Goal: Task Accomplishment & Management: Use online tool/utility

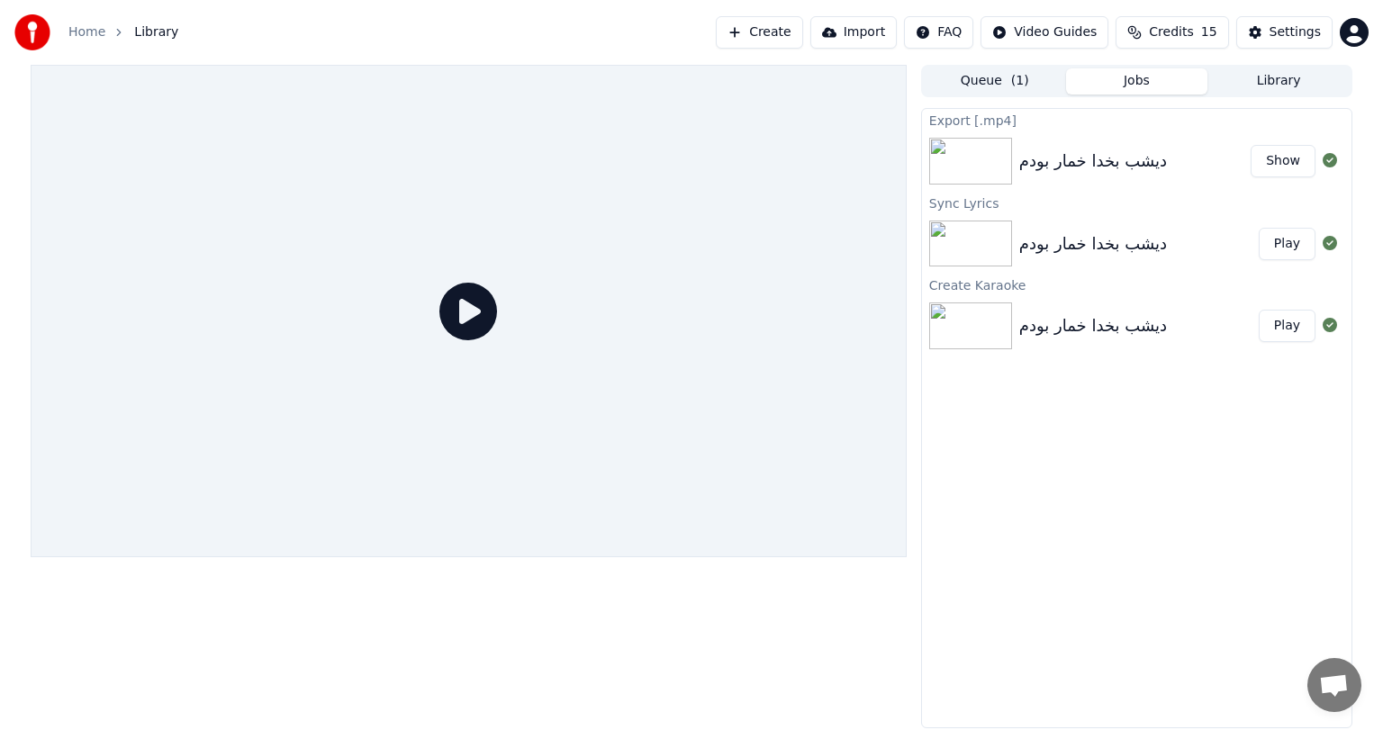
click at [785, 32] on button "Create" at bounding box center [759, 32] width 87 height 32
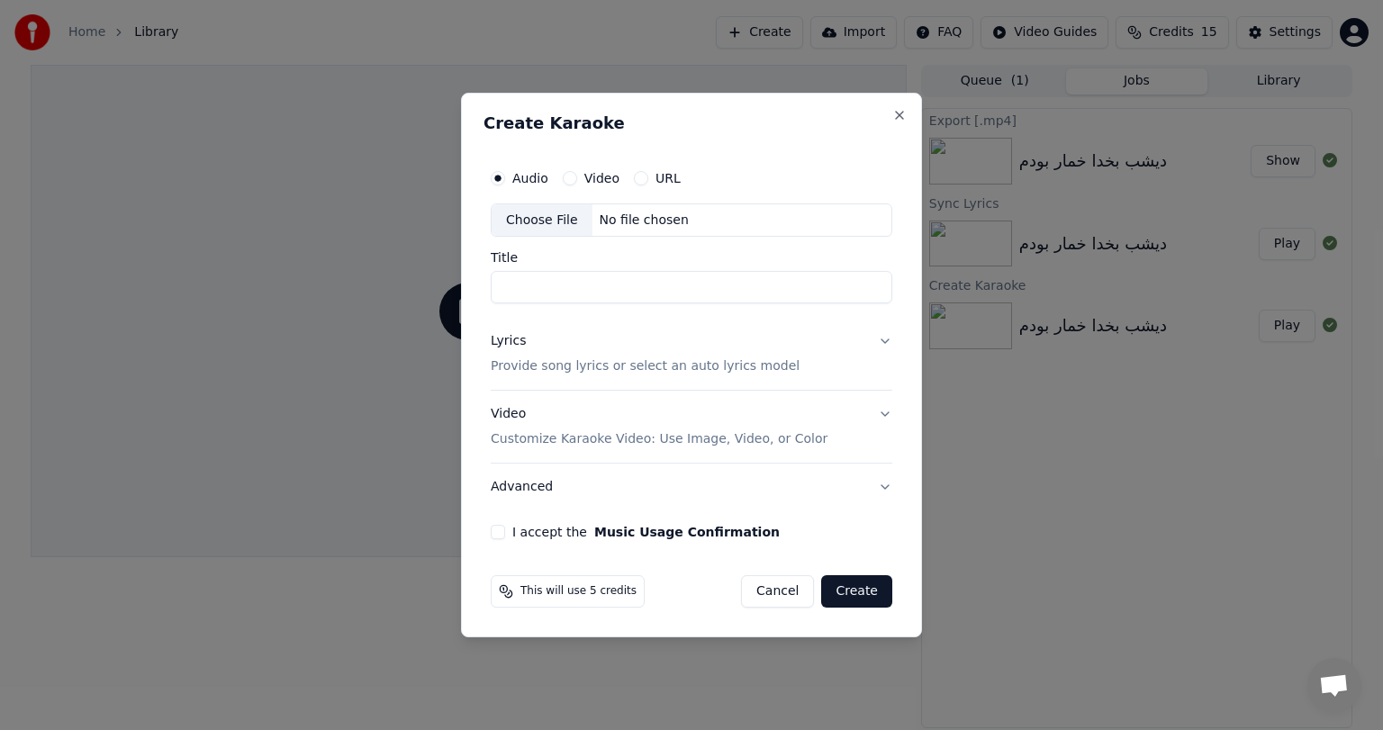
click at [594, 184] on label "Video" at bounding box center [601, 178] width 35 height 13
click at [577, 184] on button "Video" at bounding box center [570, 178] width 14 height 14
click at [543, 221] on div "Choose File" at bounding box center [542, 220] width 101 height 32
click at [514, 177] on label "Audio" at bounding box center [530, 178] width 36 height 13
click at [505, 177] on button "Audio" at bounding box center [498, 178] width 14 height 14
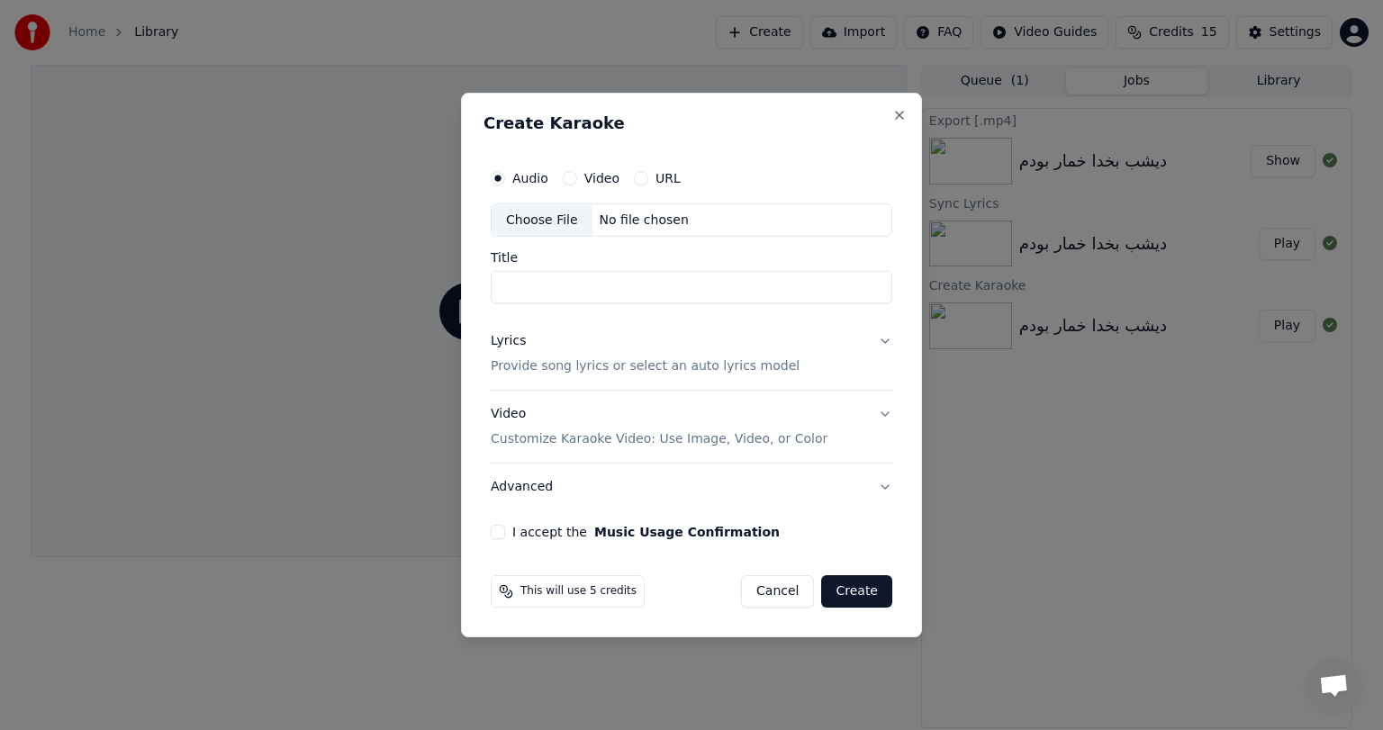
click at [560, 216] on div "Choose File" at bounding box center [542, 220] width 101 height 32
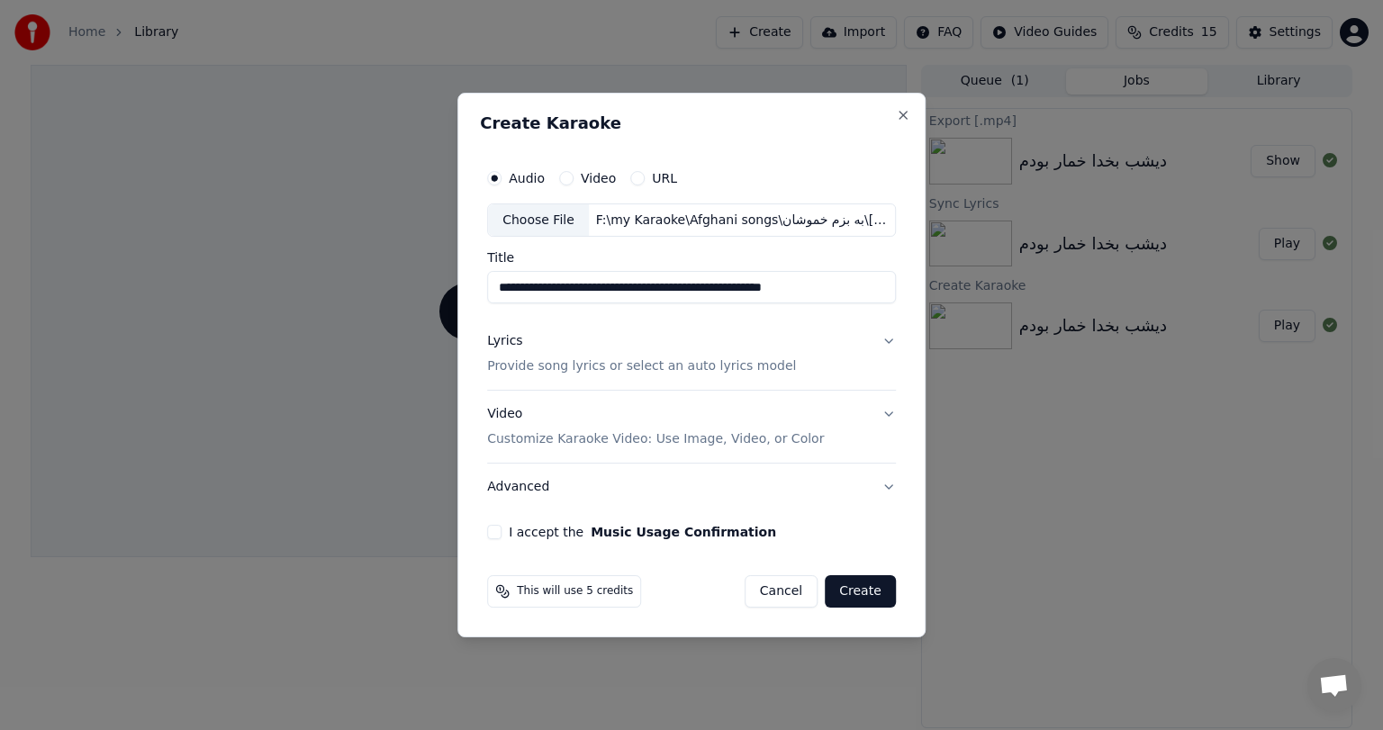
click at [604, 283] on input "**********" at bounding box center [691, 288] width 409 height 32
paste input
type input "**********"
click at [883, 336] on button "Lyrics Provide song lyrics or select an auto lyrics model" at bounding box center [691, 355] width 409 height 72
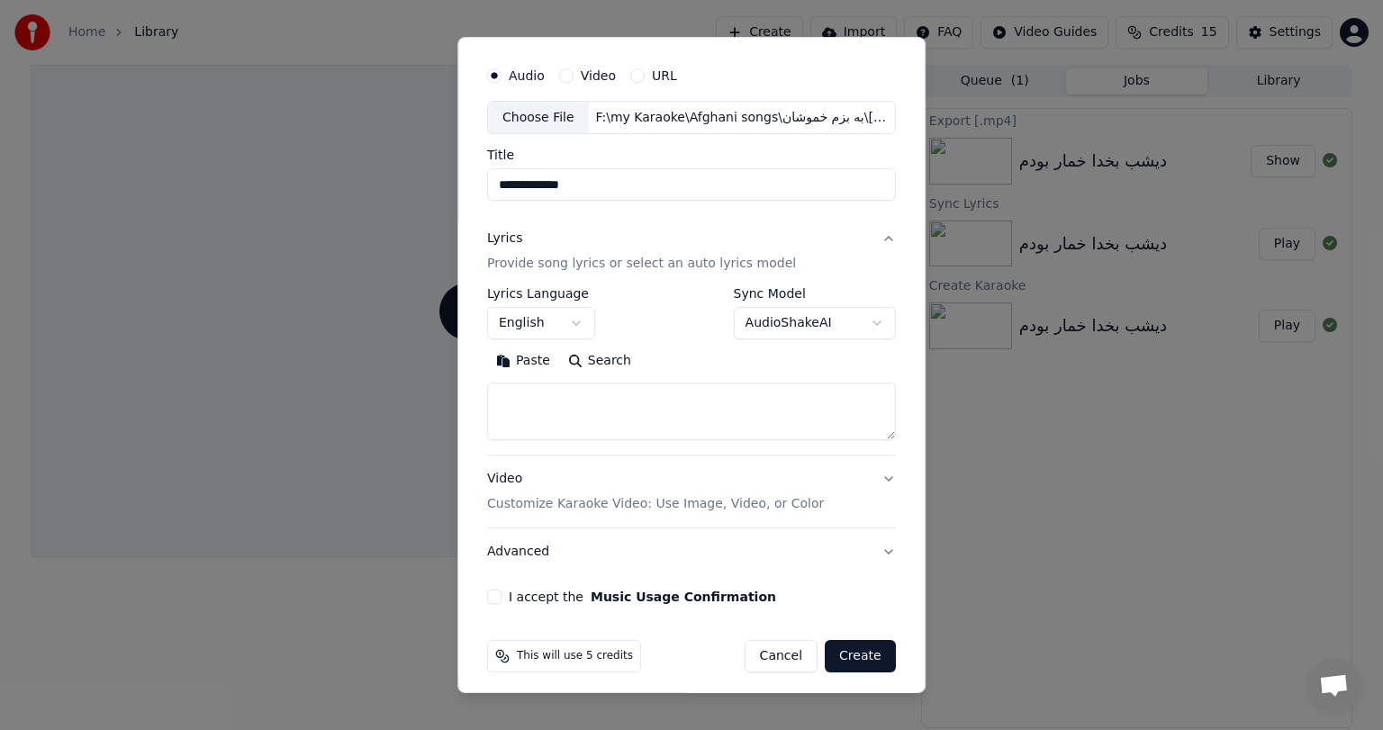
scroll to position [54, 0]
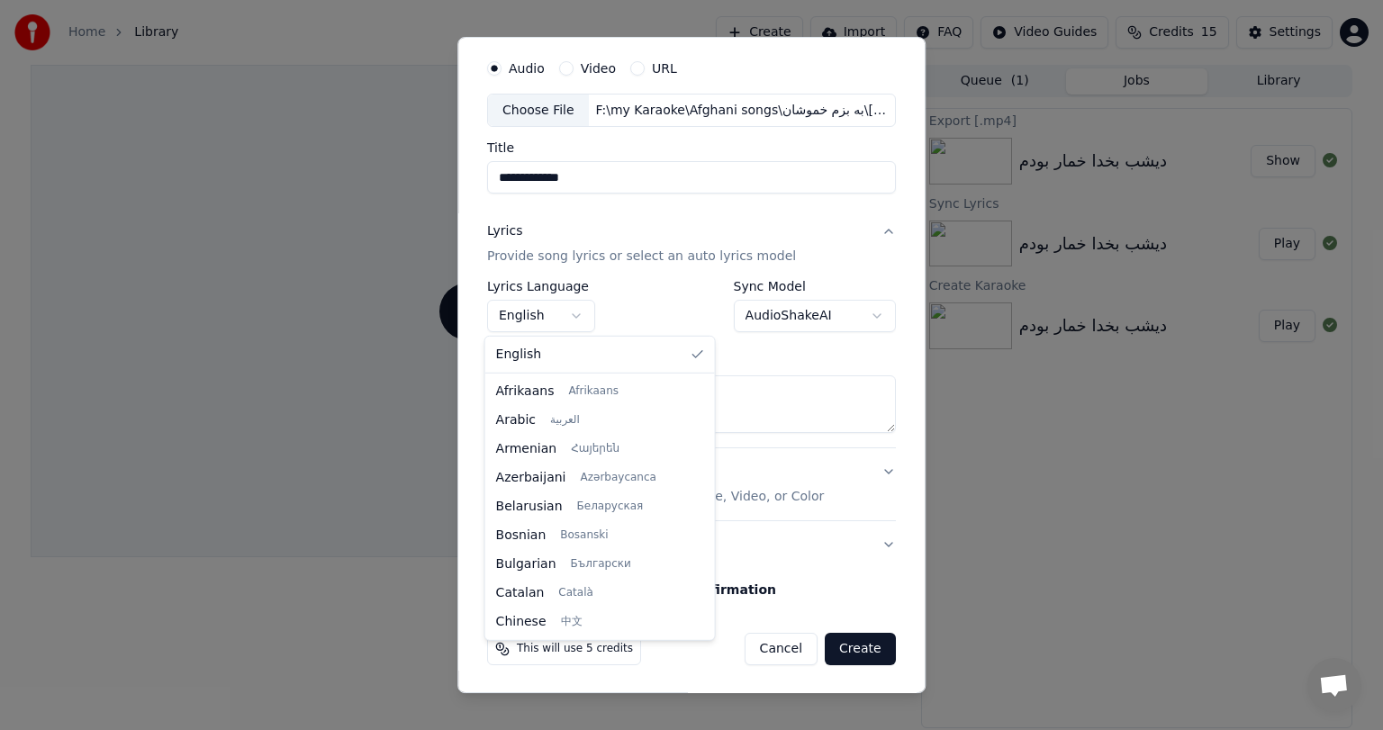
click at [561, 312] on body "**********" at bounding box center [691, 365] width 1383 height 730
select select "**"
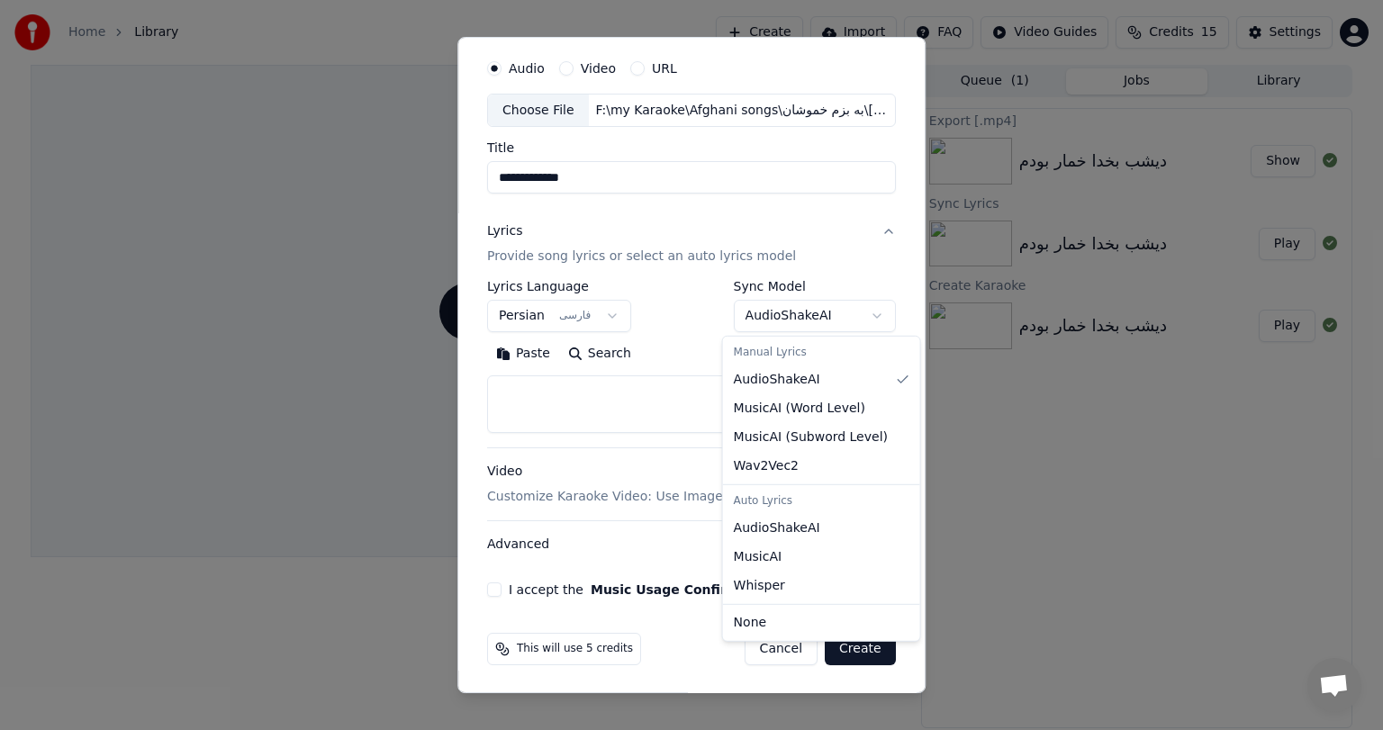
click at [826, 314] on body "**********" at bounding box center [691, 365] width 1383 height 730
click at [787, 310] on body "**********" at bounding box center [691, 365] width 1383 height 730
click at [793, 322] on body "**********" at bounding box center [691, 365] width 1383 height 730
click at [823, 322] on body "**********" at bounding box center [691, 365] width 1383 height 730
select select "**********"
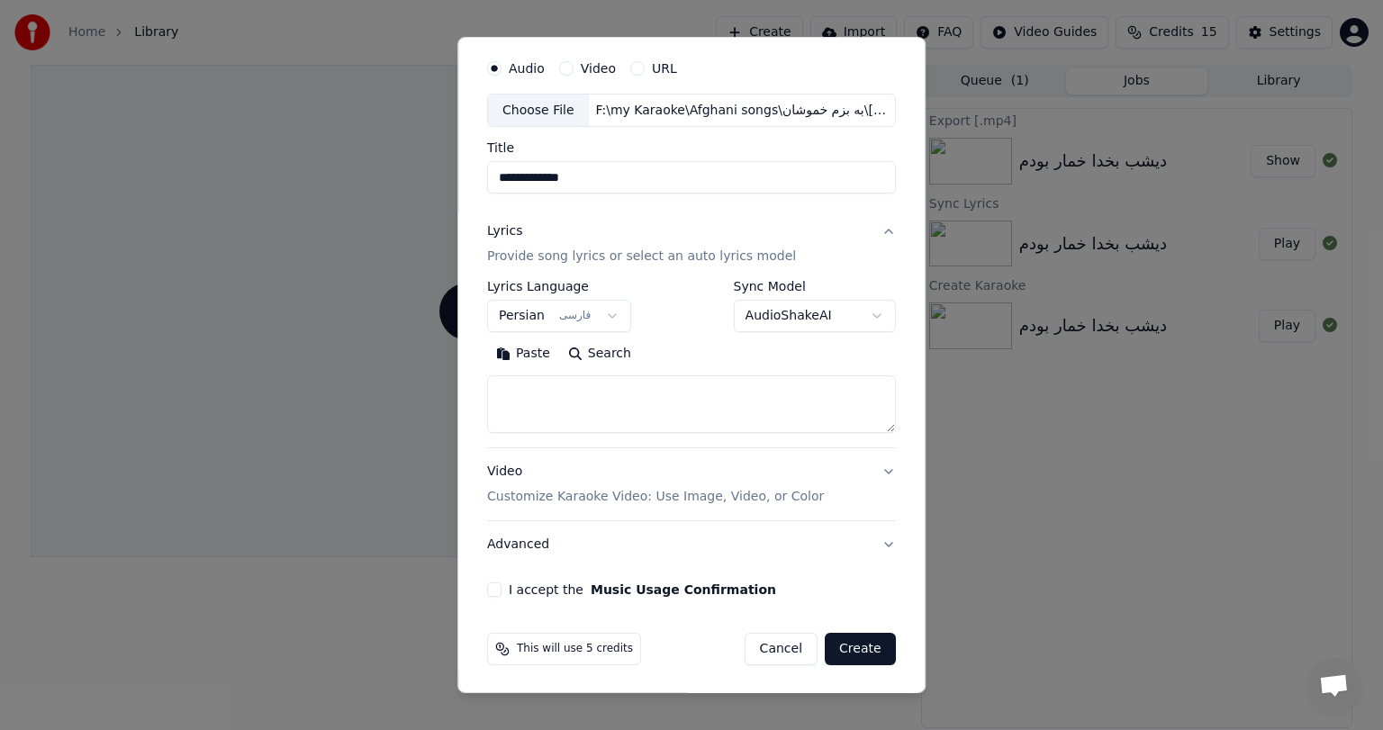
click at [602, 423] on textarea at bounding box center [691, 405] width 409 height 58
click at [524, 353] on button "Paste" at bounding box center [523, 354] width 72 height 29
click at [879, 471] on button "Video Customize Karaoke Video: Use Image, Video, or Color" at bounding box center [691, 485] width 409 height 72
type textarea "**********"
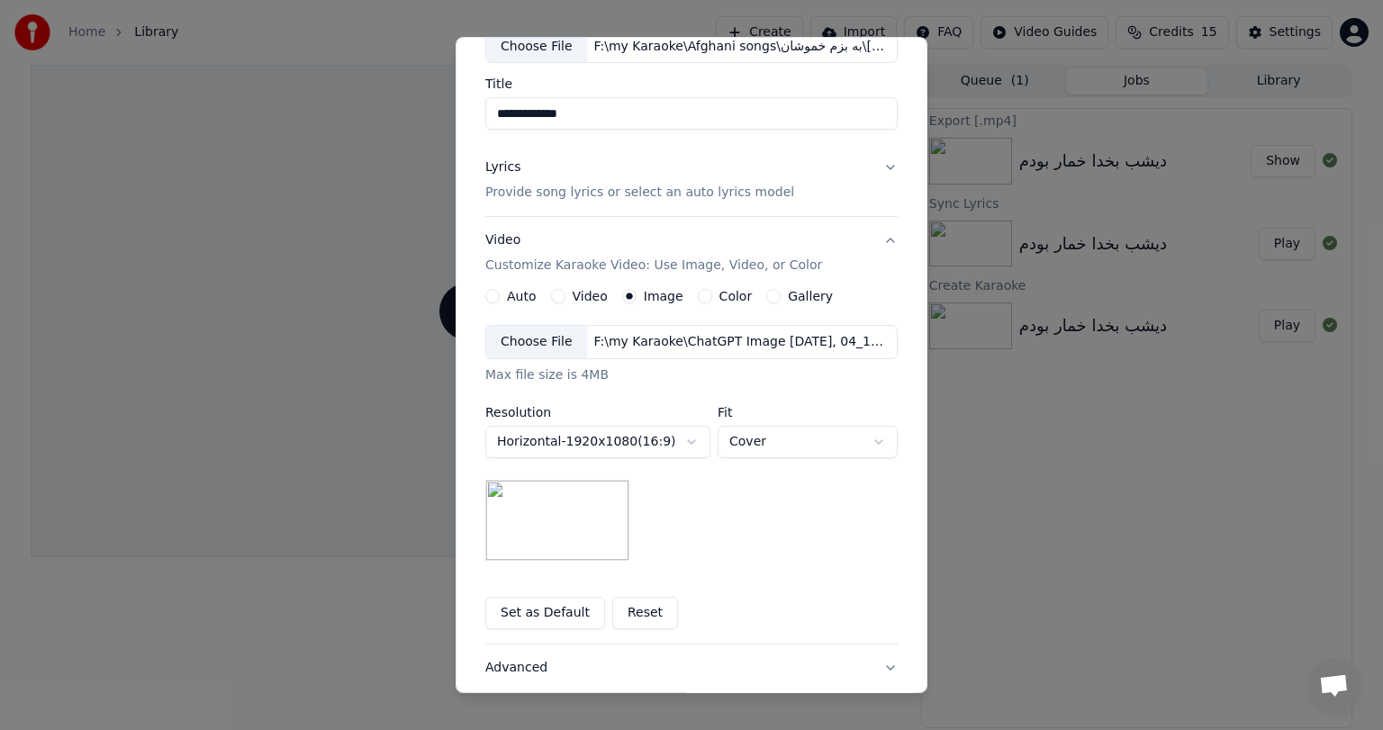
scroll to position [119, 0]
click at [876, 173] on button "Lyrics Provide song lyrics or select an auto lyrics model" at bounding box center [691, 180] width 412 height 72
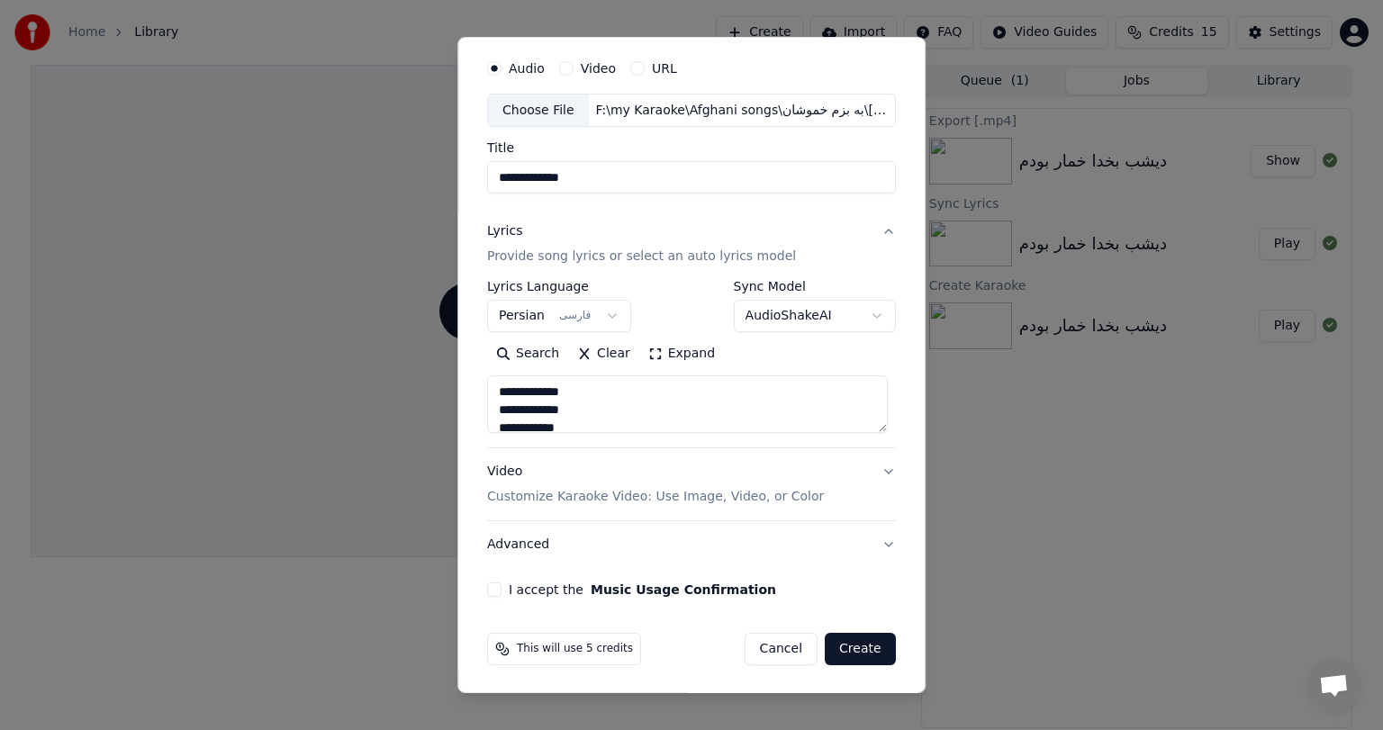
scroll to position [54, 0]
click at [504, 475] on div "Video Customize Karaoke Video: Use Image, Video, or Color" at bounding box center [655, 485] width 337 height 43
type textarea "**********"
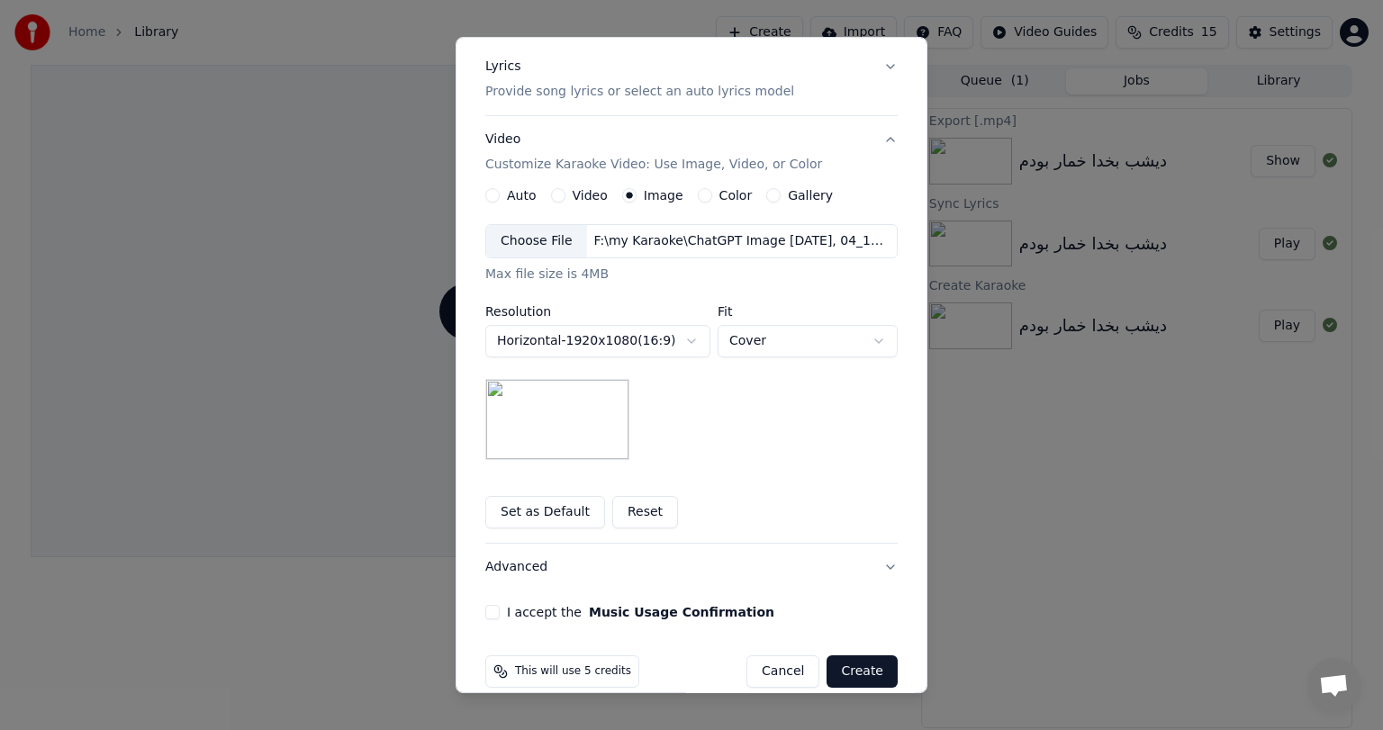
scroll to position [241, 0]
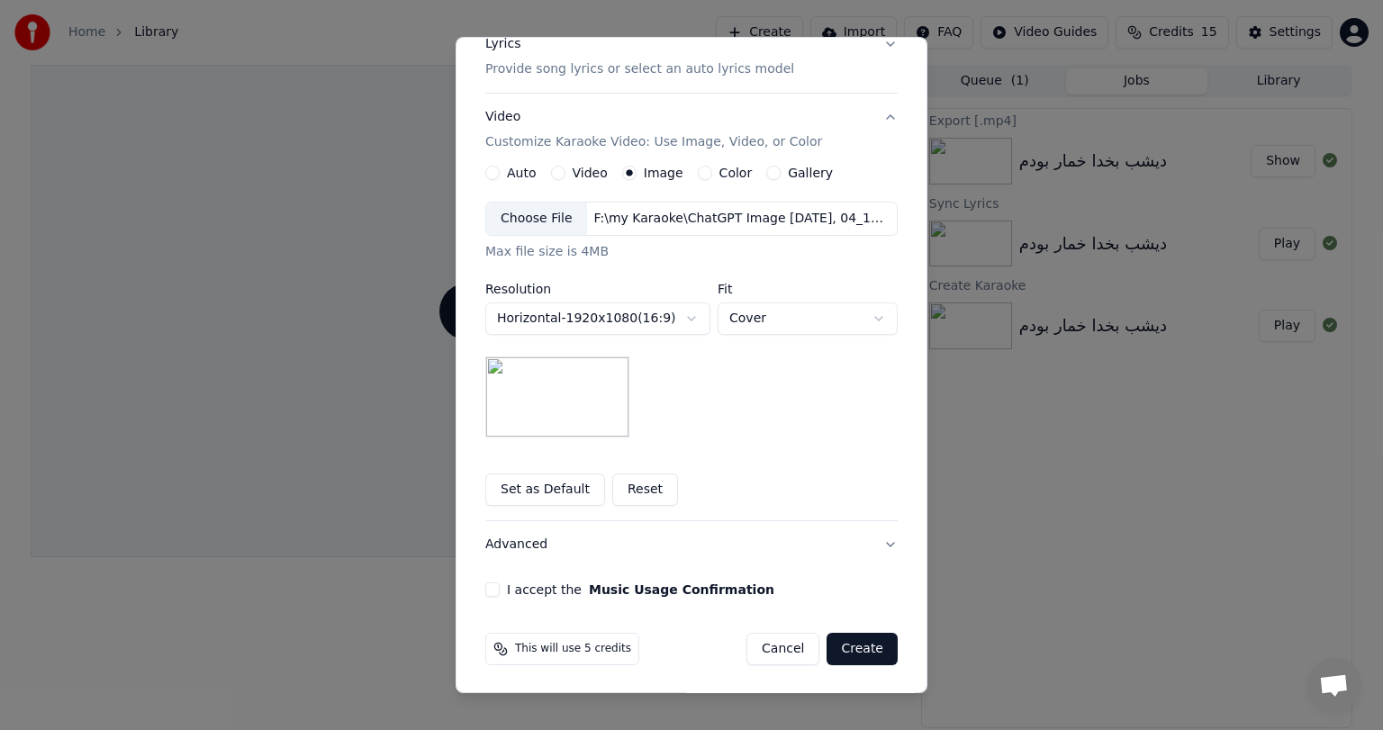
click at [536, 484] on button "Set as Default" at bounding box center [545, 490] width 120 height 32
click at [485, 584] on button "I accept the Music Usage Confirmation" at bounding box center [492, 590] width 14 height 14
click at [858, 651] on button "Create" at bounding box center [862, 649] width 71 height 32
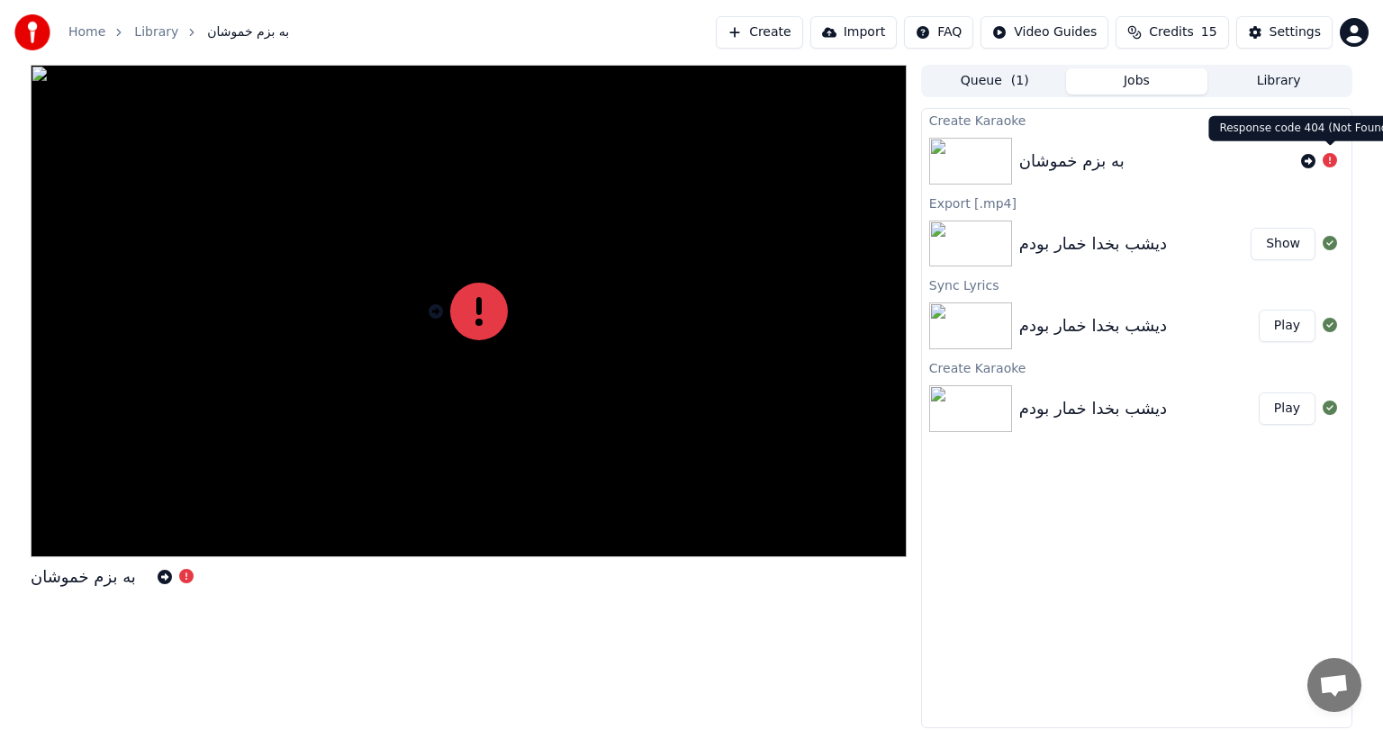
click at [1330, 158] on icon at bounding box center [1330, 160] width 14 height 14
click at [1312, 158] on icon at bounding box center [1308, 161] width 14 height 14
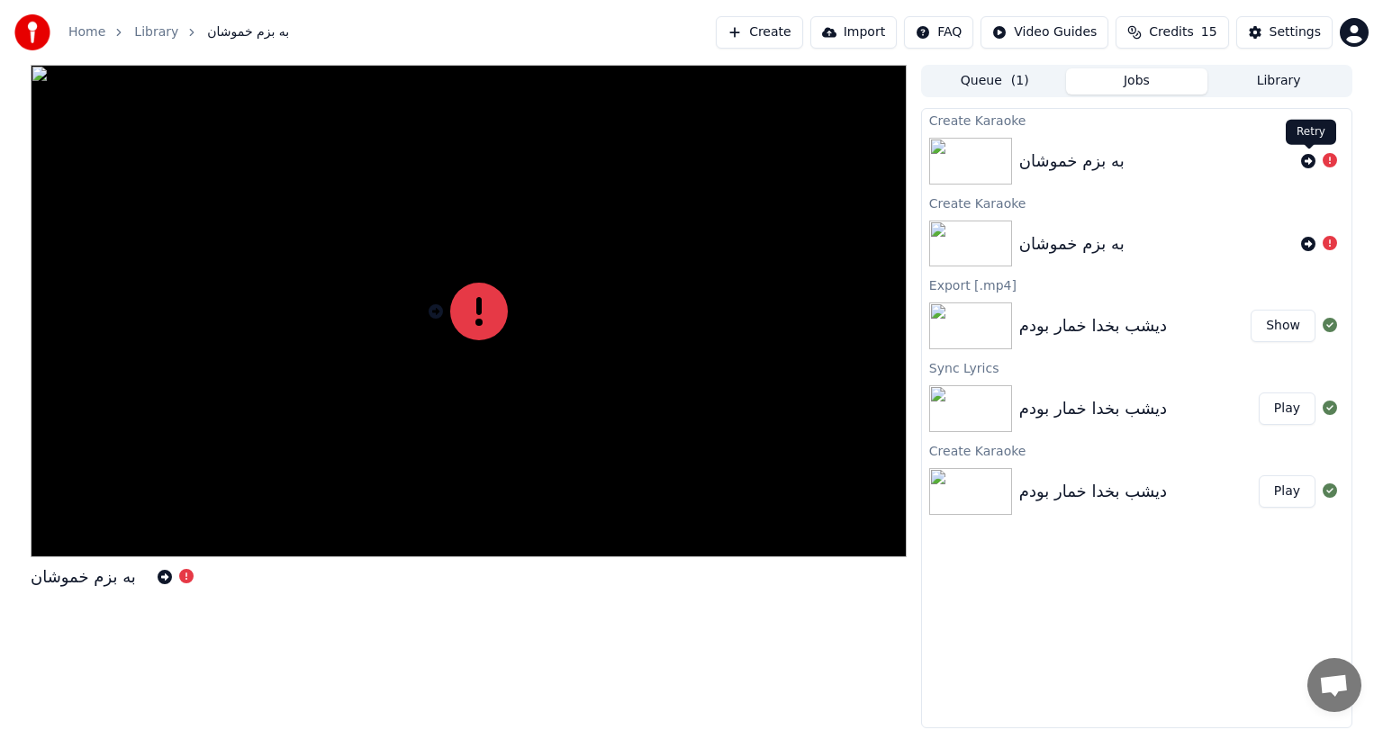
click at [1305, 159] on icon at bounding box center [1308, 161] width 14 height 14
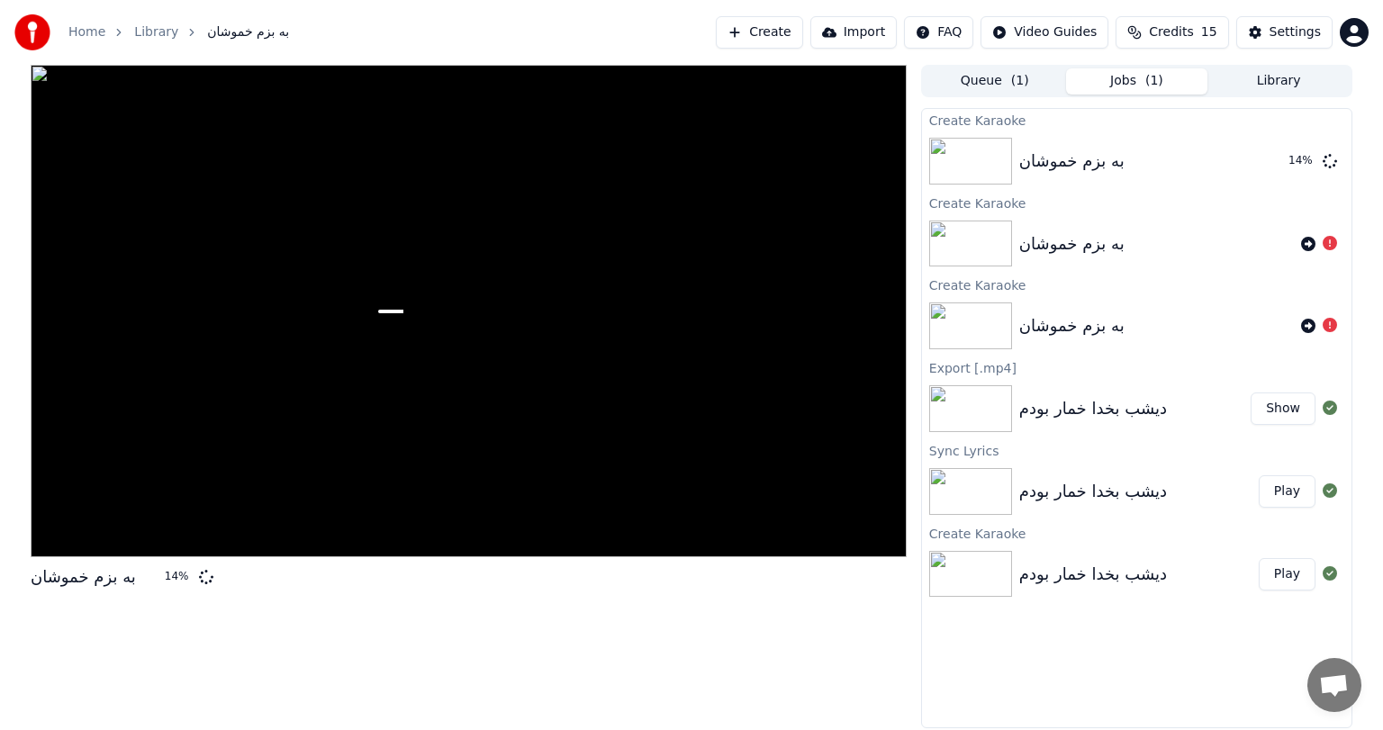
click at [612, 14] on div "Home Library به بزم خموشان Create Import FAQ Video Guides Credits 15 Settings" at bounding box center [691, 32] width 1383 height 65
click at [592, 8] on div "Home Library به بزم خموشان Create Import FAQ Video Guides Credits 15 Settings" at bounding box center [691, 32] width 1383 height 65
click at [688, 4] on div "Home Library به بزم خموشان Create Import FAQ Video Guides Credits 15 Settings" at bounding box center [691, 32] width 1383 height 65
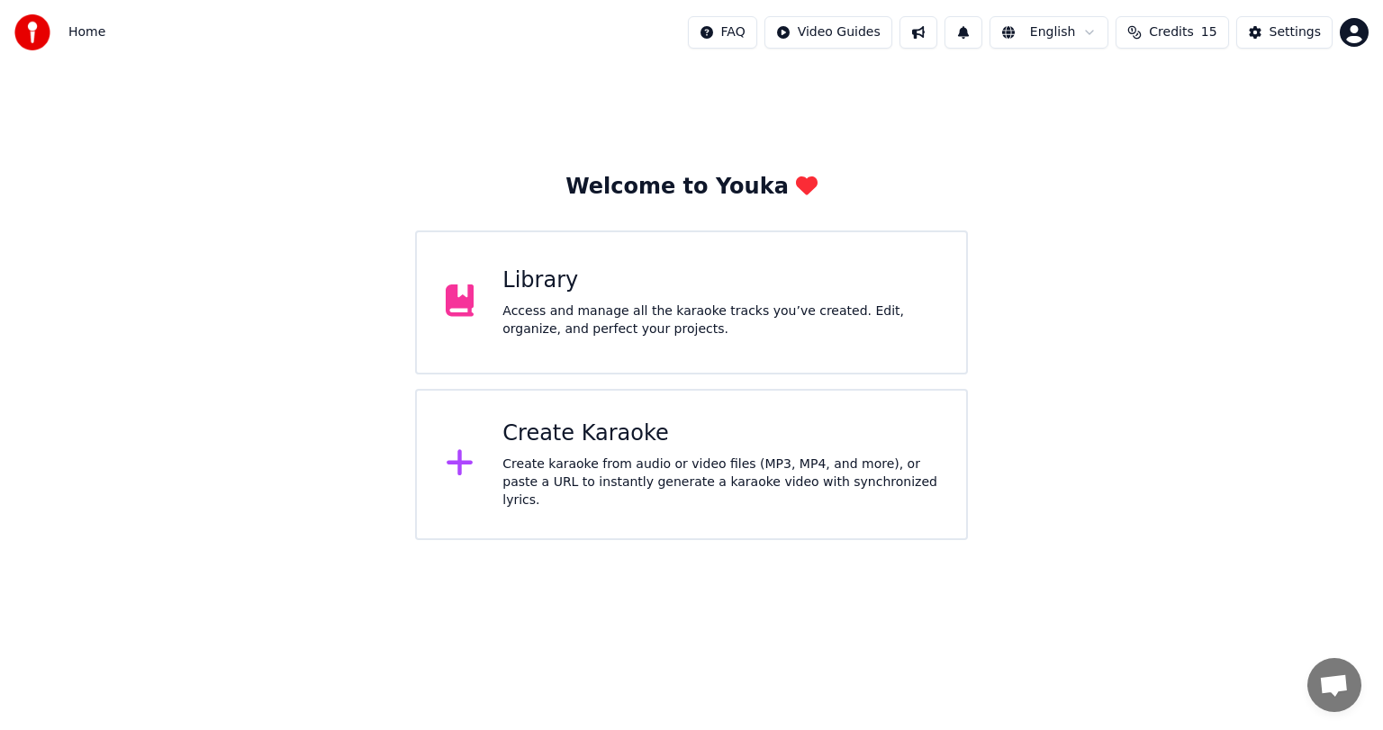
click at [596, 280] on div "Library" at bounding box center [720, 281] width 435 height 29
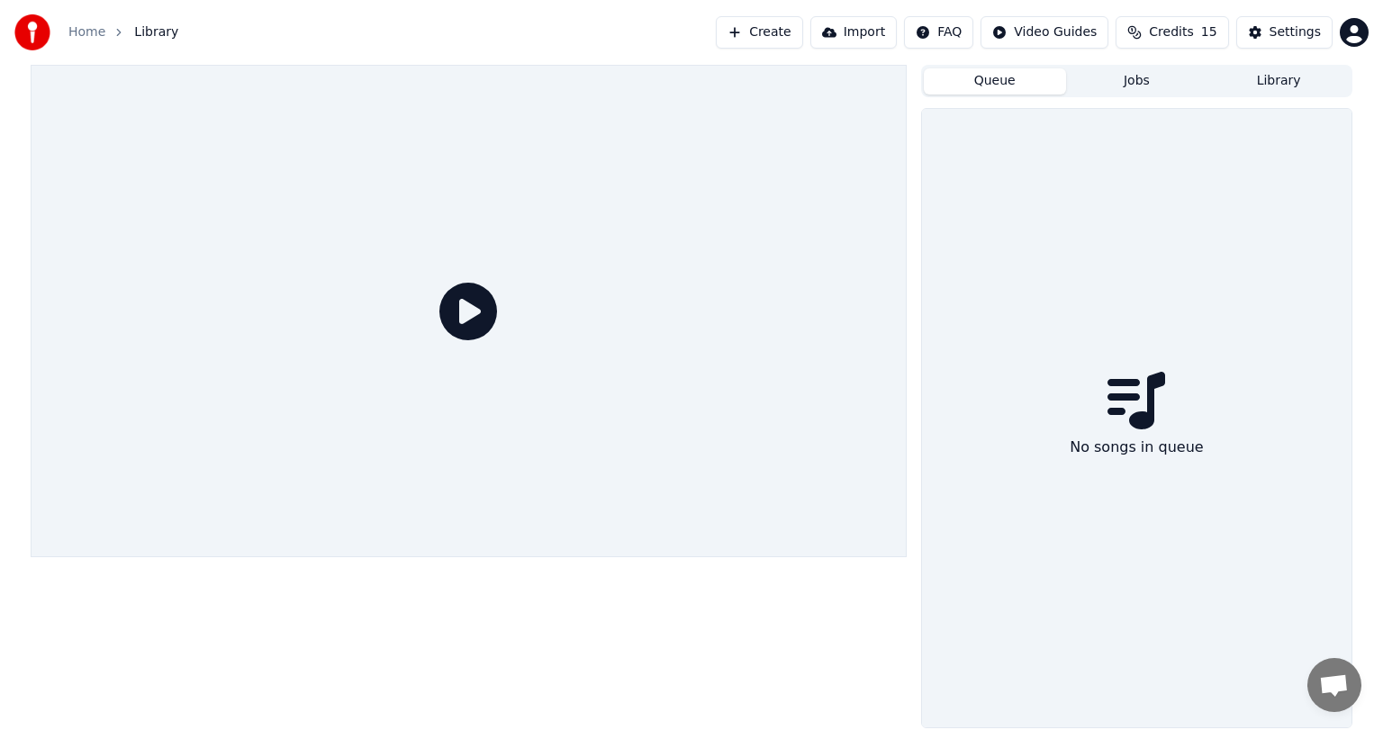
click at [995, 76] on button "Queue" at bounding box center [995, 81] width 142 height 26
click at [1144, 92] on button "Jobs" at bounding box center [1137, 81] width 142 height 26
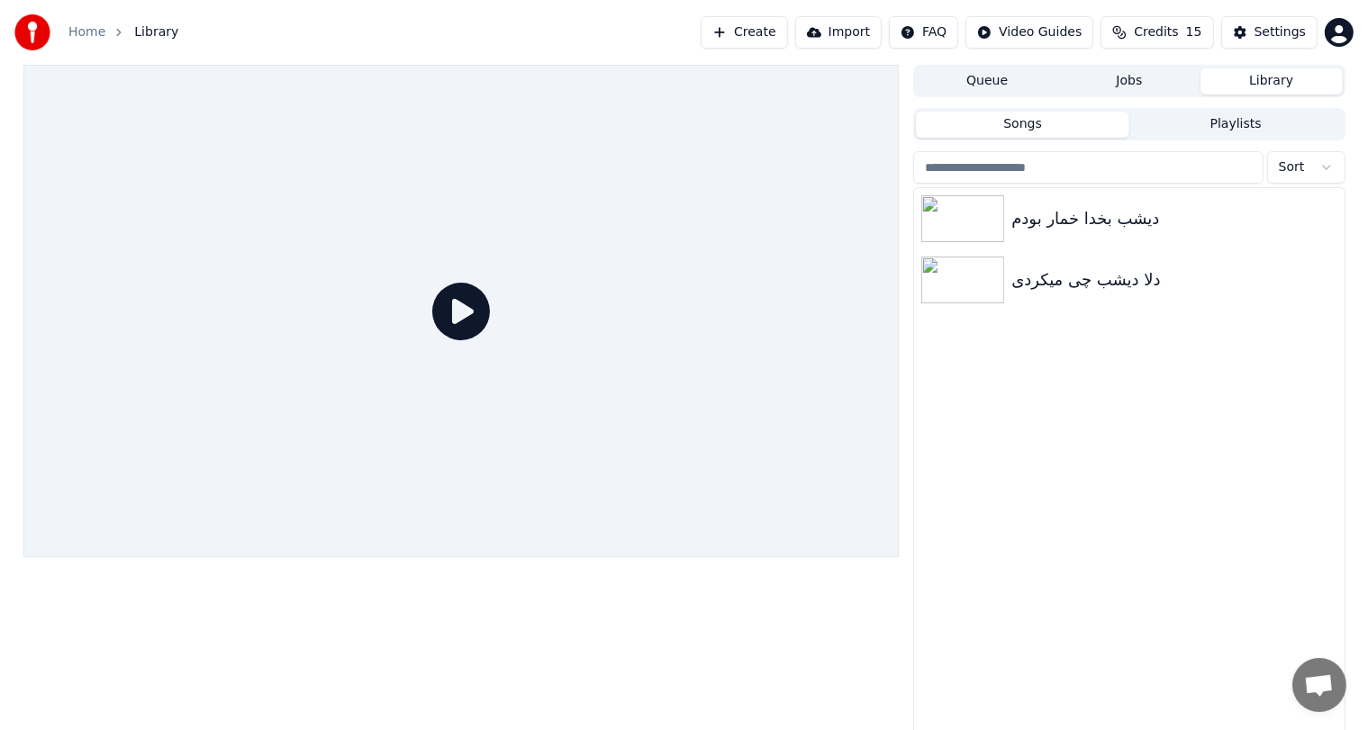
click at [1250, 86] on button "Library" at bounding box center [1271, 81] width 142 height 26
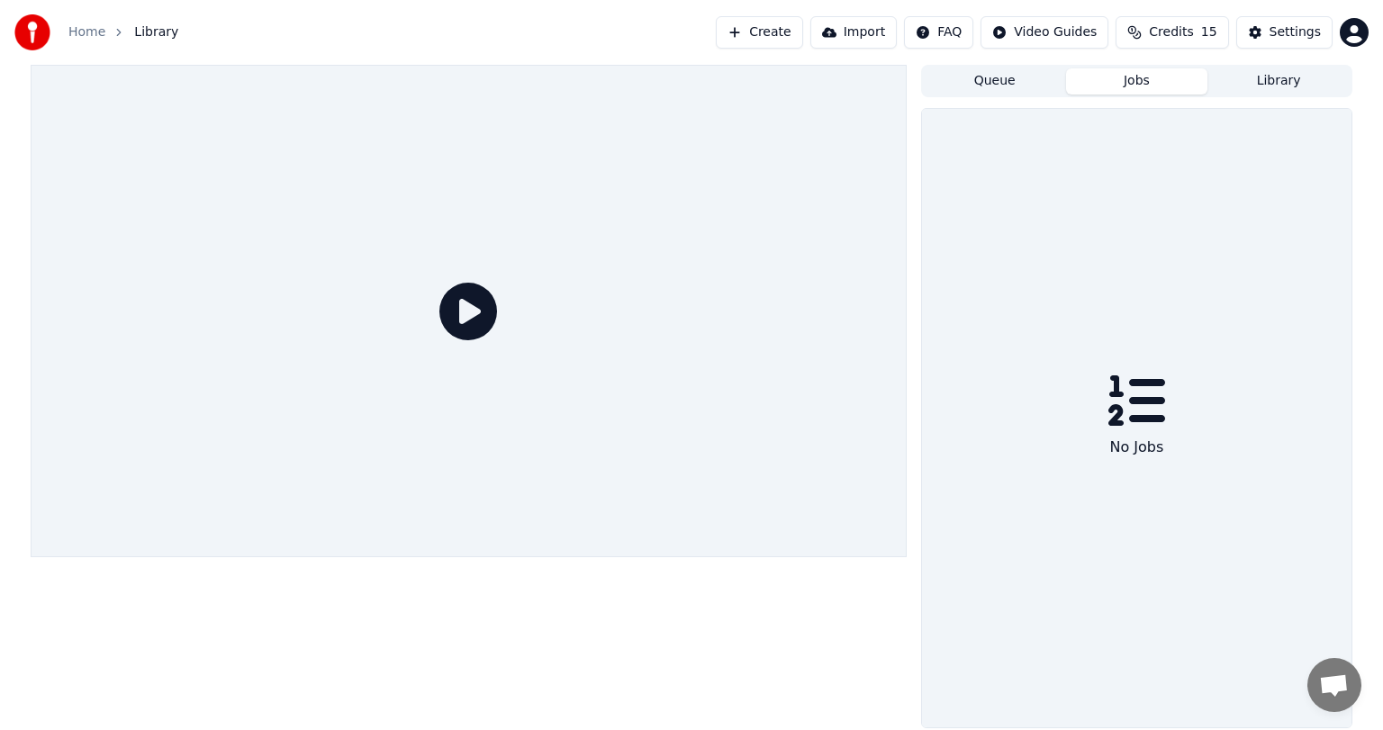
click at [1138, 79] on button "Jobs" at bounding box center [1137, 81] width 142 height 26
click at [983, 81] on button "Queue" at bounding box center [995, 81] width 142 height 26
click at [785, 32] on button "Create" at bounding box center [759, 32] width 87 height 32
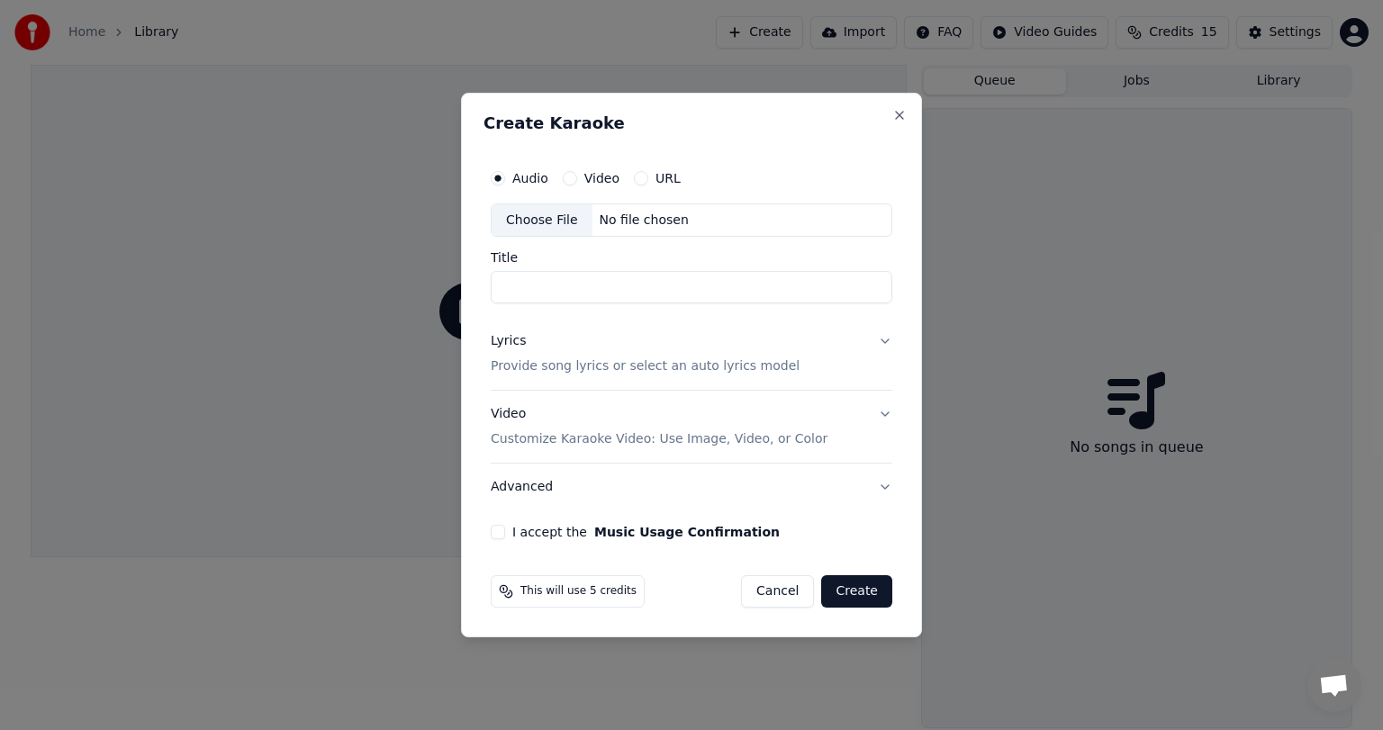
click at [632, 213] on div "No file chosen" at bounding box center [645, 221] width 104 height 18
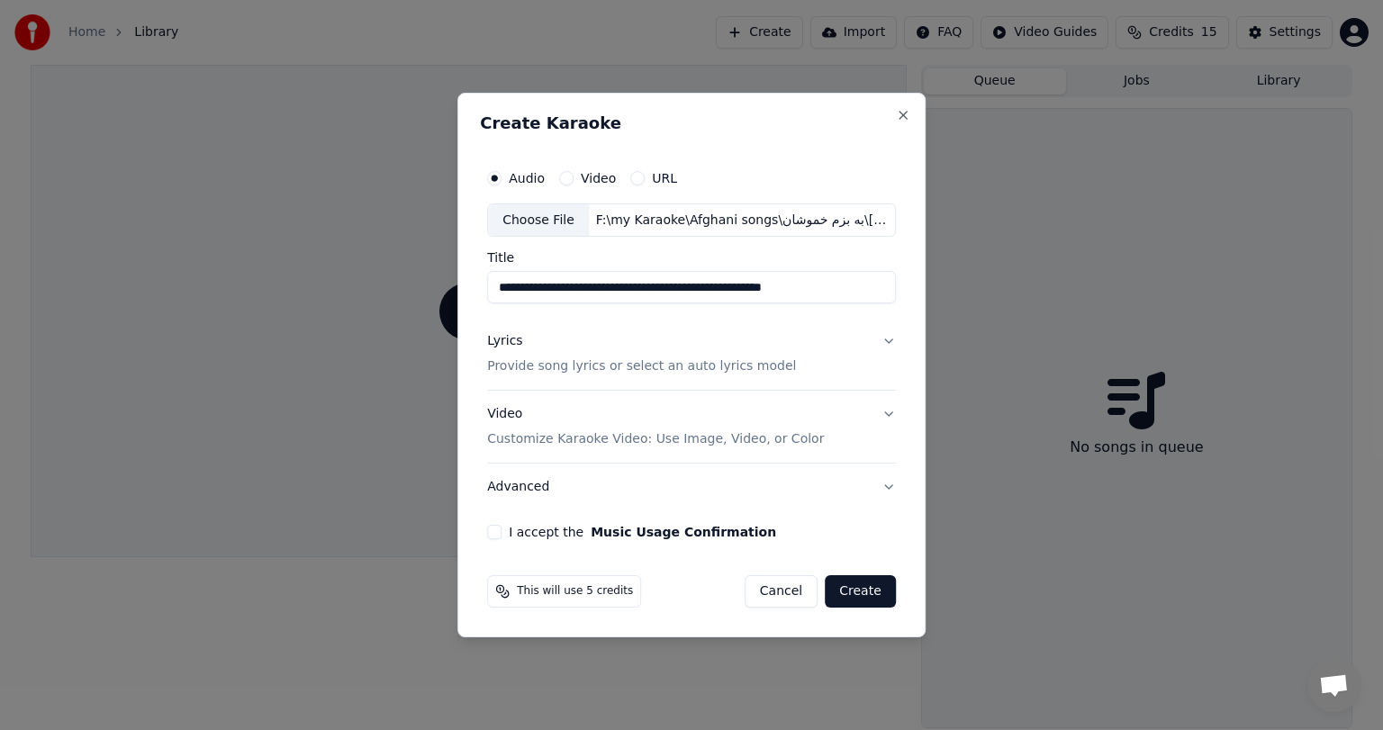
drag, startPoint x: 713, startPoint y: 289, endPoint x: 467, endPoint y: 291, distance: 245.9
click at [467, 291] on div "**********" at bounding box center [692, 366] width 468 height 546
drag, startPoint x: 583, startPoint y: 290, endPoint x: 746, endPoint y: 291, distance: 163.0
click at [746, 291] on input "**********" at bounding box center [691, 288] width 409 height 32
click at [576, 288] on input "**********" at bounding box center [691, 288] width 409 height 32
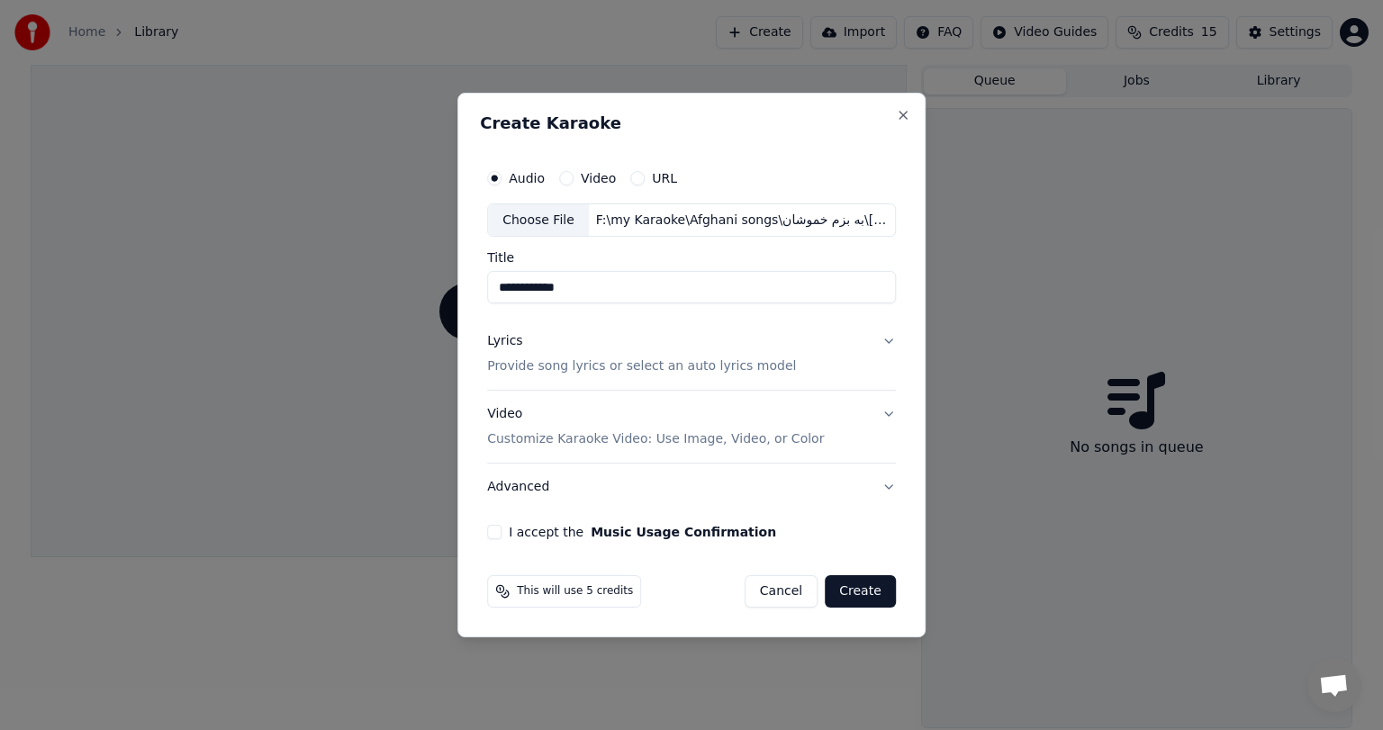
click at [573, 292] on input "**********" at bounding box center [691, 288] width 409 height 32
type input "**********"
click at [760, 219] on div "F:\my Karaoke\Afghani songs\به بزم خموشان\[PERSON_NAME] - Ba Bazme Khamoshan فو…" at bounding box center [742, 221] width 306 height 18
click at [794, 587] on button "Cancel" at bounding box center [781, 591] width 73 height 32
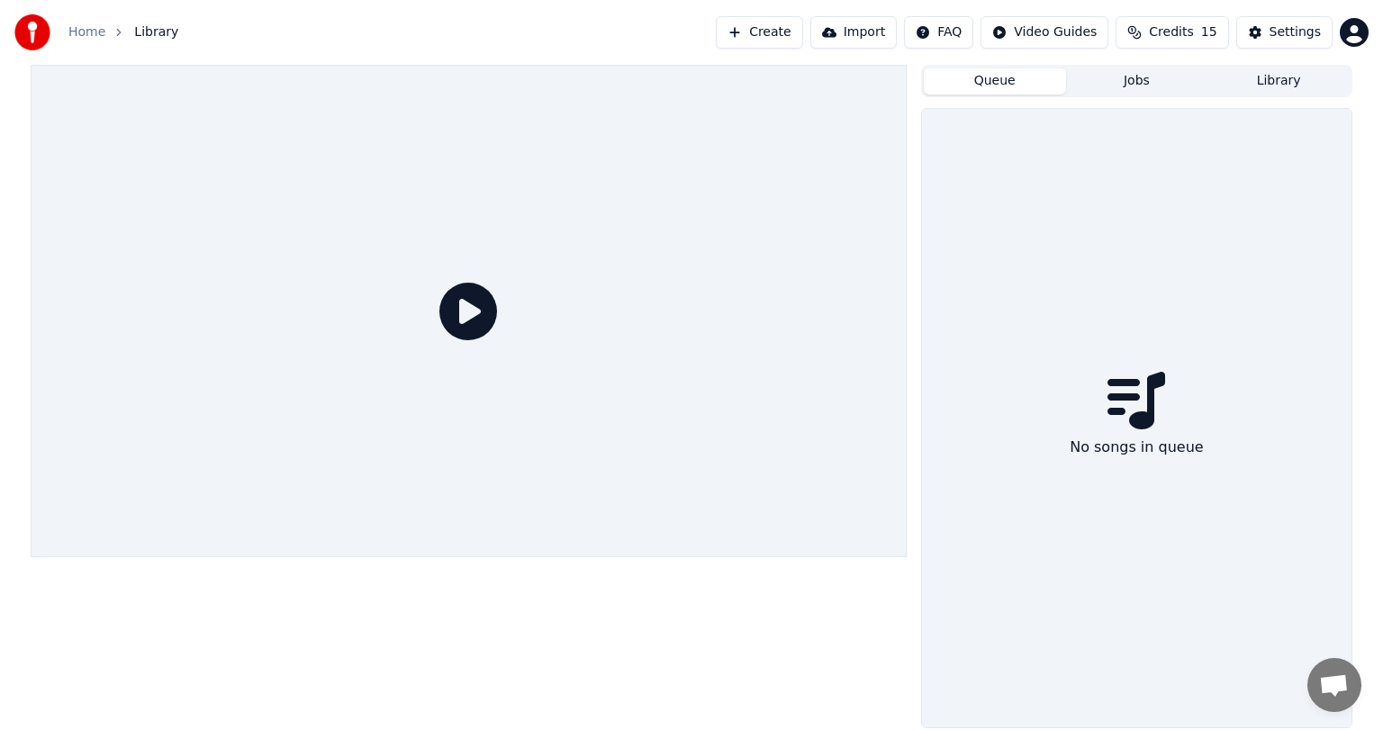
click at [784, 46] on button "Create" at bounding box center [759, 32] width 87 height 32
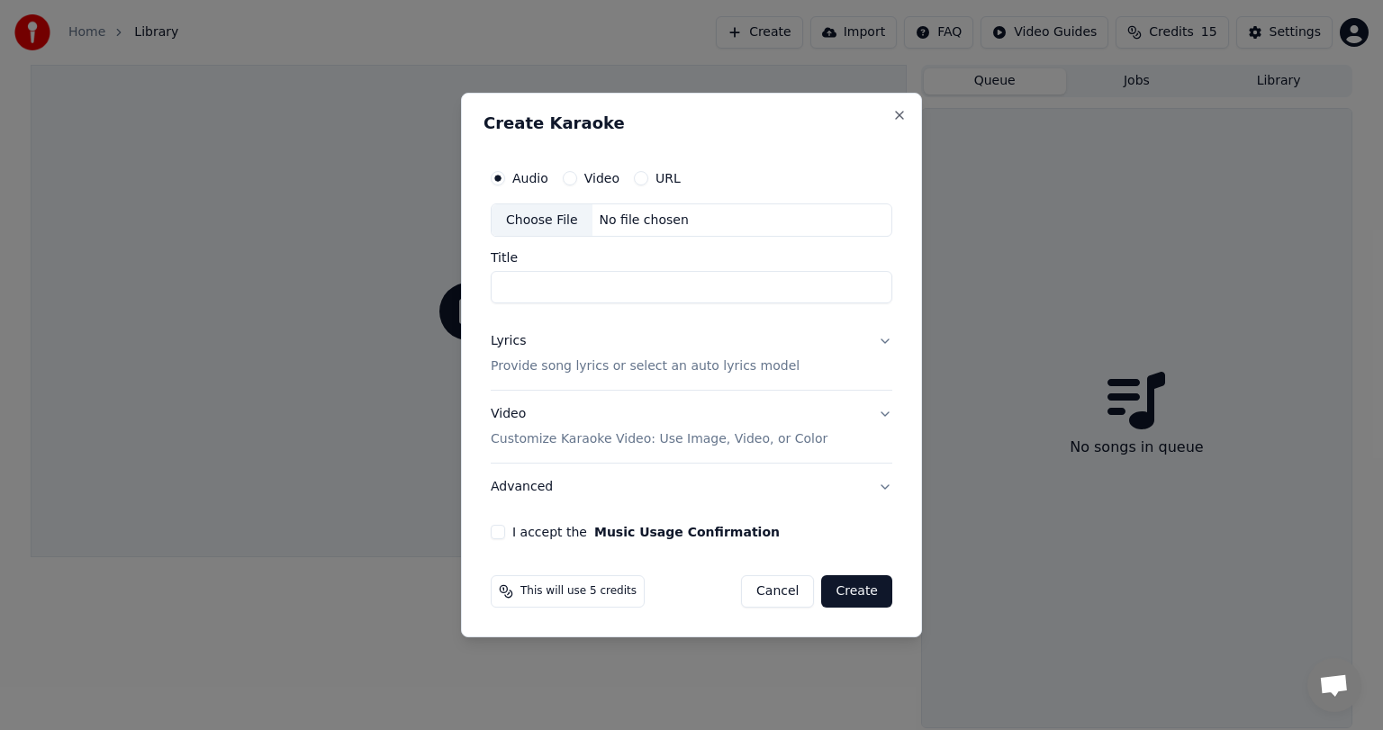
click at [584, 204] on div "Choose File No file chosen" at bounding box center [692, 221] width 402 height 34
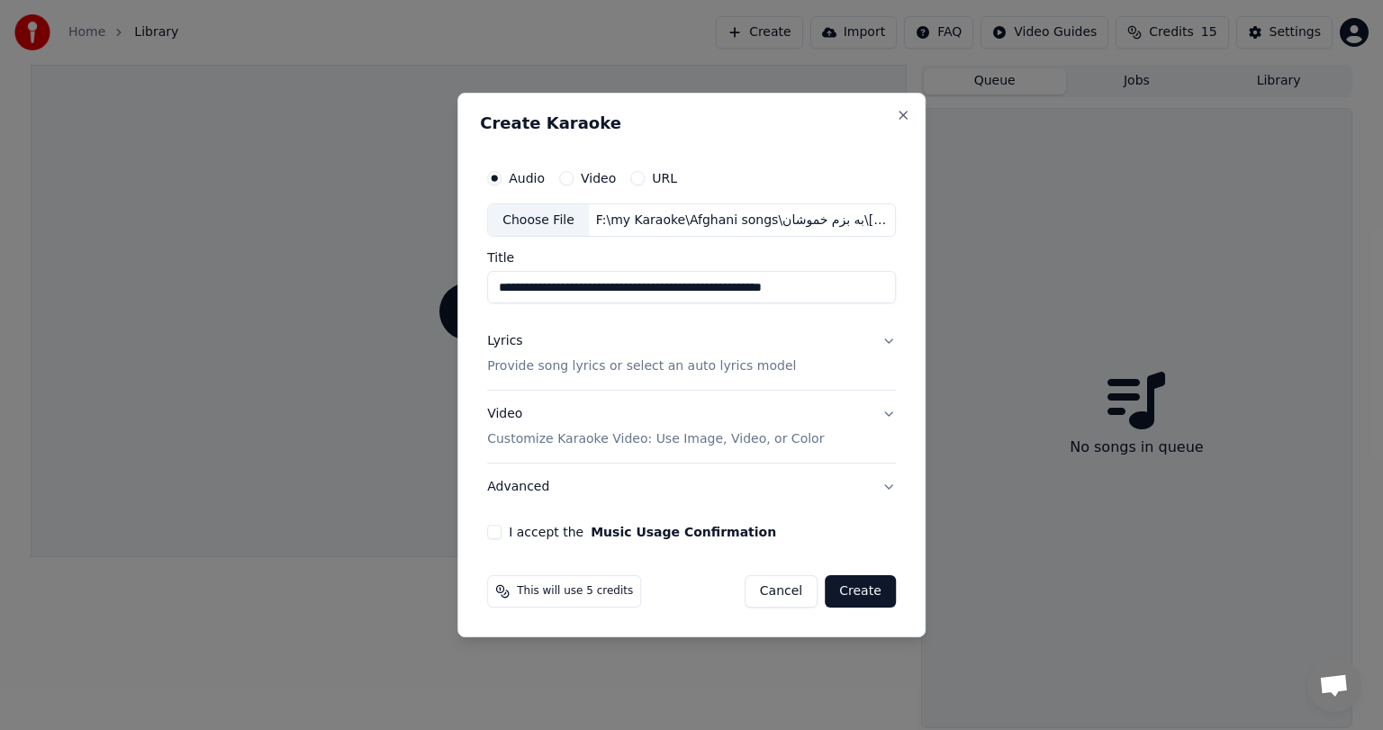
drag, startPoint x: 715, startPoint y: 292, endPoint x: 436, endPoint y: 299, distance: 279.3
click at [436, 299] on body "**********" at bounding box center [691, 365] width 1383 height 730
click at [641, 286] on input "**********" at bounding box center [691, 288] width 409 height 32
type input "*"
click at [767, 218] on div "F:\my Karaoke\Afghani songs\به بزم خموشان\[PERSON_NAME] - Ba Bazme Khamoshan فو…" at bounding box center [742, 221] width 306 height 18
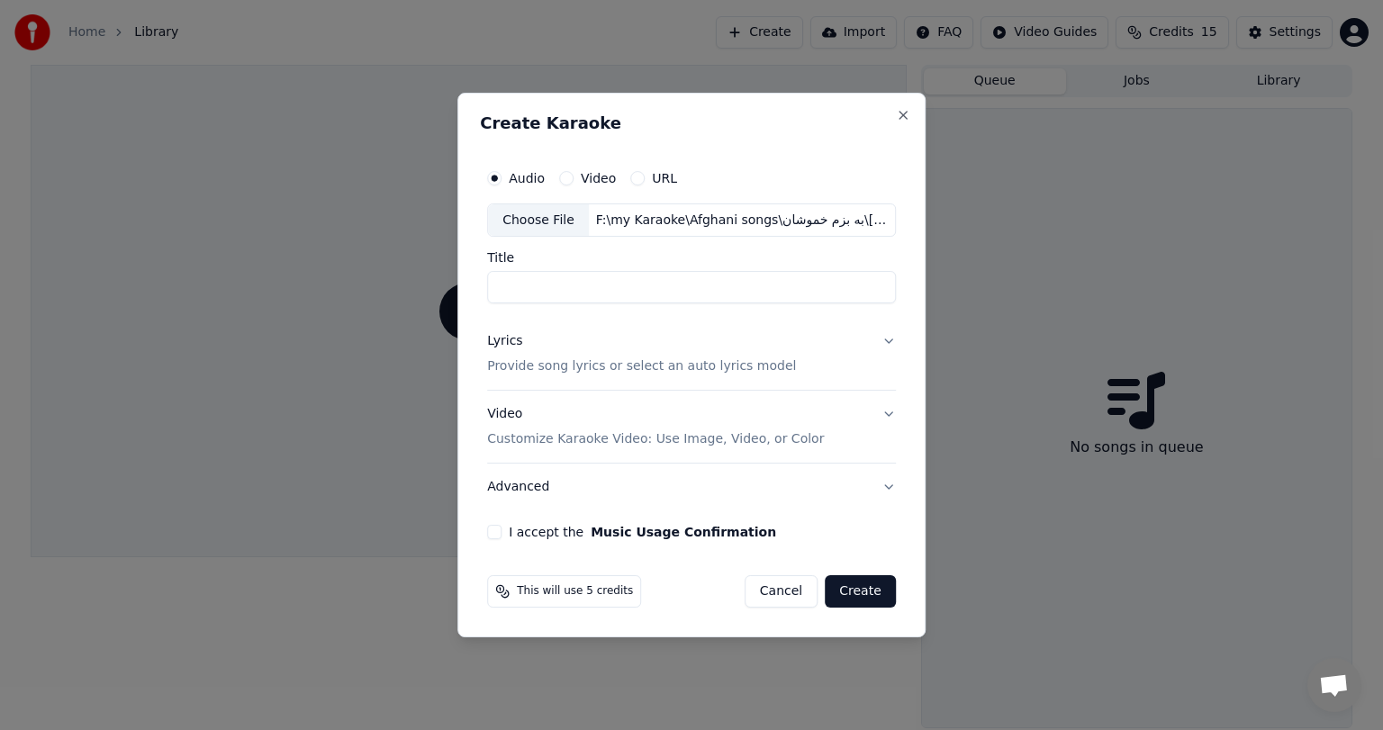
click at [659, 281] on input "Title" at bounding box center [691, 288] width 409 height 32
paste input "**********"
type input "**********"
click at [566, 358] on p "Provide song lyrics or select an auto lyrics model" at bounding box center [641, 367] width 309 height 18
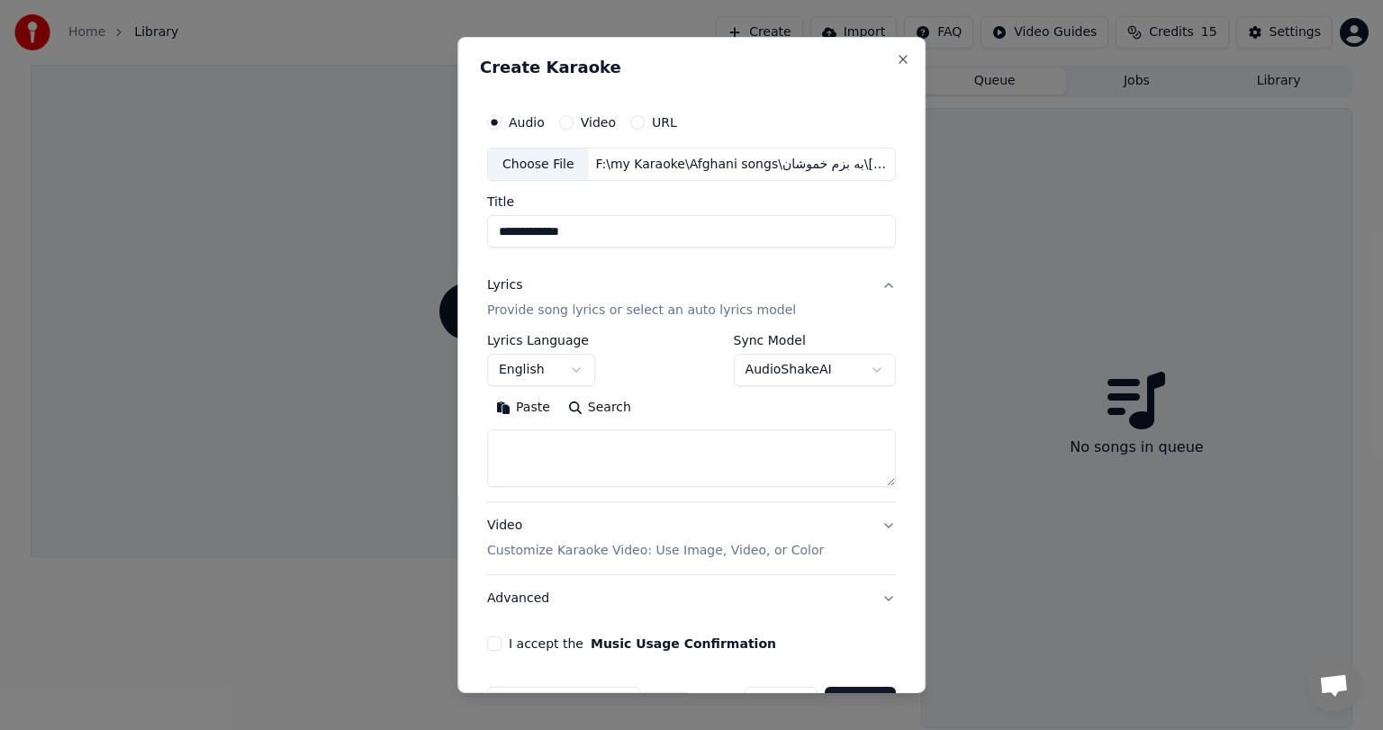
click at [612, 59] on h2 "Create Karaoke" at bounding box center [691, 67] width 423 height 16
click at [581, 448] on textarea at bounding box center [691, 459] width 409 height 58
paste textarea "**********"
type textarea "**********"
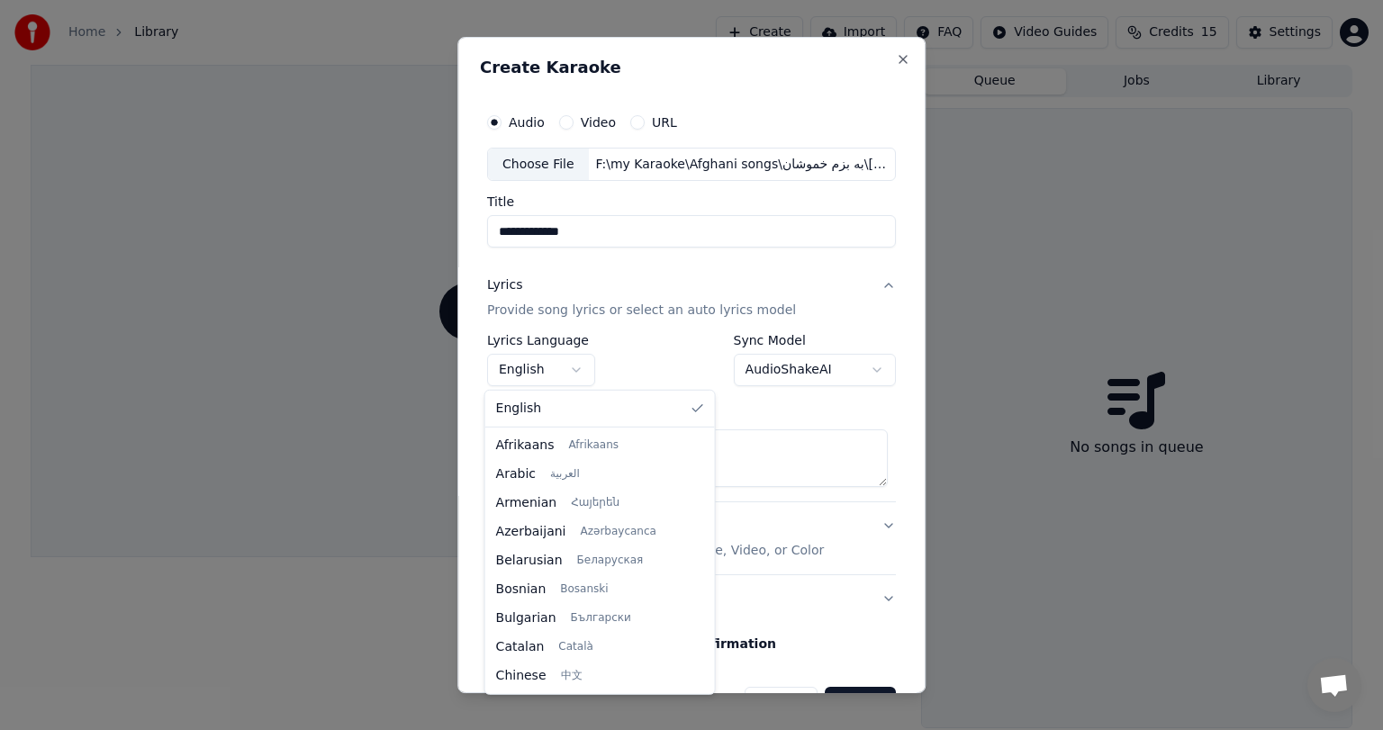
click at [576, 365] on body "**********" at bounding box center [691, 365] width 1383 height 730
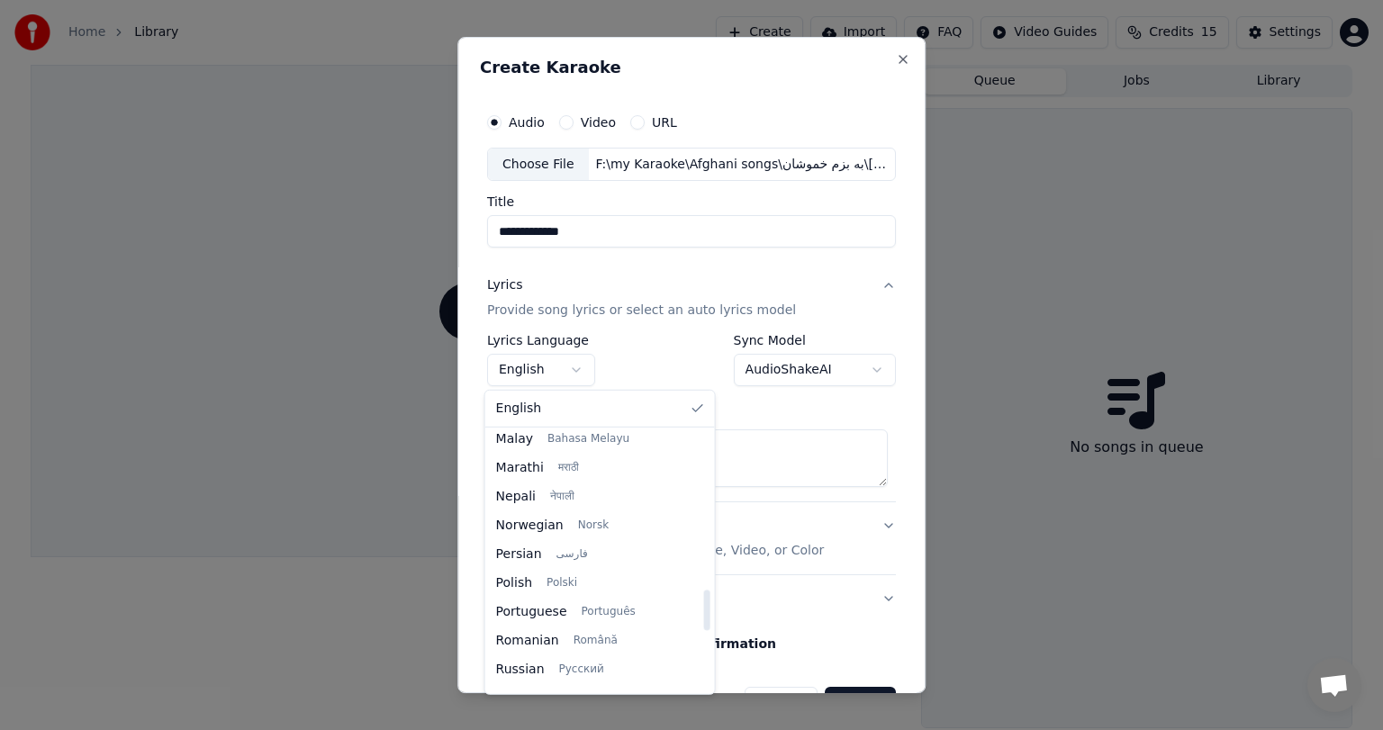
scroll to position [1008, 0]
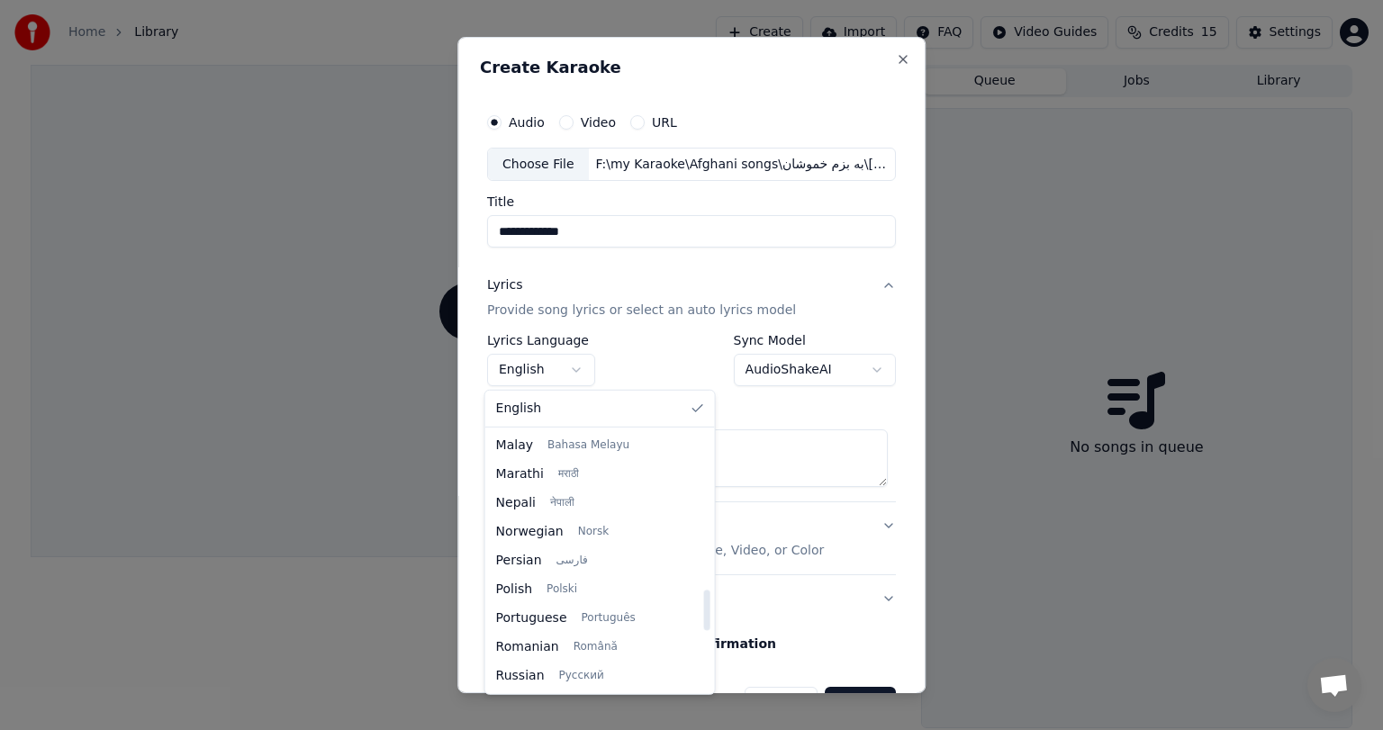
select select "**"
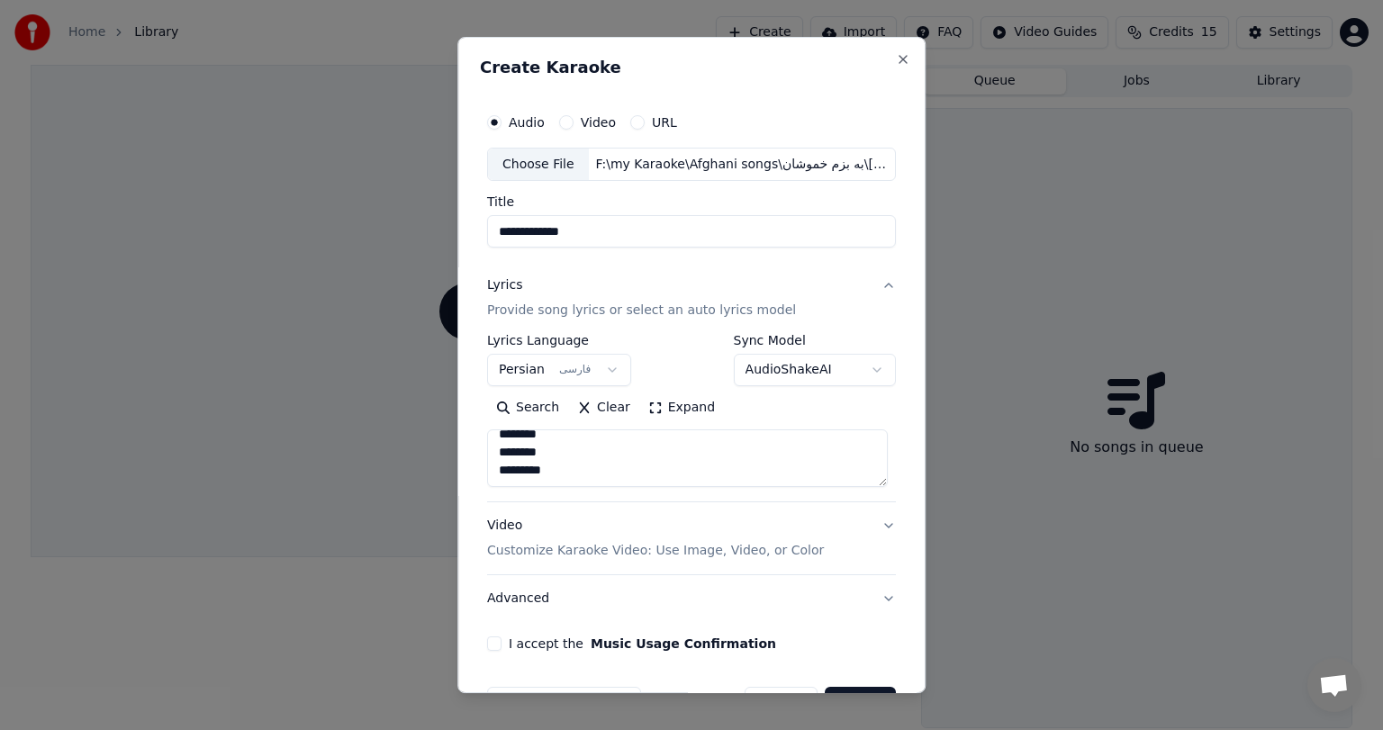
click at [530, 474] on textarea "**********" at bounding box center [687, 459] width 401 height 58
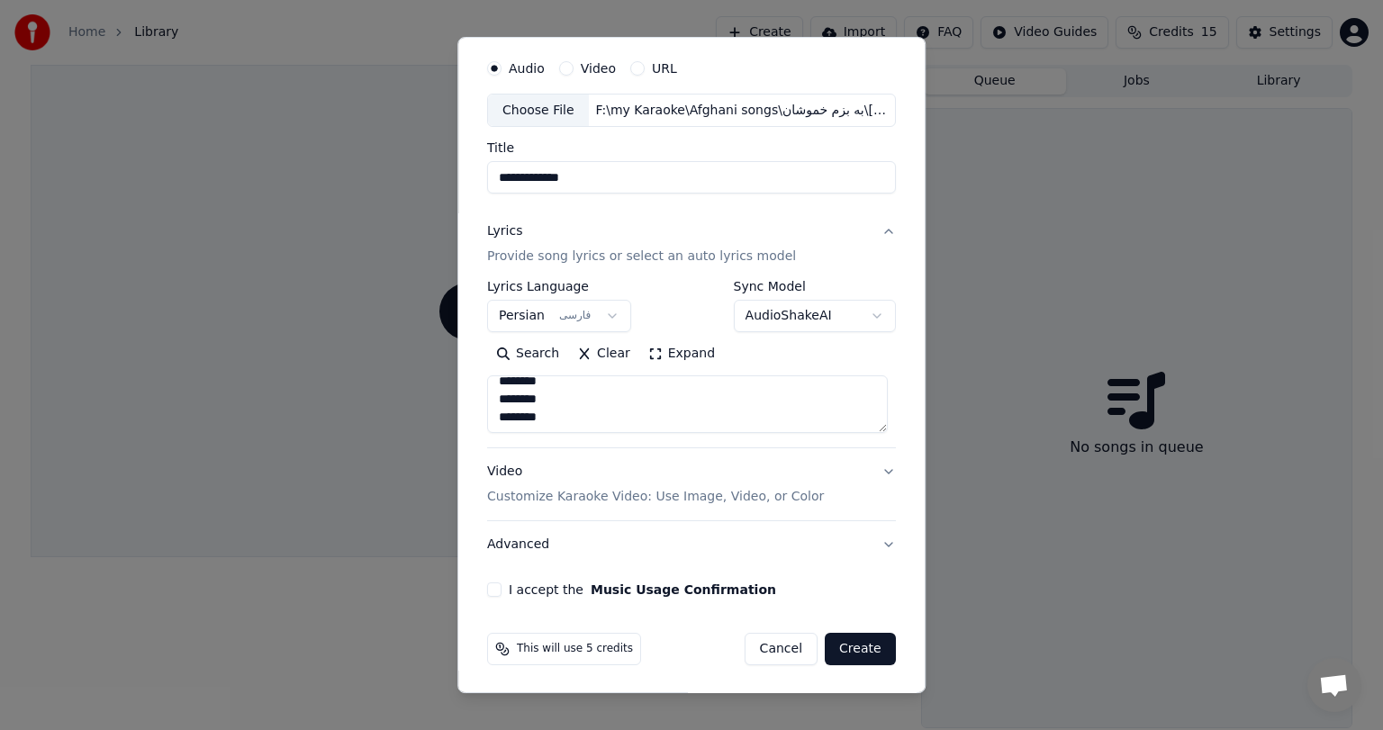
type textarea "**********"
click at [872, 470] on button "Video Customize Karaoke Video: Use Image, Video, or Color" at bounding box center [691, 485] width 409 height 72
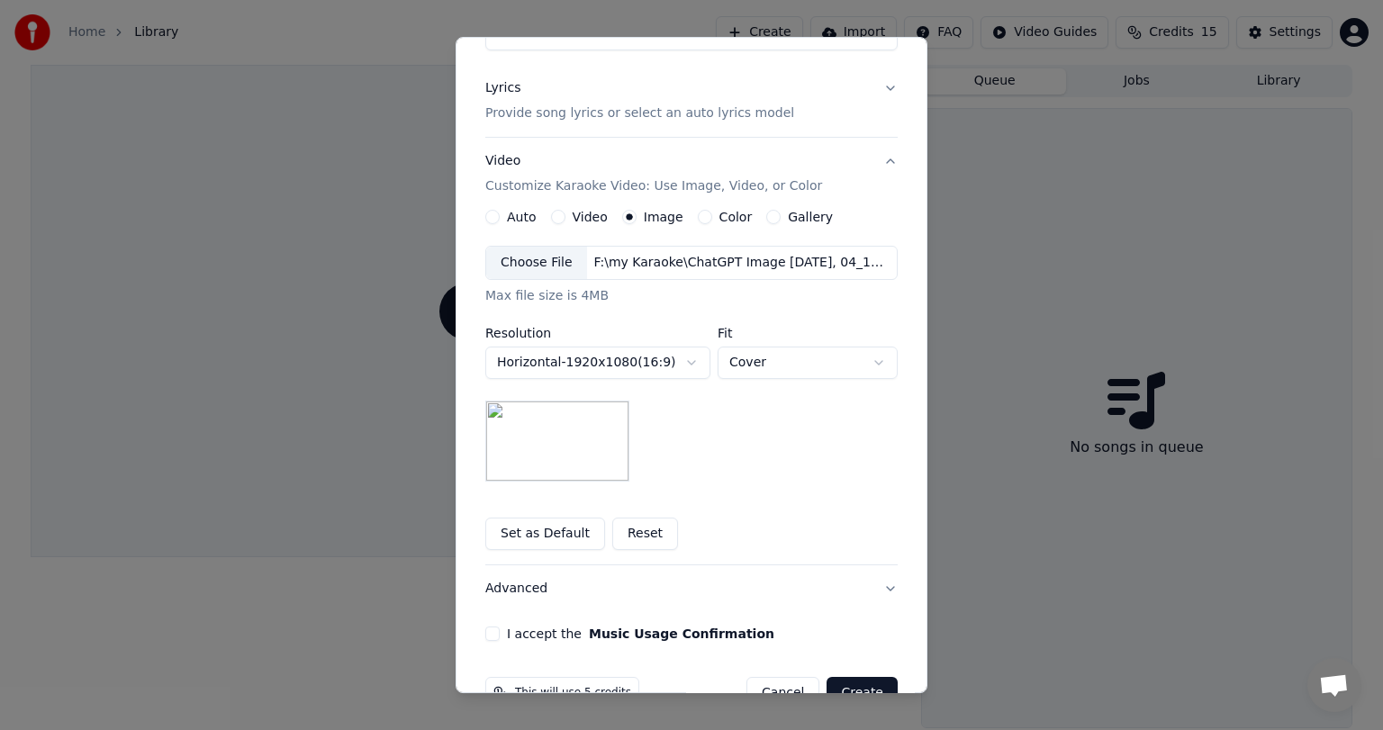
scroll to position [241, 0]
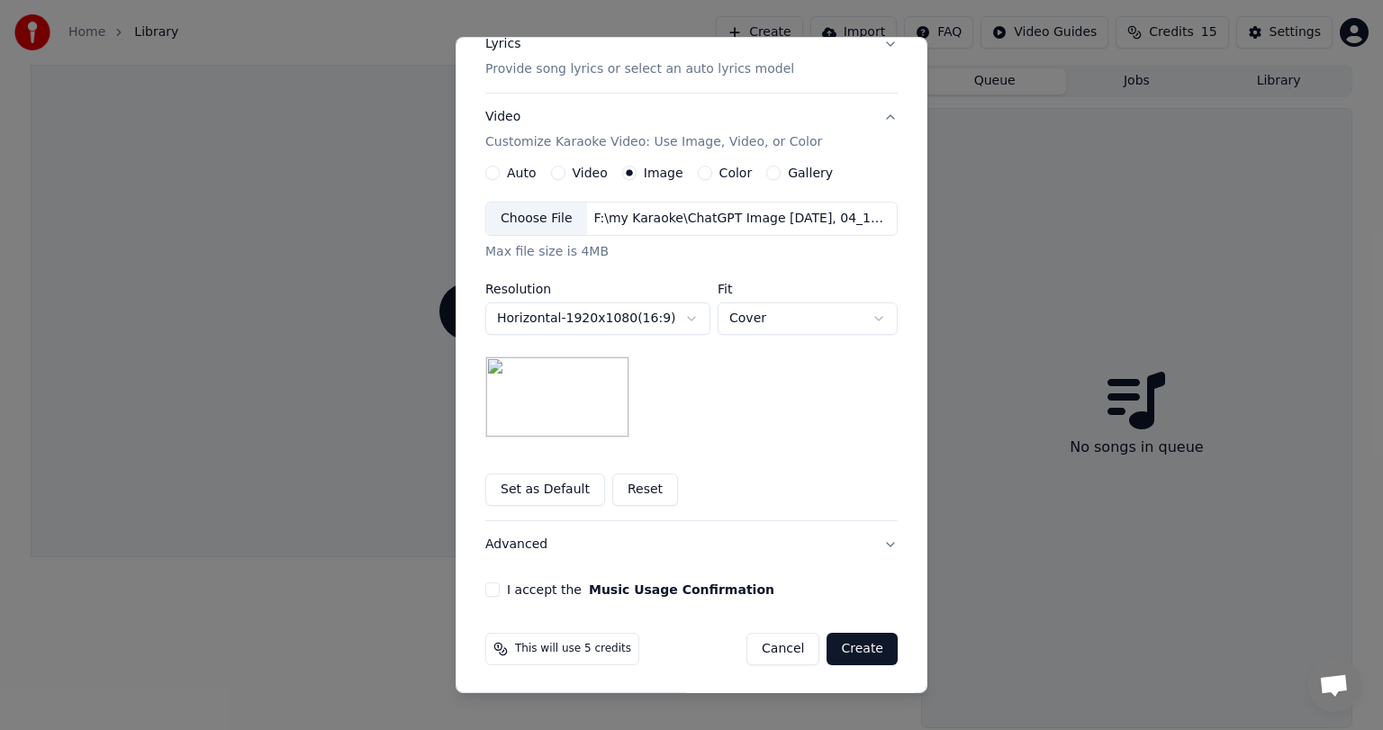
click at [486, 583] on button "I accept the Music Usage Confirmation" at bounding box center [492, 590] width 14 height 14
click at [867, 540] on button "Advanced" at bounding box center [691, 544] width 412 height 47
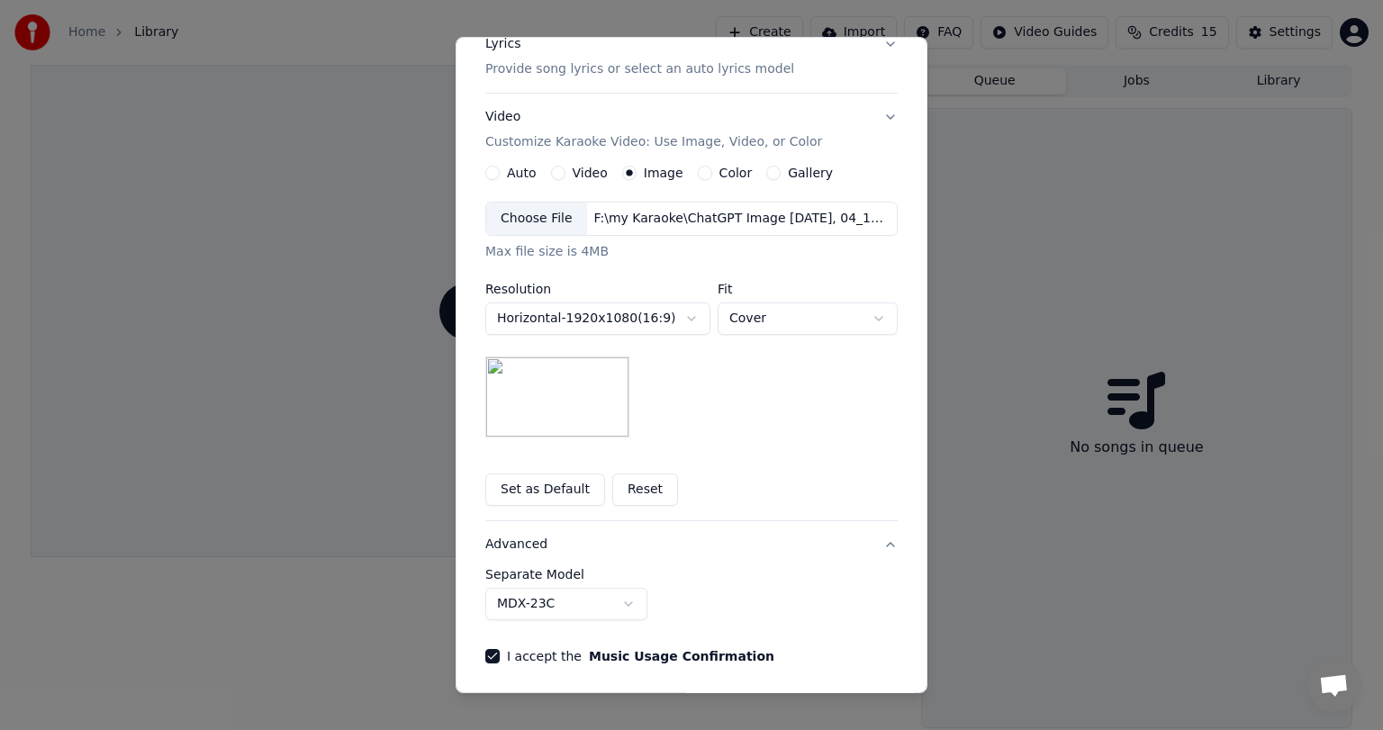
scroll to position [0, 0]
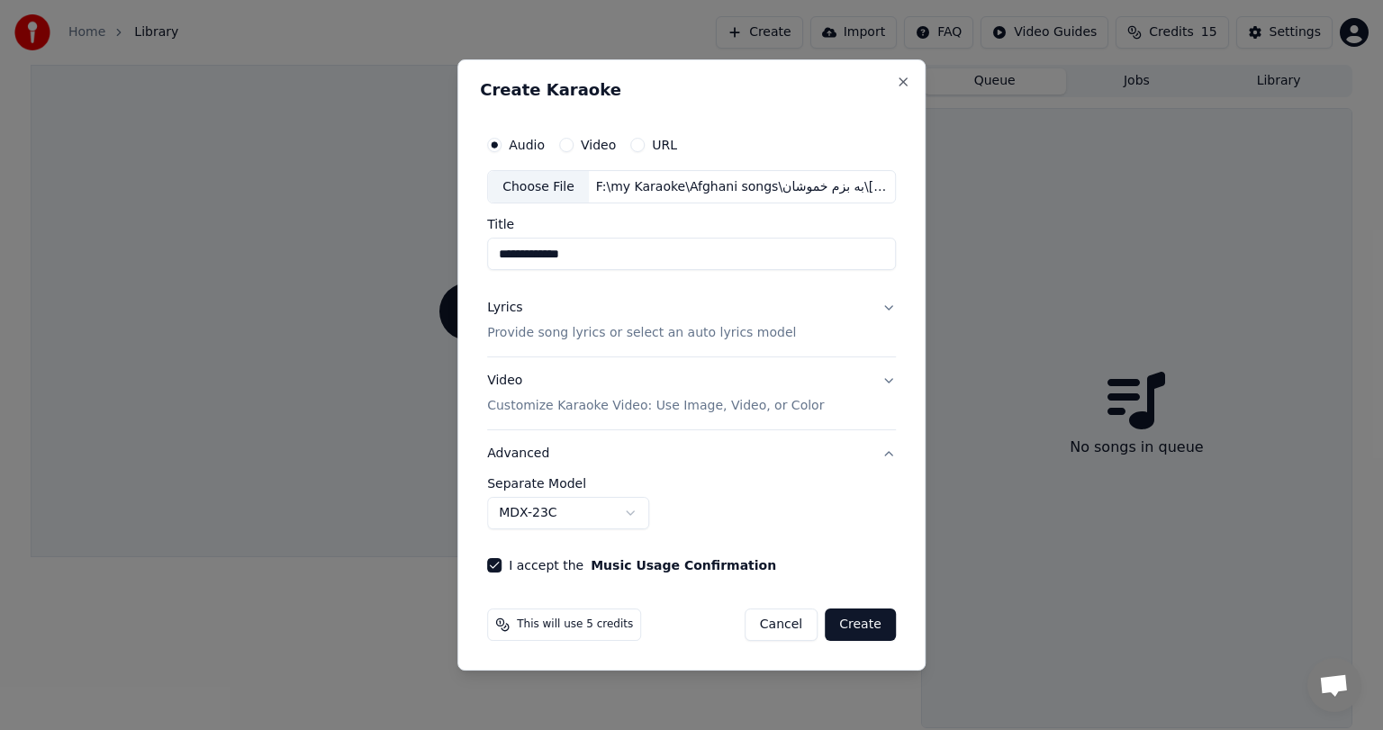
click at [870, 622] on button "Create" at bounding box center [860, 625] width 71 height 32
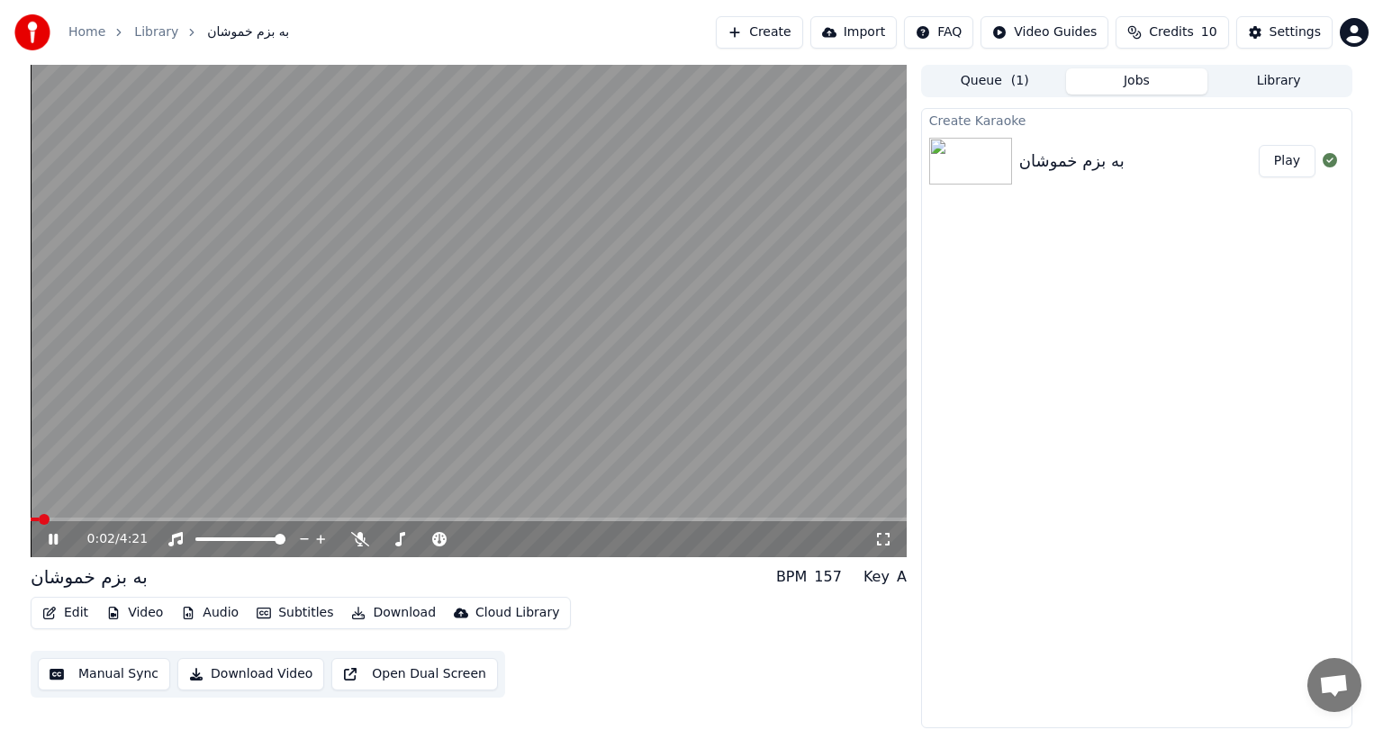
click at [227, 301] on video at bounding box center [469, 311] width 876 height 493
click at [357, 547] on icon at bounding box center [360, 539] width 18 height 14
click at [50, 540] on icon at bounding box center [53, 539] width 11 height 13
click at [408, 520] on span at bounding box center [469, 520] width 876 height 4
click at [399, 520] on span at bounding box center [215, 520] width 368 height 4
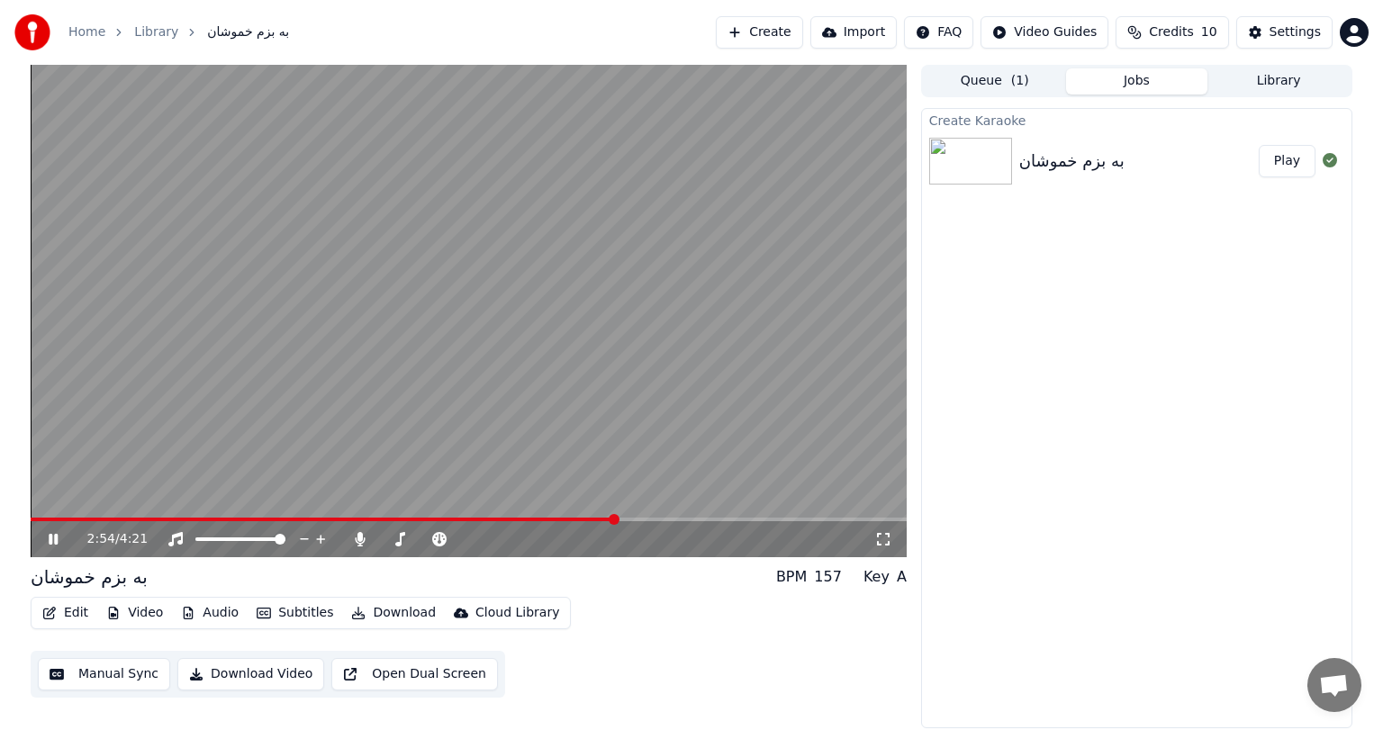
click at [232, 369] on video at bounding box center [469, 311] width 876 height 493
click at [617, 330] on video at bounding box center [469, 311] width 876 height 493
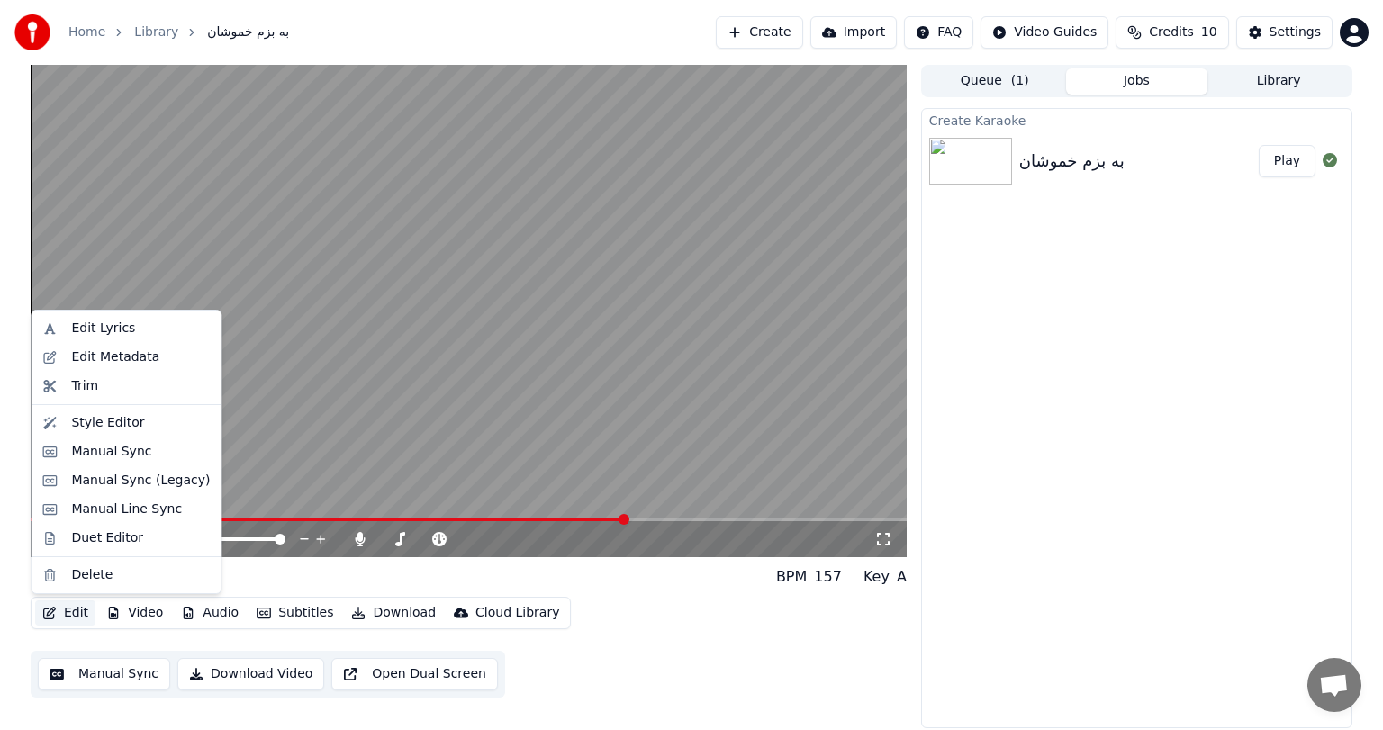
click at [64, 620] on button "Edit" at bounding box center [65, 613] width 60 height 25
click at [101, 336] on div "Edit Lyrics" at bounding box center [103, 329] width 64 height 18
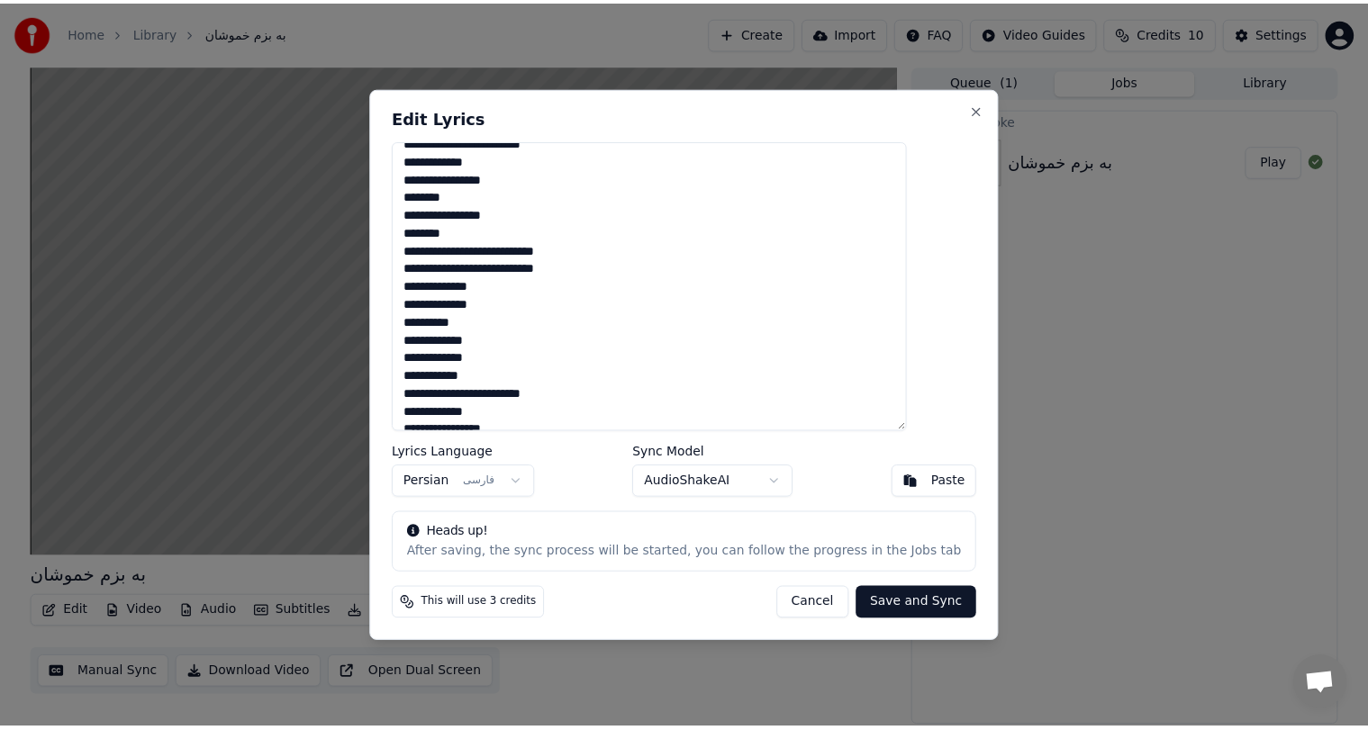
scroll to position [410, 0]
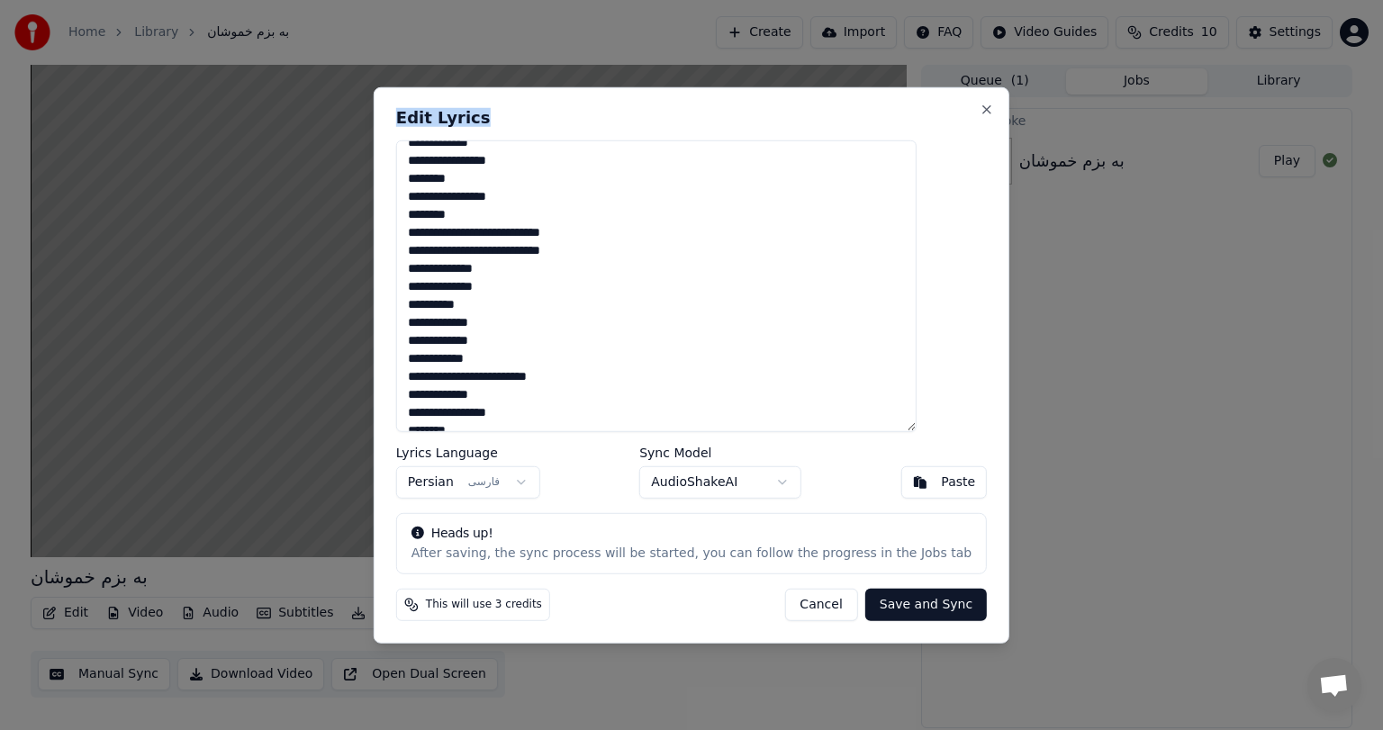
drag, startPoint x: 719, startPoint y: 92, endPoint x: 670, endPoint y: 154, distance: 78.9
click at [670, 154] on div "**********" at bounding box center [692, 364] width 636 height 557
click at [670, 154] on textarea "**********" at bounding box center [656, 286] width 521 height 292
click at [980, 106] on button "Close" at bounding box center [987, 109] width 14 height 14
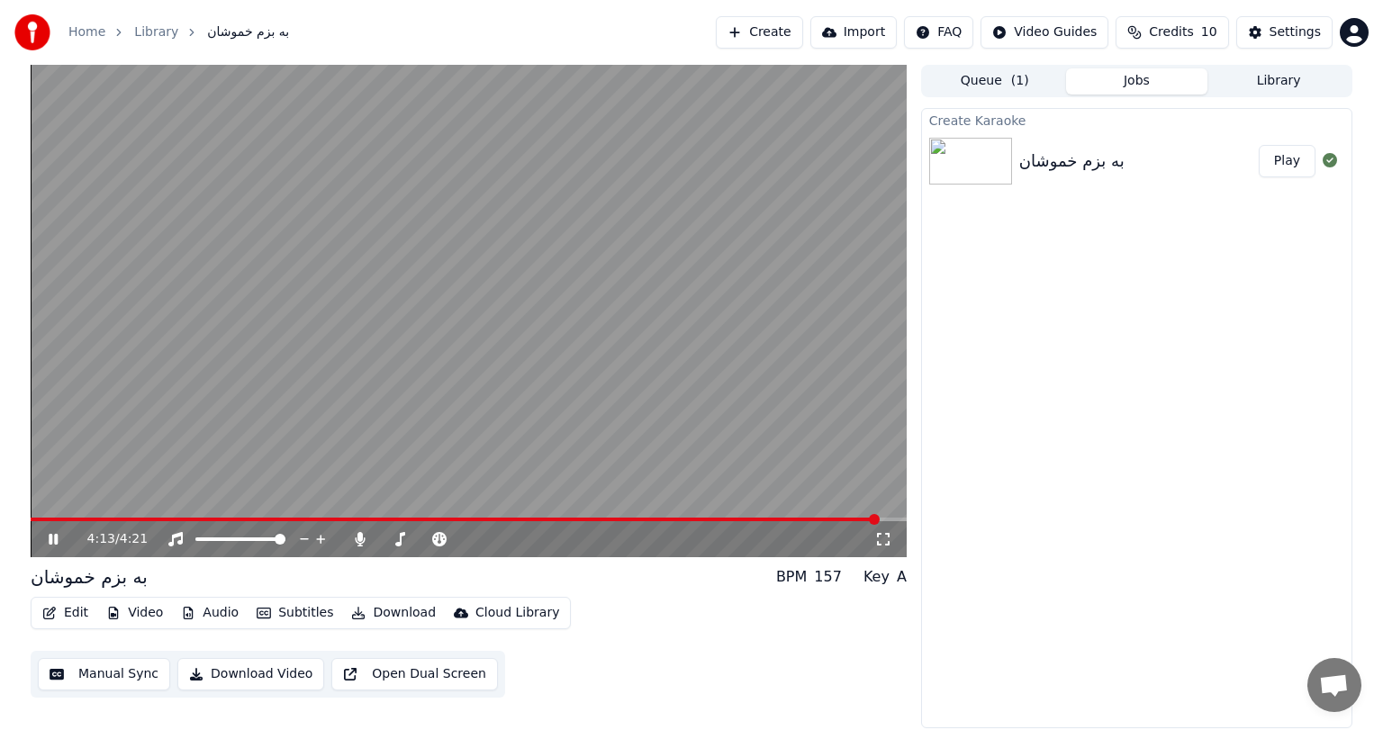
click at [471, 371] on video at bounding box center [469, 311] width 876 height 493
click at [292, 520] on span at bounding box center [161, 520] width 261 height 4
click at [56, 536] on icon at bounding box center [66, 539] width 42 height 14
click at [234, 521] on span at bounding box center [133, 520] width 204 height 4
click at [330, 518] on span at bounding box center [469, 520] width 876 height 4
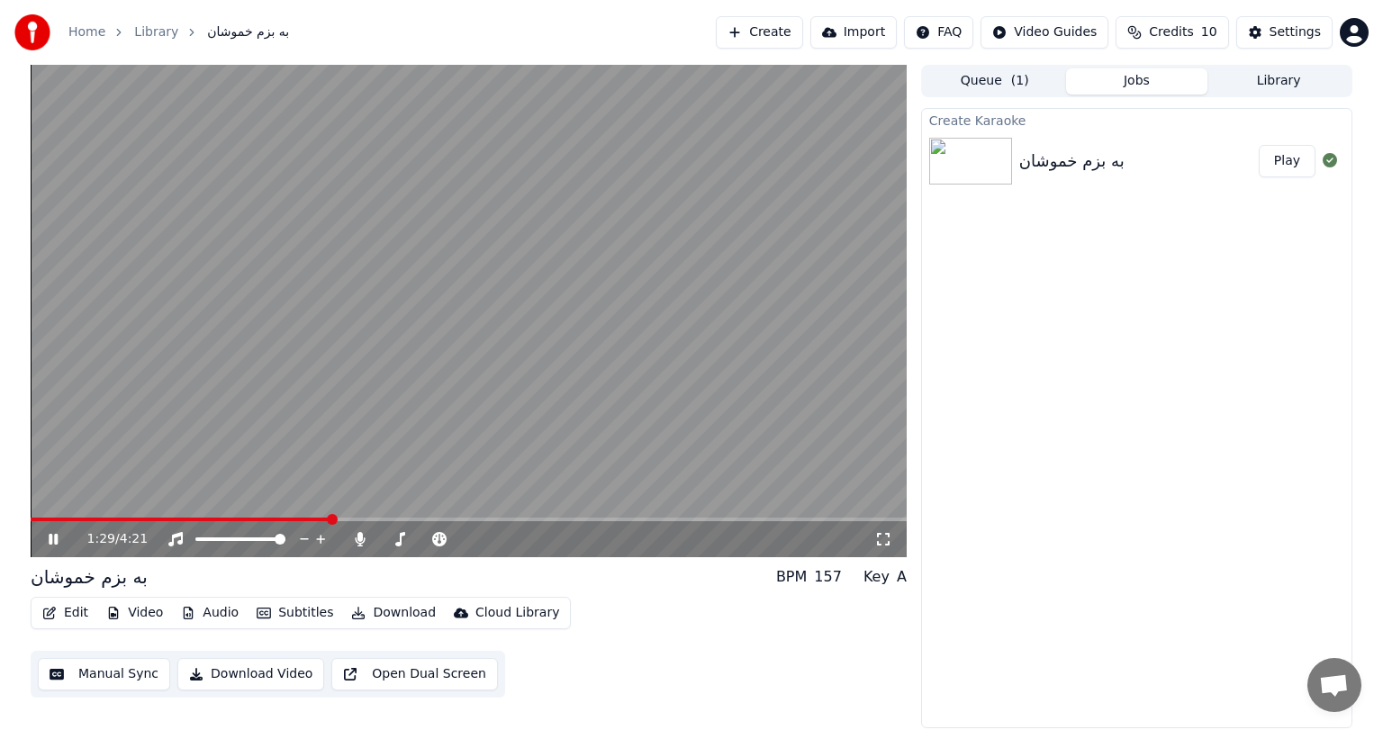
click at [366, 517] on video at bounding box center [469, 311] width 876 height 493
click at [351, 519] on span at bounding box center [469, 520] width 876 height 4
click at [325, 427] on video at bounding box center [469, 311] width 876 height 493
click at [383, 517] on video at bounding box center [469, 311] width 876 height 493
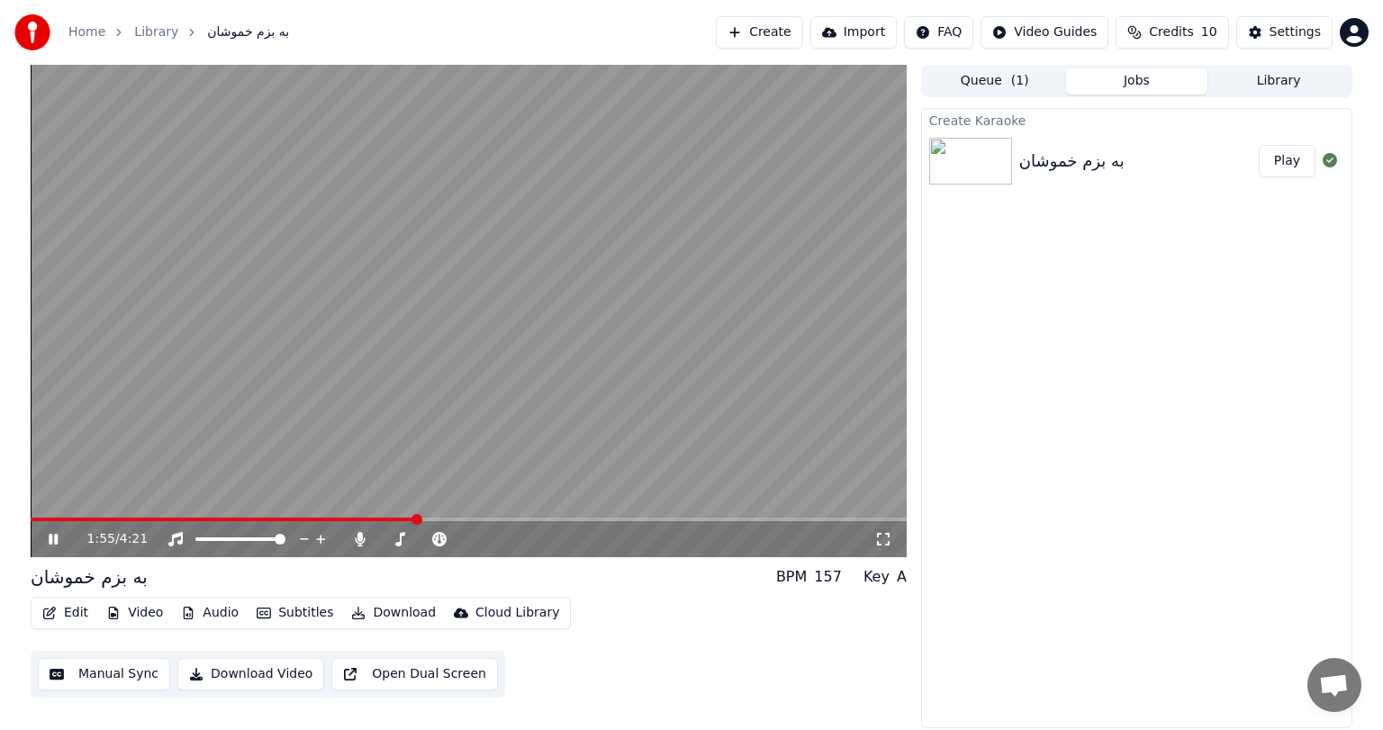
click at [220, 385] on video at bounding box center [469, 311] width 876 height 493
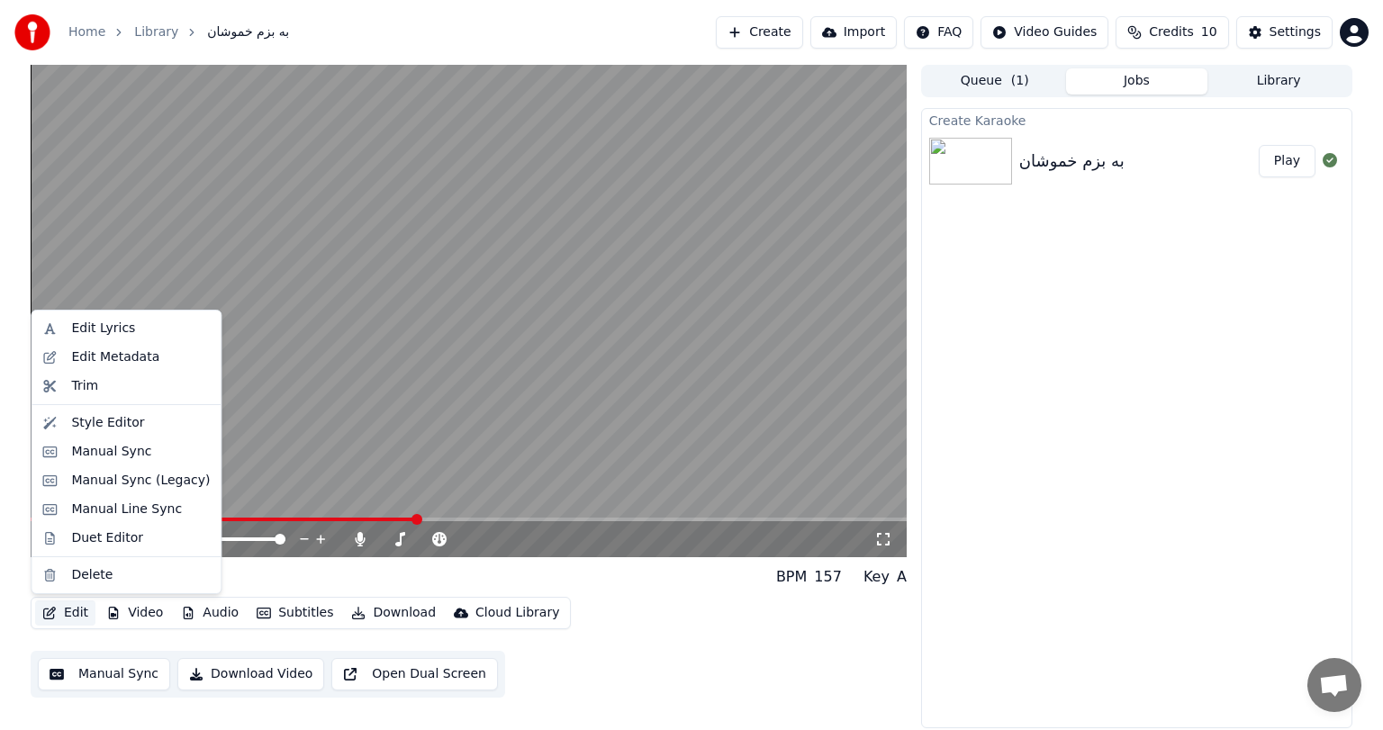
click at [65, 612] on button "Edit" at bounding box center [65, 613] width 60 height 25
click at [144, 448] on div "Manual Sync" at bounding box center [140, 452] width 139 height 18
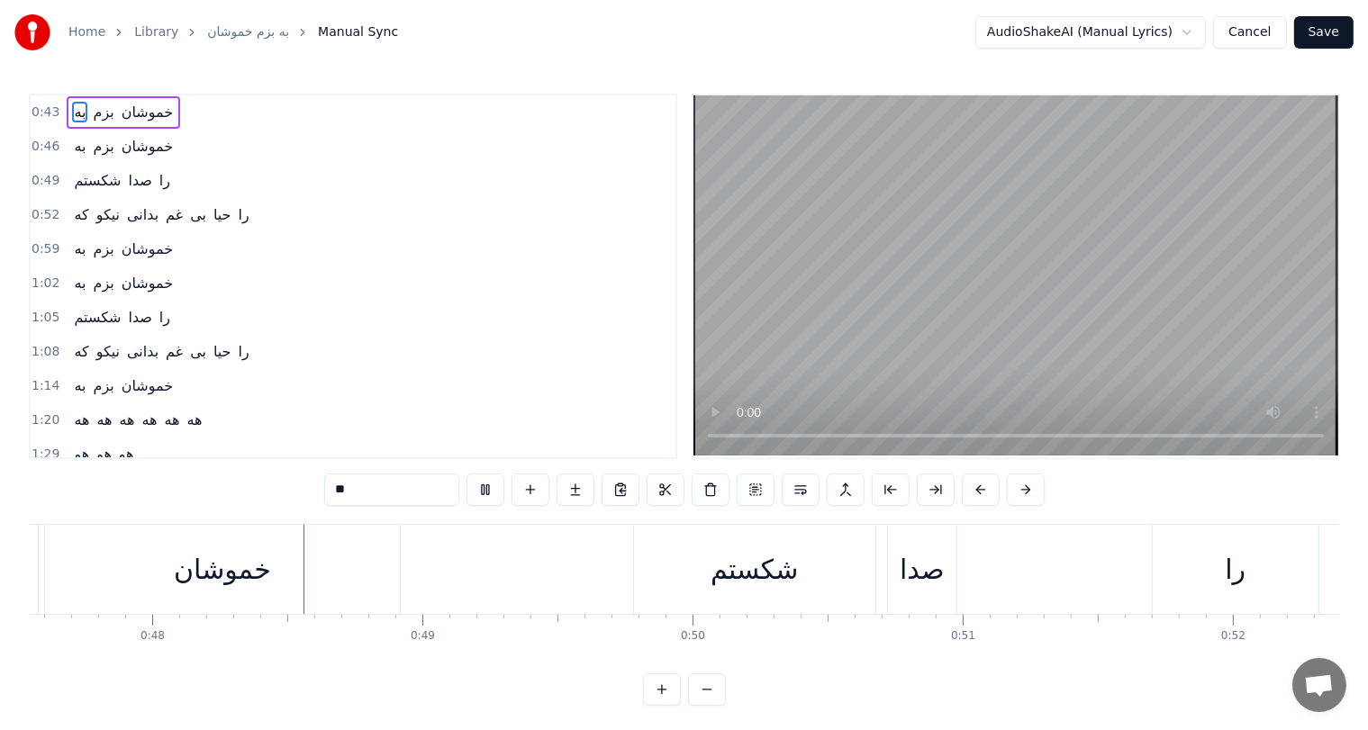
scroll to position [0, 12846]
click at [481, 489] on button at bounding box center [486, 490] width 38 height 32
click at [291, 116] on div "0:43 به بزم خموشان" at bounding box center [353, 112] width 645 height 34
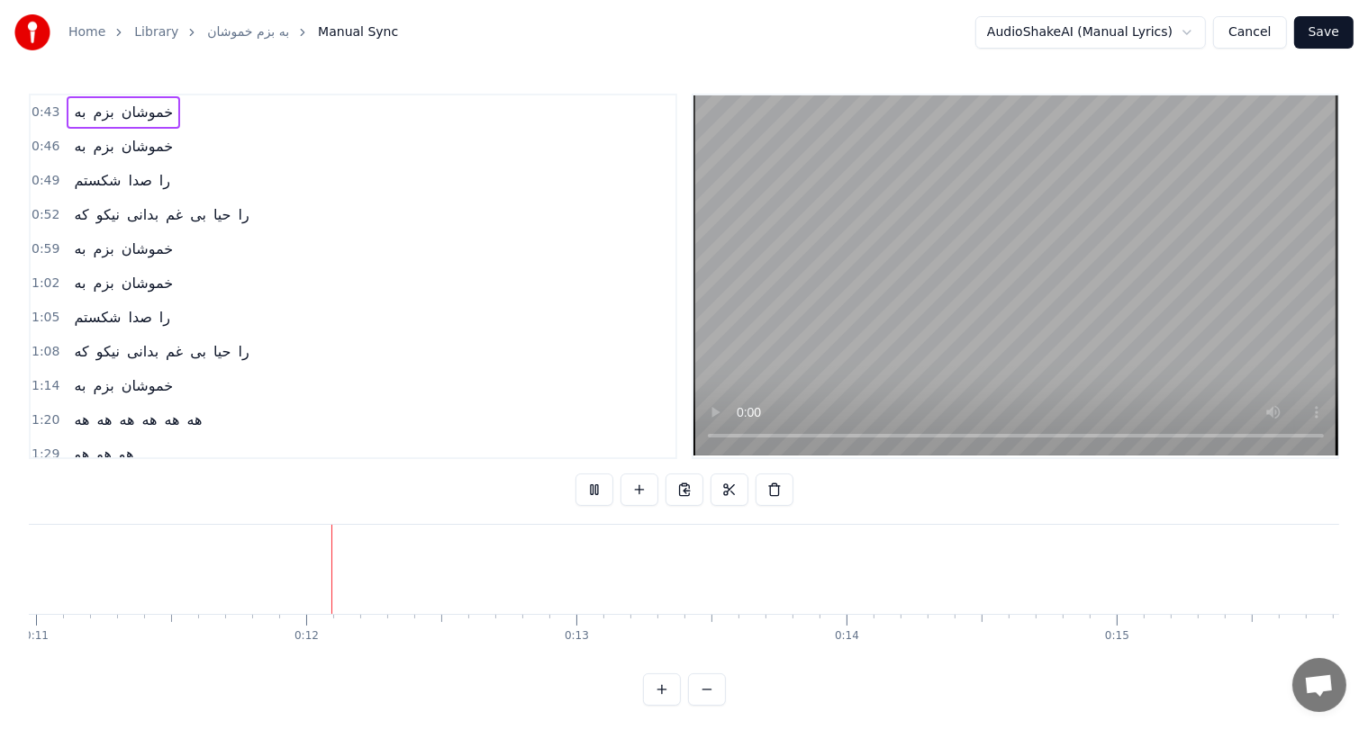
scroll to position [0, 3003]
click at [596, 496] on button at bounding box center [594, 490] width 38 height 32
click at [91, 118] on span "بزم" at bounding box center [103, 112] width 24 height 21
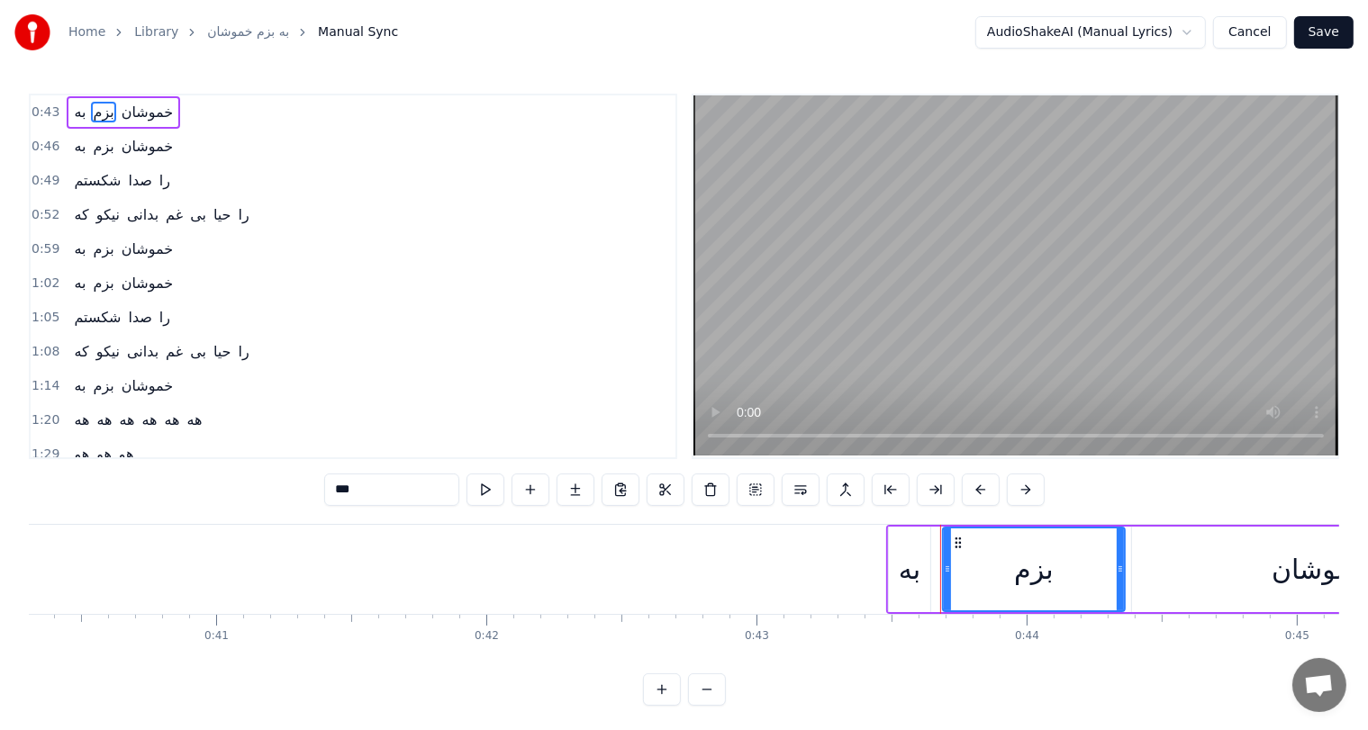
click at [151, 108] on span "خموشان" at bounding box center [147, 112] width 55 height 21
type input "******"
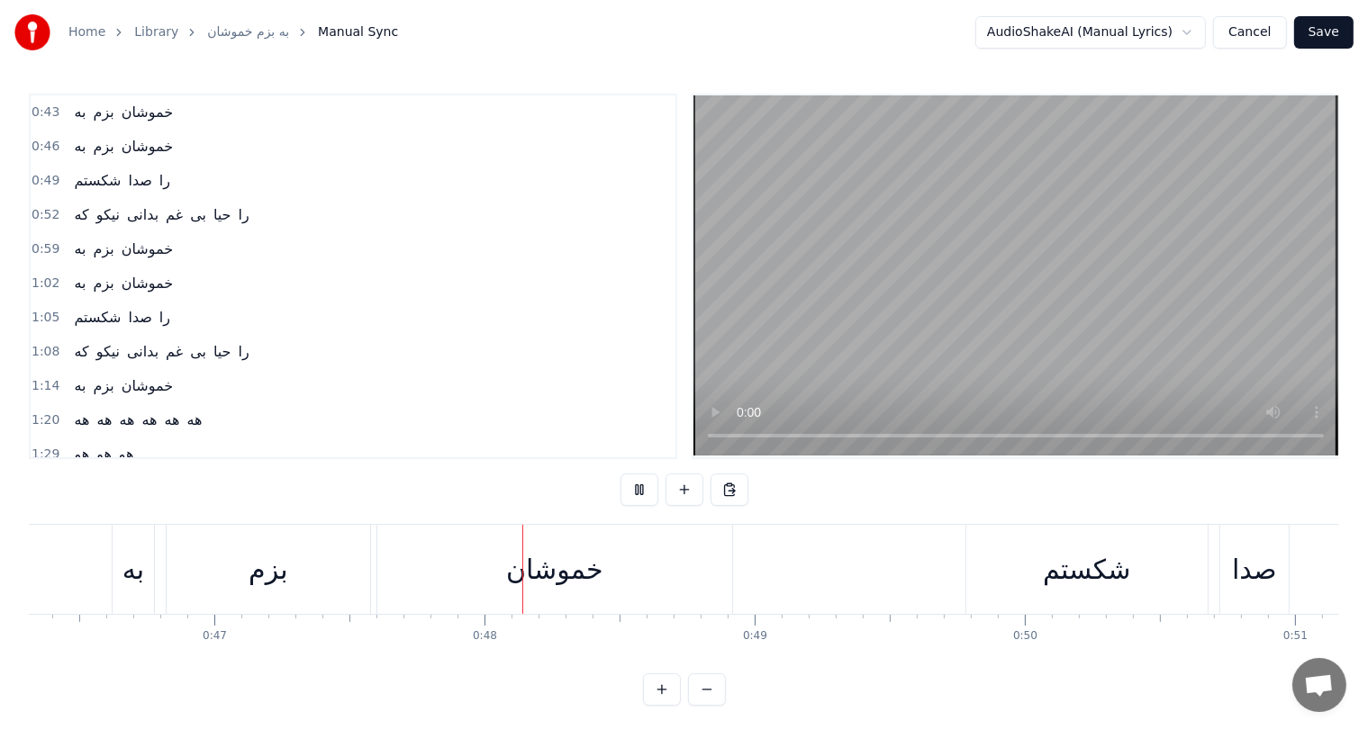
scroll to position [0, 12756]
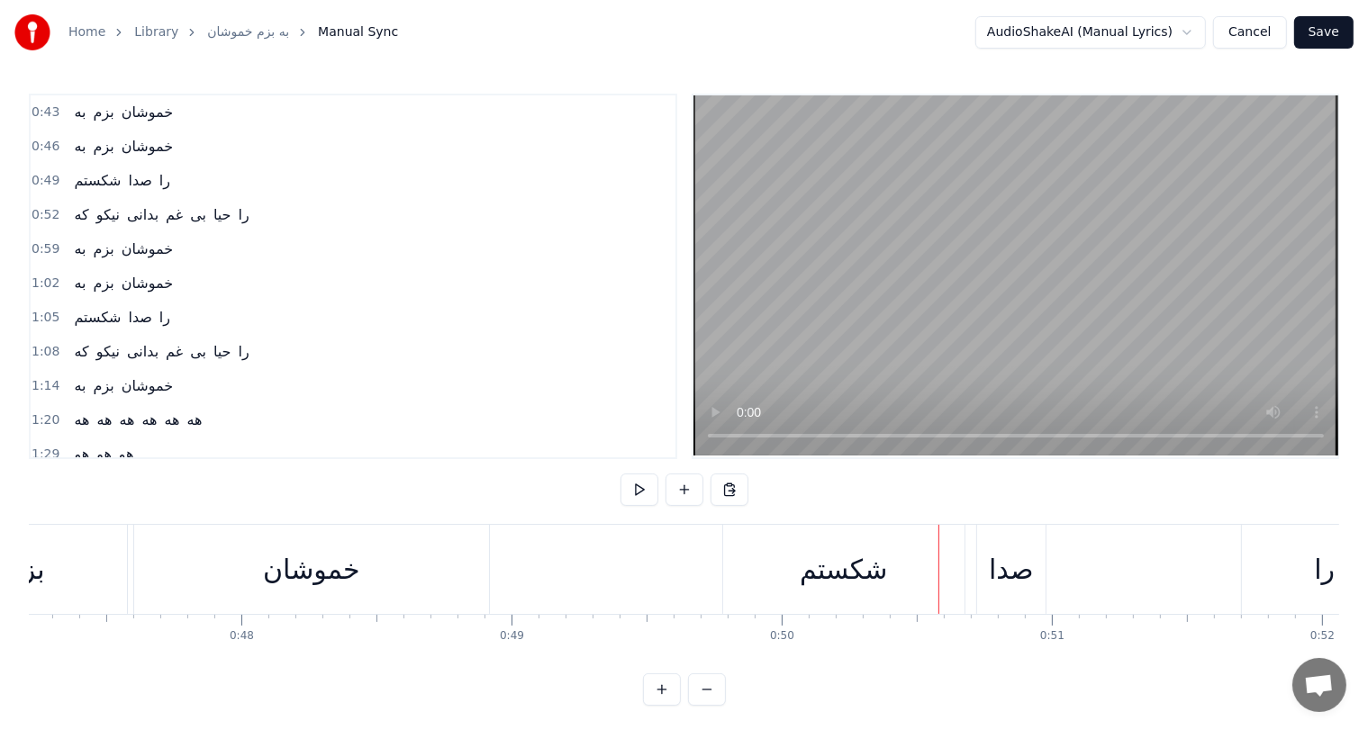
click at [892, 570] on div "شكستم" at bounding box center [843, 569] width 241 height 89
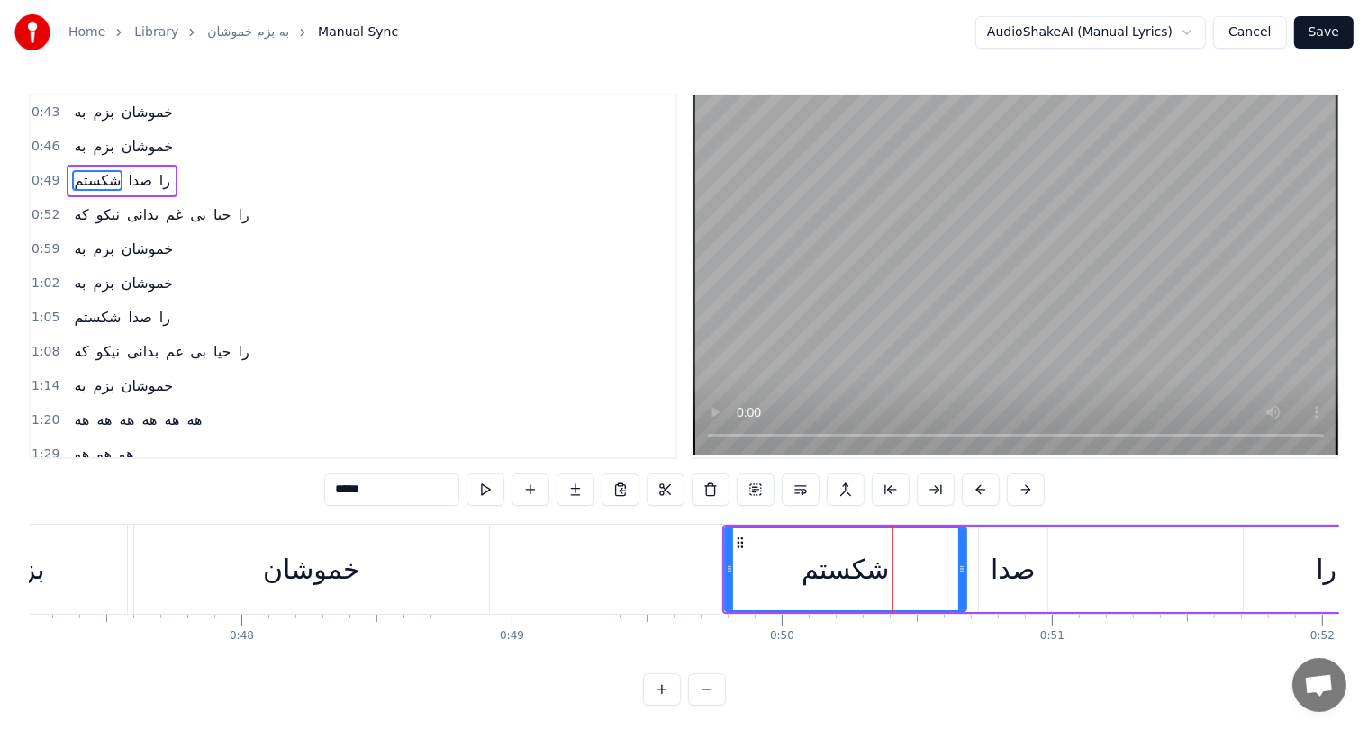
click at [1028, 566] on div "صدا" at bounding box center [1013, 569] width 45 height 41
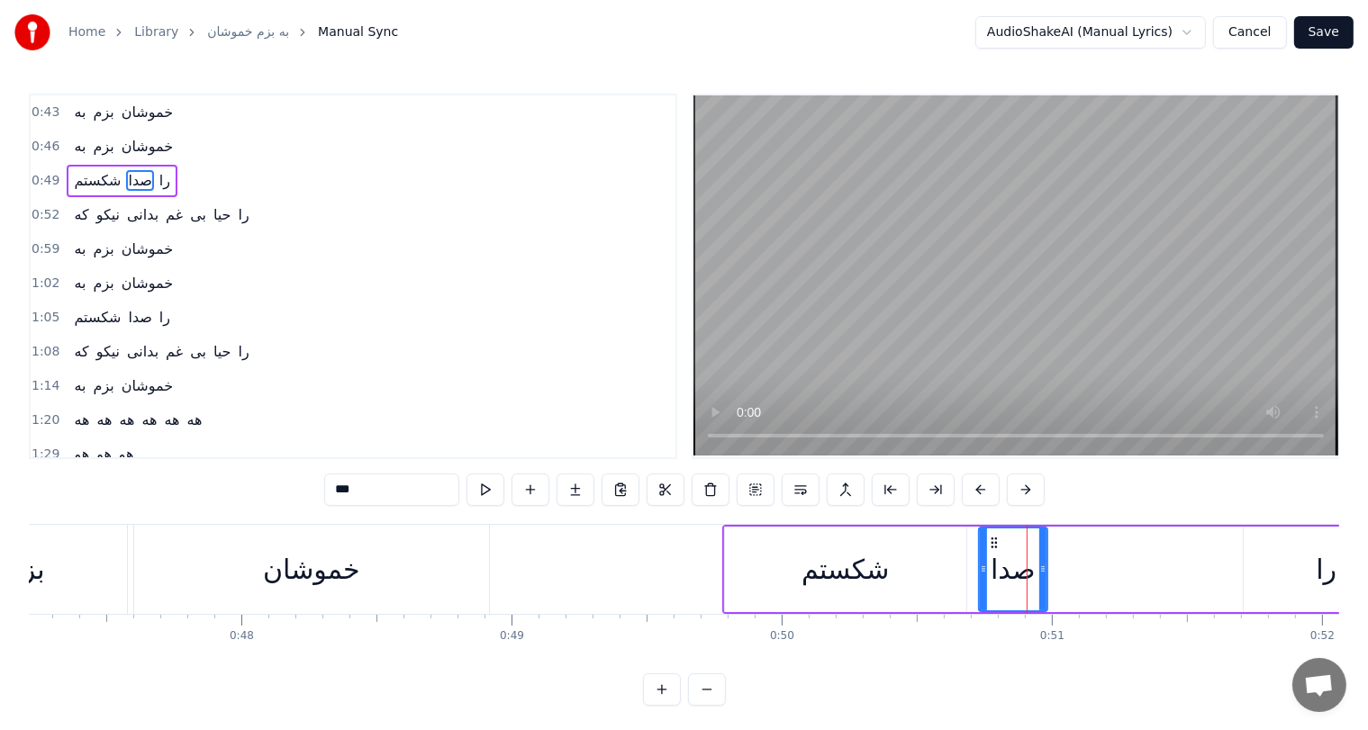
click at [1322, 570] on div "را" at bounding box center [1326, 569] width 21 height 41
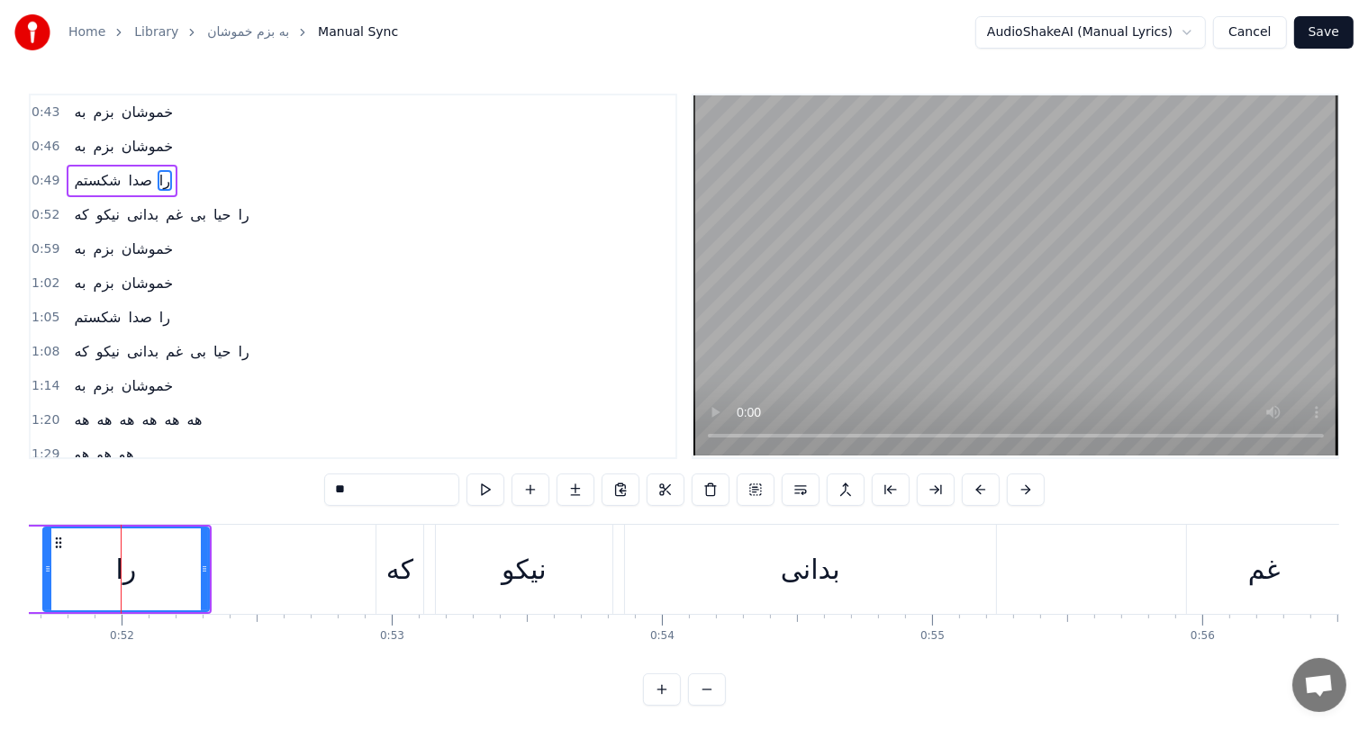
scroll to position [0, 13958]
click at [839, 485] on button at bounding box center [846, 490] width 38 height 32
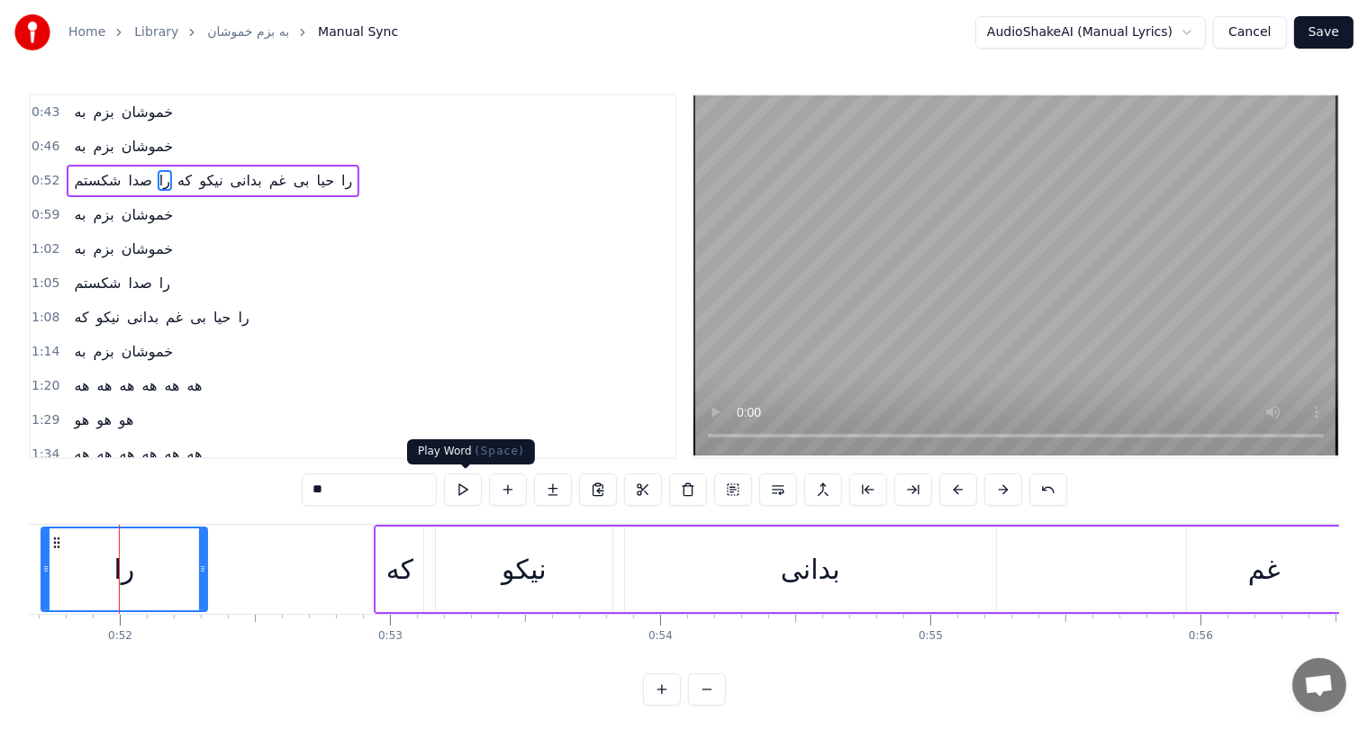
click at [471, 484] on button at bounding box center [463, 490] width 38 height 32
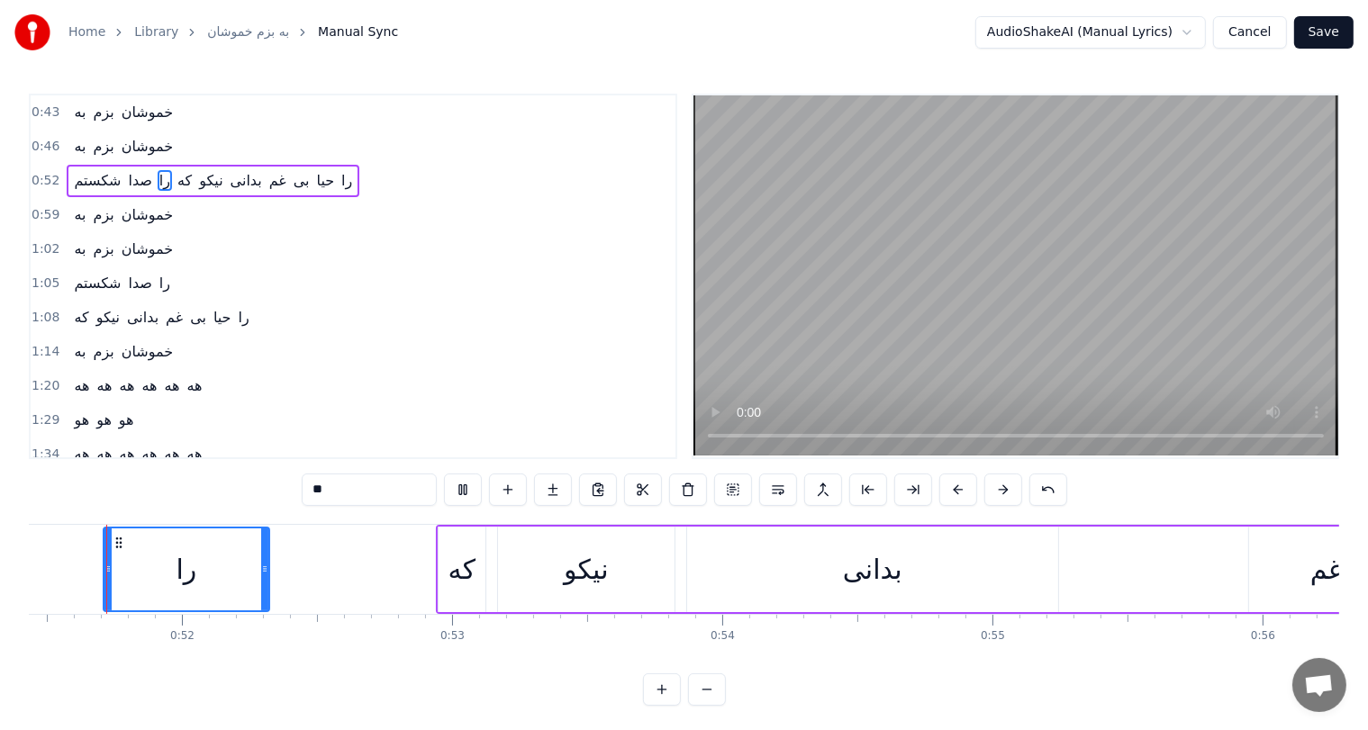
scroll to position [0, 13877]
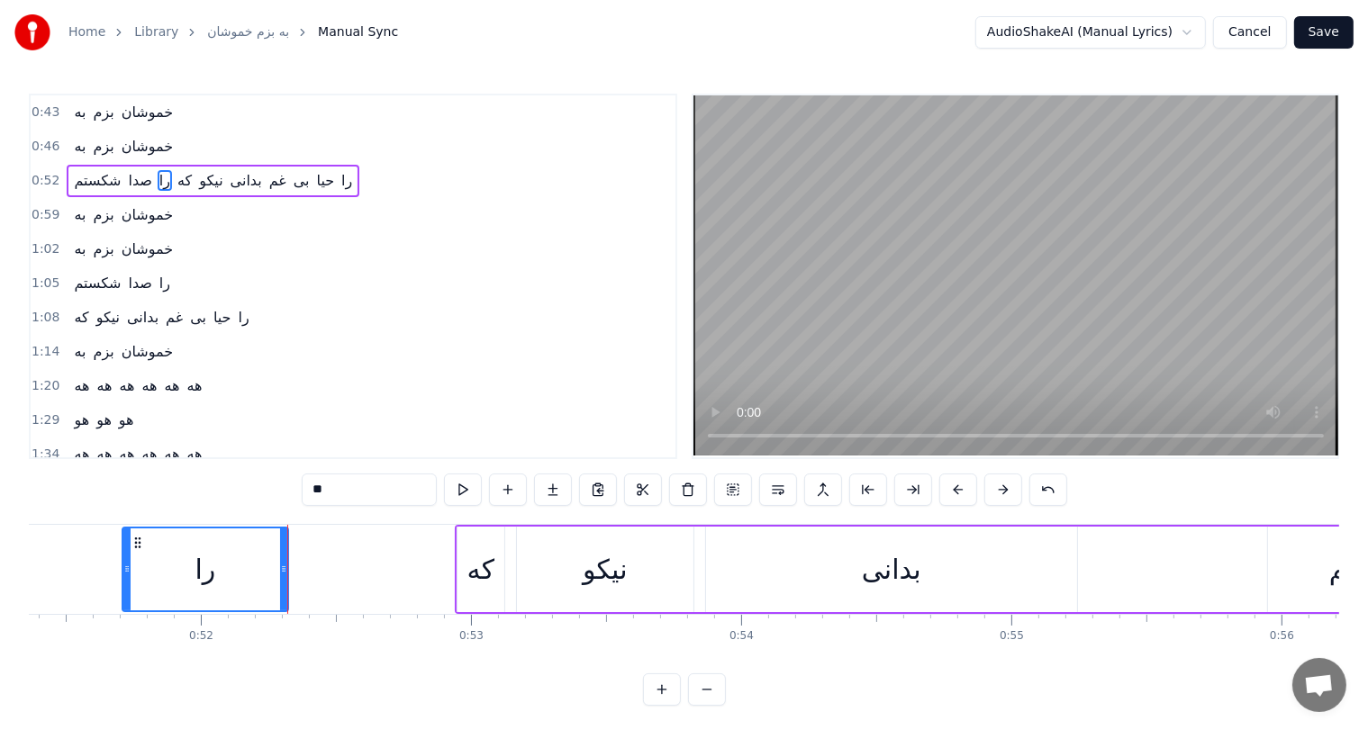
click at [128, 143] on span "خموشان" at bounding box center [147, 146] width 55 height 21
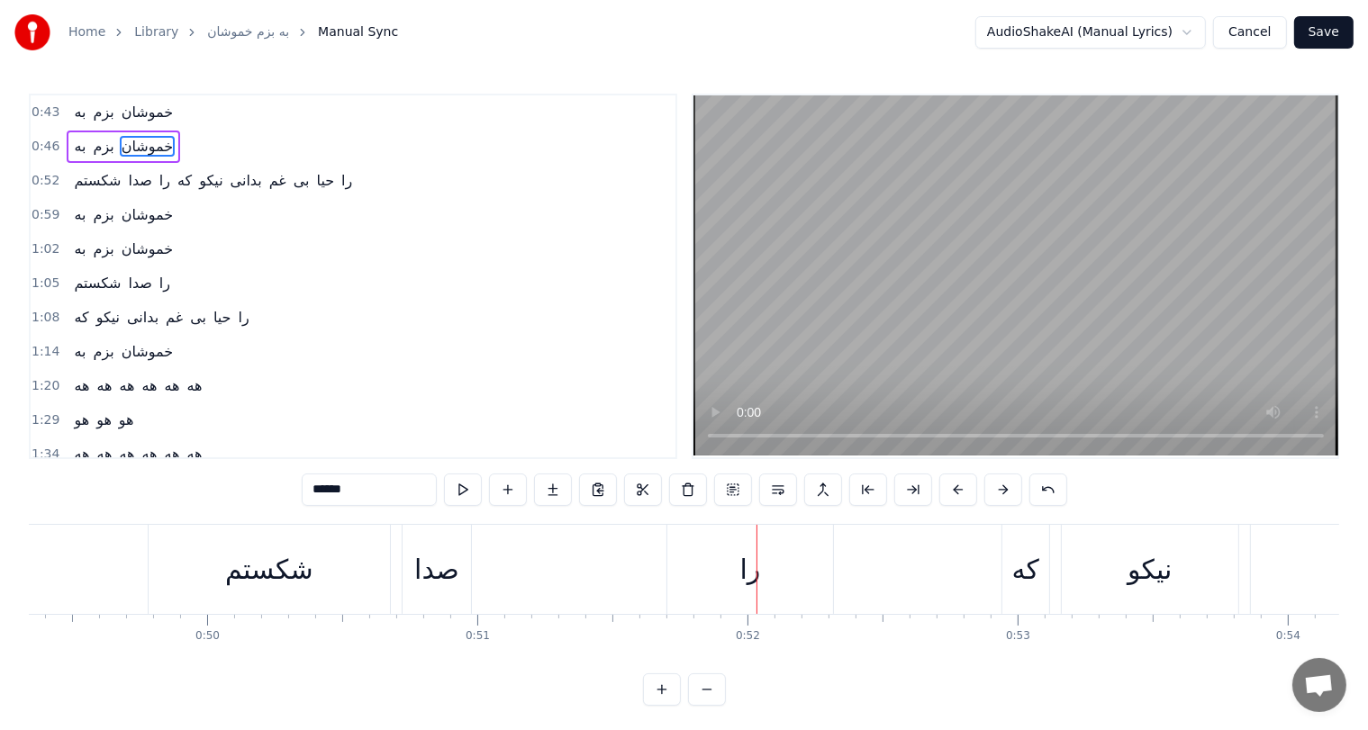
scroll to position [0, 13316]
click at [745, 566] on div "را" at bounding box center [765, 569] width 166 height 89
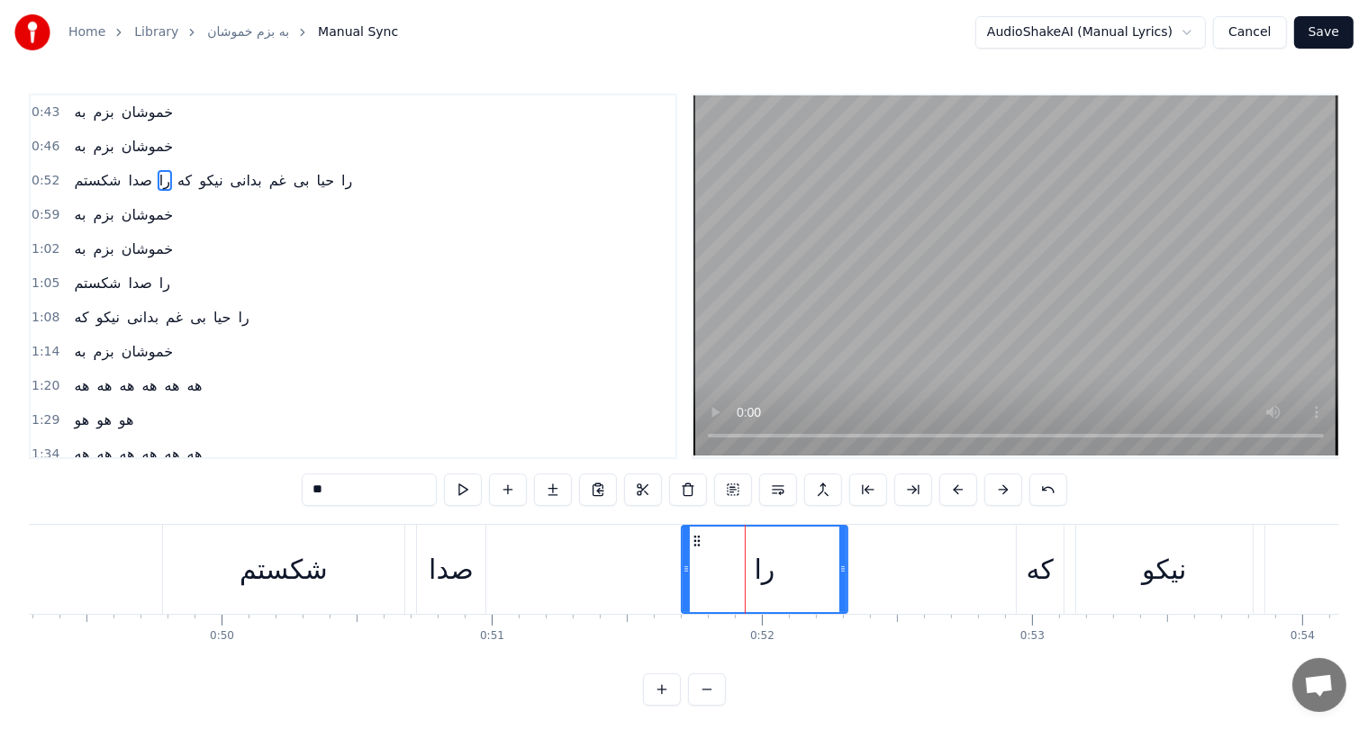
click at [449, 568] on div "صدا" at bounding box center [451, 569] width 45 height 41
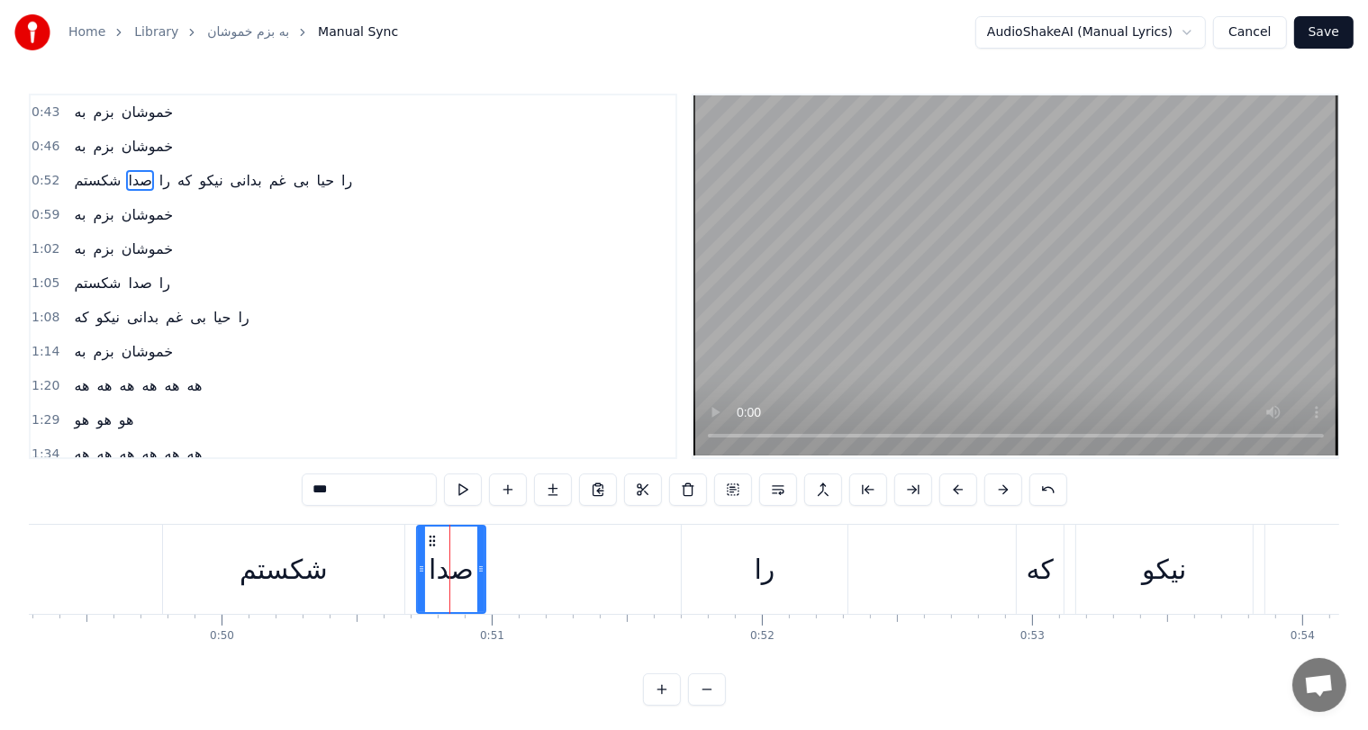
click at [319, 573] on div "شكستم" at bounding box center [284, 569] width 88 height 41
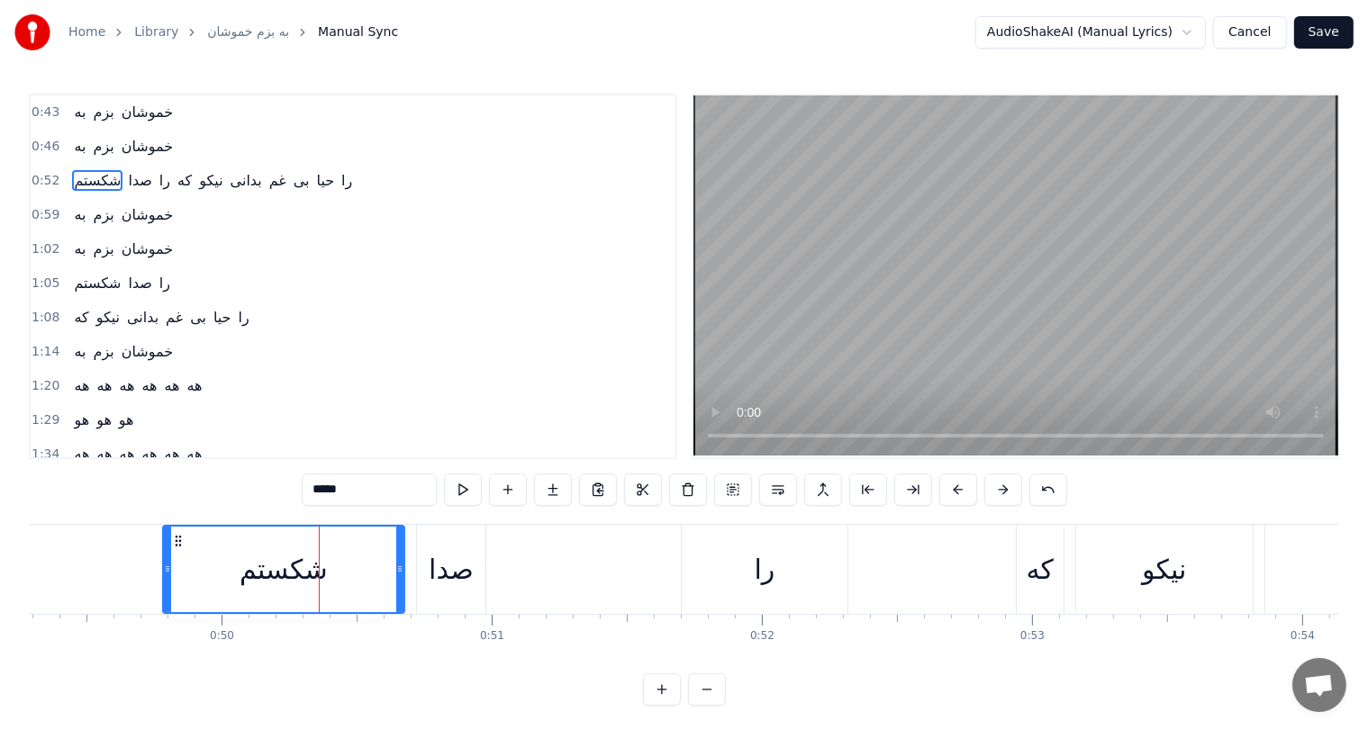
click at [285, 574] on div "شكستم" at bounding box center [284, 569] width 88 height 41
click at [463, 578] on div "صدا" at bounding box center [451, 569] width 45 height 41
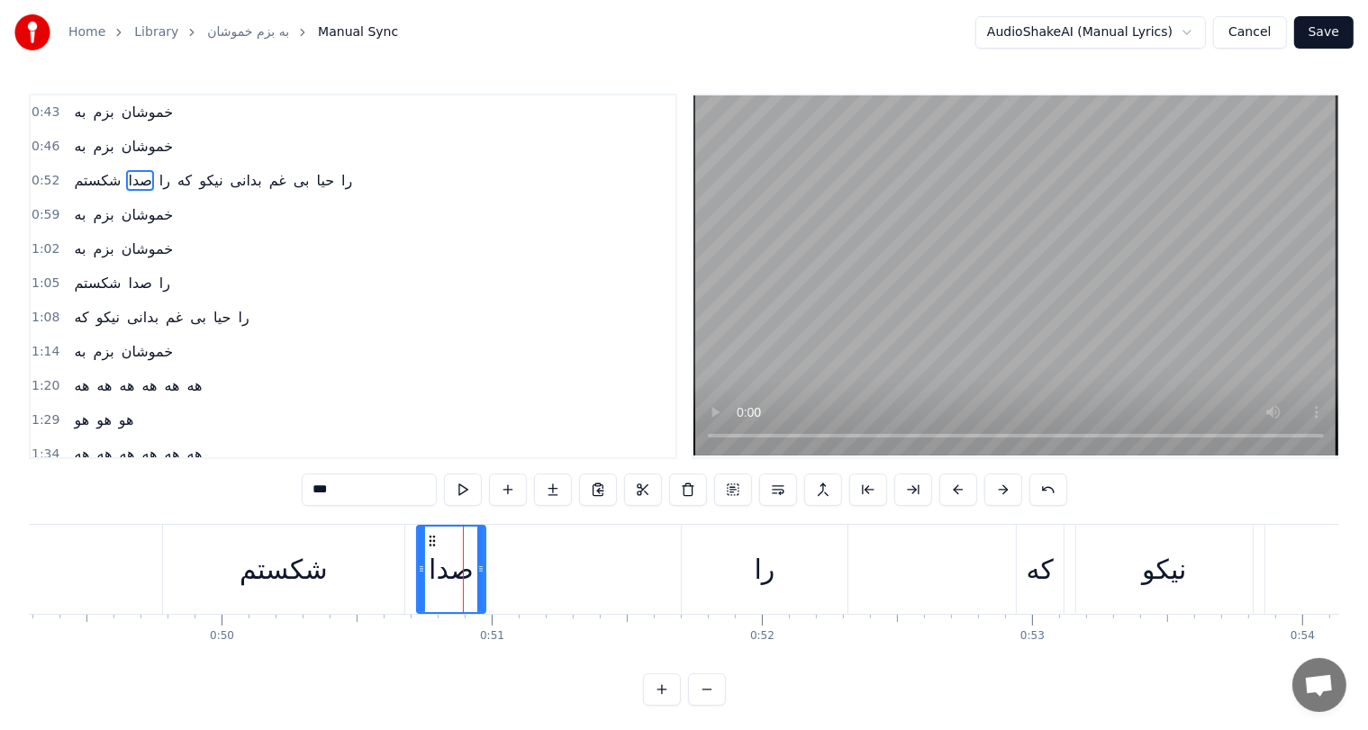
click at [760, 573] on div "را" at bounding box center [764, 569] width 21 height 41
type input "**"
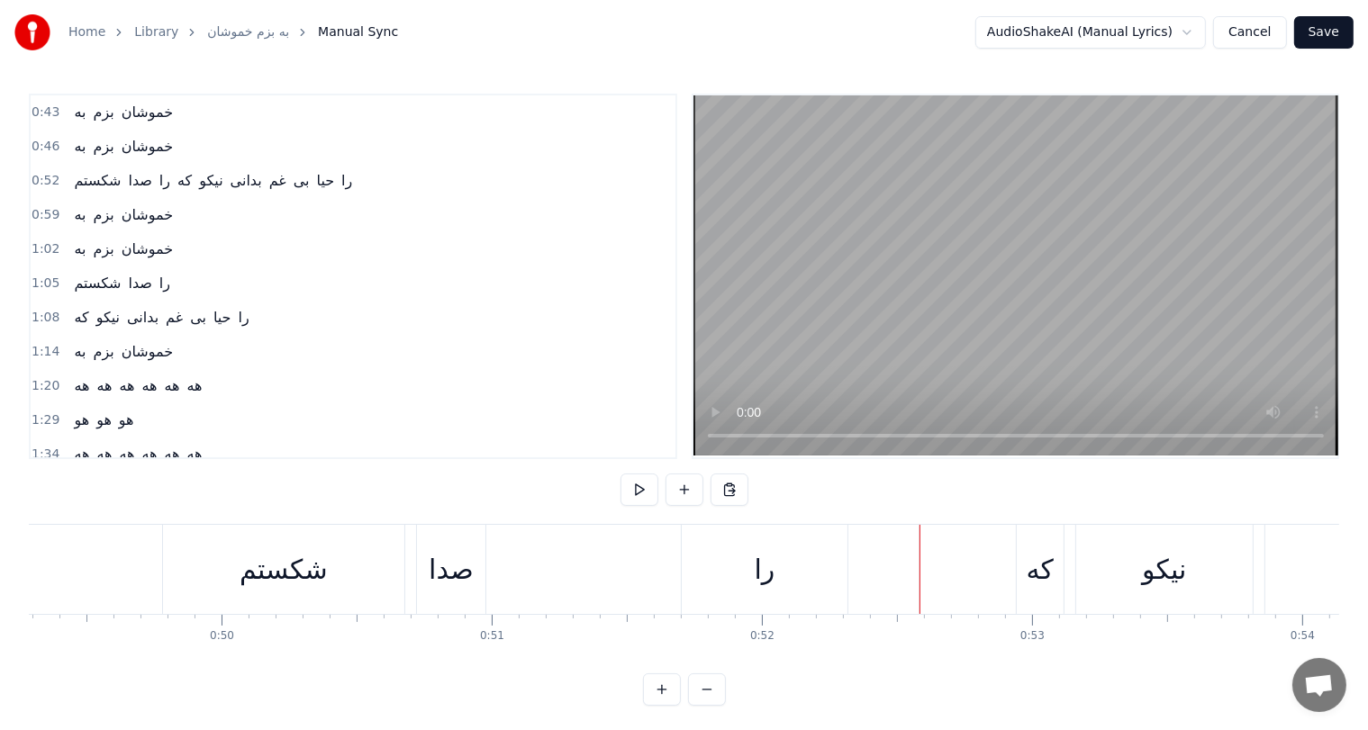
click at [767, 572] on div "را" at bounding box center [764, 569] width 21 height 41
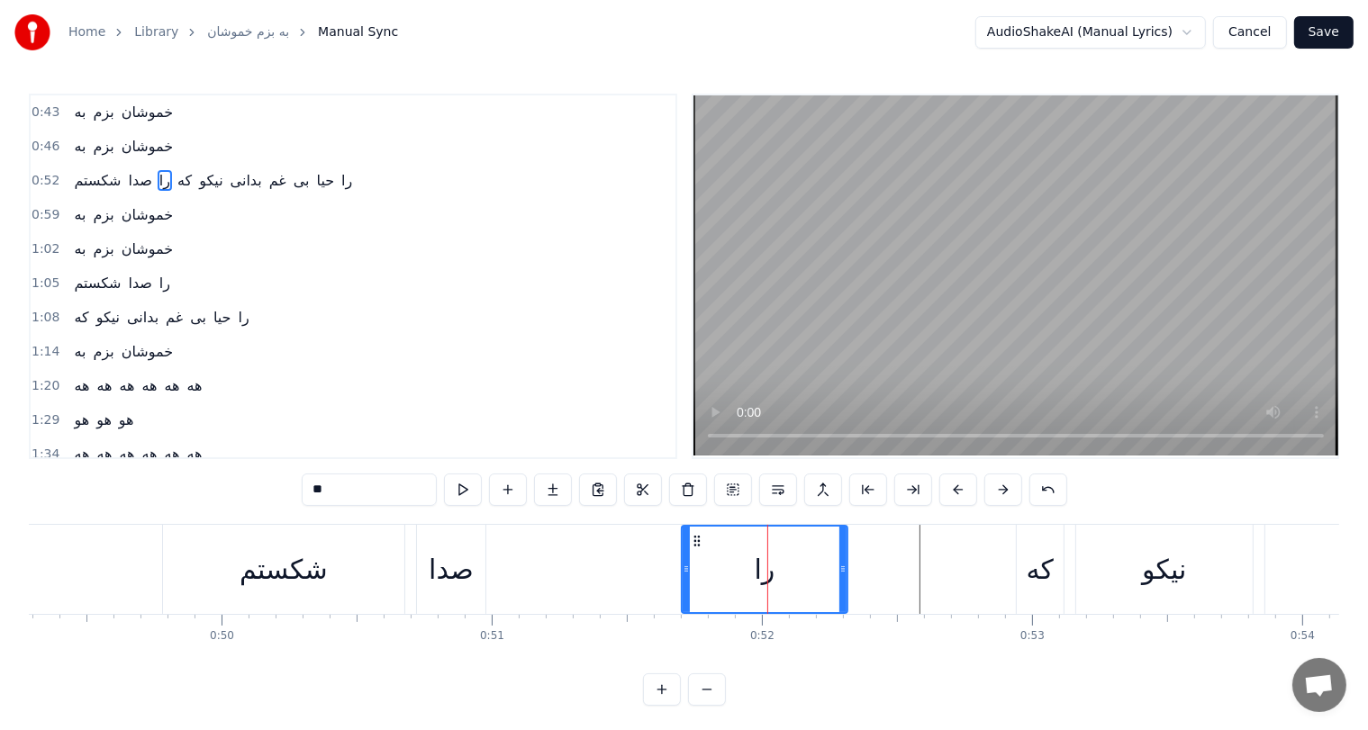
click at [764, 574] on div "را" at bounding box center [764, 569] width 21 height 41
click at [1055, 485] on button at bounding box center [1048, 490] width 38 height 32
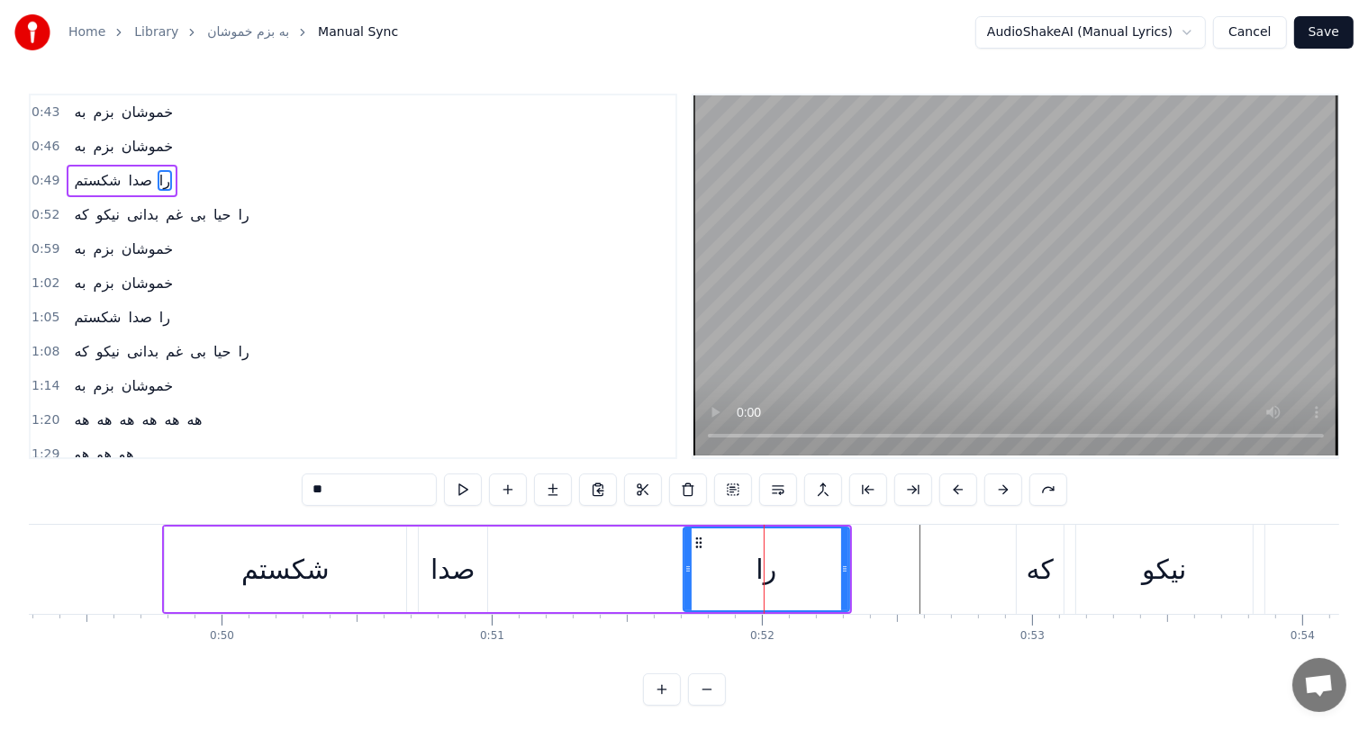
click at [178, 170] on div "0:49 شكستم صدا را" at bounding box center [353, 181] width 645 height 34
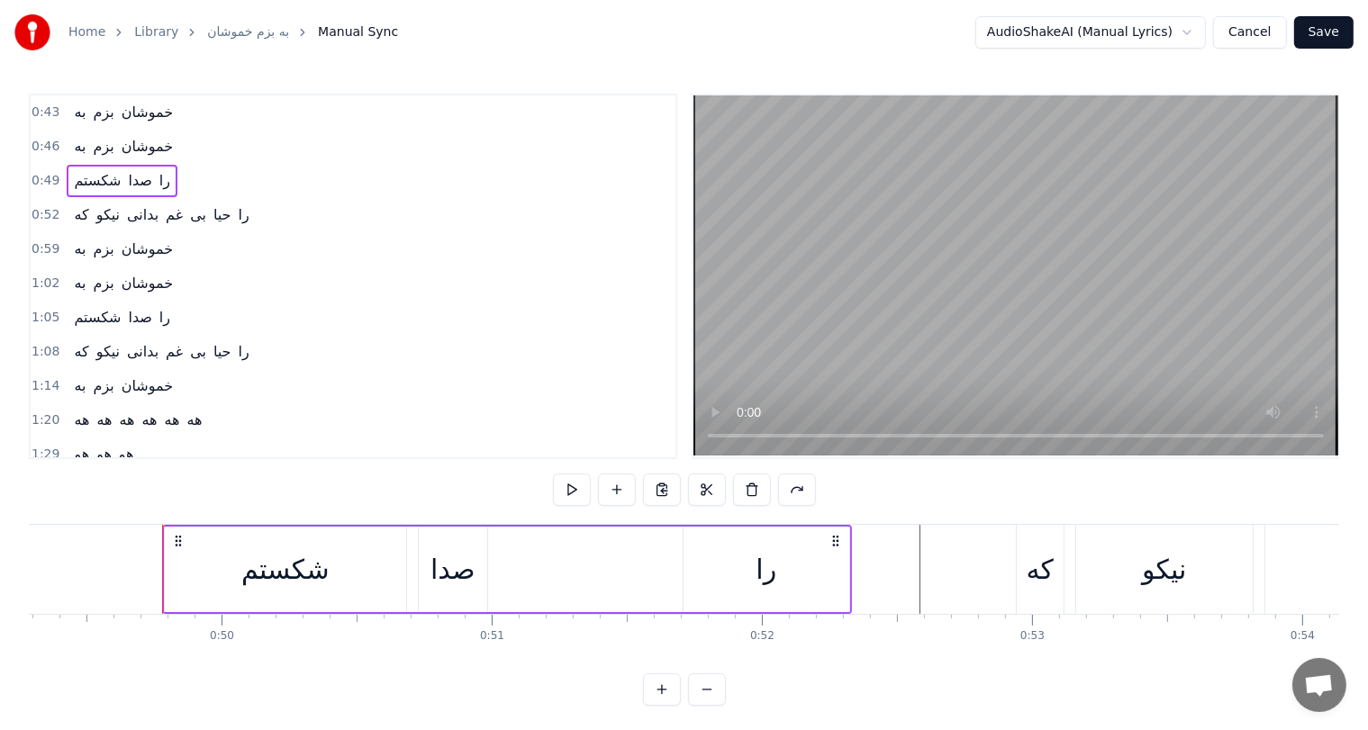
click at [1200, 31] on html "Home Library به بزم خموشان Manual Sync AudioShakeAI (Manual Lyrics) Cancel Save…" at bounding box center [684, 367] width 1368 height 735
click at [285, 566] on div "شكستم" at bounding box center [285, 569] width 88 height 41
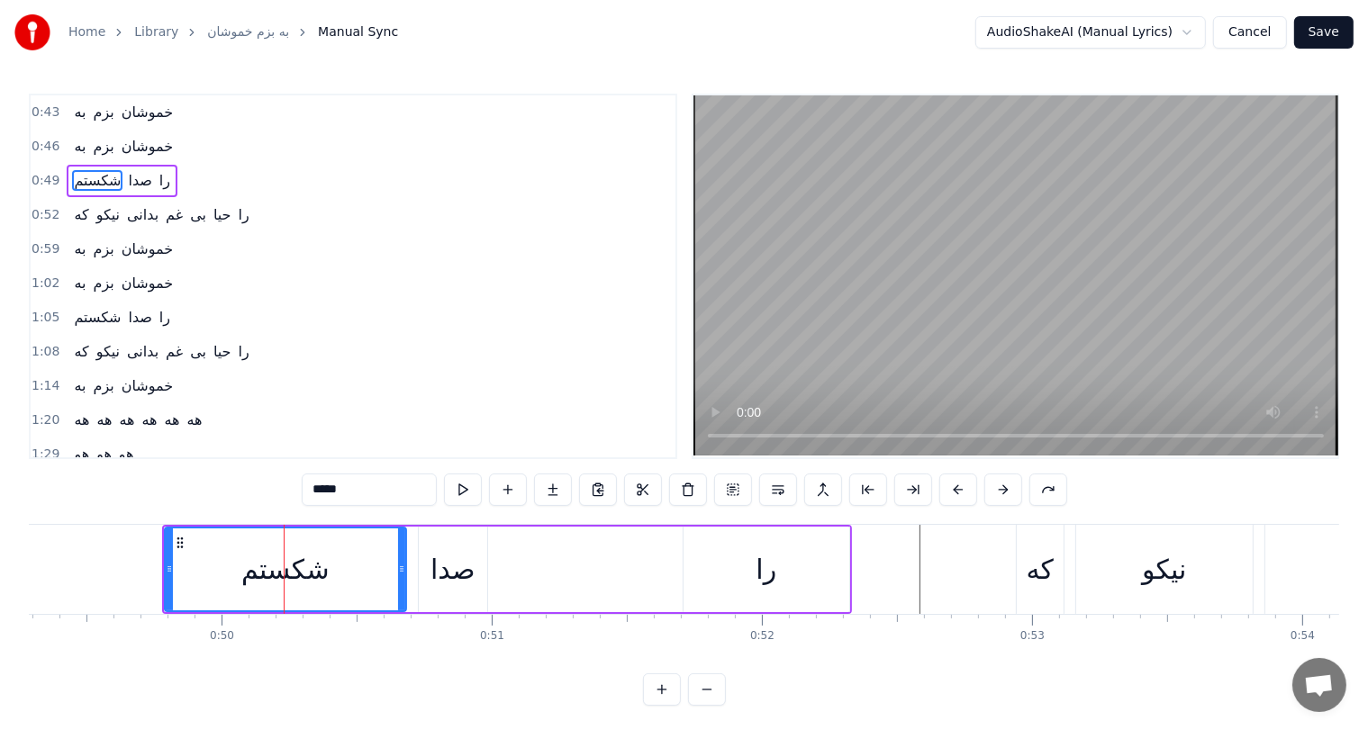
click at [448, 578] on div "صدا" at bounding box center [452, 569] width 45 height 41
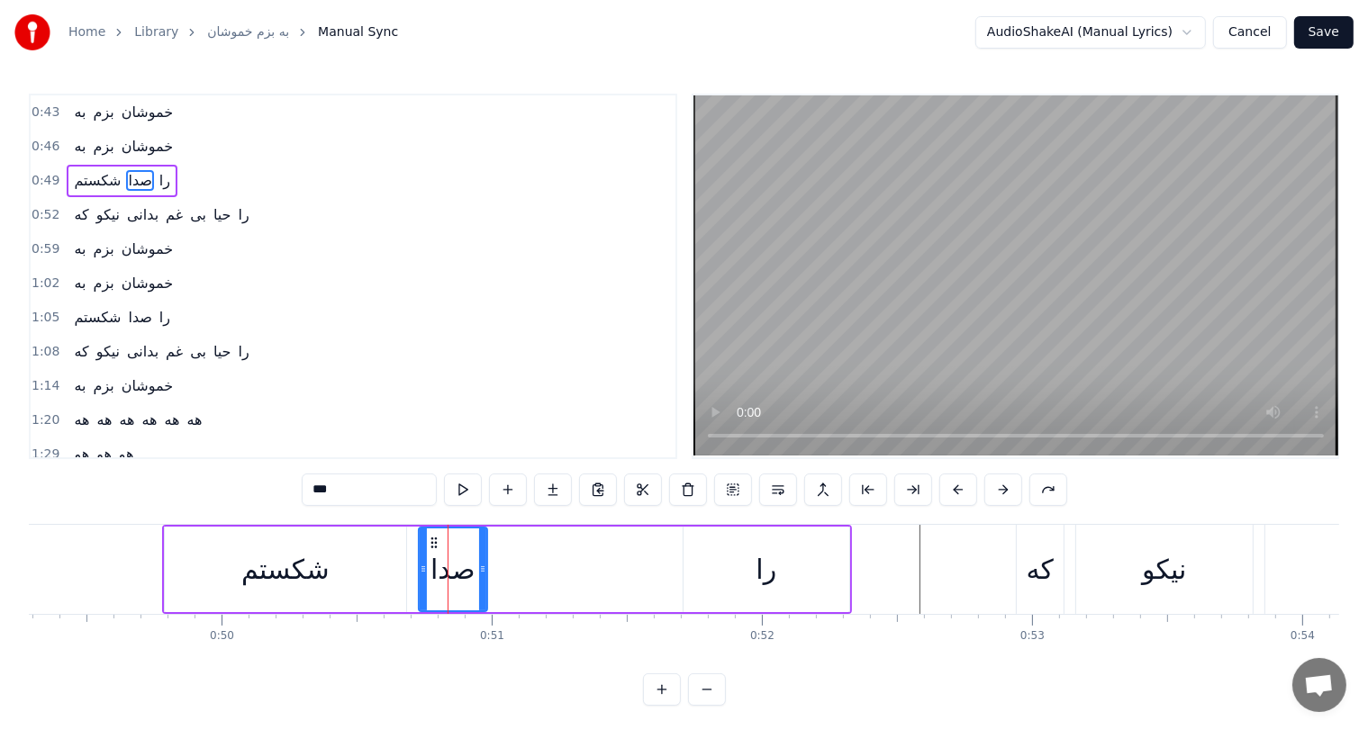
click at [284, 576] on div "شكستم" at bounding box center [285, 569] width 88 height 41
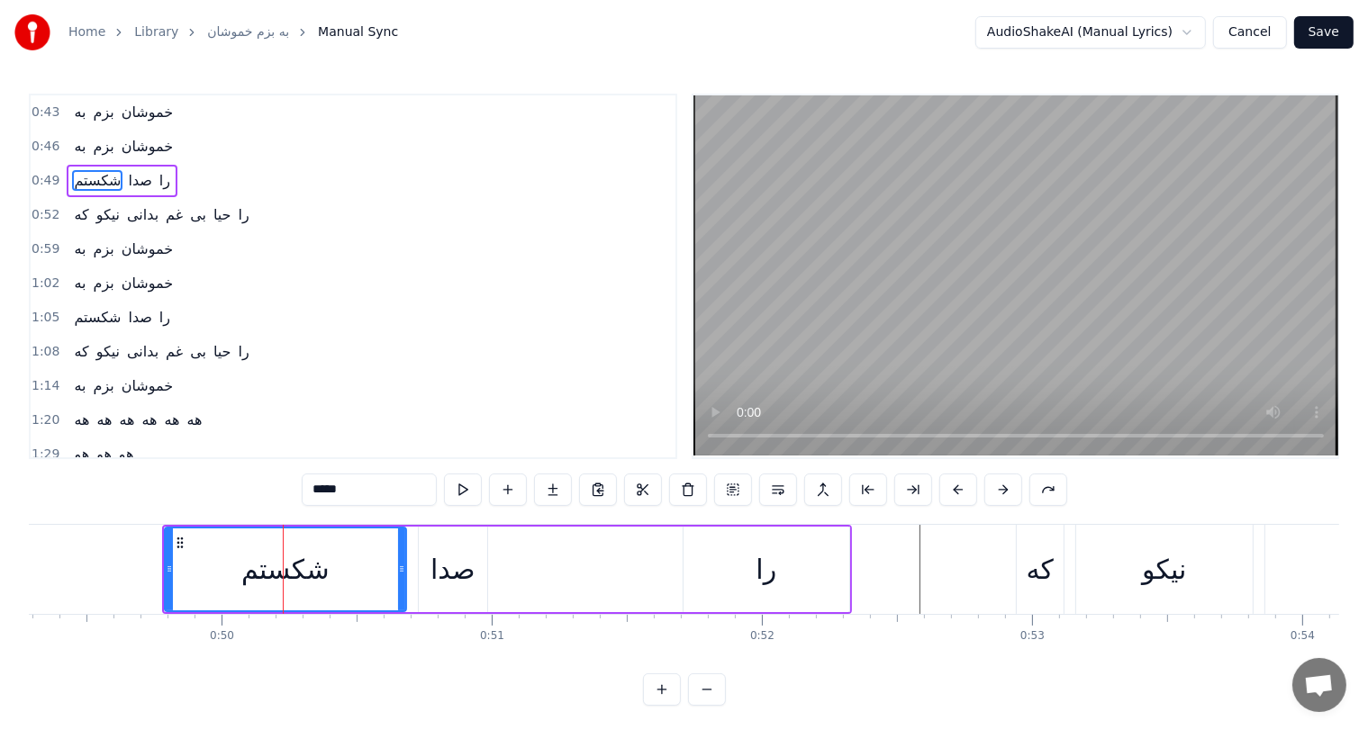
click at [451, 567] on div "صدا" at bounding box center [452, 569] width 45 height 41
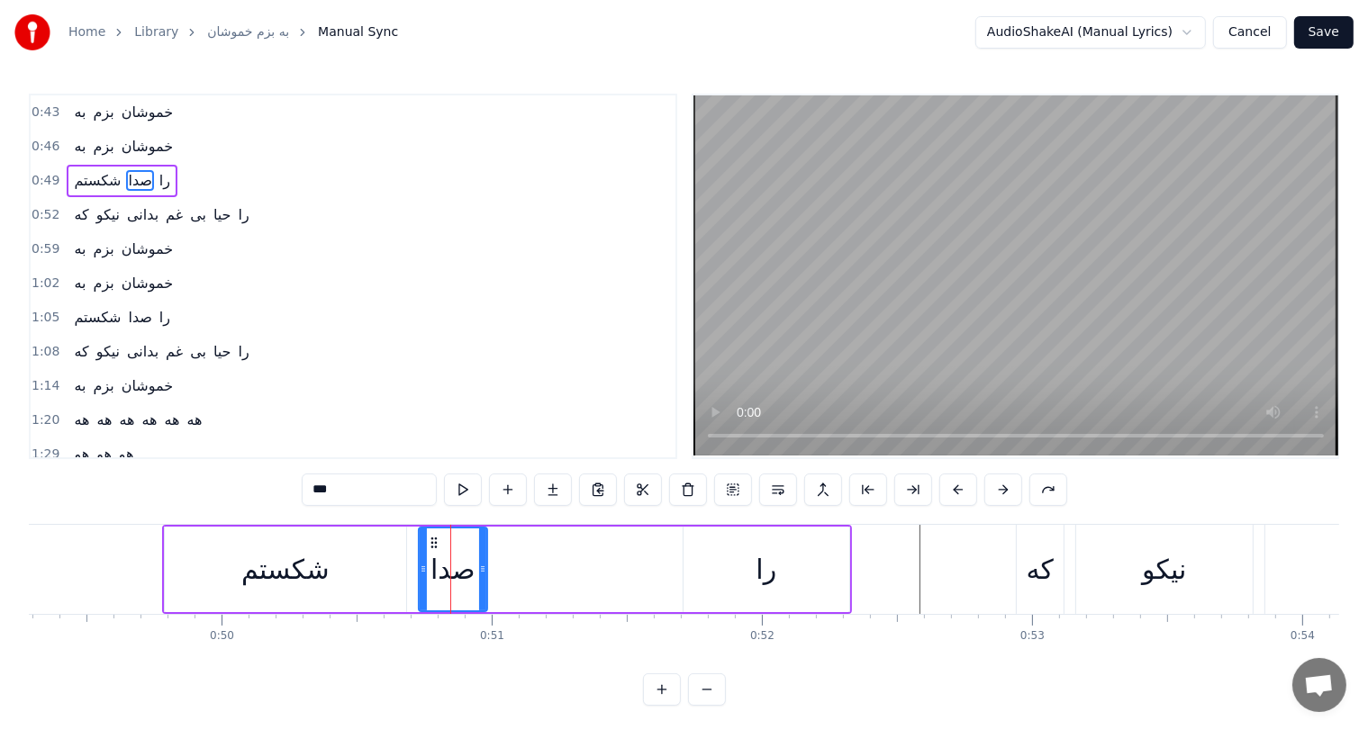
click at [772, 567] on div "را" at bounding box center [766, 569] width 21 height 41
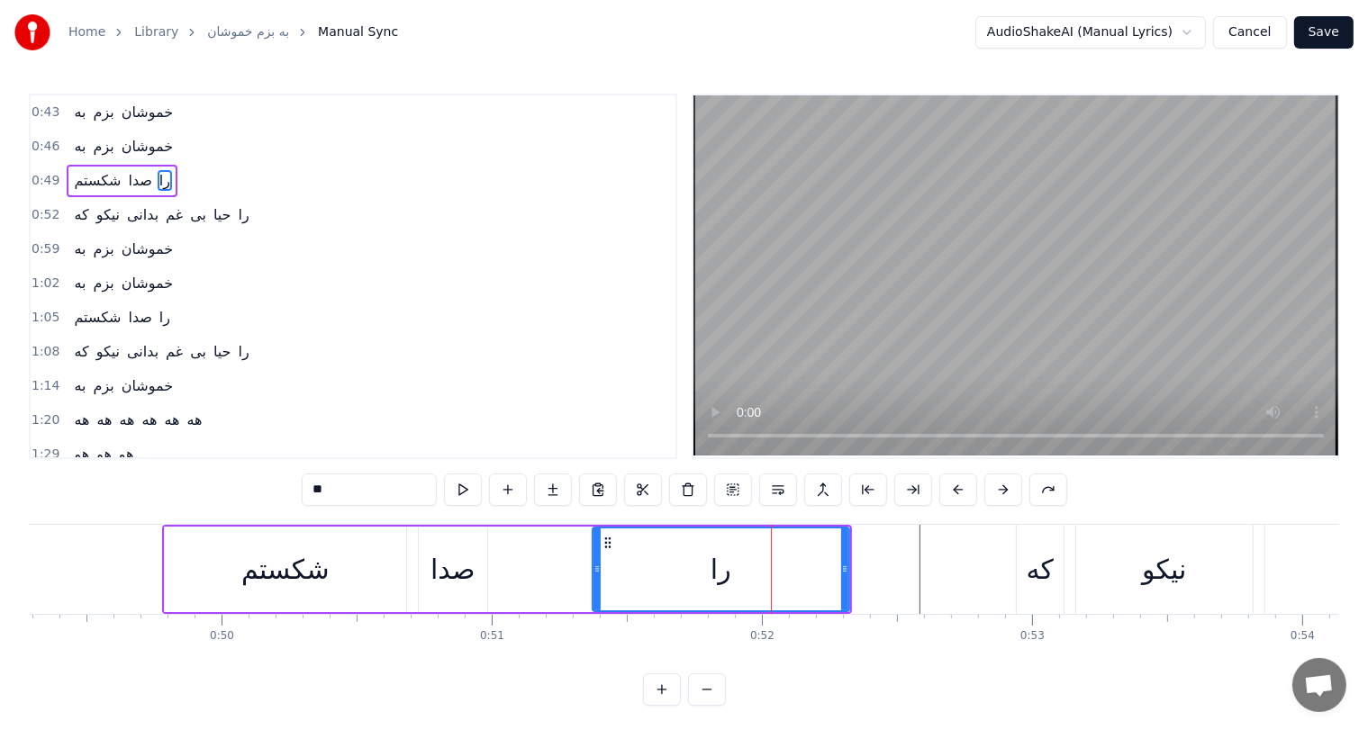
drag, startPoint x: 683, startPoint y: 566, endPoint x: 653, endPoint y: 600, distance: 45.3
click at [601, 600] on div at bounding box center [596, 570] width 7 height 82
click at [454, 562] on div "صدا" at bounding box center [452, 569] width 45 height 41
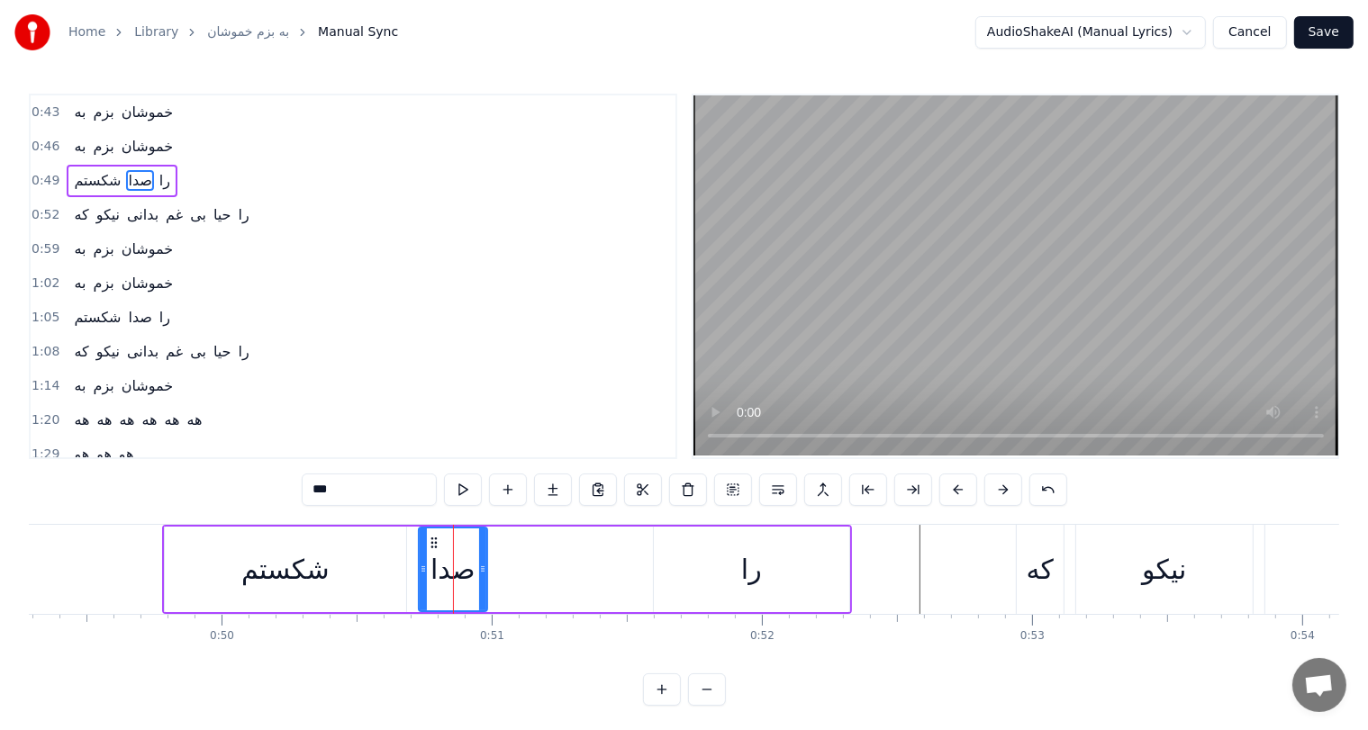
click at [130, 144] on span "خموشان" at bounding box center [147, 146] width 55 height 21
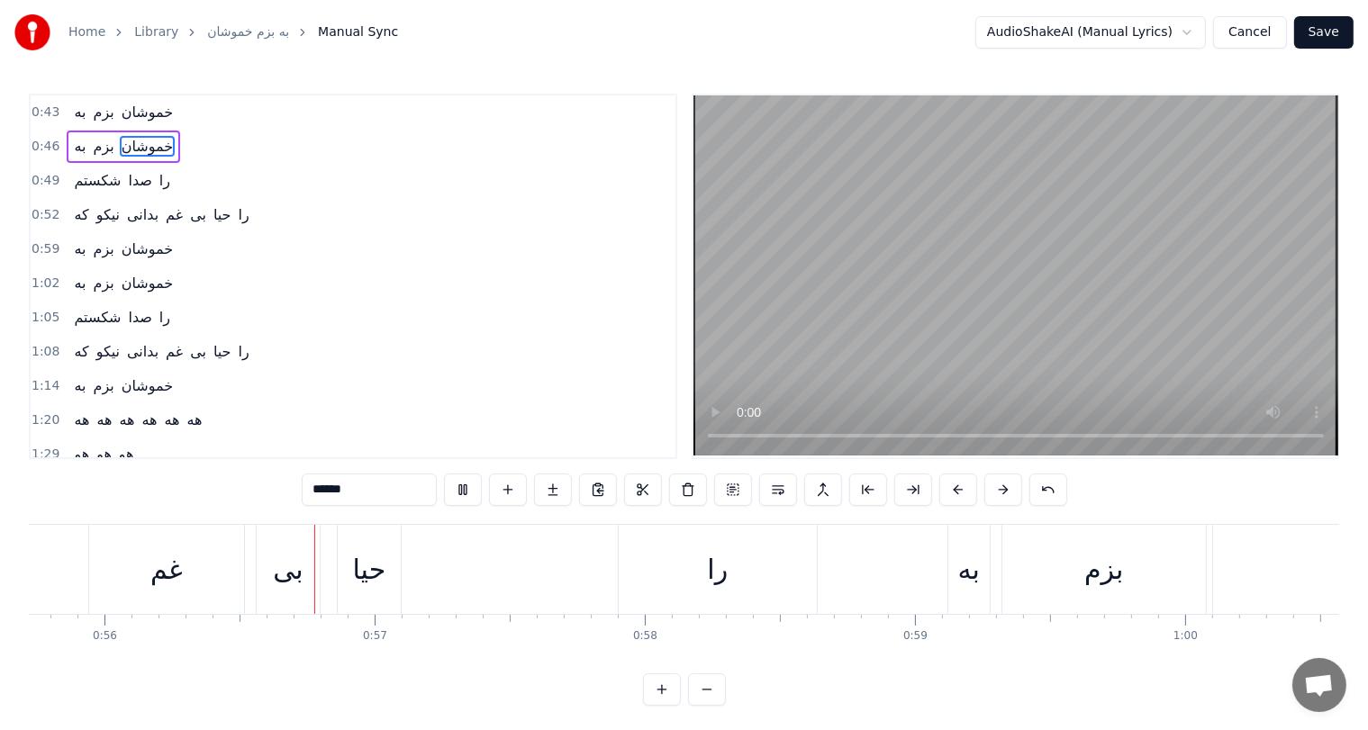
scroll to position [0, 15076]
click at [698, 576] on div "را" at bounding box center [695, 569] width 21 height 41
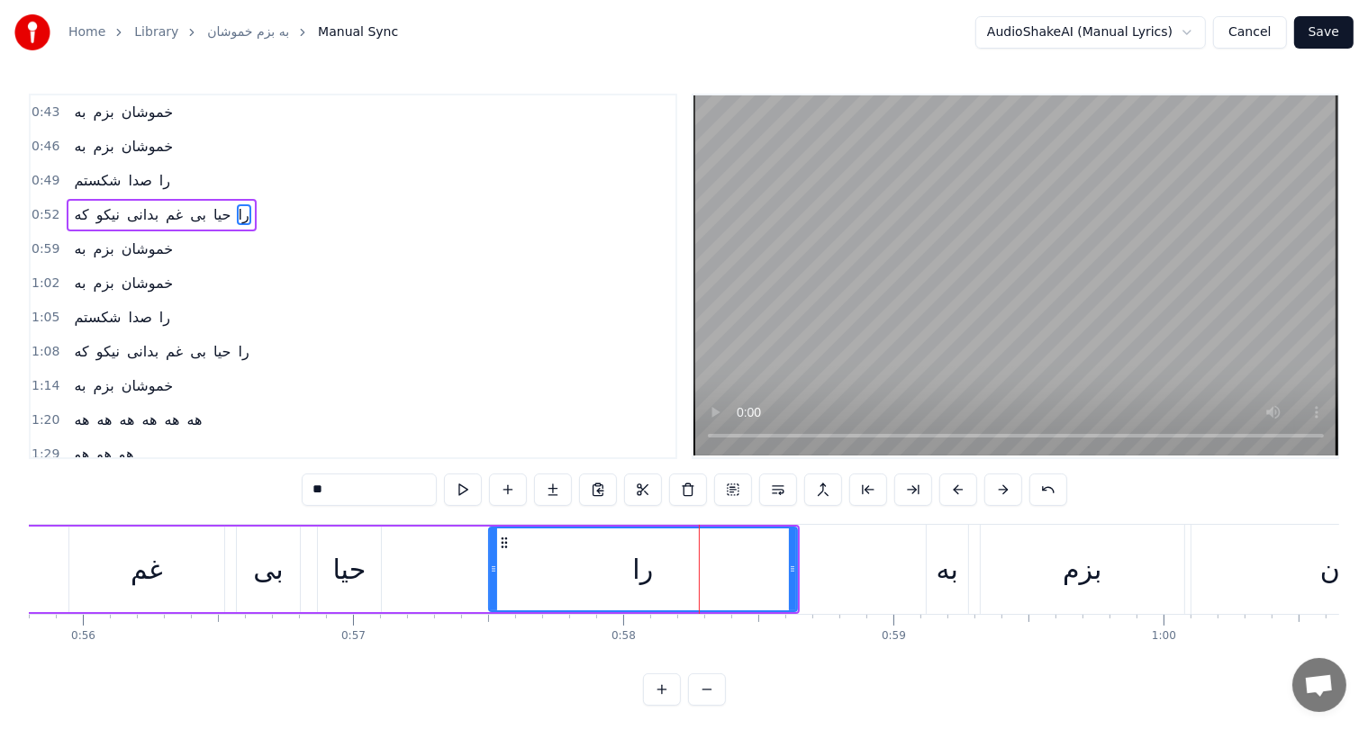
drag, startPoint x: 600, startPoint y: 566, endPoint x: 490, endPoint y: 571, distance: 110.0
click at [490, 571] on icon at bounding box center [493, 569] width 7 height 14
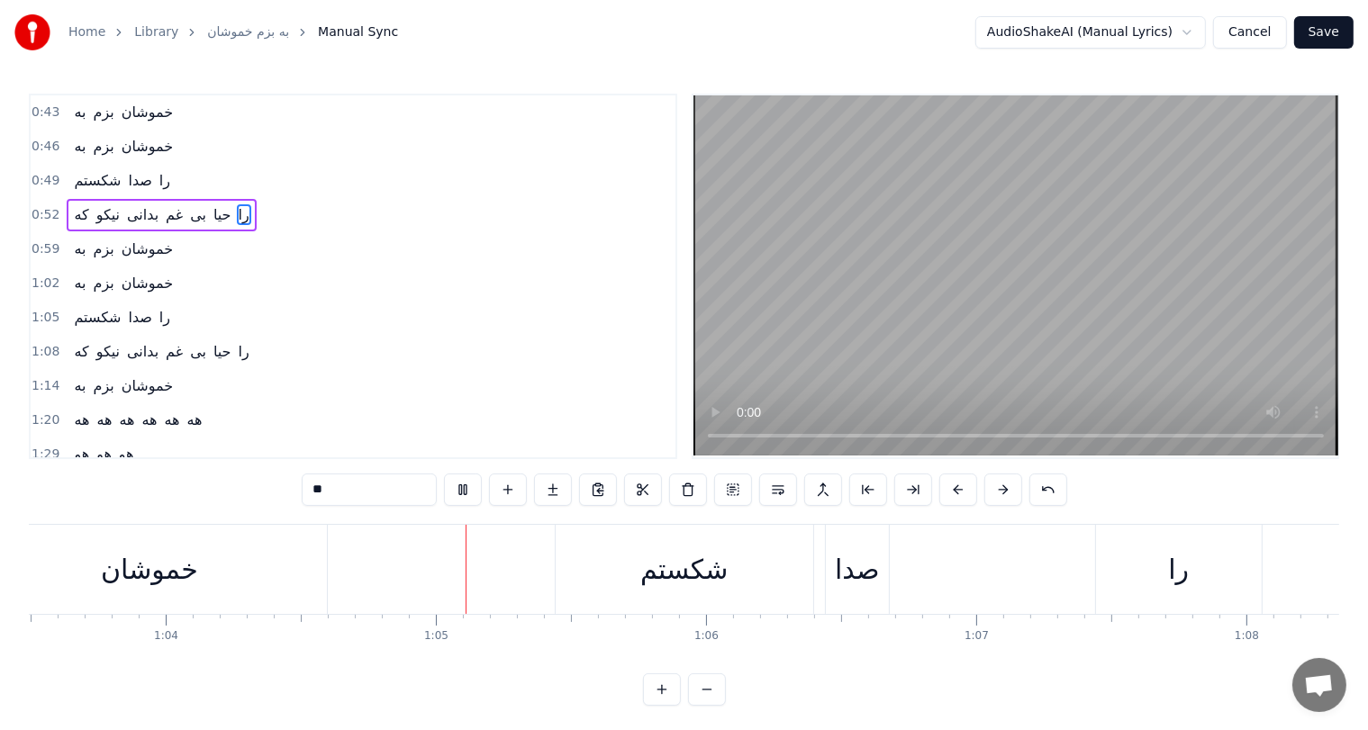
scroll to position [0, 17372]
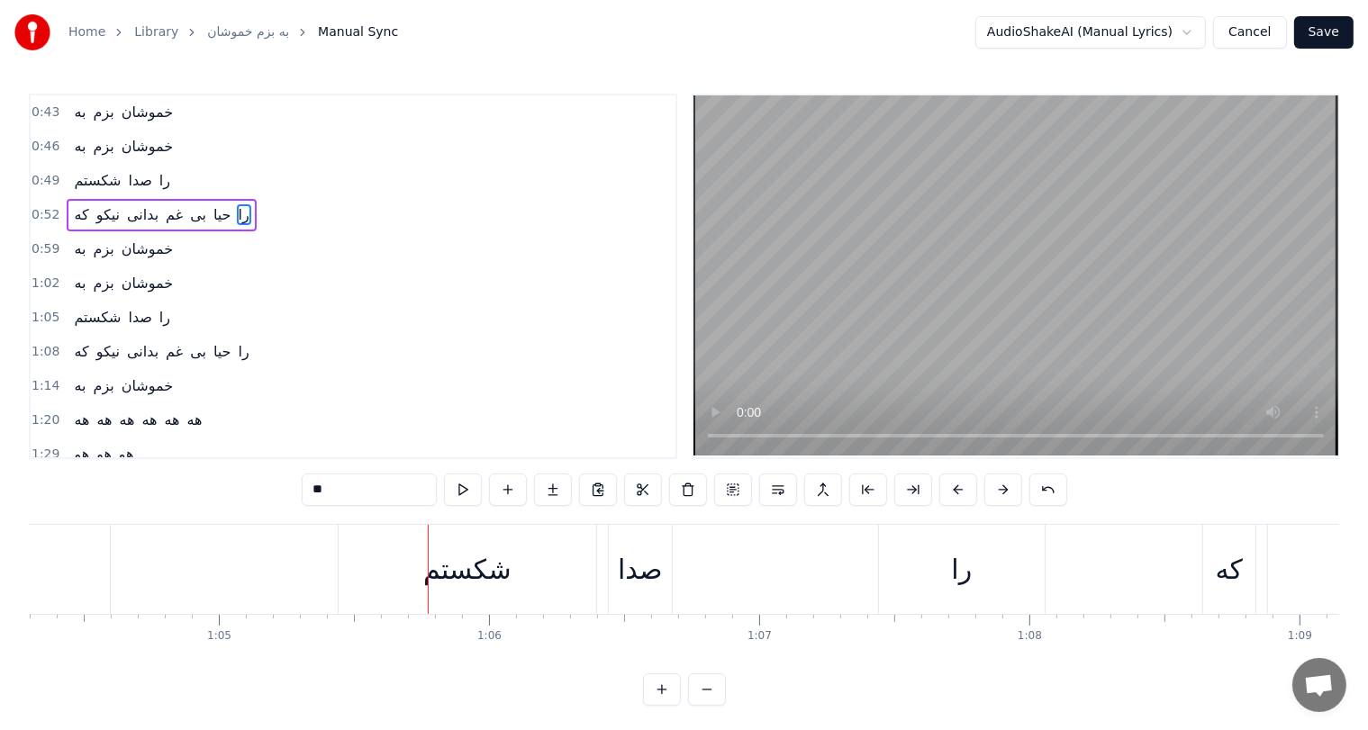
click at [954, 566] on div "را" at bounding box center [961, 569] width 21 height 41
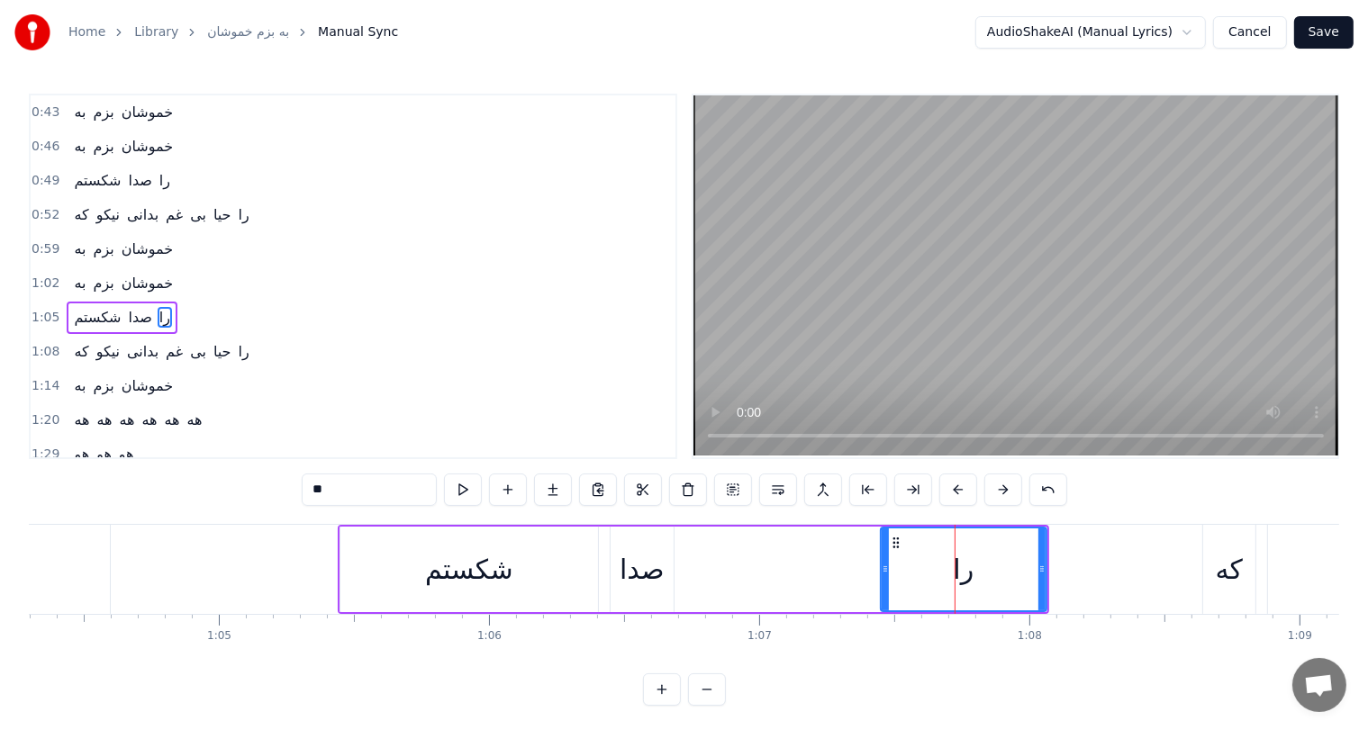
scroll to position [33, 0]
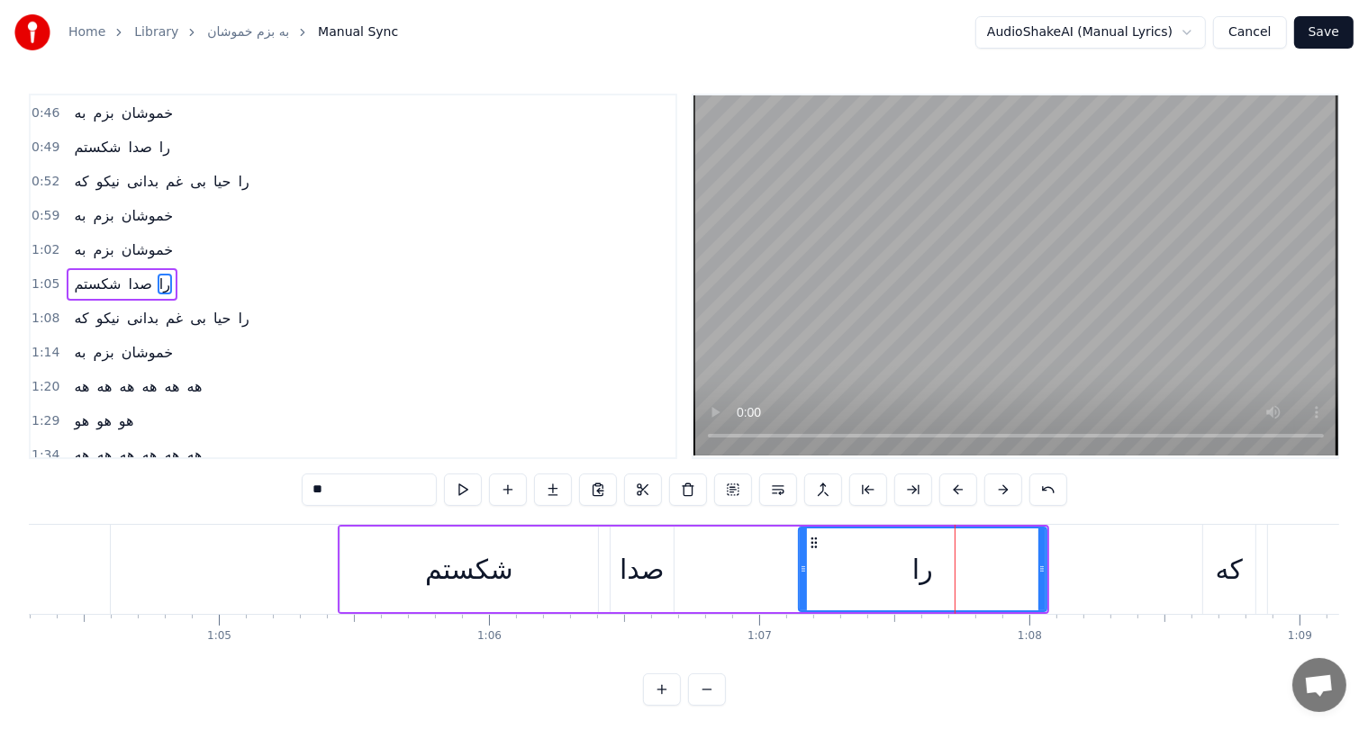
drag, startPoint x: 883, startPoint y: 562, endPoint x: 801, endPoint y: 570, distance: 82.4
click at [801, 570] on icon at bounding box center [803, 569] width 7 height 14
click at [464, 572] on div "شكستم" at bounding box center [469, 569] width 88 height 41
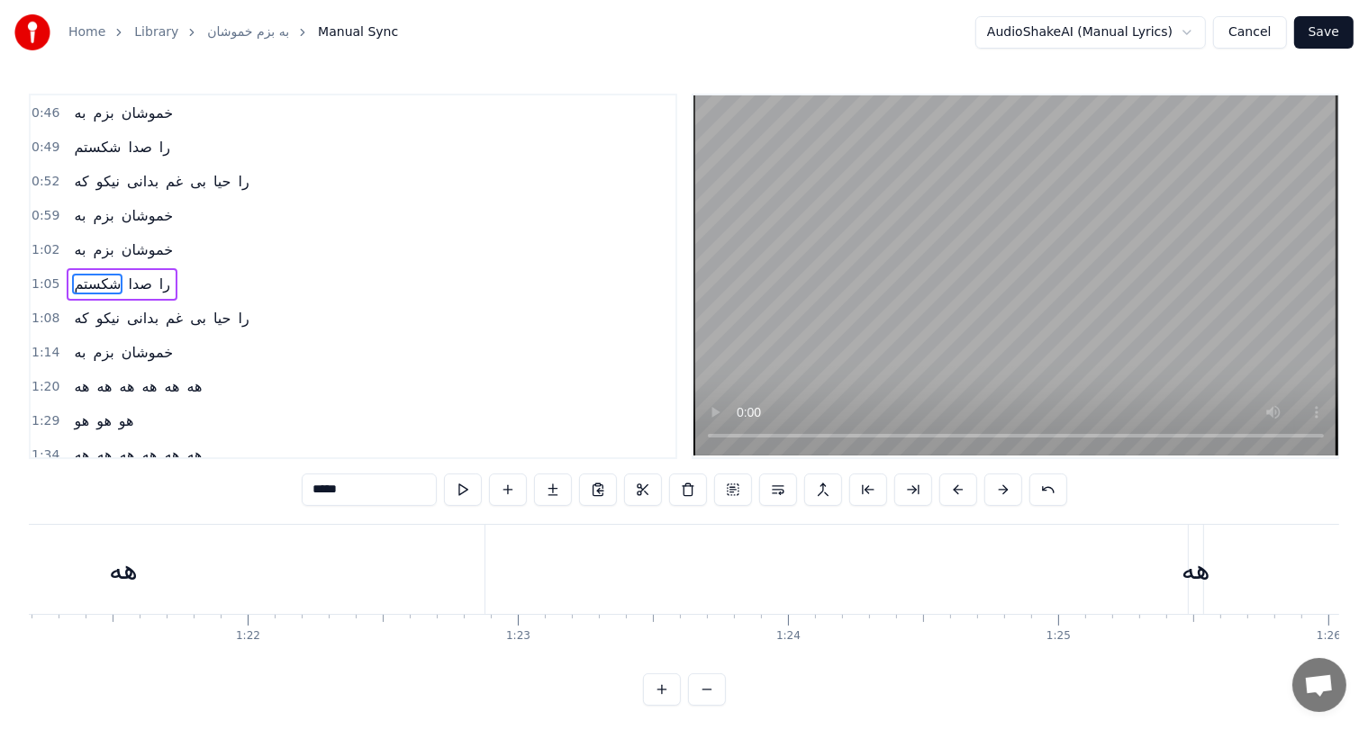
scroll to position [0, 21915]
click at [1221, 575] on div "هه" at bounding box center [1216, 569] width 29 height 41
type input "**"
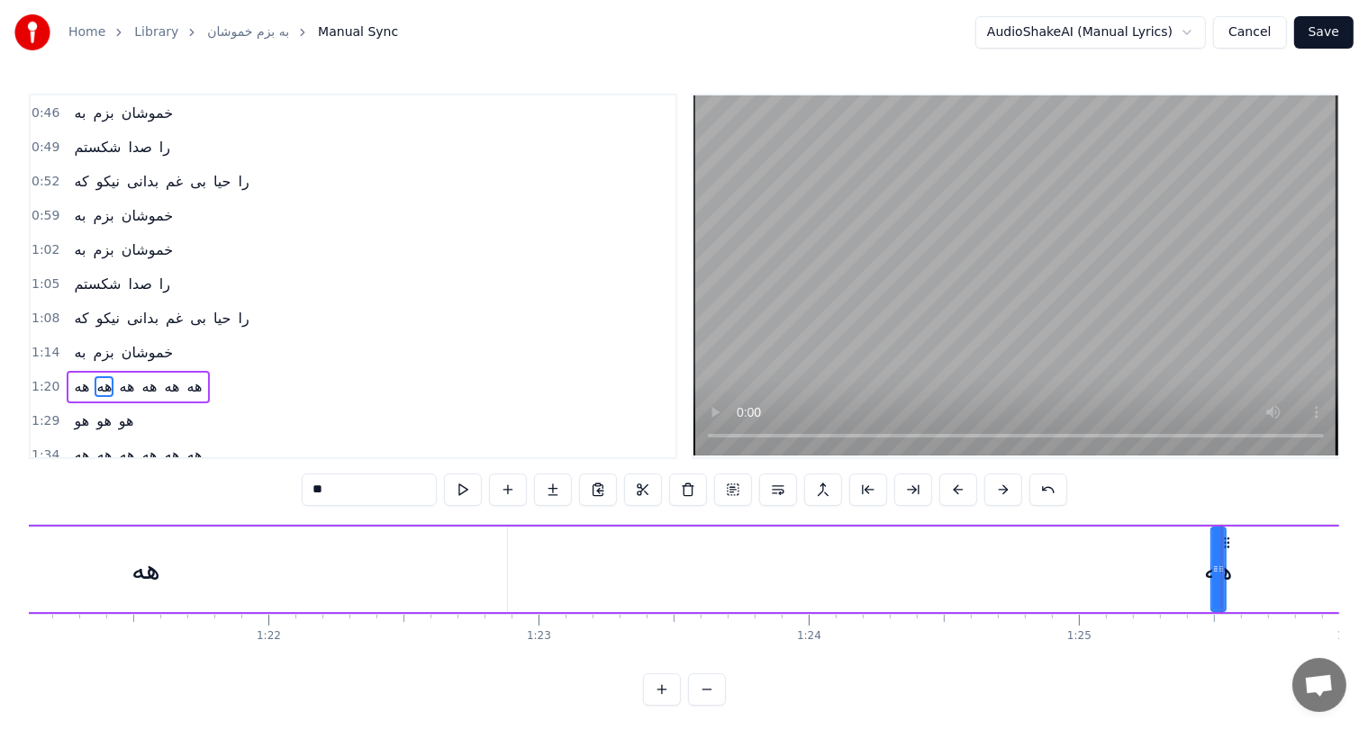
scroll to position [133, 0]
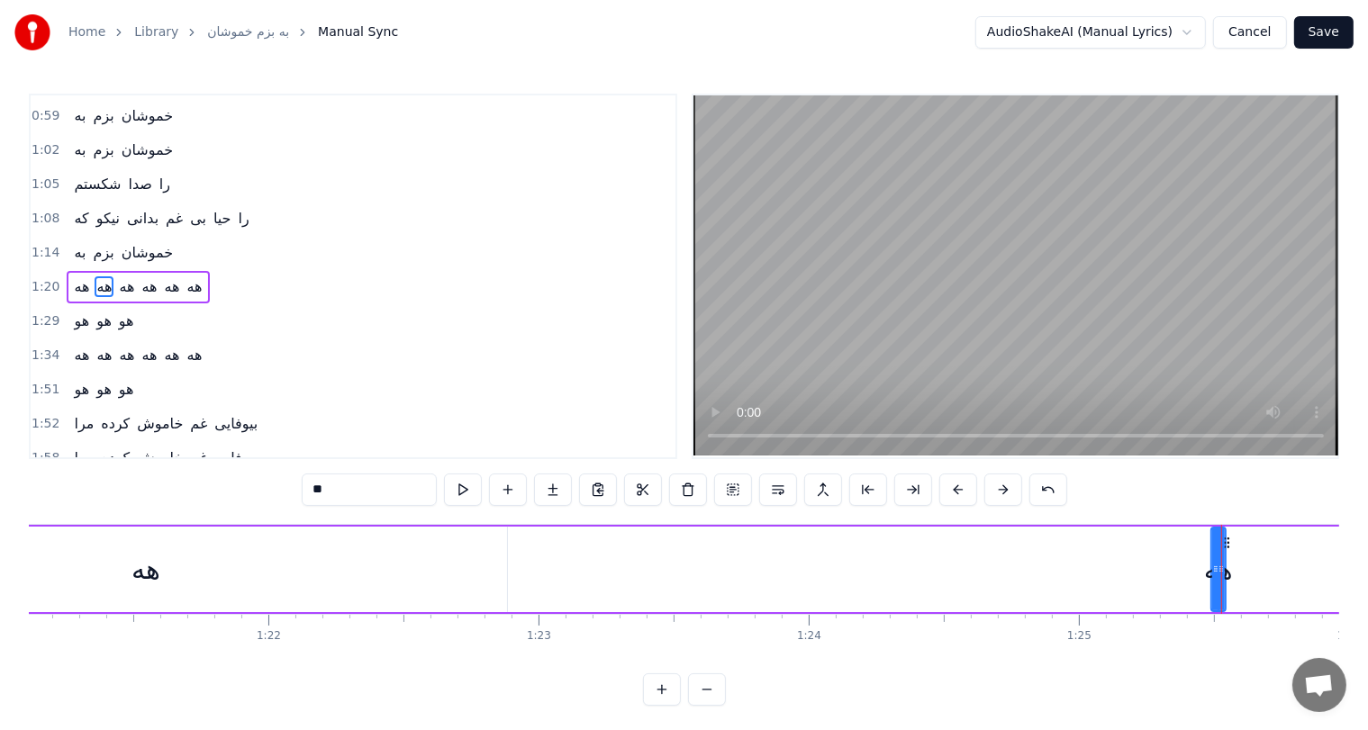
click at [1221, 575] on div at bounding box center [1221, 569] width 1 height 89
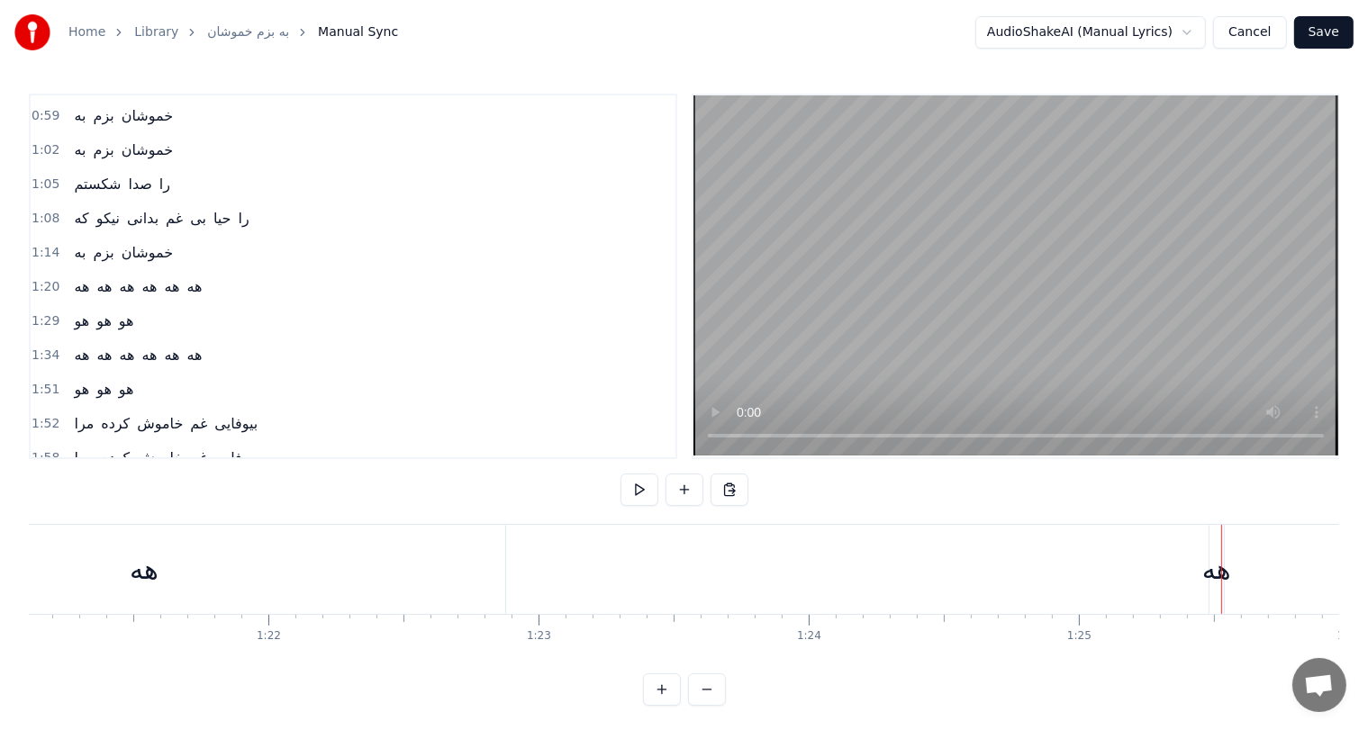
click at [1070, 572] on div "هه هه هه هه هه هه" at bounding box center [1037, 569] width 2511 height 89
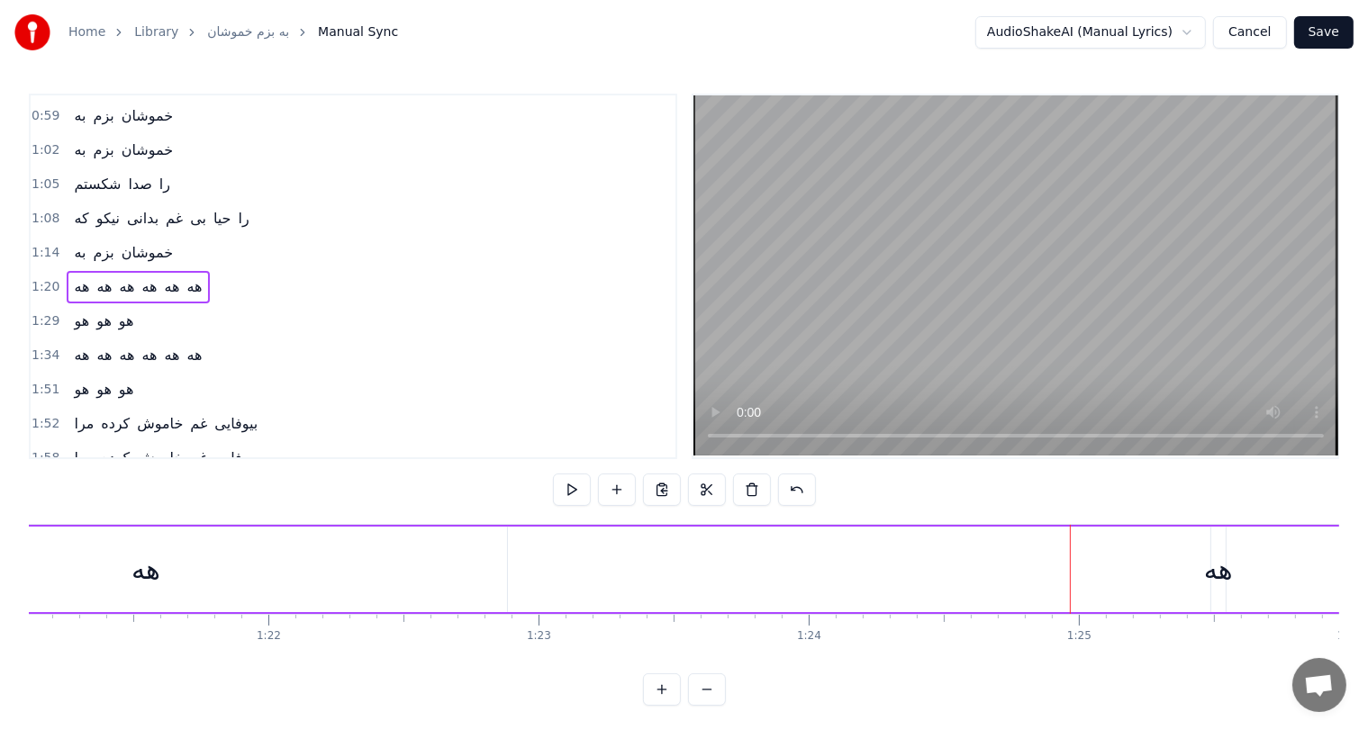
click at [1220, 569] on div "هه" at bounding box center [1218, 569] width 29 height 41
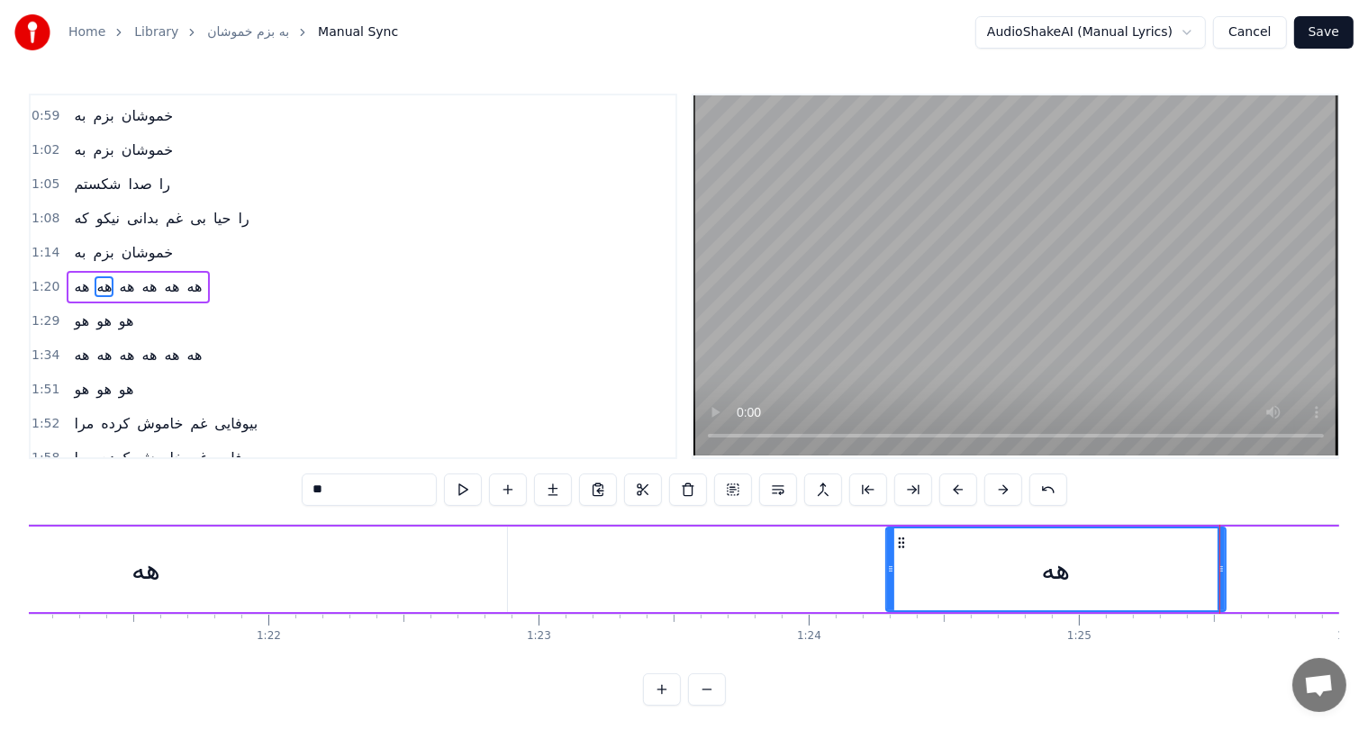
drag, startPoint x: 1211, startPoint y: 569, endPoint x: 878, endPoint y: 585, distance: 333.6
click at [887, 585] on div at bounding box center [890, 570] width 7 height 82
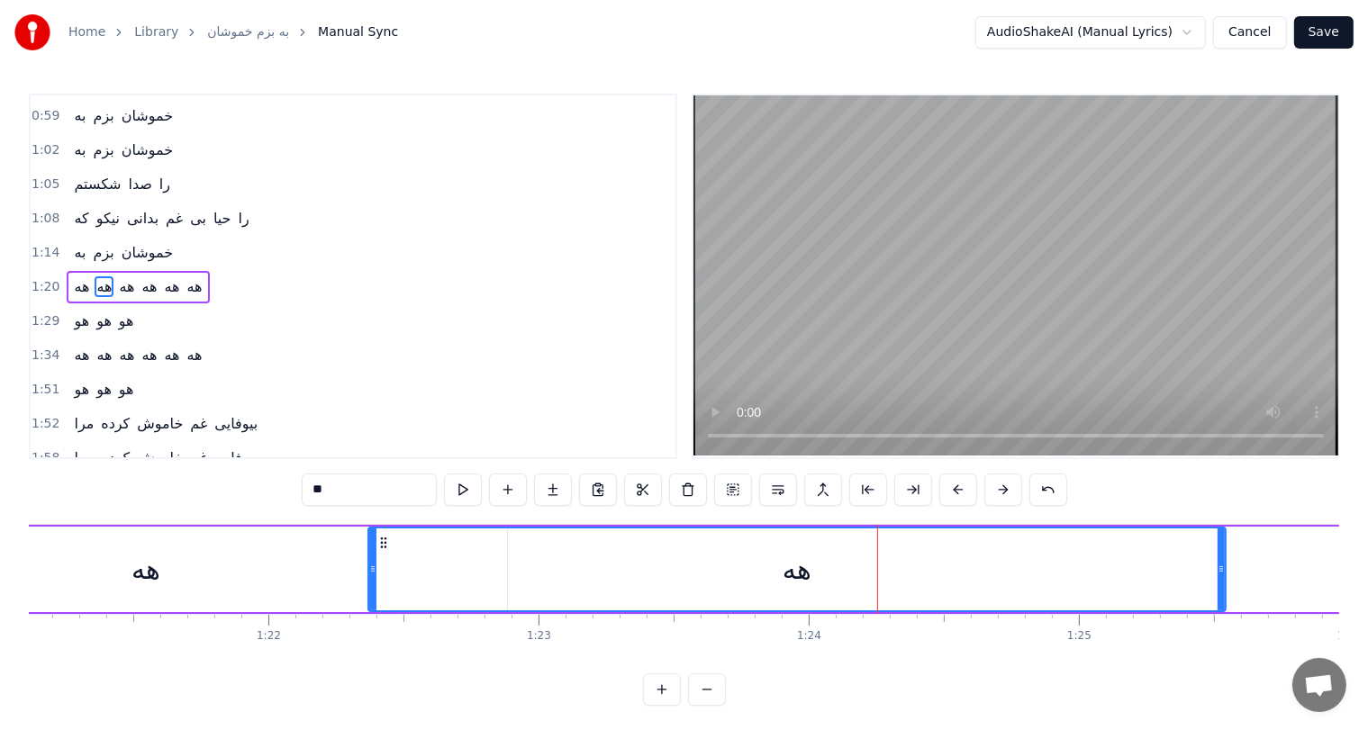
drag, startPoint x: 878, startPoint y: 579, endPoint x: 368, endPoint y: 619, distance: 511.3
click at [368, 619] on div "به بزم خموشان به بزم خموشان شكستم صدا را که نیکو بدانی غم بی حيا را به بزم خموش…" at bounding box center [684, 591] width 1310 height 135
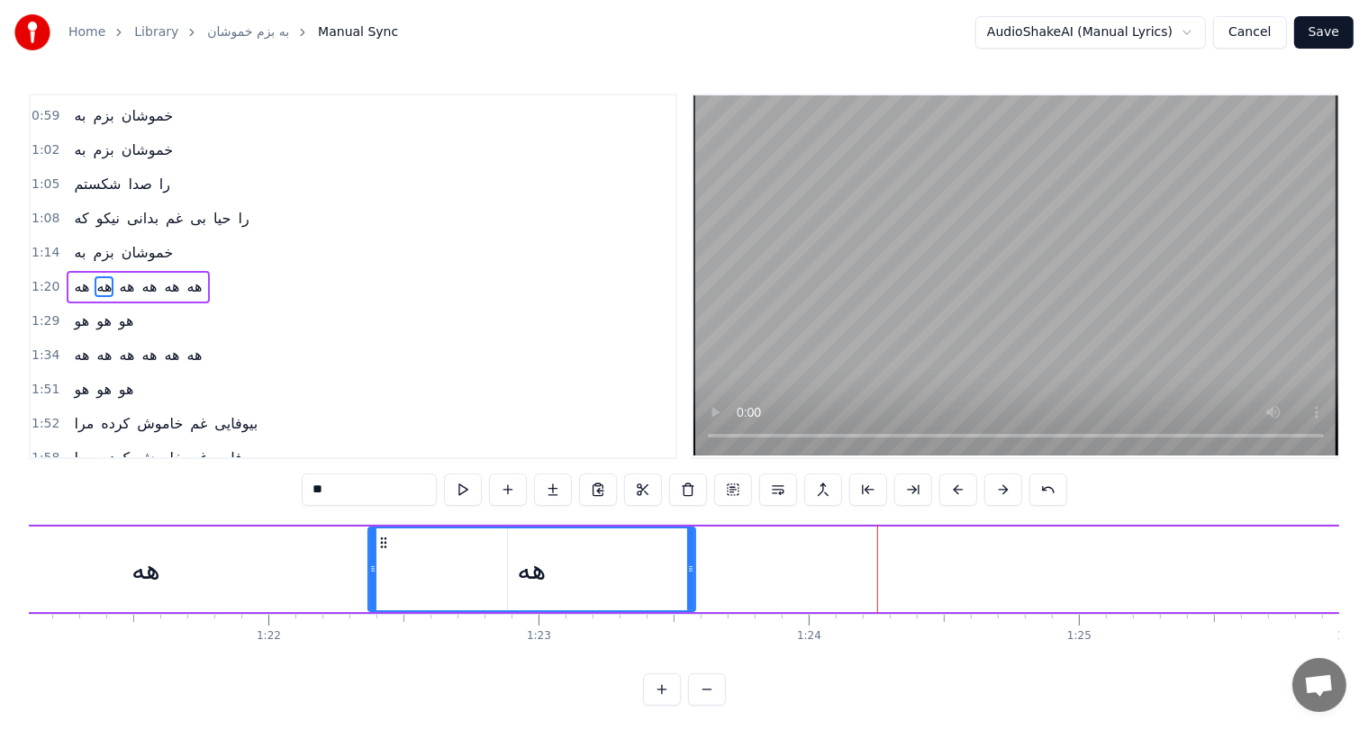
drag, startPoint x: 1220, startPoint y: 566, endPoint x: 685, endPoint y: 582, distance: 535.2
click at [687, 582] on div at bounding box center [690, 570] width 7 height 82
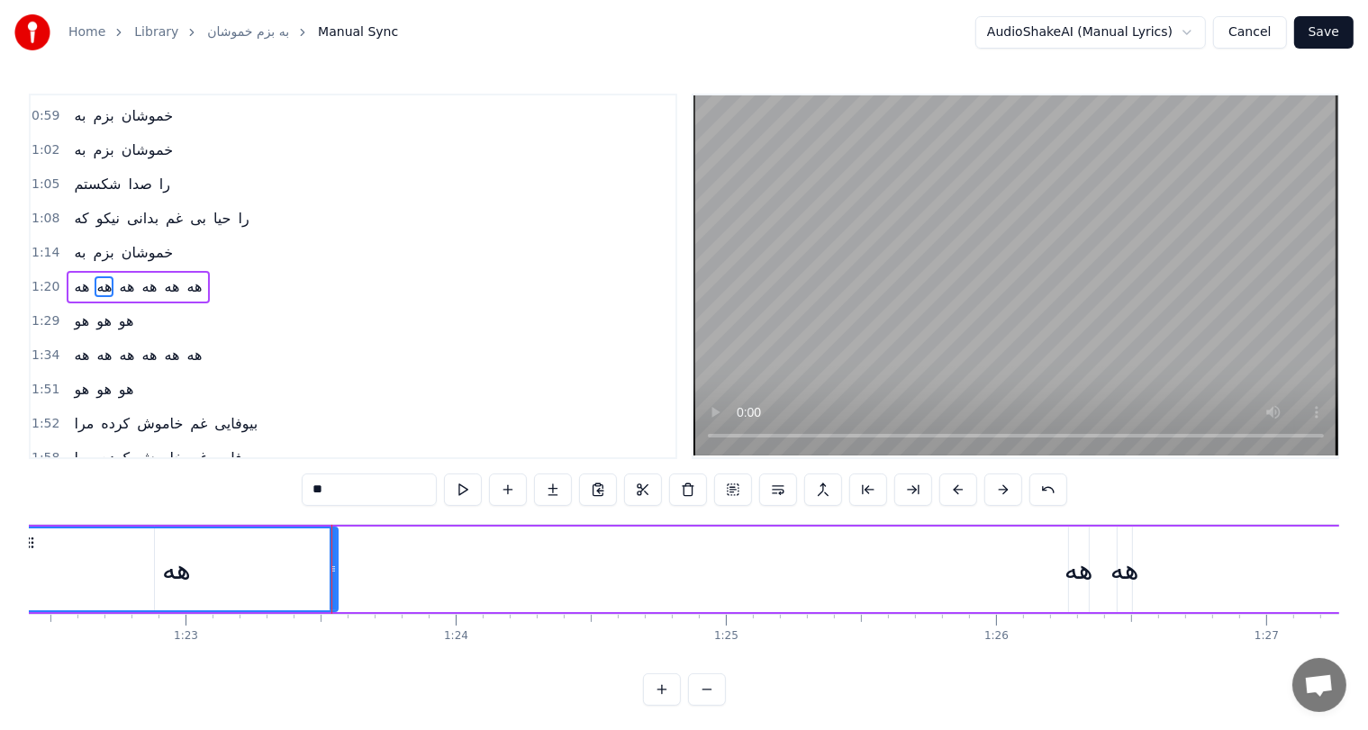
scroll to position [0, 22271]
click at [1076, 573] on div "هه" at bounding box center [1076, 569] width 29 height 41
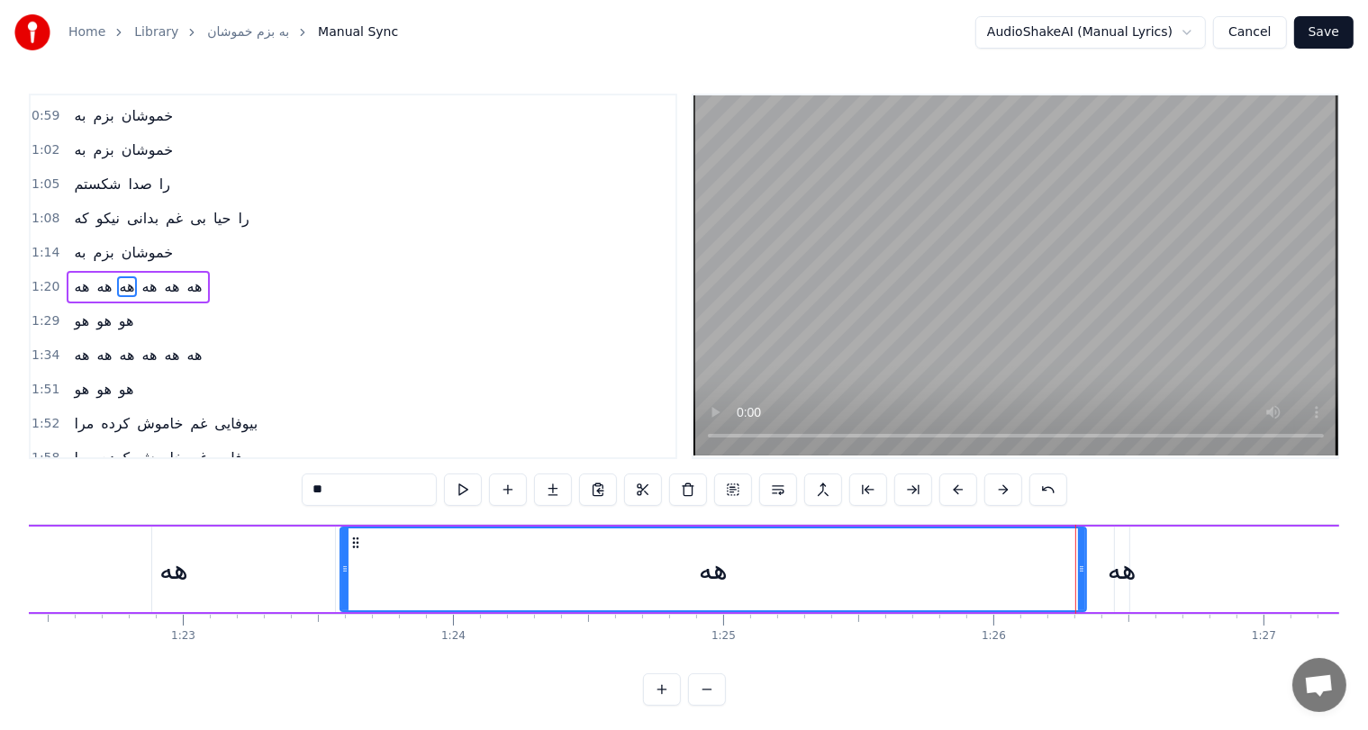
drag, startPoint x: 1066, startPoint y: 563, endPoint x: 340, endPoint y: 598, distance: 726.7
click at [341, 598] on div at bounding box center [344, 570] width 7 height 82
drag, startPoint x: 1083, startPoint y: 566, endPoint x: 865, endPoint y: 555, distance: 218.2
click at [865, 555] on div at bounding box center [864, 570] width 7 height 82
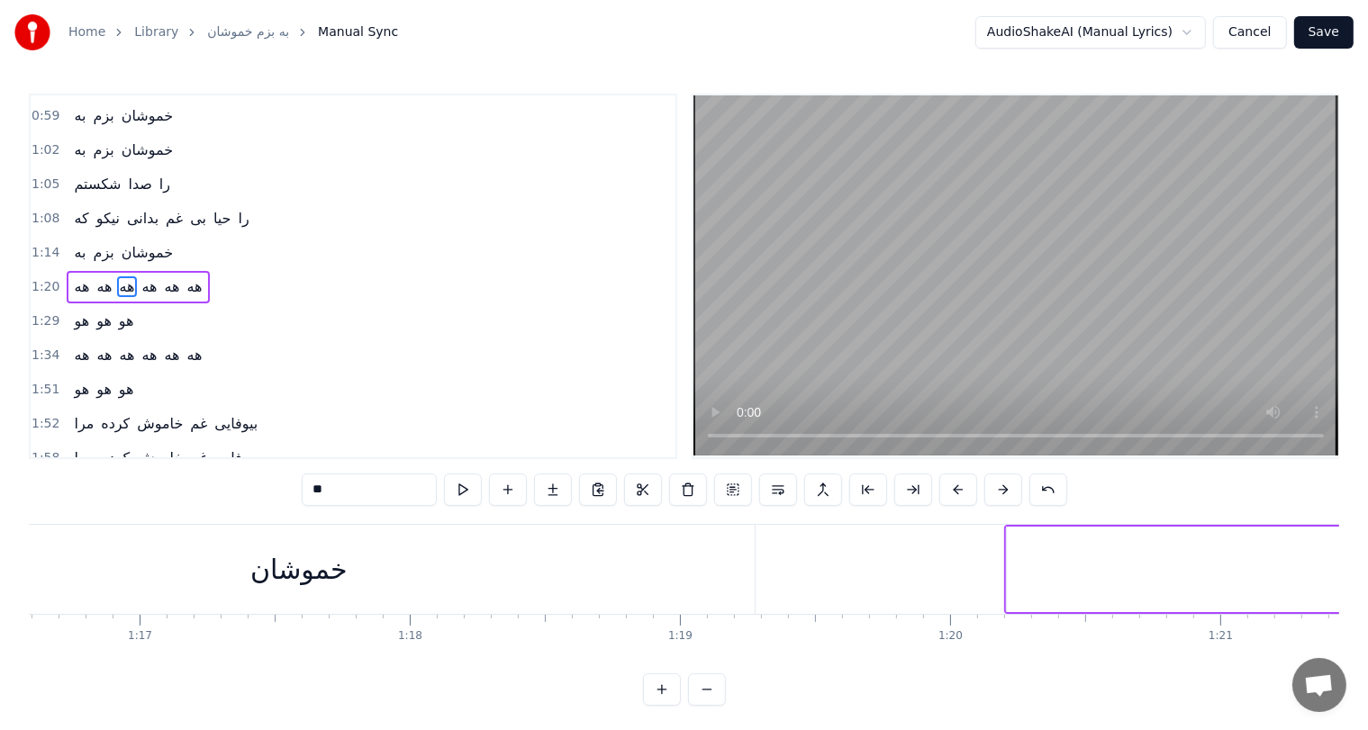
scroll to position [0, 20680]
click at [436, 550] on div "خموشان" at bounding box center [311, 569] width 911 height 89
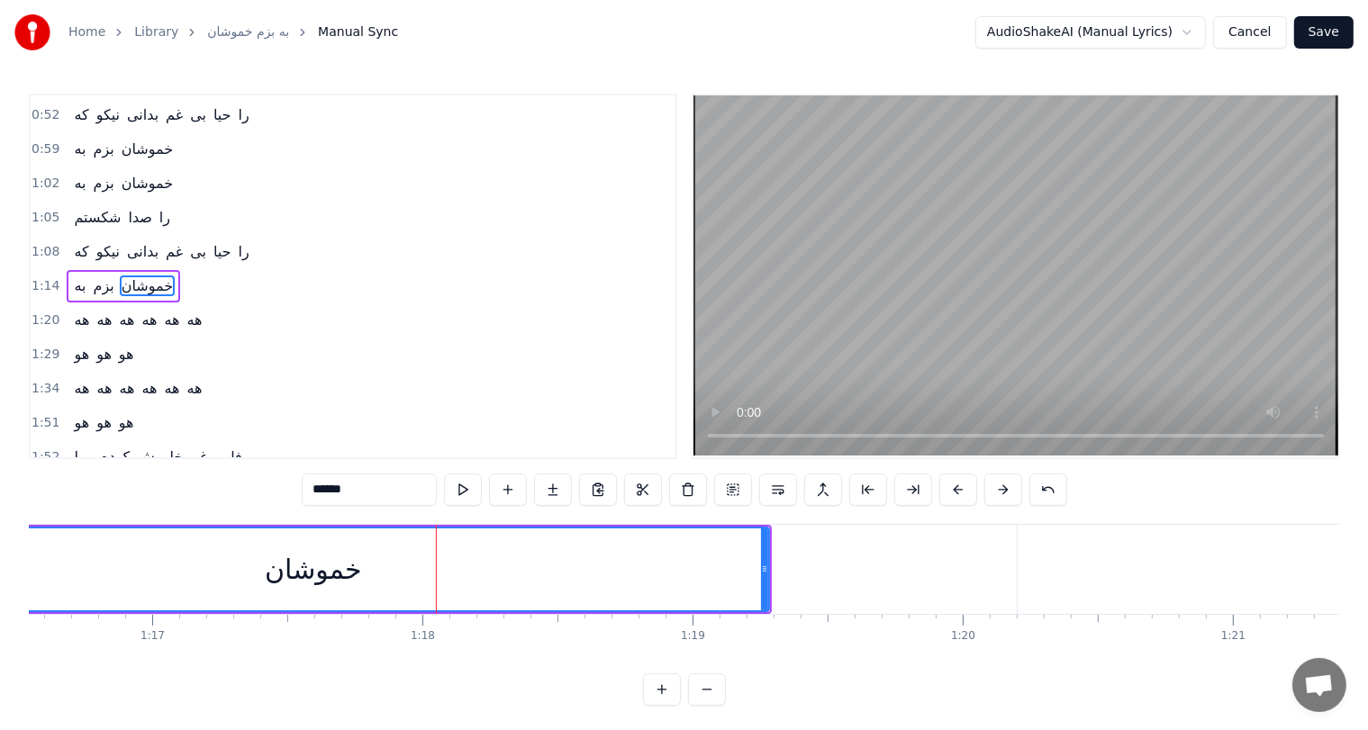
click at [1081, 557] on div "هه" at bounding box center [1379, 569] width 722 height 89
type input "**"
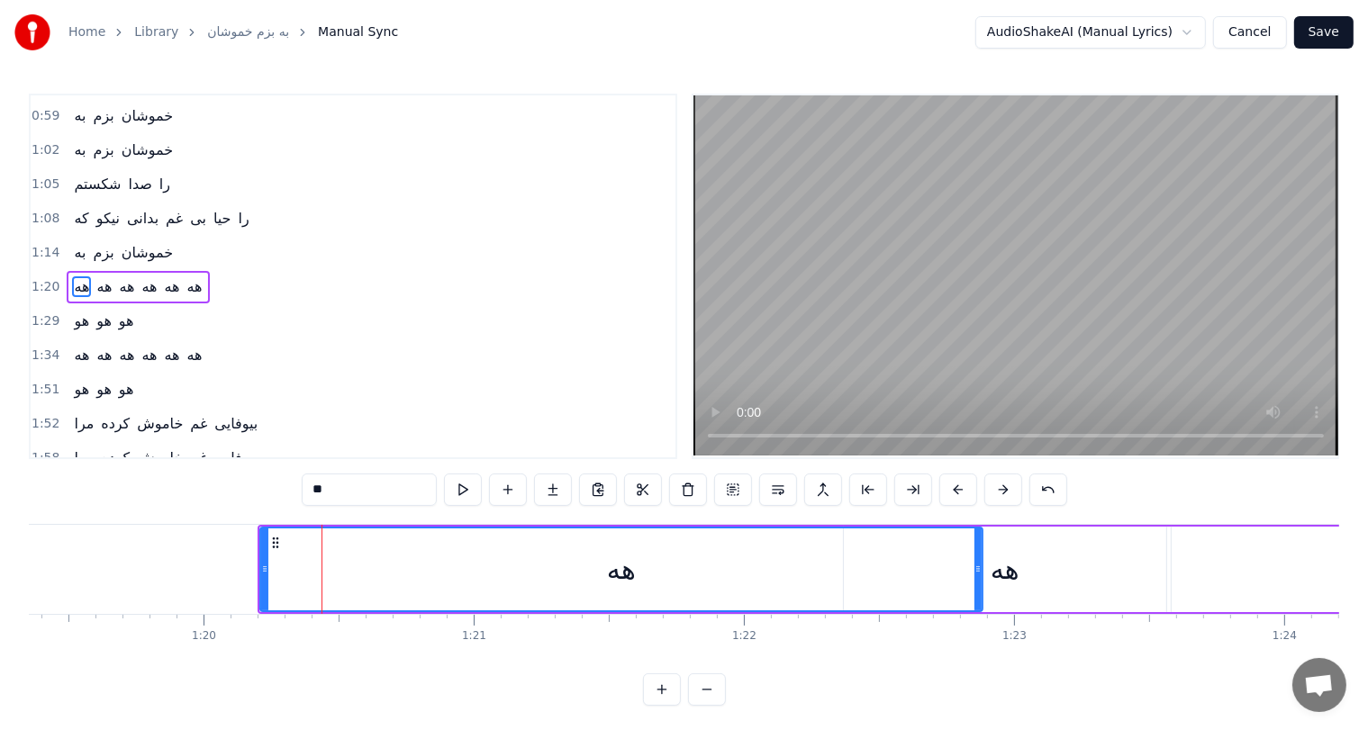
scroll to position [0, 21441]
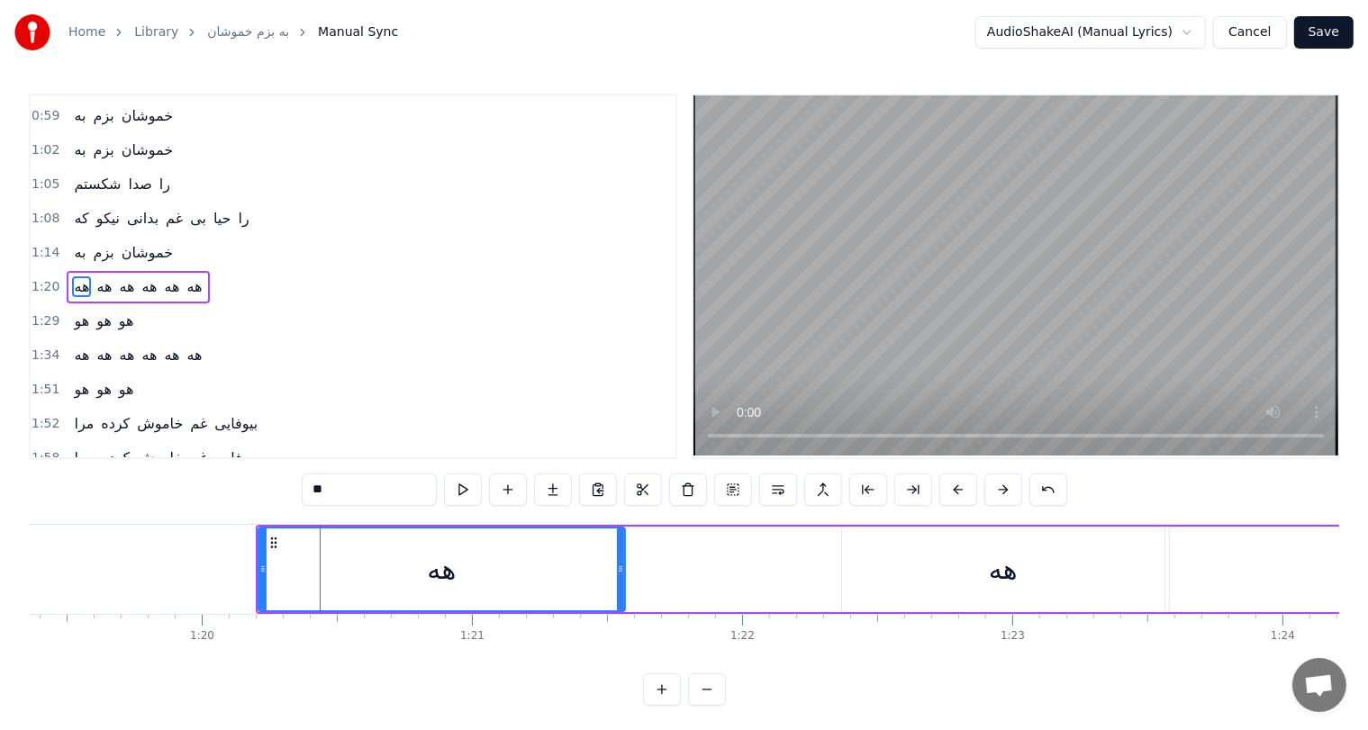
drag, startPoint x: 975, startPoint y: 565, endPoint x: 620, endPoint y: 578, distance: 356.0
click at [620, 578] on div at bounding box center [620, 570] width 7 height 82
click at [1012, 575] on div "هه" at bounding box center [1003, 569] width 29 height 41
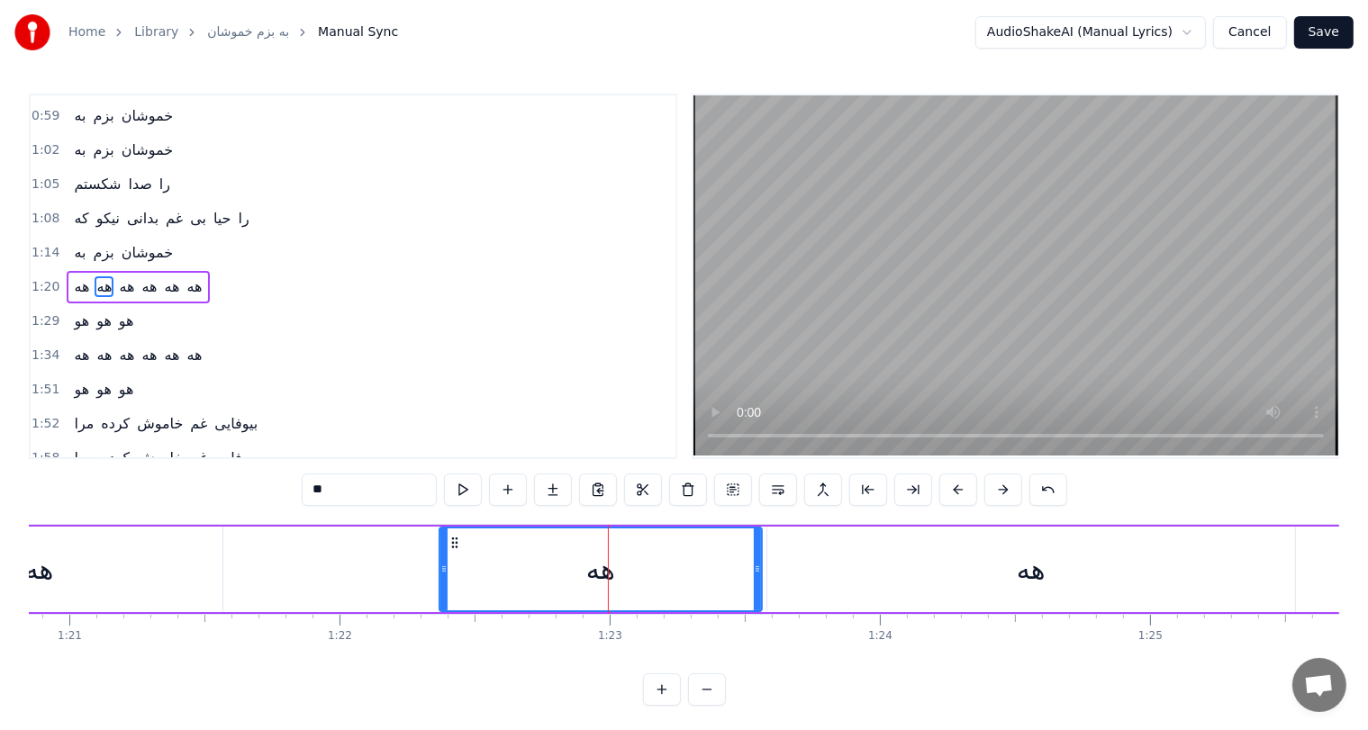
scroll to position [0, 21845]
click at [1158, 562] on div "هه" at bounding box center [1030, 570] width 528 height 86
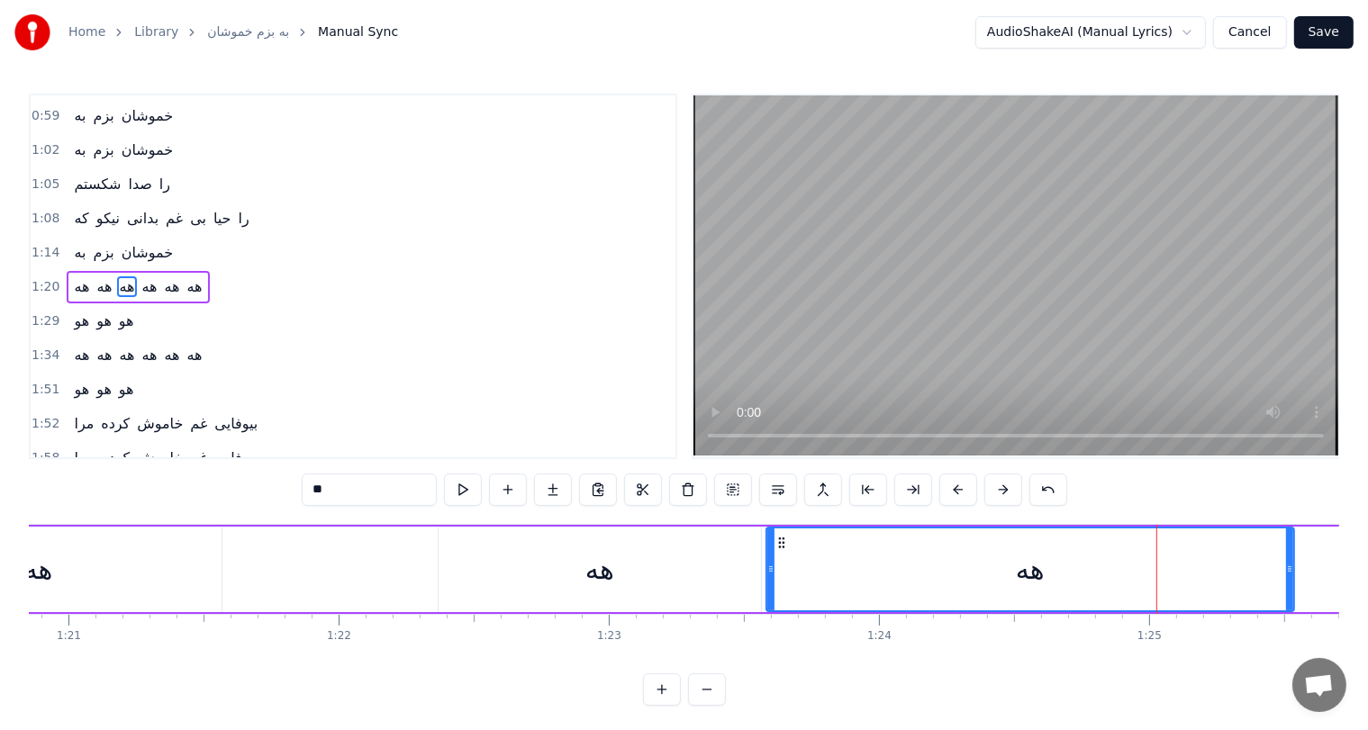
click at [1027, 576] on div "هه" at bounding box center [1030, 569] width 29 height 41
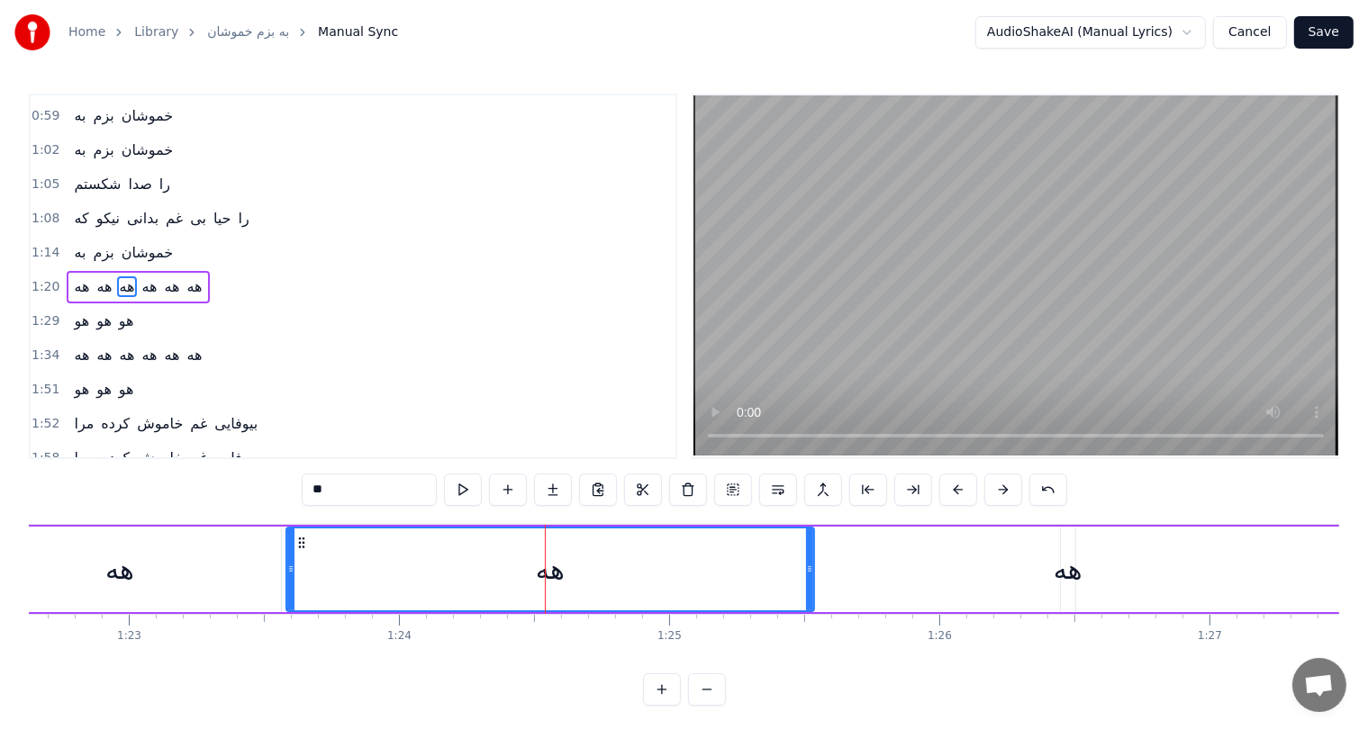
scroll to position [0, 22337]
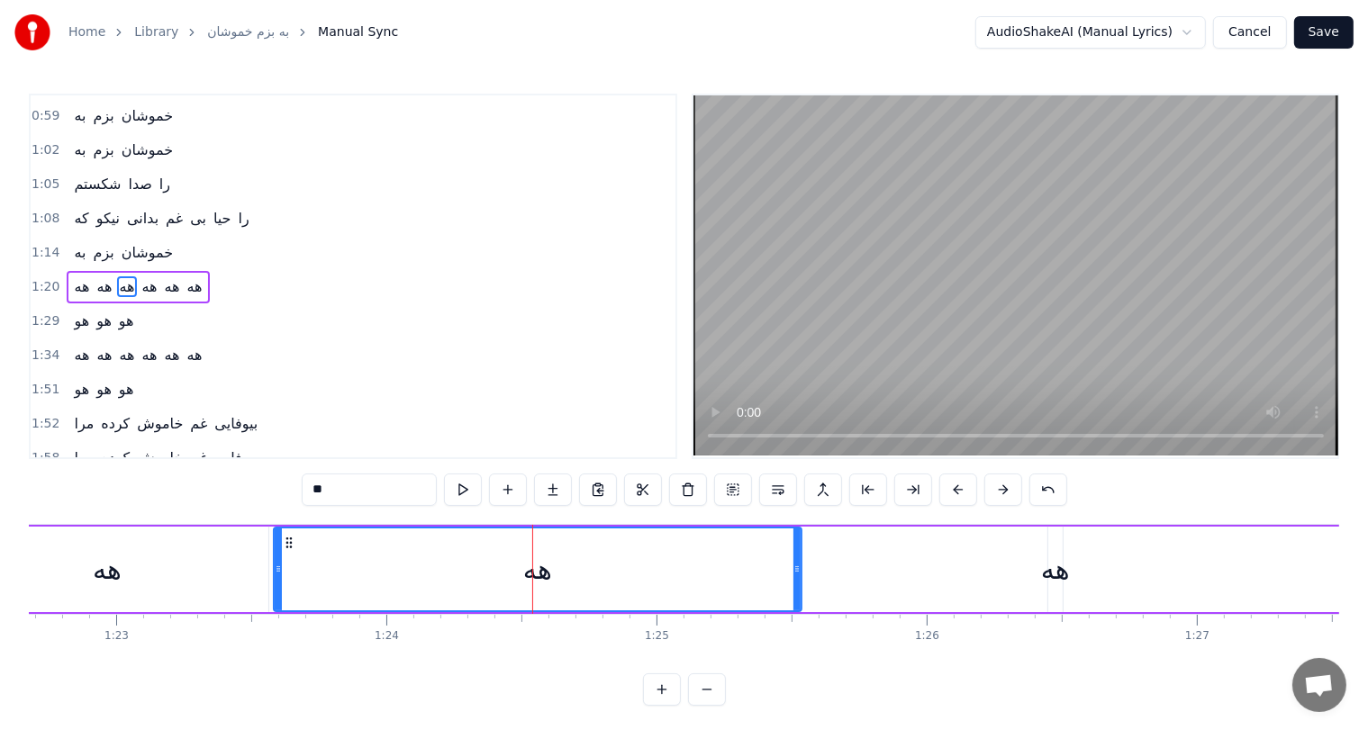
click at [1048, 575] on div "هه" at bounding box center [1055, 569] width 29 height 41
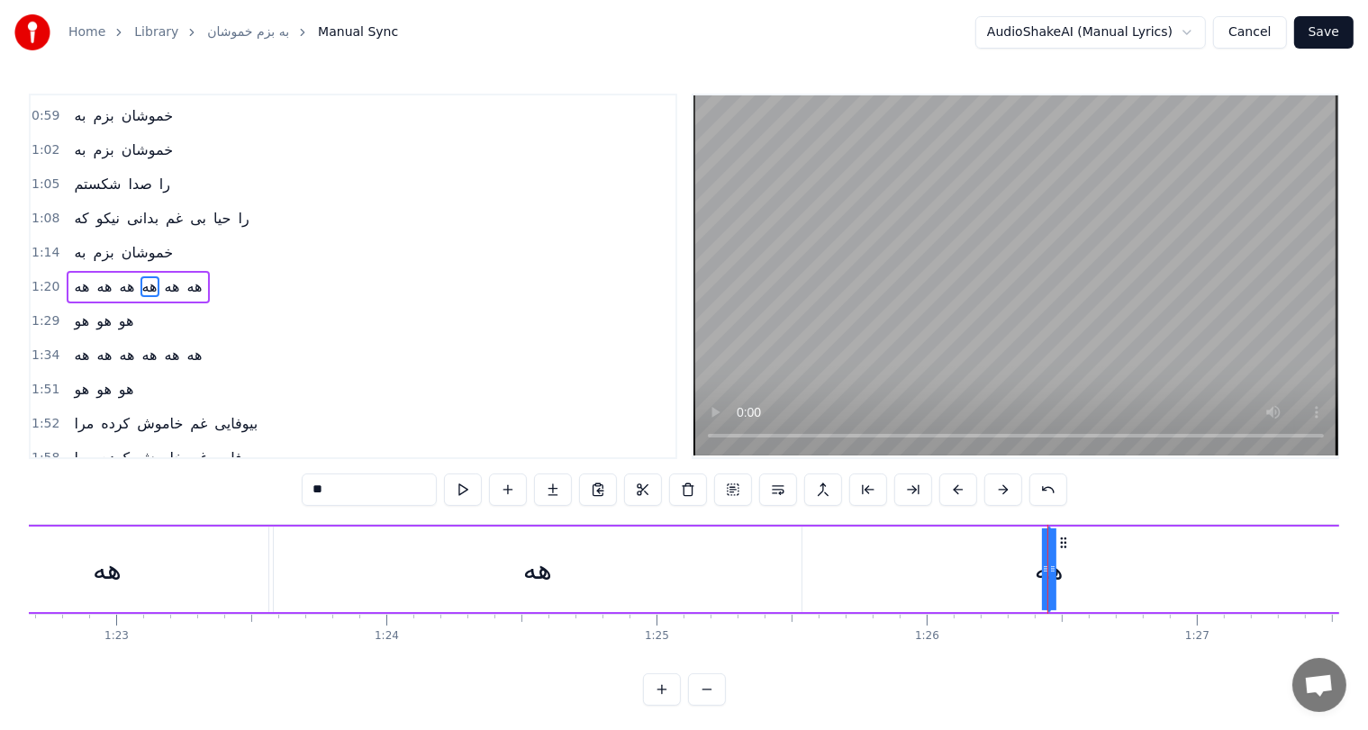
drag, startPoint x: 1055, startPoint y: 568, endPoint x: 788, endPoint y: 566, distance: 267.5
click at [788, 566] on div "هه هه هه هه هه هه" at bounding box center [615, 569] width 2511 height 89
click at [1045, 564] on div "هه" at bounding box center [1048, 569] width 29 height 41
drag, startPoint x: 1047, startPoint y: 566, endPoint x: 1173, endPoint y: 556, distance: 126.5
click at [1173, 556] on div "هه هه هه هه هه هه" at bounding box center [615, 569] width 2511 height 89
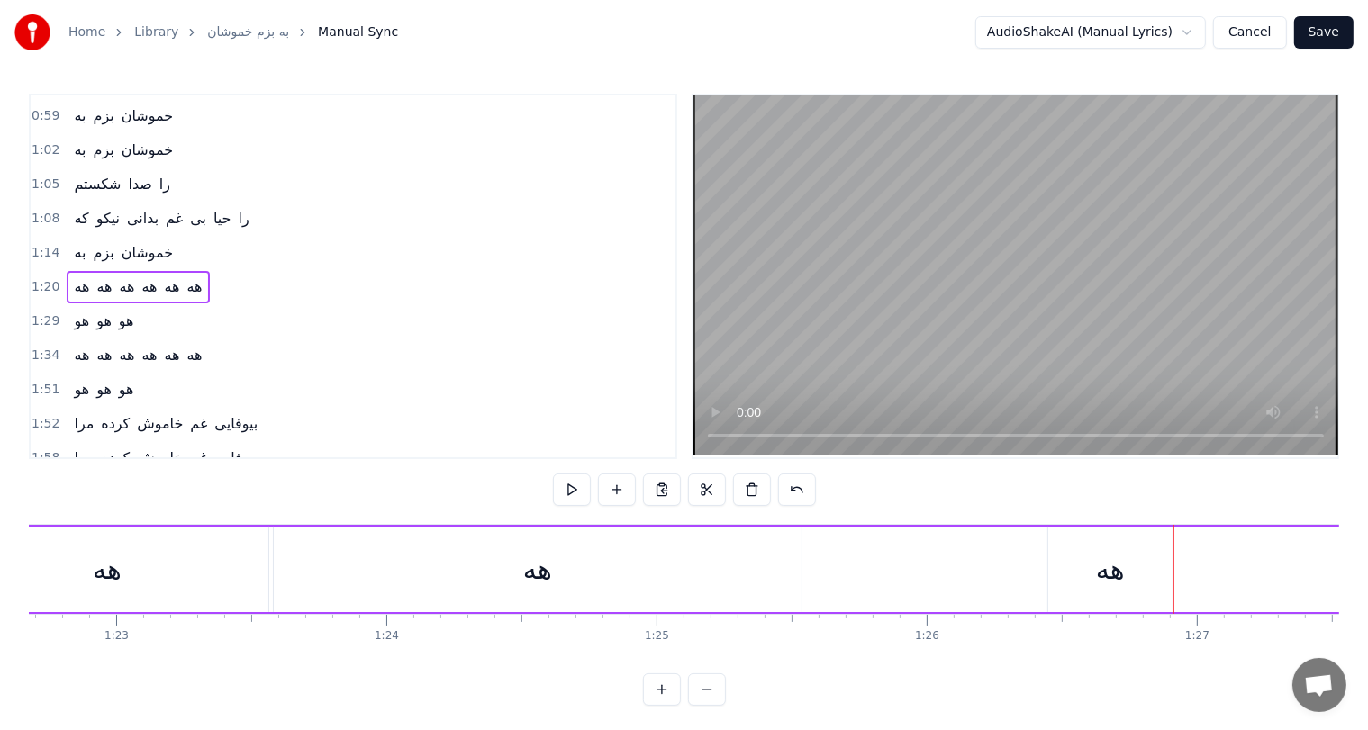
drag, startPoint x: 1106, startPoint y: 570, endPoint x: 1011, endPoint y: 571, distance: 94.6
click at [1011, 571] on div "هه هه هه هه هه هه" at bounding box center [615, 569] width 2511 height 89
click at [1088, 559] on div "هه" at bounding box center [1110, 570] width 124 height 86
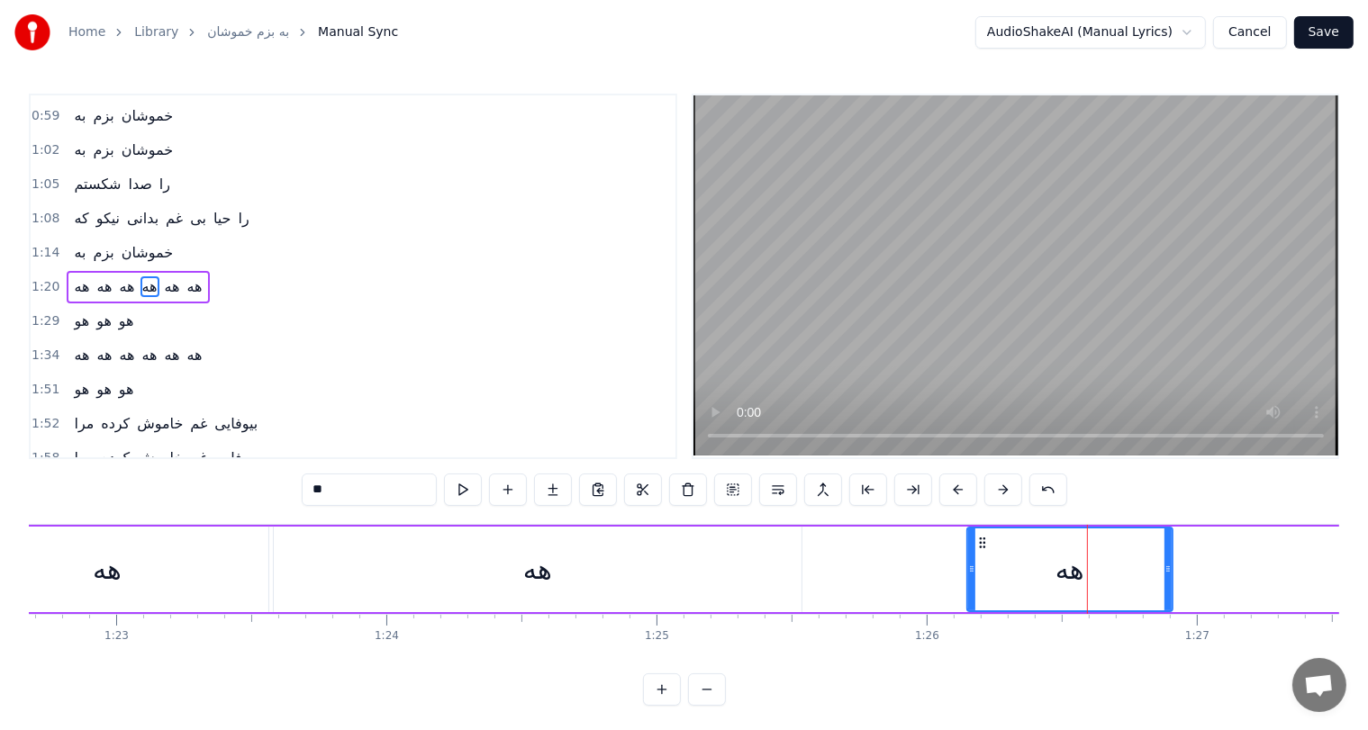
drag, startPoint x: 1048, startPoint y: 562, endPoint x: 967, endPoint y: 570, distance: 81.5
click at [968, 570] on icon at bounding box center [971, 569] width 7 height 14
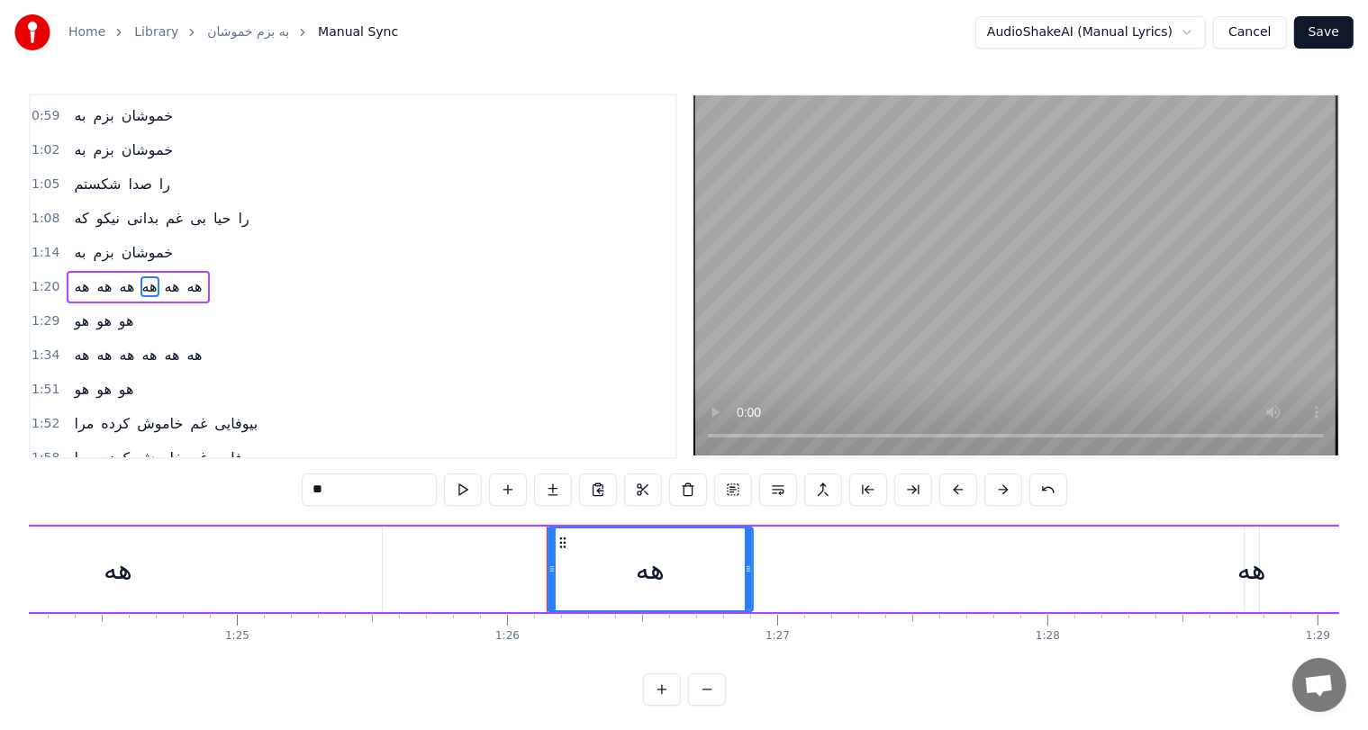
scroll to position [0, 22804]
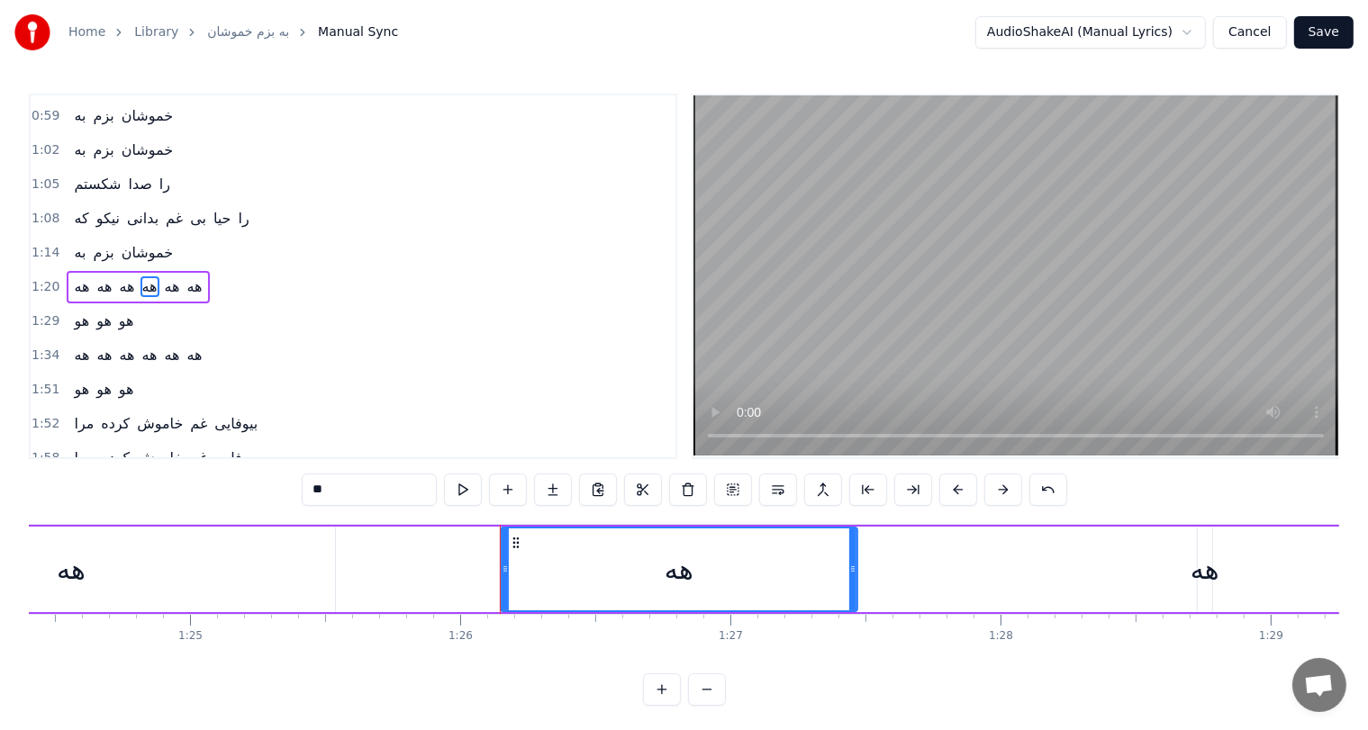
drag, startPoint x: 699, startPoint y: 569, endPoint x: 850, endPoint y: 568, distance: 151.3
click at [850, 568] on icon at bounding box center [852, 569] width 7 height 14
click at [1207, 555] on div "هه" at bounding box center [1205, 569] width 29 height 41
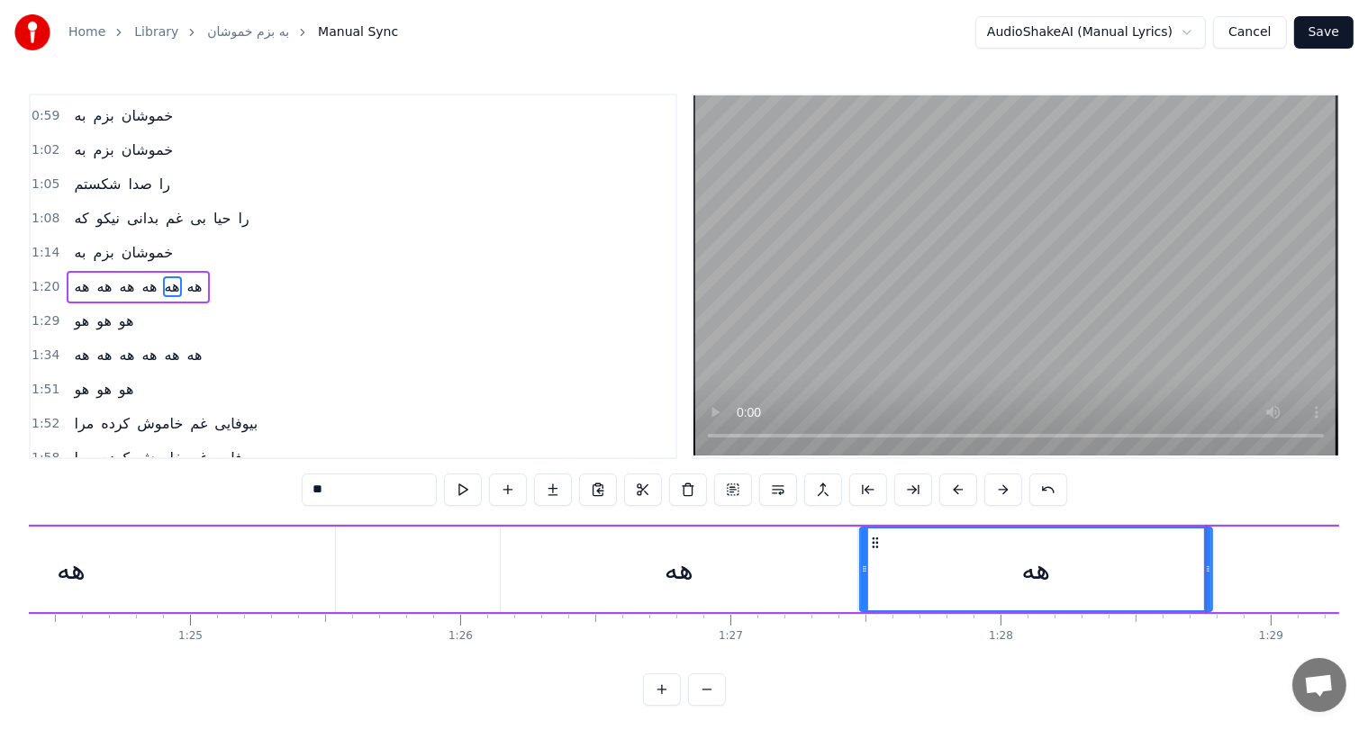
drag, startPoint x: 1197, startPoint y: 575, endPoint x: 859, endPoint y: 586, distance: 337.9
click at [861, 586] on div at bounding box center [864, 570] width 7 height 82
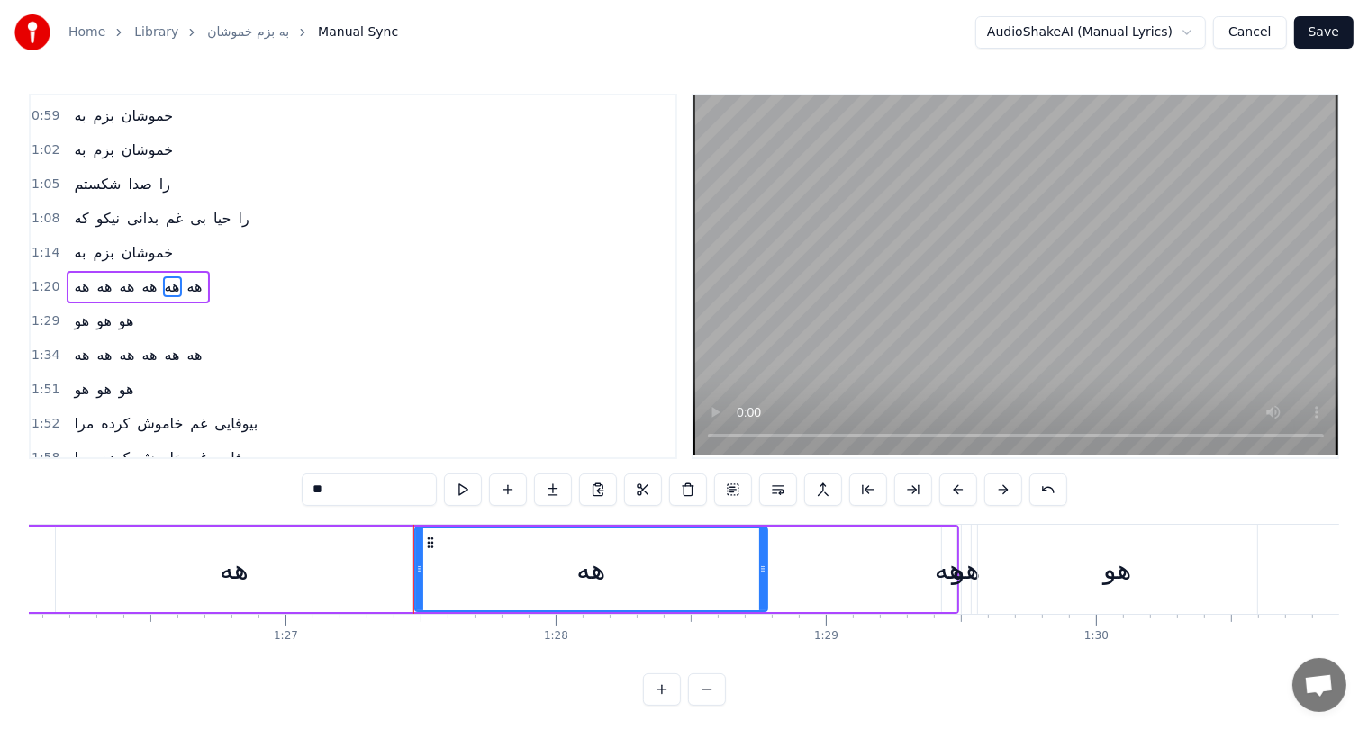
scroll to position [0, 23273]
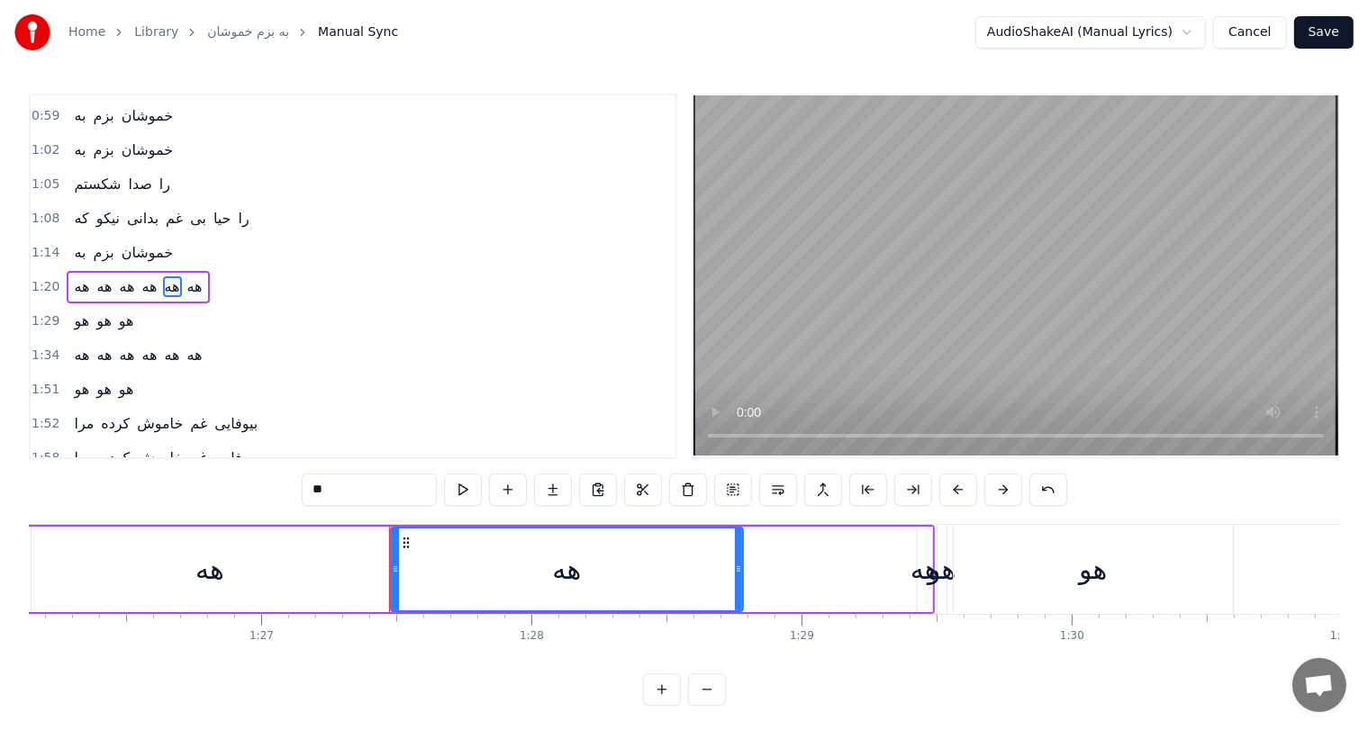
click at [911, 565] on div "هه" at bounding box center [925, 569] width 29 height 41
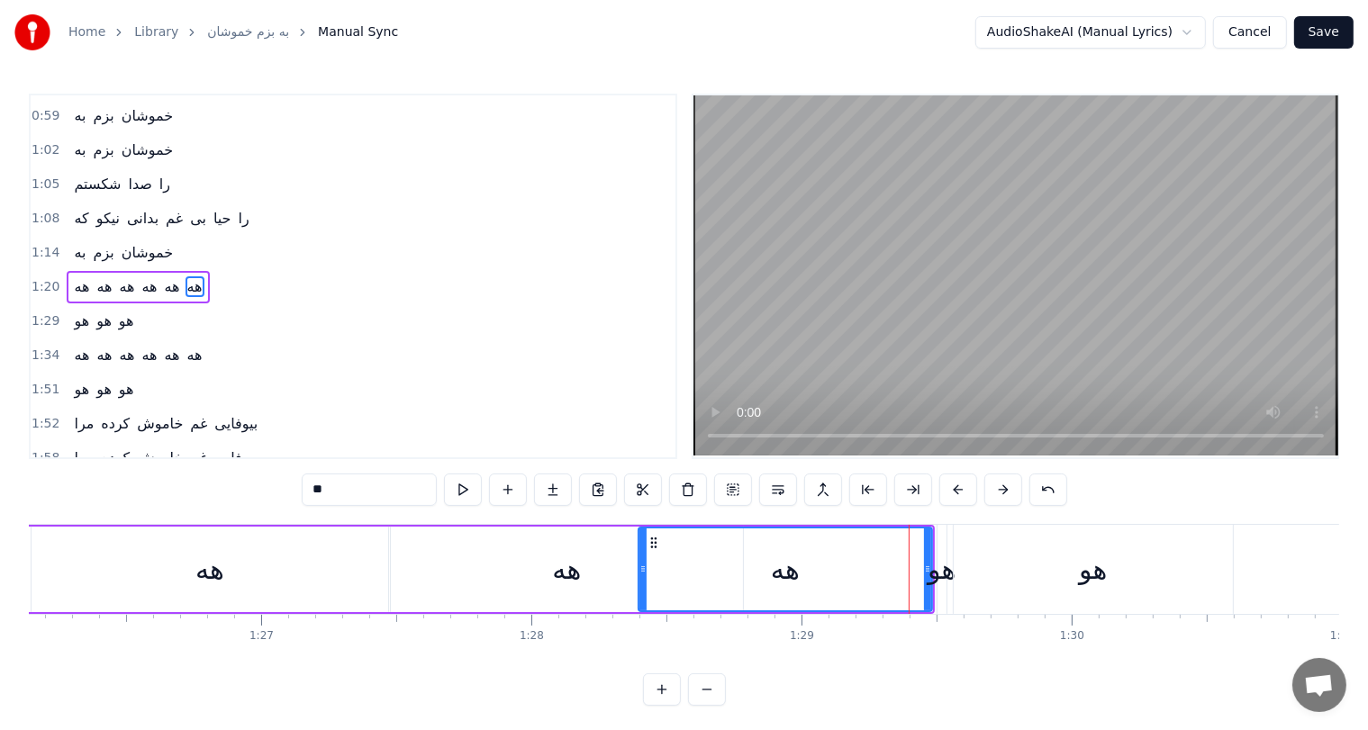
drag, startPoint x: 921, startPoint y: 567, endPoint x: 642, endPoint y: 569, distance: 279.2
click at [642, 569] on icon at bounding box center [642, 569] width 7 height 14
drag, startPoint x: 923, startPoint y: 569, endPoint x: 729, endPoint y: 566, distance: 194.6
click at [729, 566] on icon at bounding box center [732, 569] width 7 height 14
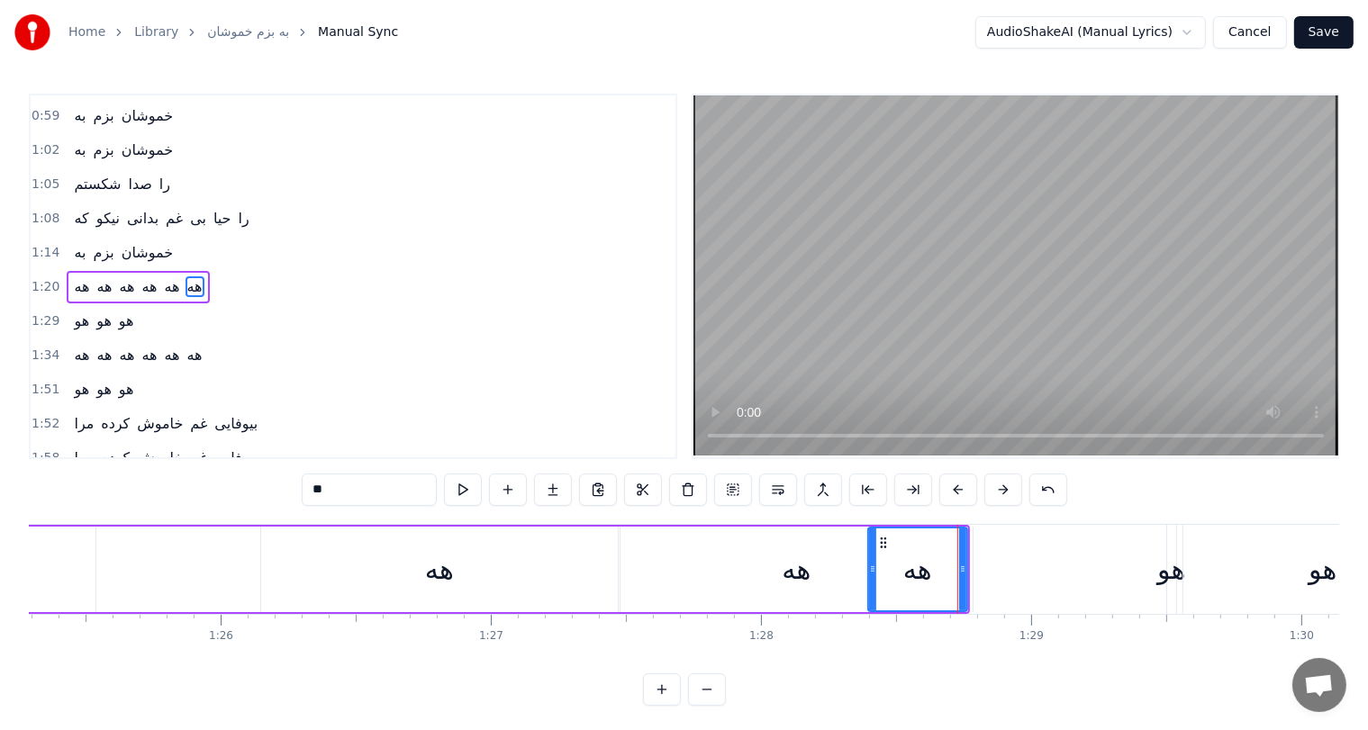
scroll to position [0, 23043]
click at [783, 566] on div "هه" at bounding box center [797, 569] width 29 height 41
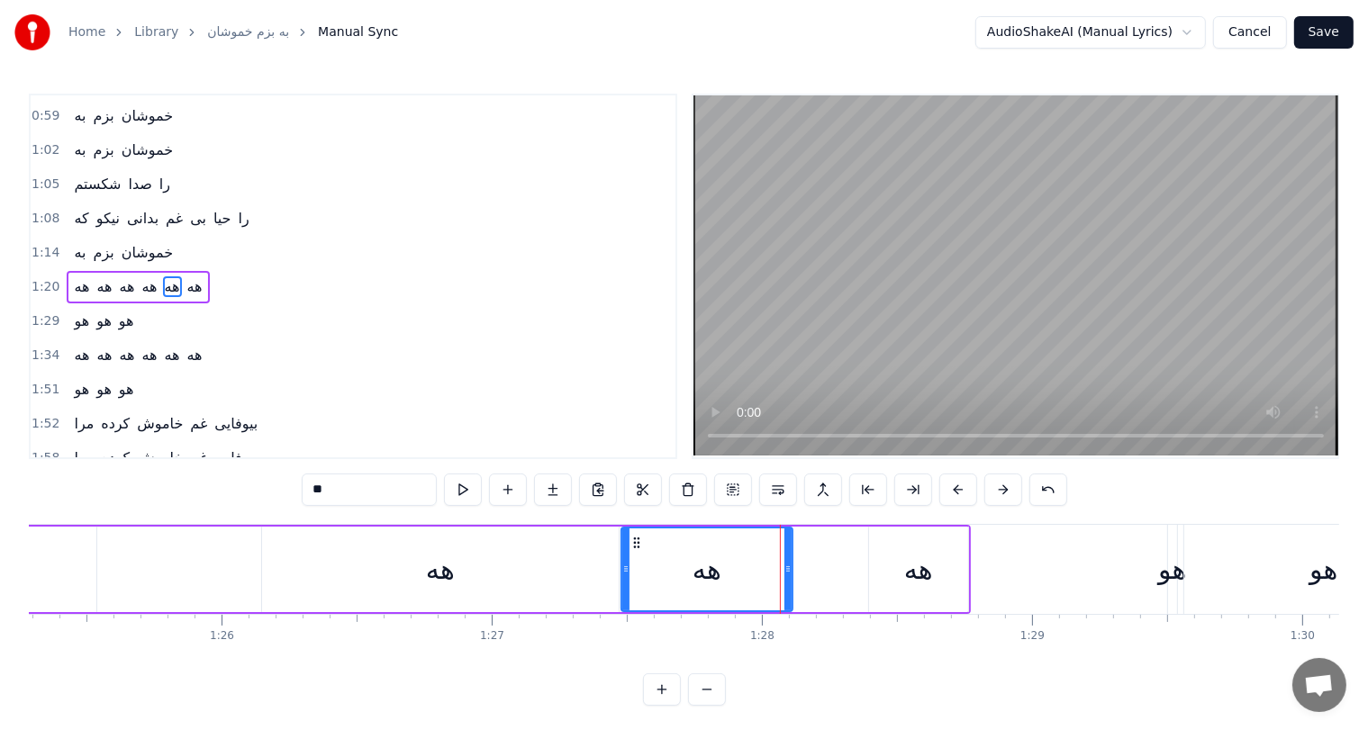
drag, startPoint x: 968, startPoint y: 562, endPoint x: 787, endPoint y: 562, distance: 181.0
click at [787, 562] on icon at bounding box center [787, 569] width 7 height 14
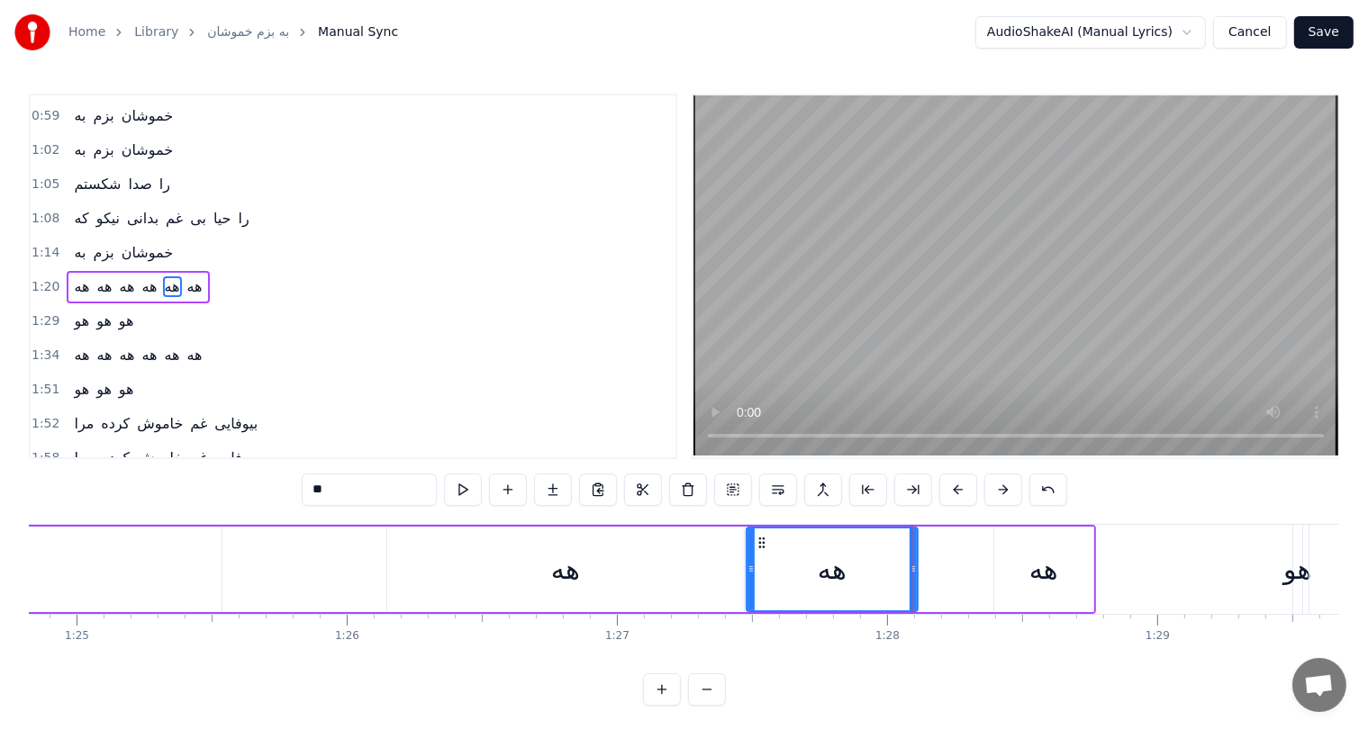
click at [573, 564] on div "هه" at bounding box center [565, 569] width 29 height 41
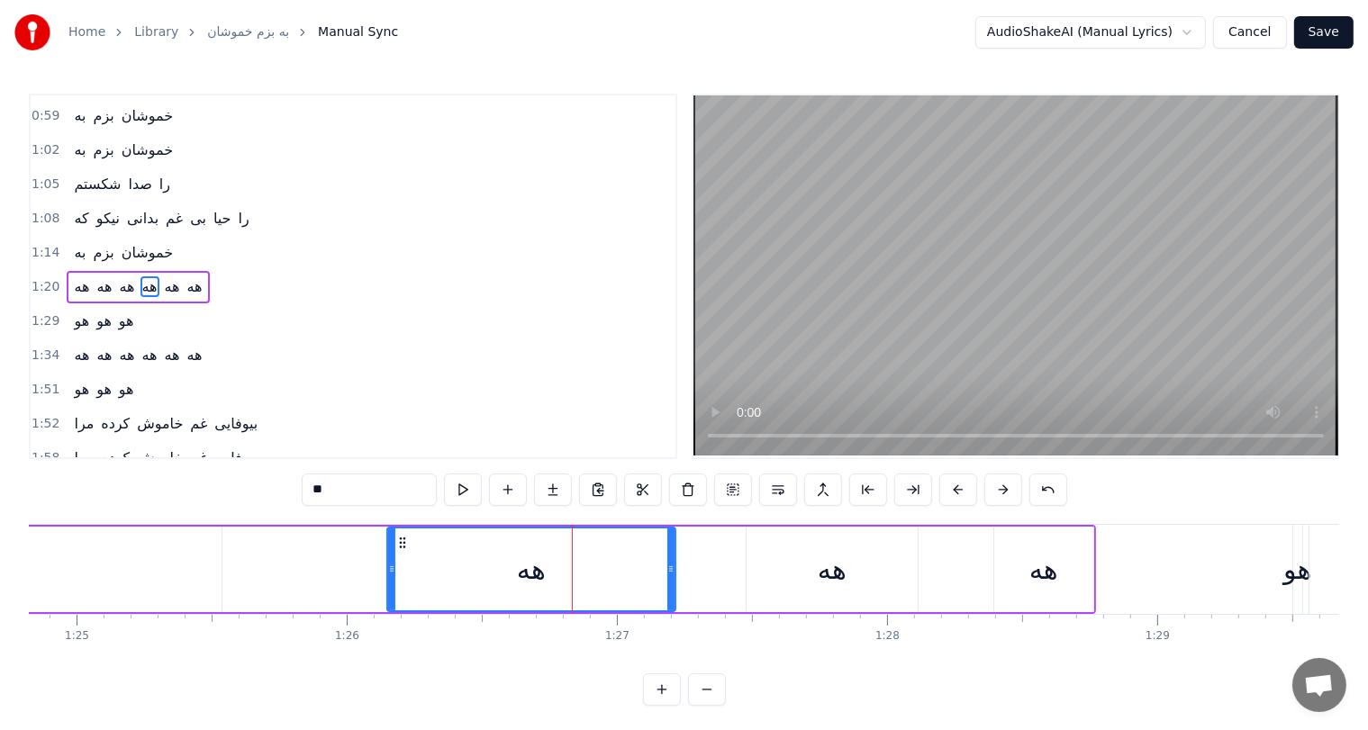
drag, startPoint x: 739, startPoint y: 561, endPoint x: 671, endPoint y: 555, distance: 68.7
click at [671, 555] on div at bounding box center [670, 570] width 7 height 82
click at [775, 562] on div "هه" at bounding box center [832, 570] width 171 height 86
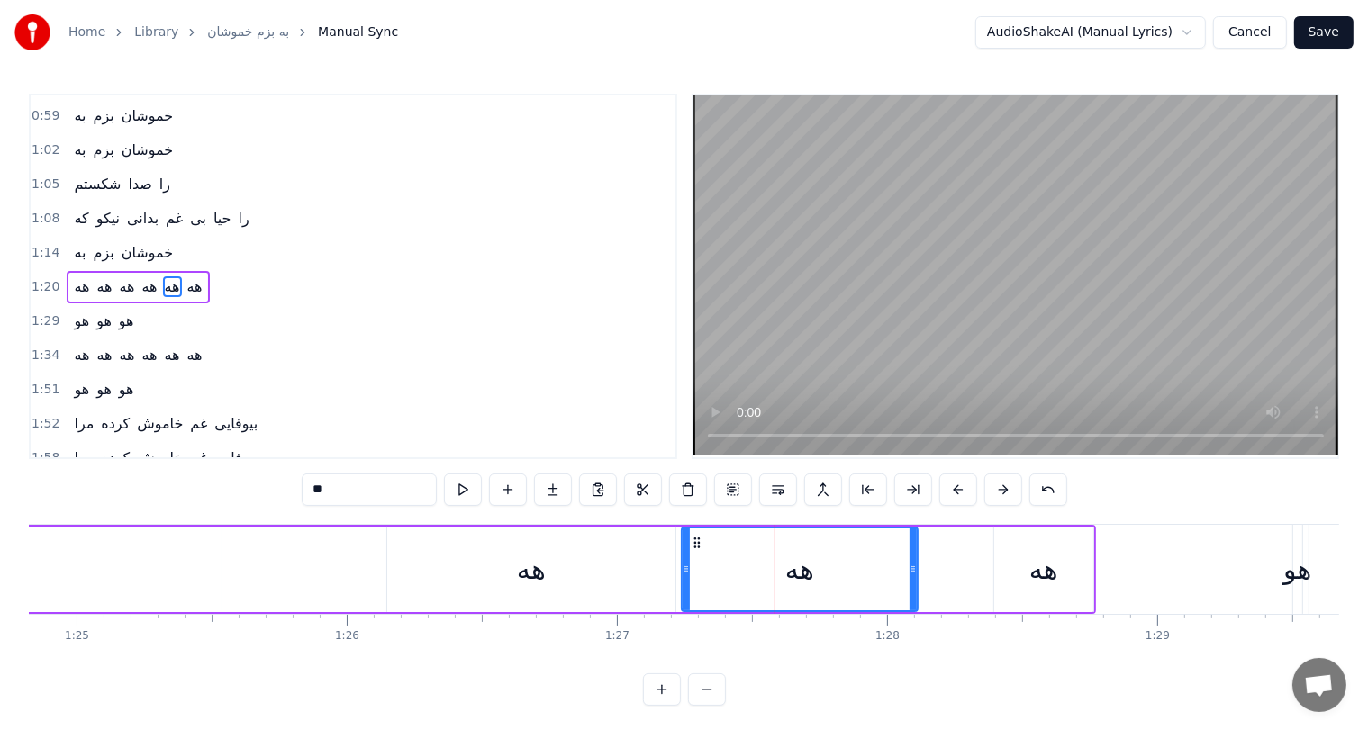
drag, startPoint x: 753, startPoint y: 566, endPoint x: 688, endPoint y: 574, distance: 65.2
click at [688, 574] on icon at bounding box center [686, 569] width 7 height 14
click at [998, 557] on div "هه" at bounding box center [1043, 570] width 99 height 86
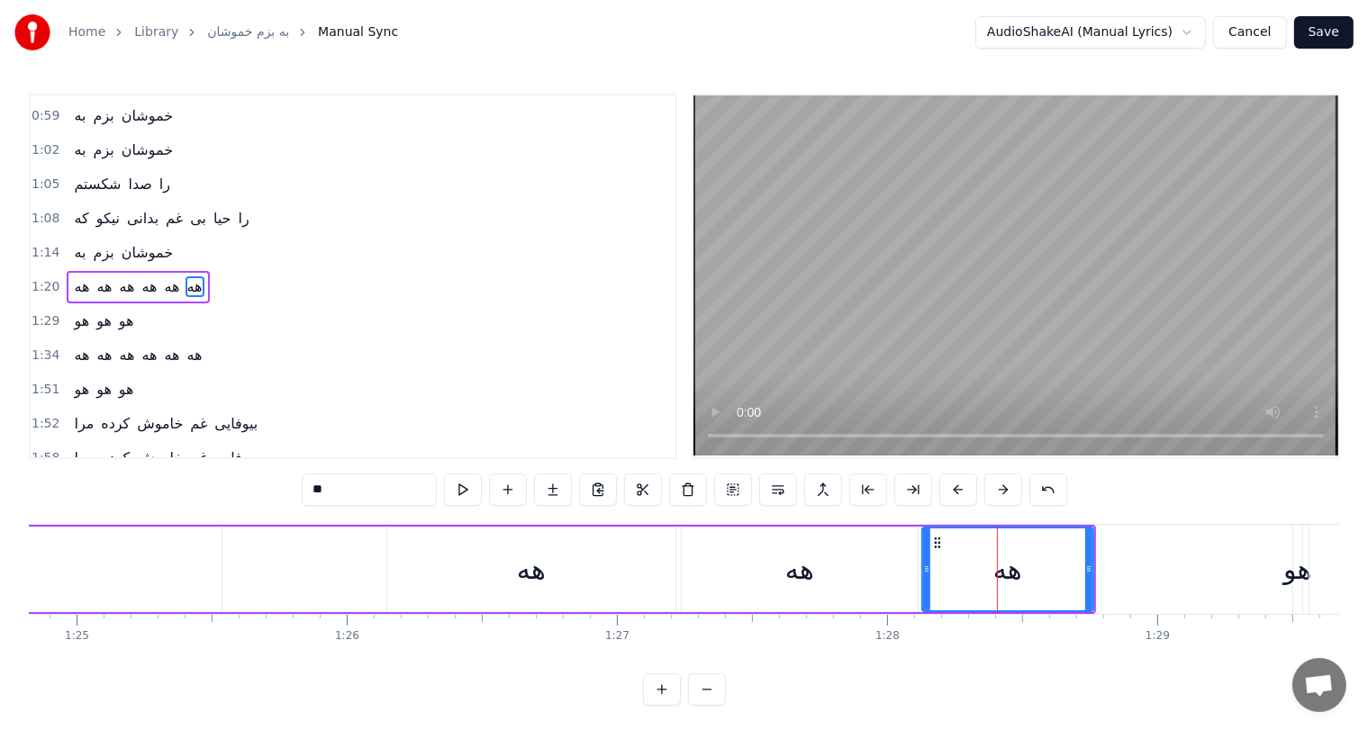
drag, startPoint x: 995, startPoint y: 566, endPoint x: 923, endPoint y: 571, distance: 72.3
click at [923, 571] on icon at bounding box center [926, 569] width 7 height 14
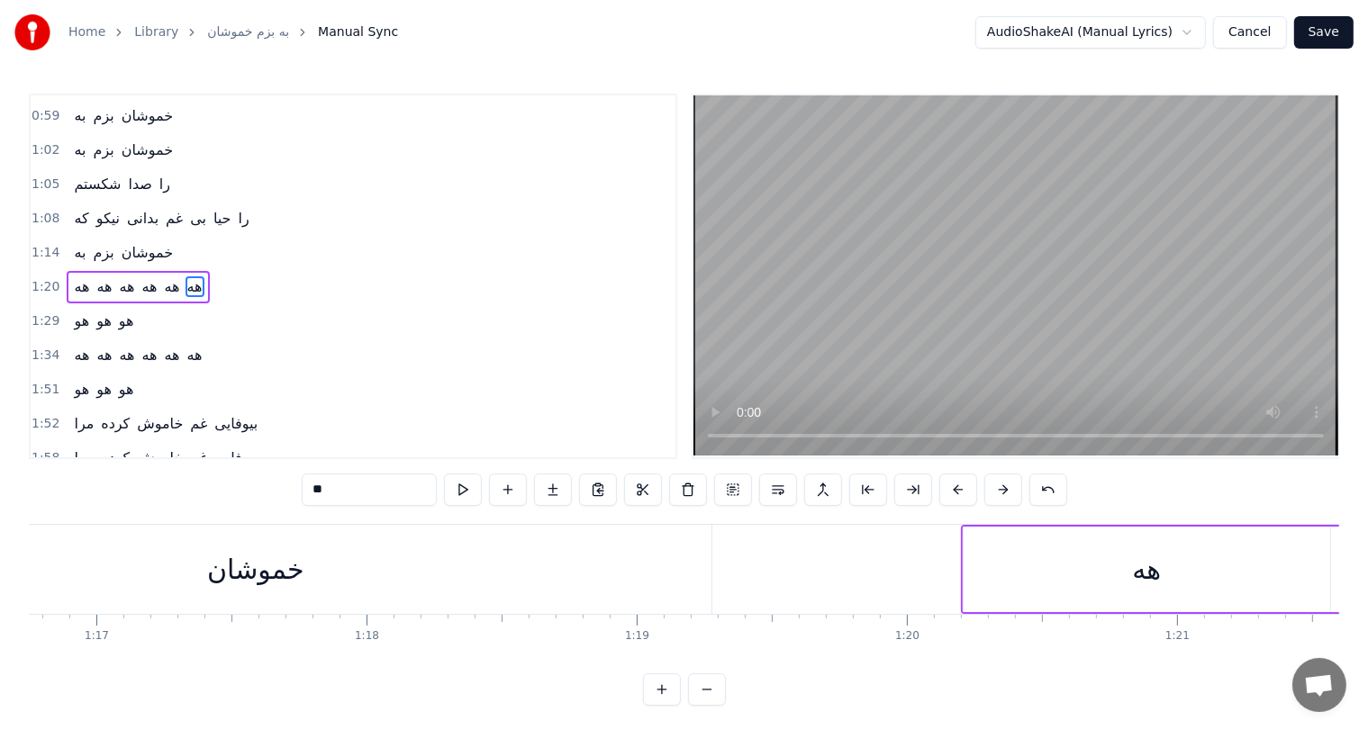
scroll to position [0, 20731]
click at [241, 566] on div "خموشان" at bounding box center [261, 569] width 97 height 41
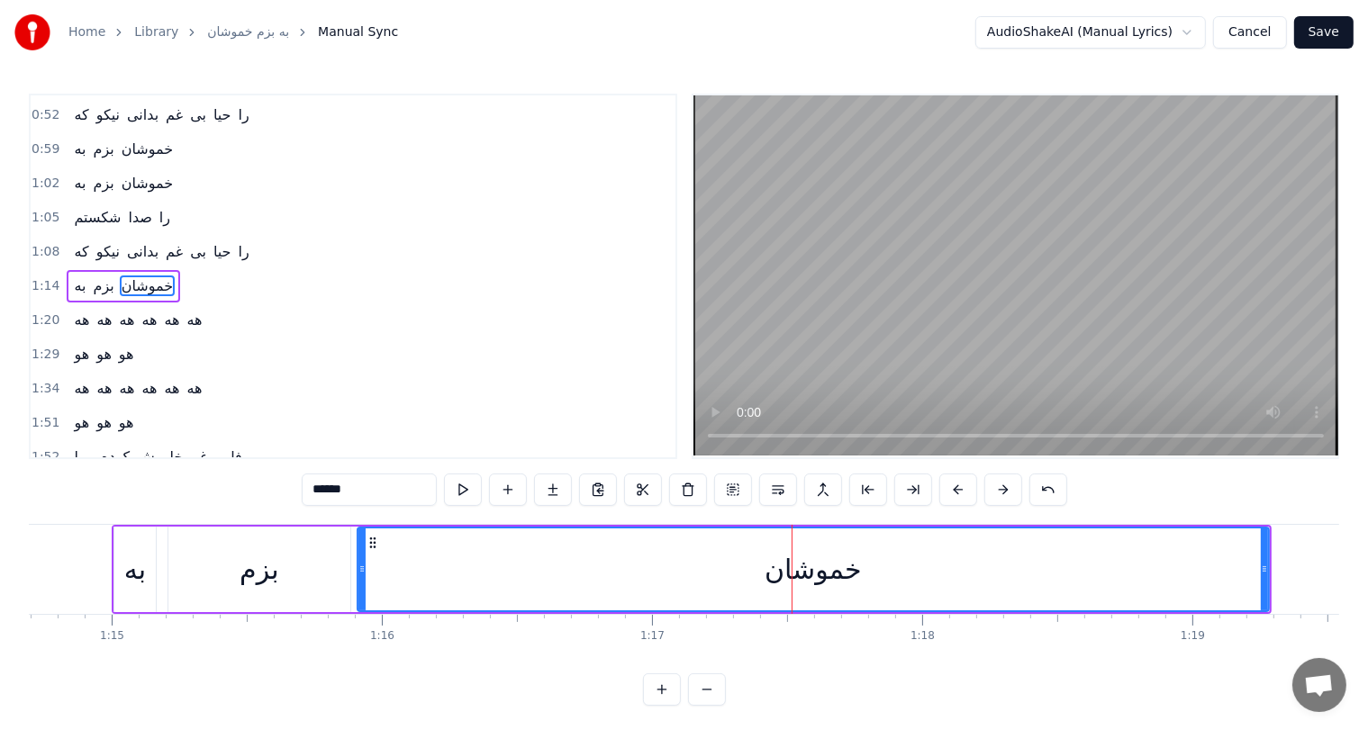
scroll to position [0, 20180]
click at [143, 566] on div "به" at bounding box center [136, 569] width 22 height 41
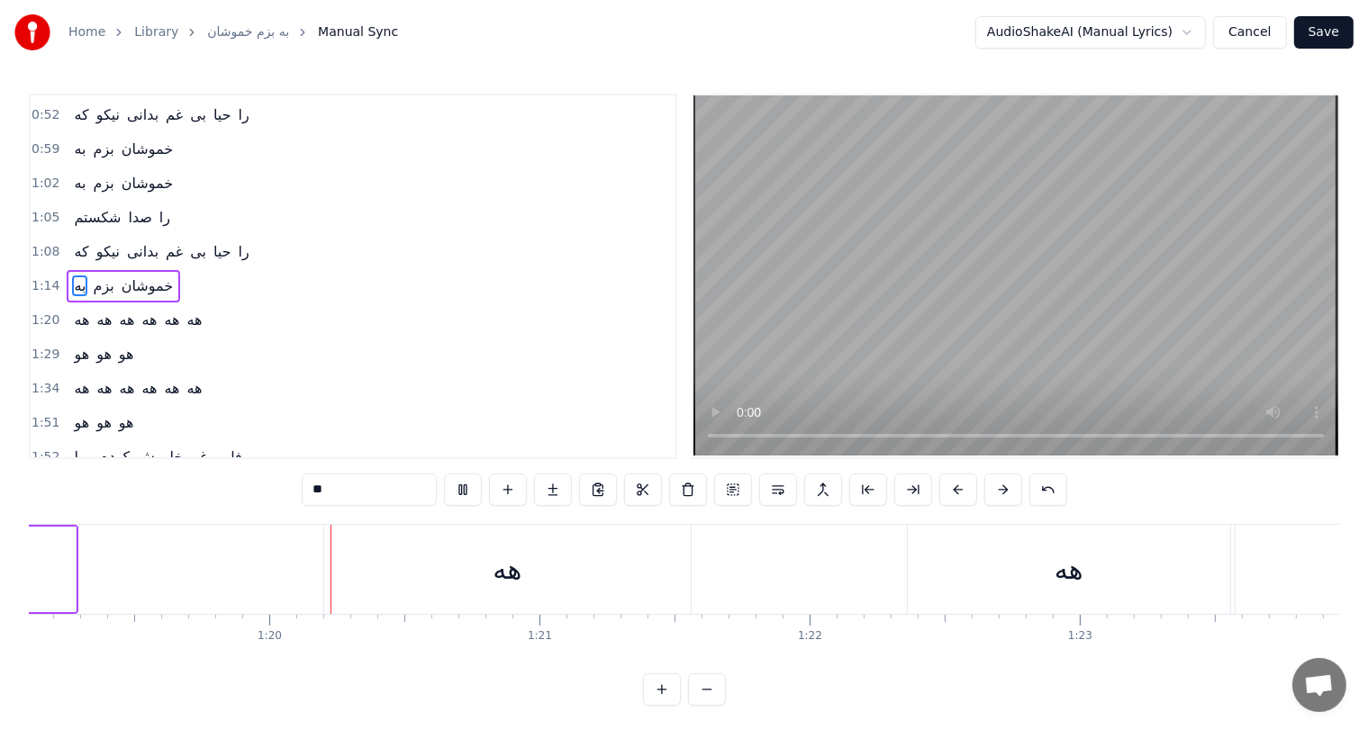
scroll to position [0, 21375]
click at [357, 580] on div "هه" at bounding box center [506, 569] width 367 height 89
type input "**"
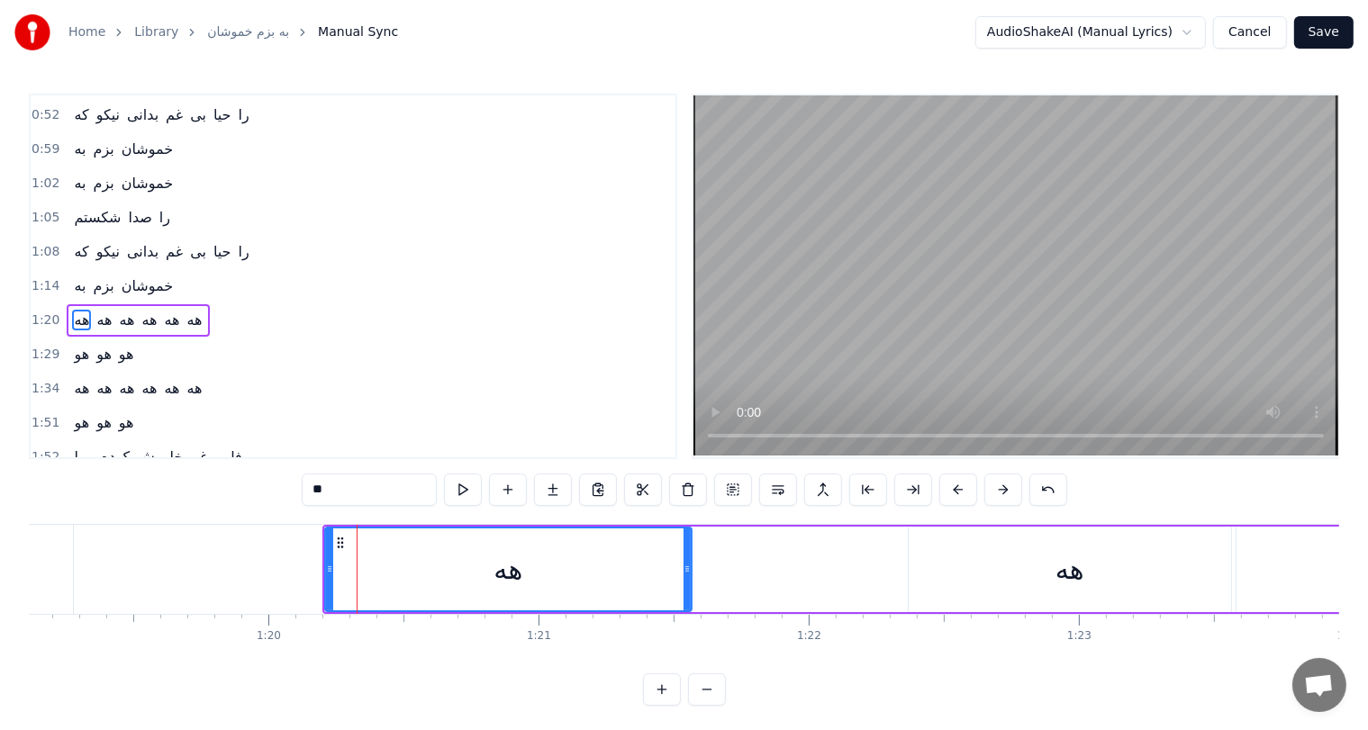
scroll to position [133, 0]
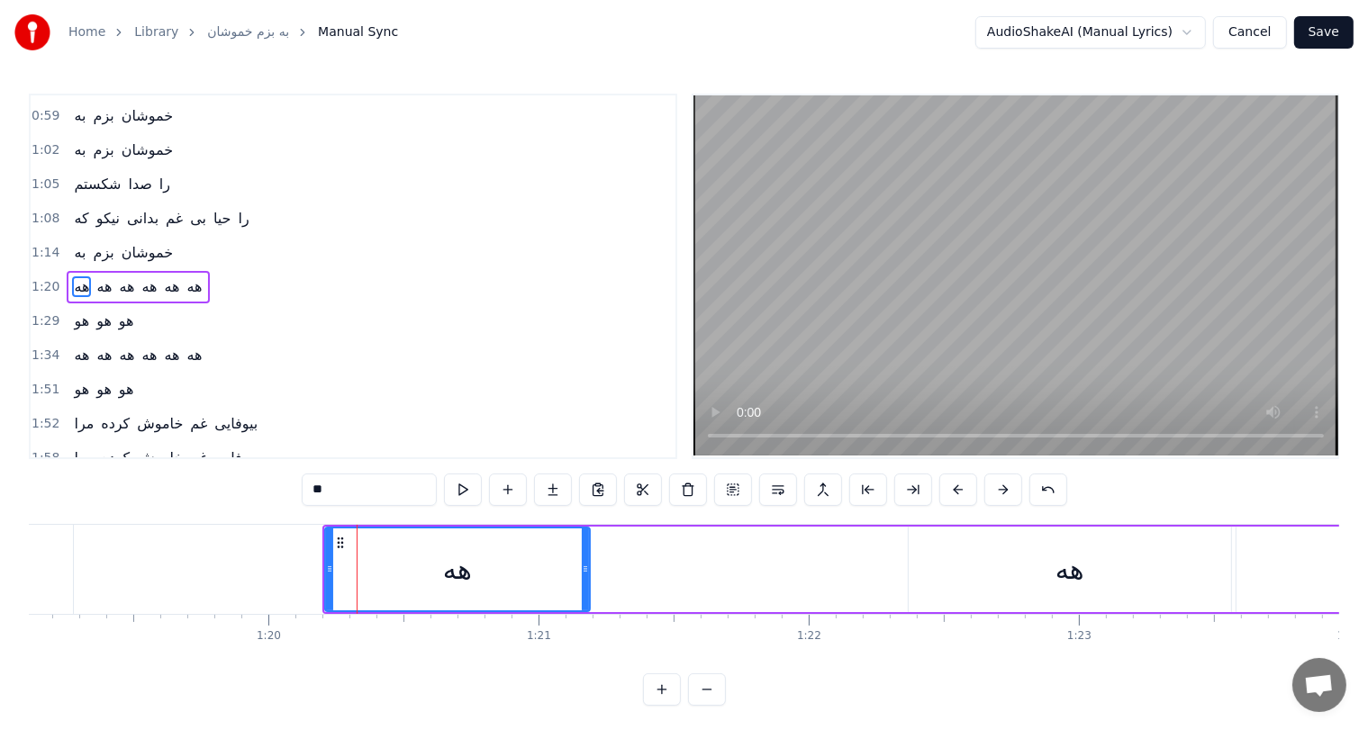
drag, startPoint x: 686, startPoint y: 558, endPoint x: 584, endPoint y: 561, distance: 102.7
click at [584, 561] on div at bounding box center [585, 570] width 7 height 82
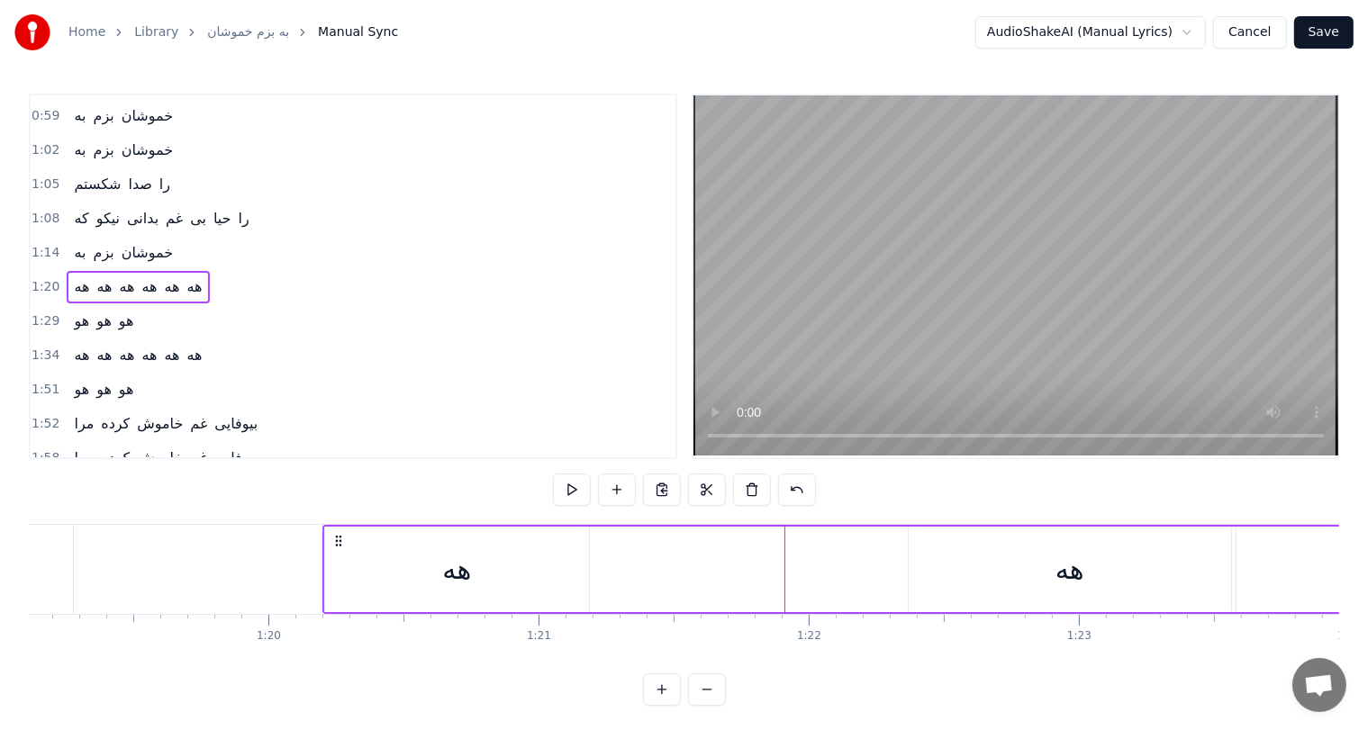
click at [1037, 575] on div "هه" at bounding box center [1070, 570] width 322 height 86
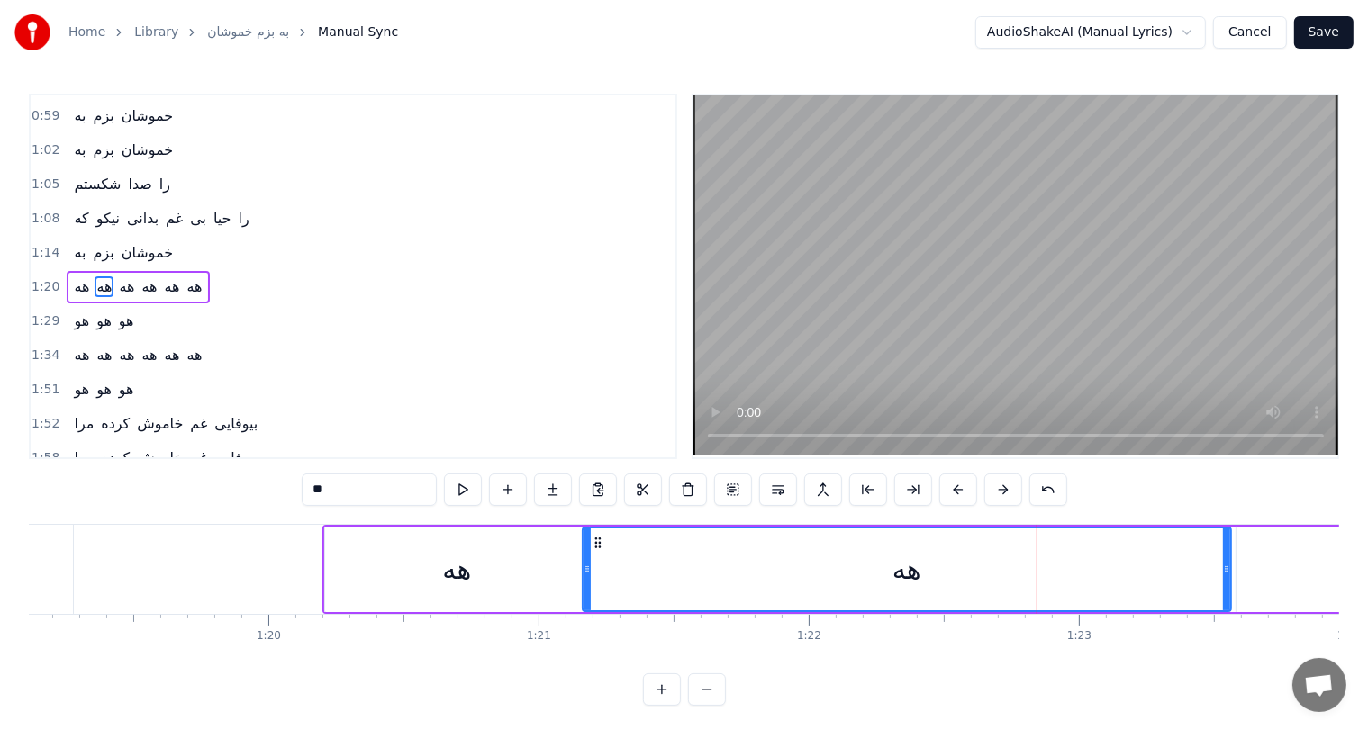
drag, startPoint x: 910, startPoint y: 566, endPoint x: 584, endPoint y: 582, distance: 326.4
click at [584, 582] on div at bounding box center [587, 570] width 7 height 82
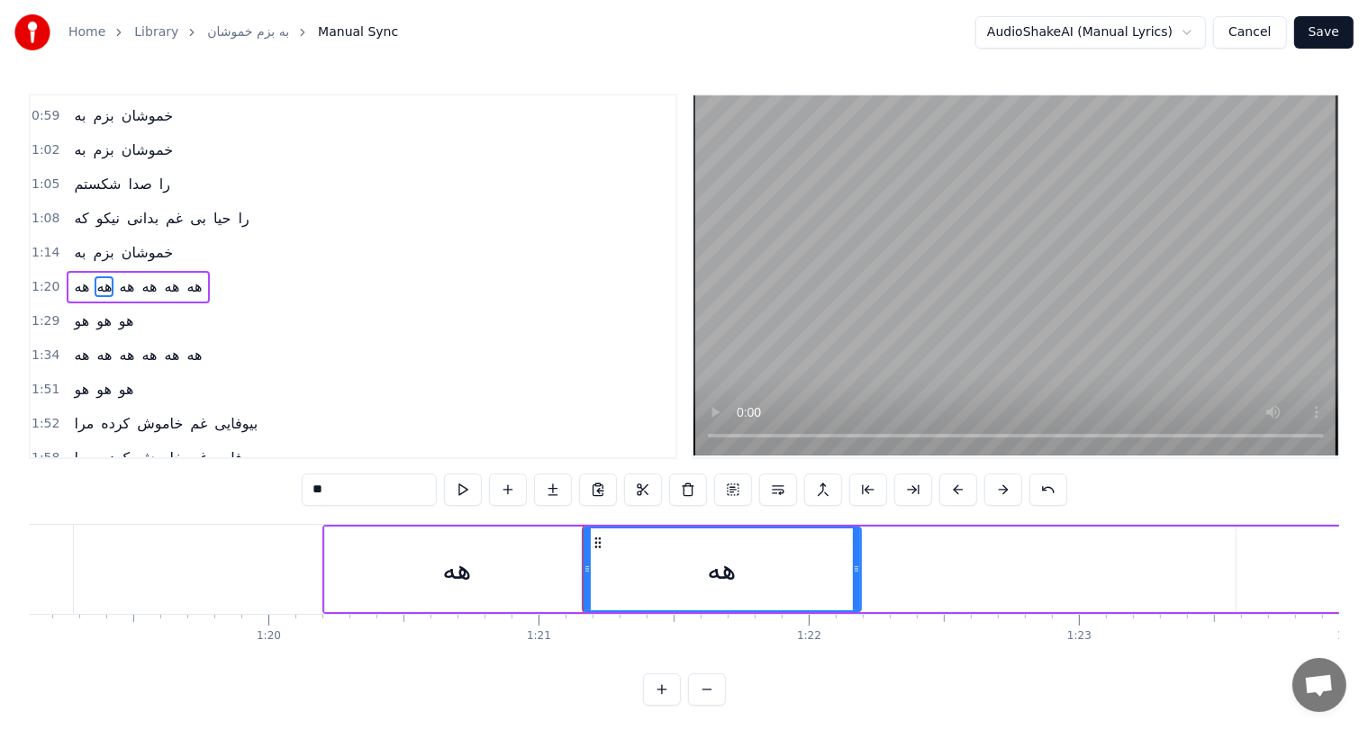
drag, startPoint x: 1223, startPoint y: 570, endPoint x: 853, endPoint y: 583, distance: 370.4
click at [853, 583] on div at bounding box center [856, 570] width 7 height 82
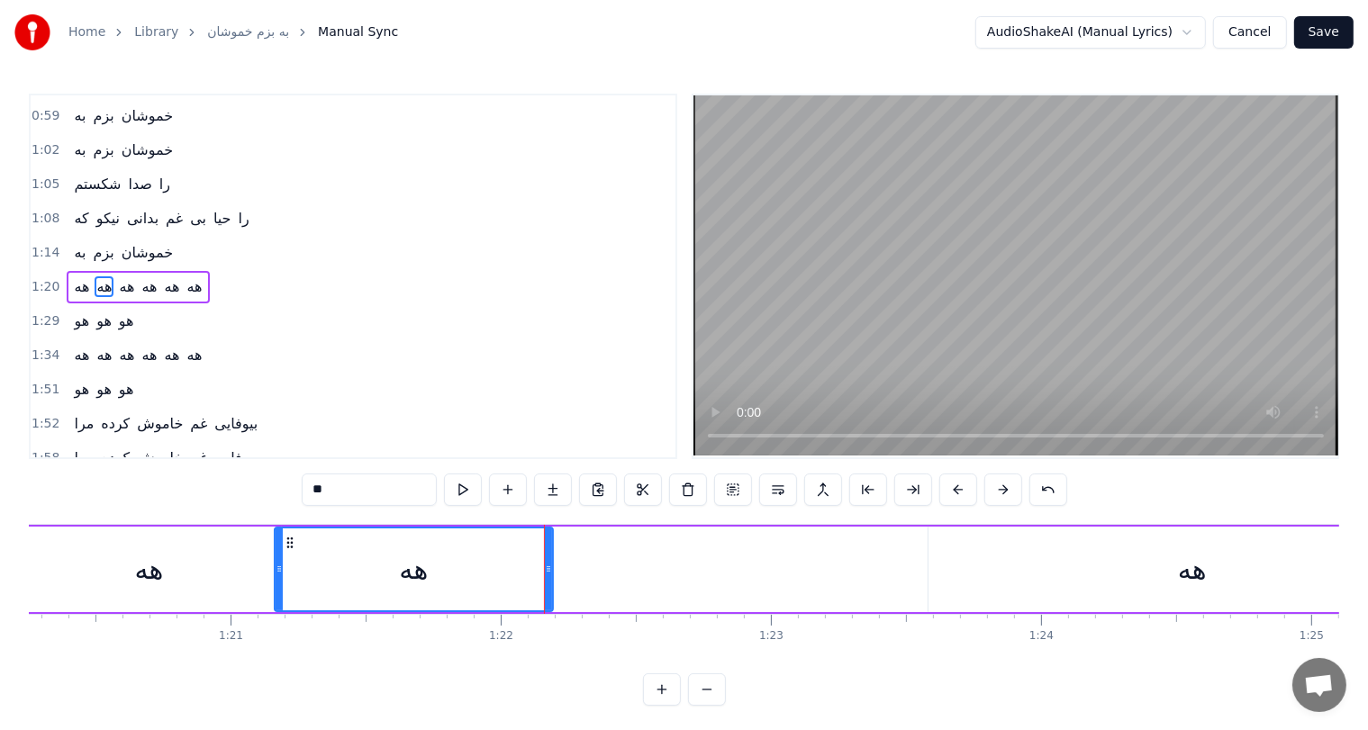
scroll to position [0, 21685]
click at [1187, 572] on div "هه" at bounding box center [1189, 569] width 29 height 41
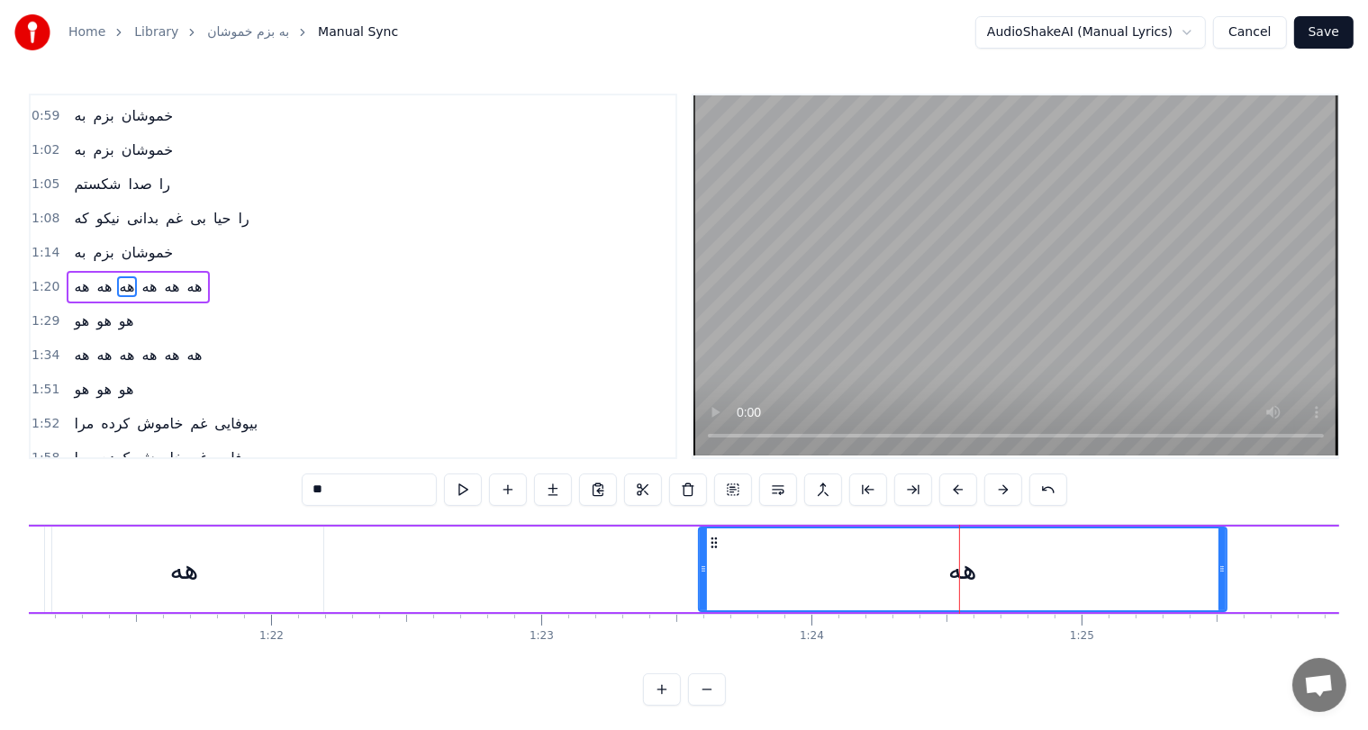
scroll to position [0, 21910]
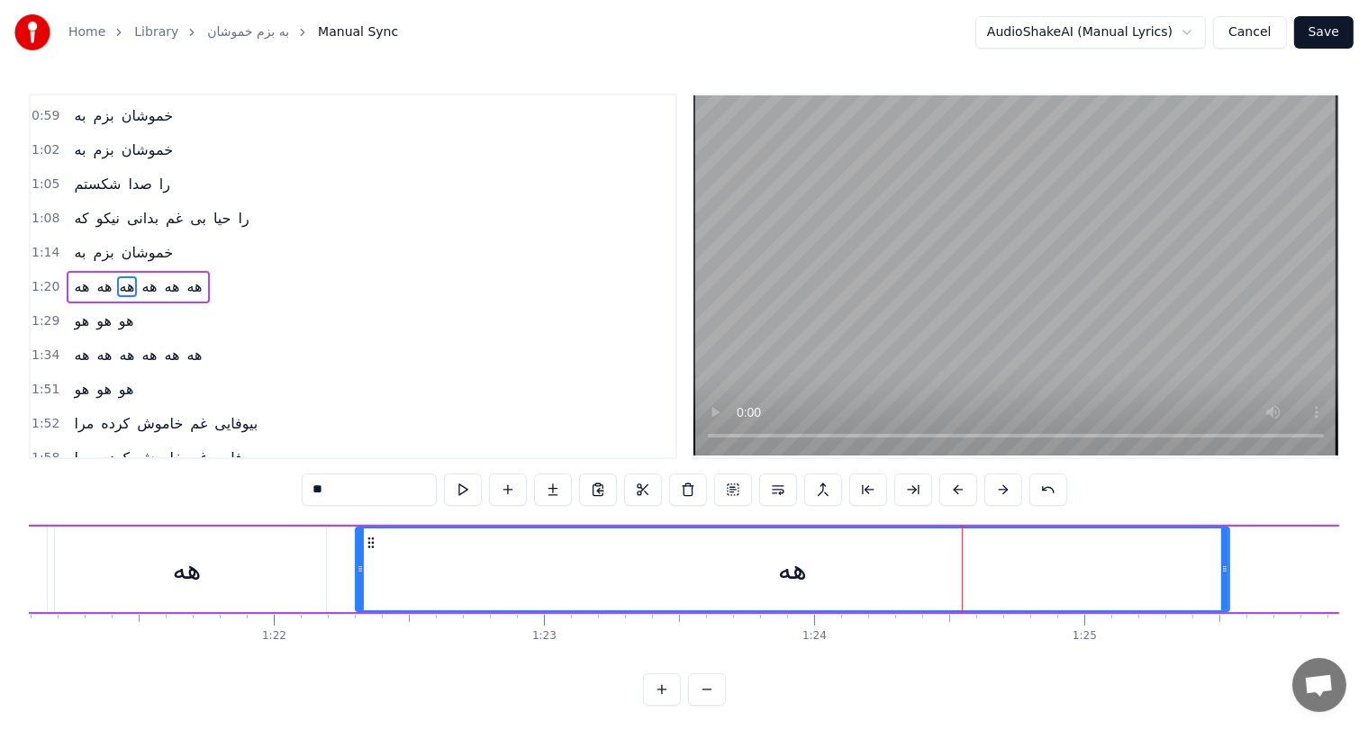
drag, startPoint x: 703, startPoint y: 575, endPoint x: 358, endPoint y: 596, distance: 346.5
click at [358, 596] on div at bounding box center [360, 570] width 7 height 82
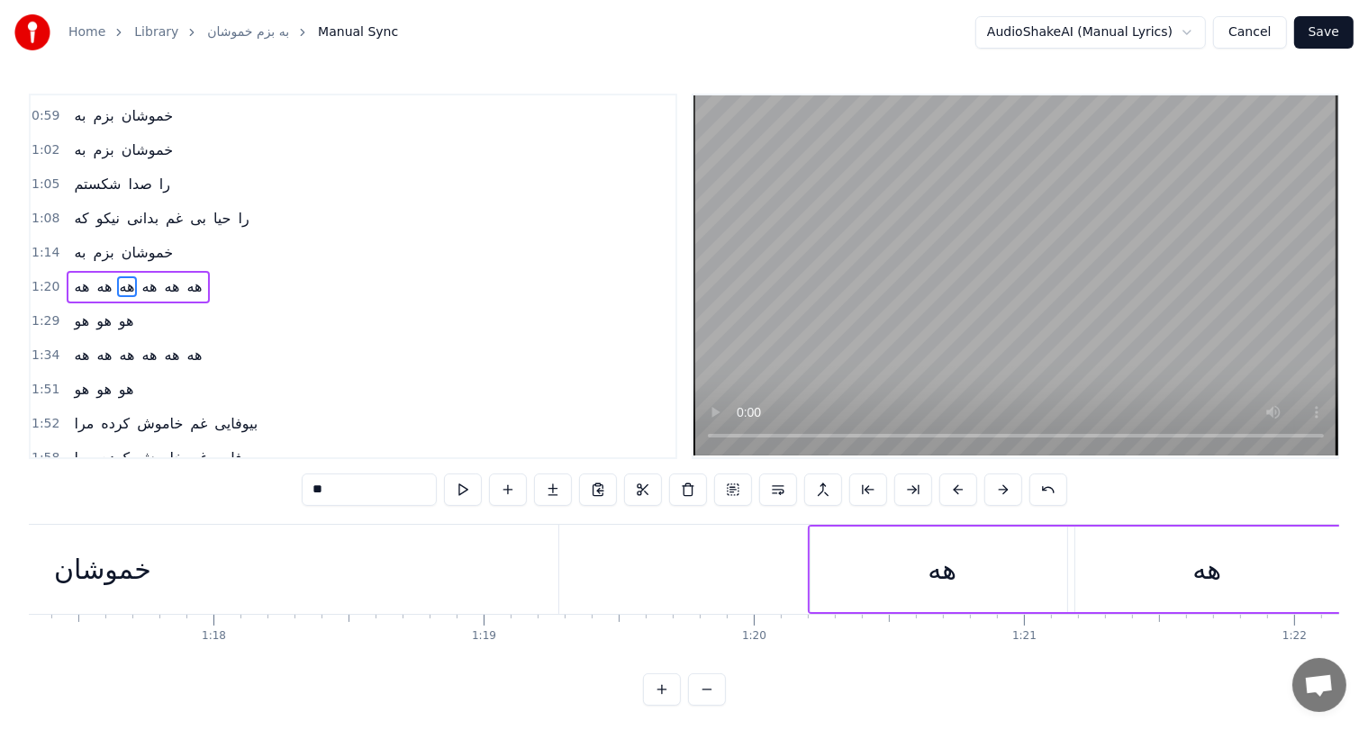
scroll to position [0, 20888]
click at [87, 575] on div "خموشان" at bounding box center [103, 569] width 97 height 41
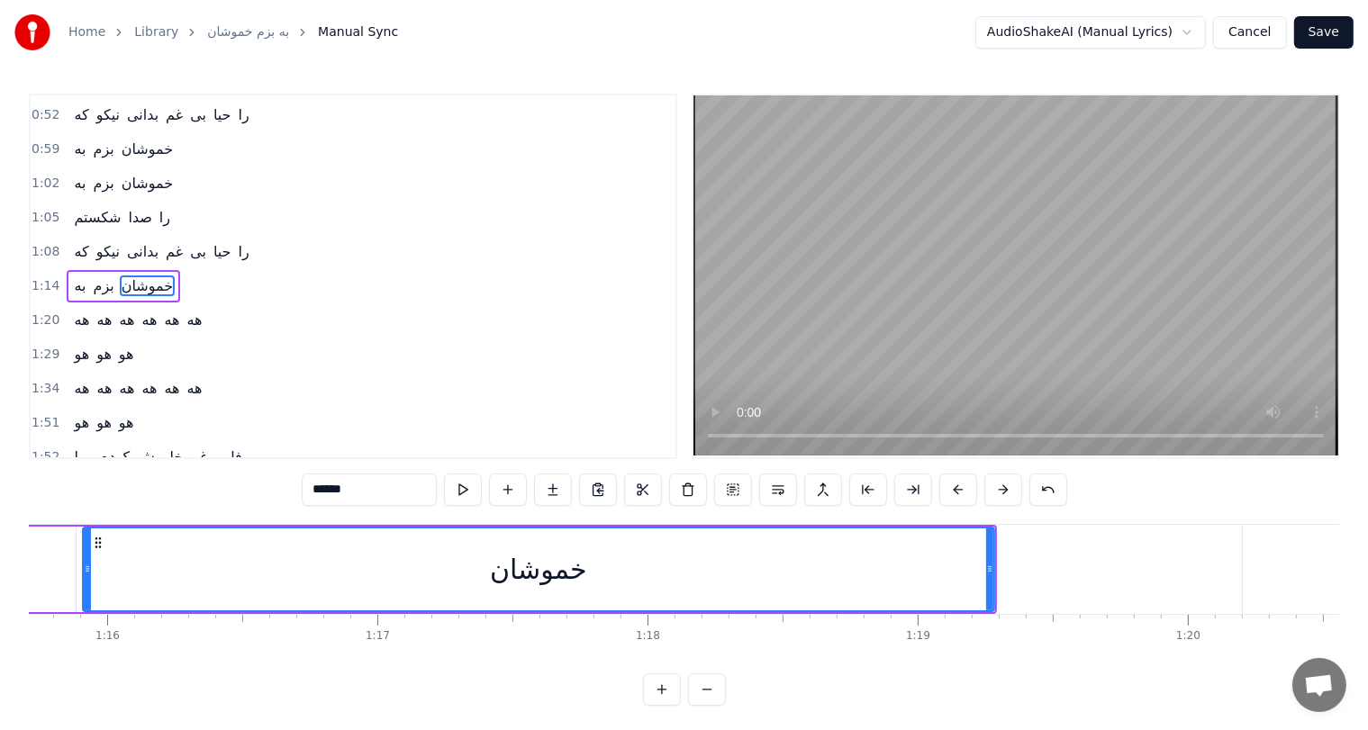
scroll to position [0, 20458]
click at [405, 583] on div "خموشان" at bounding box center [536, 570] width 910 height 82
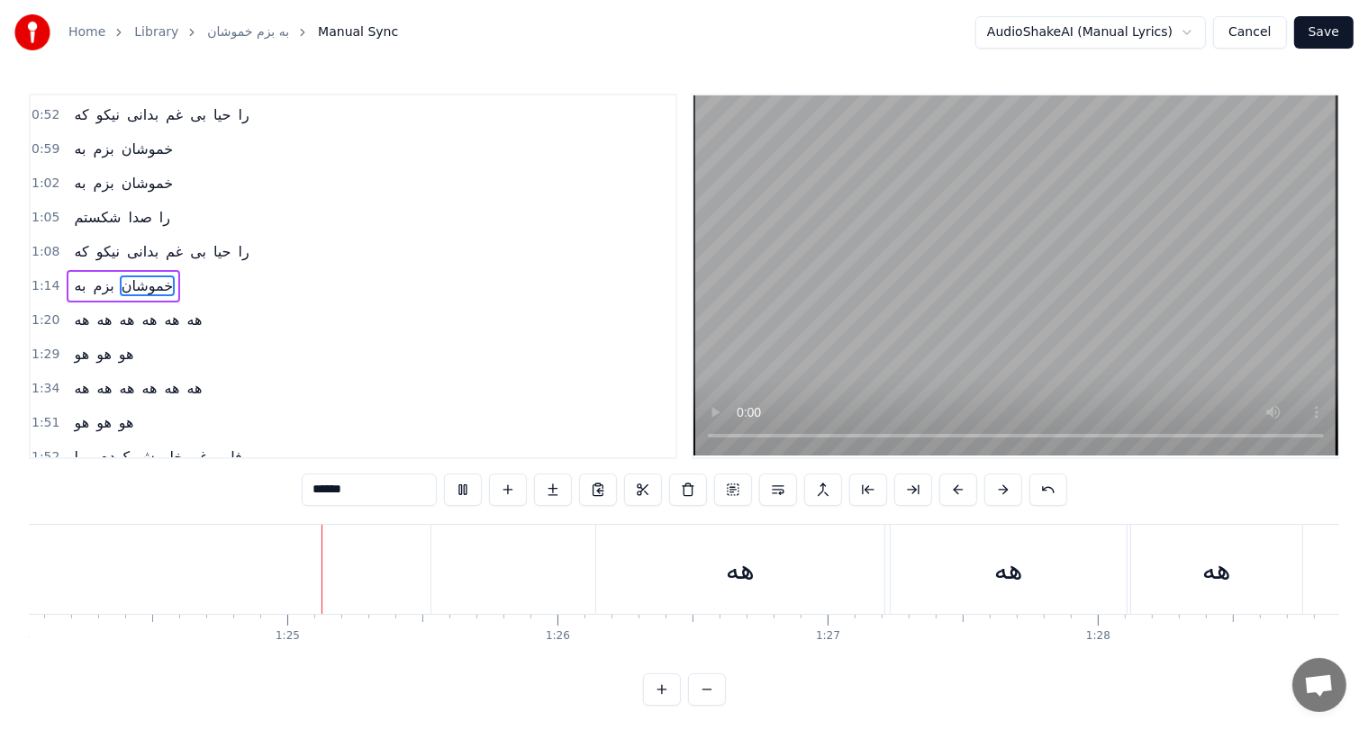
scroll to position [0, 22743]
drag, startPoint x: 707, startPoint y: 569, endPoint x: 678, endPoint y: 570, distance: 28.8
click at [678, 570] on div "هه" at bounding box center [704, 569] width 288 height 89
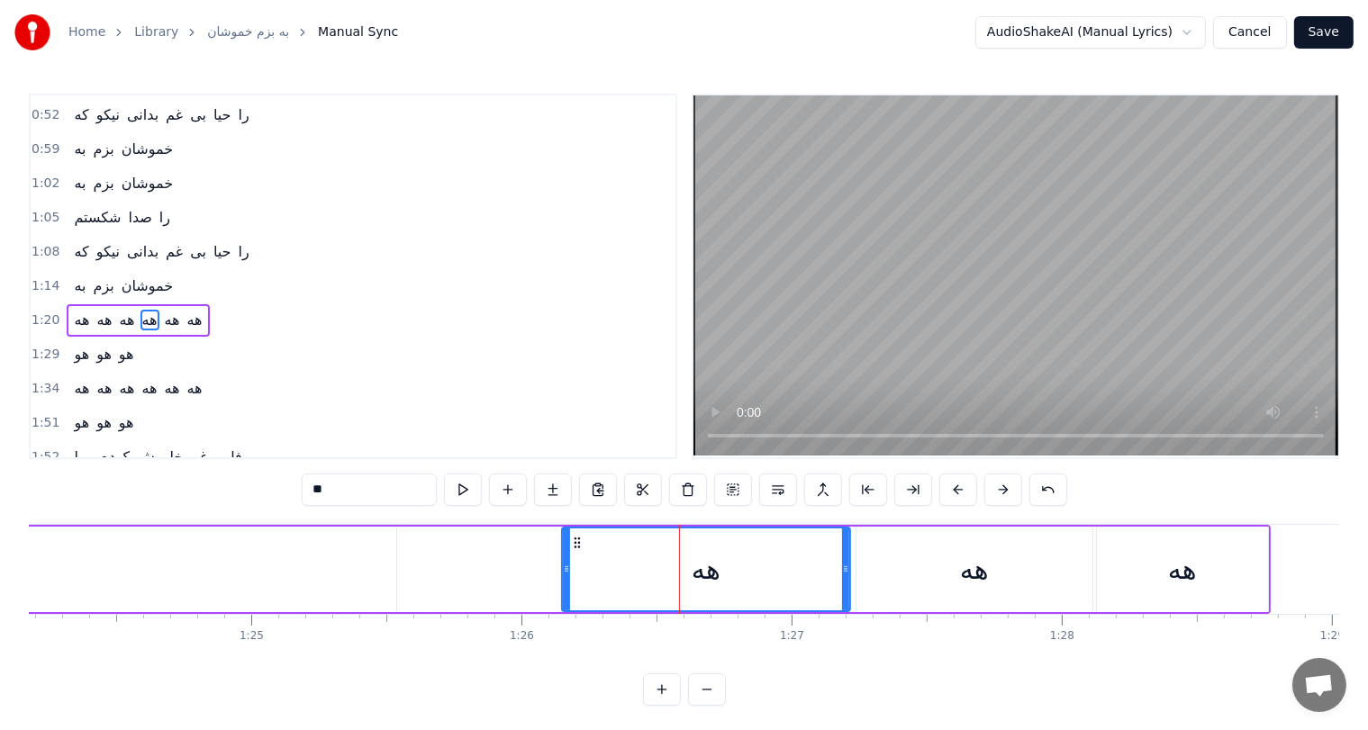
scroll to position [133, 0]
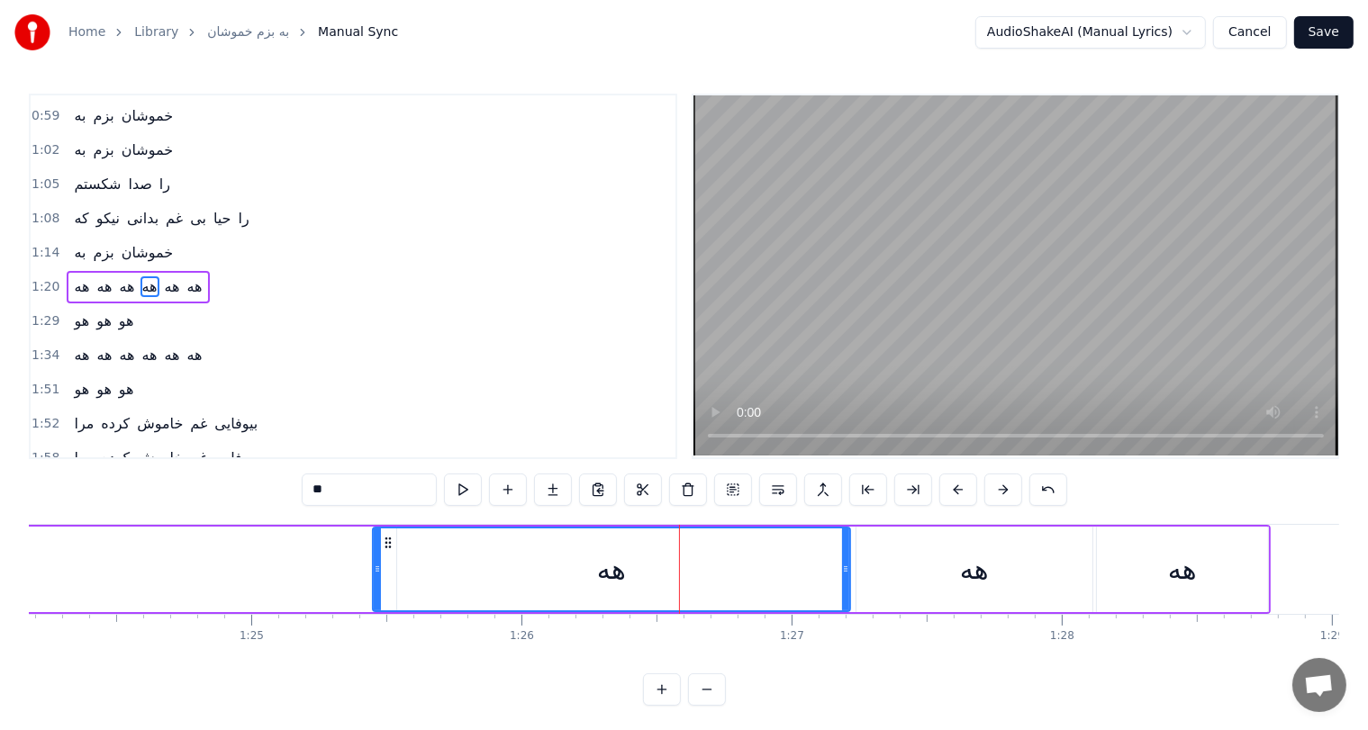
drag, startPoint x: 565, startPoint y: 571, endPoint x: 376, endPoint y: 575, distance: 189.2
click at [376, 575] on icon at bounding box center [377, 569] width 7 height 14
drag, startPoint x: 375, startPoint y: 569, endPoint x: 569, endPoint y: 591, distance: 195.7
click at [569, 591] on div at bounding box center [571, 570] width 7 height 82
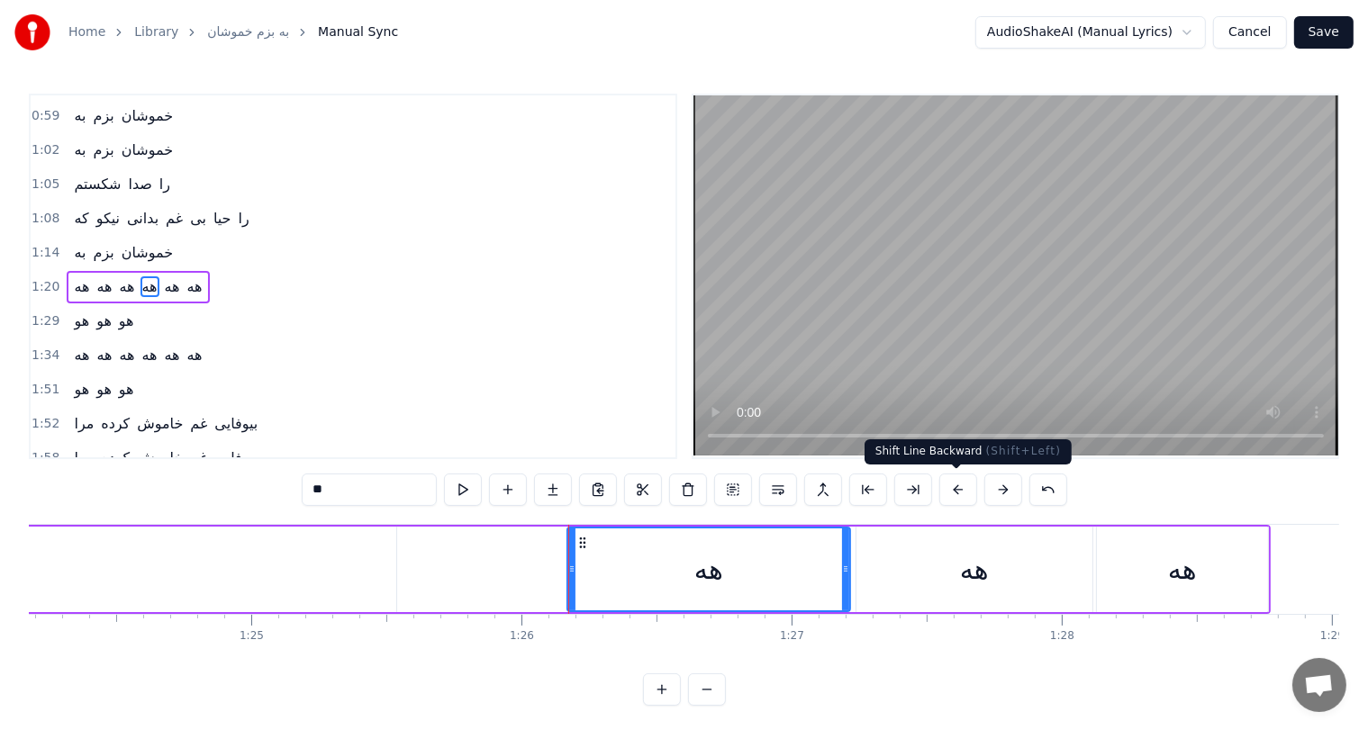
click at [953, 487] on button at bounding box center [958, 490] width 38 height 32
click at [953, 486] on button at bounding box center [958, 490] width 38 height 32
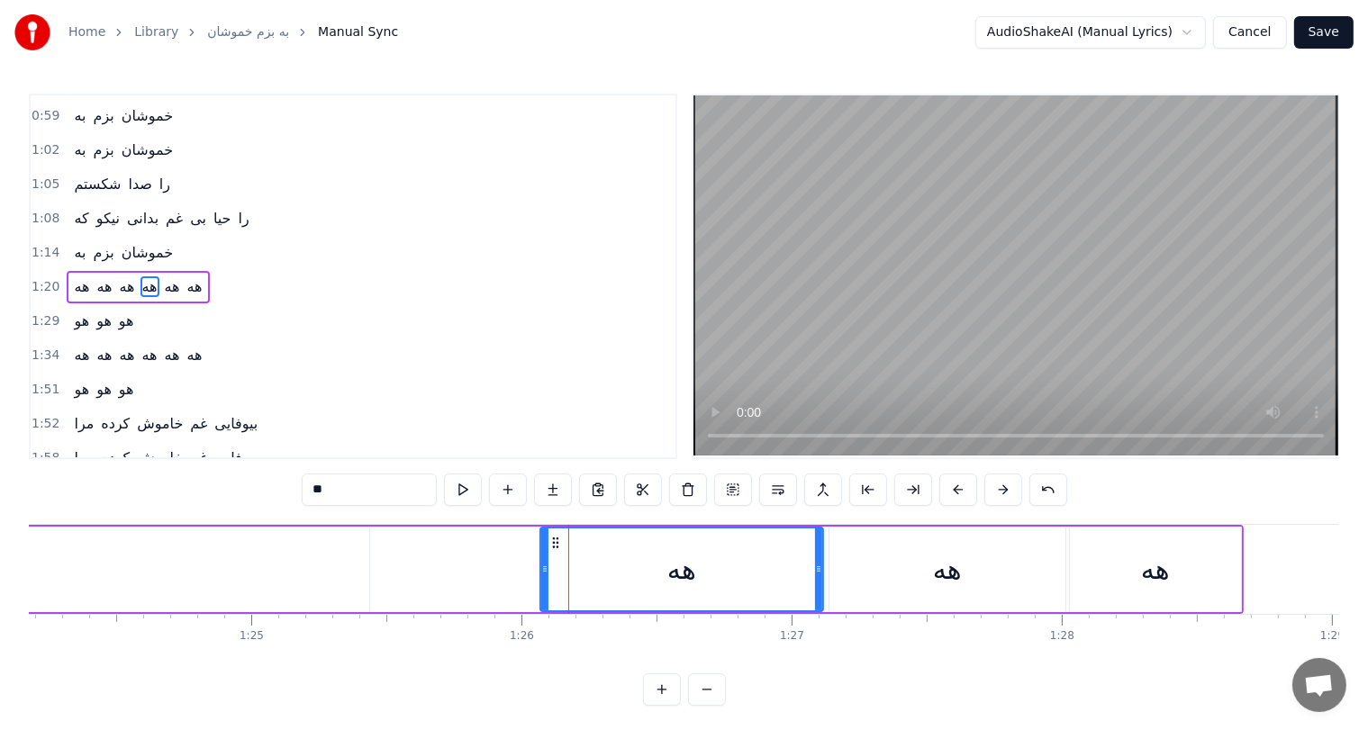
click at [953, 486] on button at bounding box center [958, 490] width 38 height 32
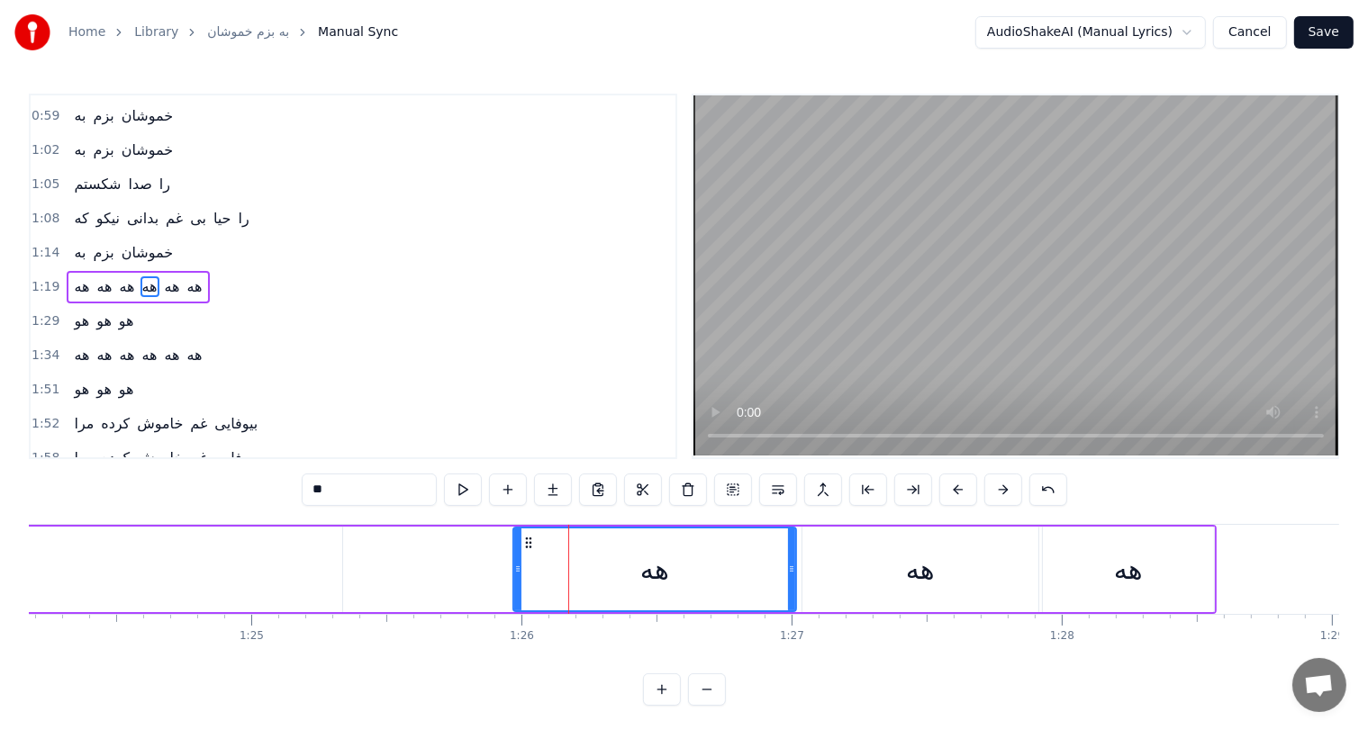
click at [953, 486] on button at bounding box center [958, 490] width 38 height 32
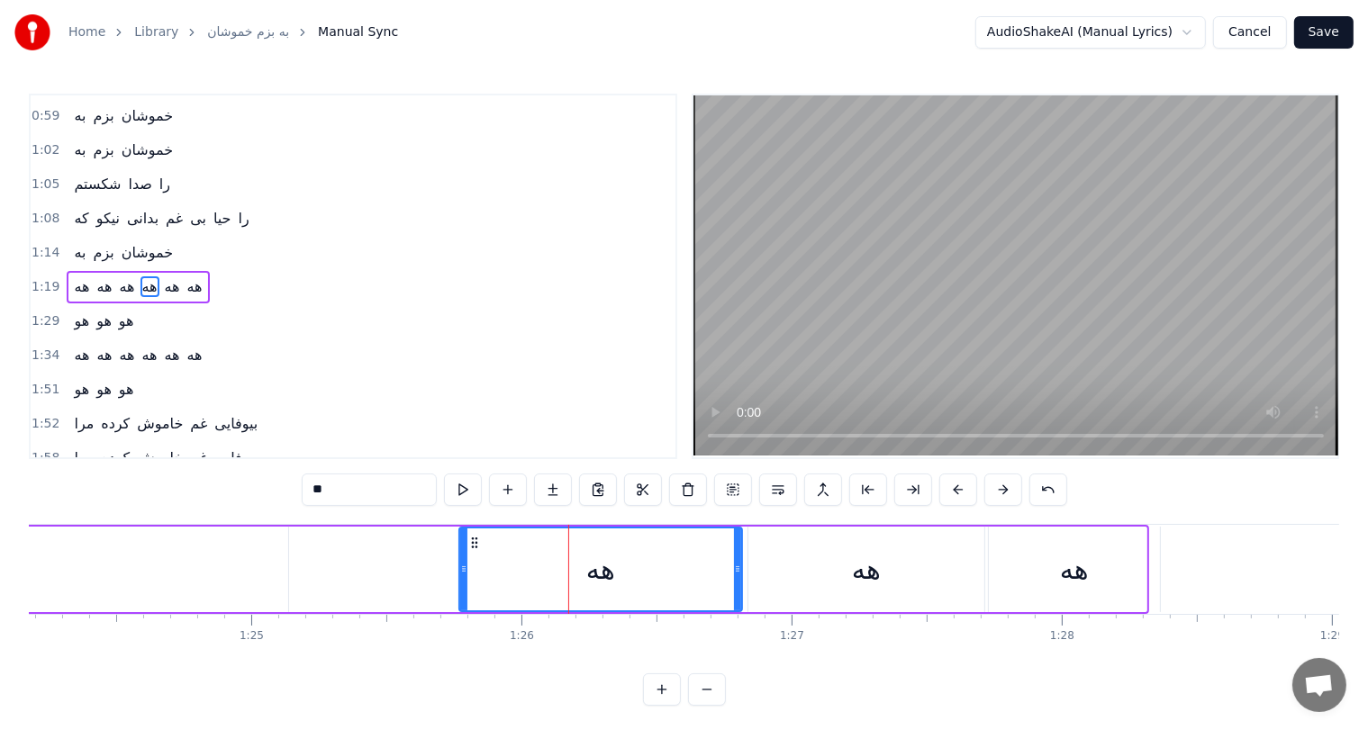
click at [953, 486] on button at bounding box center [958, 490] width 38 height 32
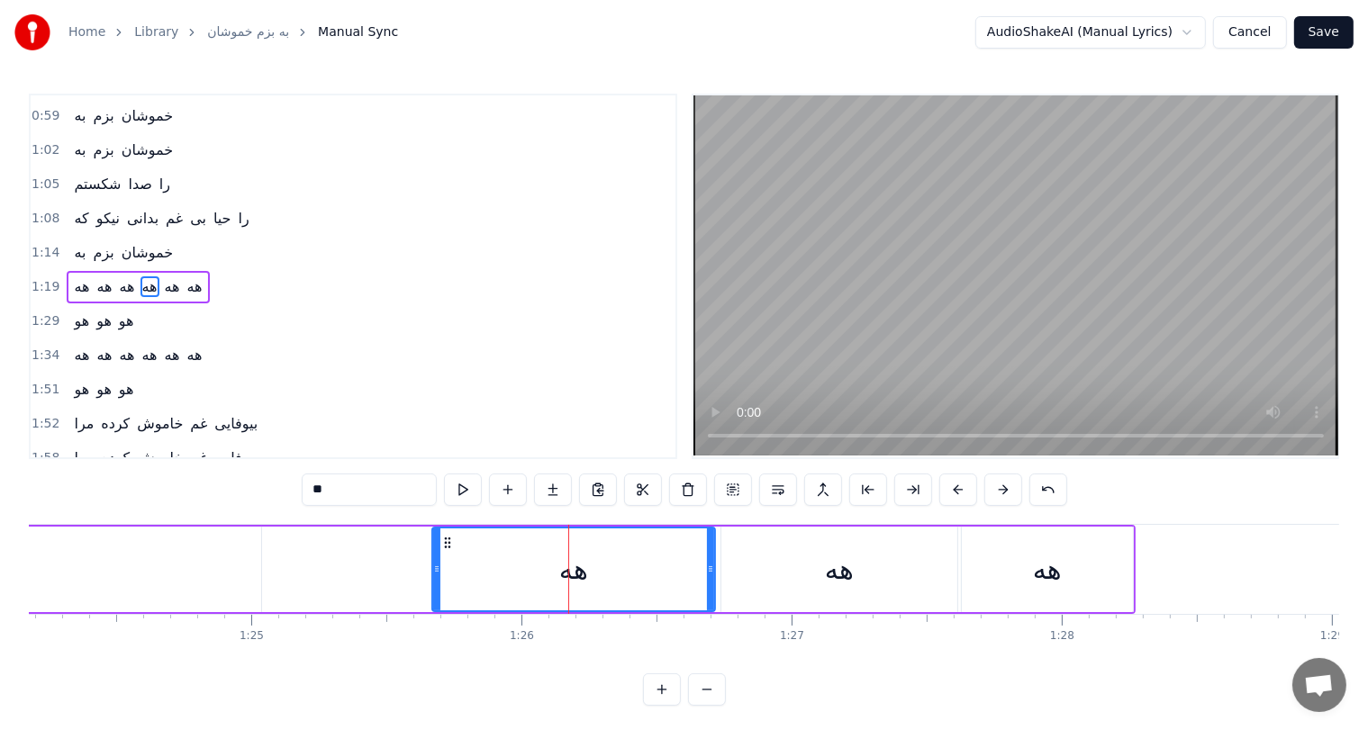
click at [953, 486] on button at bounding box center [958, 490] width 38 height 32
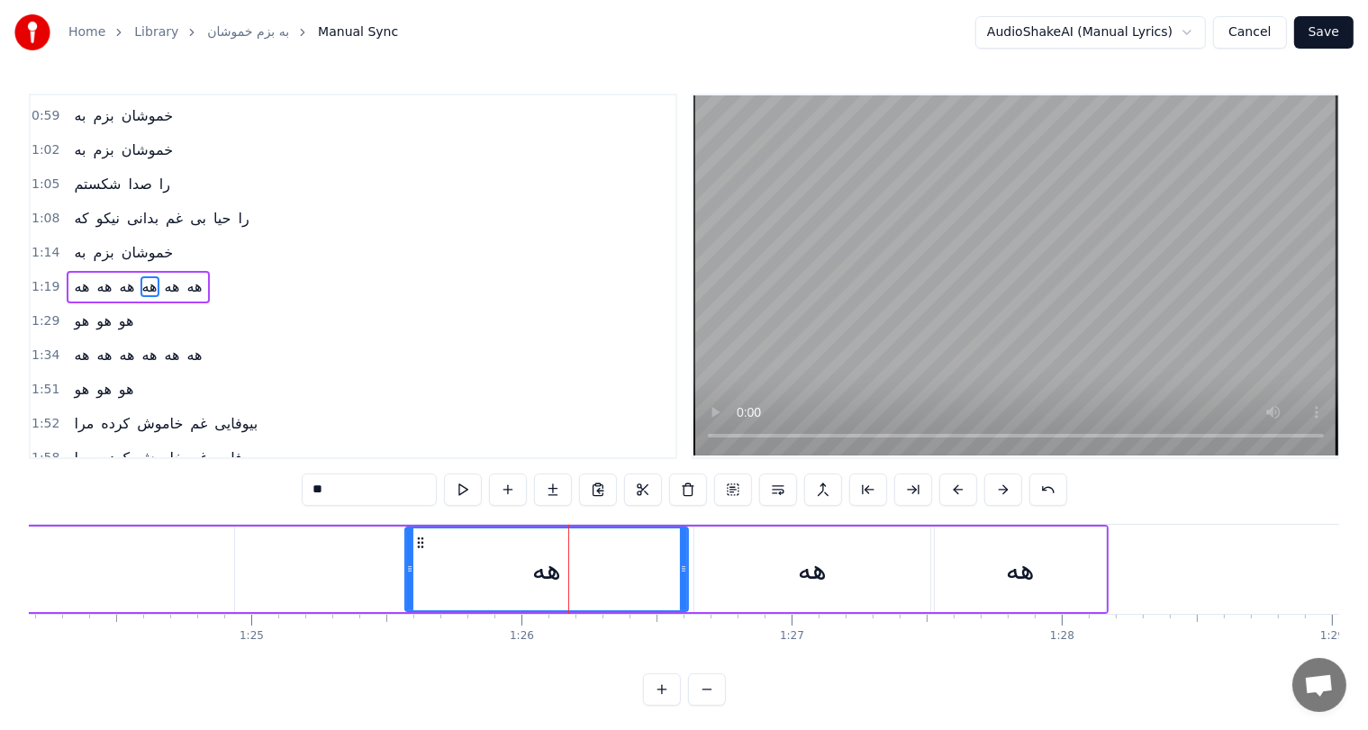
click at [953, 486] on button at bounding box center [958, 490] width 38 height 32
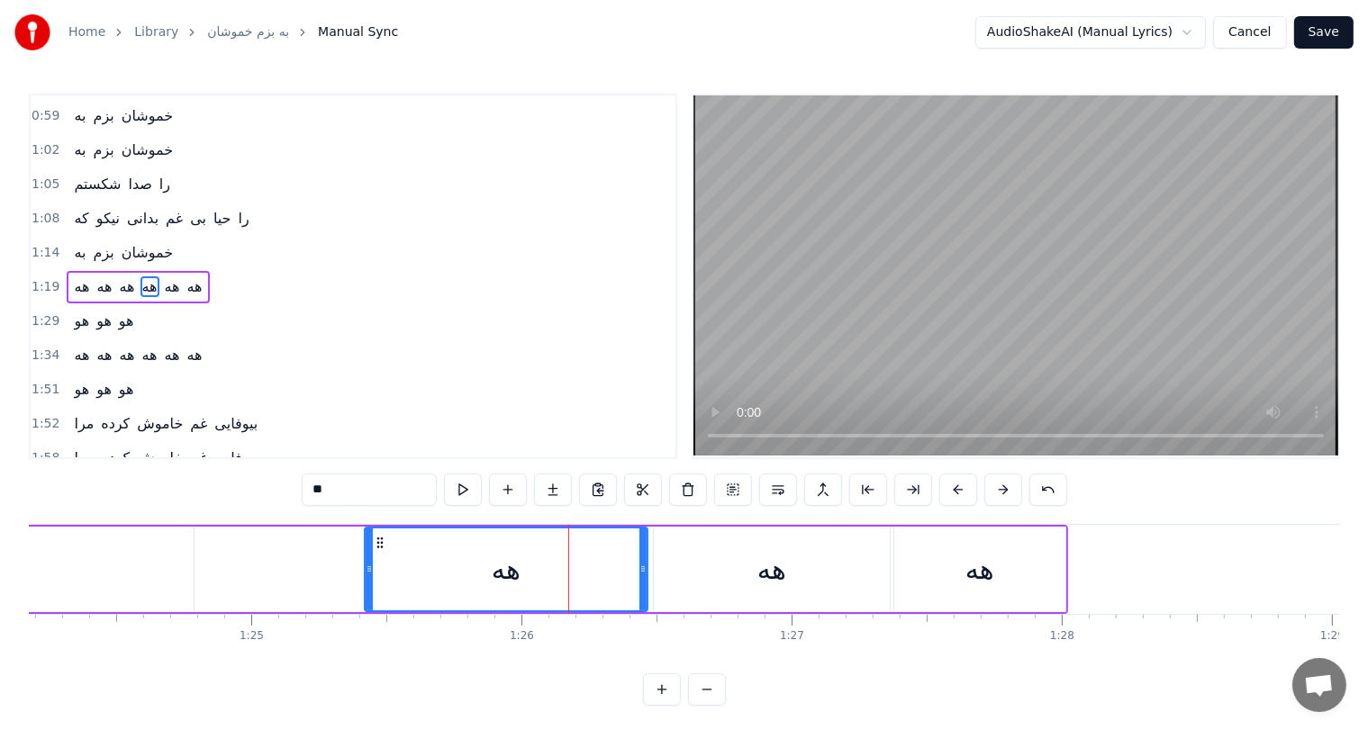
click at [953, 486] on button at bounding box center [958, 490] width 38 height 32
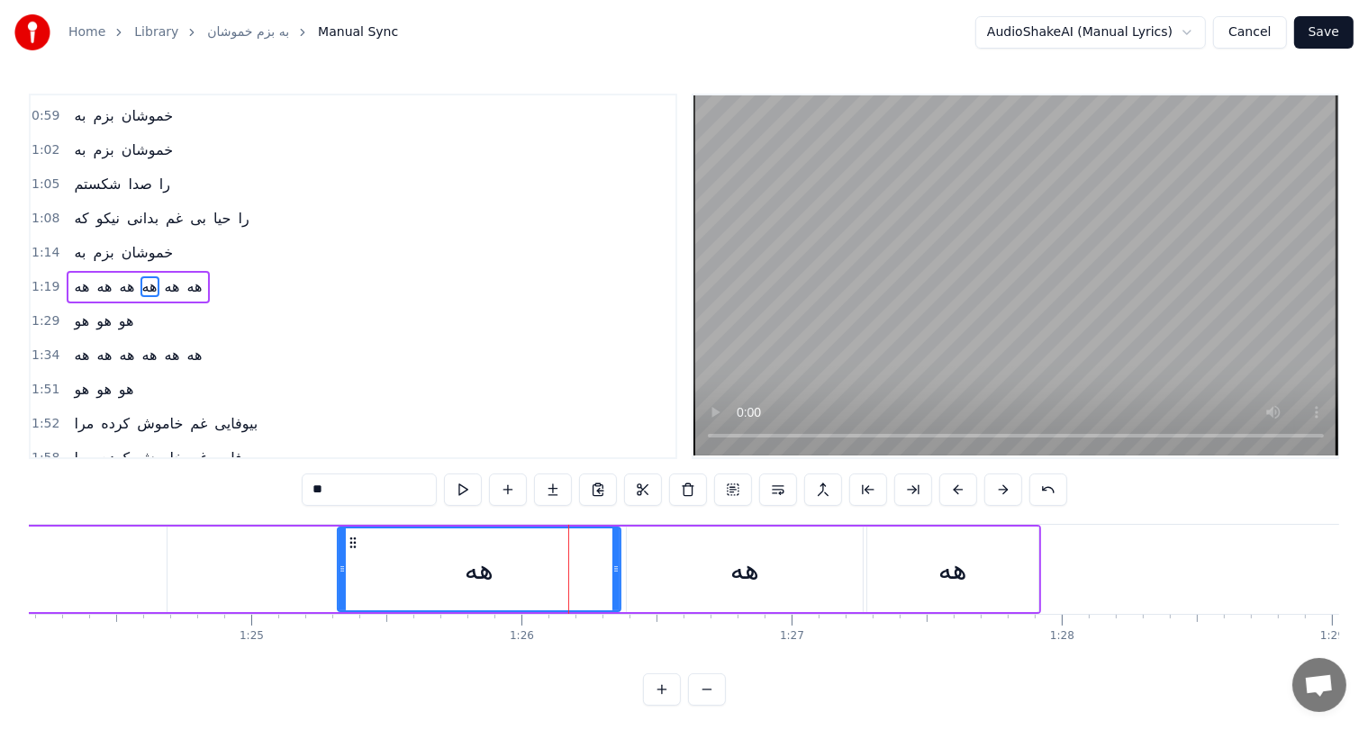
click at [953, 486] on button at bounding box center [958, 490] width 38 height 32
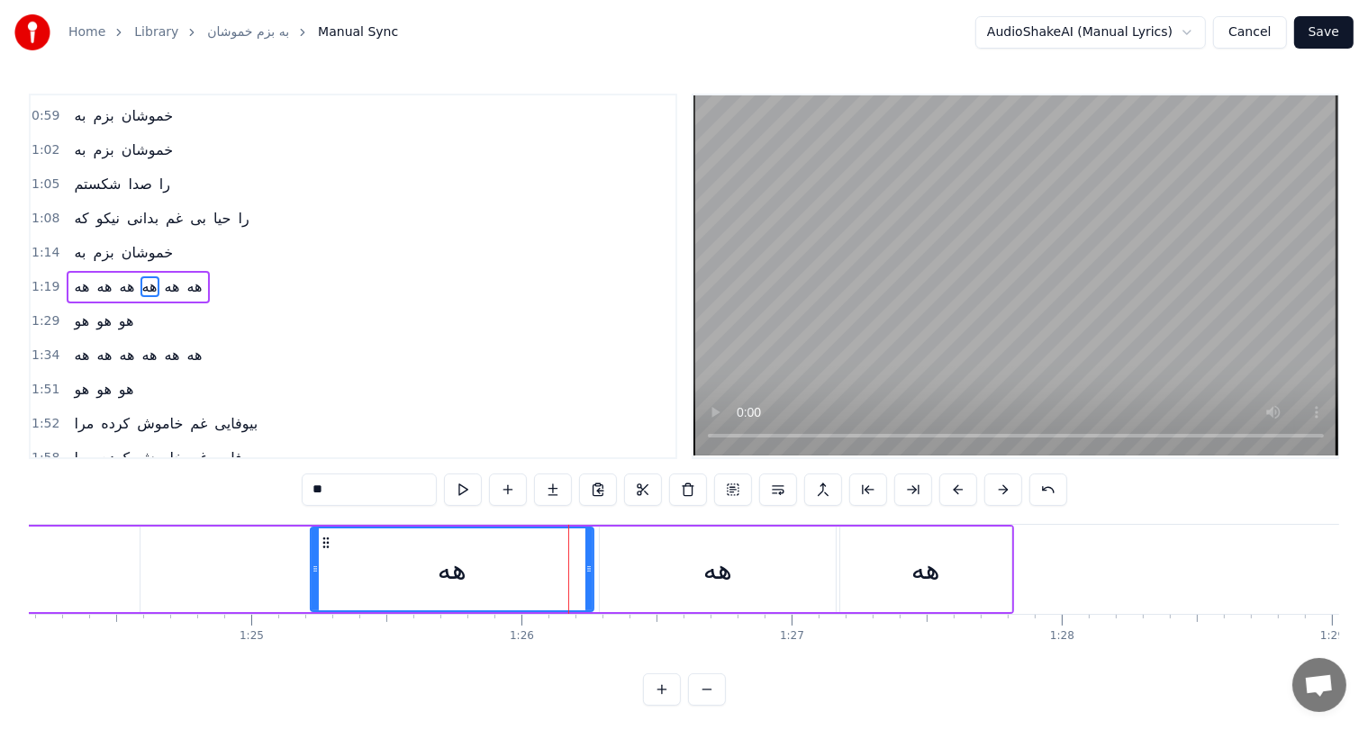
click at [953, 486] on button at bounding box center [958, 490] width 38 height 32
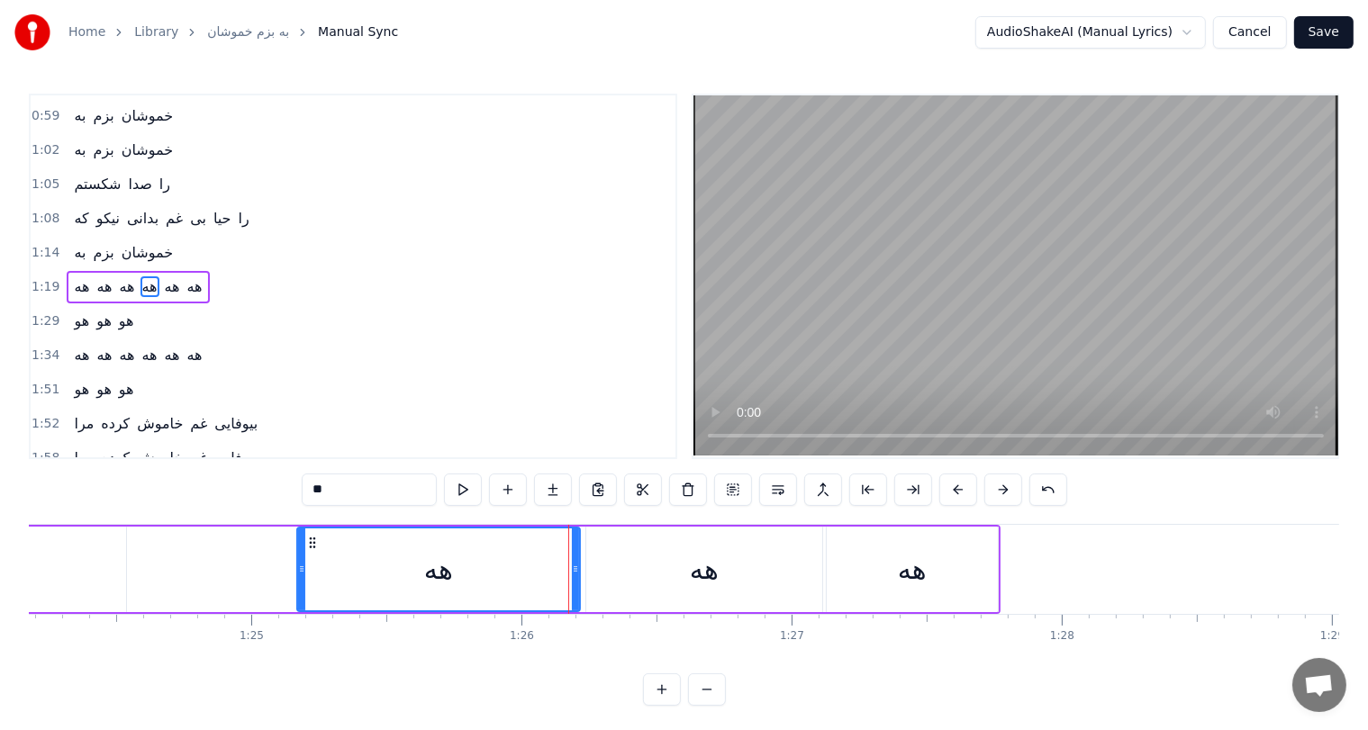
click at [953, 486] on button at bounding box center [958, 490] width 38 height 32
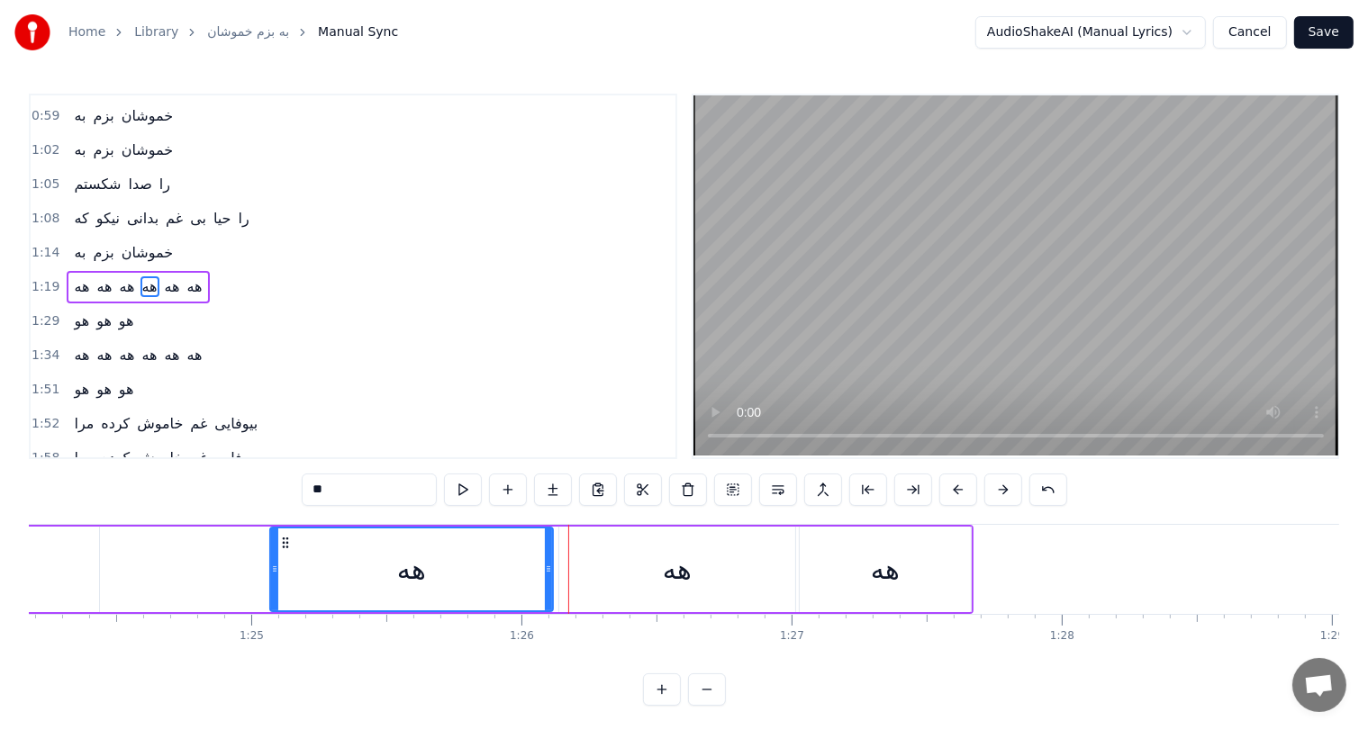
click at [953, 486] on button at bounding box center [958, 490] width 38 height 32
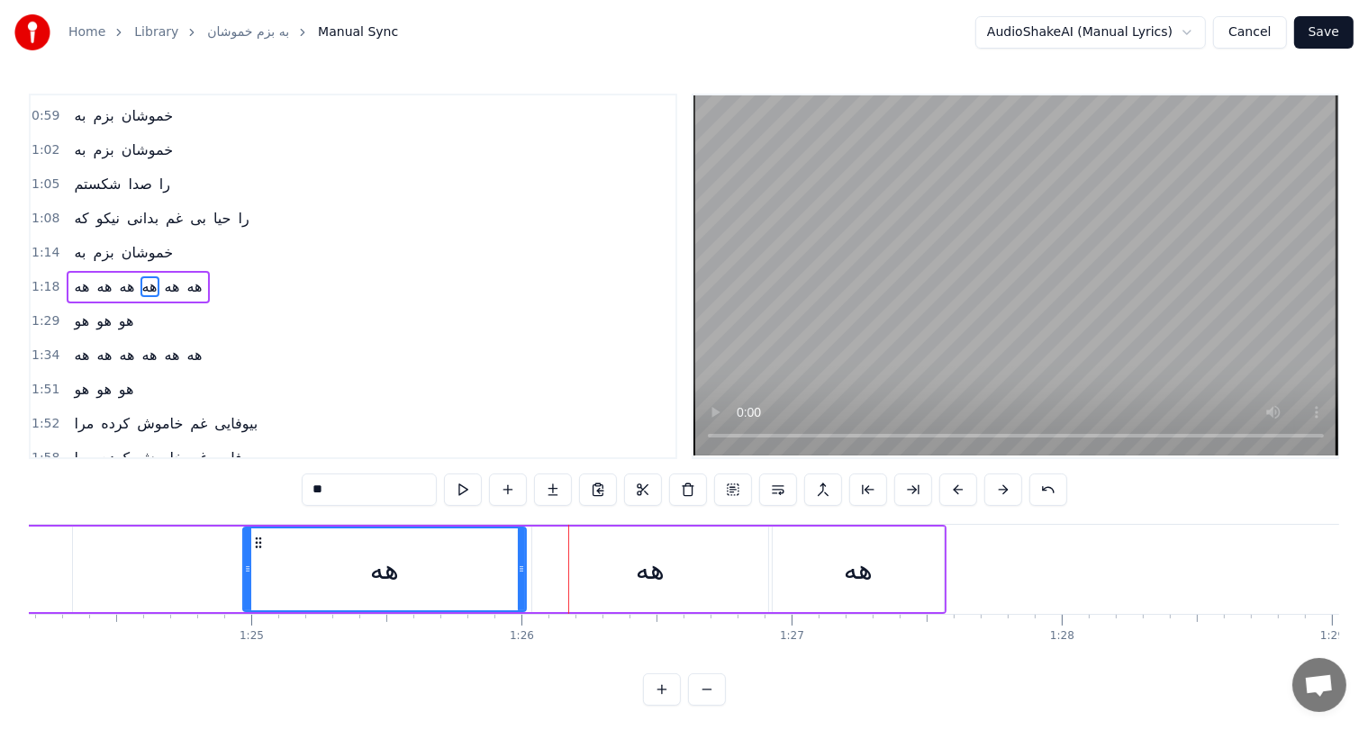
click at [953, 486] on button at bounding box center [958, 490] width 38 height 32
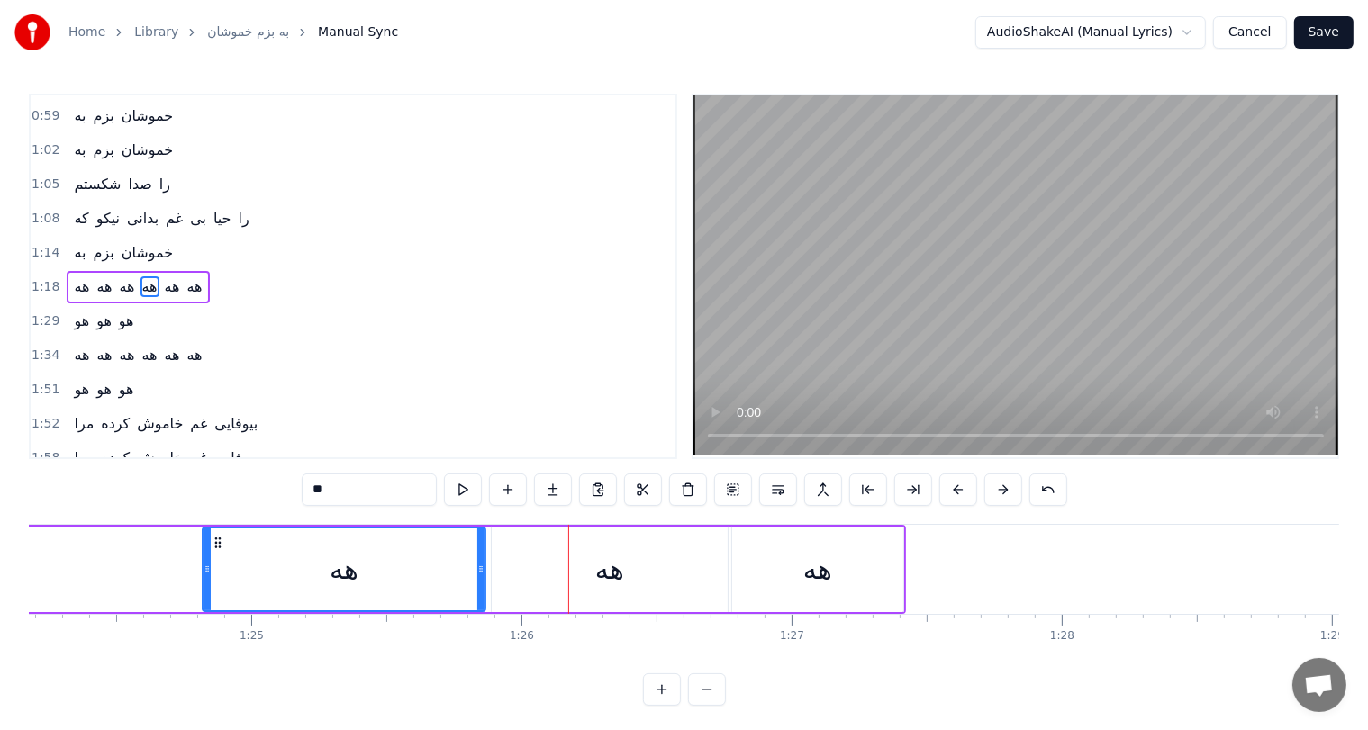
click at [953, 486] on button at bounding box center [958, 490] width 38 height 32
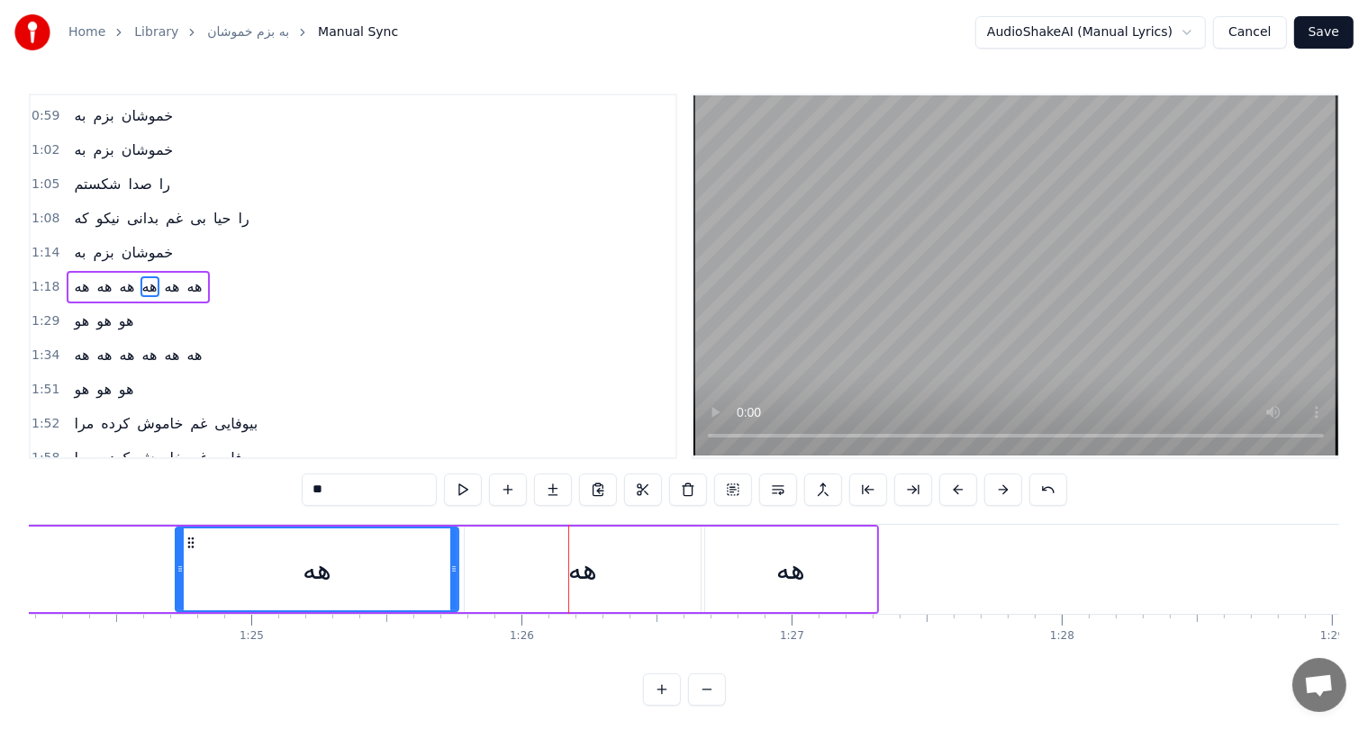
click at [953, 486] on button at bounding box center [958, 490] width 38 height 32
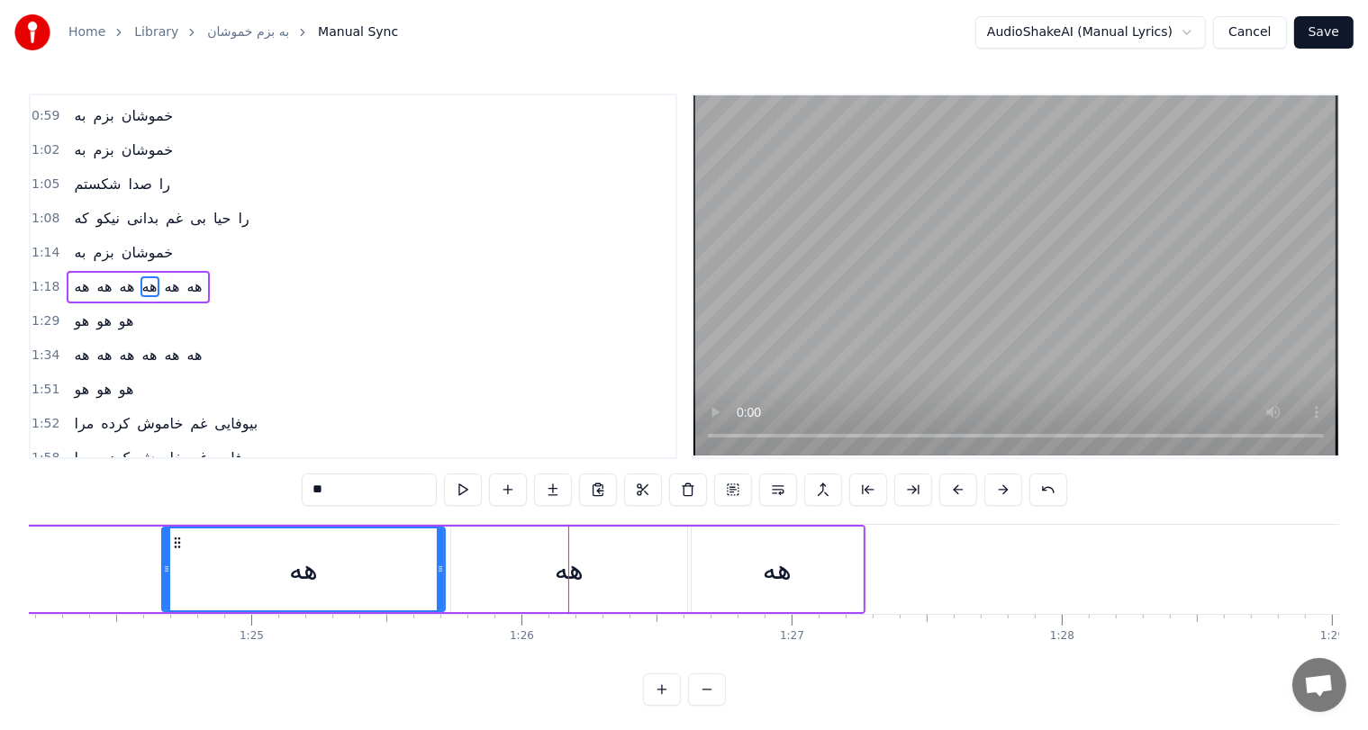
click at [953, 486] on button at bounding box center [958, 490] width 38 height 32
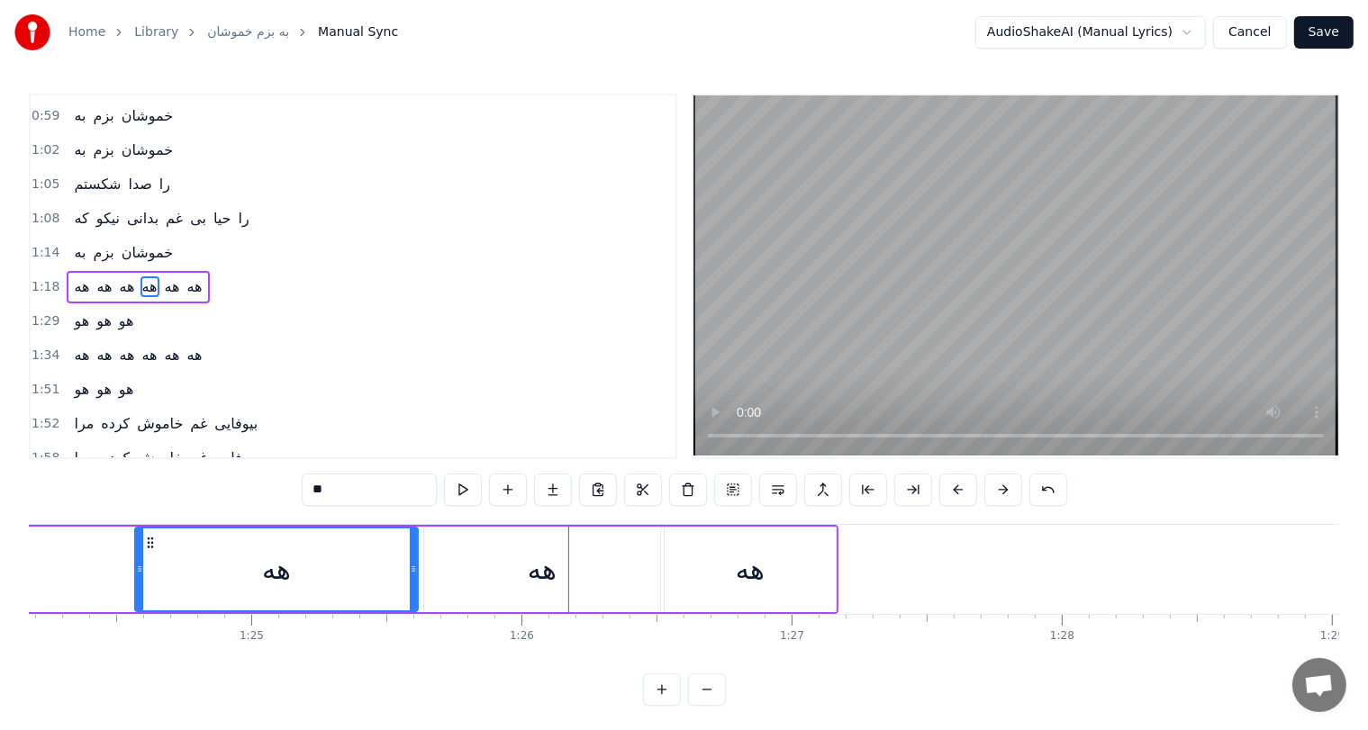
click at [953, 486] on button at bounding box center [958, 490] width 38 height 32
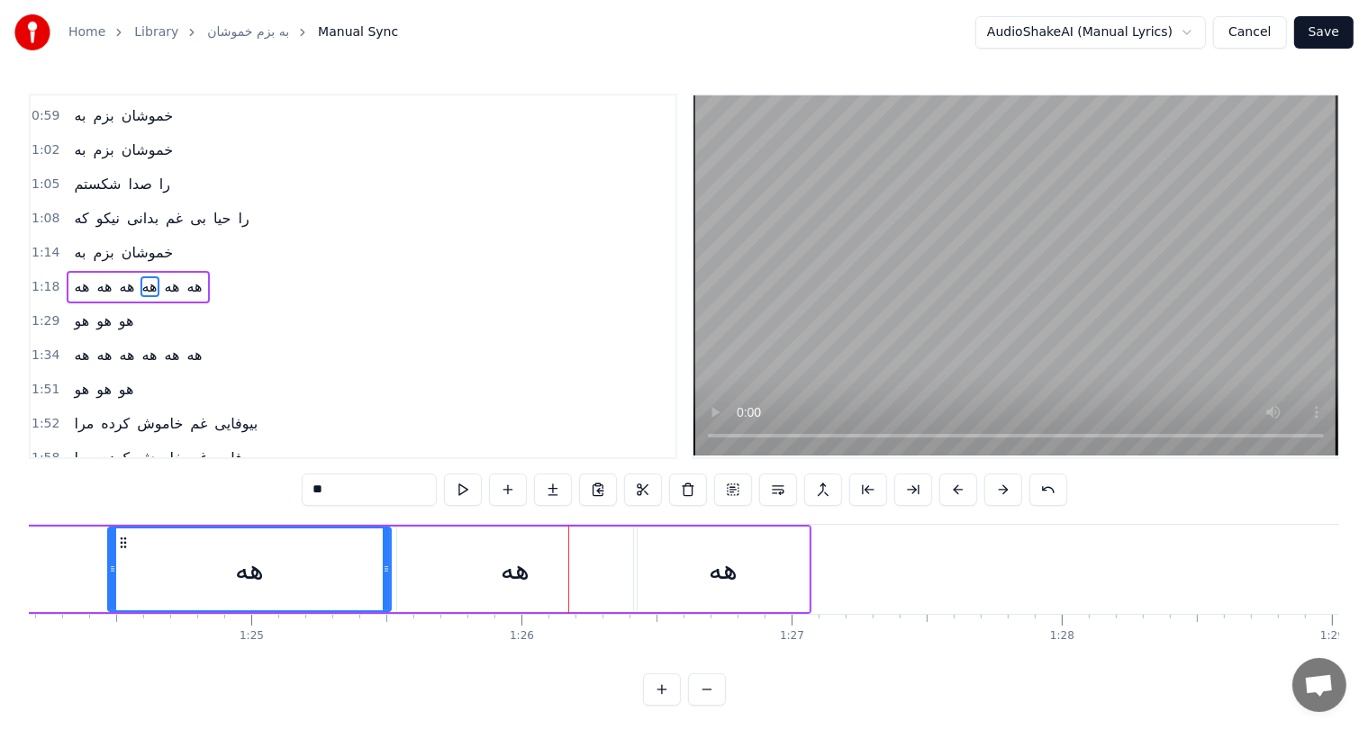
click at [953, 486] on button at bounding box center [958, 490] width 38 height 32
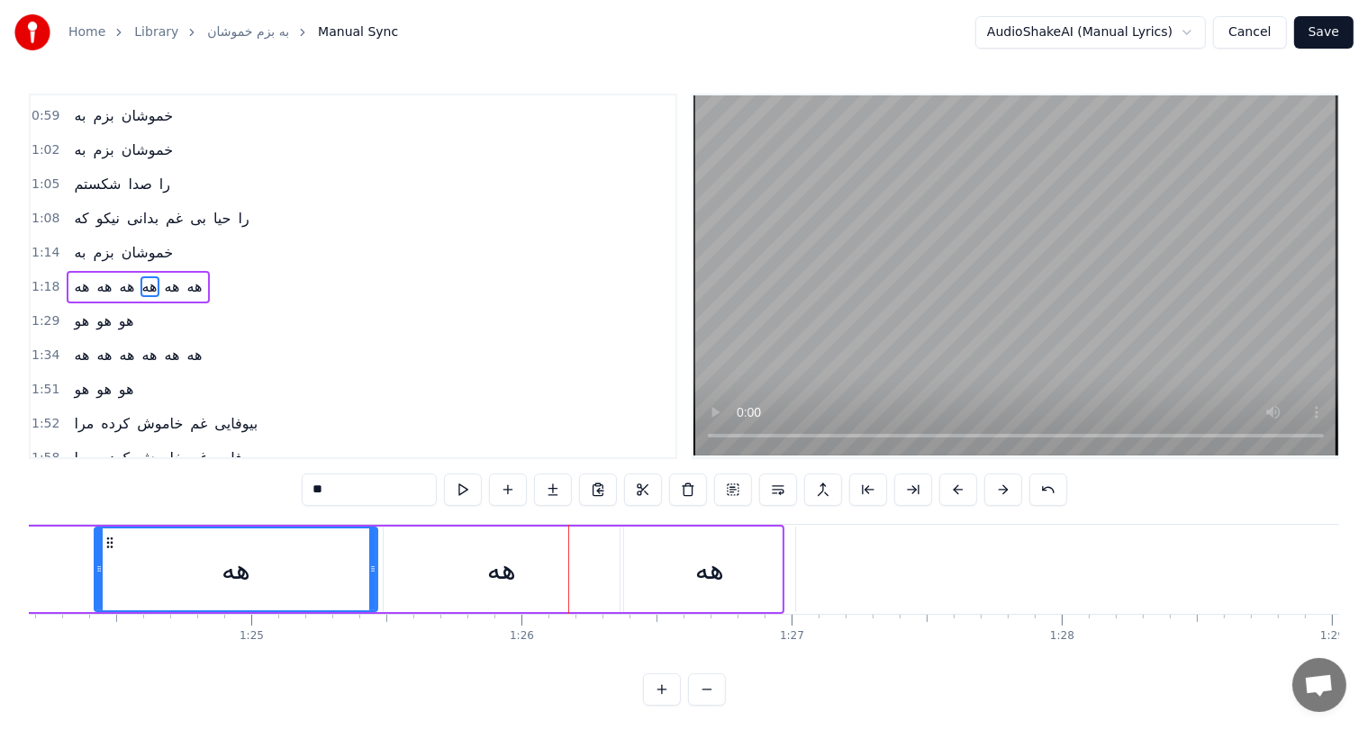
click at [953, 486] on button at bounding box center [958, 490] width 38 height 32
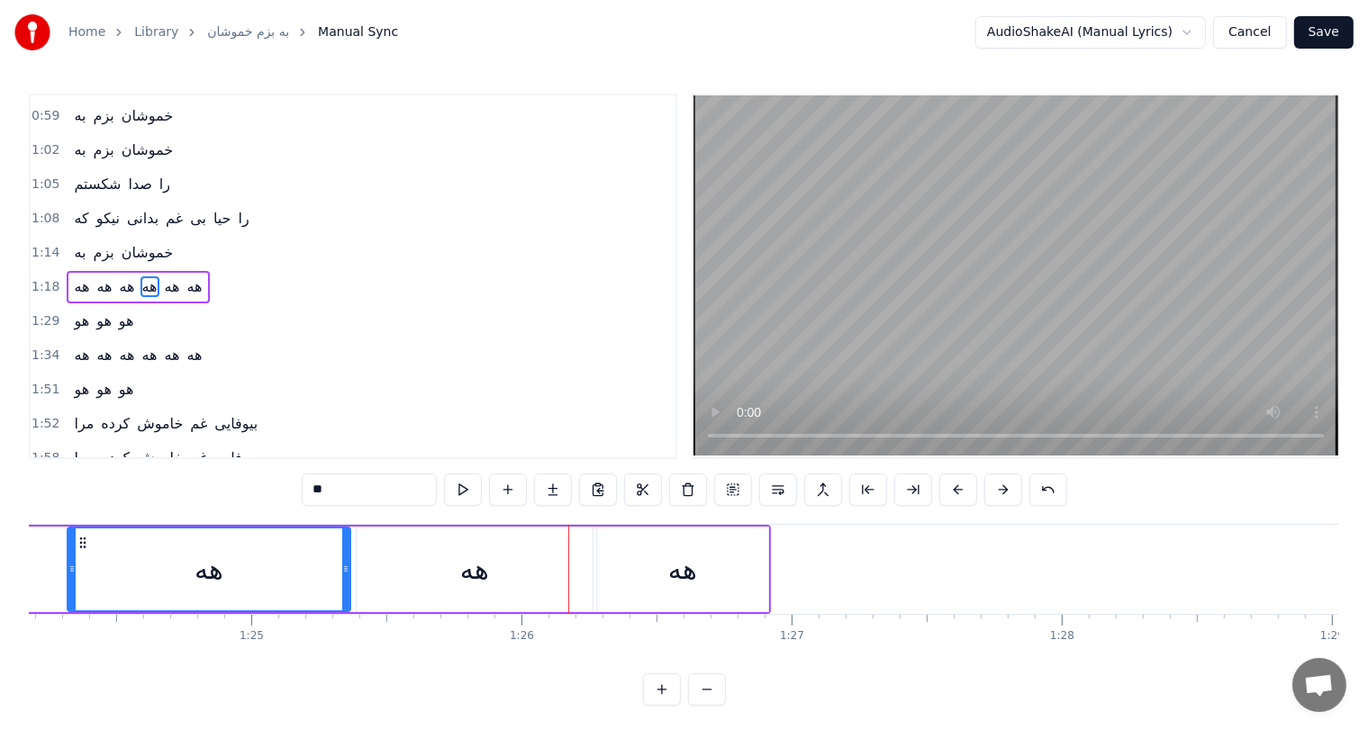
click at [953, 486] on button at bounding box center [958, 490] width 38 height 32
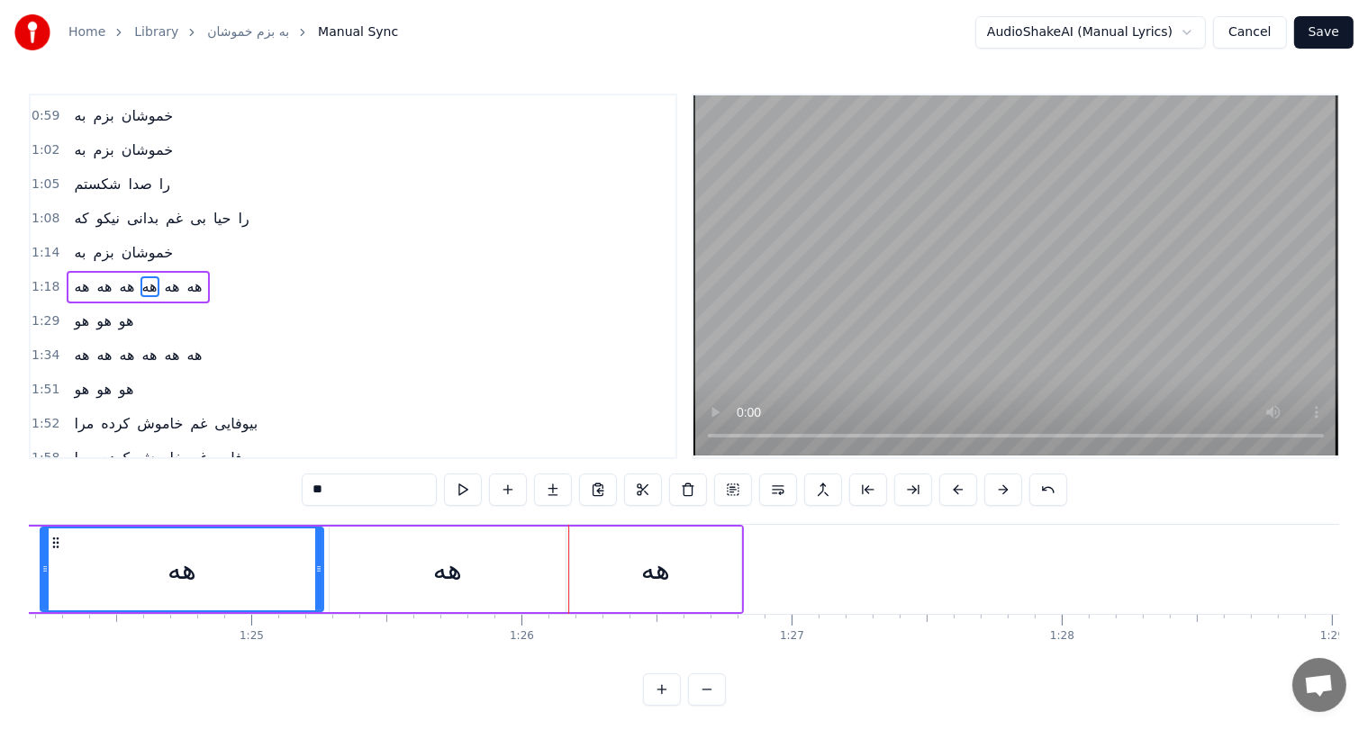
click at [953, 486] on button at bounding box center [958, 490] width 38 height 32
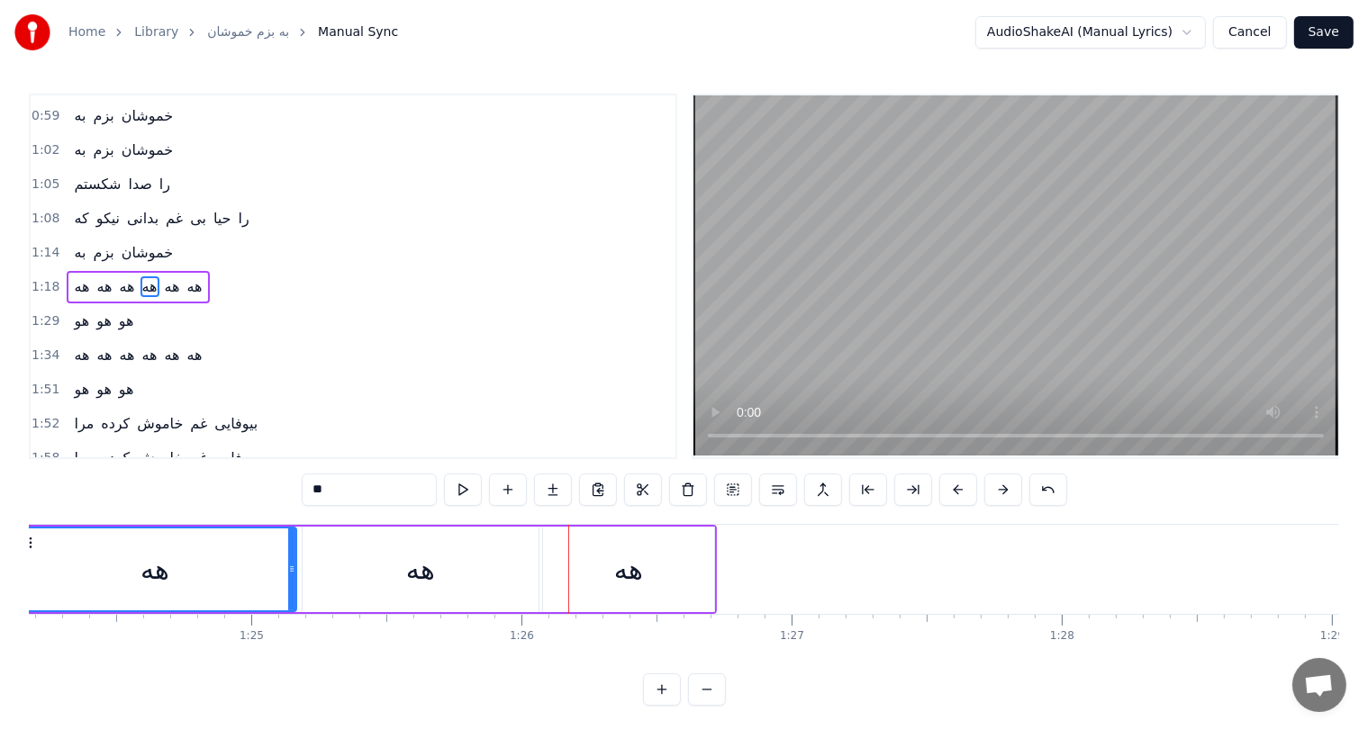
click at [953, 486] on button at bounding box center [958, 490] width 38 height 32
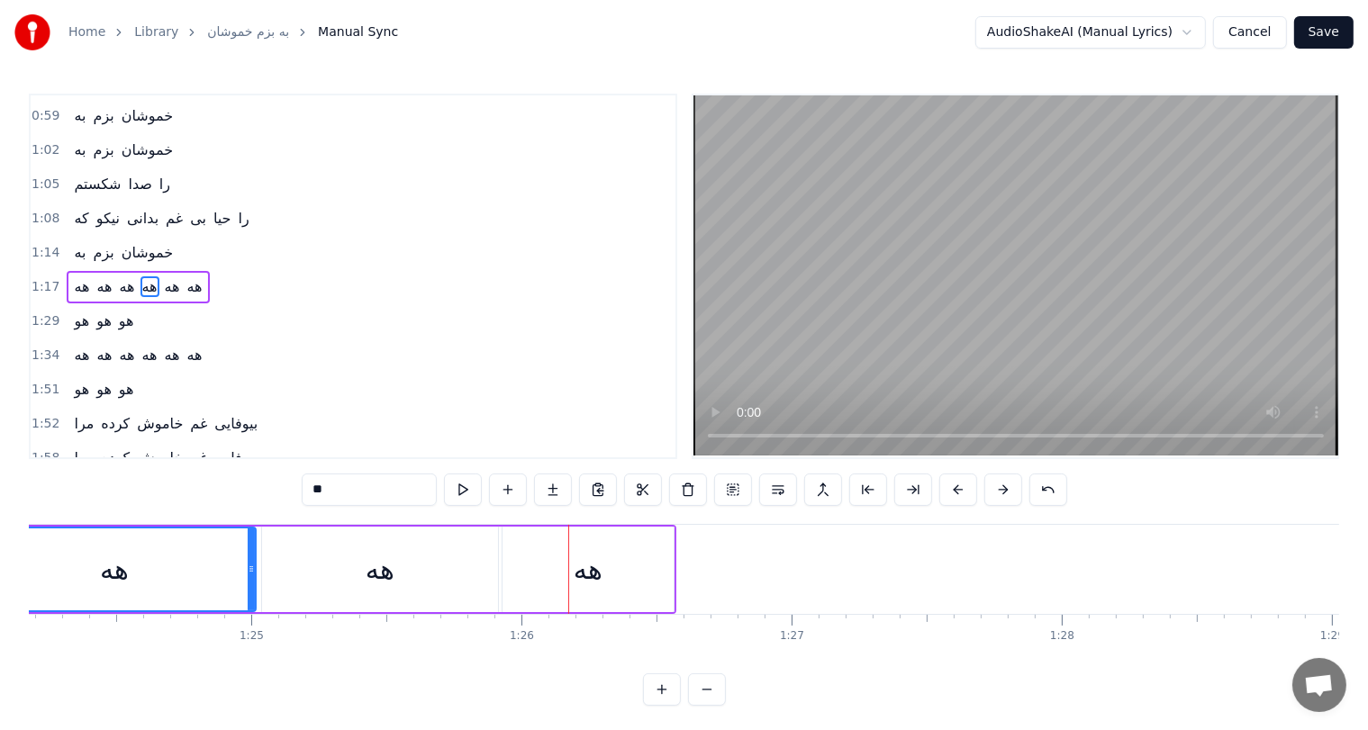
click at [953, 486] on button at bounding box center [958, 490] width 38 height 32
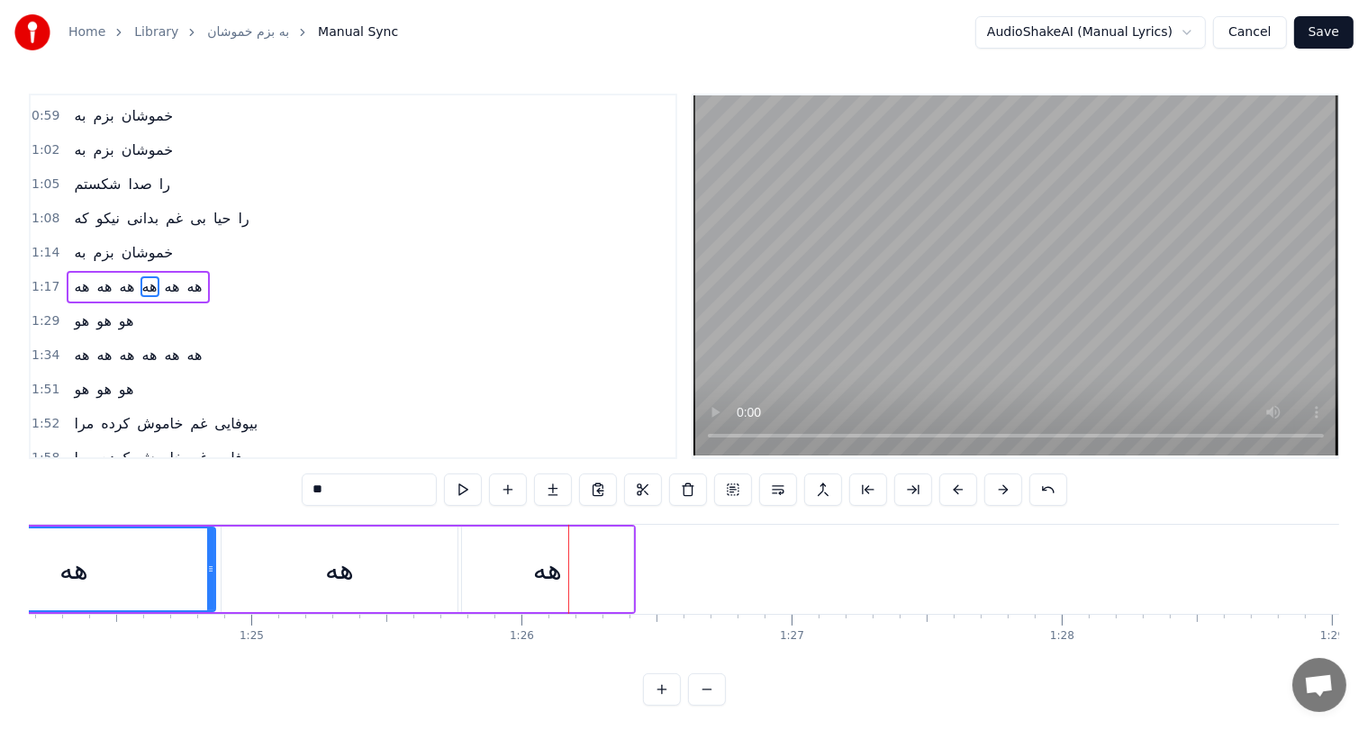
click at [953, 486] on button at bounding box center [958, 490] width 38 height 32
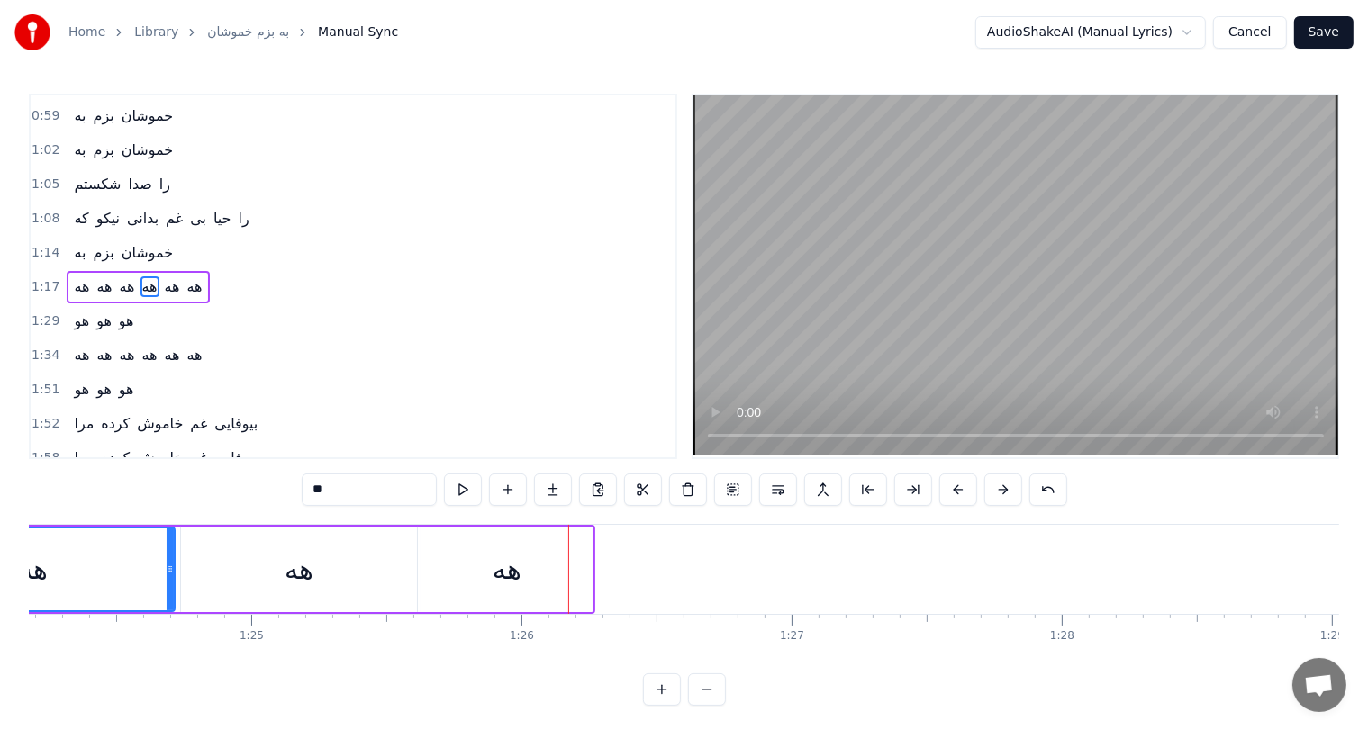
click at [953, 486] on button at bounding box center [958, 490] width 38 height 32
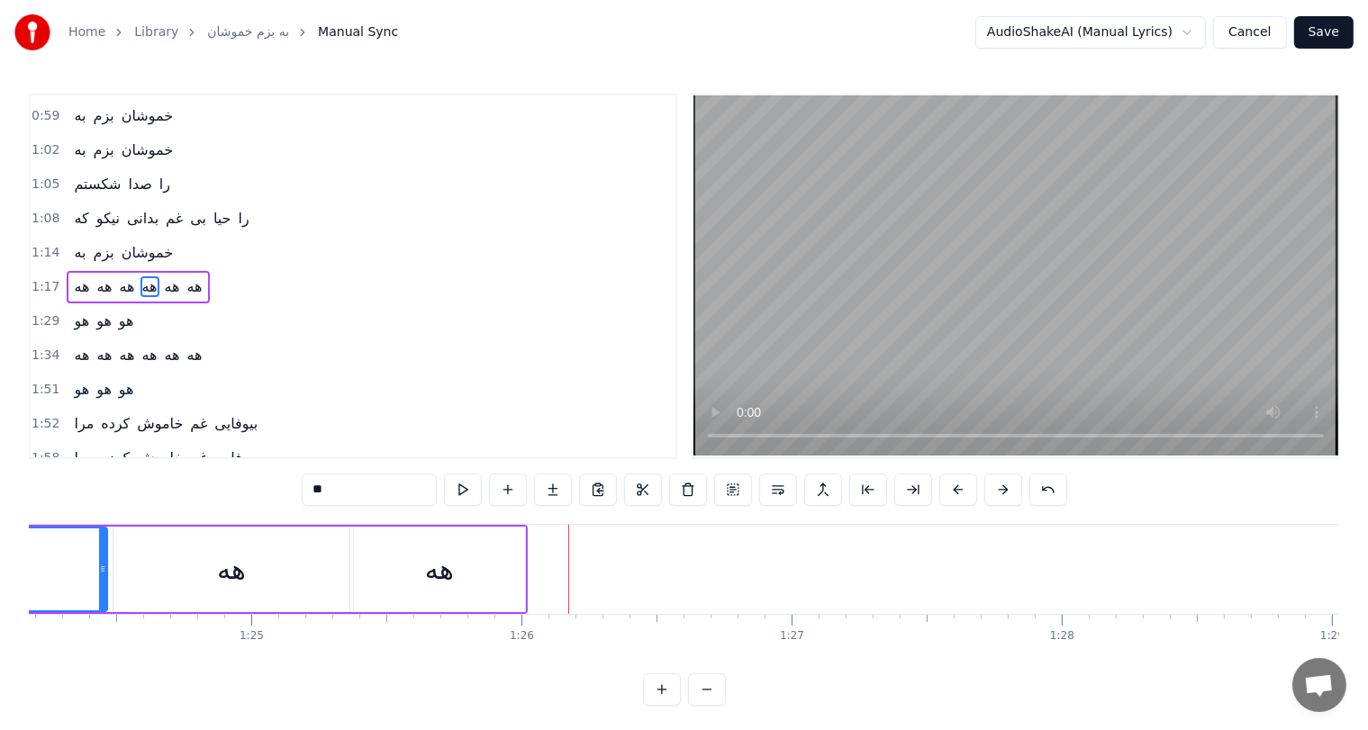
click at [953, 486] on button at bounding box center [958, 490] width 38 height 32
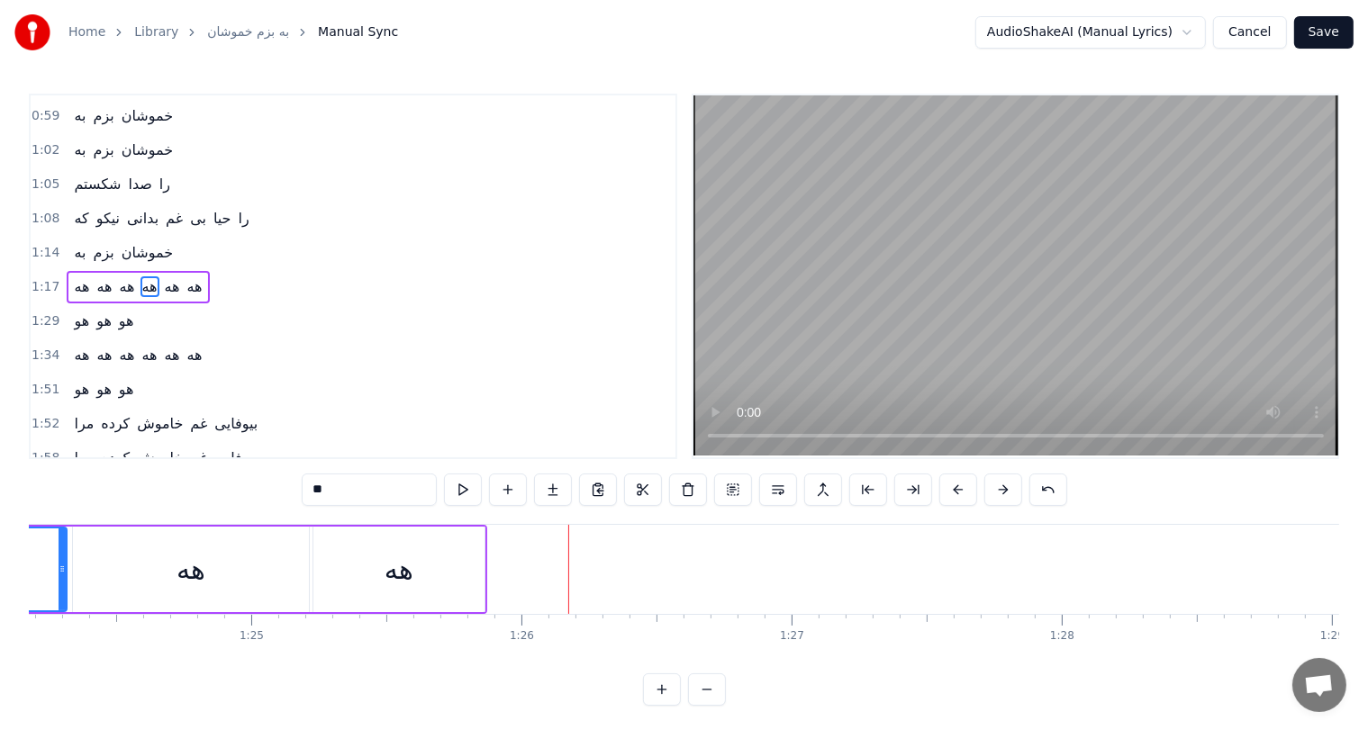
click at [953, 486] on button at bounding box center [958, 490] width 38 height 32
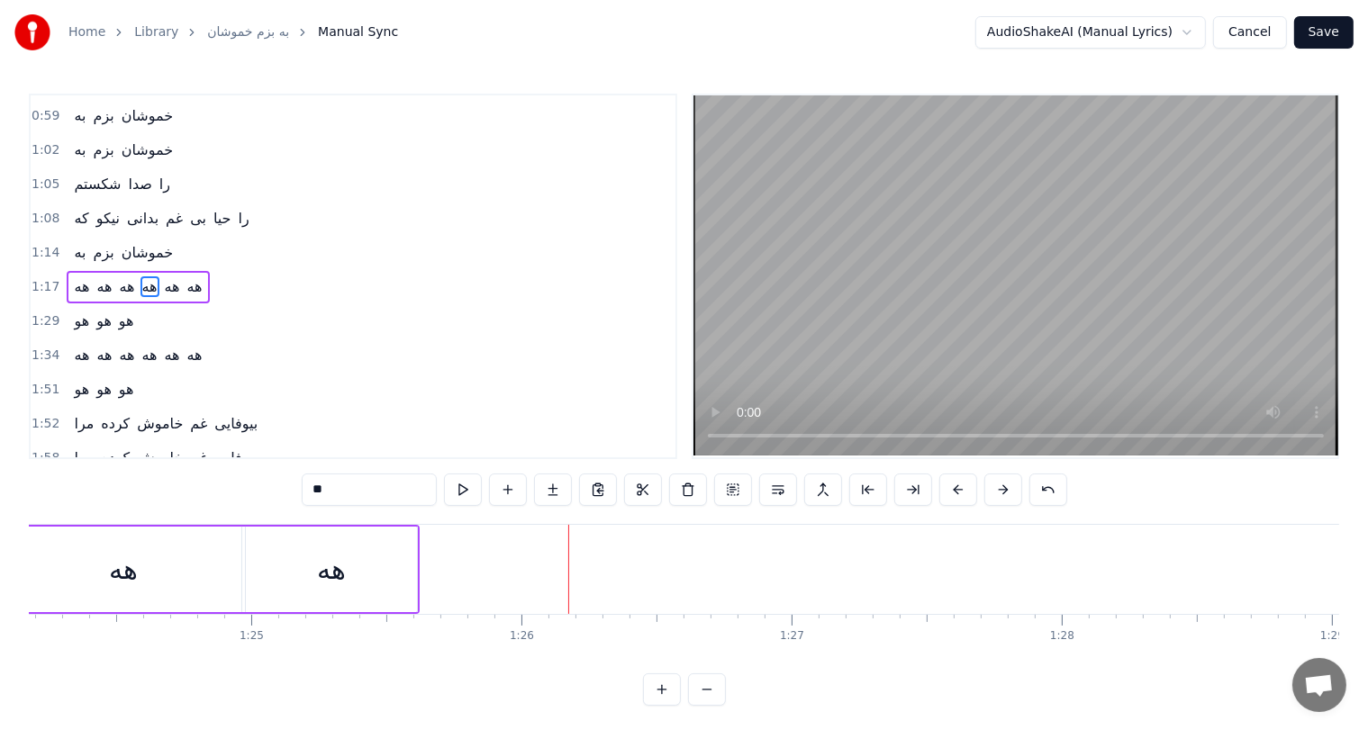
click at [953, 486] on button at bounding box center [958, 490] width 38 height 32
click at [311, 576] on div "هه" at bounding box center [318, 569] width 29 height 41
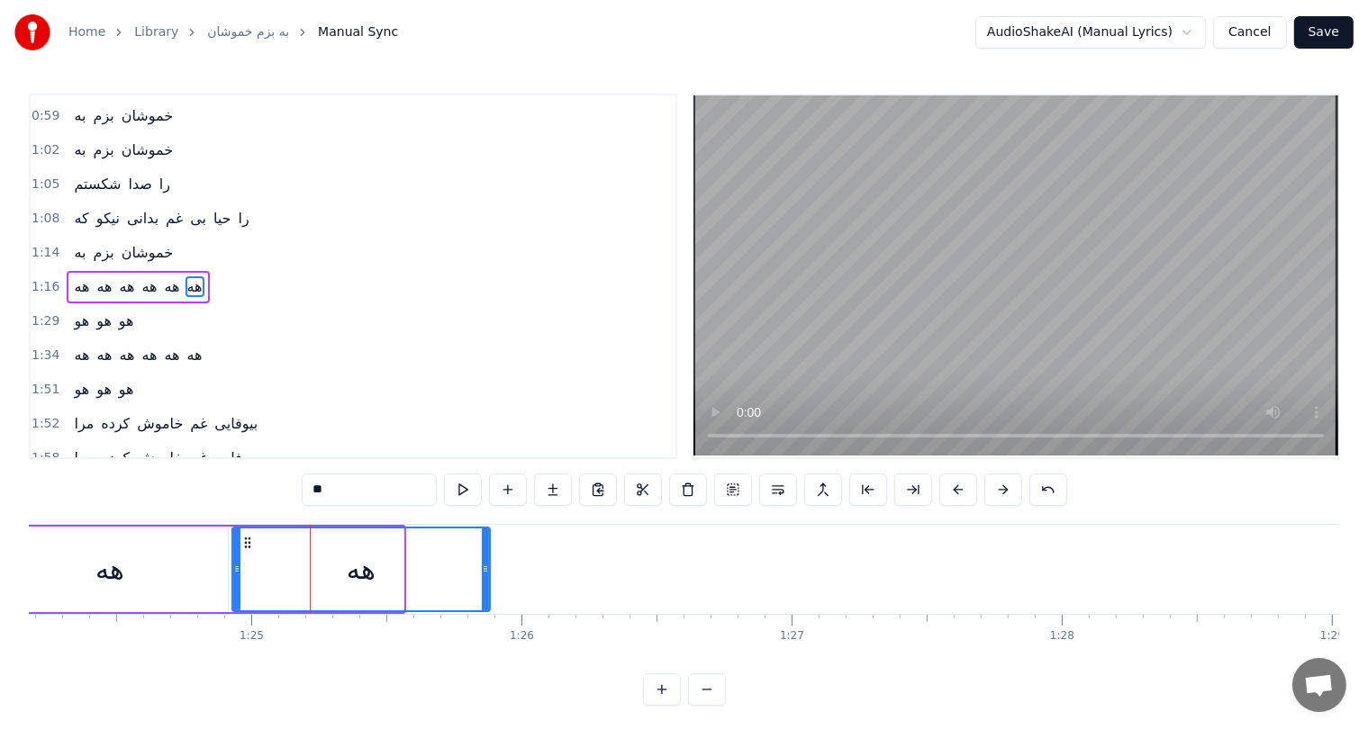
drag, startPoint x: 396, startPoint y: 565, endPoint x: 482, endPoint y: 557, distance: 85.9
click at [482, 557] on div at bounding box center [485, 570] width 7 height 82
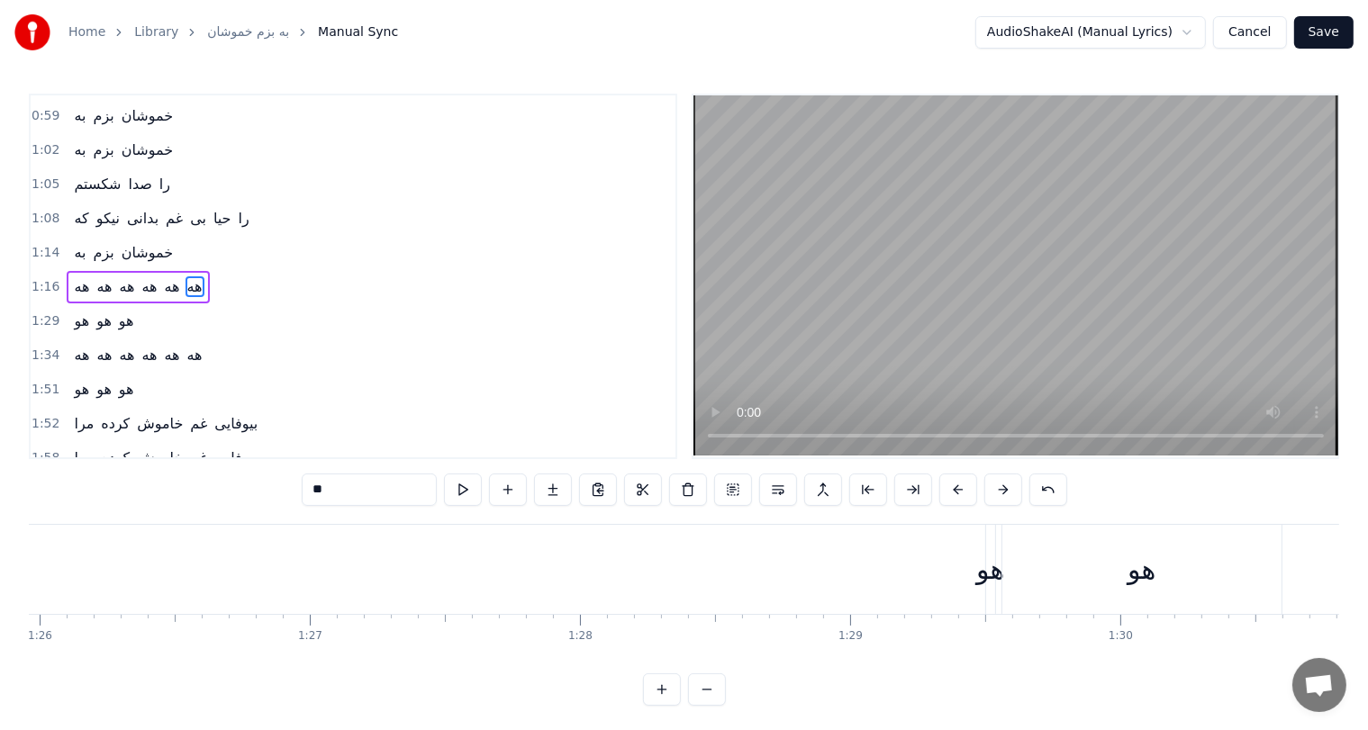
scroll to position [0, 23244]
click at [968, 569] on div "هو" at bounding box center [970, 569] width 28 height 41
type input "**"
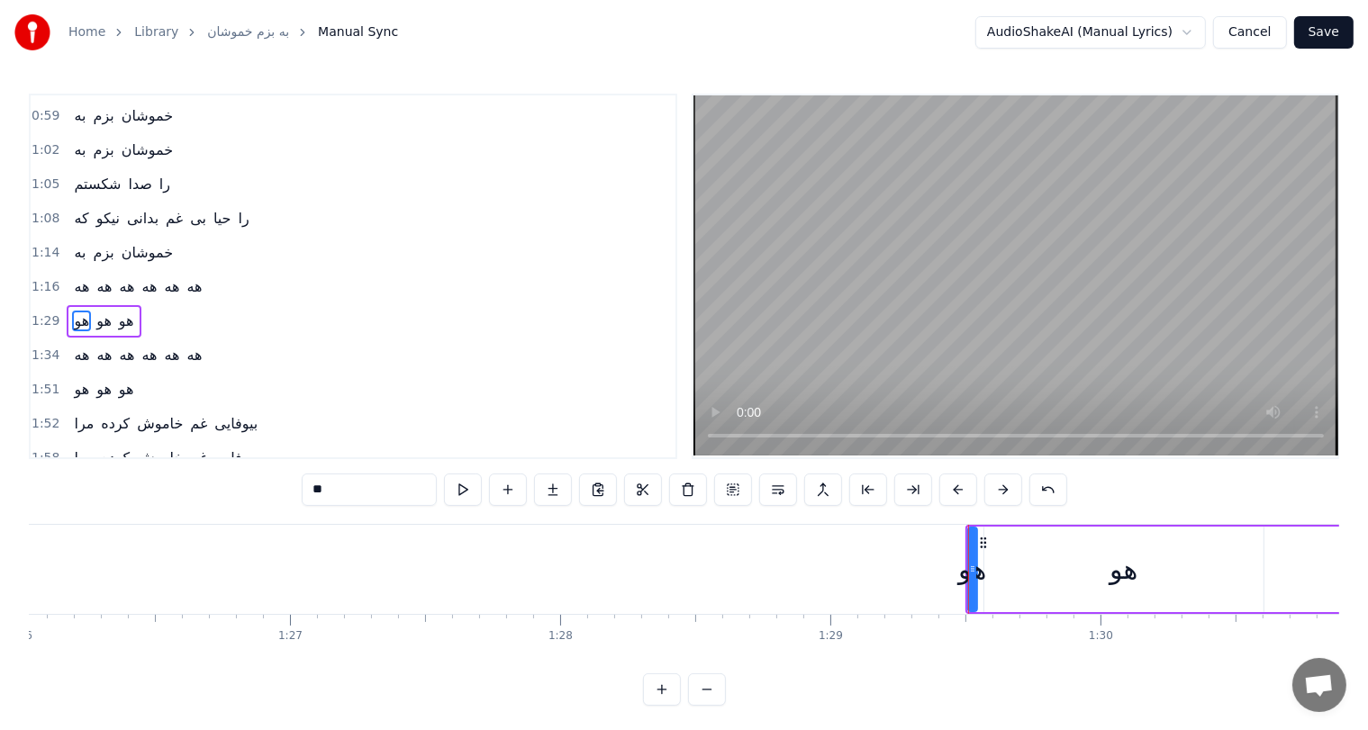
scroll to position [166, 0]
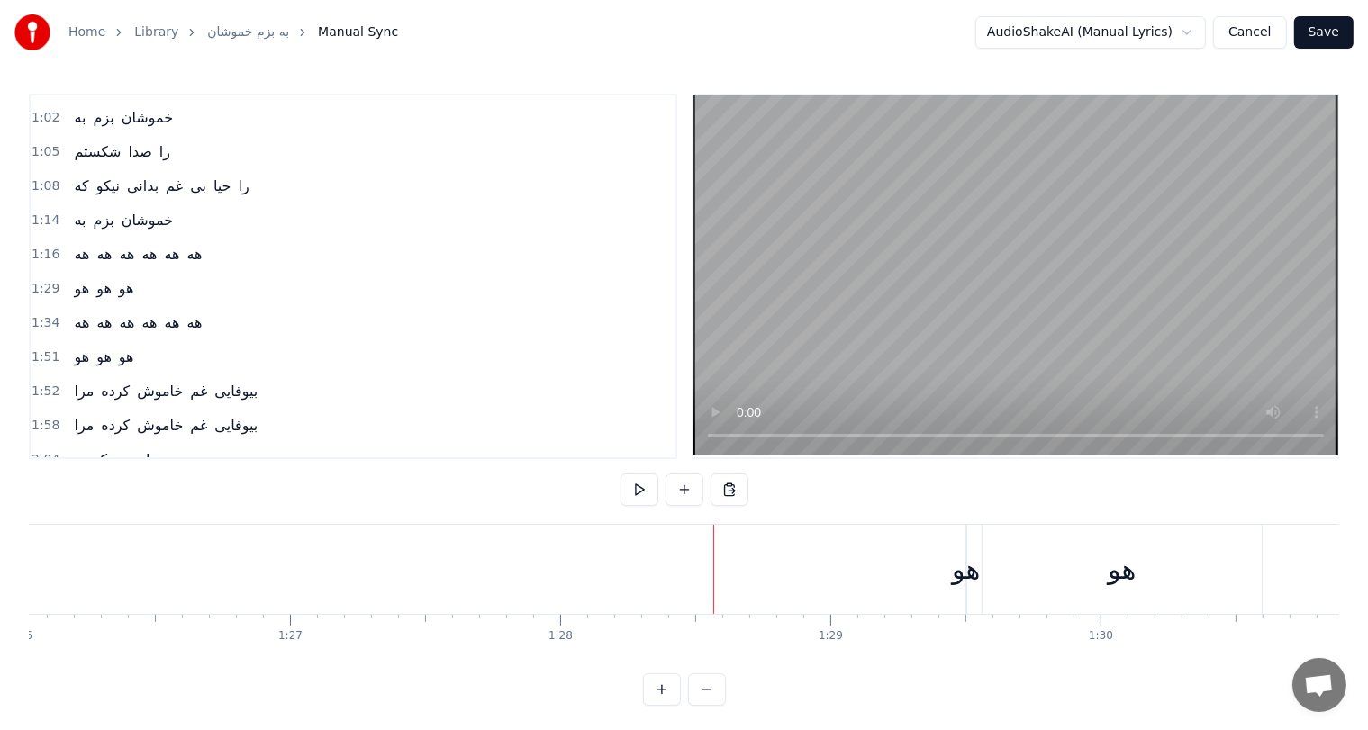
click at [961, 576] on div "هو" at bounding box center [966, 569] width 28 height 41
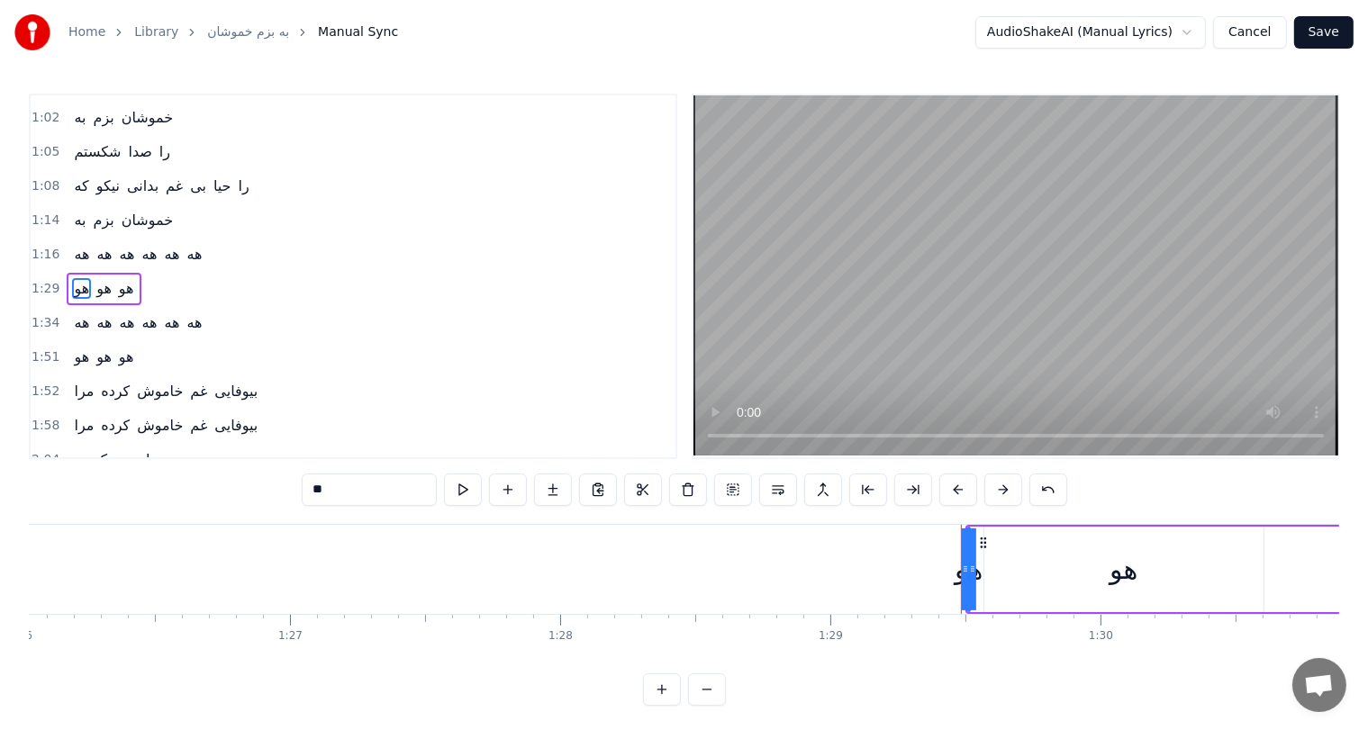
drag, startPoint x: 973, startPoint y: 575, endPoint x: 1031, endPoint y: 566, distance: 59.2
click at [964, 573] on div "هو" at bounding box center [968, 569] width 28 height 41
drag, startPoint x: 972, startPoint y: 570, endPoint x: 756, endPoint y: 591, distance: 217.1
click at [756, 591] on div at bounding box center [756, 570] width 7 height 82
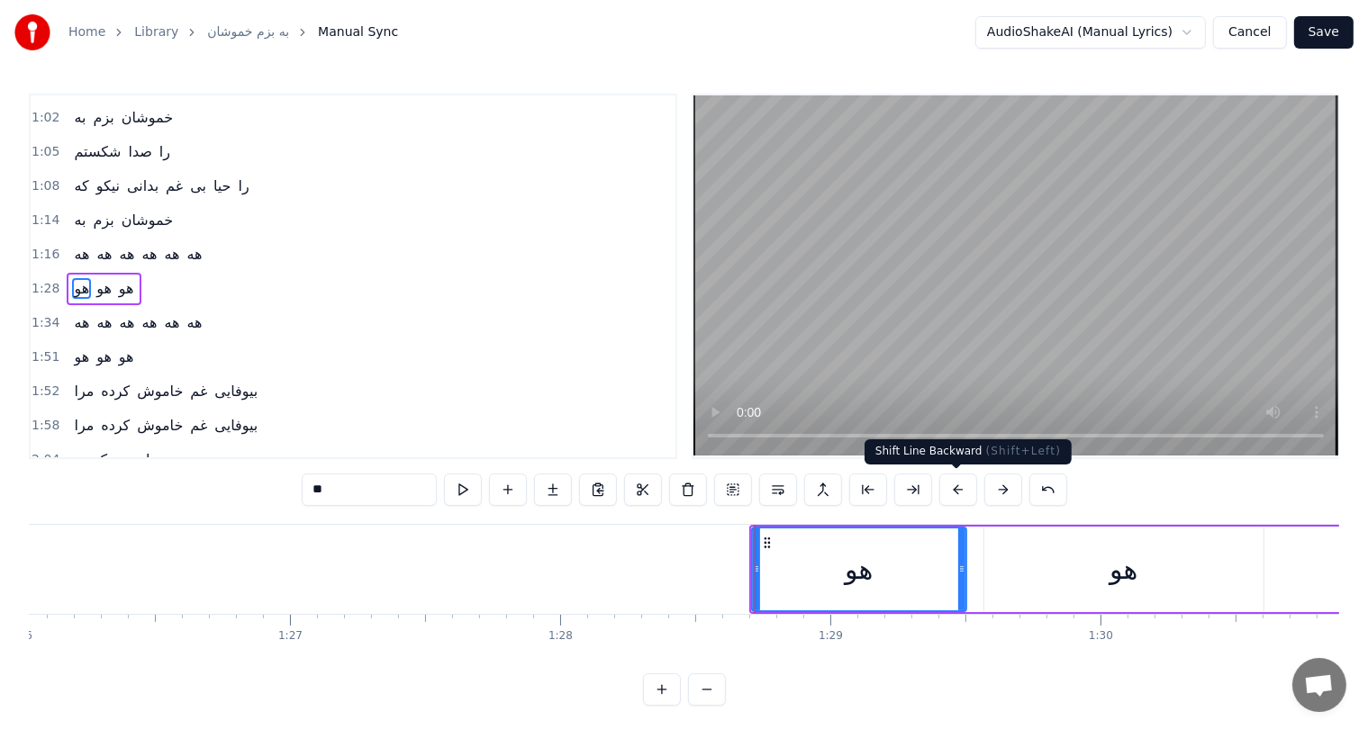
click at [951, 484] on button at bounding box center [958, 490] width 38 height 32
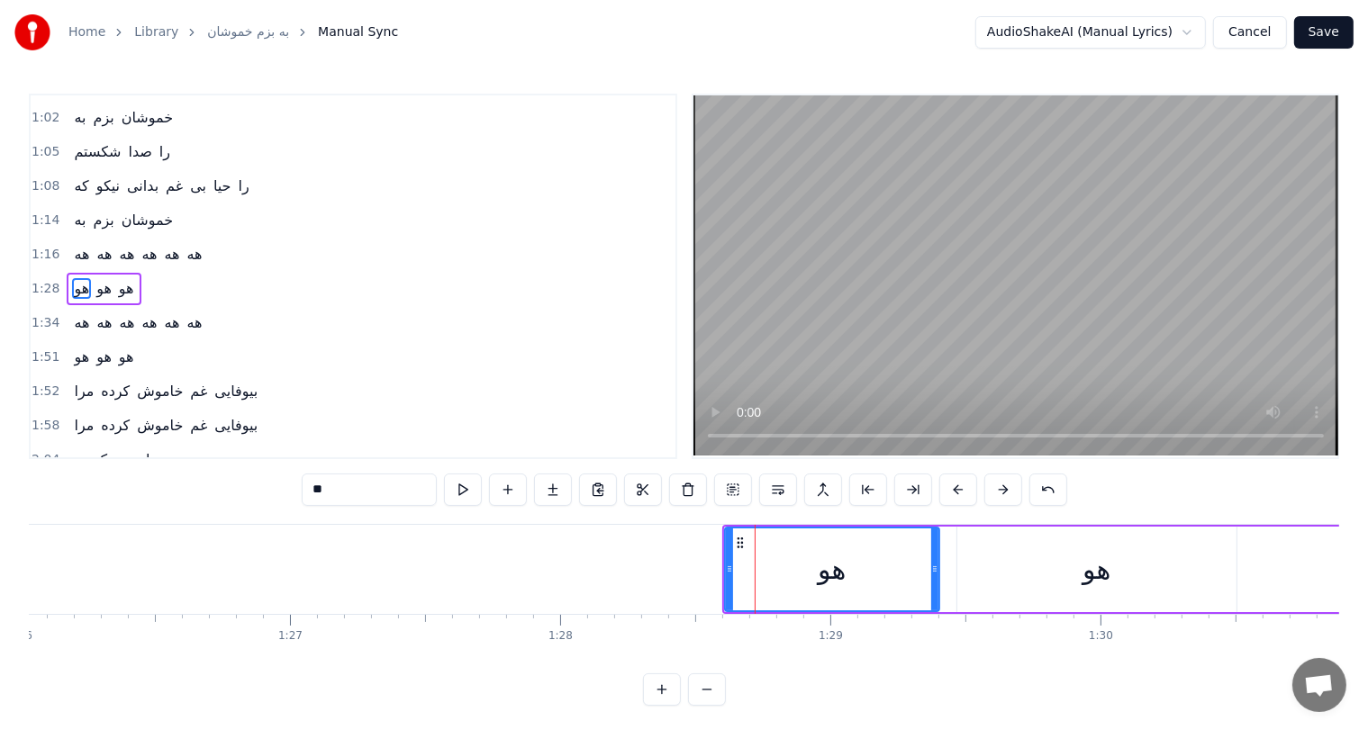
click at [951, 484] on button at bounding box center [958, 490] width 38 height 32
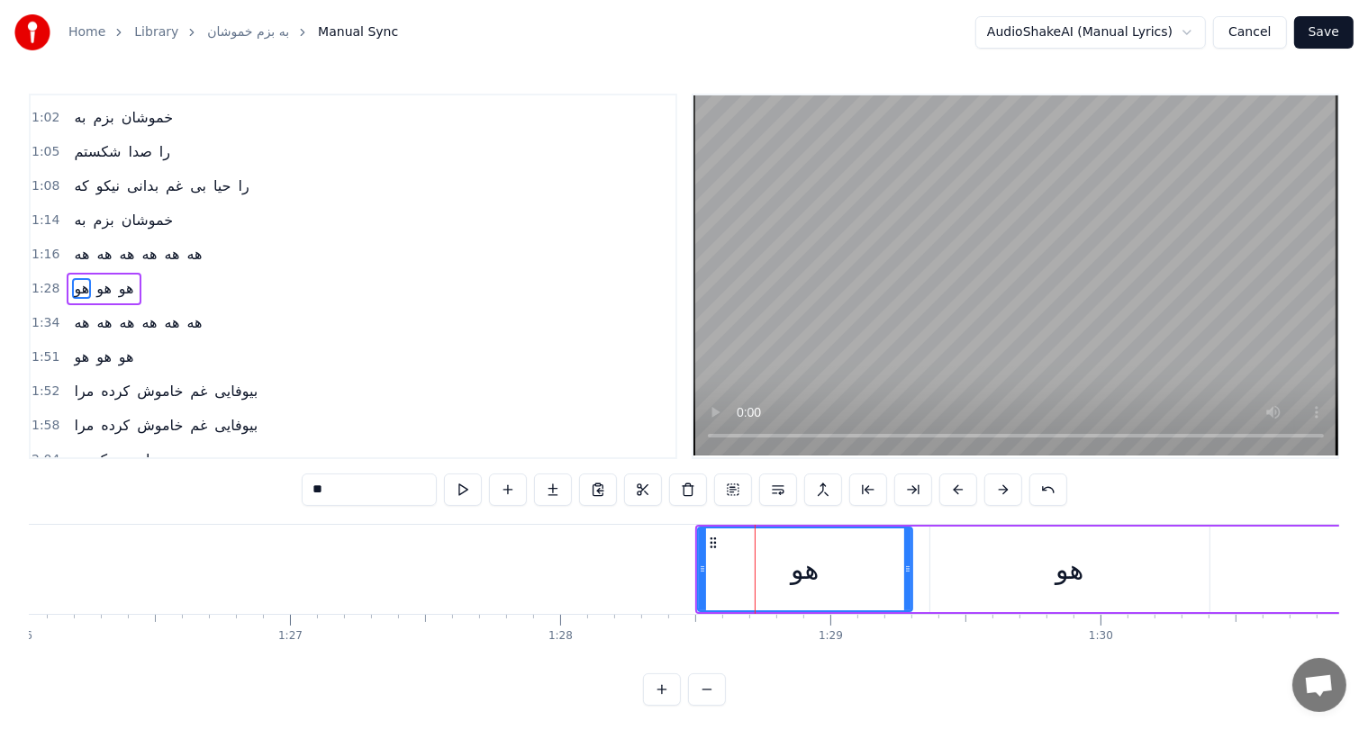
click at [951, 484] on button at bounding box center [958, 490] width 38 height 32
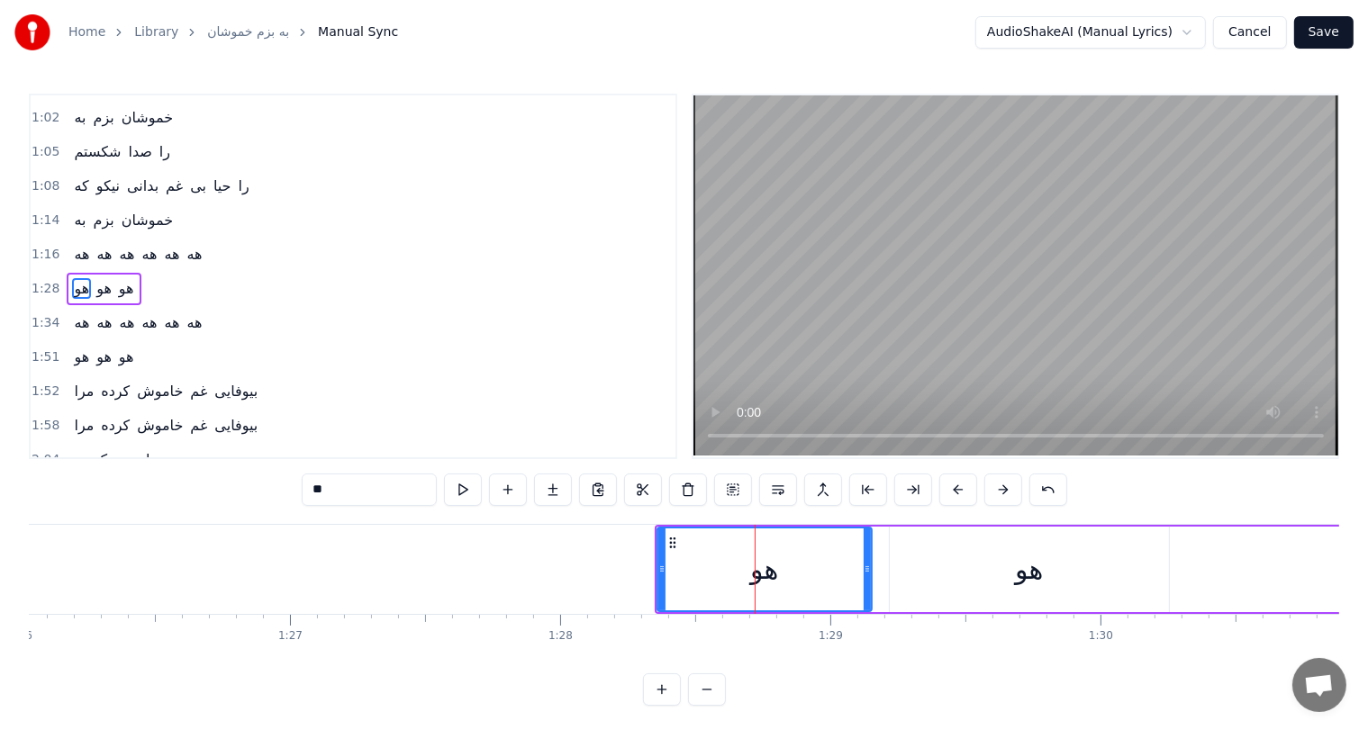
click at [951, 484] on button at bounding box center [958, 490] width 38 height 32
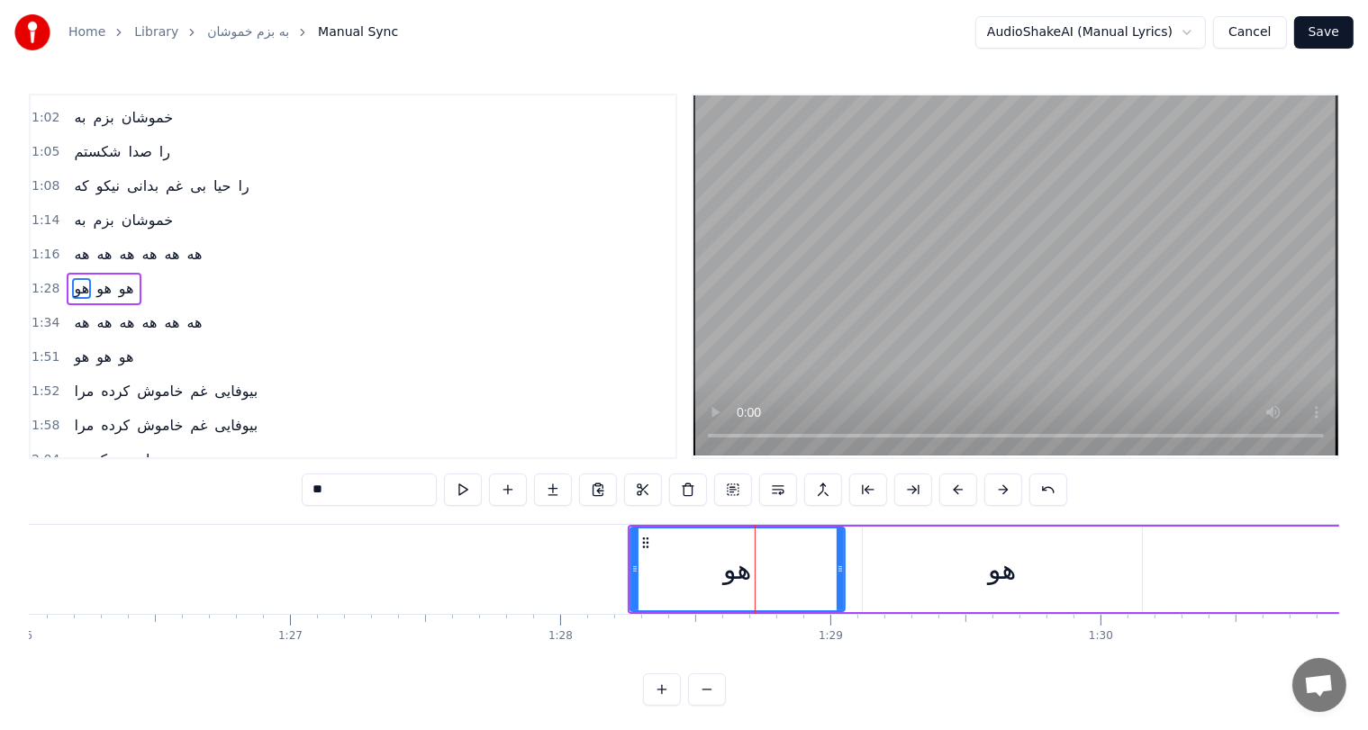
click at [951, 484] on button at bounding box center [958, 490] width 38 height 32
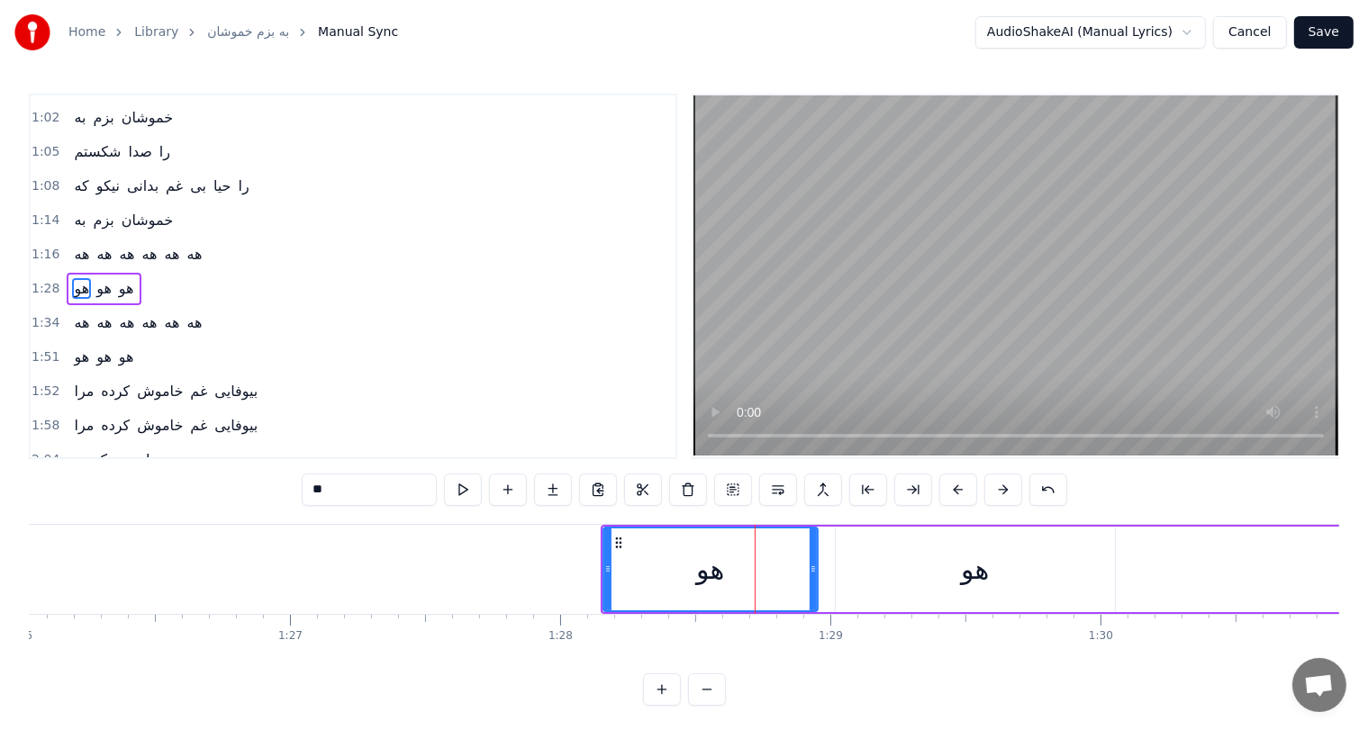
click at [951, 484] on button at bounding box center [958, 490] width 38 height 32
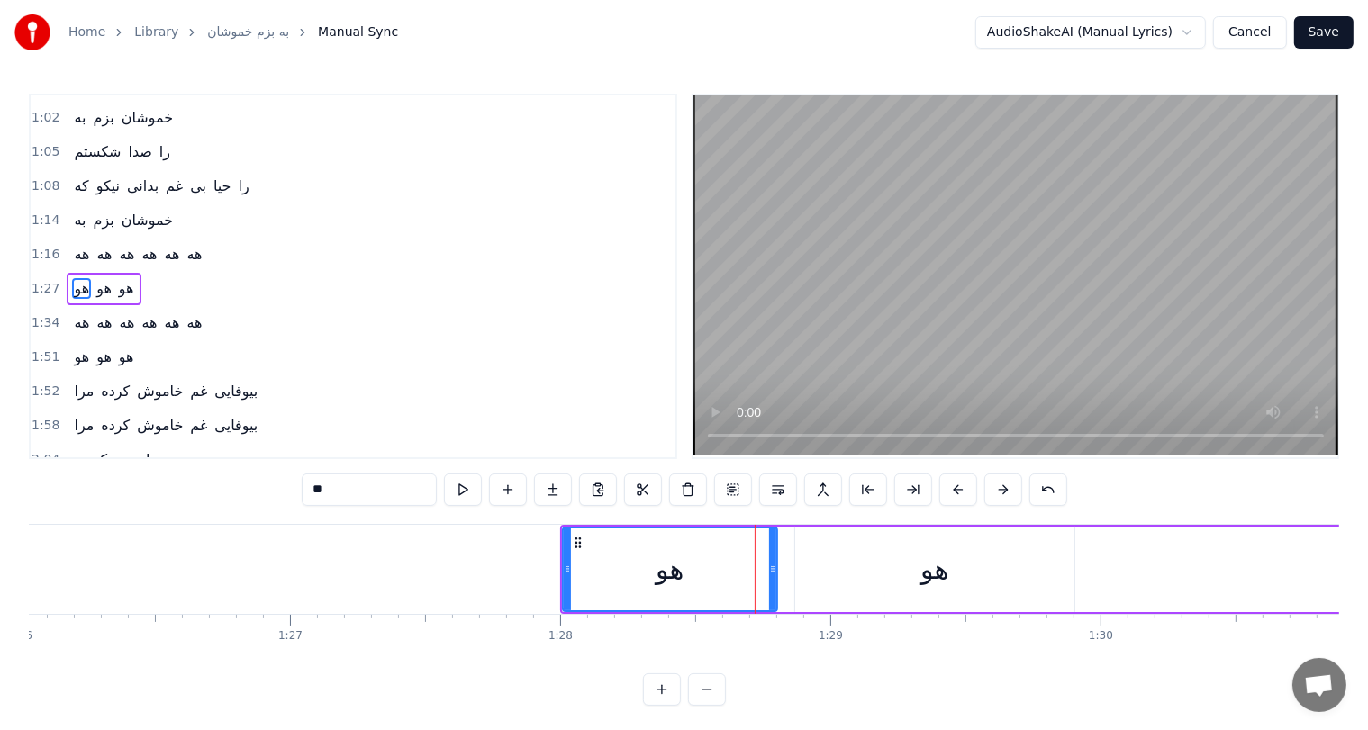
click at [951, 484] on button at bounding box center [958, 490] width 38 height 32
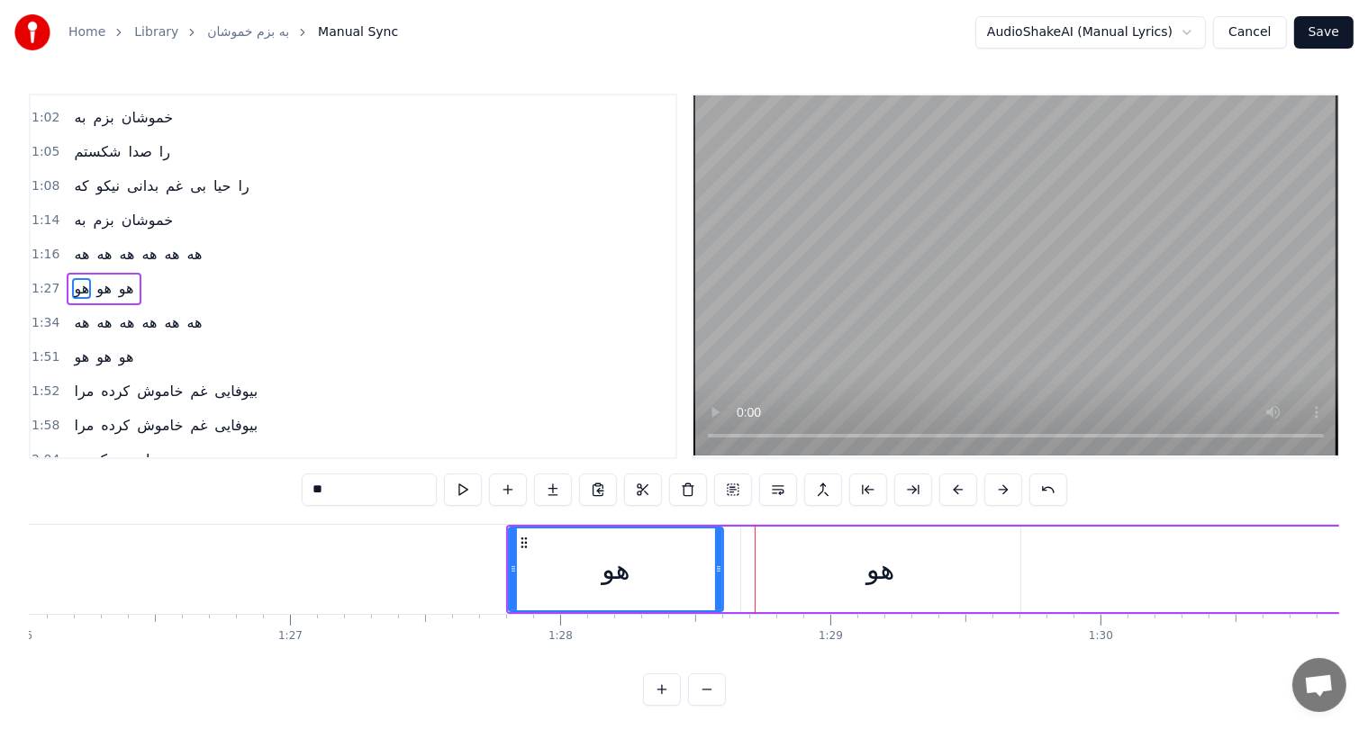
click at [951, 484] on button at bounding box center [958, 490] width 38 height 32
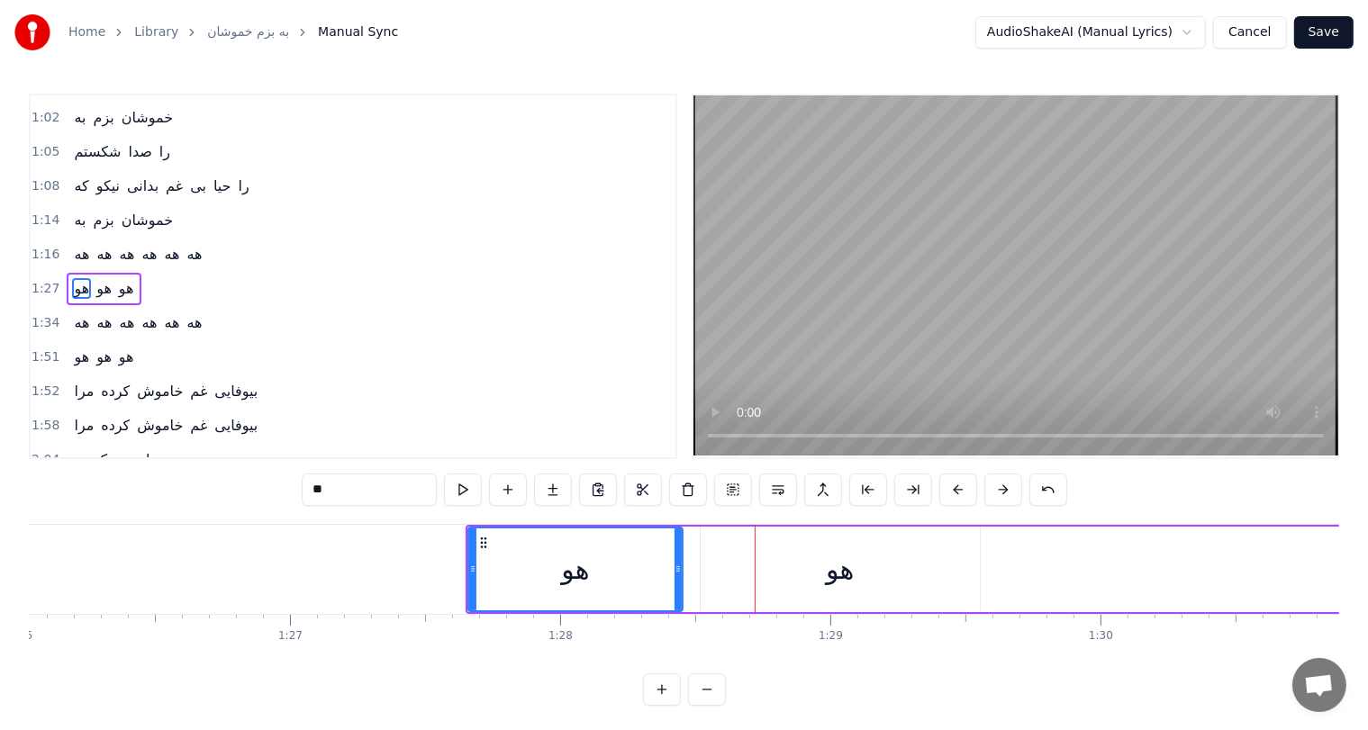
click at [951, 484] on button at bounding box center [958, 490] width 38 height 32
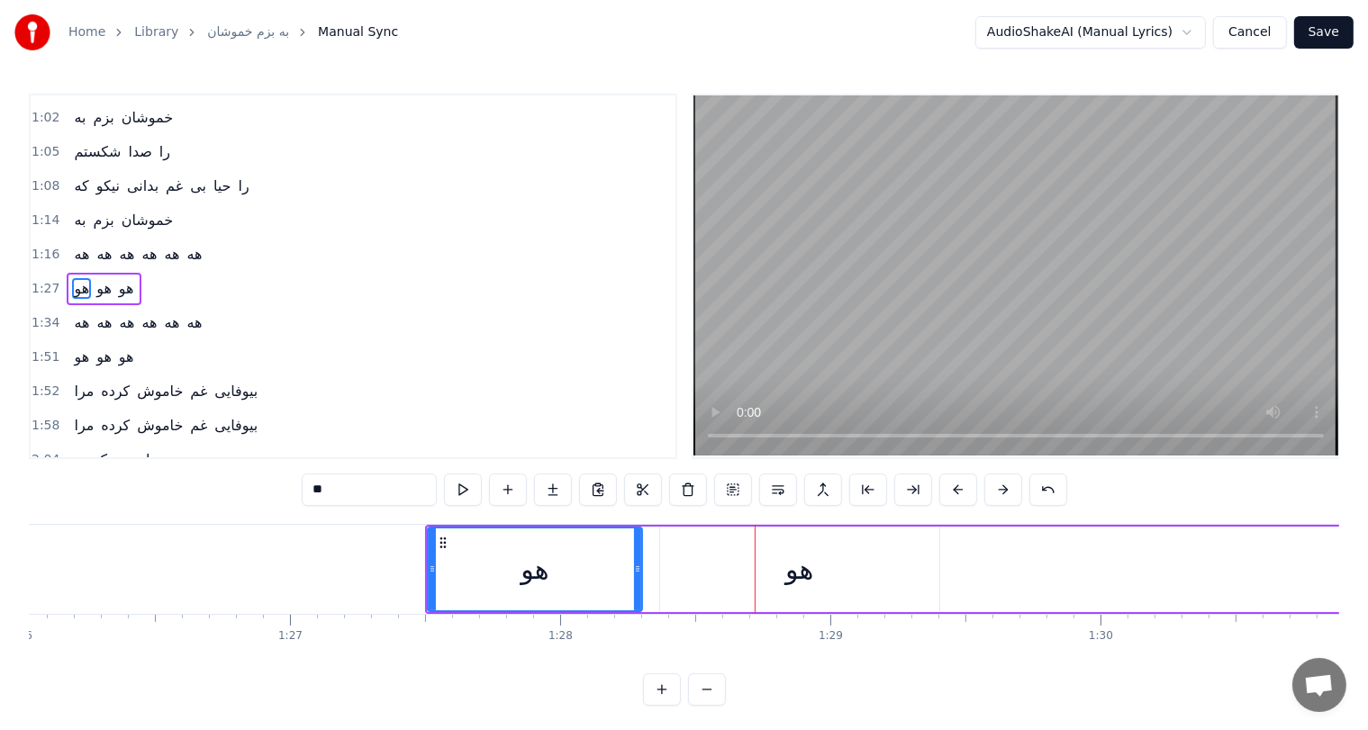
click at [951, 484] on button at bounding box center [958, 490] width 38 height 32
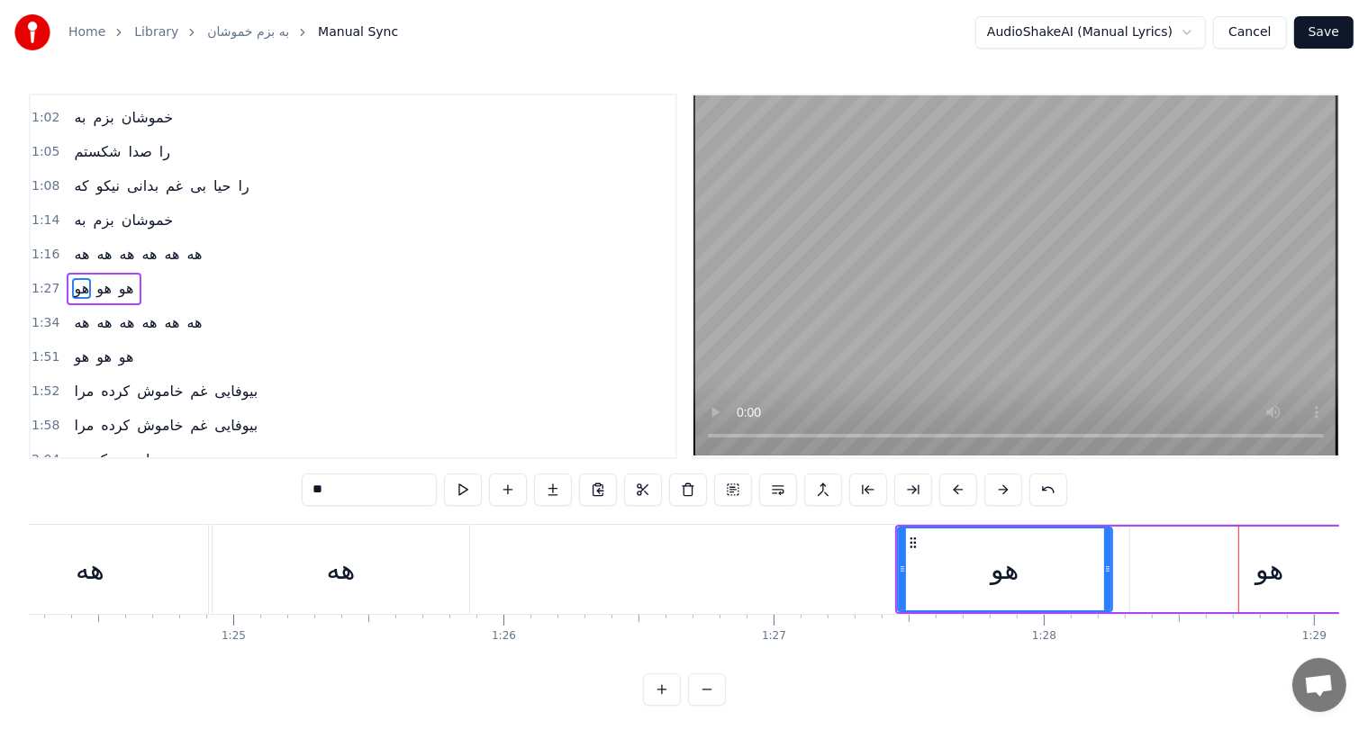
scroll to position [0, 22751]
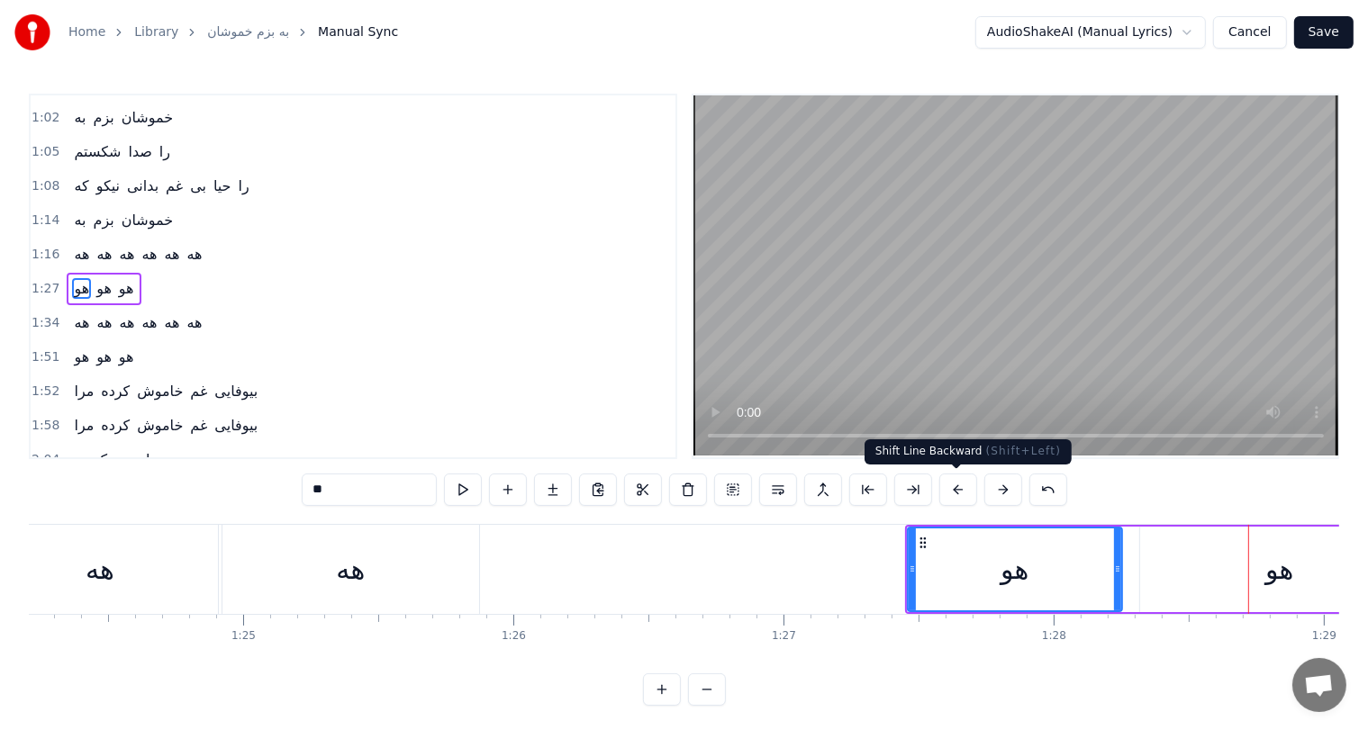
click at [959, 492] on button at bounding box center [958, 490] width 38 height 32
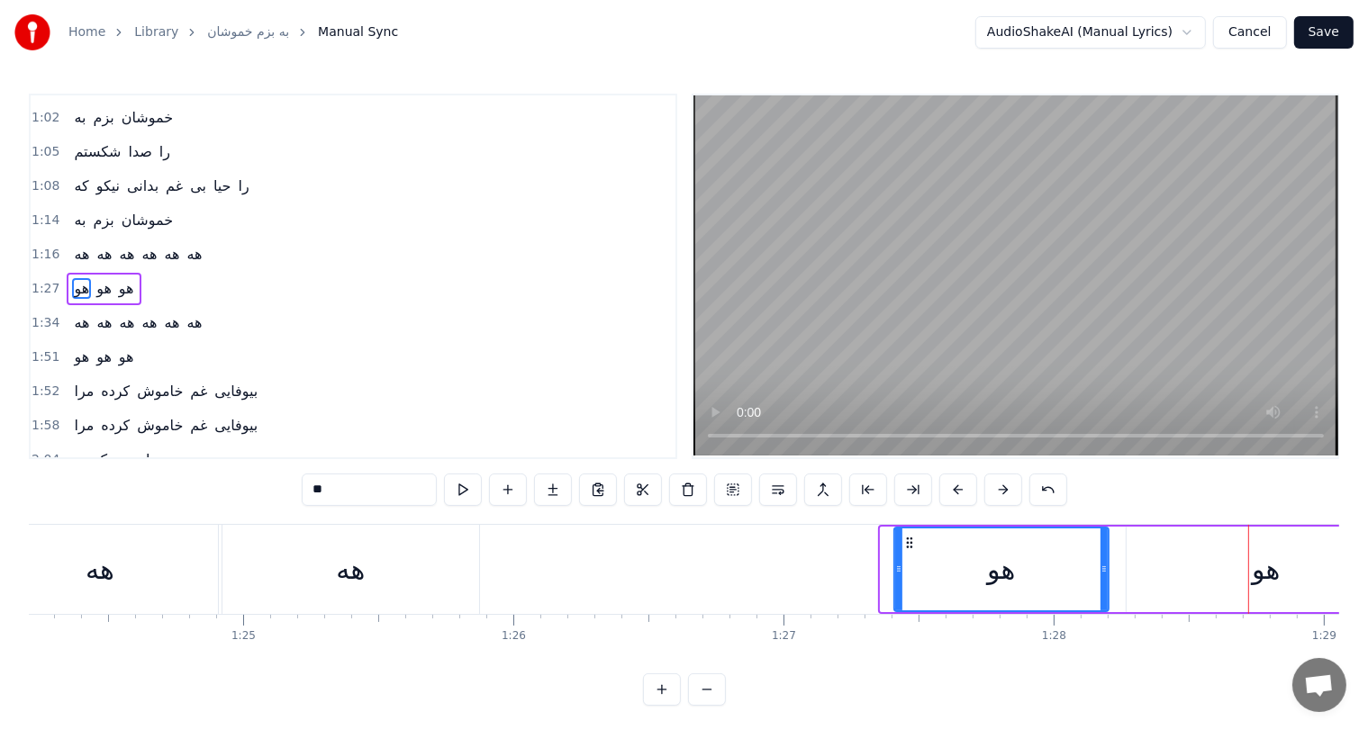
click at [959, 492] on button at bounding box center [958, 490] width 38 height 32
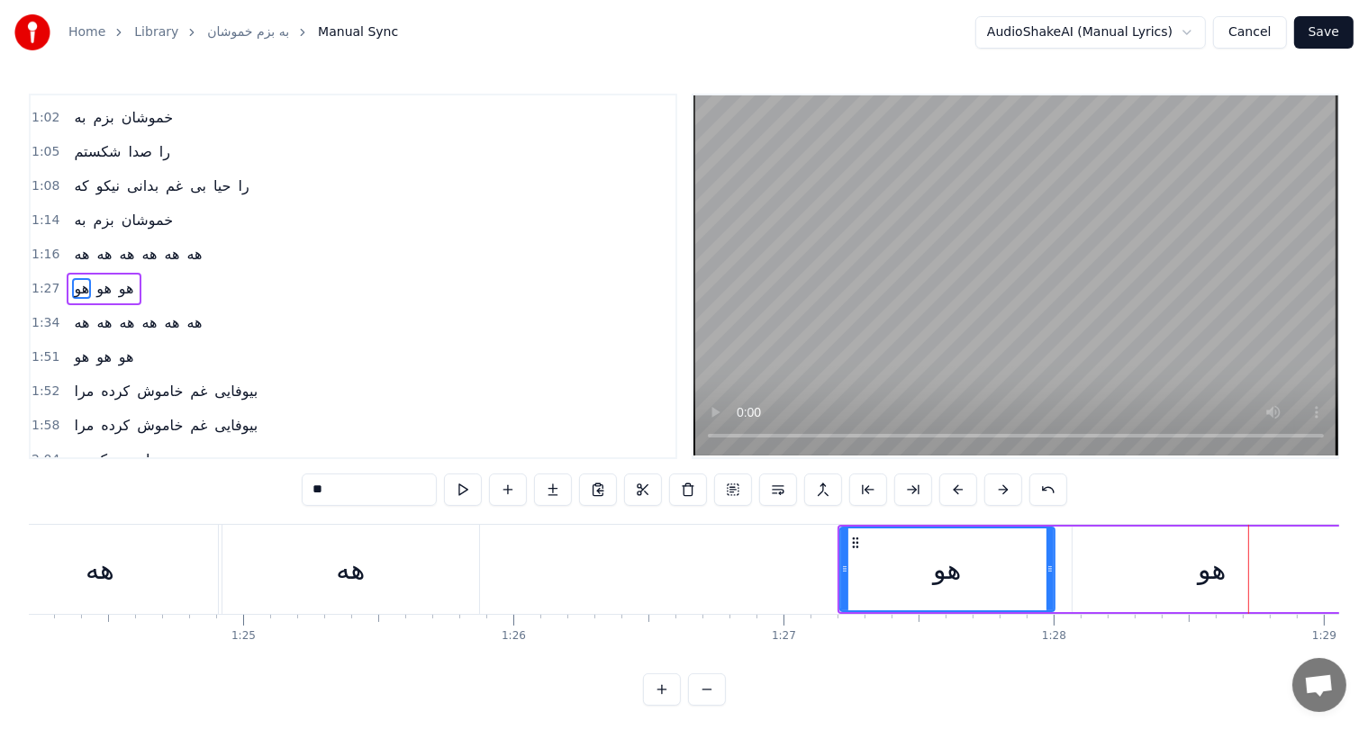
click at [959, 492] on button at bounding box center [958, 490] width 38 height 32
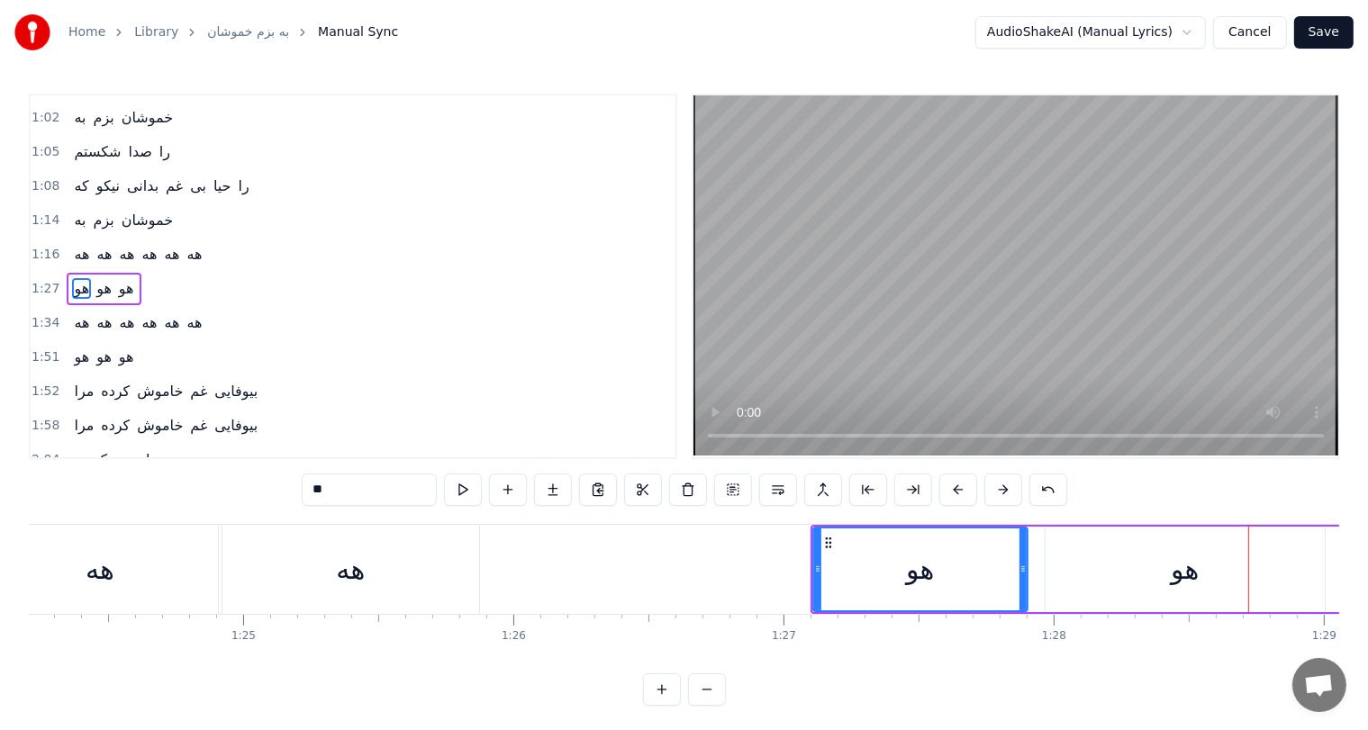
click at [959, 492] on button at bounding box center [958, 490] width 38 height 32
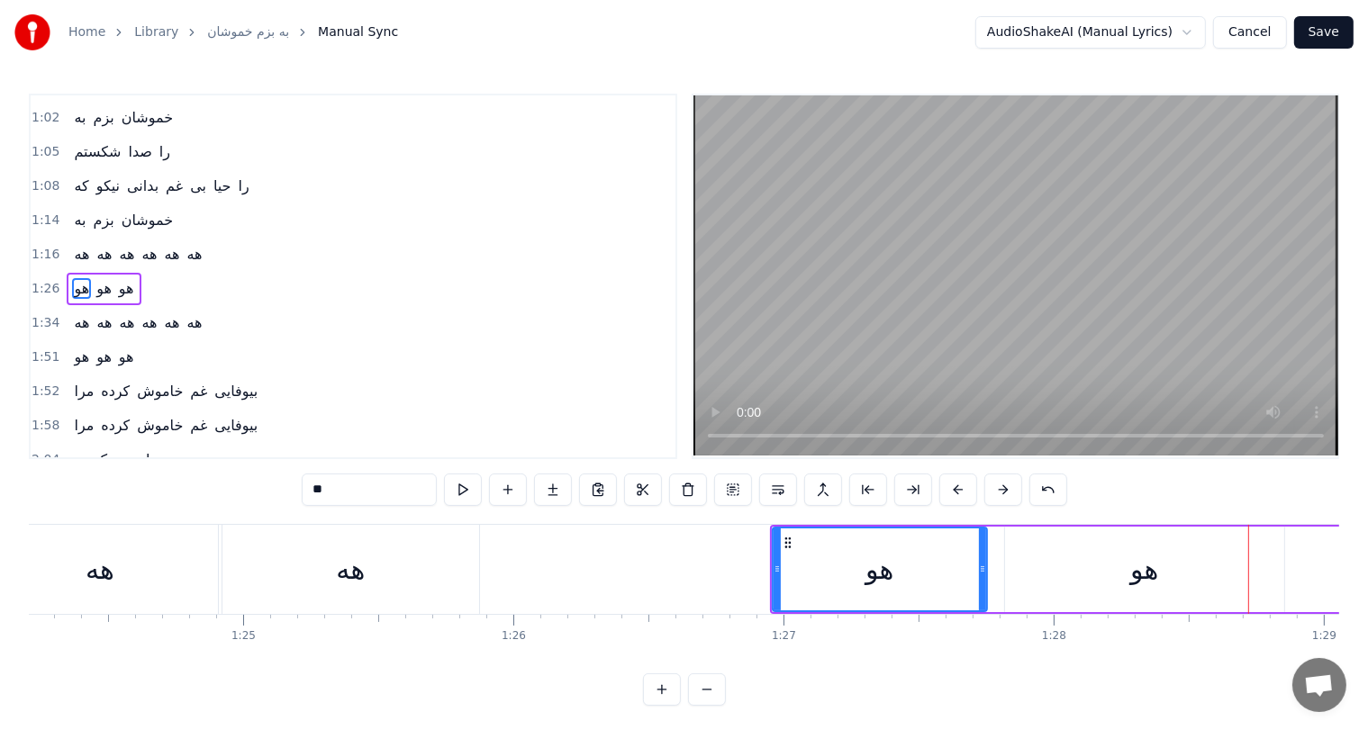
click at [959, 492] on button at bounding box center [958, 490] width 38 height 32
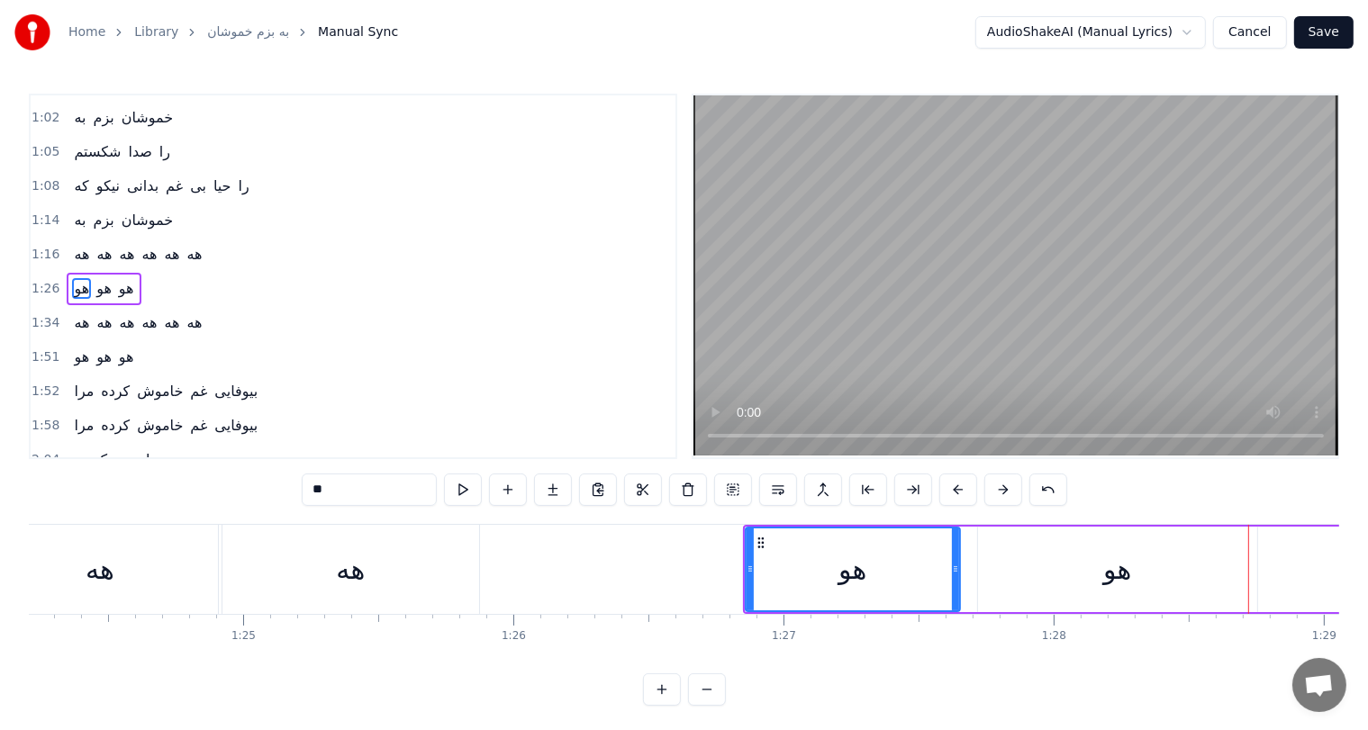
click at [959, 492] on button at bounding box center [958, 490] width 38 height 32
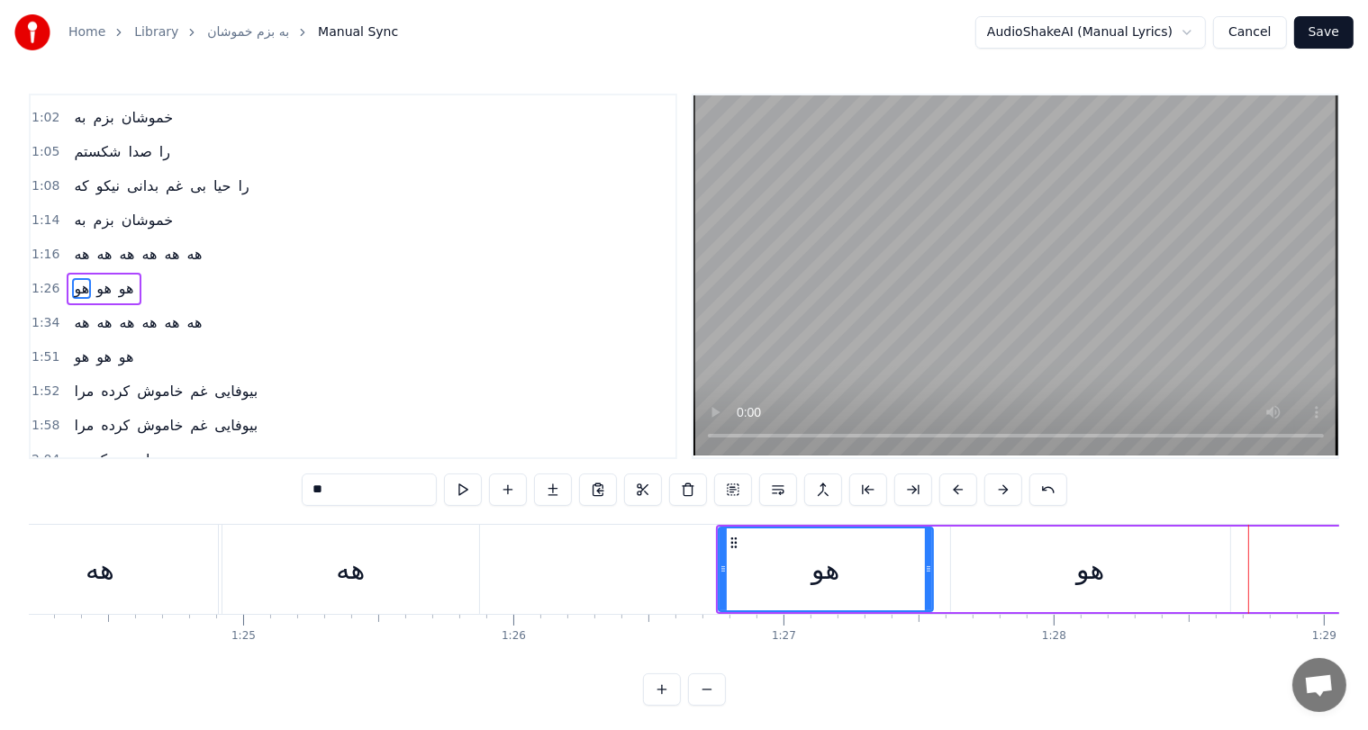
click at [959, 492] on button at bounding box center [958, 490] width 38 height 32
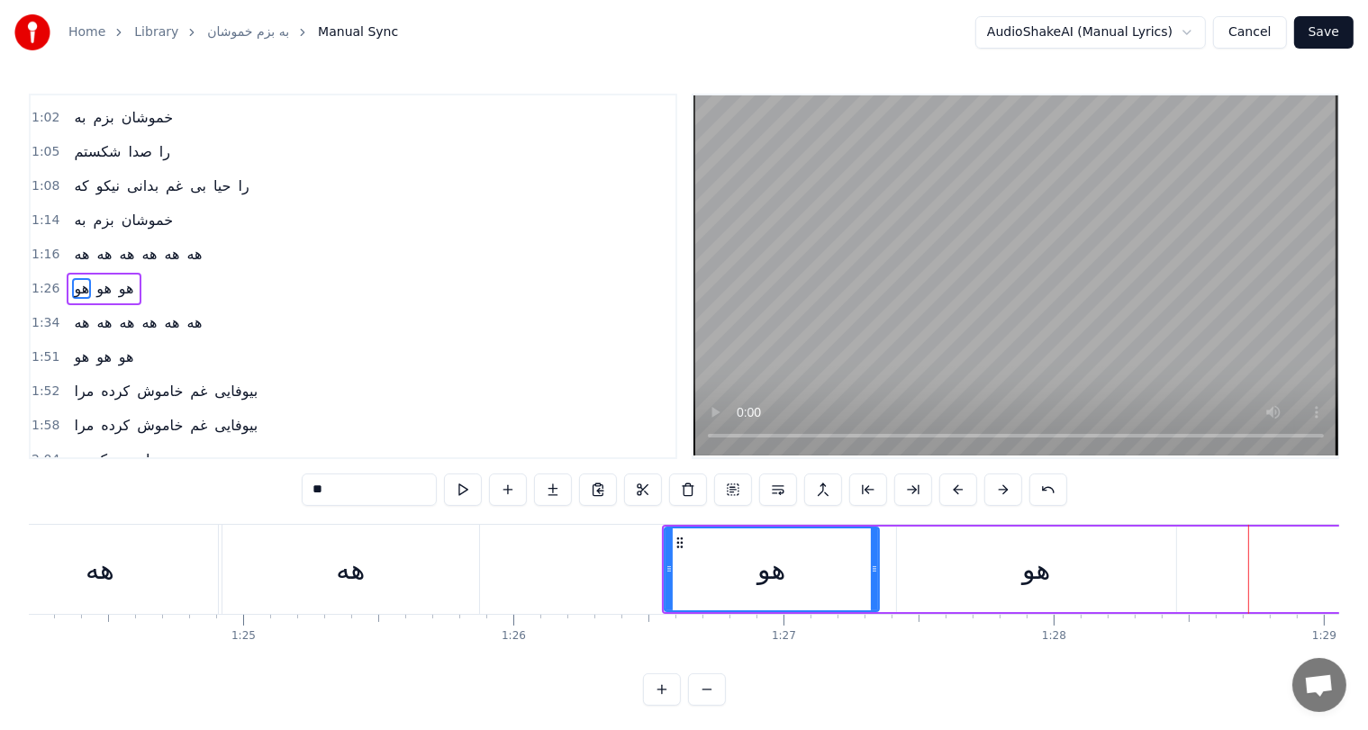
click at [959, 492] on button at bounding box center [958, 490] width 38 height 32
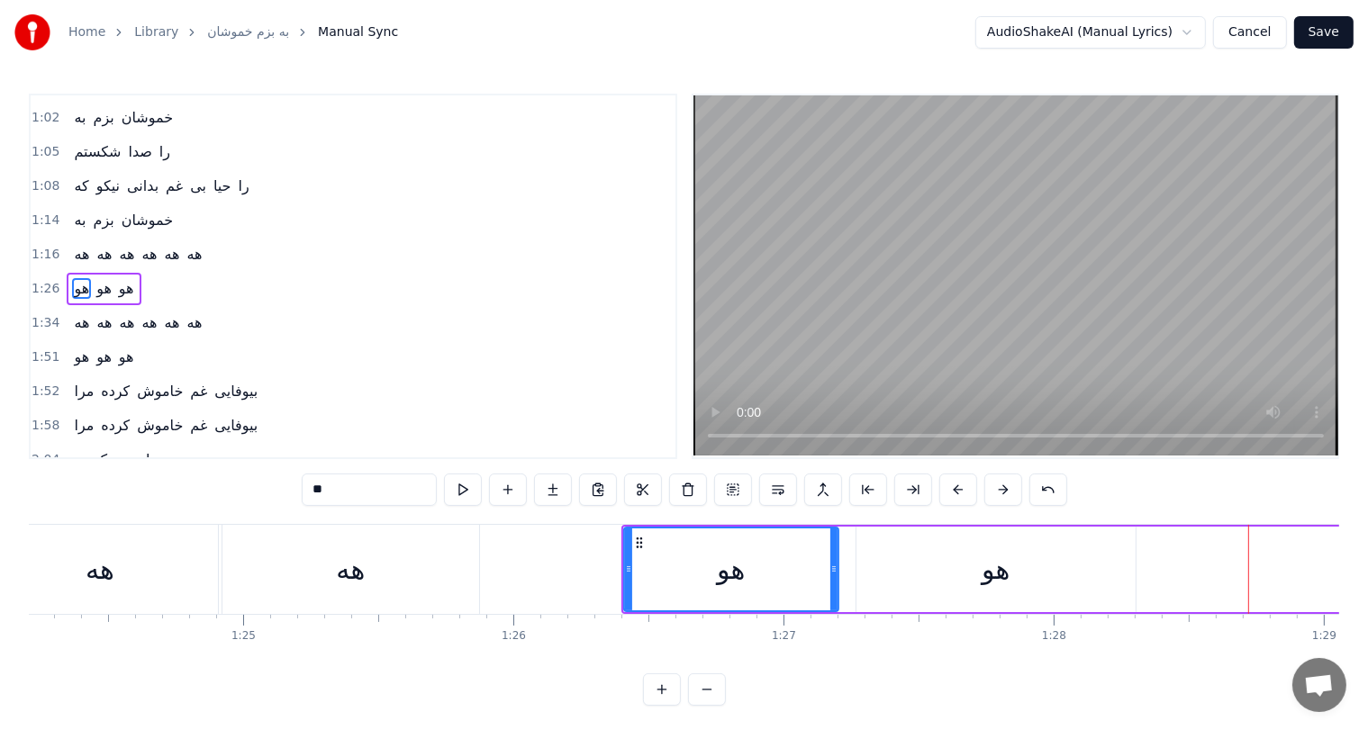
click at [959, 492] on button at bounding box center [958, 490] width 38 height 32
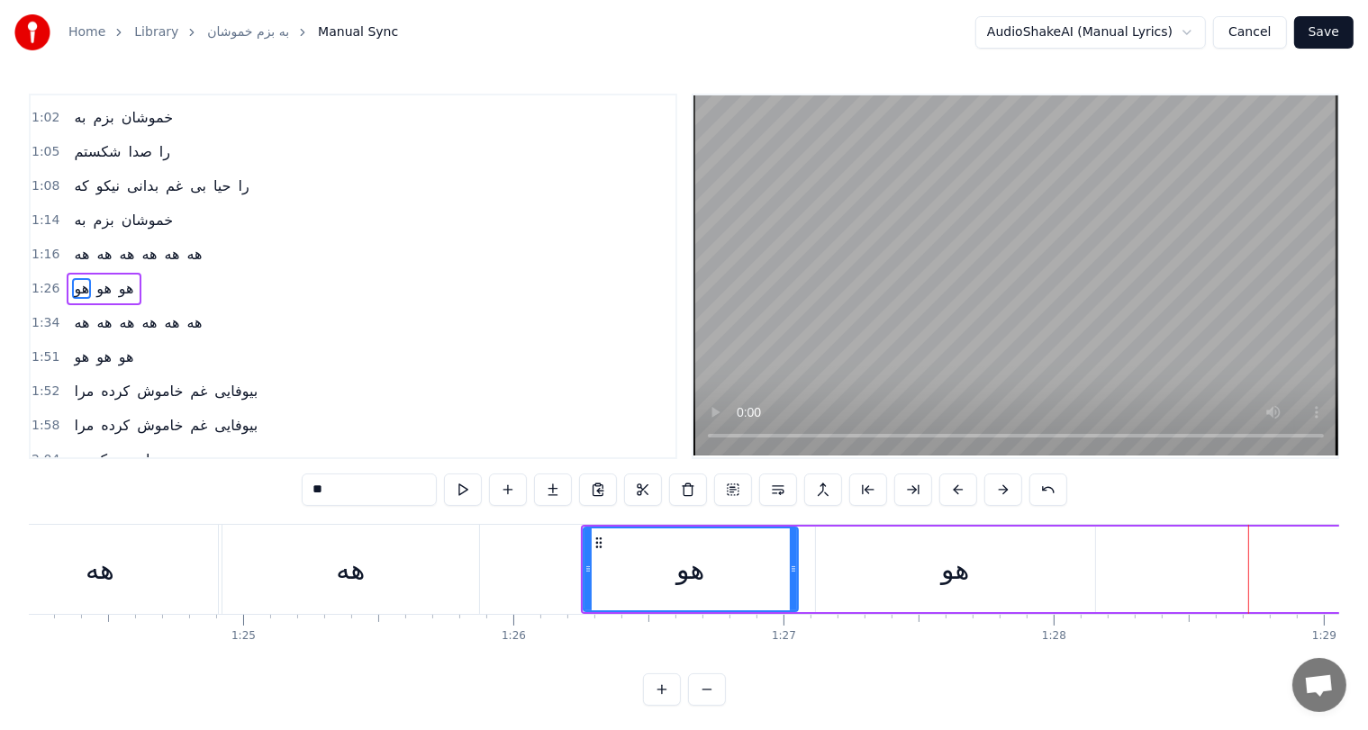
click at [959, 492] on button at bounding box center [958, 490] width 38 height 32
click at [975, 559] on div "هو" at bounding box center [928, 570] width 279 height 86
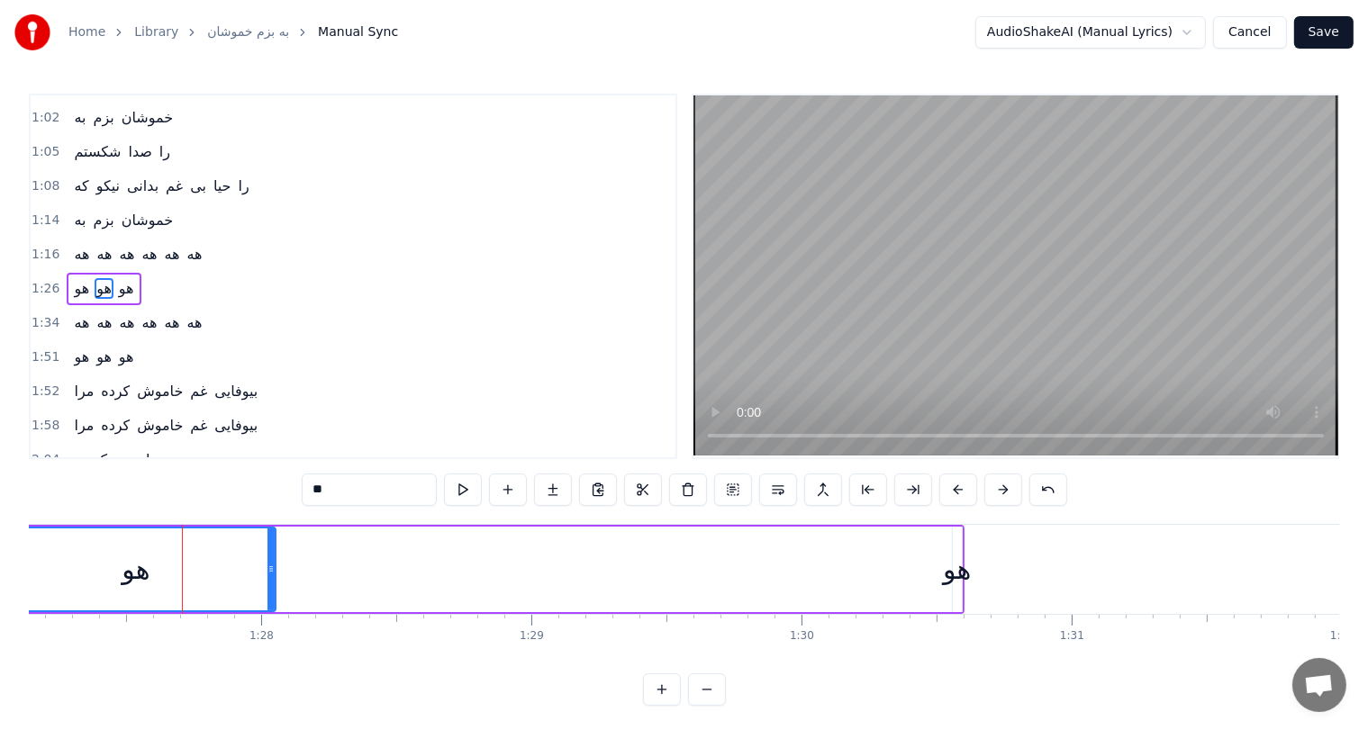
scroll to position [0, 23543]
click at [937, 575] on div "هو هو هو" at bounding box center [362, 569] width 1203 height 89
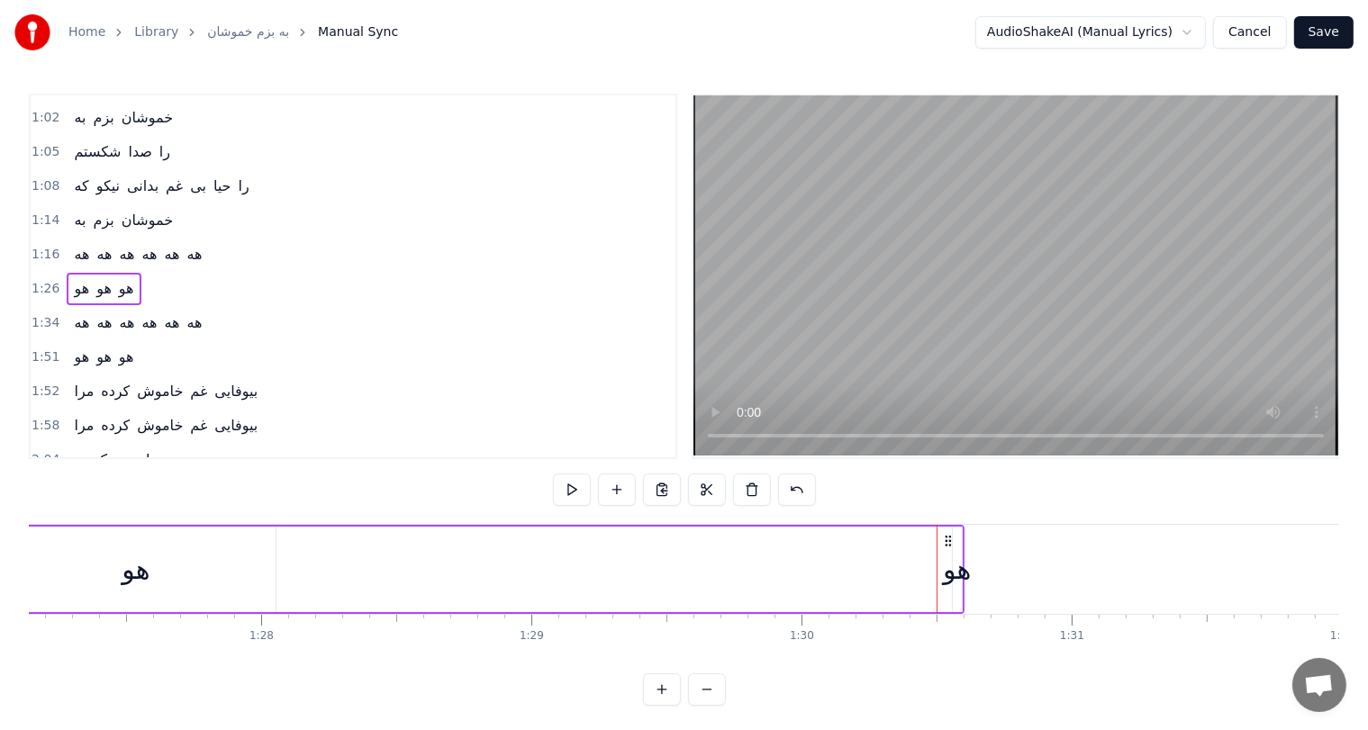
click at [947, 575] on div "هو" at bounding box center [957, 569] width 28 height 41
drag, startPoint x: 956, startPoint y: 567, endPoint x: 654, endPoint y: 587, distance: 302.3
click at [654, 587] on div "هو هو هو" at bounding box center [362, 569] width 1203 height 89
click at [945, 573] on div "هو" at bounding box center [952, 569] width 28 height 41
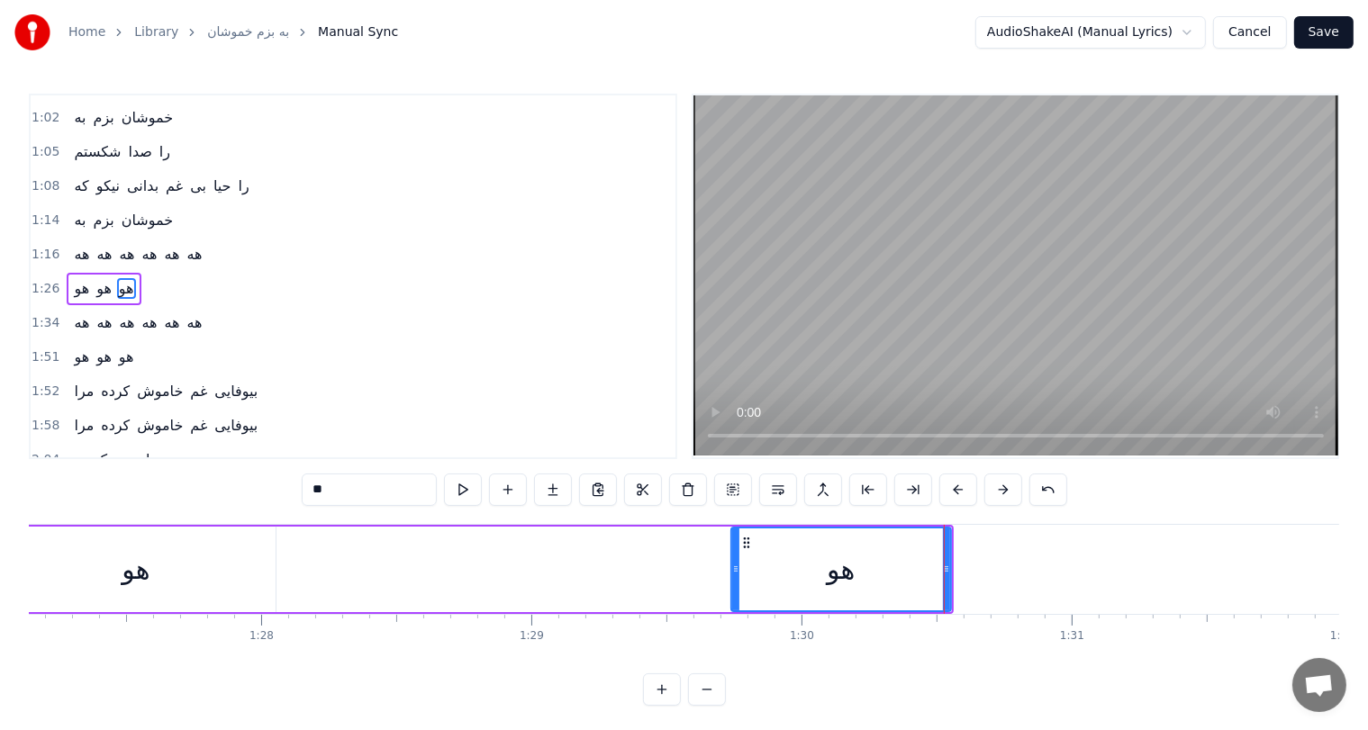
drag, startPoint x: 953, startPoint y: 573, endPoint x: 731, endPoint y: 587, distance: 222.0
click at [732, 587] on div at bounding box center [735, 570] width 7 height 82
click at [951, 493] on button at bounding box center [958, 490] width 38 height 32
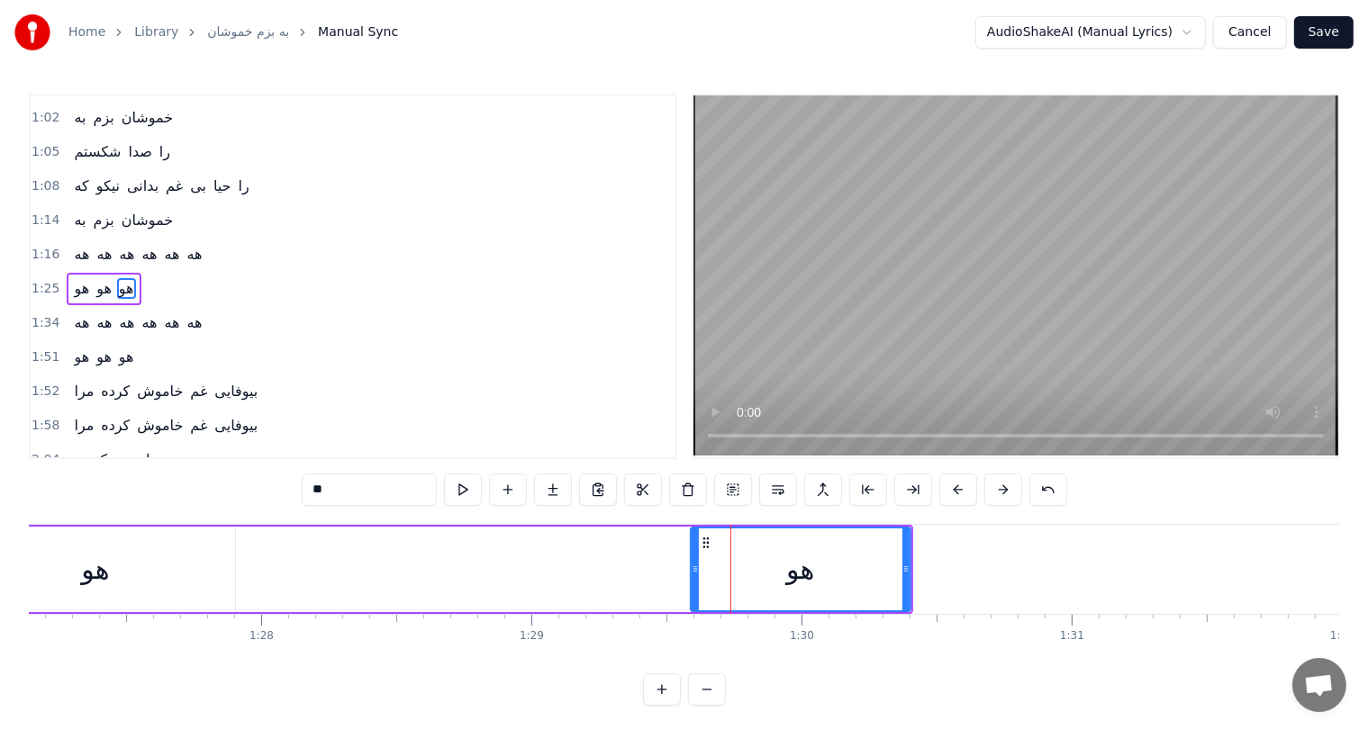
click at [951, 493] on button at bounding box center [958, 490] width 38 height 32
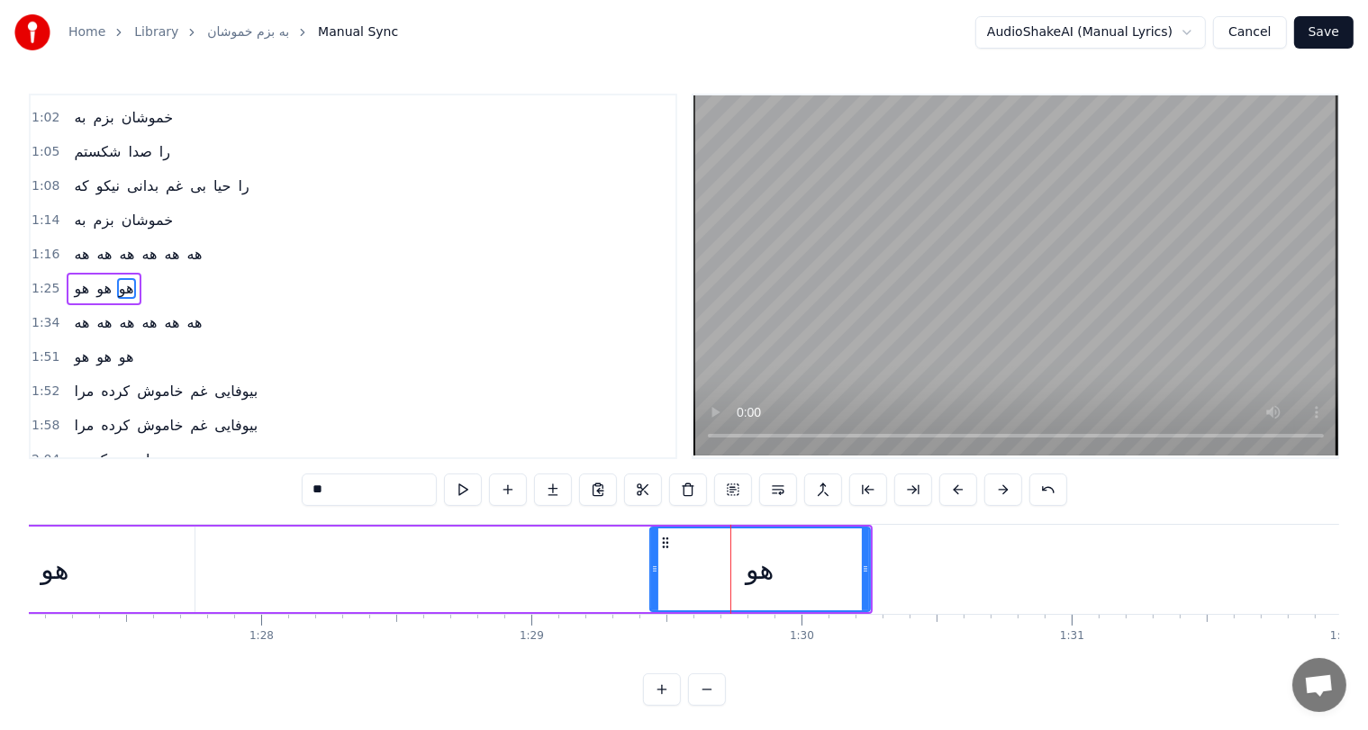
click at [951, 493] on button at bounding box center [958, 490] width 38 height 32
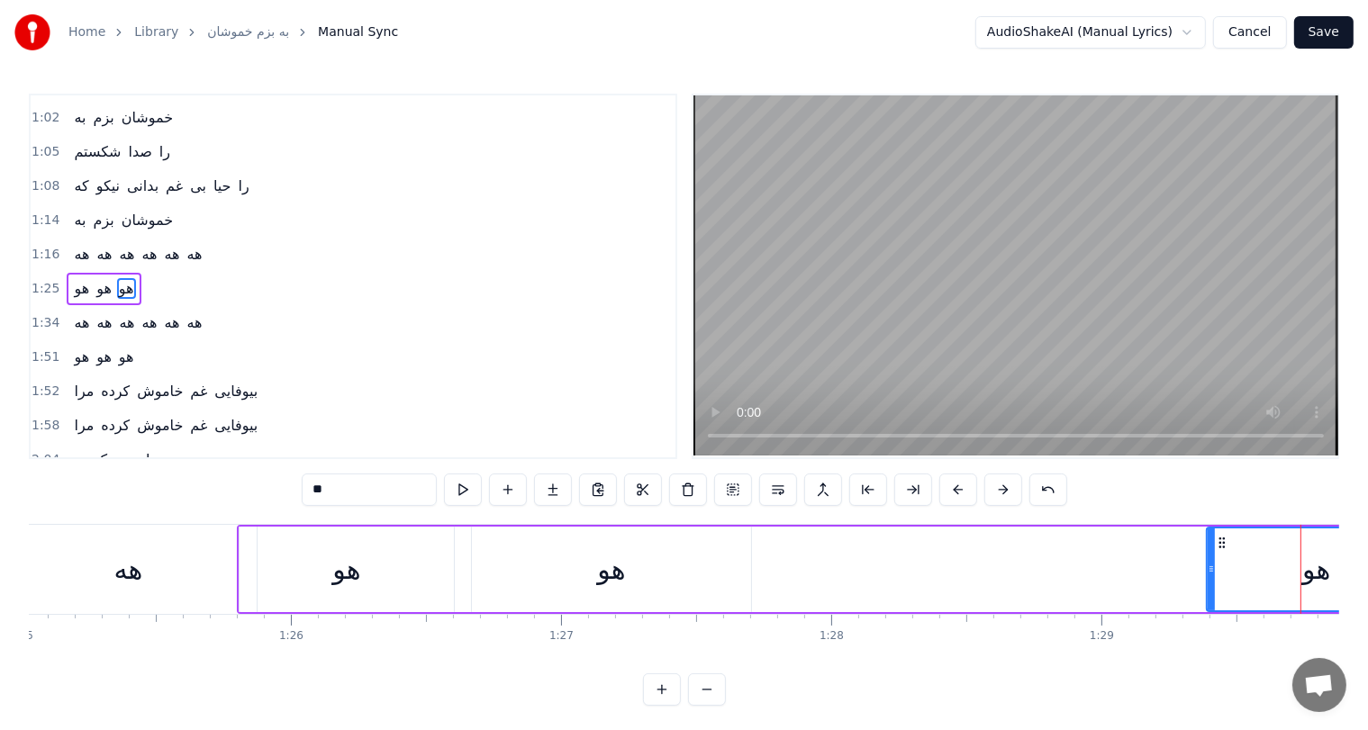
scroll to position [0, 22972]
click at [1001, 491] on button at bounding box center [1003, 490] width 38 height 32
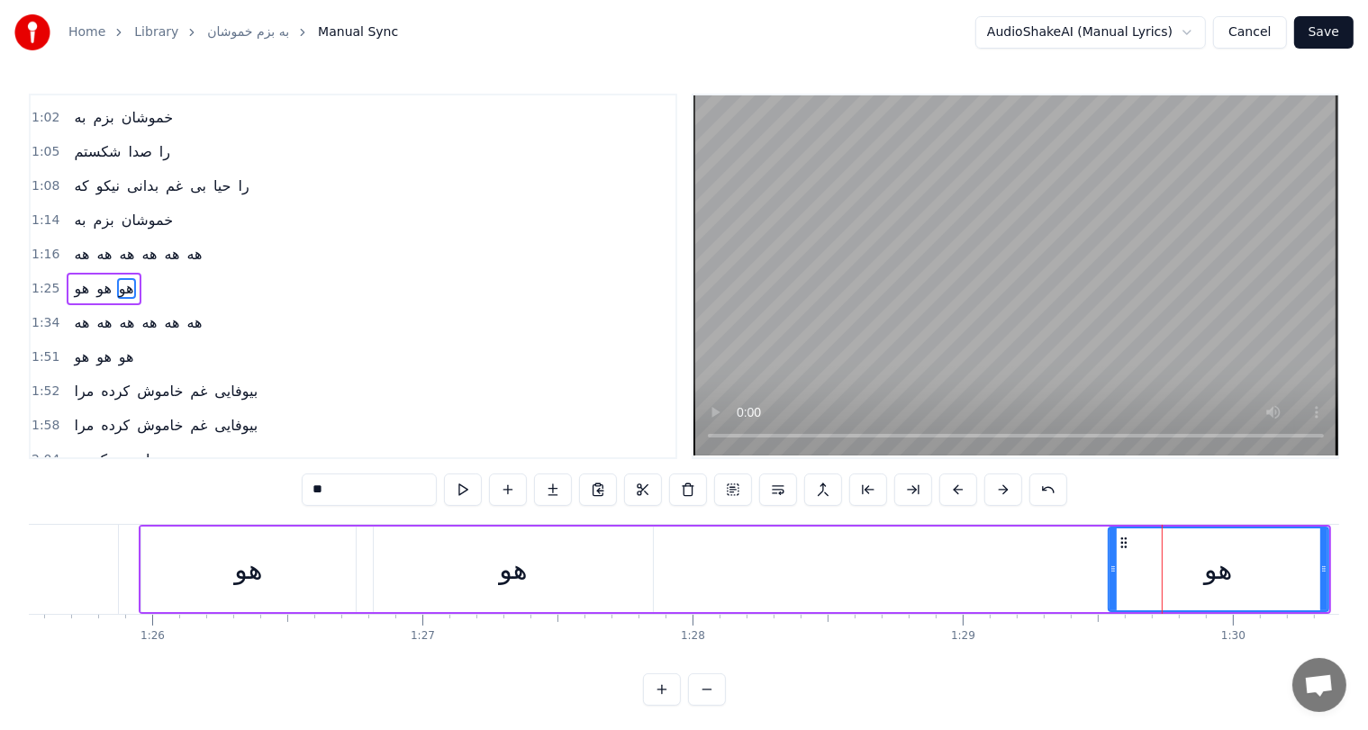
scroll to position [0, 23113]
click at [1203, 560] on div "هو" at bounding box center [1217, 569] width 28 height 41
click at [1221, 566] on div "هو" at bounding box center [1217, 569] width 28 height 41
click at [1116, 544] on icon at bounding box center [1123, 543] width 14 height 14
click at [1014, 566] on div "هو هو هو" at bounding box center [734, 569] width 1192 height 89
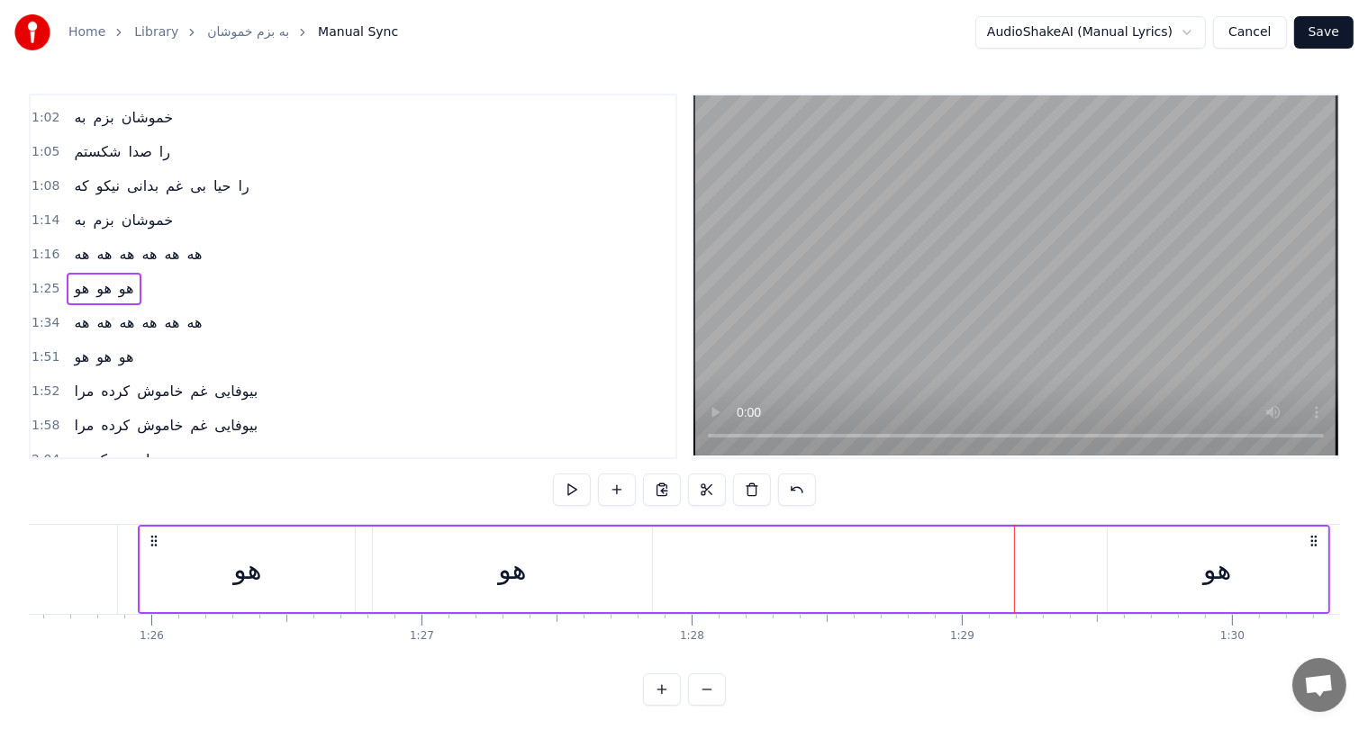
click at [1227, 574] on div "هو" at bounding box center [1217, 569] width 28 height 41
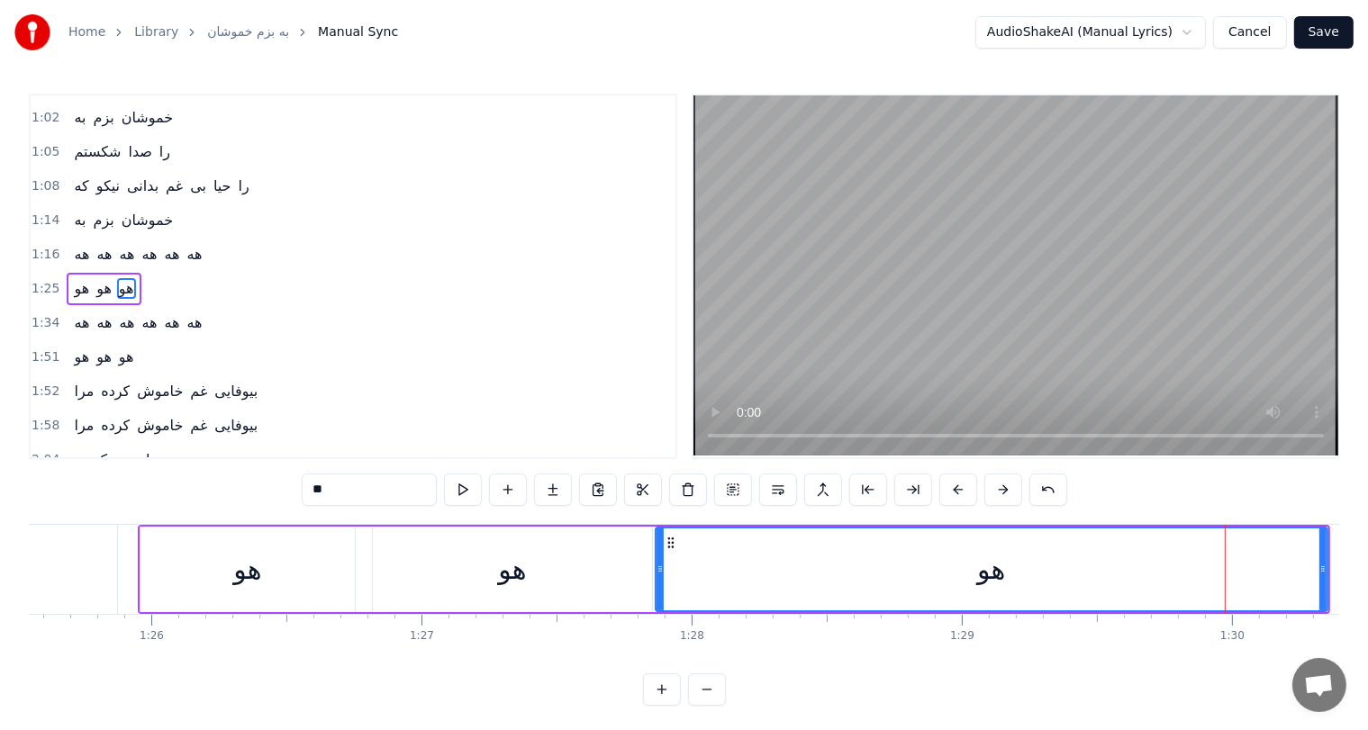
drag, startPoint x: 1108, startPoint y: 558, endPoint x: 656, endPoint y: 569, distance: 452.2
click at [657, 569] on div at bounding box center [660, 570] width 7 height 82
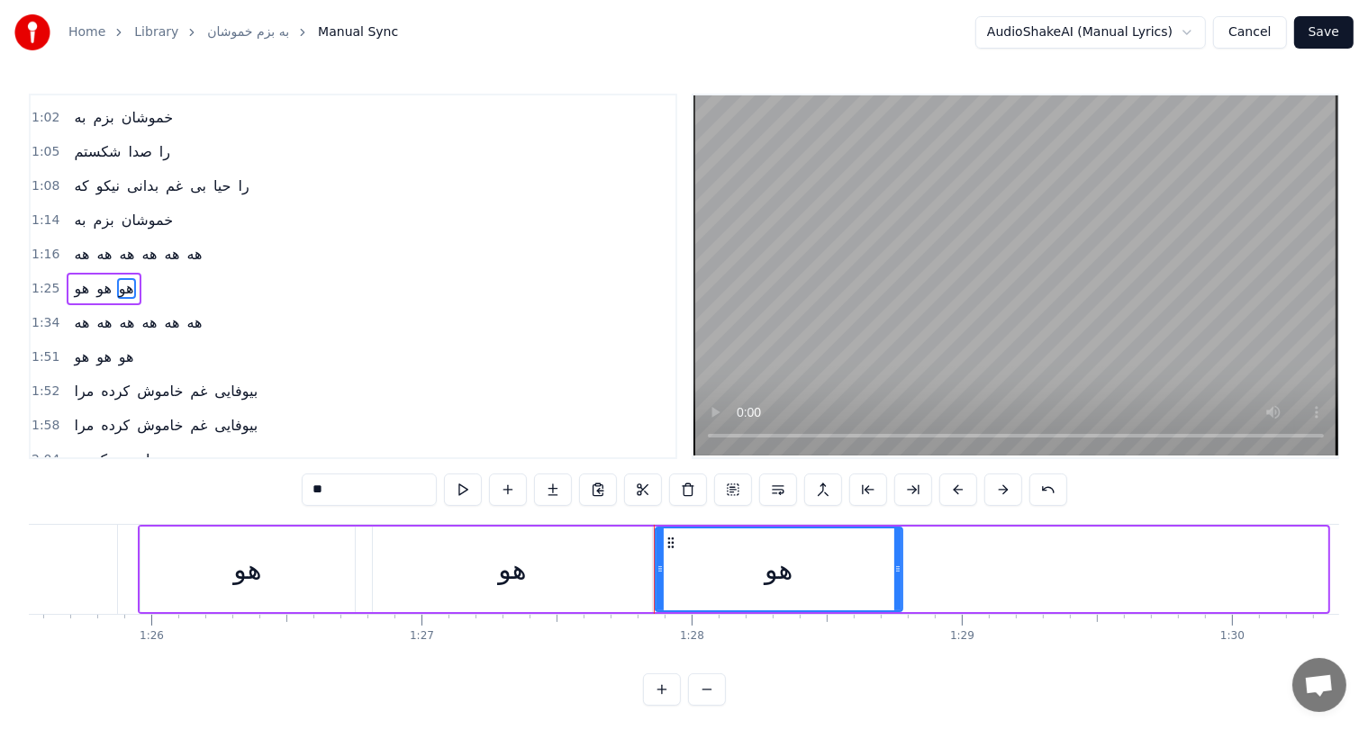
drag, startPoint x: 1323, startPoint y: 566, endPoint x: 898, endPoint y: 591, distance: 425.8
click at [898, 591] on div at bounding box center [897, 570] width 7 height 82
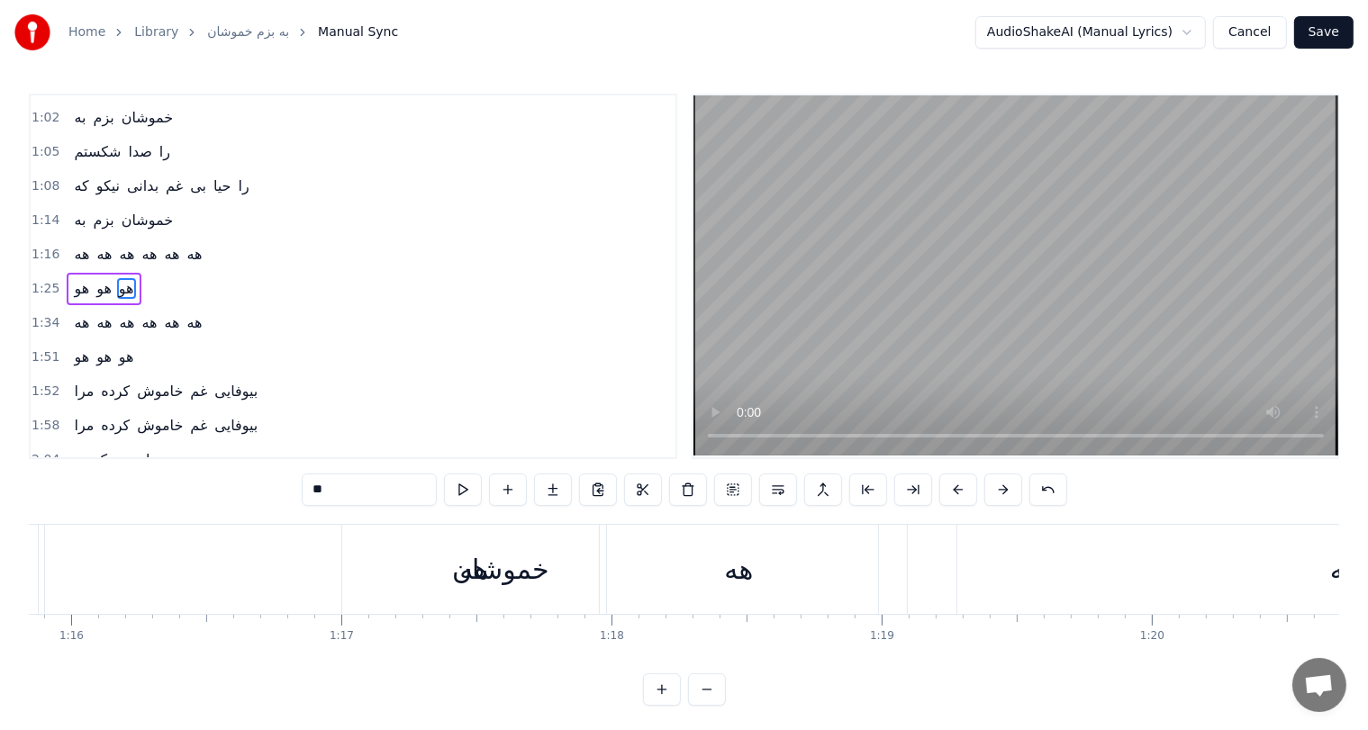
scroll to position [0, 20249]
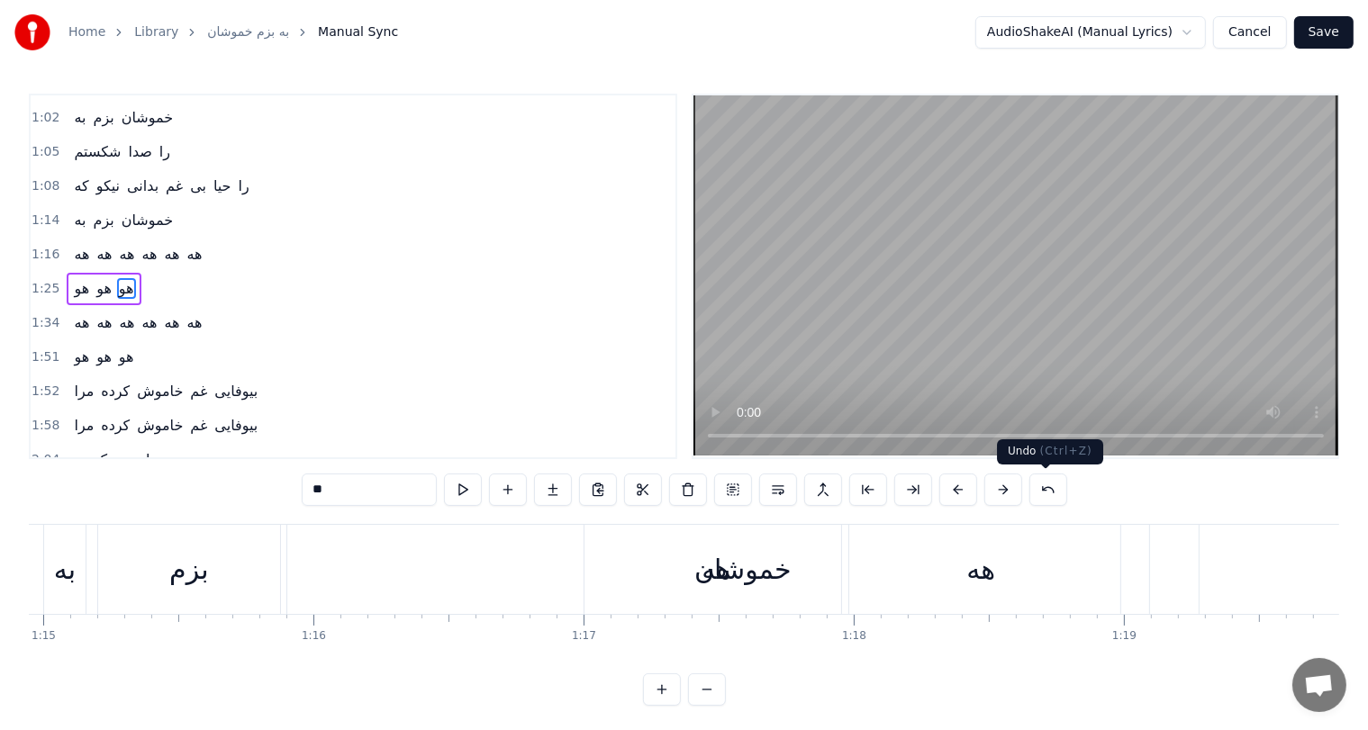
click at [1051, 488] on button at bounding box center [1048, 490] width 38 height 32
click at [1052, 488] on button at bounding box center [1071, 490] width 38 height 32
click at [1045, 488] on button at bounding box center [1026, 490] width 38 height 32
click at [1051, 488] on button at bounding box center [1048, 490] width 38 height 32
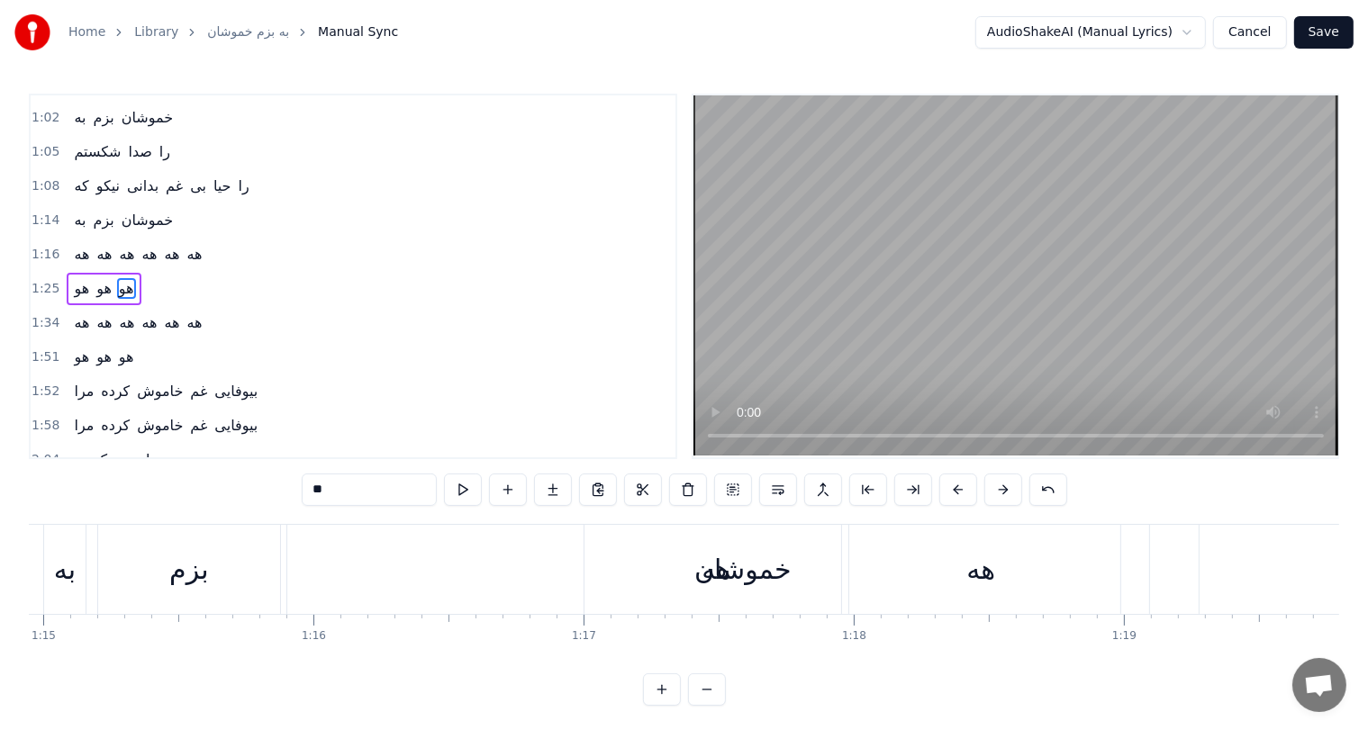
click at [1051, 488] on button at bounding box center [1048, 490] width 38 height 32
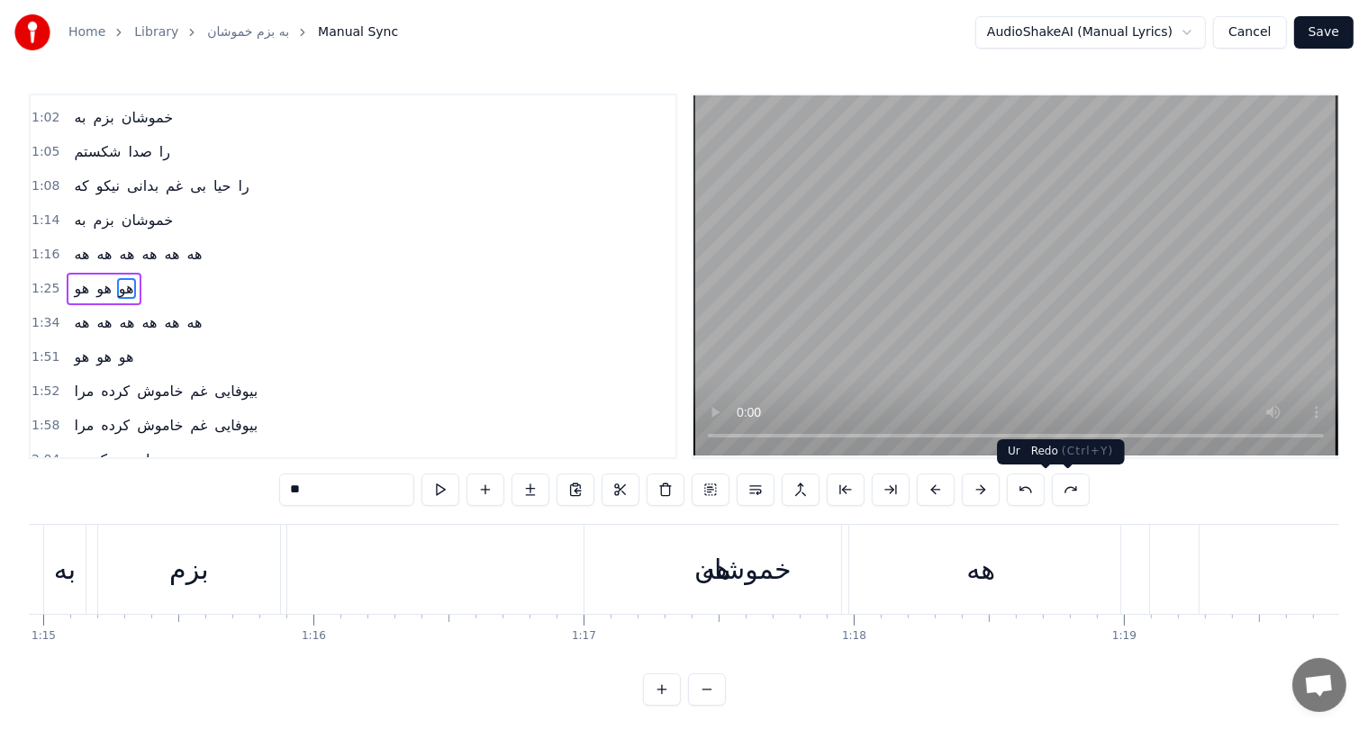
click at [1052, 488] on button at bounding box center [1071, 490] width 38 height 32
click at [1045, 488] on button at bounding box center [1026, 490] width 38 height 32
click at [1052, 488] on button at bounding box center [1071, 490] width 38 height 32
click at [1051, 488] on button at bounding box center [1048, 490] width 38 height 32
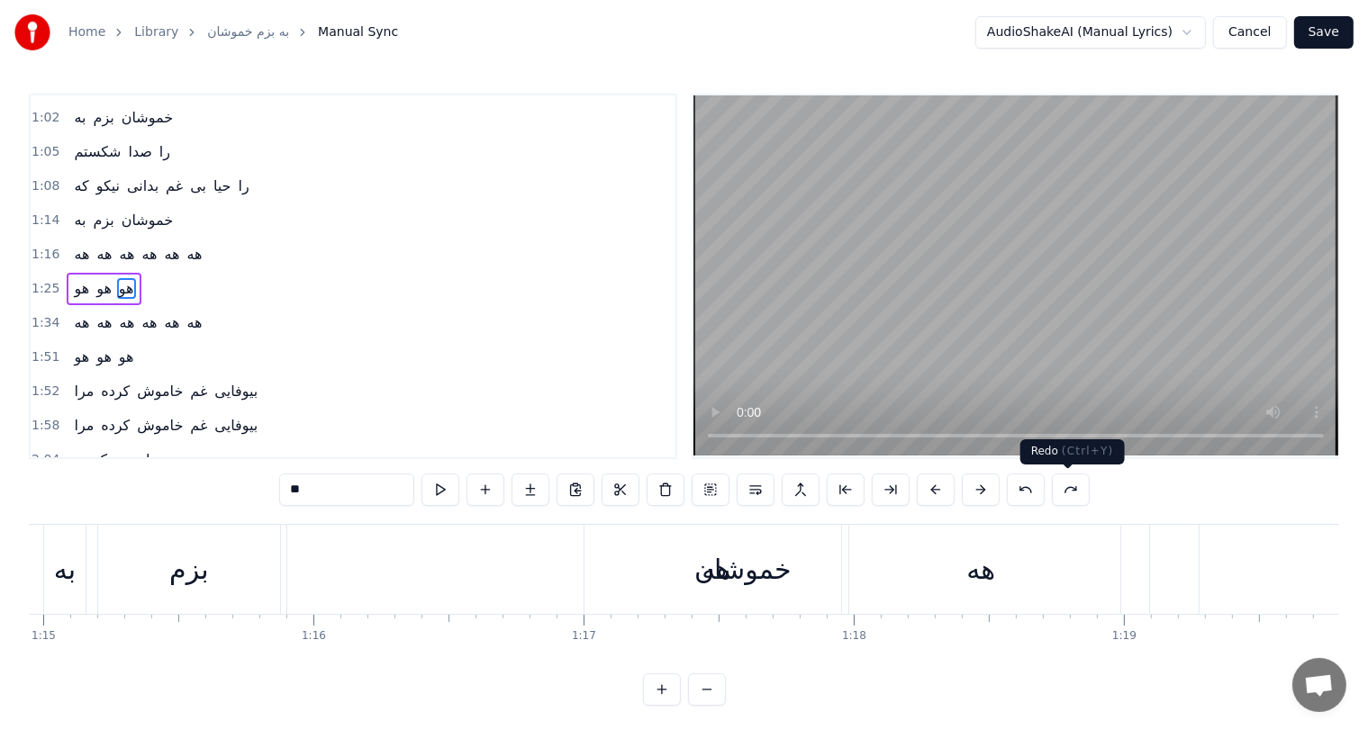
click at [1052, 488] on button at bounding box center [1071, 490] width 38 height 32
click at [1045, 488] on button at bounding box center [1026, 490] width 38 height 32
click at [1052, 488] on button at bounding box center [1071, 490] width 38 height 32
click at [1045, 488] on button at bounding box center [1026, 490] width 38 height 32
click at [1052, 488] on button at bounding box center [1071, 490] width 38 height 32
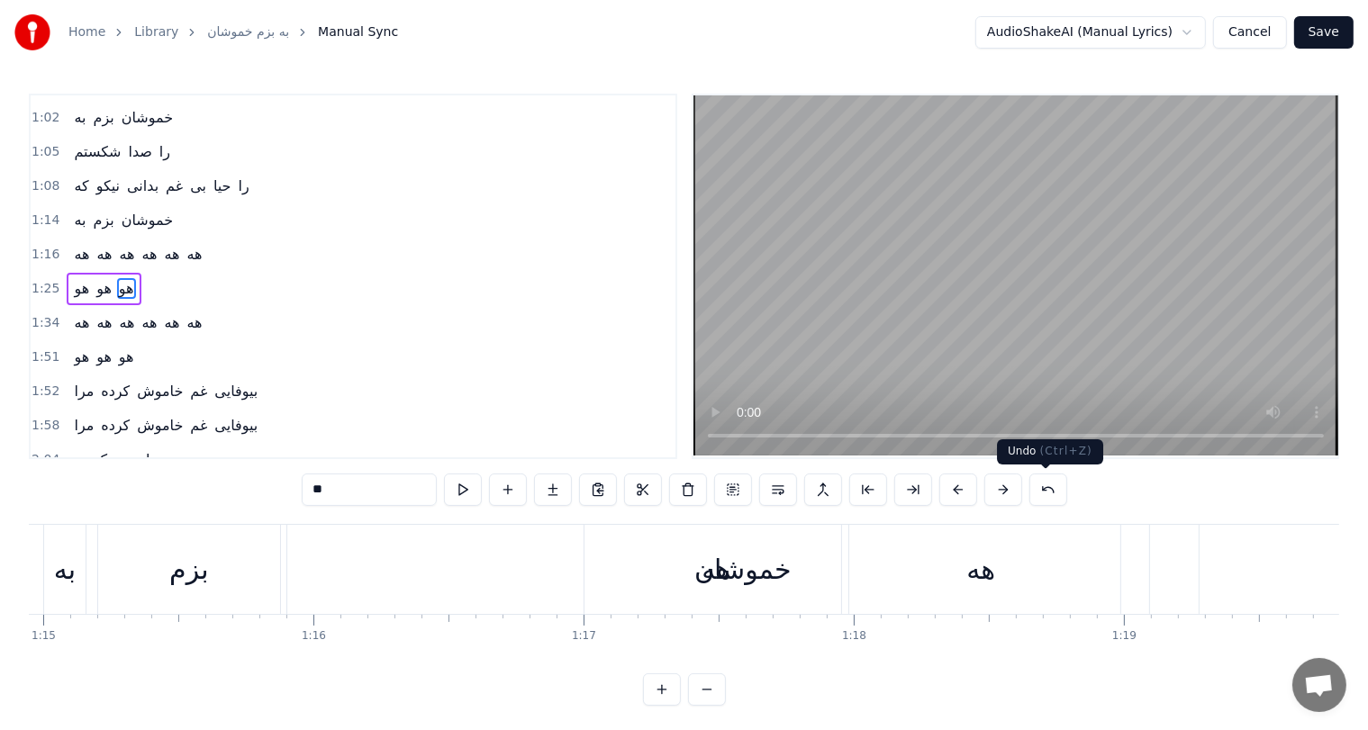
click at [1051, 488] on button at bounding box center [1048, 490] width 38 height 32
click at [1052, 488] on button at bounding box center [1071, 490] width 38 height 32
click at [1039, 490] on button at bounding box center [1048, 490] width 38 height 32
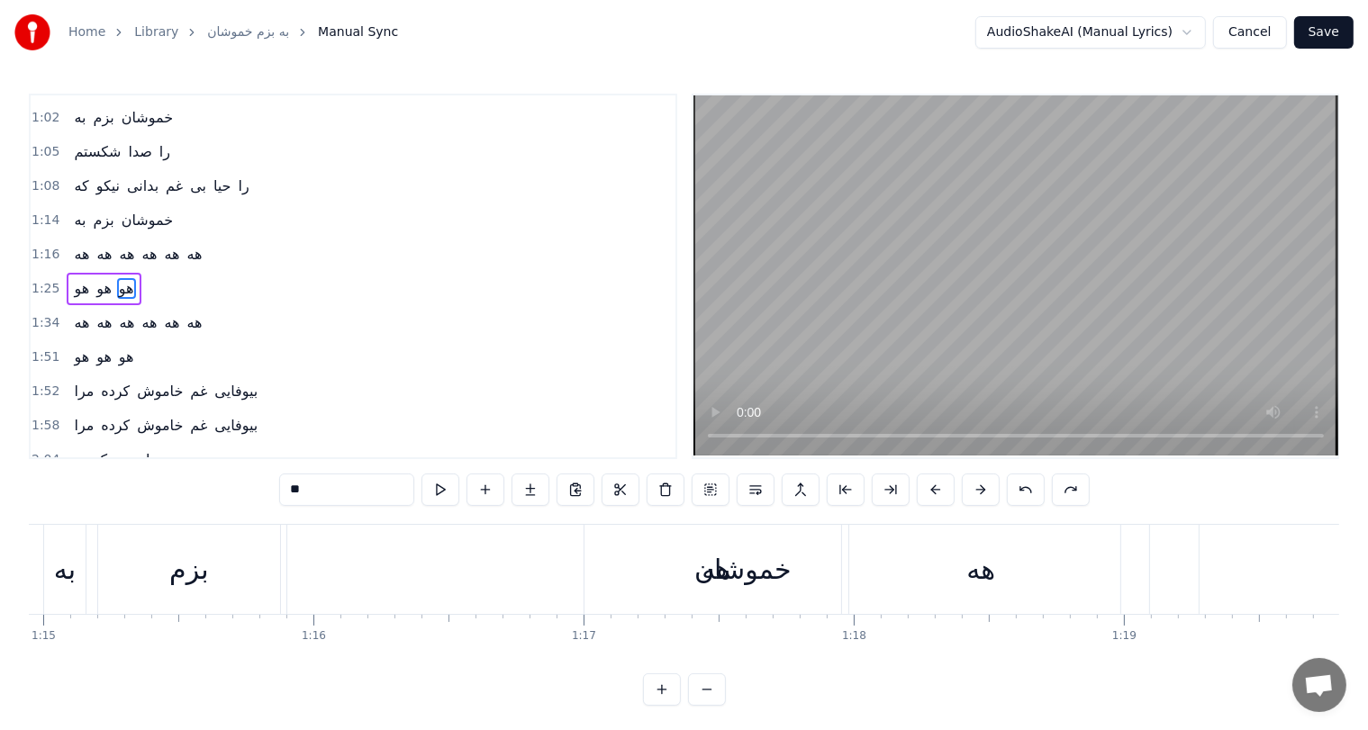
click at [1024, 486] on button at bounding box center [1026, 490] width 38 height 32
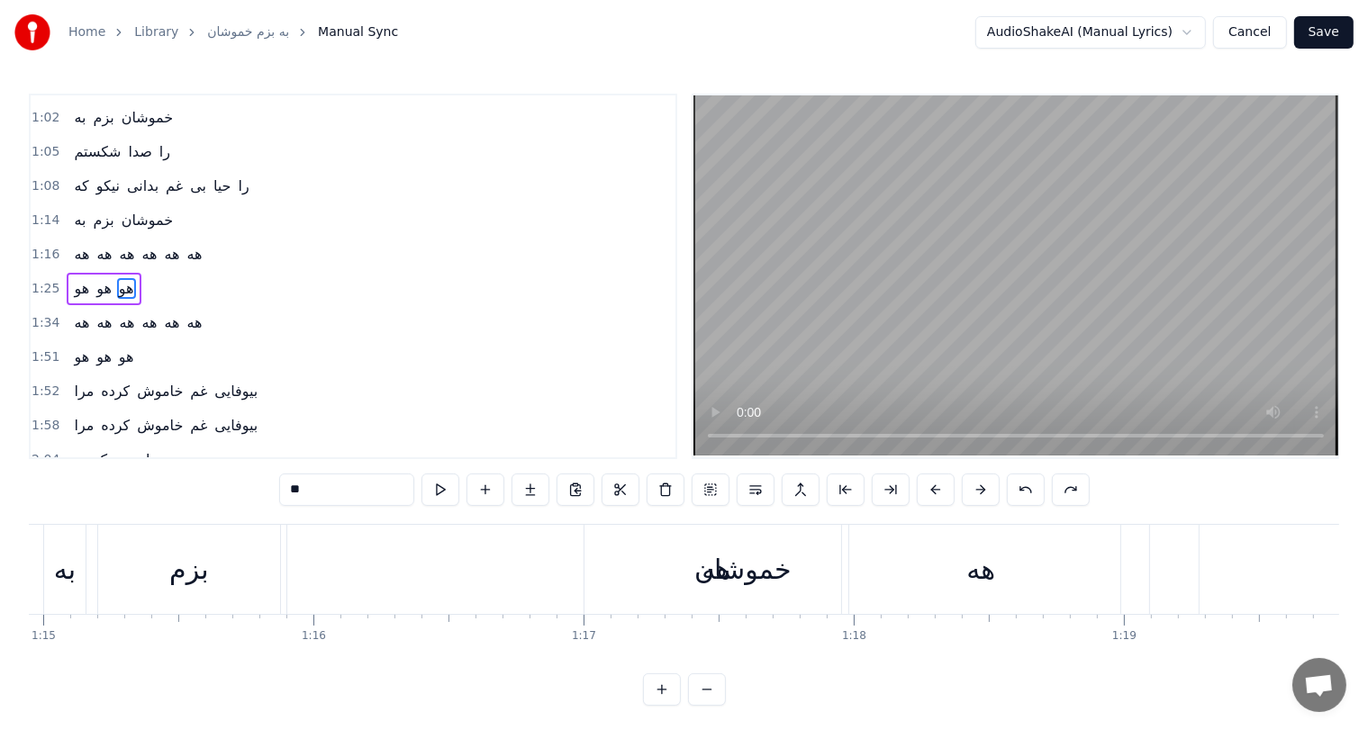
click at [1024, 486] on button at bounding box center [1026, 490] width 38 height 32
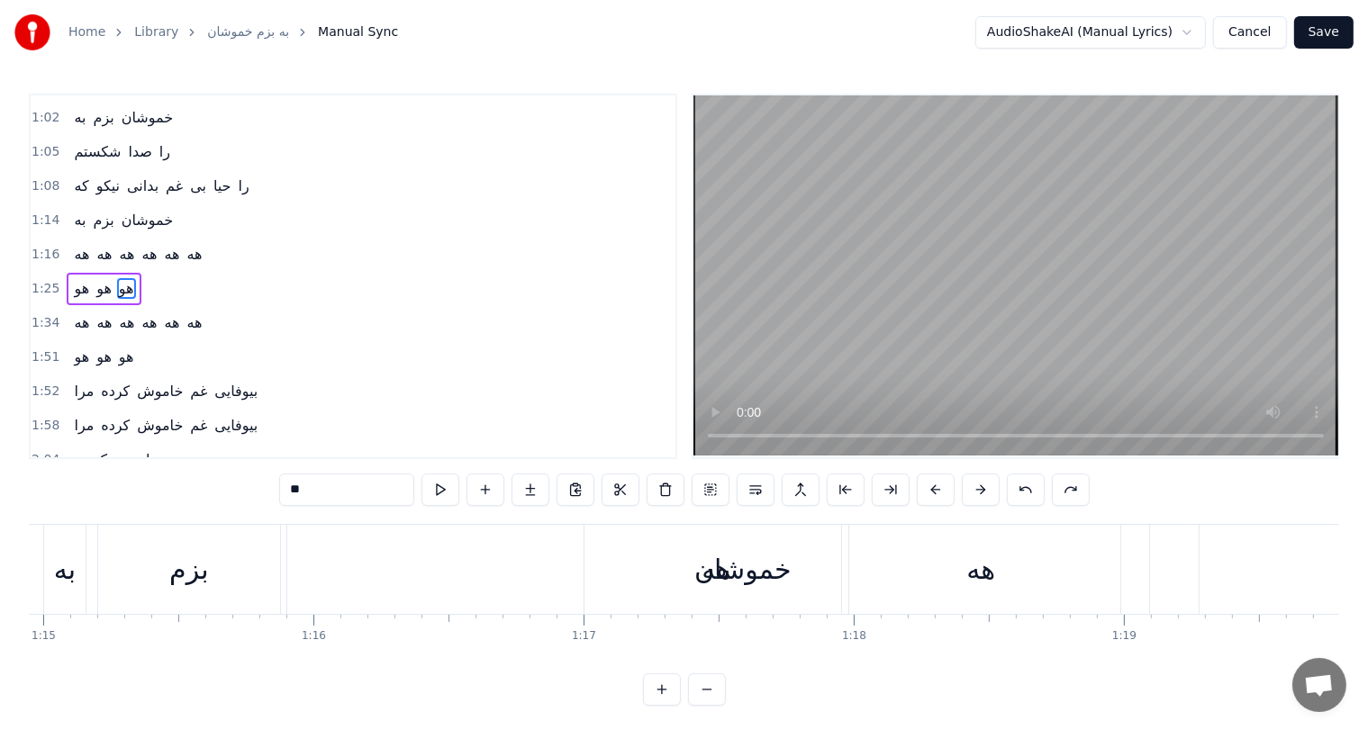
click at [1024, 486] on button at bounding box center [1026, 490] width 38 height 32
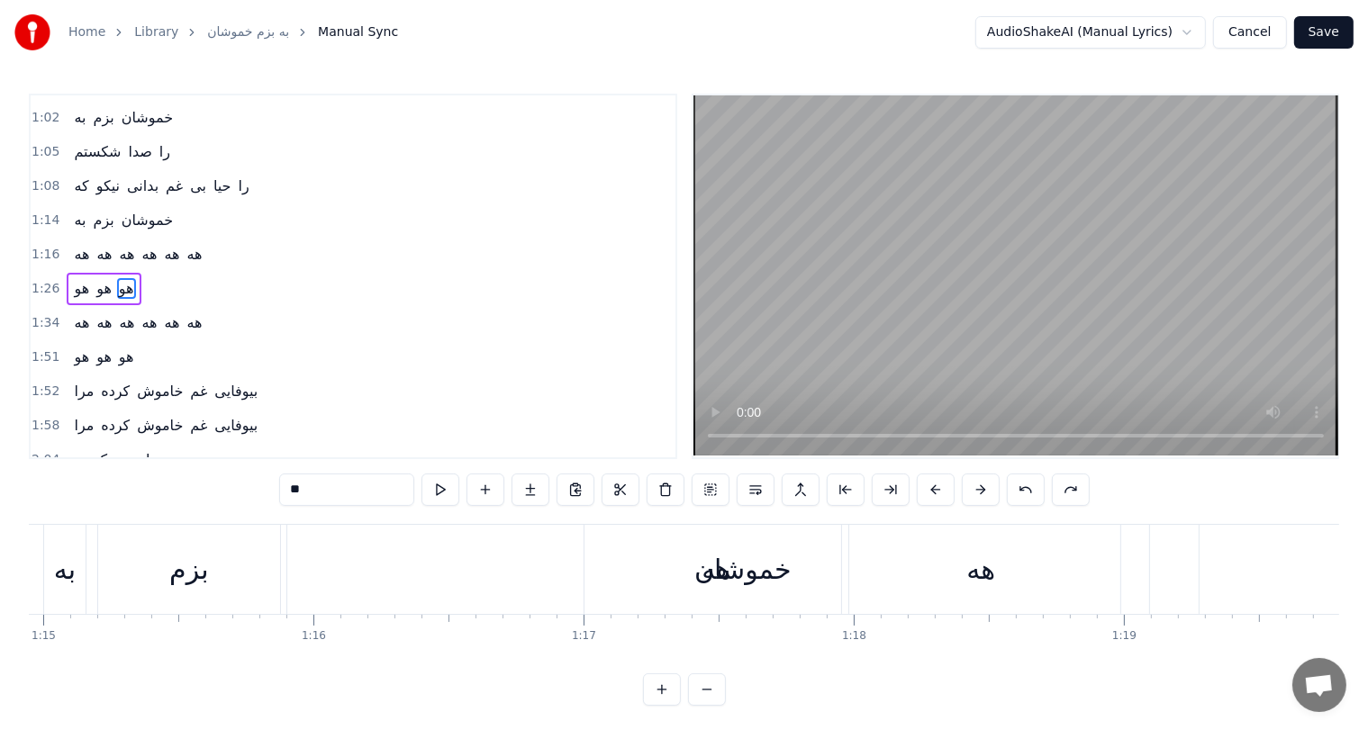
click at [1024, 486] on button at bounding box center [1026, 490] width 38 height 32
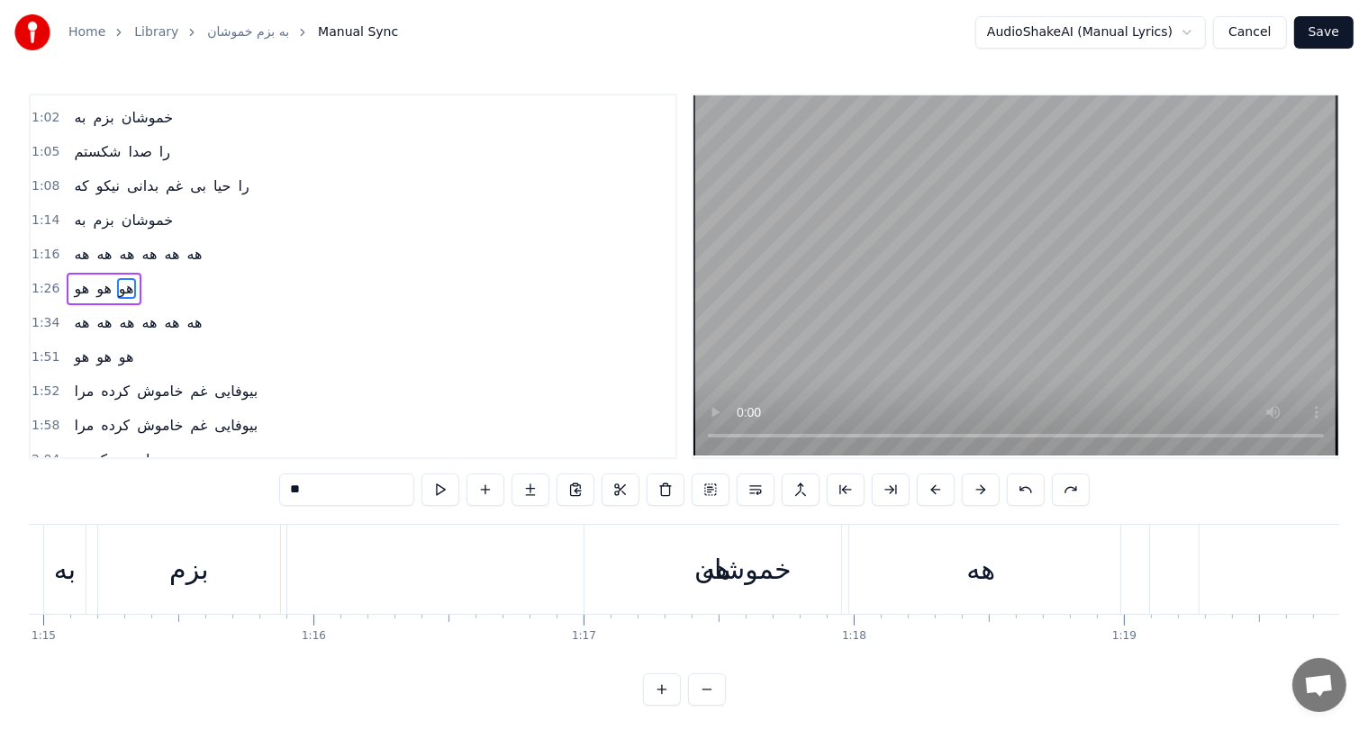
click at [1024, 486] on button at bounding box center [1026, 490] width 38 height 32
click at [1029, 490] on button at bounding box center [1026, 490] width 38 height 32
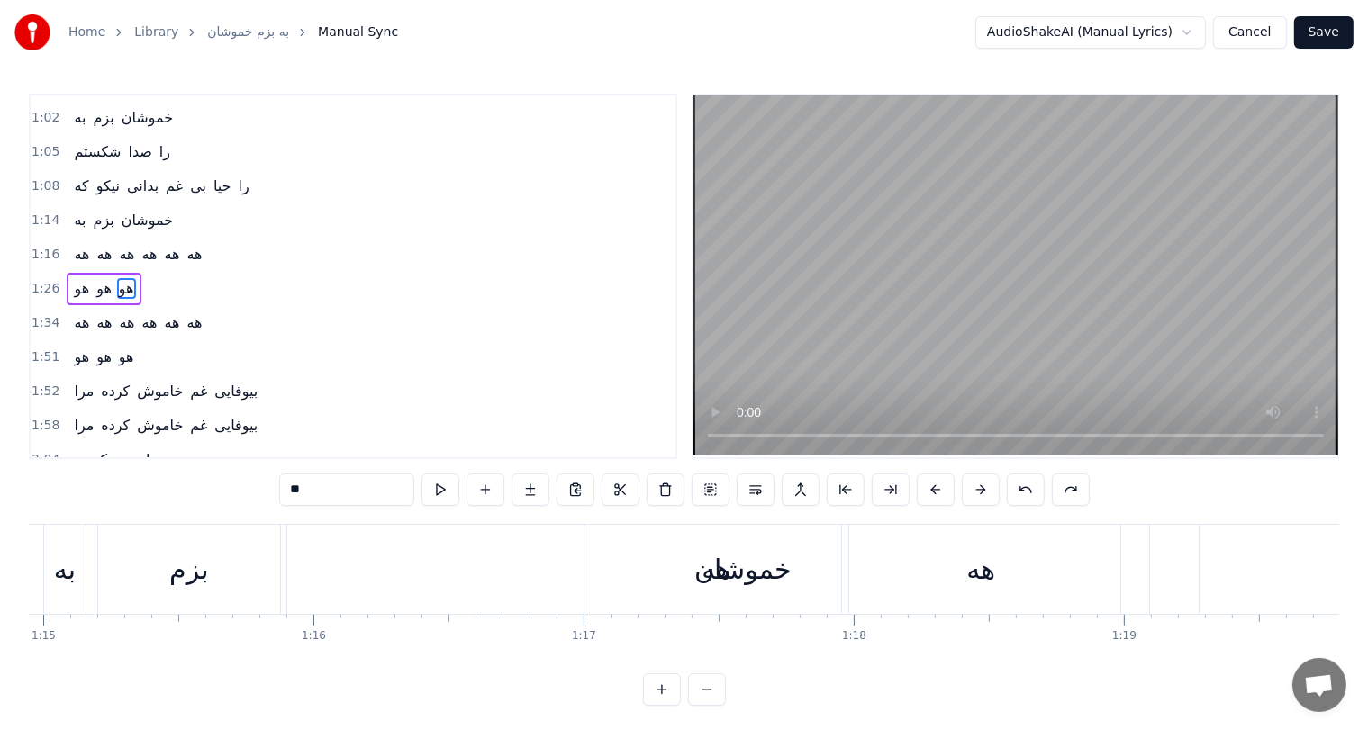
click at [1029, 490] on button at bounding box center [1026, 490] width 38 height 32
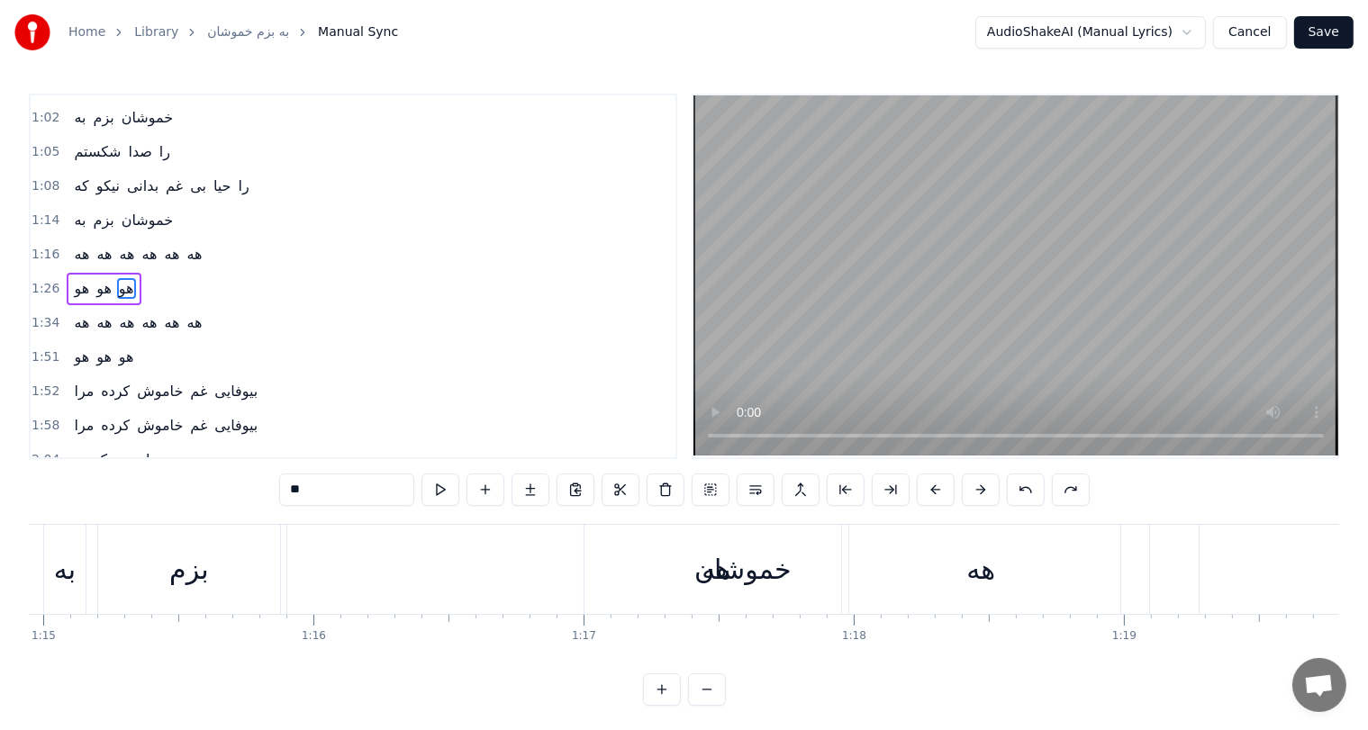
click at [1029, 490] on button at bounding box center [1026, 490] width 38 height 32
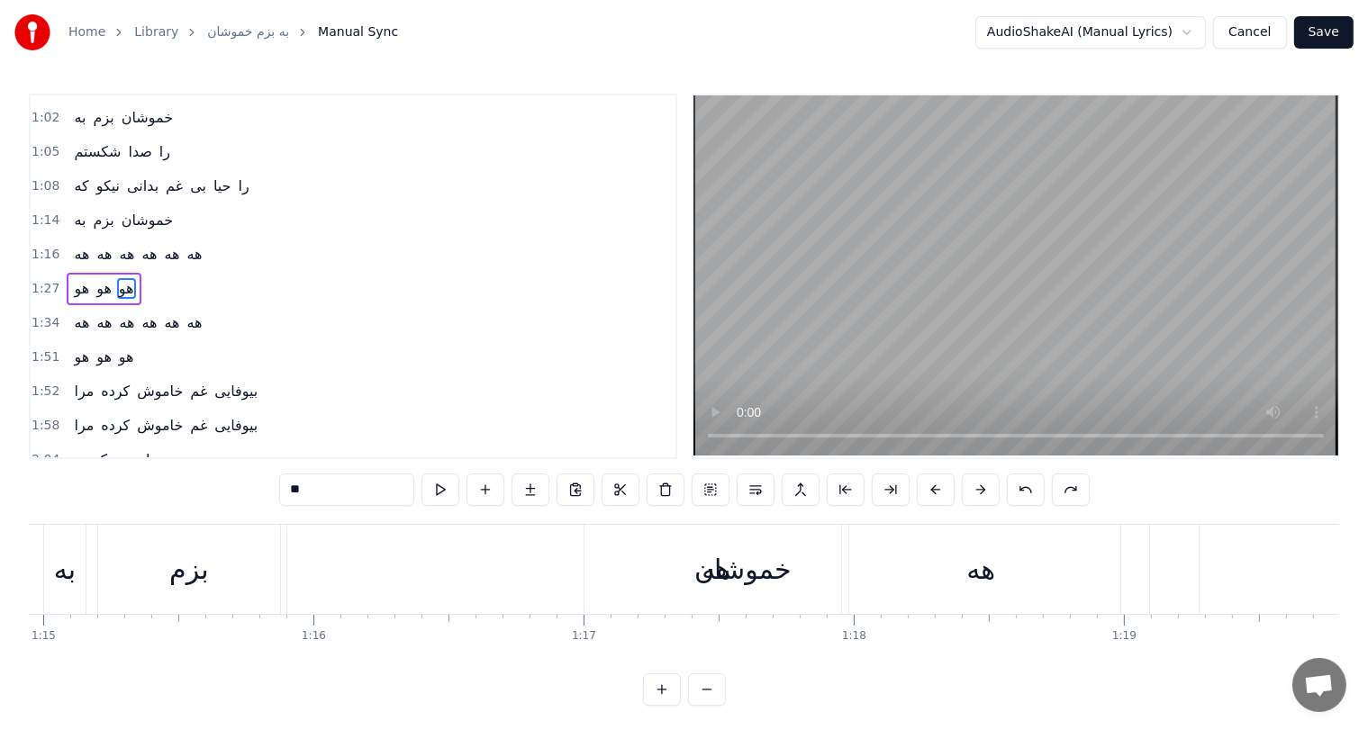
click at [1029, 490] on button at bounding box center [1026, 490] width 38 height 32
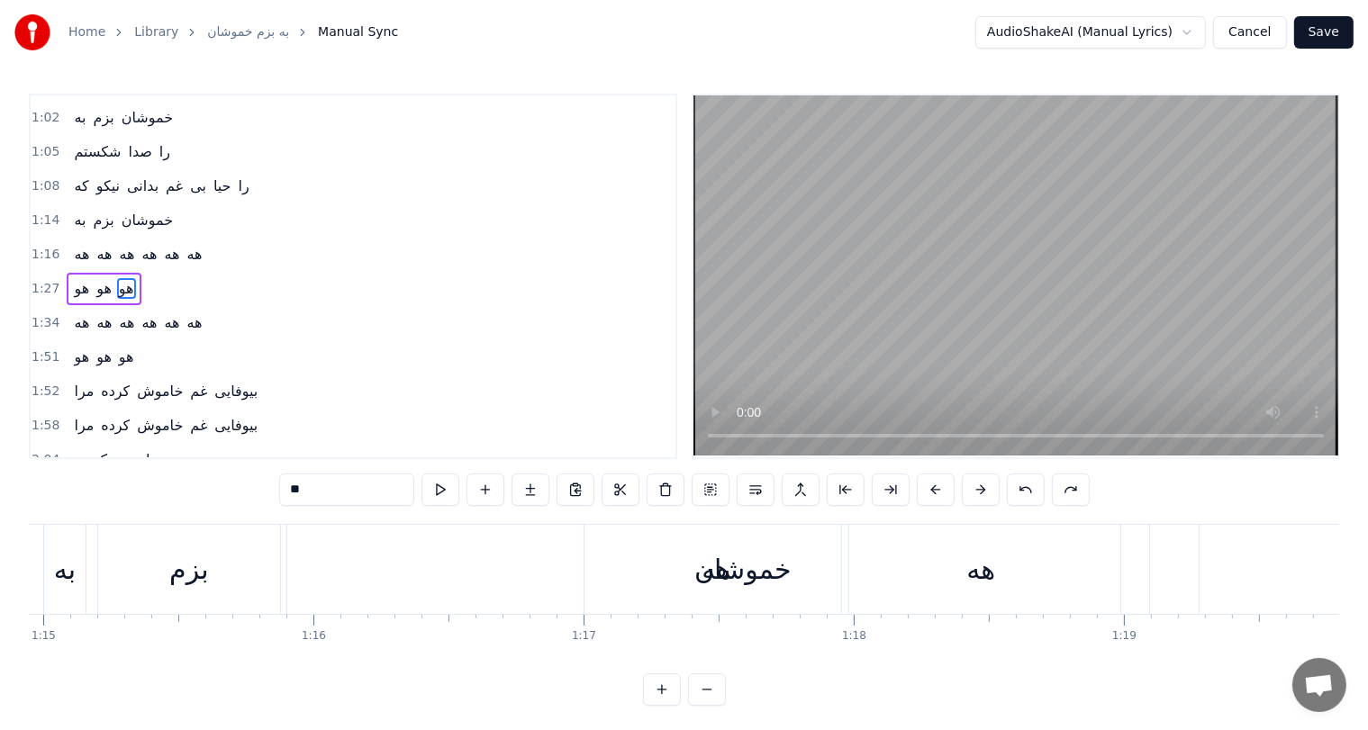
click at [1029, 490] on button at bounding box center [1026, 490] width 38 height 32
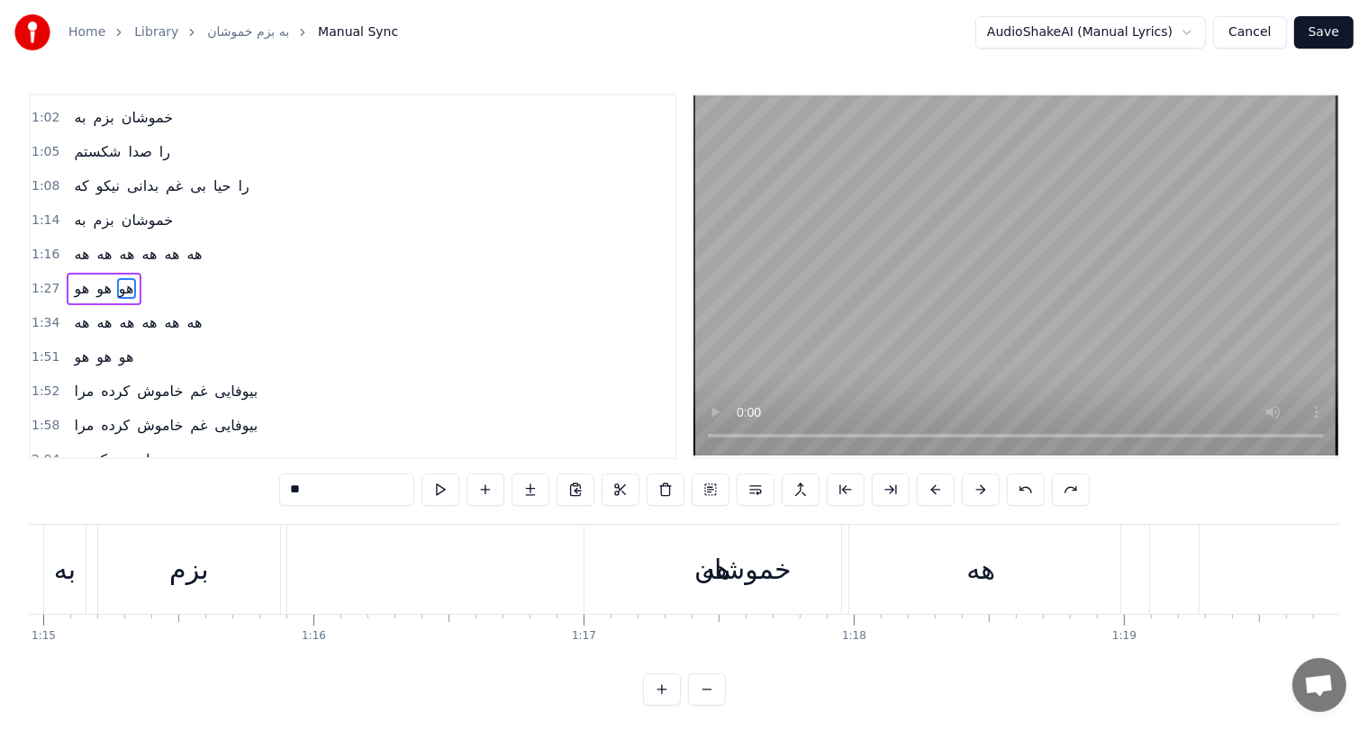
click at [1029, 490] on button at bounding box center [1026, 490] width 38 height 32
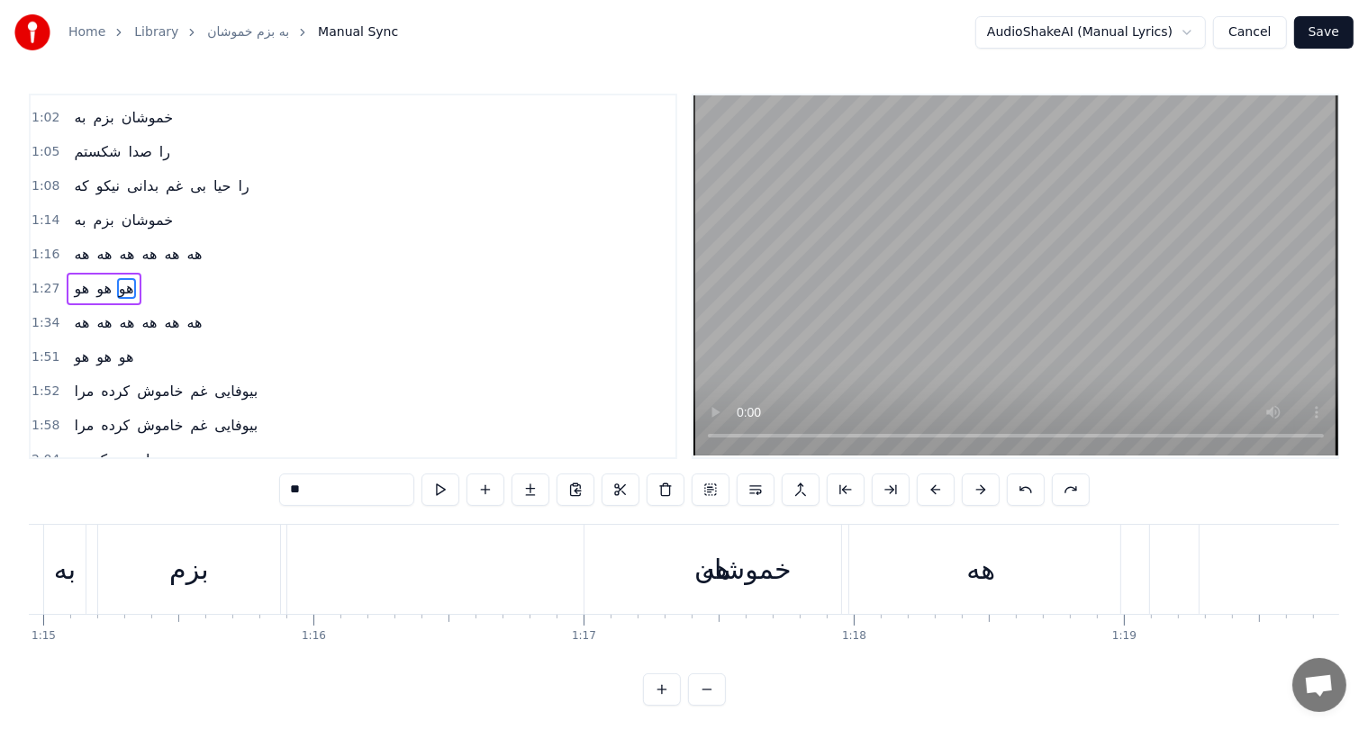
click at [1029, 490] on button at bounding box center [1026, 490] width 38 height 32
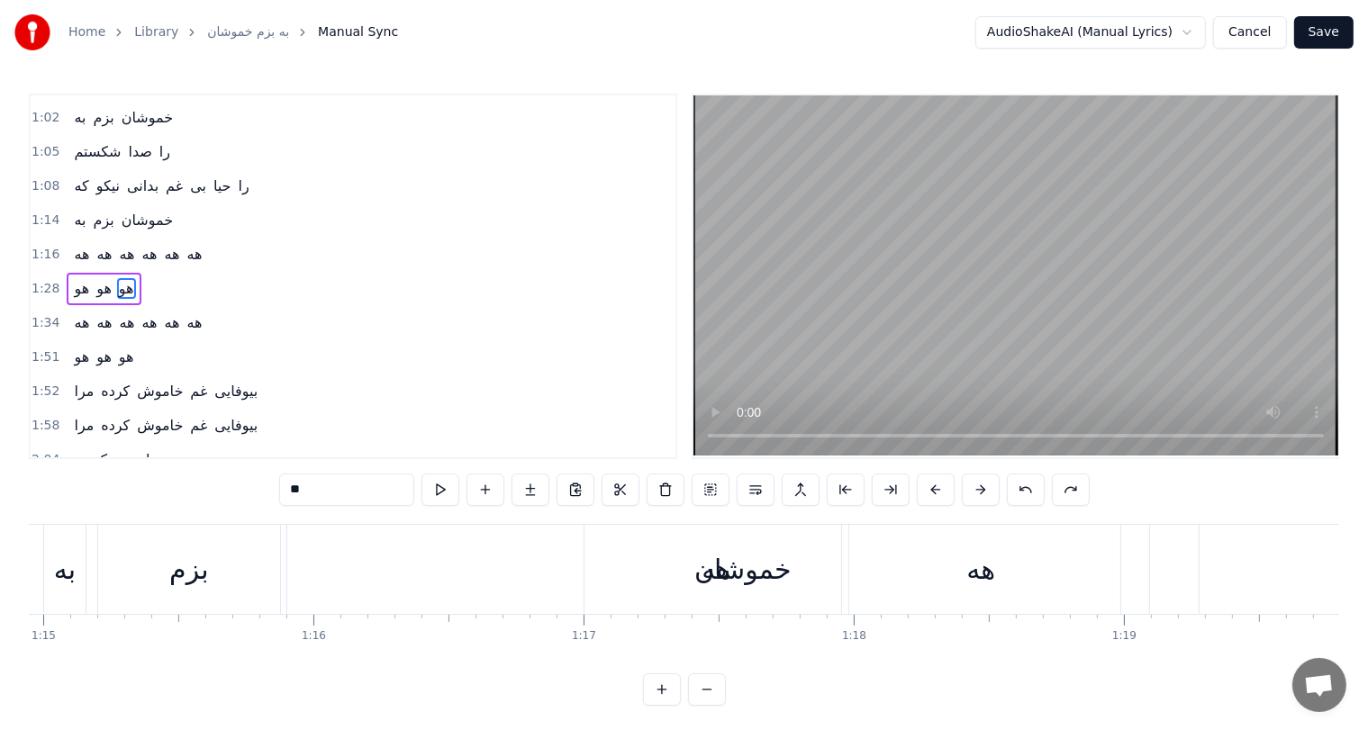
click at [1029, 490] on button at bounding box center [1026, 490] width 38 height 32
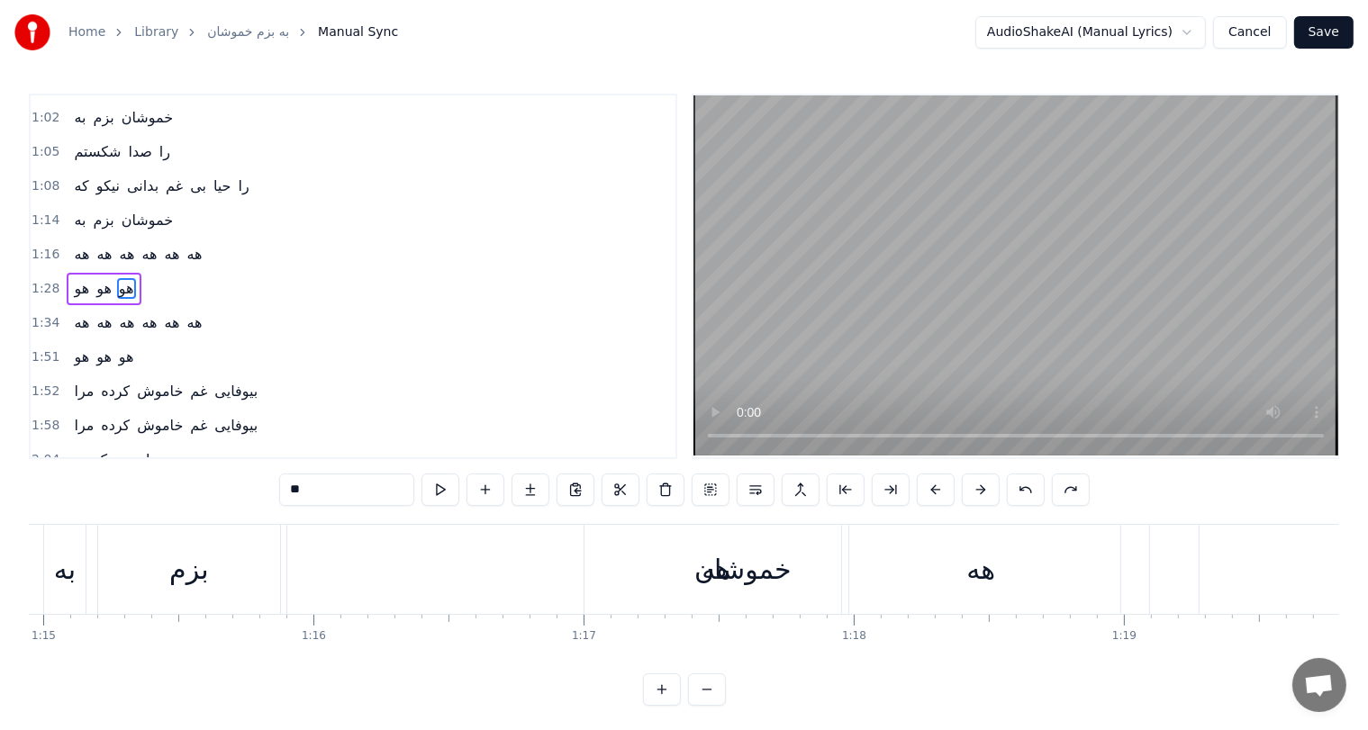
click at [1029, 490] on button at bounding box center [1026, 490] width 38 height 32
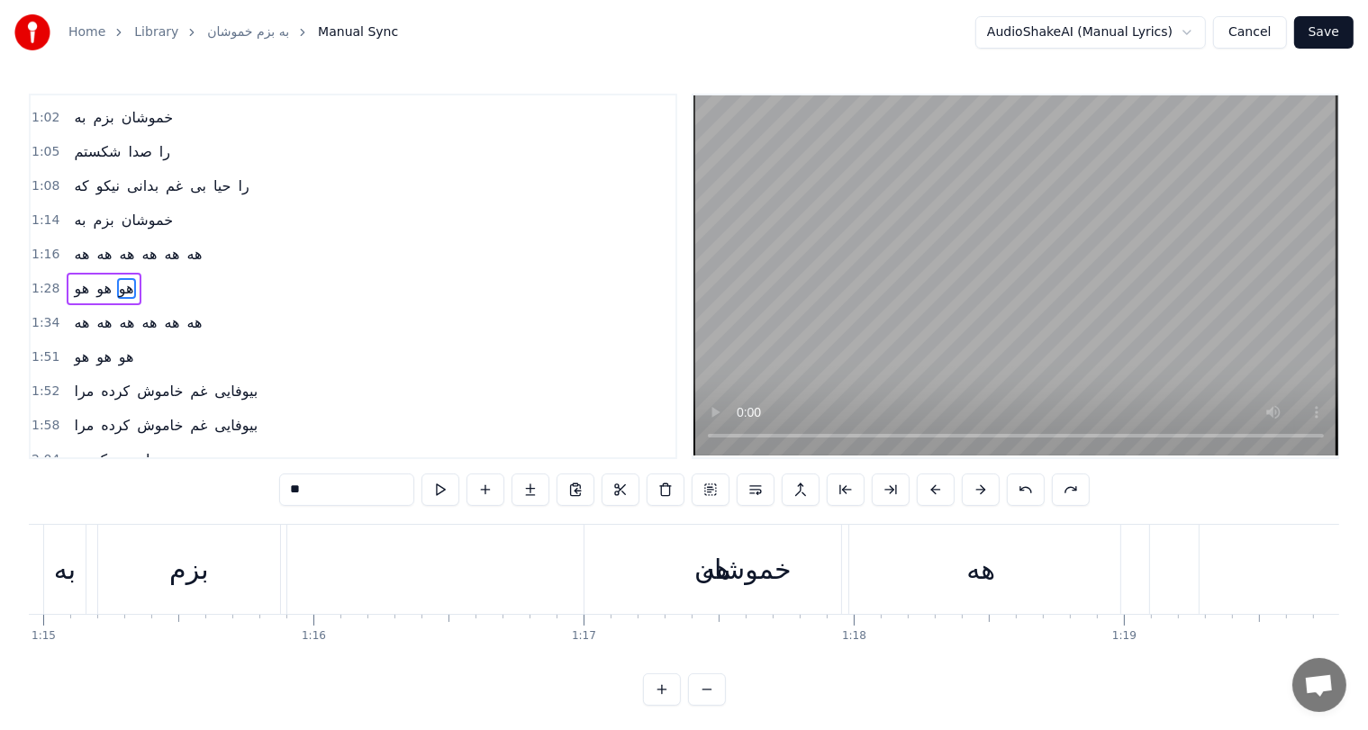
click at [1029, 490] on button at bounding box center [1026, 490] width 38 height 32
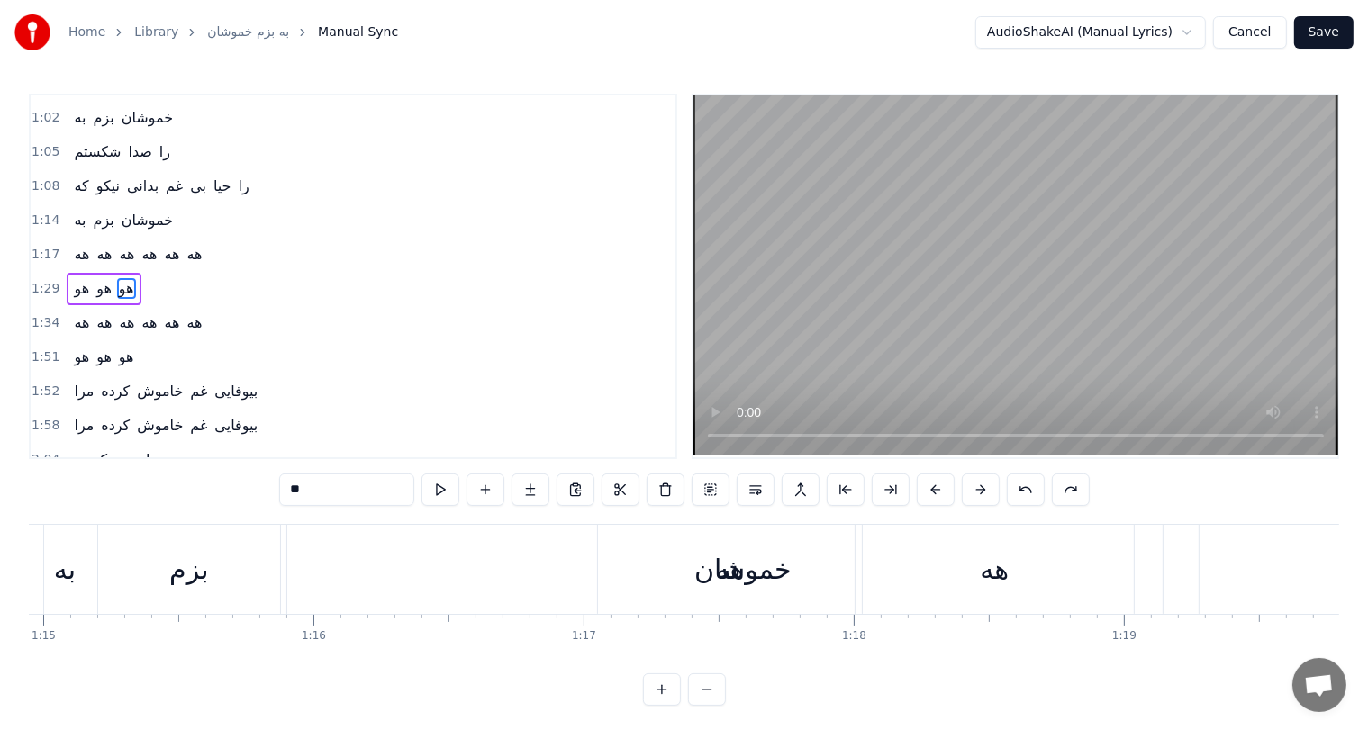
click at [1029, 490] on button at bounding box center [1026, 490] width 38 height 32
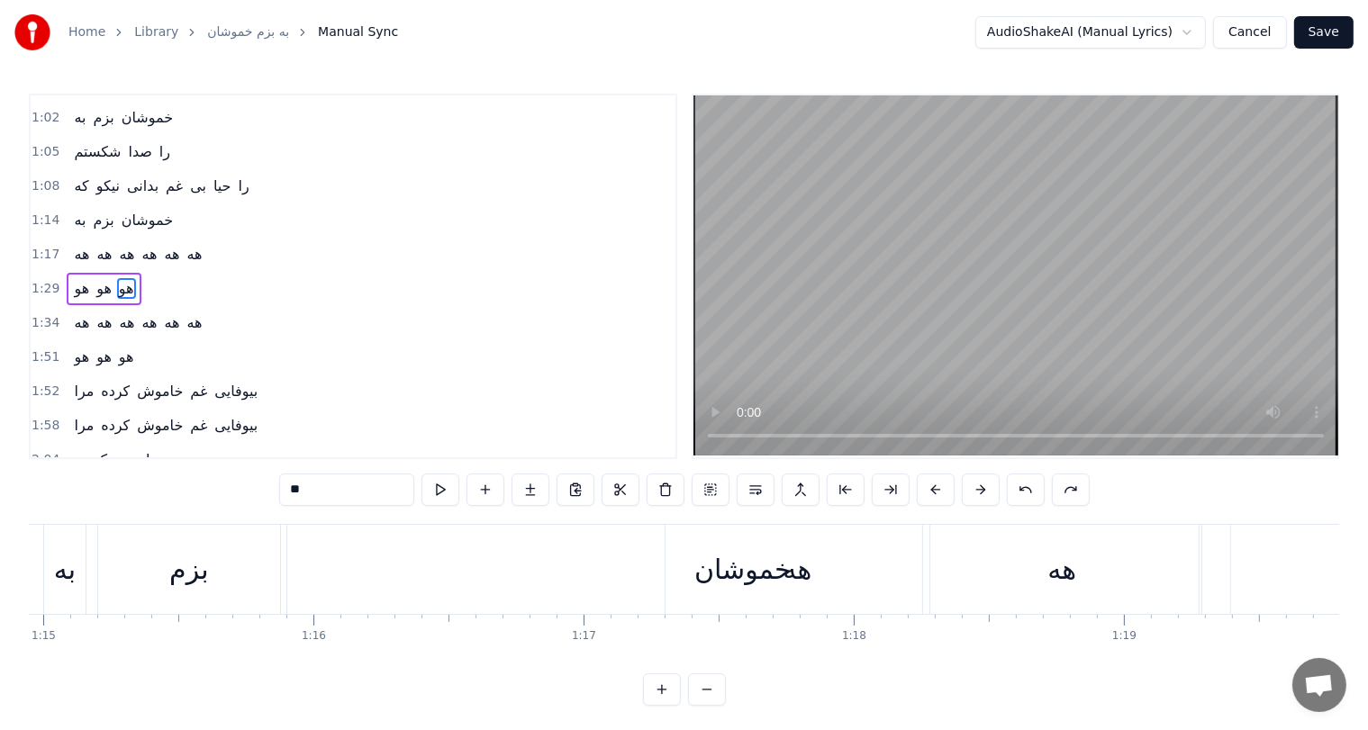
click at [1029, 490] on button at bounding box center [1026, 490] width 38 height 32
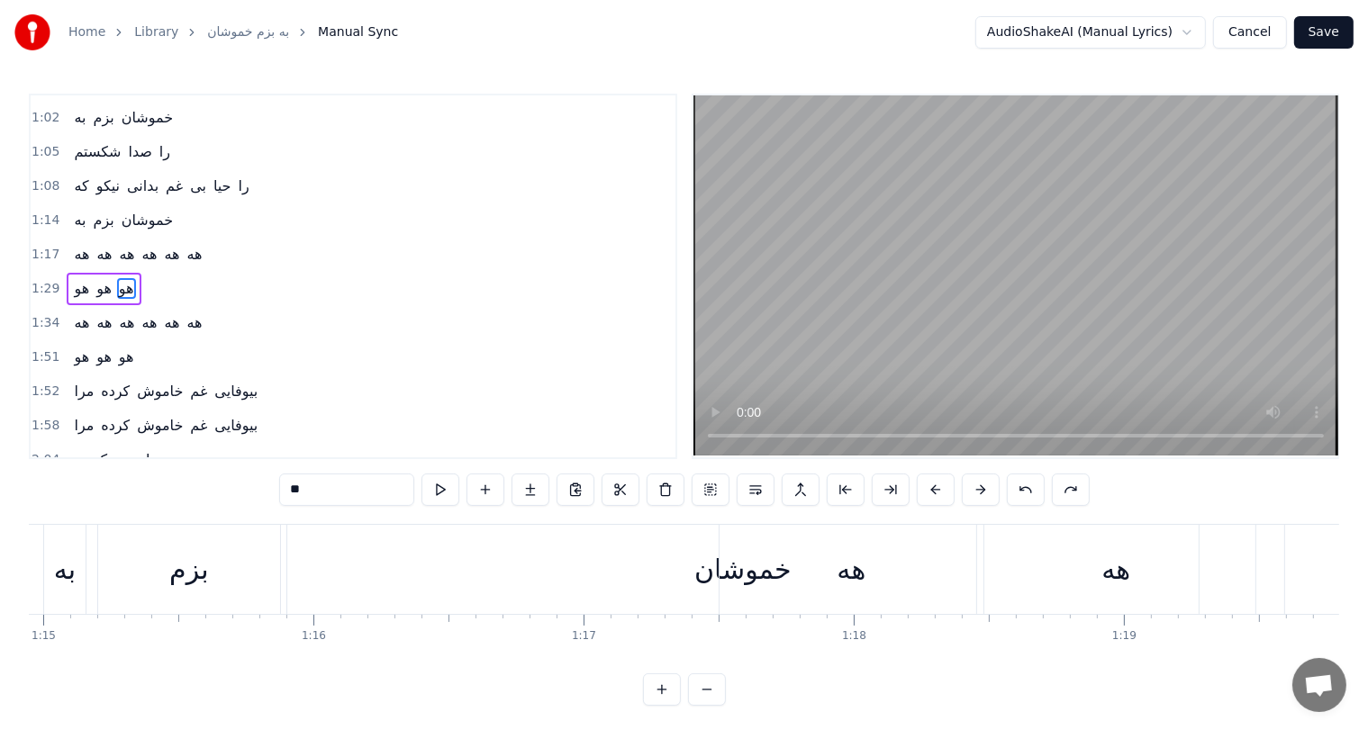
click at [1029, 490] on button at bounding box center [1026, 490] width 38 height 32
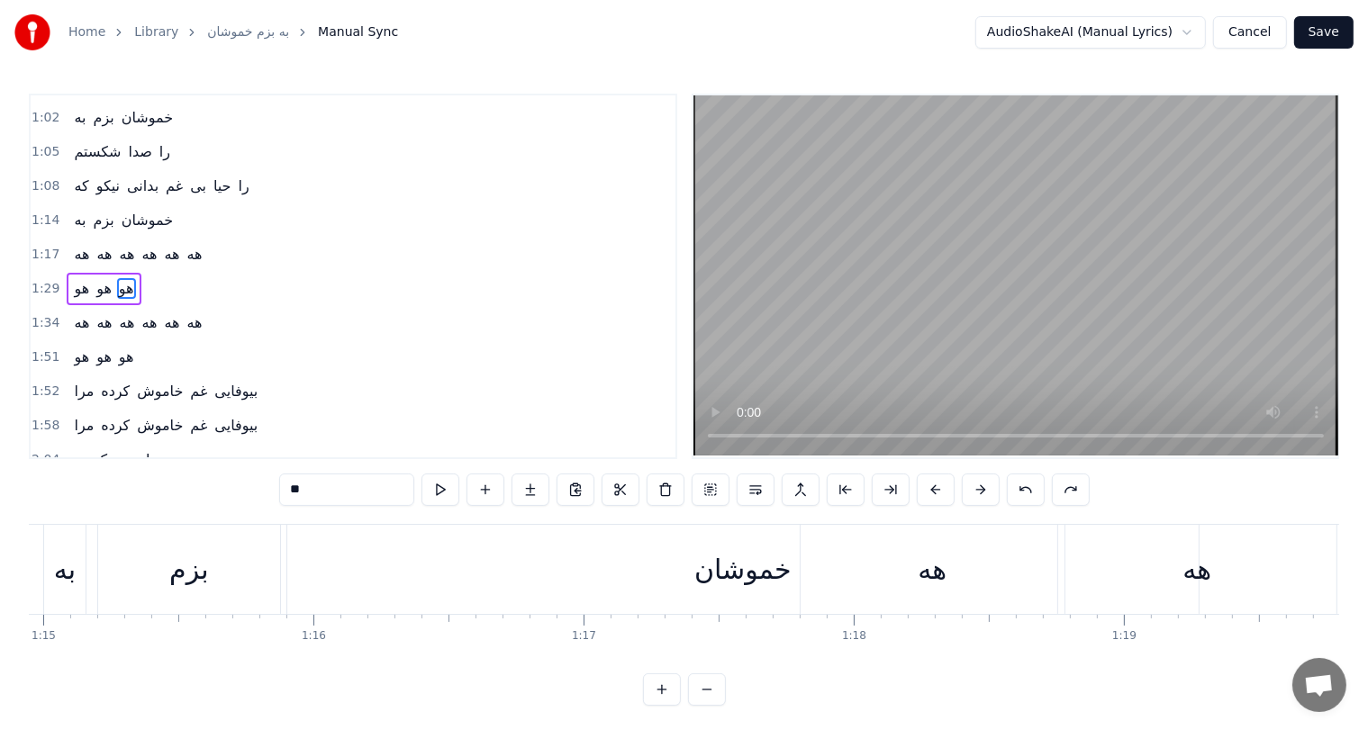
click at [1029, 490] on button at bounding box center [1026, 490] width 38 height 32
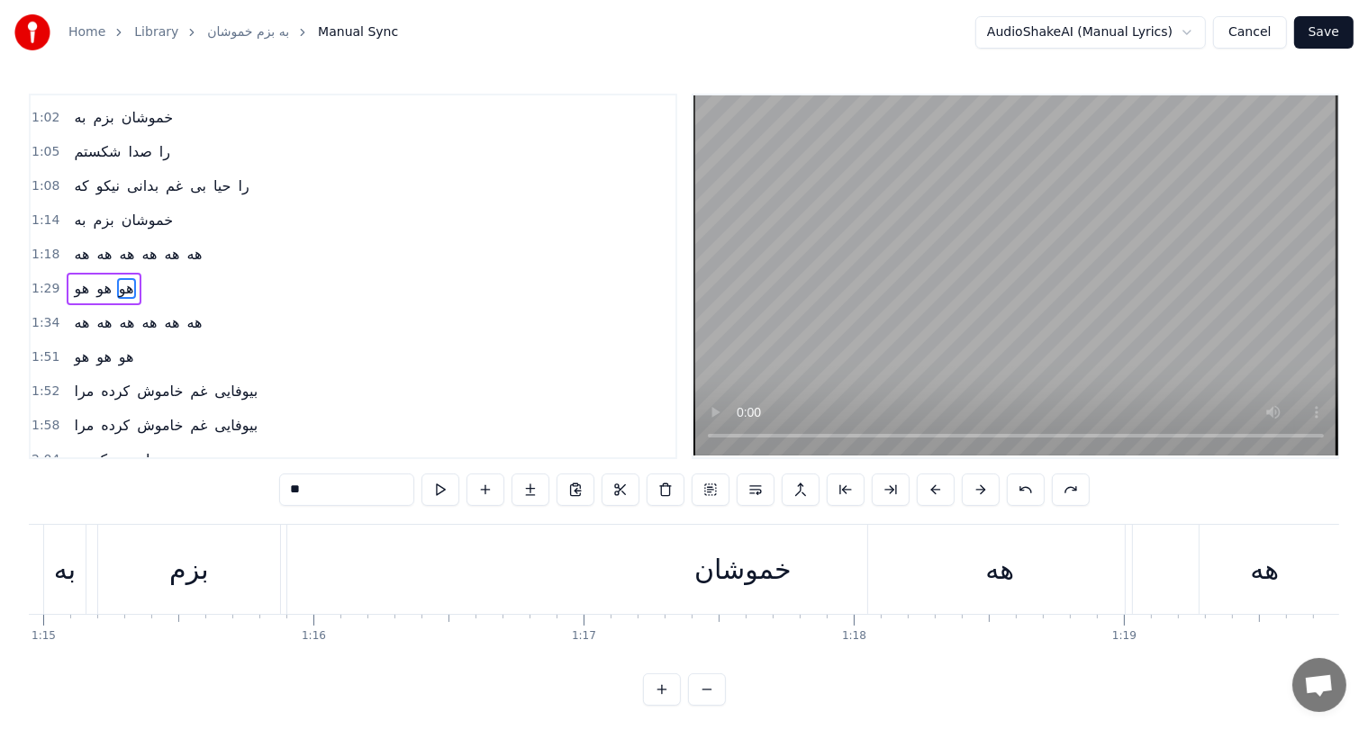
click at [1029, 490] on button at bounding box center [1026, 490] width 38 height 32
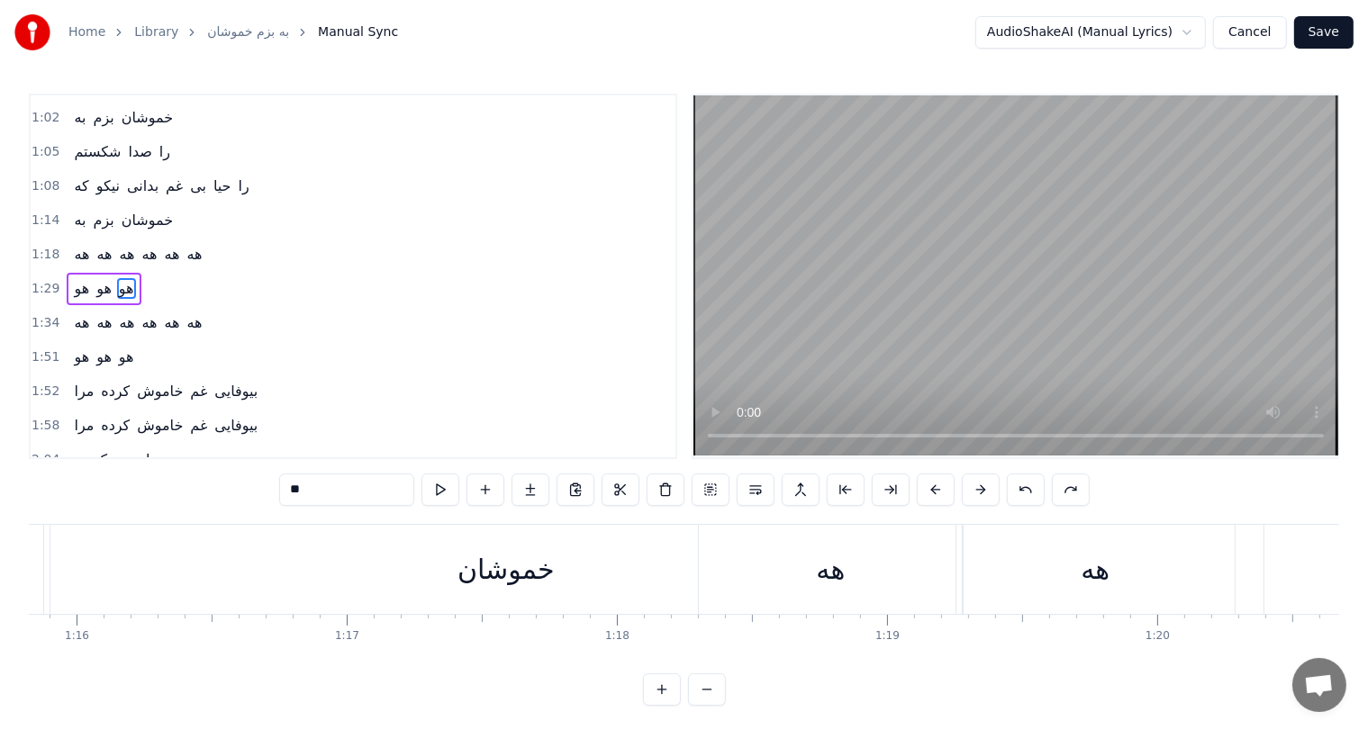
scroll to position [0, 20489]
click at [1025, 485] on button at bounding box center [1026, 490] width 38 height 32
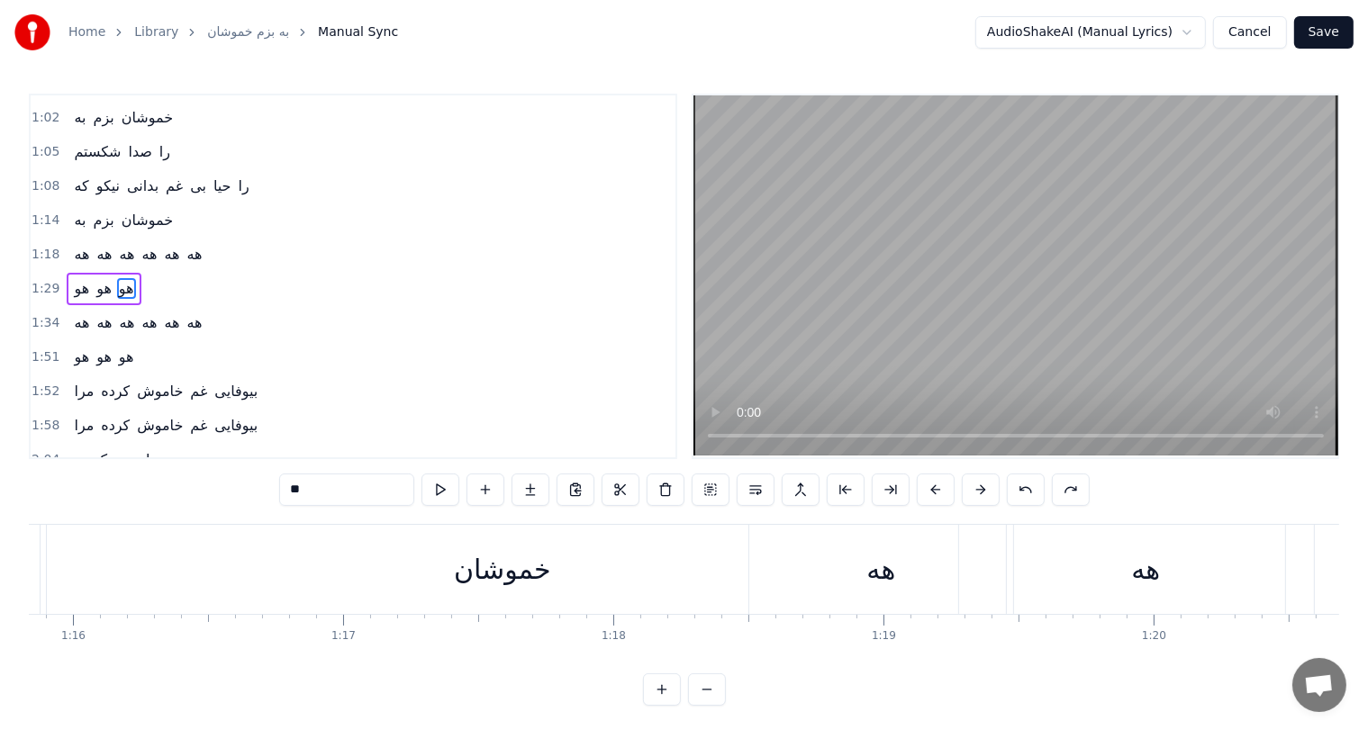
click at [1025, 485] on button at bounding box center [1026, 490] width 38 height 32
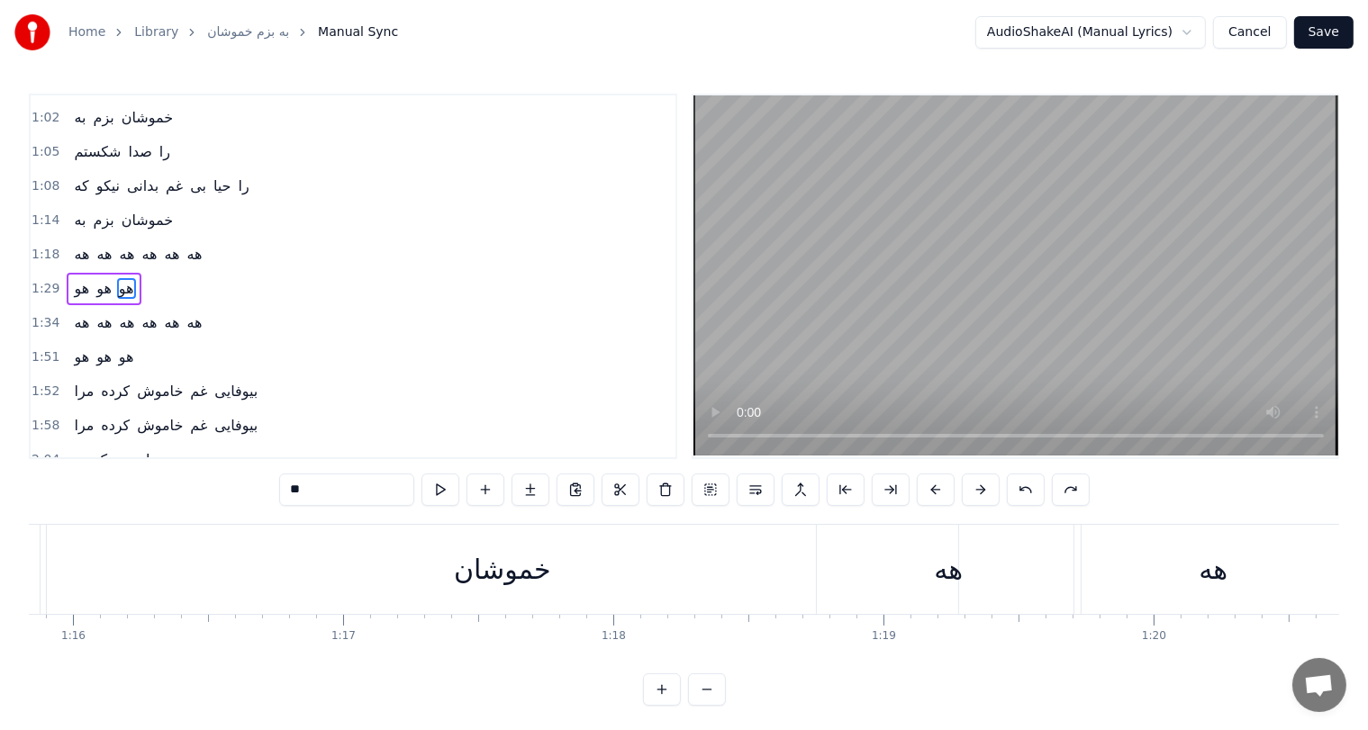
click at [1025, 485] on button at bounding box center [1026, 490] width 38 height 32
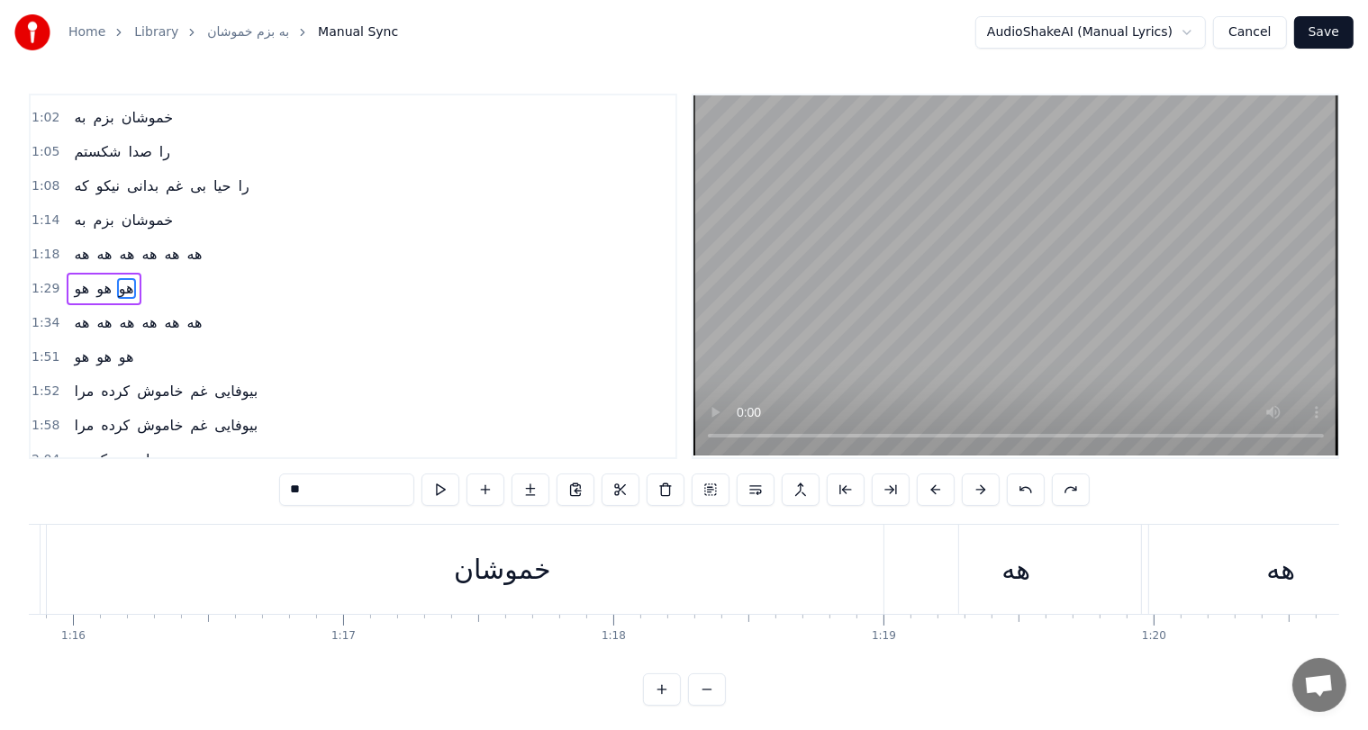
click at [1025, 485] on button at bounding box center [1026, 490] width 38 height 32
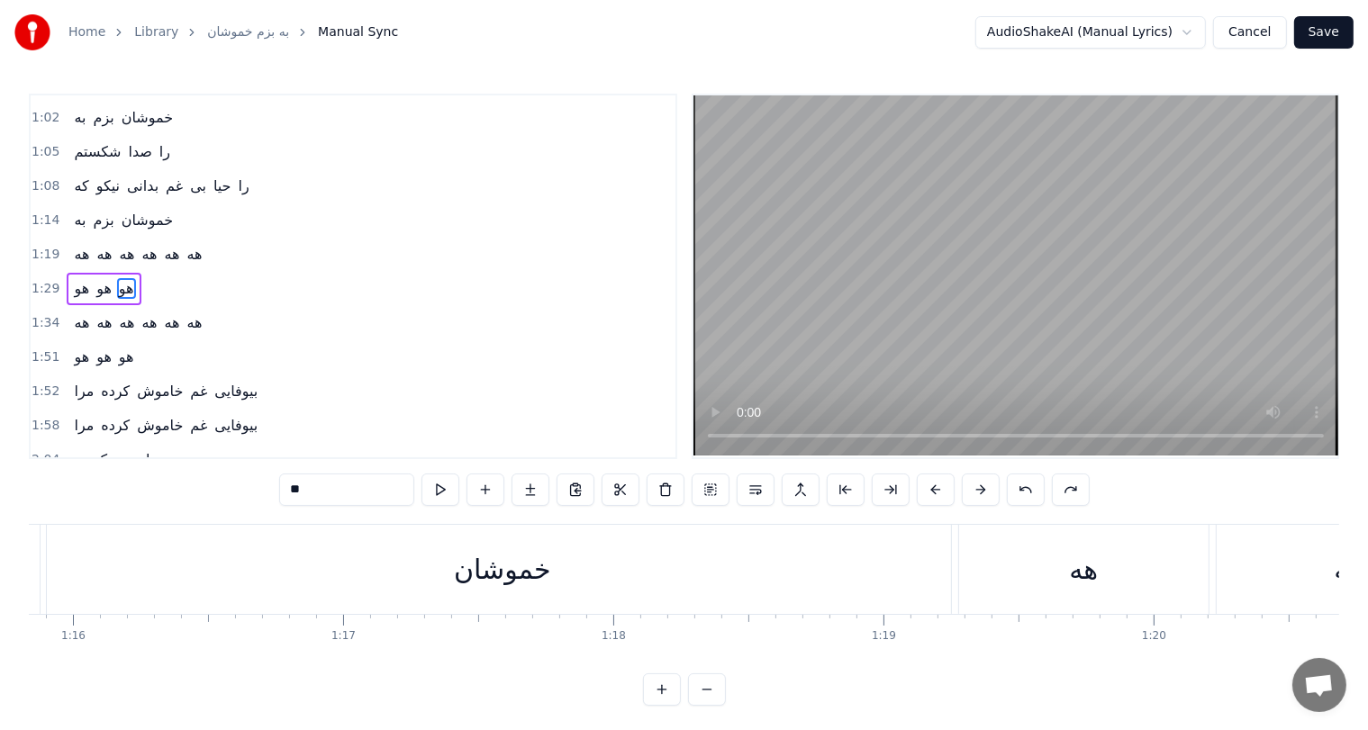
click at [1025, 485] on button at bounding box center [1026, 490] width 38 height 32
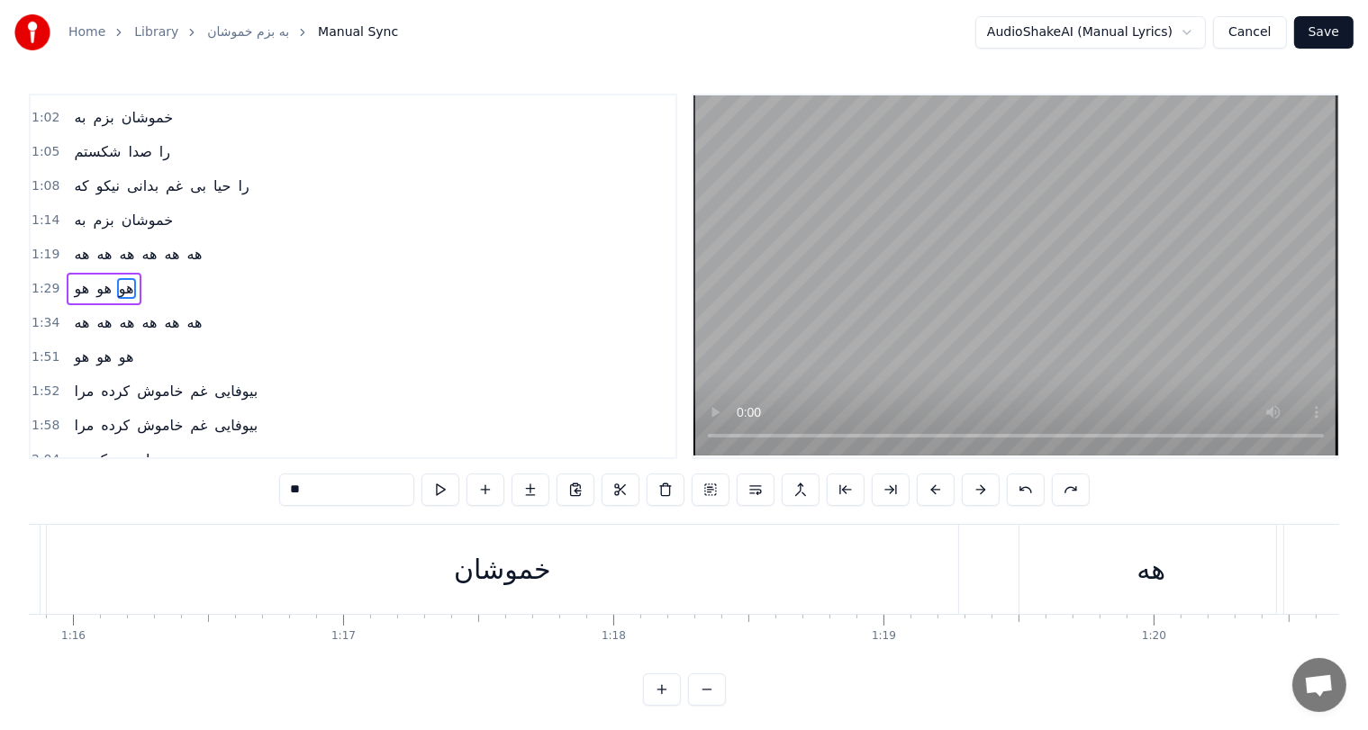
click at [1025, 485] on button at bounding box center [1026, 490] width 38 height 32
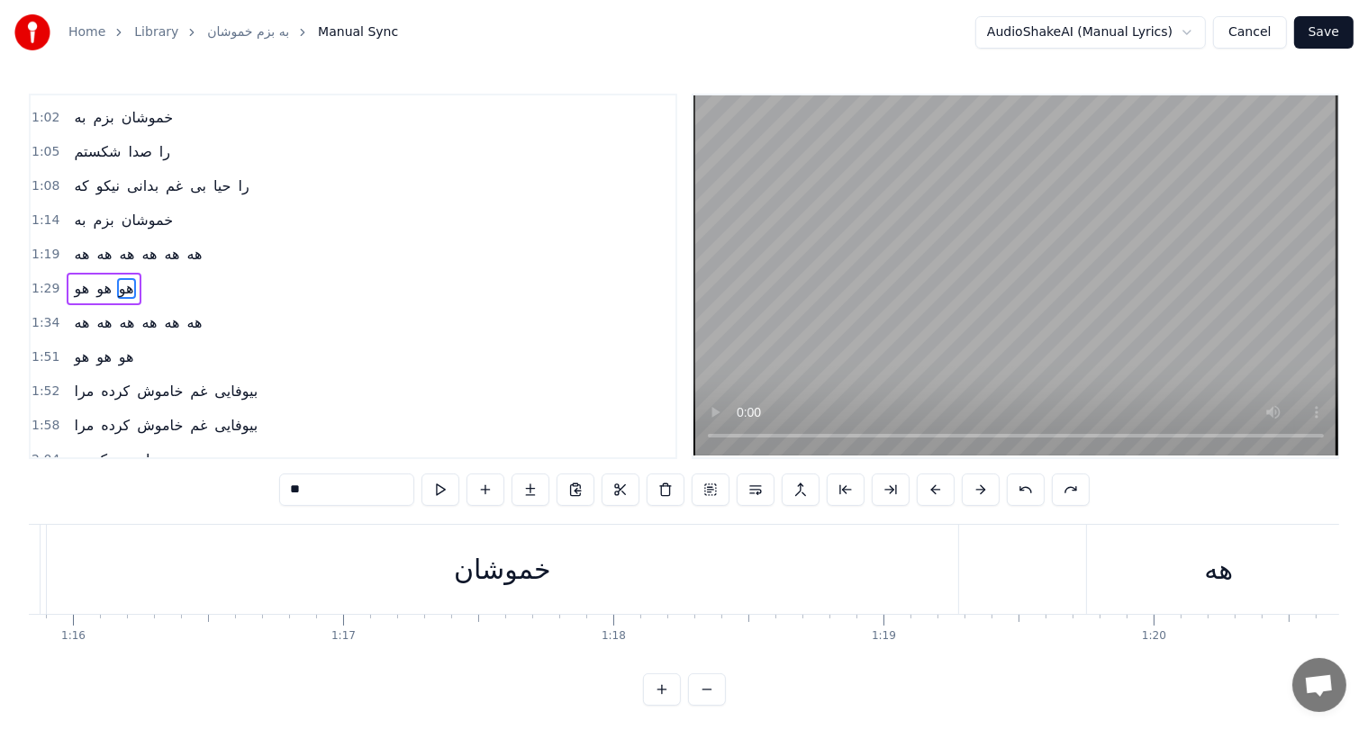
click at [1025, 485] on button at bounding box center [1026, 490] width 38 height 32
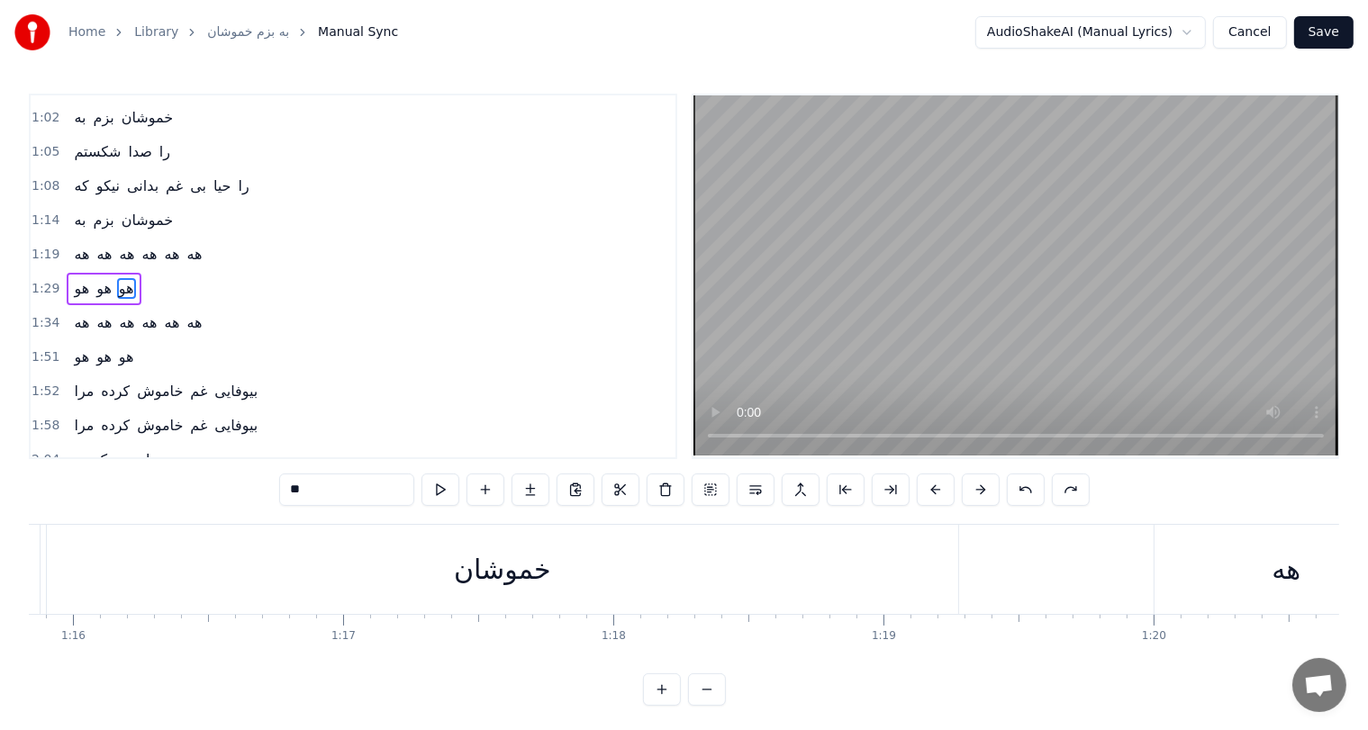
click at [1025, 485] on button at bounding box center [1026, 490] width 38 height 32
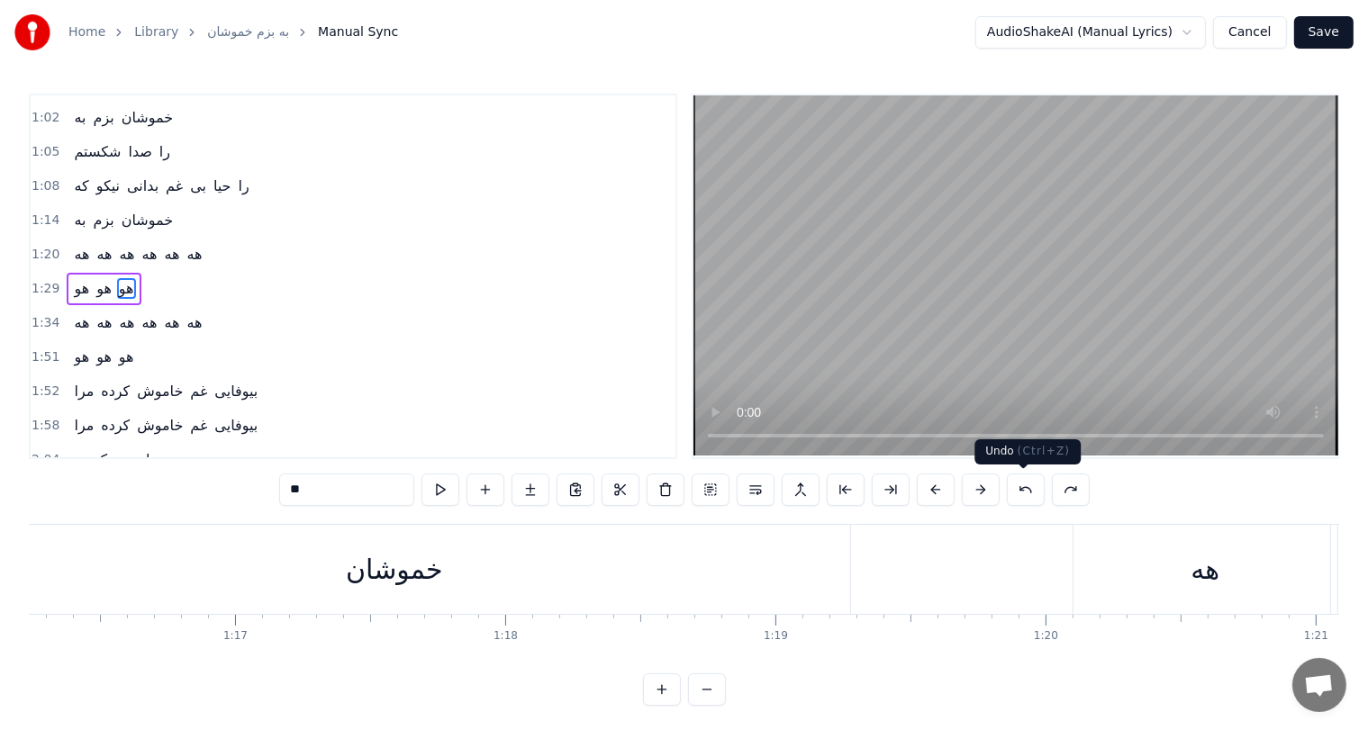
click at [1020, 499] on button at bounding box center [1026, 490] width 38 height 32
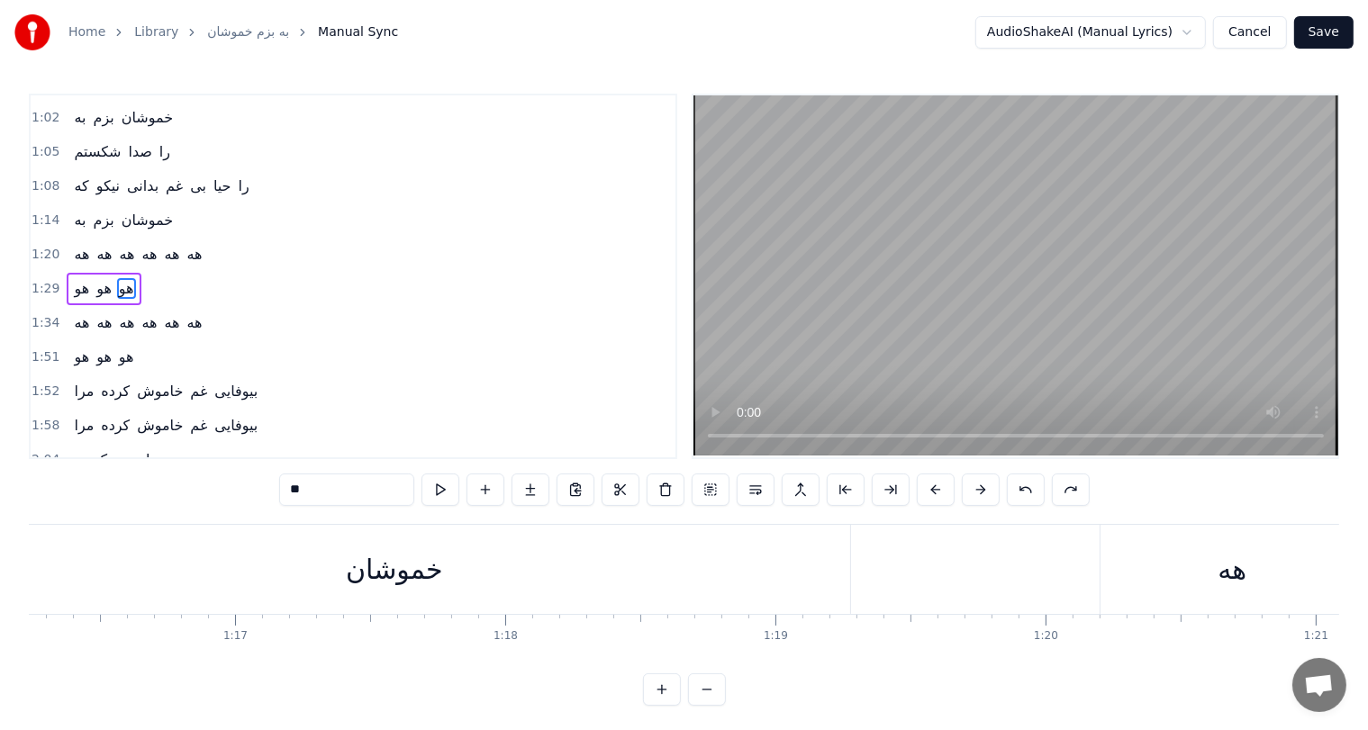
click at [1020, 499] on button at bounding box center [1026, 490] width 38 height 32
click at [1066, 488] on button at bounding box center [1071, 490] width 38 height 32
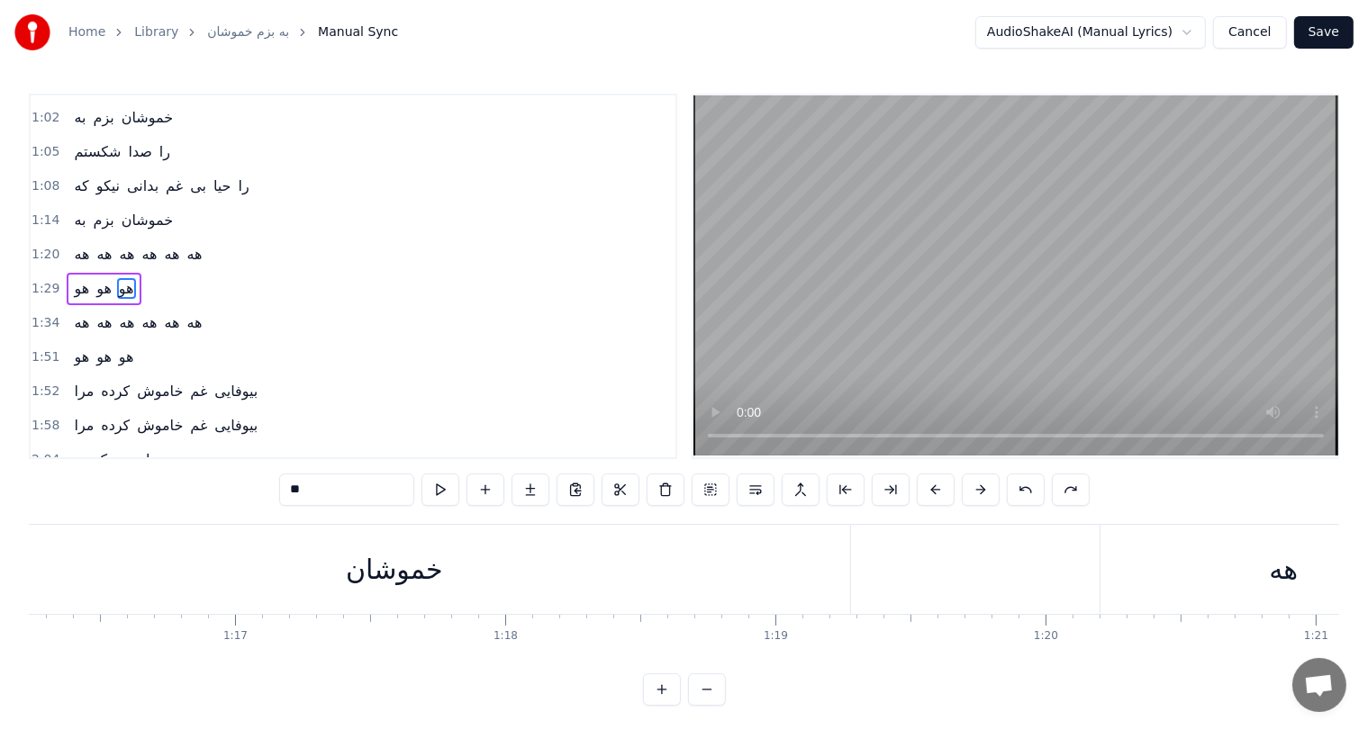
click at [430, 573] on div "خموشان" at bounding box center [394, 569] width 97 height 41
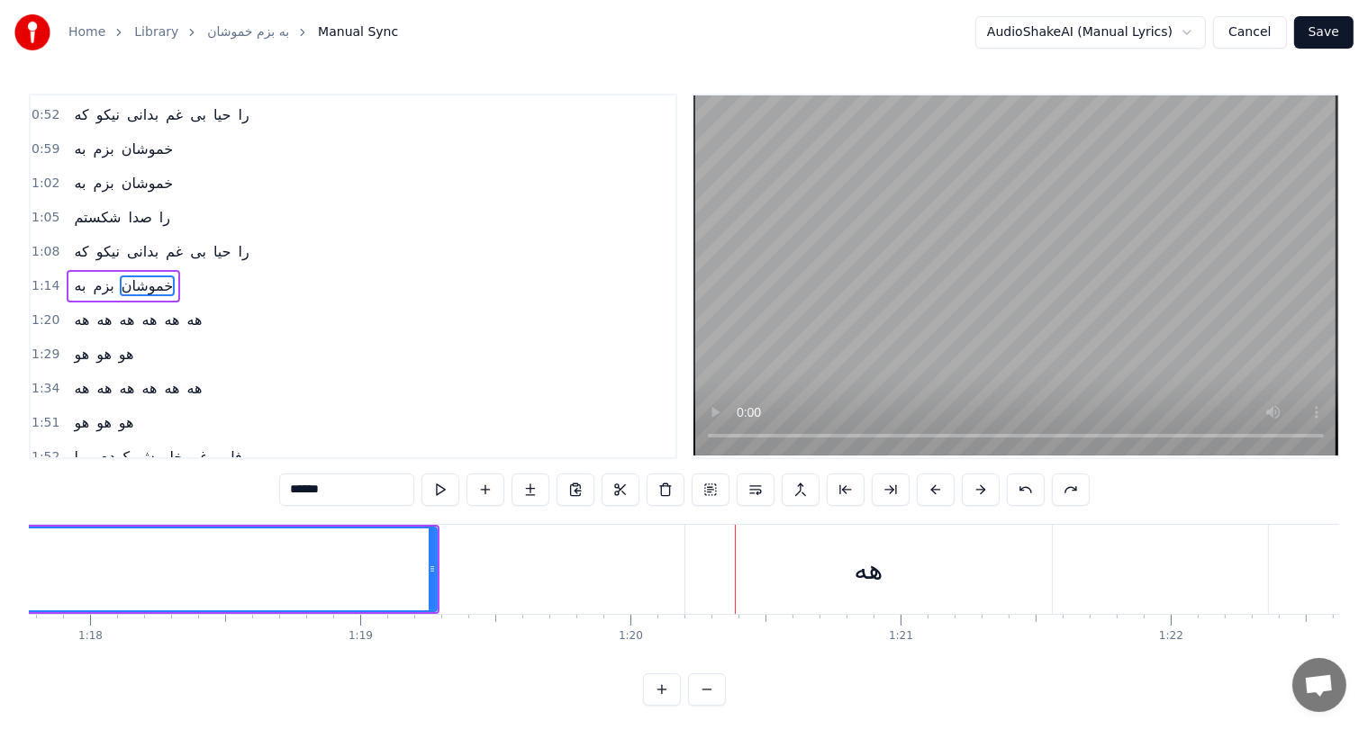
scroll to position [0, 21025]
click at [847, 569] on div "هه" at bounding box center [855, 569] width 29 height 41
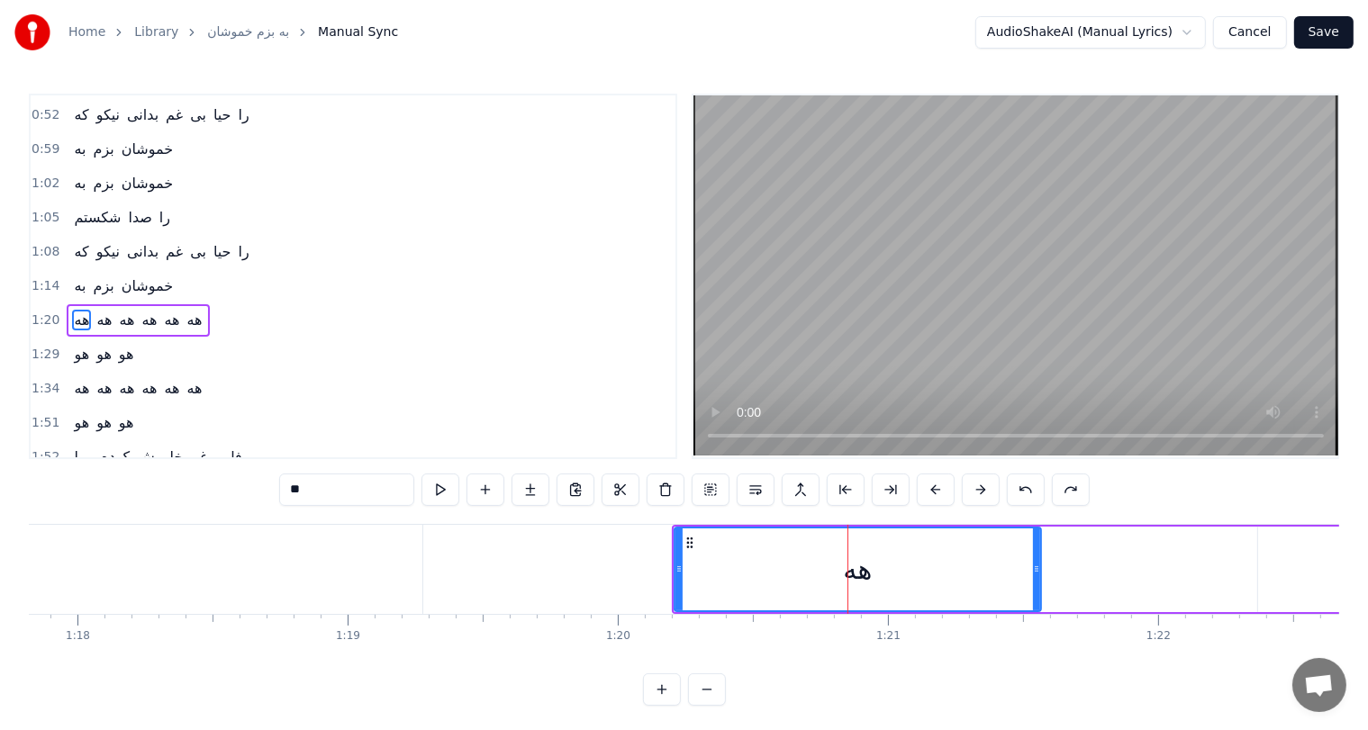
scroll to position [133, 0]
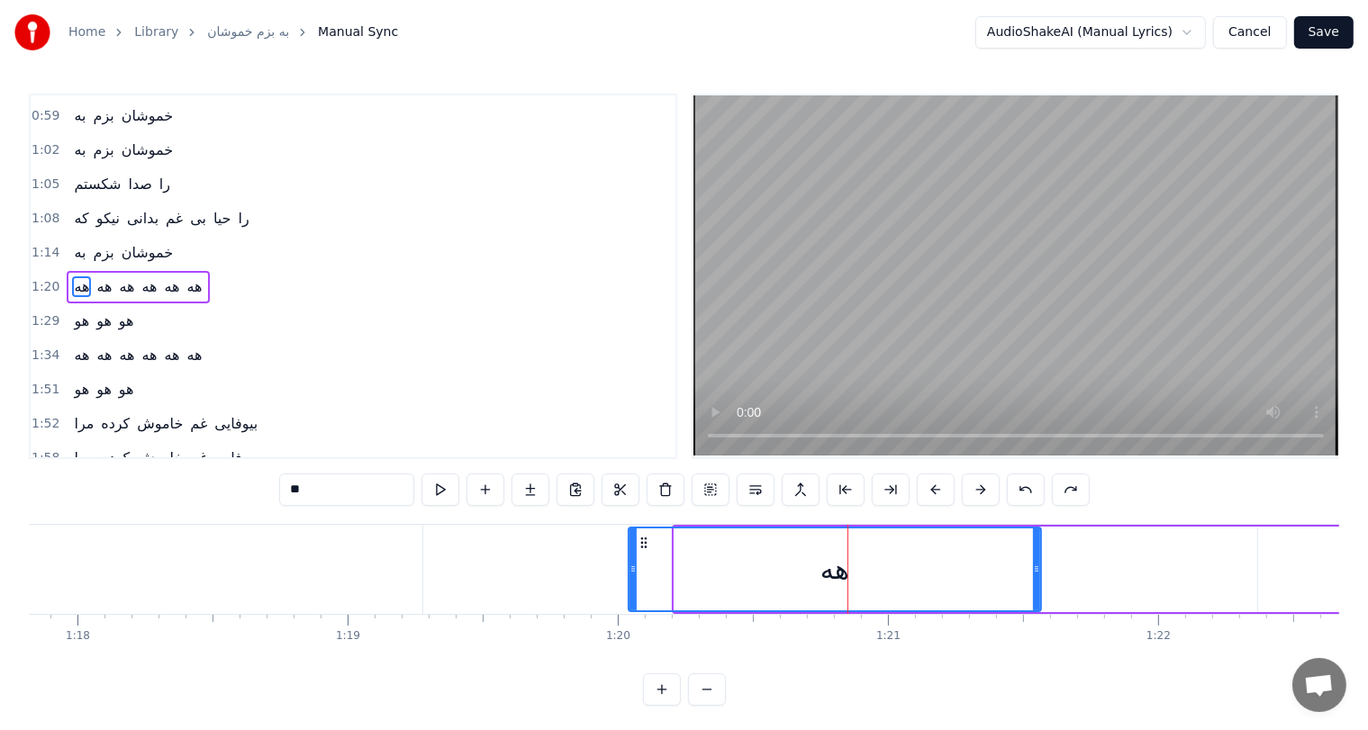
drag, startPoint x: 675, startPoint y: 563, endPoint x: 630, endPoint y: 568, distance: 46.2
click at [630, 568] on icon at bounding box center [633, 569] width 7 height 14
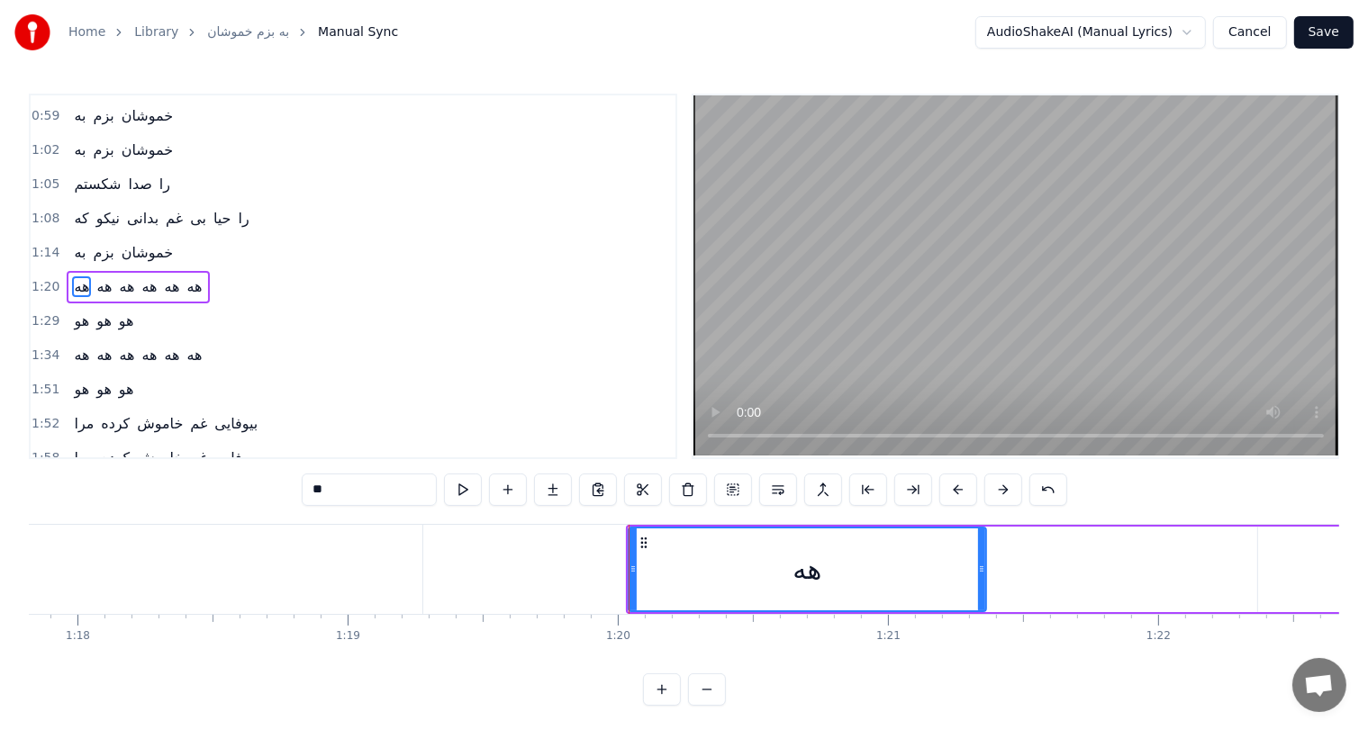
drag, startPoint x: 1036, startPoint y: 566, endPoint x: 981, endPoint y: 575, distance: 55.8
click at [981, 575] on icon at bounding box center [981, 569] width 7 height 14
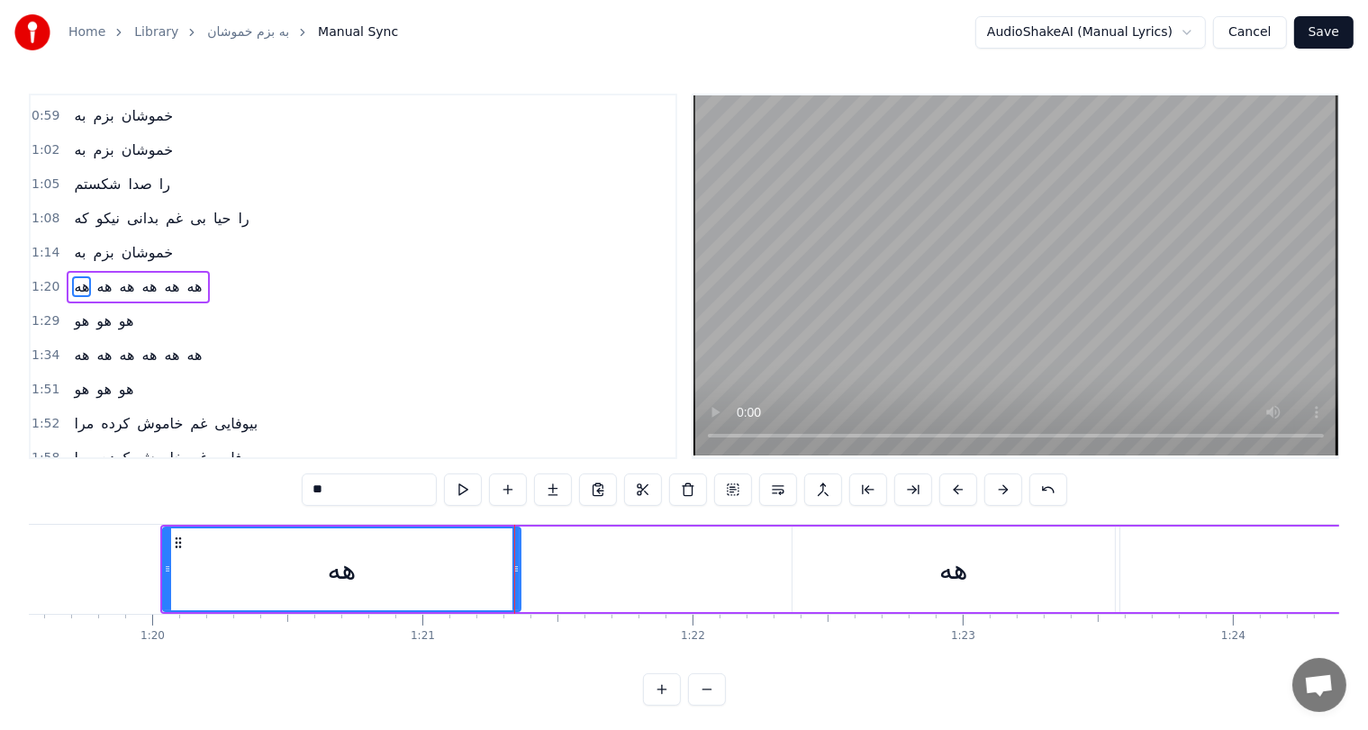
scroll to position [0, 21500]
click at [981, 575] on div "هه" at bounding box center [945, 570] width 322 height 86
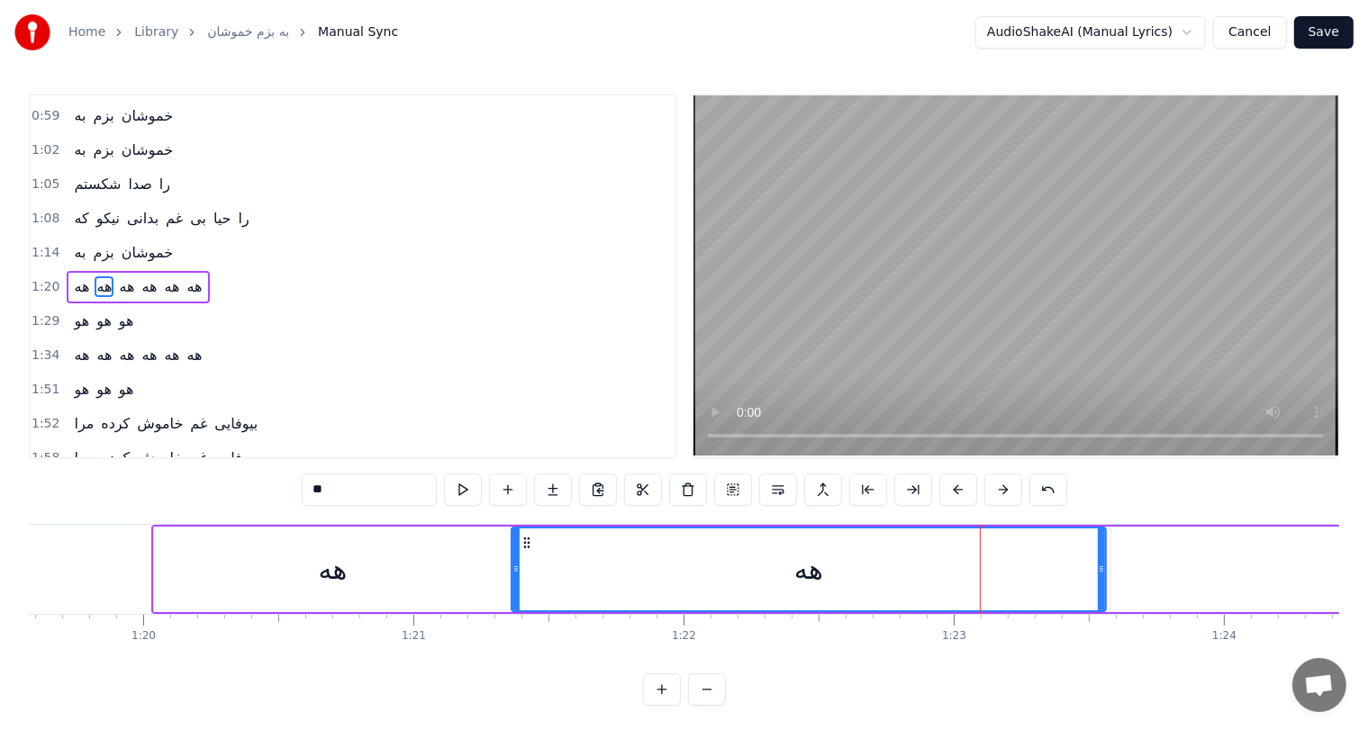
drag, startPoint x: 787, startPoint y: 568, endPoint x: 515, endPoint y: 573, distance: 272.0
click at [515, 573] on icon at bounding box center [515, 569] width 7 height 14
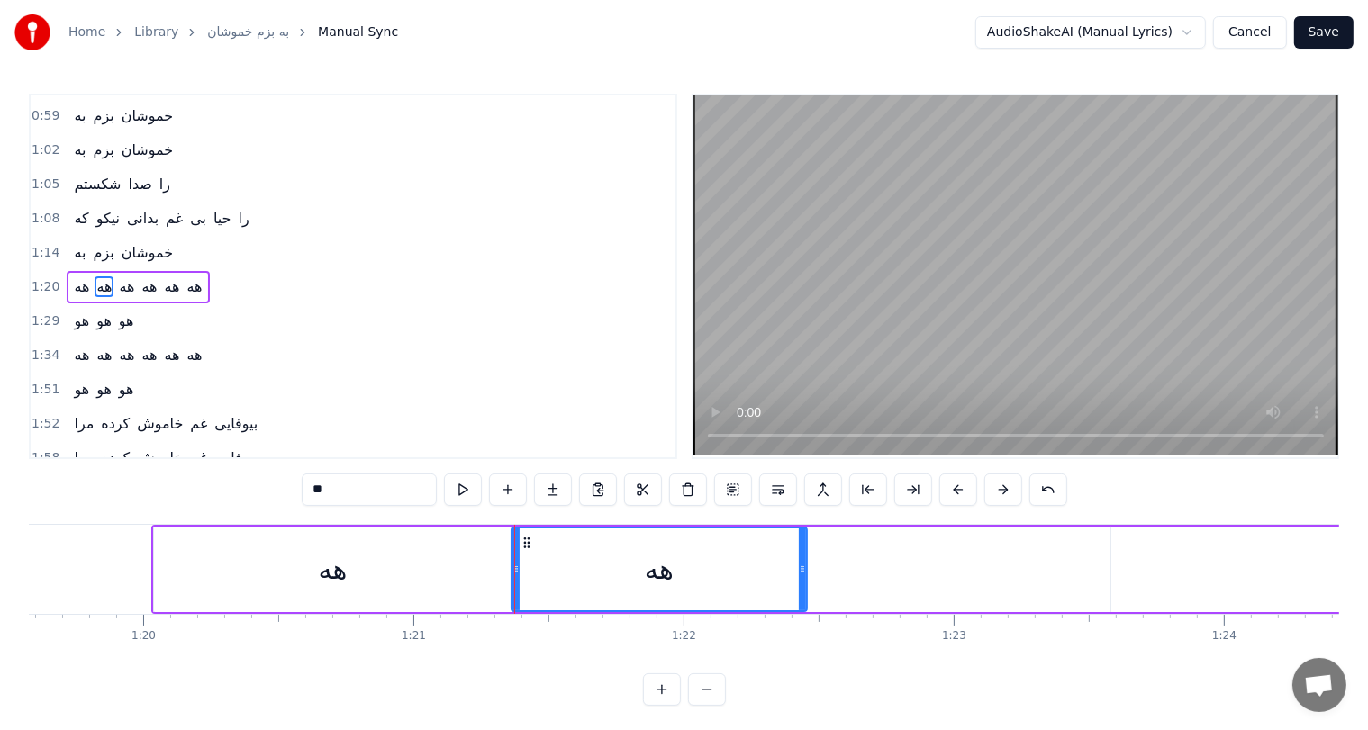
drag, startPoint x: 1102, startPoint y: 566, endPoint x: 807, endPoint y: 573, distance: 295.5
click at [806, 573] on icon at bounding box center [802, 569] width 7 height 14
drag, startPoint x: 803, startPoint y: 569, endPoint x: 839, endPoint y: 569, distance: 36.0
click at [839, 569] on icon at bounding box center [840, 569] width 7 height 14
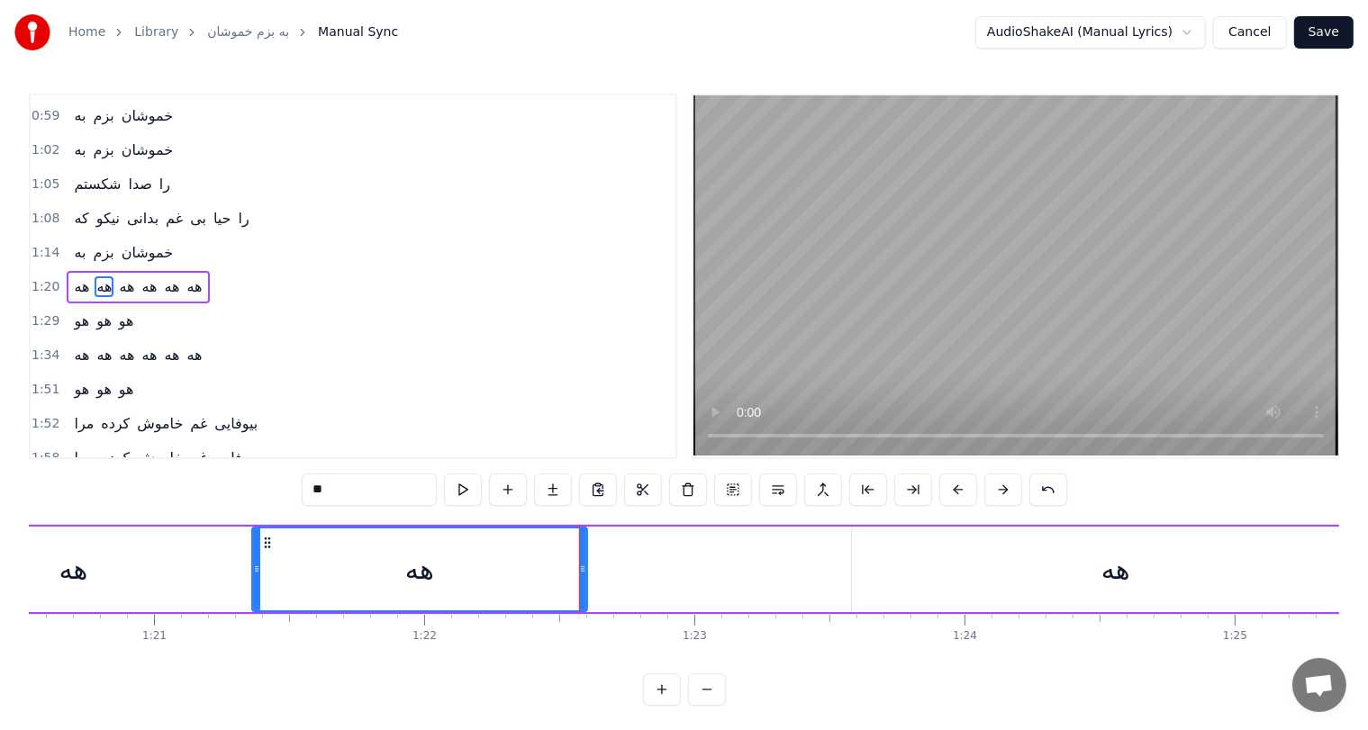
scroll to position [0, 21769]
click at [1118, 571] on div "هه" at bounding box center [1106, 569] width 29 height 41
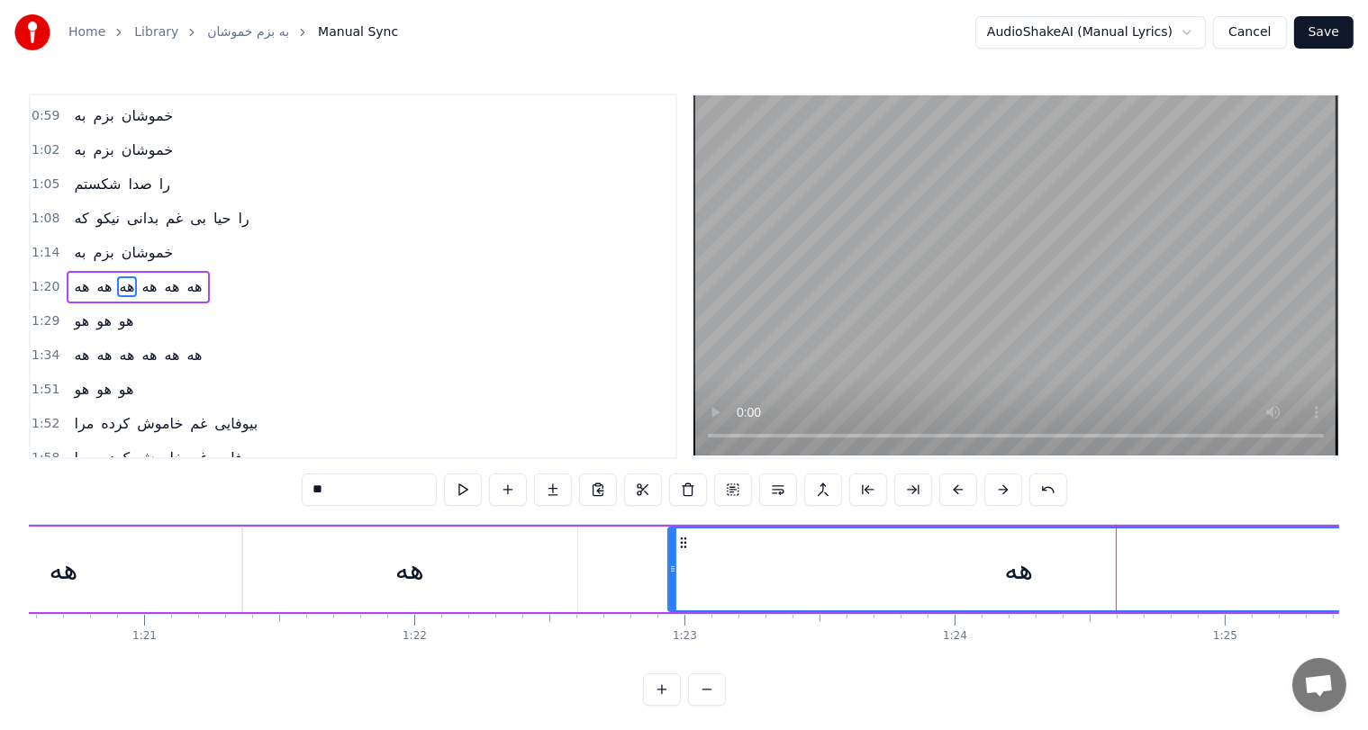
drag, startPoint x: 843, startPoint y: 566, endPoint x: 664, endPoint y: 571, distance: 179.3
click at [669, 571] on icon at bounding box center [672, 569] width 7 height 14
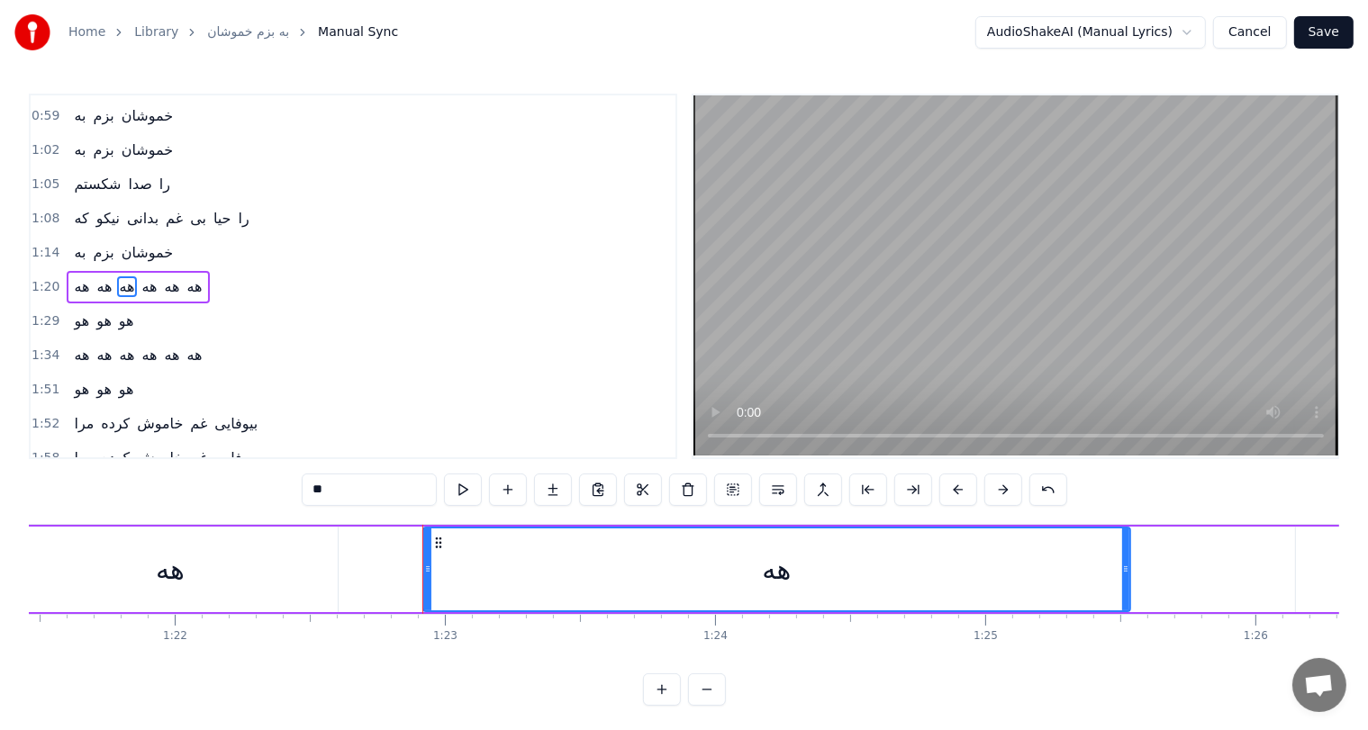
scroll to position [0, 22054]
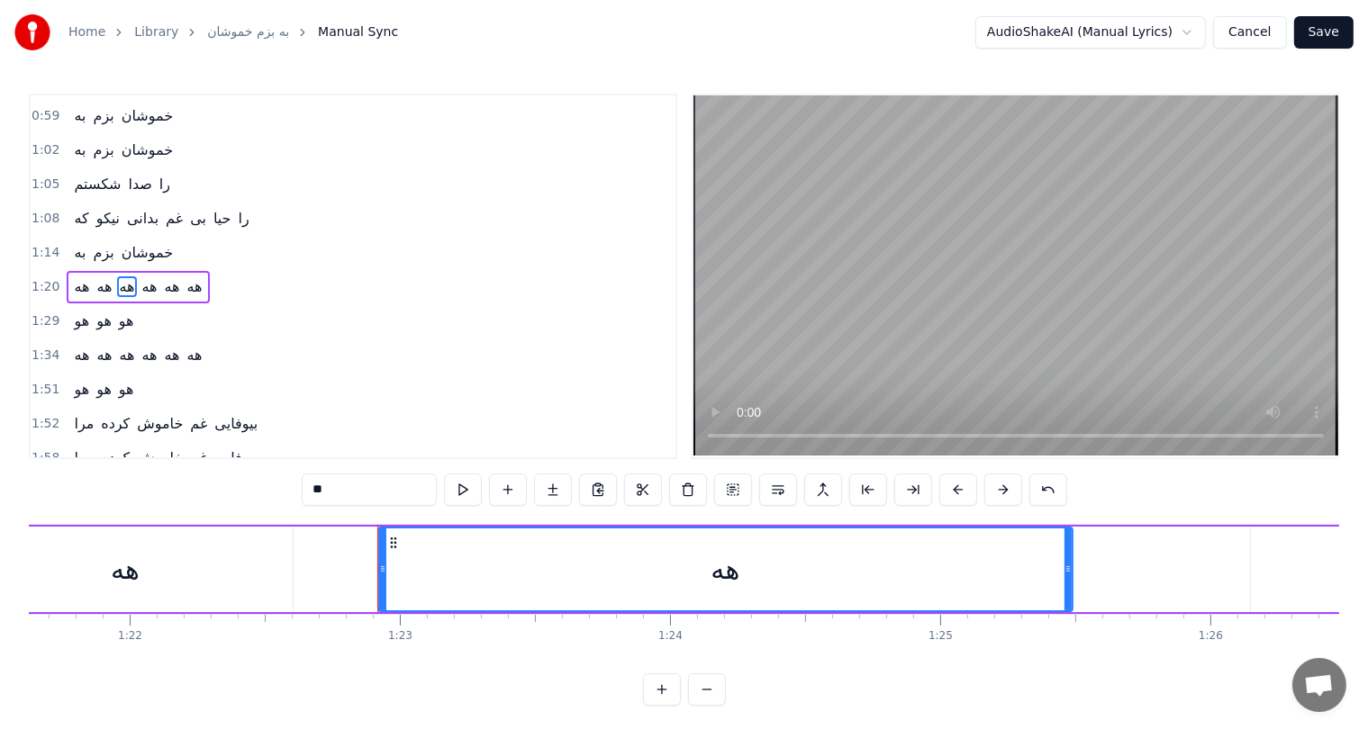
drag, startPoint x: 1081, startPoint y: 573, endPoint x: 1068, endPoint y: 573, distance: 12.6
click at [1068, 573] on icon at bounding box center [1068, 569] width 7 height 14
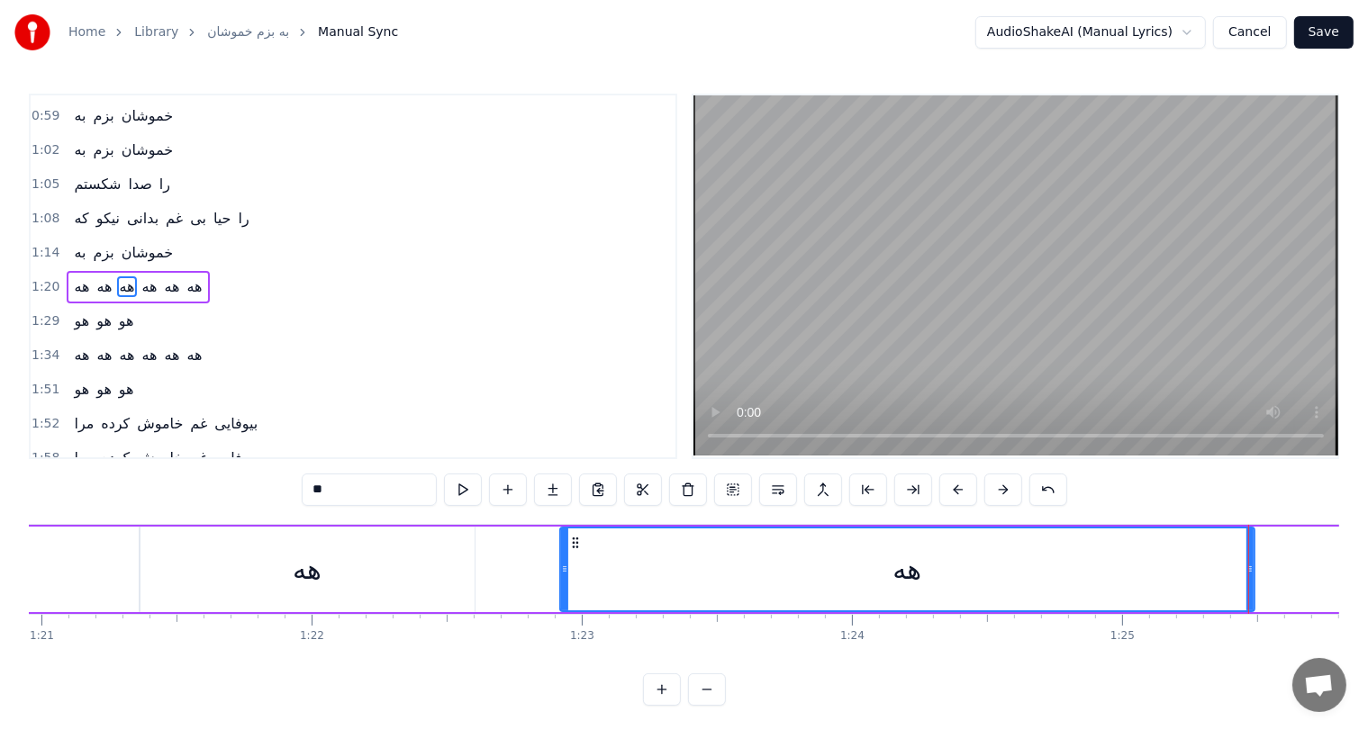
scroll to position [0, 21868]
drag, startPoint x: 569, startPoint y: 566, endPoint x: 668, endPoint y: 575, distance: 99.5
click at [668, 575] on icon at bounding box center [667, 569] width 7 height 14
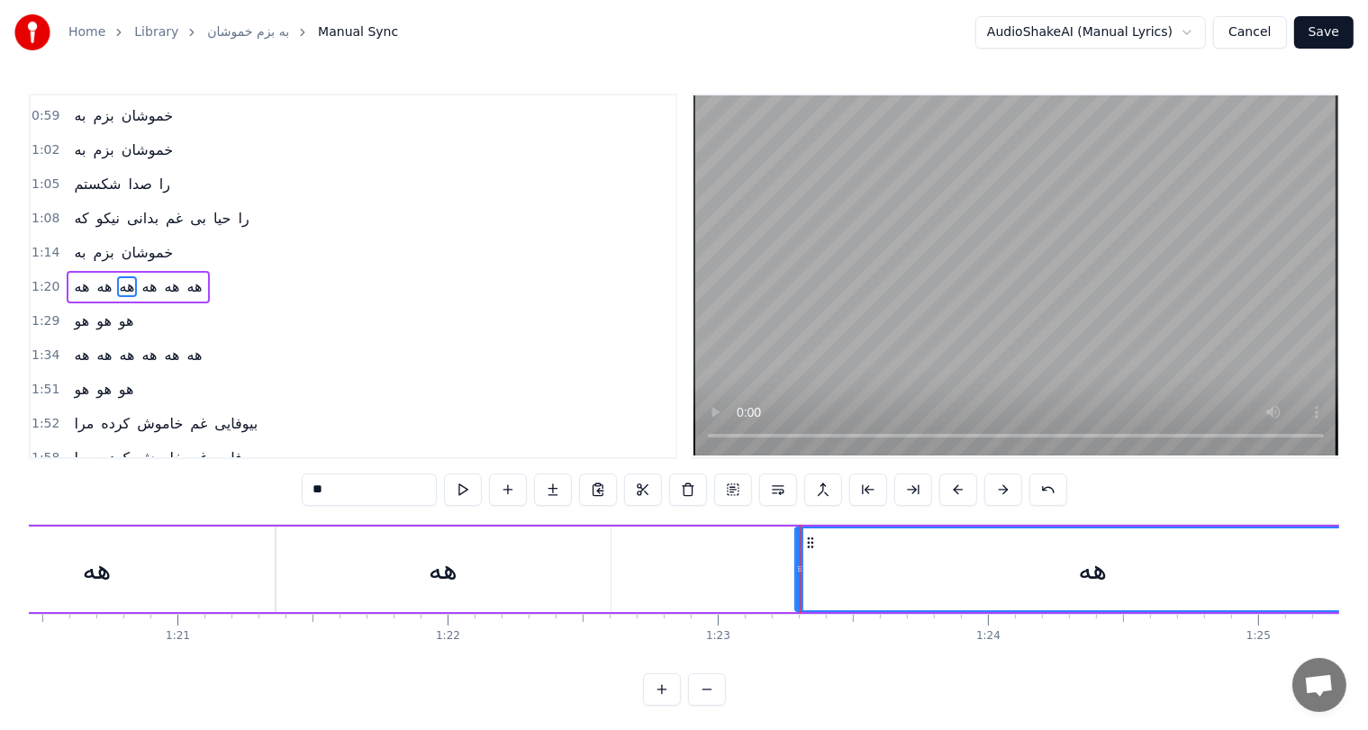
scroll to position [0, 21735]
click at [415, 563] on div "هه" at bounding box center [443, 570] width 335 height 86
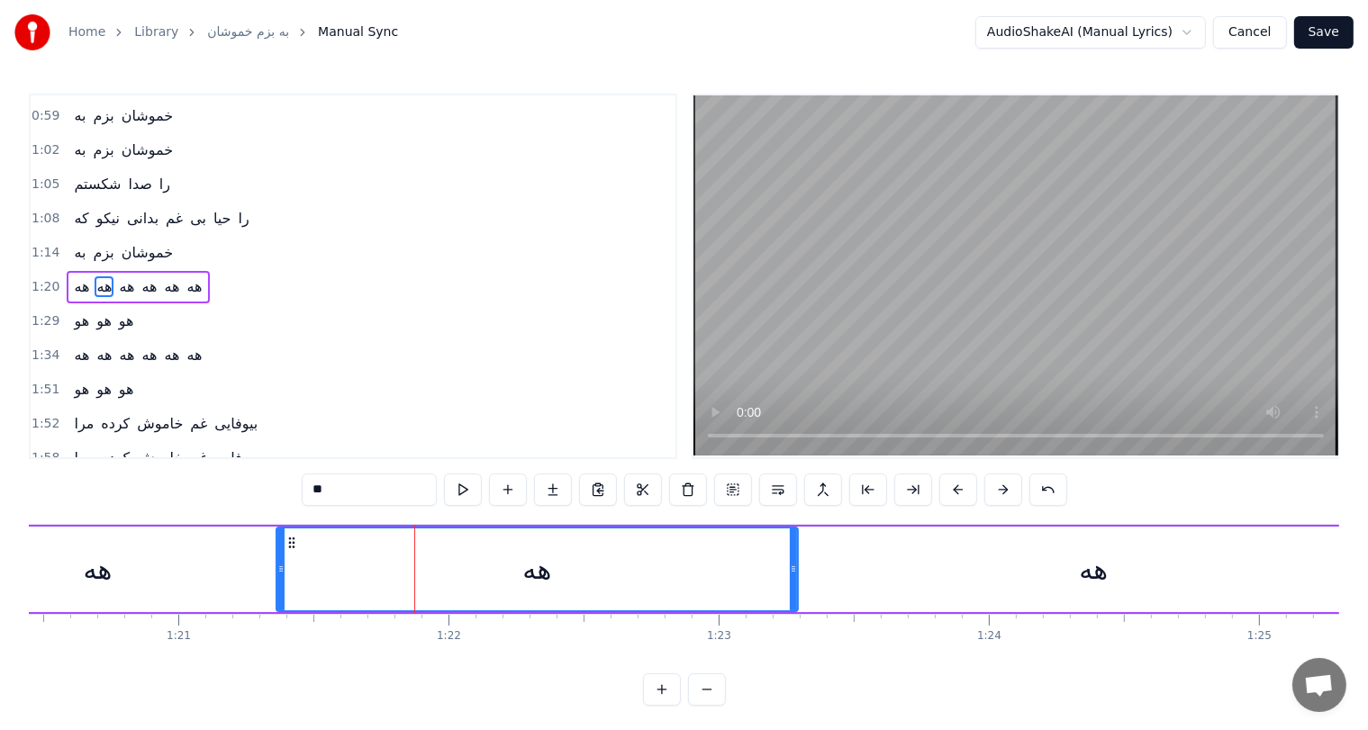
drag, startPoint x: 608, startPoint y: 562, endPoint x: 794, endPoint y: 554, distance: 186.6
click at [794, 554] on div at bounding box center [793, 570] width 7 height 82
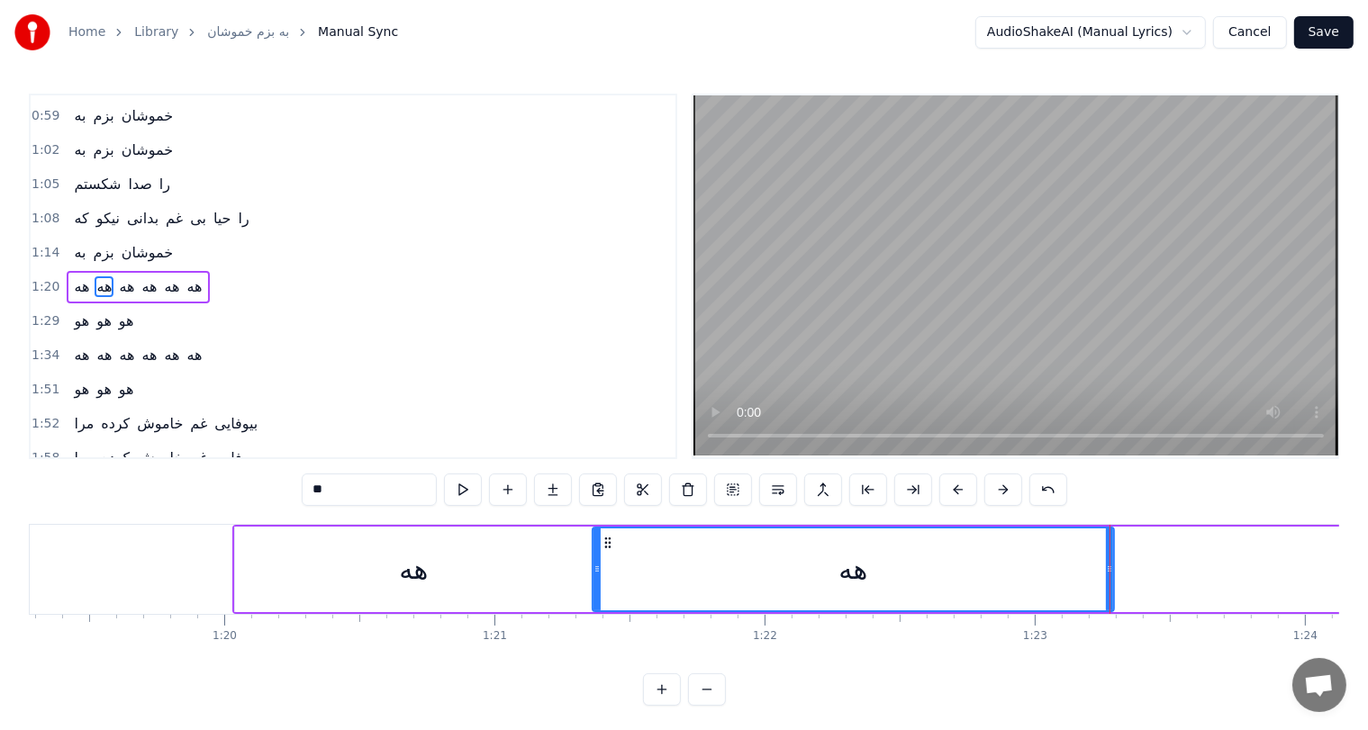
scroll to position [0, 21418]
drag, startPoint x: 593, startPoint y: 558, endPoint x: 662, endPoint y: 566, distance: 69.8
click at [664, 566] on div at bounding box center [667, 570] width 7 height 82
click at [539, 566] on div "هه" at bounding box center [415, 570] width 358 height 86
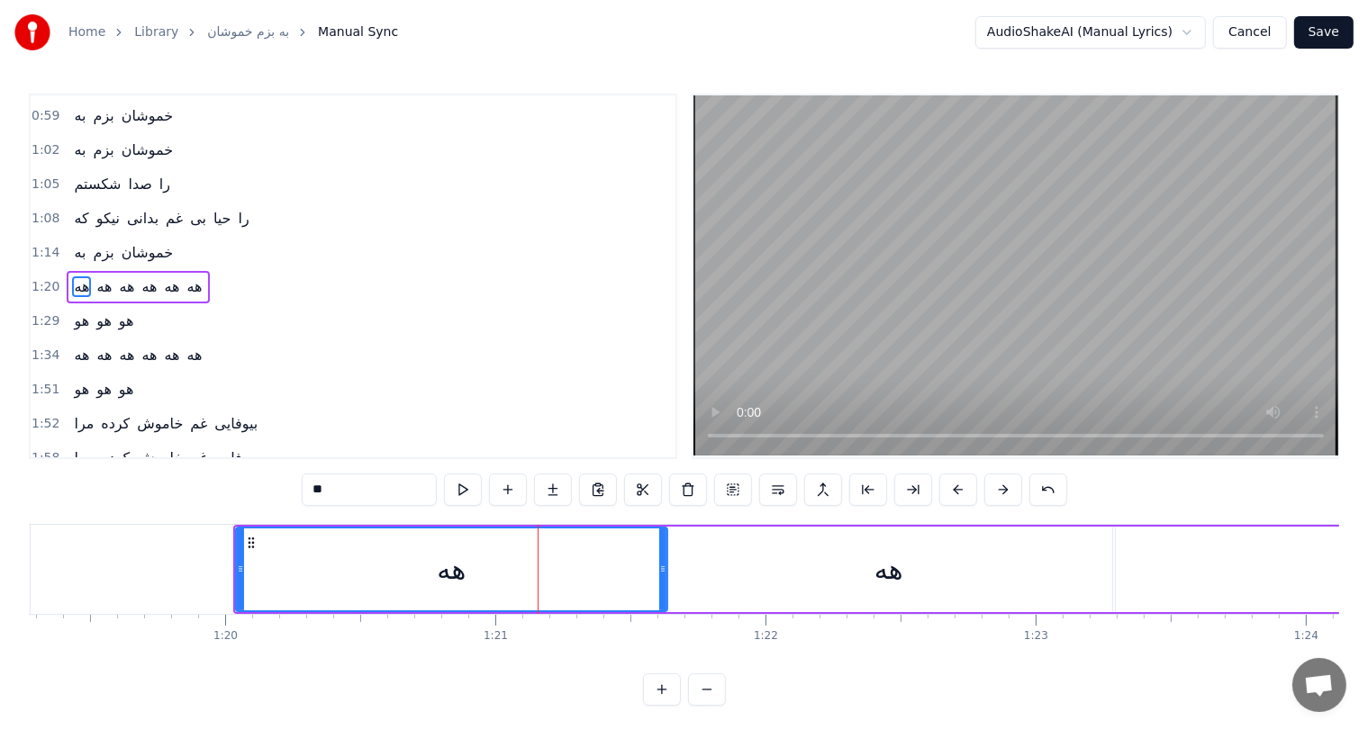
drag, startPoint x: 589, startPoint y: 566, endPoint x: 663, endPoint y: 560, distance: 74.0
click at [663, 560] on div at bounding box center [662, 570] width 7 height 82
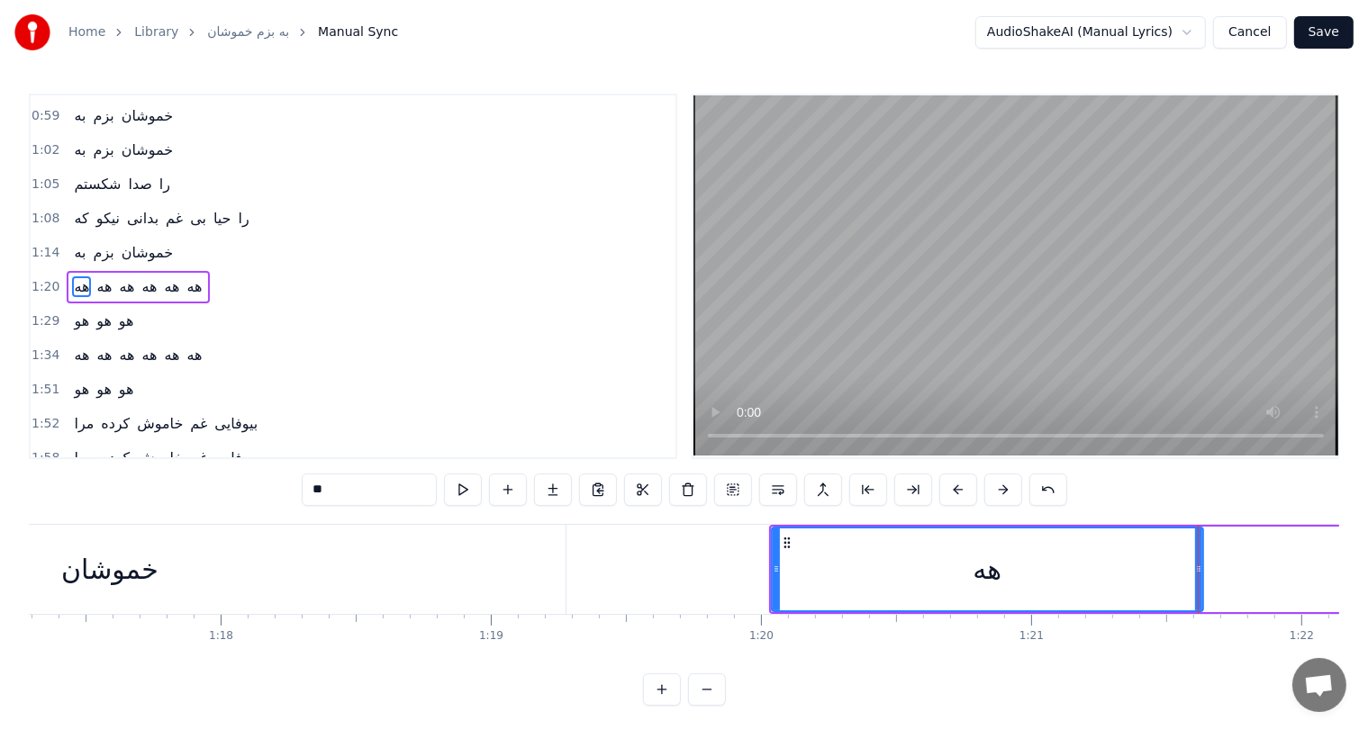
scroll to position [0, 20816]
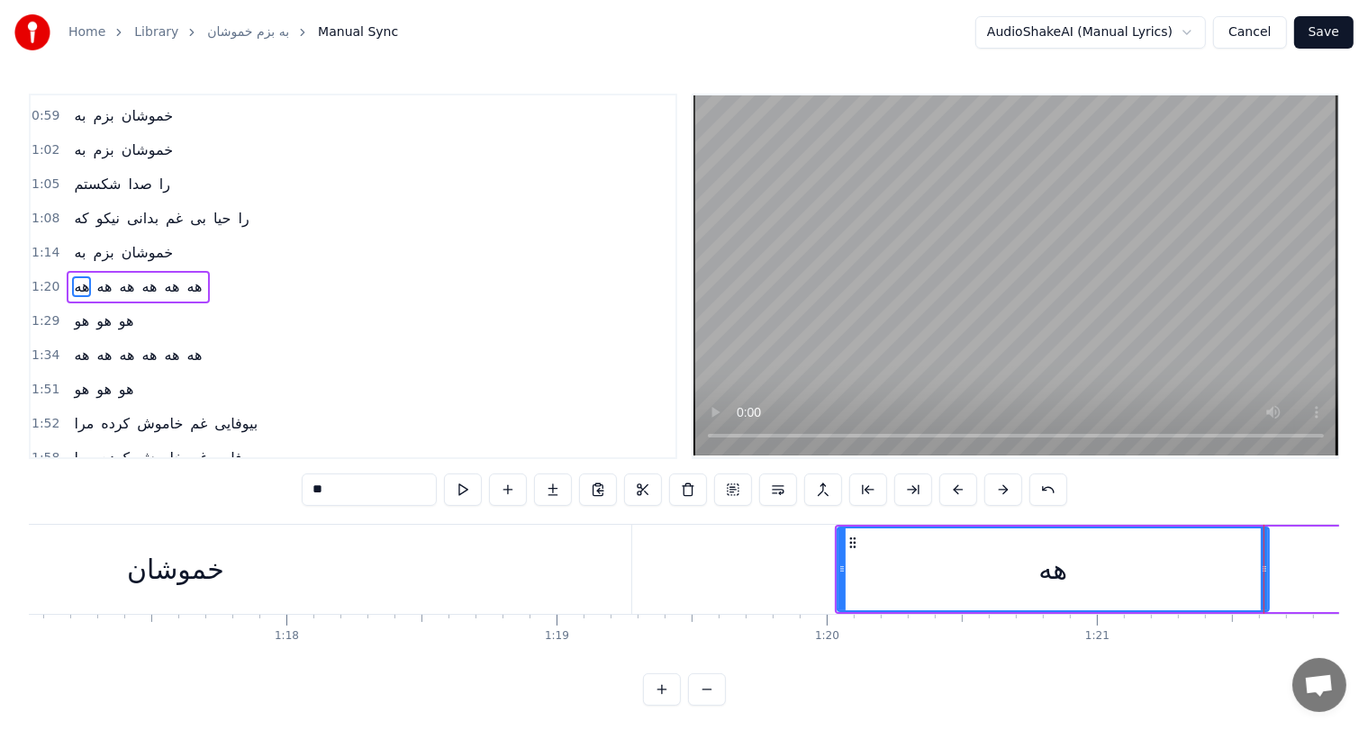
click at [148, 566] on div "خموشان" at bounding box center [175, 569] width 97 height 41
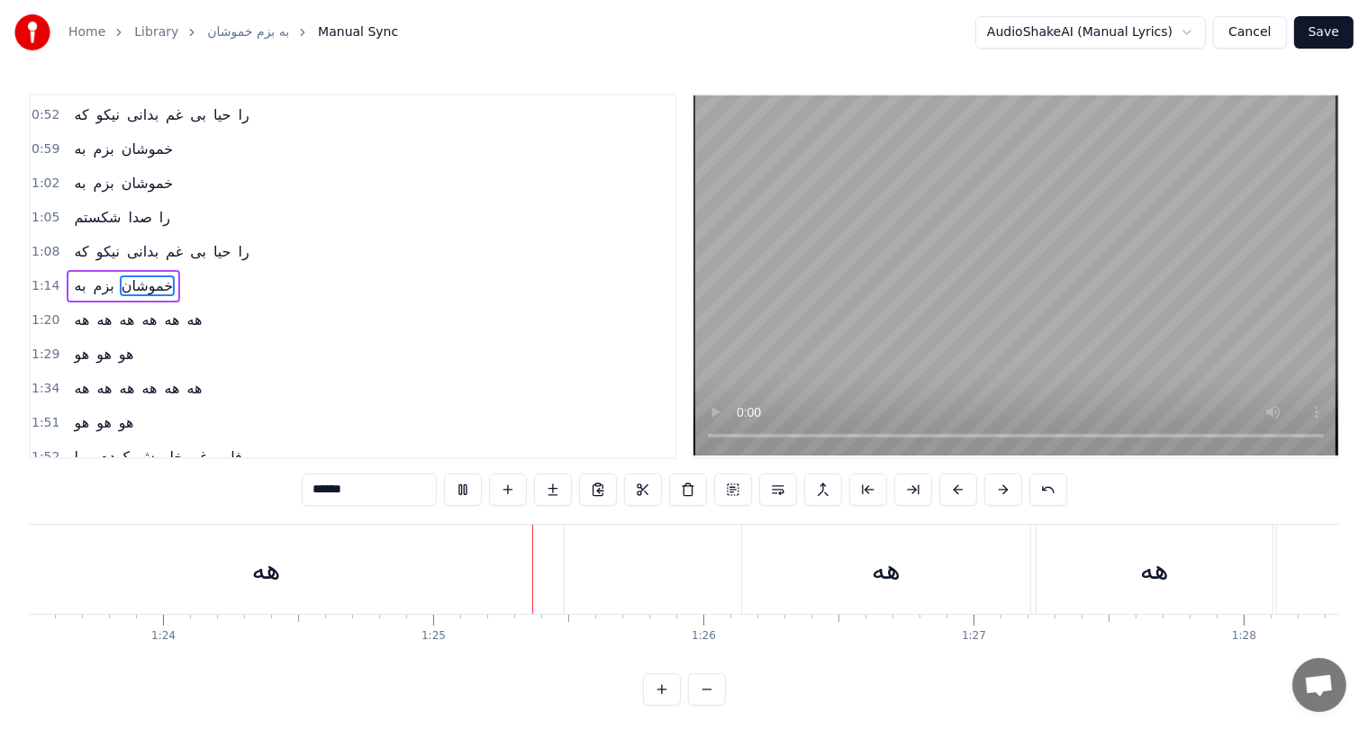
scroll to position [0, 22562]
click at [398, 567] on div "هه" at bounding box center [265, 569] width 595 height 89
type input "**"
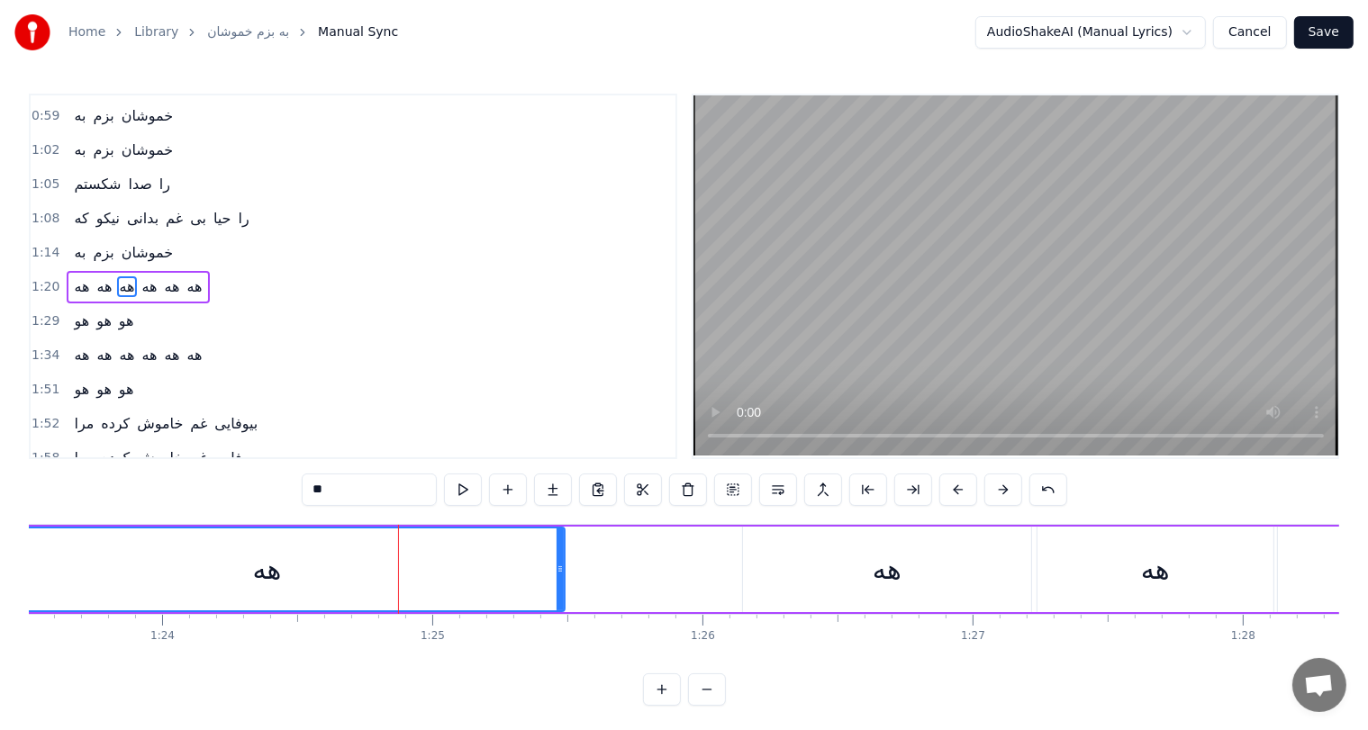
click at [257, 571] on div "هه" at bounding box center [266, 569] width 29 height 41
click at [885, 569] on div "هه" at bounding box center [887, 569] width 29 height 41
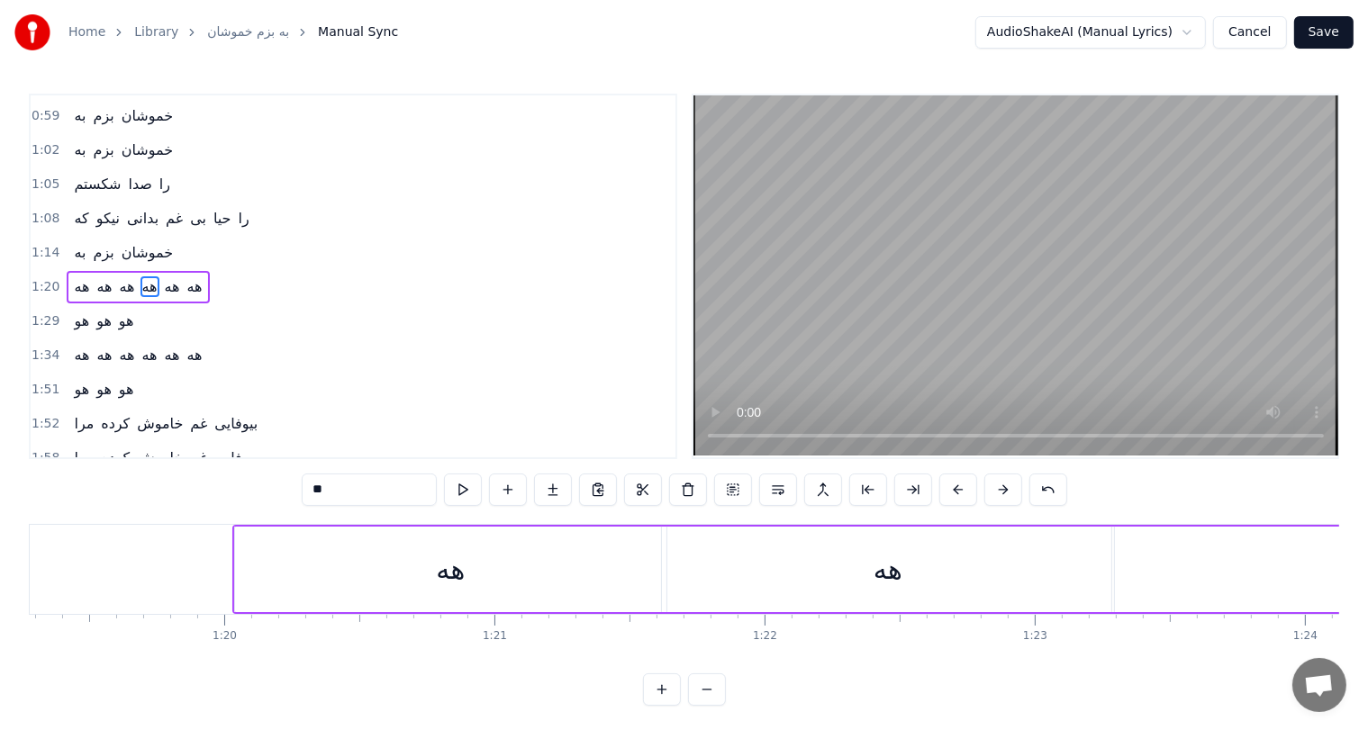
scroll to position [0, 21414]
click at [453, 572] on div "هه" at bounding box center [454, 569] width 29 height 41
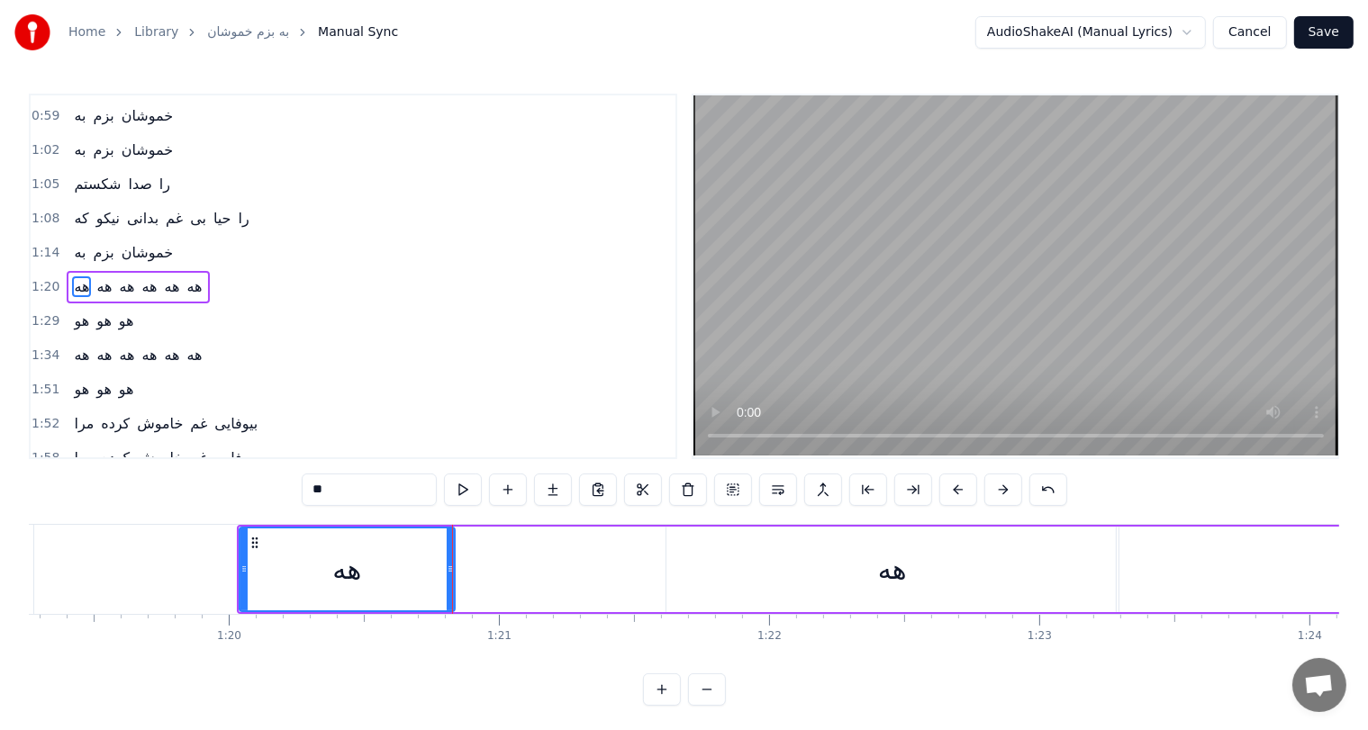
drag, startPoint x: 666, startPoint y: 558, endPoint x: 450, endPoint y: 546, distance: 216.5
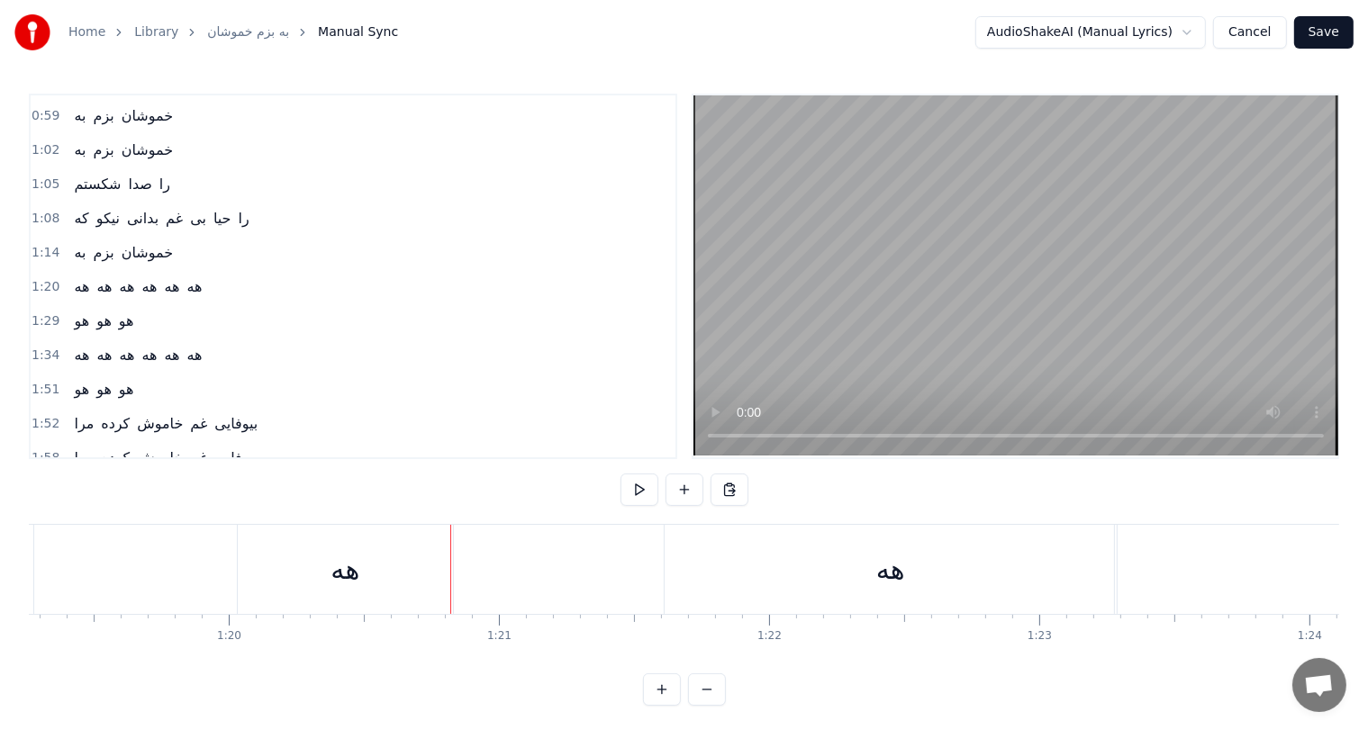
click at [901, 570] on div "هه" at bounding box center [890, 569] width 29 height 41
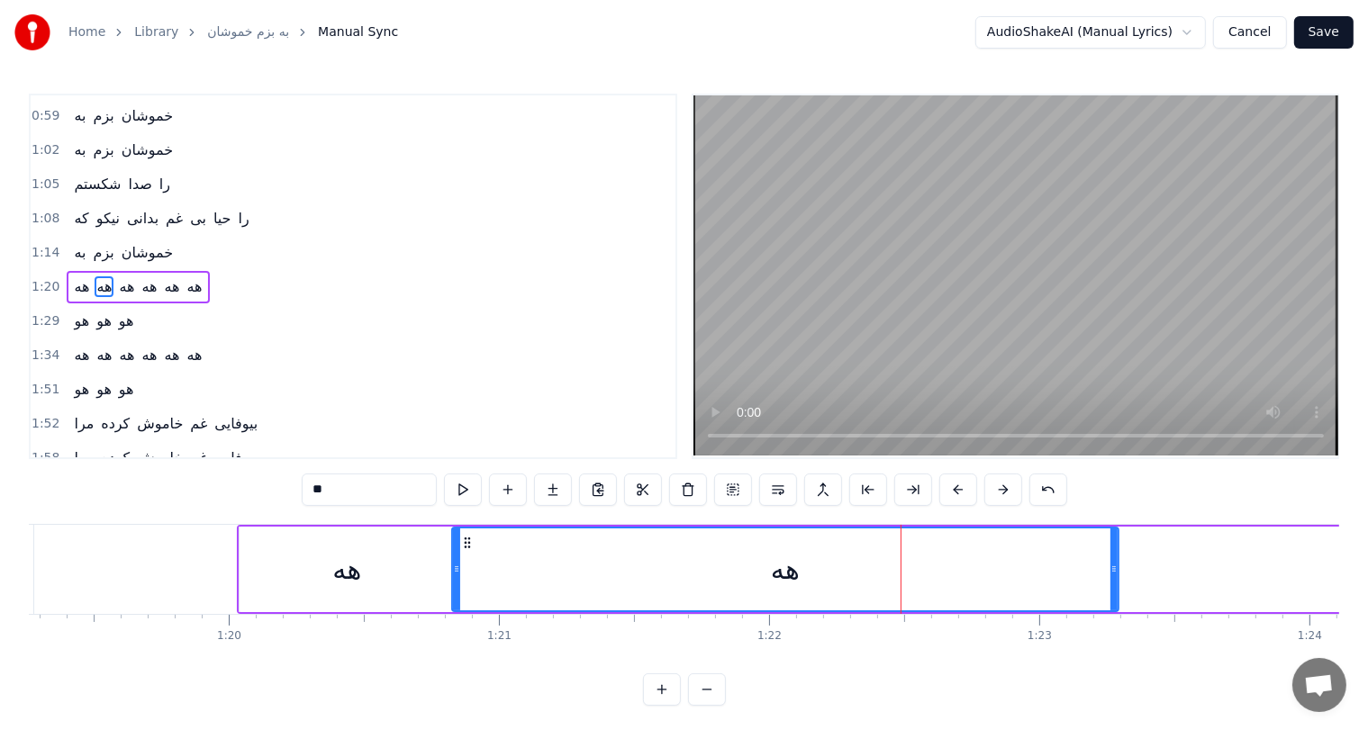
drag, startPoint x: 670, startPoint y: 567, endPoint x: 456, endPoint y: 579, distance: 214.7
click at [456, 579] on div at bounding box center [456, 570] width 7 height 82
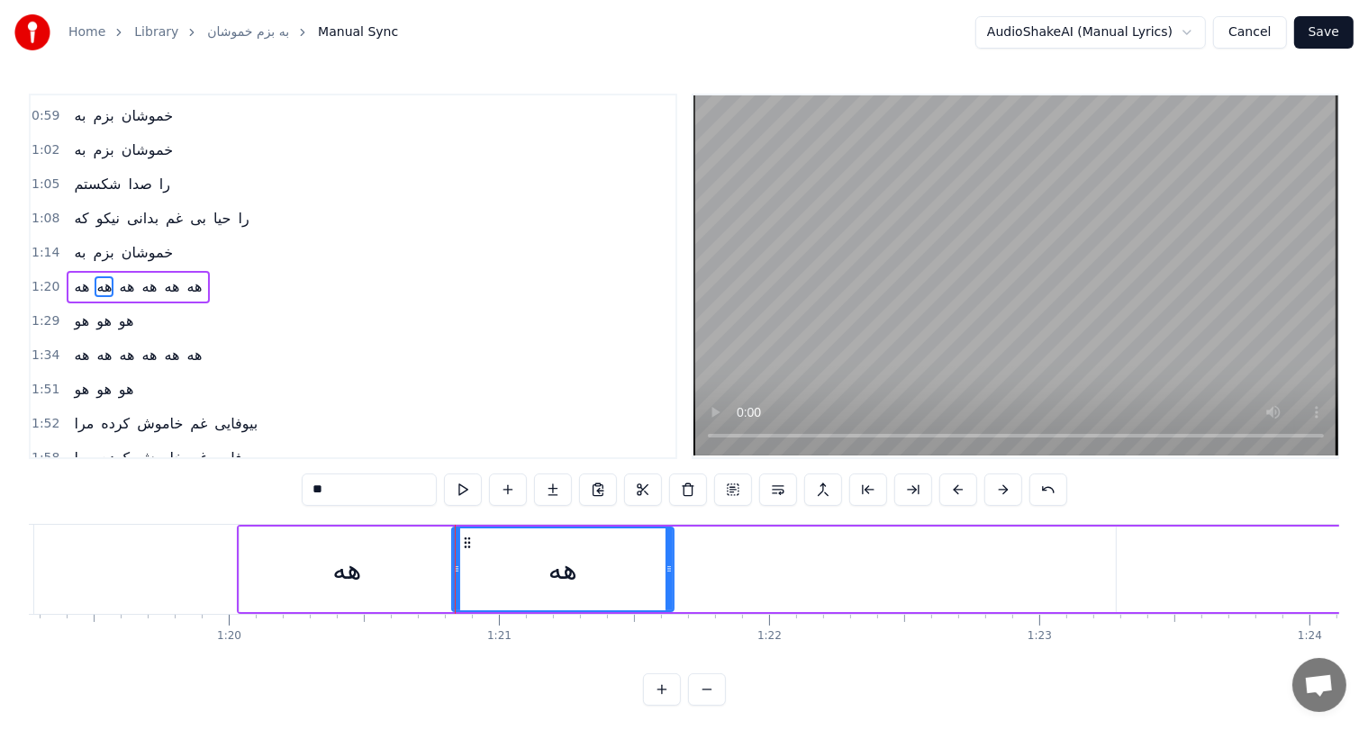
drag, startPoint x: 1111, startPoint y: 559, endPoint x: 666, endPoint y: 563, distance: 444.9
click at [666, 563] on div at bounding box center [669, 570] width 7 height 82
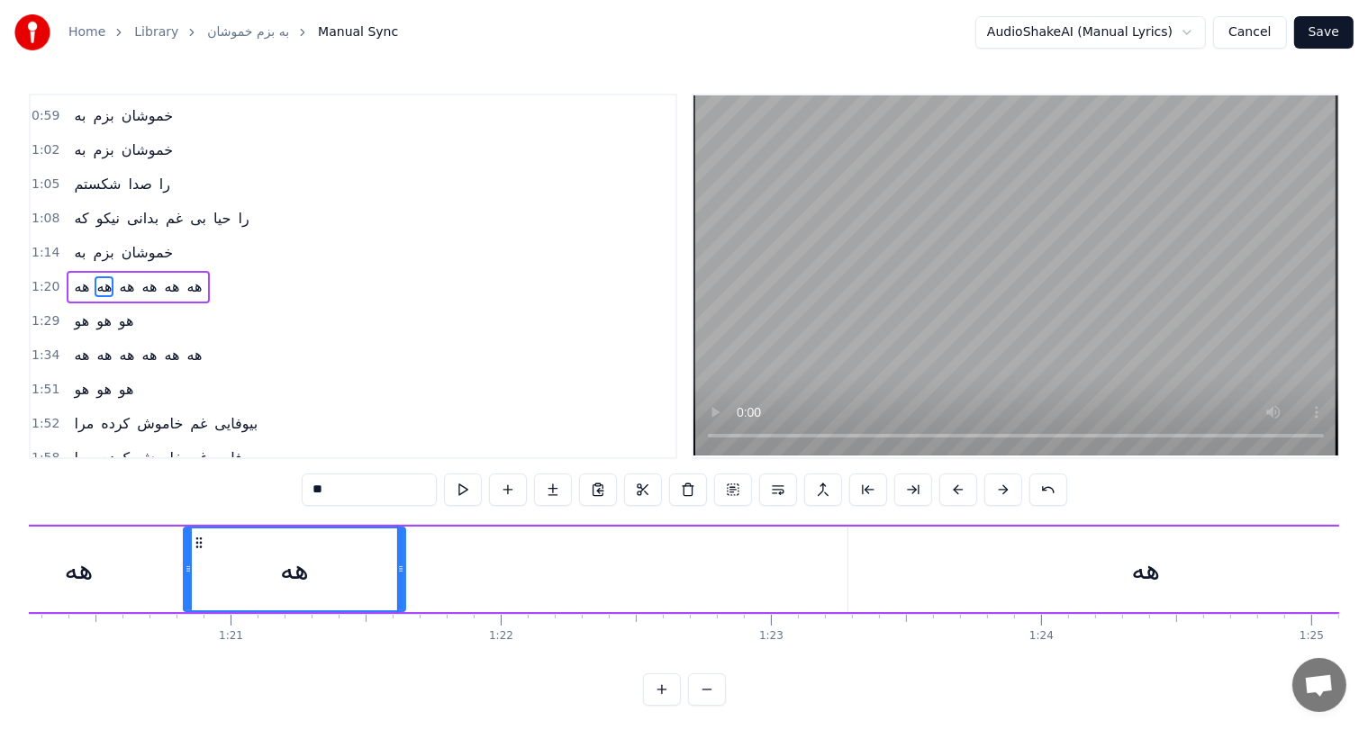
scroll to position [0, 21693]
click at [1138, 563] on div "هه" at bounding box center [1135, 569] width 29 height 41
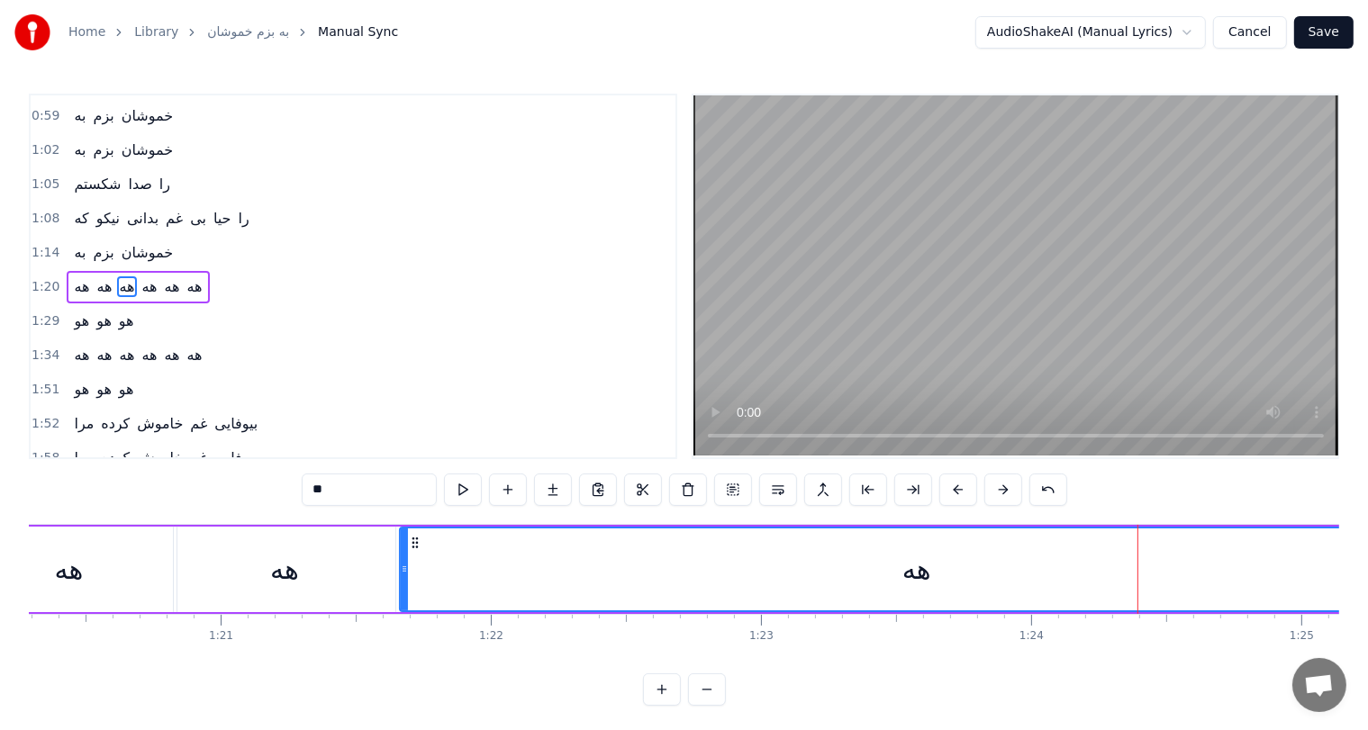
drag, startPoint x: 844, startPoint y: 569, endPoint x: 403, endPoint y: 584, distance: 440.6
click at [403, 584] on div at bounding box center [404, 570] width 7 height 82
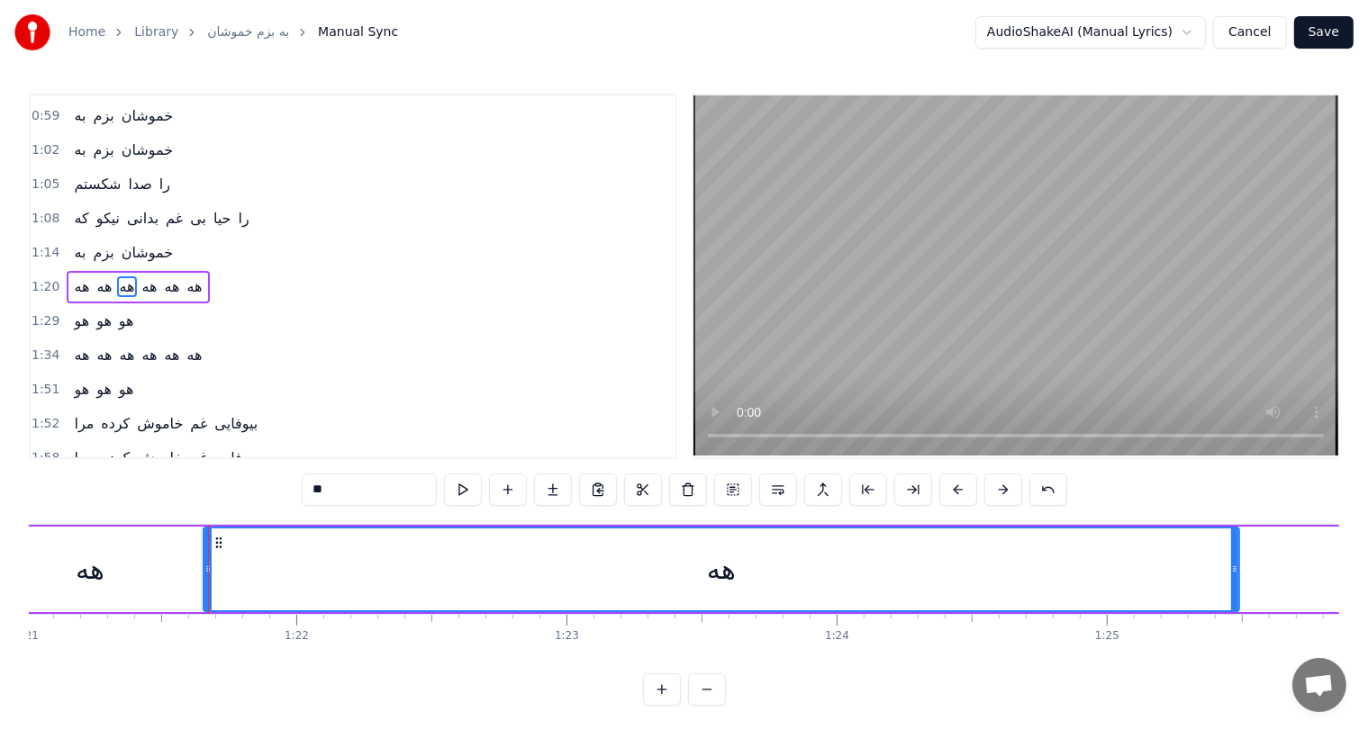
scroll to position [0, 21892]
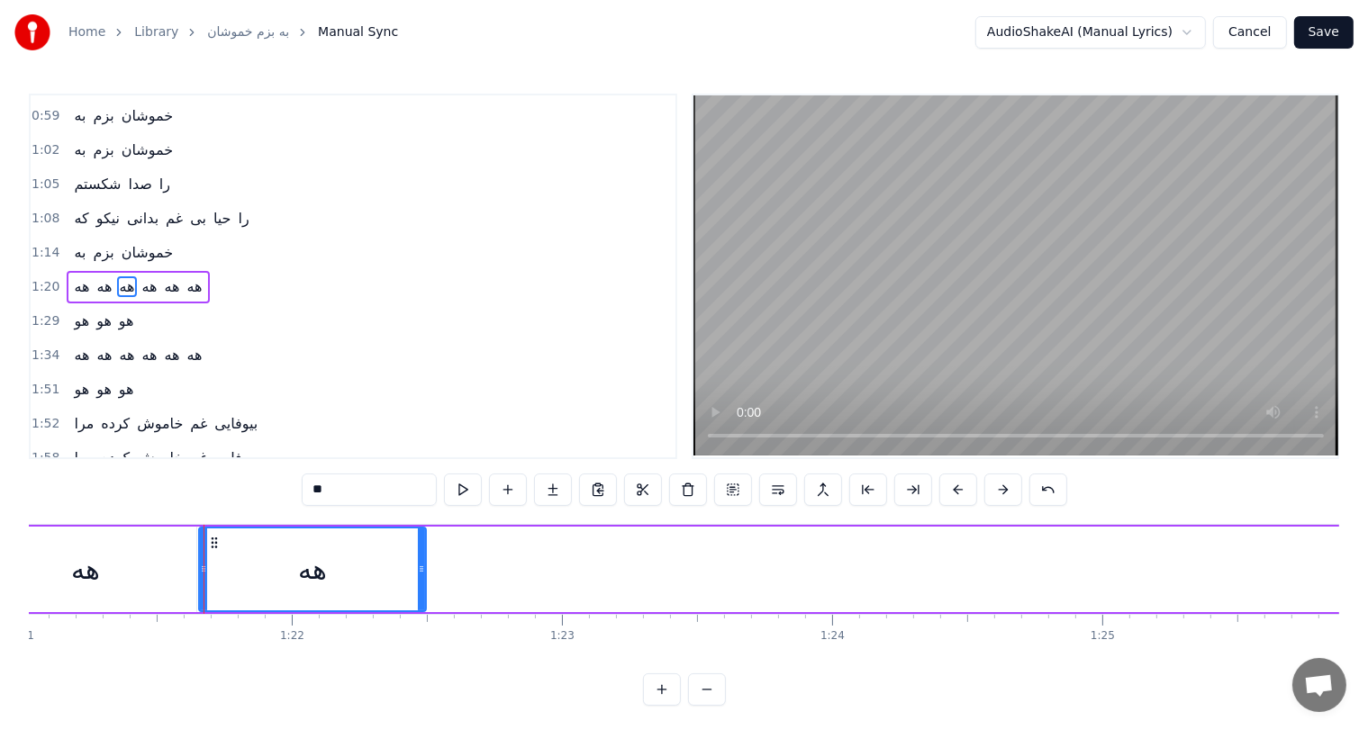
drag, startPoint x: 1230, startPoint y: 573, endPoint x: 421, endPoint y: 594, distance: 809.0
click at [421, 594] on div at bounding box center [421, 570] width 7 height 82
drag, startPoint x: 421, startPoint y: 594, endPoint x: 411, endPoint y: 594, distance: 10.8
click at [411, 594] on div at bounding box center [410, 570] width 7 height 82
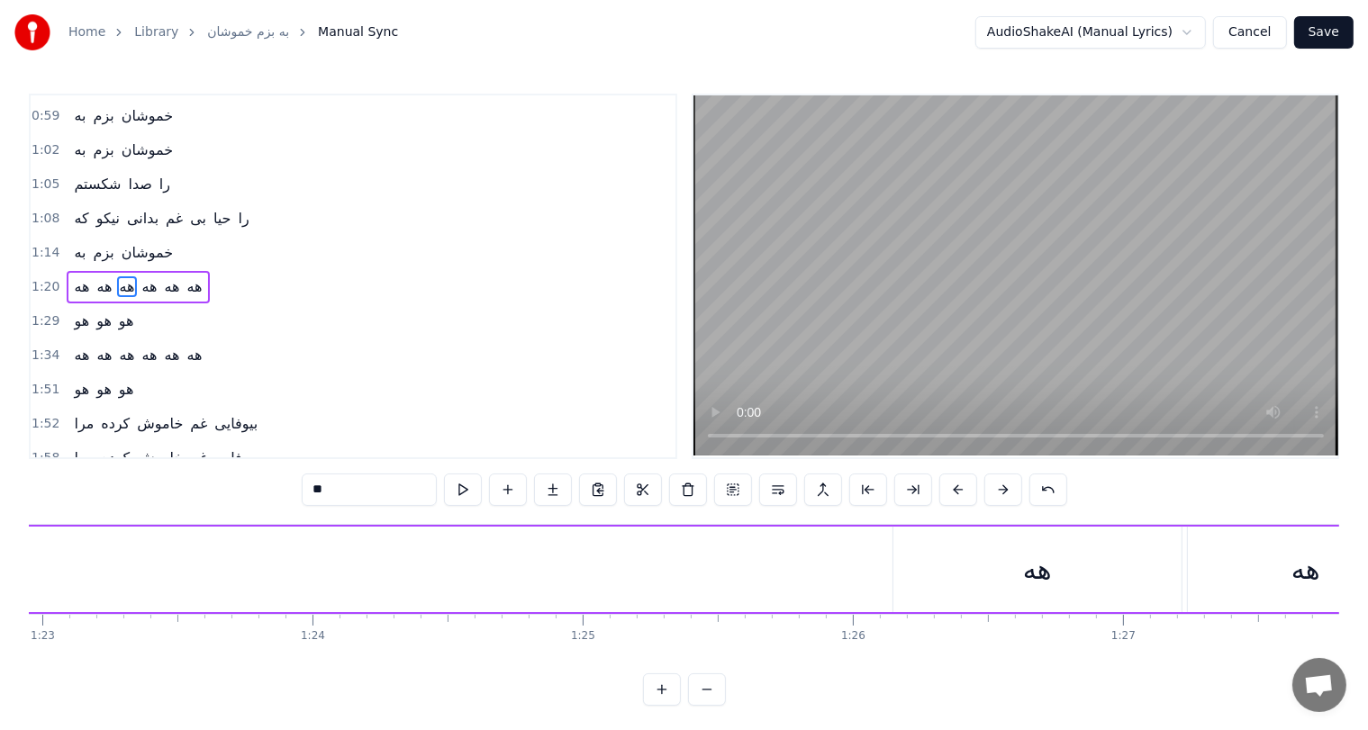
scroll to position [0, 22427]
click at [1012, 570] on div "هه" at bounding box center [1022, 569] width 29 height 41
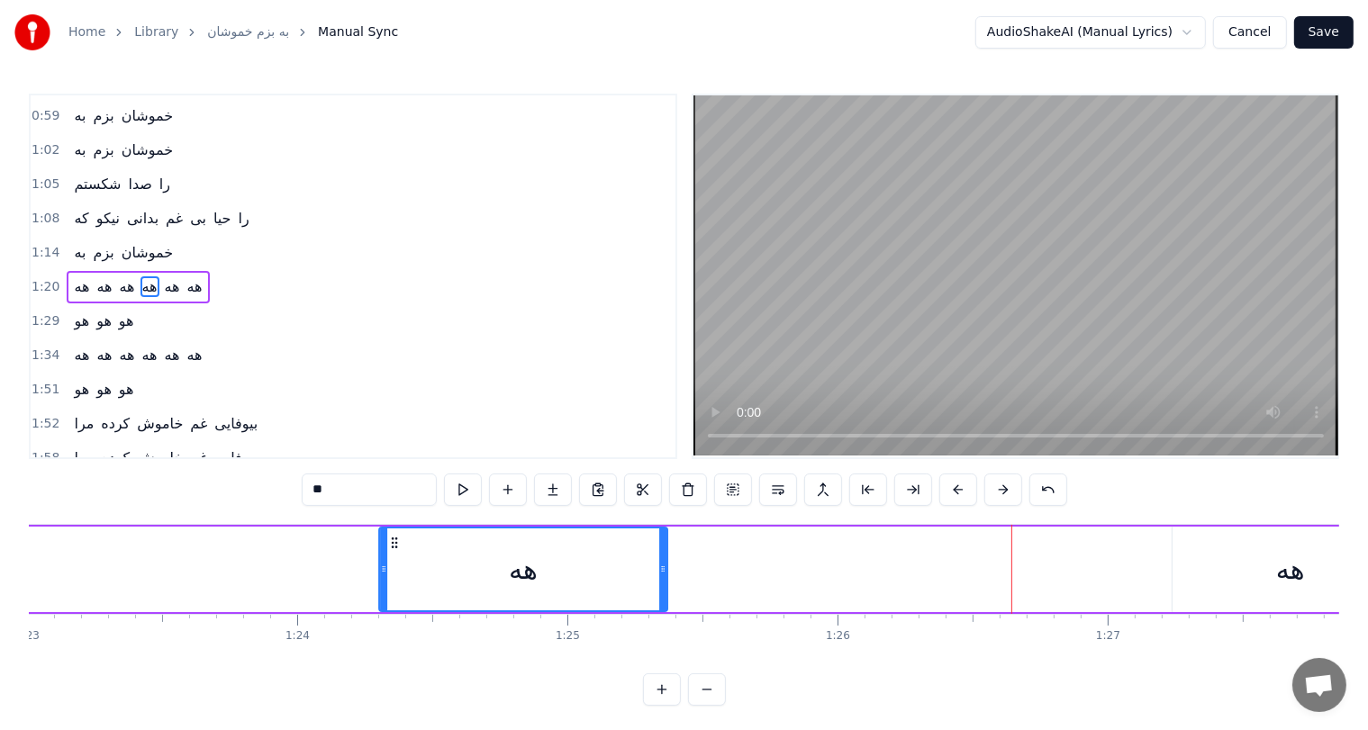
drag, startPoint x: 890, startPoint y: 540, endPoint x: 312, endPoint y: 541, distance: 578.2
click at [393, 542] on circle at bounding box center [393, 542] width 1 height 1
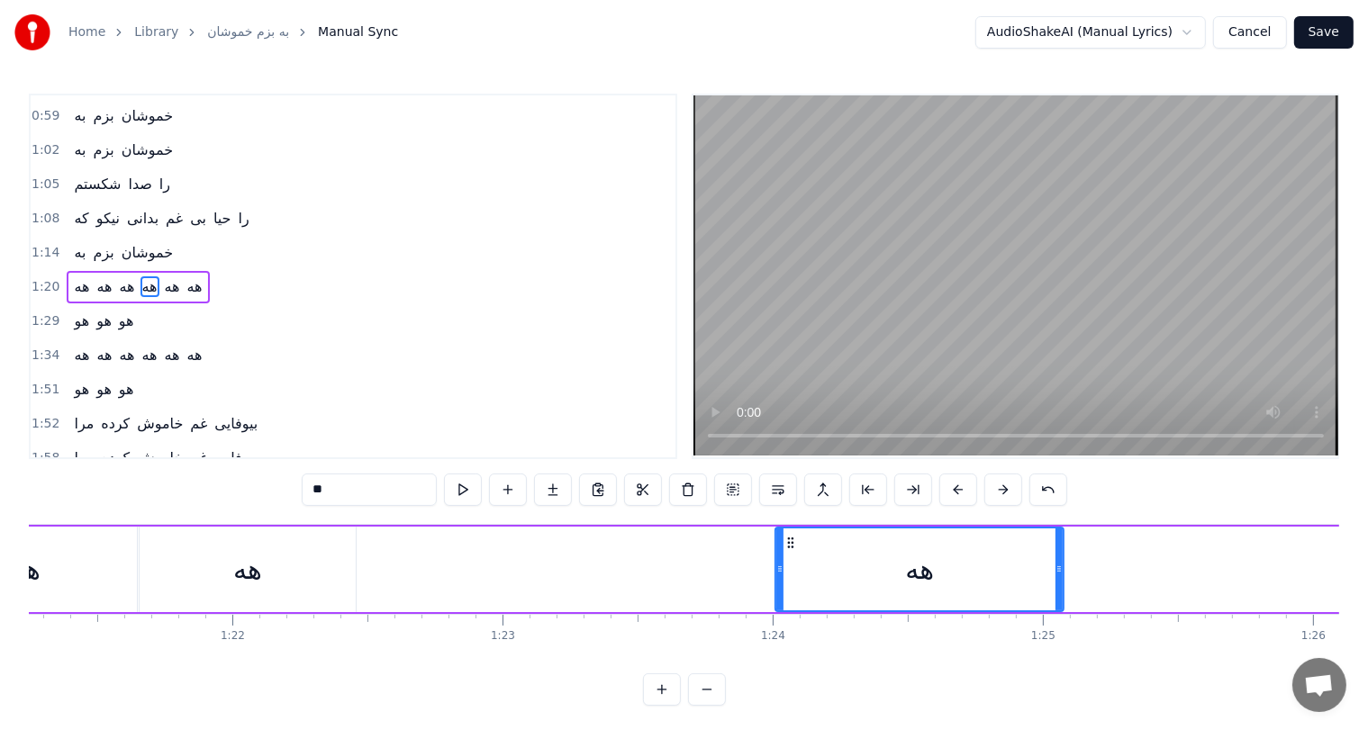
scroll to position [0, 21947]
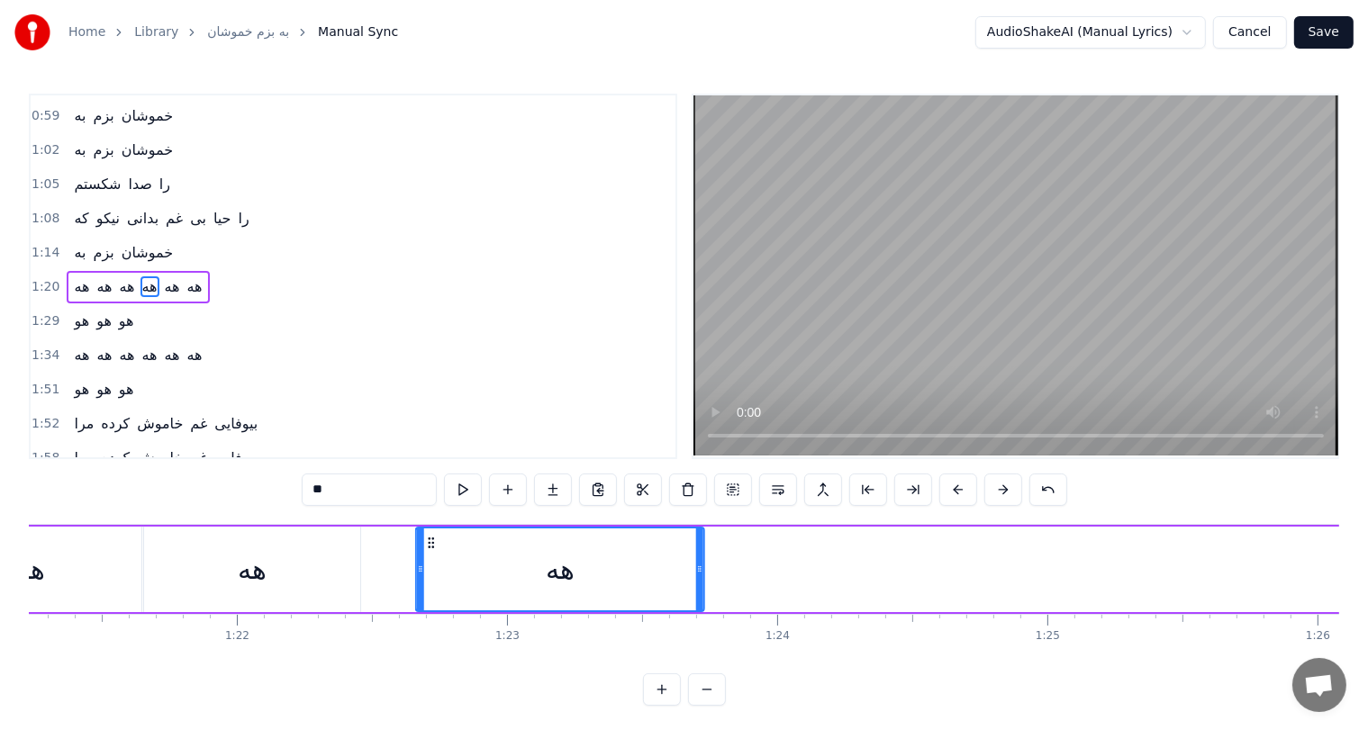
drag, startPoint x: 797, startPoint y: 539, endPoint x: 433, endPoint y: 537, distance: 363.9
click at [433, 537] on icon at bounding box center [431, 543] width 14 height 14
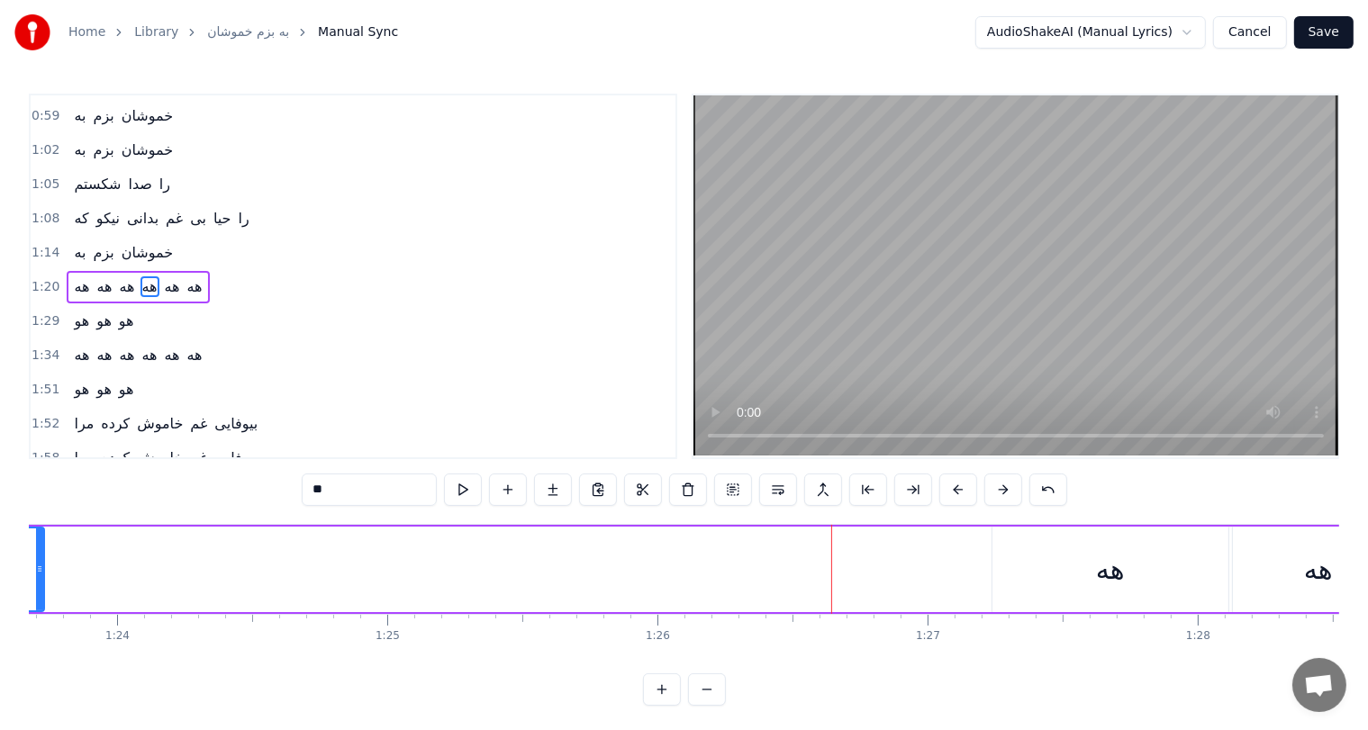
scroll to position [0, 22608]
click at [1099, 551] on div "هه" at bounding box center [1109, 569] width 29 height 41
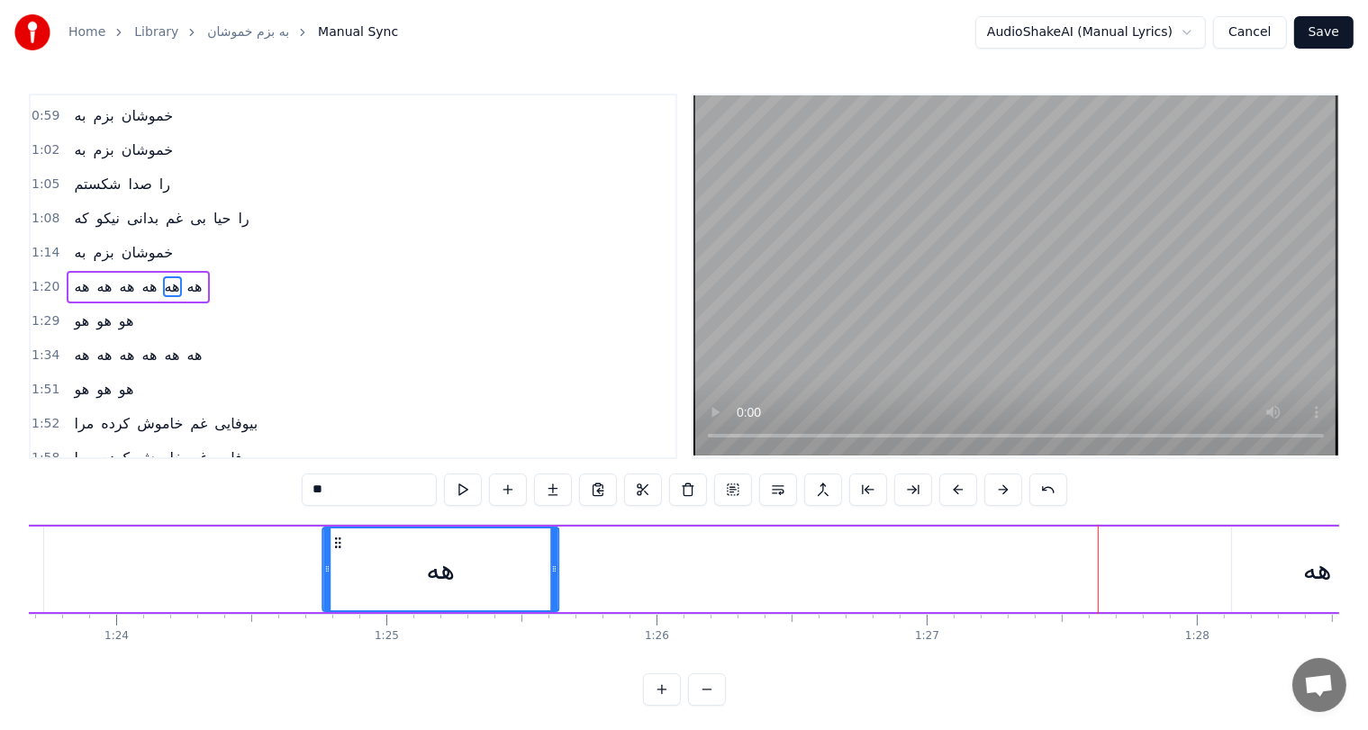
drag, startPoint x: 1000, startPoint y: 539, endPoint x: 322, endPoint y: 581, distance: 678.5
click at [323, 581] on div "هه" at bounding box center [440, 570] width 234 height 82
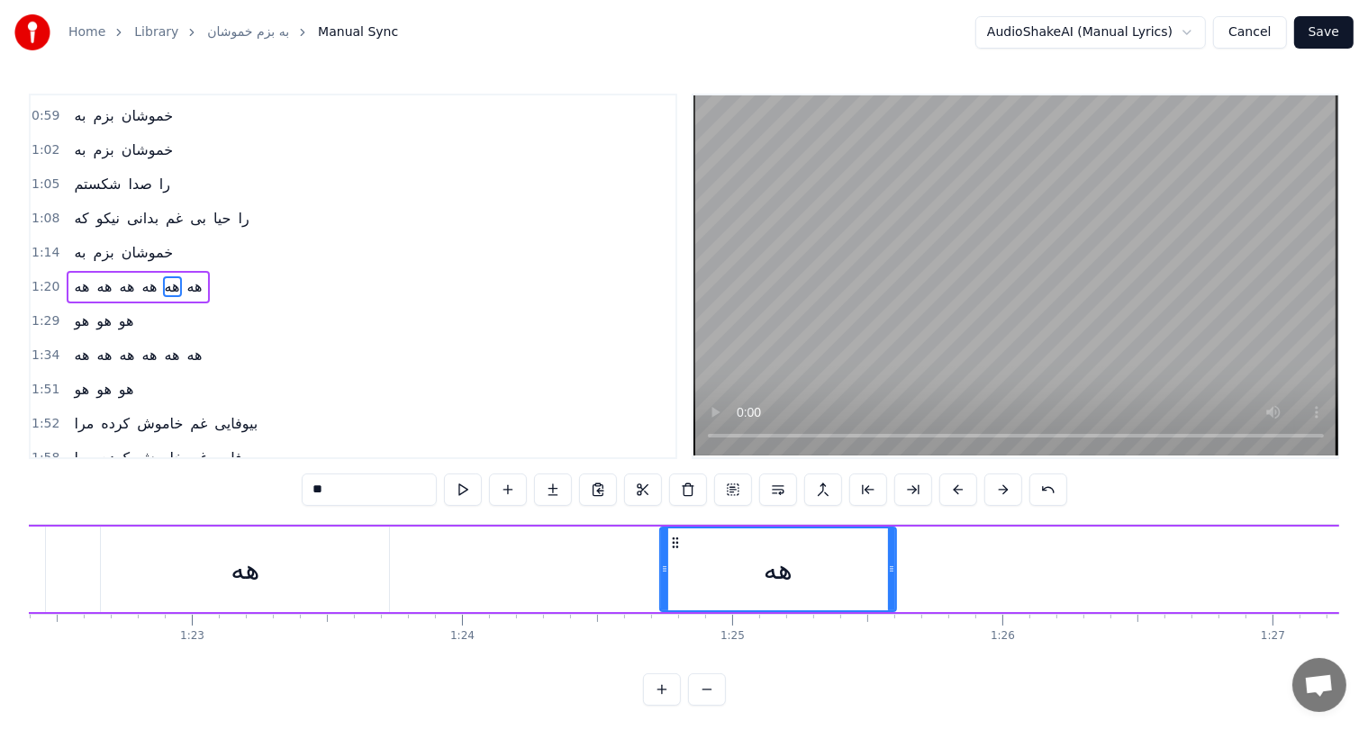
scroll to position [0, 22203]
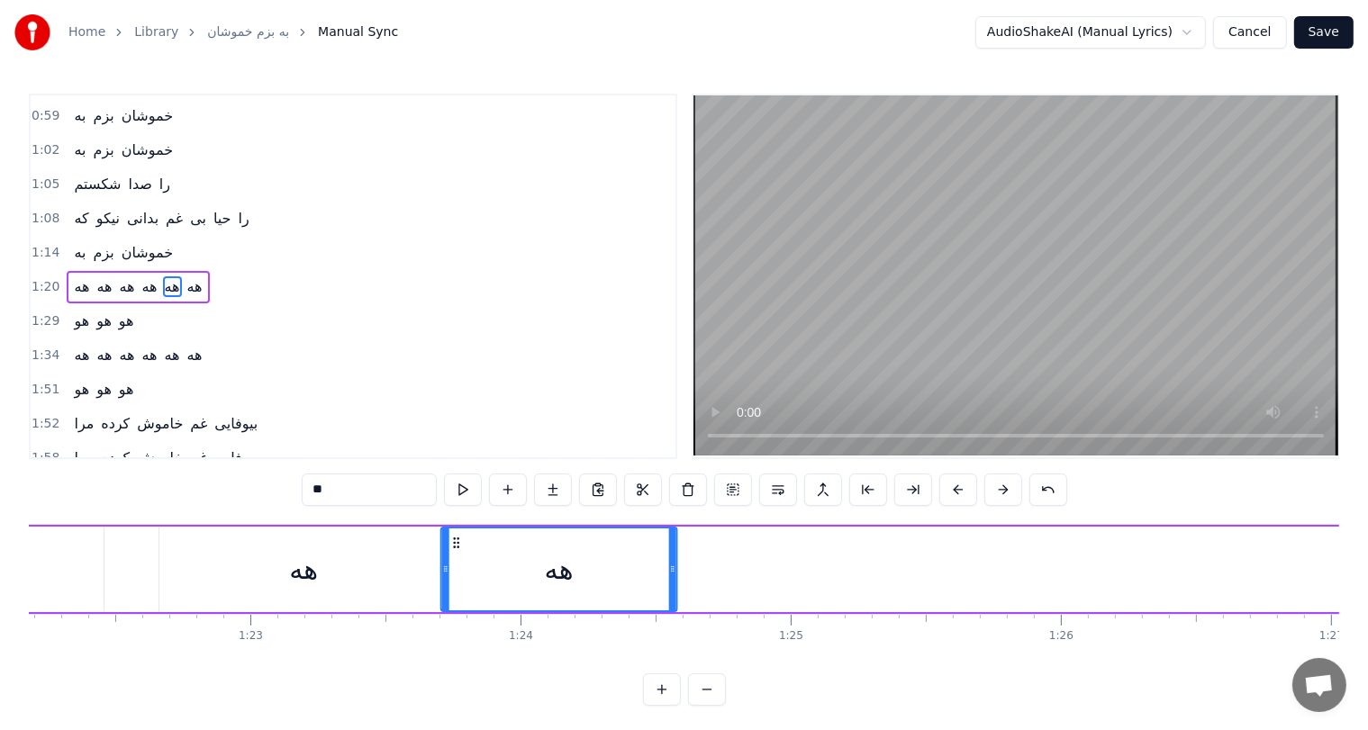
drag, startPoint x: 735, startPoint y: 540, endPoint x: 458, endPoint y: 539, distance: 277.4
click at [458, 539] on icon at bounding box center [456, 543] width 14 height 14
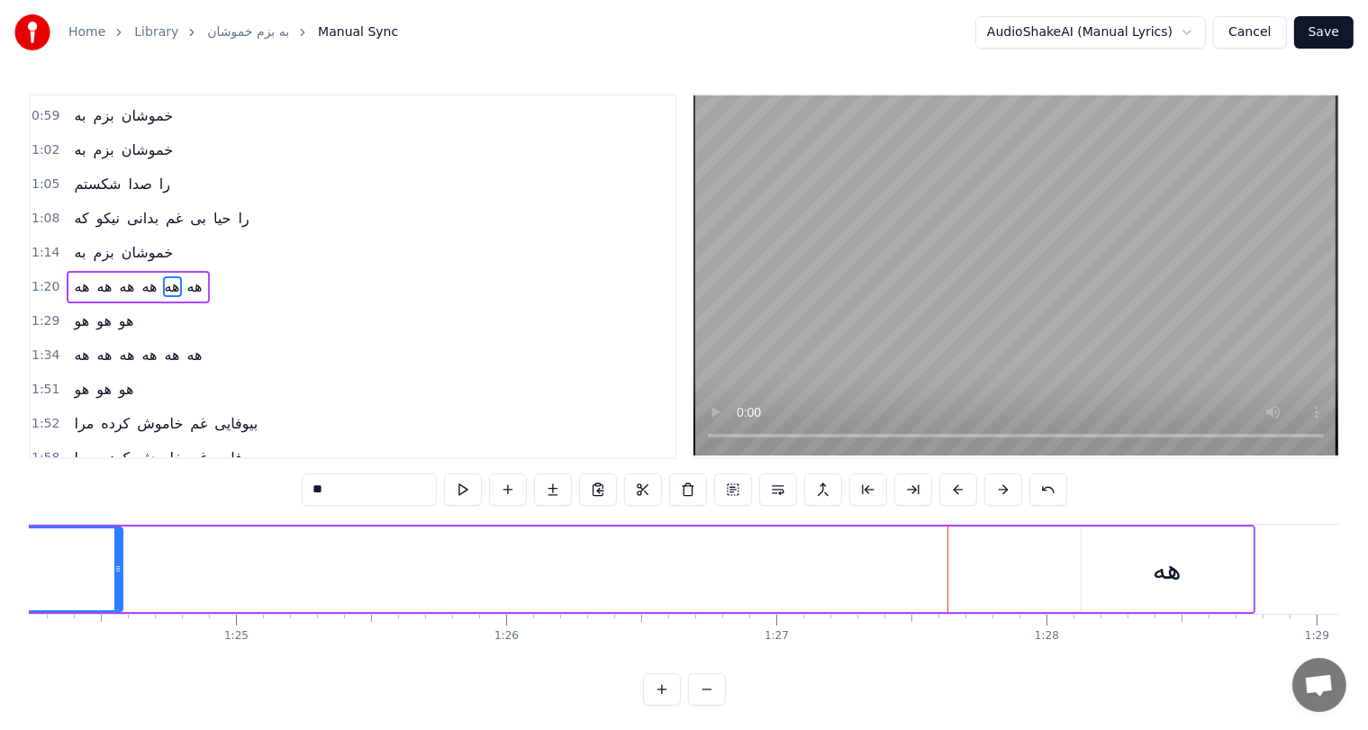
scroll to position [0, 22762]
click at [1138, 551] on div "هه" at bounding box center [1163, 570] width 171 height 86
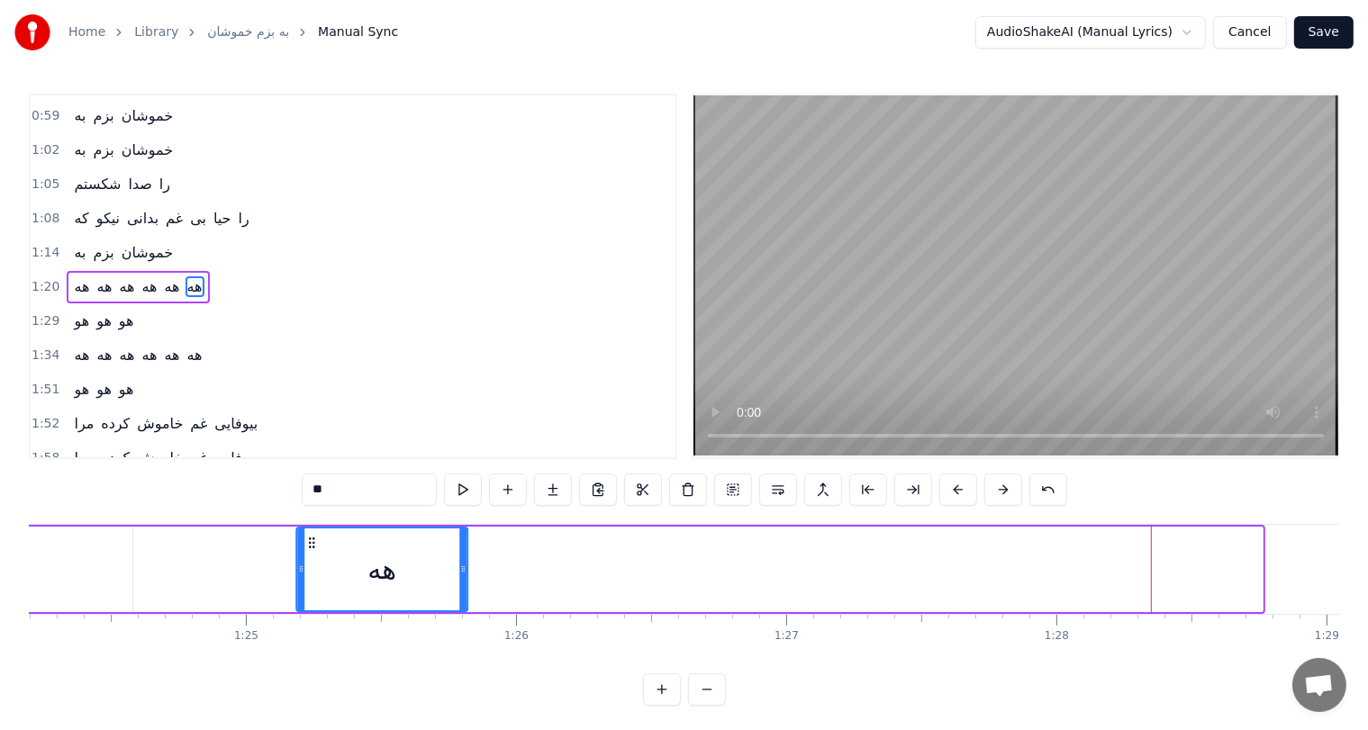
drag, startPoint x: 1092, startPoint y: 540, endPoint x: 249, endPoint y: 580, distance: 843.9
click at [297, 580] on div "هه" at bounding box center [381, 570] width 169 height 82
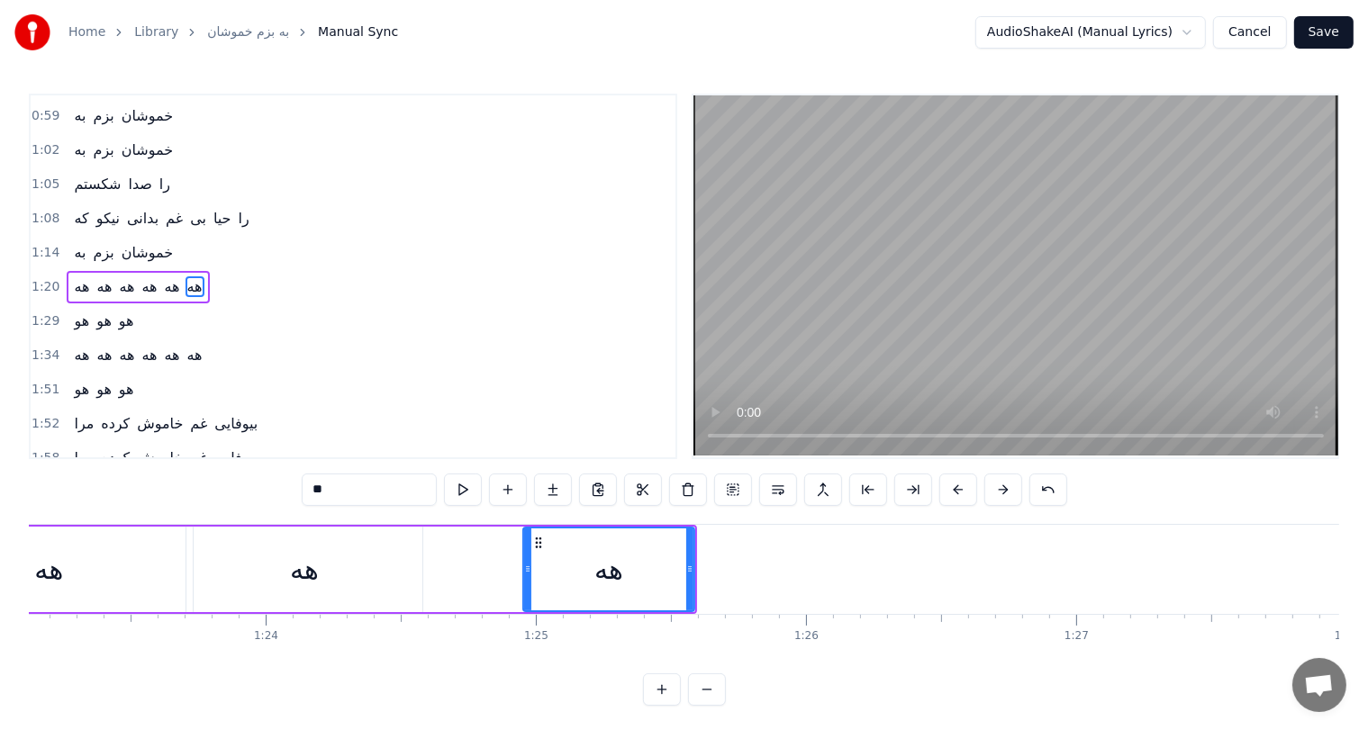
scroll to position [0, 22440]
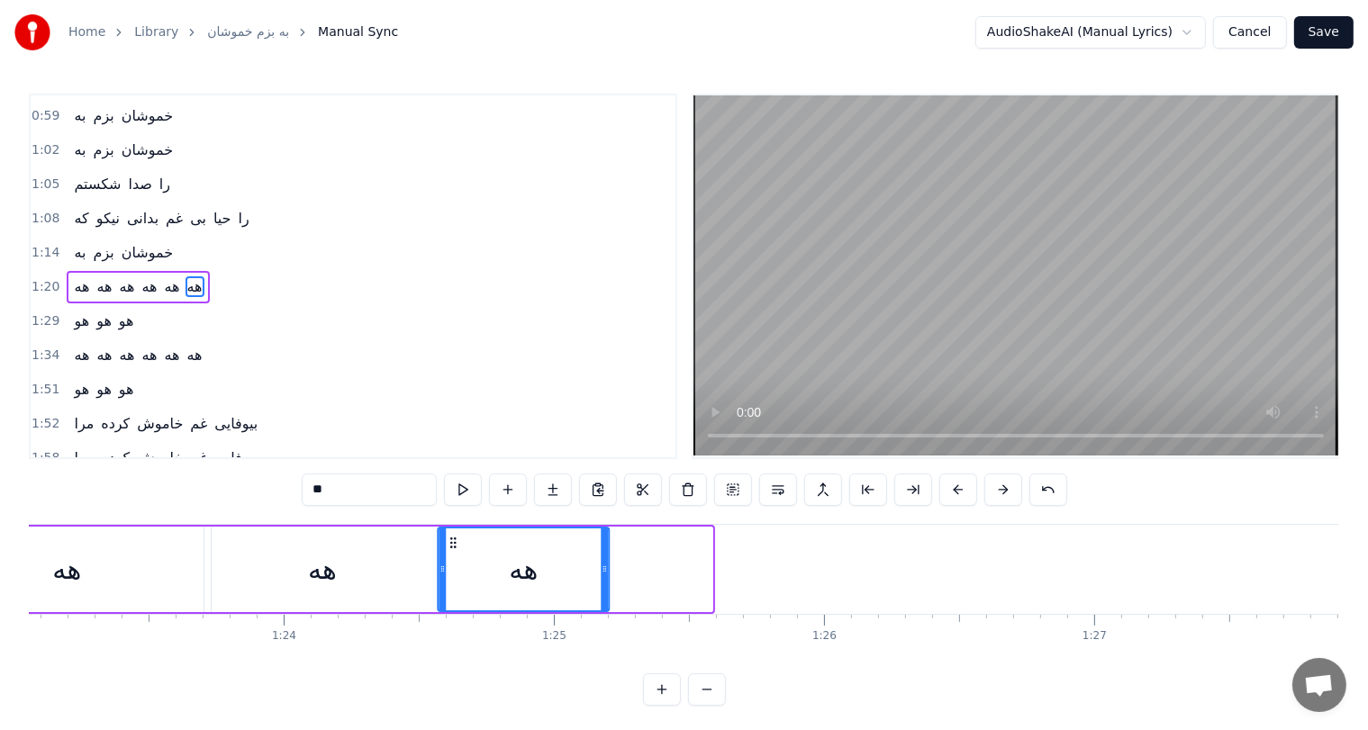
drag, startPoint x: 557, startPoint y: 538, endPoint x: 454, endPoint y: 541, distance: 103.6
click at [454, 541] on icon at bounding box center [454, 543] width 14 height 14
drag, startPoint x: 604, startPoint y: 569, endPoint x: 731, endPoint y: 561, distance: 127.2
click at [731, 561] on div at bounding box center [731, 570] width 7 height 82
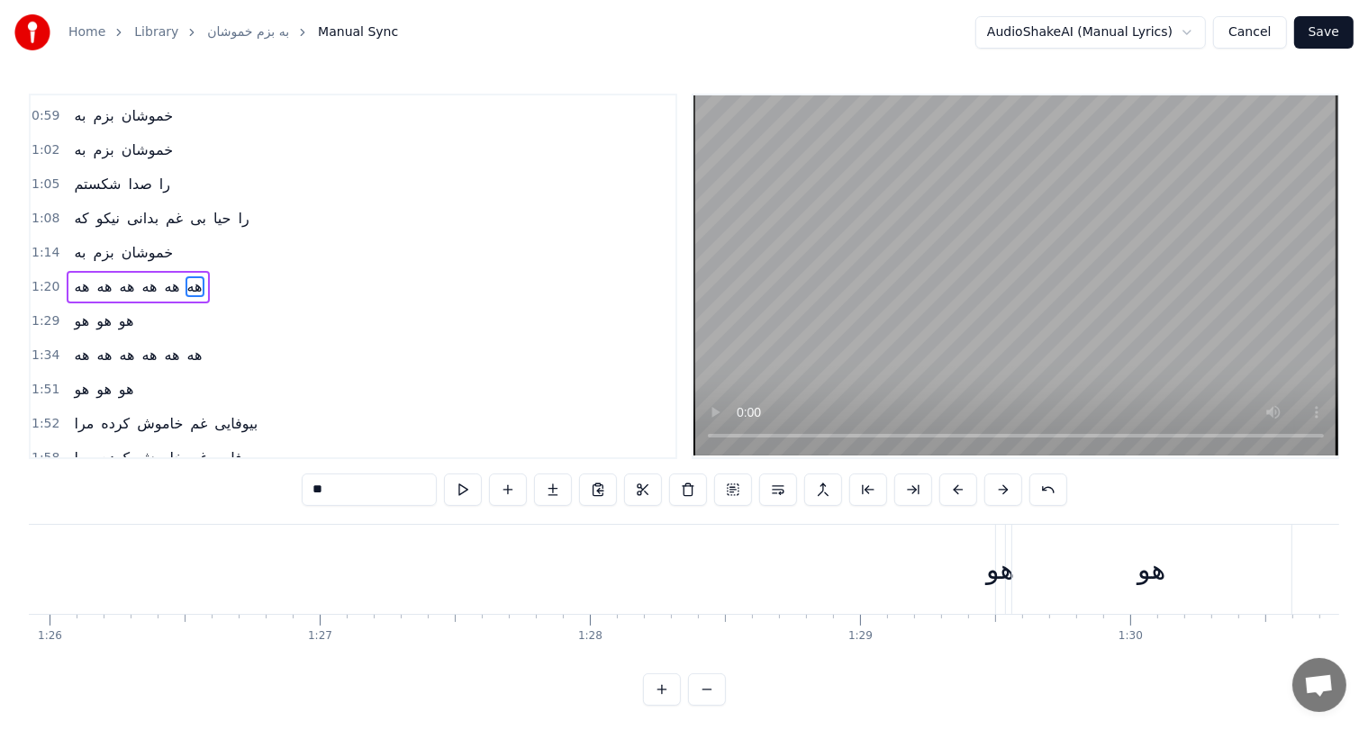
scroll to position [0, 23245]
click at [965, 579] on div "هو" at bounding box center [970, 569] width 28 height 41
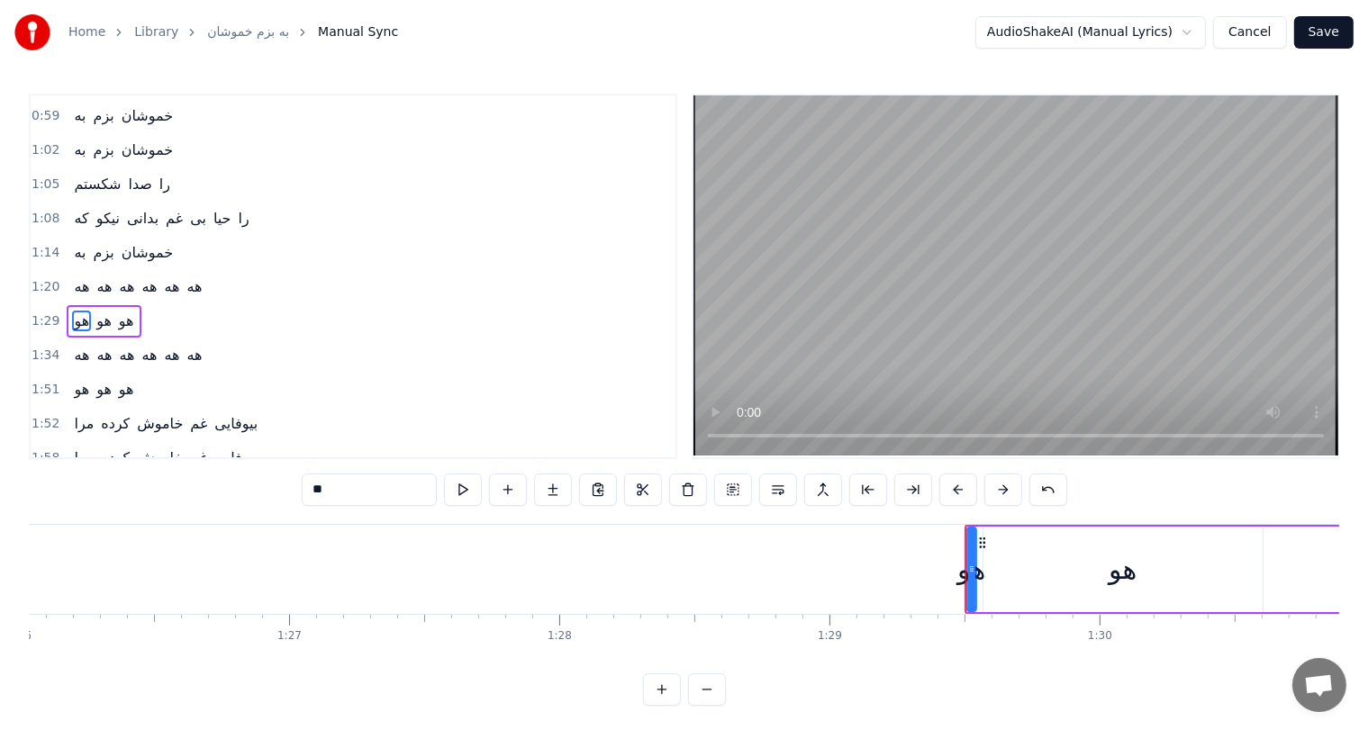
scroll to position [166, 0]
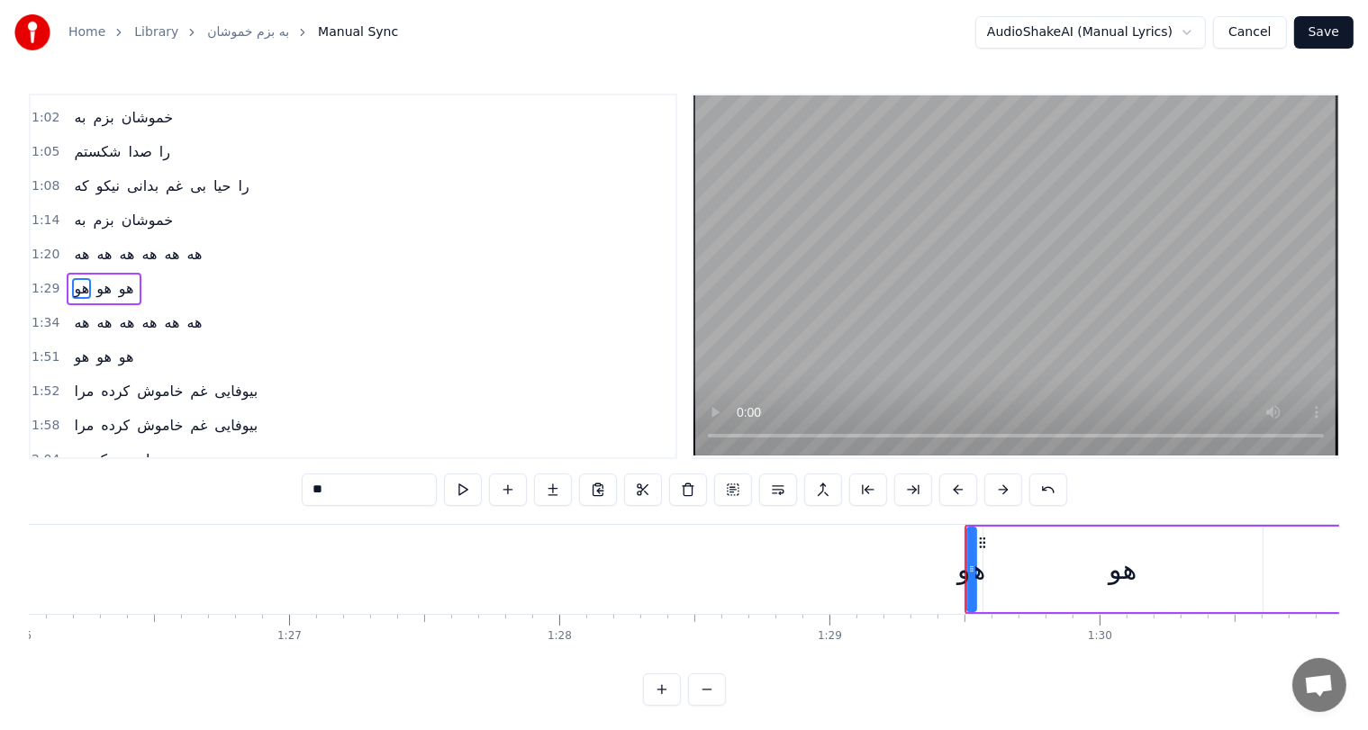
click at [972, 572] on div "هو" at bounding box center [971, 570] width 7 height 82
drag, startPoint x: 972, startPoint y: 572, endPoint x: 1156, endPoint y: 575, distance: 184.7
click at [1156, 575] on icon at bounding box center [1156, 569] width 7 height 14
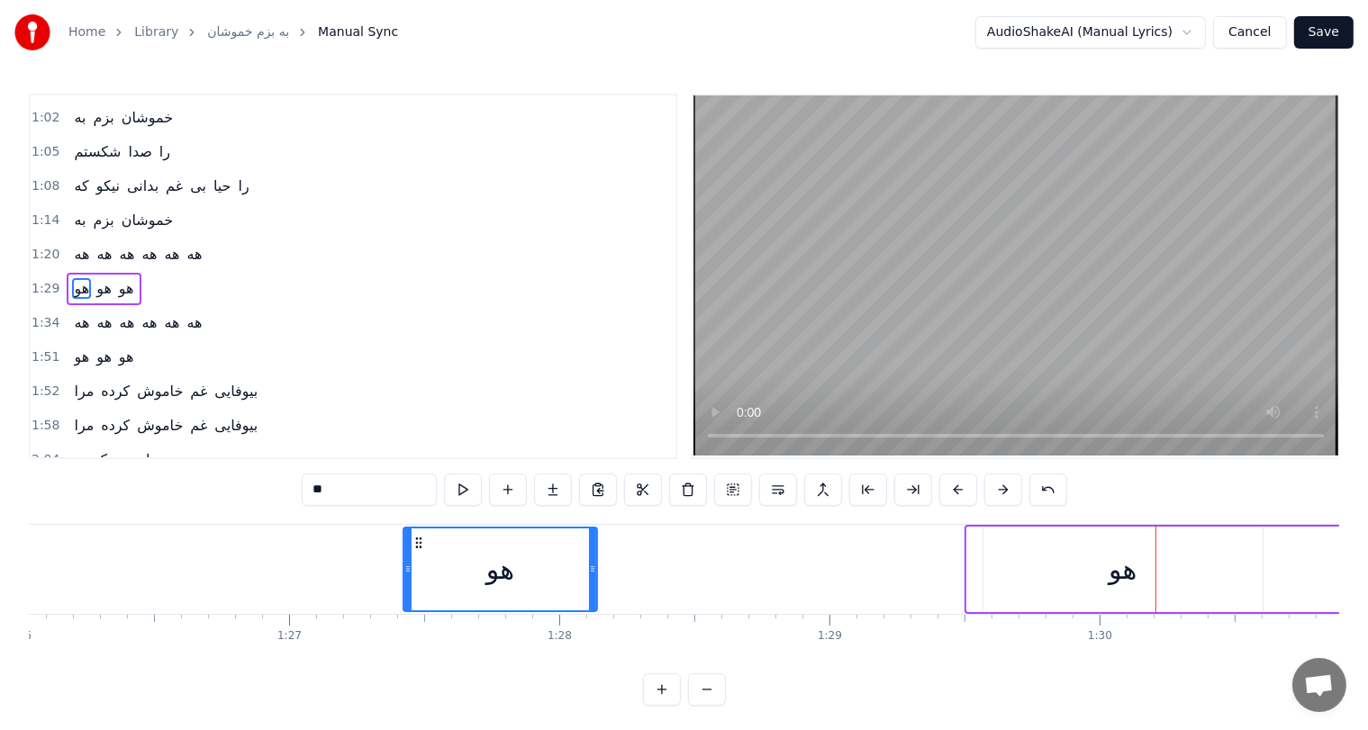
drag, startPoint x: 978, startPoint y: 540, endPoint x: 400, endPoint y: 566, distance: 578.7
click at [404, 566] on div "هو" at bounding box center [500, 570] width 192 height 82
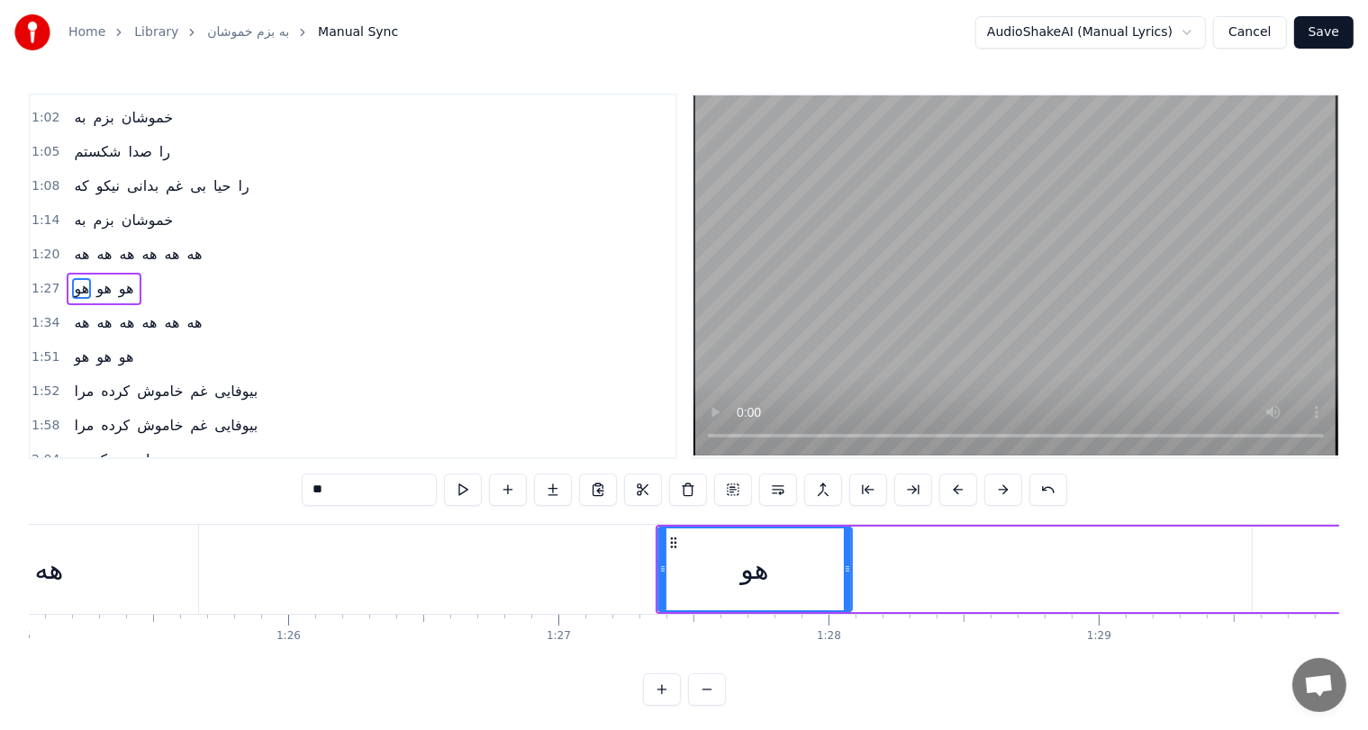
scroll to position [0, 22975]
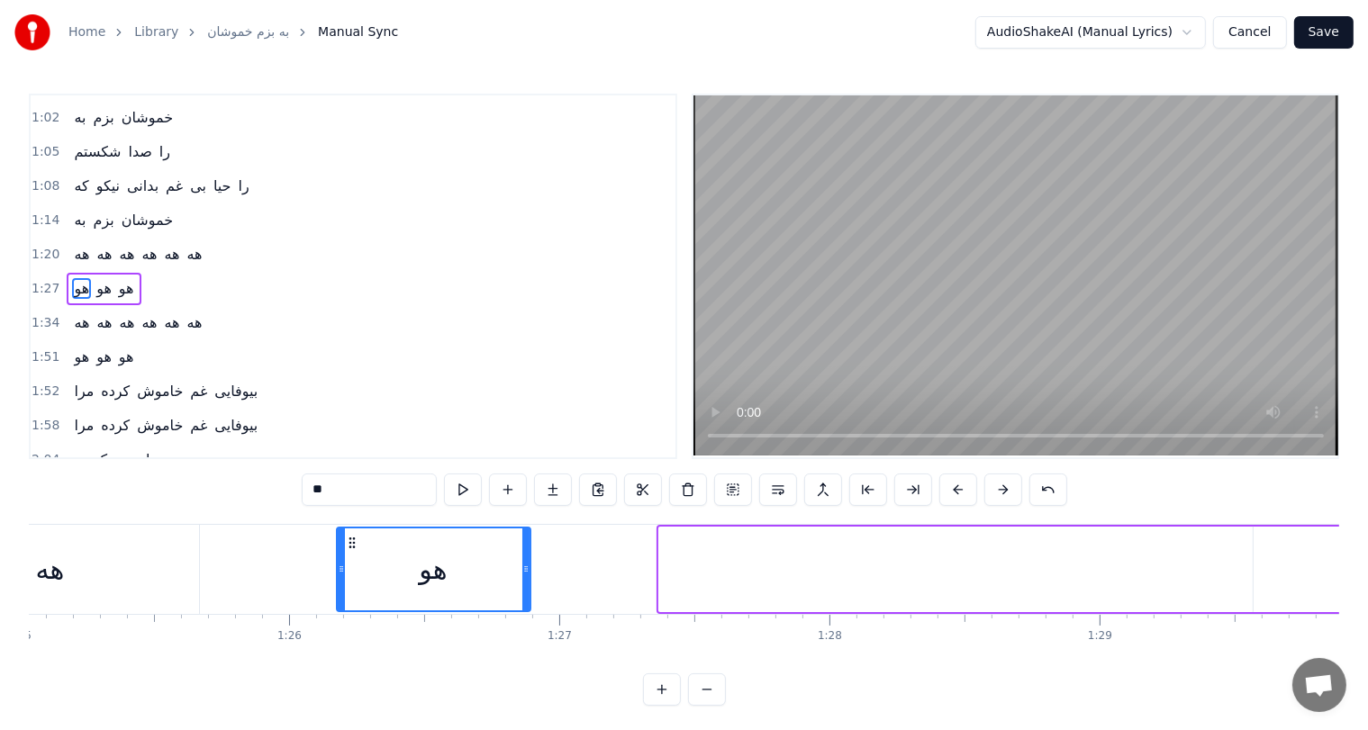
drag, startPoint x: 672, startPoint y: 538, endPoint x: 349, endPoint y: 539, distance: 322.4
click at [349, 539] on icon at bounding box center [352, 543] width 14 height 14
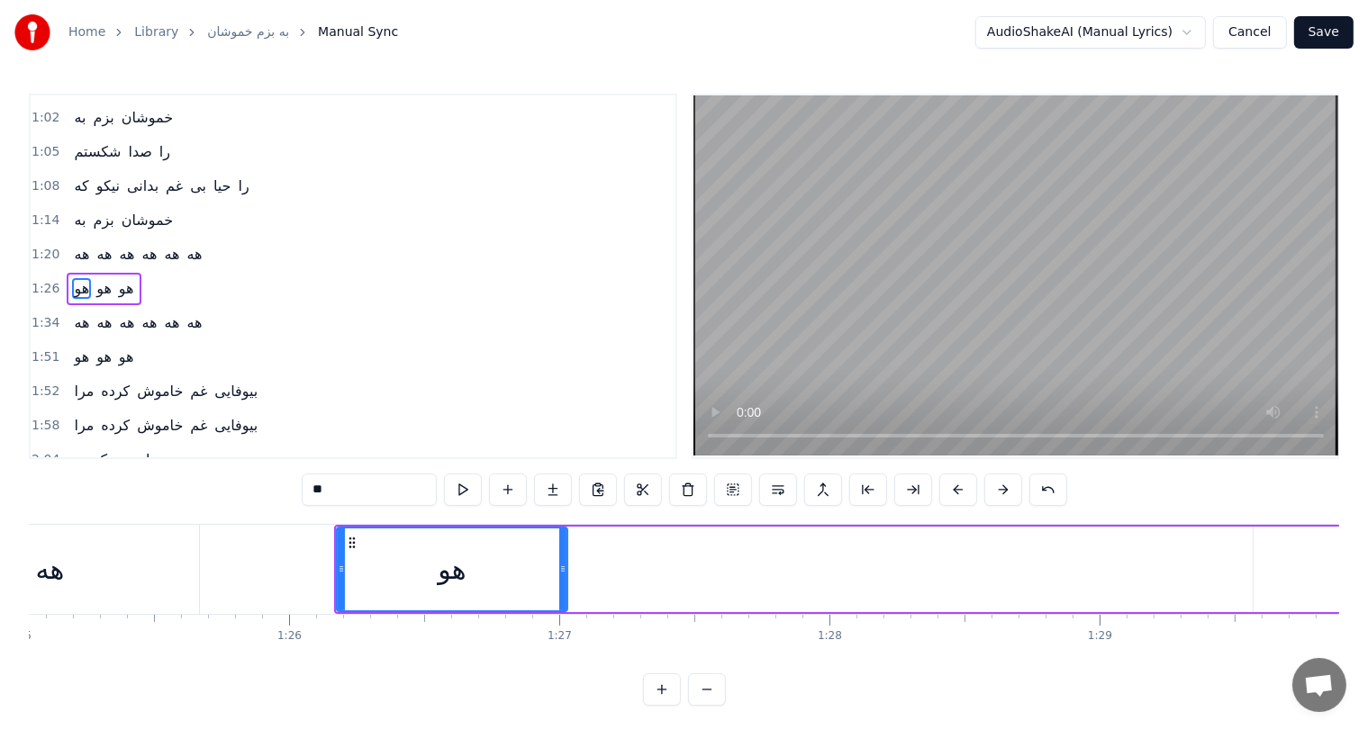
drag, startPoint x: 525, startPoint y: 570, endPoint x: 563, endPoint y: 571, distance: 37.8
click at [563, 571] on icon at bounding box center [562, 569] width 7 height 14
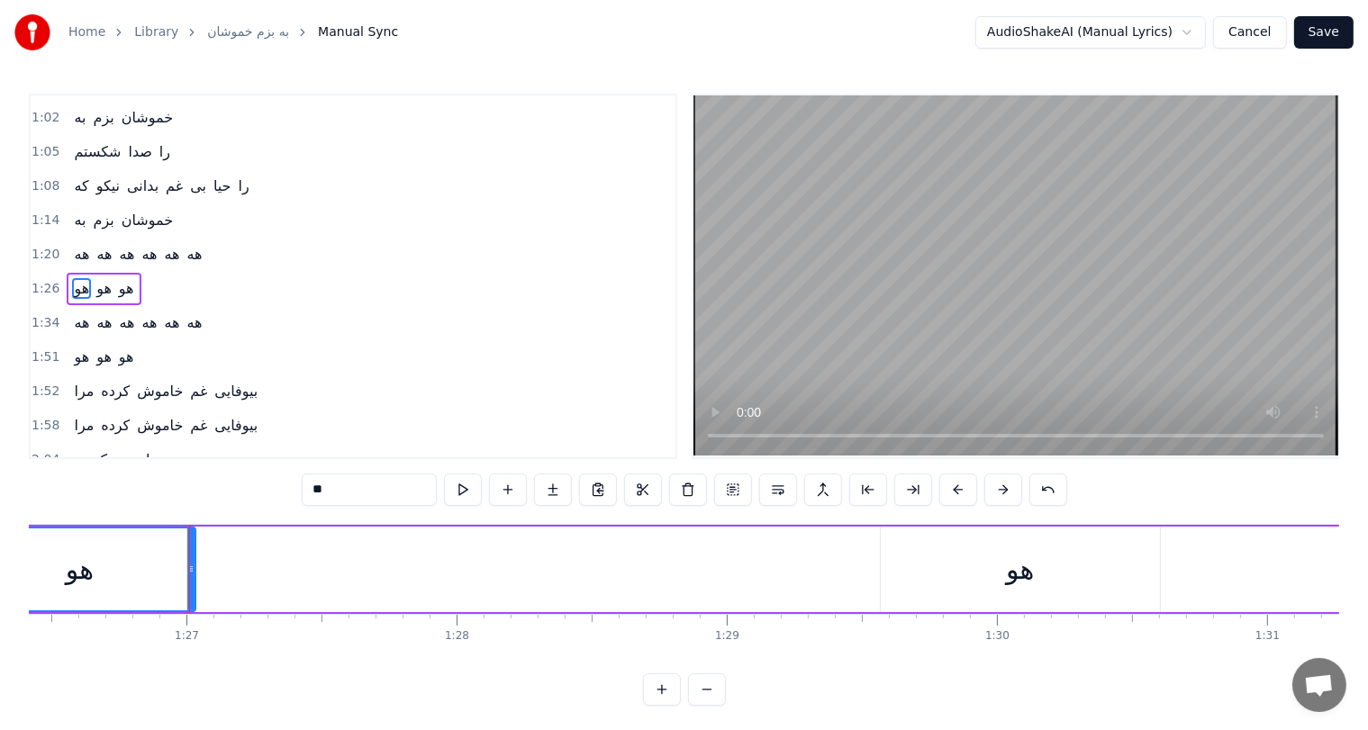
scroll to position [0, 23357]
click at [1011, 569] on div "هو" at bounding box center [1011, 569] width 28 height 41
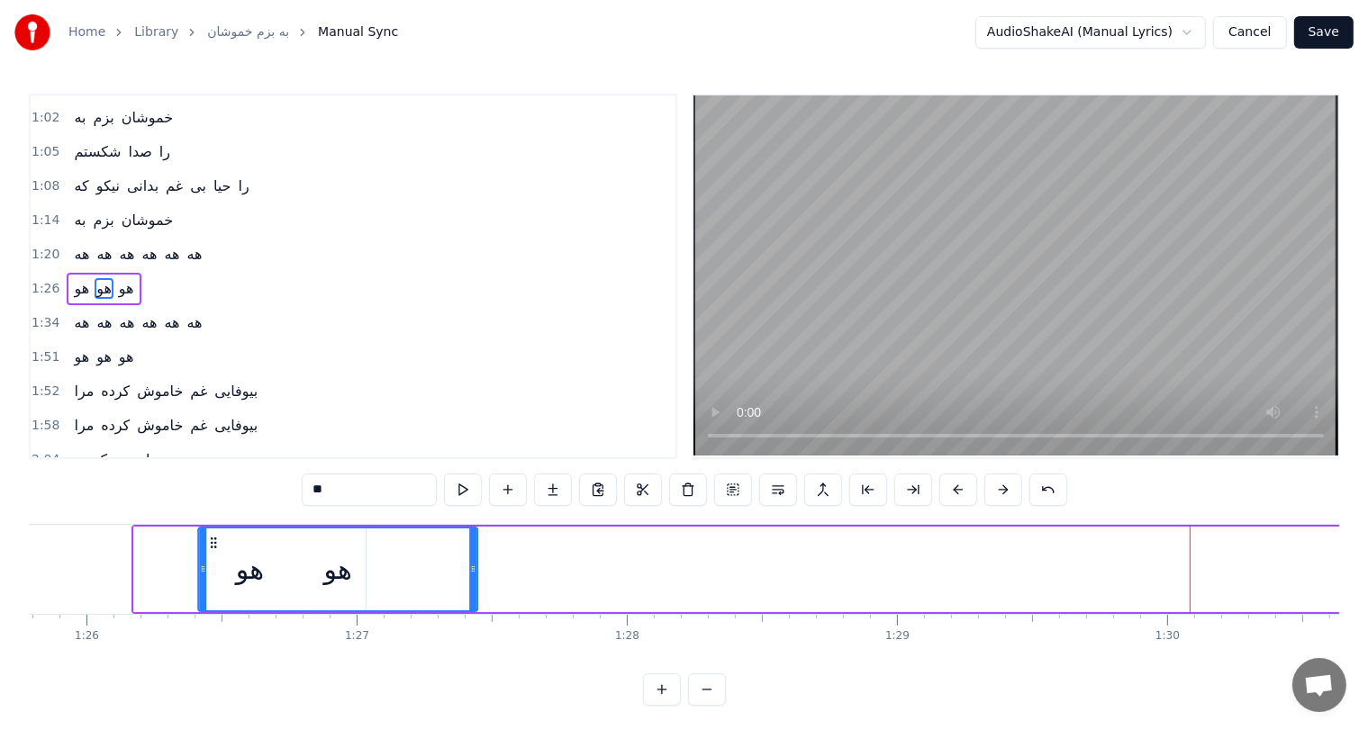
scroll to position [0, 23156]
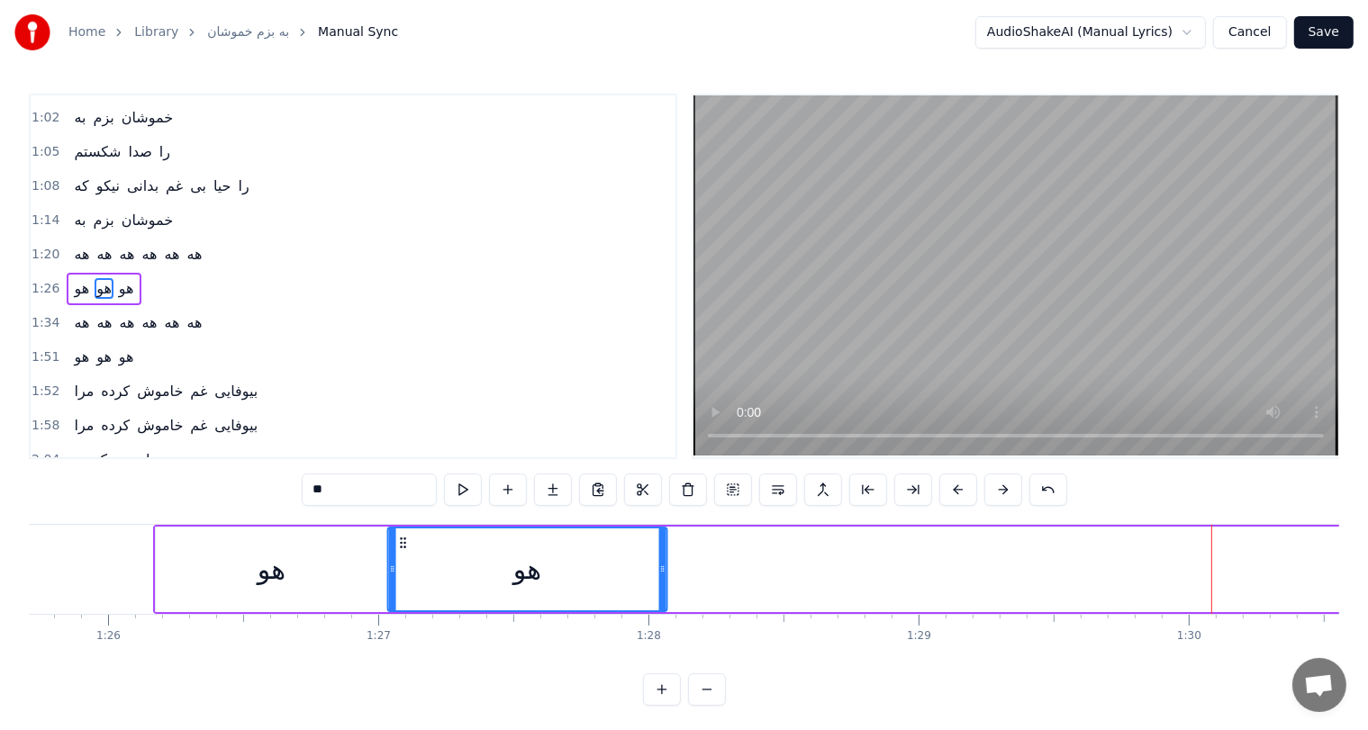
drag, startPoint x: 886, startPoint y: 537, endPoint x: 402, endPoint y: 576, distance: 486.1
click at [402, 576] on div "هو" at bounding box center [527, 570] width 277 height 82
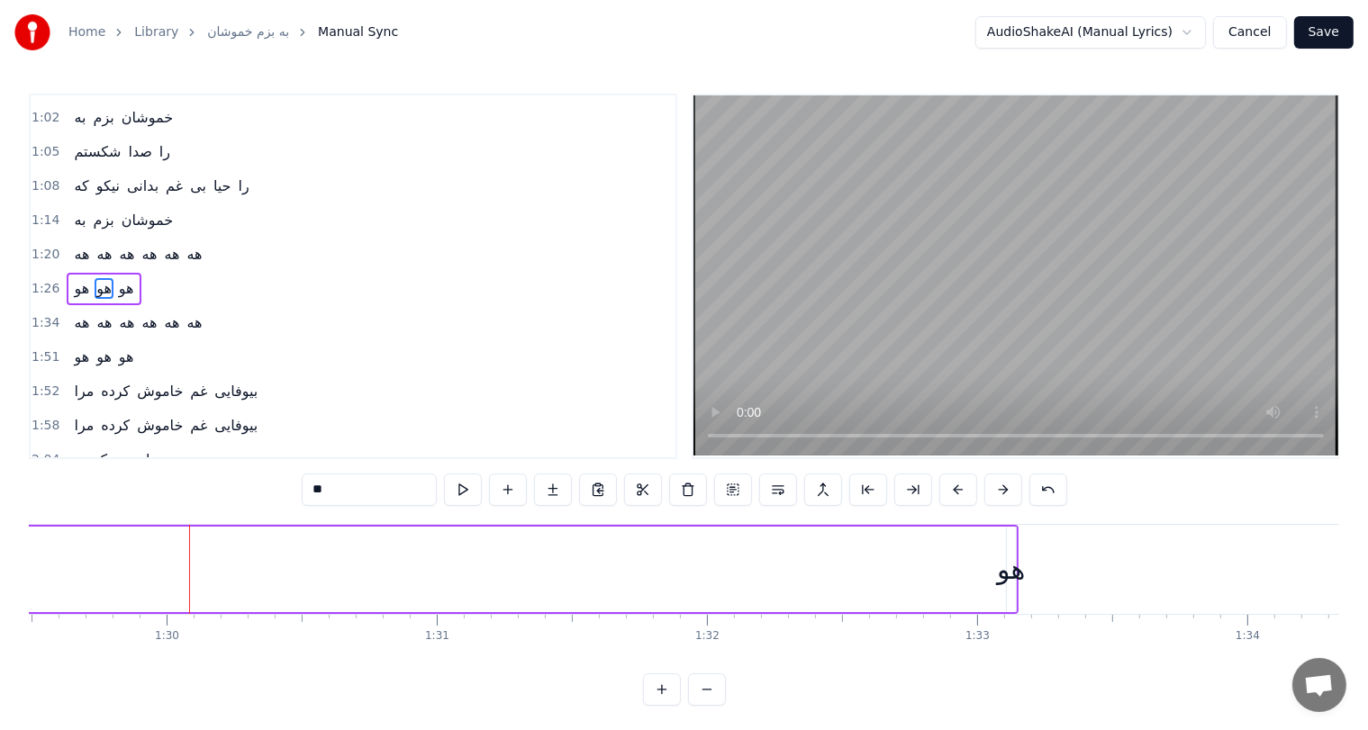
scroll to position [0, 24191]
click at [997, 575] on div "هو" at bounding box center [998, 569] width 28 height 41
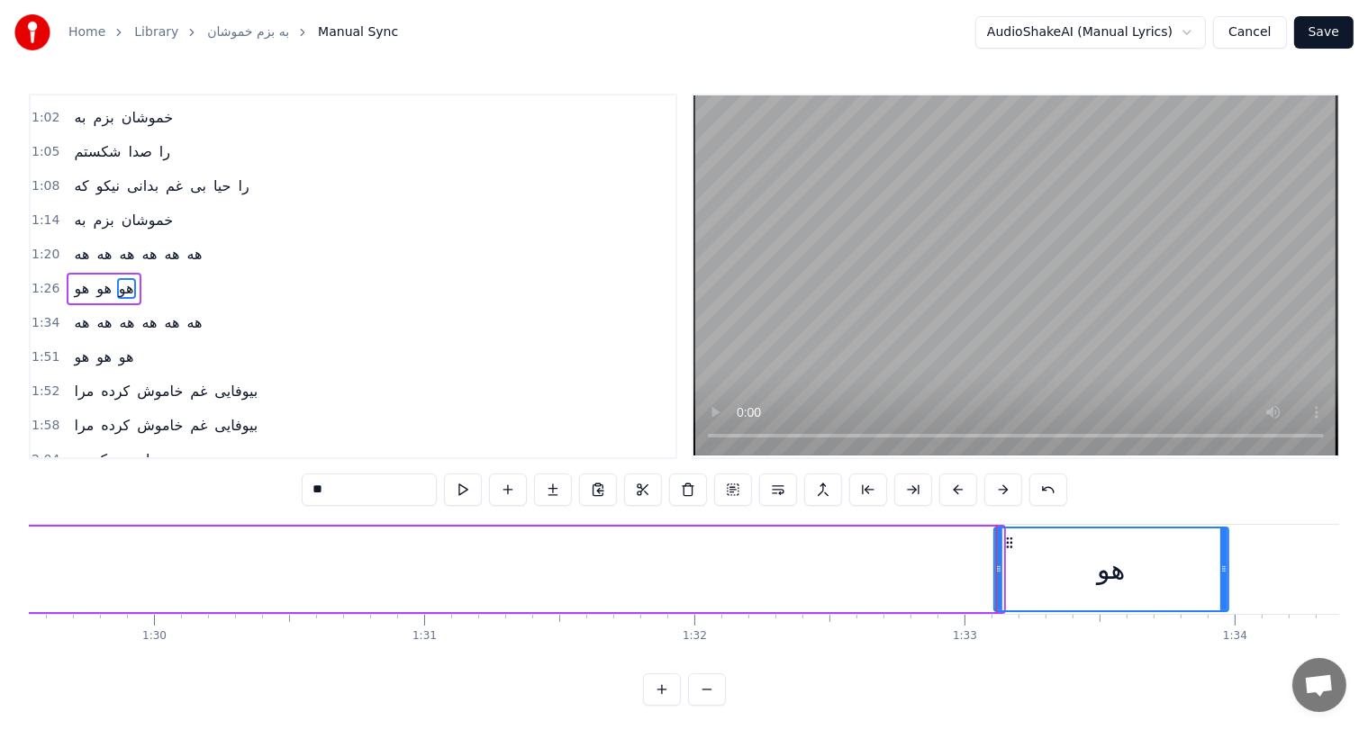
drag, startPoint x: 1001, startPoint y: 569, endPoint x: 1226, endPoint y: 562, distance: 225.3
click at [1226, 562] on icon at bounding box center [1223, 569] width 7 height 14
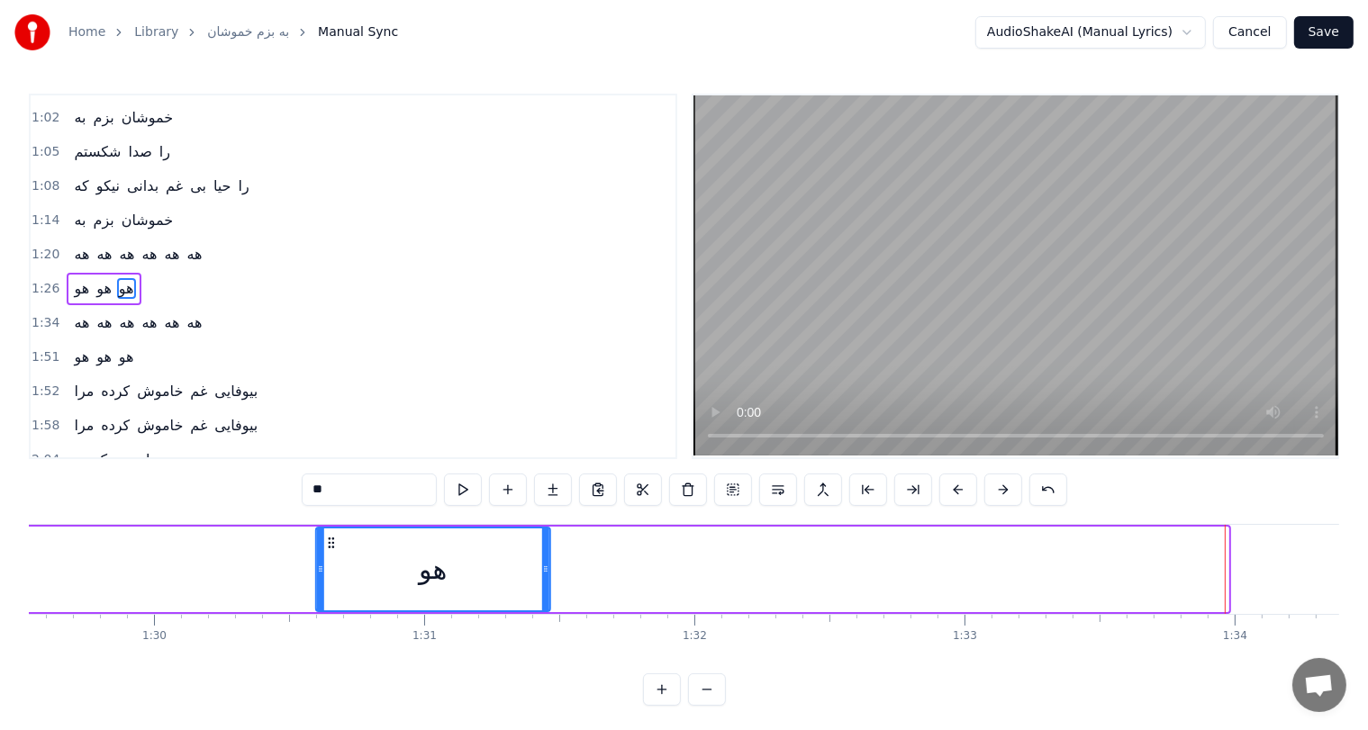
drag, startPoint x: 1009, startPoint y: 542, endPoint x: 326, endPoint y: 575, distance: 683.4
click at [326, 575] on div "هو" at bounding box center [432, 570] width 232 height 82
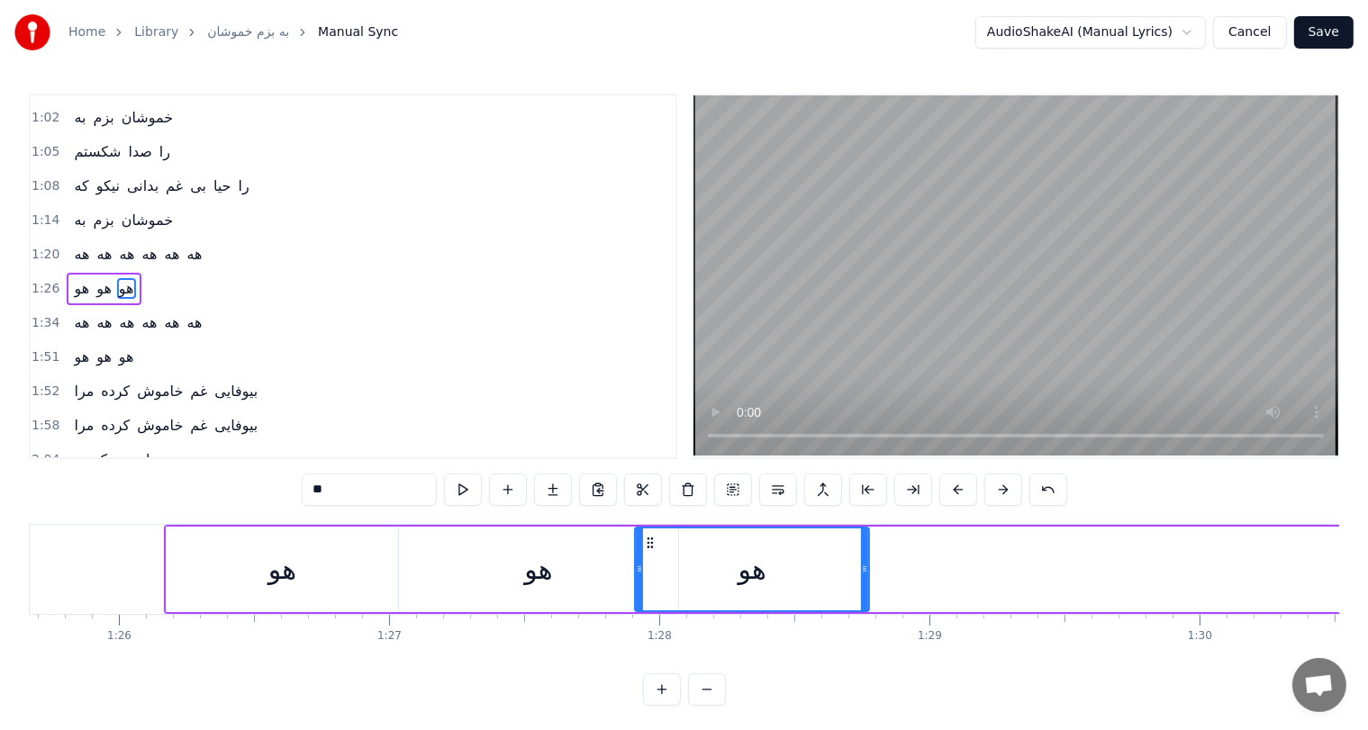
scroll to position [0, 23133]
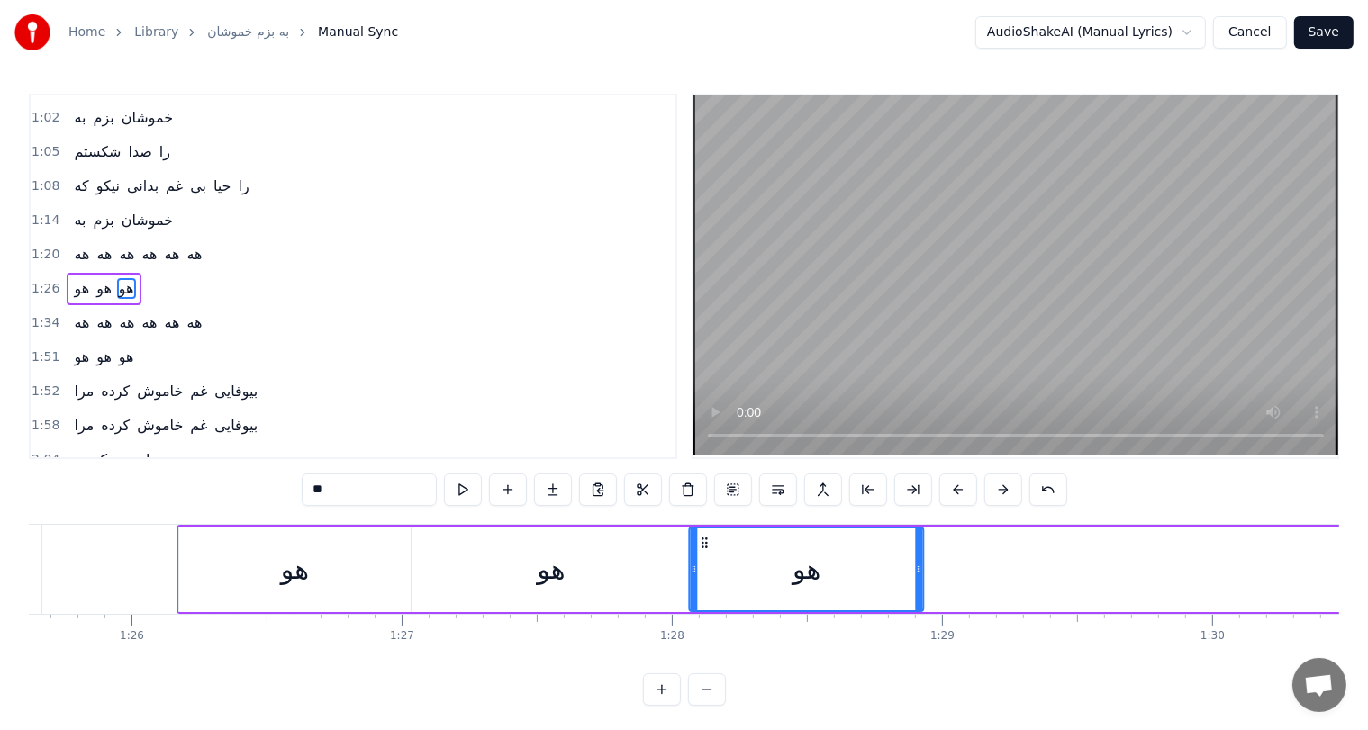
drag, startPoint x: 854, startPoint y: 537, endPoint x: 313, endPoint y: 528, distance: 540.4
click at [313, 528] on div "هو هو هو" at bounding box center [892, 569] width 1430 height 89
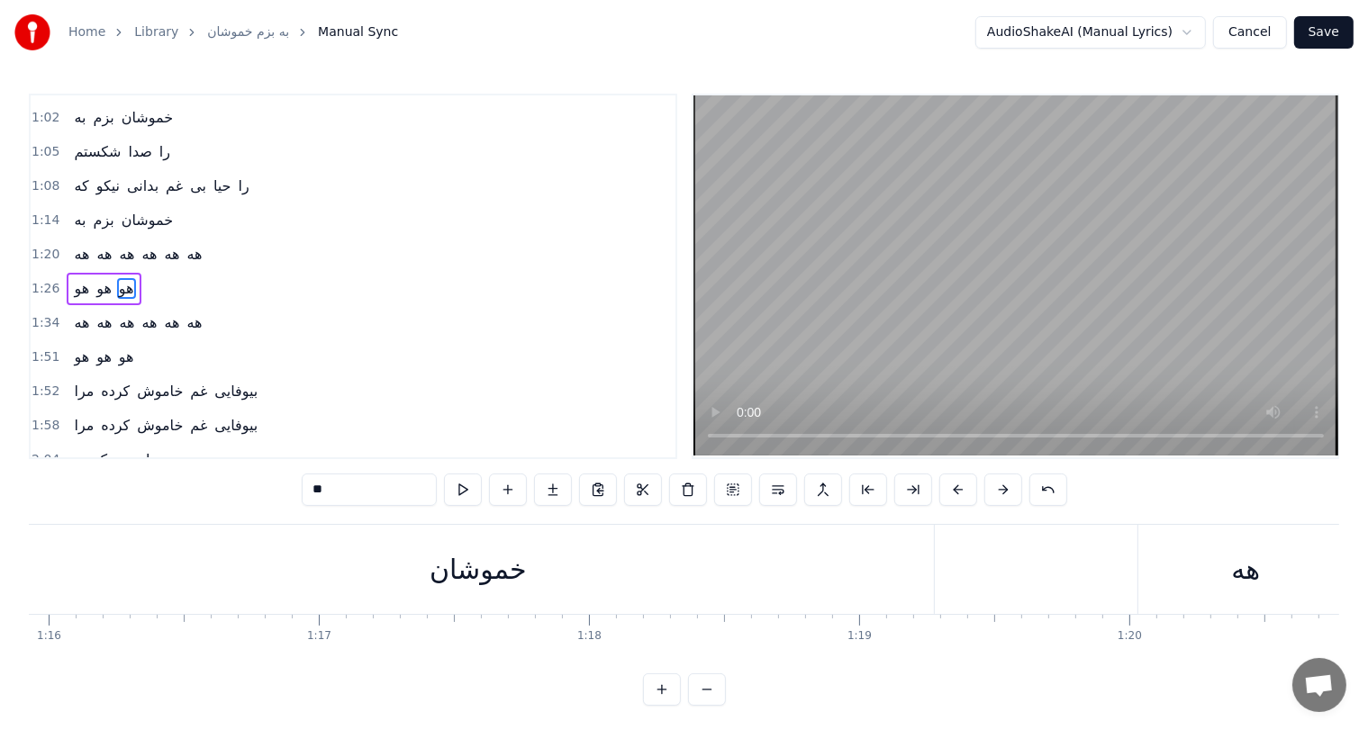
scroll to position [0, 20513]
click at [476, 570] on div "خموشان" at bounding box center [478, 569] width 97 height 41
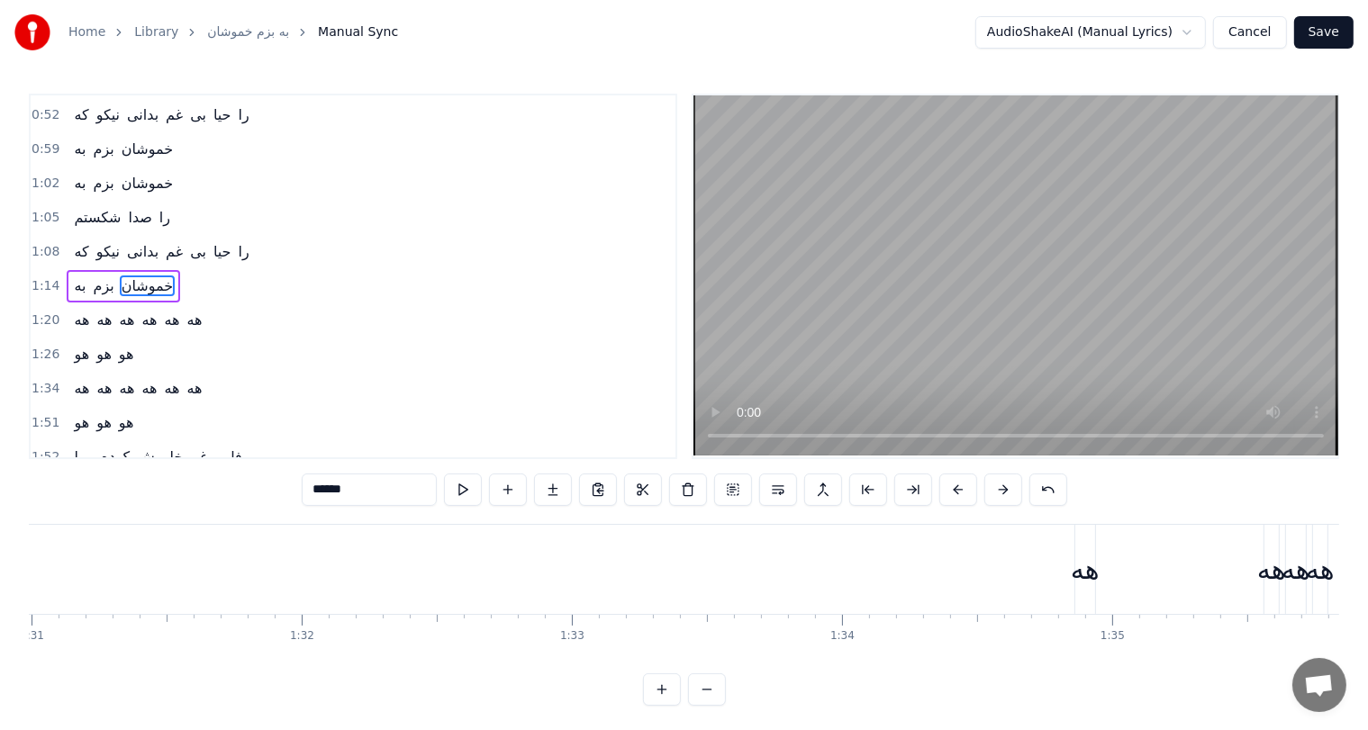
scroll to position [0, 24728]
click at [941, 567] on div "هه" at bounding box center [941, 569] width 29 height 41
type input "**"
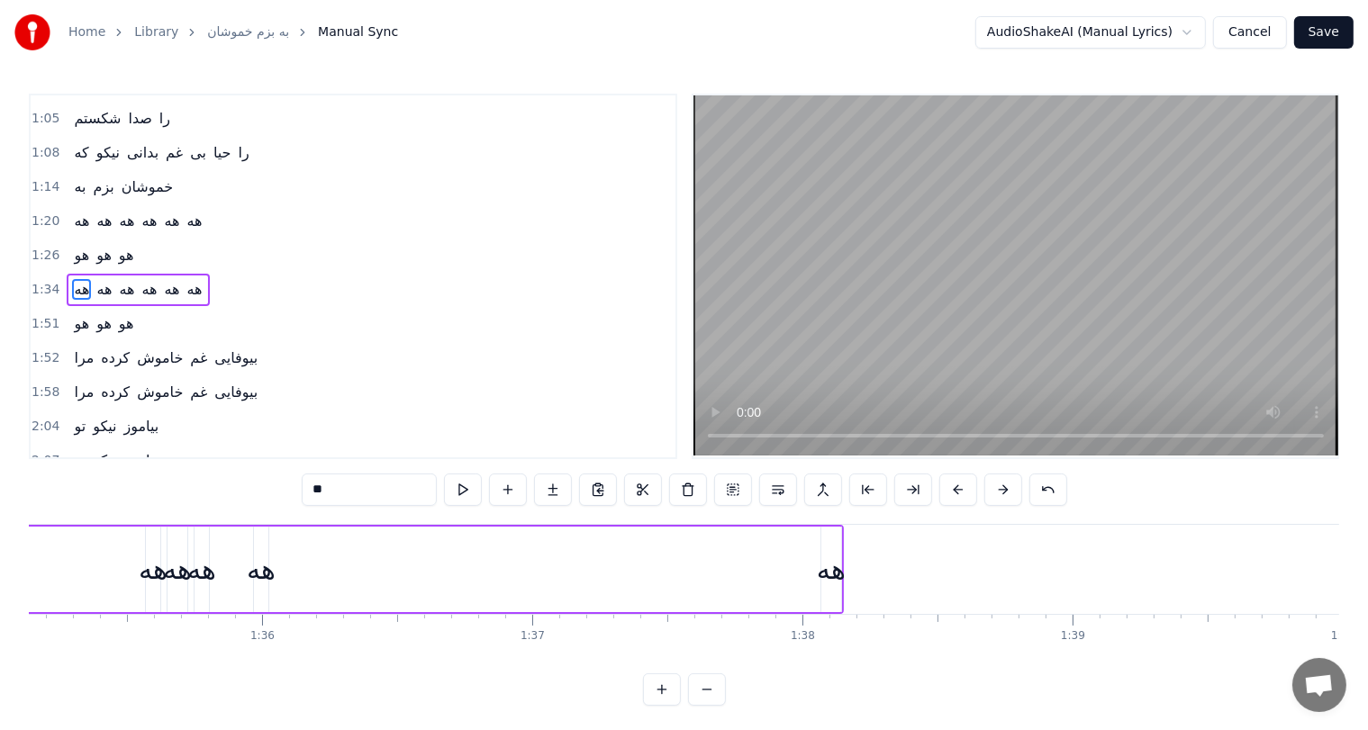
scroll to position [0, 25636]
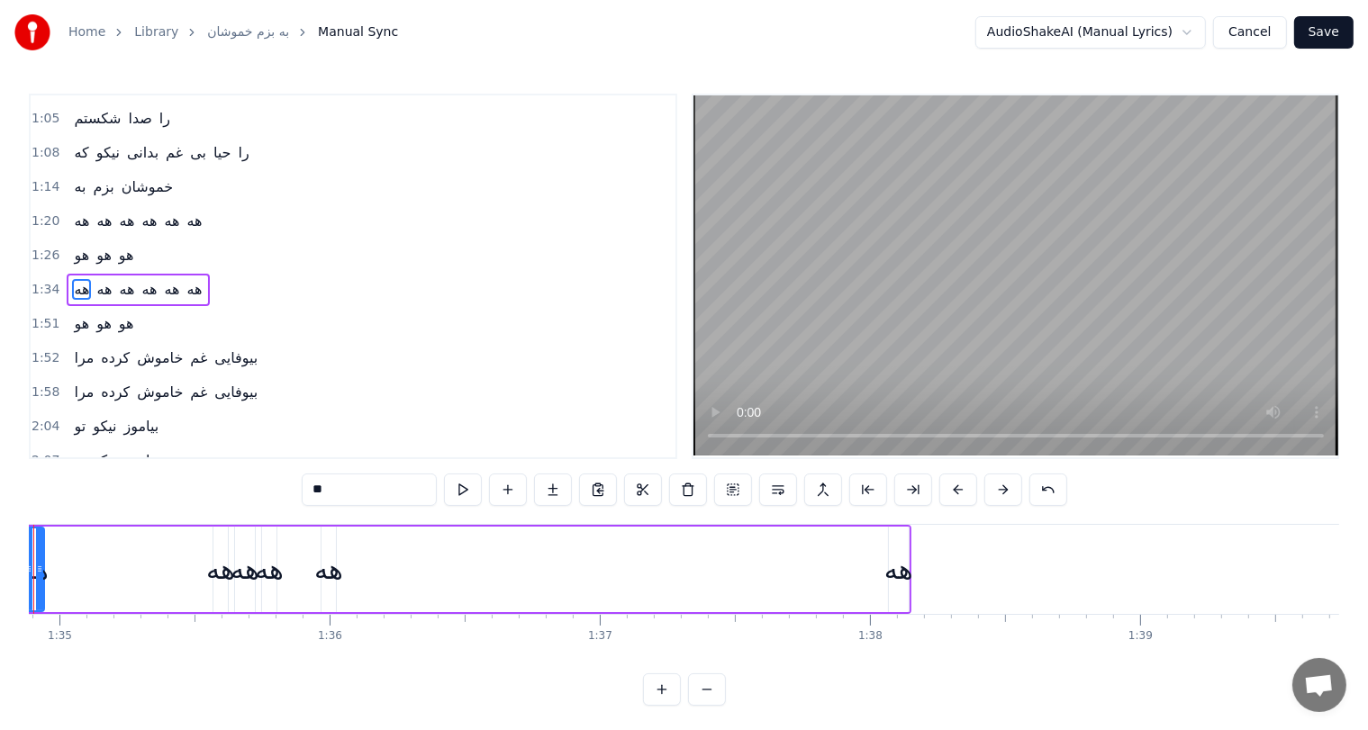
click at [892, 576] on div "هه" at bounding box center [898, 569] width 29 height 41
click at [688, 489] on button at bounding box center [688, 490] width 38 height 32
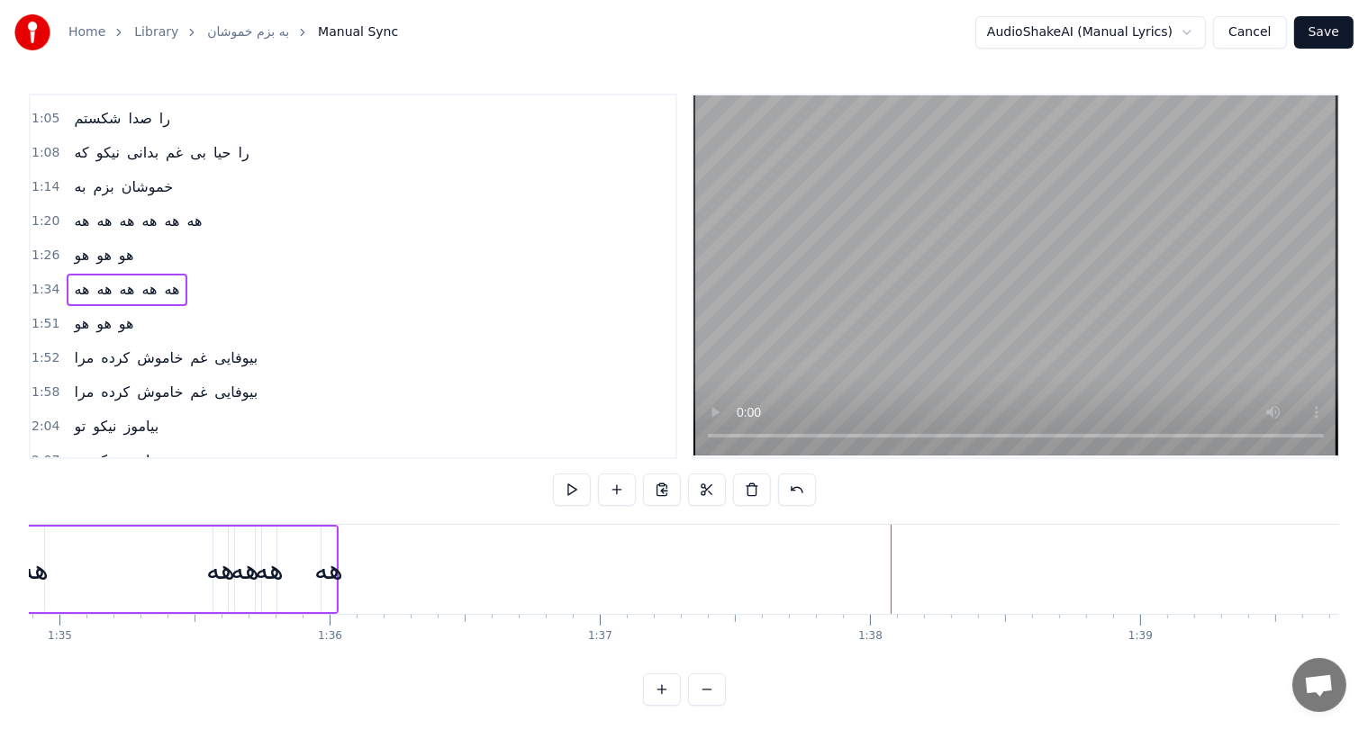
click at [331, 573] on div "هه" at bounding box center [328, 569] width 29 height 41
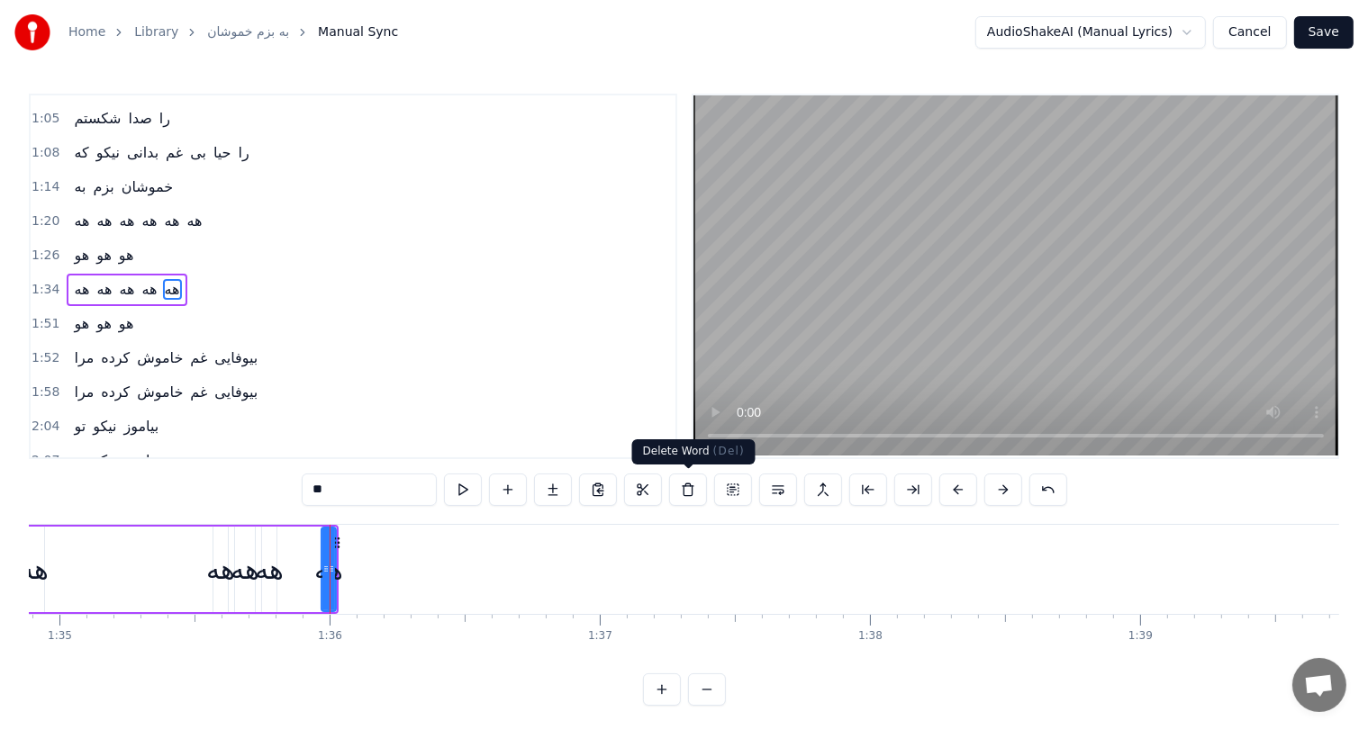
click at [690, 487] on button at bounding box center [688, 490] width 38 height 32
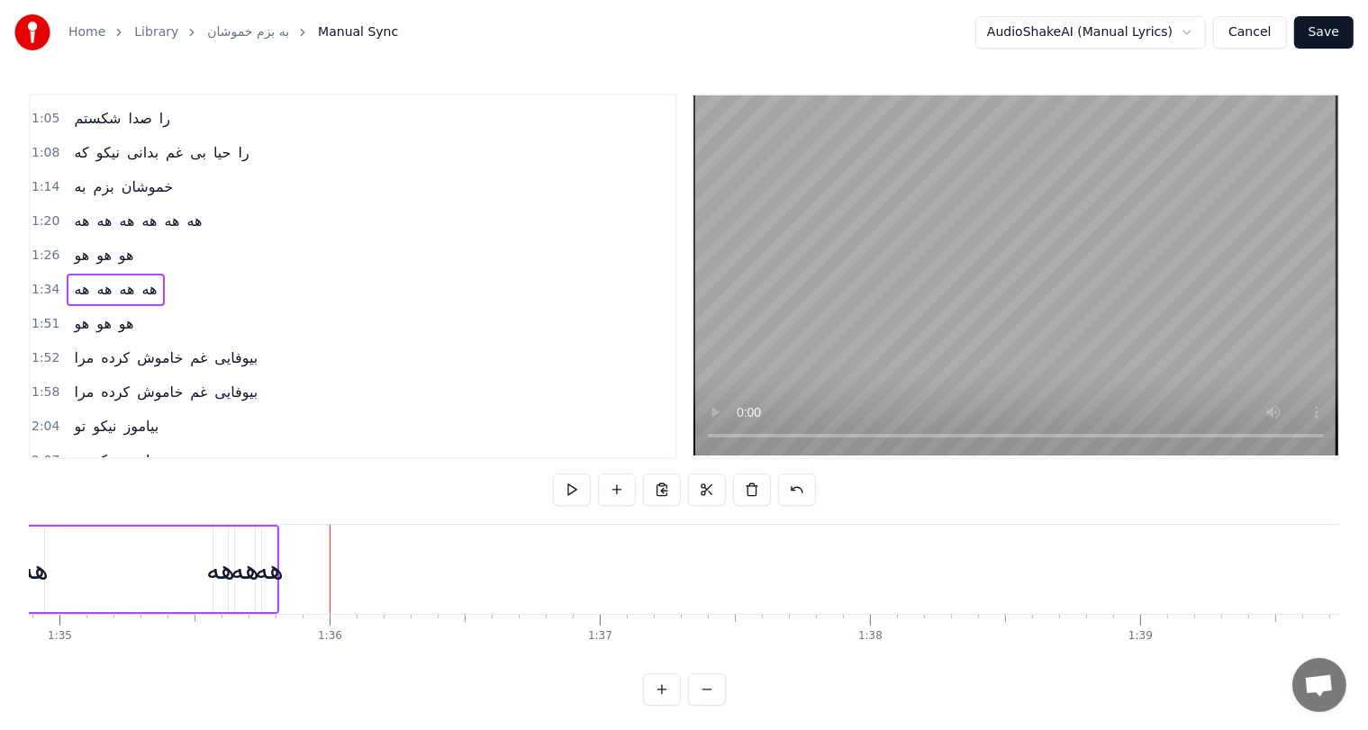
click at [256, 583] on div "هه" at bounding box center [269, 569] width 29 height 41
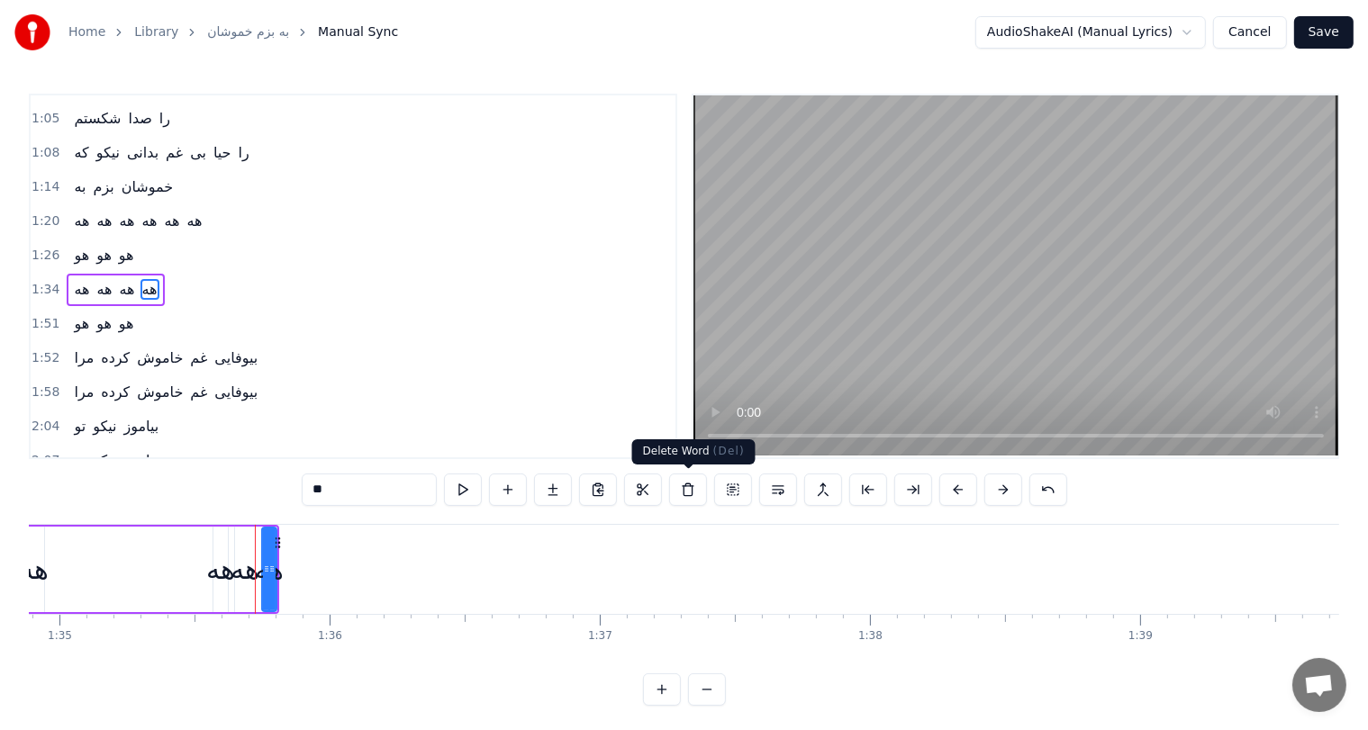
click at [692, 491] on button at bounding box center [688, 490] width 38 height 32
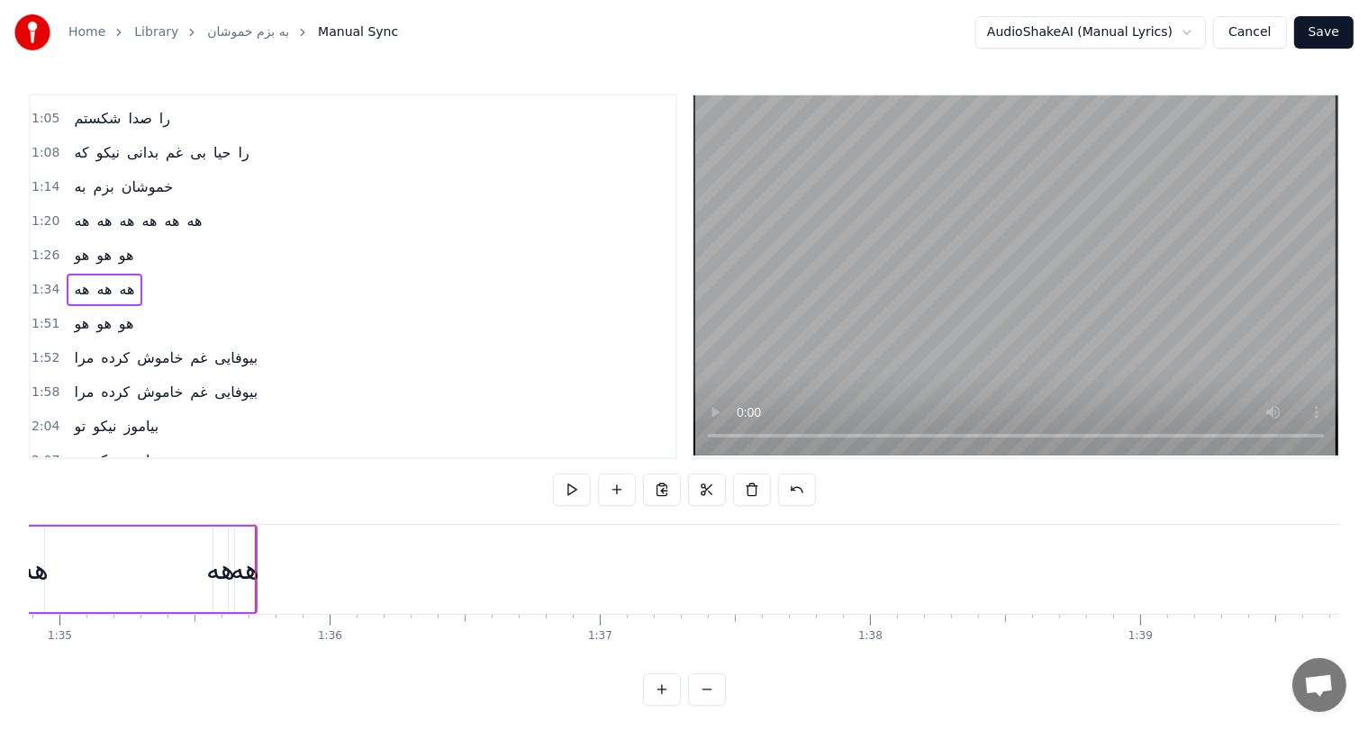
click at [246, 575] on div "هه" at bounding box center [245, 569] width 29 height 41
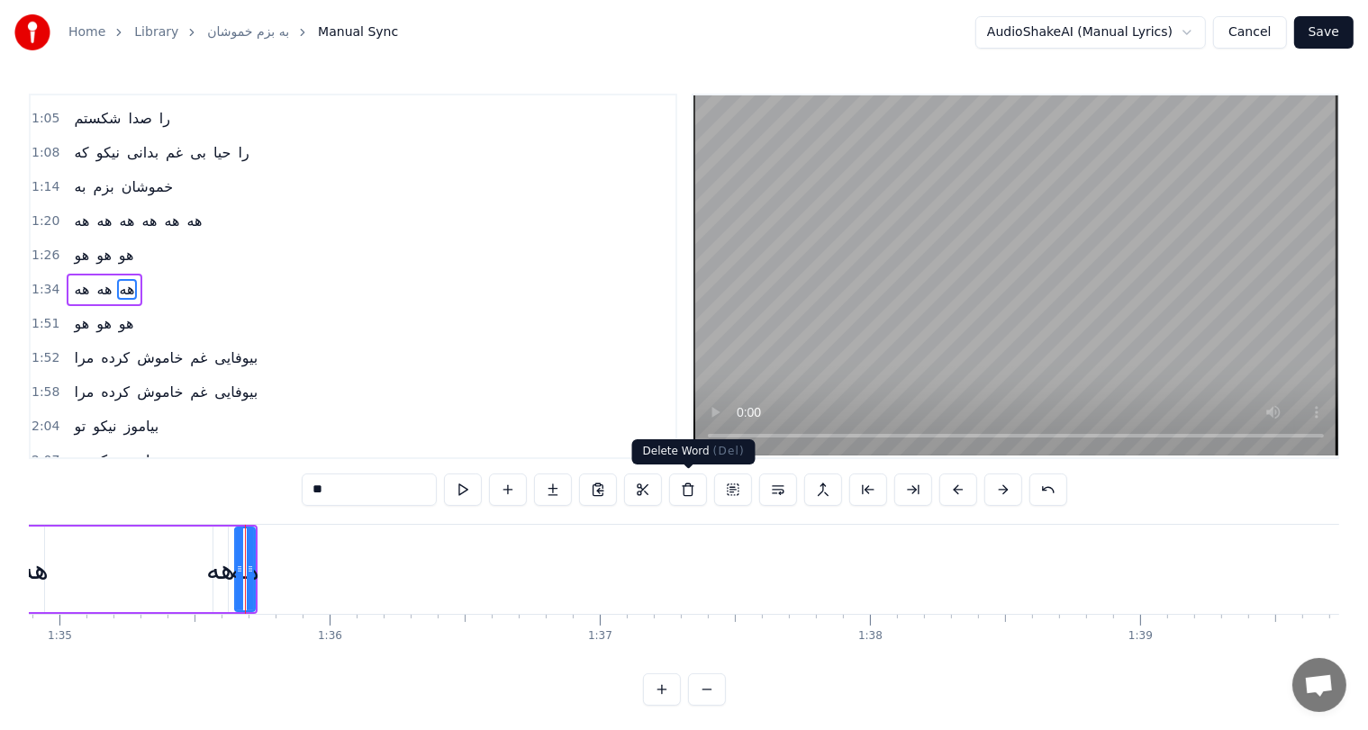
click at [684, 485] on button at bounding box center [688, 490] width 38 height 32
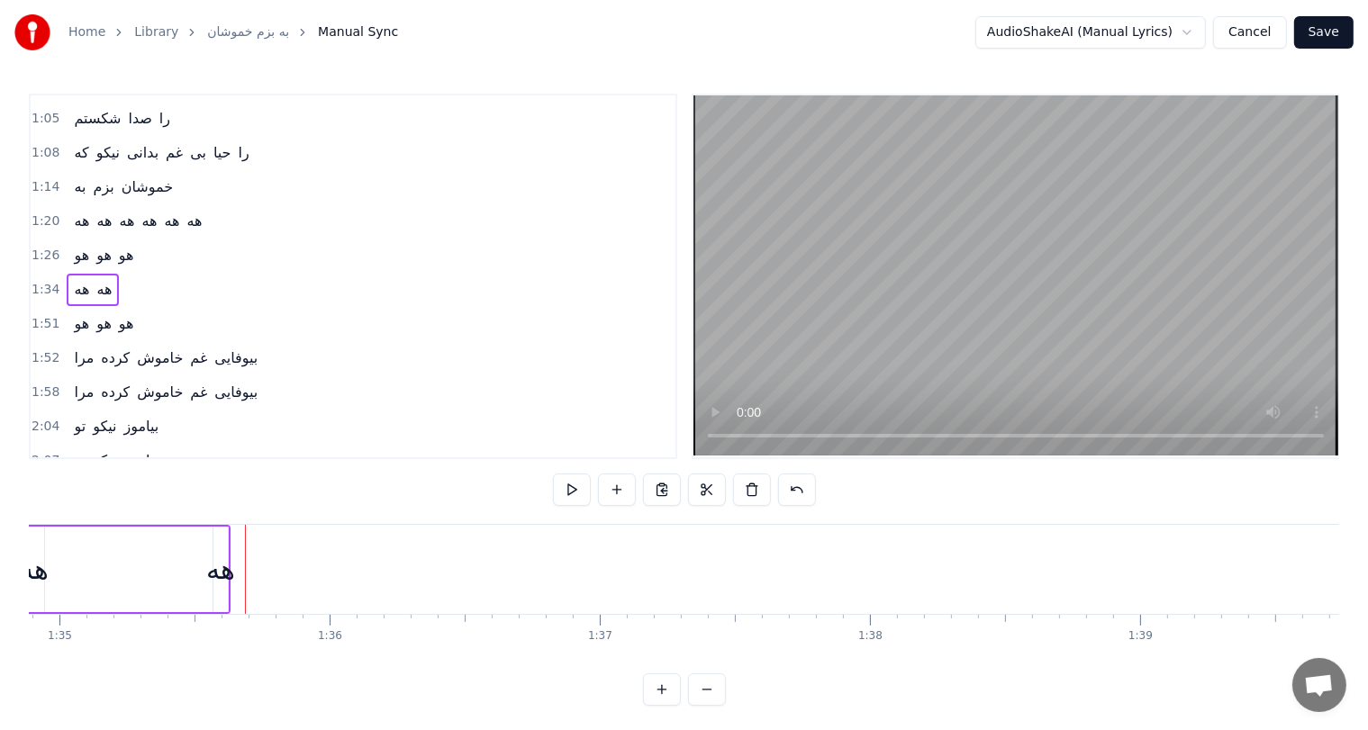
click at [220, 573] on div "هه" at bounding box center [220, 569] width 29 height 41
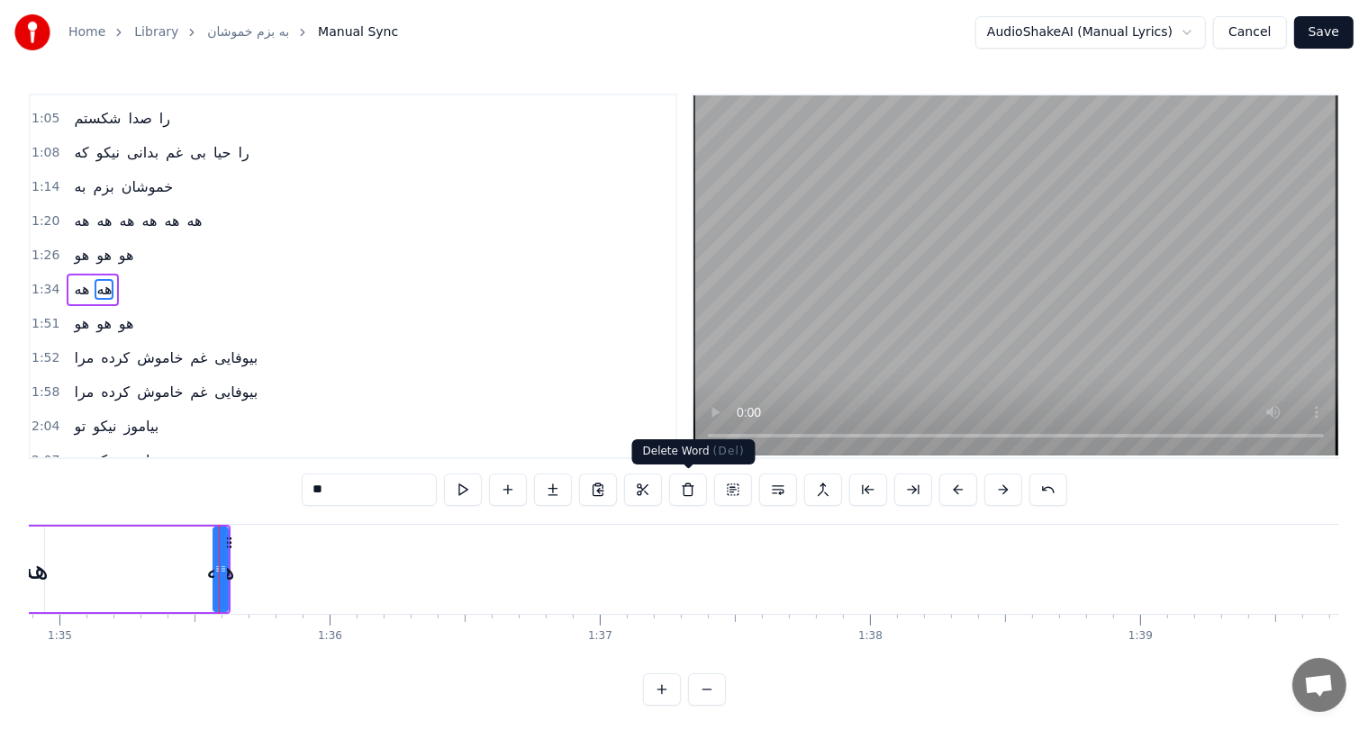
click at [690, 482] on button at bounding box center [688, 490] width 38 height 32
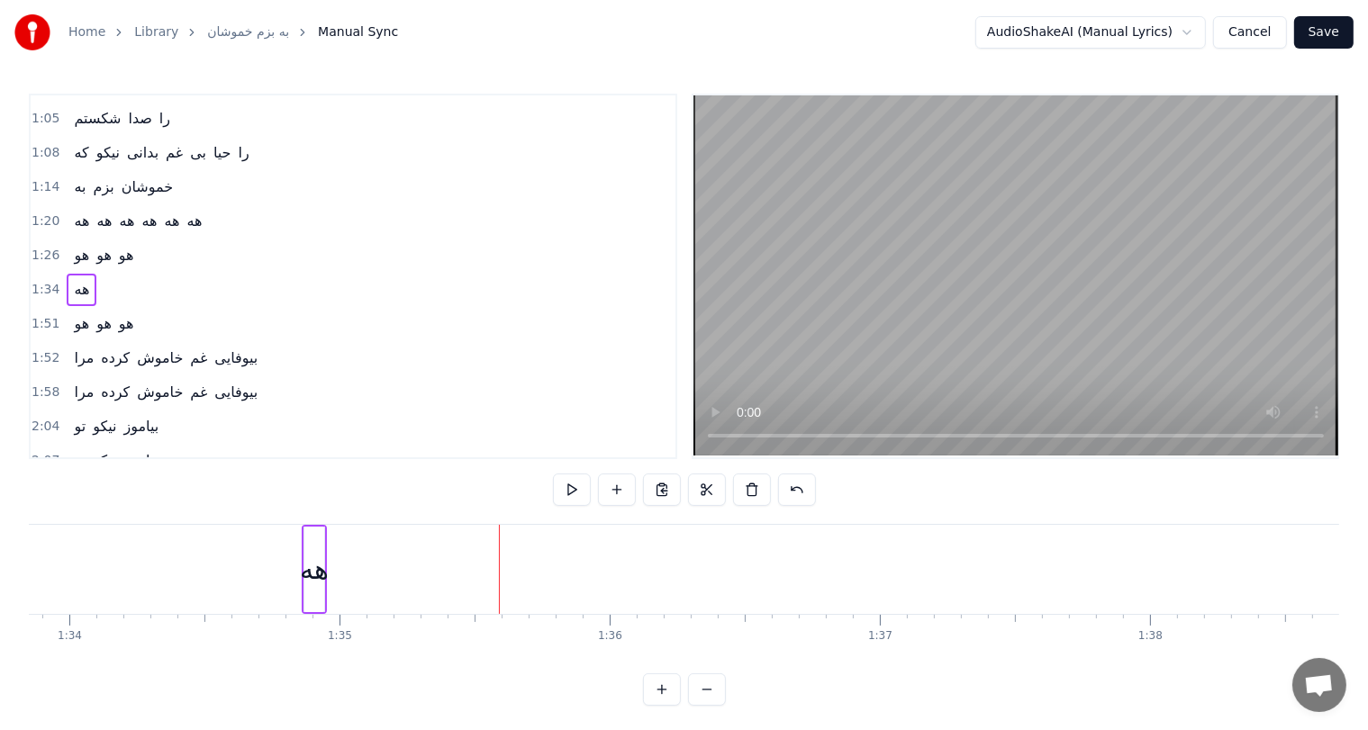
scroll to position [0, 25305]
click at [364, 573] on div "هه" at bounding box center [365, 569] width 29 height 41
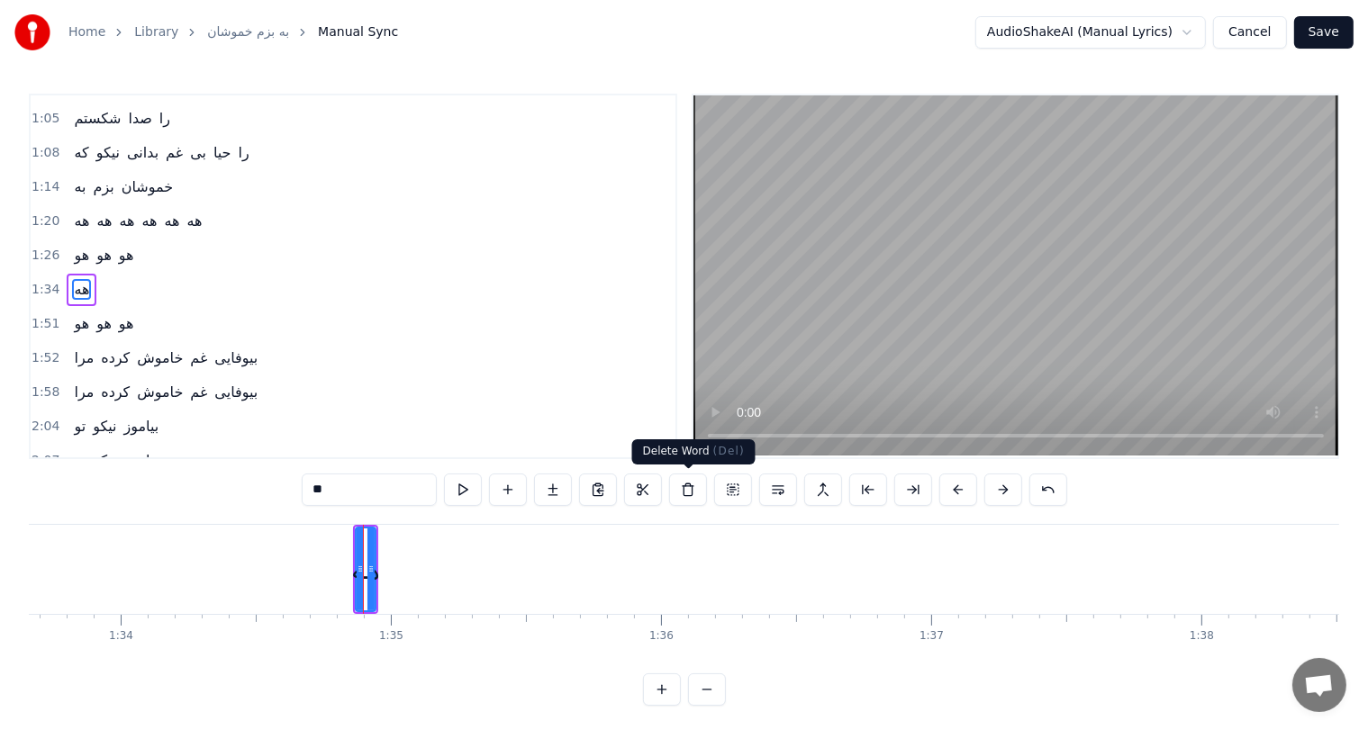
click at [686, 492] on button at bounding box center [688, 490] width 38 height 32
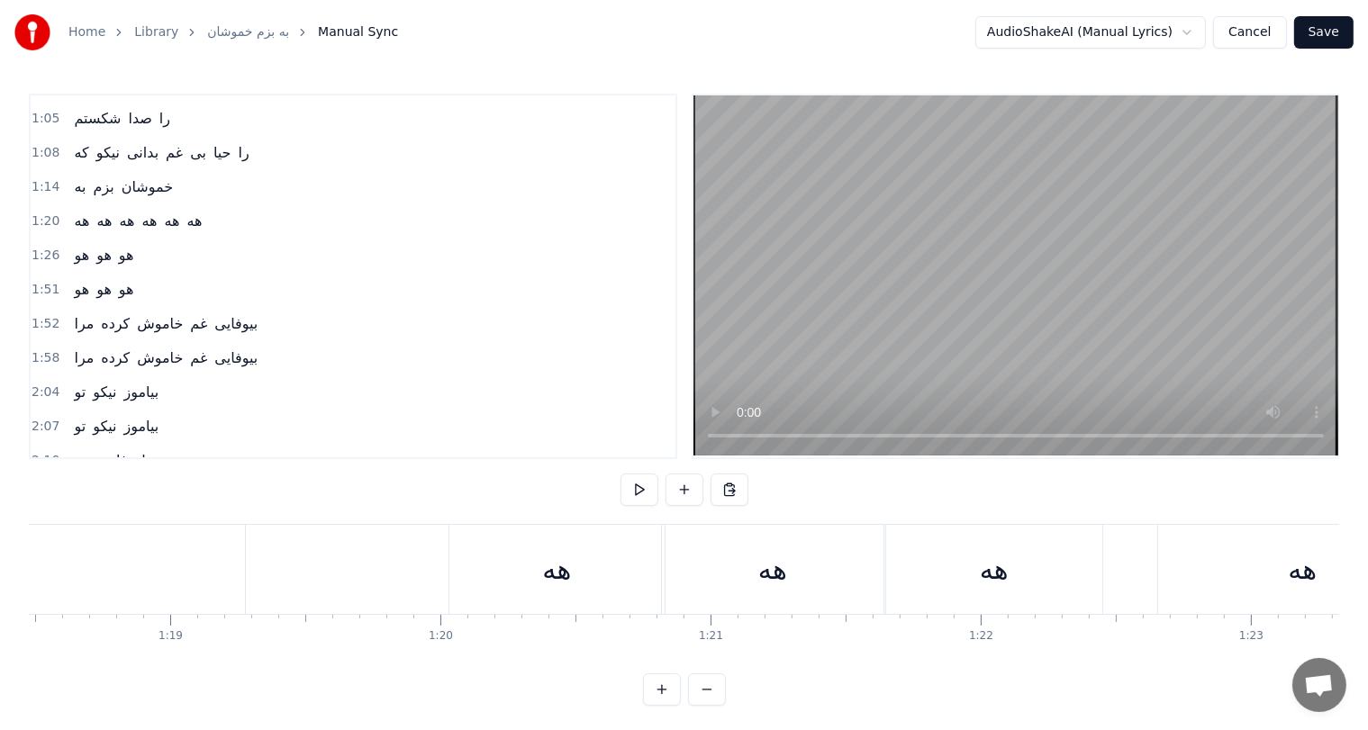
scroll to position [0, 21197]
click at [580, 571] on div "هه" at bounding box center [562, 569] width 215 height 89
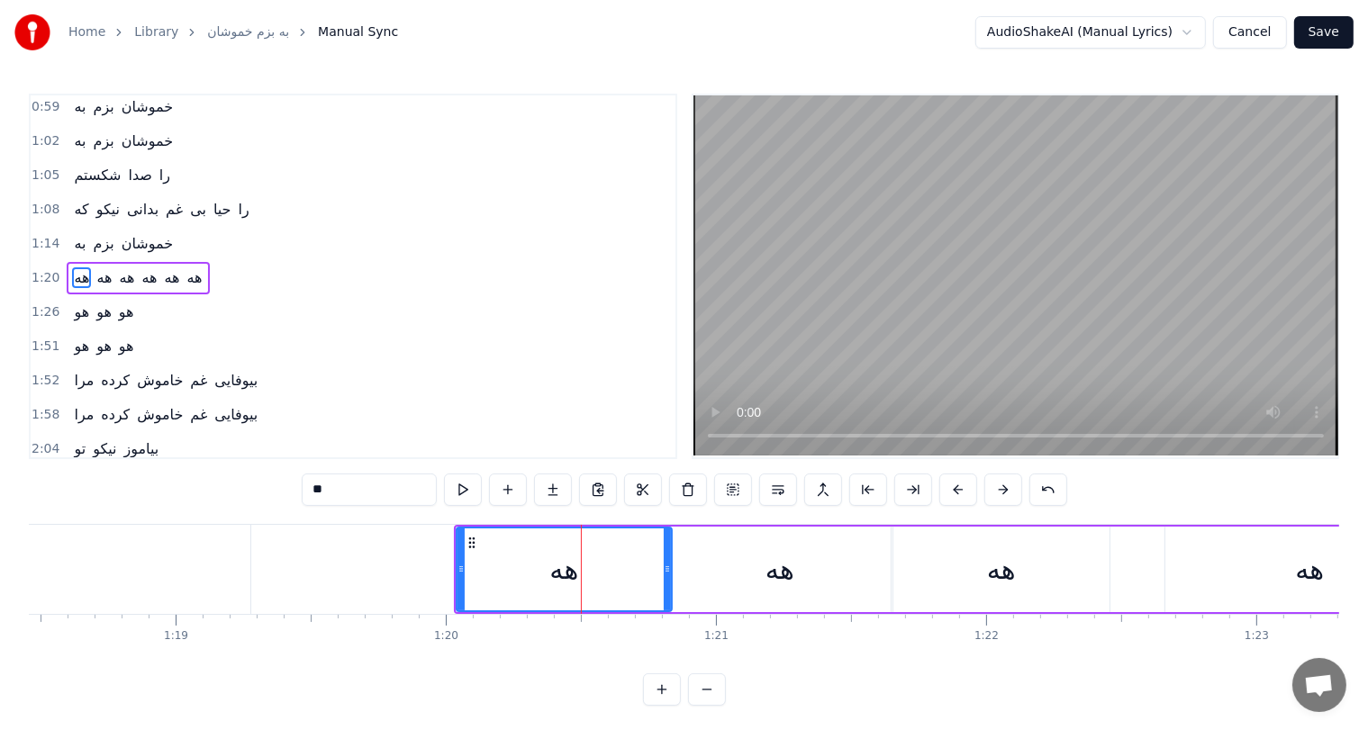
scroll to position [133, 0]
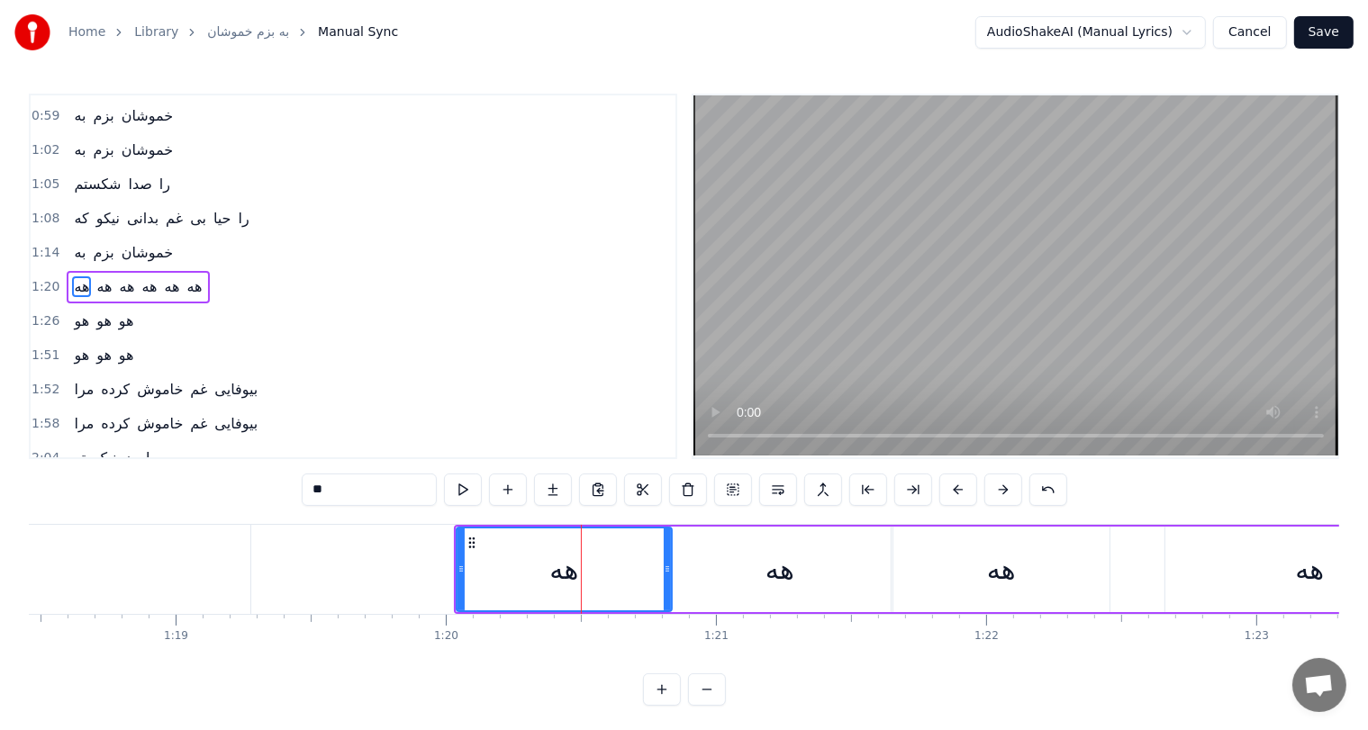
click at [752, 569] on div "هه" at bounding box center [780, 570] width 222 height 86
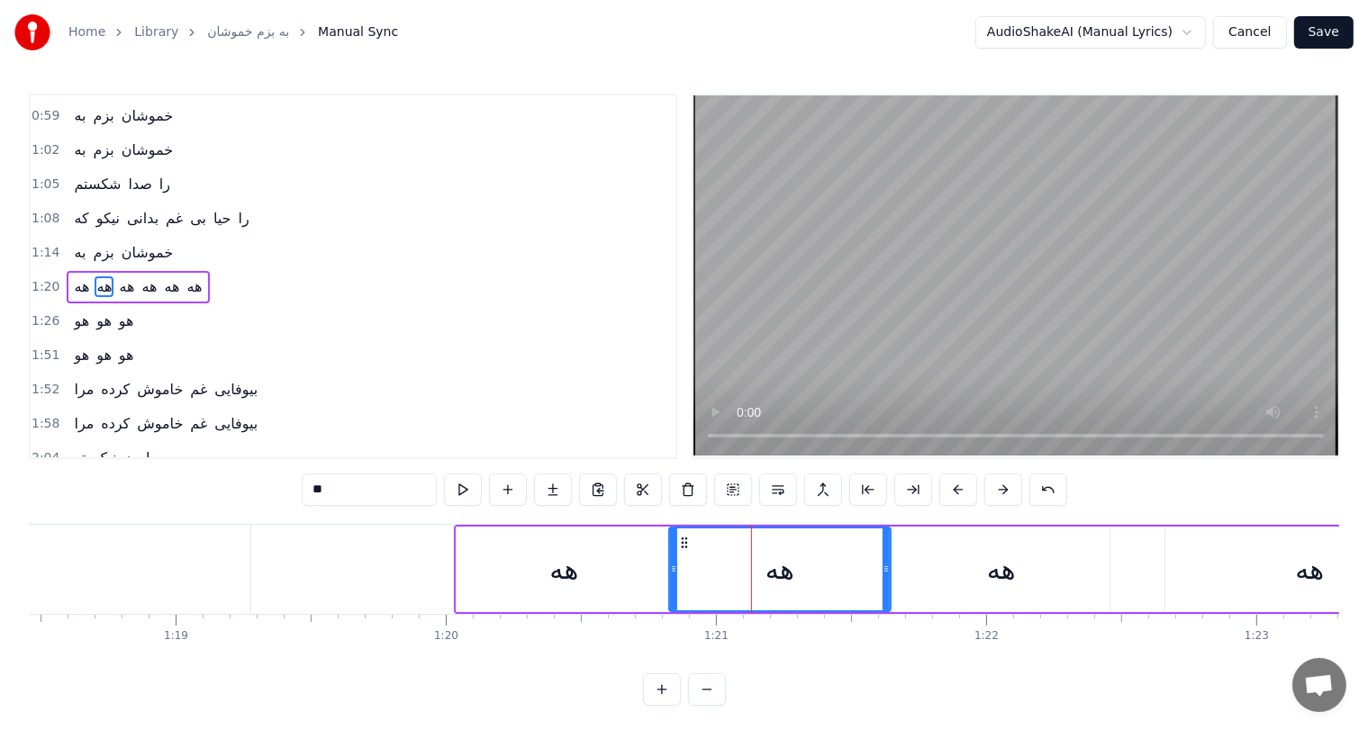
click at [569, 568] on div "هه" at bounding box center [563, 569] width 29 height 41
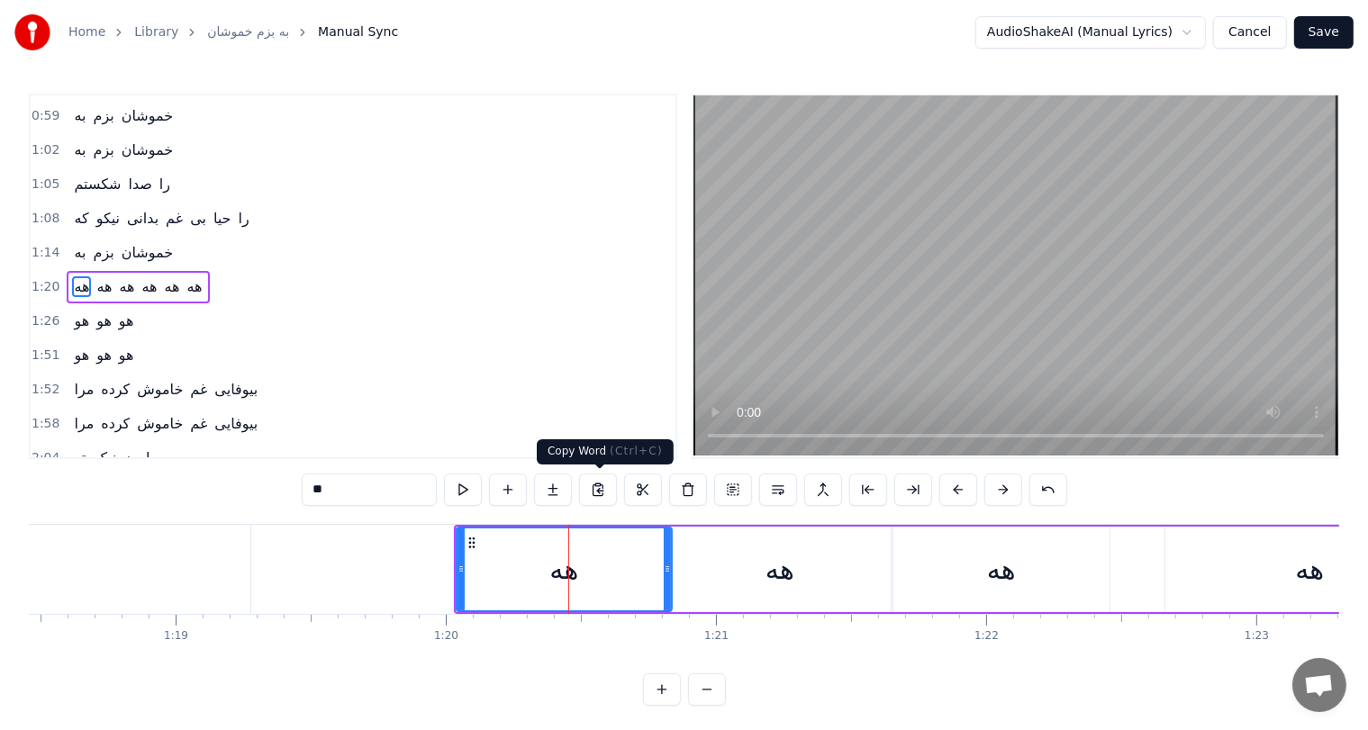
click at [598, 489] on button at bounding box center [598, 490] width 38 height 32
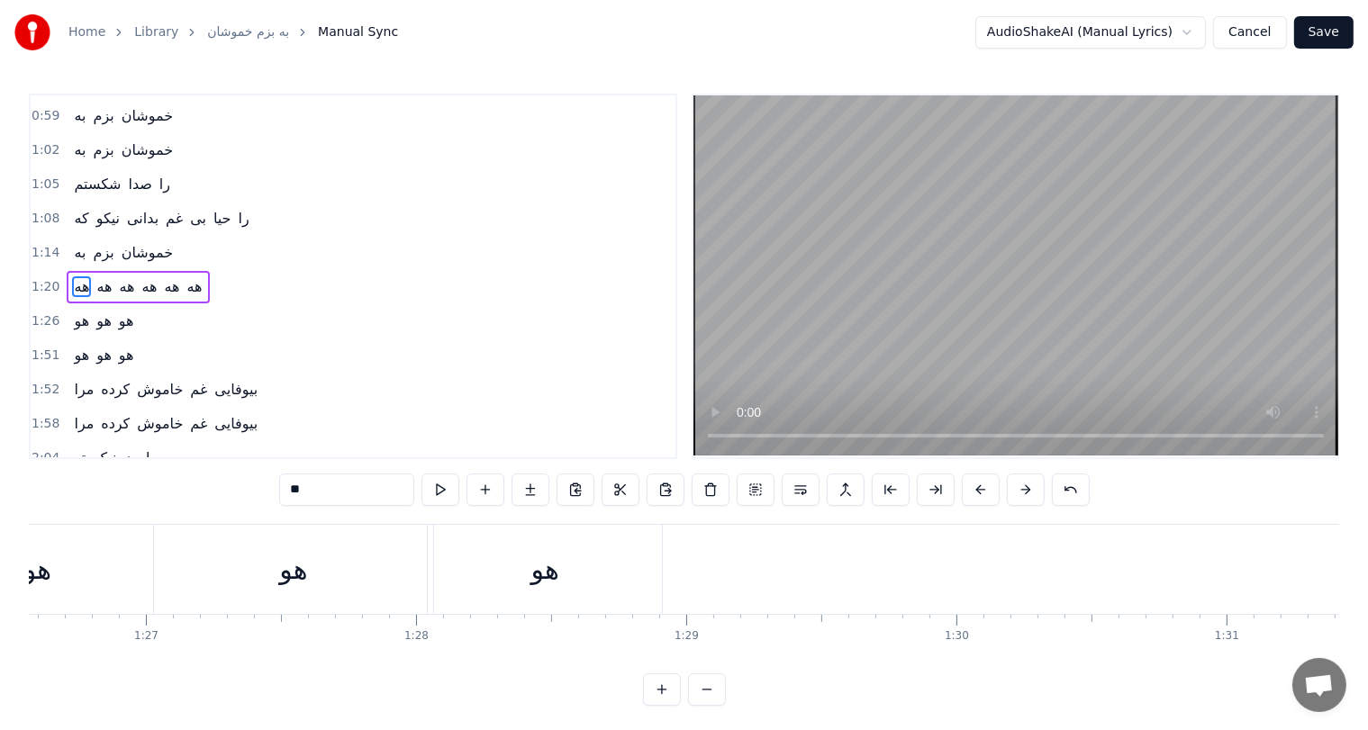
scroll to position [0, 23389]
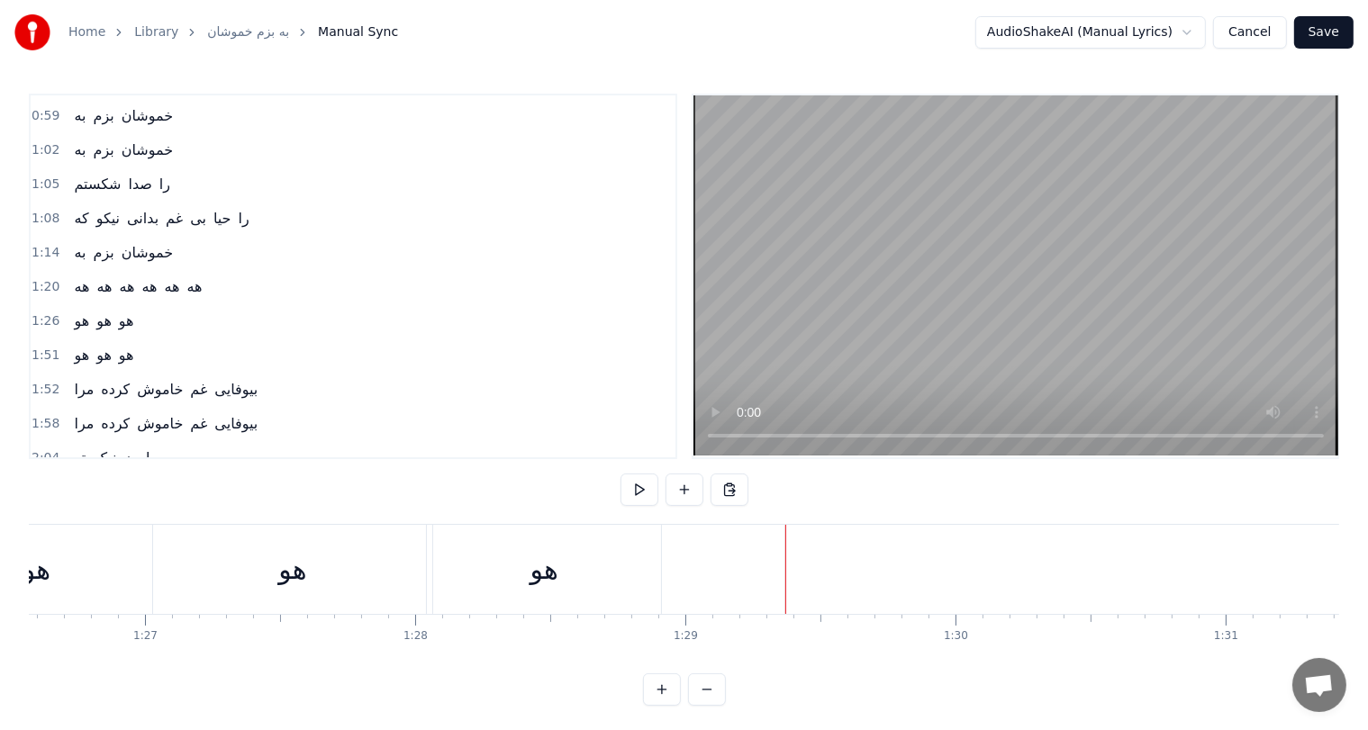
click at [731, 494] on button at bounding box center [730, 490] width 38 height 32
click at [734, 492] on button at bounding box center [730, 490] width 38 height 32
click at [733, 491] on button at bounding box center [730, 490] width 38 height 32
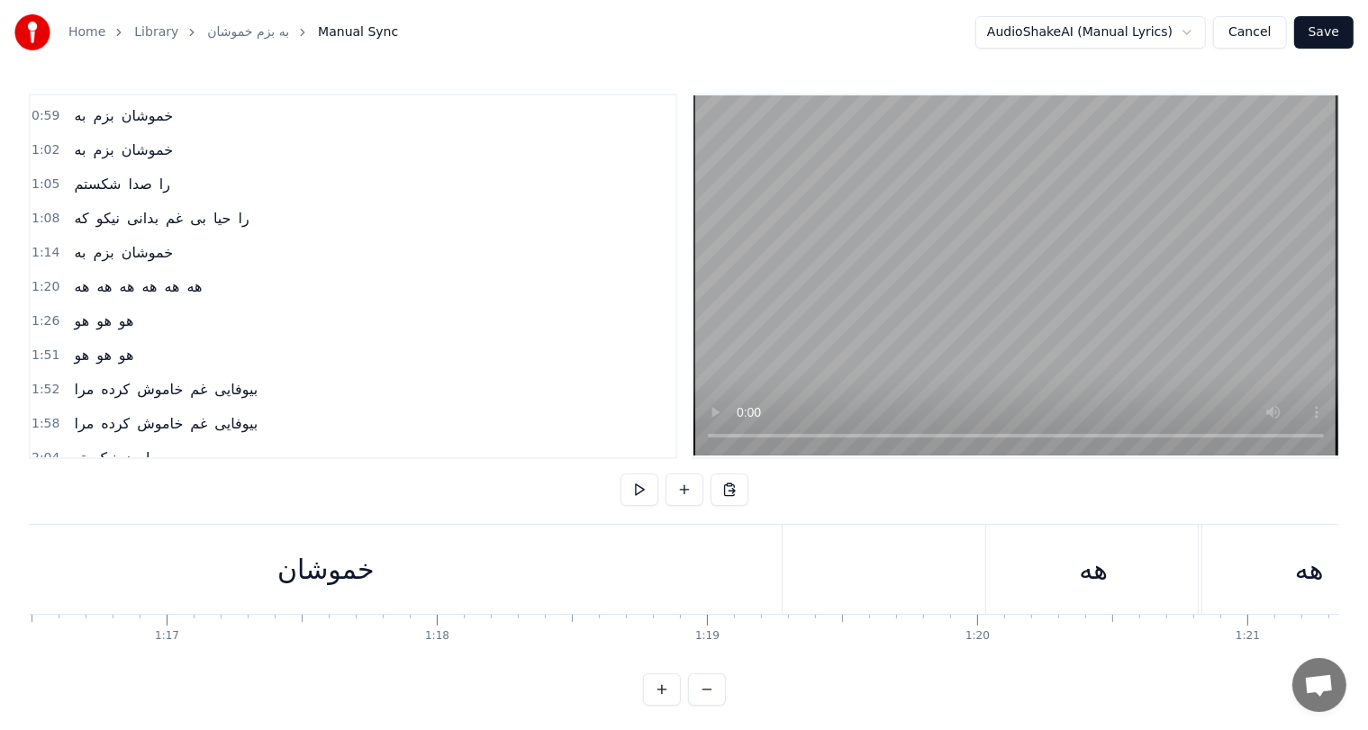
scroll to position [0, 20663]
click at [1056, 570] on div "هه" at bounding box center [1096, 569] width 215 height 89
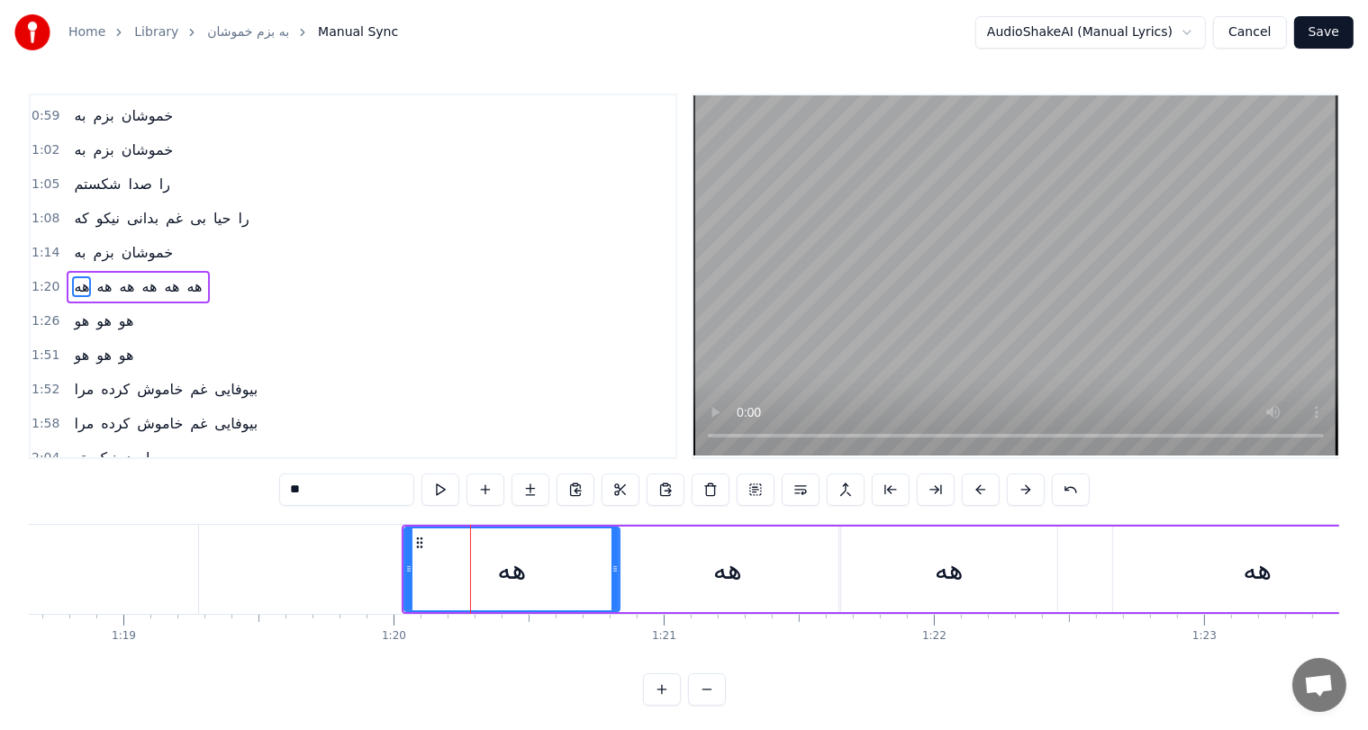
scroll to position [0, 21250]
click at [582, 490] on button at bounding box center [576, 490] width 38 height 32
click at [515, 577] on div "هه" at bounding box center [510, 569] width 29 height 41
click at [414, 536] on icon at bounding box center [419, 543] width 14 height 14
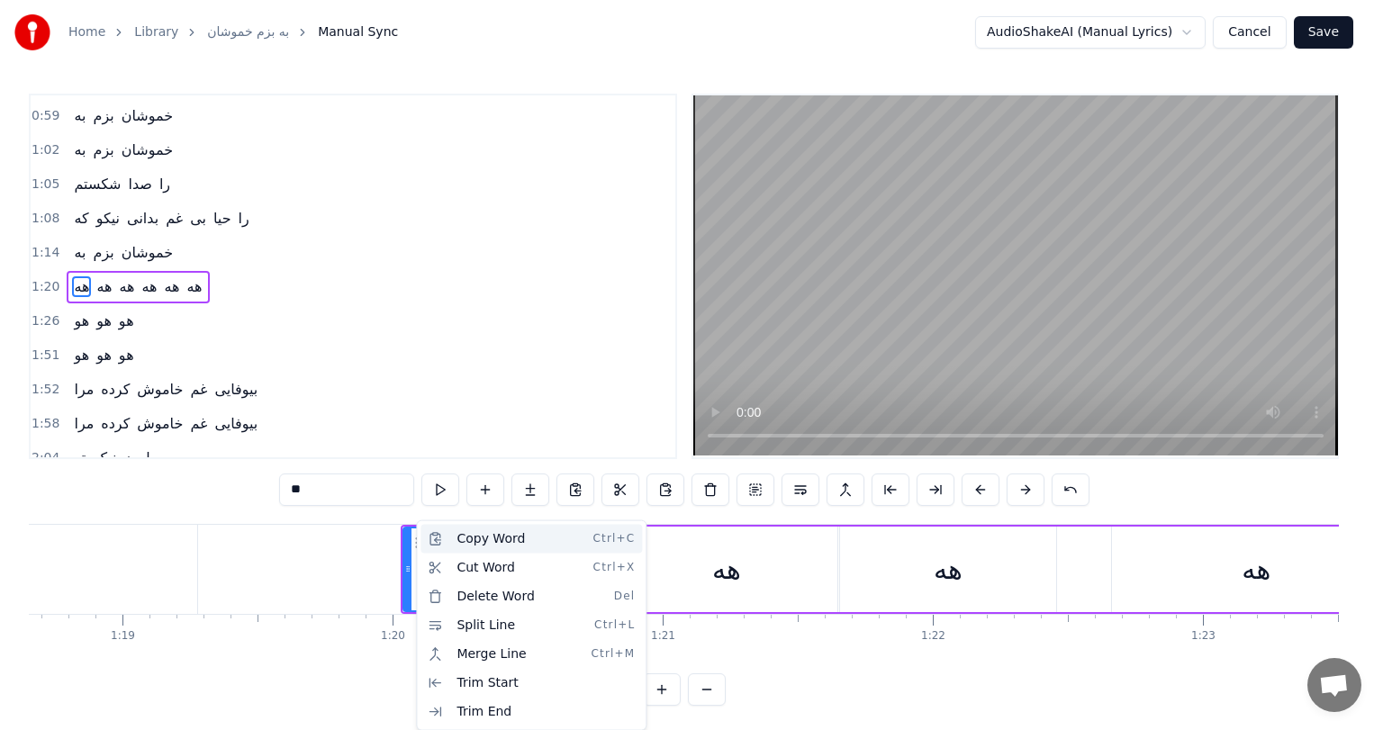
click at [471, 537] on div "Copy Word Ctrl+C" at bounding box center [532, 539] width 222 height 29
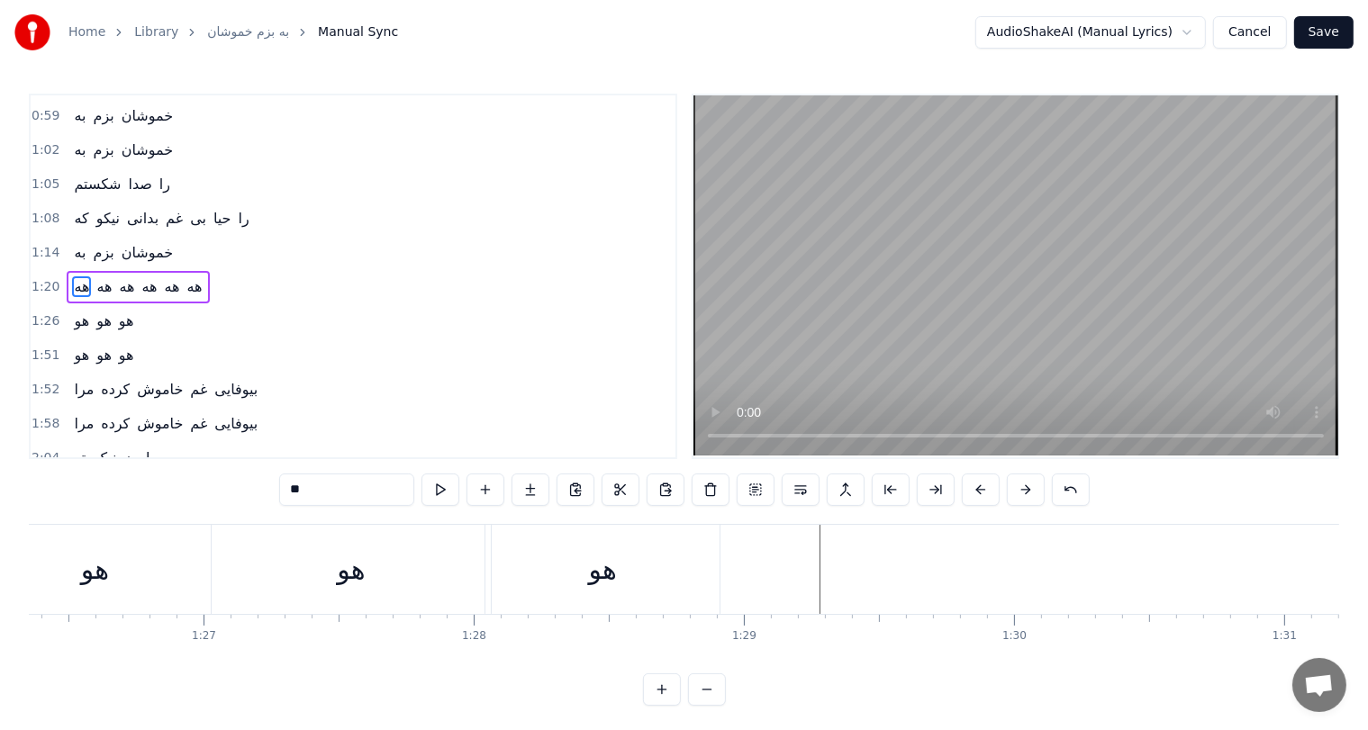
scroll to position [0, 23553]
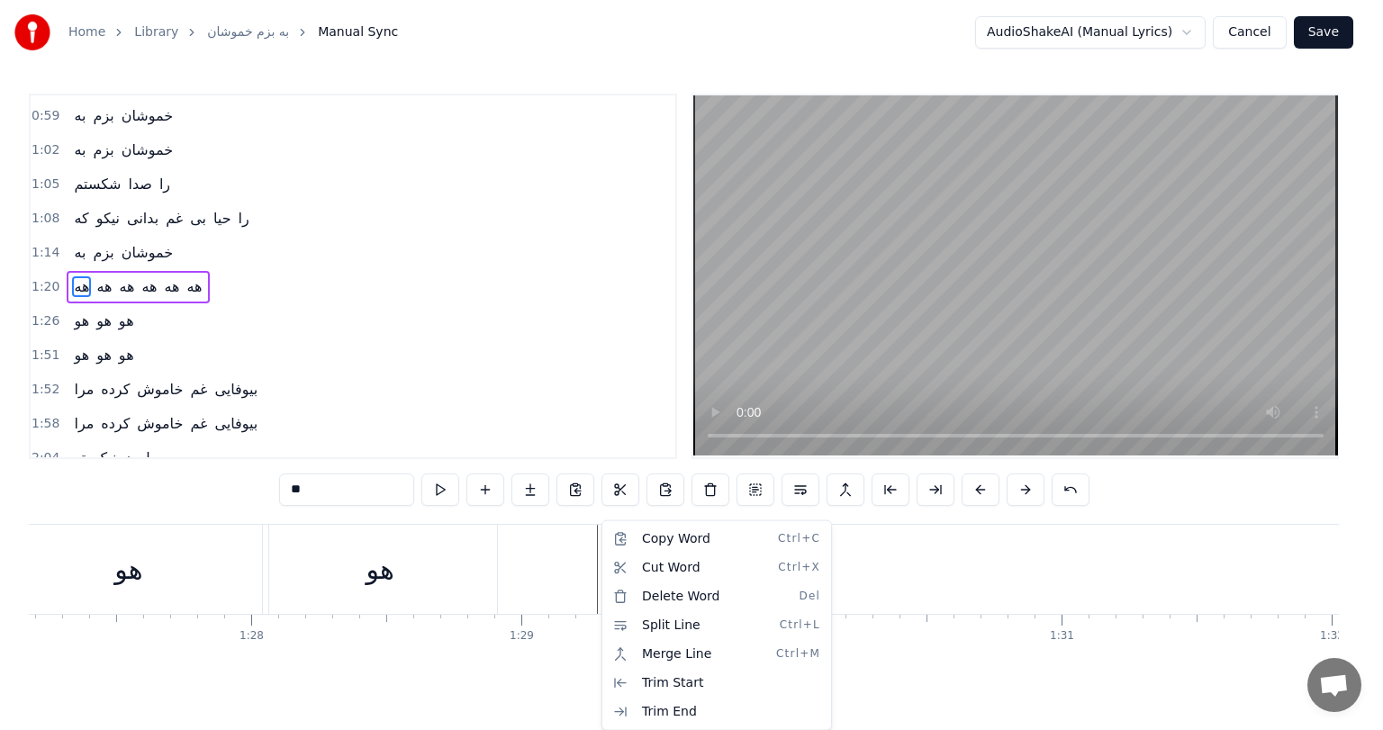
click at [575, 569] on html "Home Library به بزم خموشان Manual Sync AudioShakeAI (Manual Lyrics) Cancel Save…" at bounding box center [691, 367] width 1383 height 735
click at [613, 562] on html "Home Library به بزم خموشان Manual Sync AudioShakeAI (Manual Lyrics) Cancel Save…" at bounding box center [691, 367] width 1383 height 735
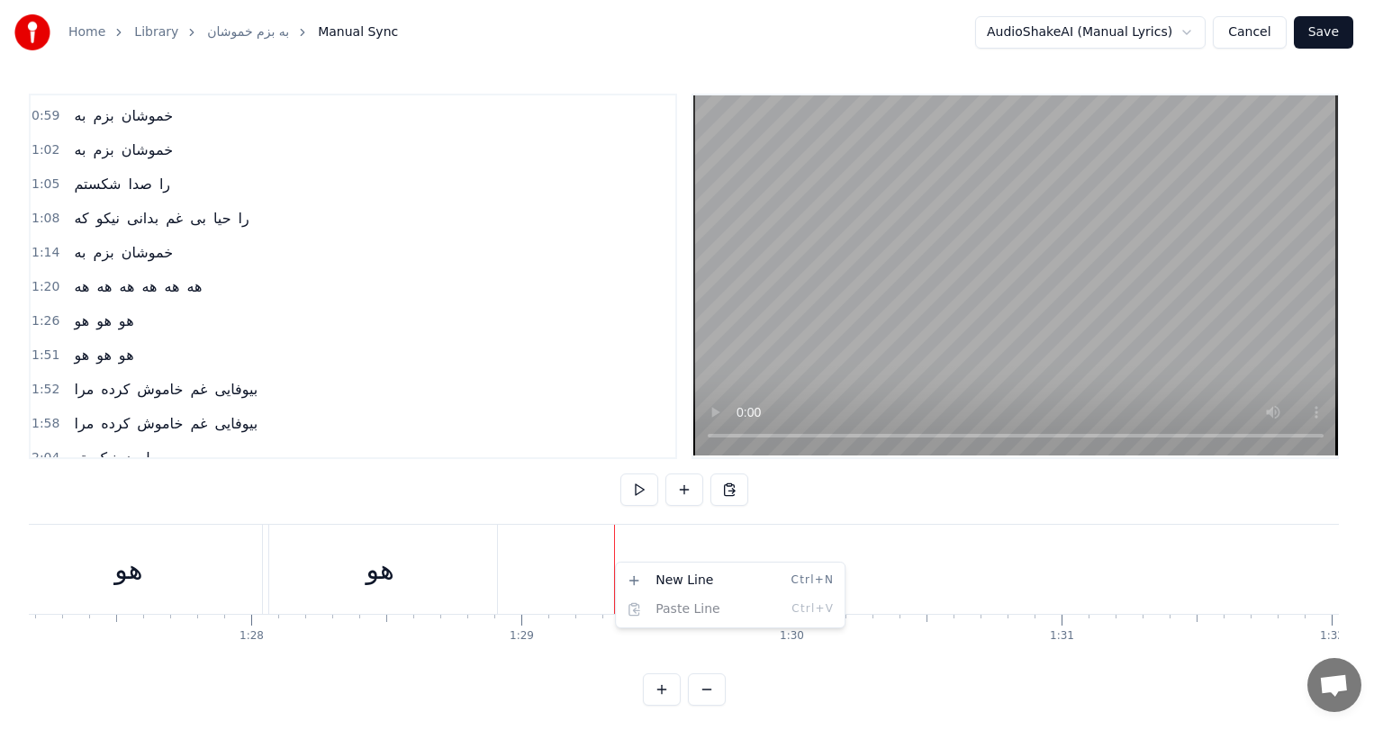
click at [600, 533] on html "Home Library به بزم خموشان Manual Sync AudioShakeAI (Manual Lyrics) Cancel Save…" at bounding box center [691, 367] width 1383 height 735
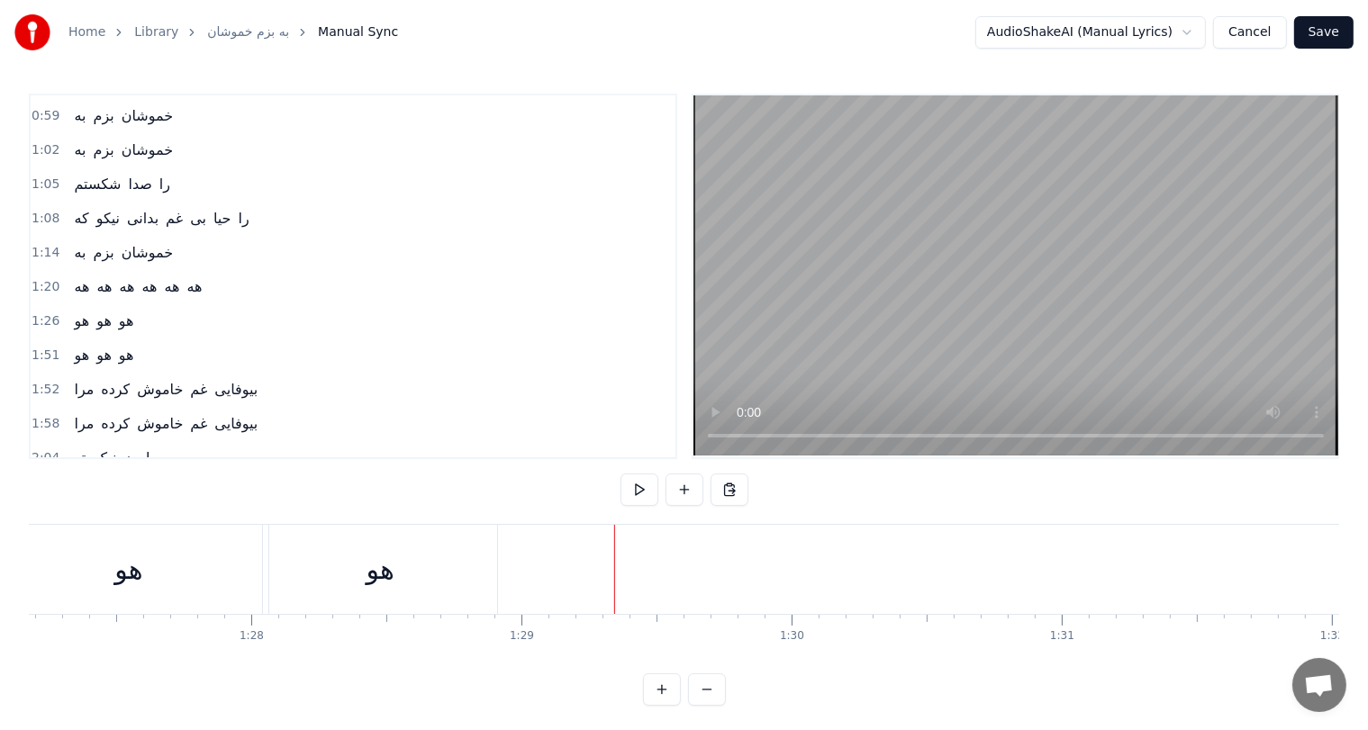
click at [373, 576] on div "هو" at bounding box center [381, 569] width 28 height 41
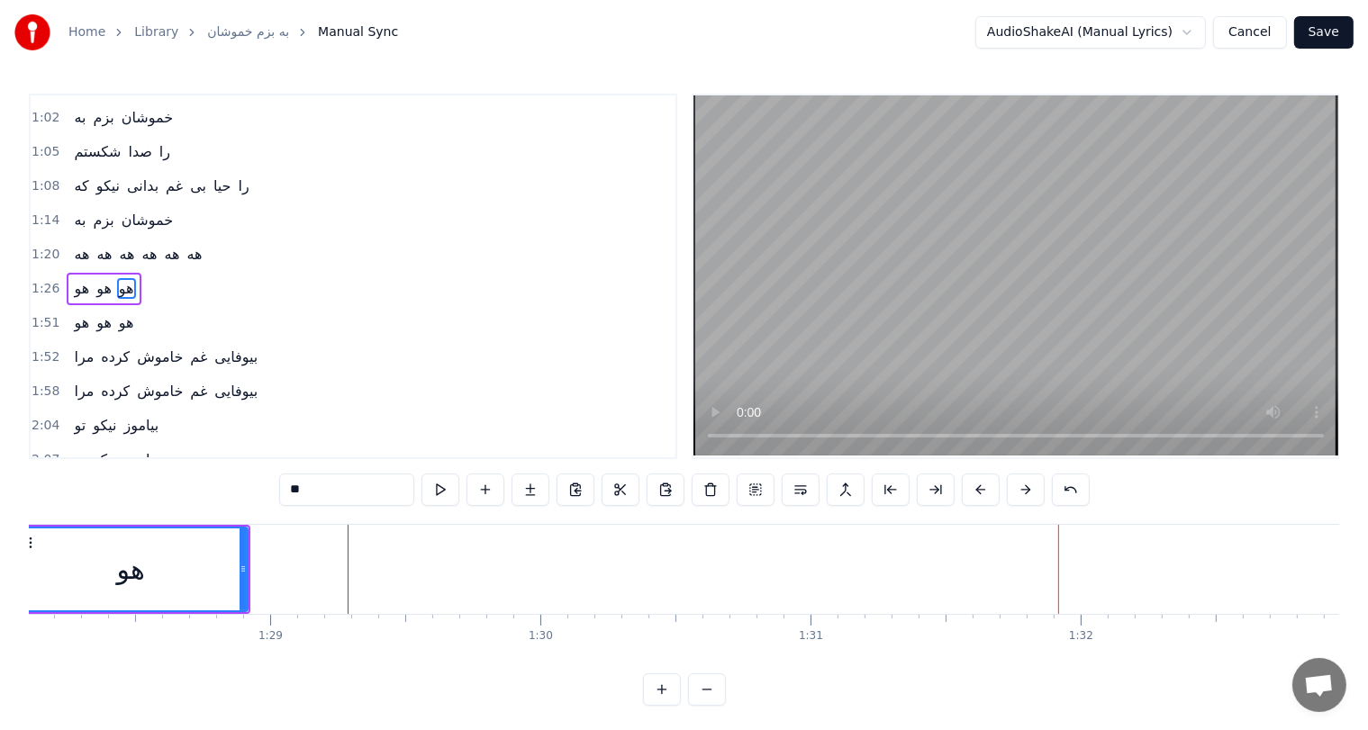
scroll to position [0, 23802]
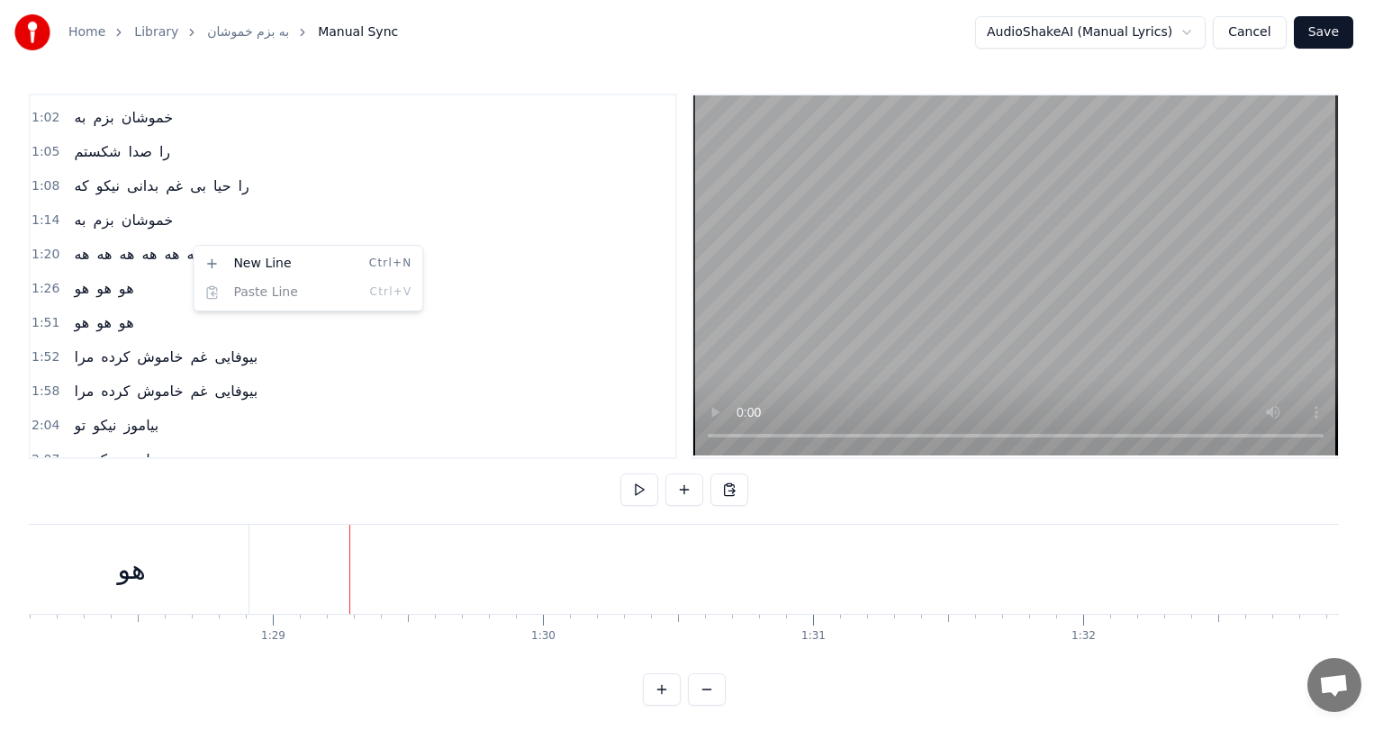
click at [187, 245] on html "Home Library به بزم خموشان Manual Sync AudioShakeAI (Manual Lyrics) Cancel Save…" at bounding box center [691, 367] width 1383 height 735
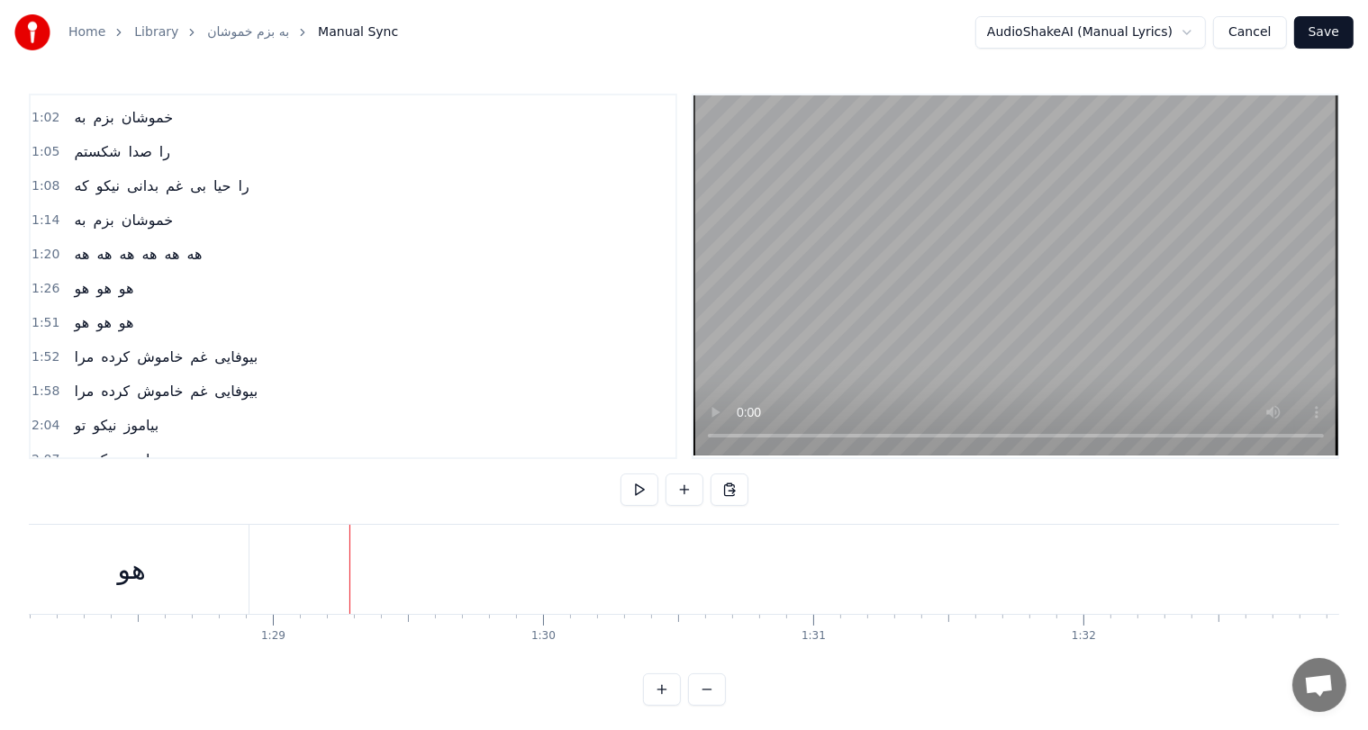
drag, startPoint x: 215, startPoint y: 239, endPoint x: 77, endPoint y: 245, distance: 138.8
click at [77, 245] on div "1:20 هه هه هه هه هه هه" at bounding box center [353, 255] width 645 height 34
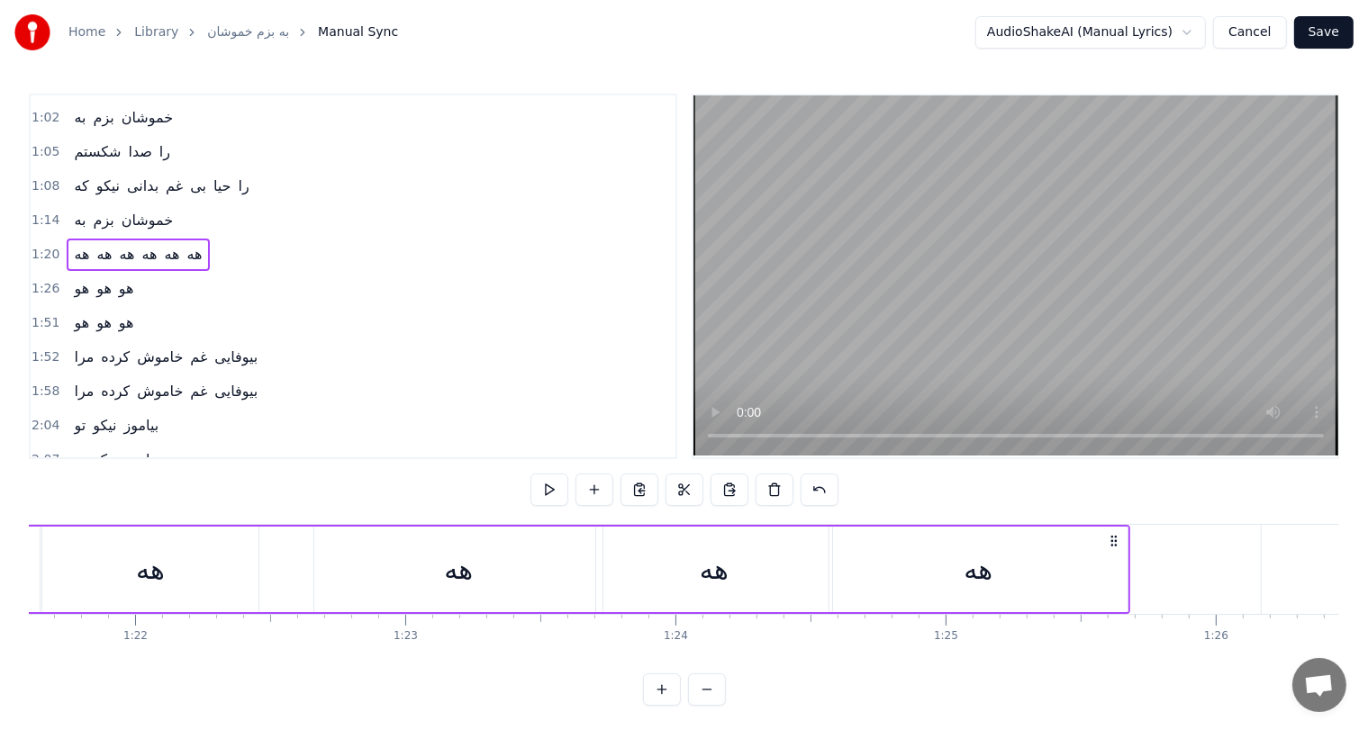
scroll to position [0, 21531]
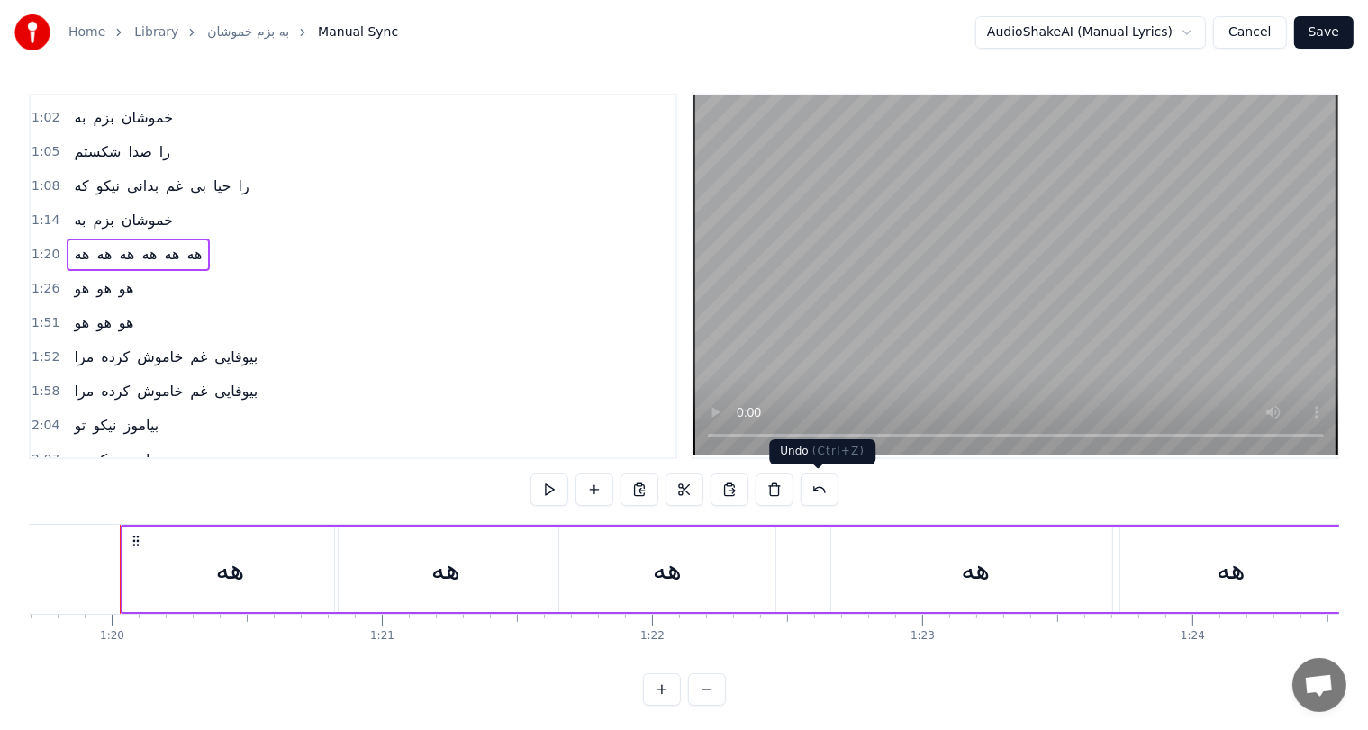
click at [828, 490] on button at bounding box center [820, 490] width 38 height 32
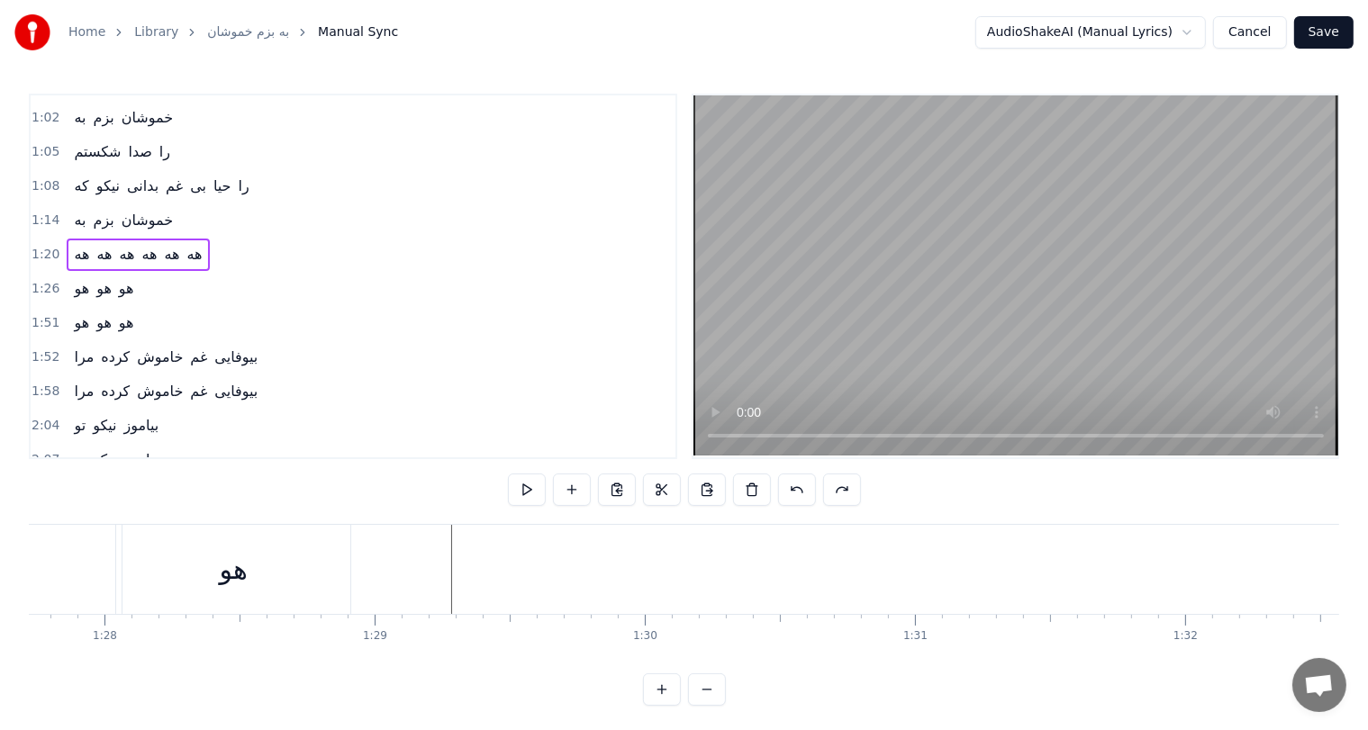
scroll to position [0, 23706]
click at [802, 487] on button at bounding box center [797, 490] width 38 height 32
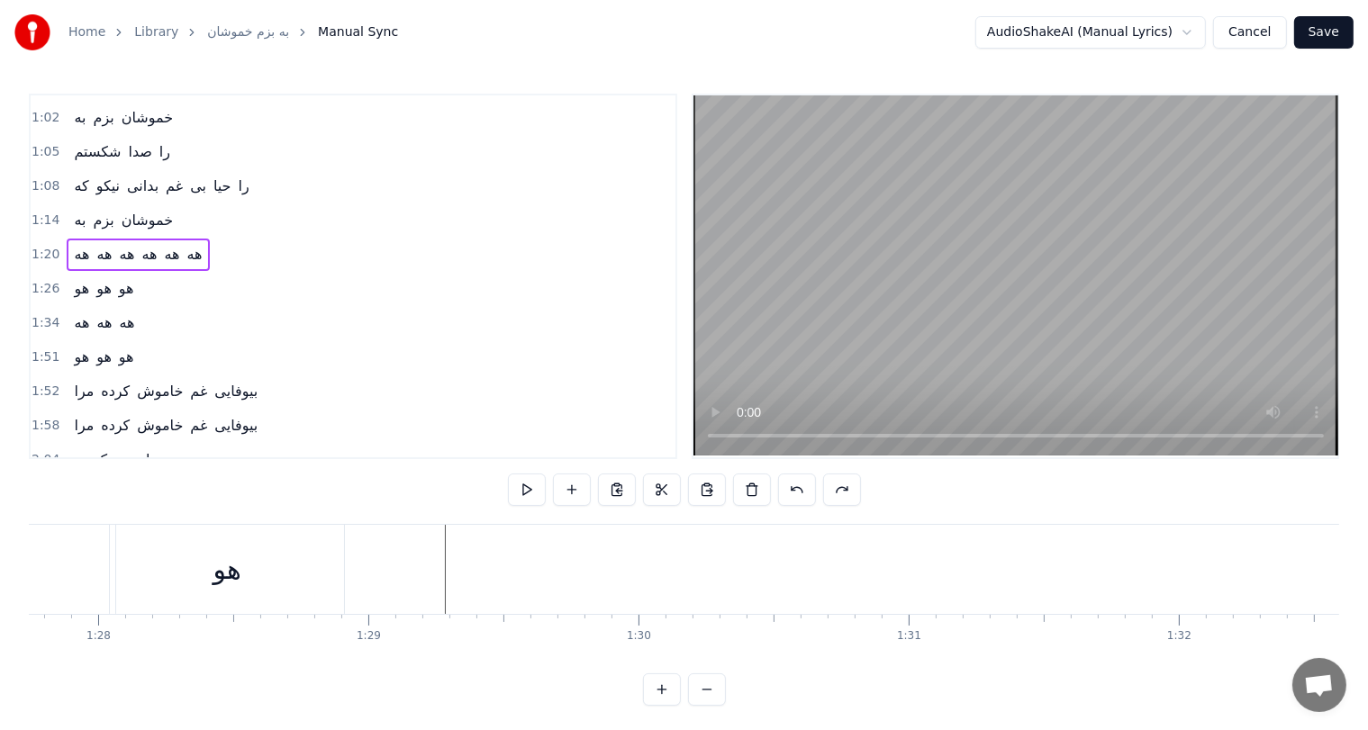
click at [802, 487] on button at bounding box center [797, 490] width 38 height 32
click at [839, 487] on button at bounding box center [842, 490] width 38 height 32
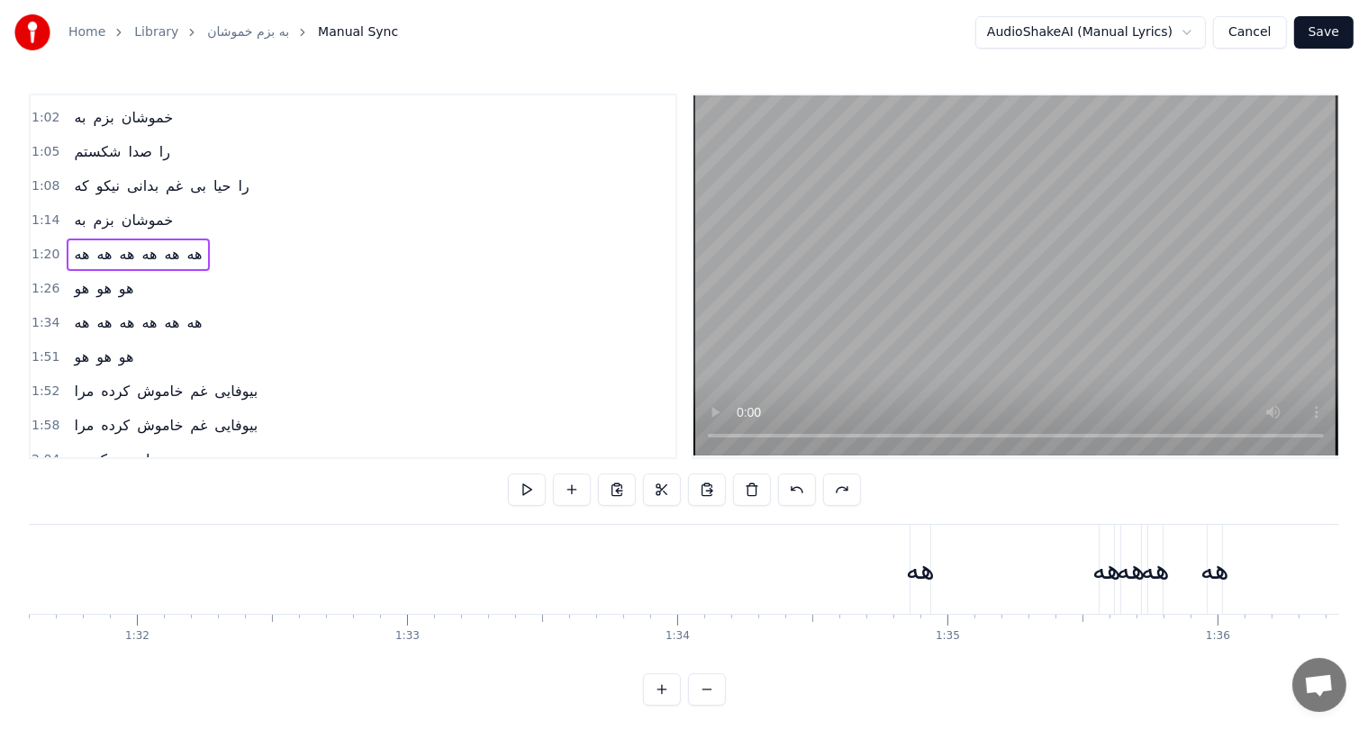
scroll to position [0, 24755]
click at [910, 570] on div "هه" at bounding box center [914, 569] width 29 height 41
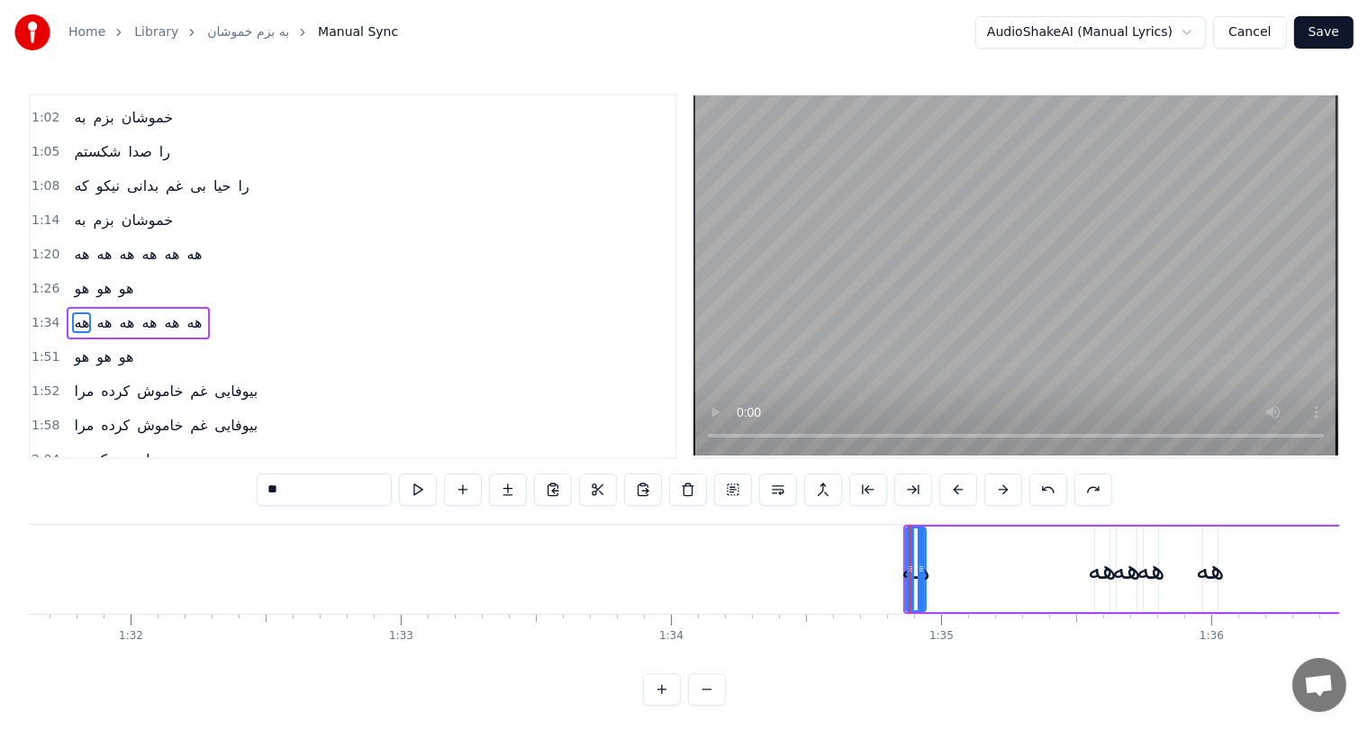
scroll to position [199, 0]
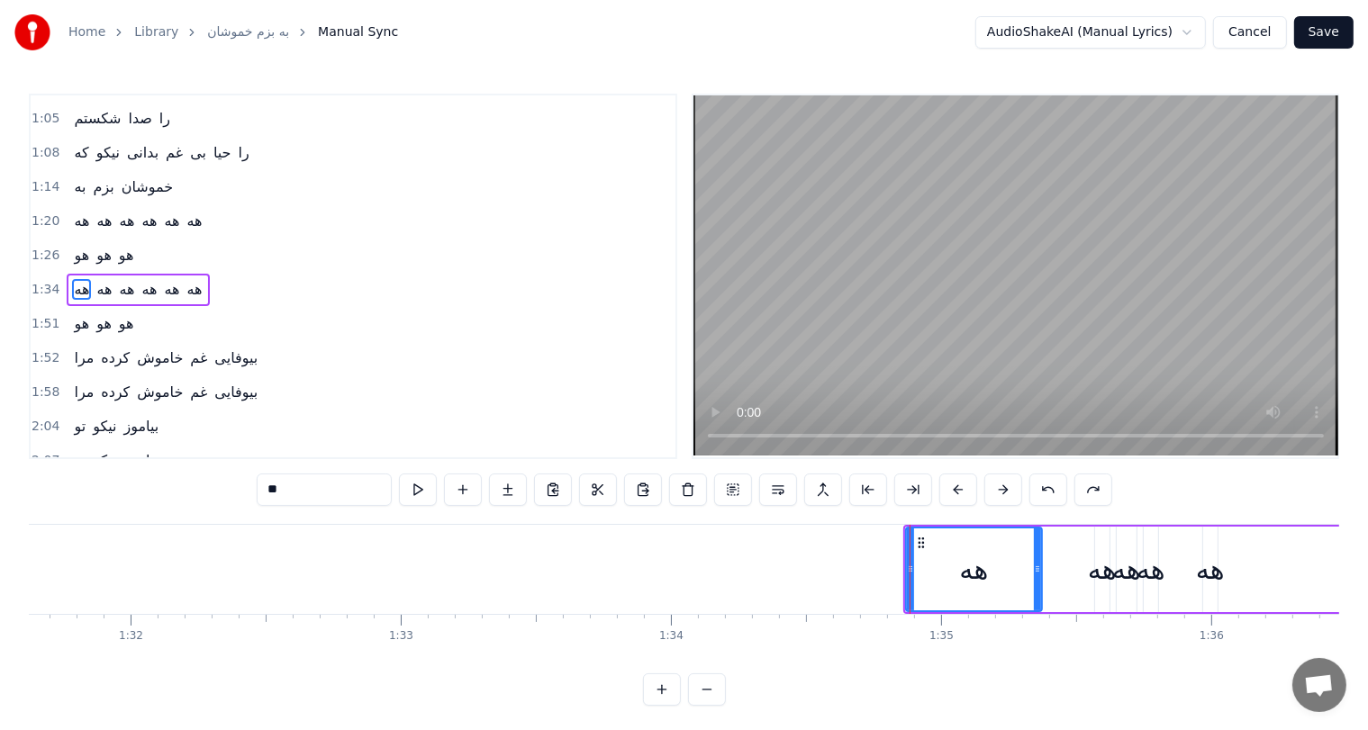
drag, startPoint x: 921, startPoint y: 566, endPoint x: 1065, endPoint y: 557, distance: 143.5
click at [1041, 557] on div at bounding box center [1037, 570] width 7 height 82
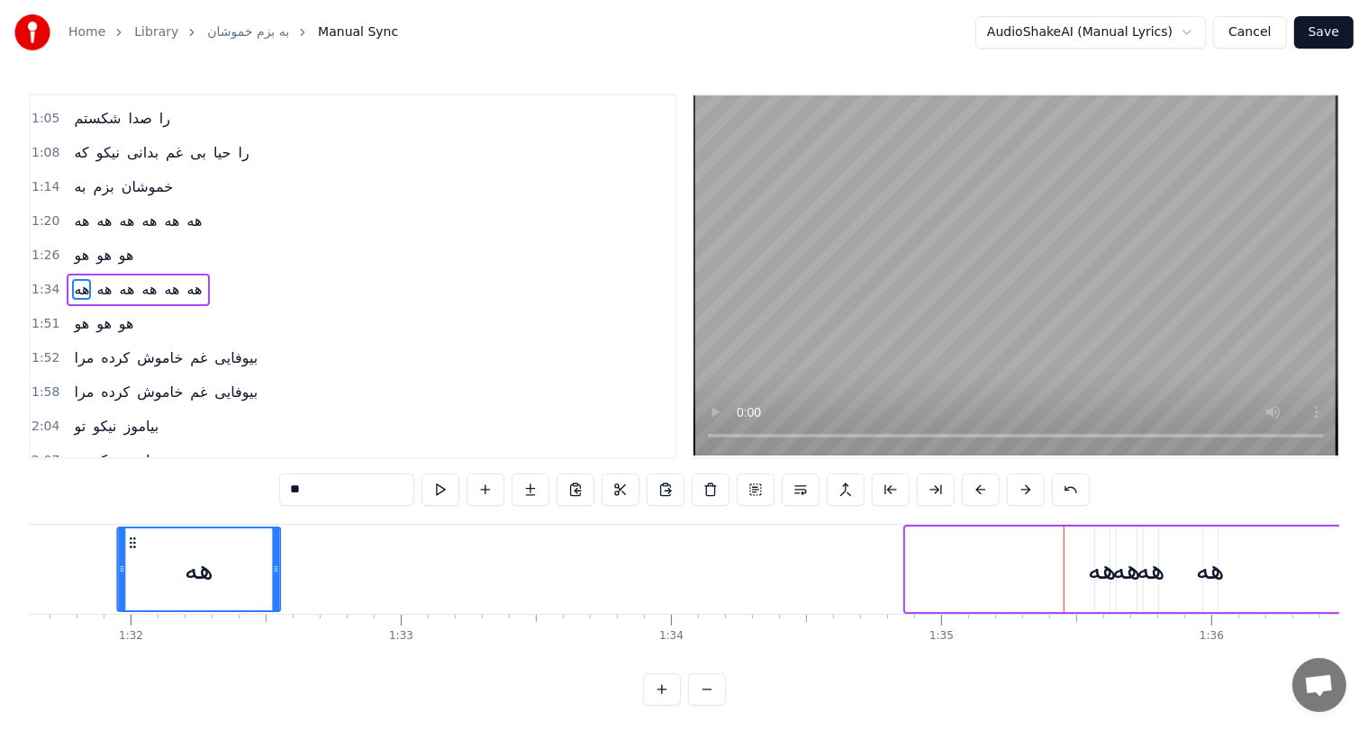
drag, startPoint x: 915, startPoint y: 543, endPoint x: 124, endPoint y: 590, distance: 792.1
click at [124, 590] on div "هه" at bounding box center [198, 570] width 161 height 82
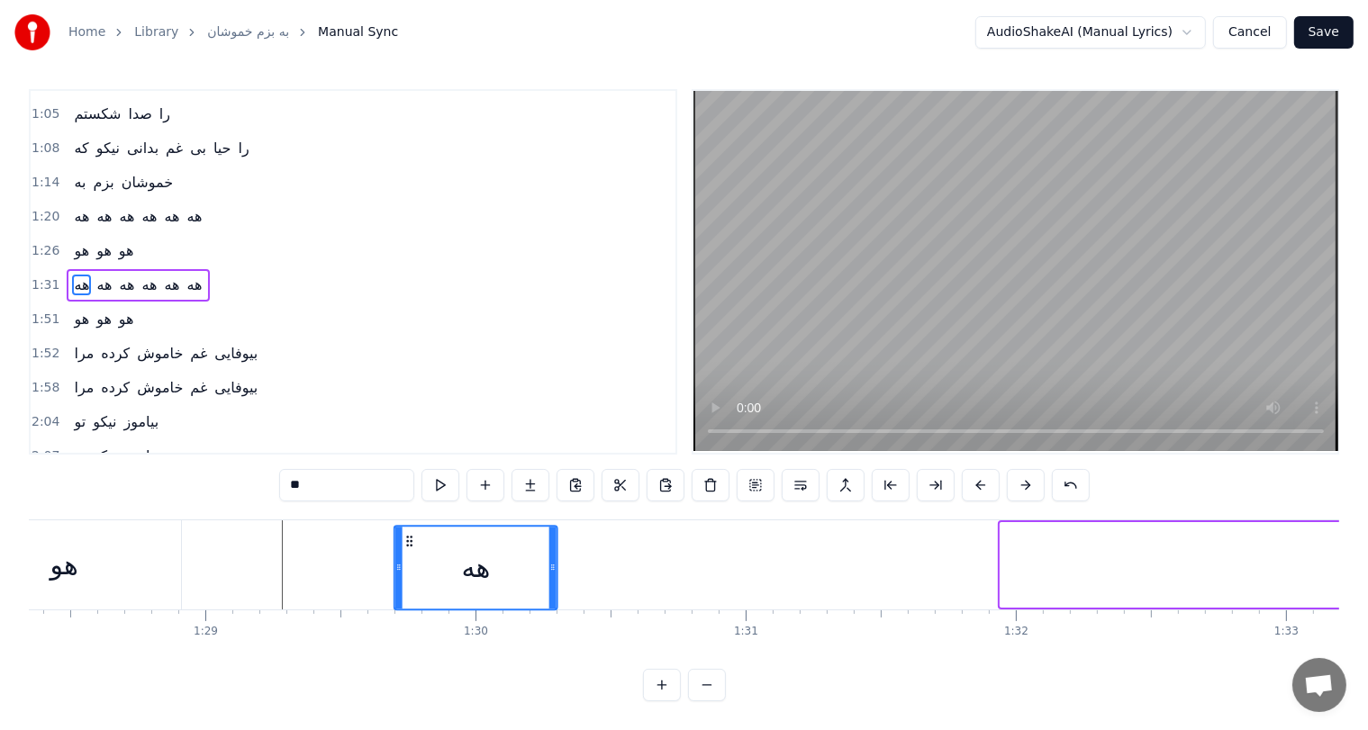
scroll to position [19, 0]
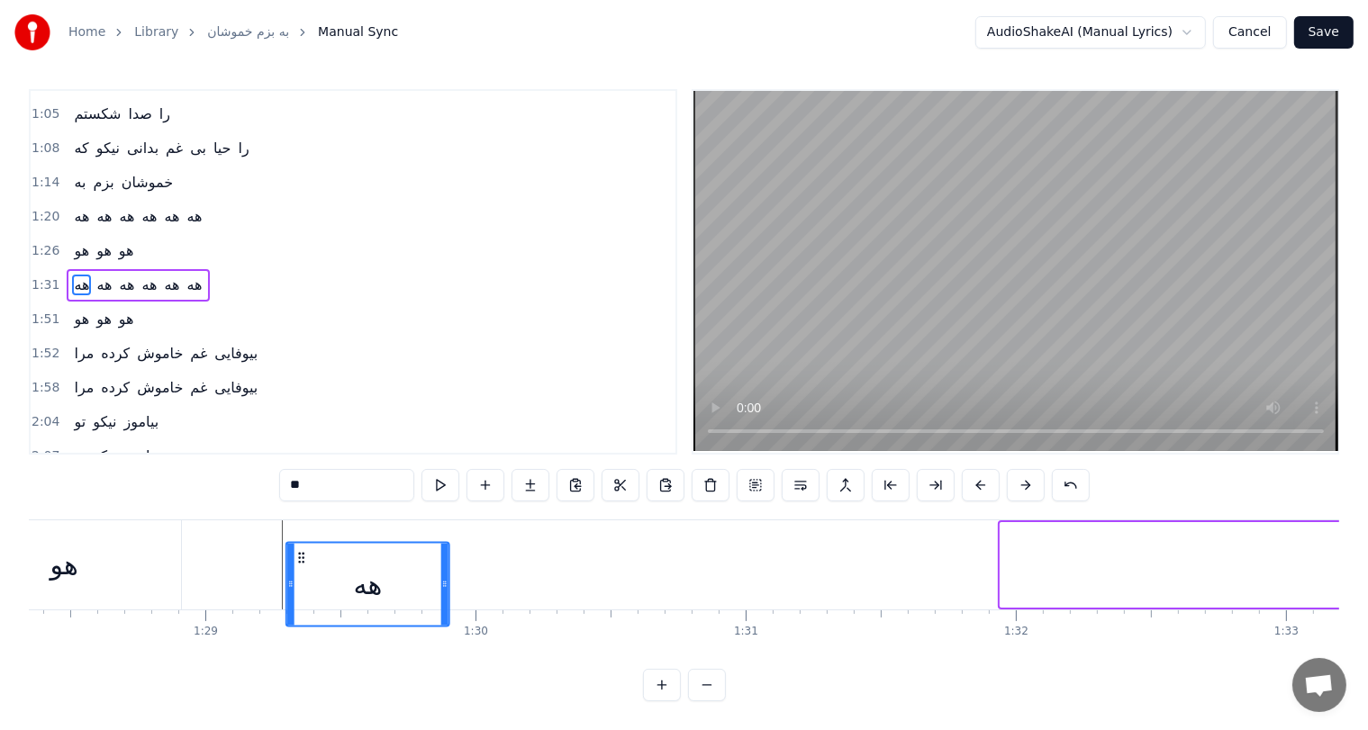
drag, startPoint x: 1011, startPoint y: 540, endPoint x: 295, endPoint y: 585, distance: 717.4
click at [295, 585] on div "هه" at bounding box center [367, 584] width 161 height 82
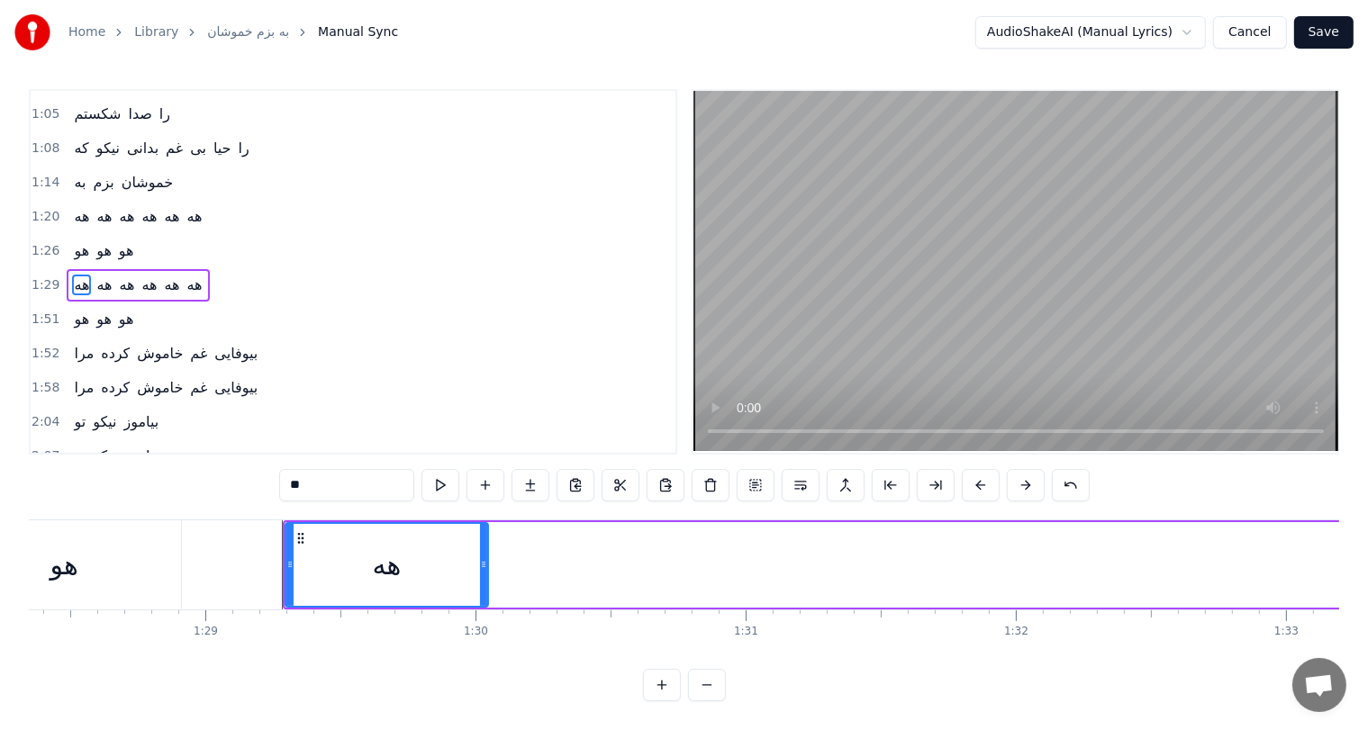
drag, startPoint x: 443, startPoint y: 548, endPoint x: 483, endPoint y: 548, distance: 39.6
click at [483, 557] on icon at bounding box center [483, 564] width 7 height 14
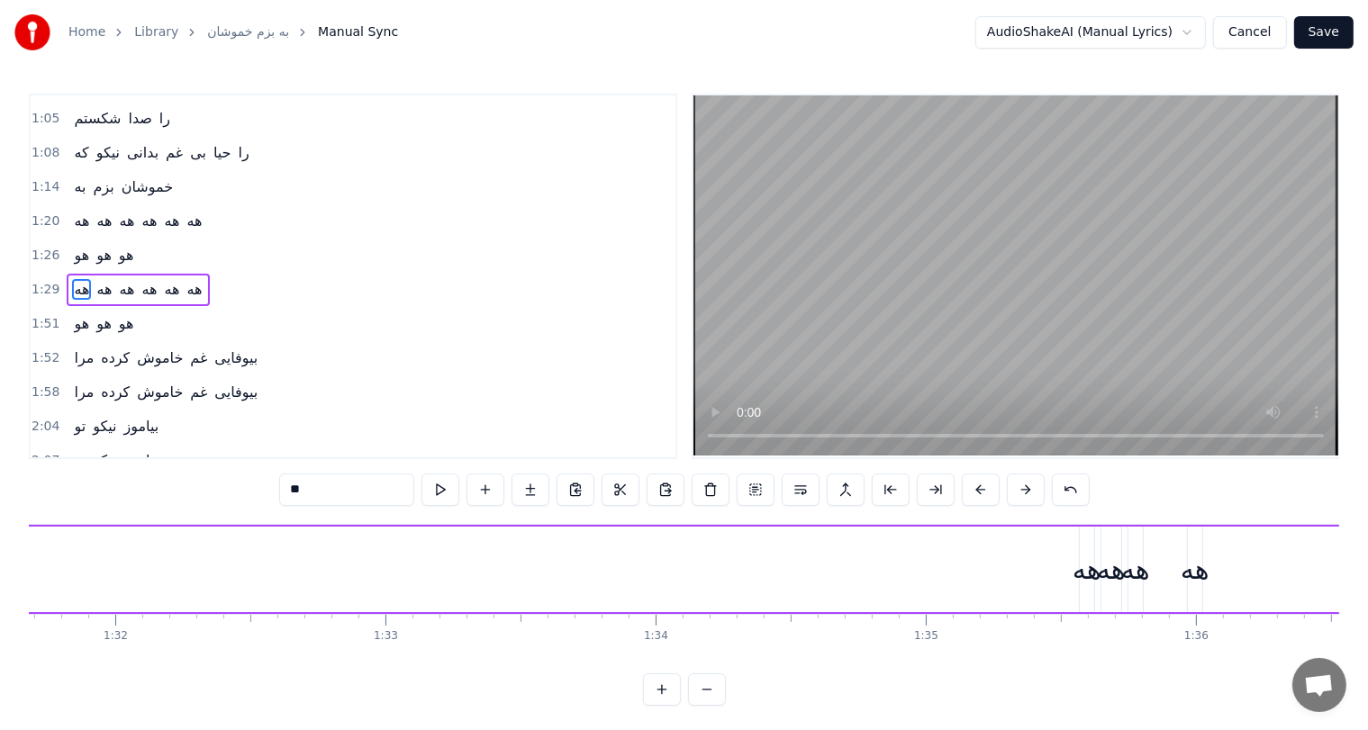
scroll to position [0, 24779]
click at [1081, 576] on div "هه" at bounding box center [1078, 569] width 29 height 41
drag, startPoint x: 1077, startPoint y: 564, endPoint x: 1214, endPoint y: 581, distance: 138.0
click at [1214, 581] on div at bounding box center [1213, 570] width 7 height 82
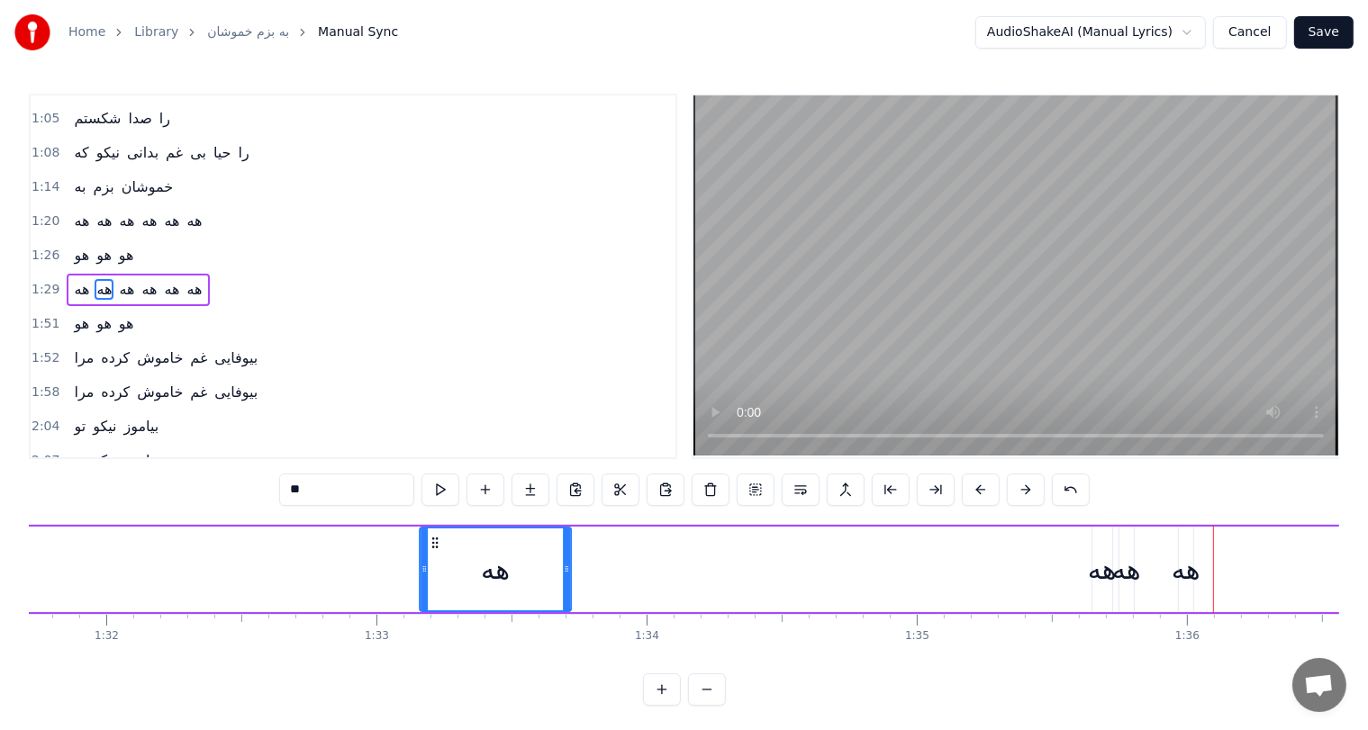
drag, startPoint x: 1086, startPoint y: 538, endPoint x: 424, endPoint y: 576, distance: 663.1
click at [424, 576] on div "هه" at bounding box center [495, 570] width 149 height 82
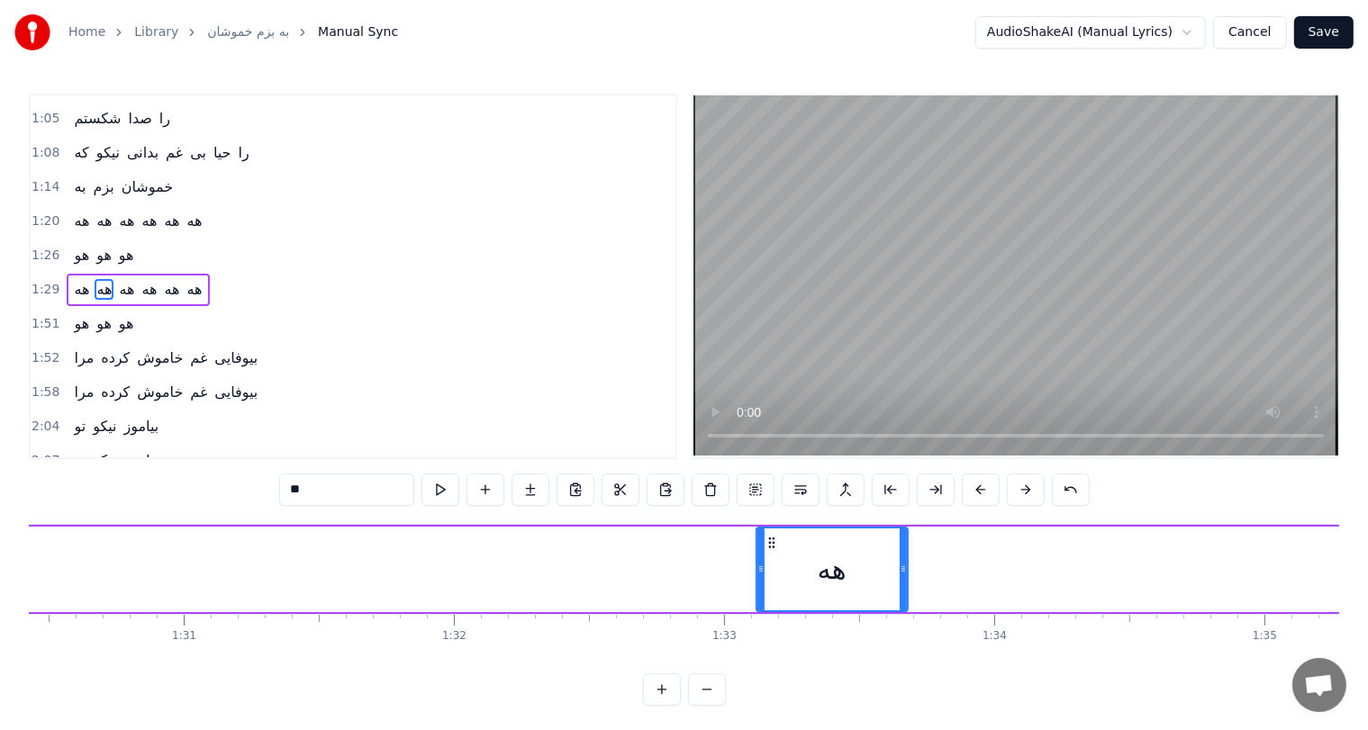
scroll to position [0, 24431]
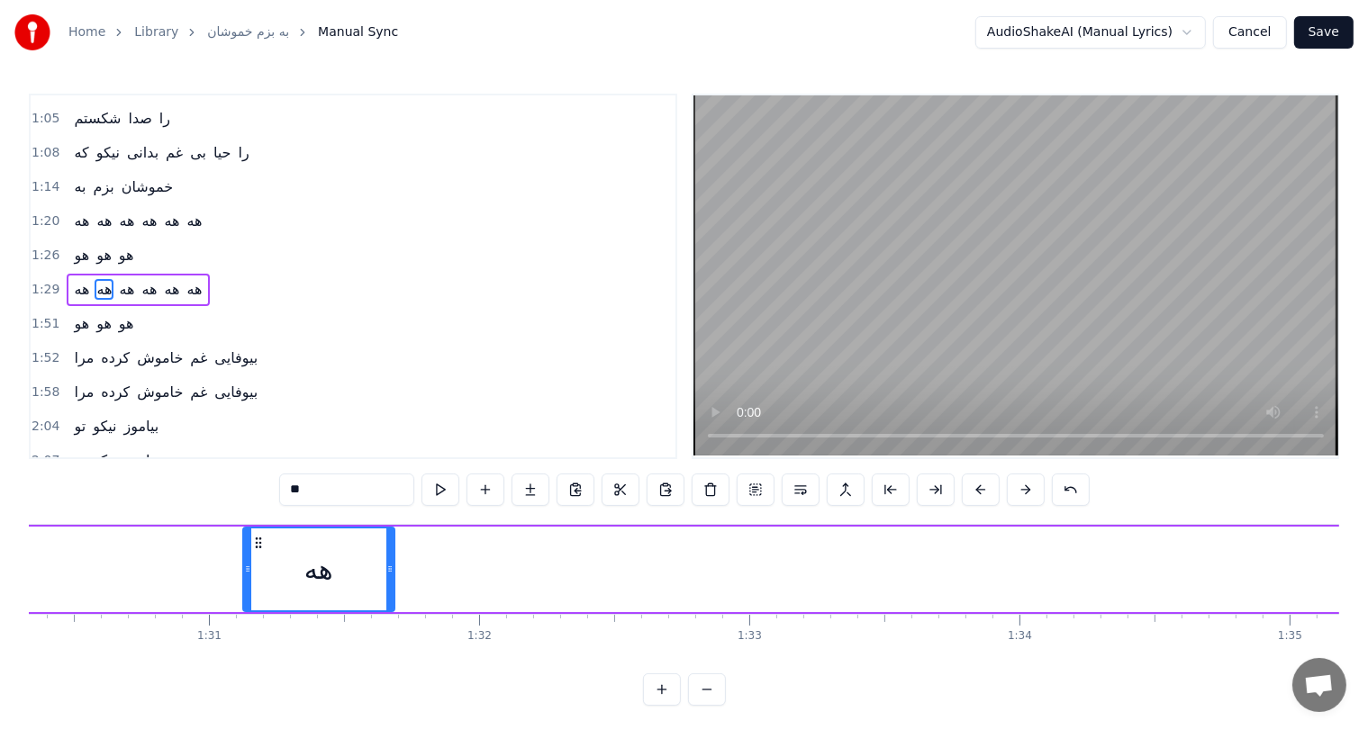
drag, startPoint x: 770, startPoint y: 539, endPoint x: 199, endPoint y: 577, distance: 572.3
click at [243, 577] on div "هه" at bounding box center [317, 570] width 149 height 82
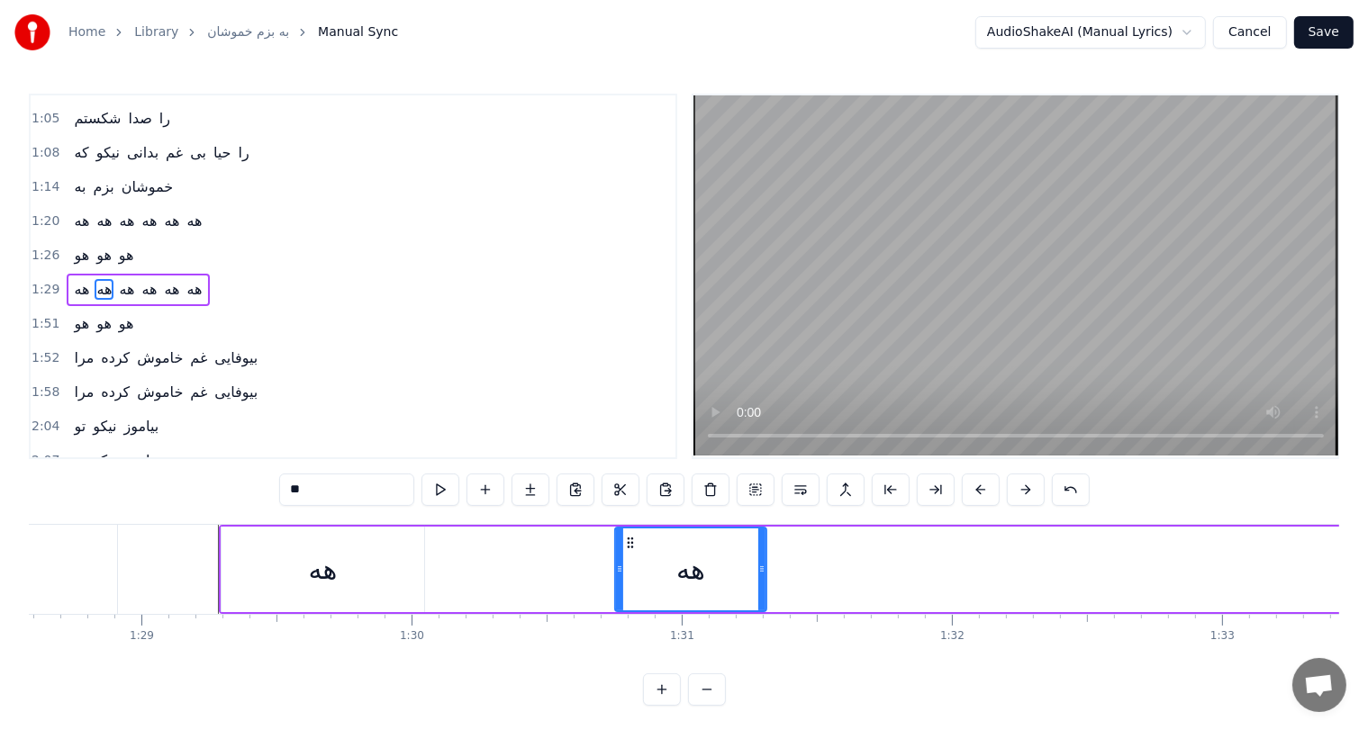
scroll to position [0, 23916]
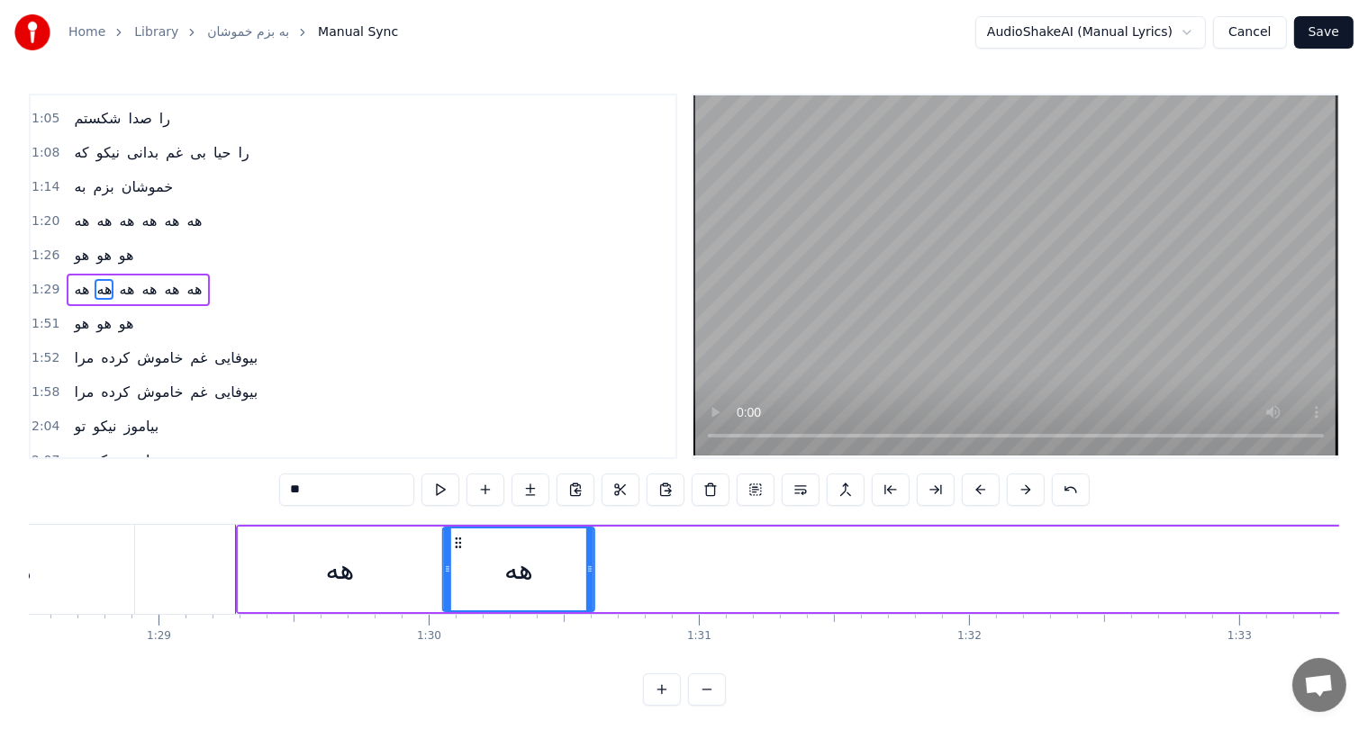
drag, startPoint x: 648, startPoint y: 540, endPoint x: 458, endPoint y: 537, distance: 191.0
click at [458, 537] on icon at bounding box center [458, 543] width 14 height 14
drag, startPoint x: 591, startPoint y: 568, endPoint x: 660, endPoint y: 566, distance: 69.4
click at [660, 566] on icon at bounding box center [656, 569] width 7 height 14
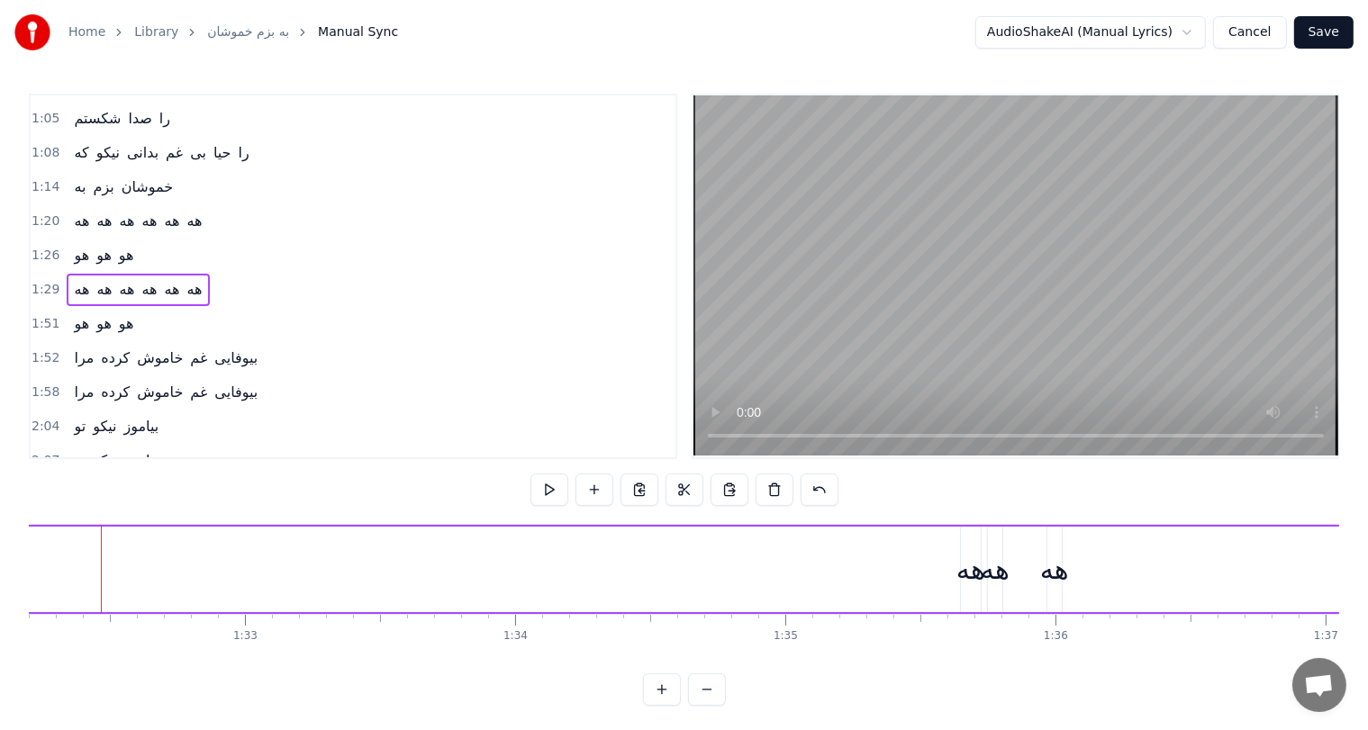
scroll to position [0, 24912]
click at [997, 576] on div "هه" at bounding box center [993, 569] width 29 height 41
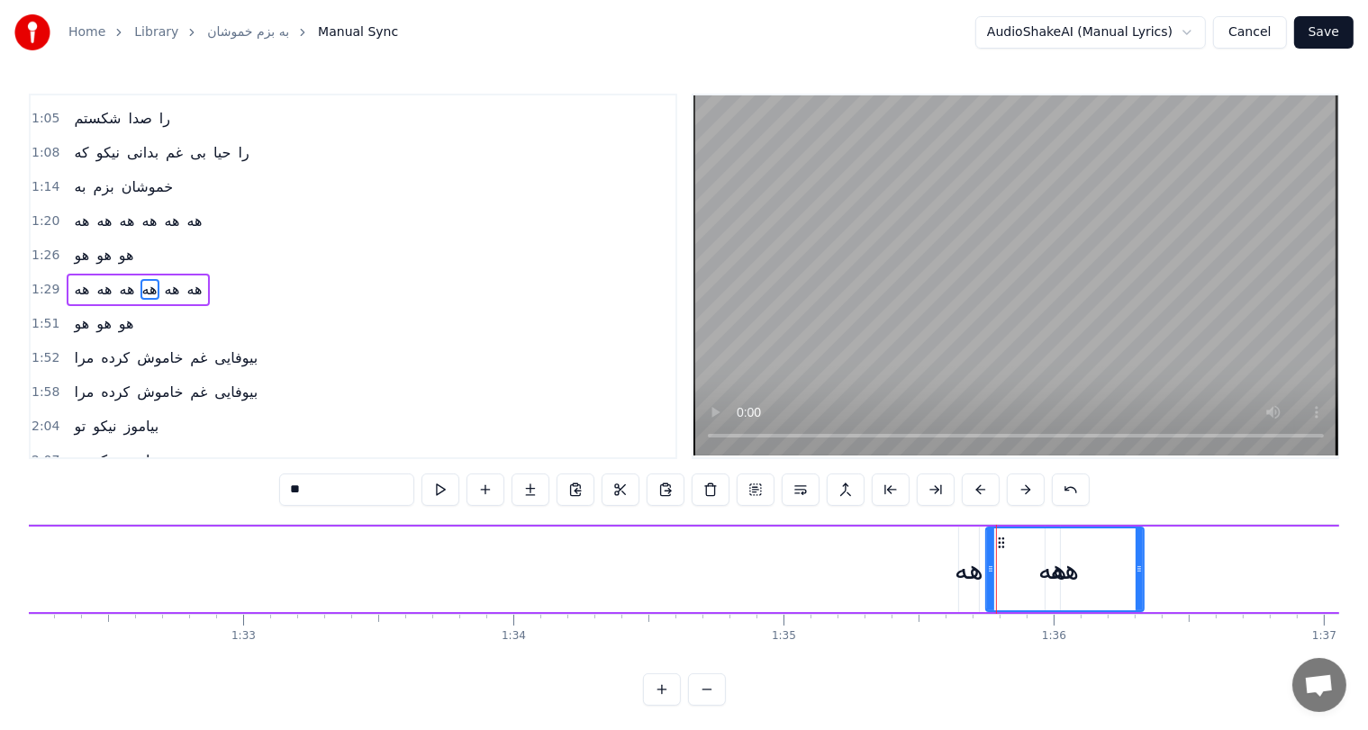
drag, startPoint x: 998, startPoint y: 566, endPoint x: 1148, endPoint y: 566, distance: 150.4
click at [1143, 566] on icon at bounding box center [1139, 569] width 7 height 14
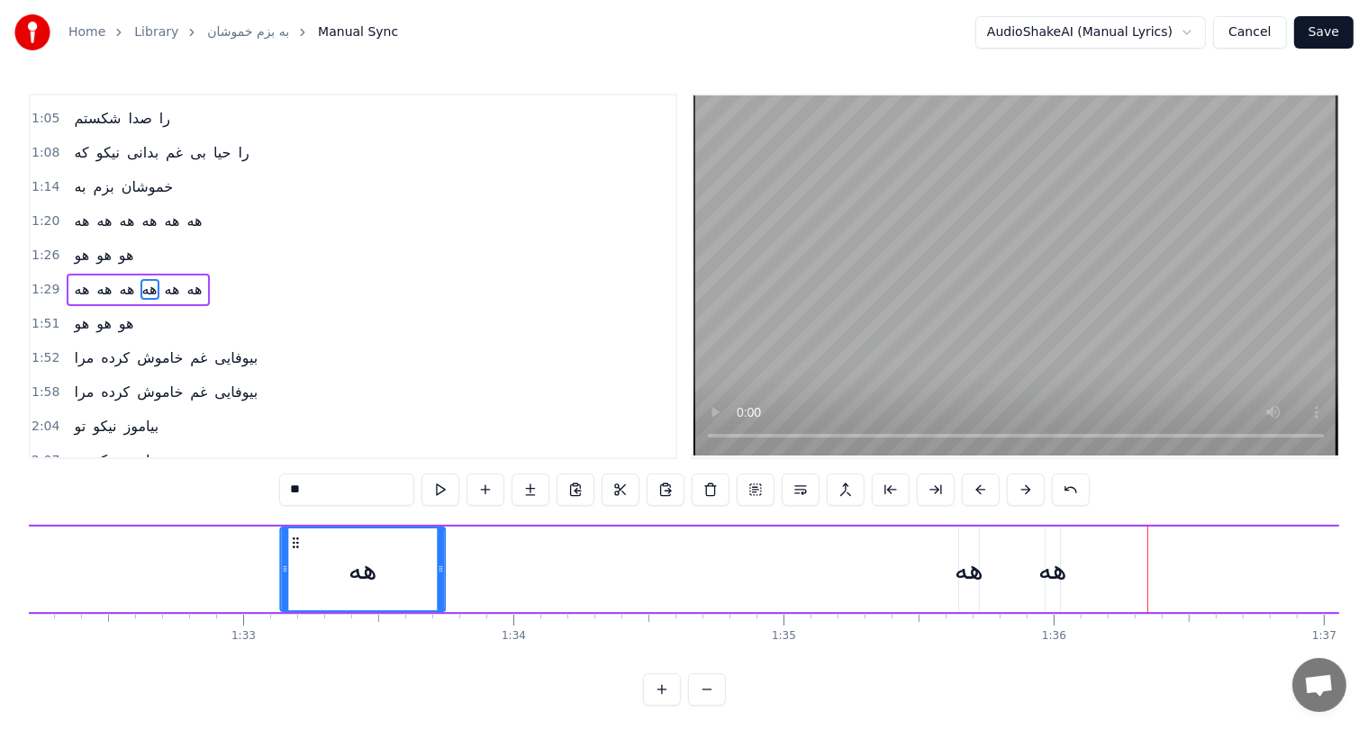
drag, startPoint x: 999, startPoint y: 539, endPoint x: 293, endPoint y: 566, distance: 706.6
click at [293, 566] on div "هه" at bounding box center [362, 570] width 163 height 82
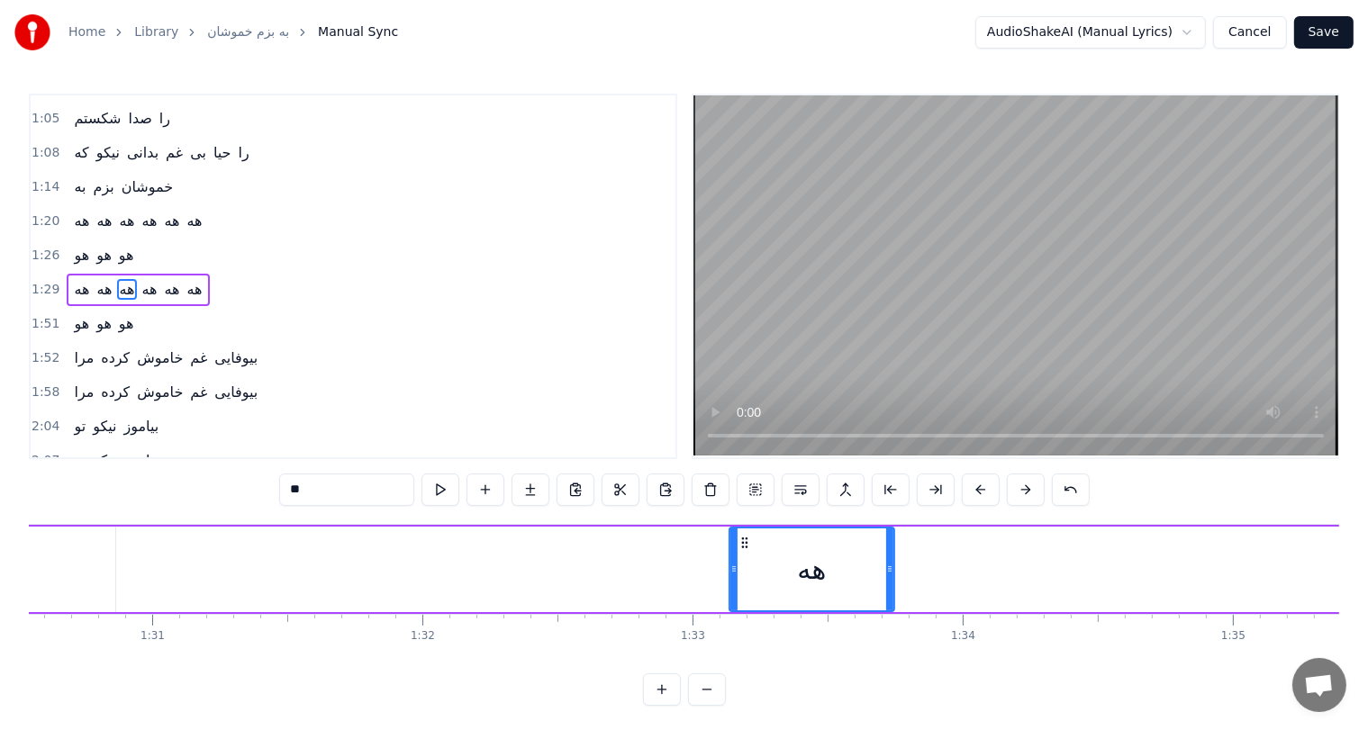
scroll to position [0, 24453]
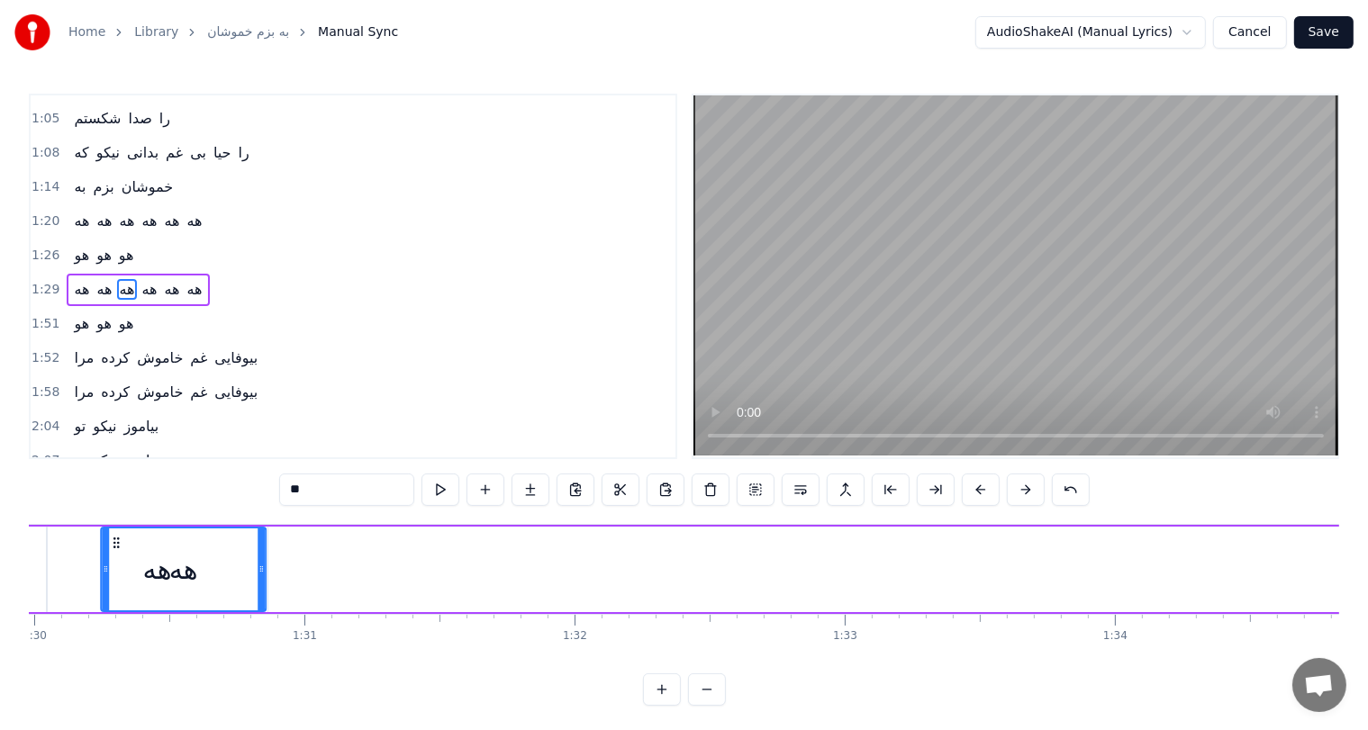
drag, startPoint x: 753, startPoint y: 540, endPoint x: 98, endPoint y: 566, distance: 655.2
click at [102, 566] on div "هه" at bounding box center [183, 570] width 163 height 82
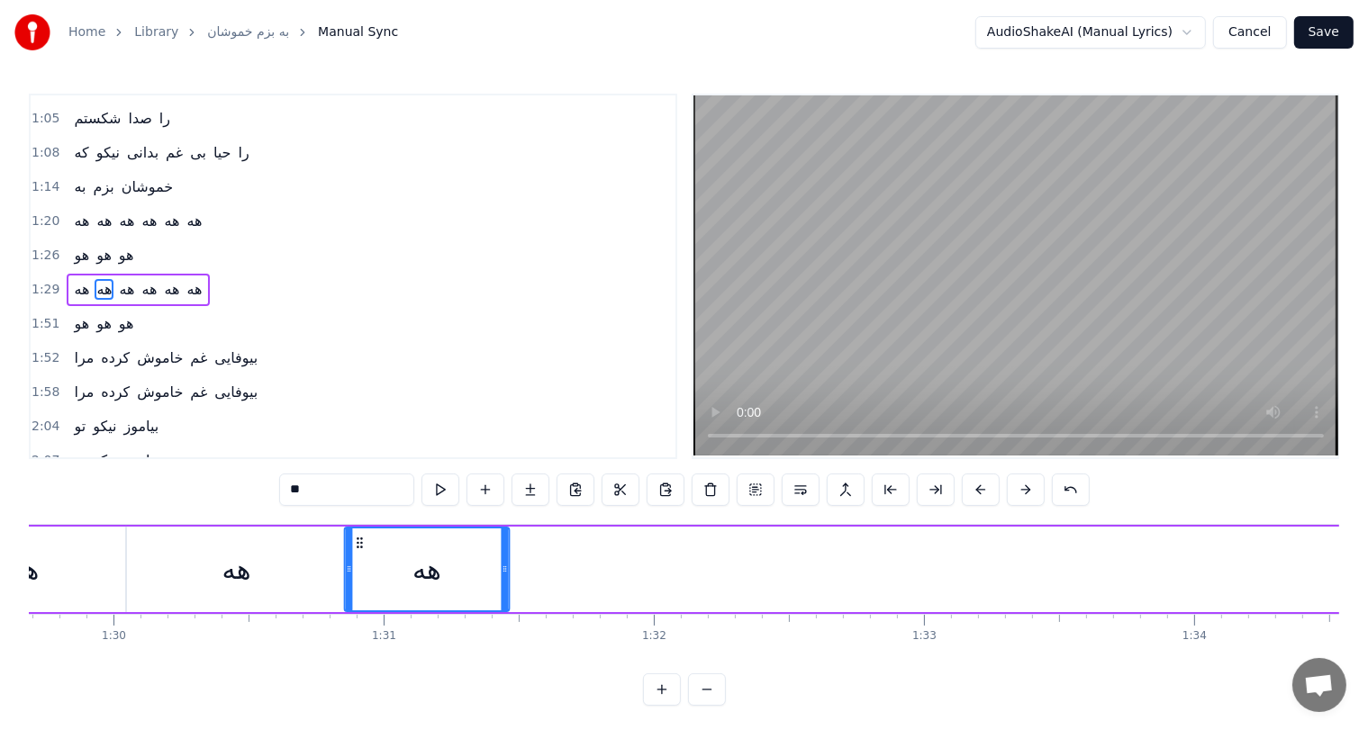
drag, startPoint x: 111, startPoint y: 546, endPoint x: 363, endPoint y: 518, distance: 253.7
drag, startPoint x: 505, startPoint y: 564, endPoint x: 558, endPoint y: 565, distance: 53.1
click at [558, 565] on icon at bounding box center [557, 569] width 7 height 14
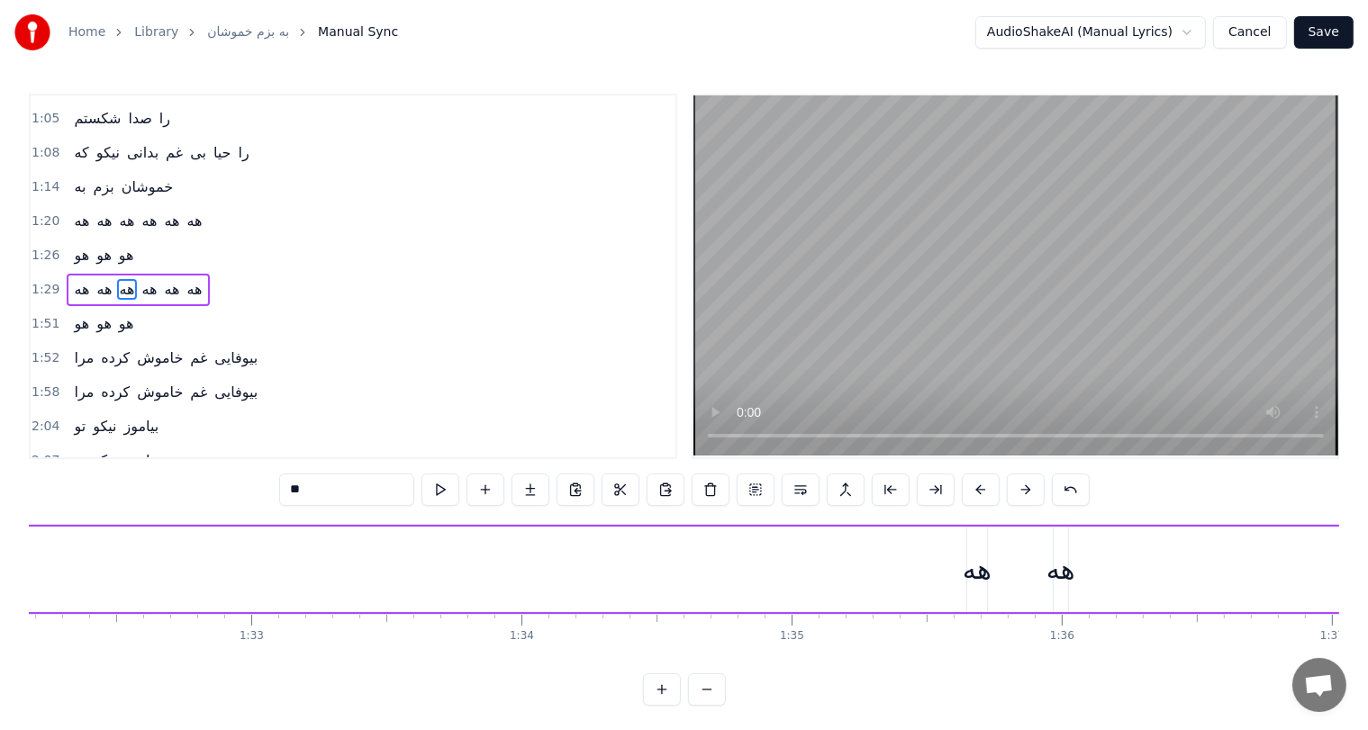
scroll to position [0, 24905]
click at [965, 575] on div "هه" at bounding box center [976, 569] width 29 height 41
drag, startPoint x: 978, startPoint y: 572, endPoint x: 1178, endPoint y: 567, distance: 200.0
click at [1178, 567] on icon at bounding box center [1176, 569] width 7 height 14
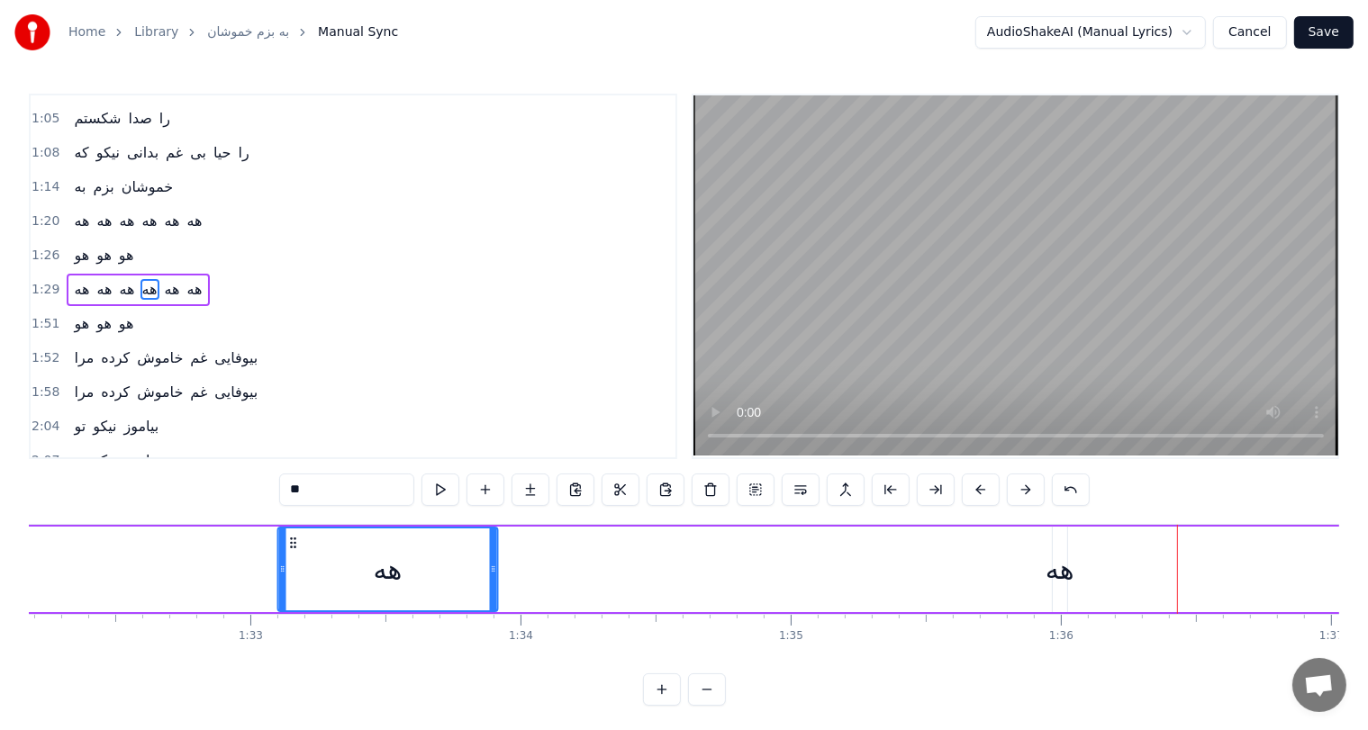
drag, startPoint x: 982, startPoint y: 543, endPoint x: 281, endPoint y: 558, distance: 700.8
click at [281, 558] on div "هه" at bounding box center [387, 570] width 218 height 82
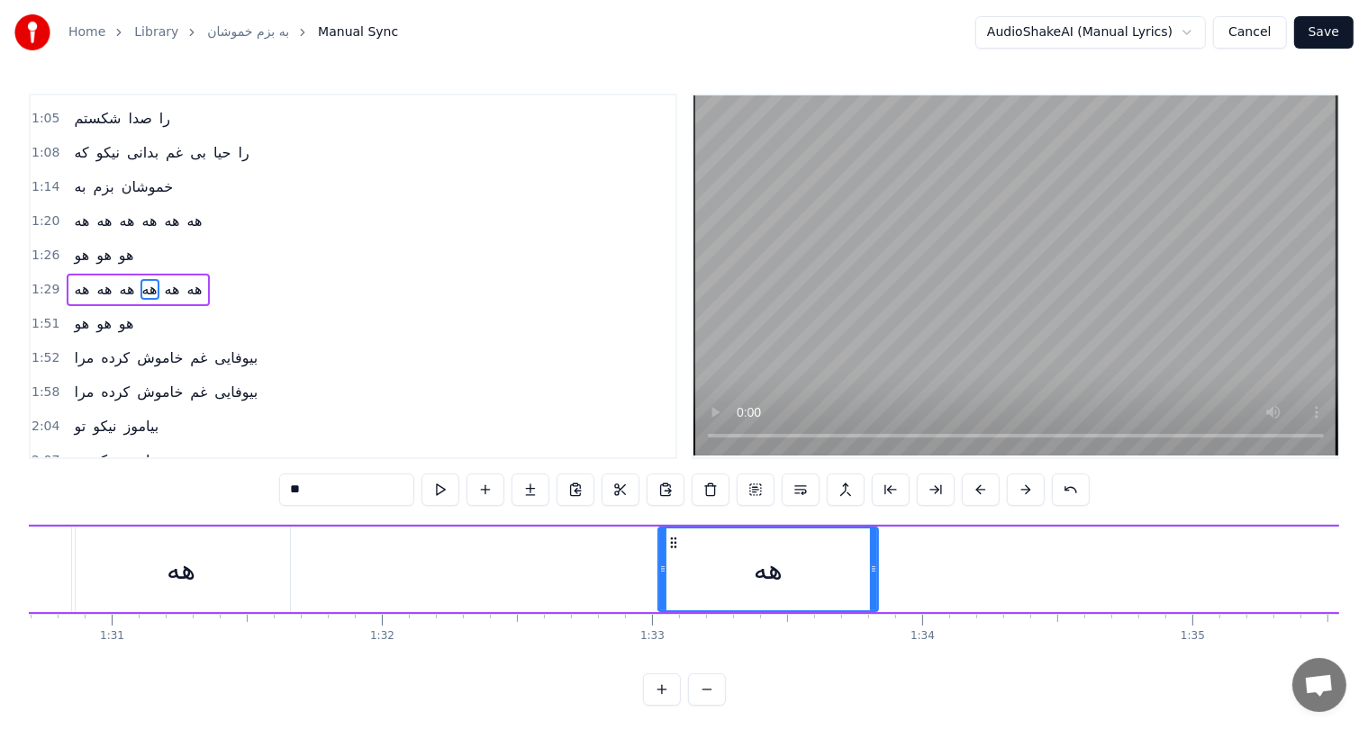
scroll to position [0, 24492]
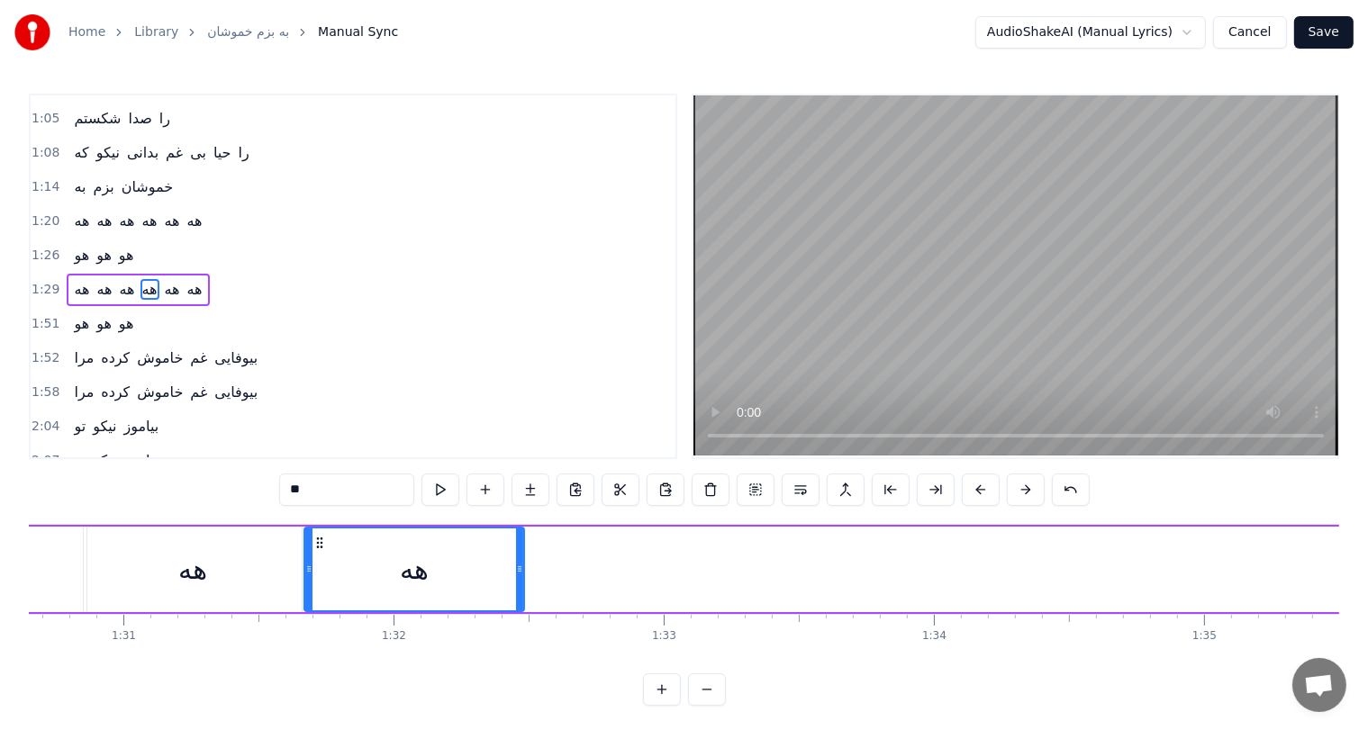
drag, startPoint x: 684, startPoint y: 538, endPoint x: 317, endPoint y: 528, distance: 367.6
click at [317, 529] on div "هه" at bounding box center [413, 570] width 218 height 82
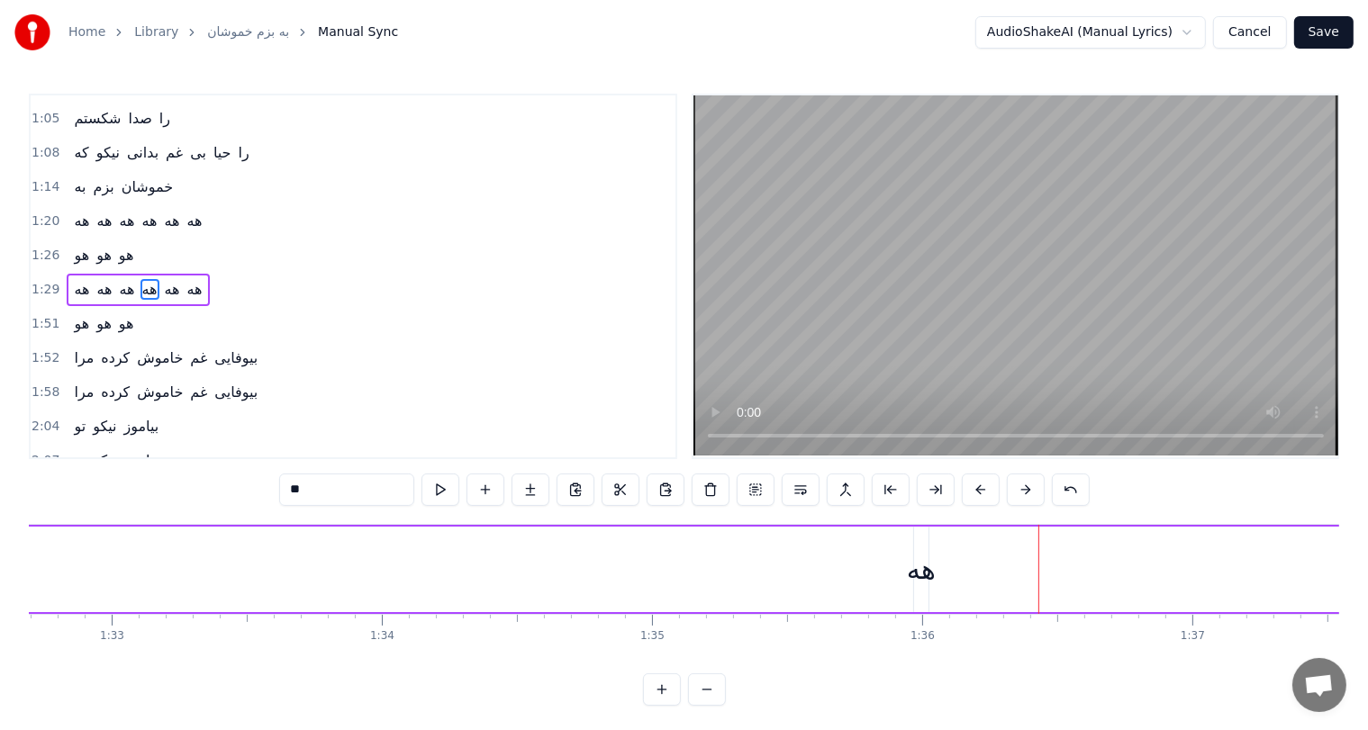
scroll to position [0, 25046]
click at [923, 568] on div "هه" at bounding box center [919, 569] width 29 height 41
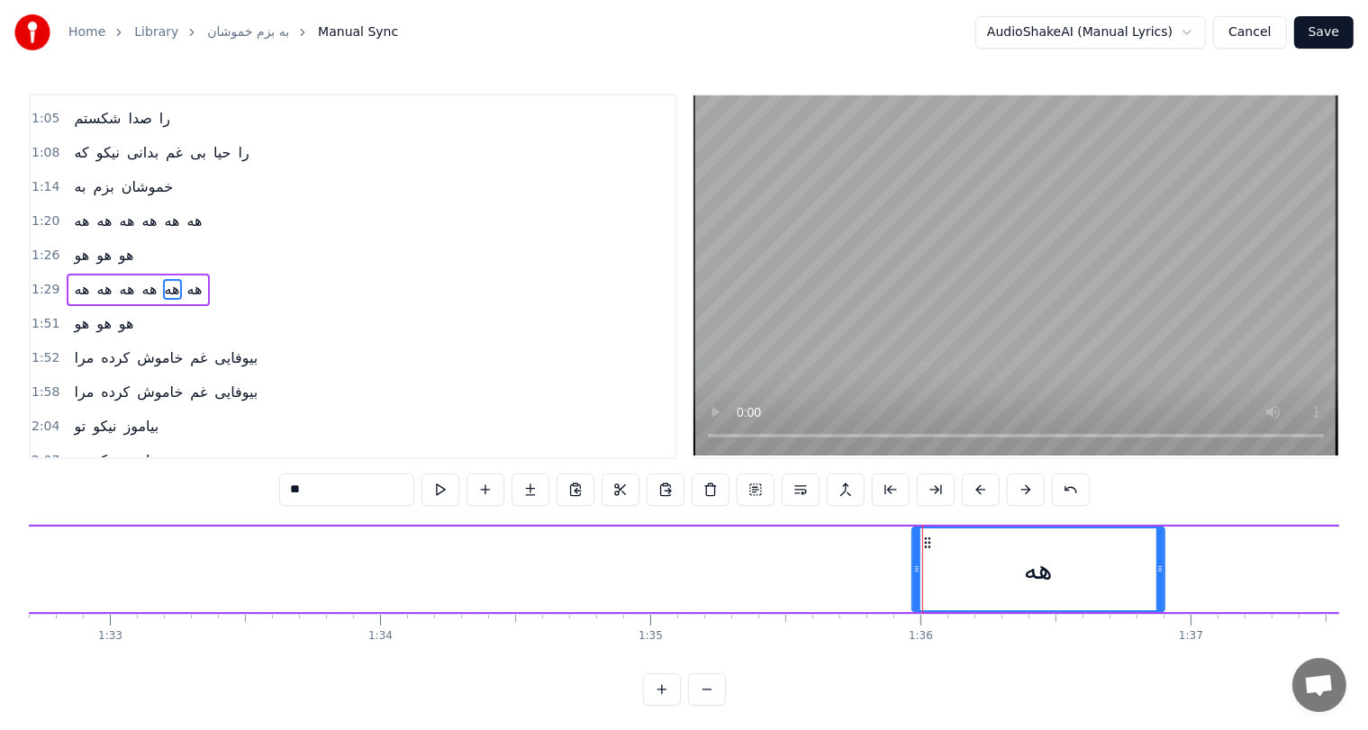
drag, startPoint x: 919, startPoint y: 570, endPoint x: 1156, endPoint y: 566, distance: 237.8
click at [1156, 566] on icon at bounding box center [1159, 569] width 7 height 14
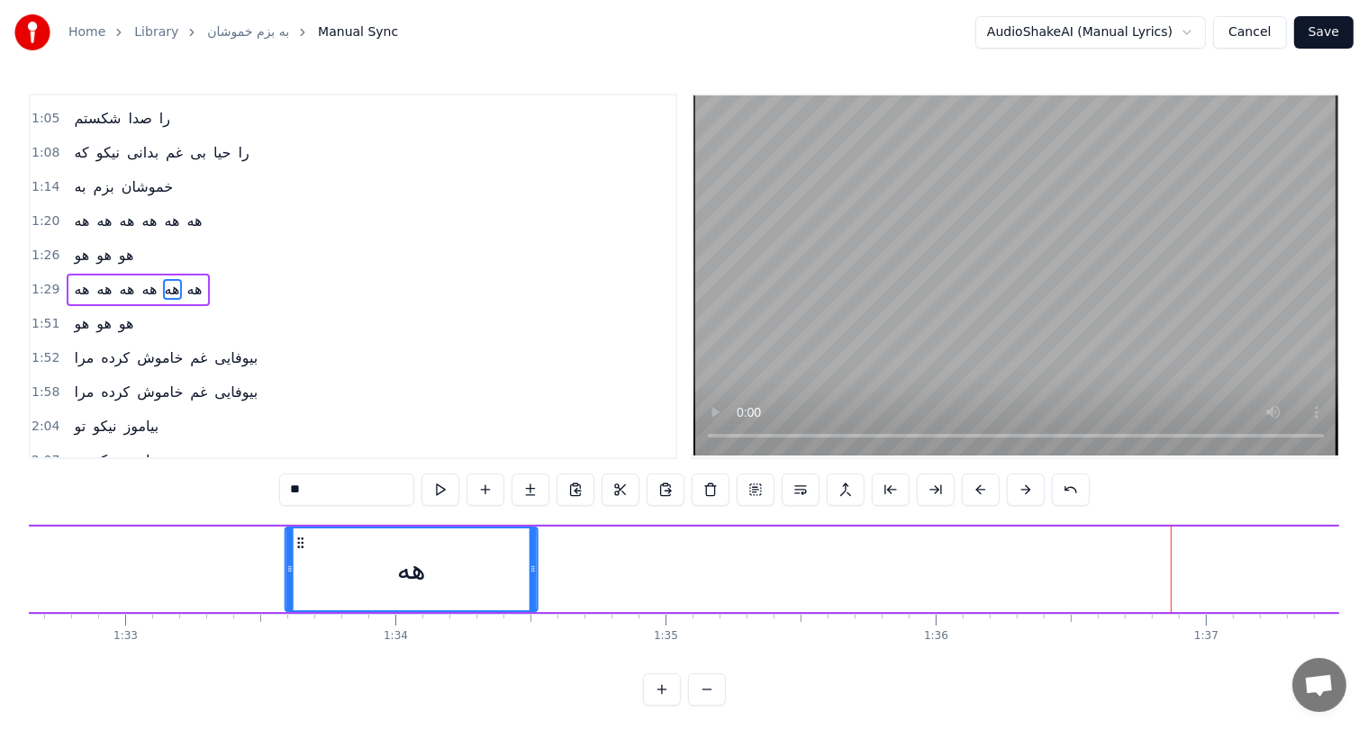
drag, startPoint x: 927, startPoint y: 540, endPoint x: 284, endPoint y: 535, distance: 643.0
click at [293, 536] on icon at bounding box center [300, 543] width 14 height 14
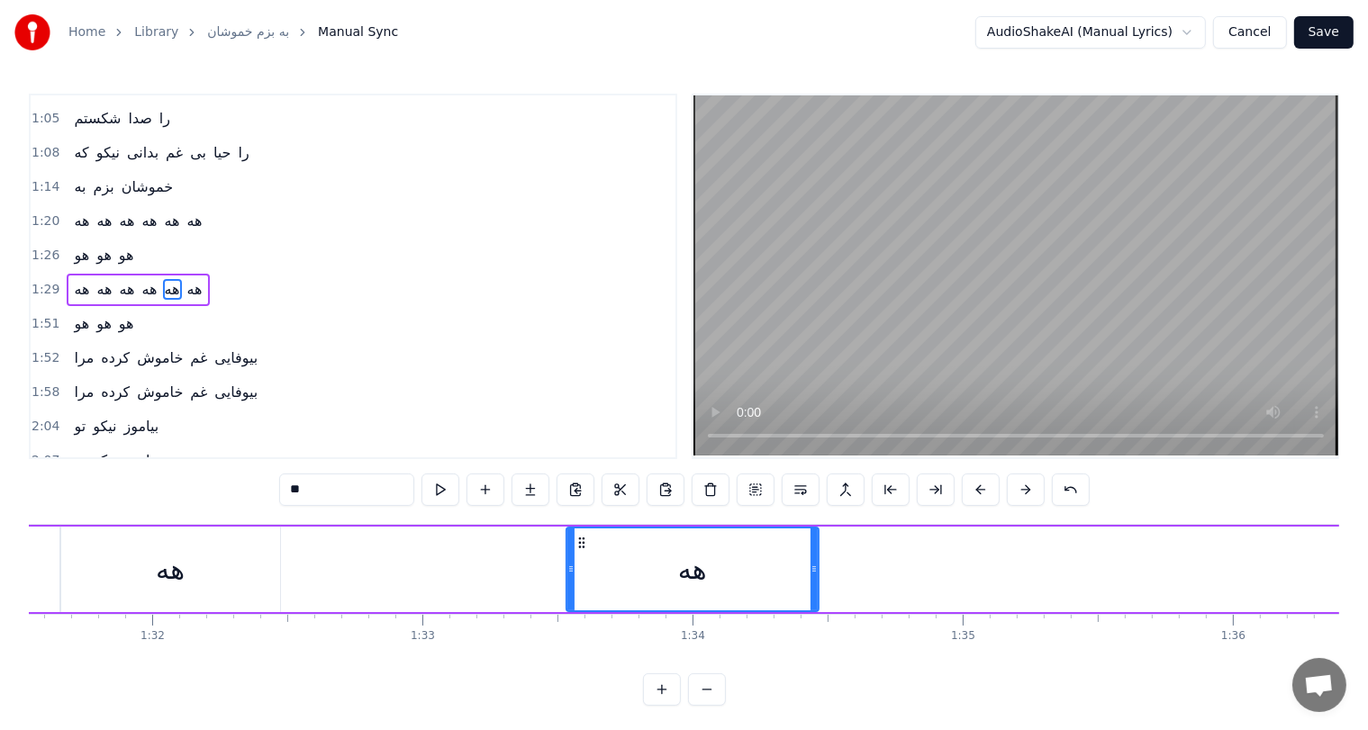
scroll to position [0, 24709]
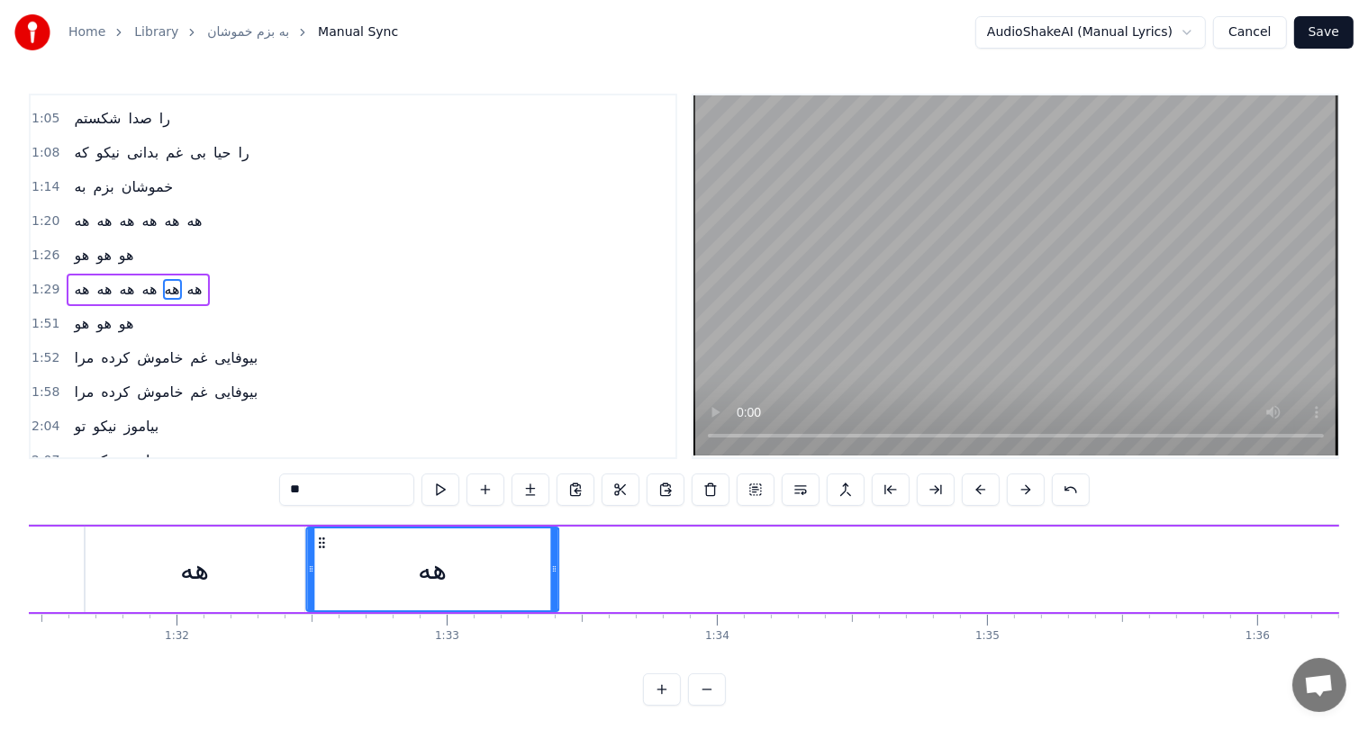
drag, startPoint x: 602, startPoint y: 539, endPoint x: 317, endPoint y: 536, distance: 284.6
click at [317, 536] on icon at bounding box center [321, 543] width 14 height 14
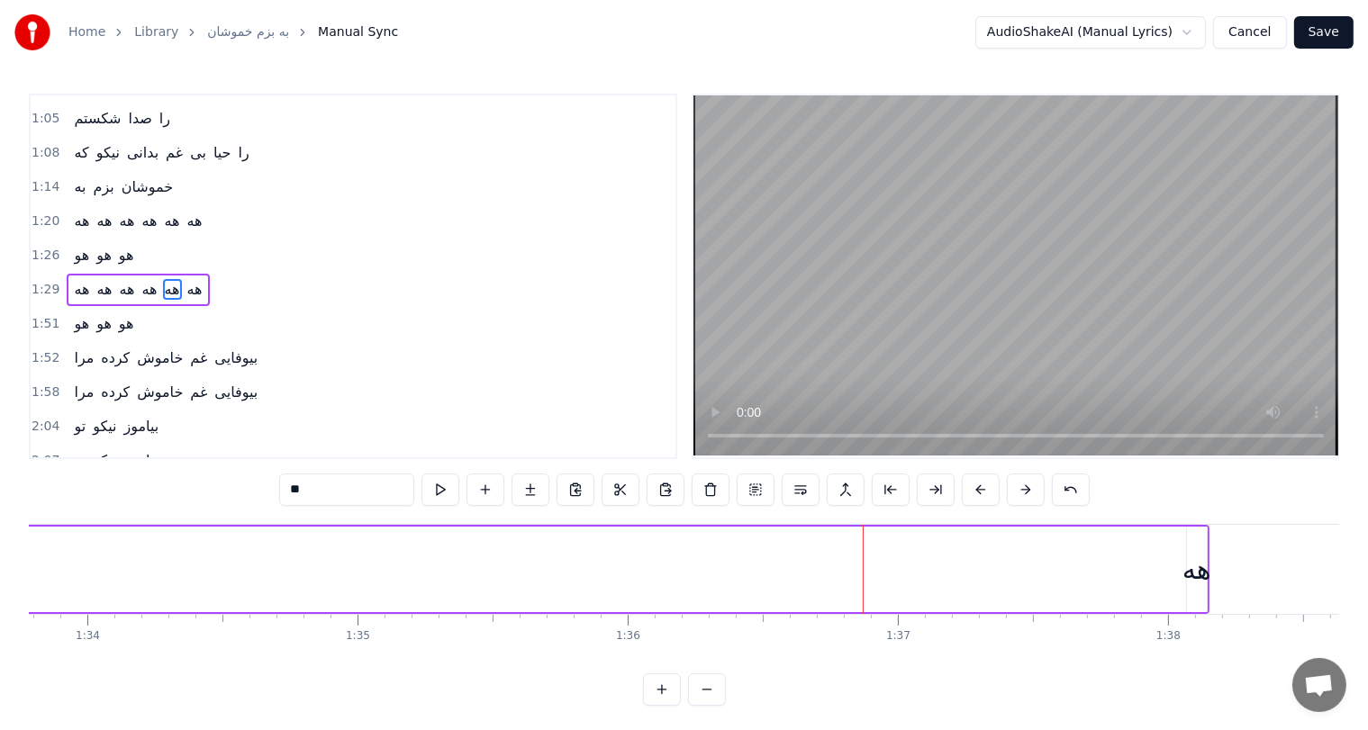
scroll to position [0, 25340]
click at [1195, 572] on div "هه" at bounding box center [1195, 569] width 29 height 41
drag, startPoint x: 1200, startPoint y: 578, endPoint x: 1284, endPoint y: 578, distance: 83.8
click at [1284, 578] on div at bounding box center [1284, 570] width 7 height 82
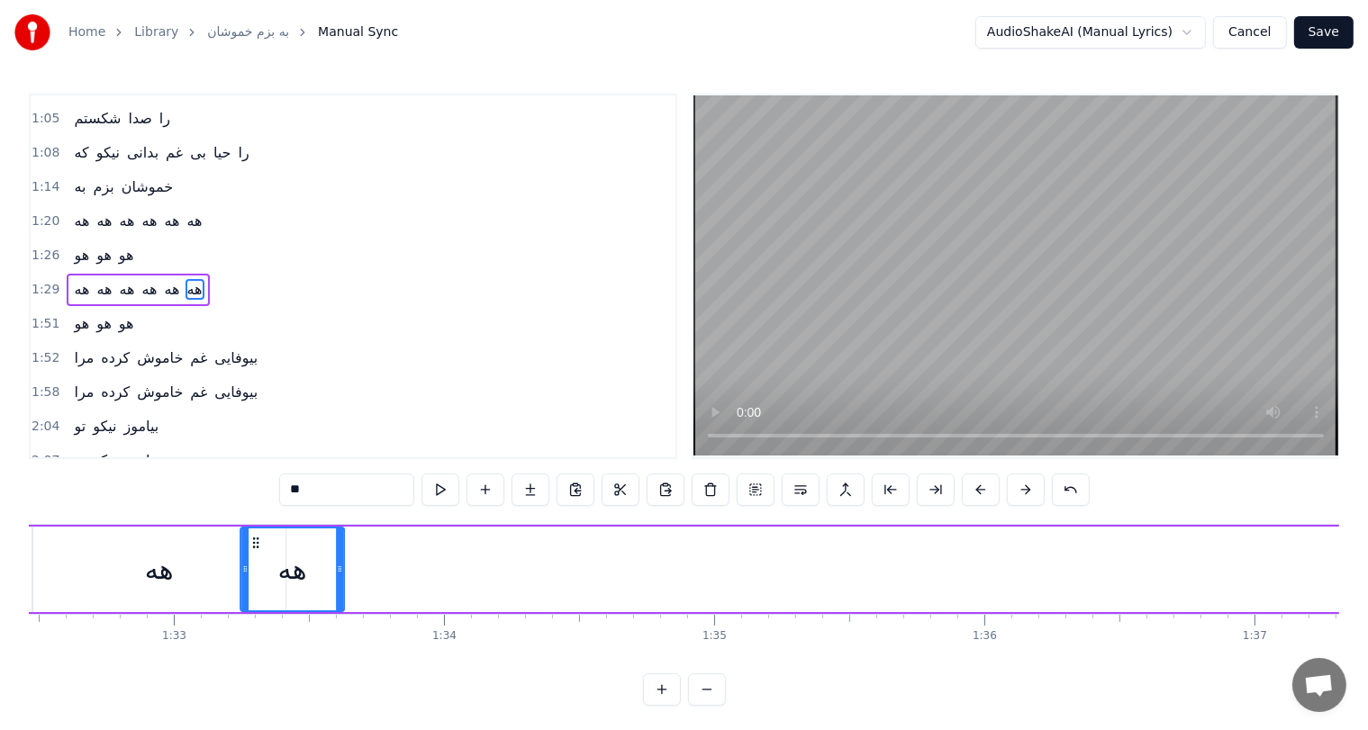
scroll to position [0, 24981]
drag, startPoint x: 431, startPoint y: 542, endPoint x: 294, endPoint y: 540, distance: 137.8
click at [294, 540] on icon at bounding box center [299, 543] width 14 height 14
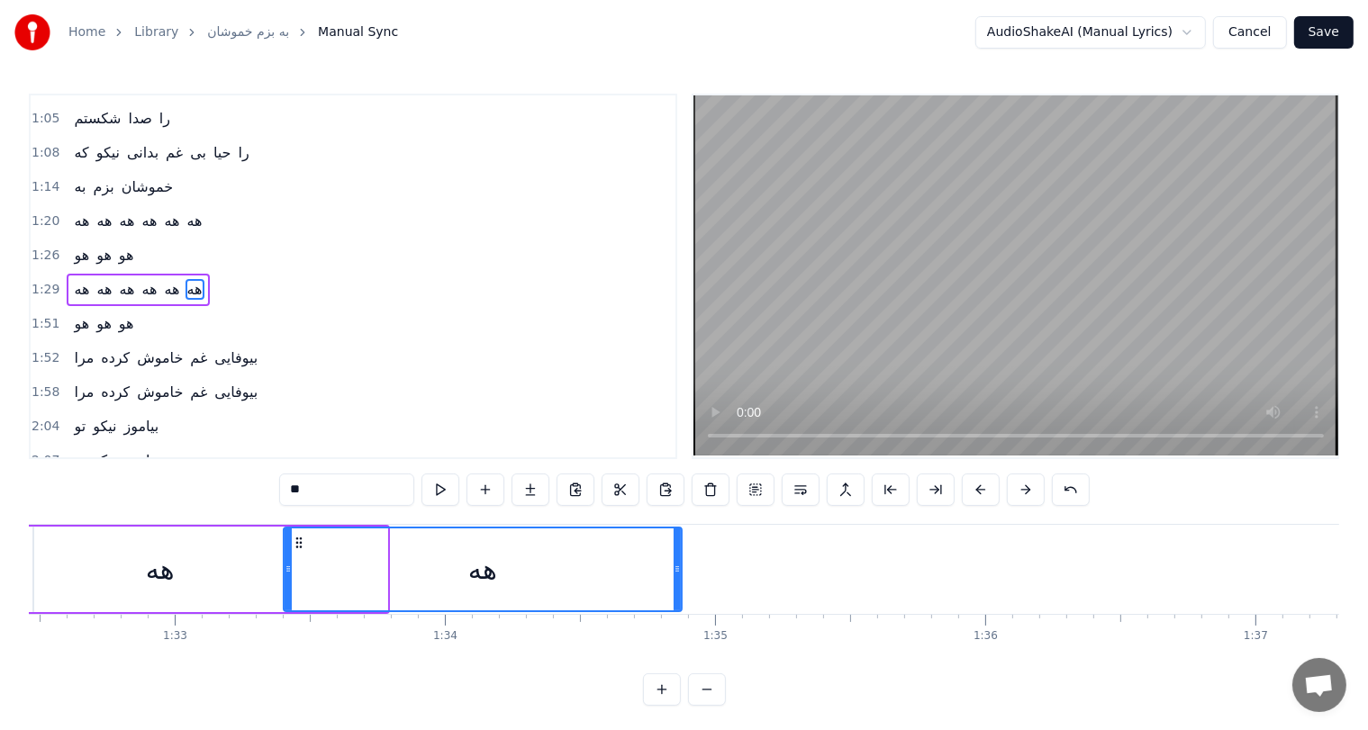
drag, startPoint x: 379, startPoint y: 566, endPoint x: 673, endPoint y: 540, distance: 294.8
click at [674, 540] on div at bounding box center [677, 570] width 7 height 82
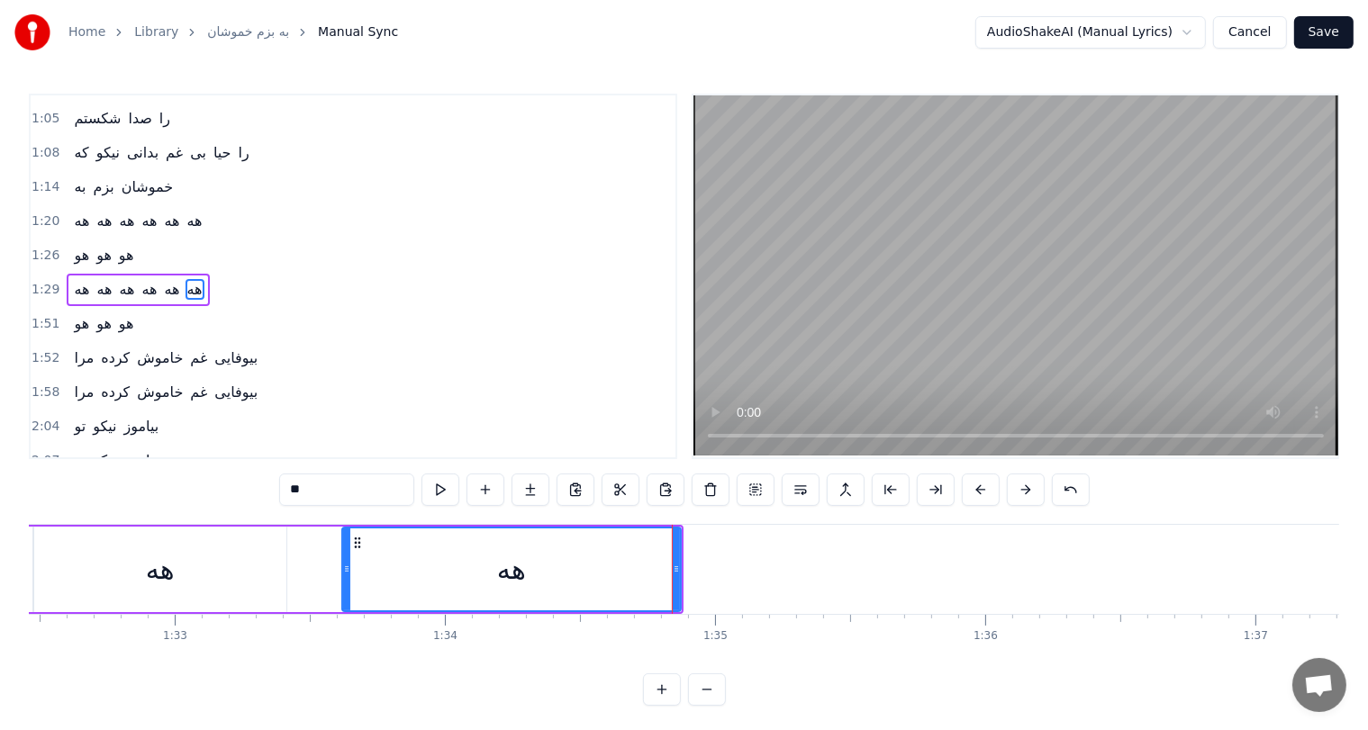
drag, startPoint x: 284, startPoint y: 577, endPoint x: 342, endPoint y: 577, distance: 58.5
click at [343, 577] on div at bounding box center [346, 570] width 7 height 82
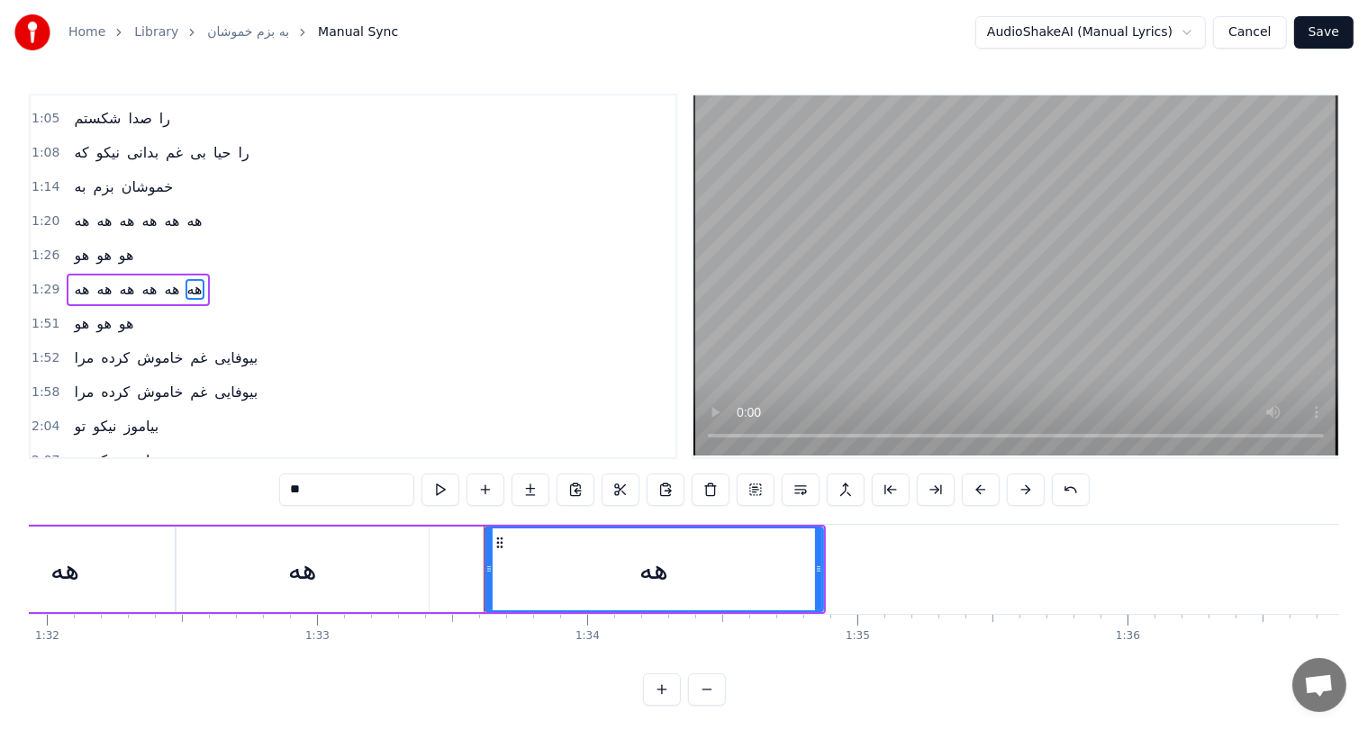
click at [342, 577] on div "هه" at bounding box center [303, 570] width 252 height 86
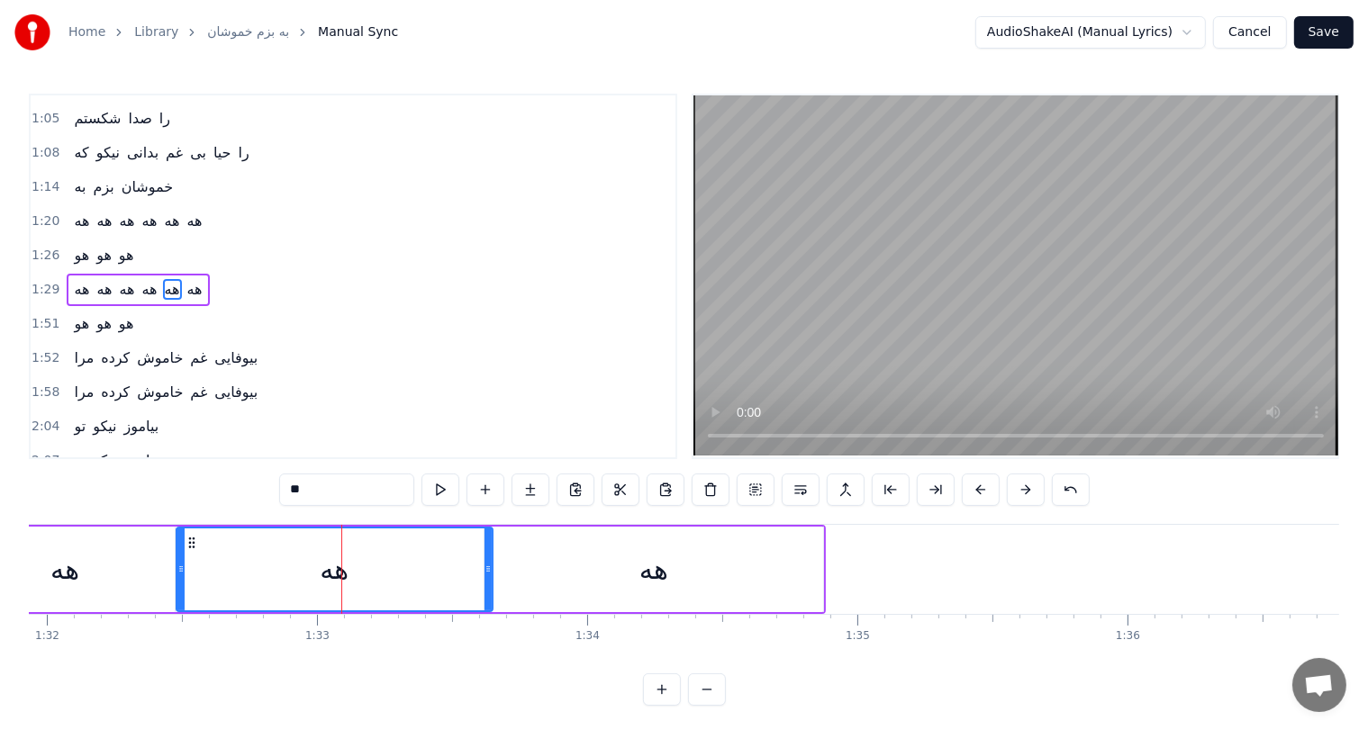
drag, startPoint x: 422, startPoint y: 569, endPoint x: 488, endPoint y: 569, distance: 65.7
click at [488, 569] on icon at bounding box center [488, 569] width 7 height 14
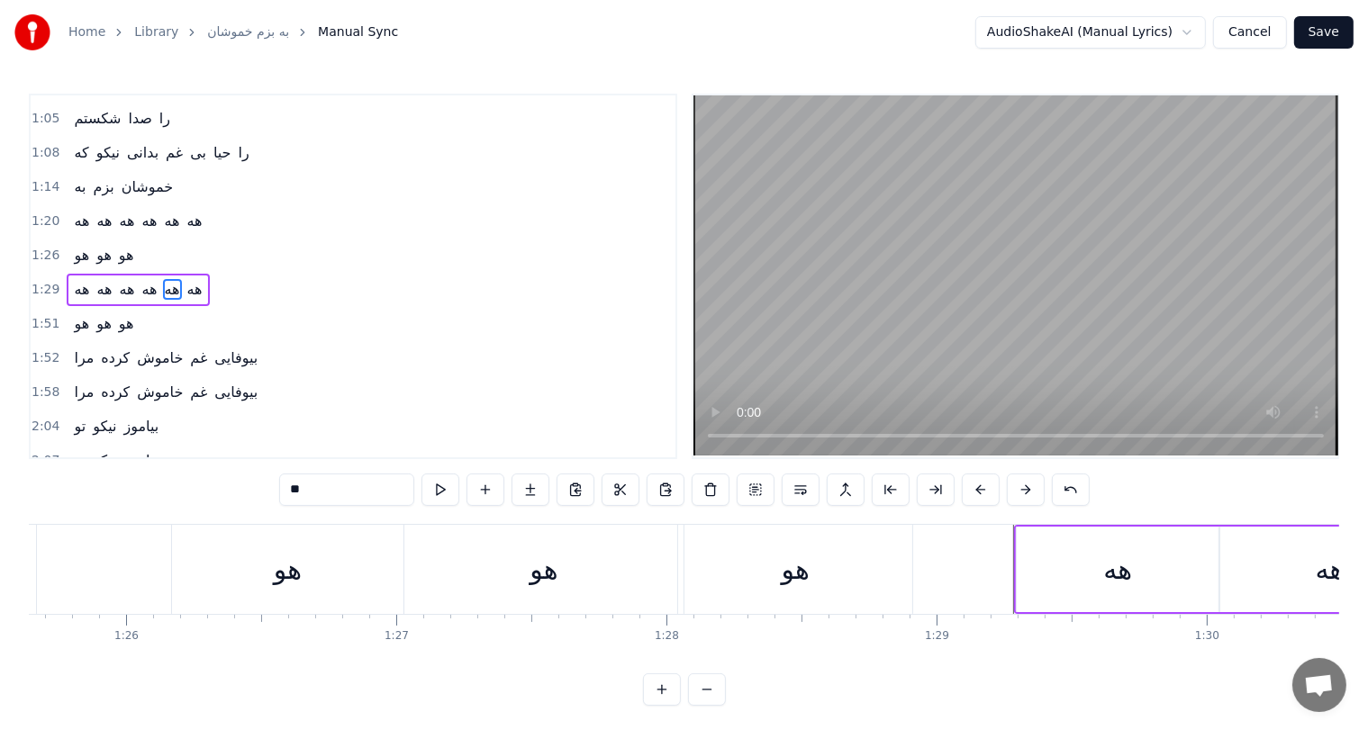
scroll to position [0, 23135]
click at [255, 584] on div "هو" at bounding box center [291, 569] width 231 height 89
type input "**"
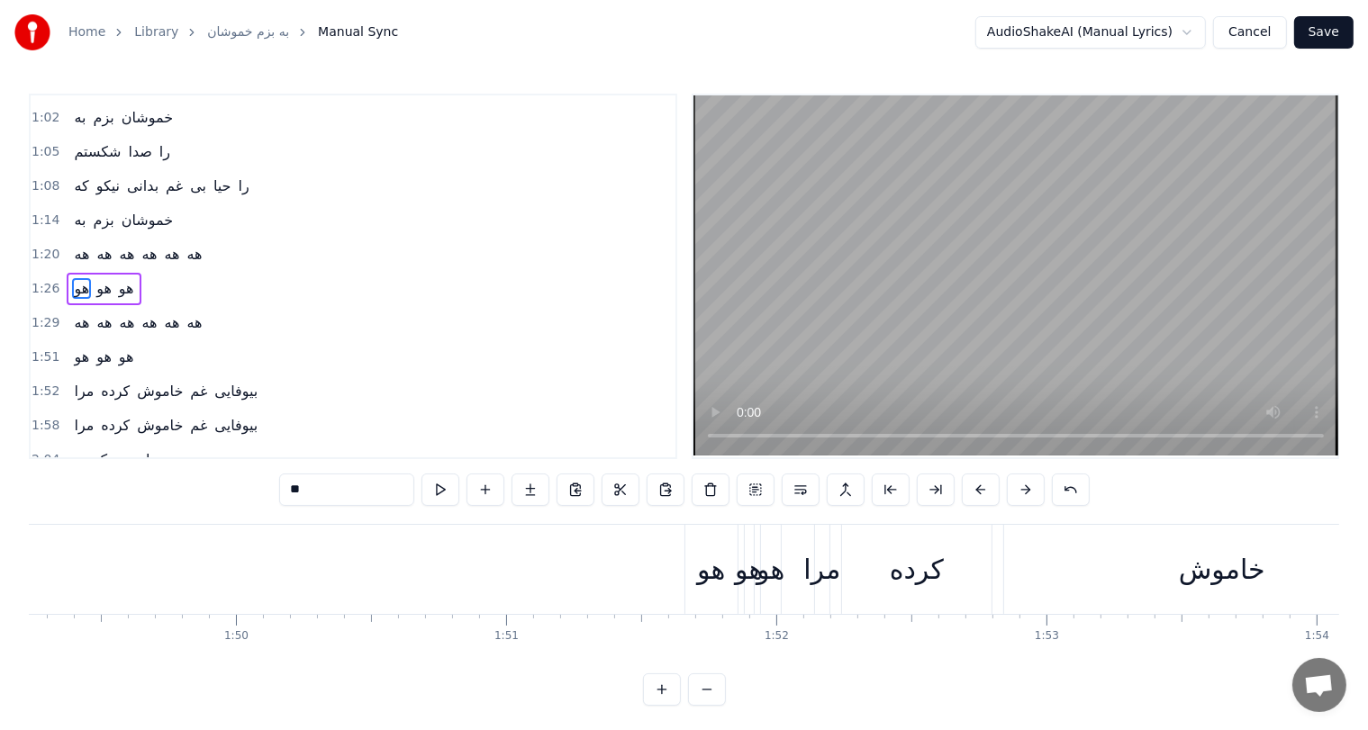
scroll to position [0, 29514]
click at [713, 572] on div "هو" at bounding box center [709, 569] width 28 height 41
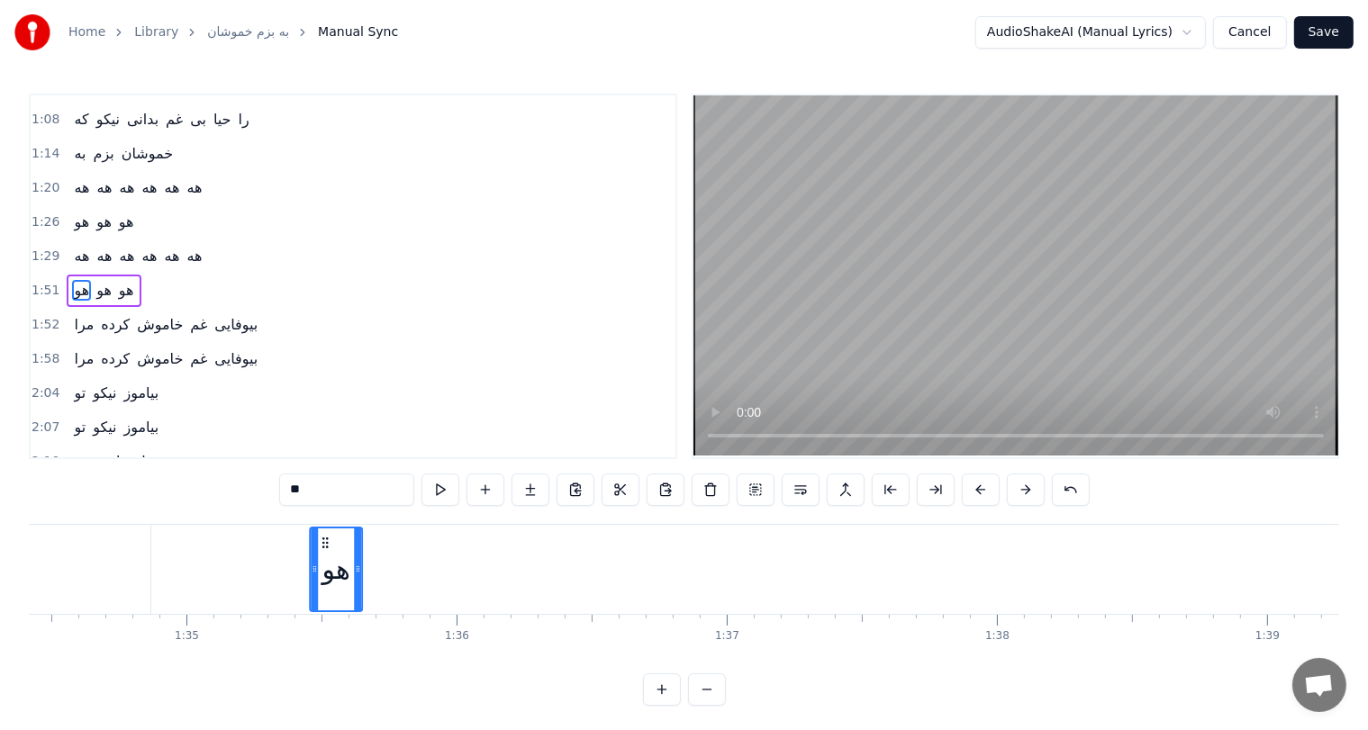
scroll to position [0, 25508]
drag, startPoint x: 697, startPoint y: 540, endPoint x: 328, endPoint y: 522, distance: 369.7
click at [328, 522] on div "0:43 به بزم خموشان 0:46 به بزم خموشان 0:49 شكستم صدا را 0:52 که نیکو بدانی غم ب…" at bounding box center [684, 400] width 1310 height 612
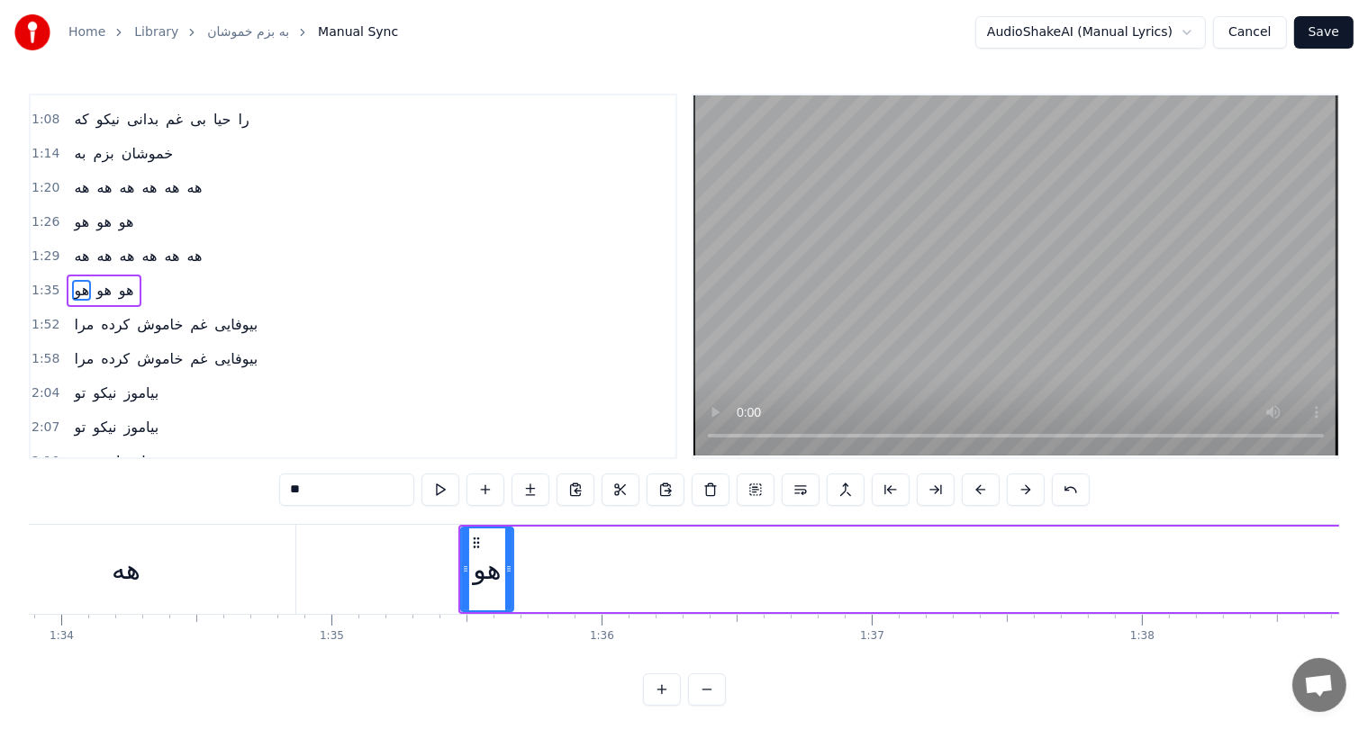
scroll to position [0, 25427]
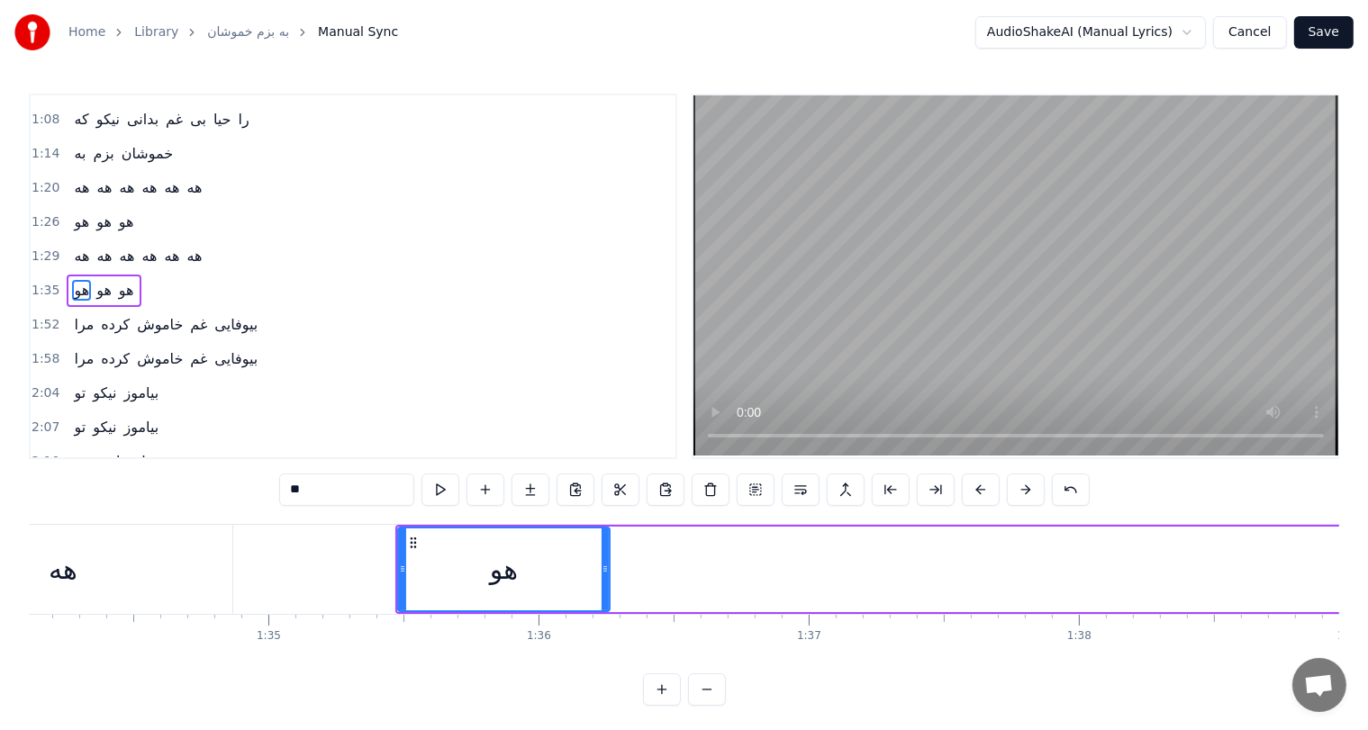
drag, startPoint x: 444, startPoint y: 568, endPoint x: 603, endPoint y: 566, distance: 159.4
click at [603, 566] on icon at bounding box center [605, 569] width 7 height 14
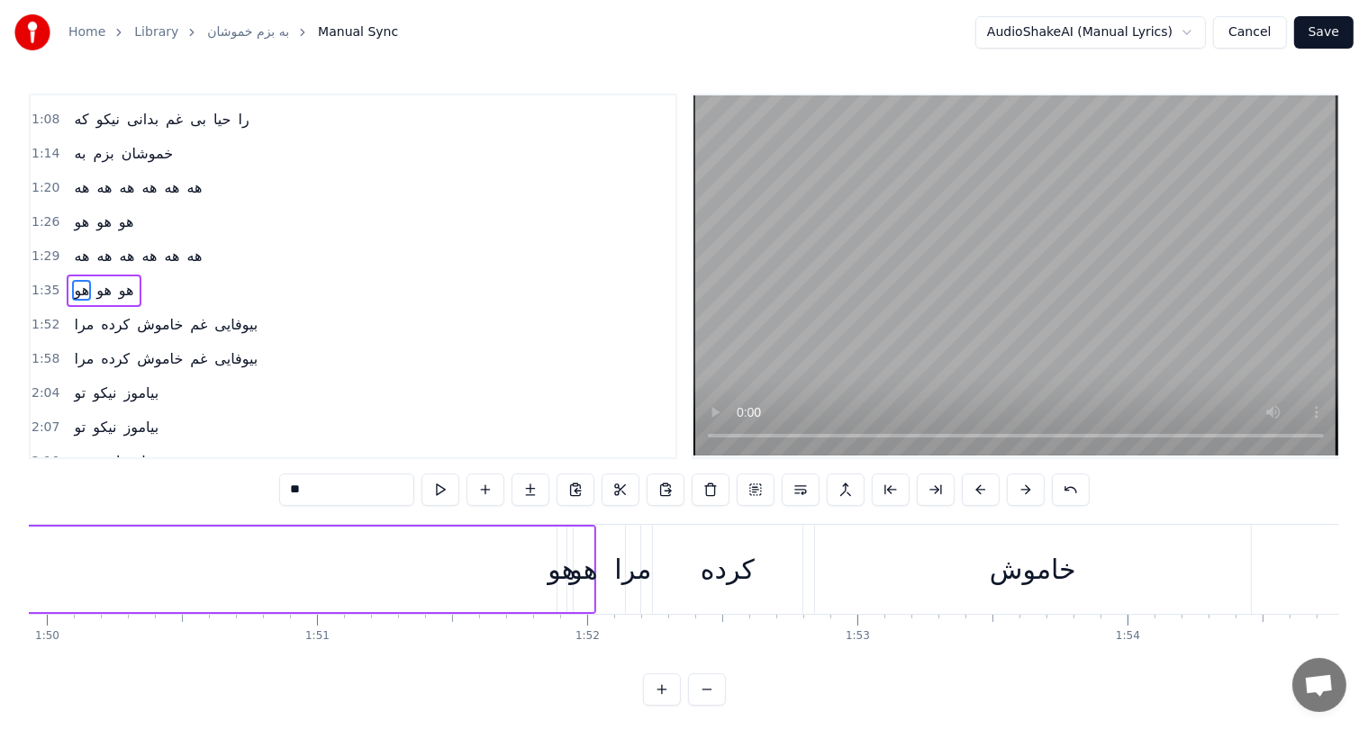
scroll to position [0, 29424]
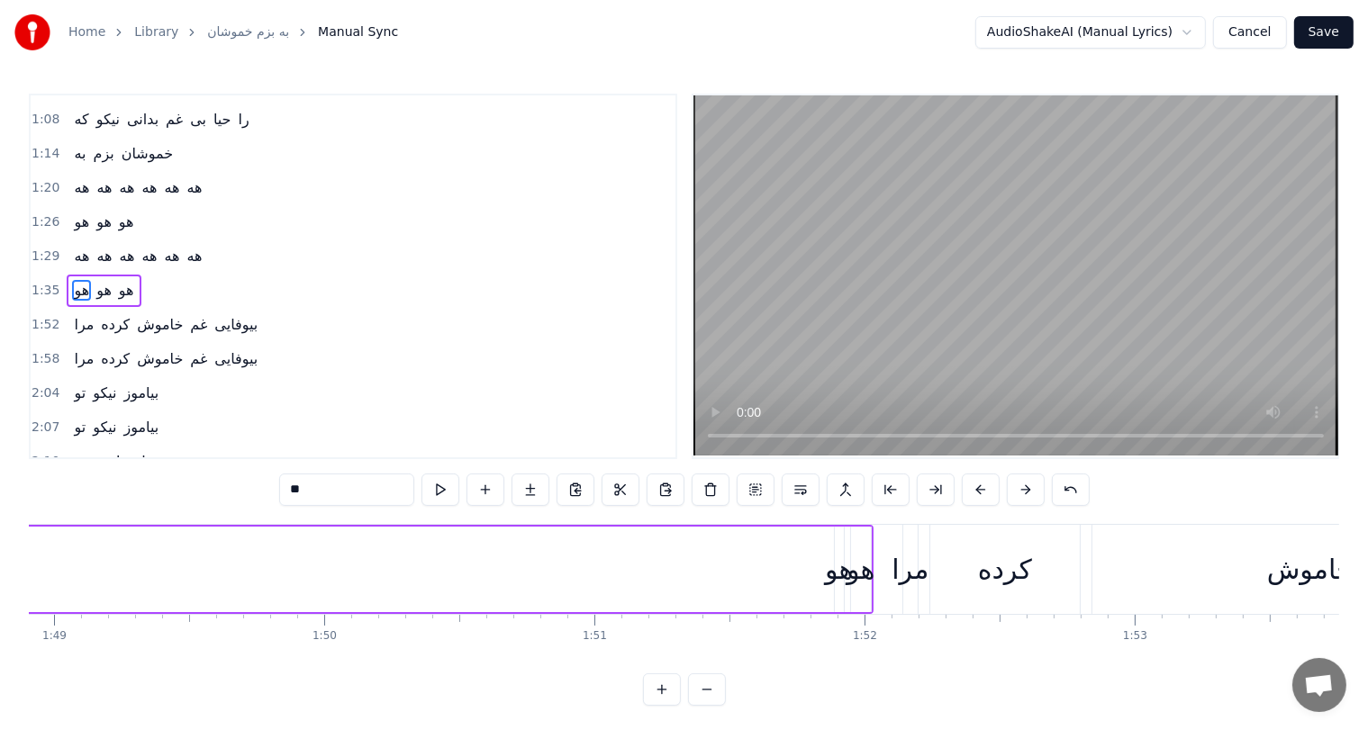
click at [838, 568] on div "هو" at bounding box center [839, 569] width 28 height 41
drag, startPoint x: 842, startPoint y: 568, endPoint x: 970, endPoint y: 566, distance: 127.9
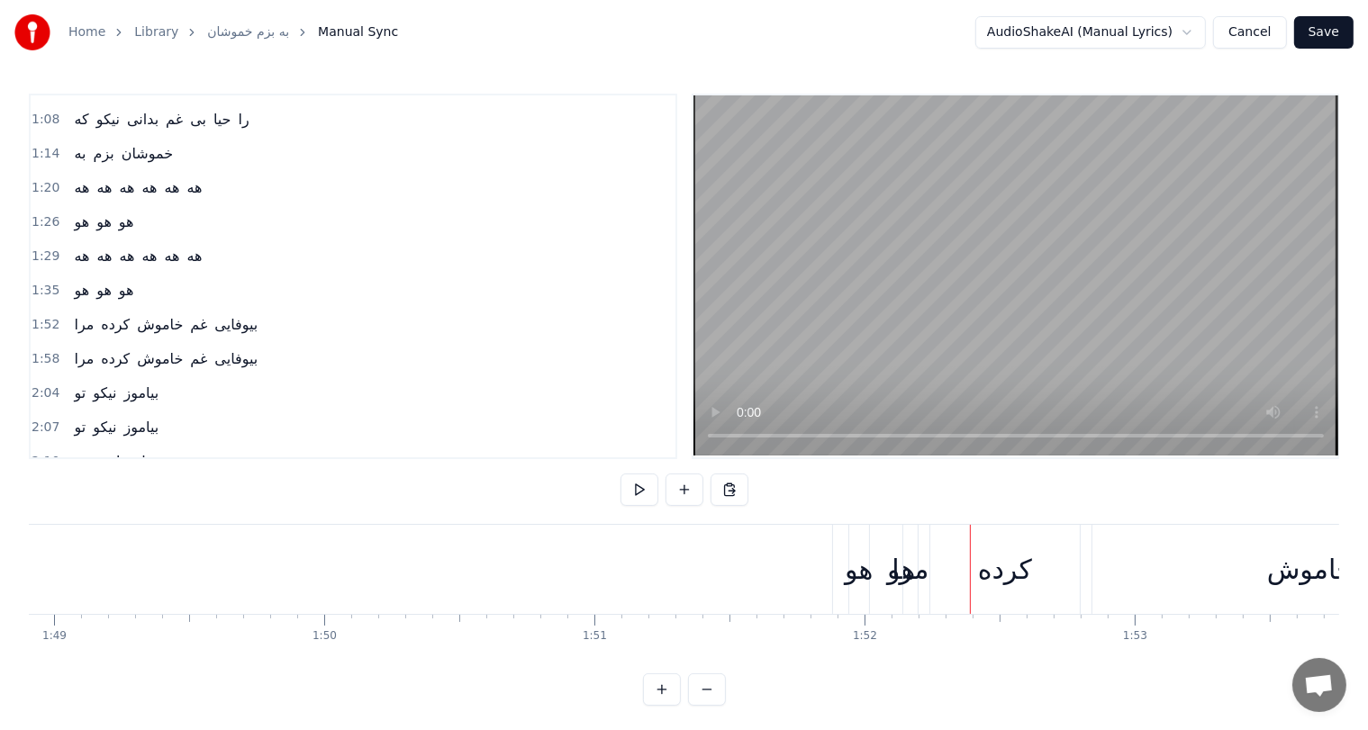
click at [860, 574] on div "هو" at bounding box center [859, 569] width 28 height 41
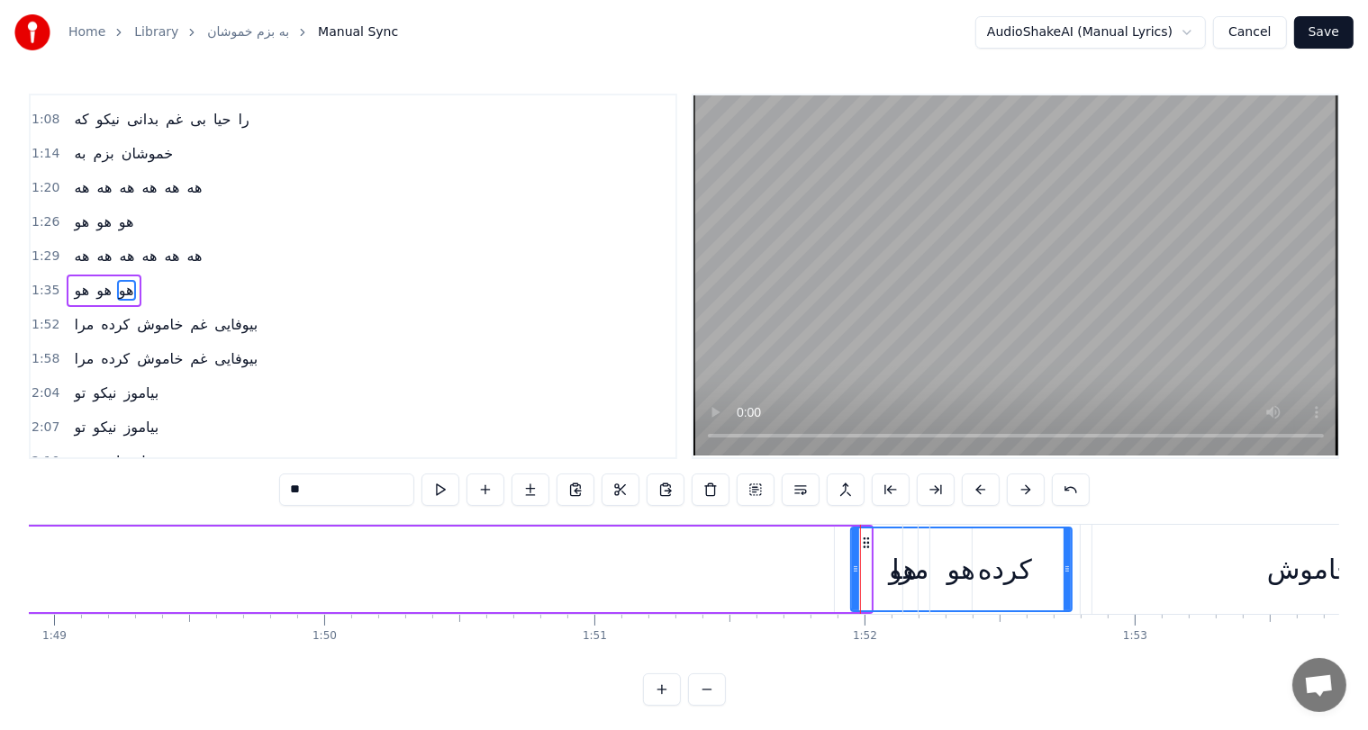
drag, startPoint x: 865, startPoint y: 567, endPoint x: 1065, endPoint y: 575, distance: 201.0
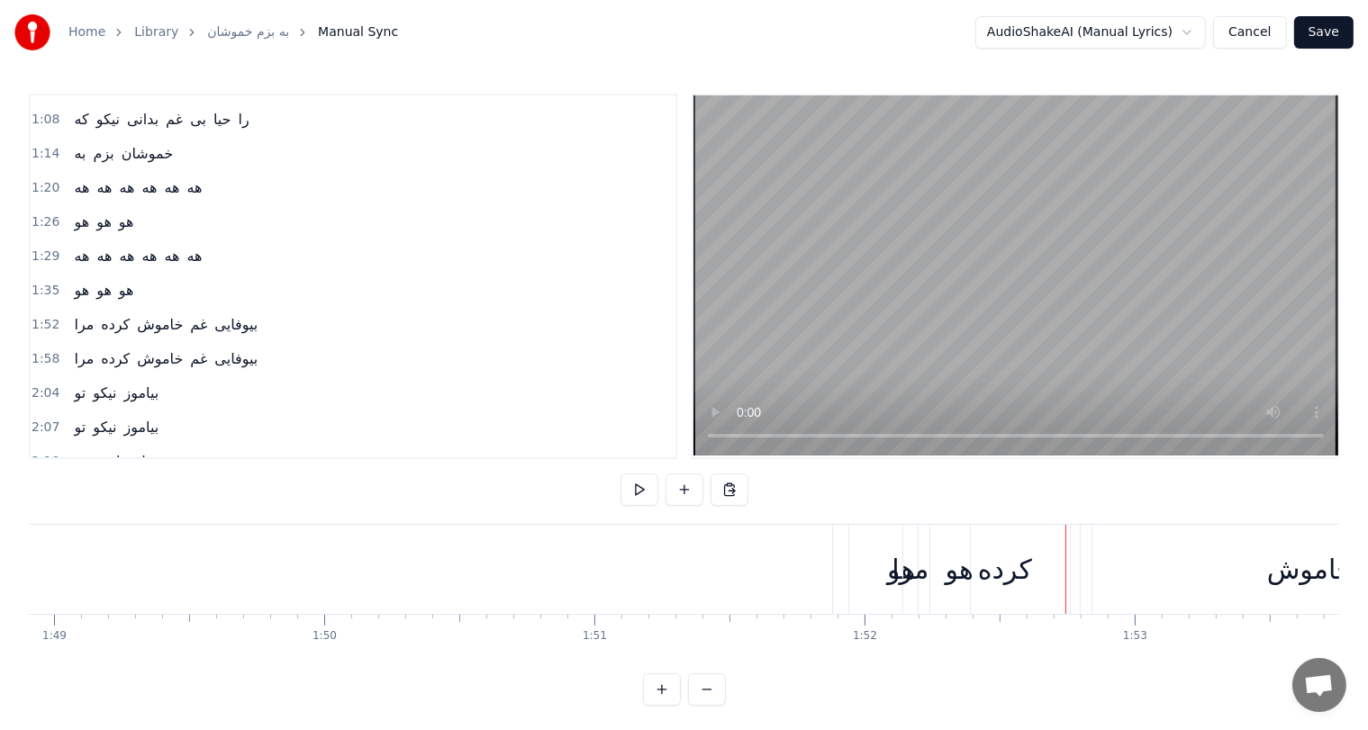
click at [892, 573] on div "هو" at bounding box center [959, 569] width 221 height 89
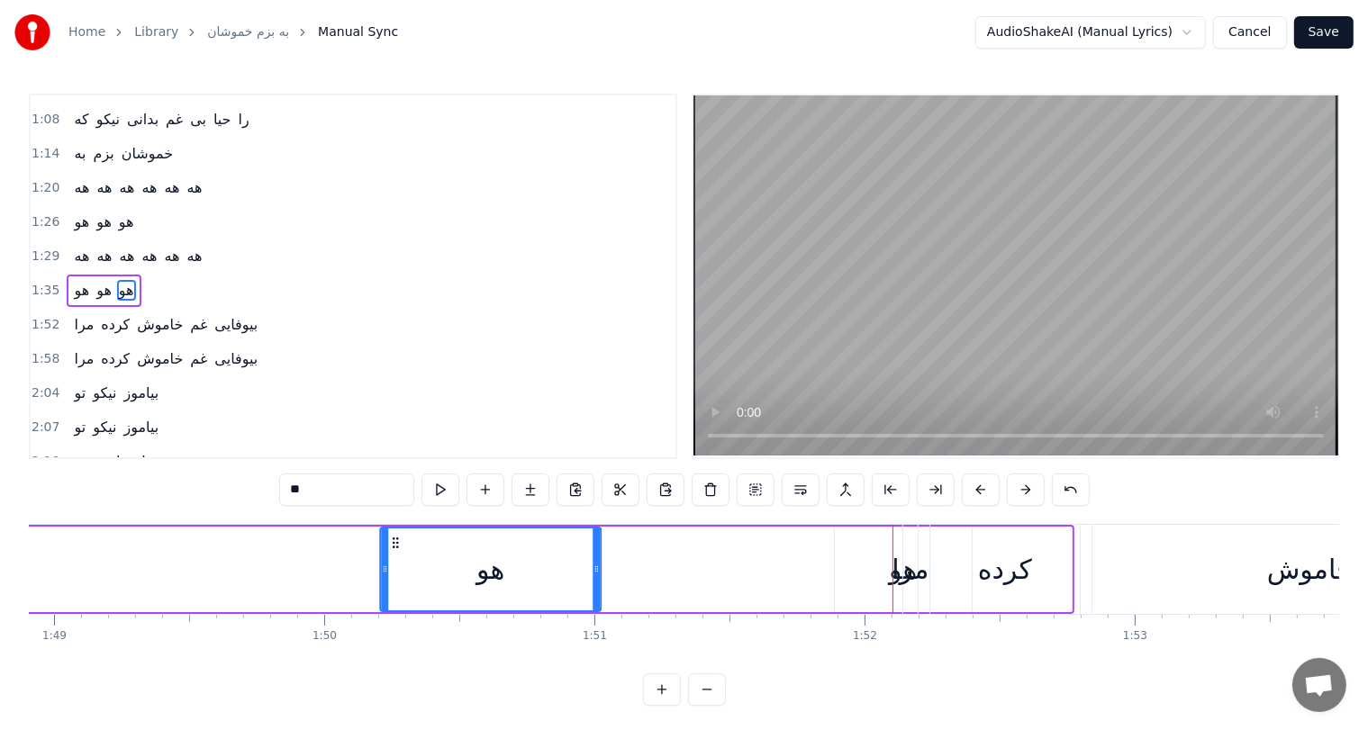
drag, startPoint x: 865, startPoint y: 540, endPoint x: 393, endPoint y: 540, distance: 471.9
click at [393, 540] on icon at bounding box center [395, 543] width 14 height 14
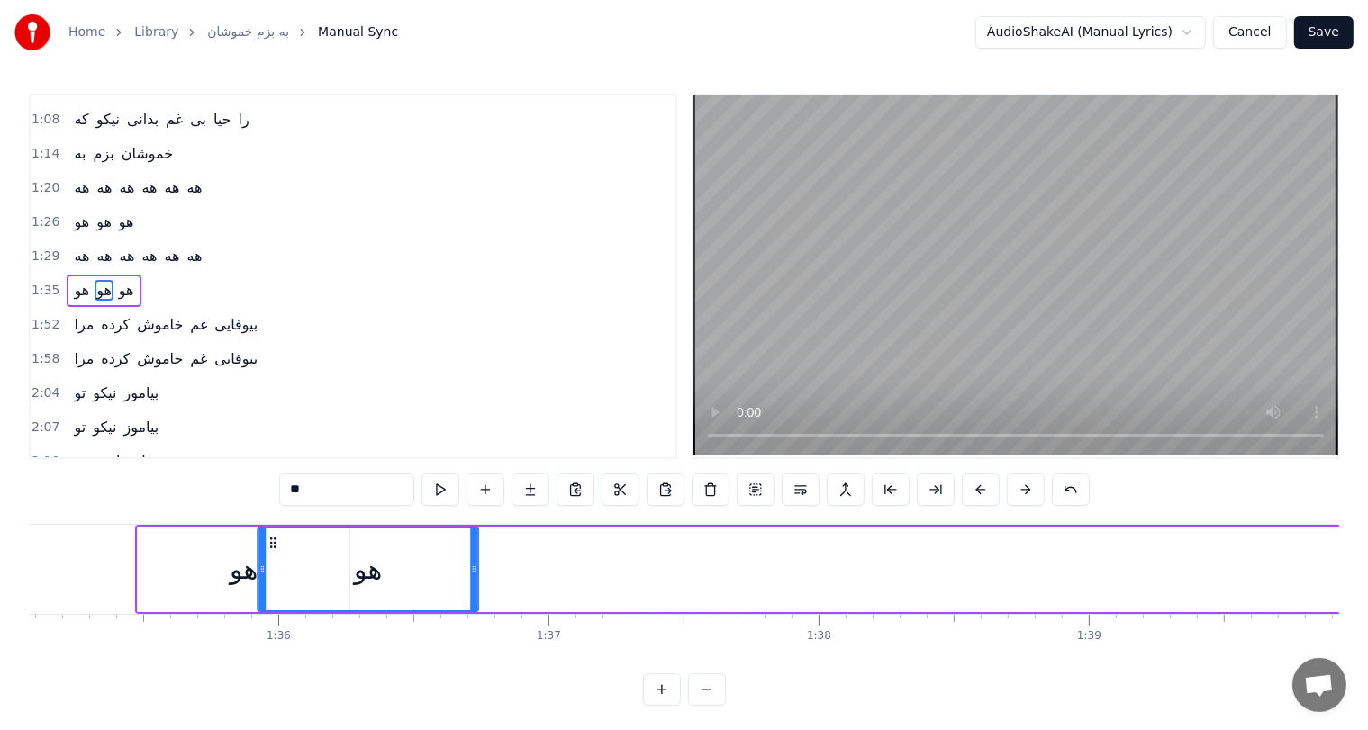
scroll to position [0, 25682]
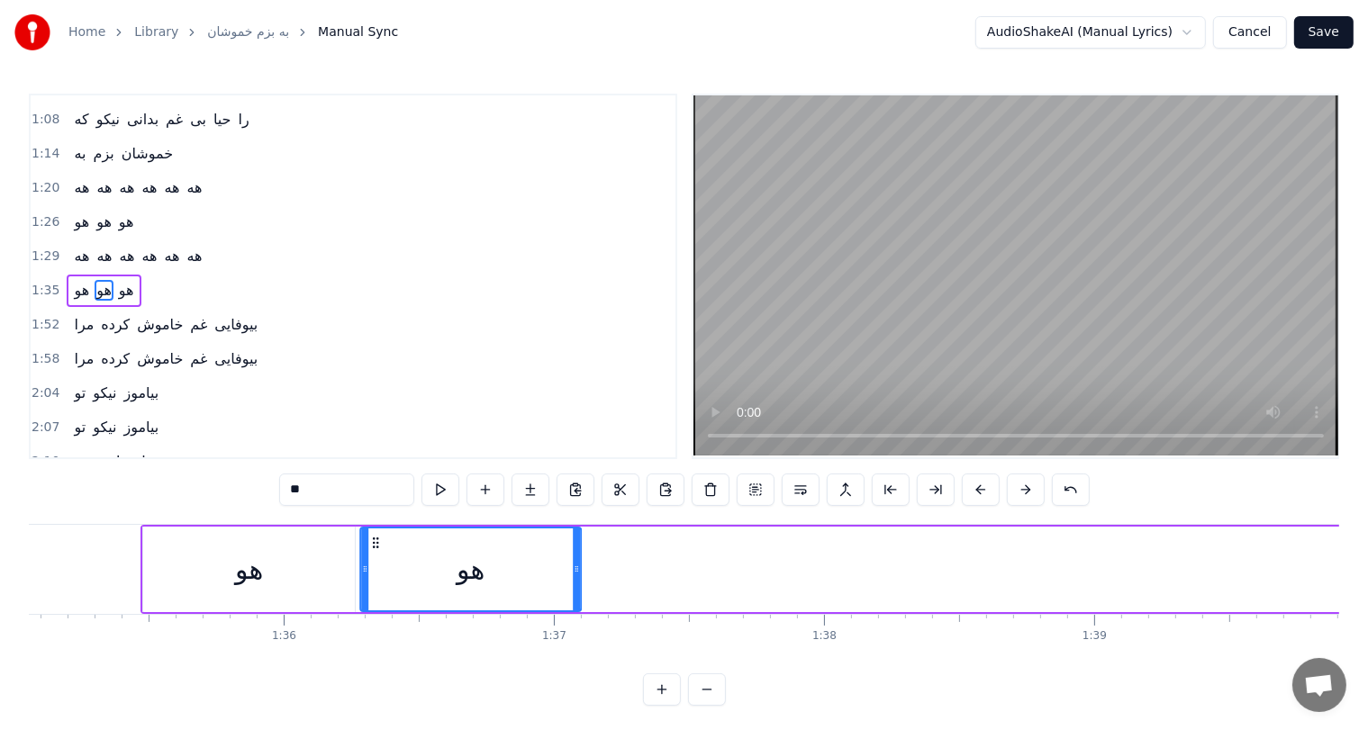
drag, startPoint x: 393, startPoint y: 540, endPoint x: 371, endPoint y: 557, distance: 27.0
click at [371, 557] on div "هو" at bounding box center [470, 570] width 219 height 82
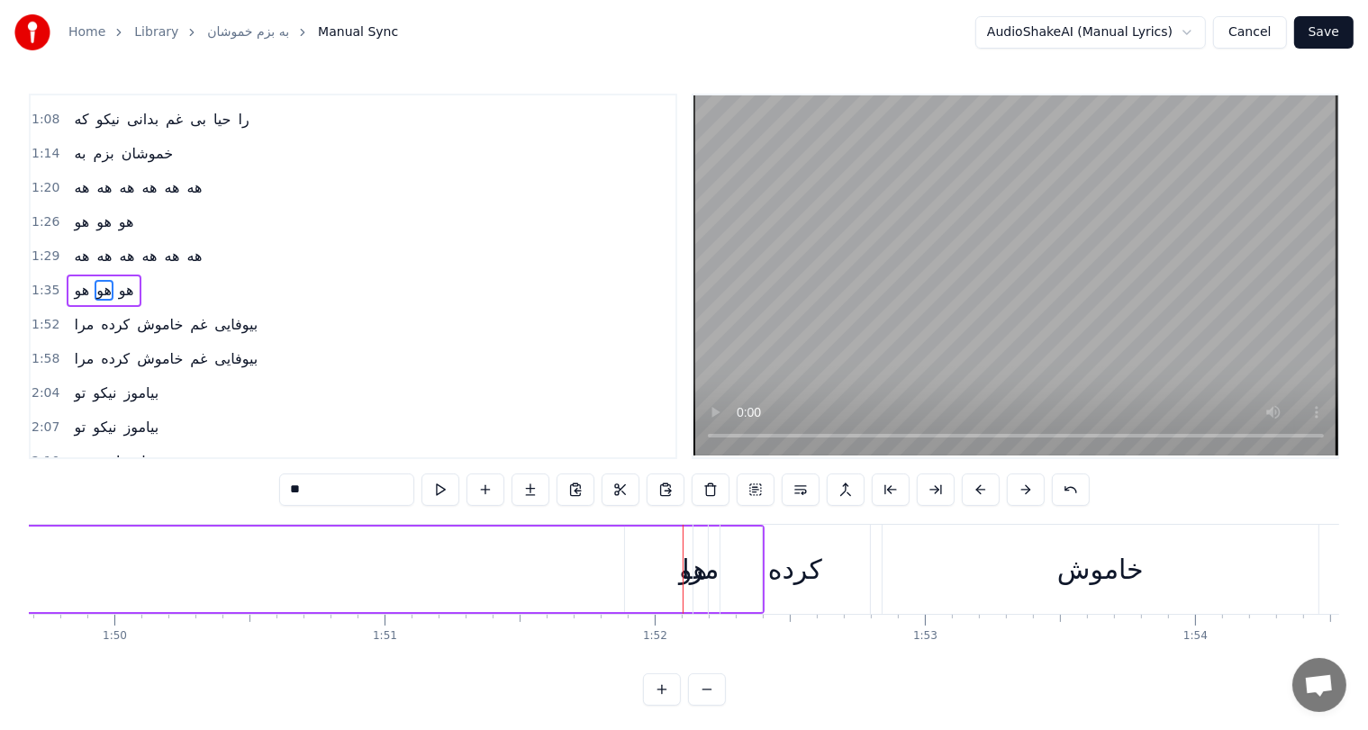
scroll to position [0, 29606]
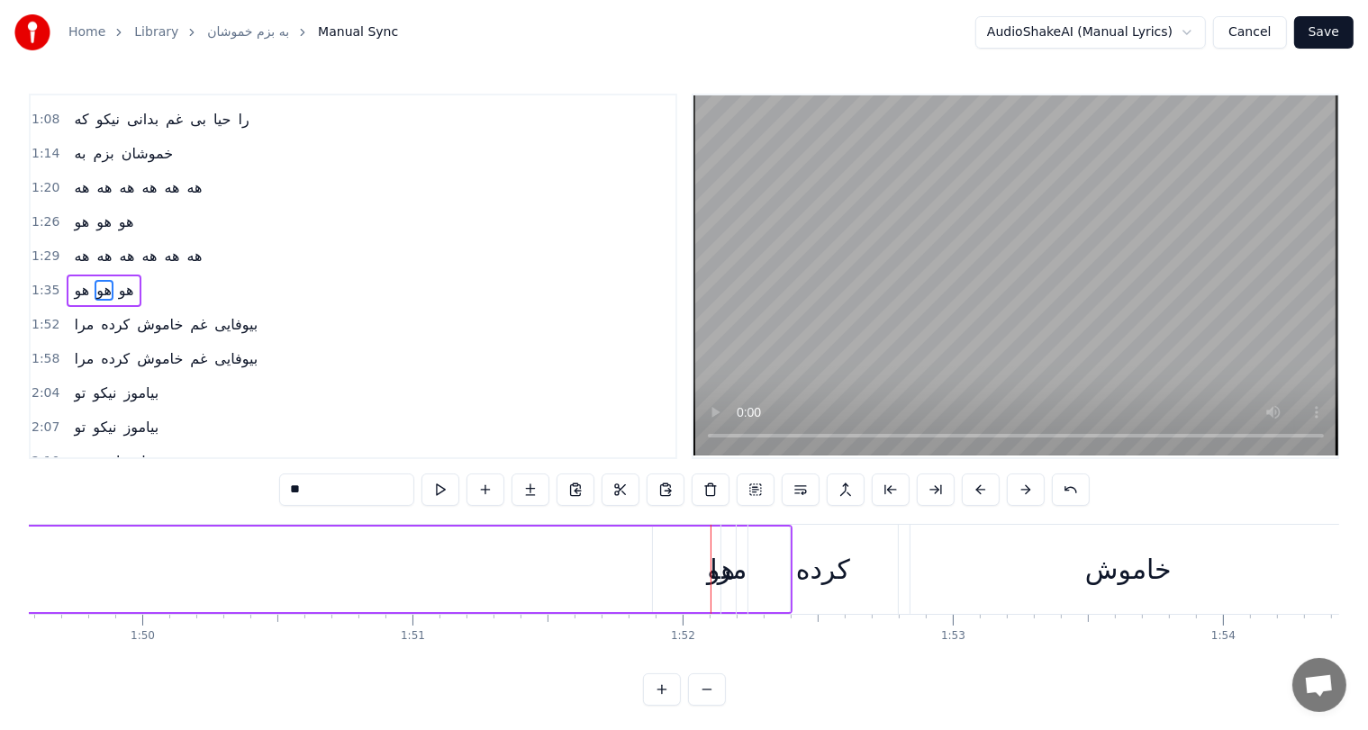
click at [715, 568] on div "مرا" at bounding box center [728, 569] width 37 height 41
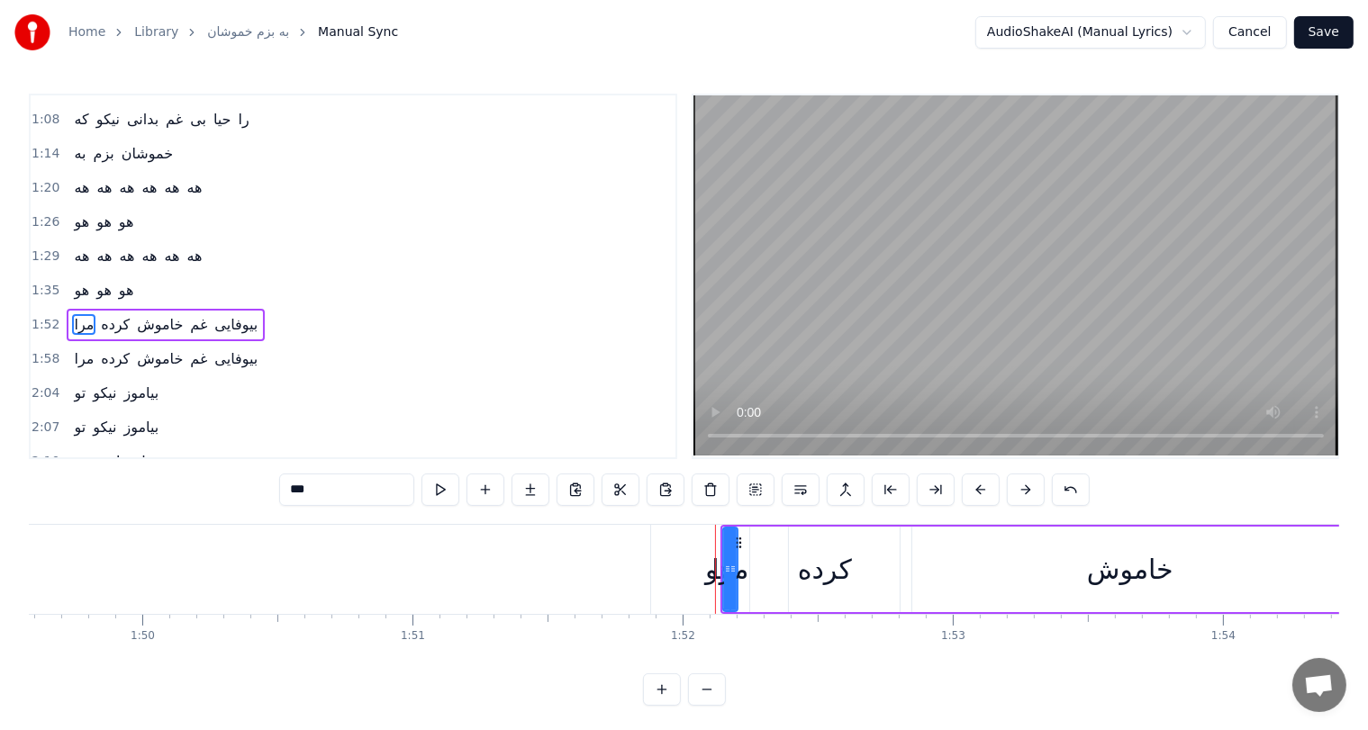
scroll to position [266, 0]
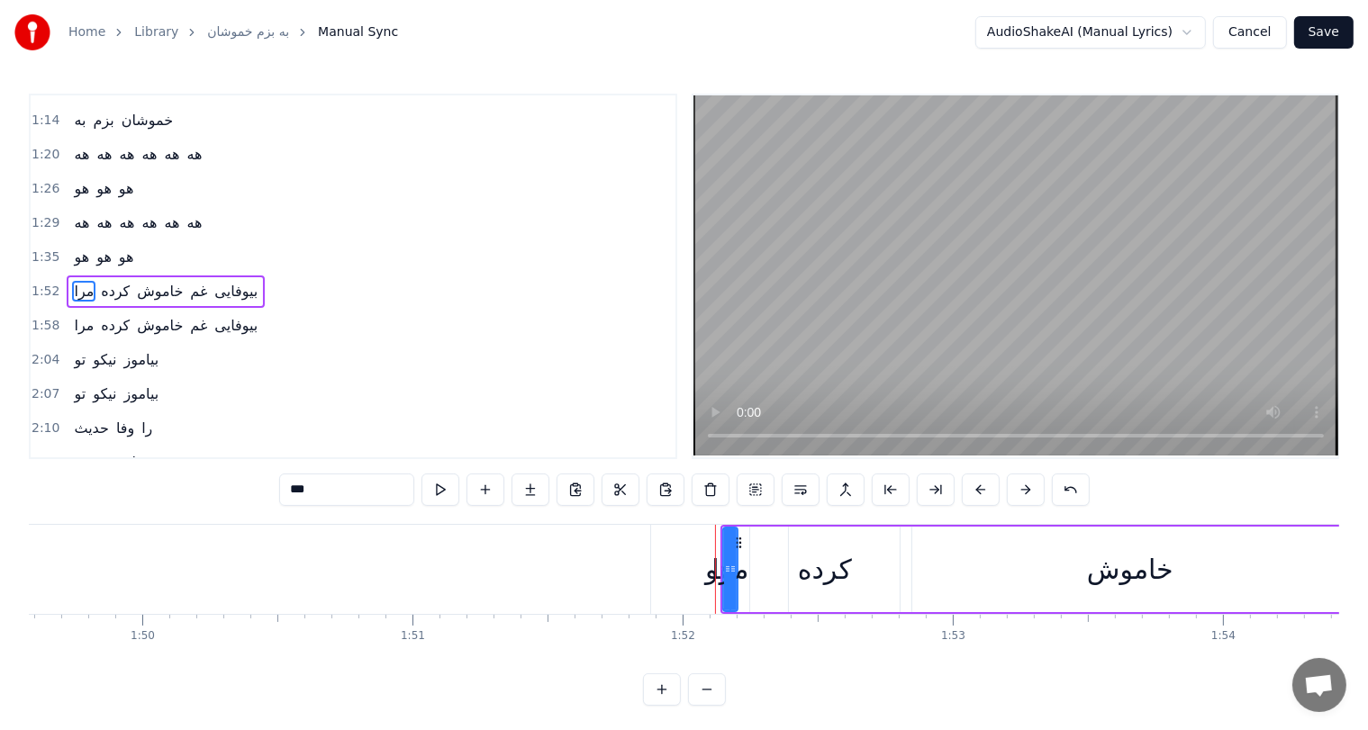
click at [705, 571] on div "هو" at bounding box center [719, 569] width 28 height 41
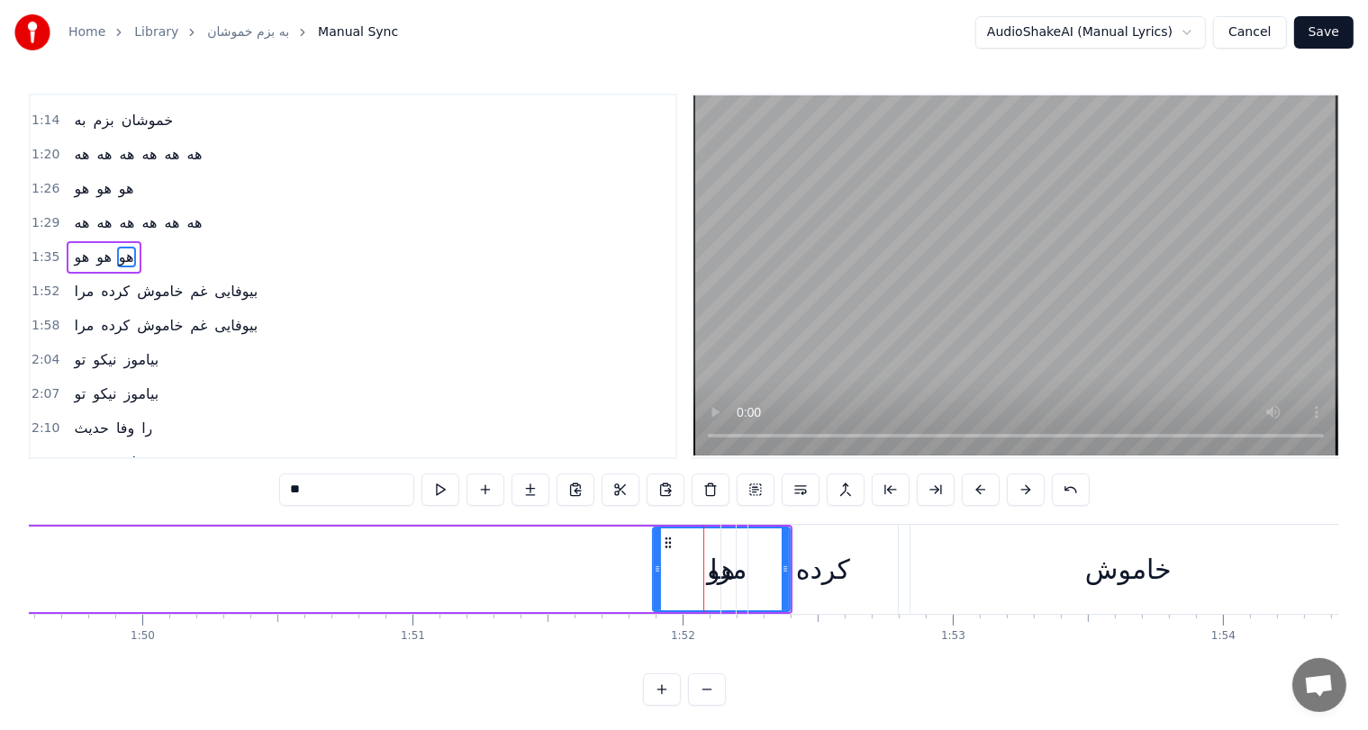
scroll to position [232, 0]
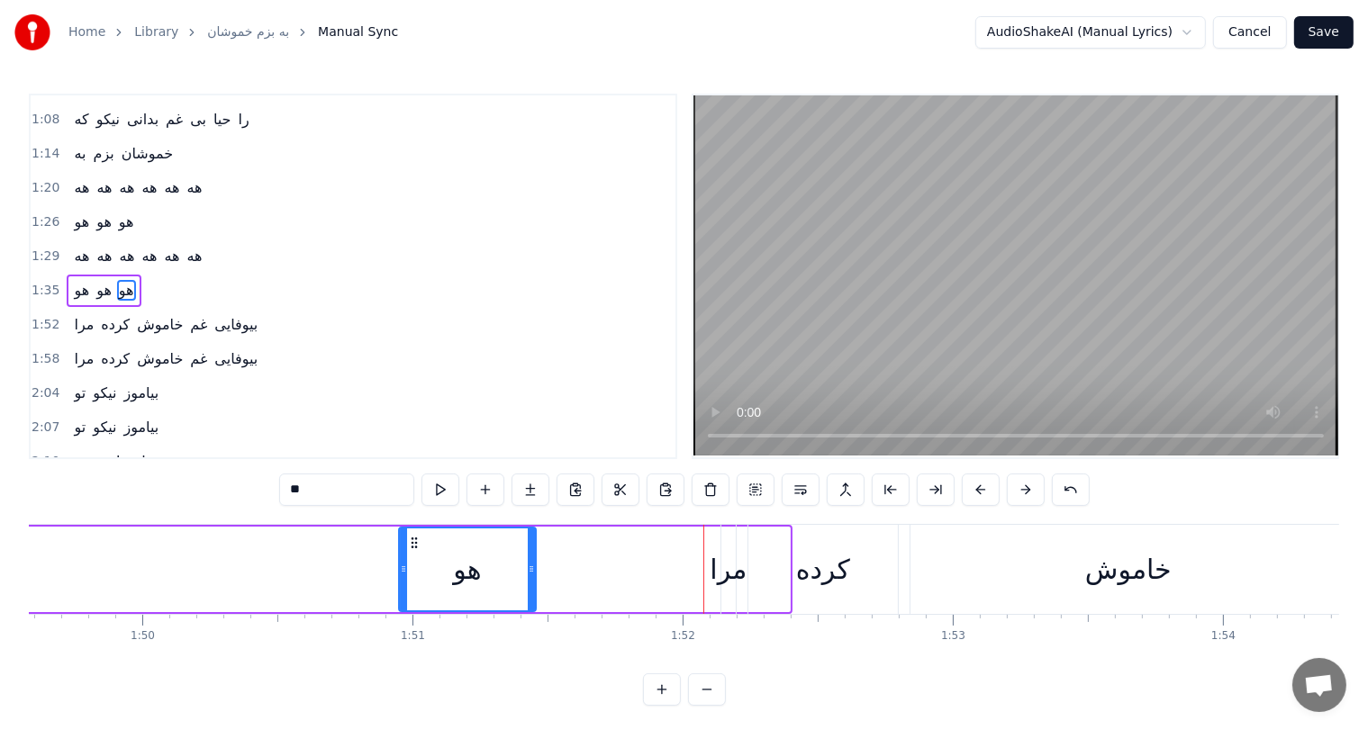
drag, startPoint x: 663, startPoint y: 535, endPoint x: 406, endPoint y: 540, distance: 256.7
click at [407, 540] on icon at bounding box center [414, 543] width 14 height 14
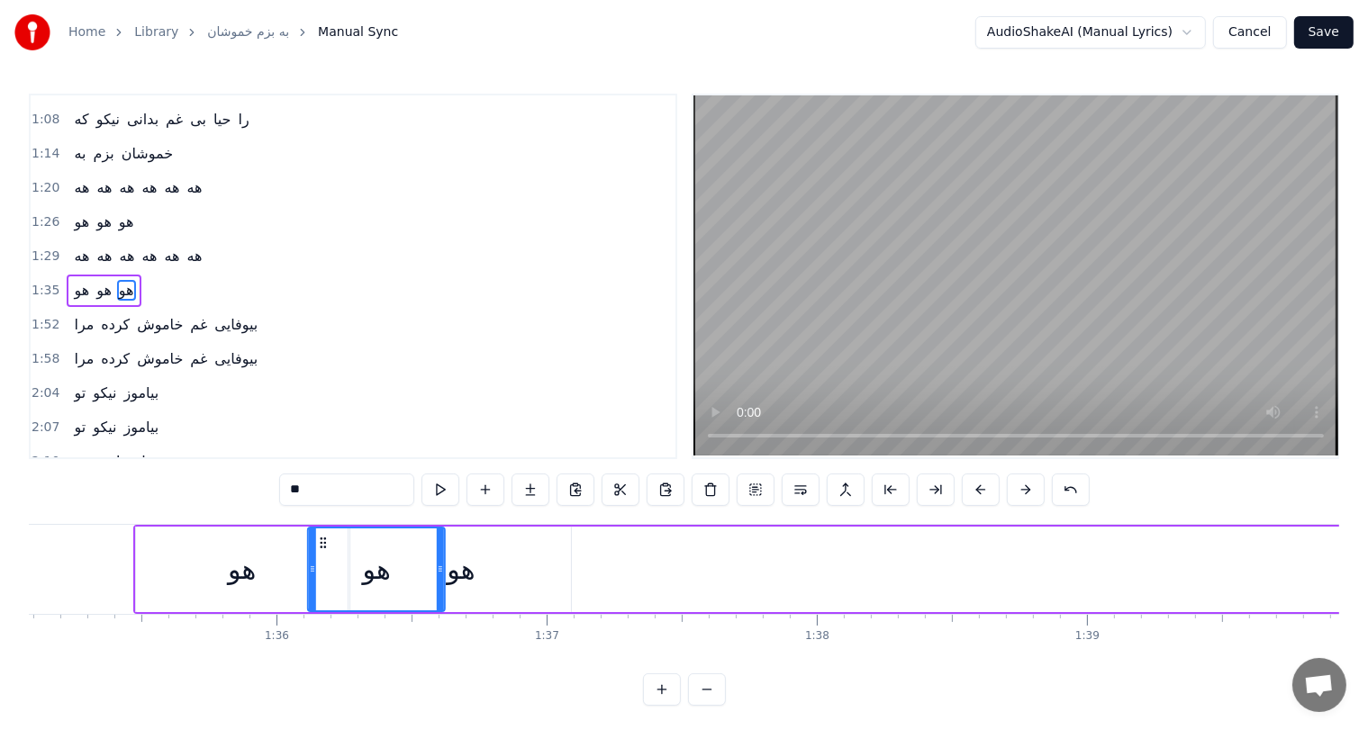
scroll to position [0, 25689]
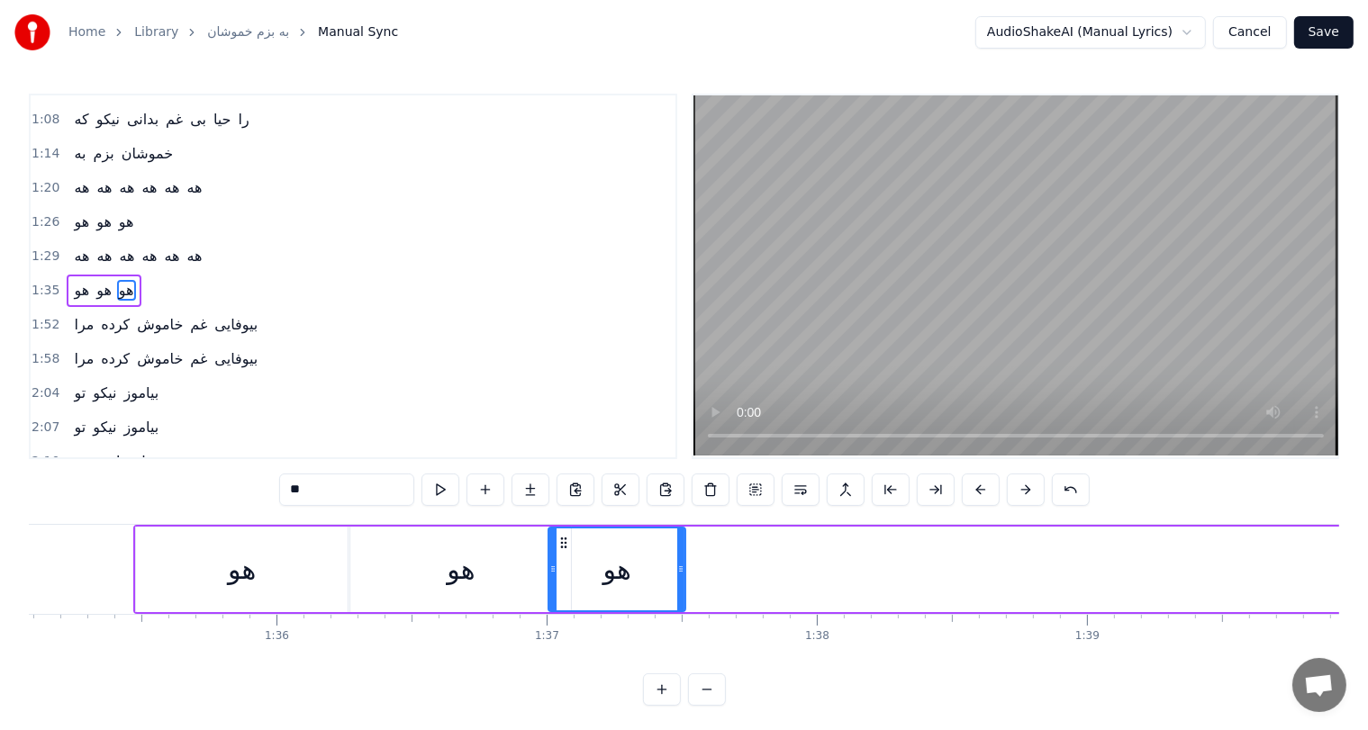
drag, startPoint x: 407, startPoint y: 539, endPoint x: 559, endPoint y: 527, distance: 152.7
click at [559, 529] on div "هو" at bounding box center [616, 570] width 135 height 82
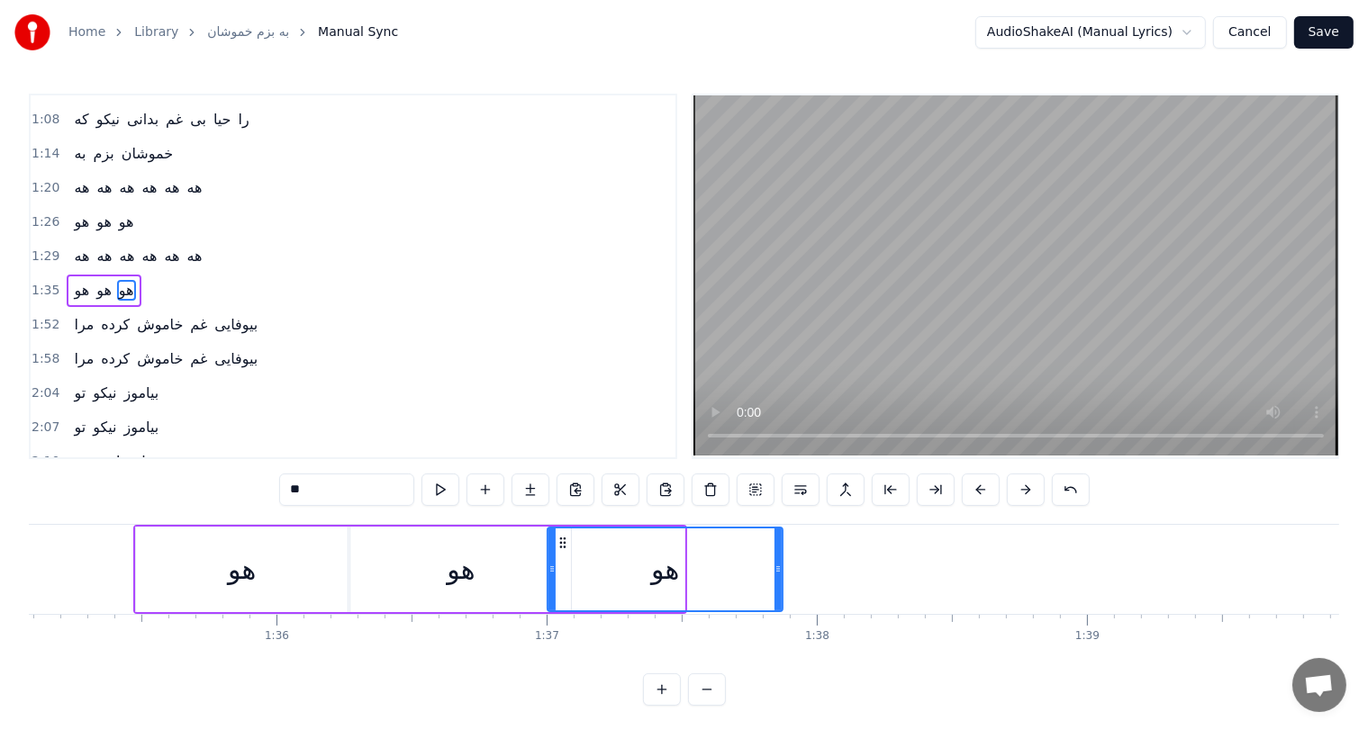
drag, startPoint x: 677, startPoint y: 566, endPoint x: 782, endPoint y: 562, distance: 104.5
click at [782, 562] on icon at bounding box center [778, 569] width 7 height 14
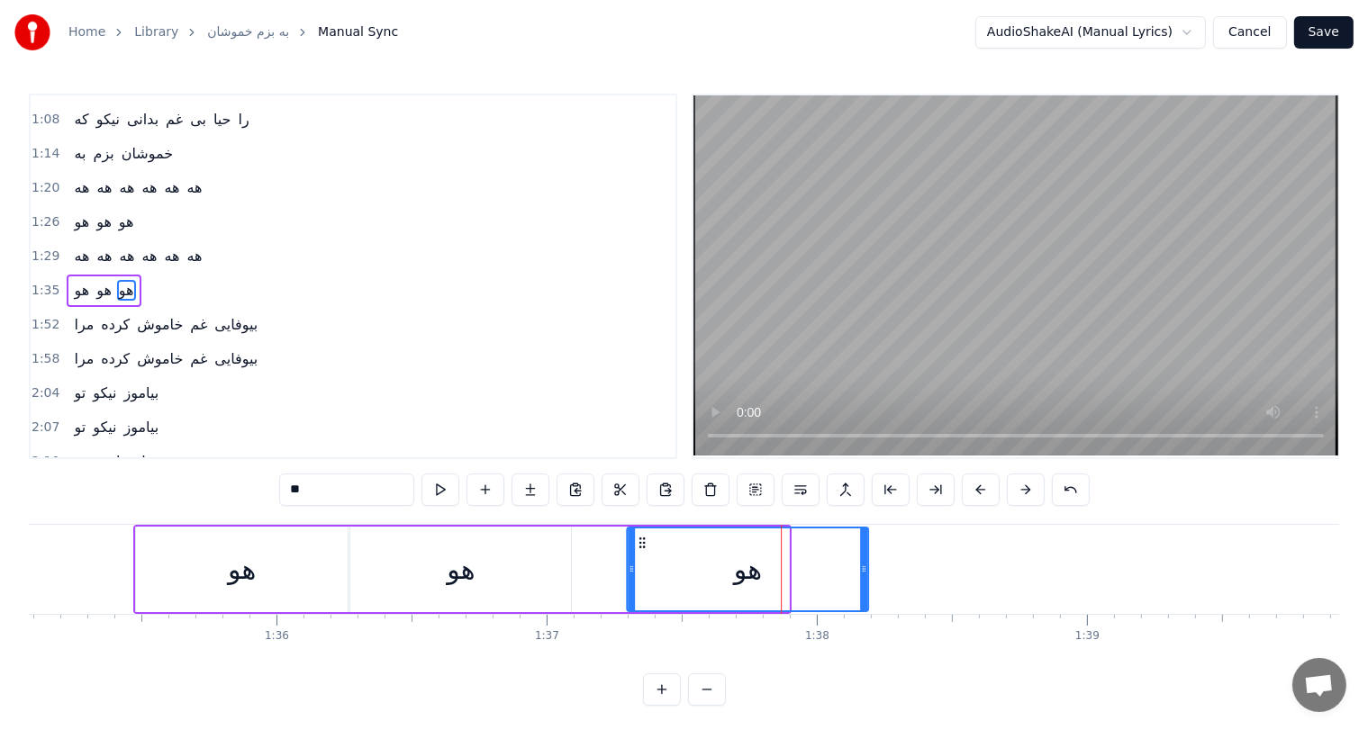
drag, startPoint x: 558, startPoint y: 542, endPoint x: 638, endPoint y: 542, distance: 79.3
click at [640, 542] on circle at bounding box center [640, 542] width 1 height 1
click at [471, 573] on div "هو" at bounding box center [461, 569] width 28 height 41
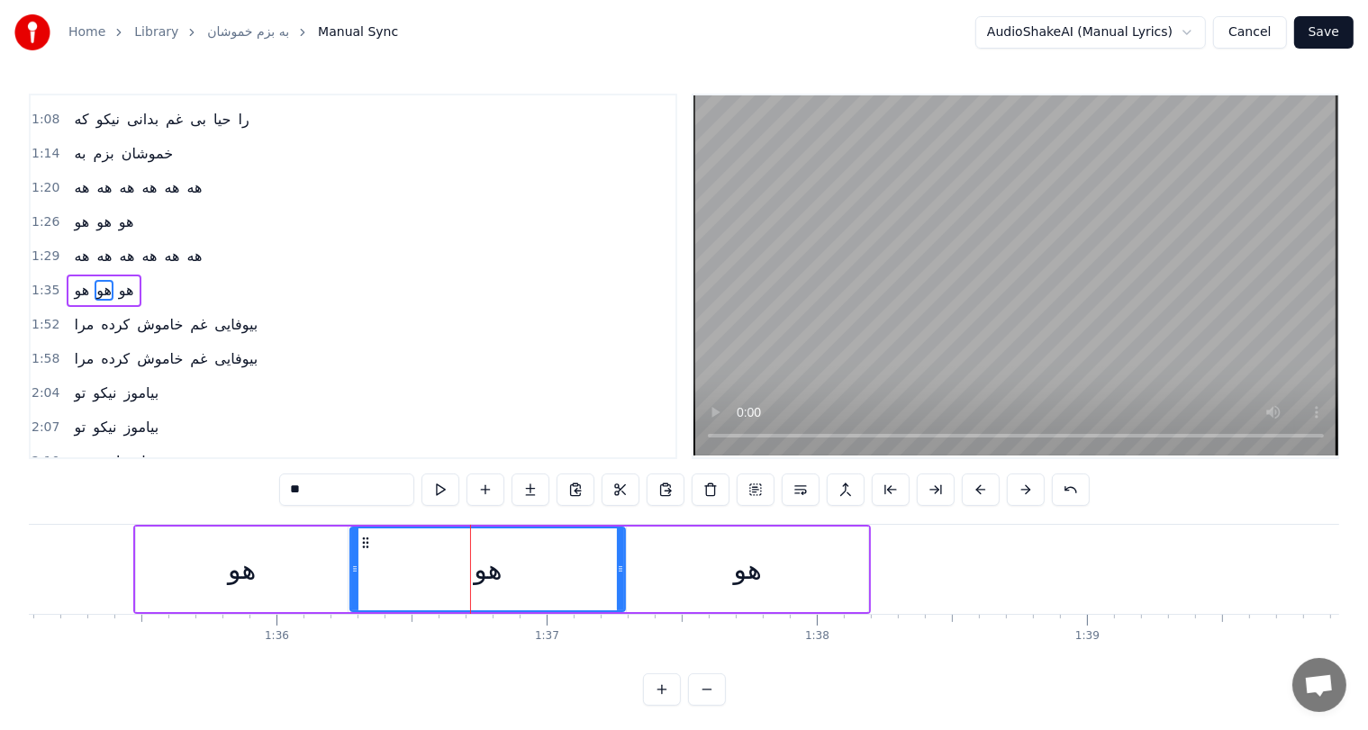
drag, startPoint x: 567, startPoint y: 566, endPoint x: 627, endPoint y: 566, distance: 59.4
click at [622, 566] on circle at bounding box center [621, 566] width 1 height 1
click at [299, 560] on div "هو" at bounding box center [242, 570] width 212 height 86
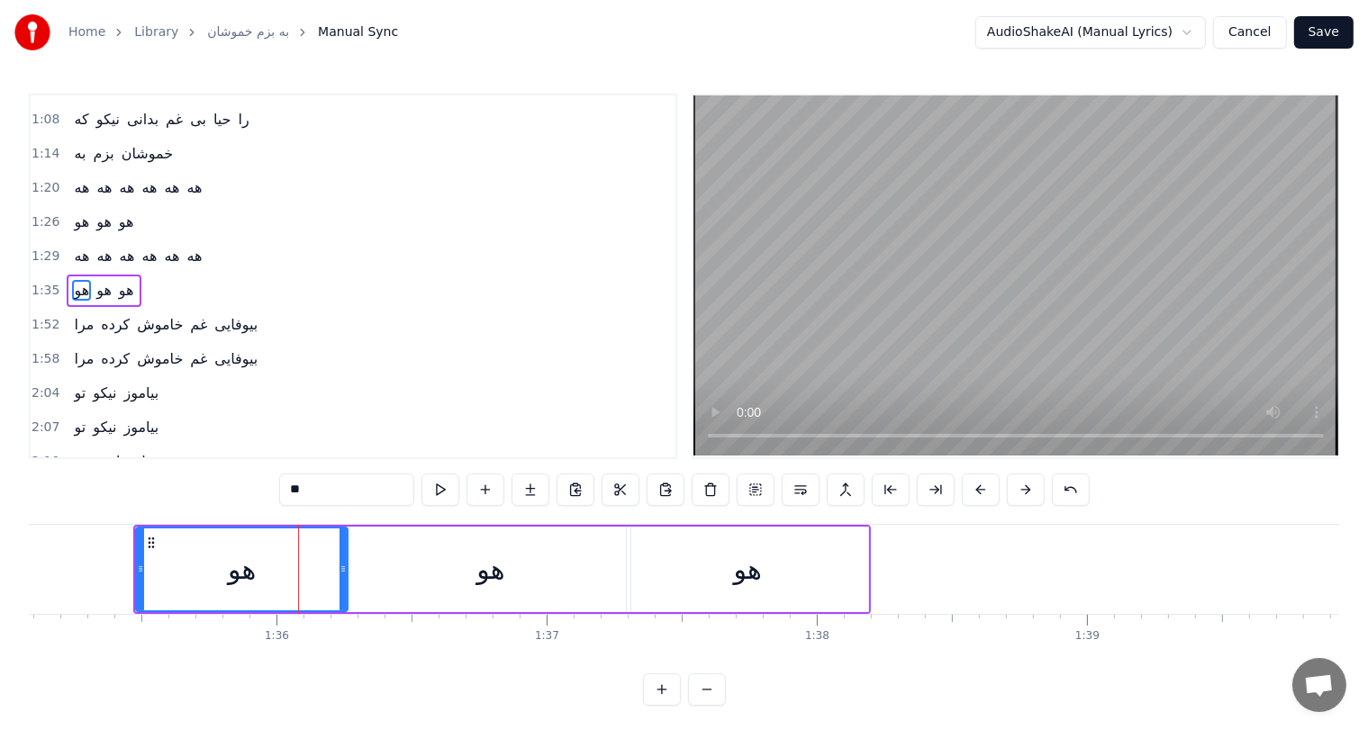
click at [242, 569] on div "هو" at bounding box center [242, 569] width 28 height 41
click at [354, 566] on div "هو" at bounding box center [246, 570] width 222 height 86
click at [485, 567] on div "هو" at bounding box center [490, 569] width 28 height 41
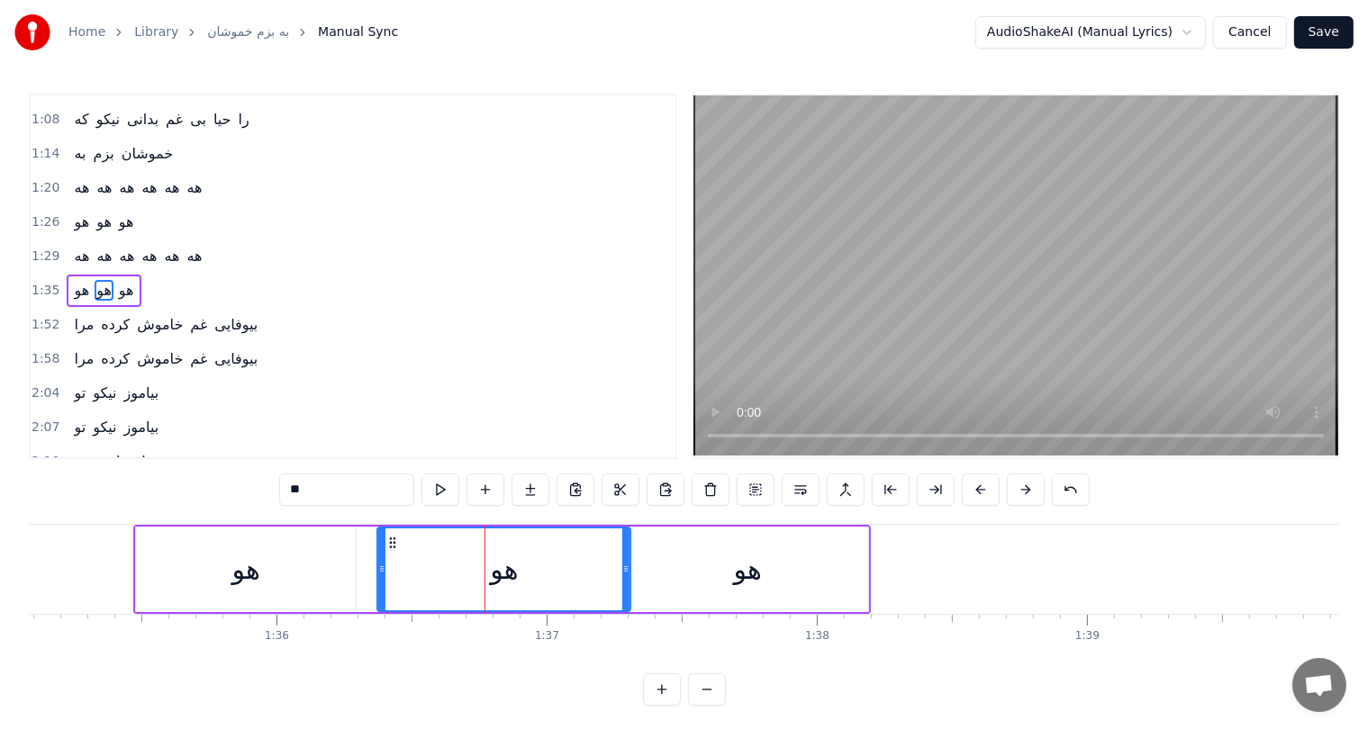
drag, startPoint x: 349, startPoint y: 565, endPoint x: 376, endPoint y: 566, distance: 27.1
click at [378, 566] on icon at bounding box center [381, 569] width 7 height 14
click at [322, 567] on div "هو" at bounding box center [246, 570] width 220 height 86
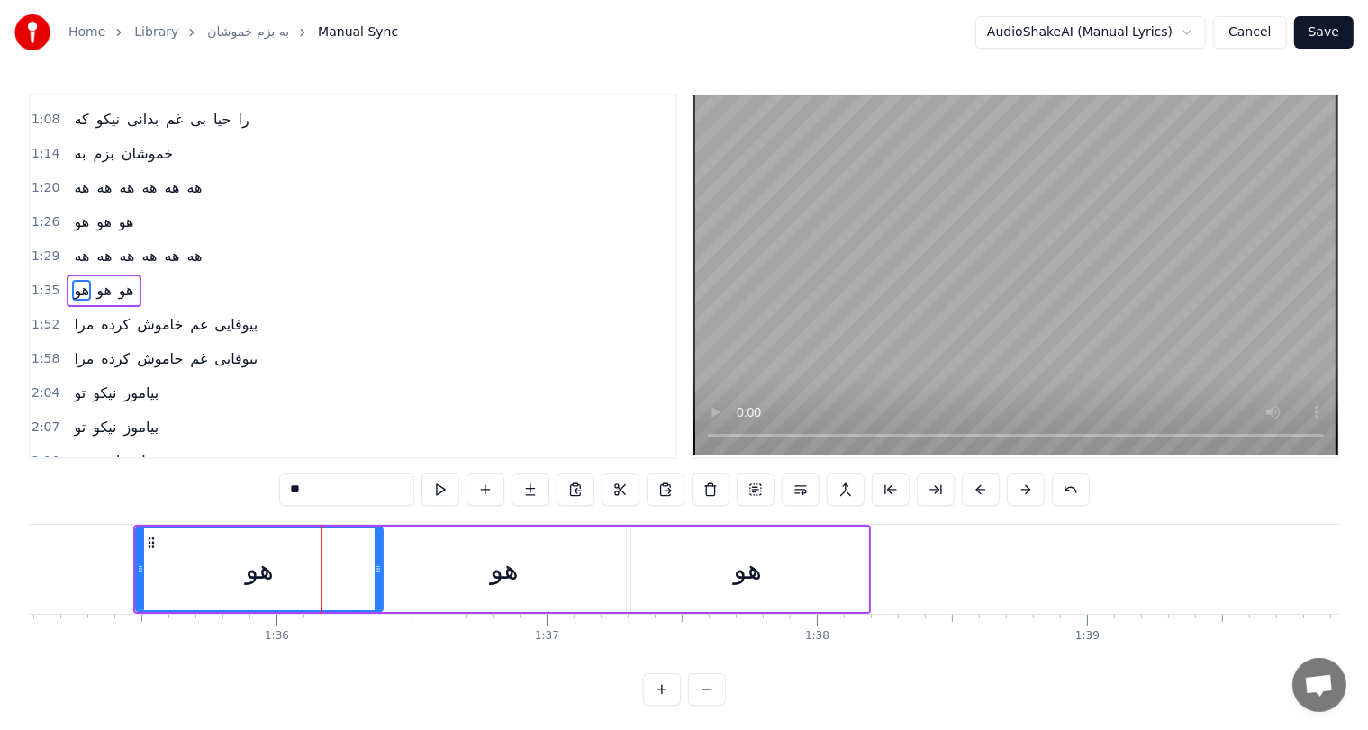
drag, startPoint x: 351, startPoint y: 567, endPoint x: 378, endPoint y: 569, distance: 27.1
click at [378, 569] on icon at bounding box center [378, 569] width 7 height 14
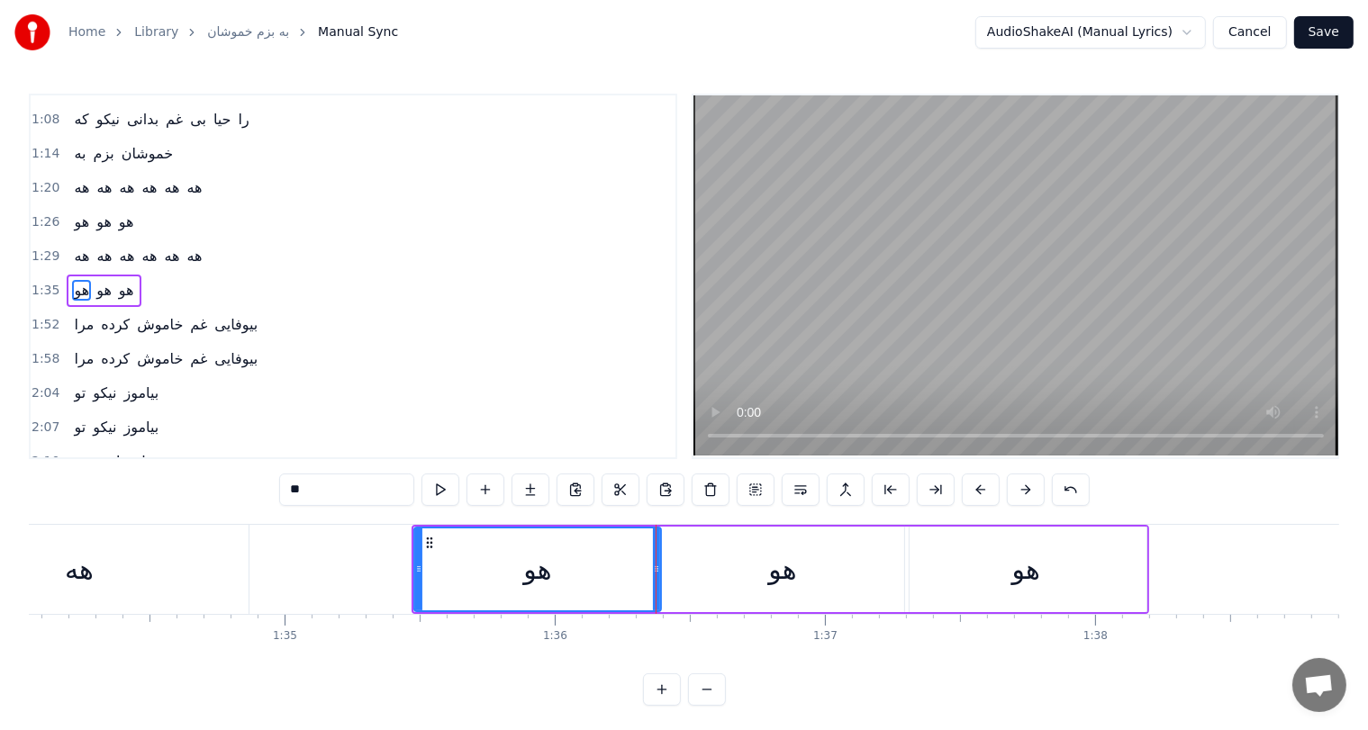
scroll to position [0, 25408]
click at [231, 572] on div "هه" at bounding box center [83, 569] width 339 height 89
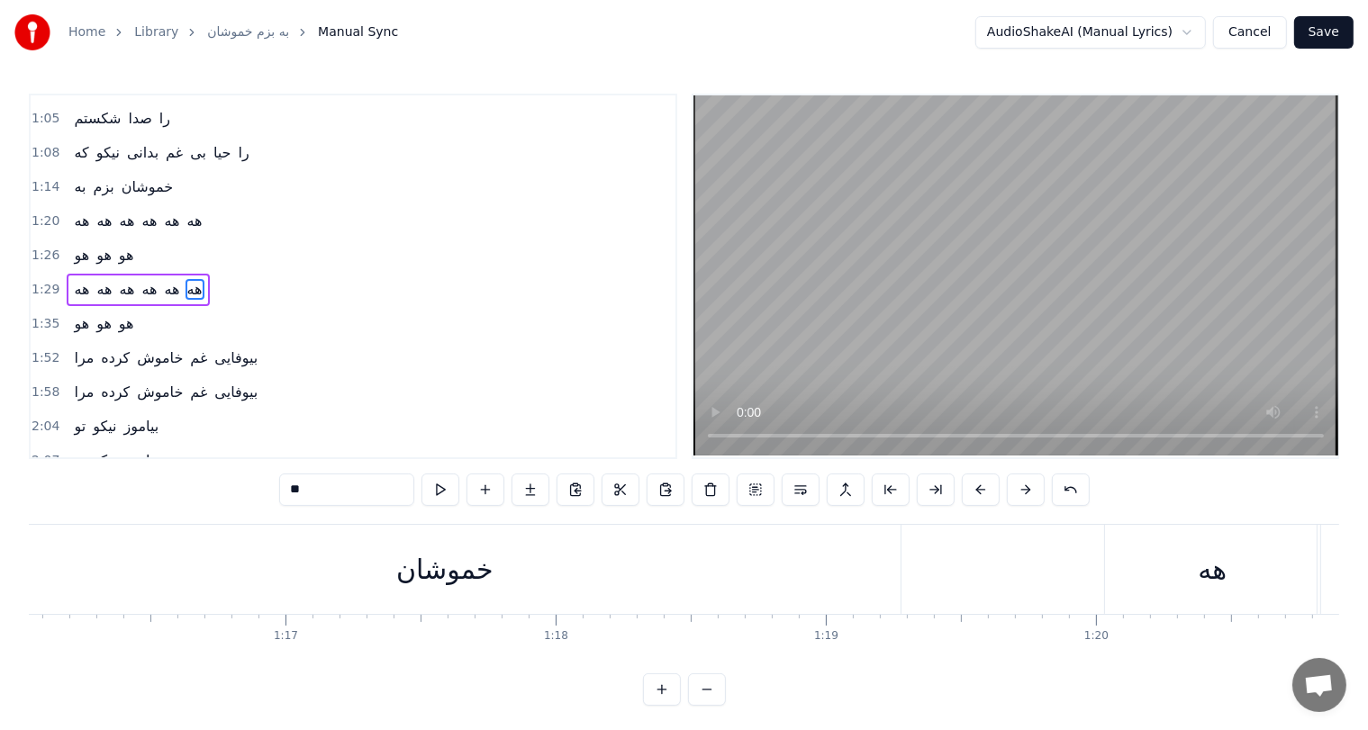
scroll to position [0, 20550]
click at [443, 555] on div "خموشان" at bounding box center [442, 569] width 97 height 41
type input "******"
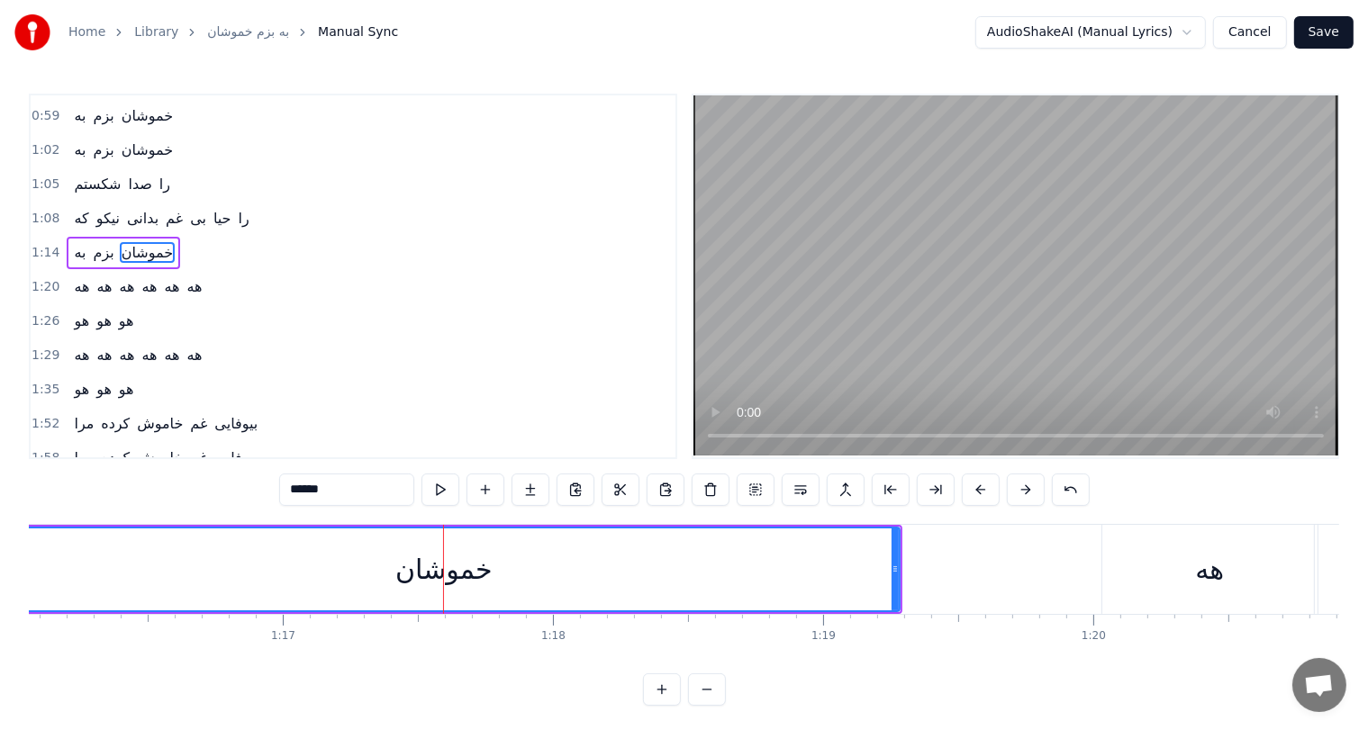
scroll to position [100, 0]
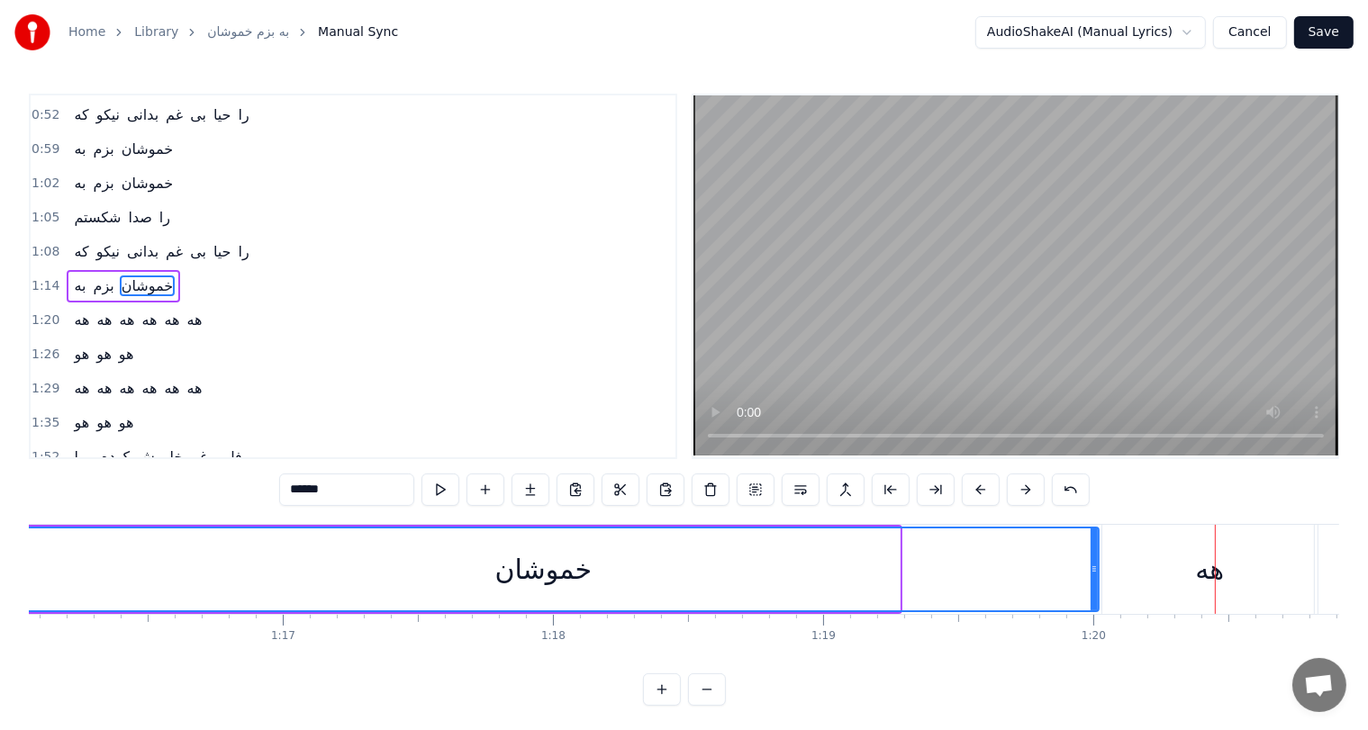
drag, startPoint x: 896, startPoint y: 569, endPoint x: 1095, endPoint y: 558, distance: 199.3
click at [1095, 558] on div at bounding box center [1094, 570] width 7 height 82
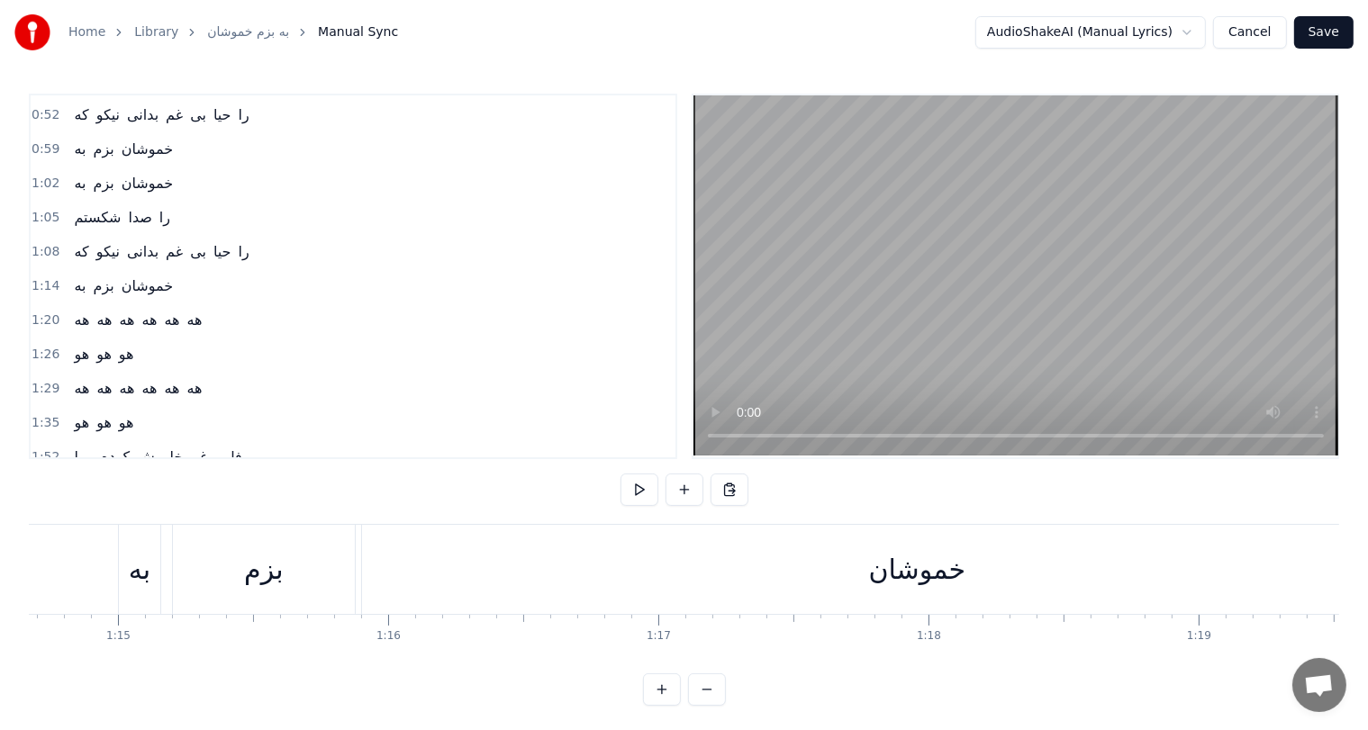
scroll to position [0, 20164]
click at [281, 582] on div "بزم" at bounding box center [273, 569] width 39 height 41
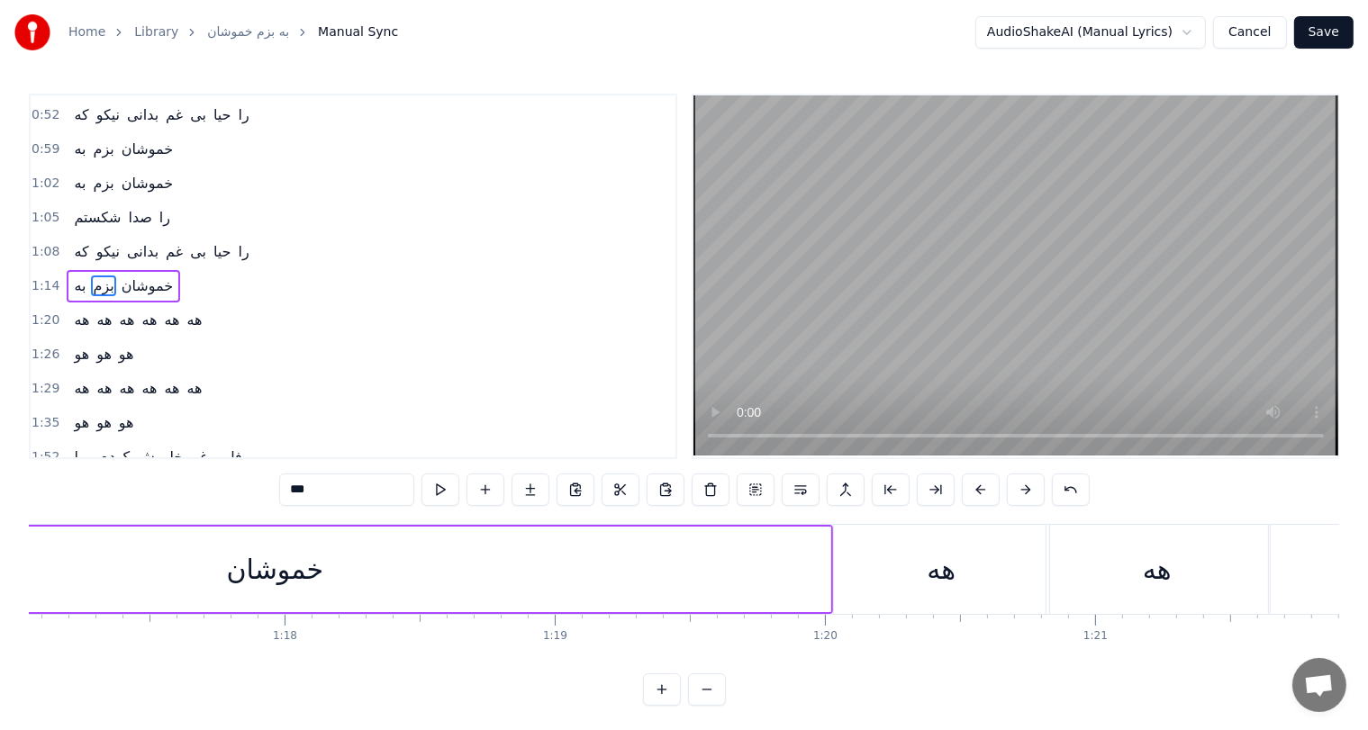
scroll to position [0, 20818]
click at [282, 589] on div "خموشان" at bounding box center [275, 569] width 97 height 41
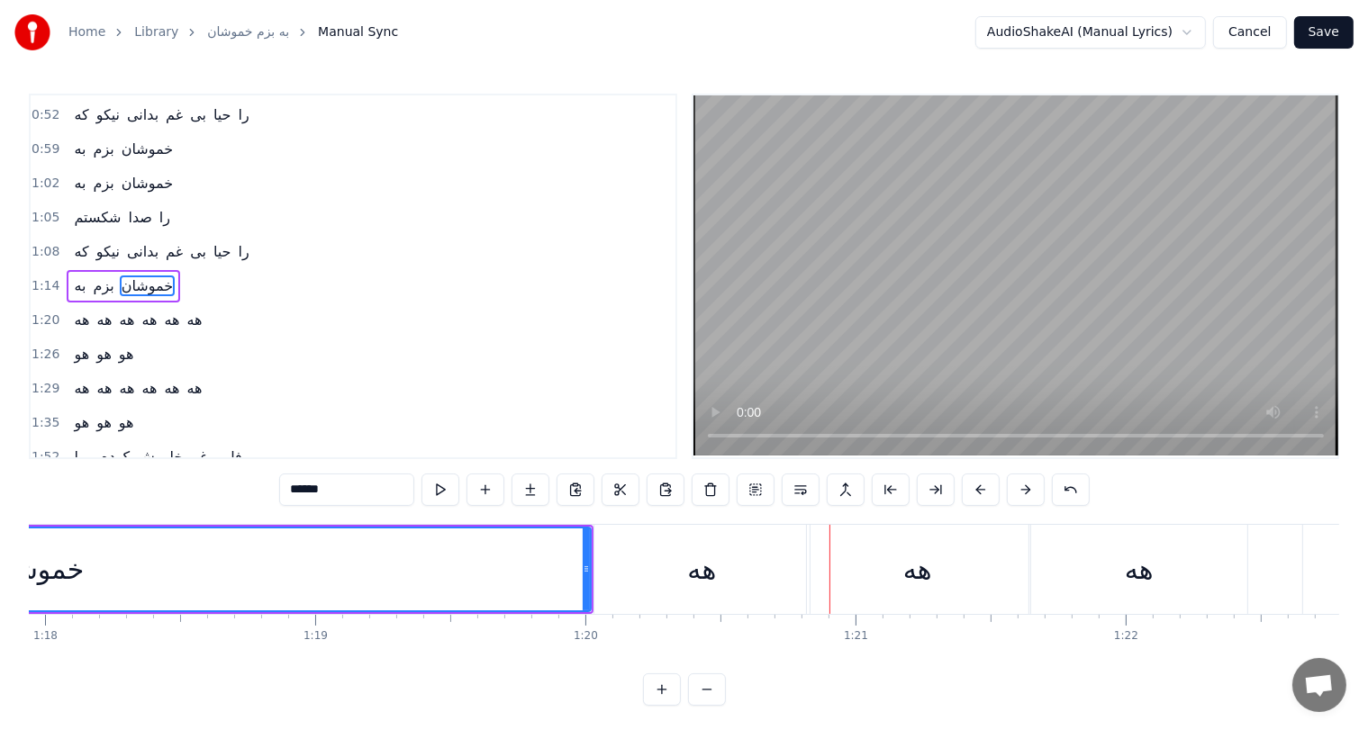
scroll to position [0, 21164]
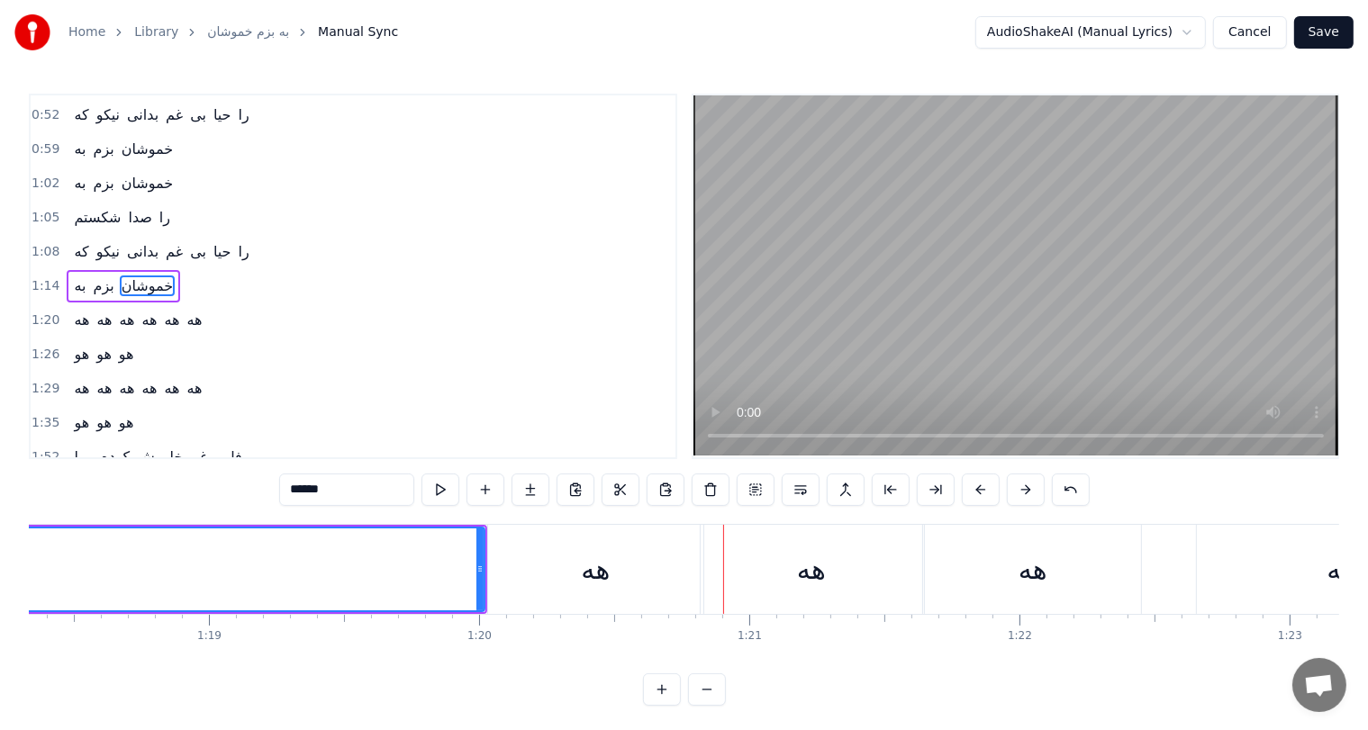
click at [602, 563] on div "هه" at bounding box center [595, 569] width 29 height 41
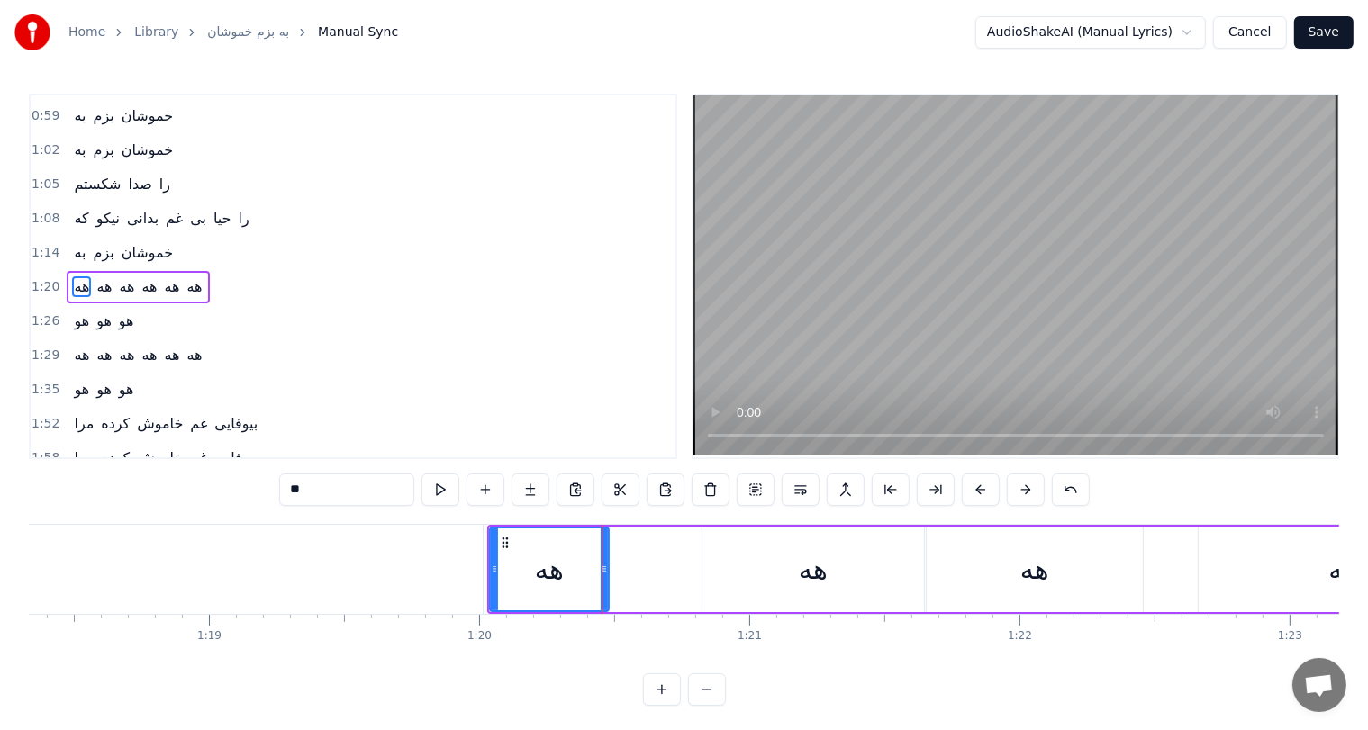
drag, startPoint x: 699, startPoint y: 566, endPoint x: 602, endPoint y: 567, distance: 96.4
click at [602, 567] on icon at bounding box center [604, 569] width 7 height 14
click at [815, 560] on div "هه" at bounding box center [813, 569] width 29 height 41
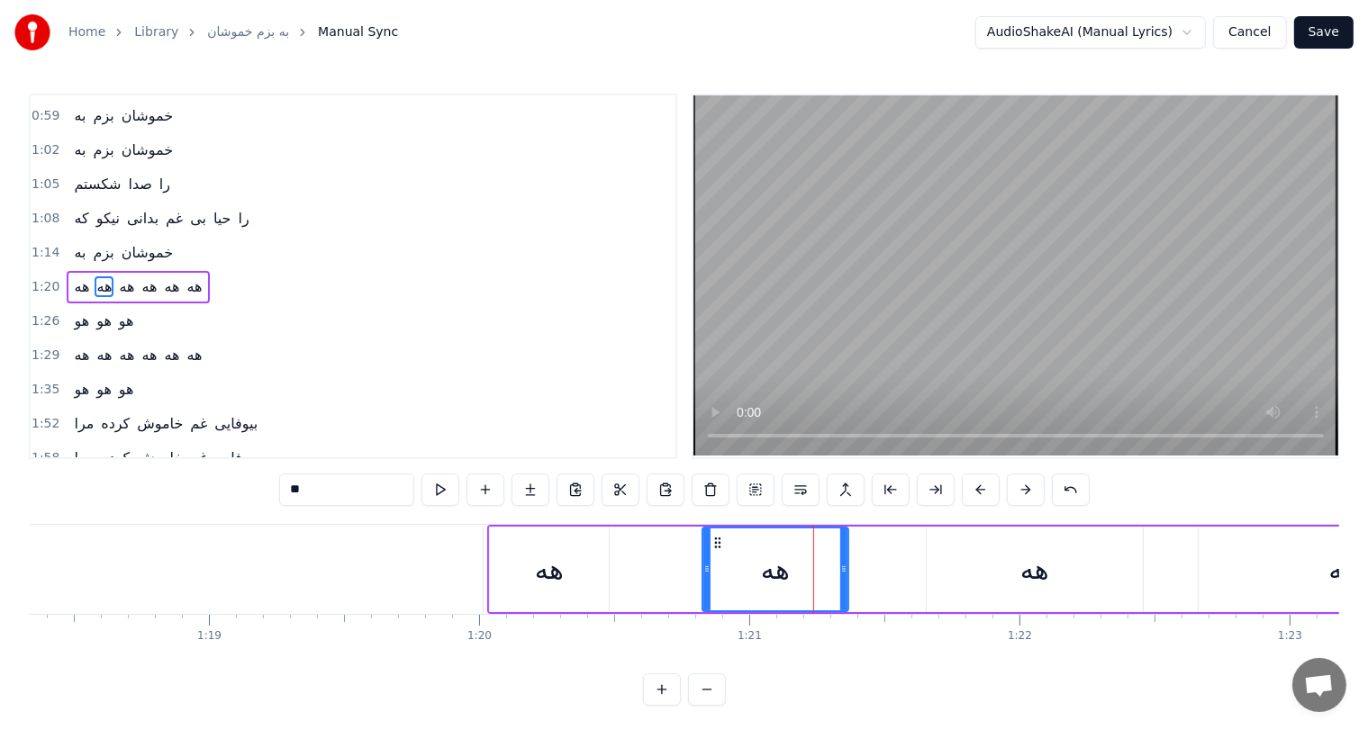
drag, startPoint x: 922, startPoint y: 566, endPoint x: 846, endPoint y: 566, distance: 76.6
click at [846, 566] on icon at bounding box center [843, 569] width 7 height 14
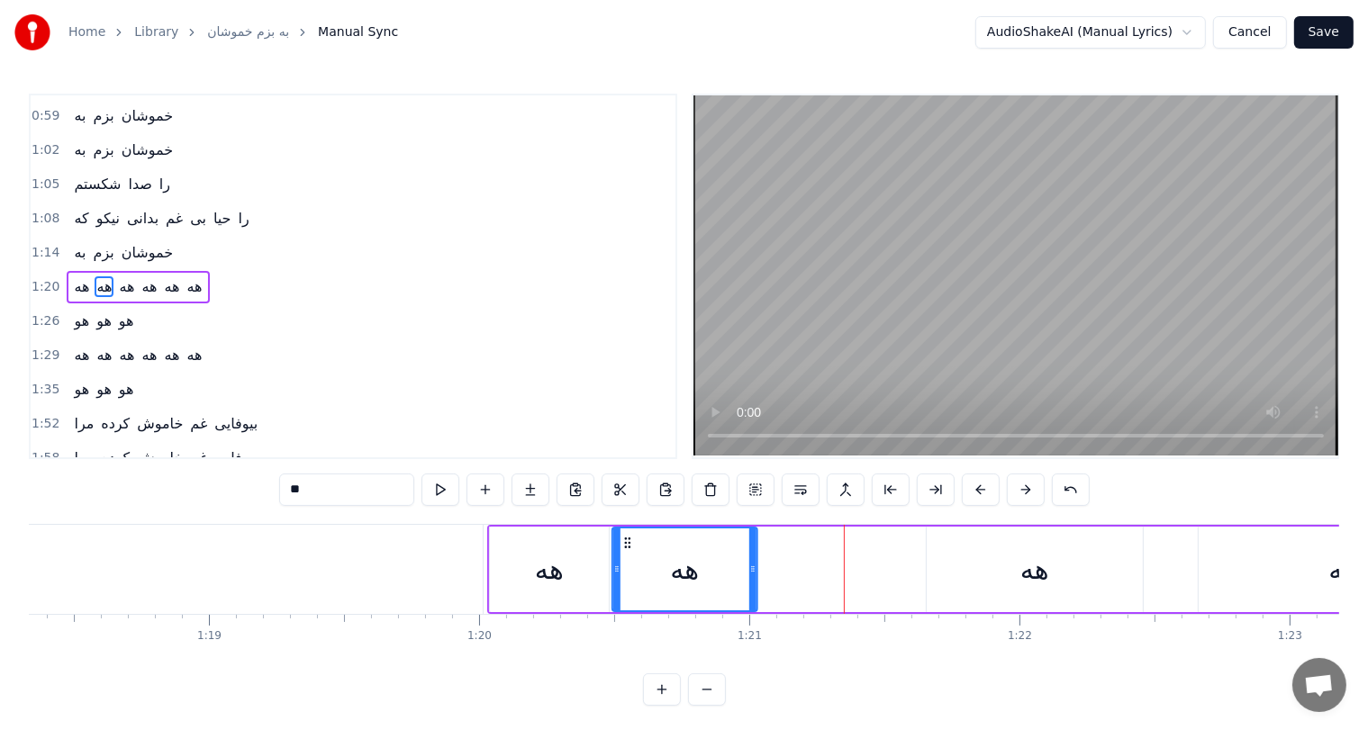
drag, startPoint x: 717, startPoint y: 542, endPoint x: 627, endPoint y: 541, distance: 90.1
click at [627, 541] on icon at bounding box center [628, 543] width 14 height 14
click at [1028, 566] on div "هه" at bounding box center [1034, 569] width 29 height 41
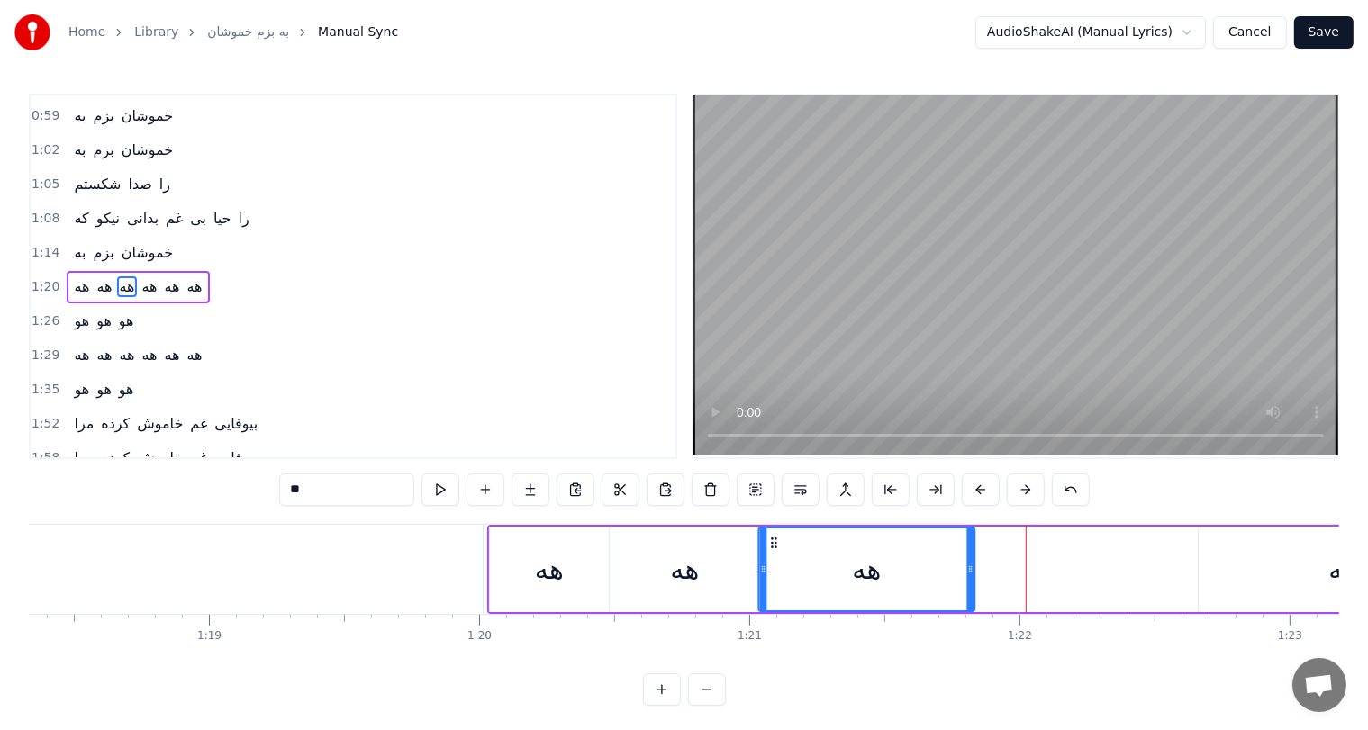
drag, startPoint x: 940, startPoint y: 536, endPoint x: 772, endPoint y: 535, distance: 168.4
click at [772, 536] on icon at bounding box center [773, 543] width 14 height 14
drag, startPoint x: 969, startPoint y: 566, endPoint x: 883, endPoint y: 569, distance: 86.5
click at [883, 569] on icon at bounding box center [883, 569] width 7 height 14
drag, startPoint x: 883, startPoint y: 569, endPoint x: 909, endPoint y: 568, distance: 26.1
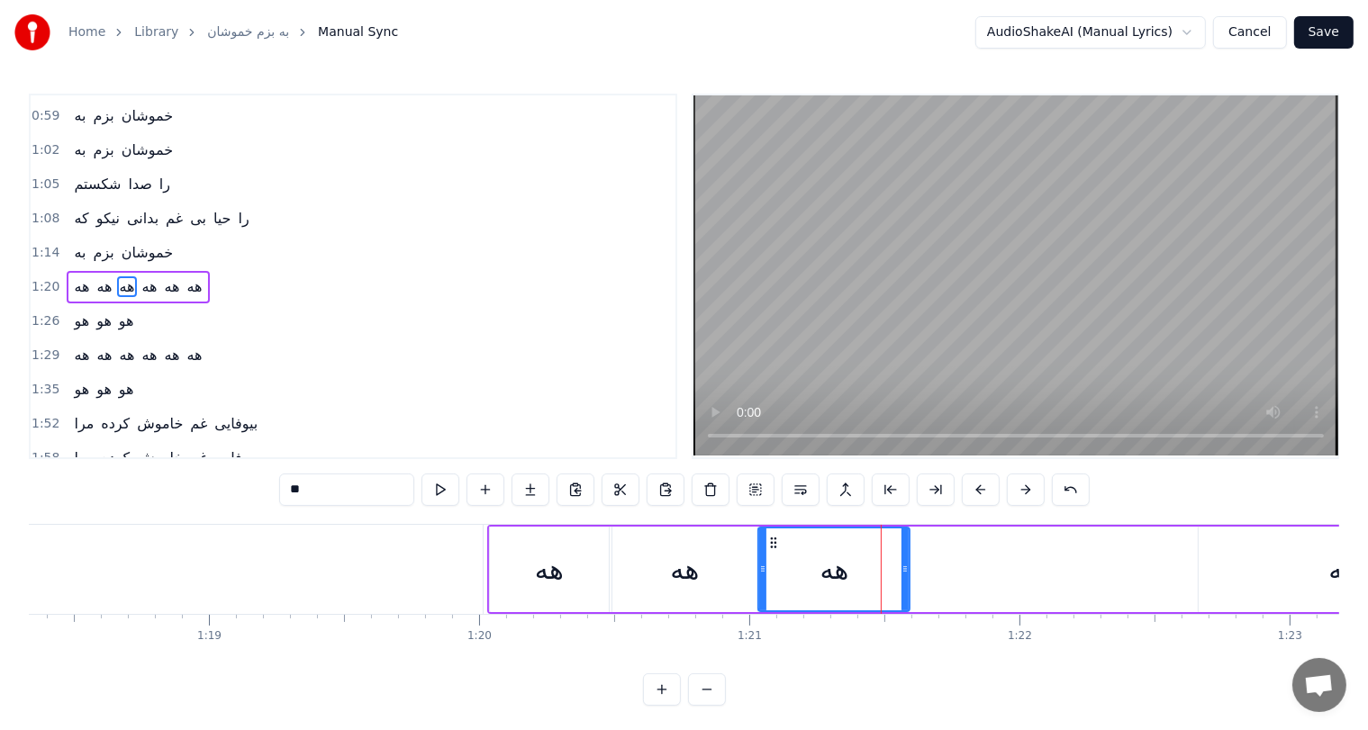
click at [909, 568] on icon at bounding box center [904, 569] width 7 height 14
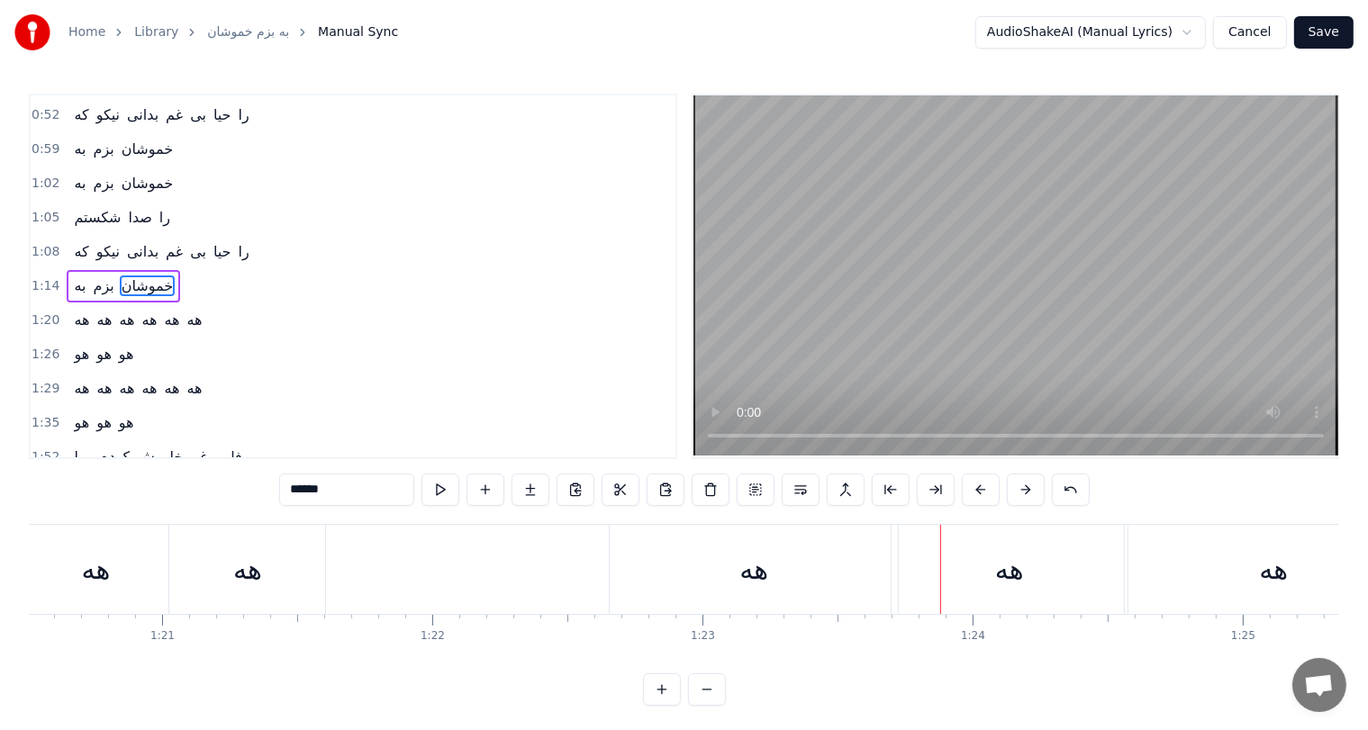
scroll to position [0, 21264]
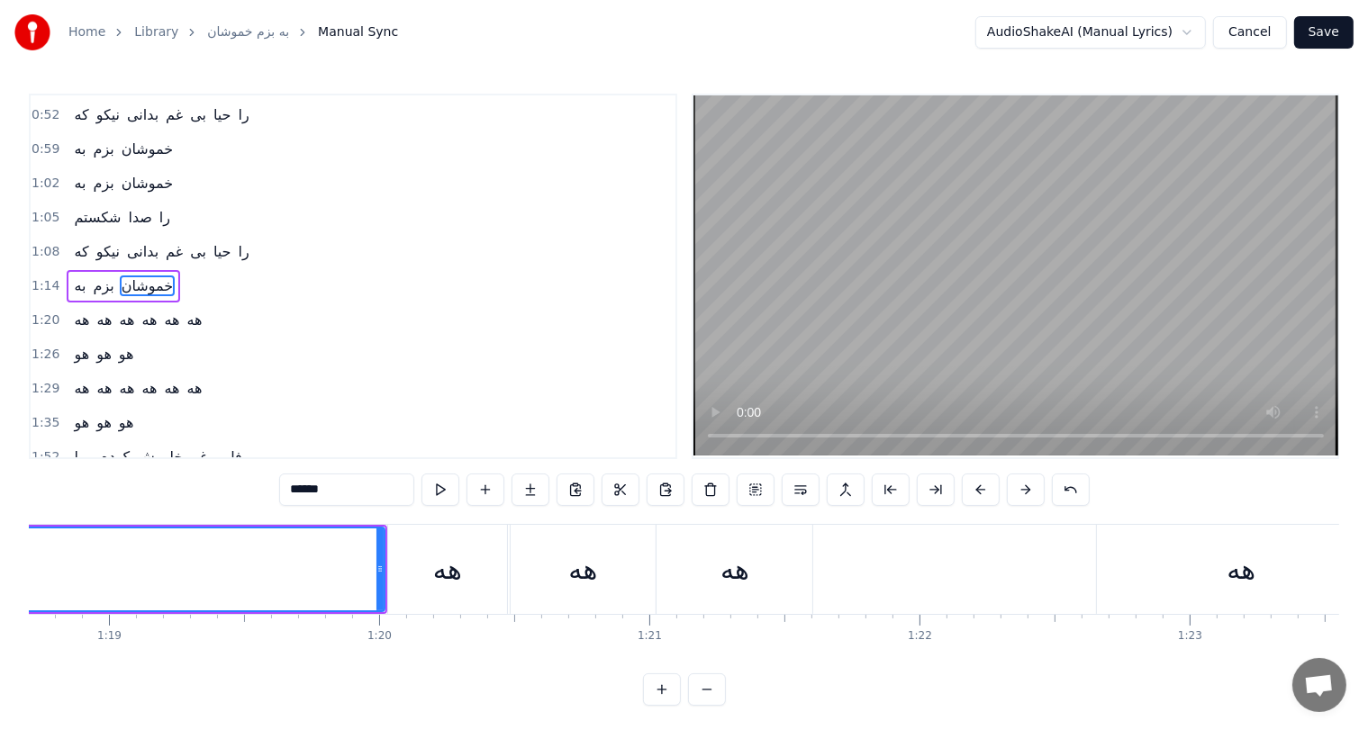
click at [421, 562] on div "هه" at bounding box center [447, 569] width 119 height 89
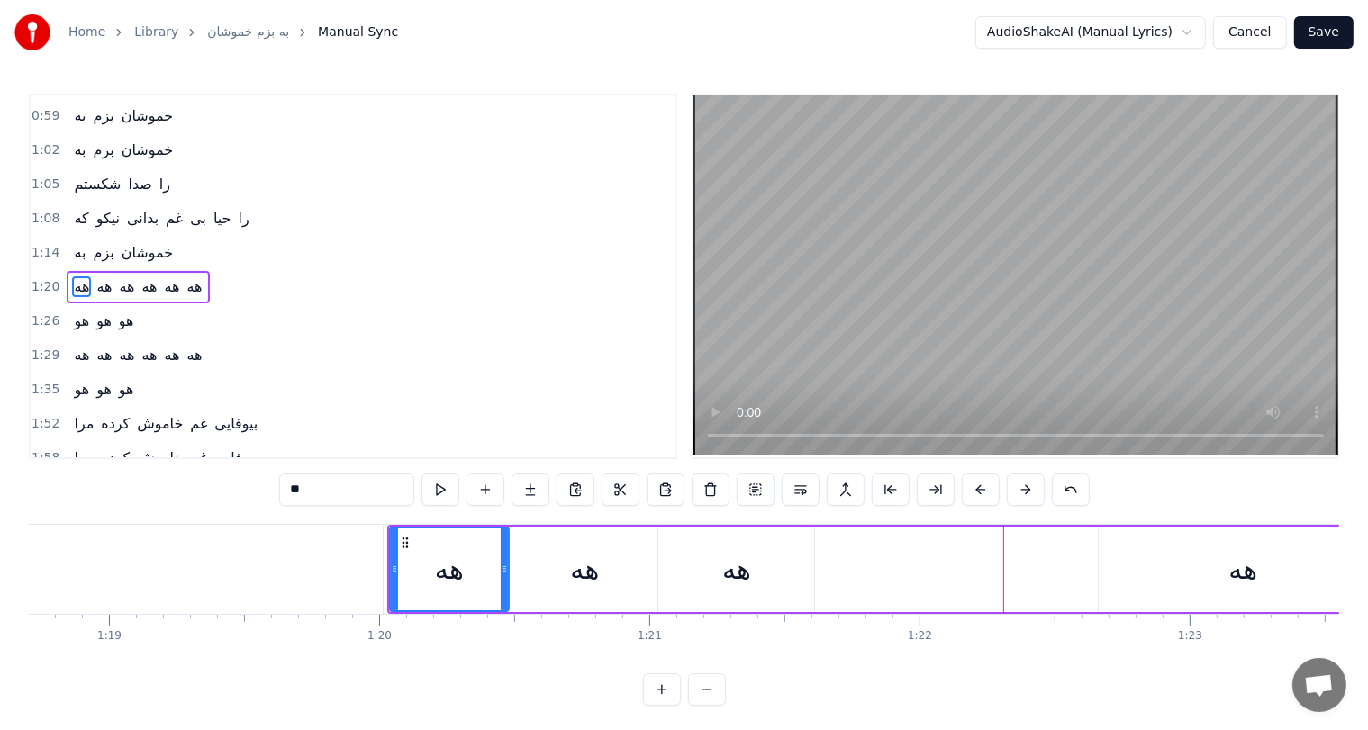
click at [740, 572] on div "هه" at bounding box center [736, 569] width 29 height 41
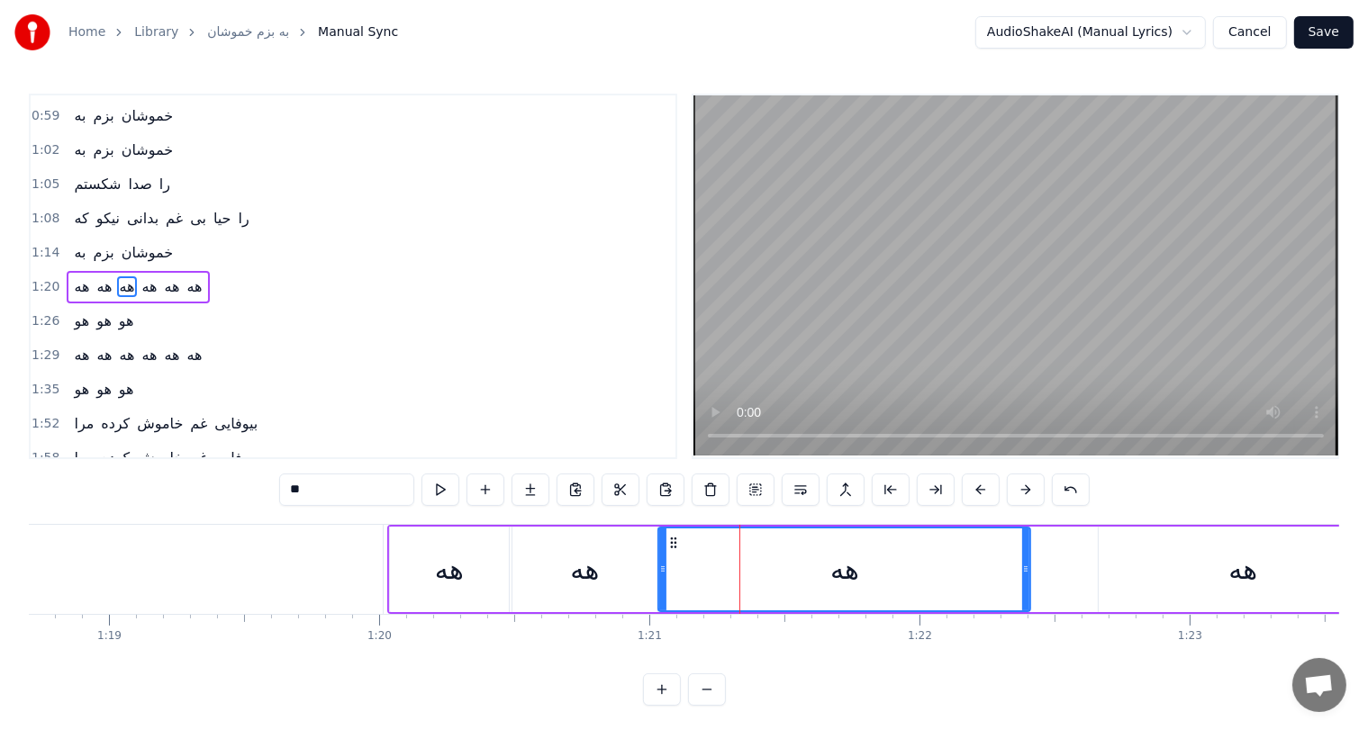
drag, startPoint x: 808, startPoint y: 572, endPoint x: 1024, endPoint y: 567, distance: 216.2
click at [1024, 567] on icon at bounding box center [1025, 569] width 7 height 14
click at [448, 567] on div "هه" at bounding box center [449, 569] width 29 height 41
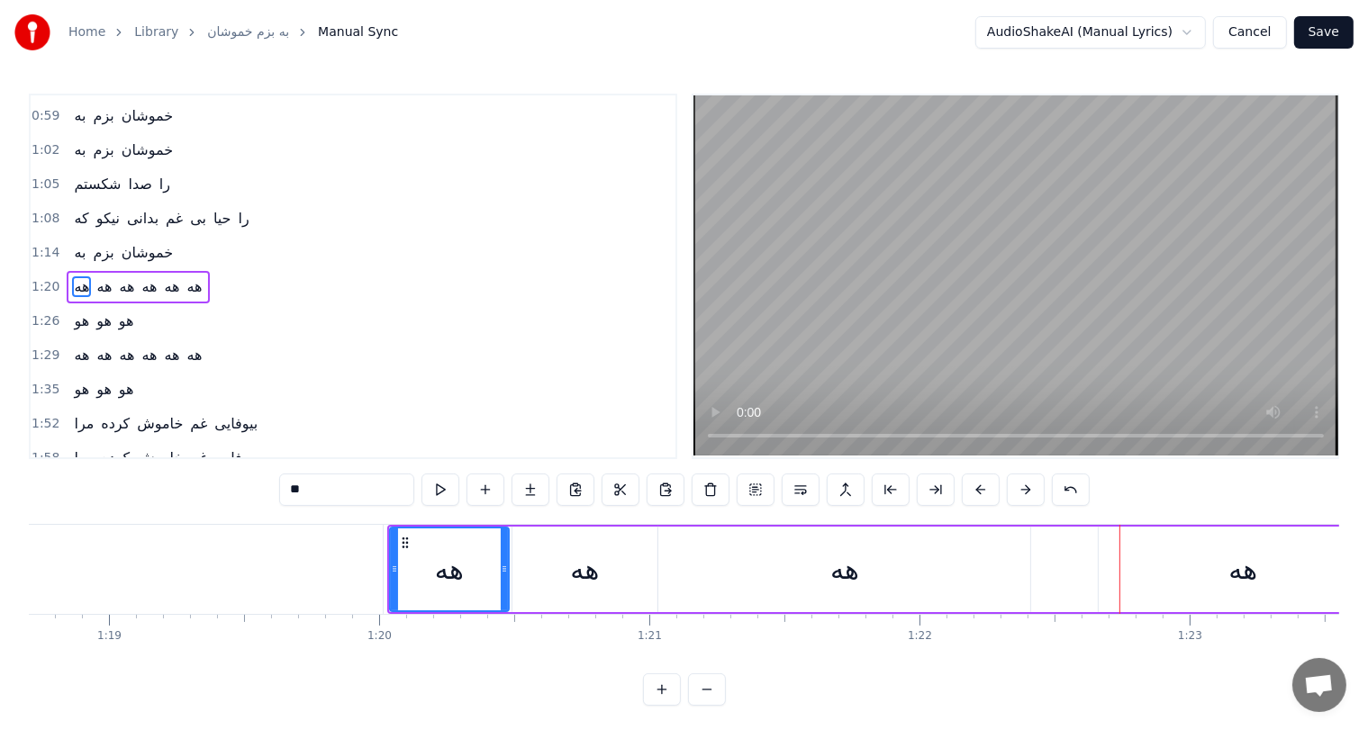
click at [810, 573] on div "هه" at bounding box center [844, 570] width 372 height 86
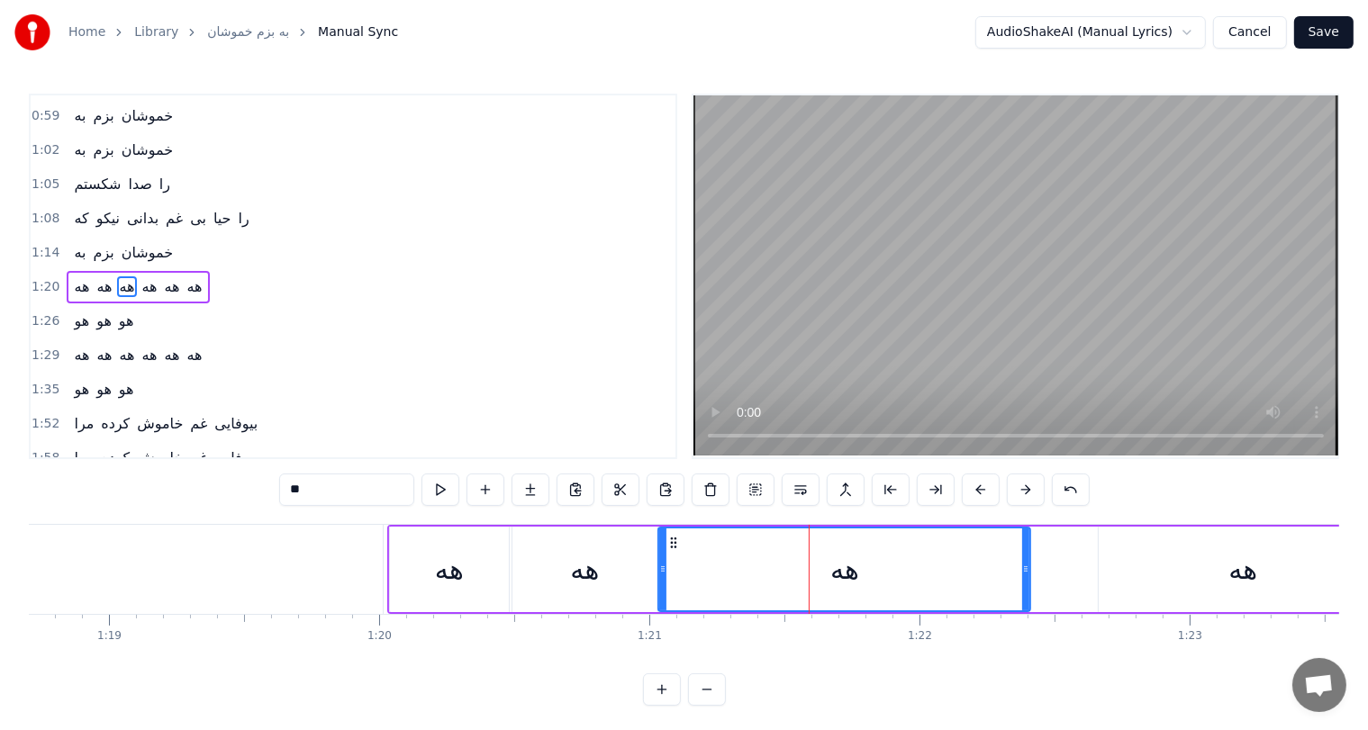
click at [609, 551] on div "هه" at bounding box center [584, 570] width 145 height 86
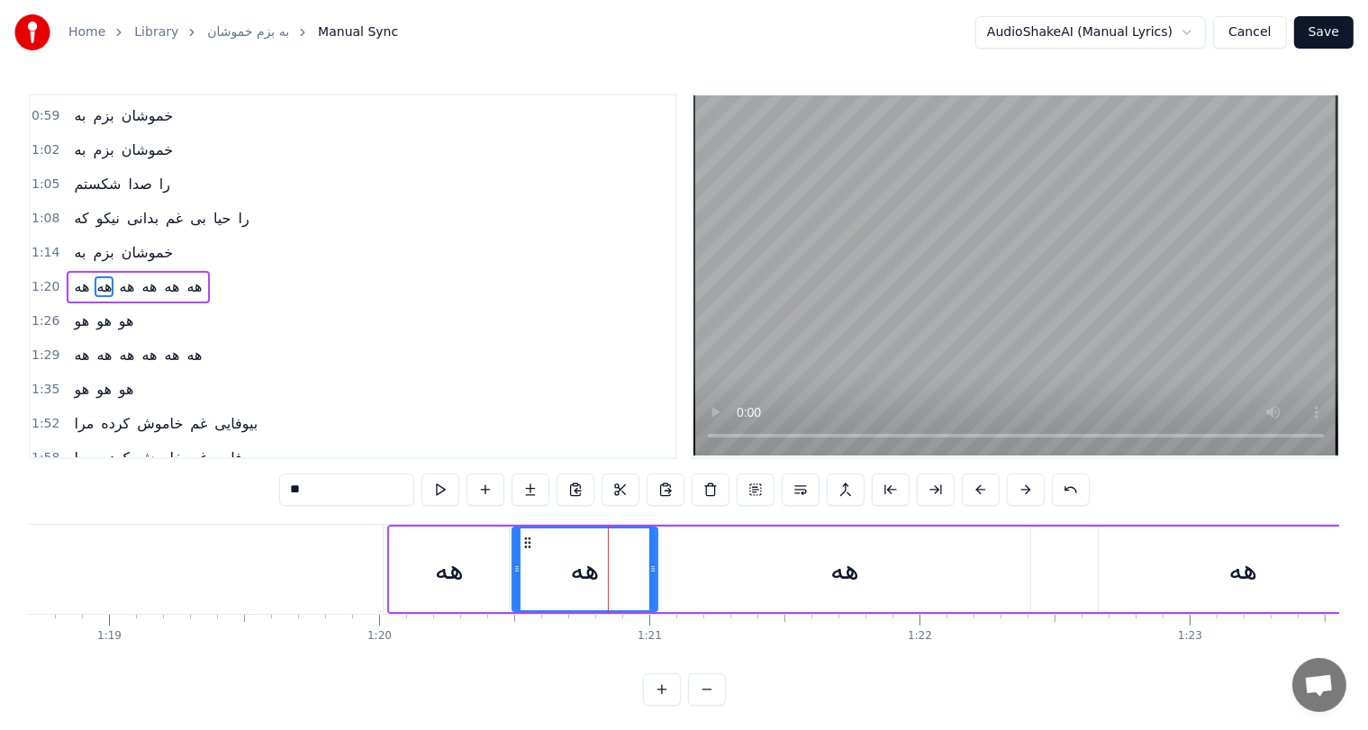
click at [839, 570] on div "هه" at bounding box center [844, 569] width 29 height 41
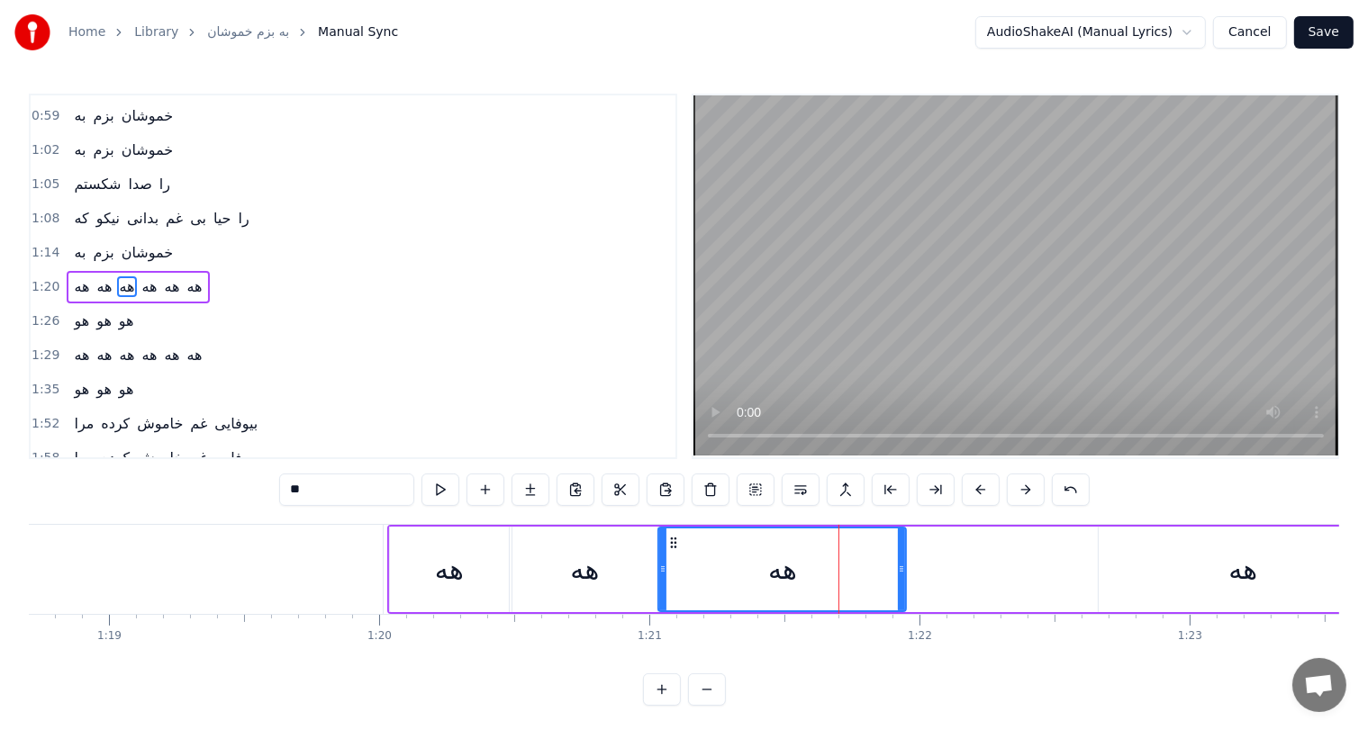
drag, startPoint x: 1027, startPoint y: 564, endPoint x: 901, endPoint y: 565, distance: 125.2
click at [901, 565] on icon at bounding box center [901, 569] width 7 height 14
click at [459, 560] on div "هه" at bounding box center [449, 569] width 29 height 41
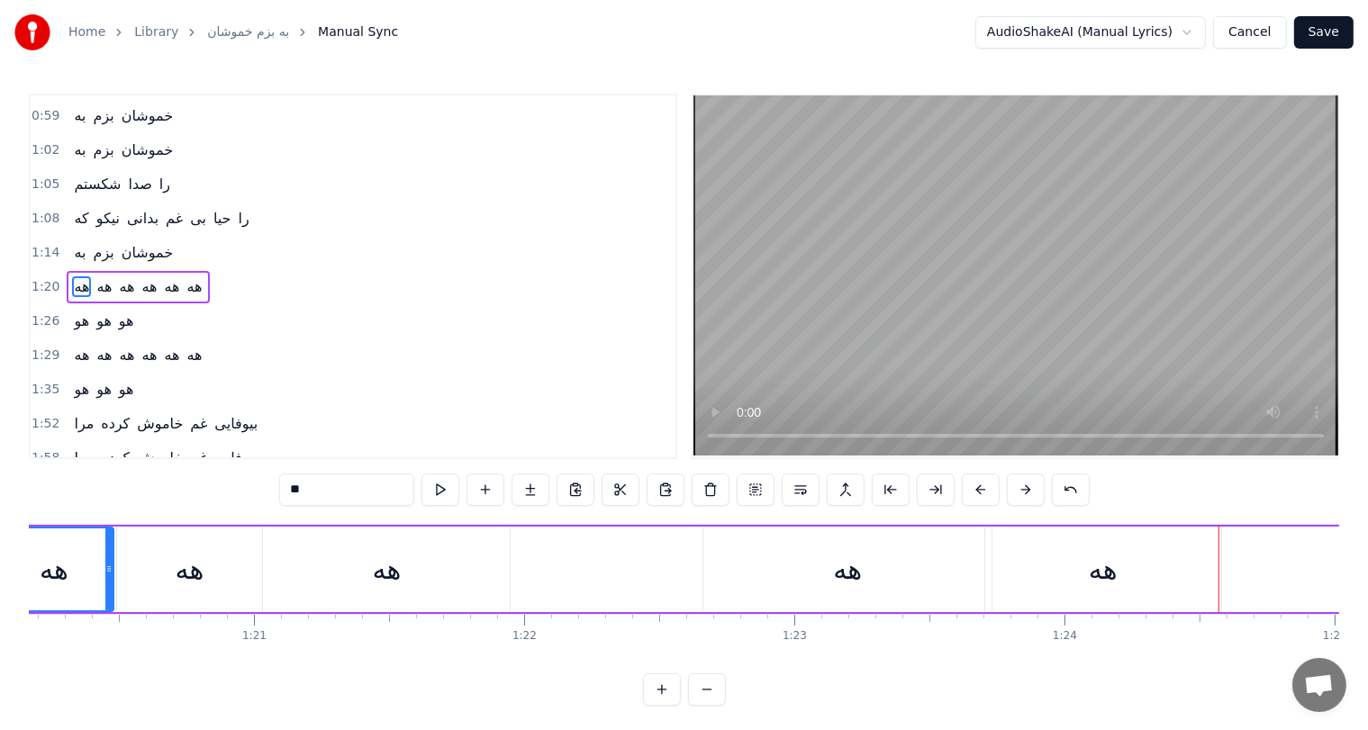
scroll to position [0, 21649]
click at [849, 569] on div "هه" at bounding box center [857, 569] width 29 height 41
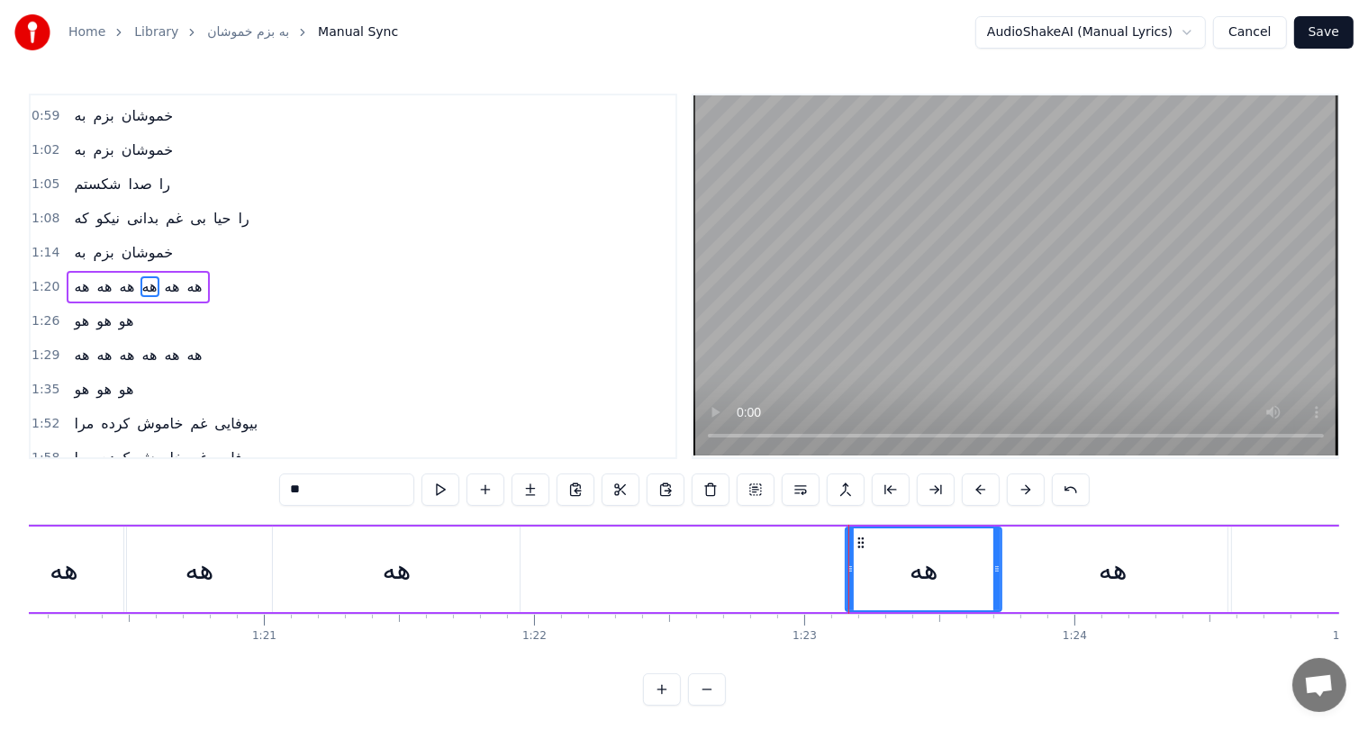
drag, startPoint x: 717, startPoint y: 566, endPoint x: 849, endPoint y: 564, distance: 132.4
click at [849, 564] on icon at bounding box center [850, 569] width 7 height 14
click at [1090, 562] on div "هه" at bounding box center [1113, 570] width 236 height 86
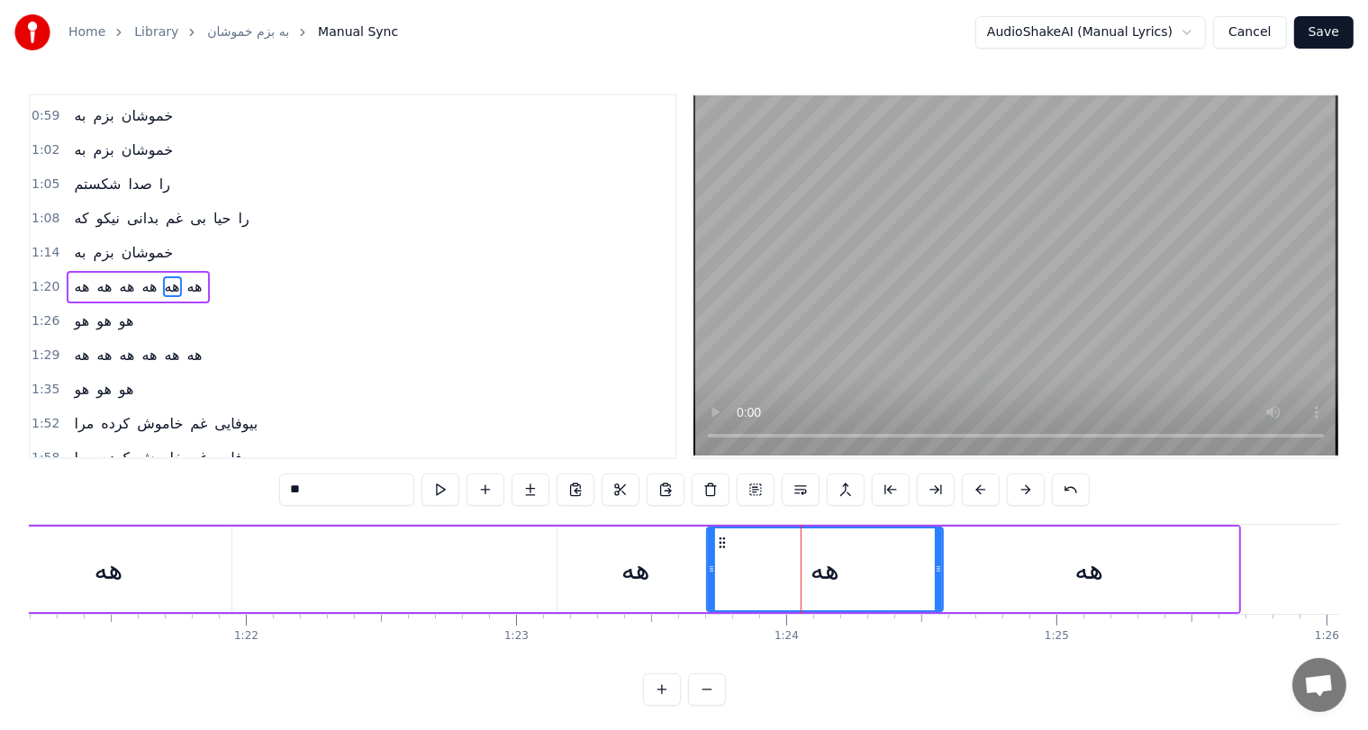
scroll to position [0, 21939]
drag, startPoint x: 936, startPoint y: 559, endPoint x: 838, endPoint y: 568, distance: 97.7
click at [838, 568] on div at bounding box center [840, 570] width 7 height 82
click at [1105, 567] on div "هه" at bounding box center [1087, 570] width 298 height 86
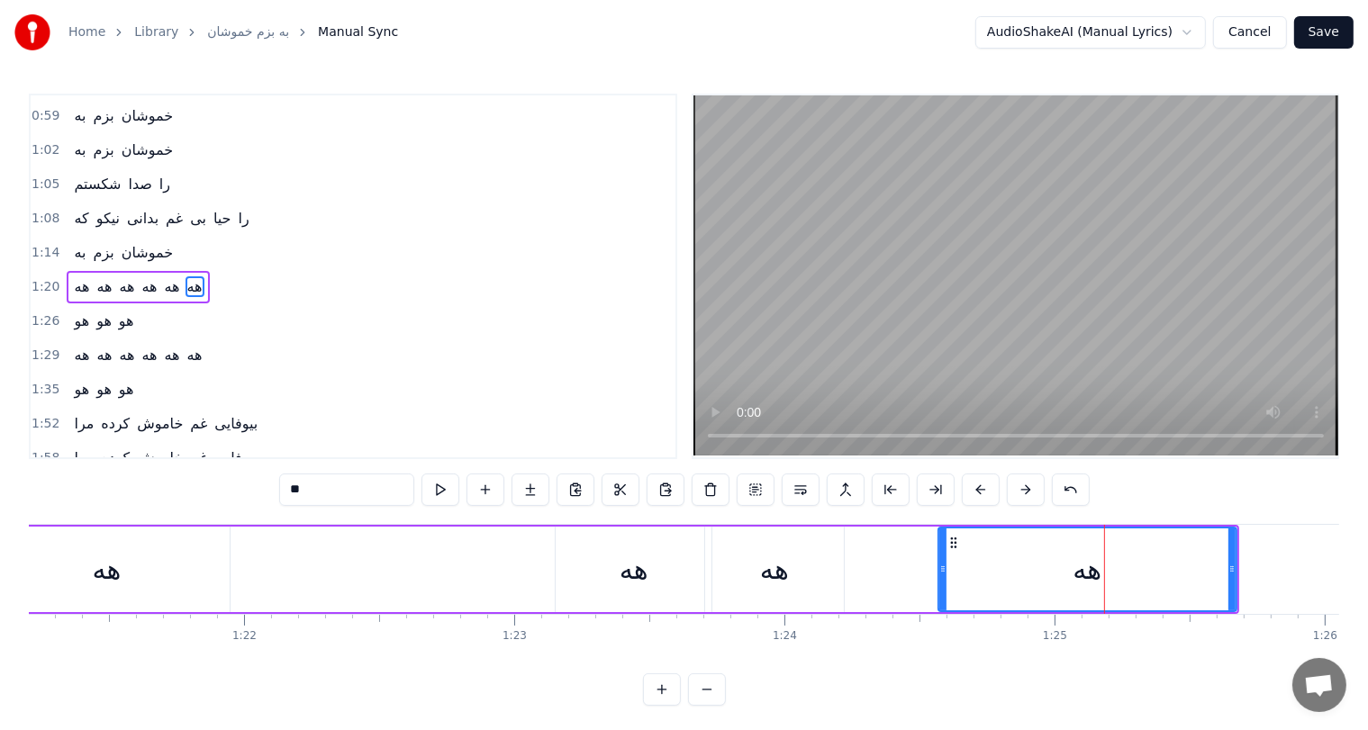
click at [941, 571] on div "هه" at bounding box center [1088, 570] width 300 height 86
drag, startPoint x: 941, startPoint y: 571, endPoint x: 1045, endPoint y: 577, distance: 103.8
click at [1045, 577] on div at bounding box center [1046, 570] width 7 height 82
click at [130, 578] on div "هه" at bounding box center [106, 570] width 247 height 86
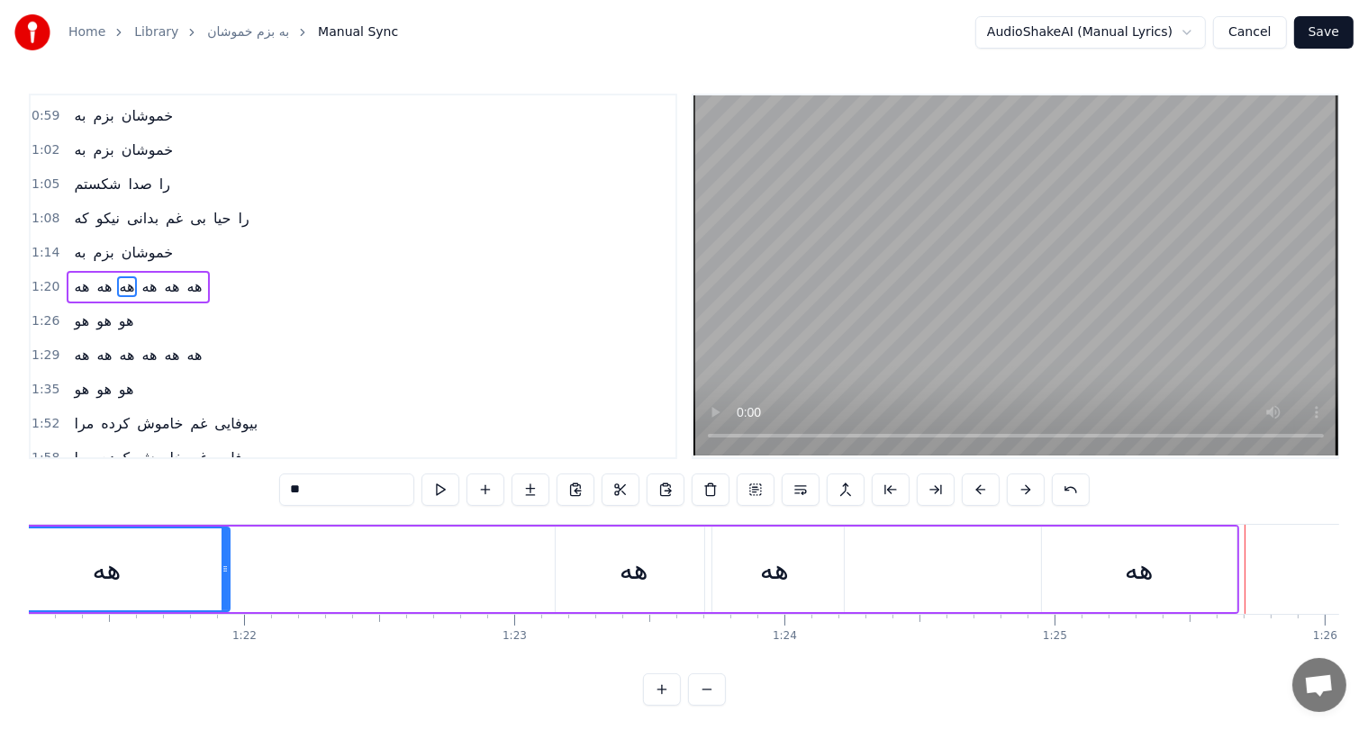
click at [1120, 572] on div "هه" at bounding box center [1139, 570] width 195 height 86
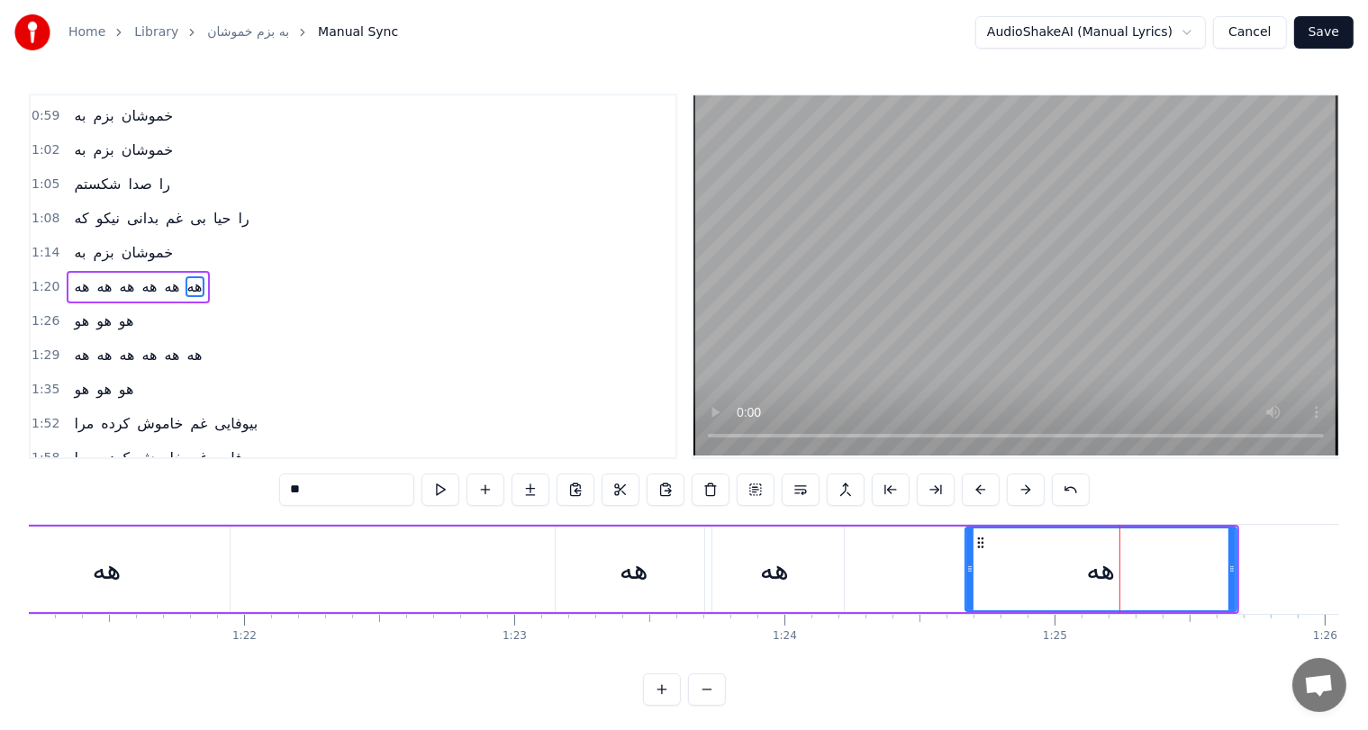
drag, startPoint x: 1046, startPoint y: 566, endPoint x: 970, endPoint y: 567, distance: 76.6
click at [970, 567] on icon at bounding box center [969, 569] width 7 height 14
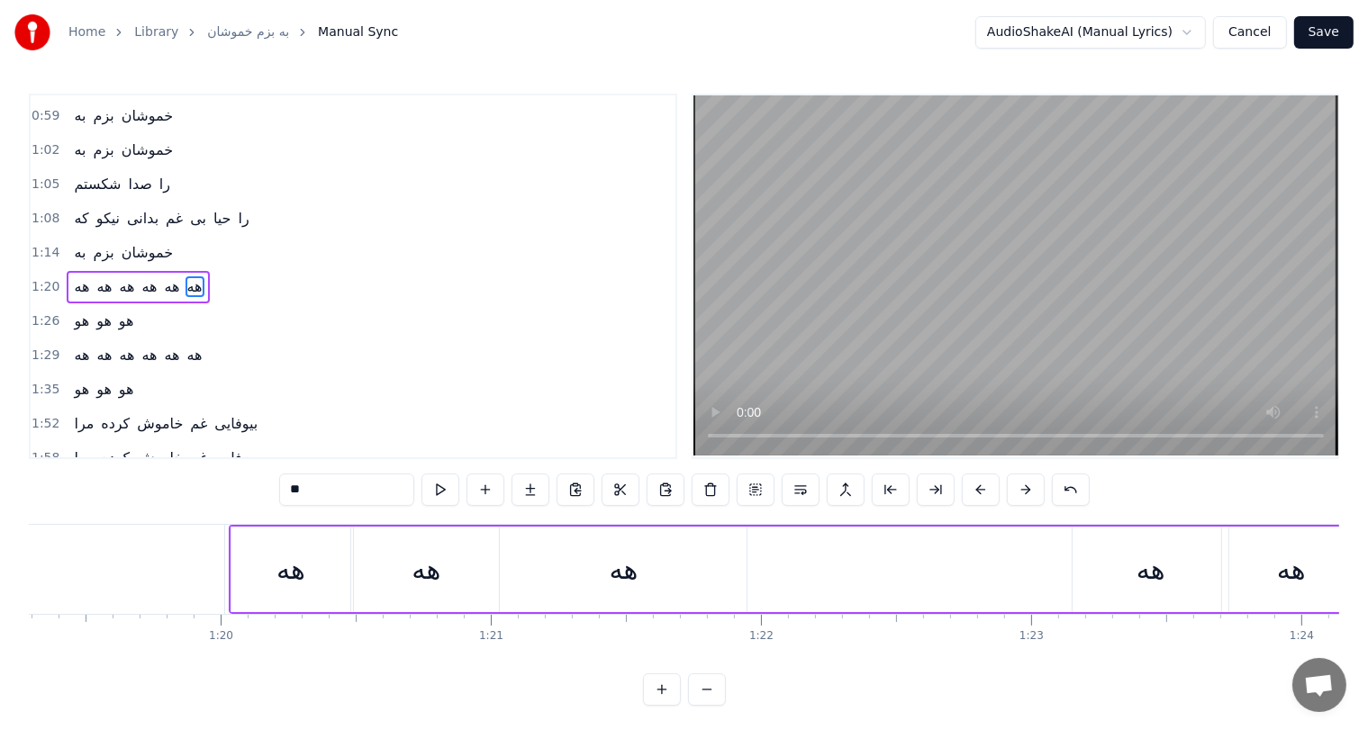
scroll to position [0, 21422]
click at [306, 572] on div "هه" at bounding box center [291, 570] width 119 height 86
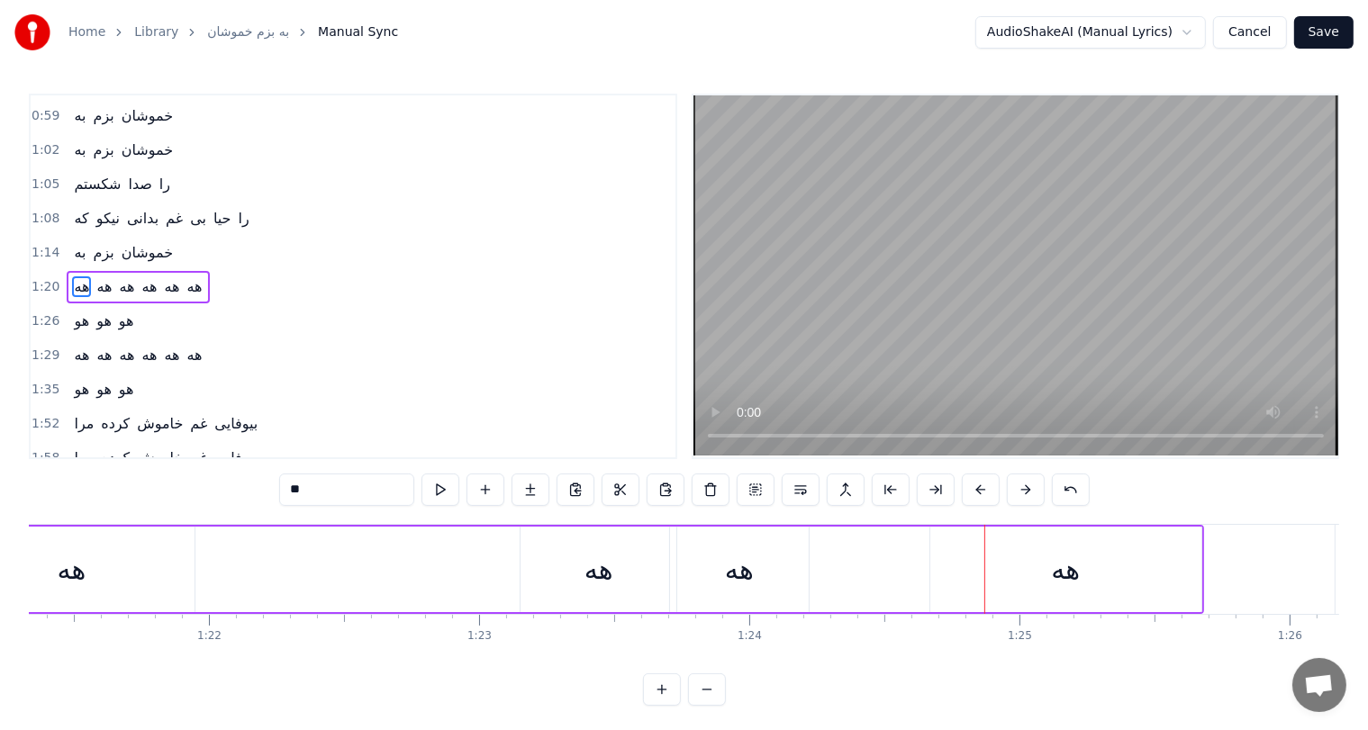
scroll to position [0, 21957]
click at [578, 562] on div "هه" at bounding box center [617, 570] width 156 height 86
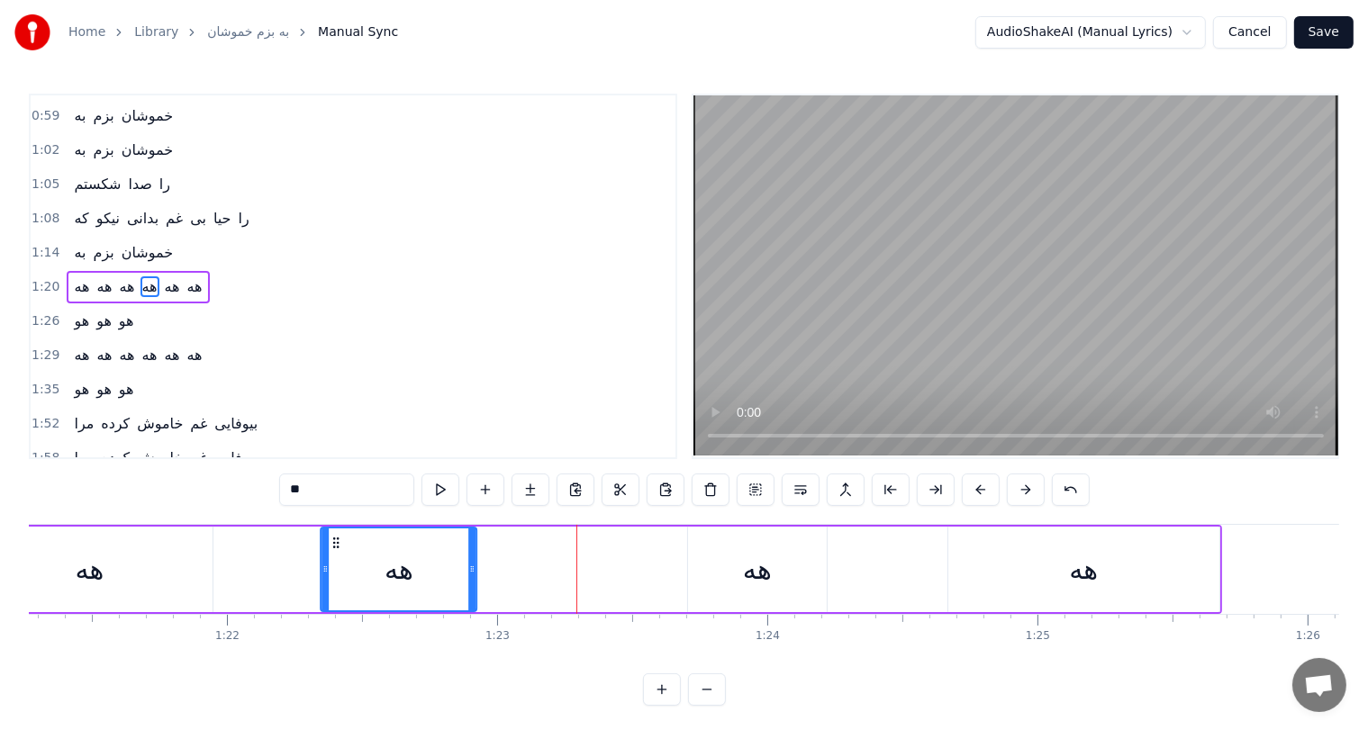
drag, startPoint x: 549, startPoint y: 535, endPoint x: 331, endPoint y: 553, distance: 218.7
click at [331, 553] on div "هه" at bounding box center [399, 570] width 154 height 82
click at [751, 556] on div "هه" at bounding box center [757, 569] width 29 height 41
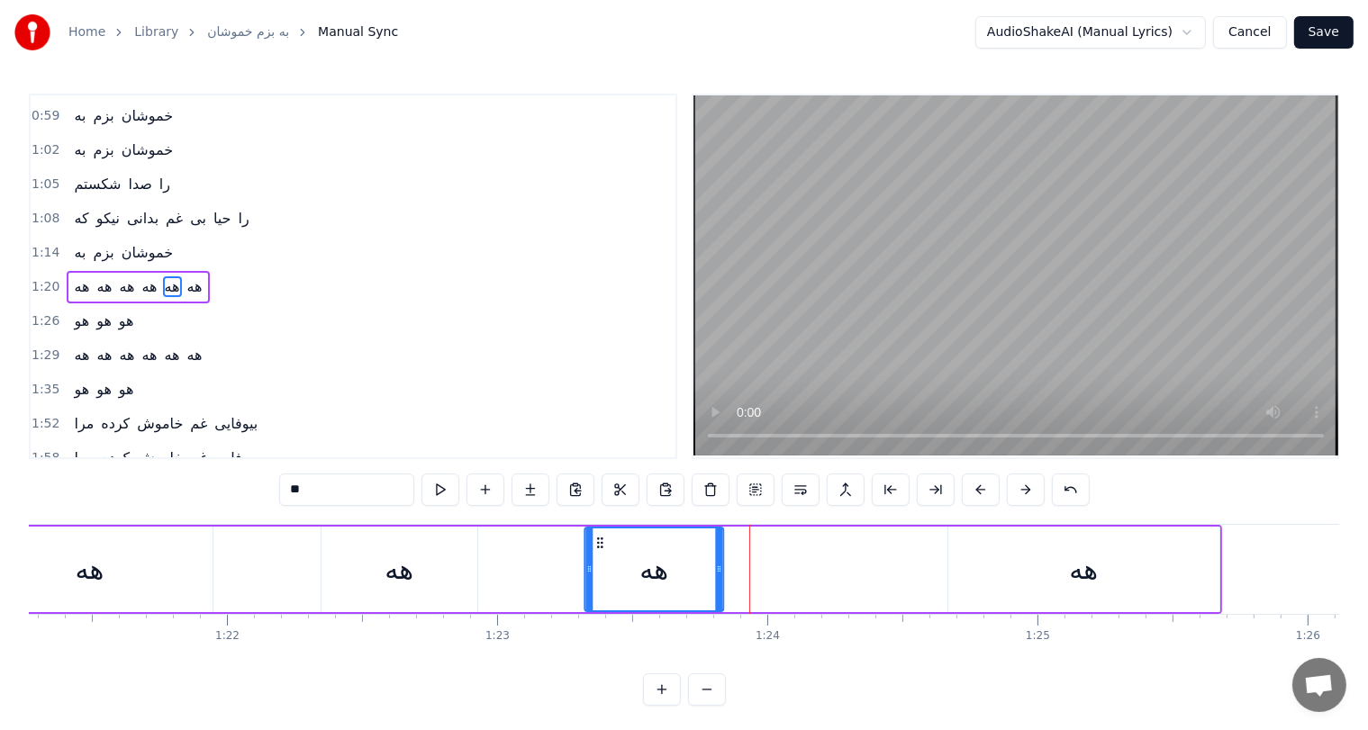
drag, startPoint x: 702, startPoint y: 536, endPoint x: 599, endPoint y: 536, distance: 103.6
click at [599, 536] on icon at bounding box center [600, 543] width 14 height 14
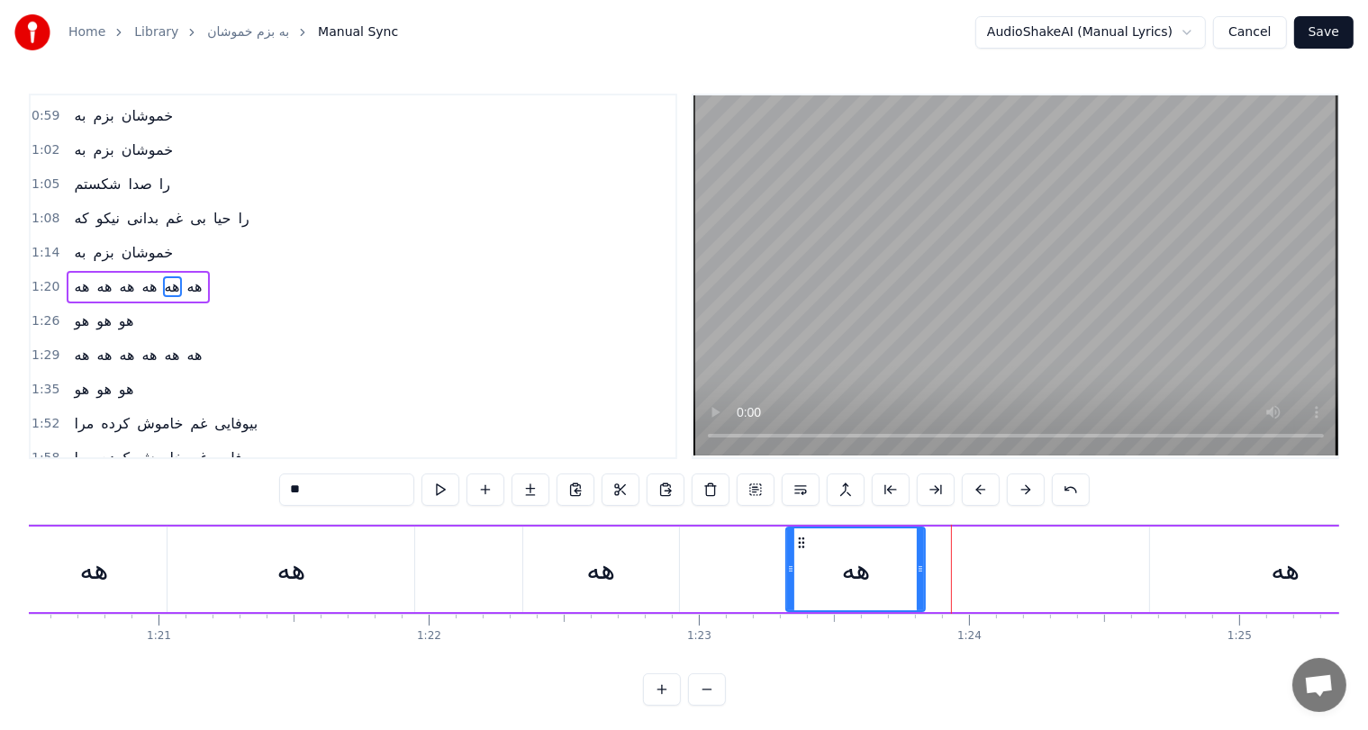
scroll to position [0, 21665]
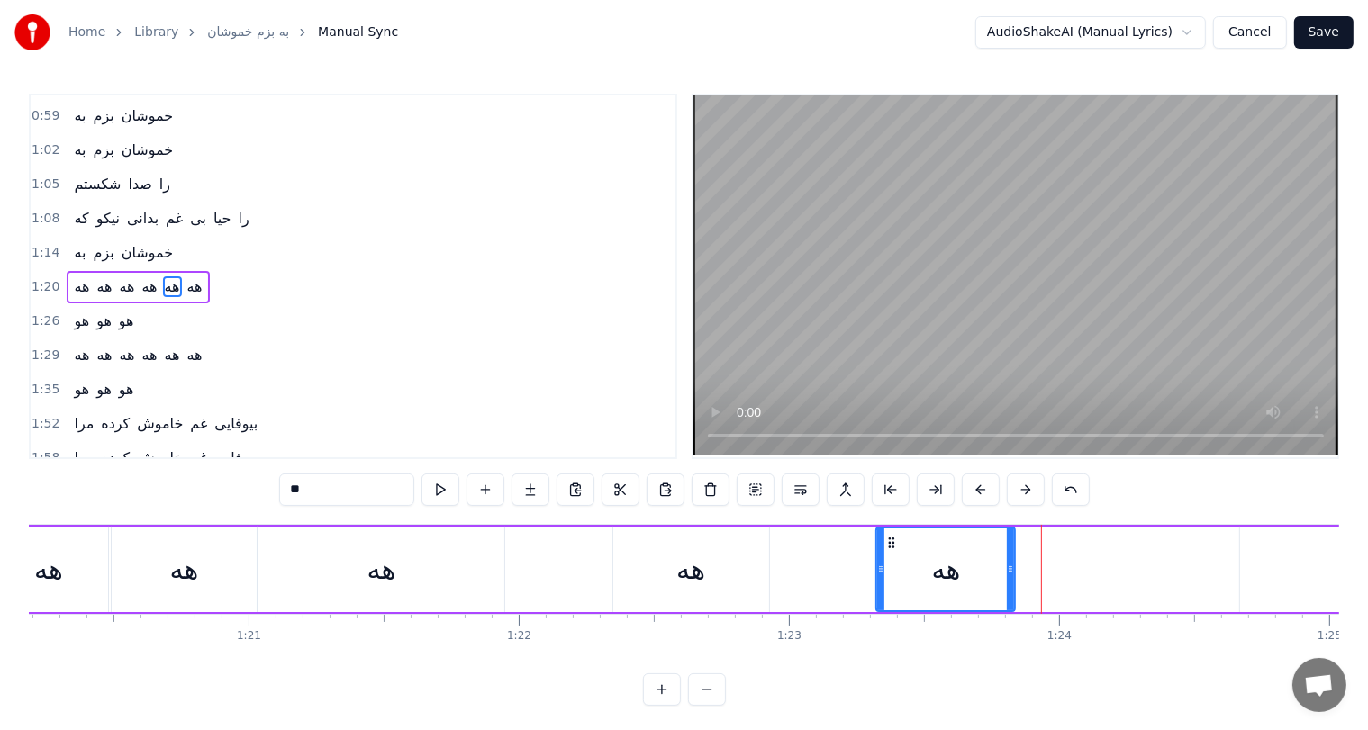
click at [216, 570] on div "هه" at bounding box center [184, 570] width 145 height 86
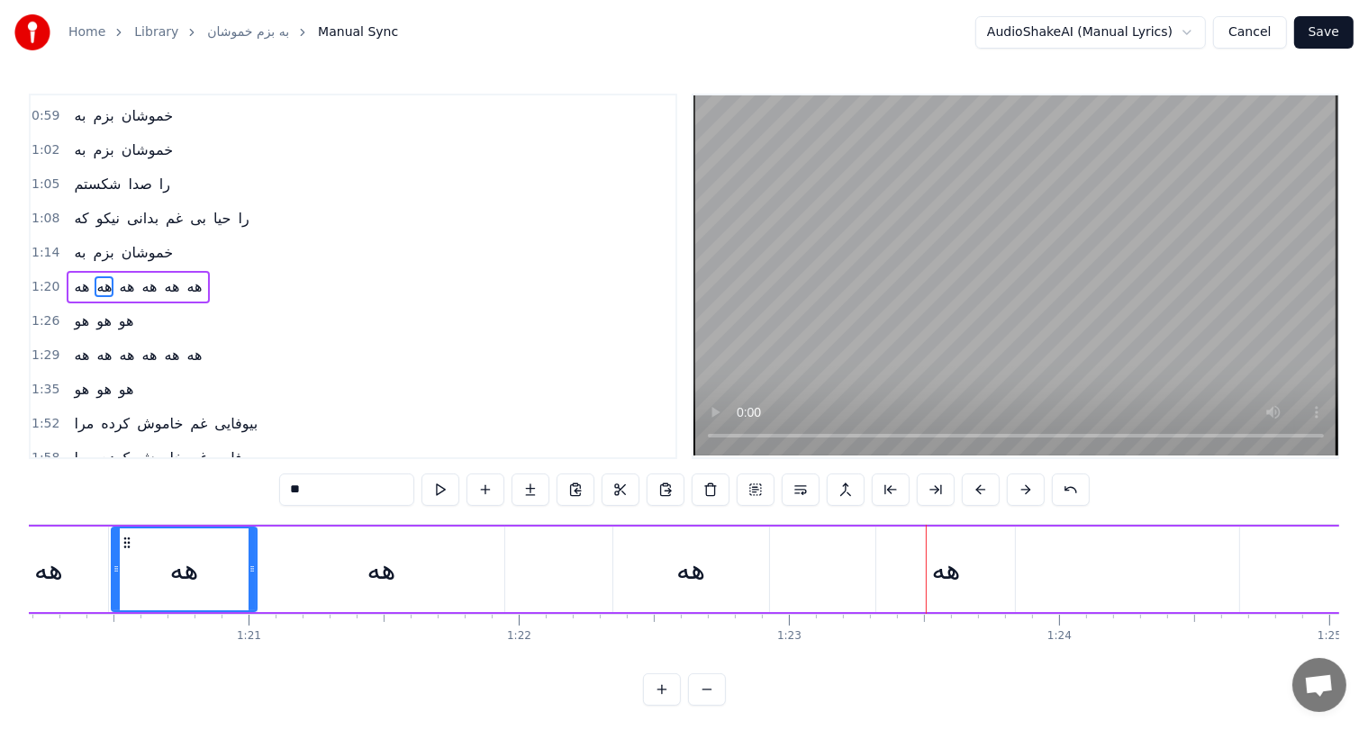
click at [699, 576] on div "هه" at bounding box center [690, 569] width 29 height 41
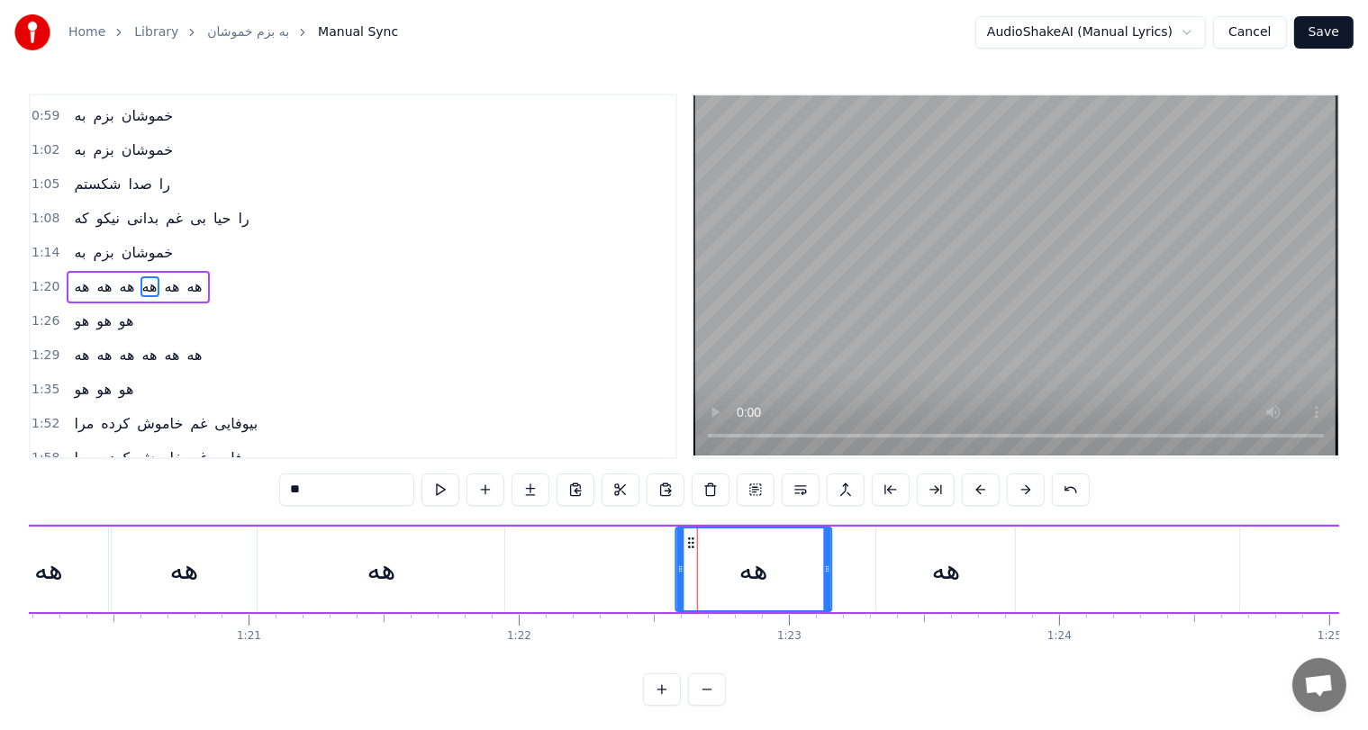
drag, startPoint x: 627, startPoint y: 540, endPoint x: 689, endPoint y: 540, distance: 62.1
click at [689, 540] on icon at bounding box center [691, 543] width 14 height 14
click at [380, 566] on div "هه" at bounding box center [381, 569] width 29 height 41
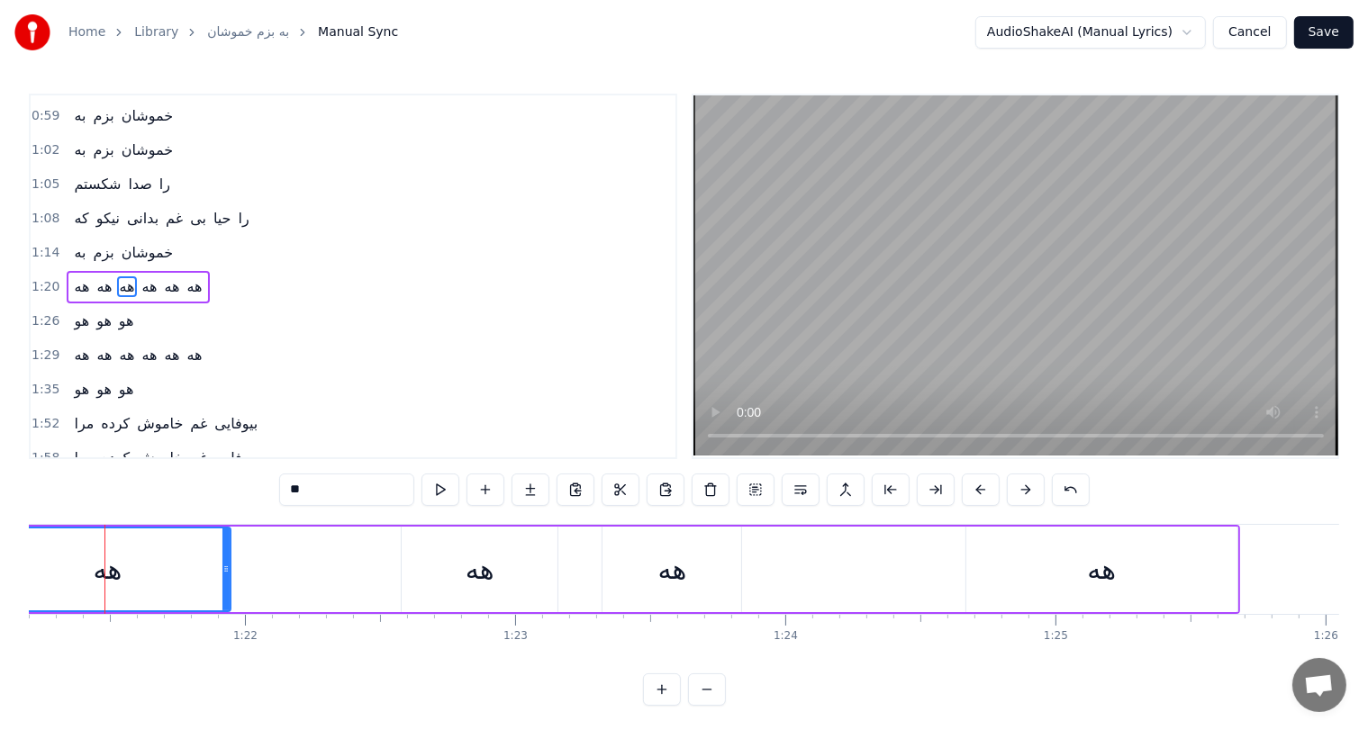
scroll to position [0, 21948]
click at [1081, 568] on div "هه" at bounding box center [1092, 569] width 29 height 41
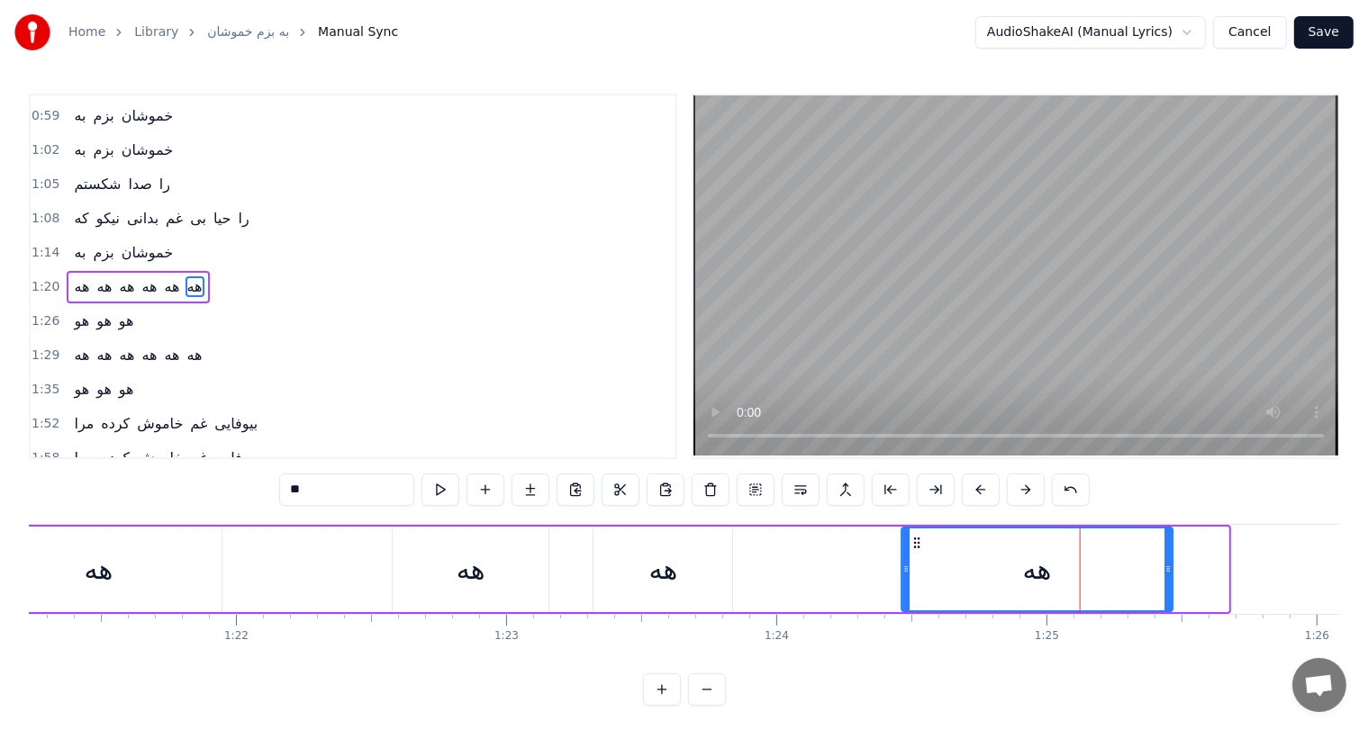
drag, startPoint x: 967, startPoint y: 535, endPoint x: 907, endPoint y: 536, distance: 60.3
click at [910, 536] on icon at bounding box center [917, 543] width 14 height 14
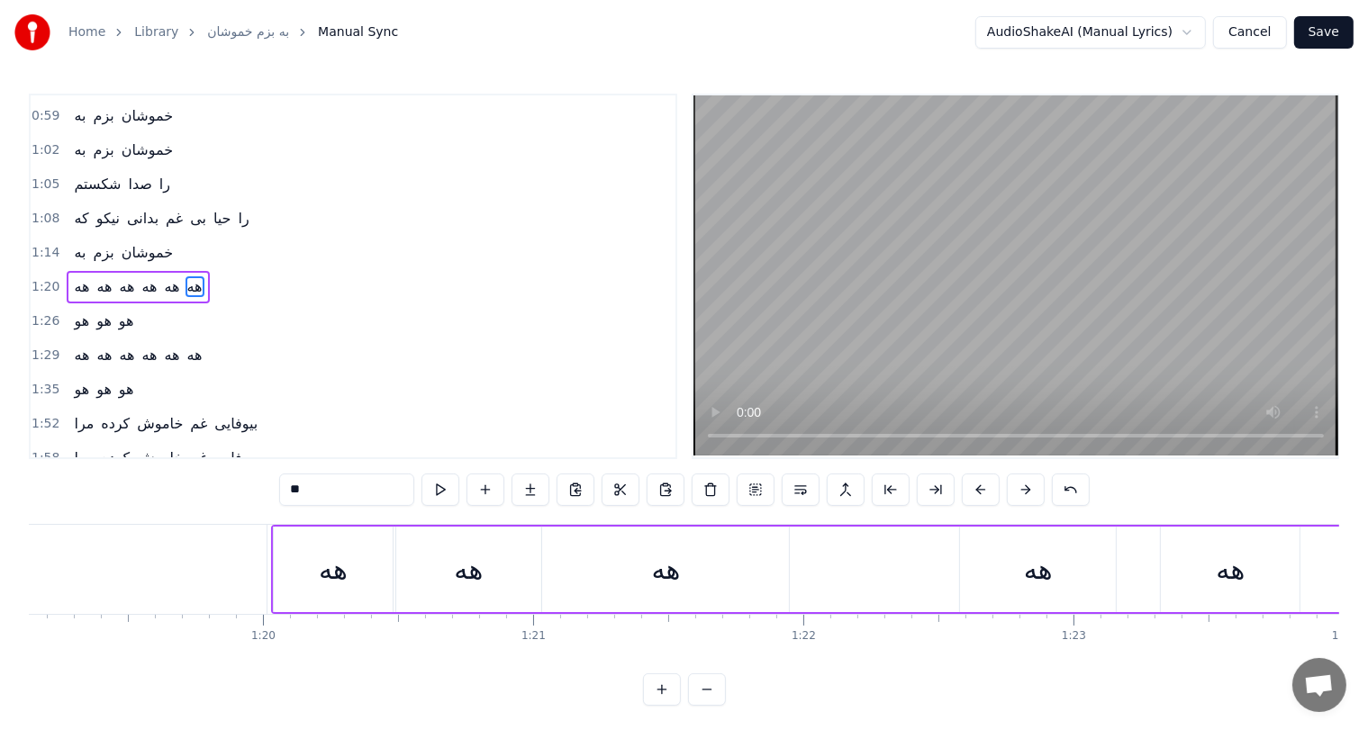
scroll to position [0, 21371]
click at [314, 566] on div "هه" at bounding box center [342, 570] width 119 height 86
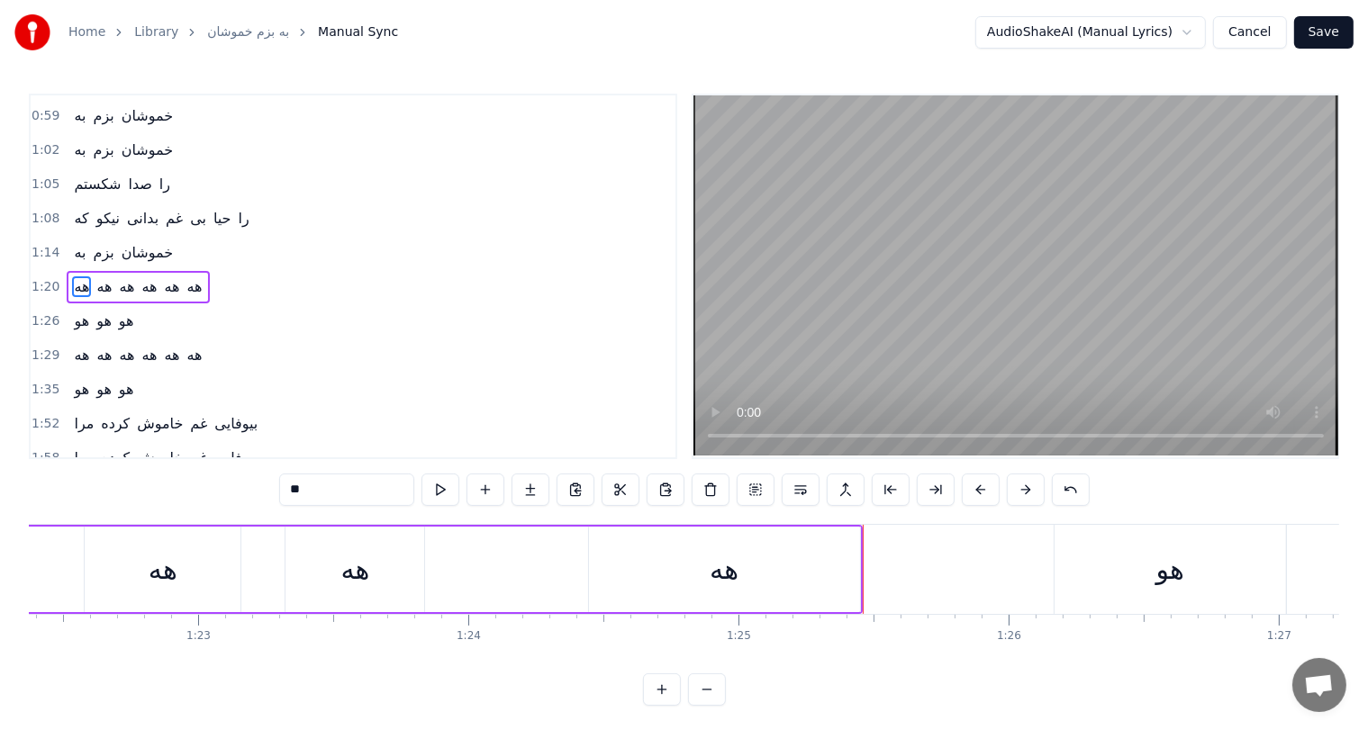
scroll to position [0, 22247]
click at [720, 584] on div "هه" at bounding box center [733, 569] width 29 height 41
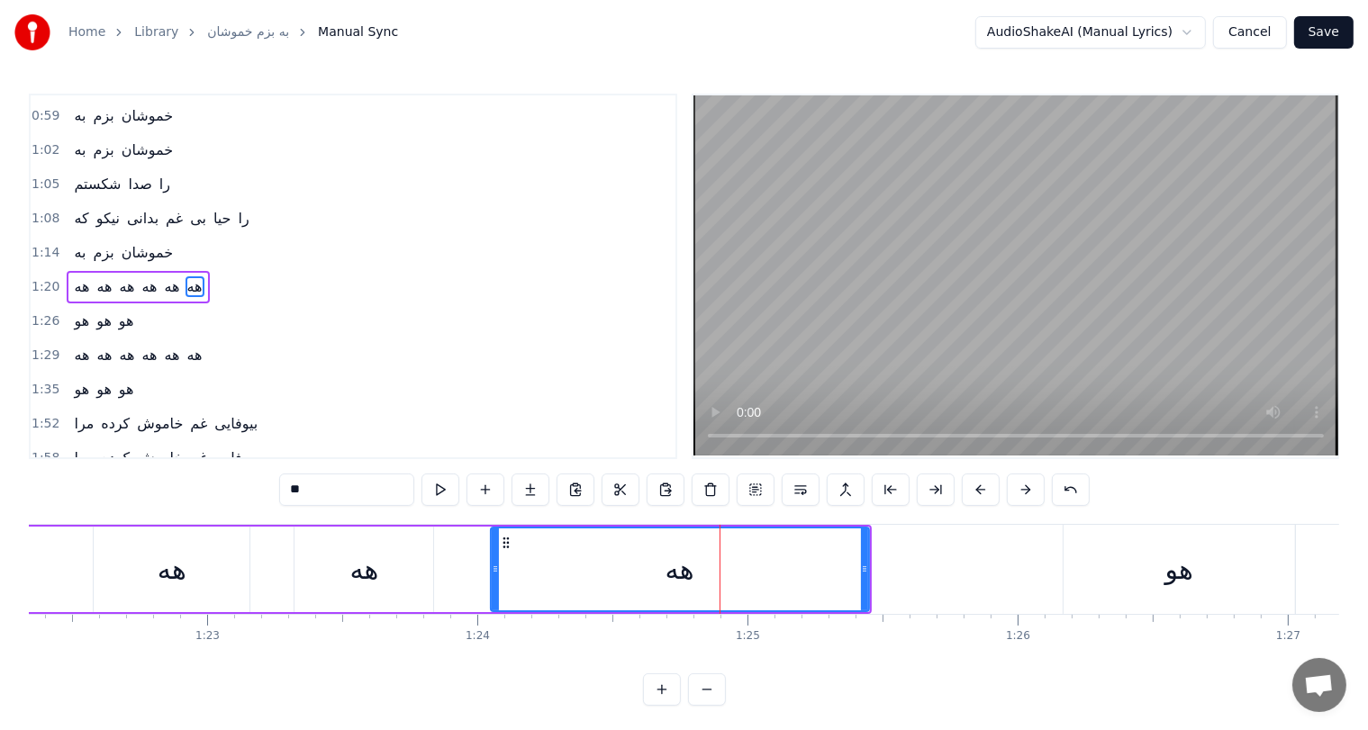
drag, startPoint x: 597, startPoint y: 568, endPoint x: 490, endPoint y: 566, distance: 107.2
click at [492, 566] on icon at bounding box center [495, 569] width 7 height 14
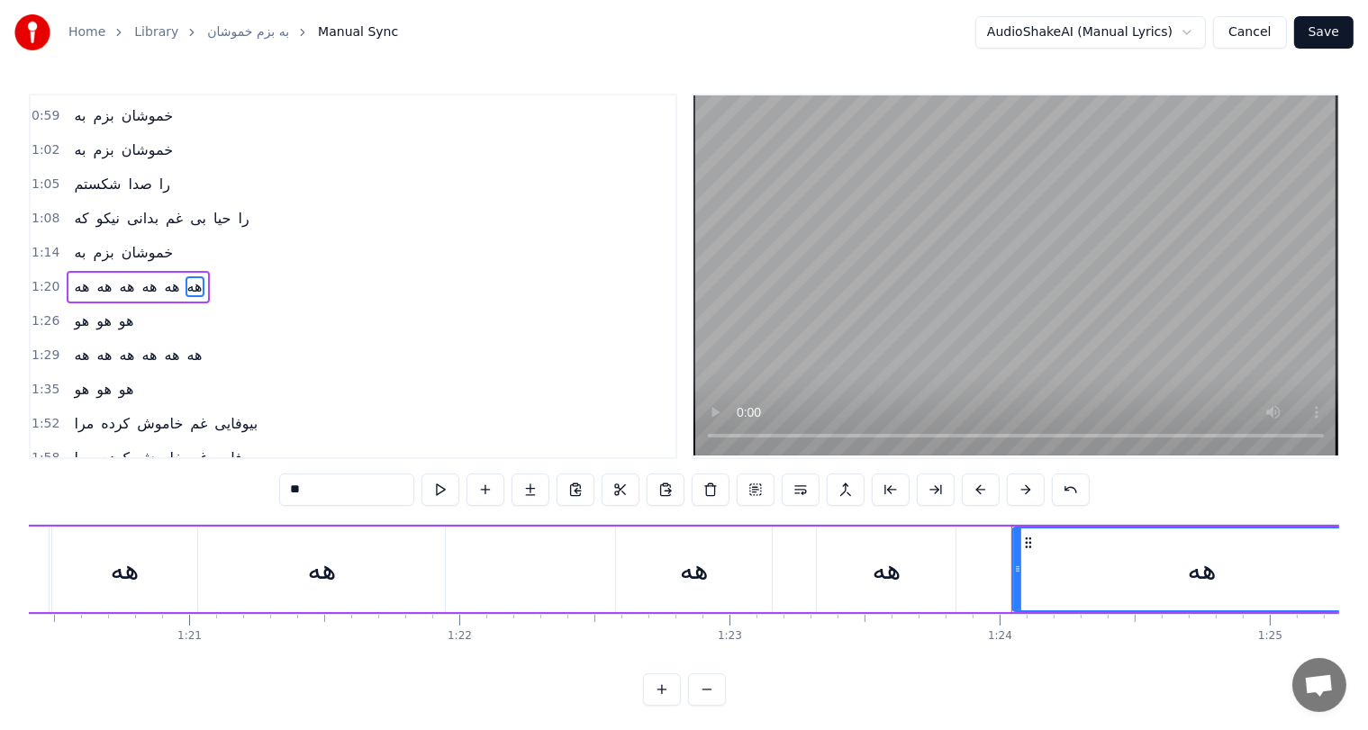
scroll to position [0, 21712]
click at [324, 567] on div "هه" at bounding box center [335, 569] width 29 height 41
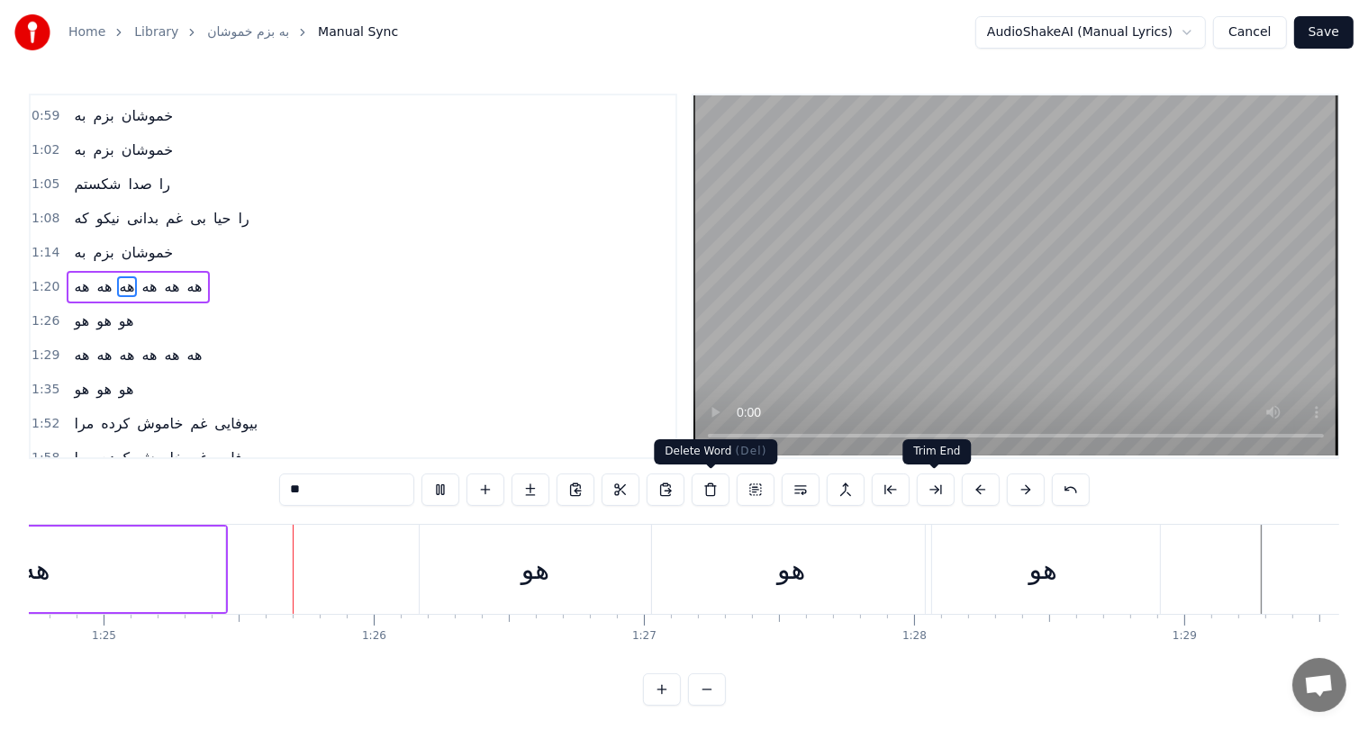
scroll to position [0, 22900]
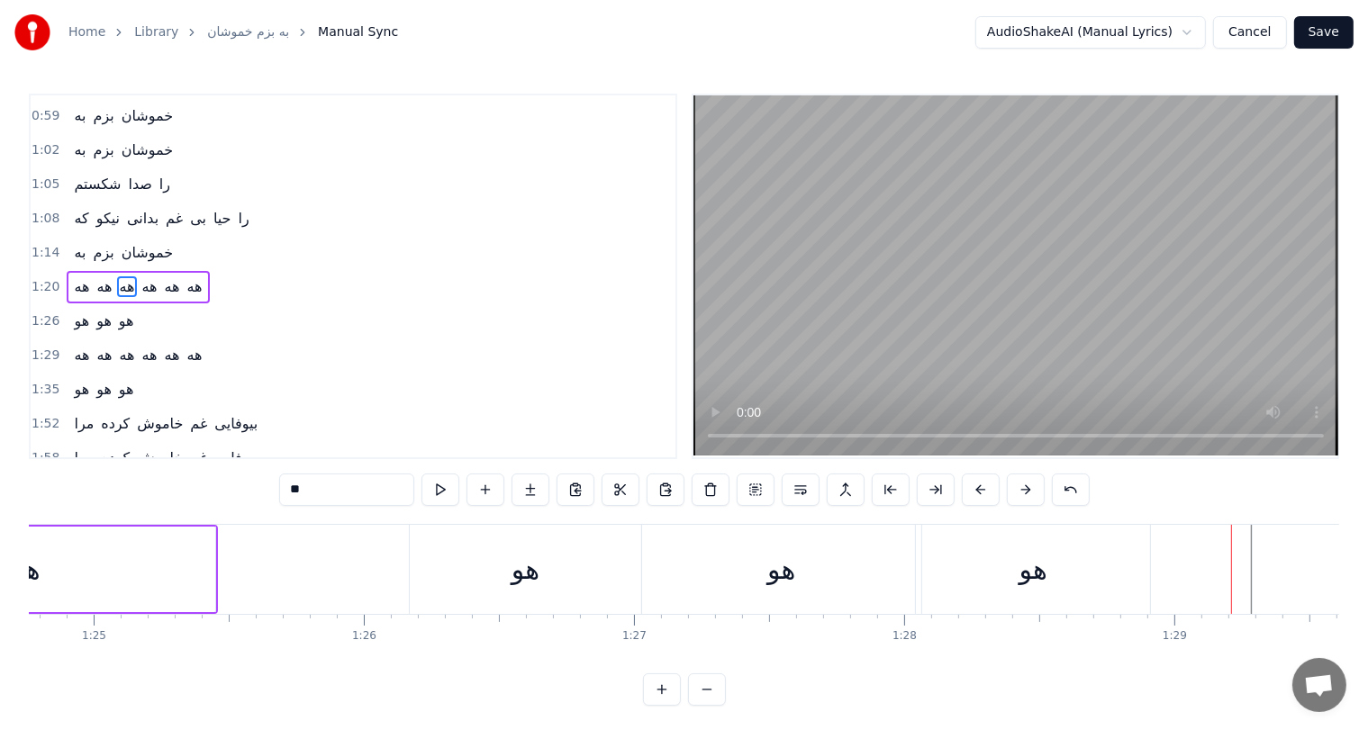
click at [542, 576] on div "هو" at bounding box center [525, 569] width 231 height 89
type input "**"
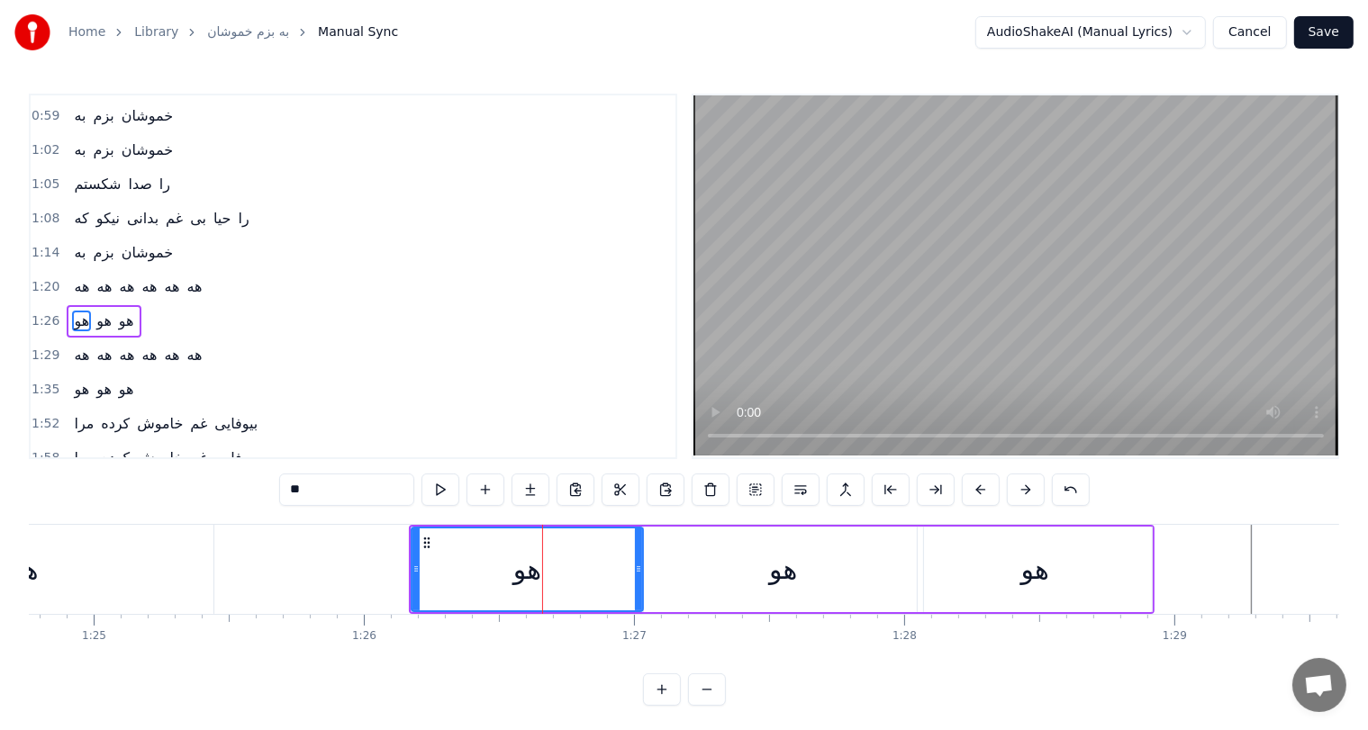
scroll to position [166, 0]
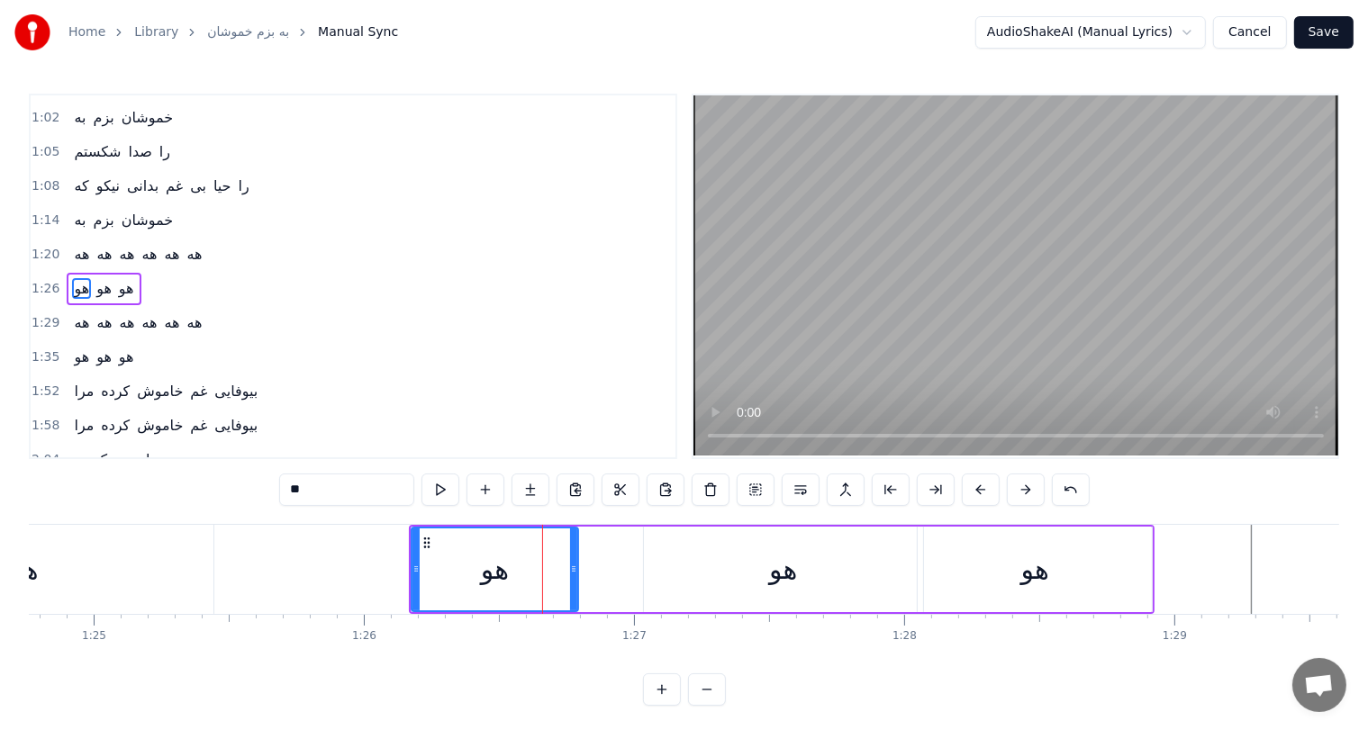
drag, startPoint x: 636, startPoint y: 566, endPoint x: 571, endPoint y: 566, distance: 64.8
click at [571, 566] on icon at bounding box center [573, 569] width 7 height 14
click at [775, 566] on div "هو" at bounding box center [783, 569] width 28 height 41
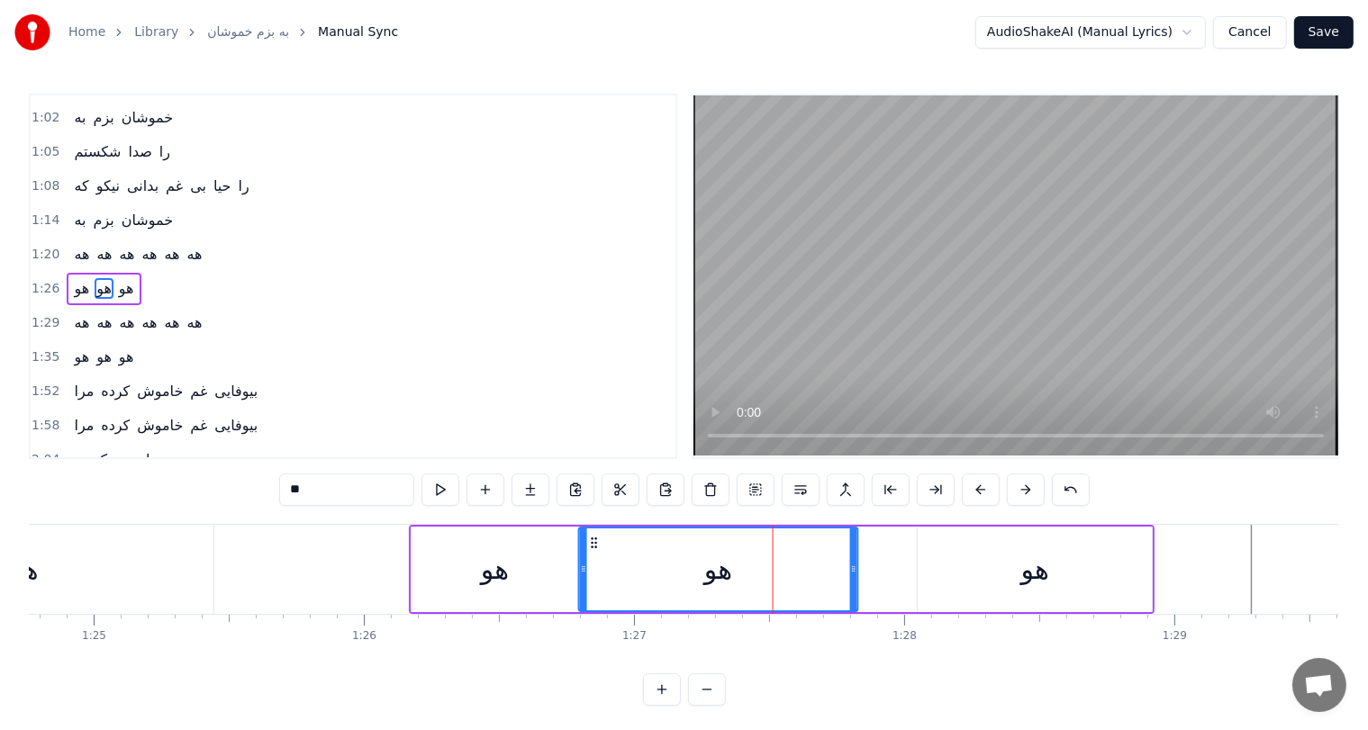
drag, startPoint x: 659, startPoint y: 540, endPoint x: 594, endPoint y: 540, distance: 64.8
click at [594, 540] on icon at bounding box center [594, 543] width 14 height 14
drag, startPoint x: 856, startPoint y: 559, endPoint x: 764, endPoint y: 567, distance: 92.2
click at [764, 567] on div at bounding box center [762, 570] width 7 height 82
click at [1037, 573] on div "هو" at bounding box center [1035, 569] width 28 height 41
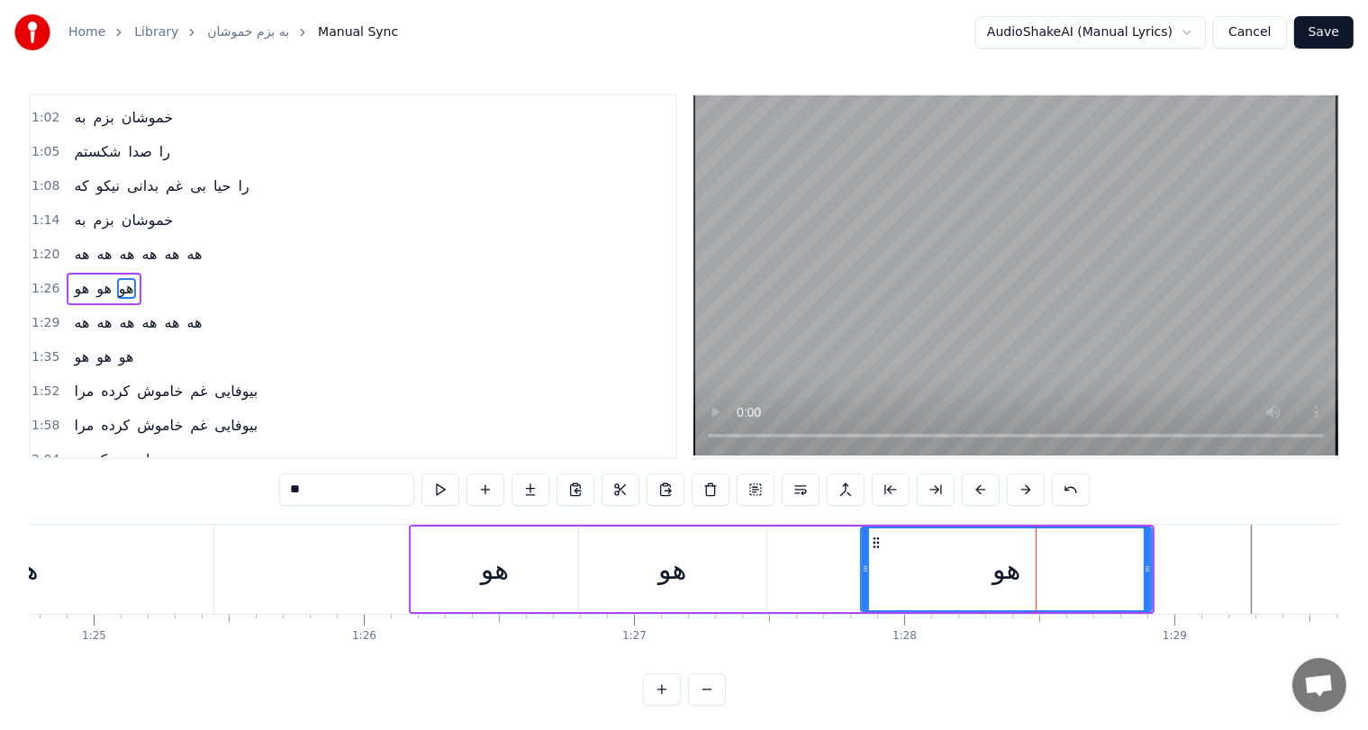
drag, startPoint x: 919, startPoint y: 566, endPoint x: 850, endPoint y: 574, distance: 68.9
click at [862, 574] on icon at bounding box center [865, 569] width 7 height 14
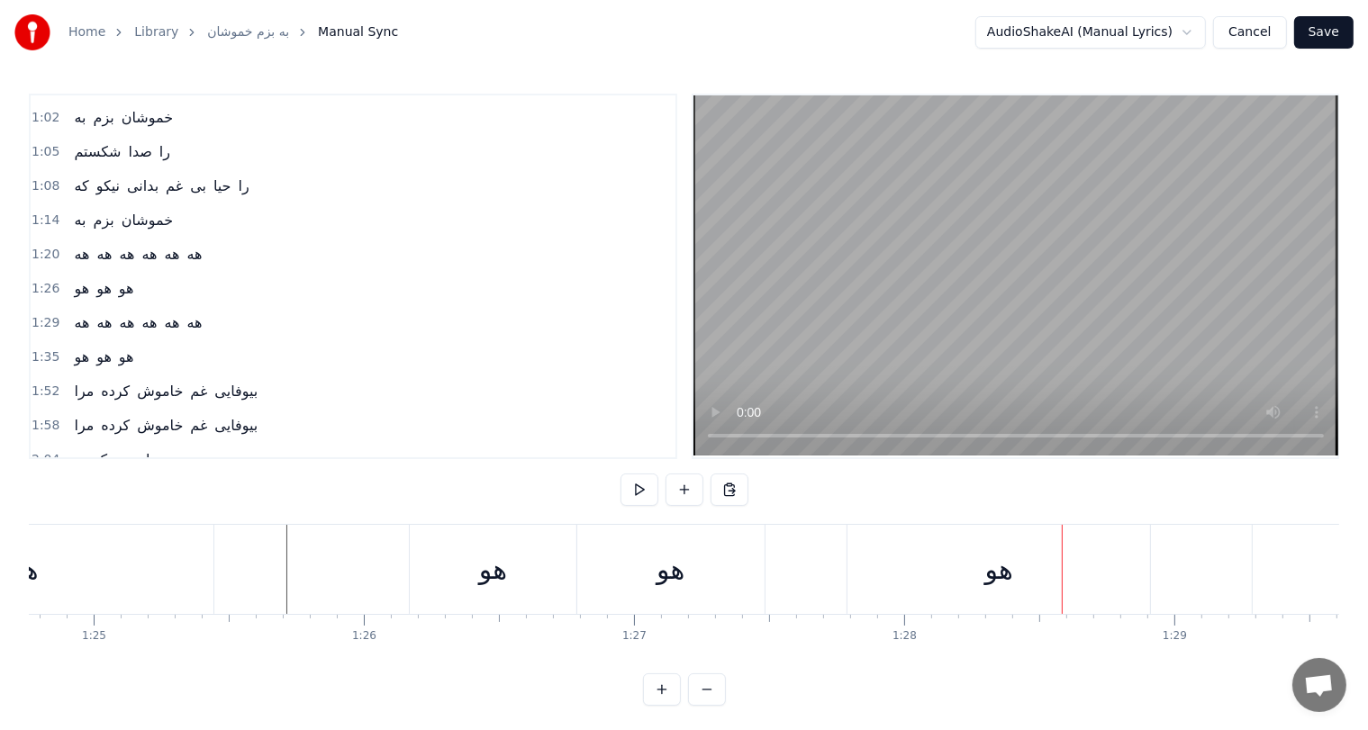
click at [690, 583] on div "هو" at bounding box center [670, 569] width 187 height 89
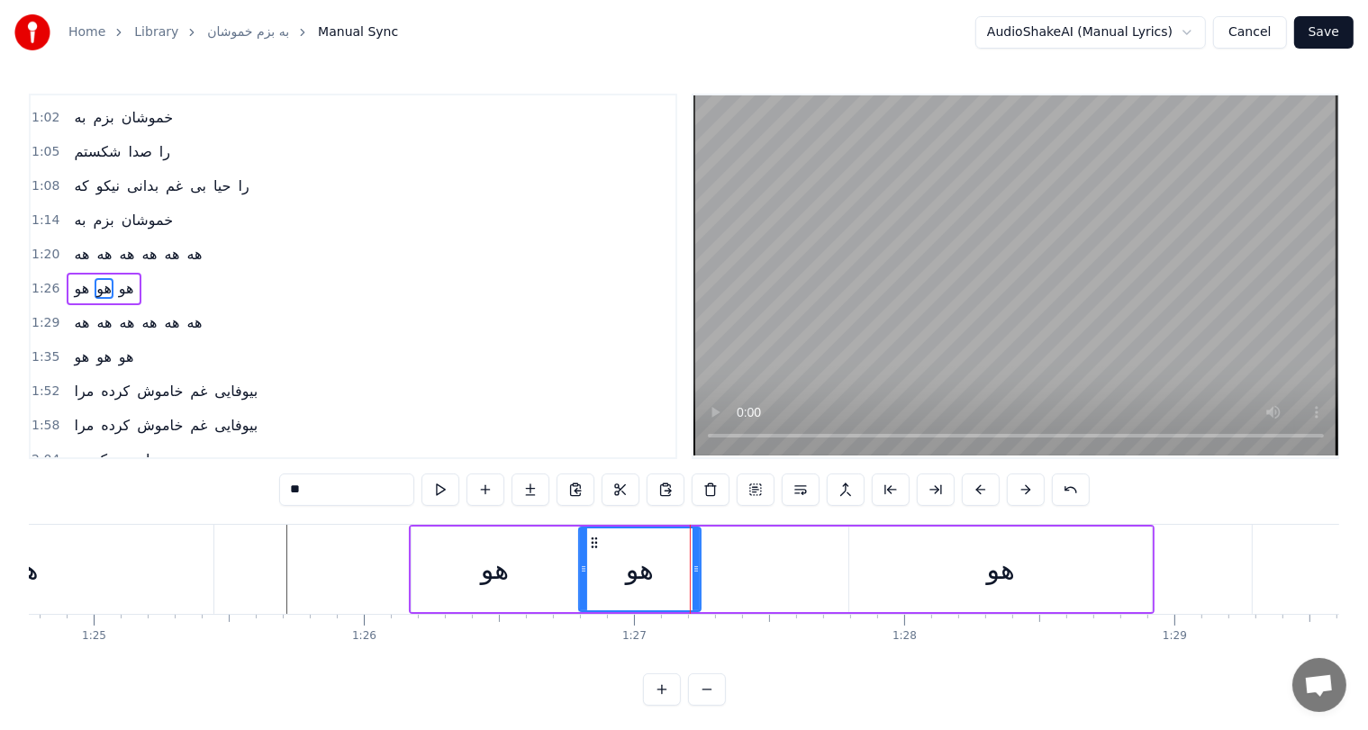
drag, startPoint x: 762, startPoint y: 569, endPoint x: 696, endPoint y: 570, distance: 65.7
click at [696, 570] on icon at bounding box center [696, 569] width 7 height 14
click at [517, 566] on div "هو" at bounding box center [495, 570] width 167 height 86
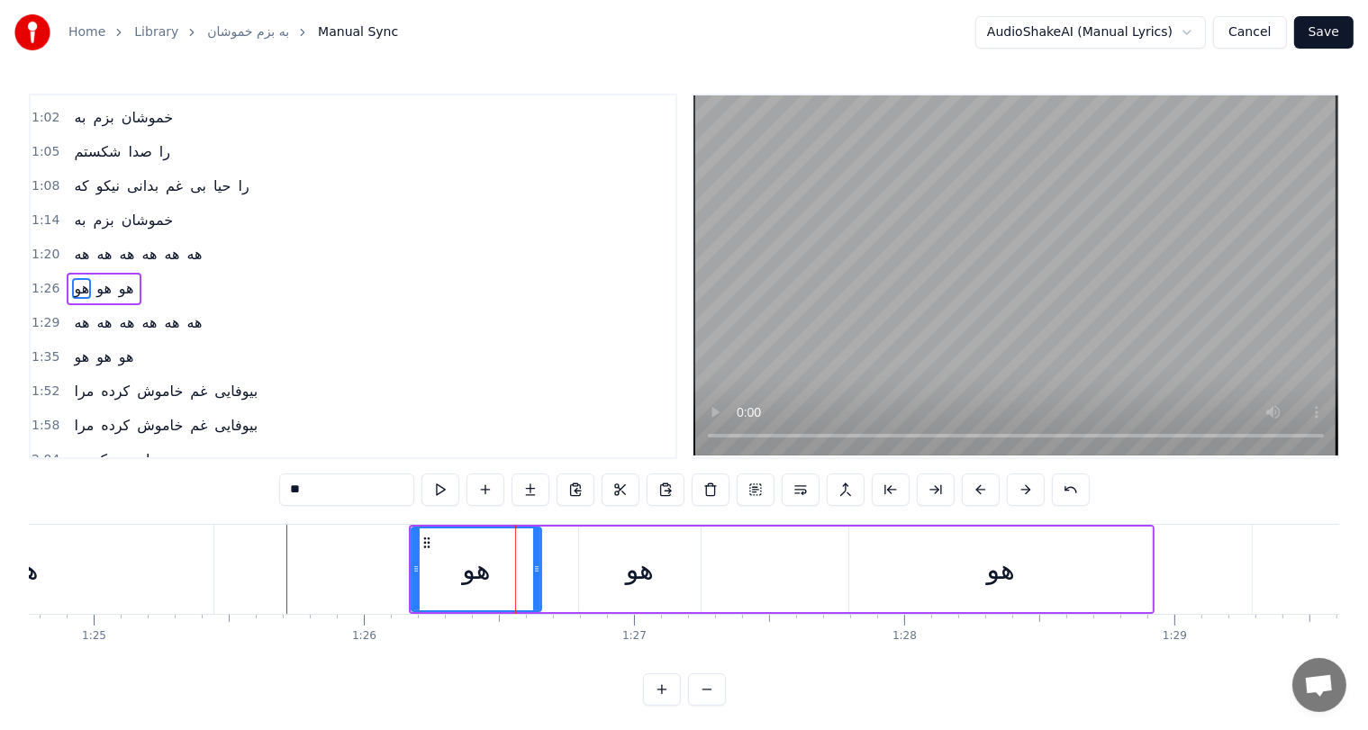
drag, startPoint x: 576, startPoint y: 572, endPoint x: 539, endPoint y: 581, distance: 38.0
click at [539, 581] on div at bounding box center [536, 570] width 7 height 82
click at [611, 580] on div "هو" at bounding box center [640, 570] width 122 height 86
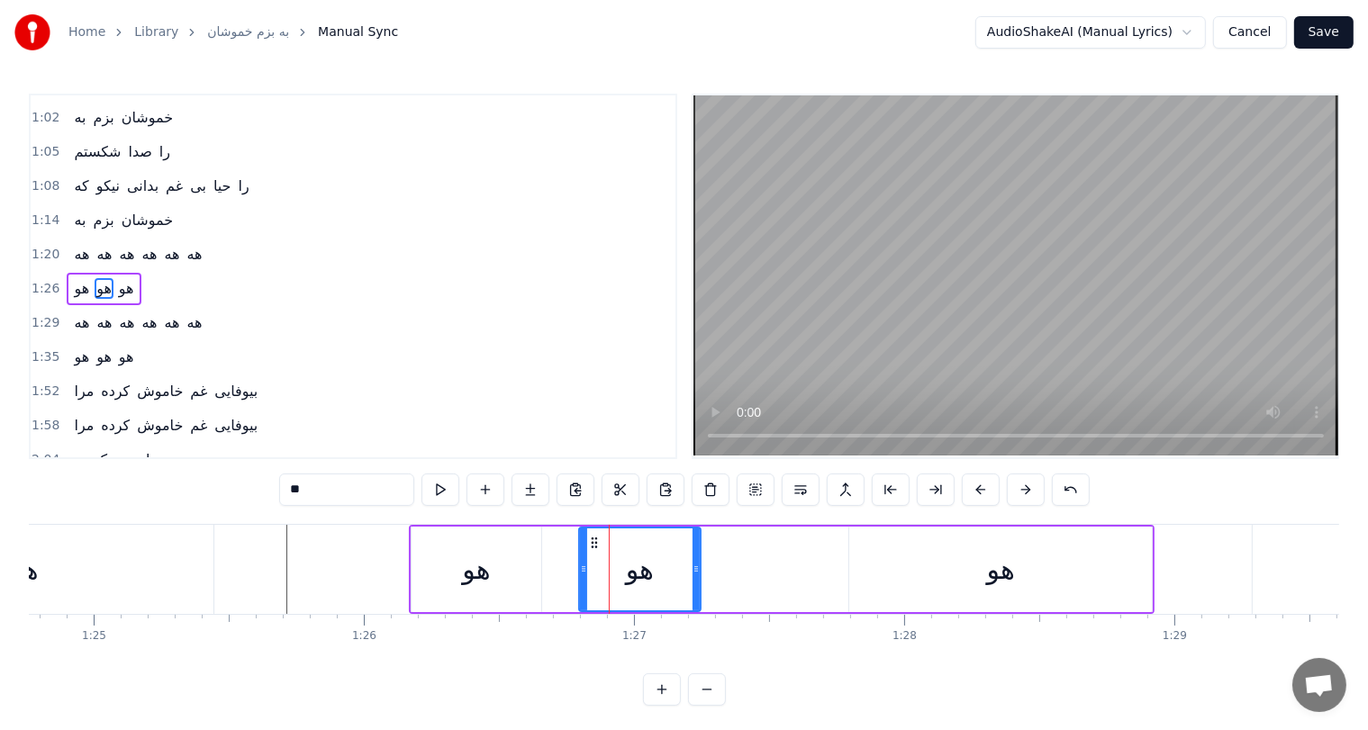
click at [995, 565] on div "هو" at bounding box center [1001, 569] width 28 height 41
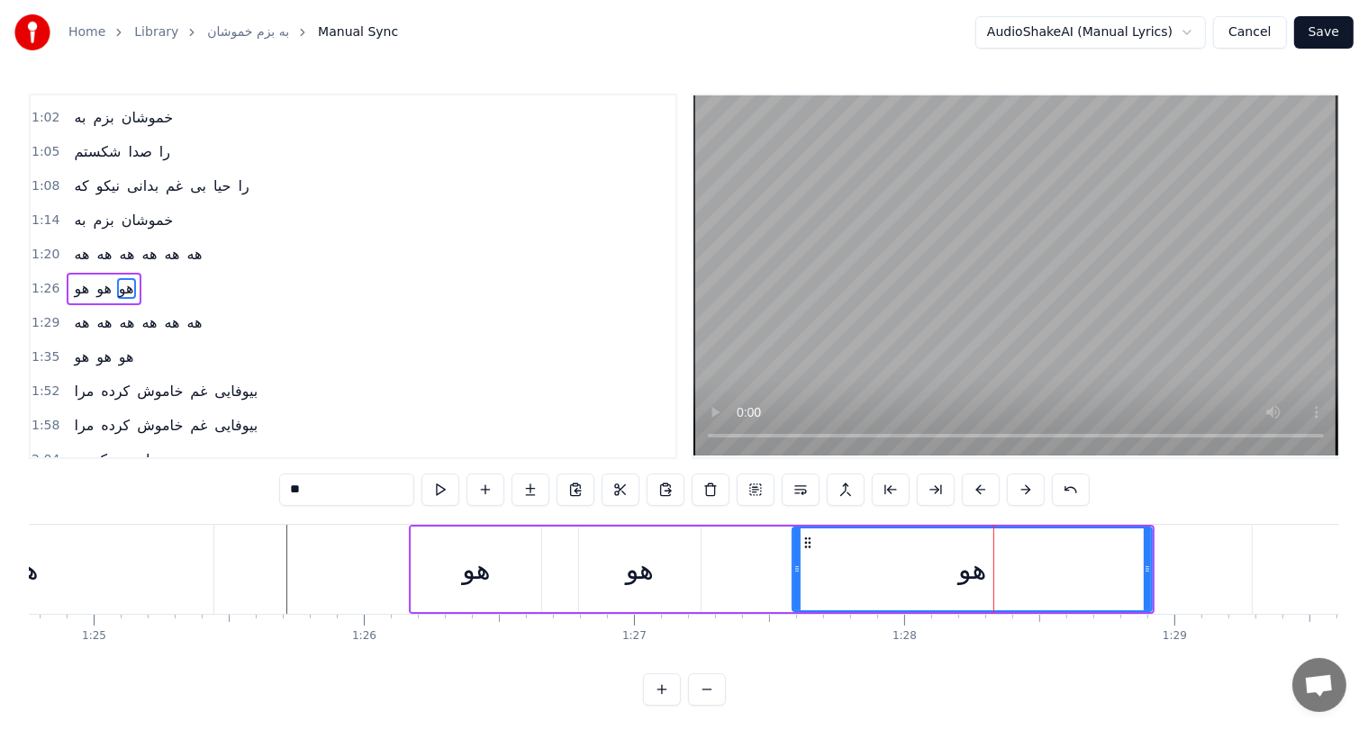
drag, startPoint x: 850, startPoint y: 571, endPoint x: 793, endPoint y: 572, distance: 56.7
click at [793, 572] on icon at bounding box center [796, 569] width 7 height 14
click at [198, 567] on div "هه" at bounding box center [24, 569] width 378 height 89
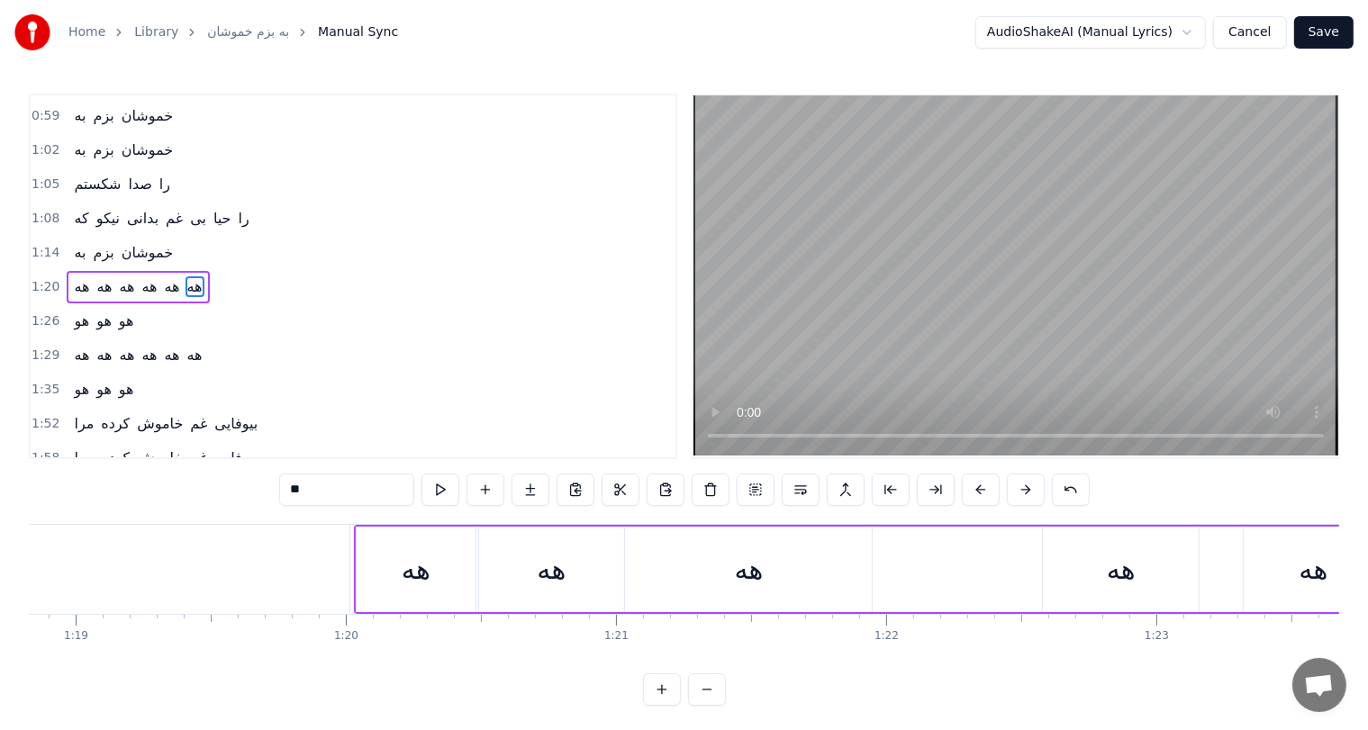
scroll to position [0, 21302]
click at [372, 548] on div "هه" at bounding box center [411, 570] width 119 height 86
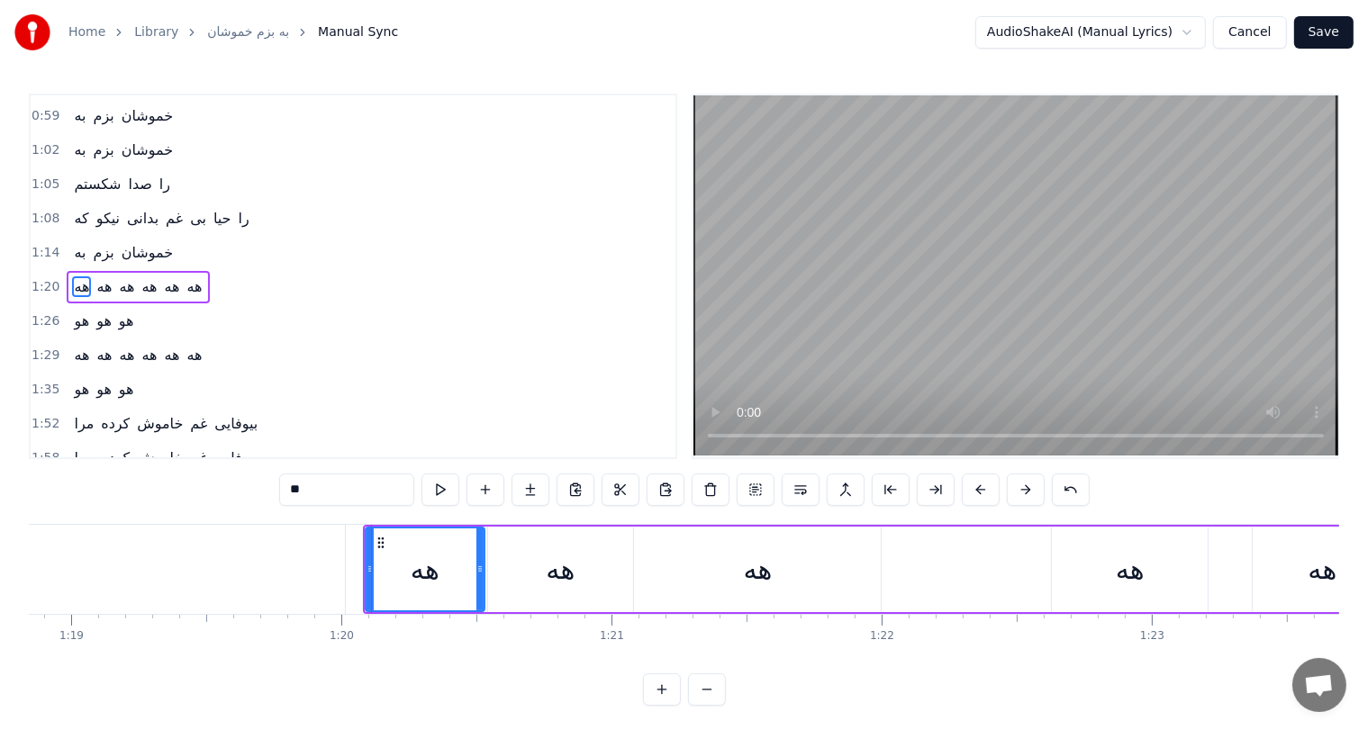
click at [452, 551] on div "هه" at bounding box center [425, 570] width 117 height 82
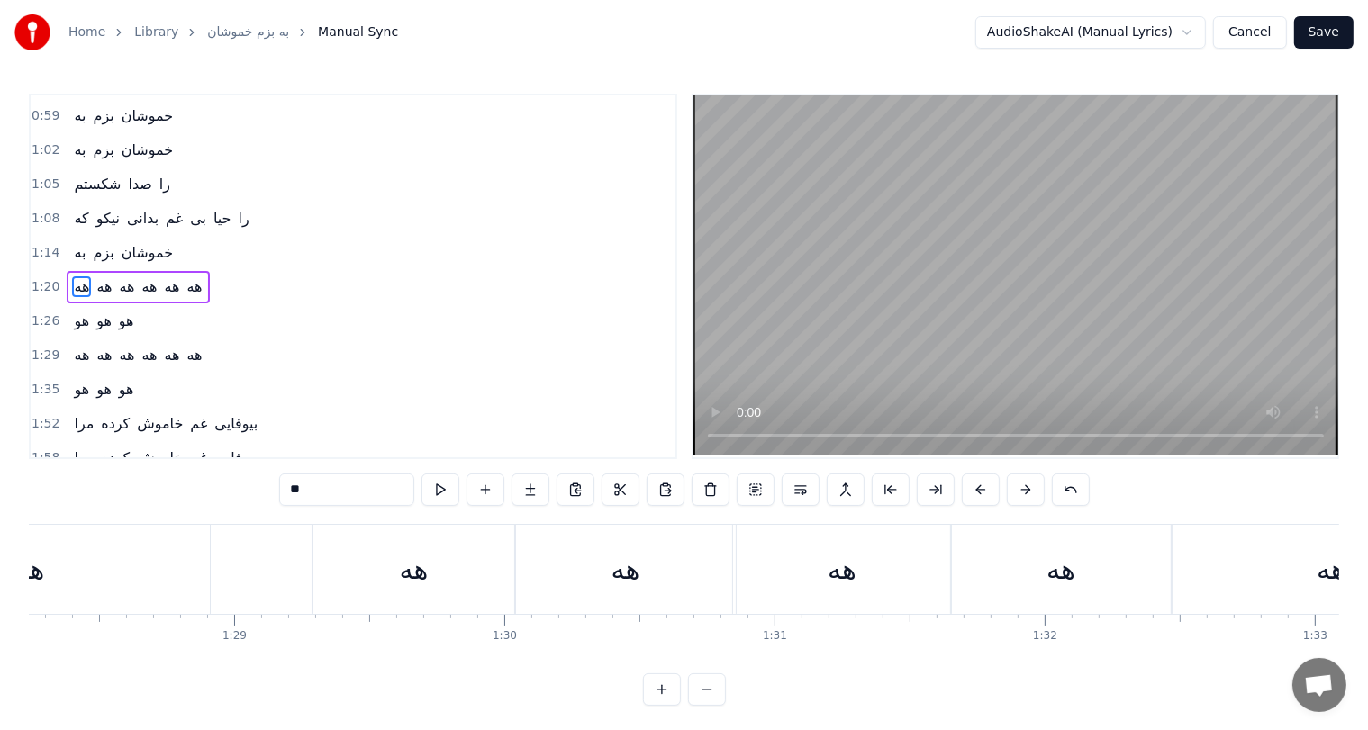
scroll to position [0, 23841]
click at [75, 575] on div "هو" at bounding box center [30, 569] width 359 height 89
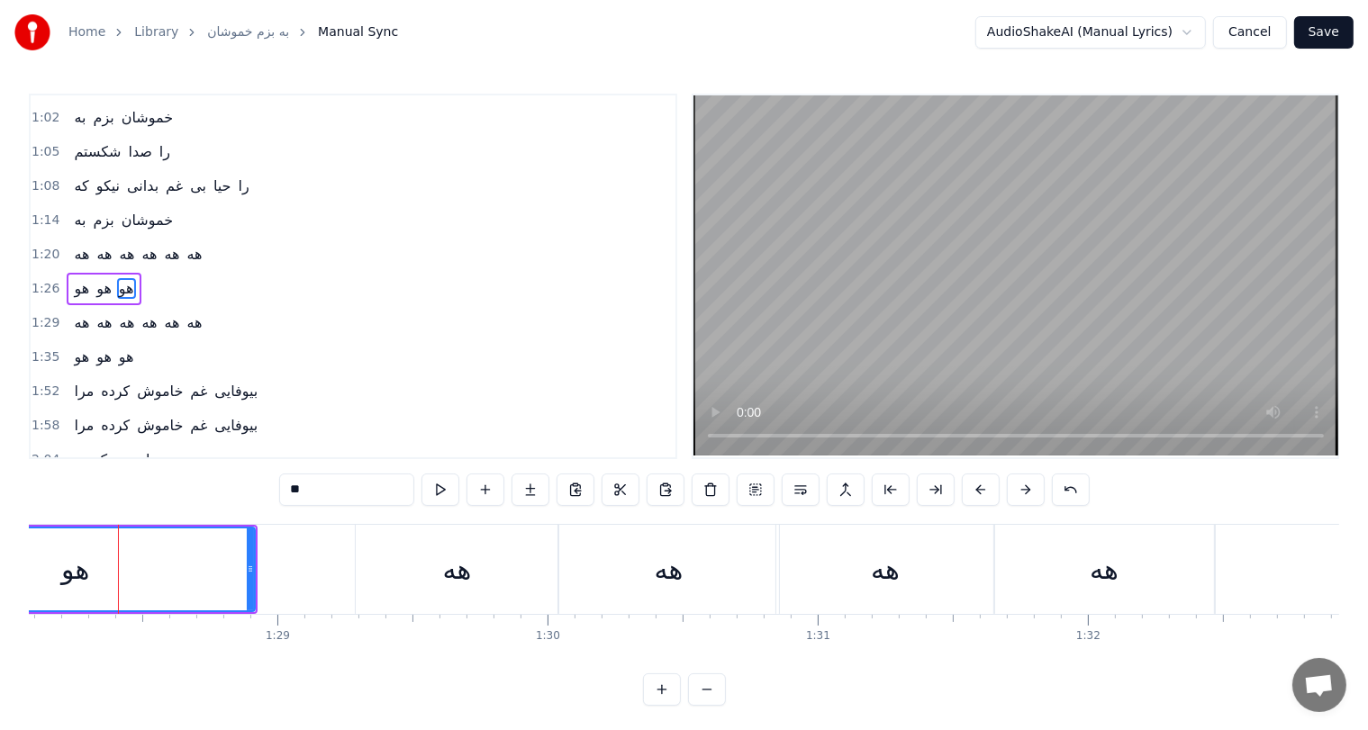
scroll to position [0, 23796]
click at [459, 576] on div "هه" at bounding box center [458, 569] width 29 height 41
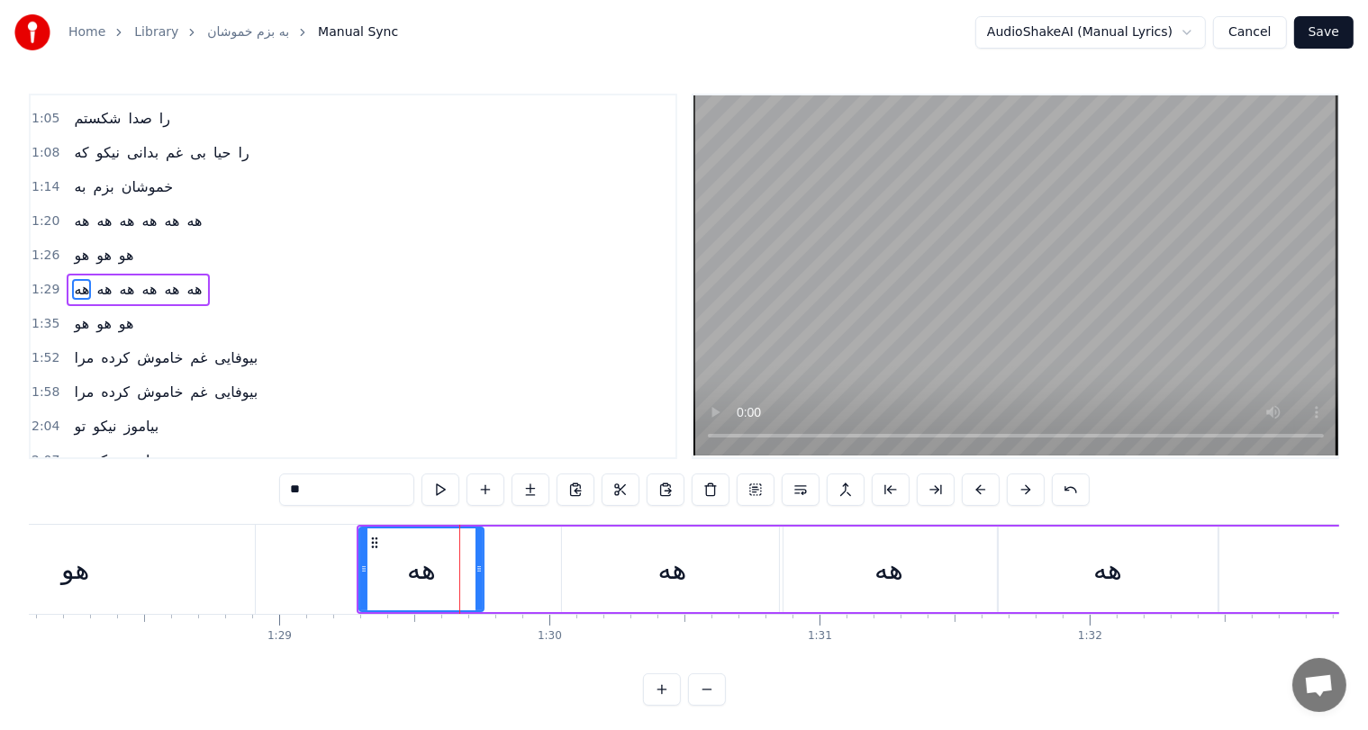
drag, startPoint x: 557, startPoint y: 566, endPoint x: 479, endPoint y: 569, distance: 78.4
click at [479, 569] on icon at bounding box center [479, 569] width 7 height 14
click at [658, 576] on div "هه" at bounding box center [672, 569] width 29 height 41
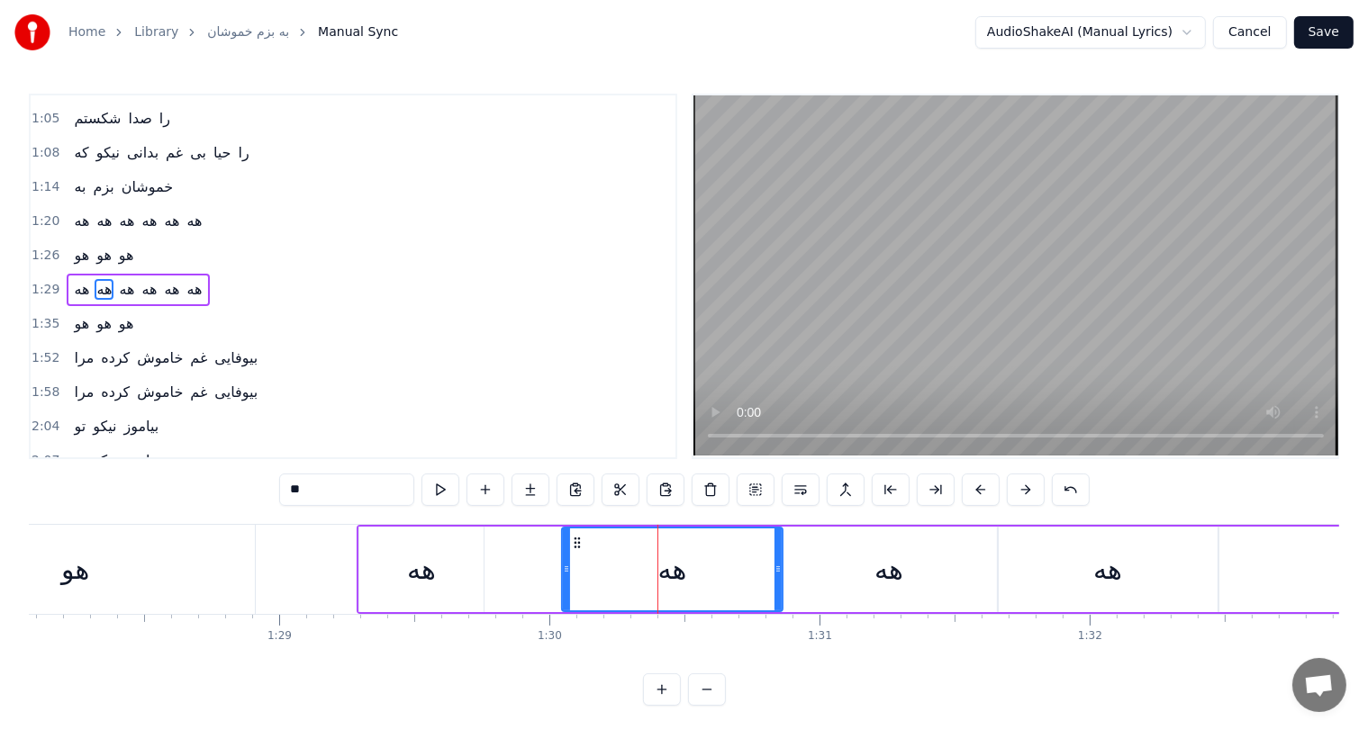
click at [781, 569] on div "هه" at bounding box center [672, 570] width 222 height 86
drag, startPoint x: 781, startPoint y: 569, endPoint x: 706, endPoint y: 575, distance: 74.9
click at [706, 575] on div "هه" at bounding box center [635, 570] width 149 height 86
click at [884, 575] on div "هه" at bounding box center [888, 569] width 29 height 41
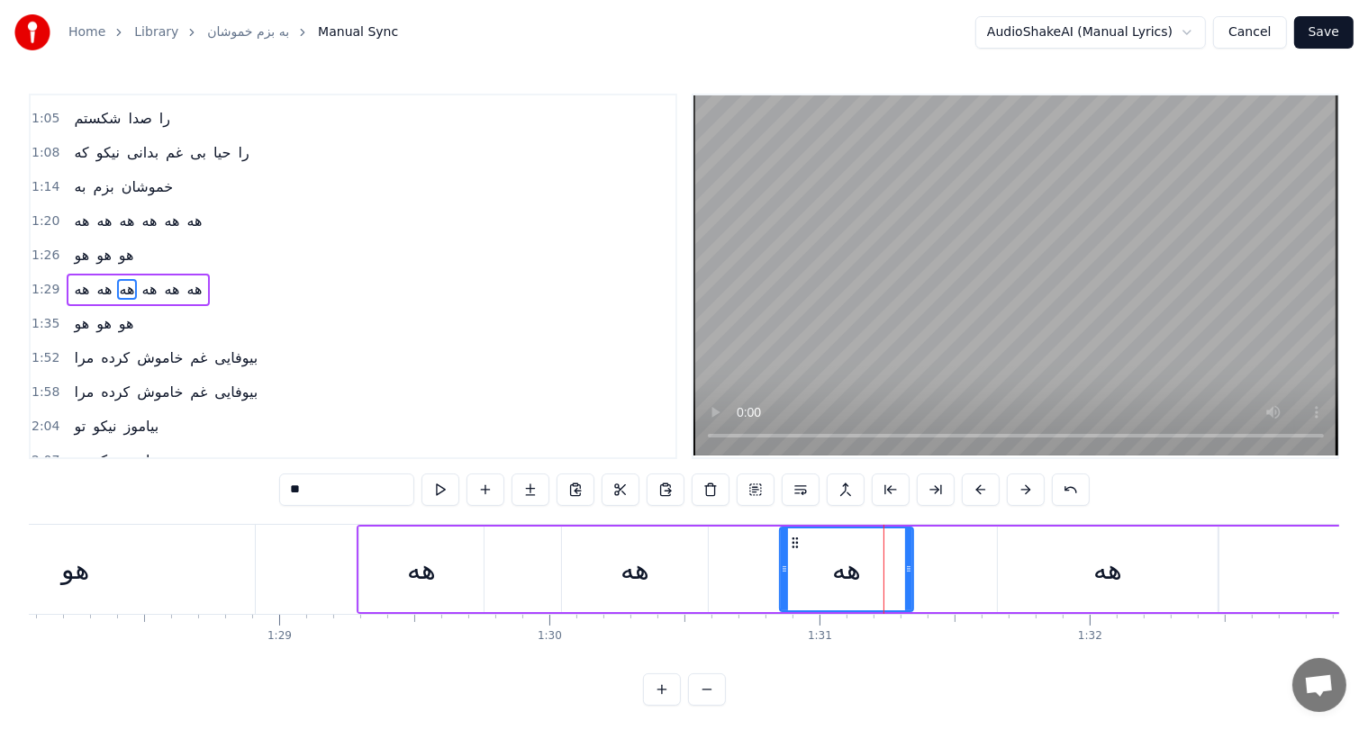
drag, startPoint x: 992, startPoint y: 566, endPoint x: 906, endPoint y: 571, distance: 86.6
click at [906, 571] on icon at bounding box center [908, 569] width 7 height 14
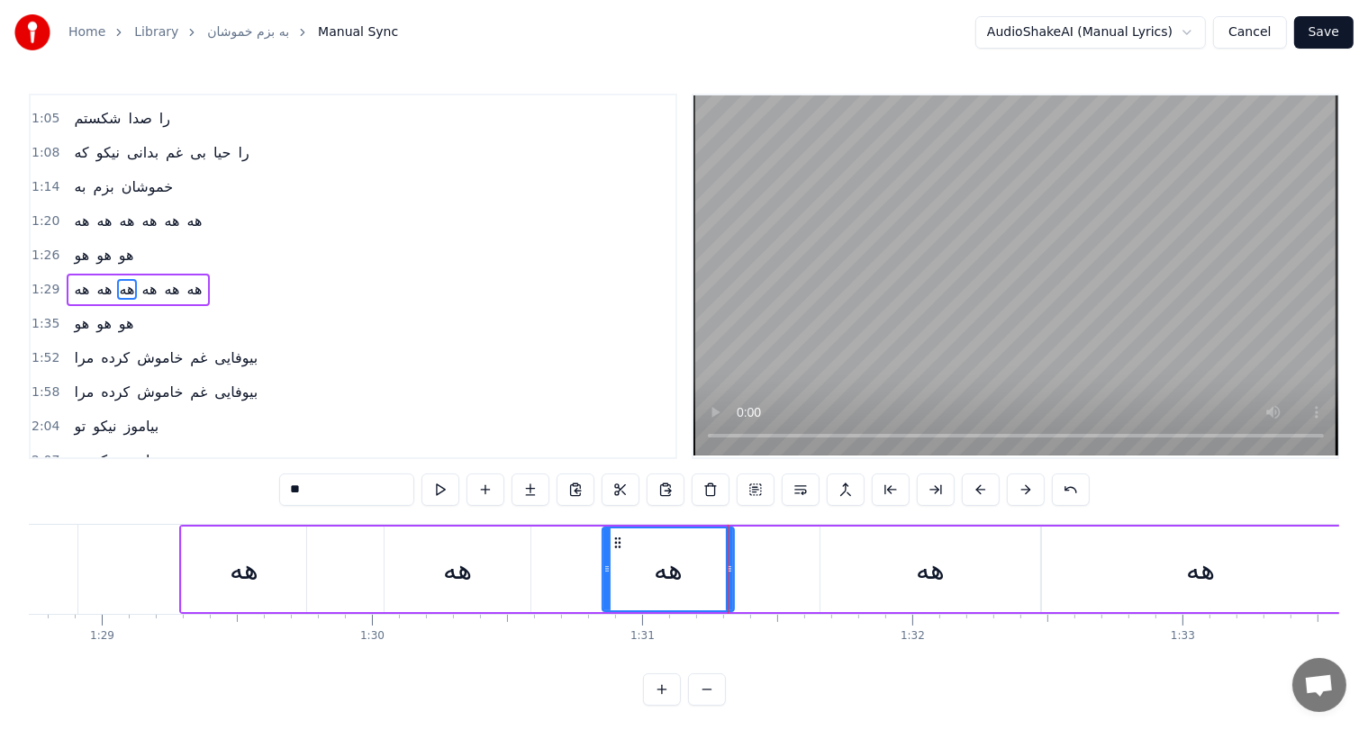
scroll to position [0, 23974]
click at [931, 580] on div "هه" at bounding box center [929, 569] width 29 height 41
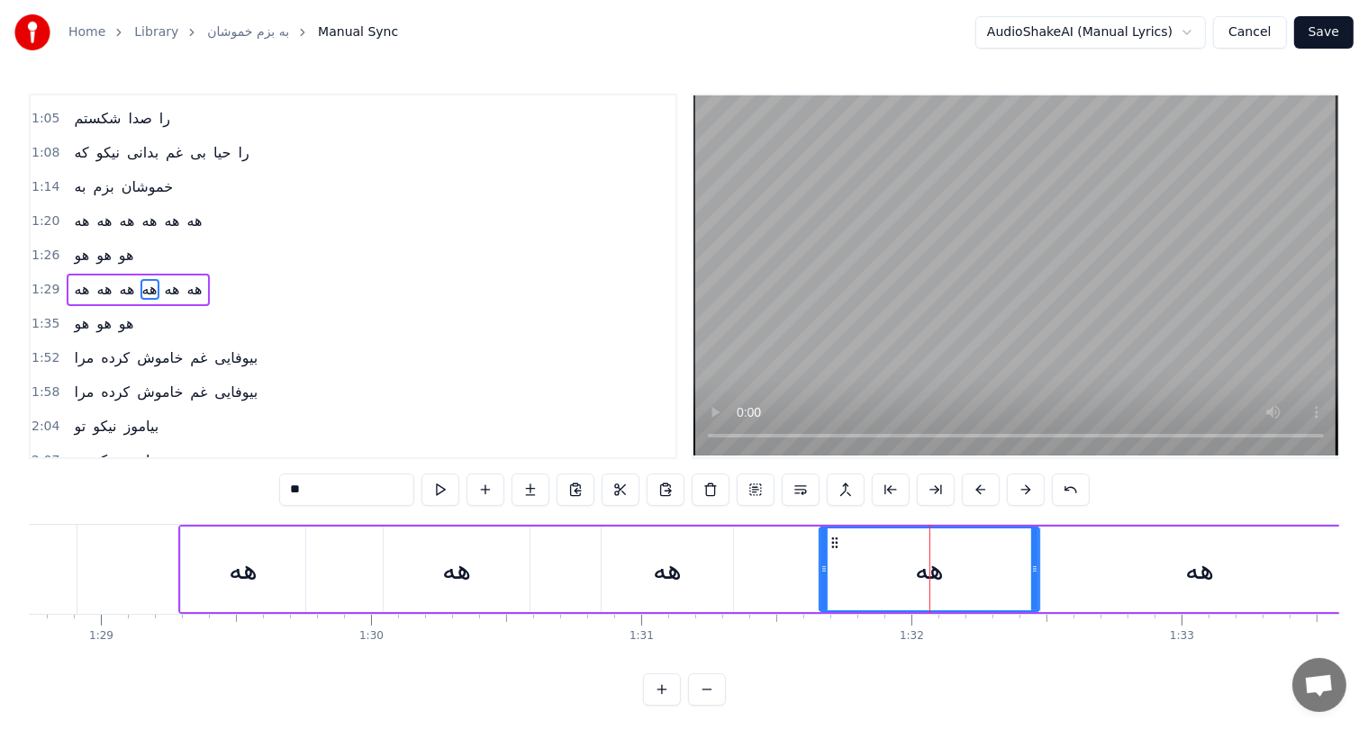
click at [1031, 570] on icon at bounding box center [1034, 569] width 7 height 14
drag, startPoint x: 1031, startPoint y: 570, endPoint x: 965, endPoint y: 573, distance: 65.8
click at [967, 573] on icon at bounding box center [970, 569] width 7 height 14
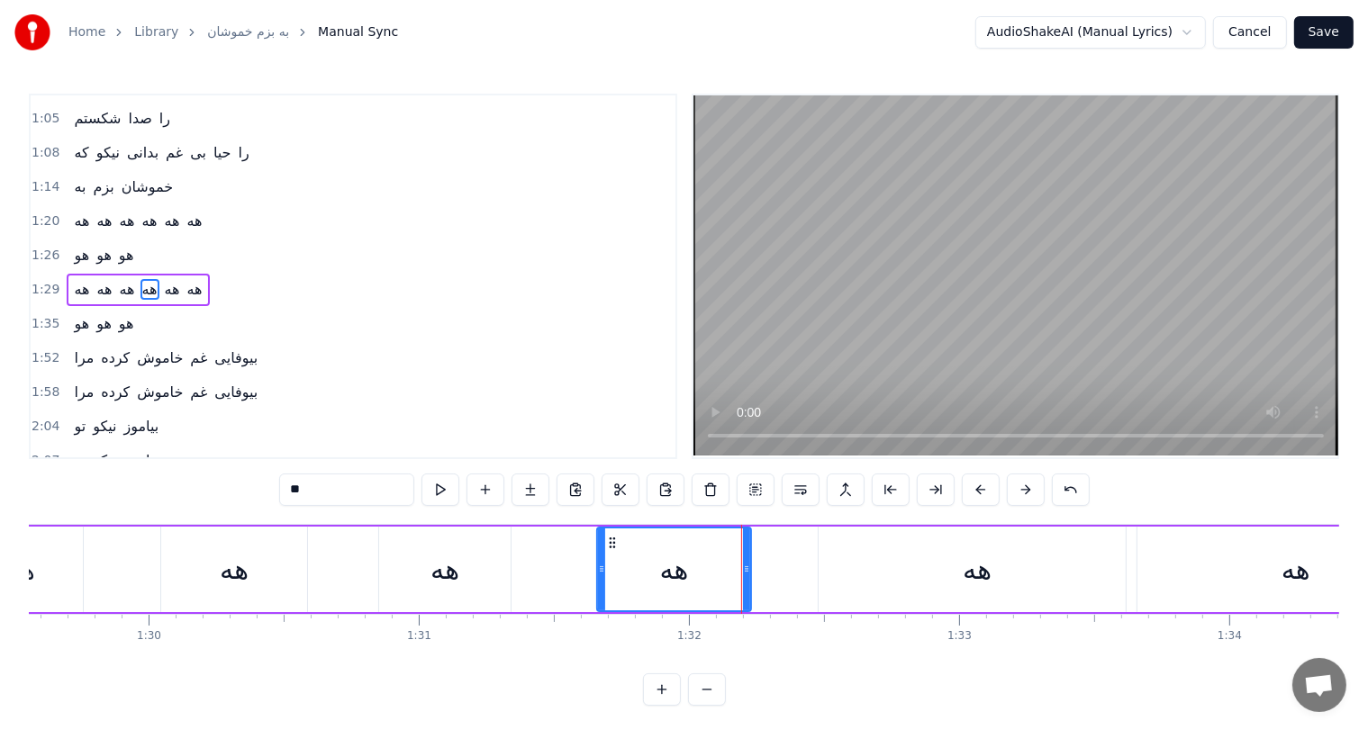
scroll to position [0, 24208]
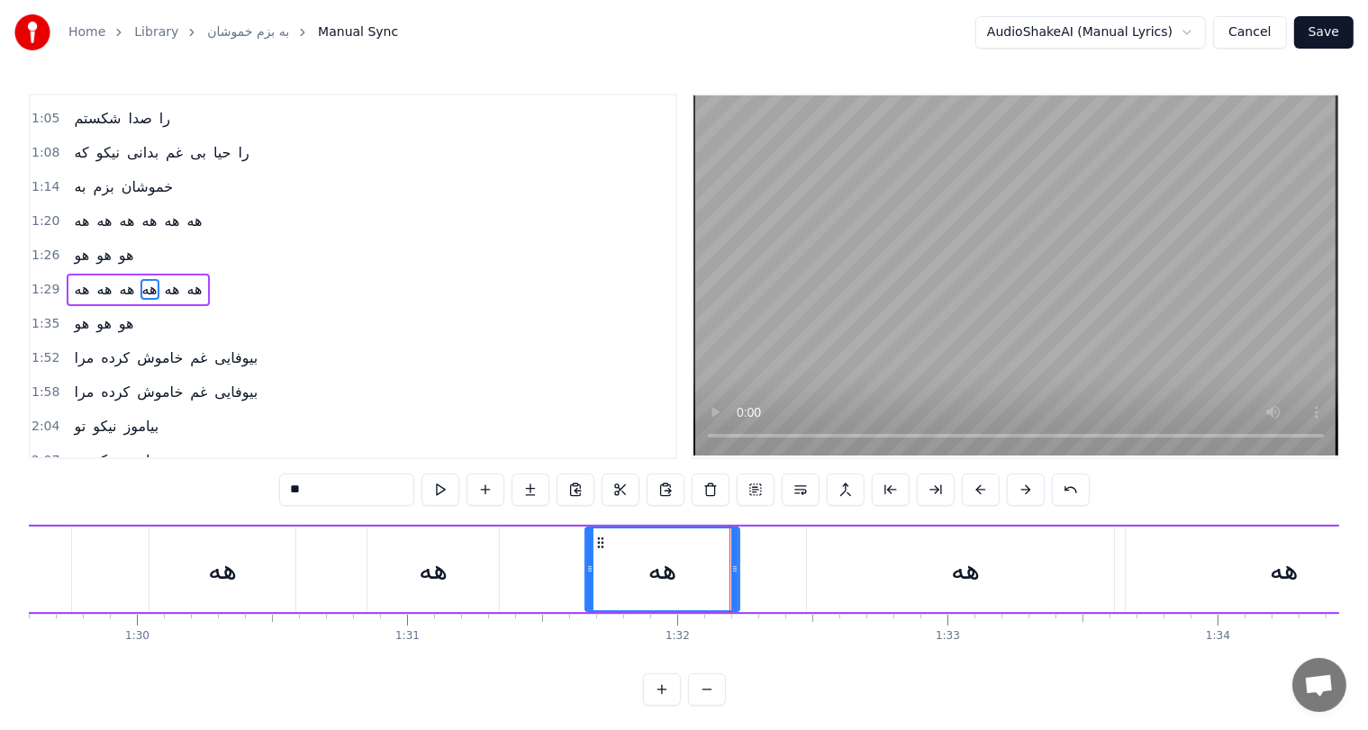
click at [998, 563] on div "هه" at bounding box center [966, 570] width 318 height 86
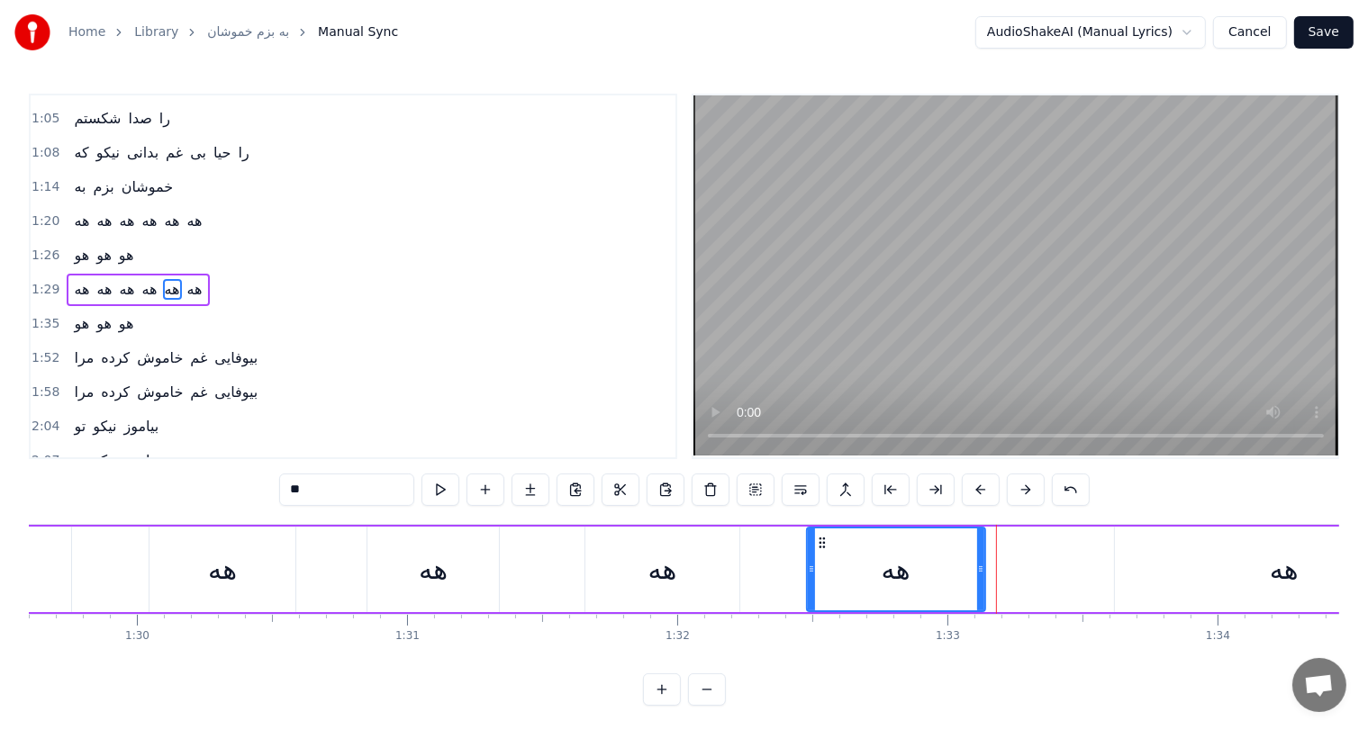
drag, startPoint x: 1119, startPoint y: 566, endPoint x: 980, endPoint y: 573, distance: 139.7
click at [980, 573] on icon at bounding box center [980, 569] width 7 height 14
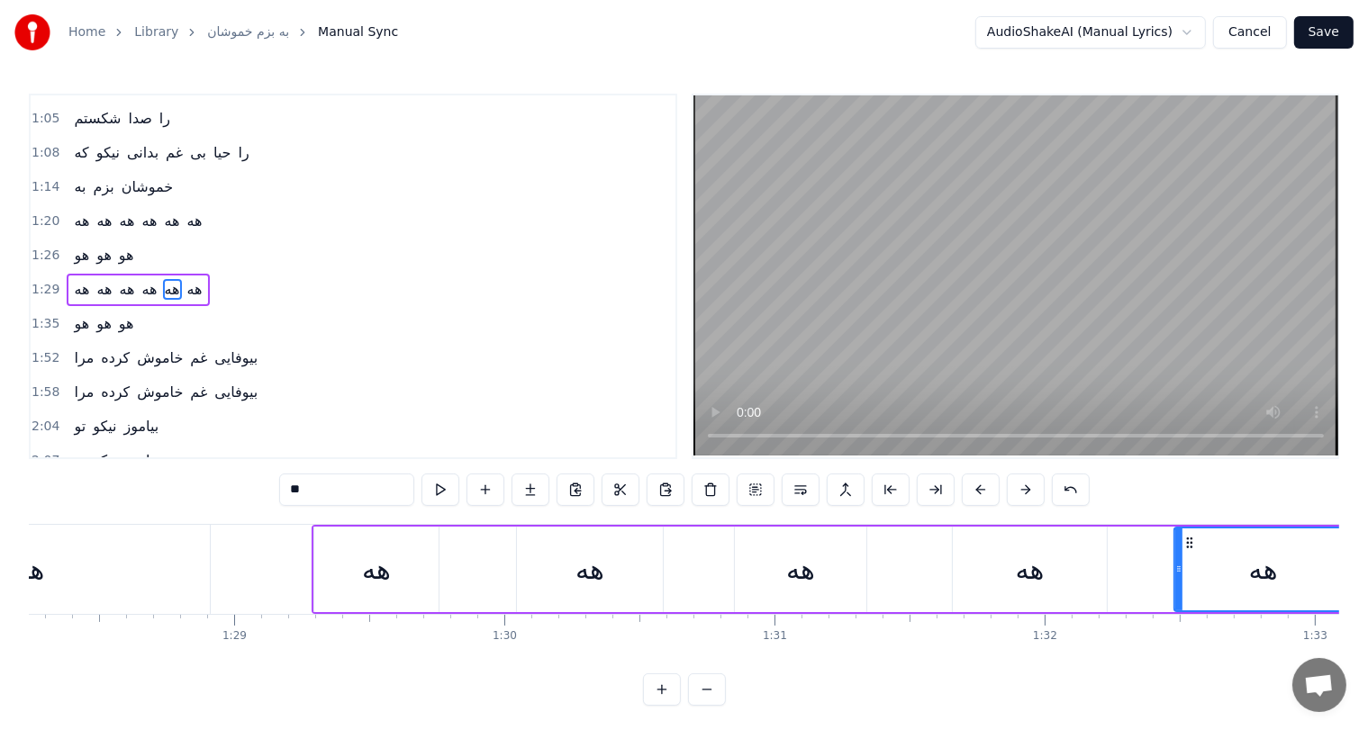
scroll to position [0, 23565]
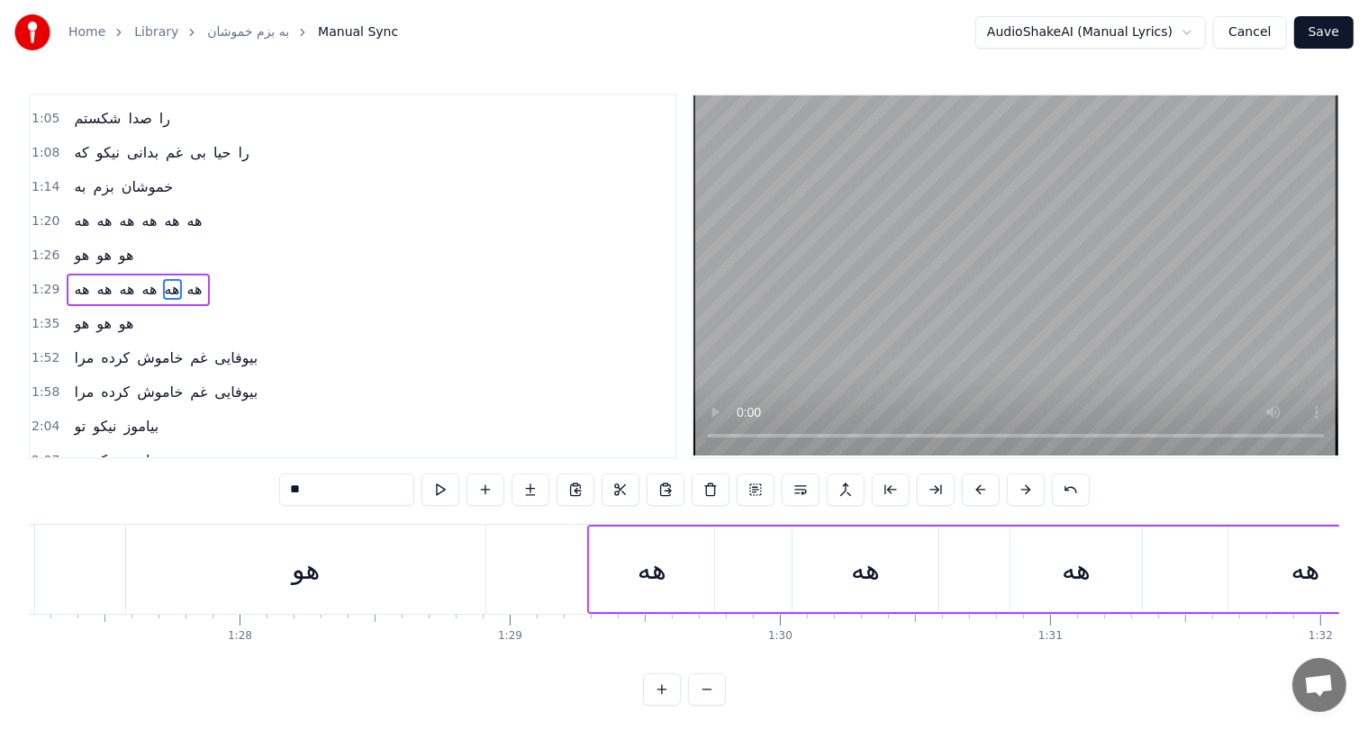
click at [347, 564] on div "هو" at bounding box center [305, 569] width 359 height 89
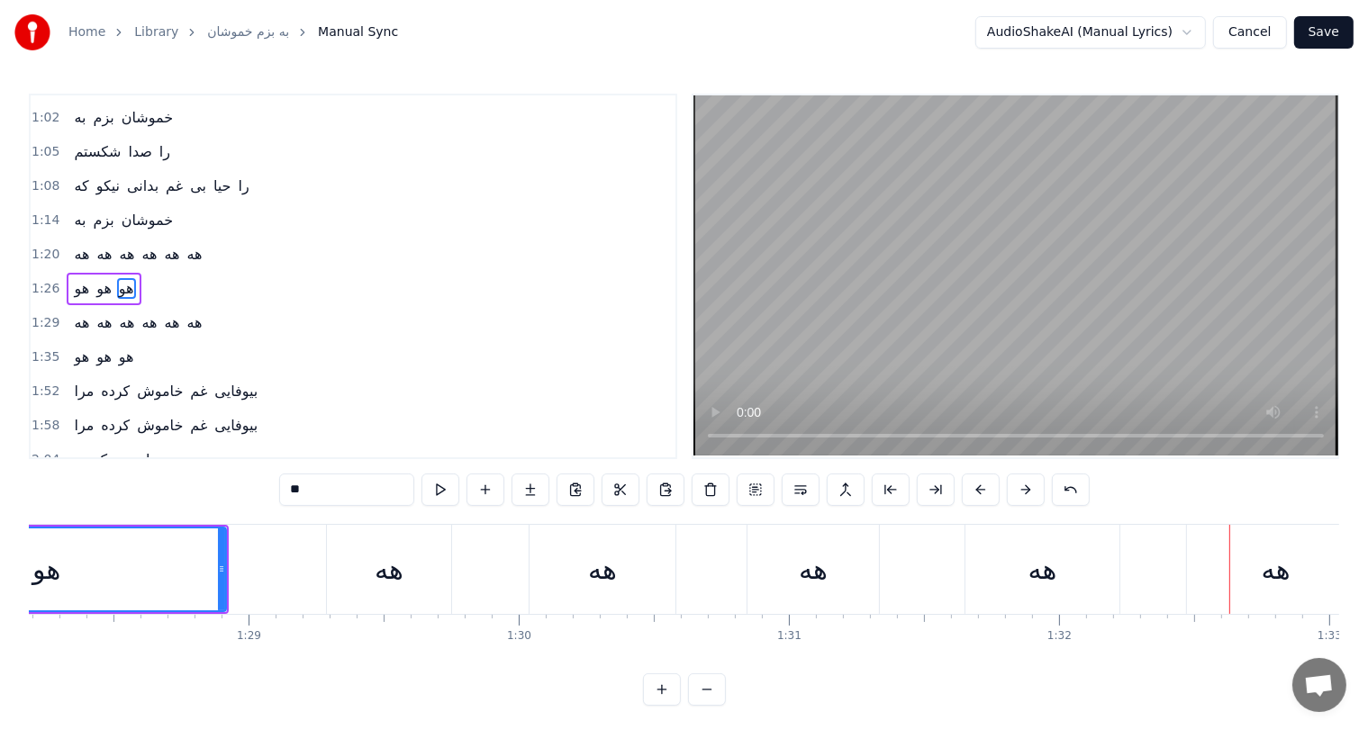
scroll to position [0, 23835]
click at [807, 572] on div "هه" at bounding box center [804, 569] width 29 height 41
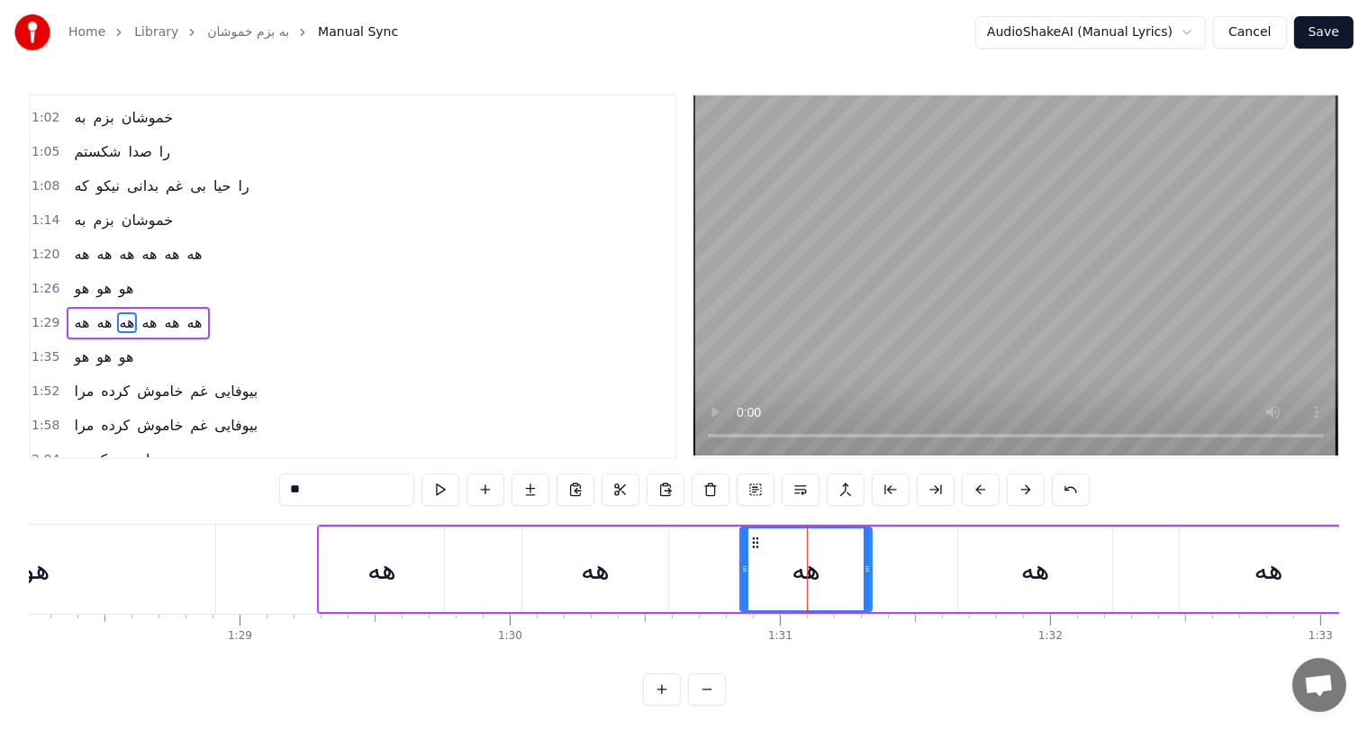
scroll to position [199, 0]
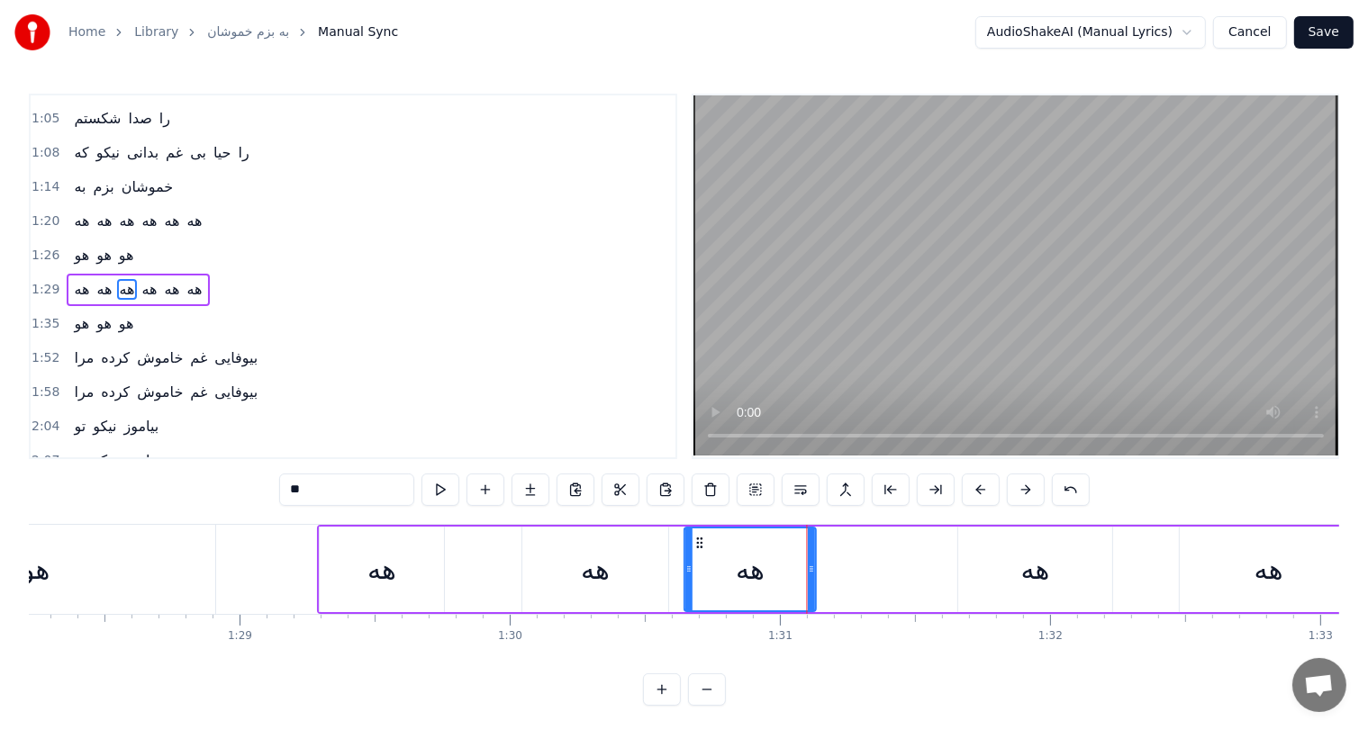
drag, startPoint x: 755, startPoint y: 539, endPoint x: 698, endPoint y: 539, distance: 56.7
click at [698, 539] on icon at bounding box center [700, 543] width 14 height 14
click at [588, 576] on div "هه" at bounding box center [595, 569] width 29 height 41
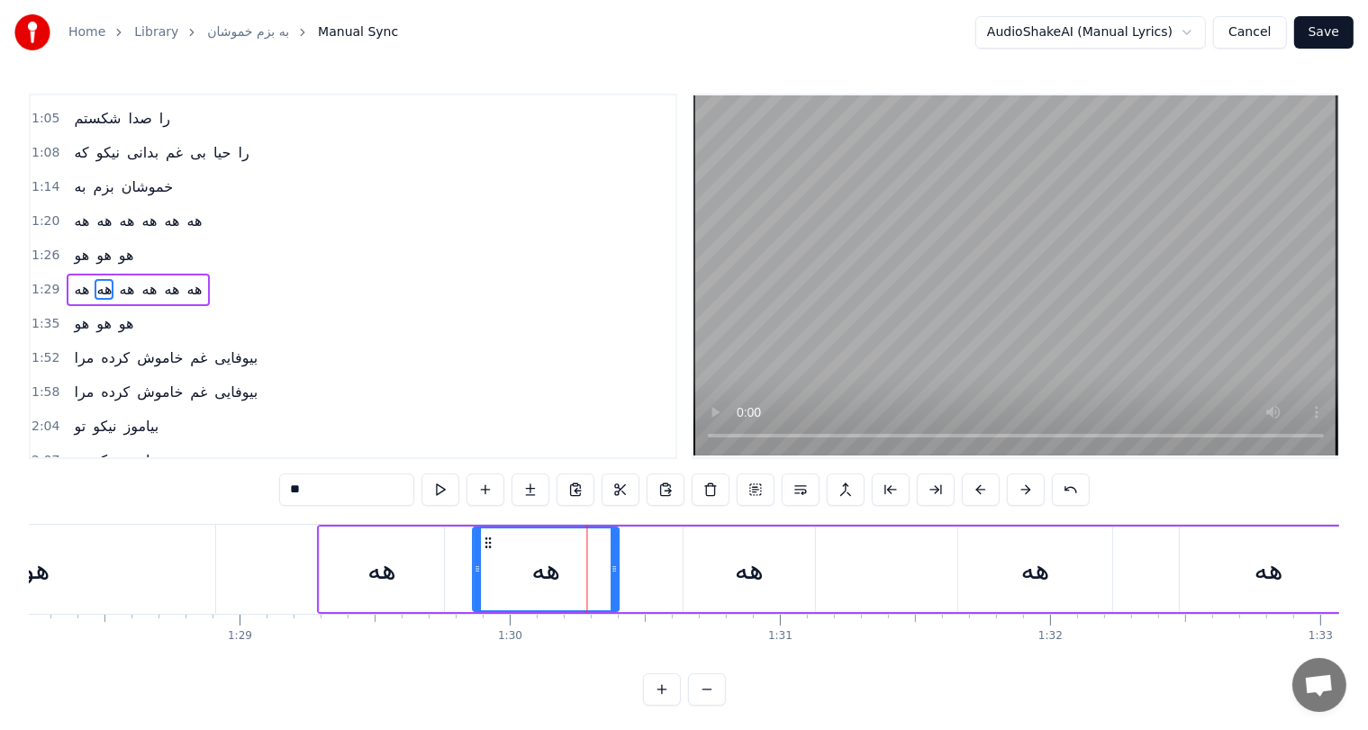
drag, startPoint x: 532, startPoint y: 538, endPoint x: 483, endPoint y: 541, distance: 49.7
click at [483, 541] on icon at bounding box center [489, 543] width 14 height 14
click at [755, 566] on div "هه" at bounding box center [749, 569] width 29 height 41
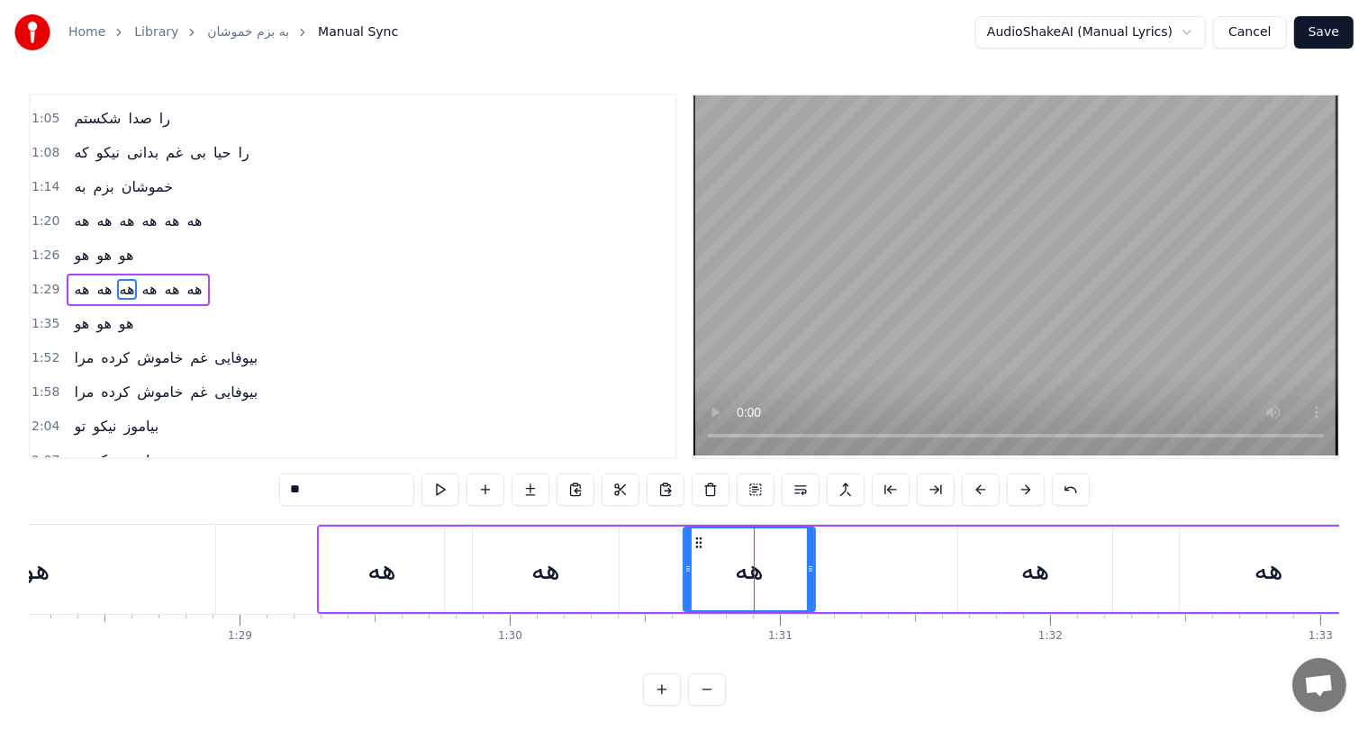
click at [755, 566] on div "هه" at bounding box center [749, 569] width 29 height 41
drag, startPoint x: 701, startPoint y: 544, endPoint x: 679, endPoint y: 545, distance: 21.6
click at [679, 545] on icon at bounding box center [678, 543] width 14 height 14
click at [602, 573] on div "هه" at bounding box center [546, 570] width 146 height 86
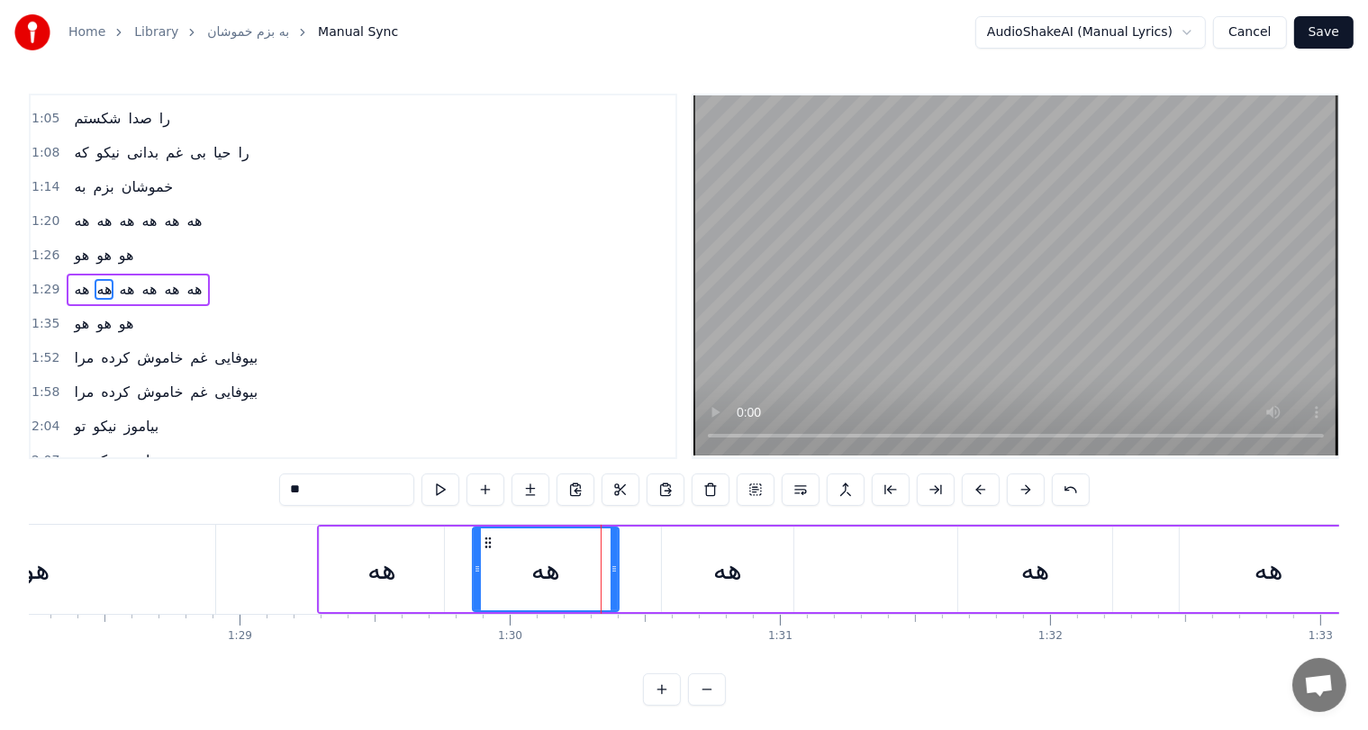
click at [678, 554] on div "هه" at bounding box center [727, 570] width 131 height 86
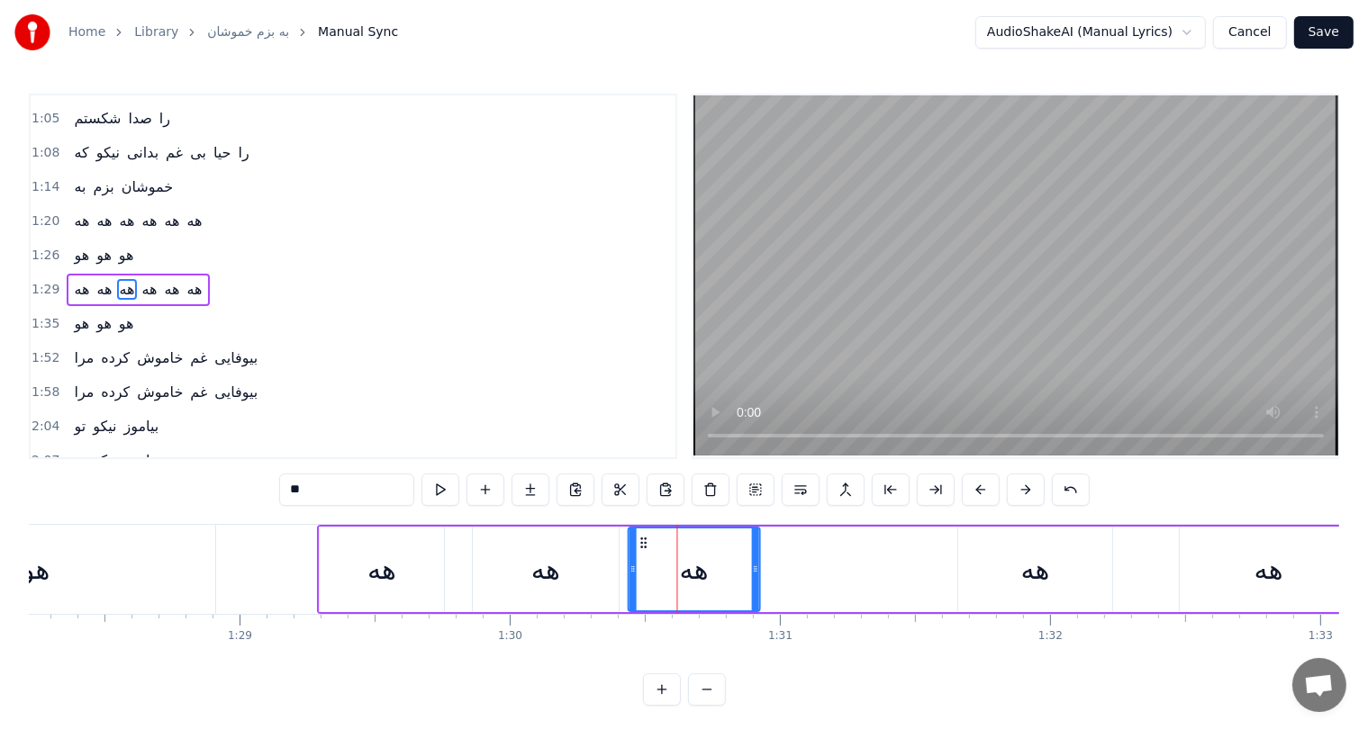
drag, startPoint x: 671, startPoint y: 538, endPoint x: 638, endPoint y: 539, distance: 33.3
click at [638, 539] on icon at bounding box center [644, 543] width 14 height 14
click at [392, 557] on div "هه" at bounding box center [381, 569] width 29 height 41
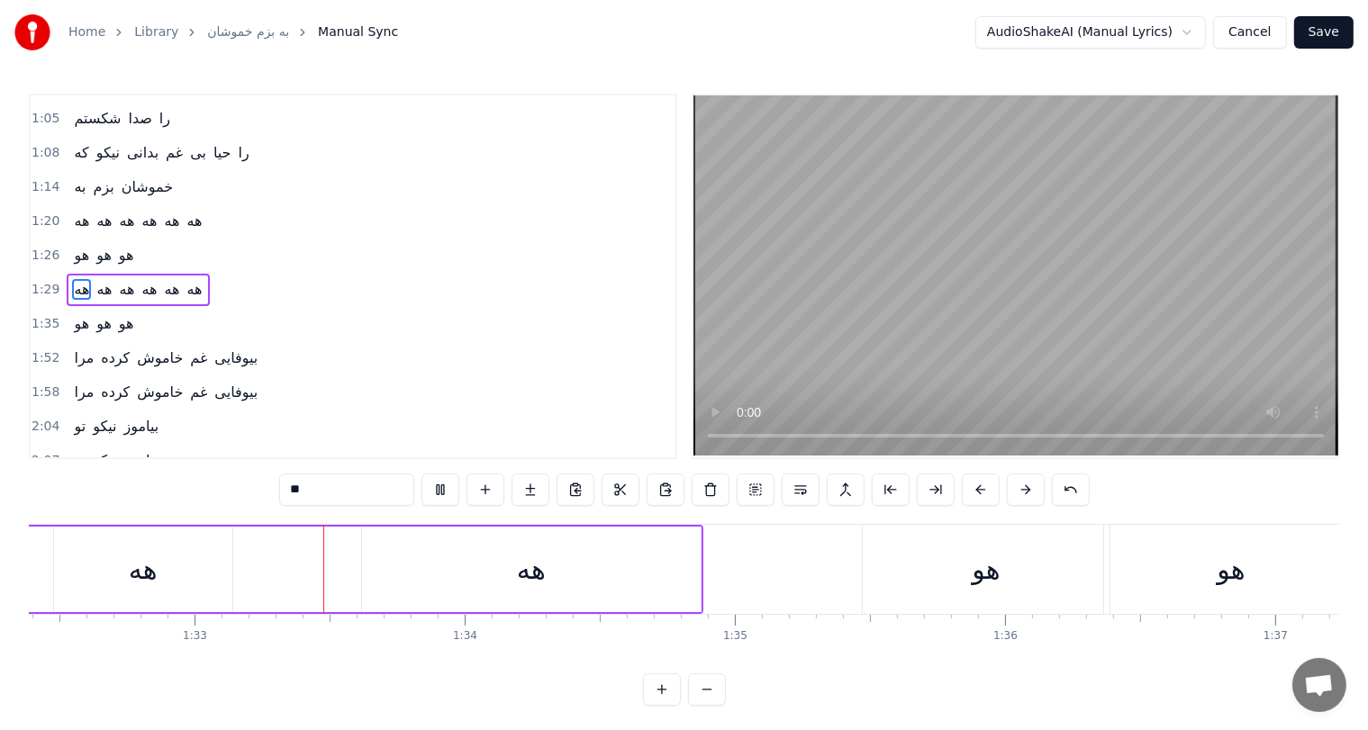
scroll to position [0, 25000]
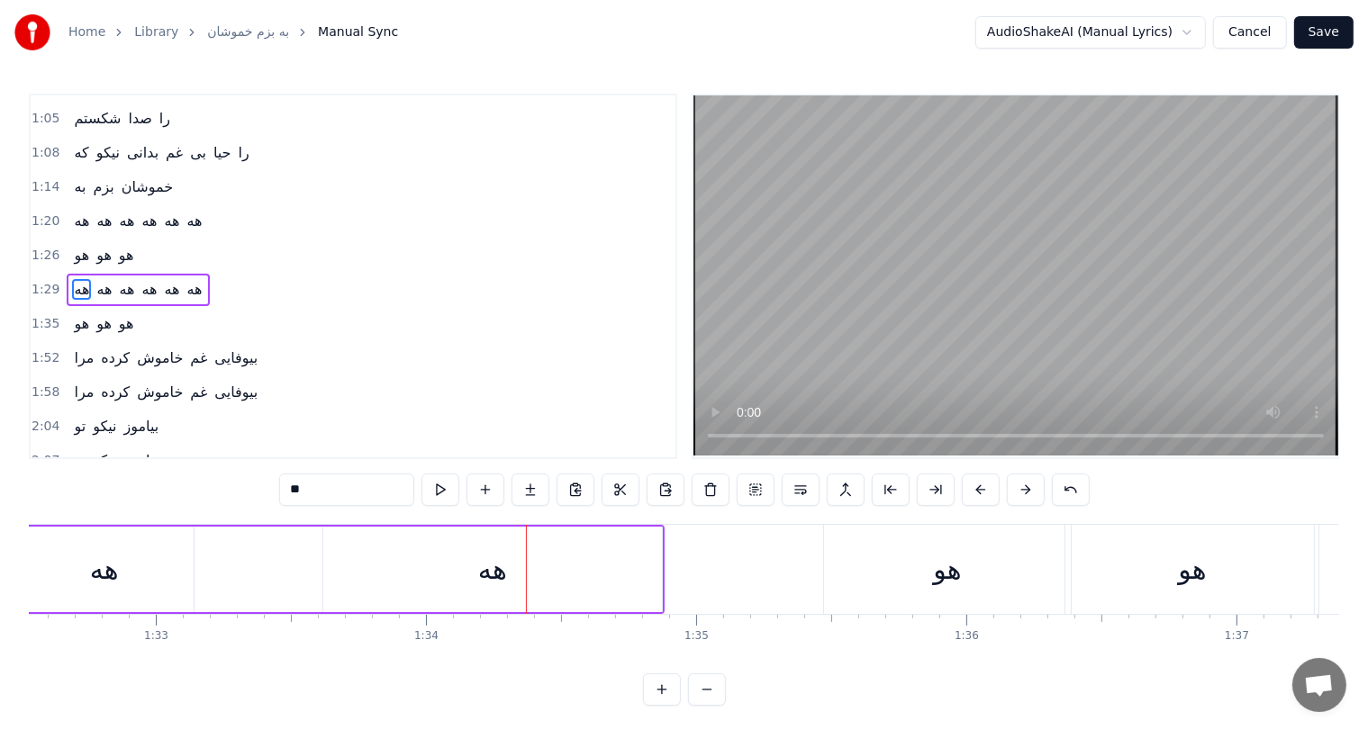
click at [469, 566] on div "هه" at bounding box center [492, 570] width 339 height 86
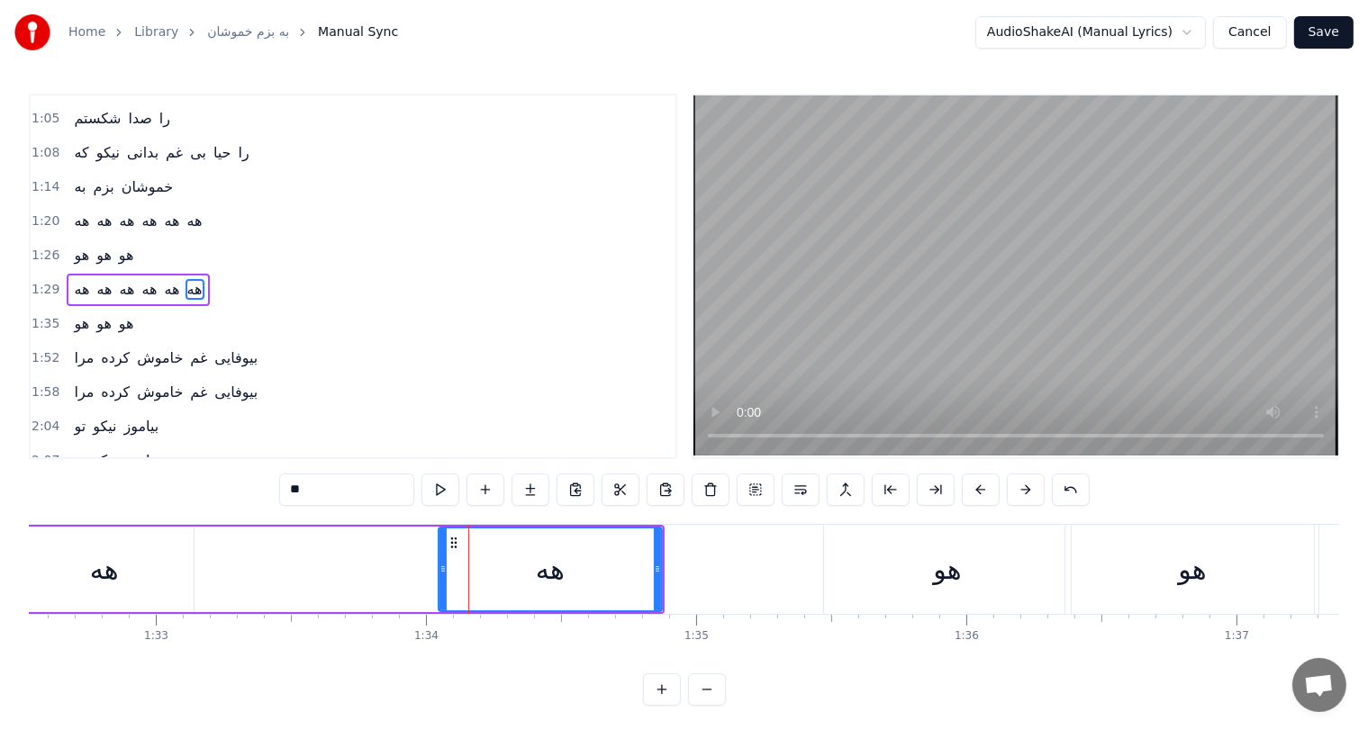
drag, startPoint x: 329, startPoint y: 557, endPoint x: 444, endPoint y: 566, distance: 115.6
click at [444, 566] on div at bounding box center [442, 570] width 7 height 82
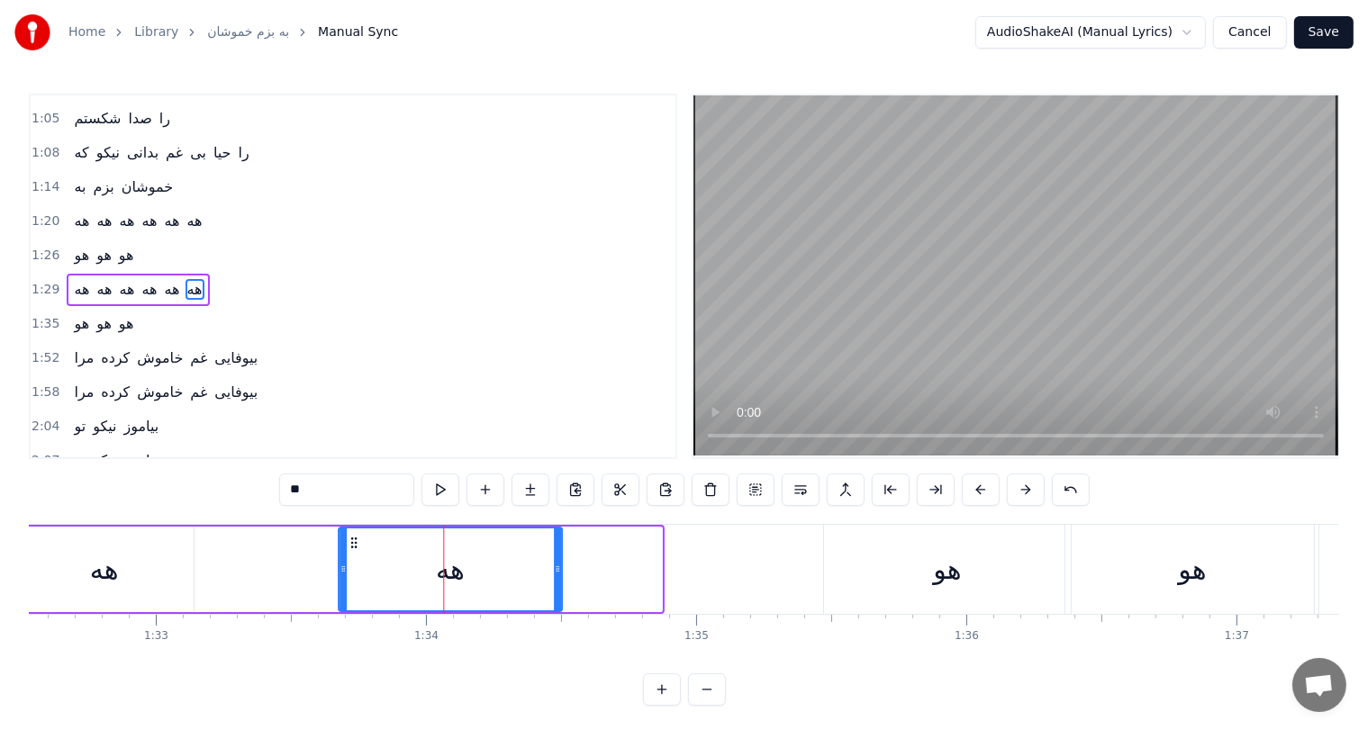
drag, startPoint x: 449, startPoint y: 540, endPoint x: 349, endPoint y: 543, distance: 100.0
click at [349, 543] on icon at bounding box center [354, 543] width 14 height 14
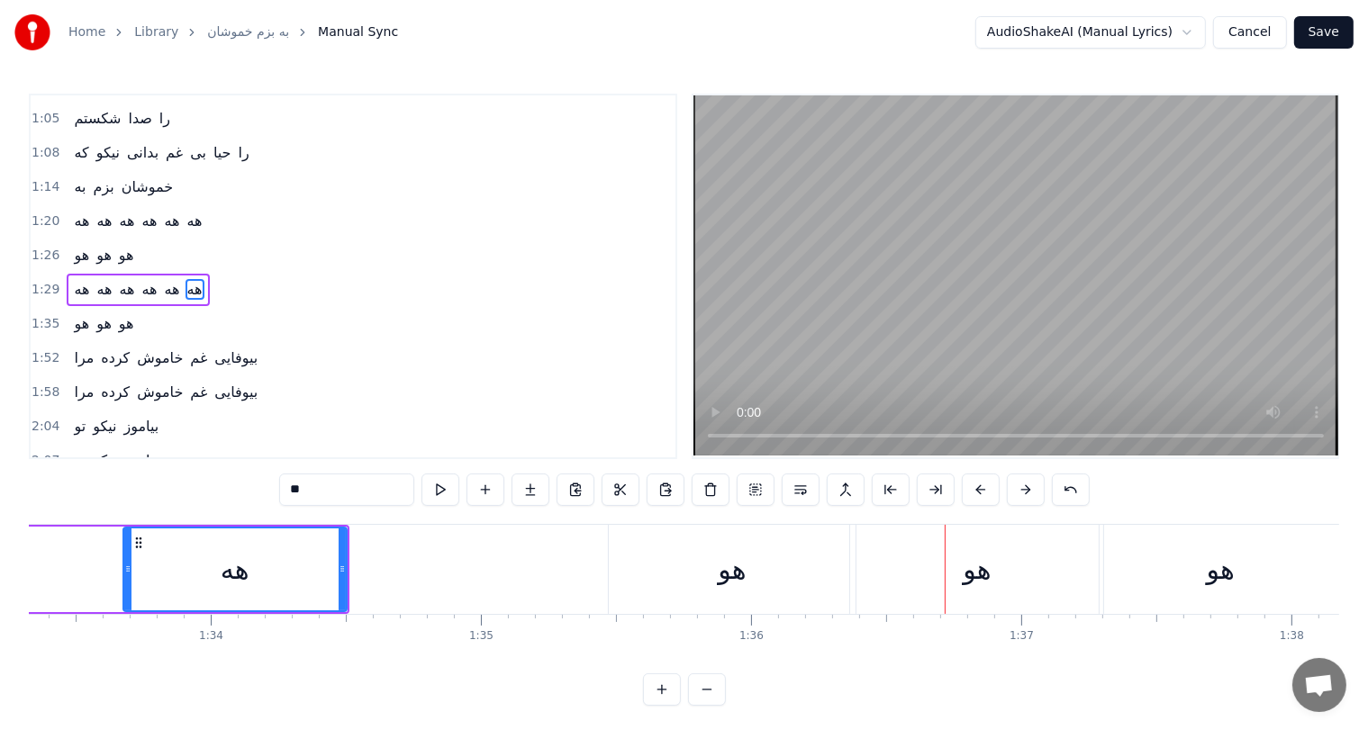
scroll to position [0, 25216]
click at [793, 575] on div "هو" at bounding box center [731, 569] width 247 height 89
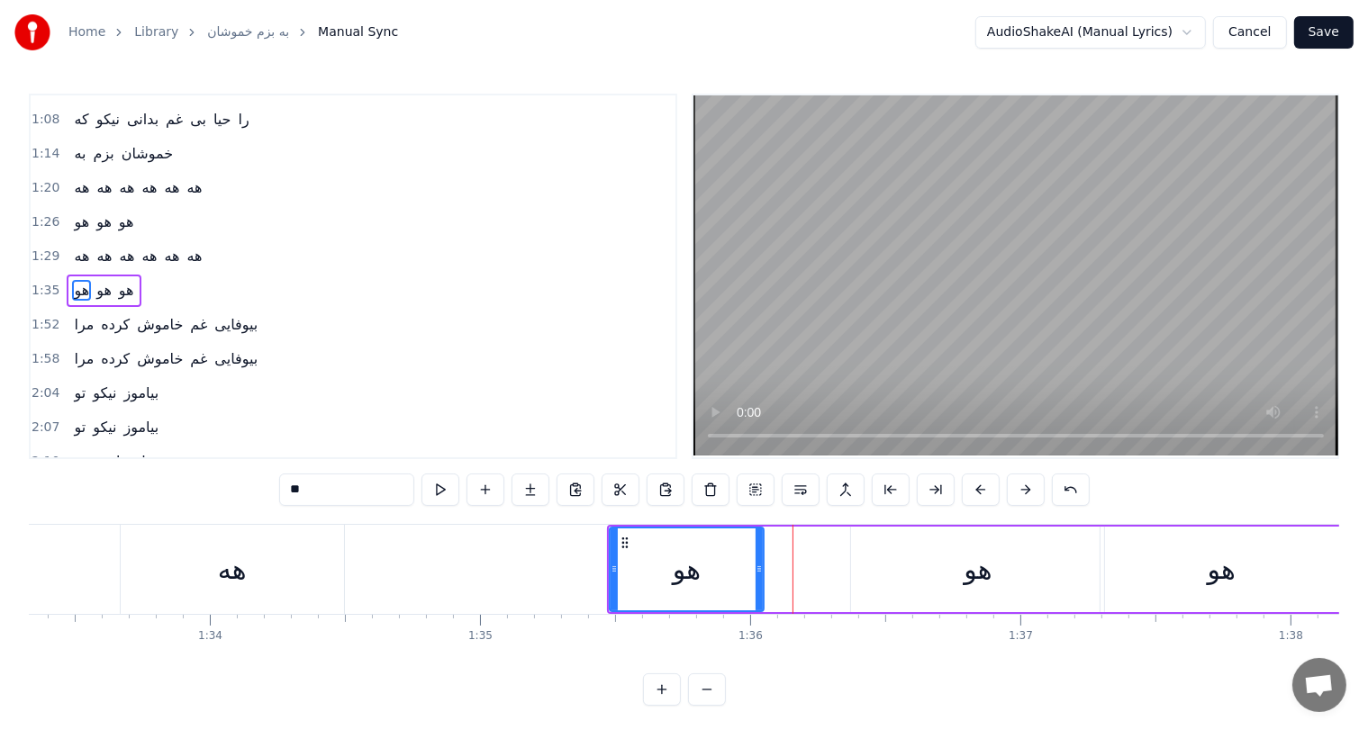
drag, startPoint x: 852, startPoint y: 563, endPoint x: 759, endPoint y: 567, distance: 92.9
click at [759, 567] on icon at bounding box center [759, 569] width 7 height 14
click at [996, 575] on div "هو" at bounding box center [977, 570] width 253 height 86
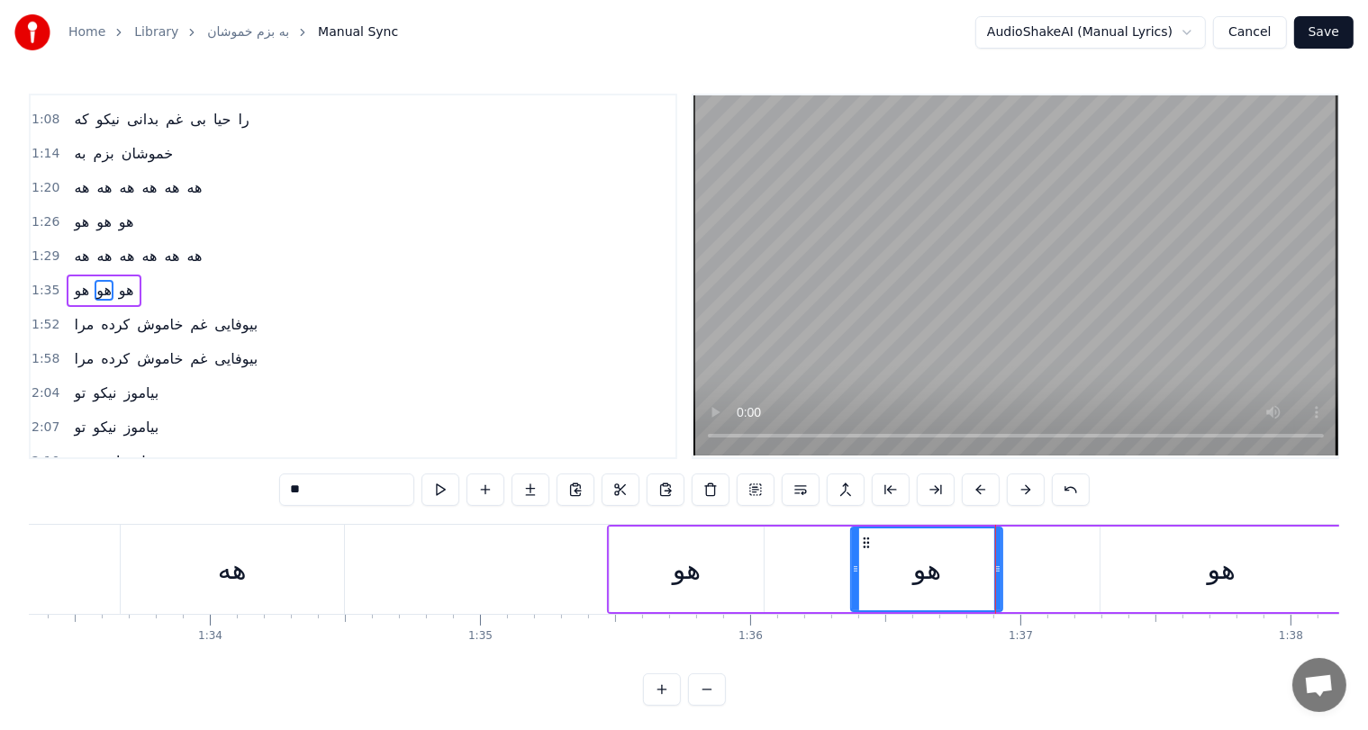
drag, startPoint x: 1101, startPoint y: 563, endPoint x: 999, endPoint y: 563, distance: 101.8
click at [999, 563] on icon at bounding box center [997, 569] width 7 height 14
drag, startPoint x: 865, startPoint y: 538, endPoint x: 814, endPoint y: 539, distance: 50.4
click at [814, 539] on icon at bounding box center [817, 543] width 14 height 14
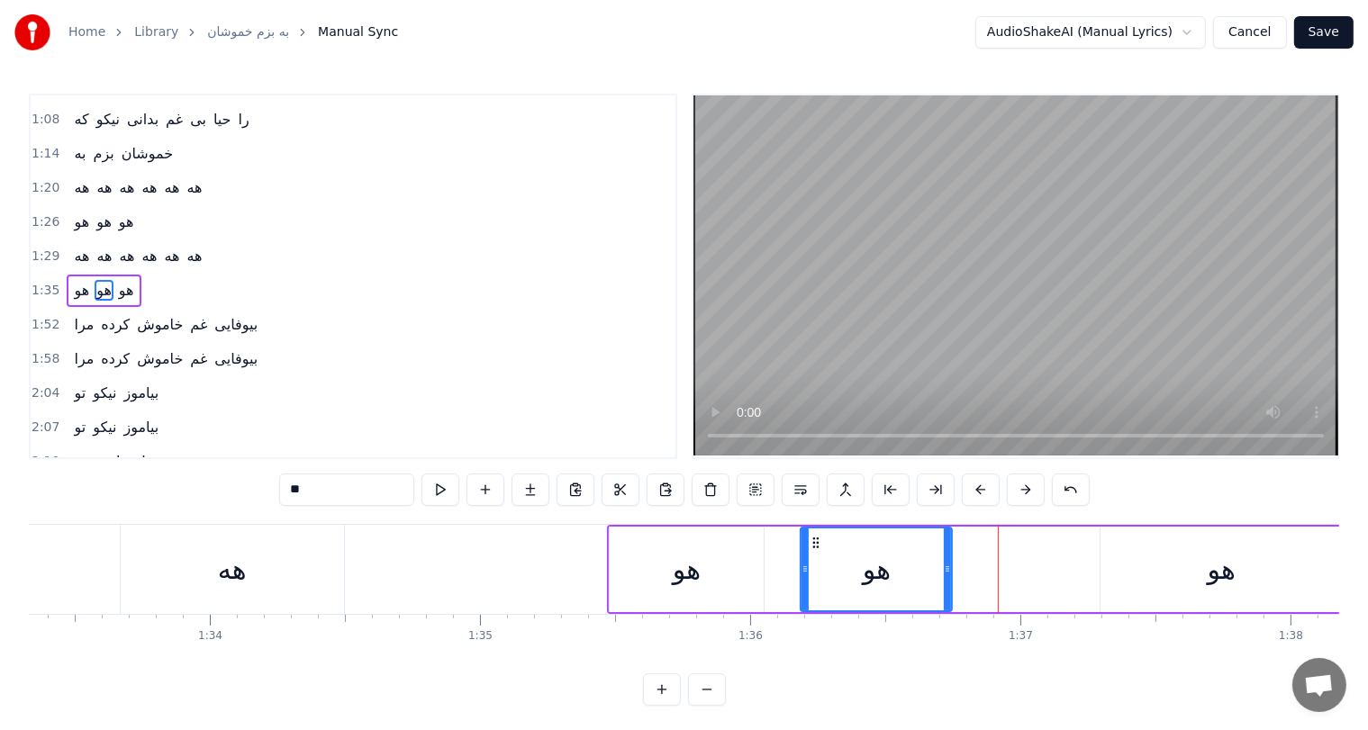
scroll to position [0, 25432]
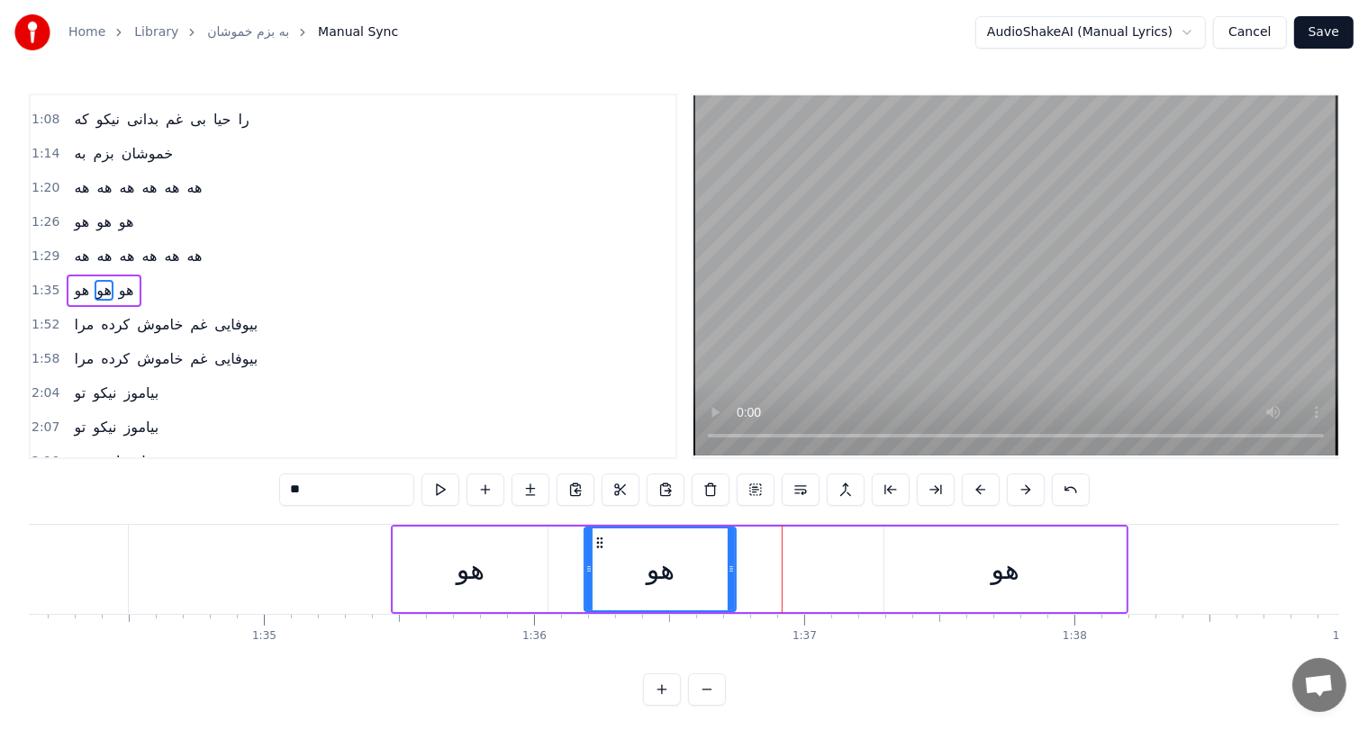
click at [1010, 571] on div "هو" at bounding box center [1006, 569] width 28 height 41
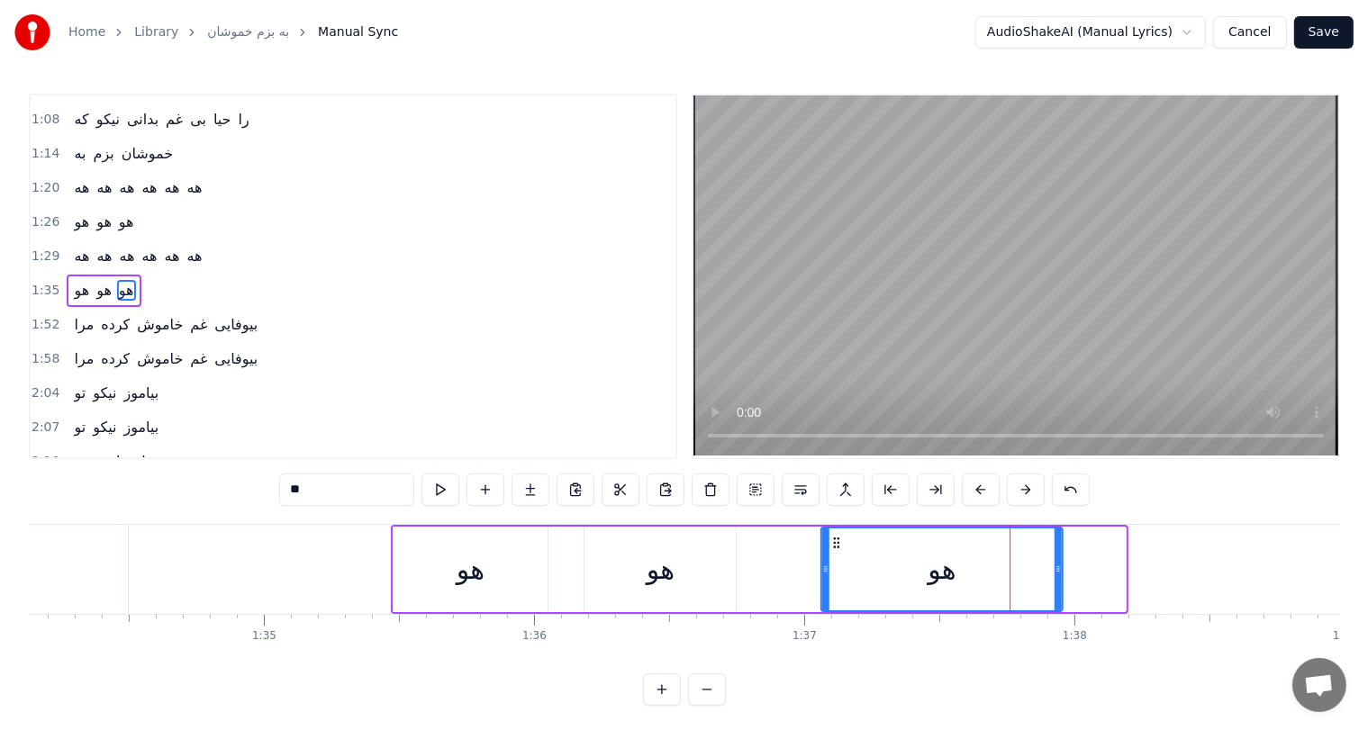
drag, startPoint x: 901, startPoint y: 540, endPoint x: 836, endPoint y: 547, distance: 65.1
click at [836, 547] on icon at bounding box center [836, 543] width 14 height 14
click at [443, 571] on div "هو" at bounding box center [471, 570] width 154 height 86
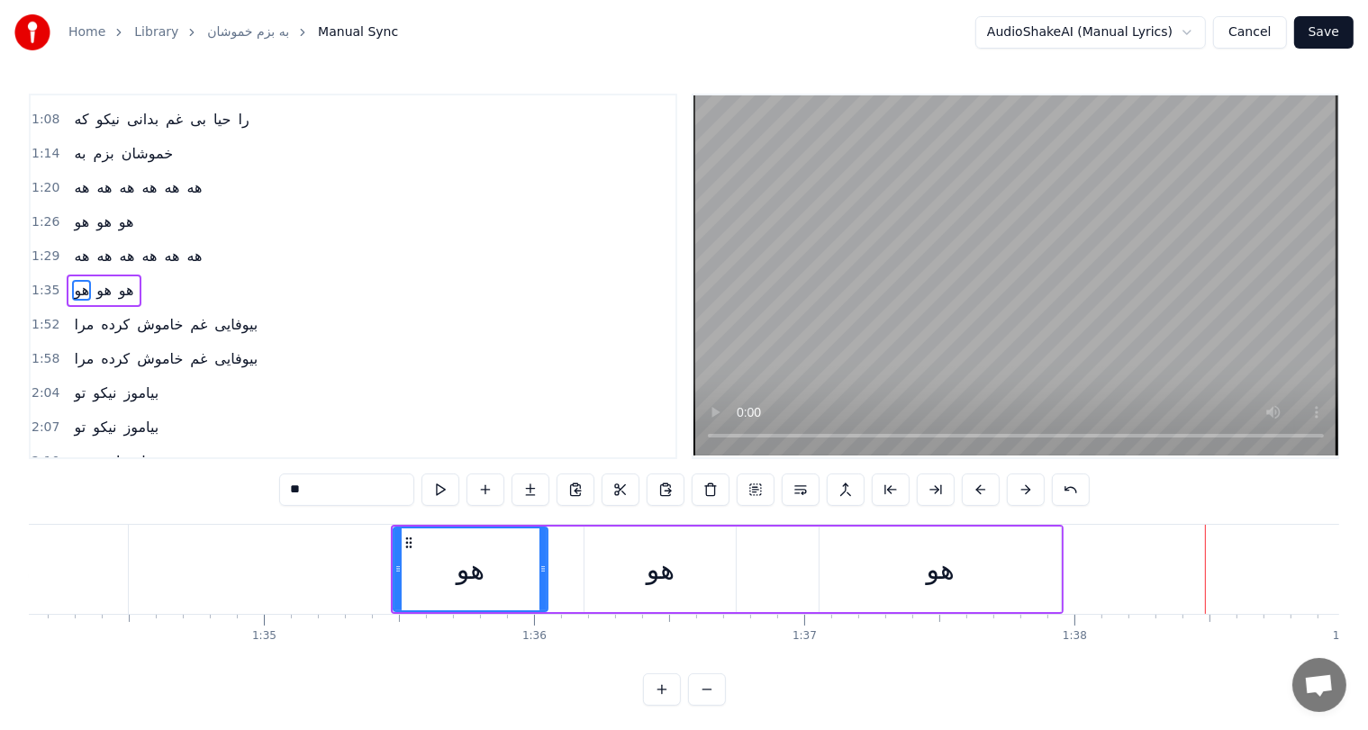
click at [864, 570] on div "هو" at bounding box center [940, 570] width 241 height 86
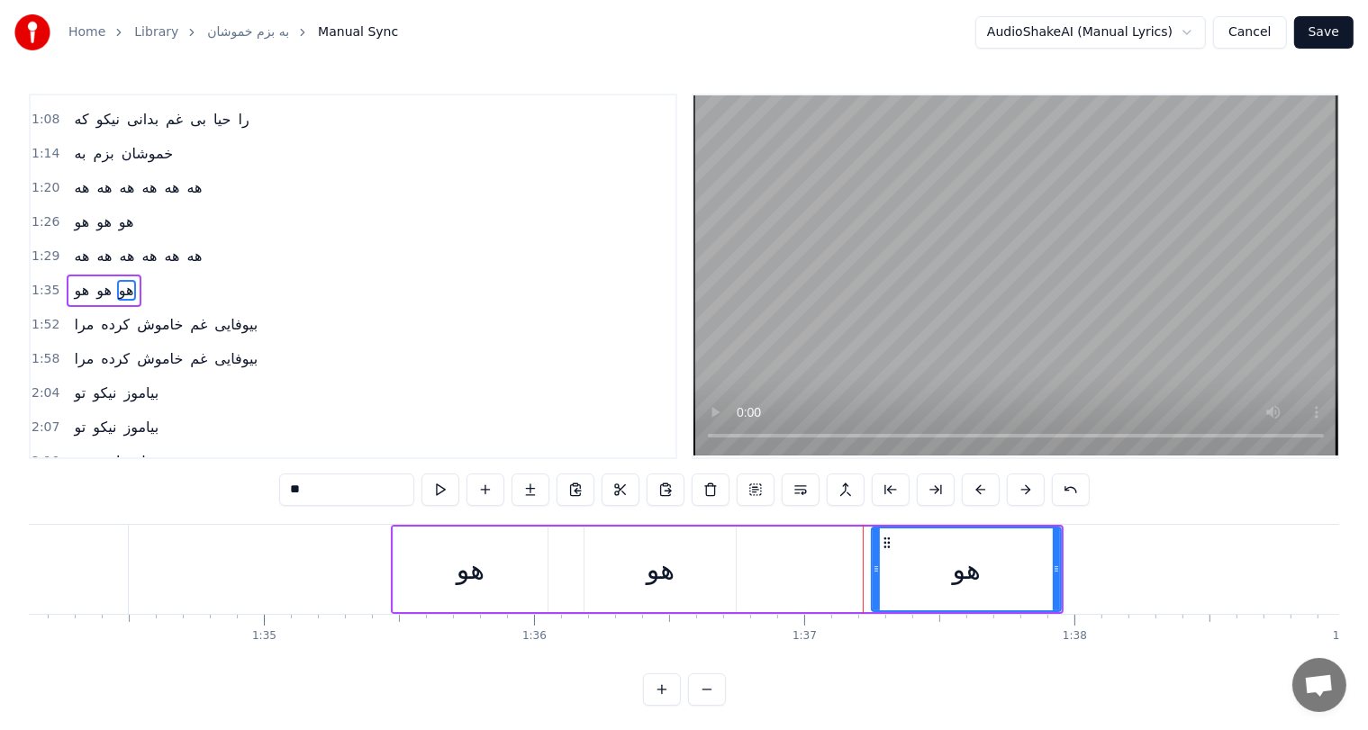
drag, startPoint x: 821, startPoint y: 563, endPoint x: 883, endPoint y: 566, distance: 61.3
click at [880, 566] on icon at bounding box center [876, 569] width 7 height 14
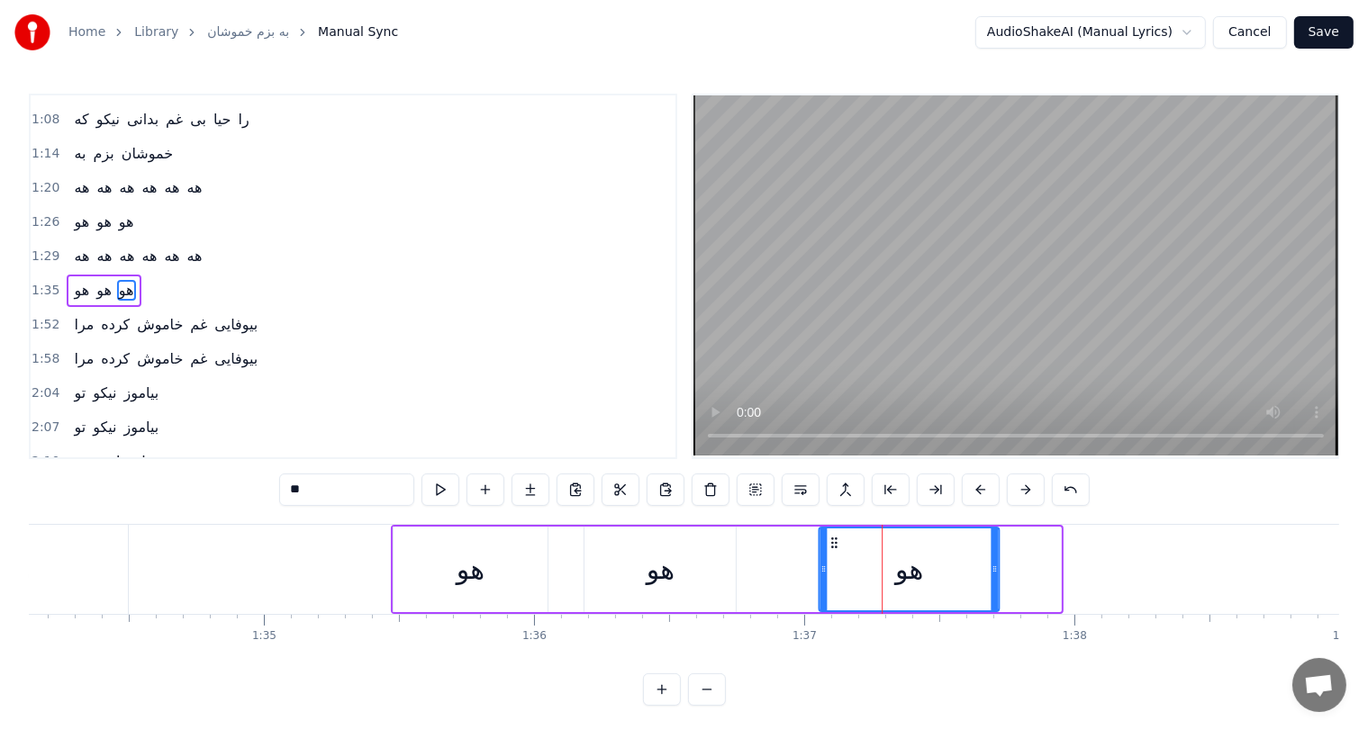
drag, startPoint x: 894, startPoint y: 540, endPoint x: 829, endPoint y: 541, distance: 64.8
click at [829, 541] on icon at bounding box center [834, 543] width 14 height 14
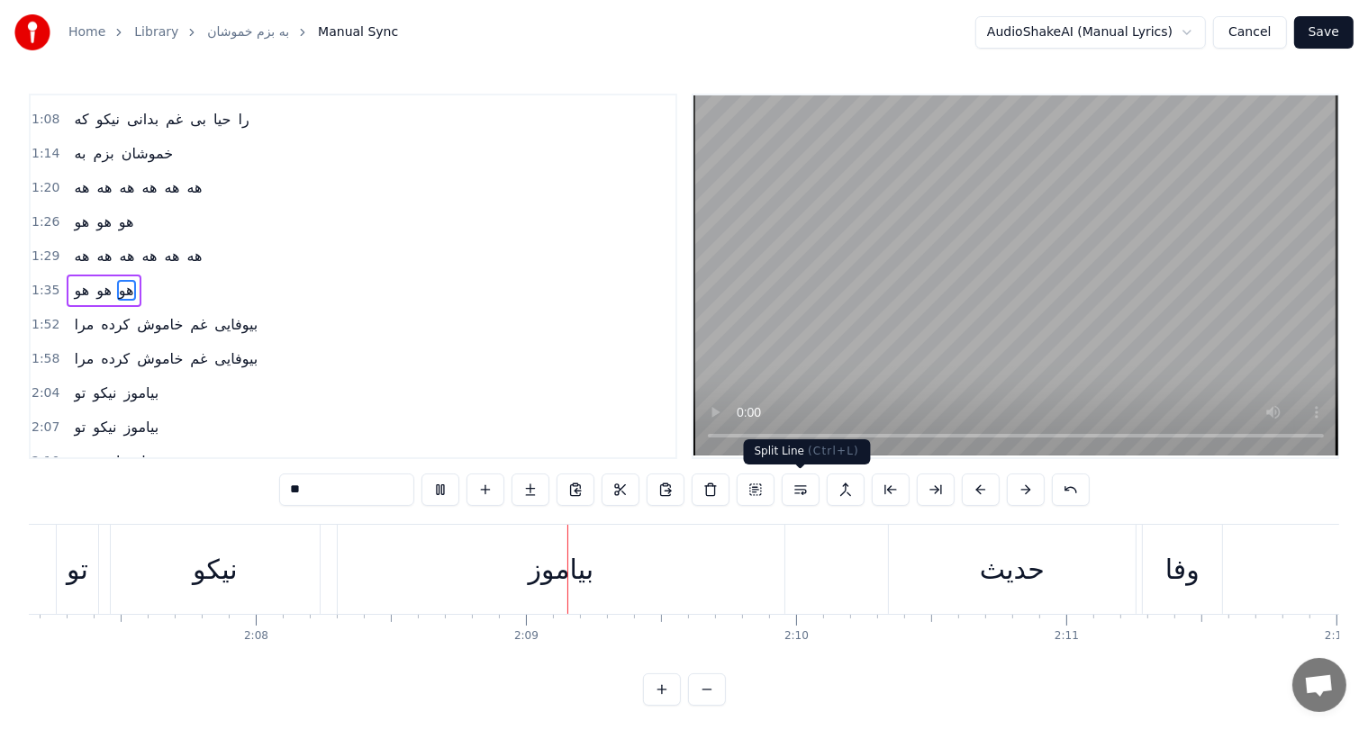
scroll to position [0, 34648]
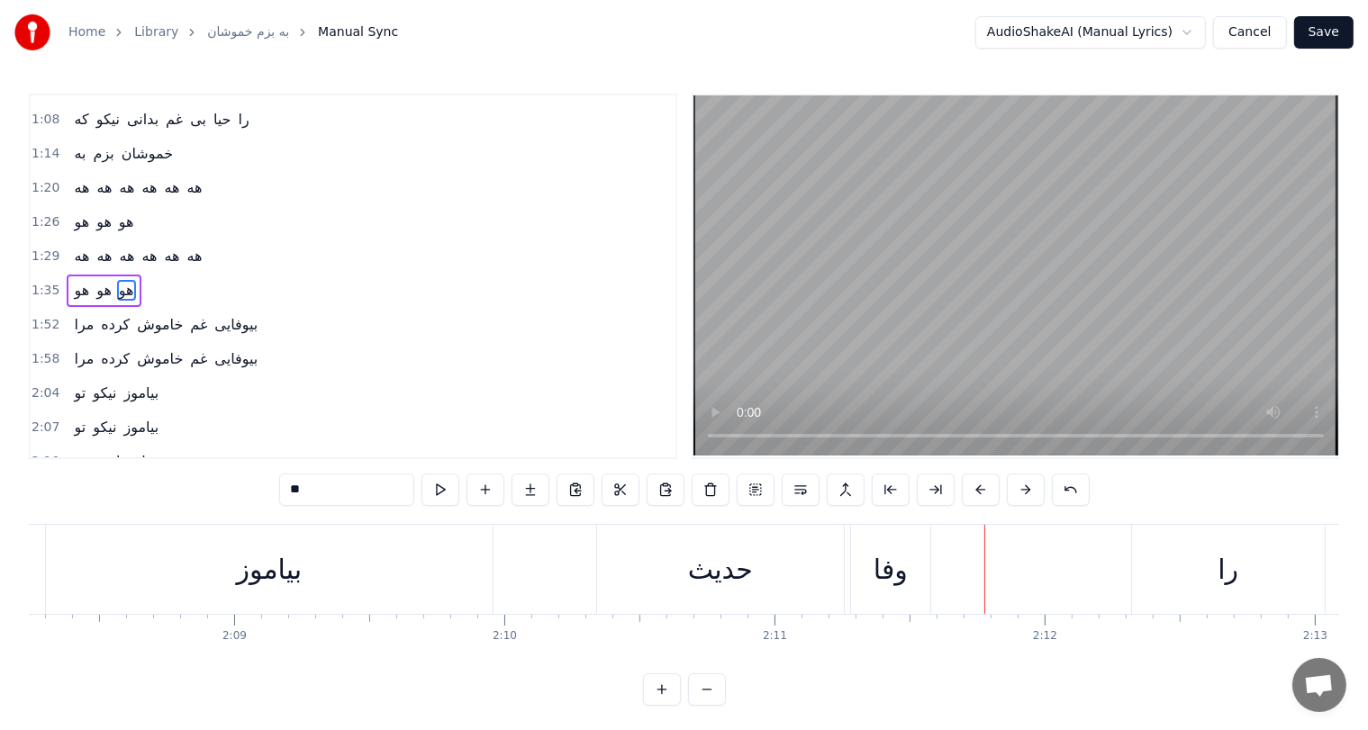
click at [1198, 580] on div "را" at bounding box center [1228, 569] width 193 height 89
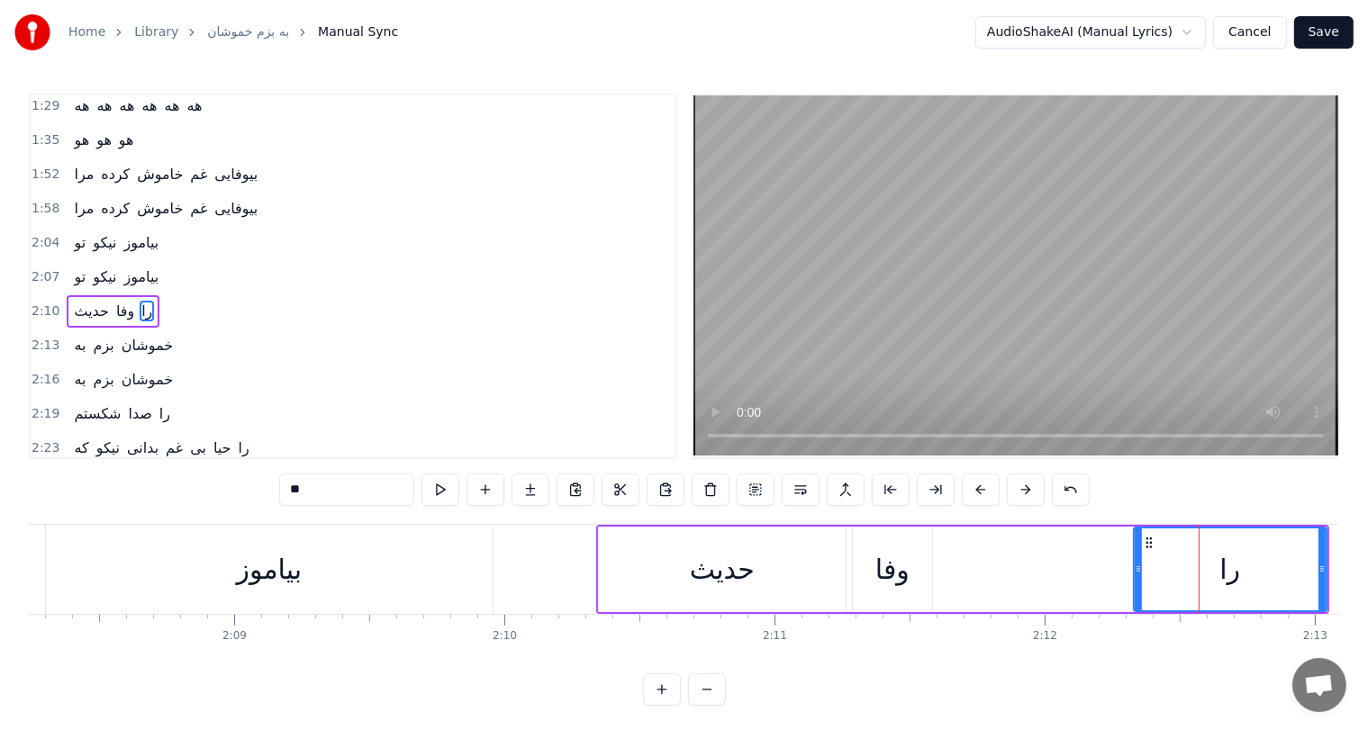
scroll to position [398, 0]
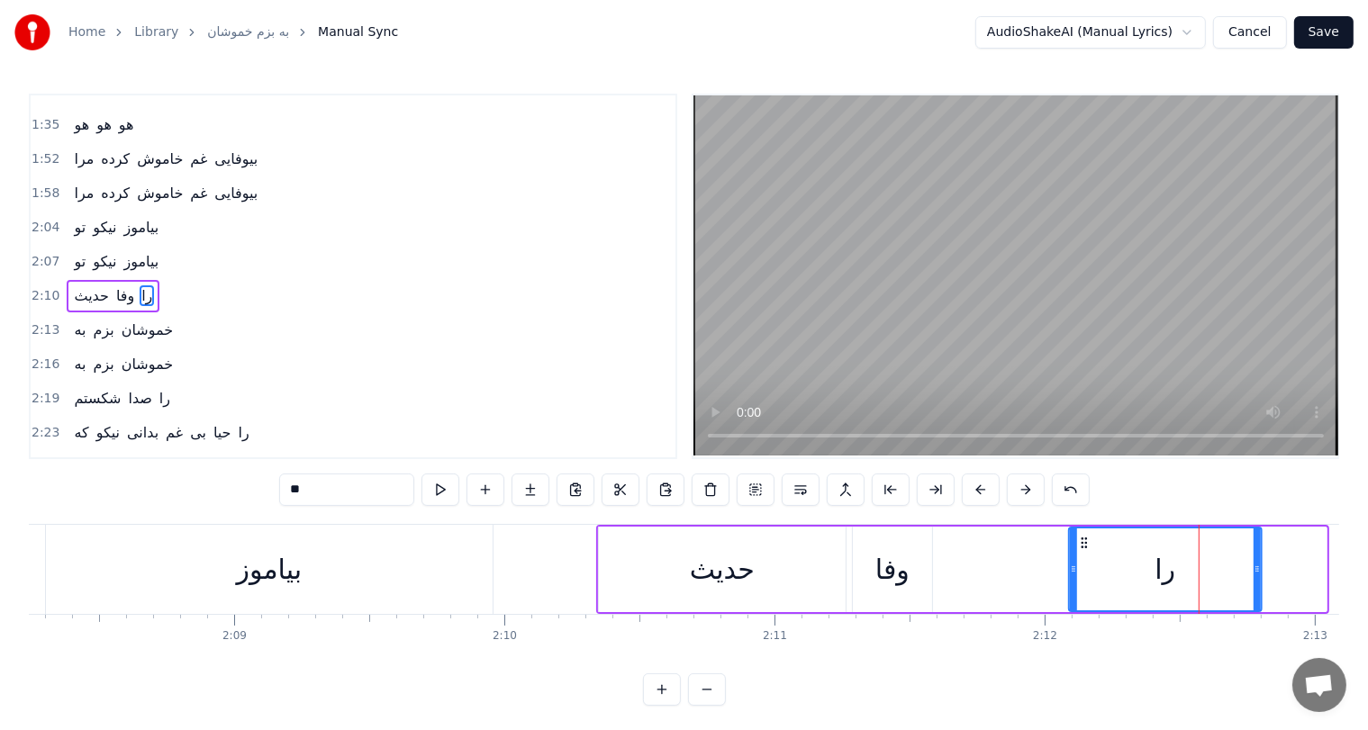
drag, startPoint x: 1146, startPoint y: 544, endPoint x: 1077, endPoint y: 543, distance: 69.4
click at [1077, 543] on icon at bounding box center [1084, 543] width 14 height 14
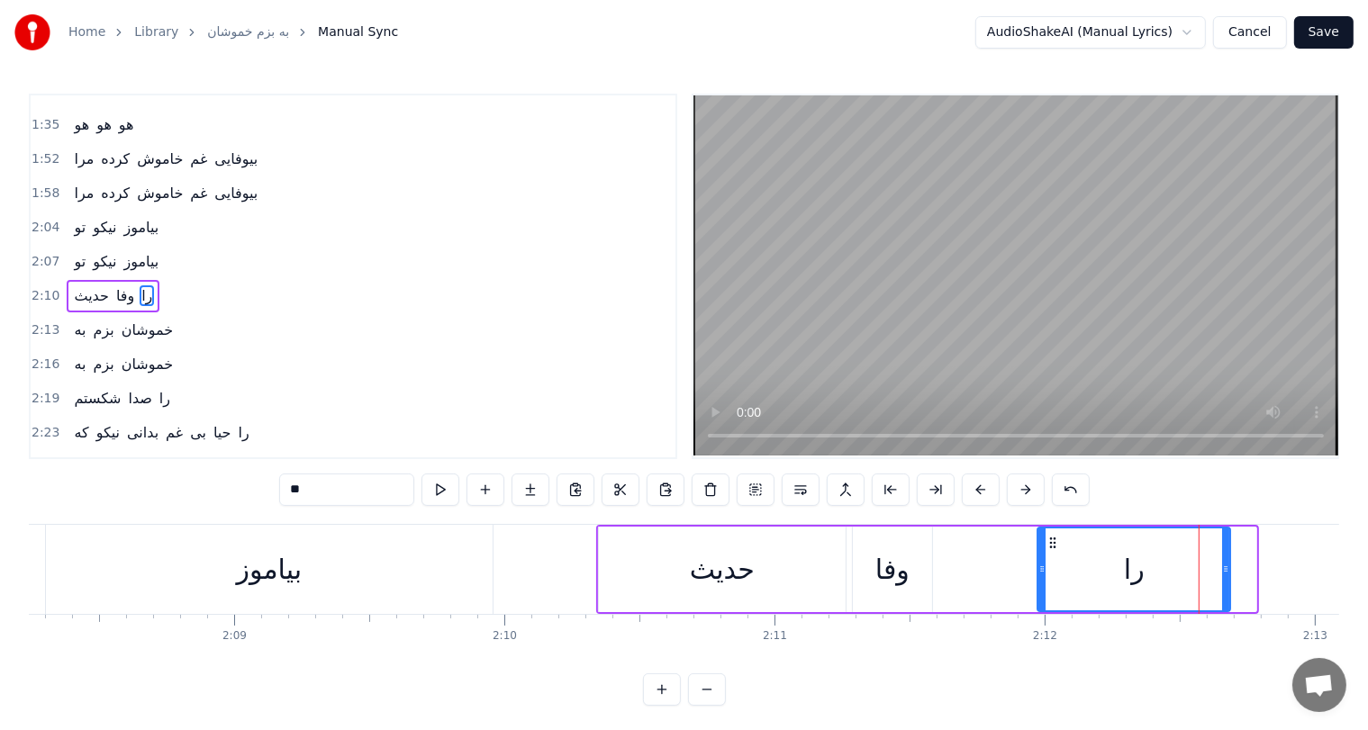
drag, startPoint x: 1077, startPoint y: 543, endPoint x: 1036, endPoint y: 544, distance: 41.4
click at [1046, 544] on icon at bounding box center [1053, 543] width 14 height 14
click at [737, 573] on div "حديث" at bounding box center [722, 569] width 65 height 41
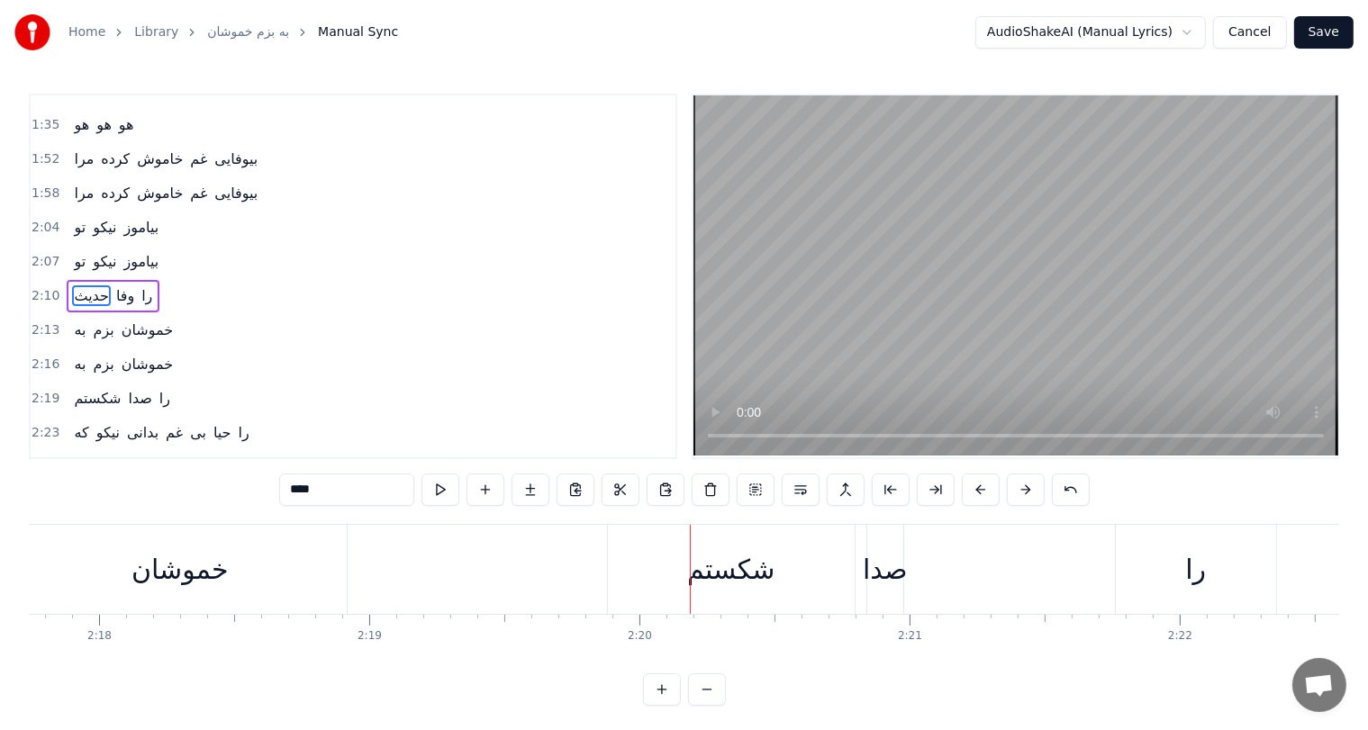
scroll to position [0, 37216]
click at [1171, 575] on div "را" at bounding box center [1194, 569] width 160 height 89
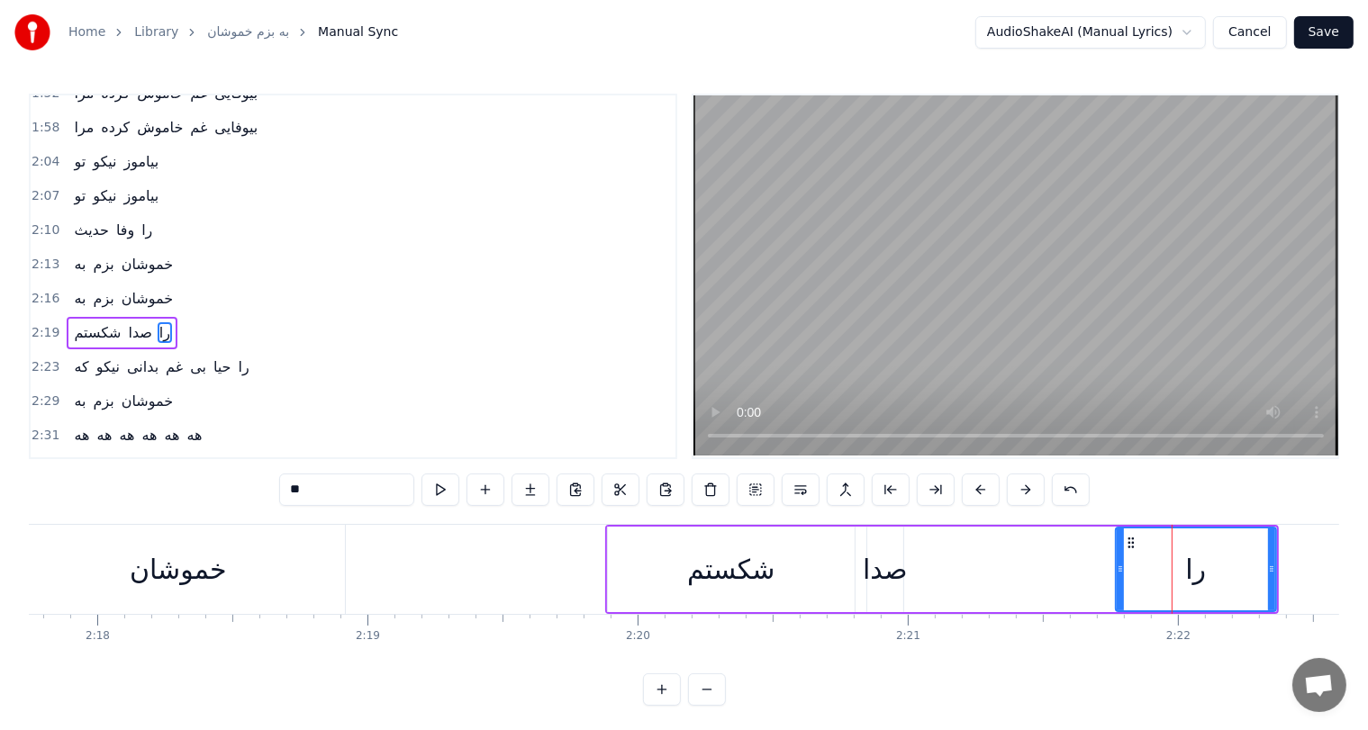
scroll to position [497, 0]
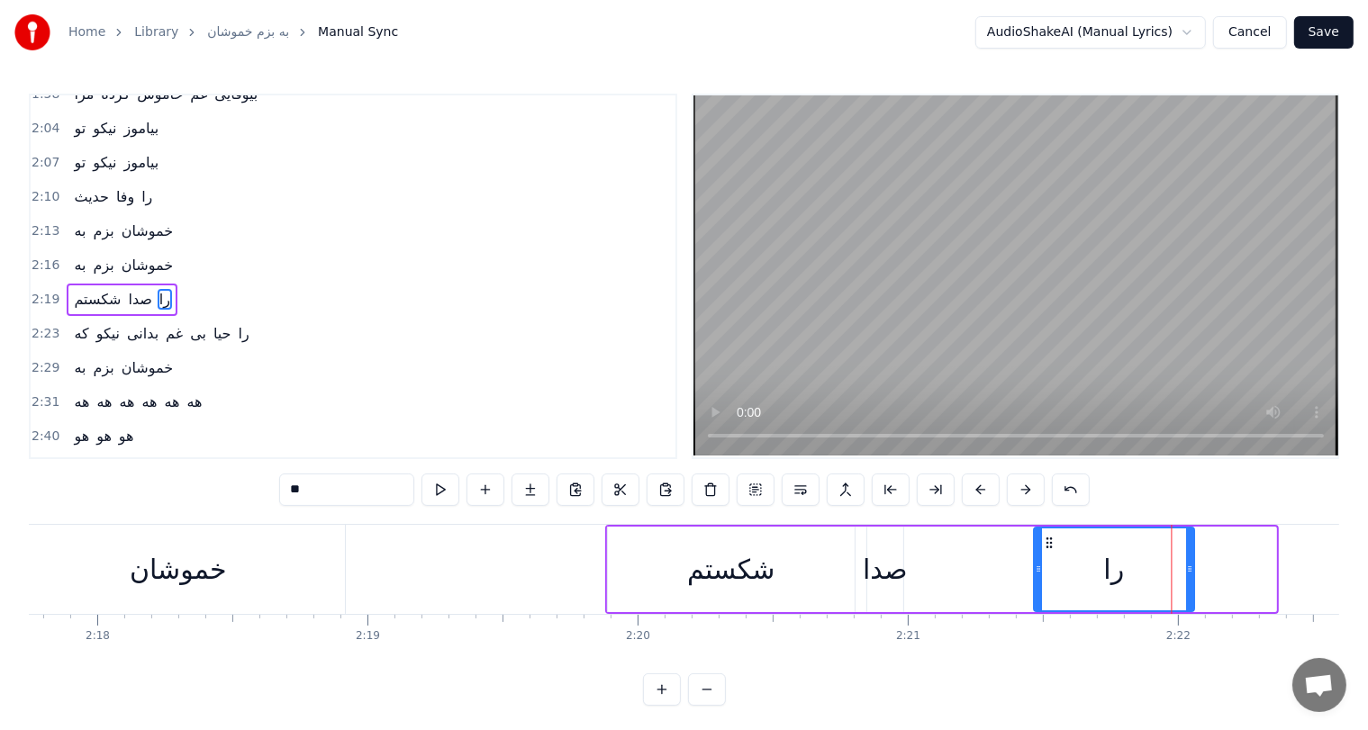
drag, startPoint x: 1130, startPoint y: 538, endPoint x: 1043, endPoint y: 541, distance: 87.4
click at [1043, 541] on icon at bounding box center [1049, 543] width 14 height 14
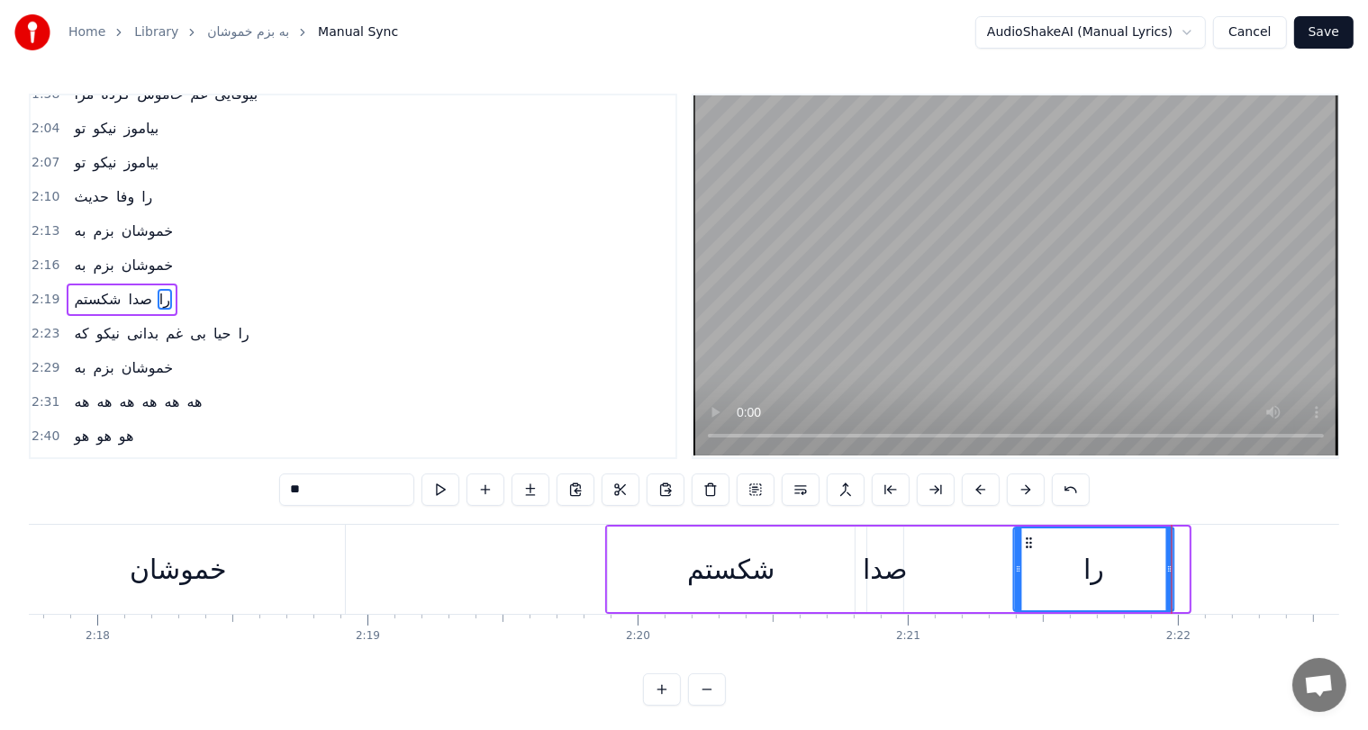
drag, startPoint x: 1043, startPoint y: 541, endPoint x: 1016, endPoint y: 541, distance: 27.0
click at [1030, 542] on circle at bounding box center [1030, 542] width 1 height 1
click at [726, 578] on div "شكستم" at bounding box center [731, 569] width 88 height 41
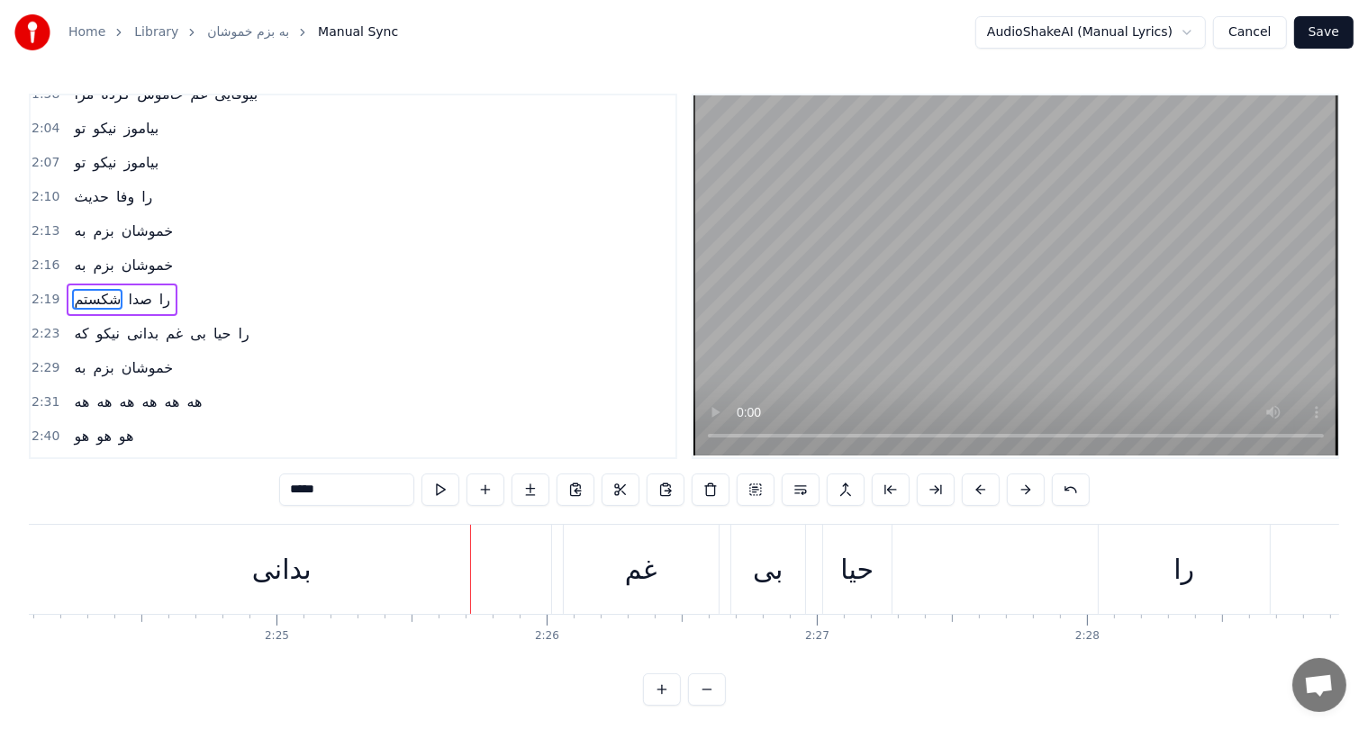
scroll to position [0, 38951]
click at [1152, 576] on div "را" at bounding box center [1161, 569] width 171 height 89
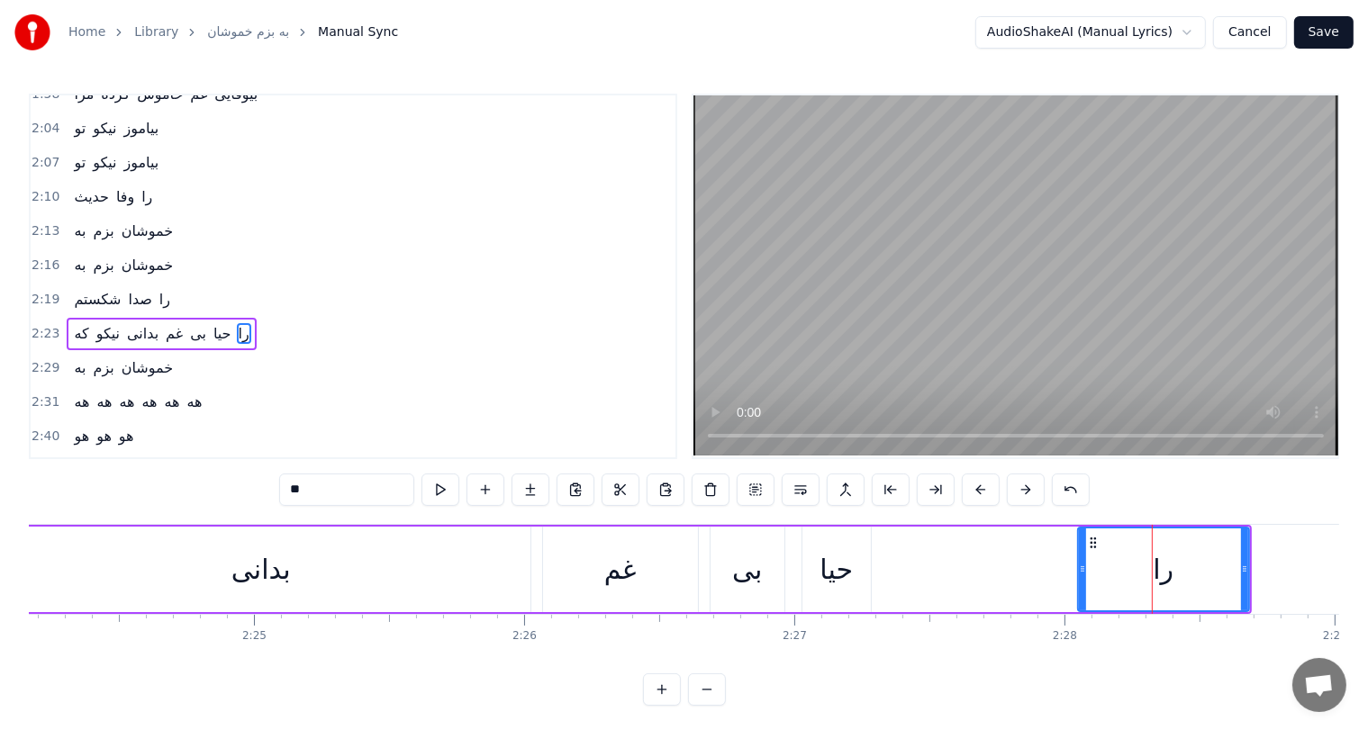
scroll to position [530, 0]
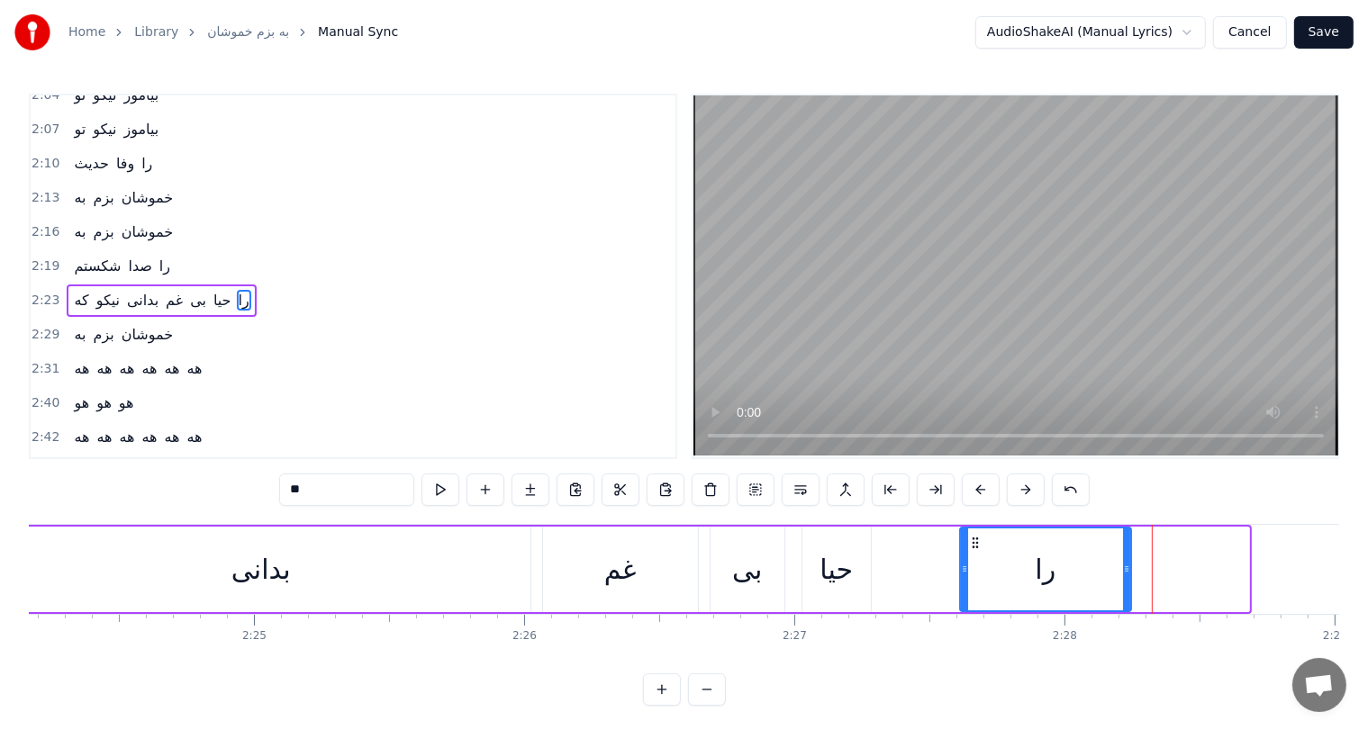
drag, startPoint x: 1090, startPoint y: 542, endPoint x: 971, endPoint y: 543, distance: 118.9
click at [971, 543] on icon at bounding box center [975, 543] width 14 height 14
click at [266, 577] on div "بدانی" at bounding box center [260, 569] width 59 height 41
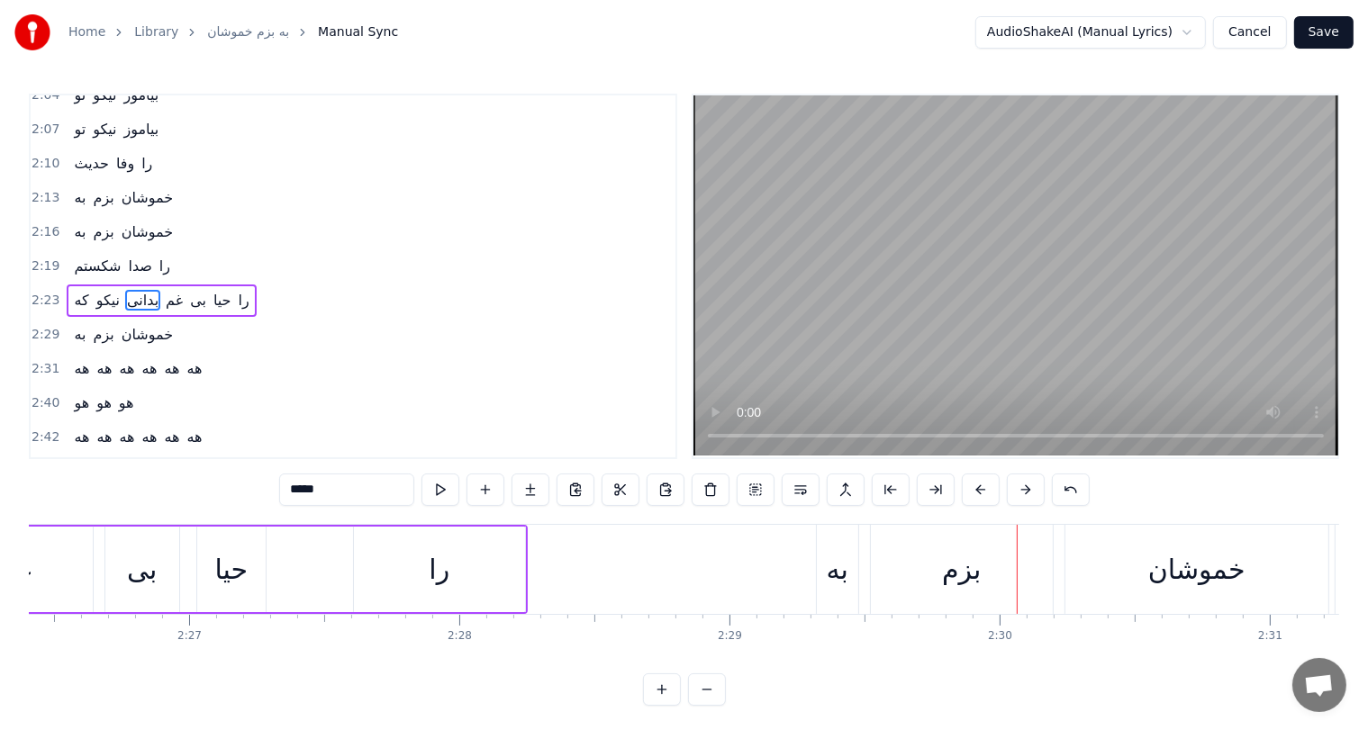
scroll to position [0, 39555]
click at [439, 566] on div "را" at bounding box center [440, 569] width 21 height 41
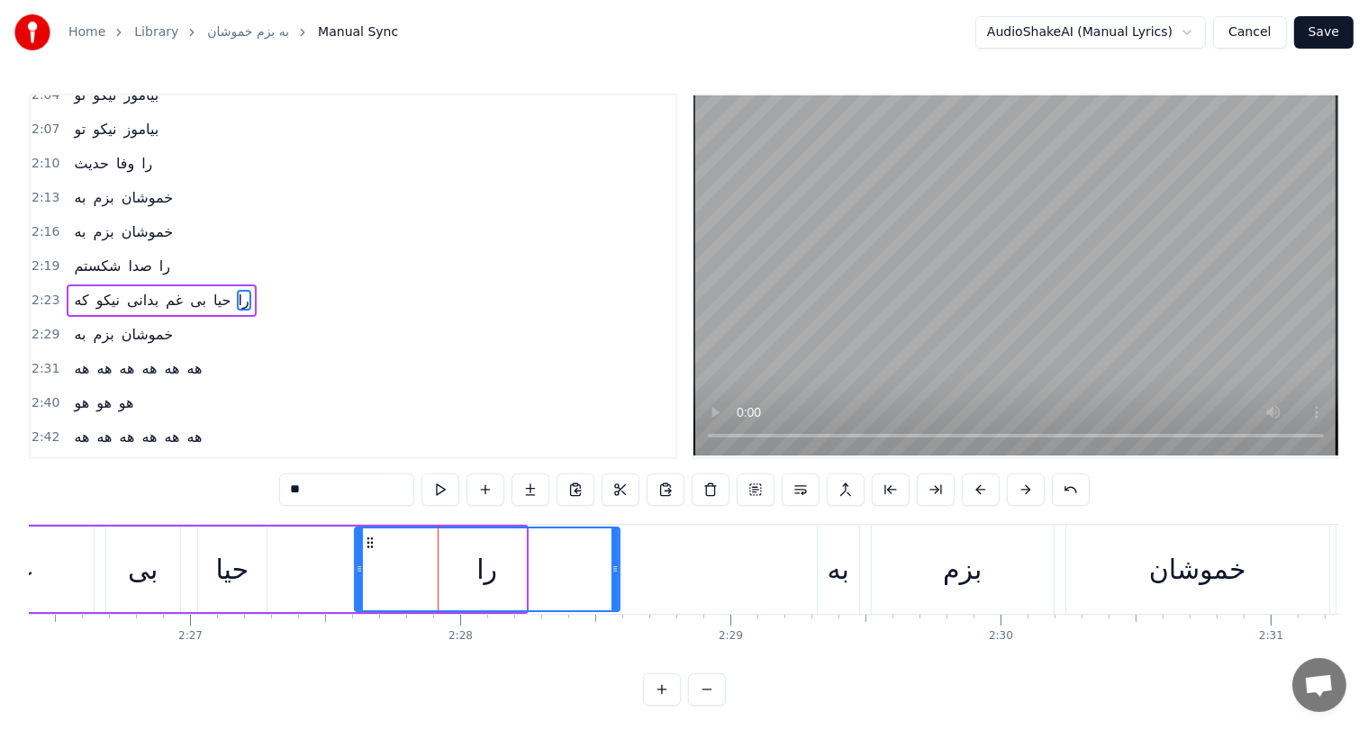
drag, startPoint x: 522, startPoint y: 569, endPoint x: 616, endPoint y: 569, distance: 93.7
click at [616, 569] on icon at bounding box center [615, 569] width 7 height 14
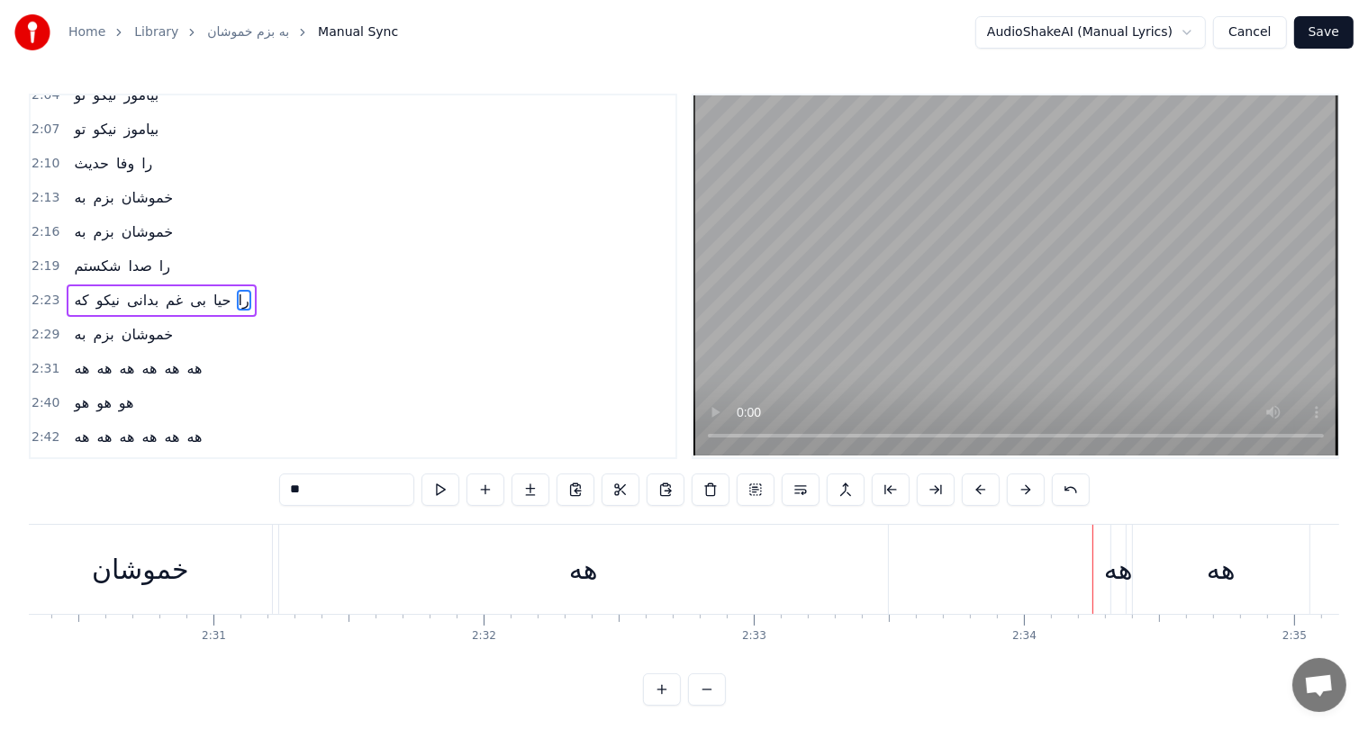
scroll to position [0, 40614]
click at [148, 560] on div "خموشان" at bounding box center [138, 569] width 97 height 41
type input "******"
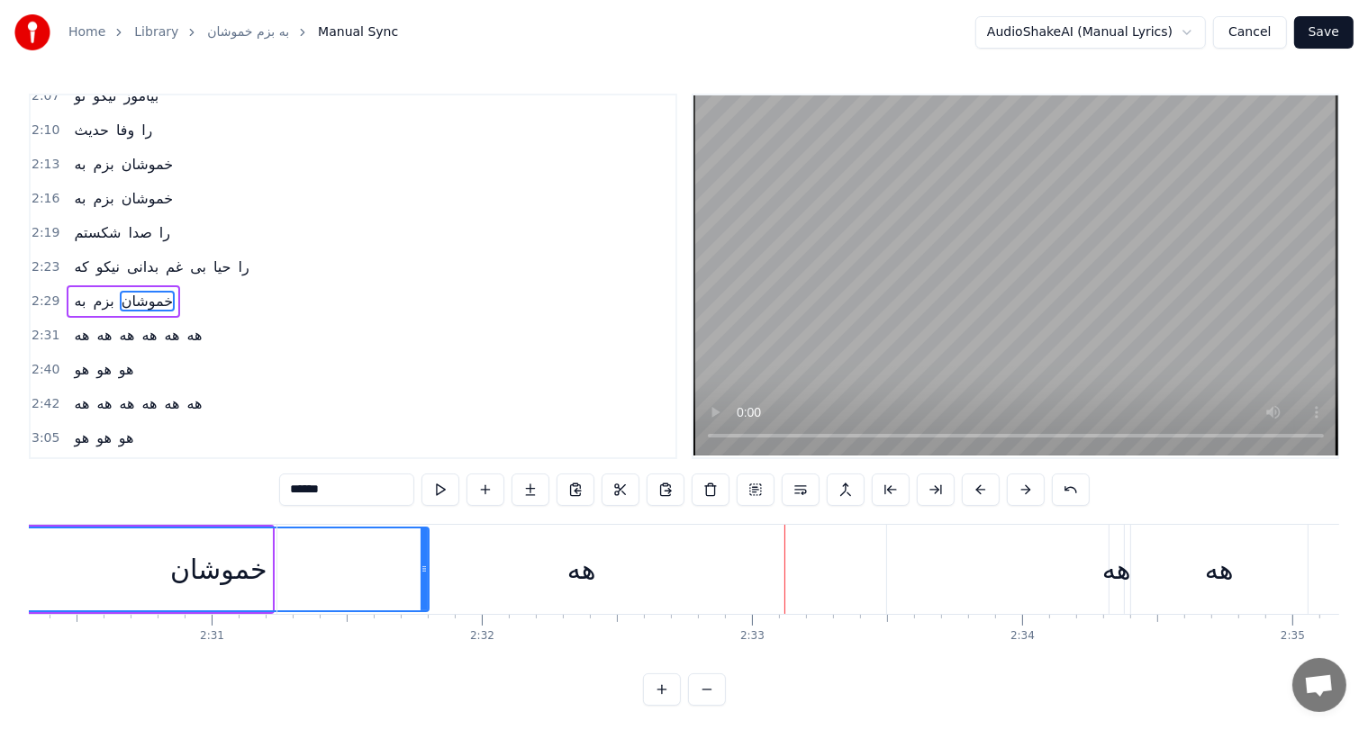
drag, startPoint x: 264, startPoint y: 578, endPoint x: 421, endPoint y: 581, distance: 156.7
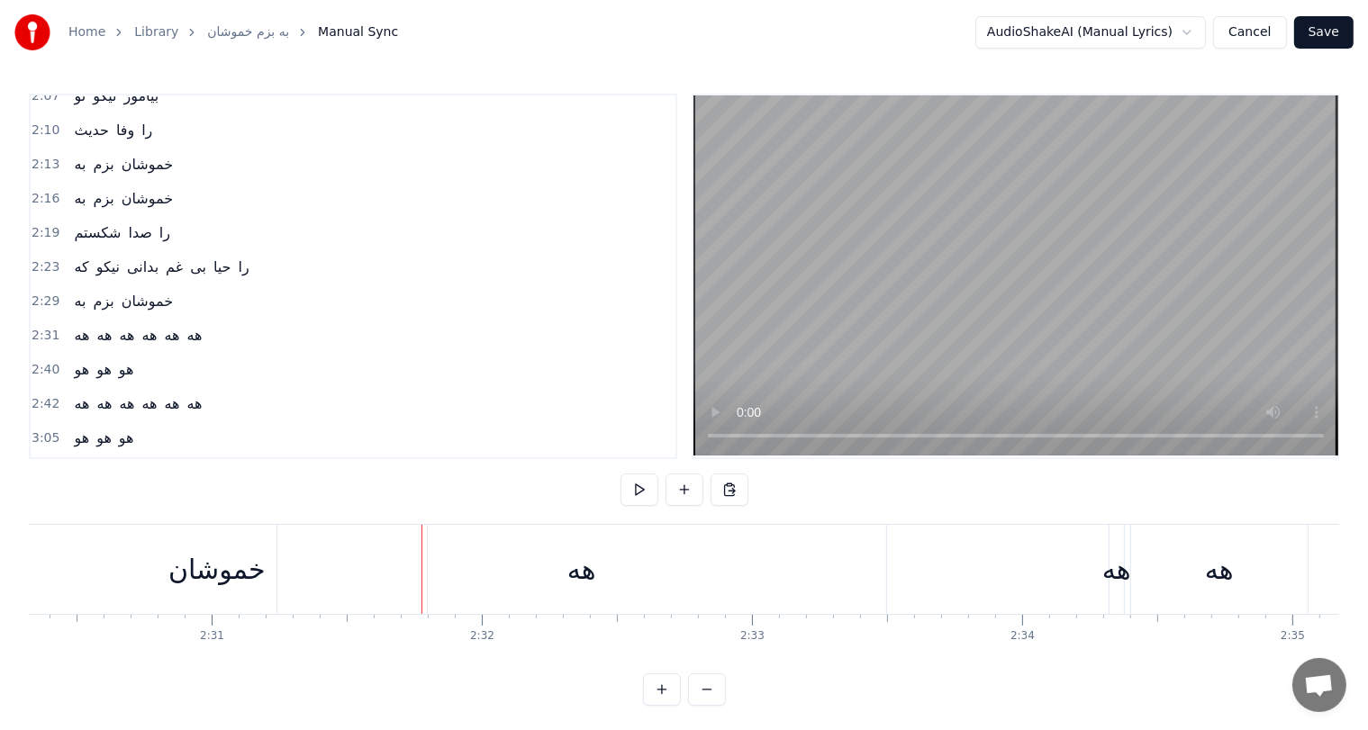
drag, startPoint x: 585, startPoint y: 572, endPoint x: 576, endPoint y: 566, distance: 11.0
click at [576, 566] on div "هه" at bounding box center [581, 569] width 29 height 41
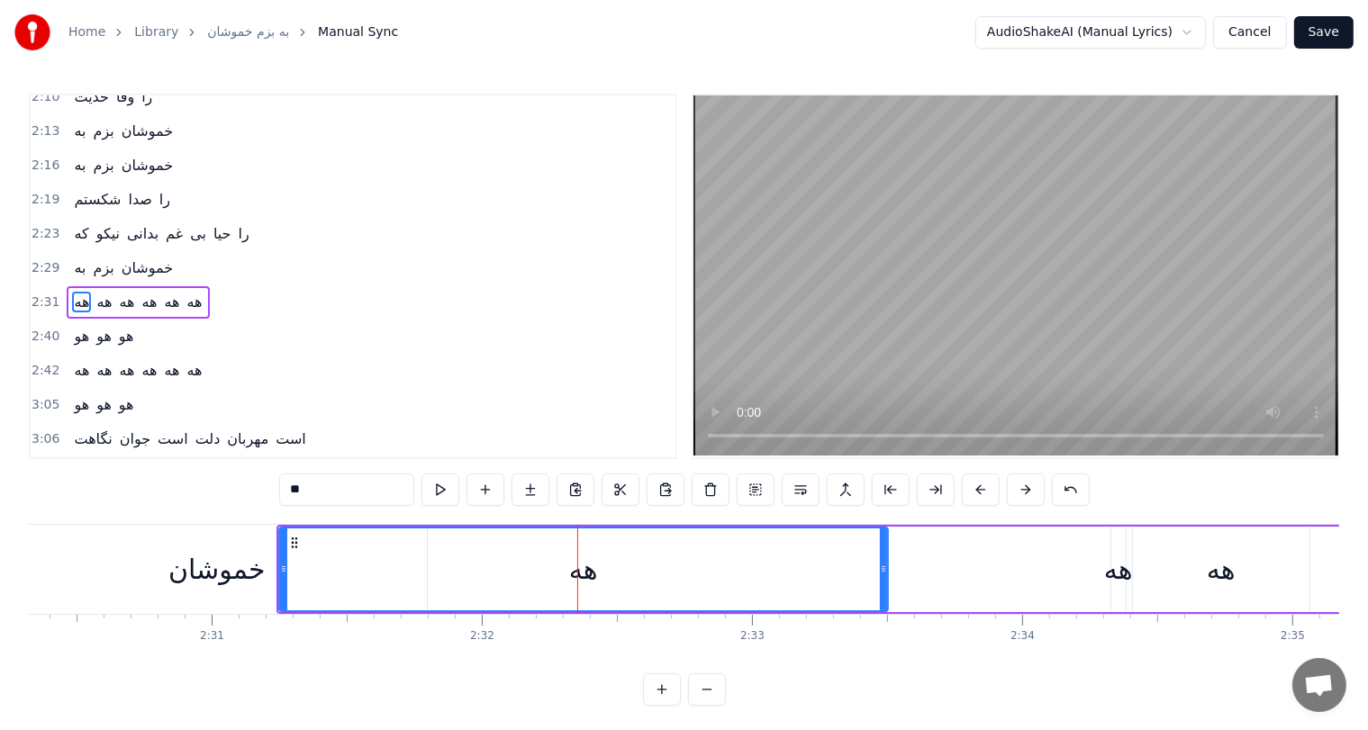
click at [577, 566] on div at bounding box center [577, 569] width 1 height 89
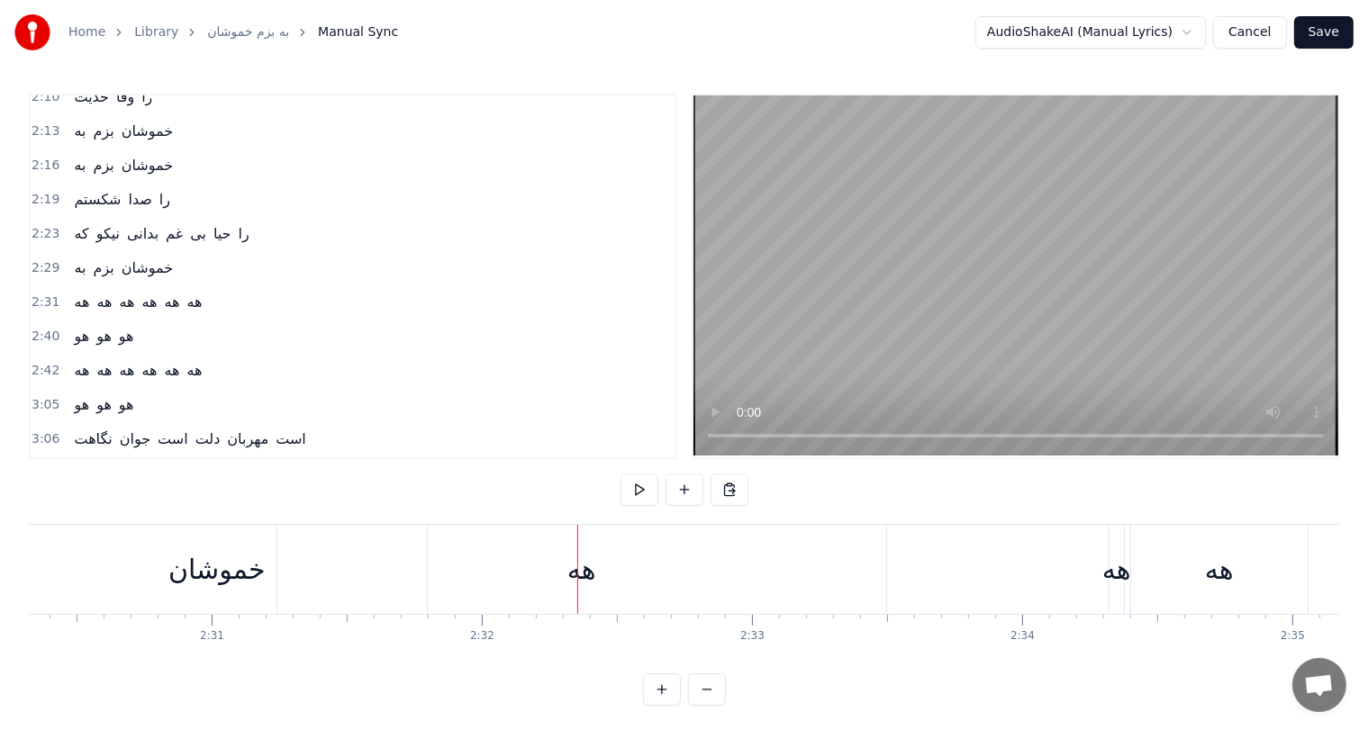
click at [581, 569] on div "هه" at bounding box center [581, 569] width 29 height 41
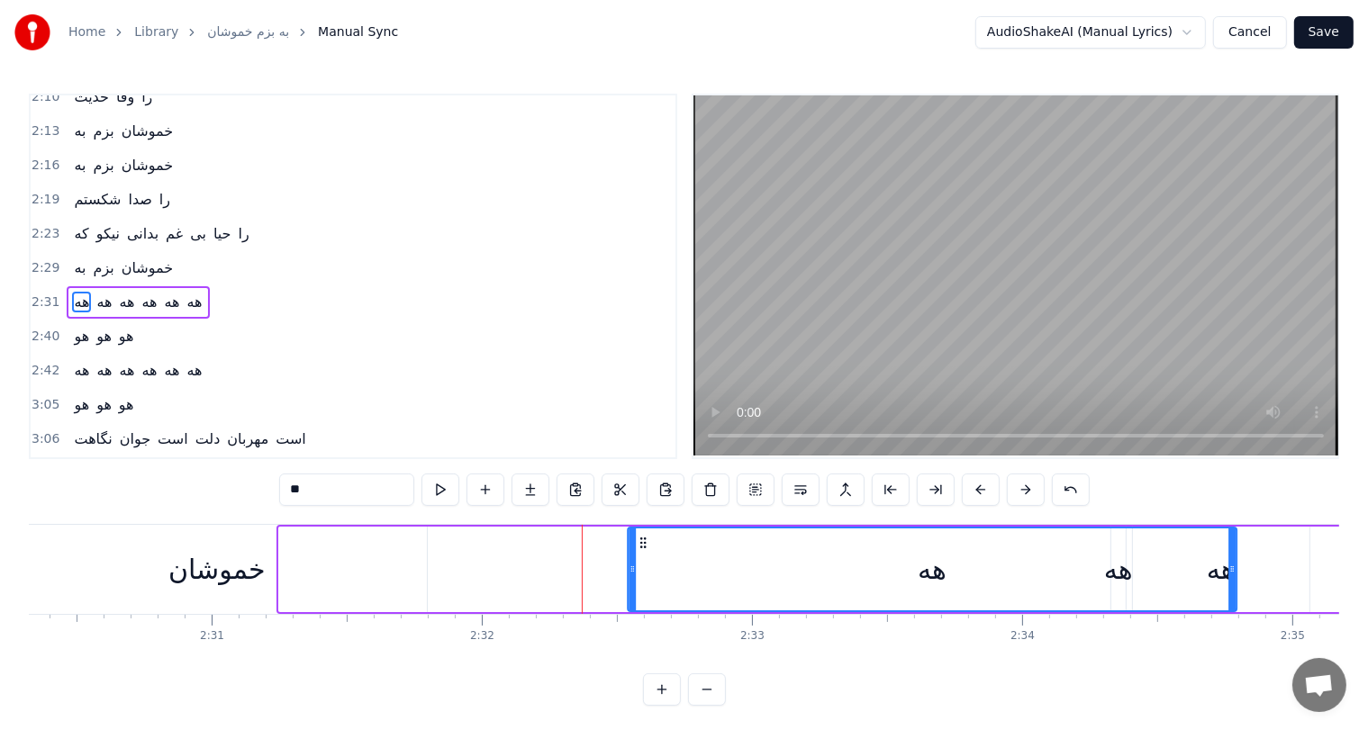
drag, startPoint x: 292, startPoint y: 543, endPoint x: 618, endPoint y: 548, distance: 326.0
click at [636, 548] on icon at bounding box center [643, 543] width 14 height 14
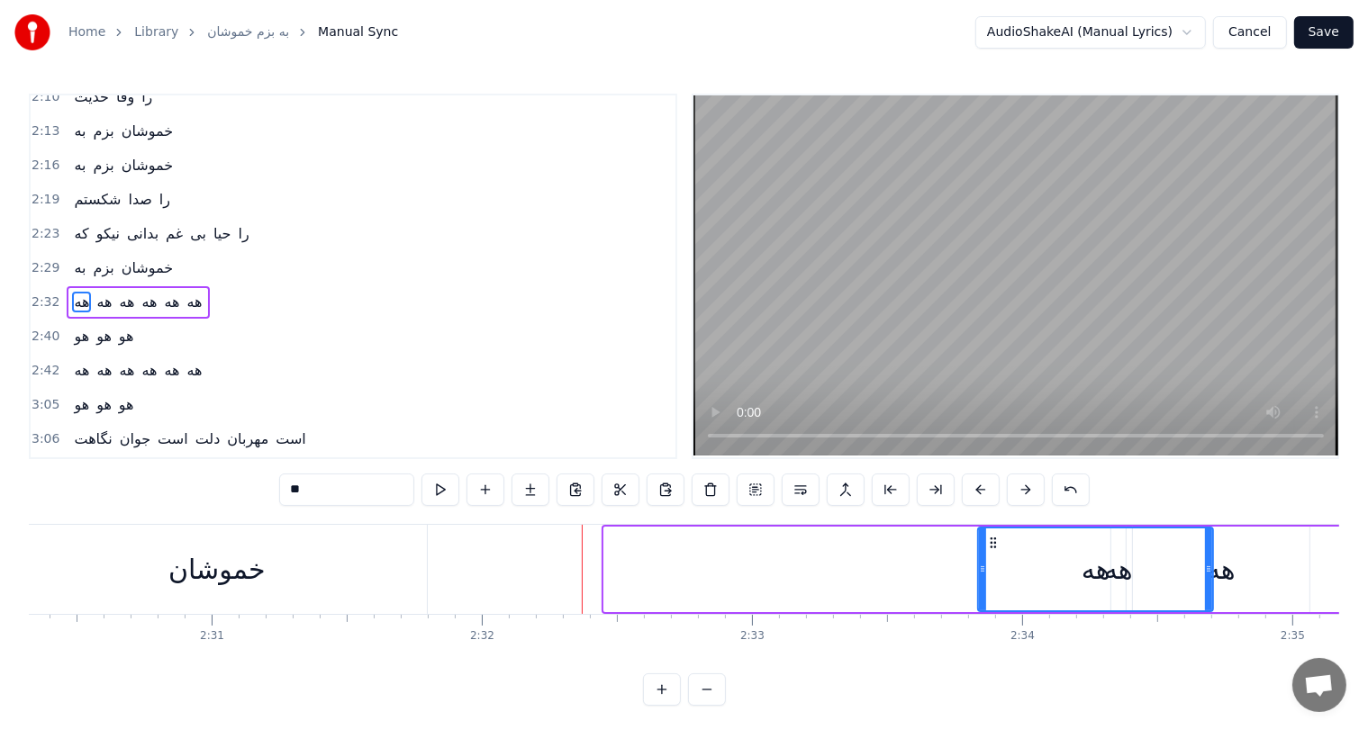
drag, startPoint x: 606, startPoint y: 568, endPoint x: 980, endPoint y: 584, distance: 374.1
click at [980, 584] on div at bounding box center [982, 570] width 7 height 82
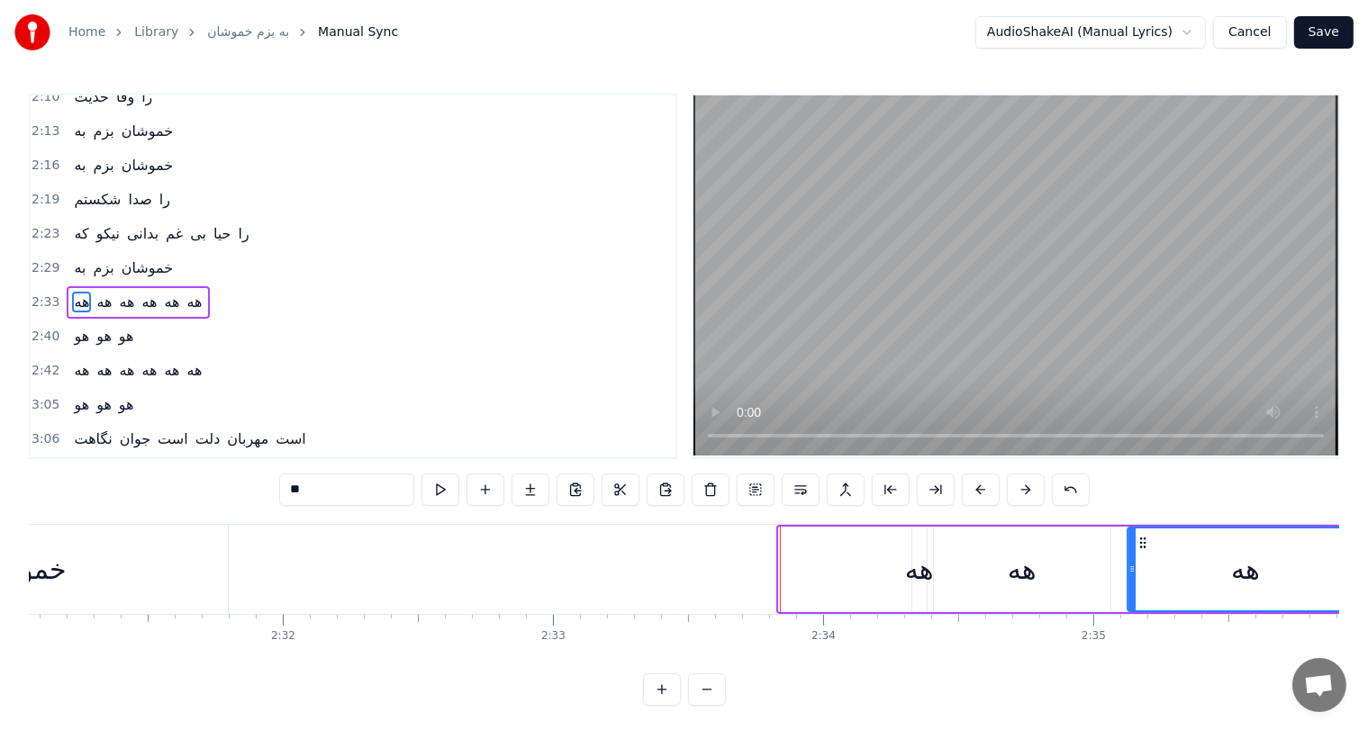
scroll to position [0, 40815]
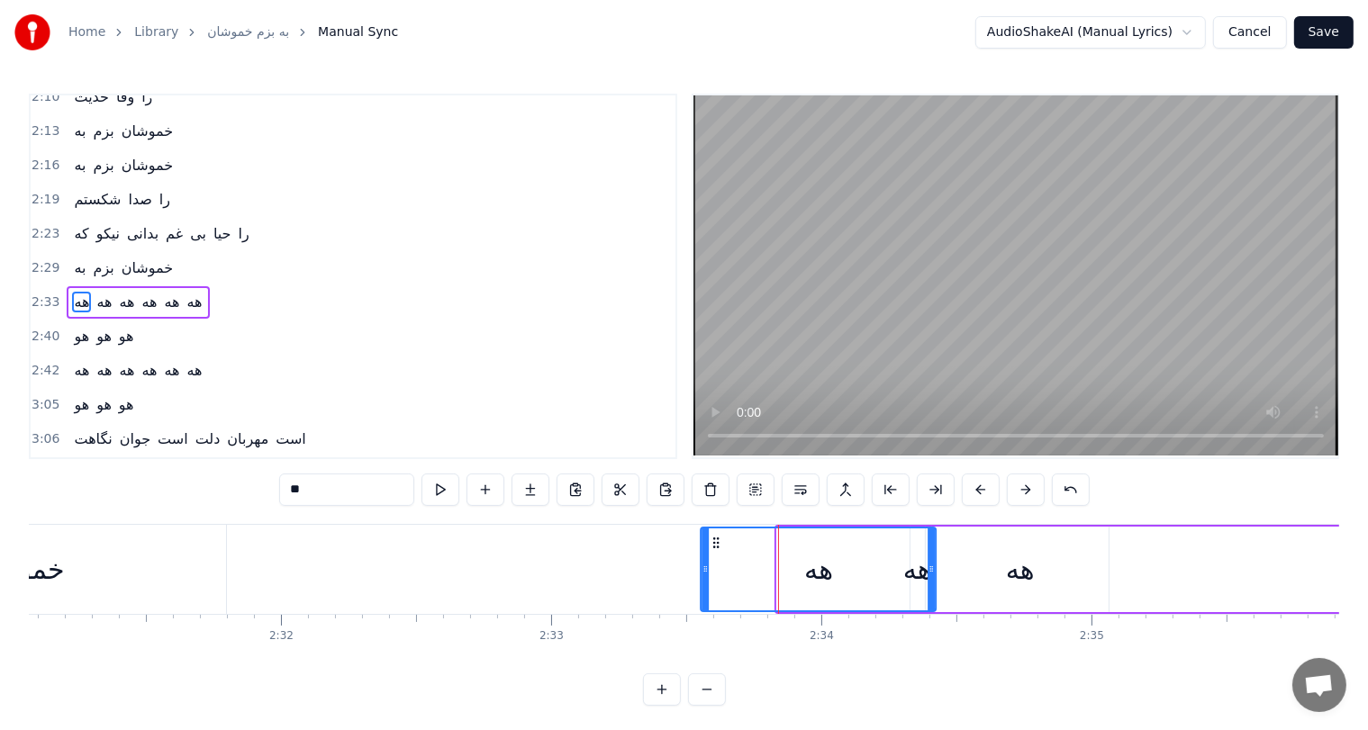
drag, startPoint x: 996, startPoint y: 541, endPoint x: 719, endPoint y: 540, distance: 277.4
click at [719, 540] on icon at bounding box center [717, 543] width 14 height 14
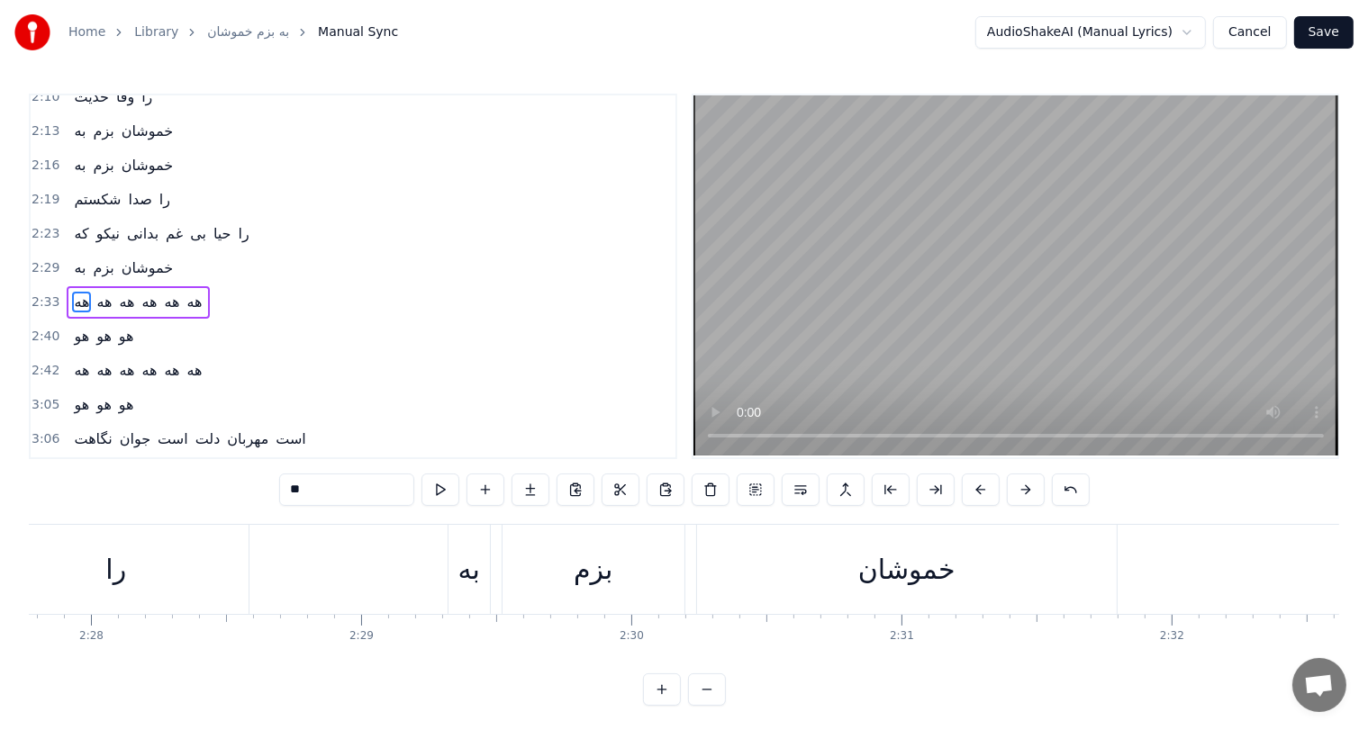
scroll to position [0, 39923]
click at [107, 566] on div "را" at bounding box center [117, 569] width 265 height 89
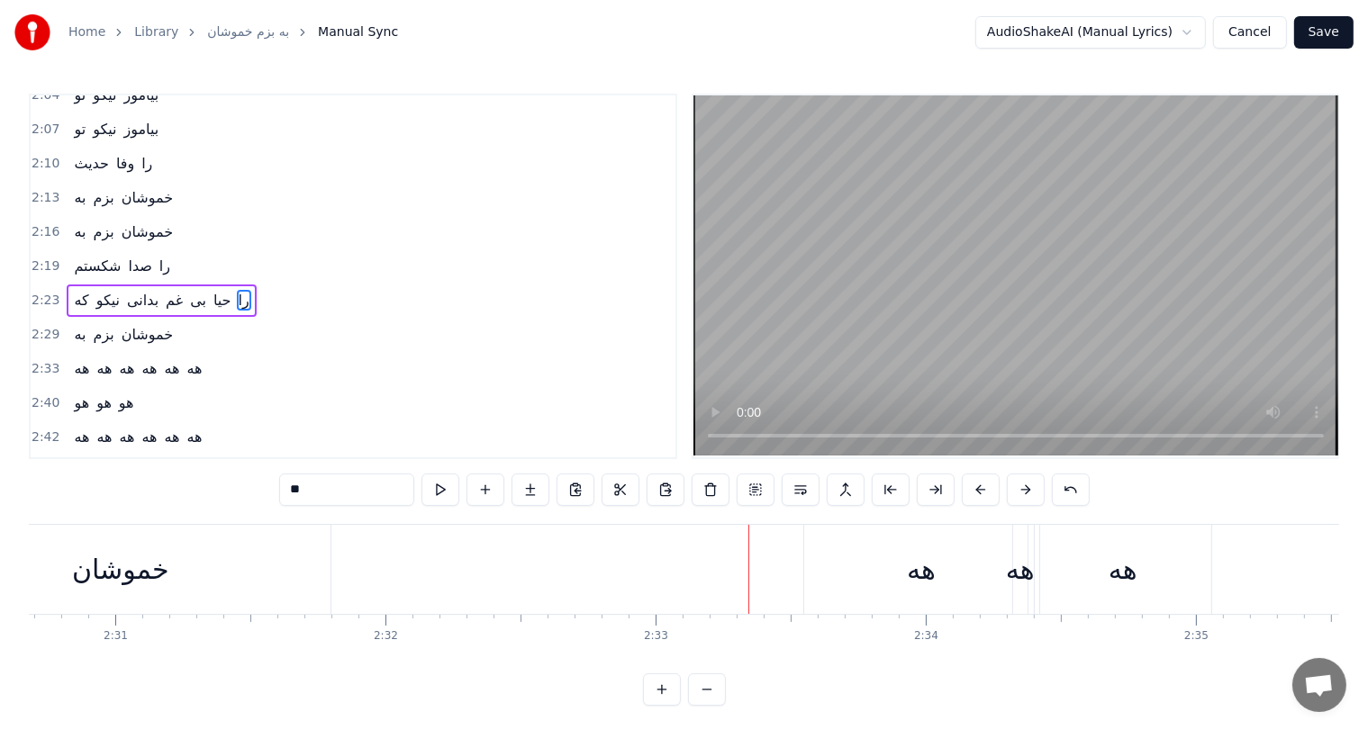
scroll to position [0, 40705]
click at [131, 579] on div "خموشان" at bounding box center [125, 569] width 97 height 41
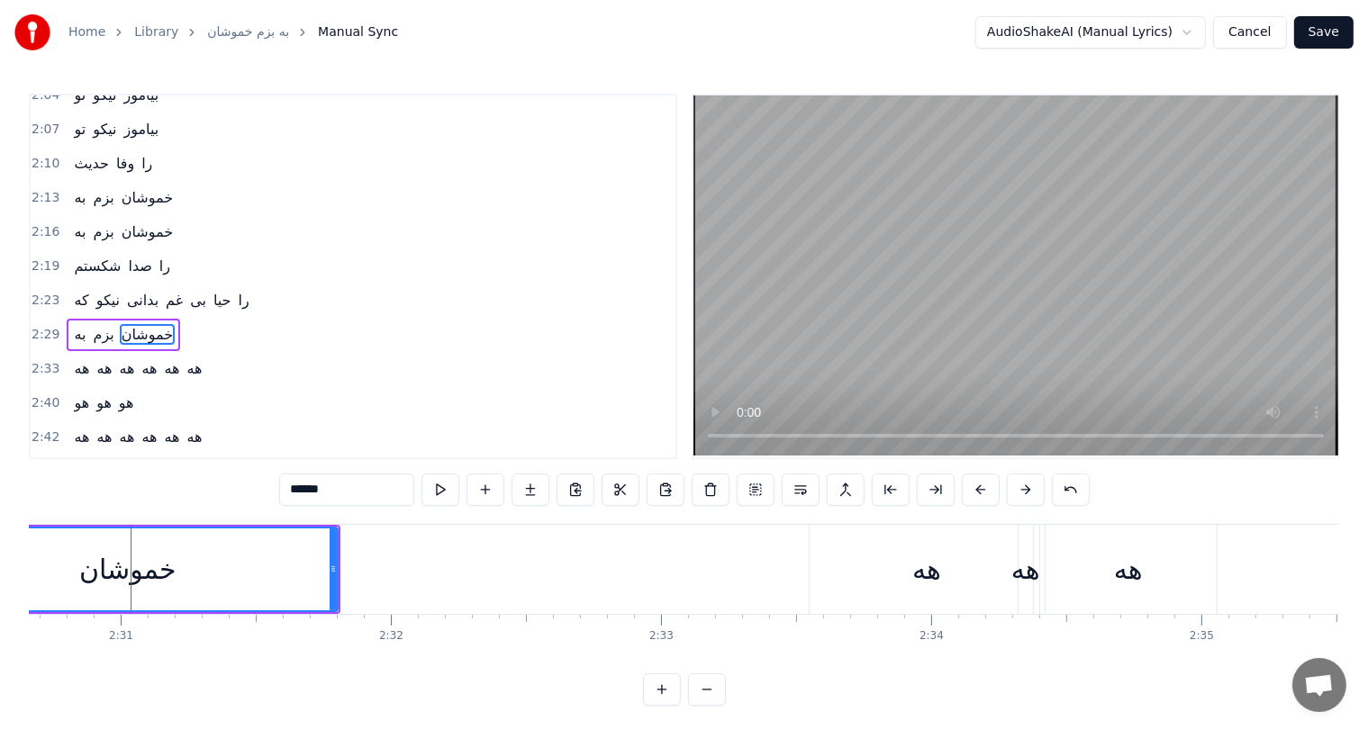
scroll to position [564, 0]
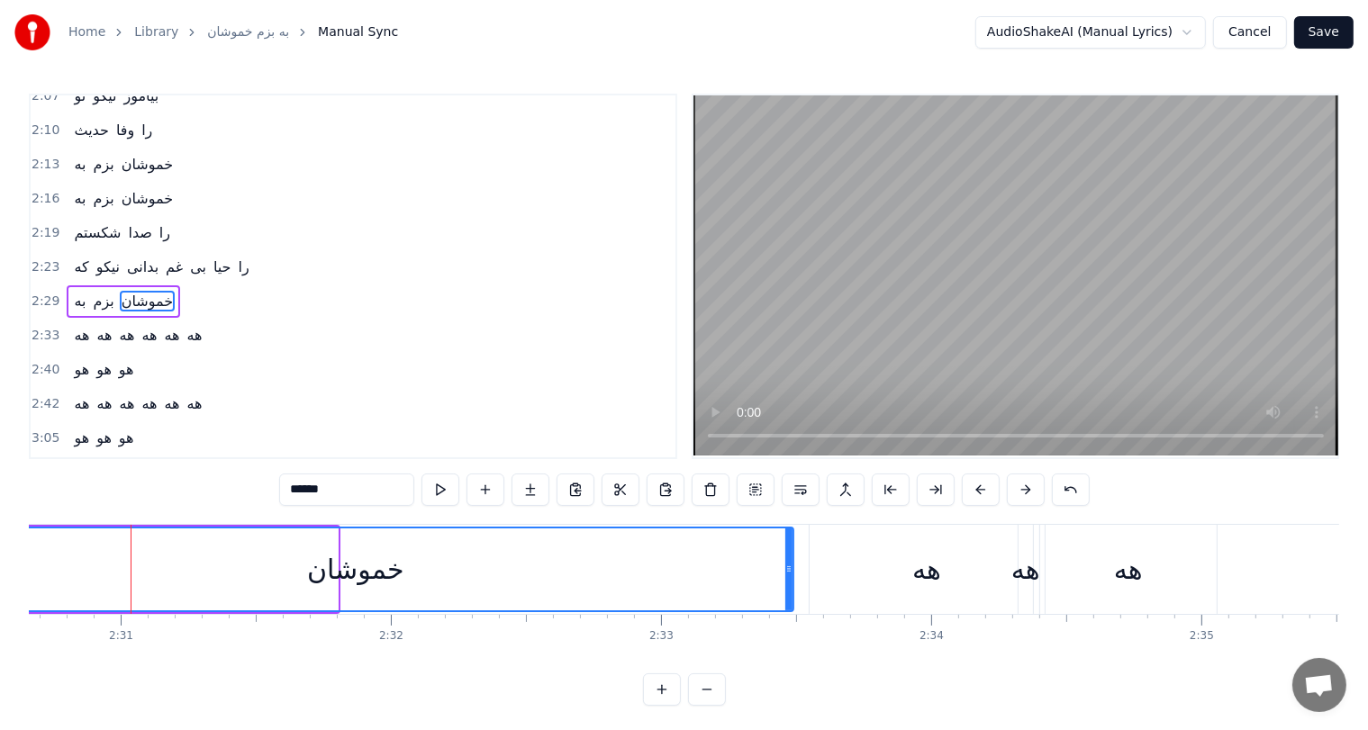
drag, startPoint x: 335, startPoint y: 571, endPoint x: 791, endPoint y: 579, distance: 455.8
click at [791, 579] on div at bounding box center [788, 570] width 7 height 82
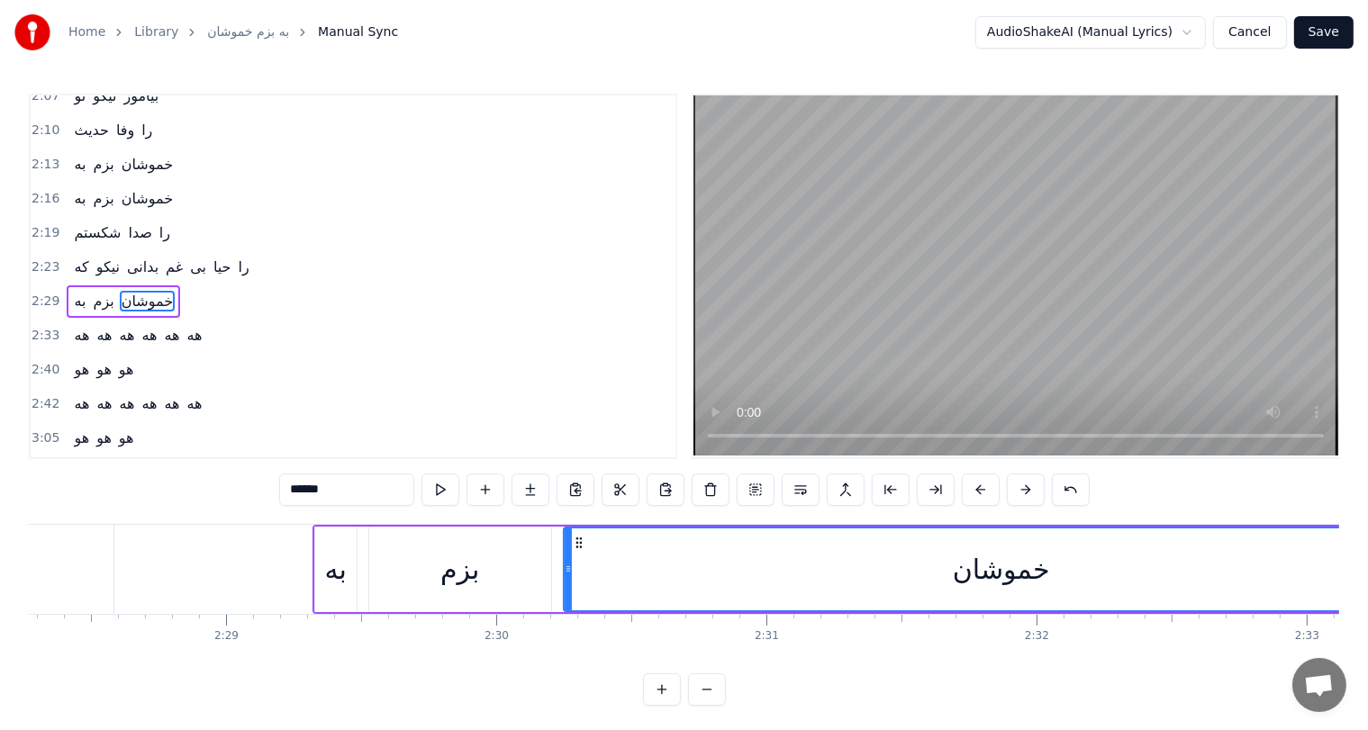
scroll to position [0, 39692]
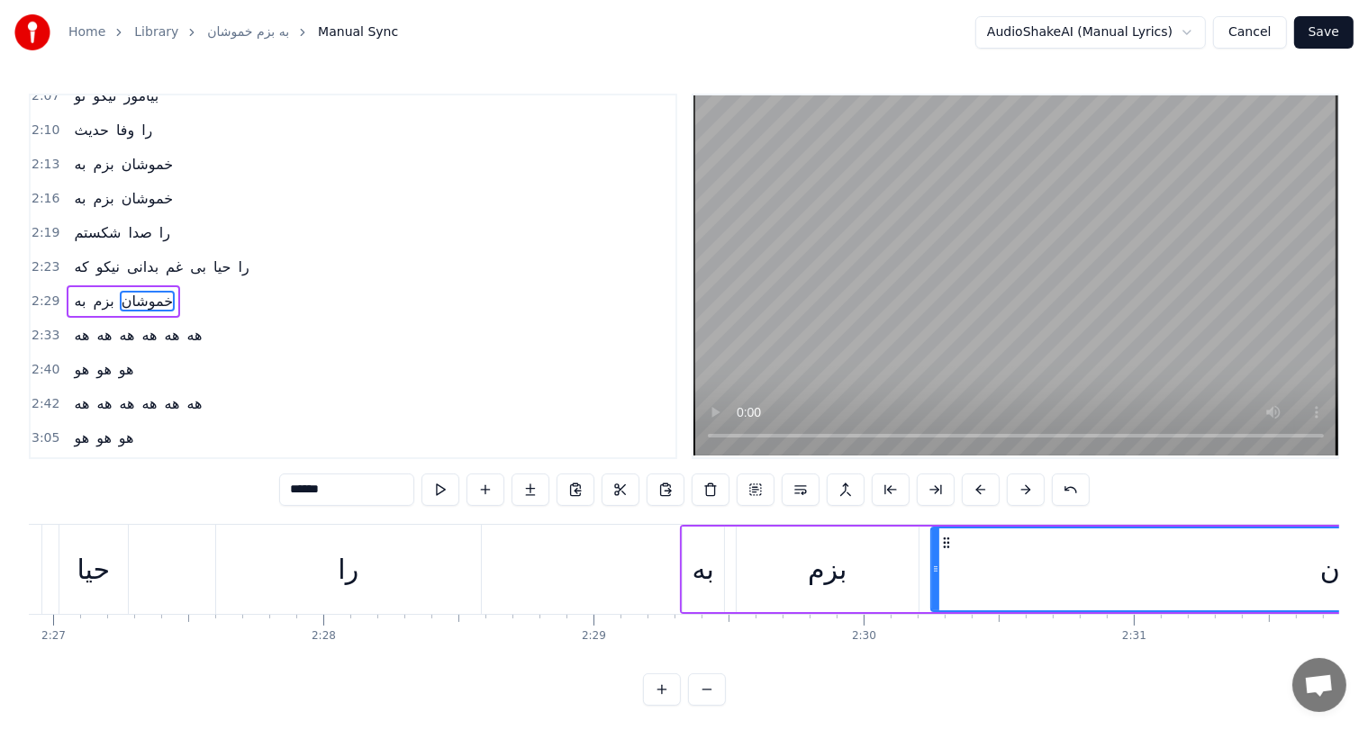
click at [335, 584] on div "را" at bounding box center [348, 569] width 265 height 89
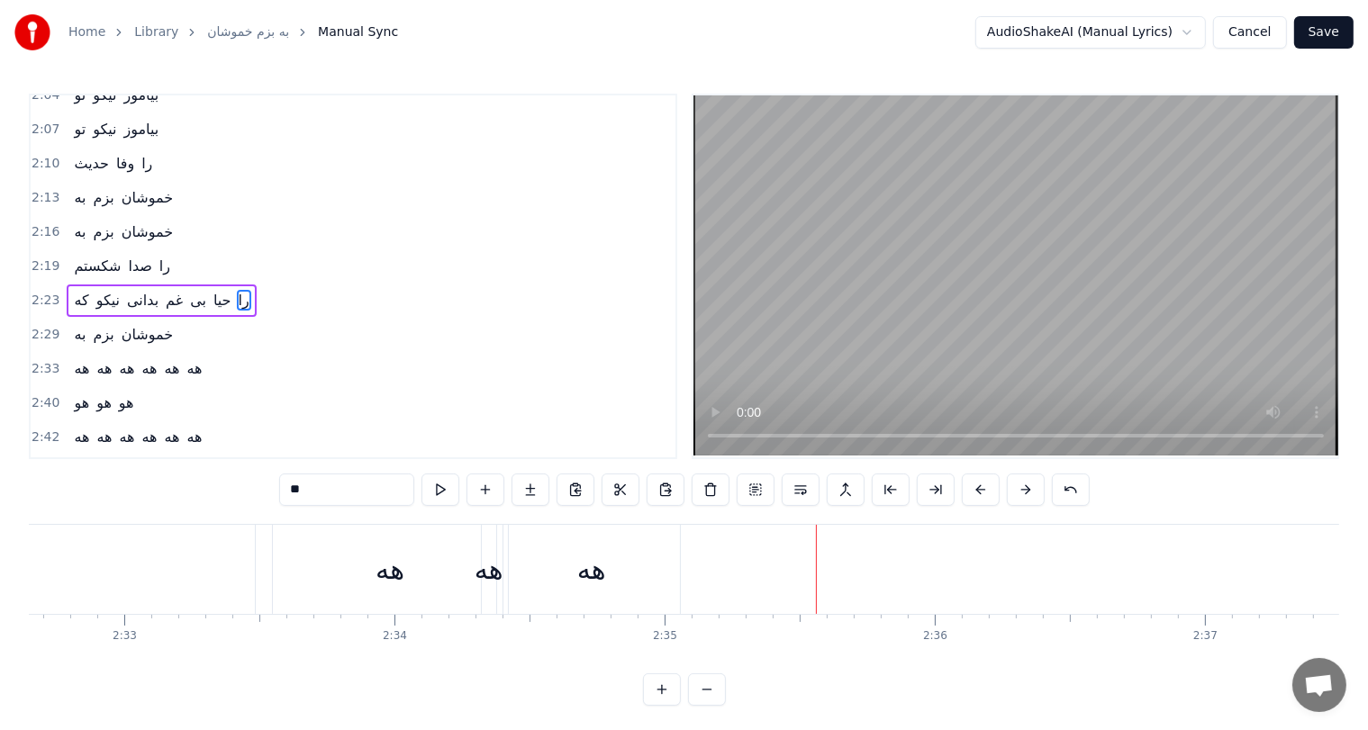
scroll to position [0, 41269]
click at [569, 566] on div "هه" at bounding box center [564, 569] width 29 height 41
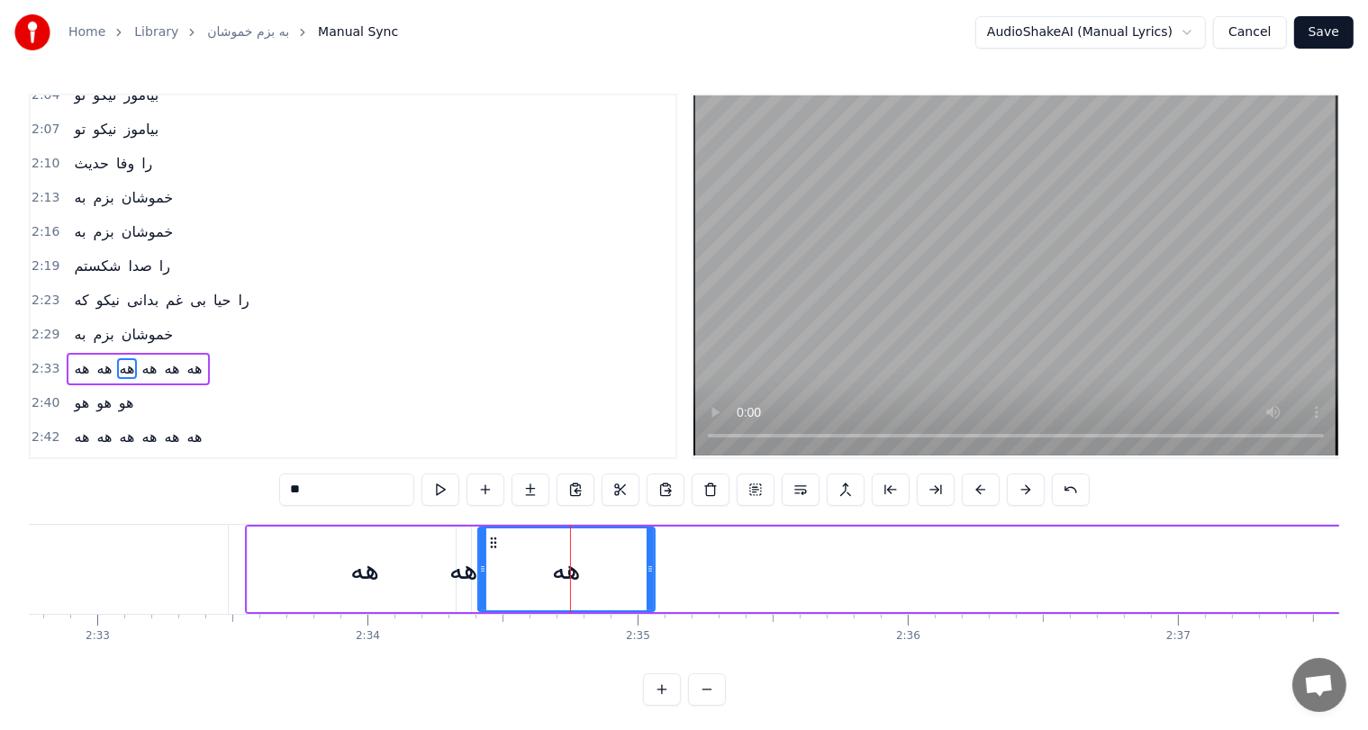
scroll to position [597, 0]
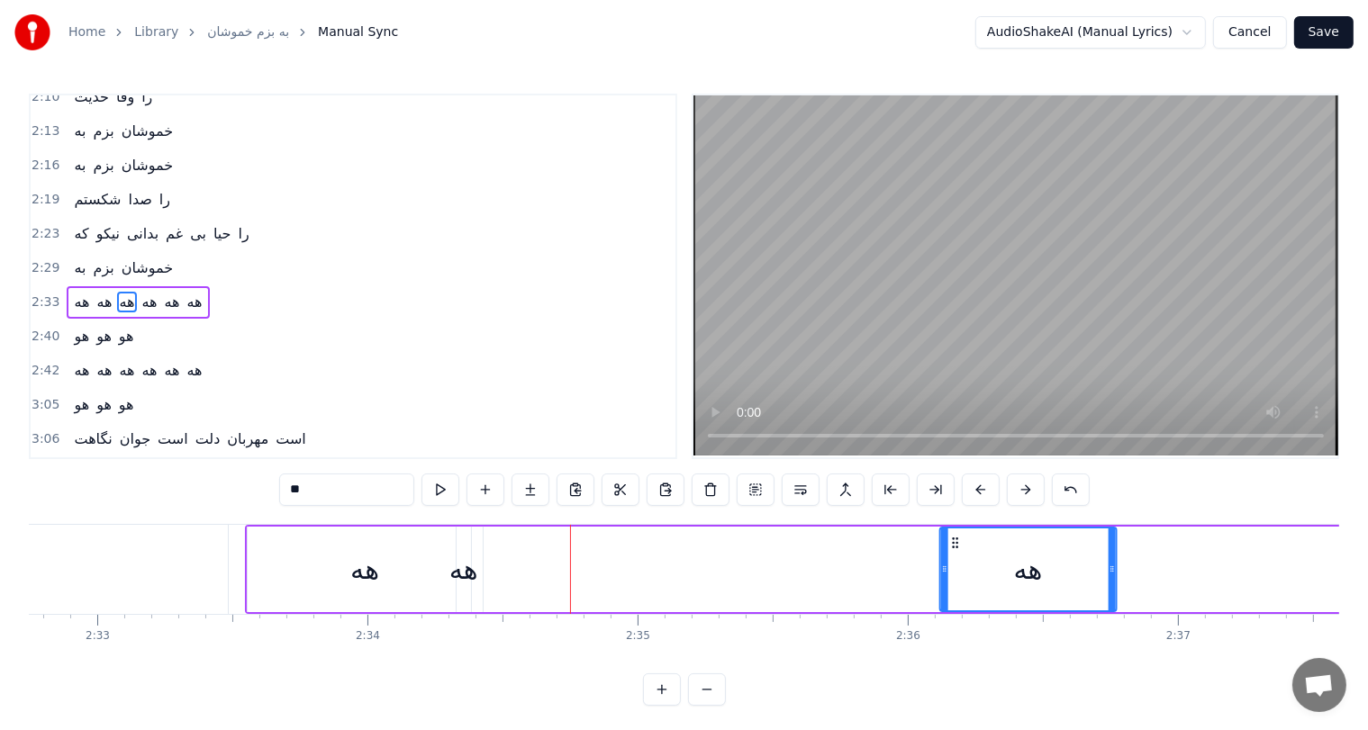
drag, startPoint x: 494, startPoint y: 541, endPoint x: 956, endPoint y: 545, distance: 462.9
click at [956, 545] on icon at bounding box center [955, 543] width 14 height 14
click at [456, 557] on div "هه" at bounding box center [463, 569] width 29 height 41
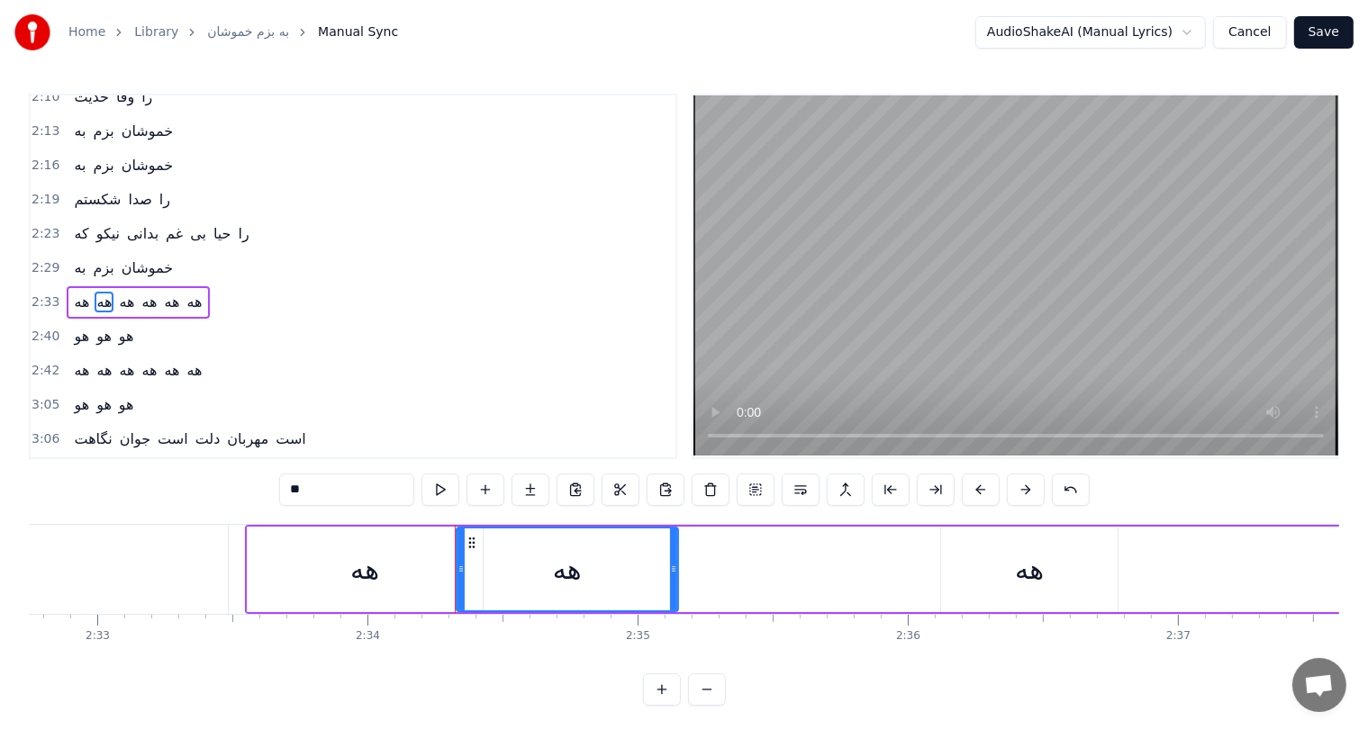
drag, startPoint x: 468, startPoint y: 562, endPoint x: 677, endPoint y: 569, distance: 209.1
click at [677, 569] on icon at bounding box center [673, 569] width 7 height 14
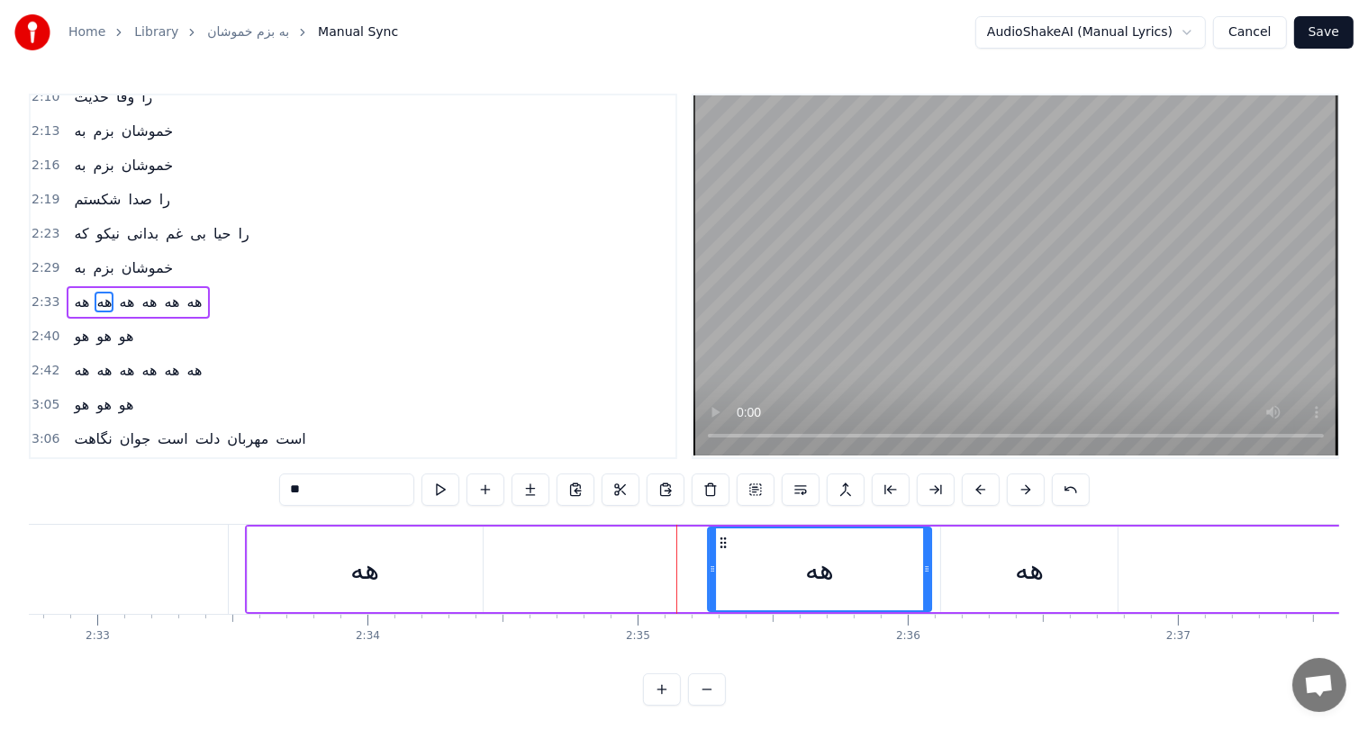
drag, startPoint x: 470, startPoint y: 540, endPoint x: 751, endPoint y: 554, distance: 281.3
click at [751, 554] on div "هه" at bounding box center [820, 570] width 222 height 82
click at [343, 568] on div "هه" at bounding box center [365, 570] width 235 height 86
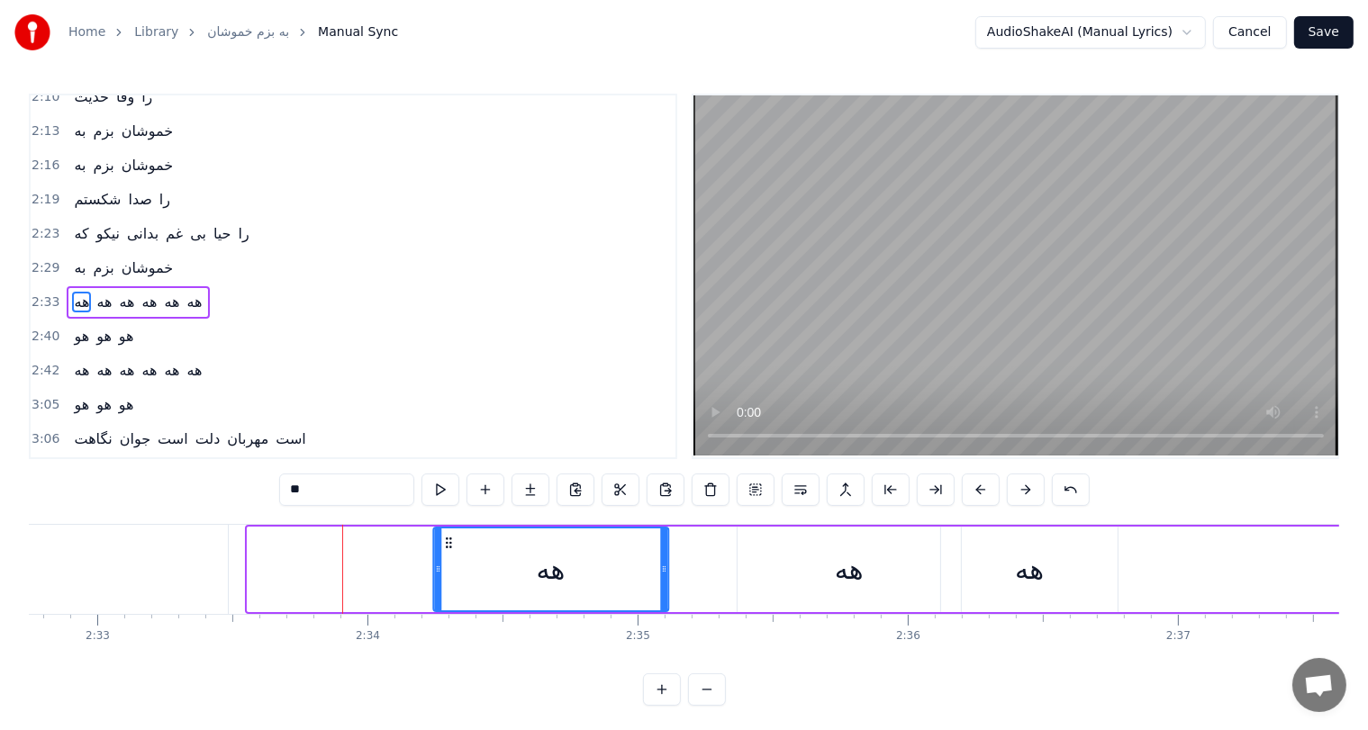
drag, startPoint x: 256, startPoint y: 539, endPoint x: 442, endPoint y: 551, distance: 186.8
click at [442, 551] on div "هه" at bounding box center [550, 570] width 233 height 82
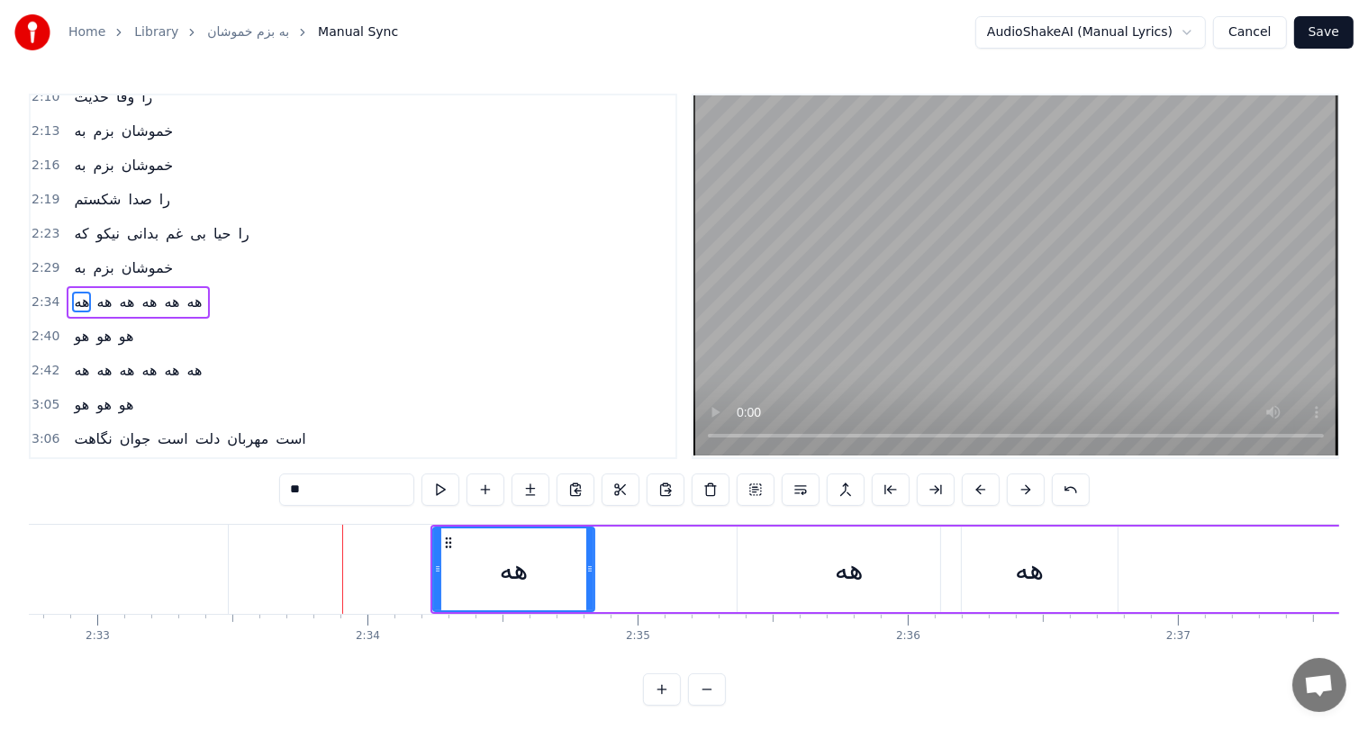
drag, startPoint x: 664, startPoint y: 567, endPoint x: 590, endPoint y: 570, distance: 73.9
click at [590, 570] on icon at bounding box center [589, 569] width 7 height 14
click at [854, 570] on div "هه" at bounding box center [849, 569] width 29 height 41
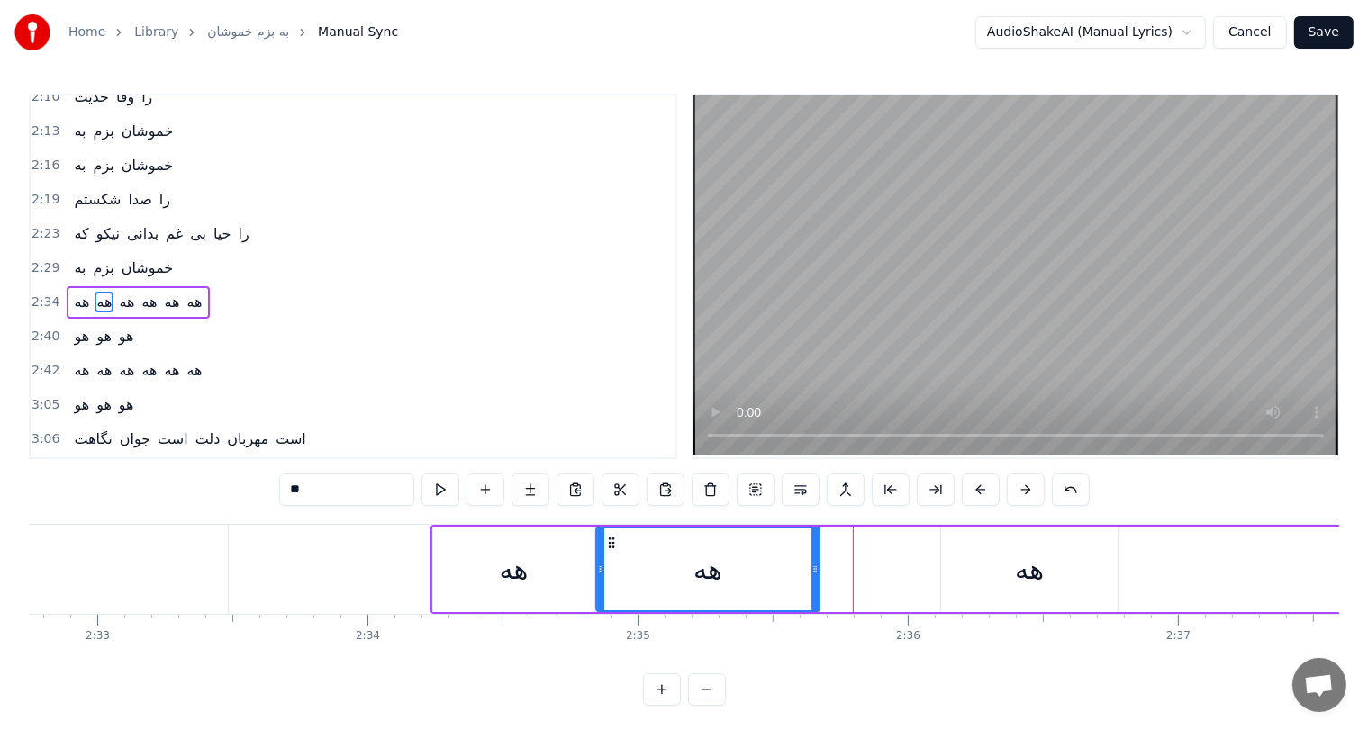
drag, startPoint x: 752, startPoint y: 540, endPoint x: 611, endPoint y: 546, distance: 141.5
click at [611, 546] on icon at bounding box center [611, 543] width 14 height 14
drag, startPoint x: 811, startPoint y: 566, endPoint x: 750, endPoint y: 573, distance: 60.8
click at [750, 573] on icon at bounding box center [750, 569] width 7 height 14
click at [1005, 567] on div "هه" at bounding box center [1029, 570] width 177 height 86
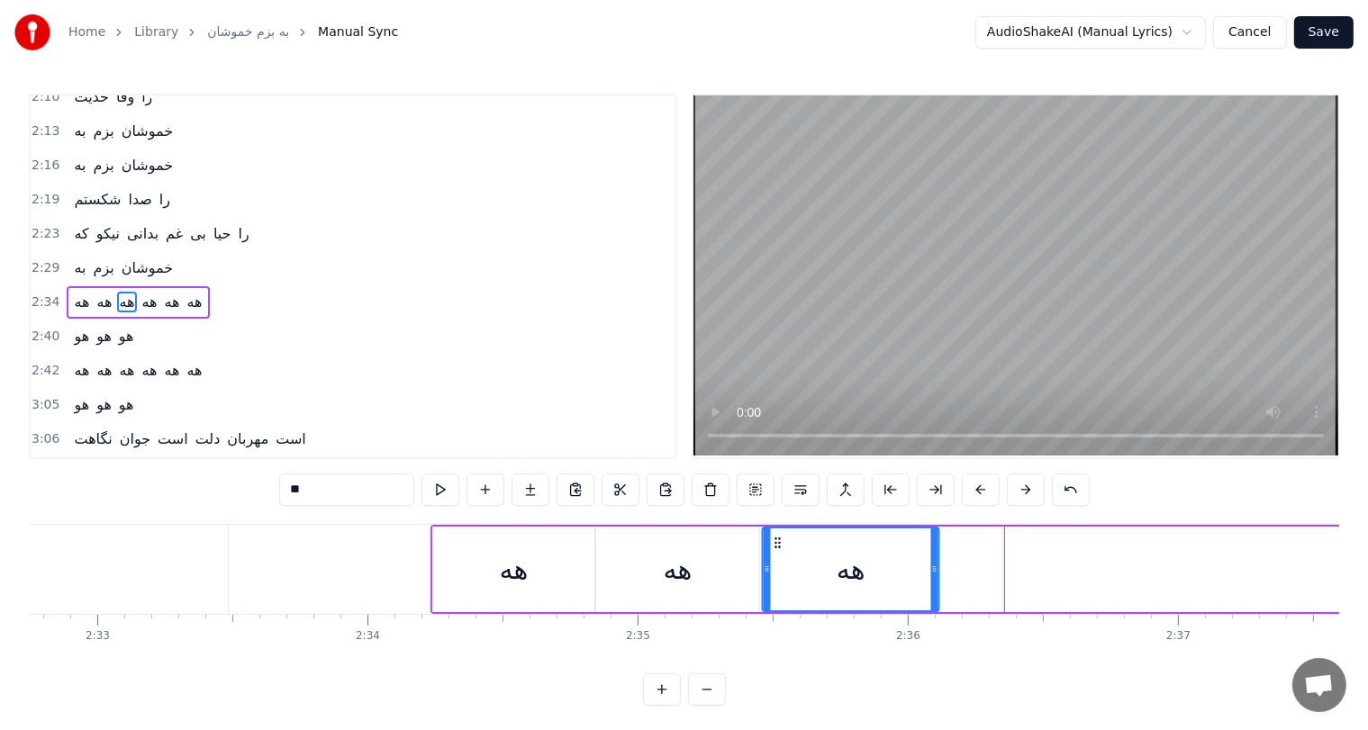
drag, startPoint x: 951, startPoint y: 542, endPoint x: 772, endPoint y: 548, distance: 179.3
click at [772, 548] on div "هه" at bounding box center [851, 570] width 175 height 82
drag, startPoint x: 933, startPoint y: 568, endPoint x: 973, endPoint y: 568, distance: 39.6
click at [972, 568] on icon at bounding box center [968, 569] width 7 height 14
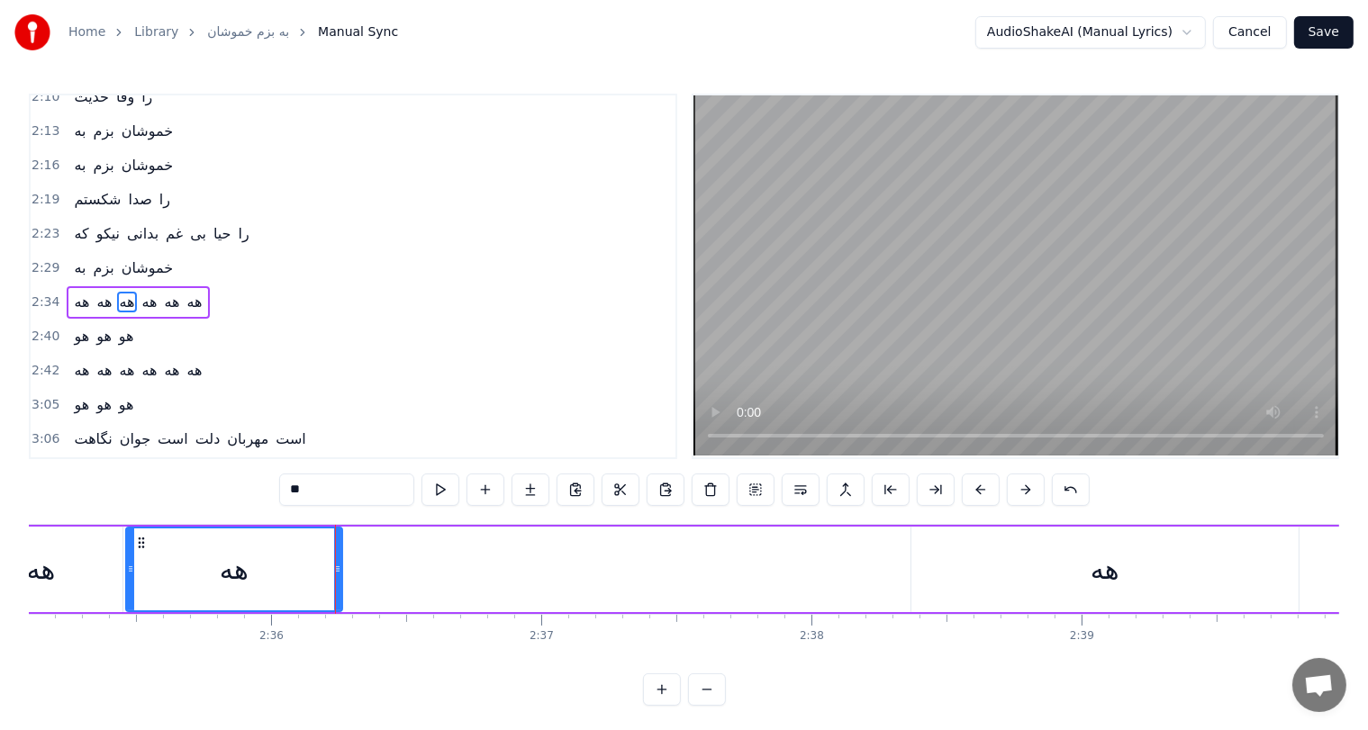
scroll to position [0, 41907]
click at [1093, 557] on div "هه" at bounding box center [1104, 569] width 29 height 41
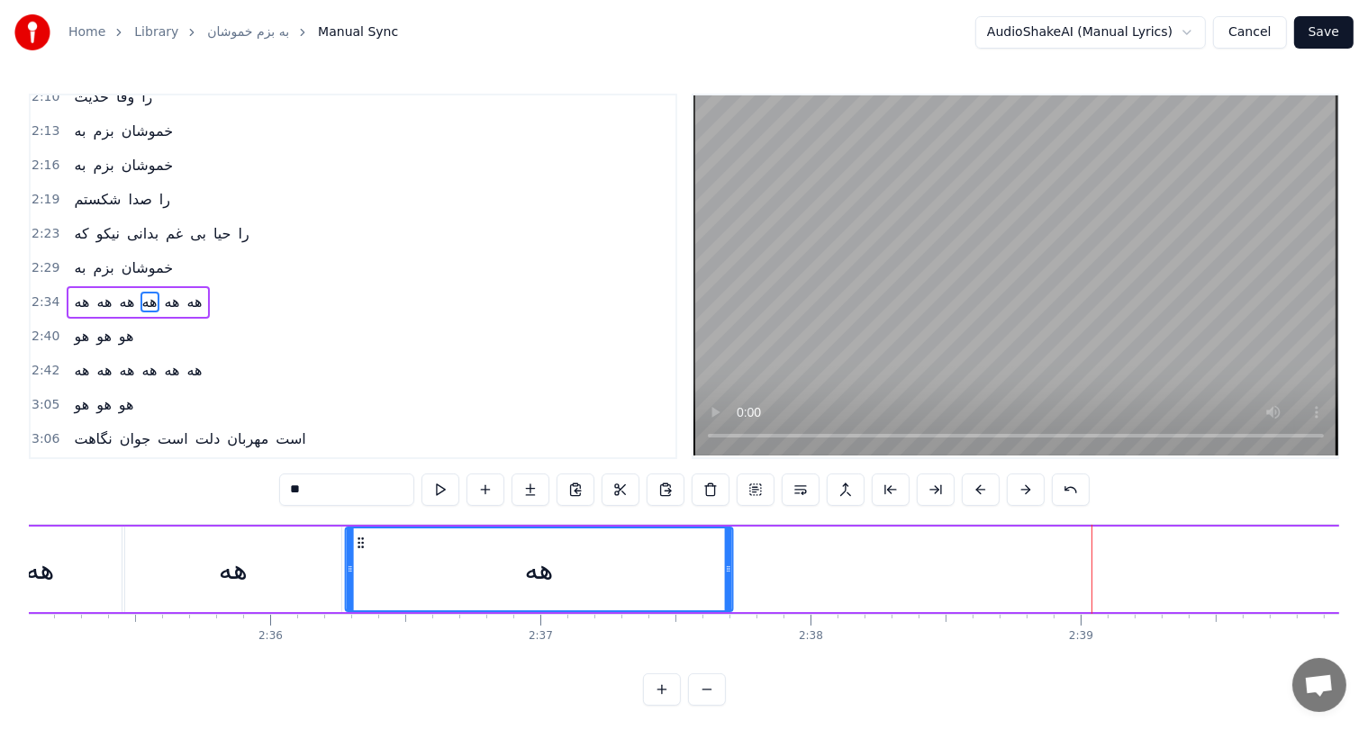
drag, startPoint x: 923, startPoint y: 538, endPoint x: 358, endPoint y: 560, distance: 565.1
click at [358, 560] on div "هه" at bounding box center [539, 570] width 385 height 82
drag, startPoint x: 728, startPoint y: 566, endPoint x: 517, endPoint y: 576, distance: 211.0
click at [517, 576] on div at bounding box center [517, 570] width 7 height 82
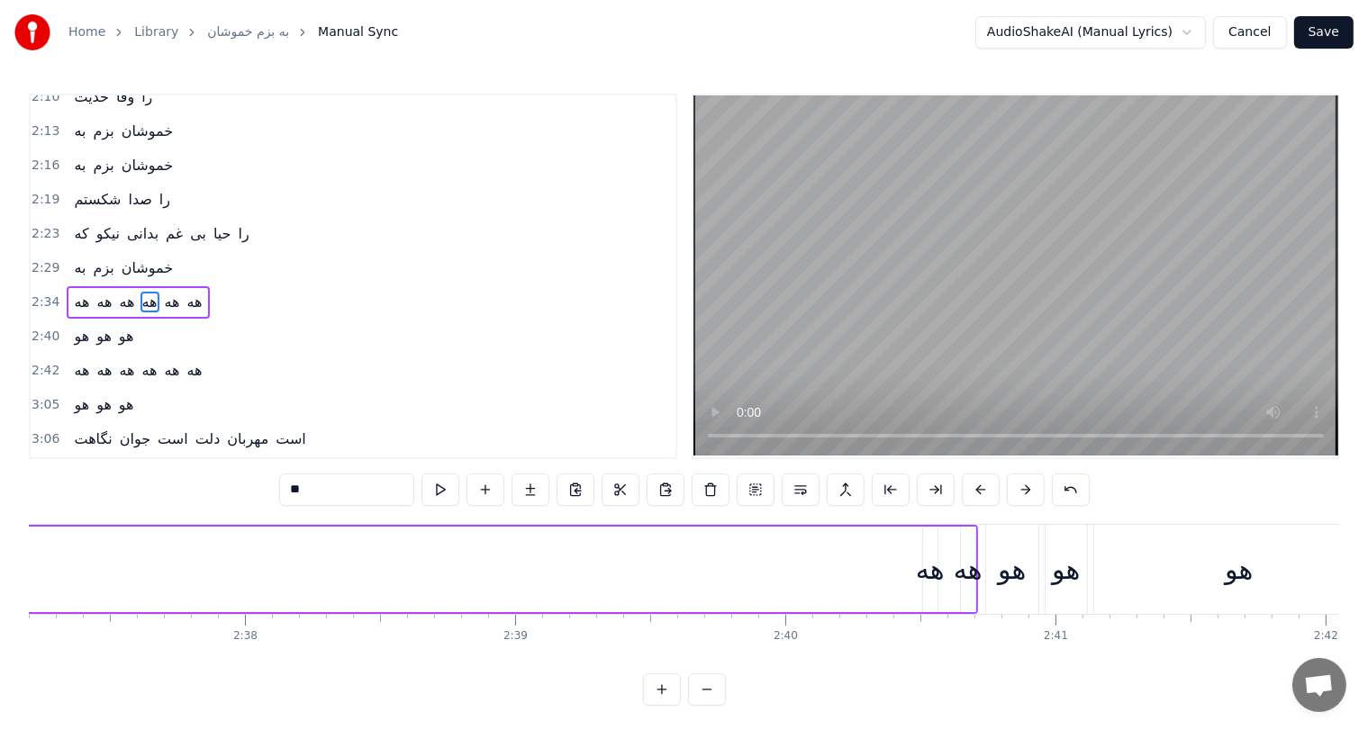
scroll to position [0, 42474]
click at [921, 573] on div "هه" at bounding box center [928, 569] width 29 height 41
drag, startPoint x: 925, startPoint y: 573, endPoint x: 757, endPoint y: 583, distance: 168.7
click at [757, 583] on div at bounding box center [757, 570] width 7 height 82
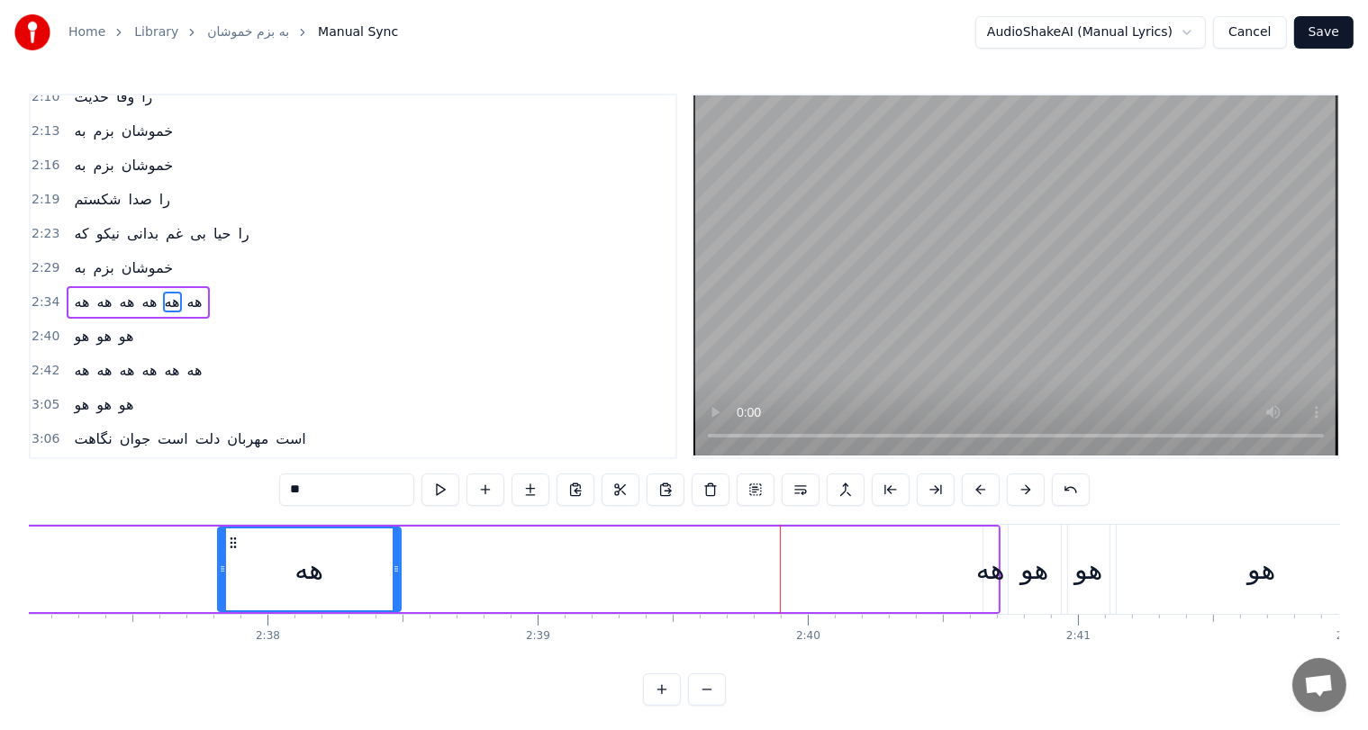
drag, startPoint x: 771, startPoint y: 539, endPoint x: 219, endPoint y: 564, distance: 552.6
click at [219, 564] on div "هه" at bounding box center [309, 570] width 181 height 82
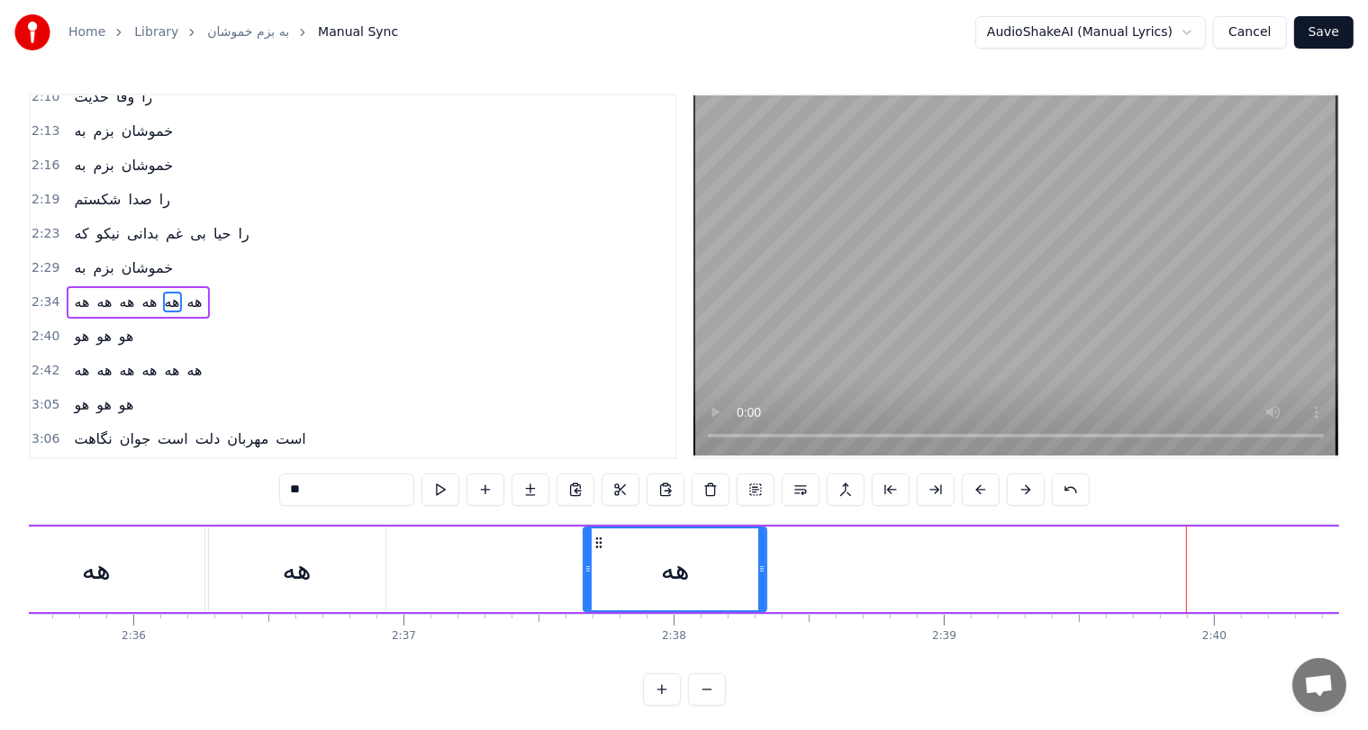
scroll to position [0, 42033]
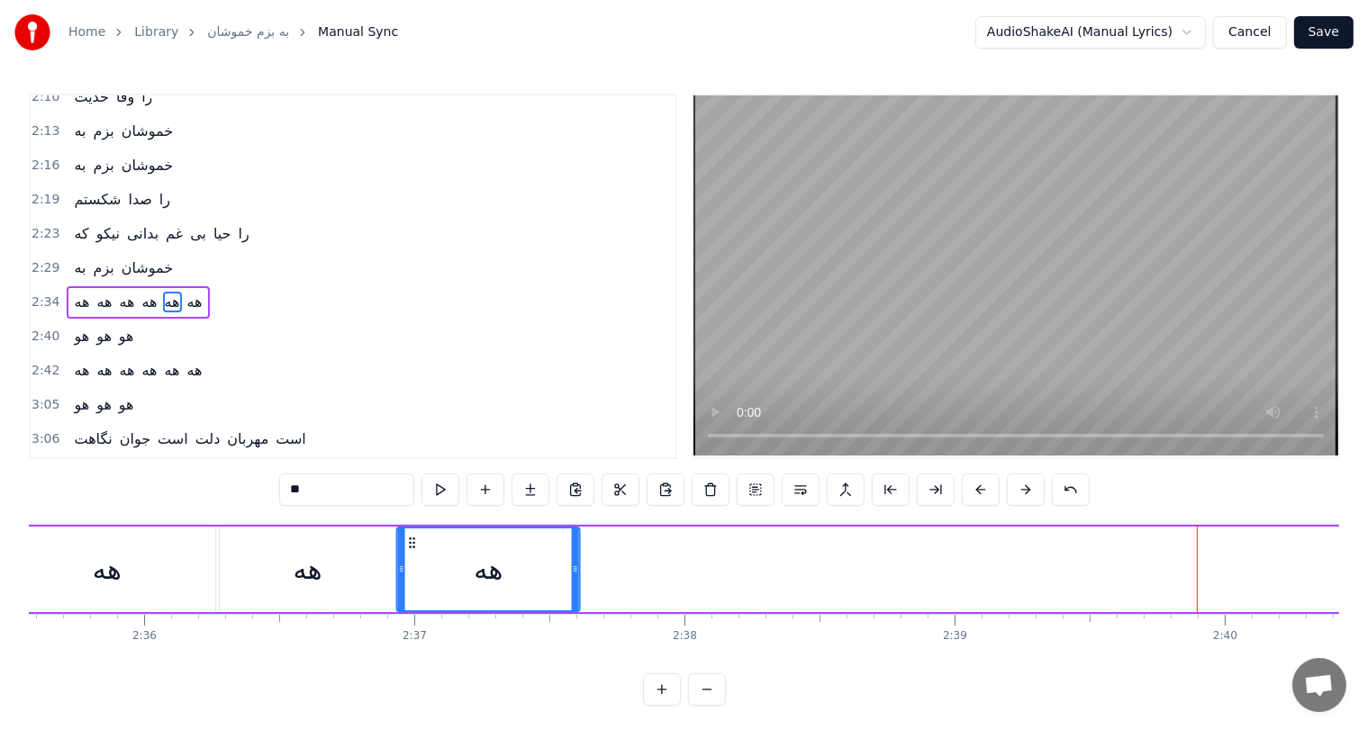
drag, startPoint x: 605, startPoint y: 544, endPoint x: 407, endPoint y: 535, distance: 198.3
click at [407, 536] on icon at bounding box center [412, 543] width 14 height 14
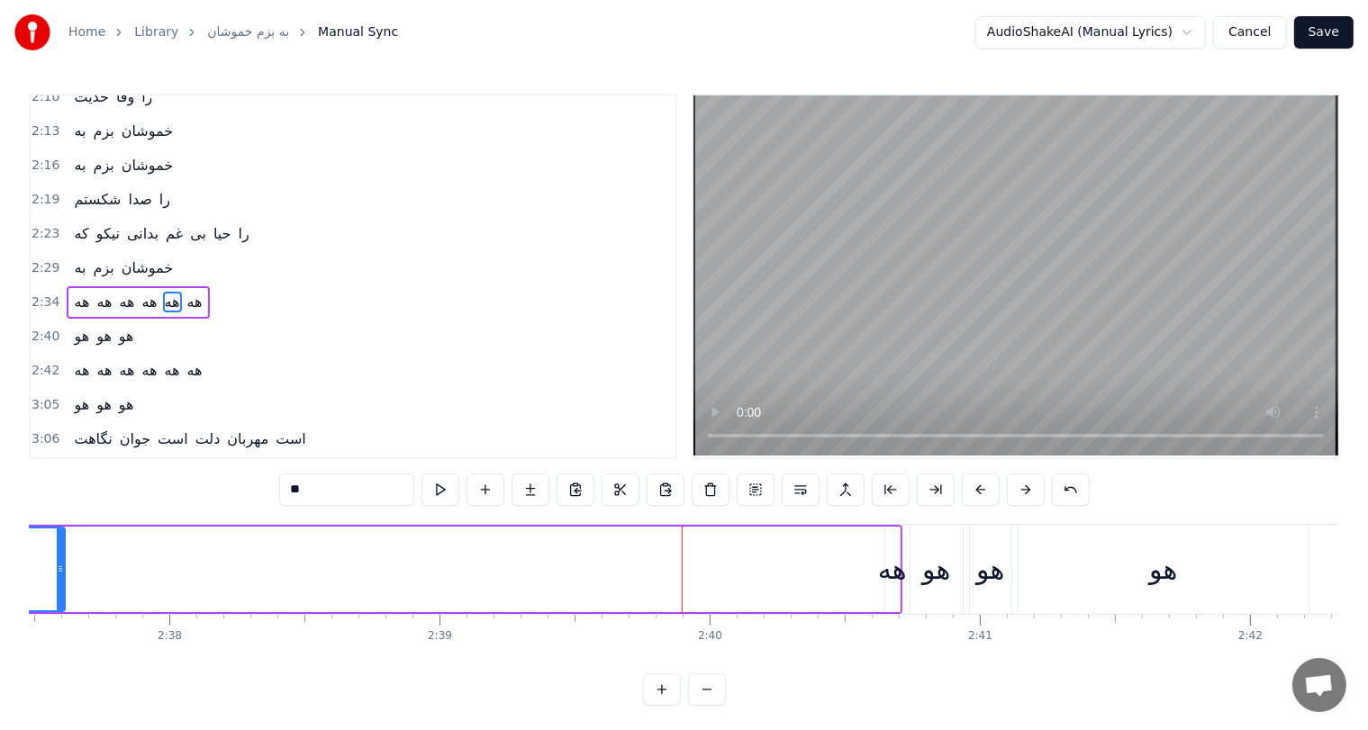
scroll to position [0, 42550]
click at [890, 573] on div "هه" at bounding box center [889, 569] width 29 height 41
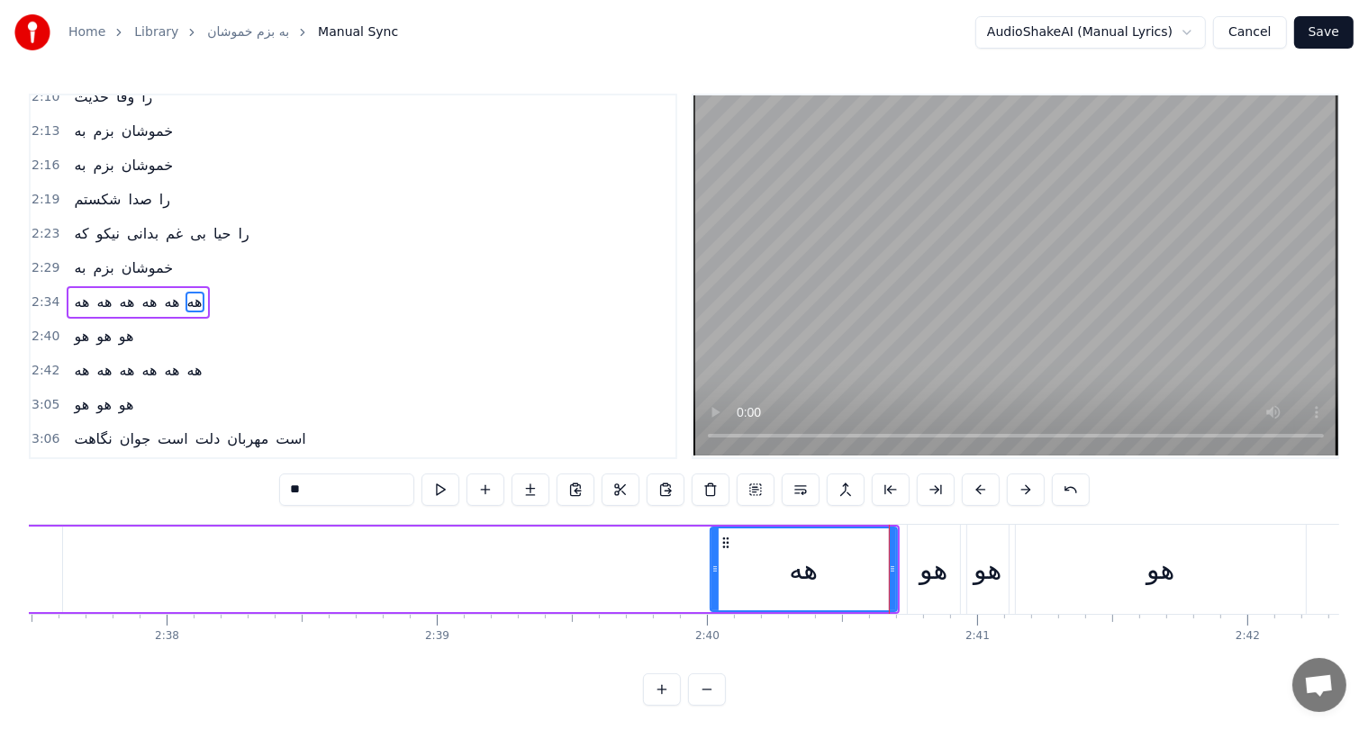
drag, startPoint x: 883, startPoint y: 548, endPoint x: 711, endPoint y: 580, distance: 174.9
click at [711, 580] on div at bounding box center [714, 570] width 7 height 82
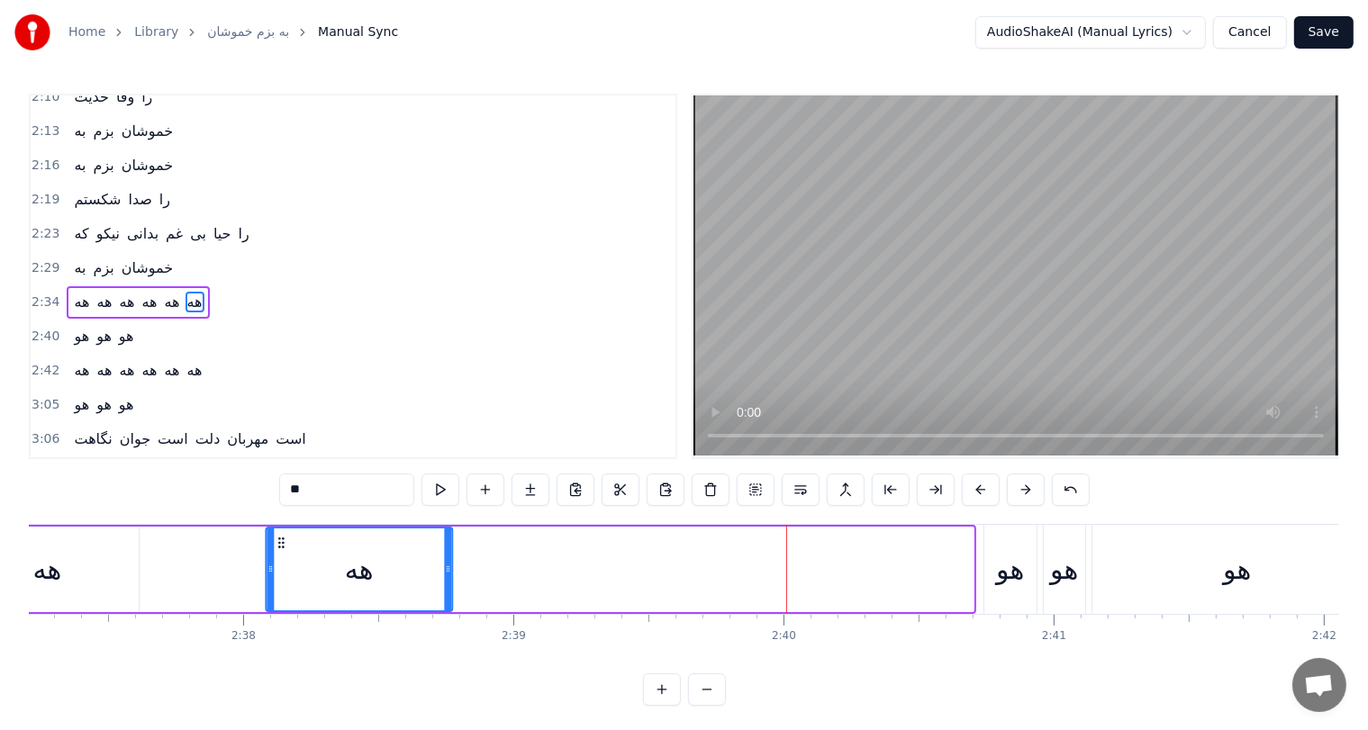
drag, startPoint x: 720, startPoint y: 544, endPoint x: 216, endPoint y: 564, distance: 504.7
click at [267, 564] on div "هه" at bounding box center [359, 570] width 185 height 82
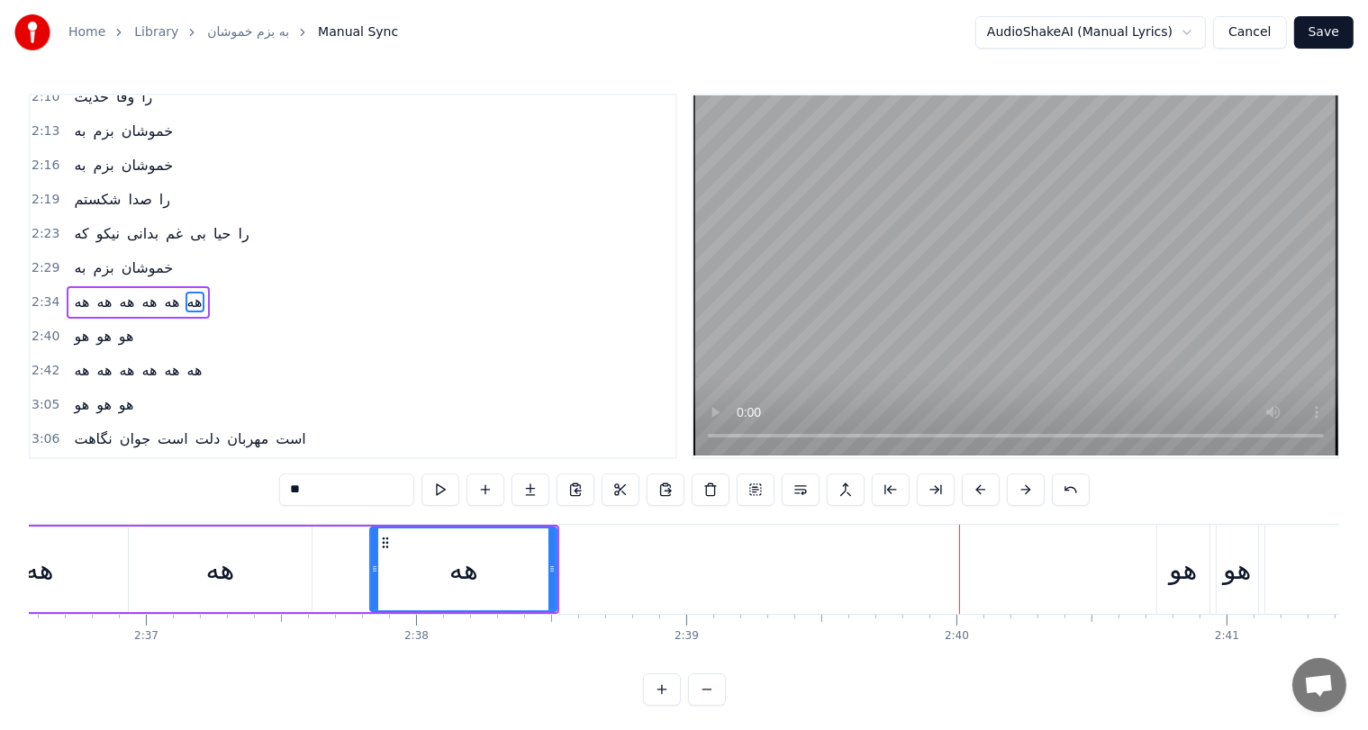
scroll to position [0, 42296]
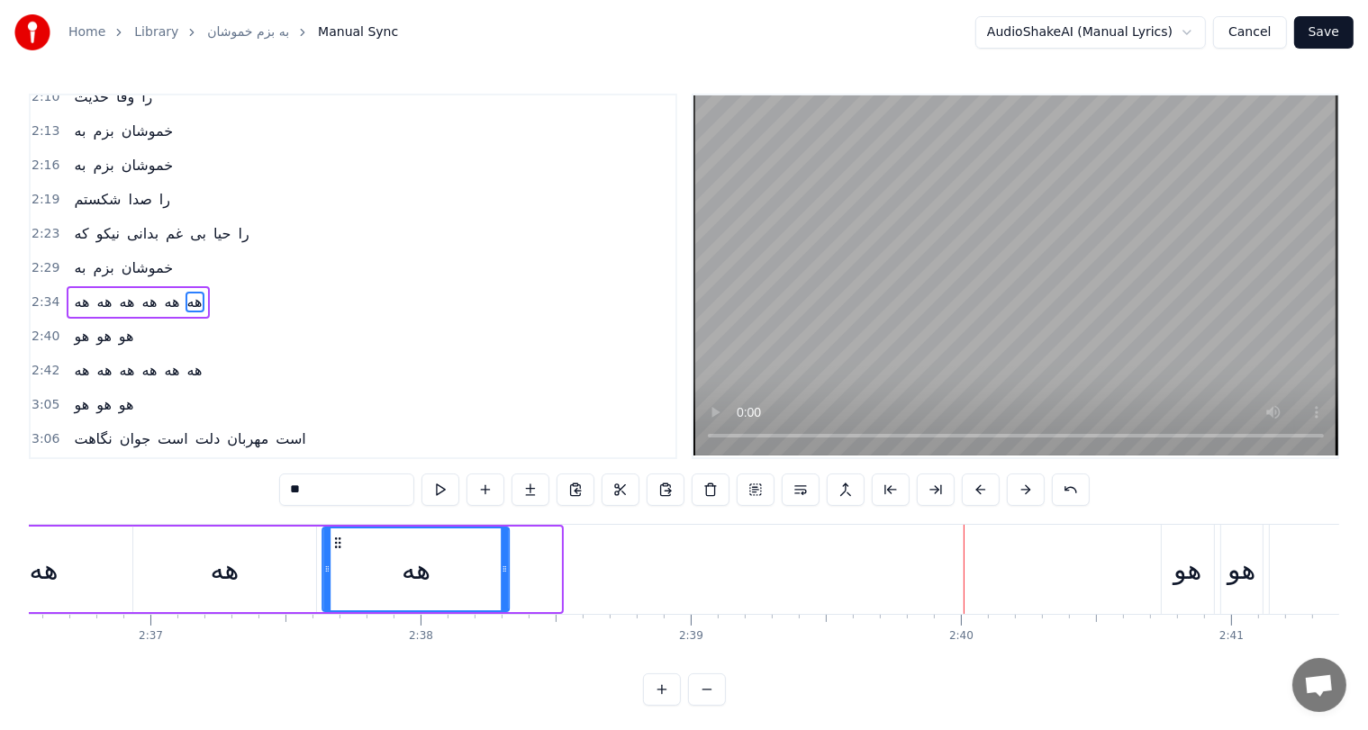
drag, startPoint x: 387, startPoint y: 539, endPoint x: 334, endPoint y: 542, distance: 53.3
click at [334, 542] on icon at bounding box center [338, 543] width 14 height 14
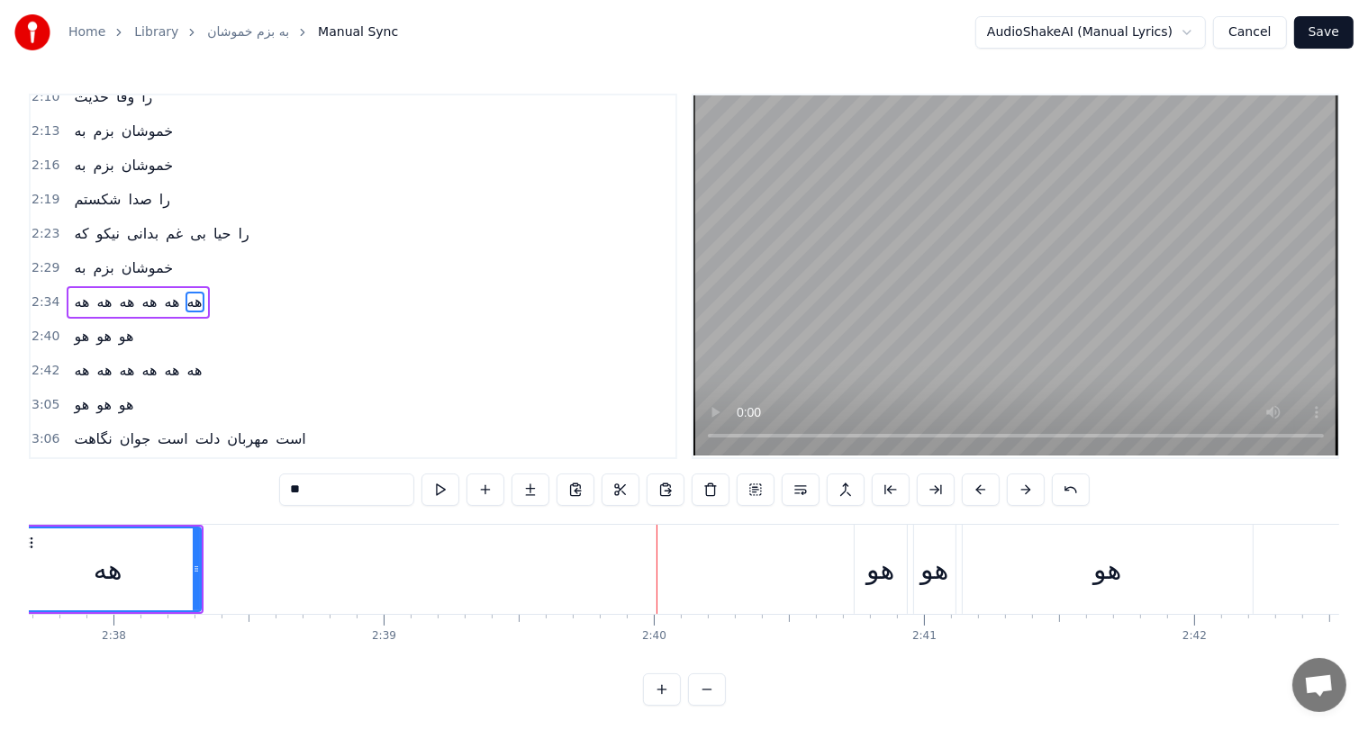
scroll to position [0, 42632]
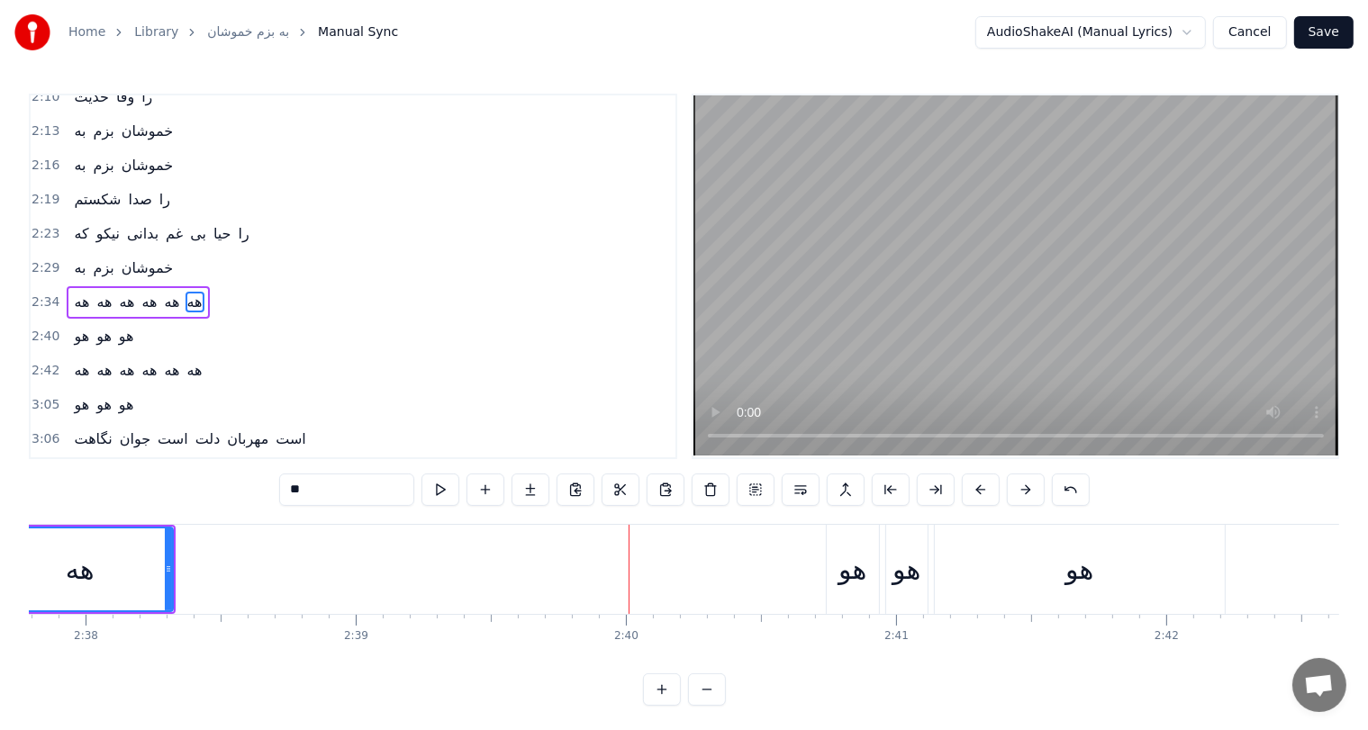
click at [857, 573] on div "هو" at bounding box center [852, 569] width 28 height 41
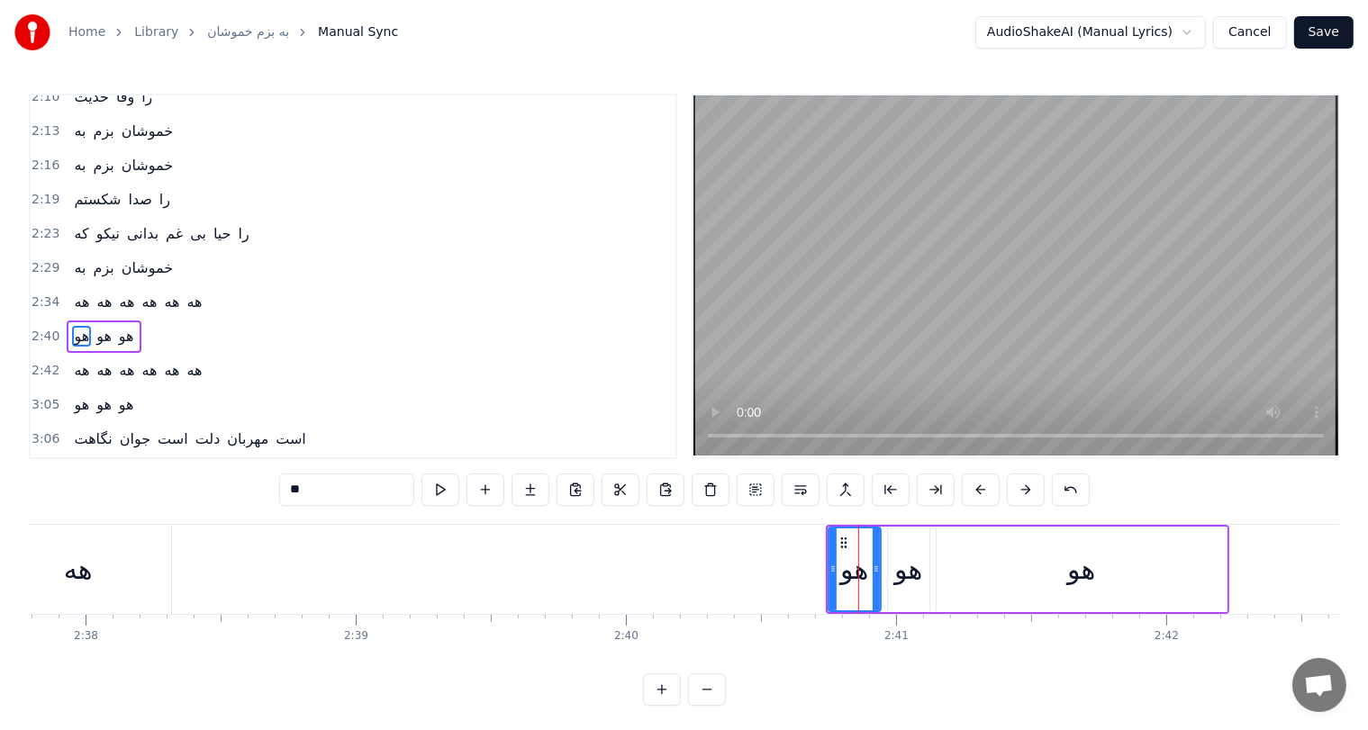
scroll to position [630, 0]
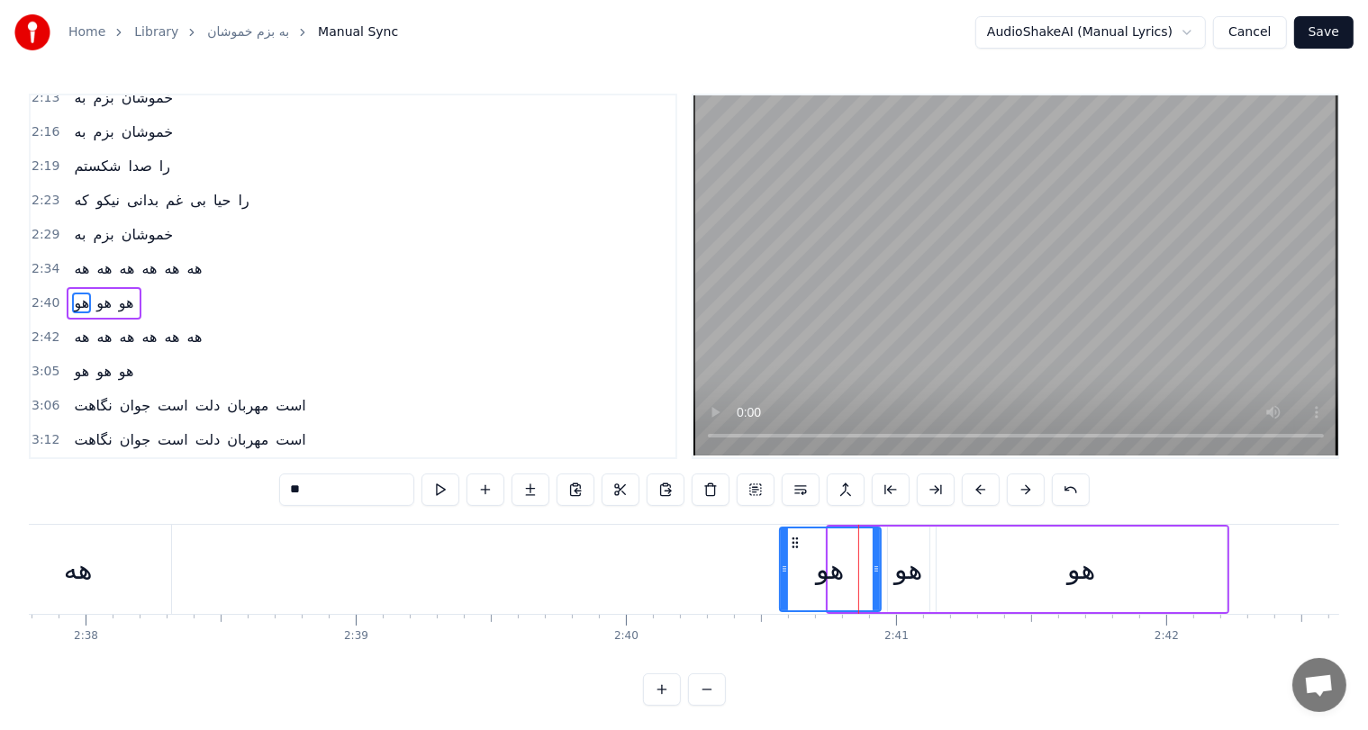
drag, startPoint x: 829, startPoint y: 566, endPoint x: 779, endPoint y: 578, distance: 51.1
click at [781, 578] on div at bounding box center [784, 570] width 7 height 82
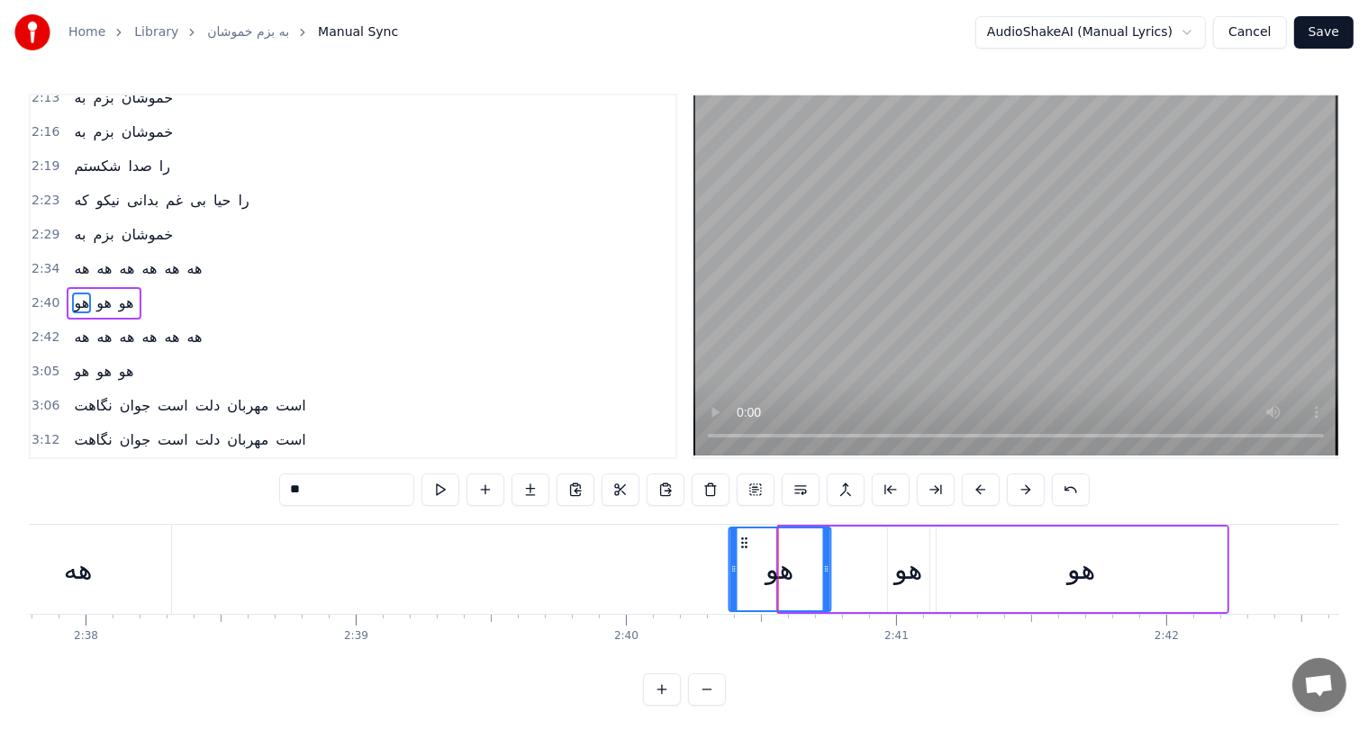
drag, startPoint x: 793, startPoint y: 540, endPoint x: 742, endPoint y: 538, distance: 50.5
click at [742, 538] on icon at bounding box center [745, 543] width 14 height 14
click at [890, 569] on div "هو" at bounding box center [908, 570] width 41 height 86
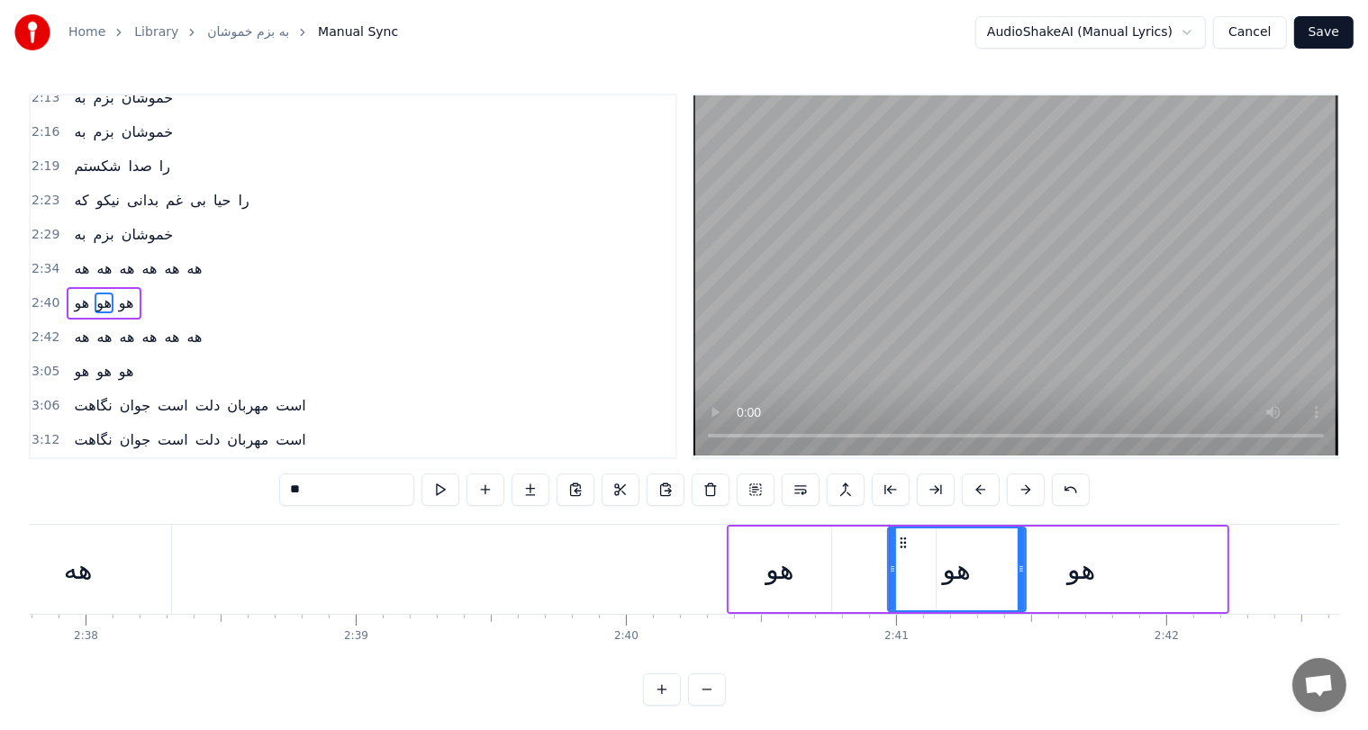
drag, startPoint x: 922, startPoint y: 567, endPoint x: 1019, endPoint y: 568, distance: 96.4
click at [1019, 568] on icon at bounding box center [1021, 569] width 7 height 14
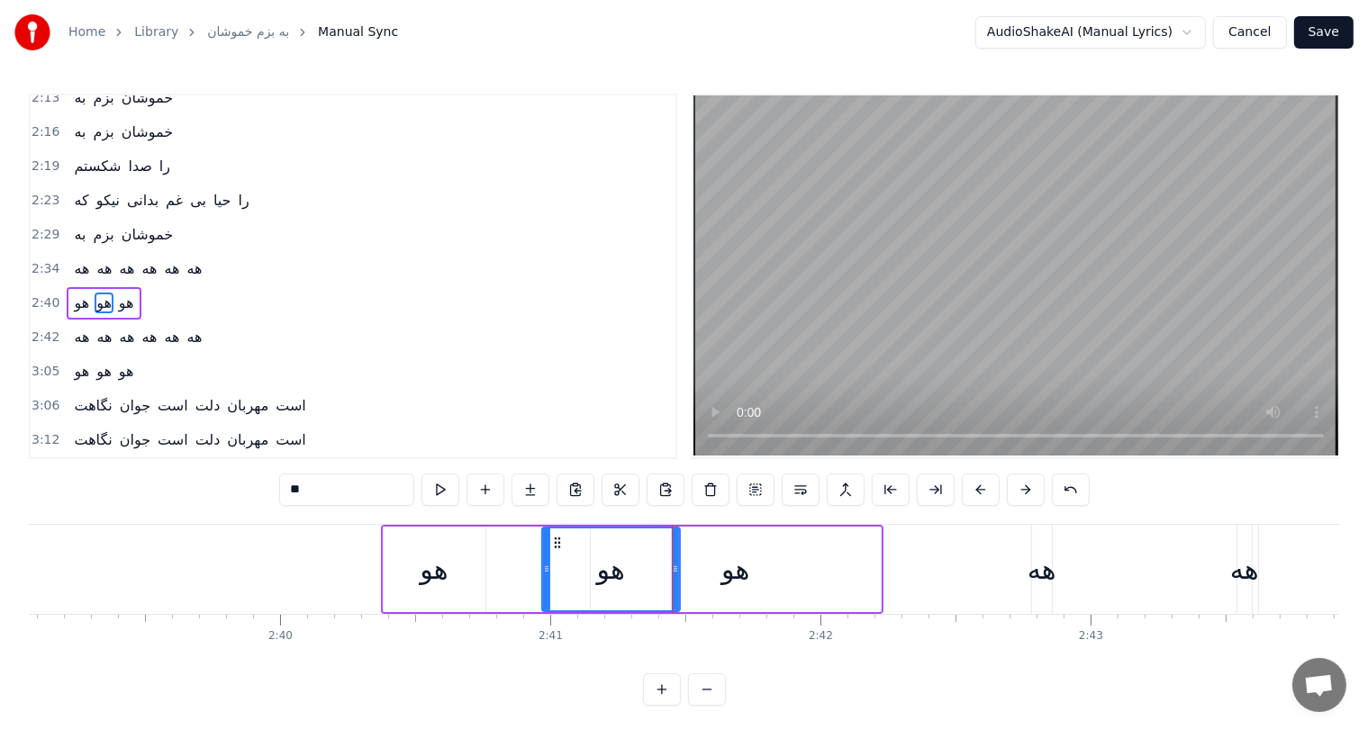
drag, startPoint x: 735, startPoint y: 573, endPoint x: 753, endPoint y: 569, distance: 18.4
click at [753, 569] on div "هو" at bounding box center [736, 570] width 290 height 86
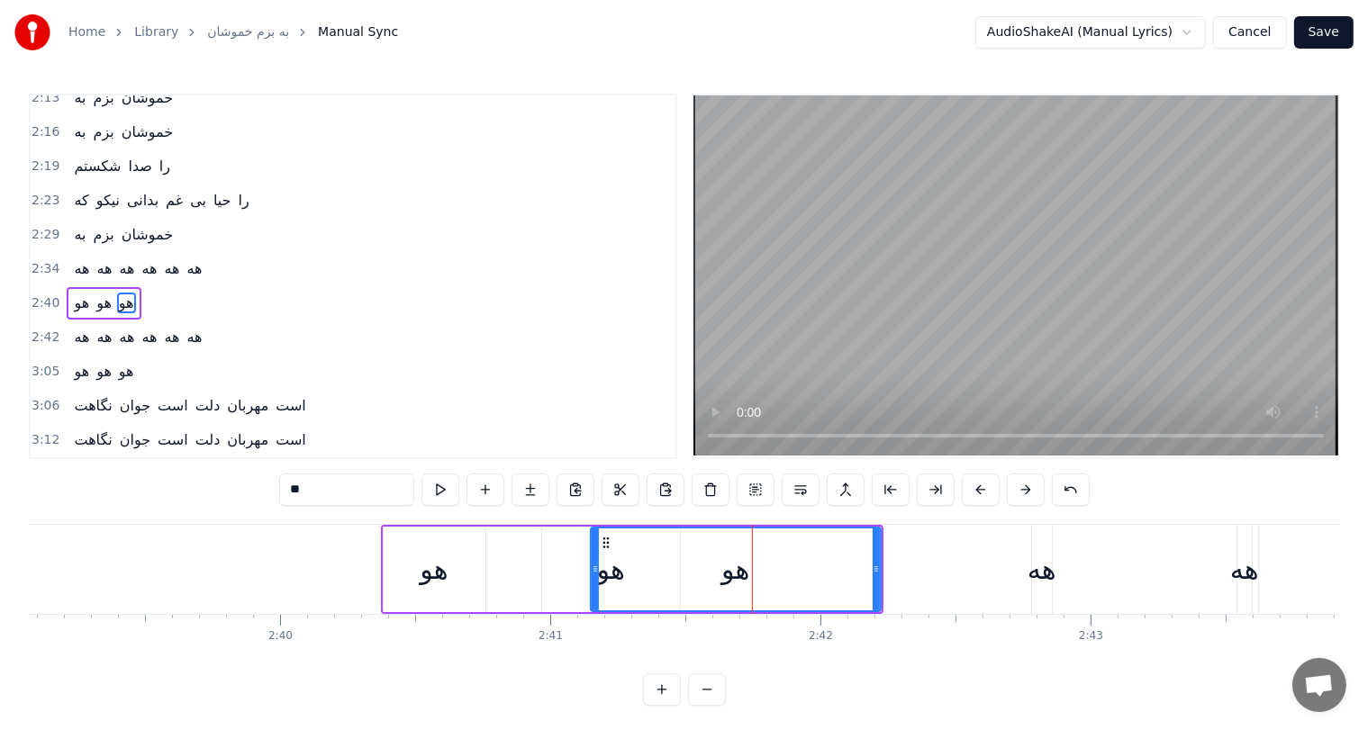
click at [753, 569] on div "هو" at bounding box center [736, 570] width 288 height 82
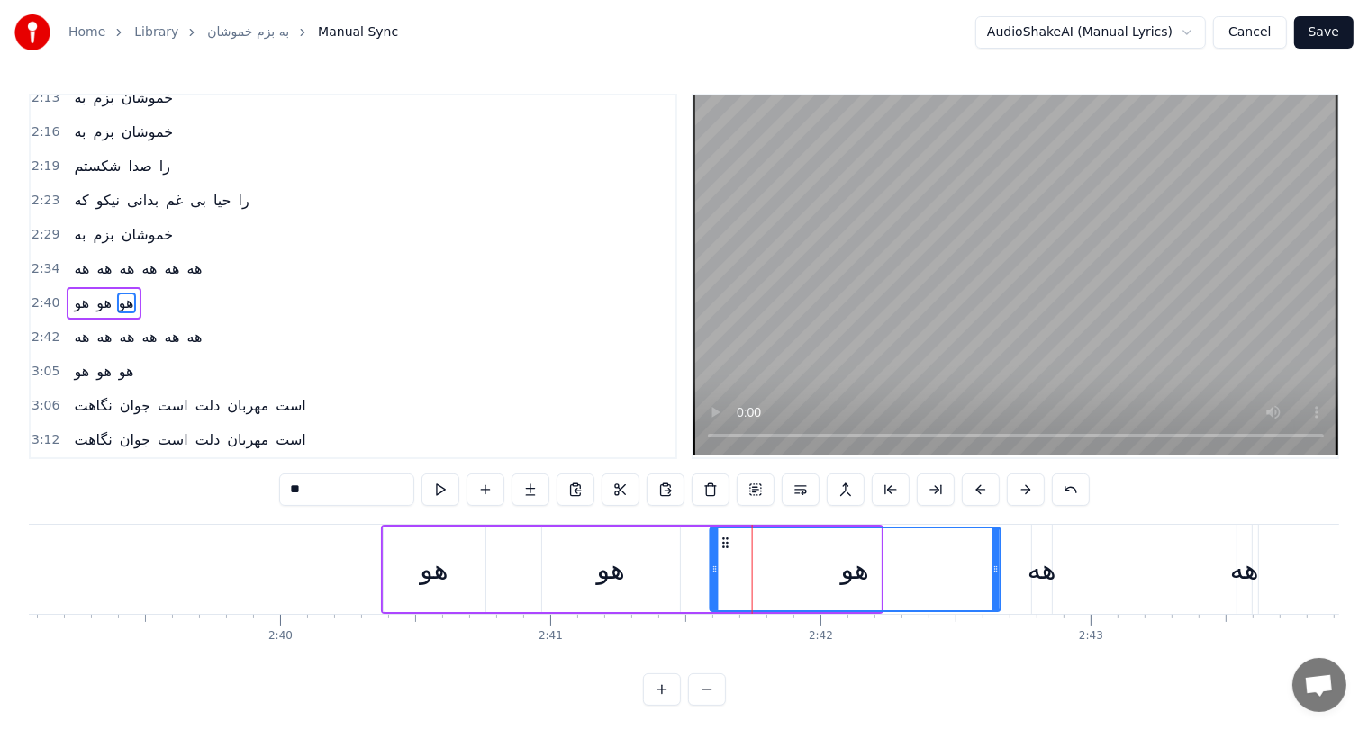
drag, startPoint x: 602, startPoint y: 539, endPoint x: 722, endPoint y: 542, distance: 119.8
click at [722, 542] on icon at bounding box center [726, 543] width 14 height 14
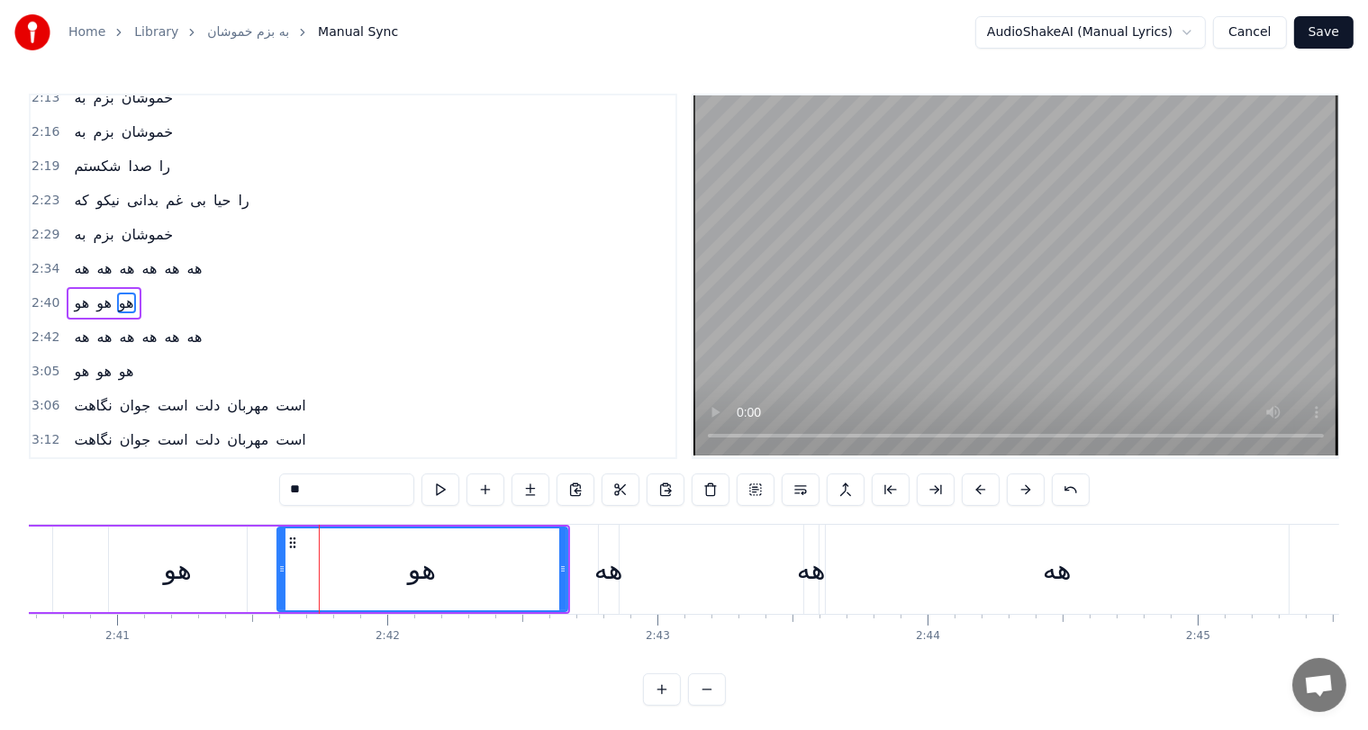
scroll to position [0, 43411]
click at [611, 577] on div "هه" at bounding box center [607, 569] width 29 height 41
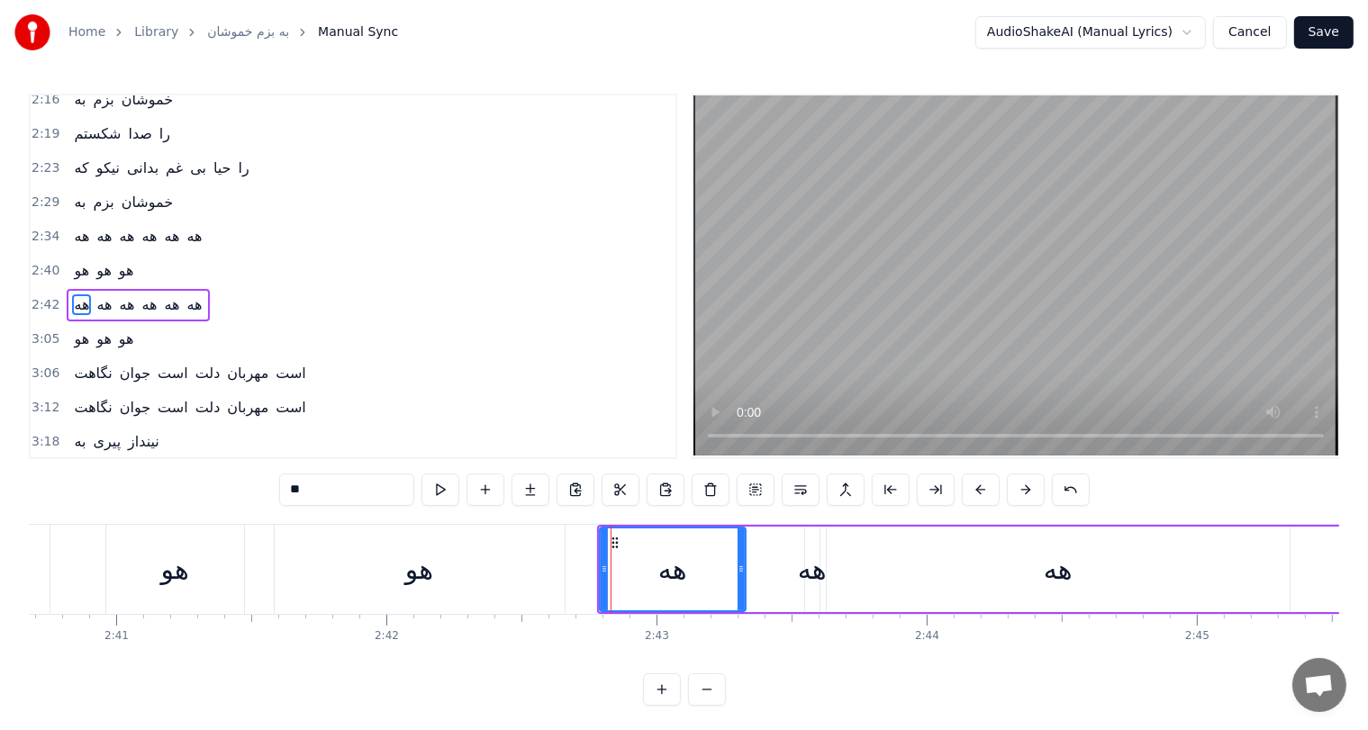
drag, startPoint x: 616, startPoint y: 562, endPoint x: 745, endPoint y: 565, distance: 128.8
click at [745, 565] on icon at bounding box center [741, 569] width 7 height 14
click at [811, 566] on div "هه" at bounding box center [812, 569] width 29 height 41
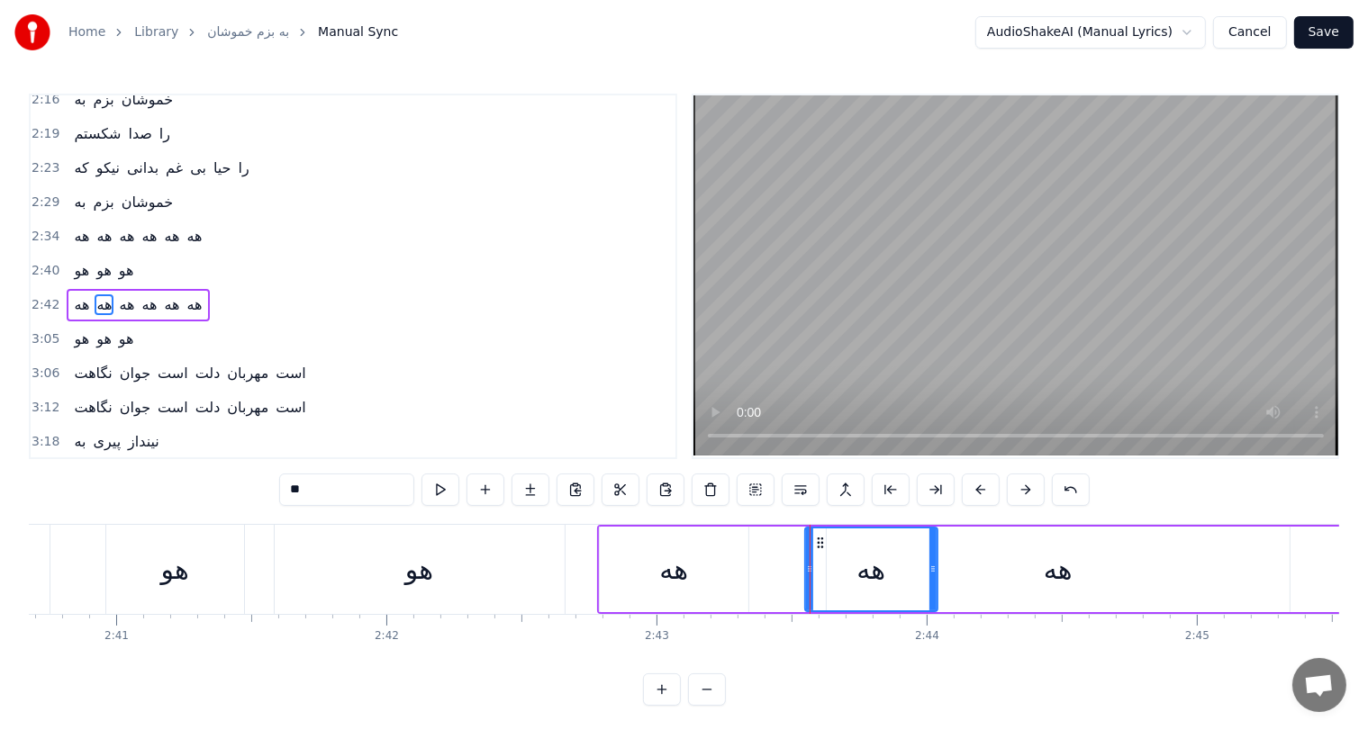
drag, startPoint x: 812, startPoint y: 568, endPoint x: 930, endPoint y: 564, distance: 118.1
click at [930, 564] on icon at bounding box center [932, 569] width 7 height 14
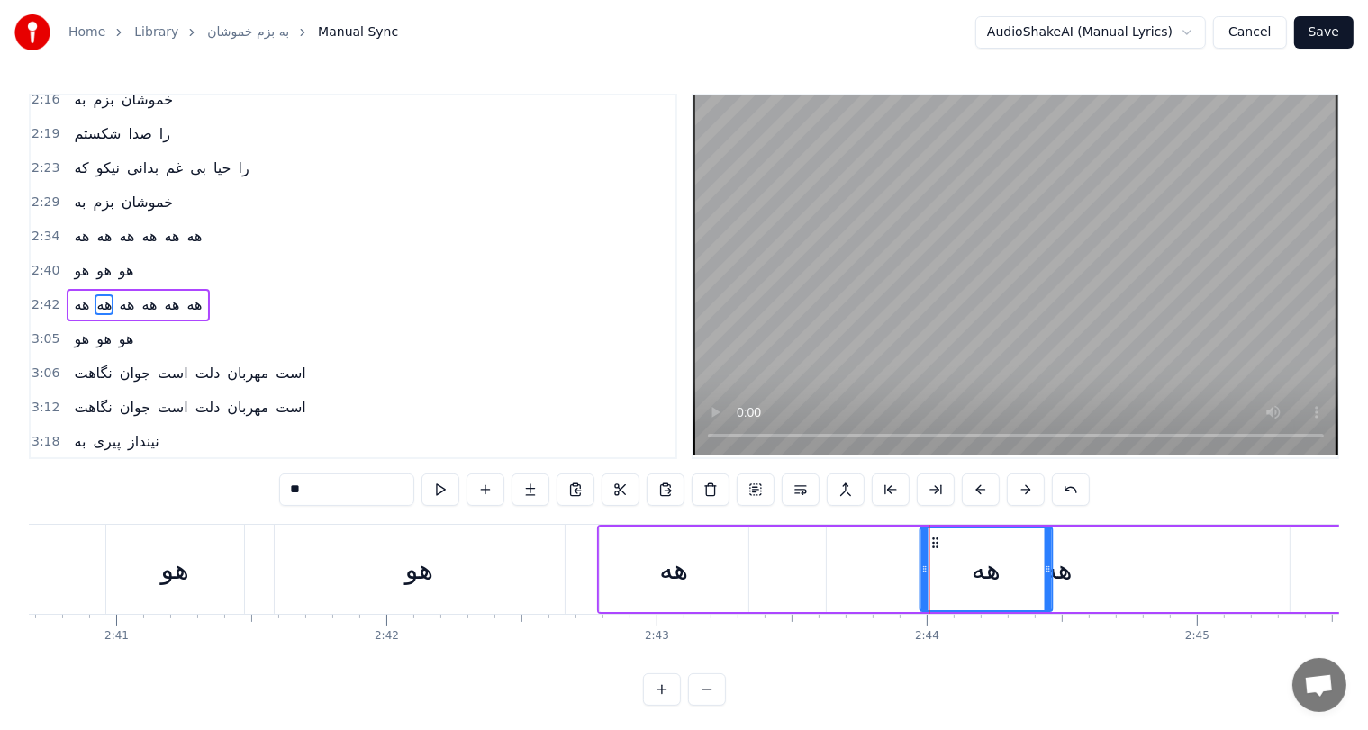
drag, startPoint x: 818, startPoint y: 537, endPoint x: 939, endPoint y: 544, distance: 121.8
click at [656, 565] on div "هه" at bounding box center [674, 570] width 149 height 86
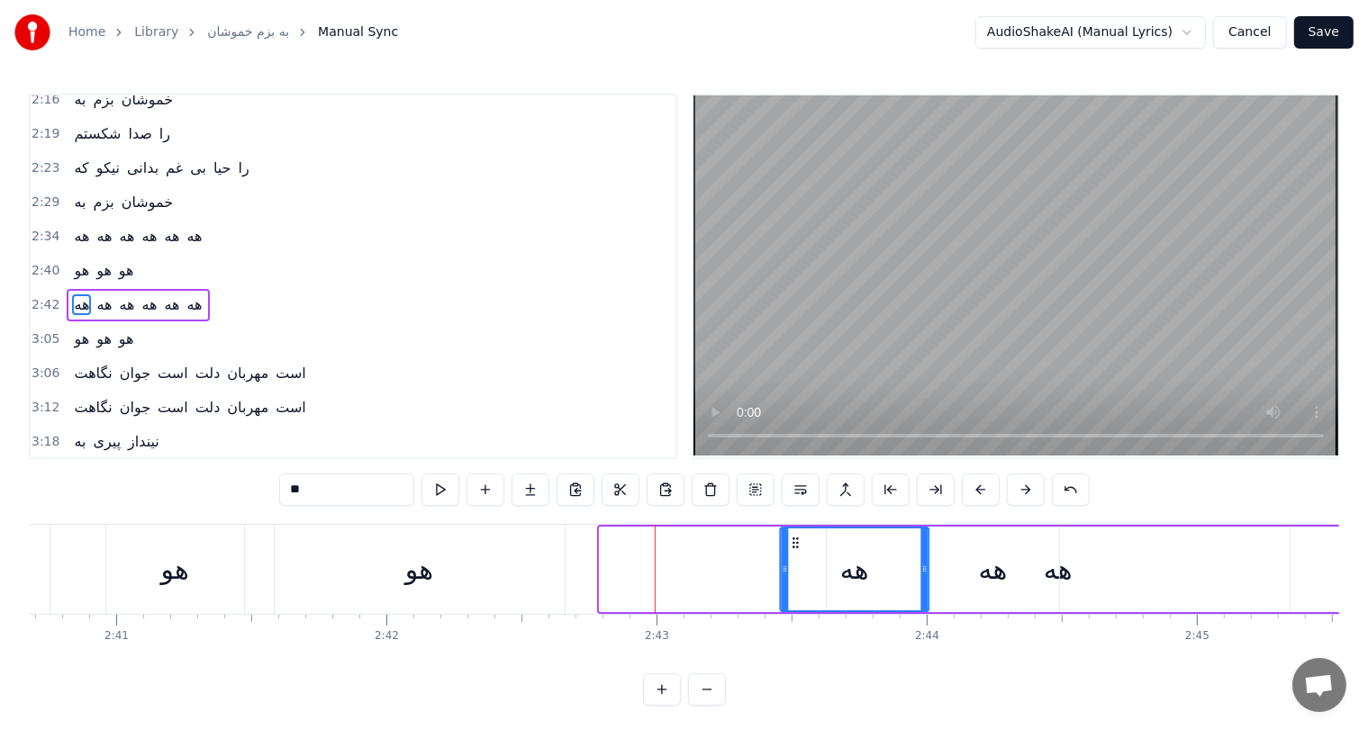
drag, startPoint x: 612, startPoint y: 540, endPoint x: 794, endPoint y: 548, distance: 182.1
click at [794, 548] on div "هه" at bounding box center [855, 570] width 147 height 82
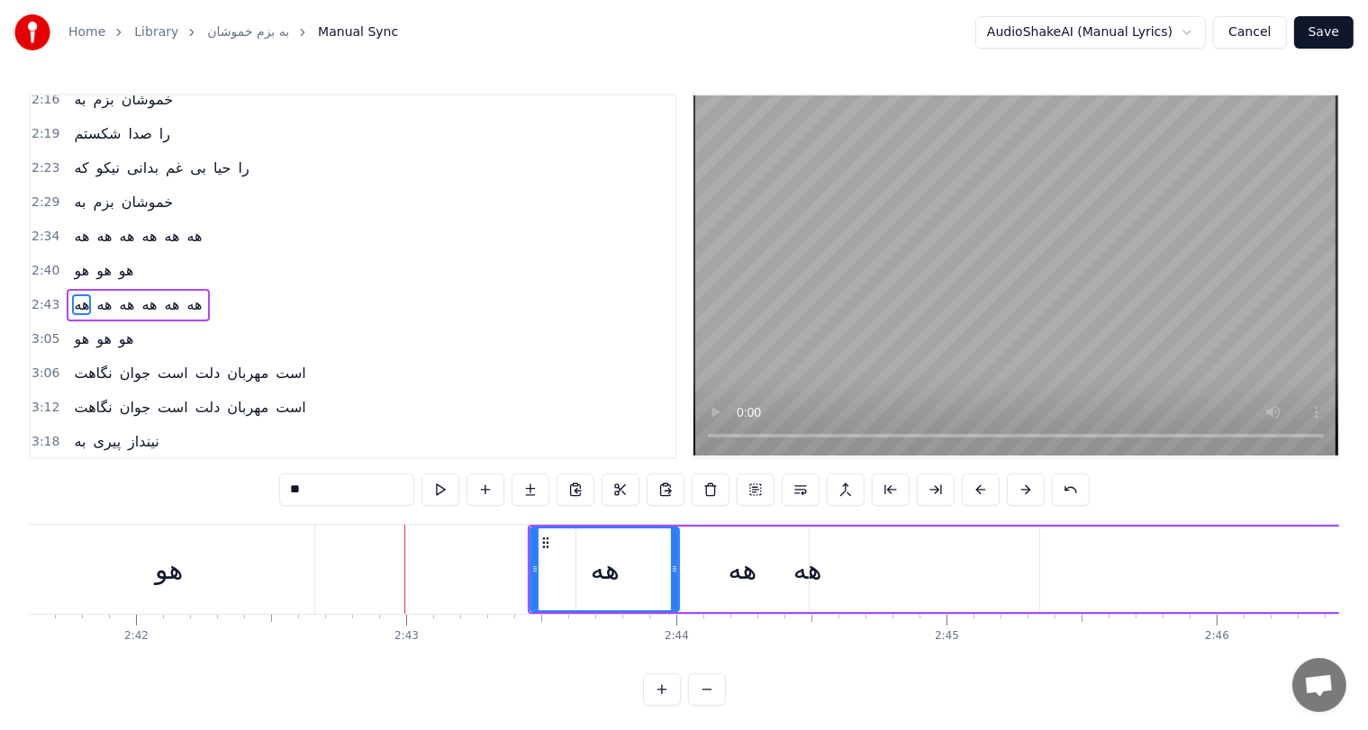
scroll to position [0, 43683]
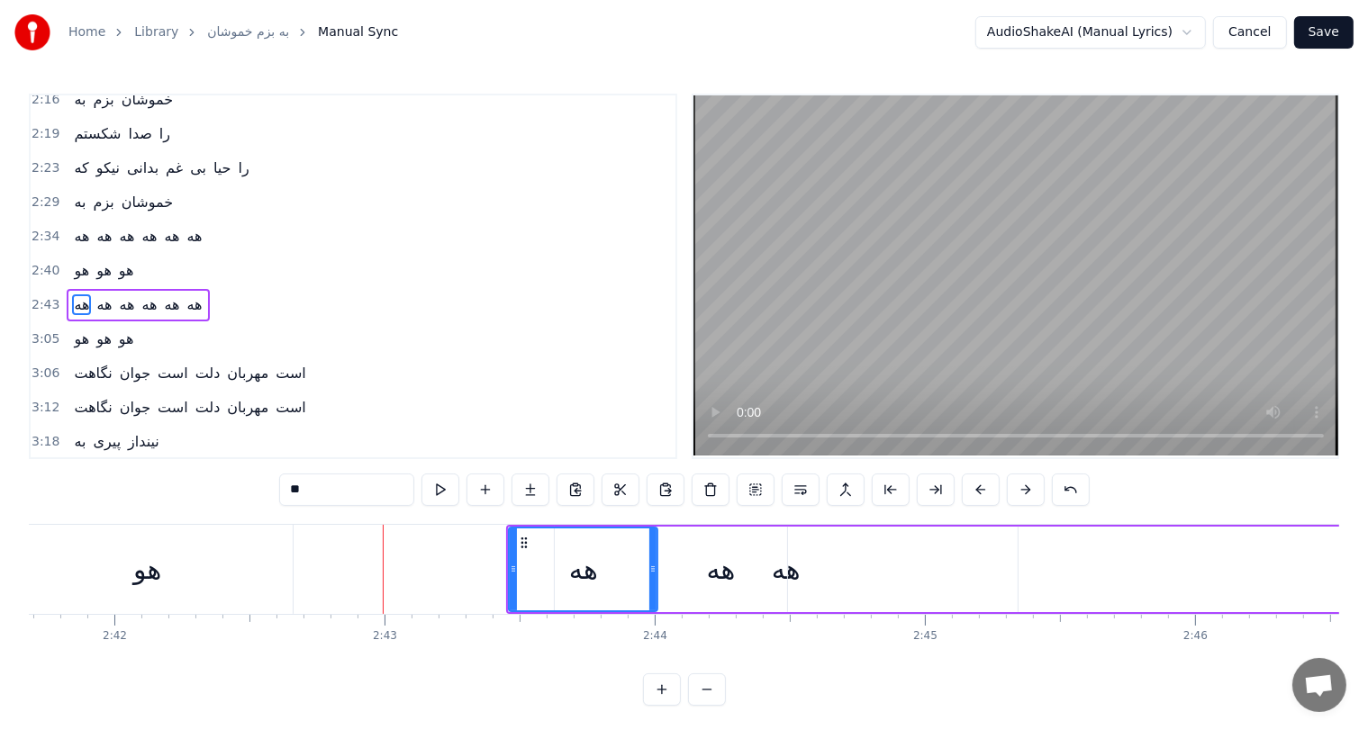
click at [733, 566] on div "هه" at bounding box center [721, 569] width 29 height 41
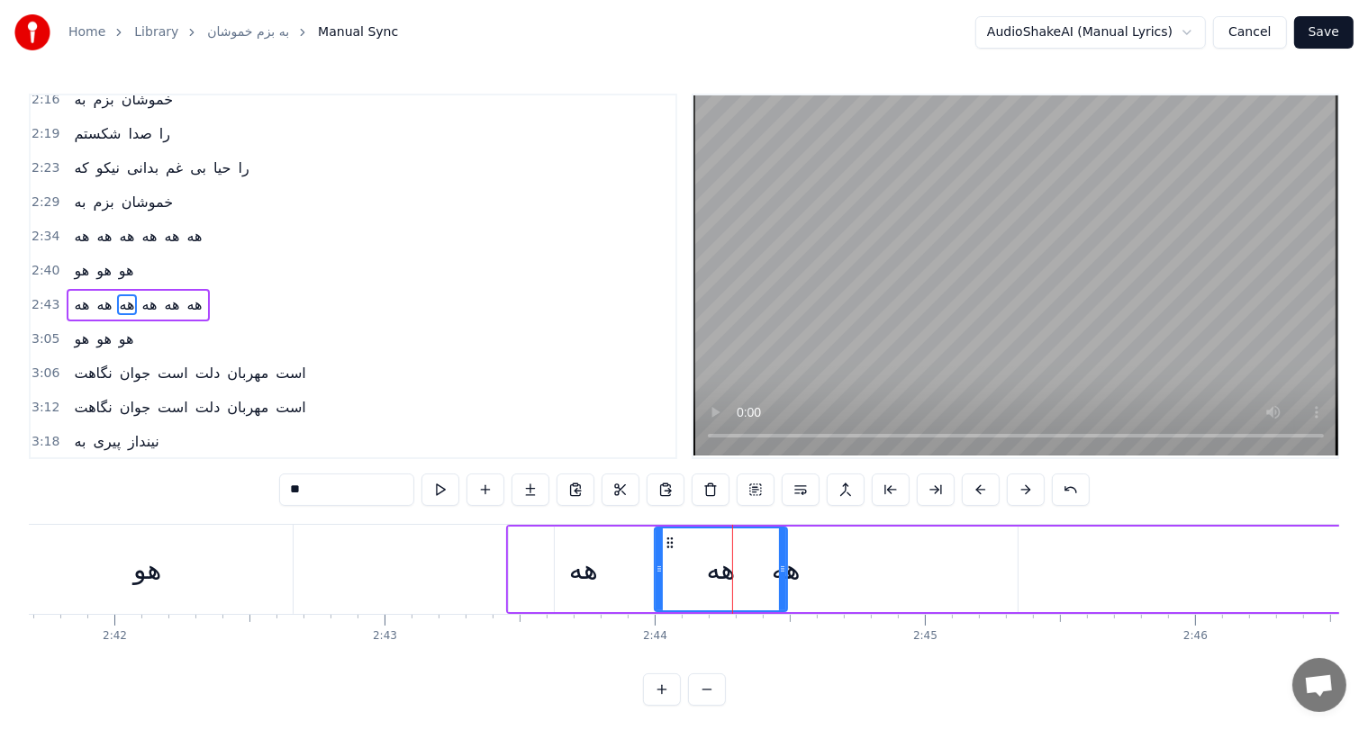
click at [795, 571] on div "هه" at bounding box center [786, 569] width 29 height 41
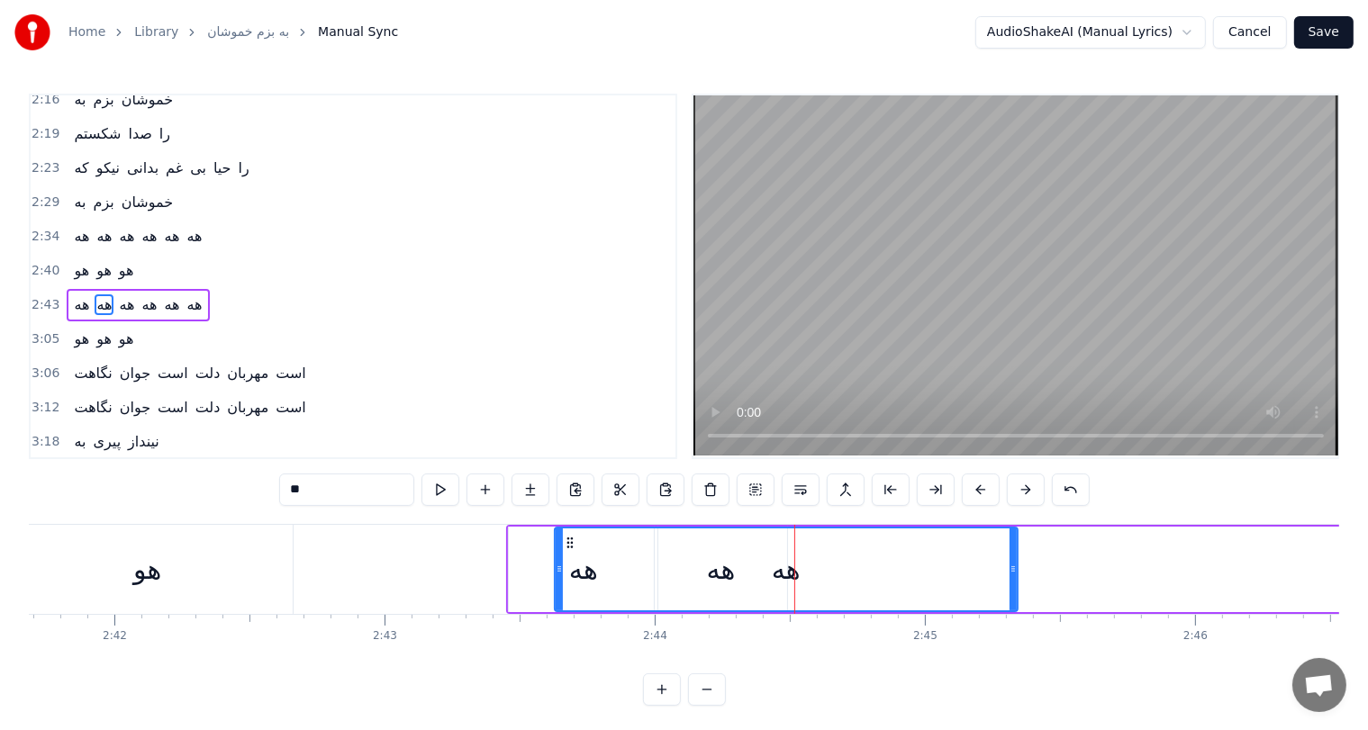
click at [786, 573] on div "هه" at bounding box center [786, 569] width 29 height 41
click at [800, 575] on div "هه" at bounding box center [786, 569] width 29 height 41
click at [527, 579] on div "هه" at bounding box center [583, 570] width 149 height 86
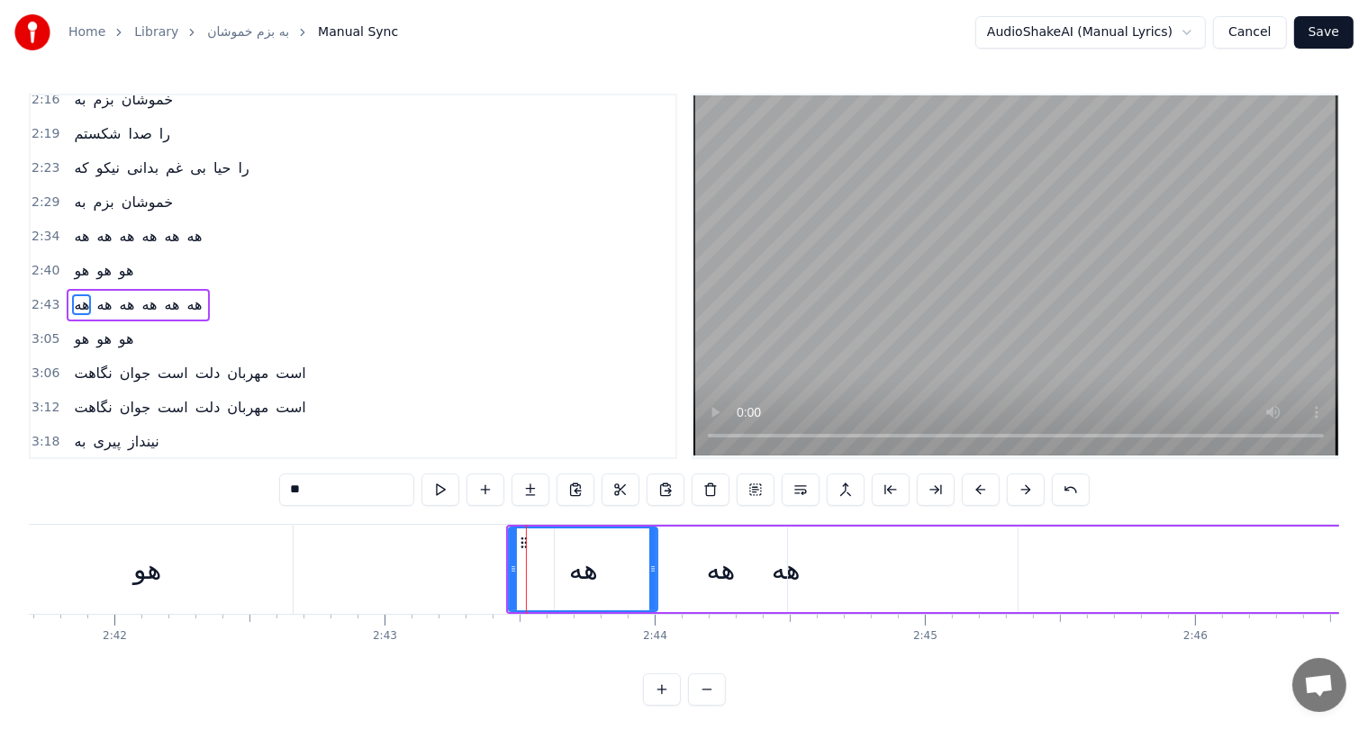
click at [793, 573] on div "هه" at bounding box center [786, 569] width 29 height 41
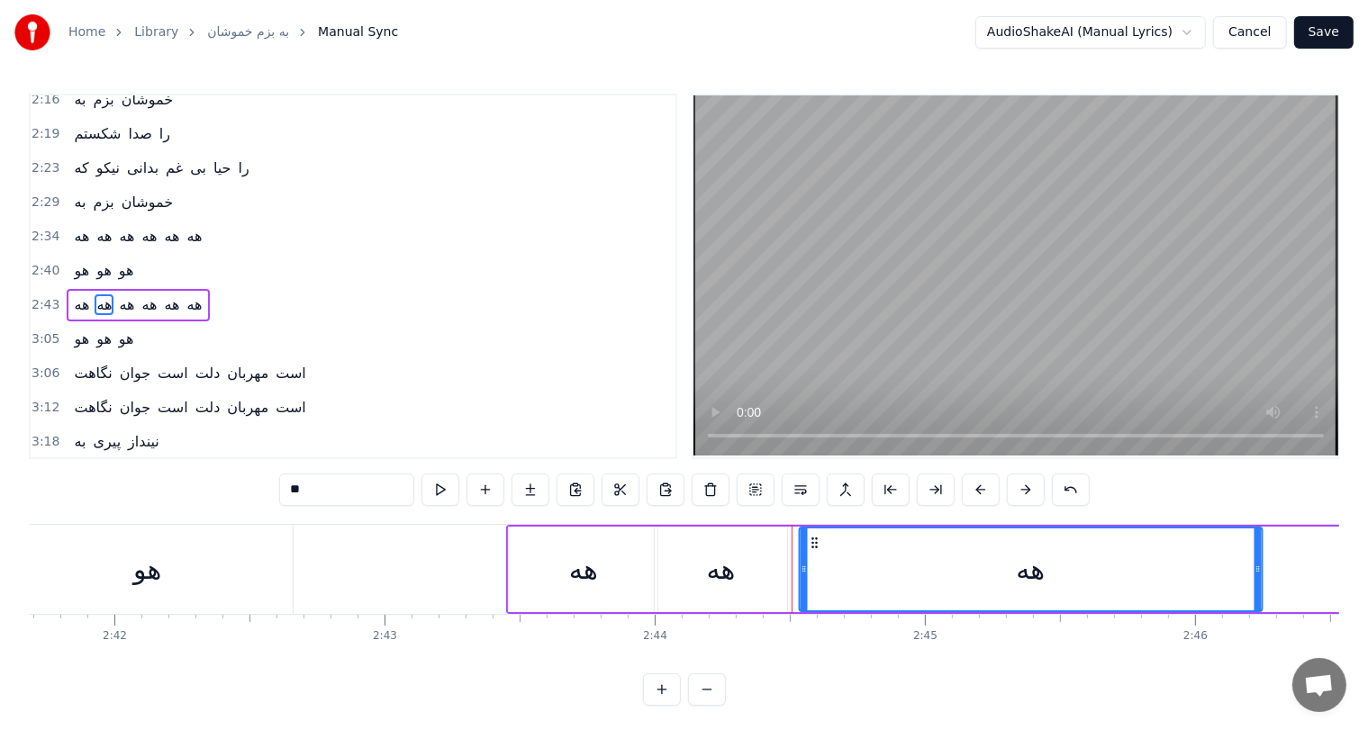
drag, startPoint x: 568, startPoint y: 540, endPoint x: 813, endPoint y: 540, distance: 245.0
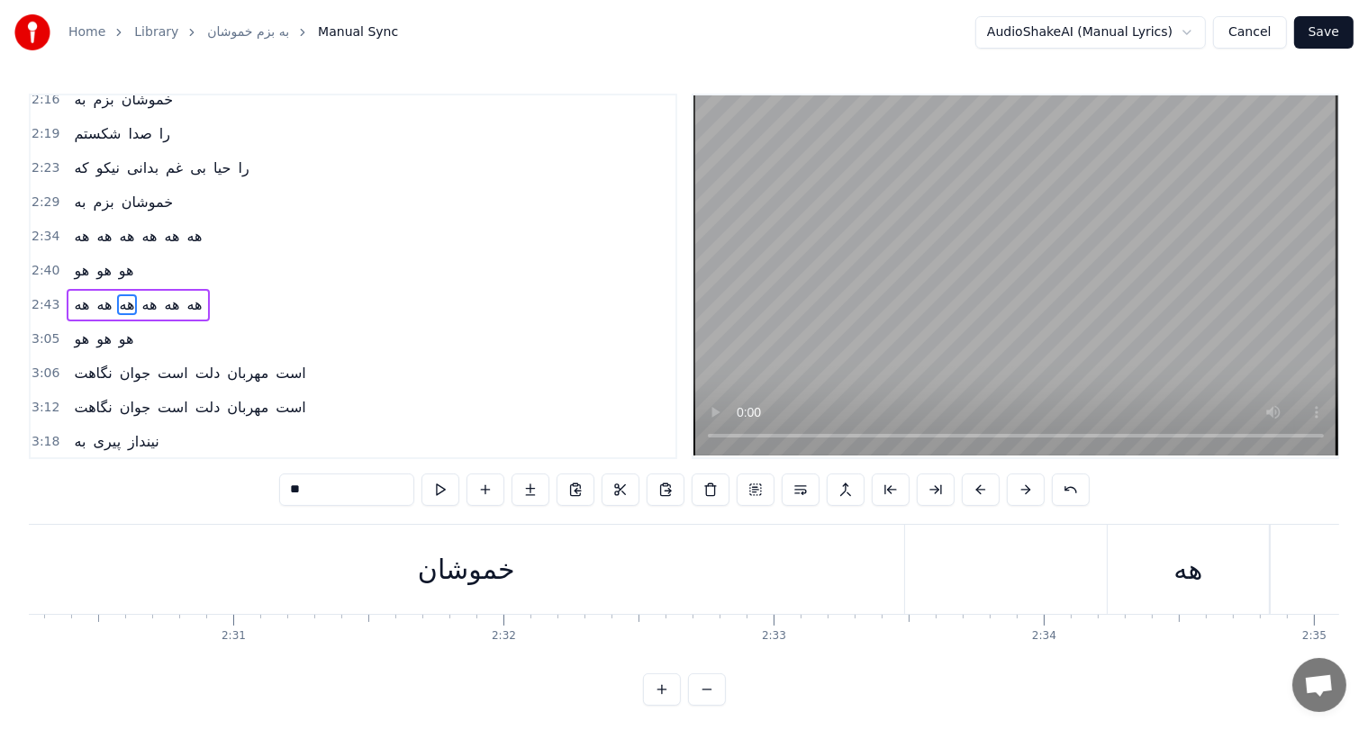
scroll to position [0, 40385]
click at [693, 577] on div "خموشان" at bounding box center [674, 569] width 97 height 41
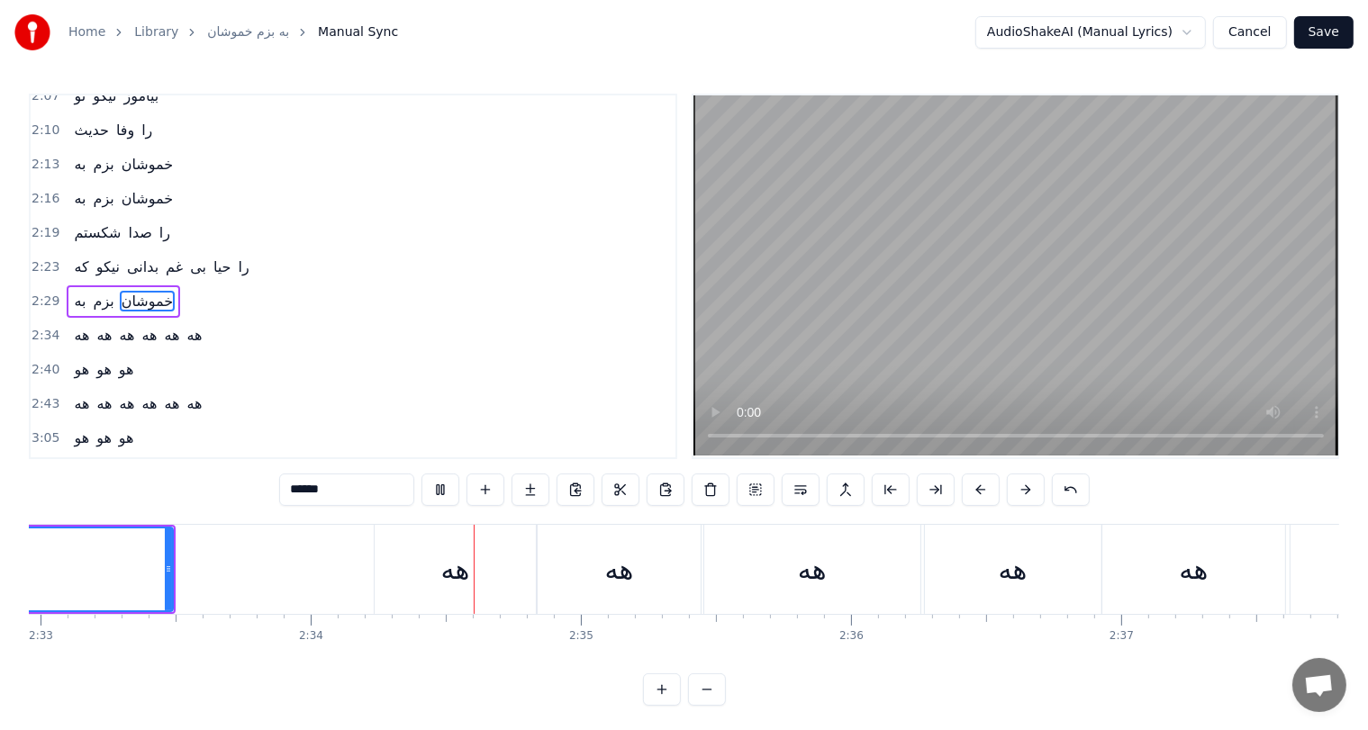
scroll to position [0, 41551]
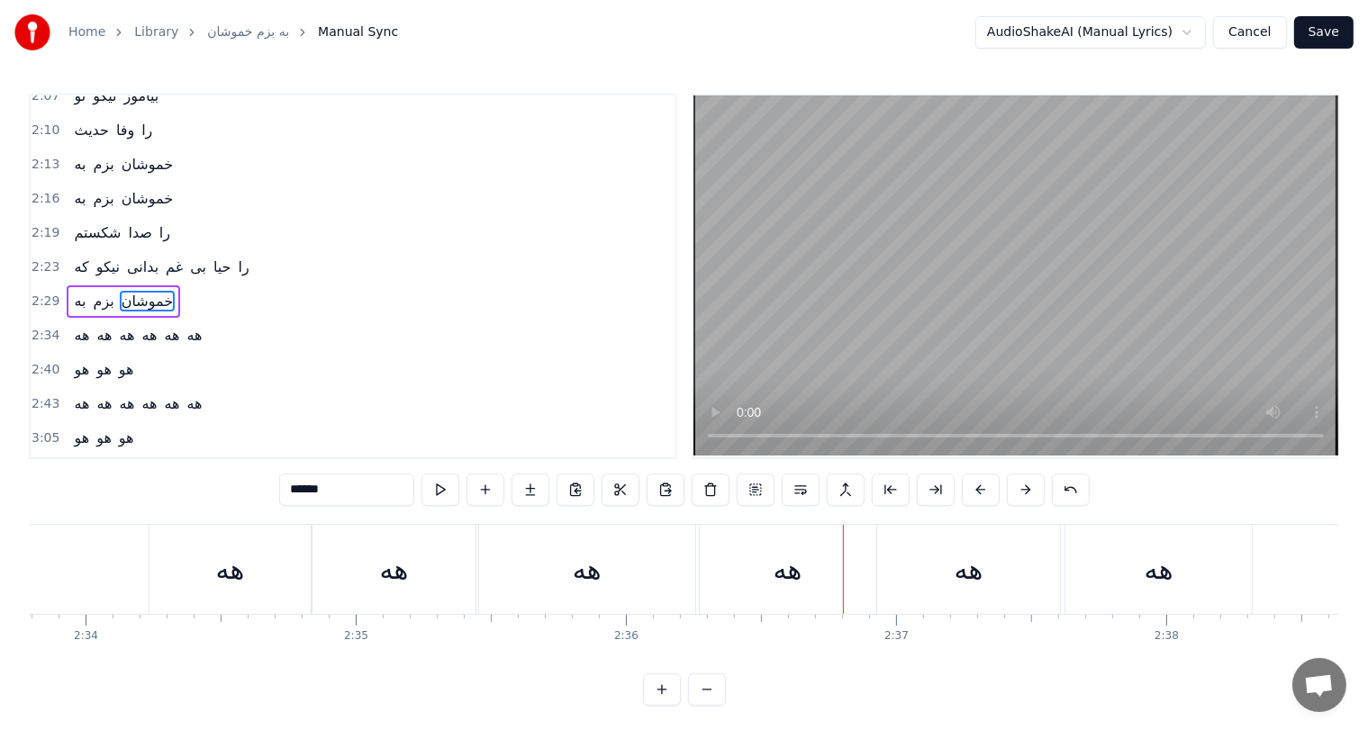
click at [601, 581] on div "هه" at bounding box center [587, 569] width 29 height 41
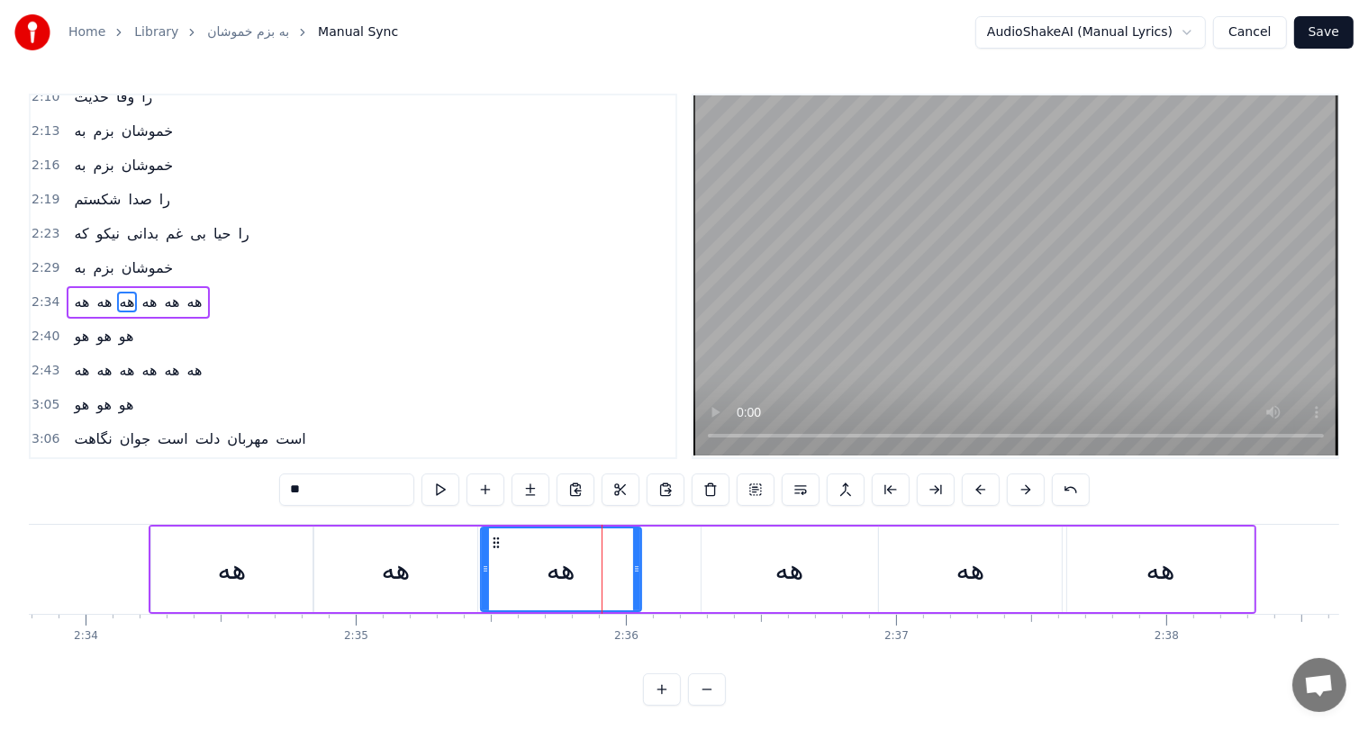
drag, startPoint x: 688, startPoint y: 560, endPoint x: 632, endPoint y: 562, distance: 55.9
click at [633, 562] on div at bounding box center [636, 570] width 7 height 82
click at [793, 571] on div "هه" at bounding box center [789, 569] width 29 height 41
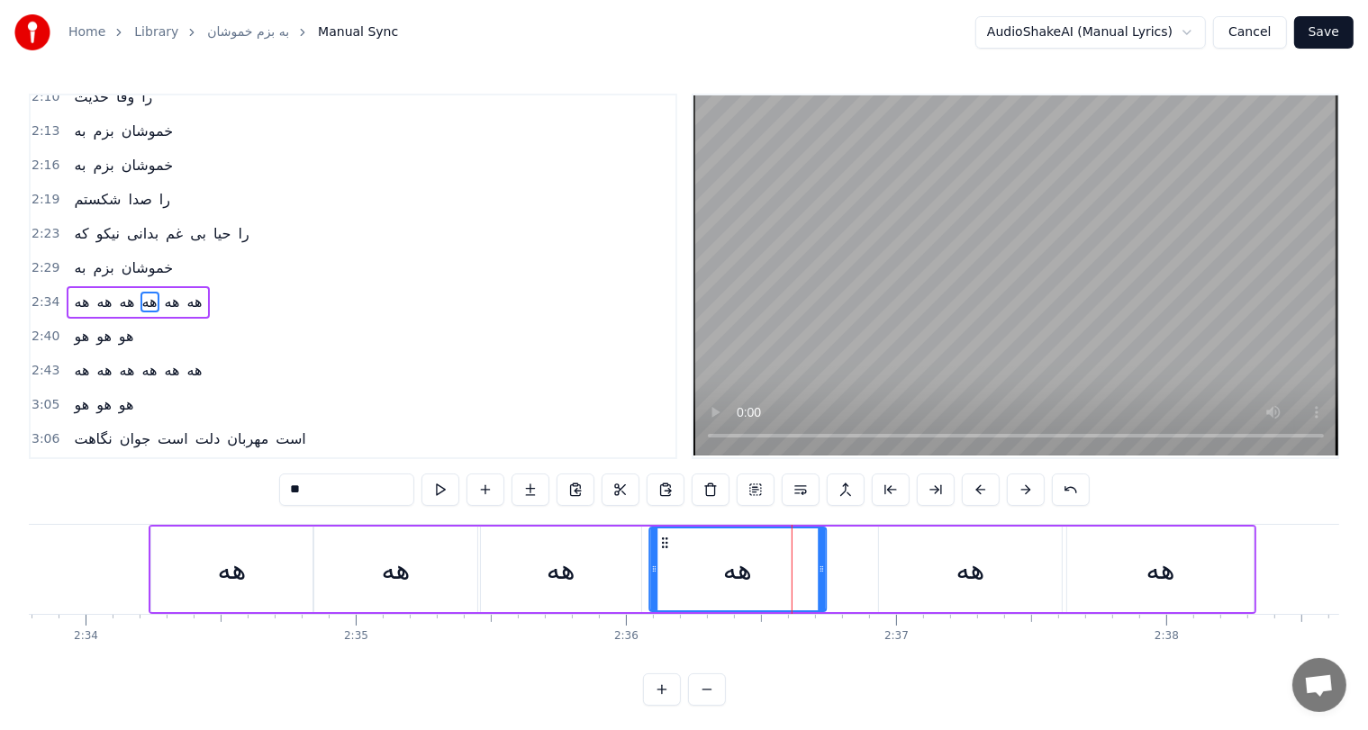
drag, startPoint x: 713, startPoint y: 536, endPoint x: 662, endPoint y: 536, distance: 51.3
click at [662, 536] on icon at bounding box center [664, 543] width 14 height 14
click at [983, 575] on div "هه" at bounding box center [970, 569] width 29 height 41
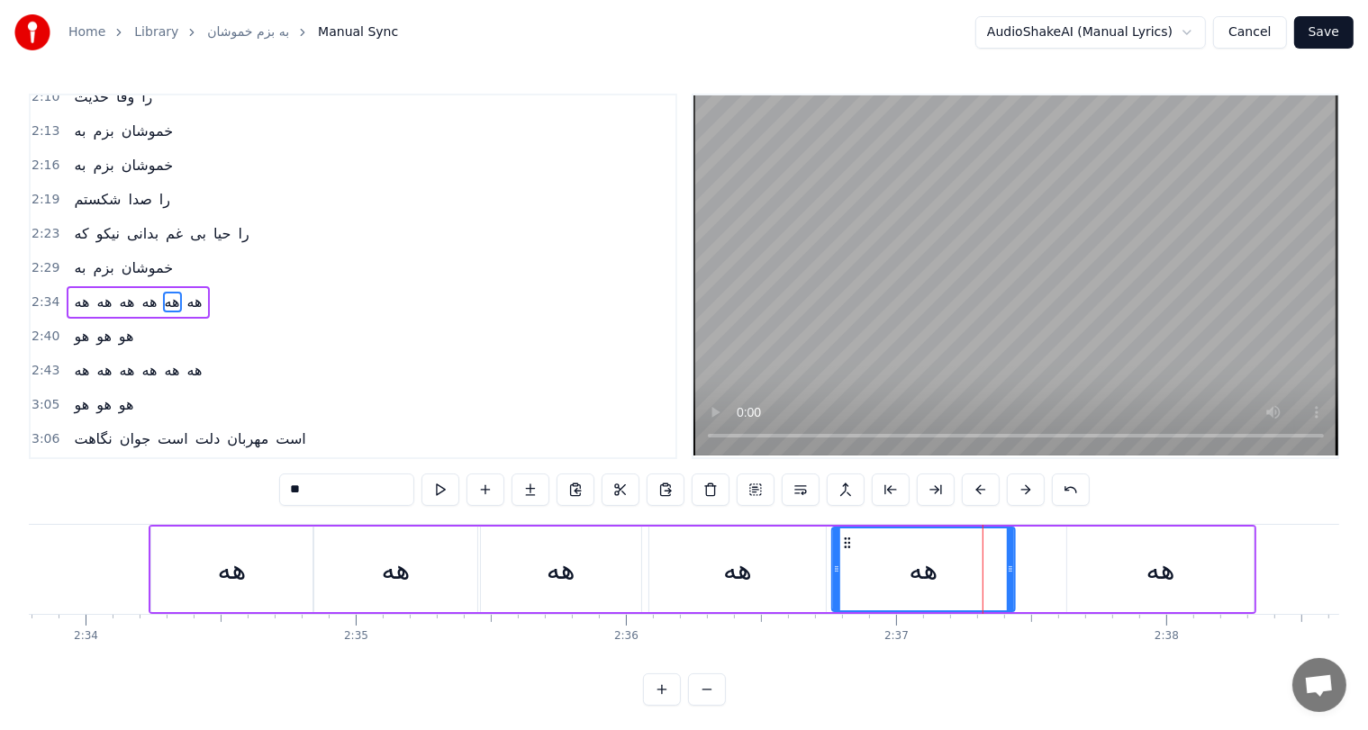
drag, startPoint x: 893, startPoint y: 537, endPoint x: 844, endPoint y: 537, distance: 49.5
click at [844, 537] on icon at bounding box center [847, 543] width 14 height 14
click at [255, 572] on div "هه" at bounding box center [231, 570] width 161 height 86
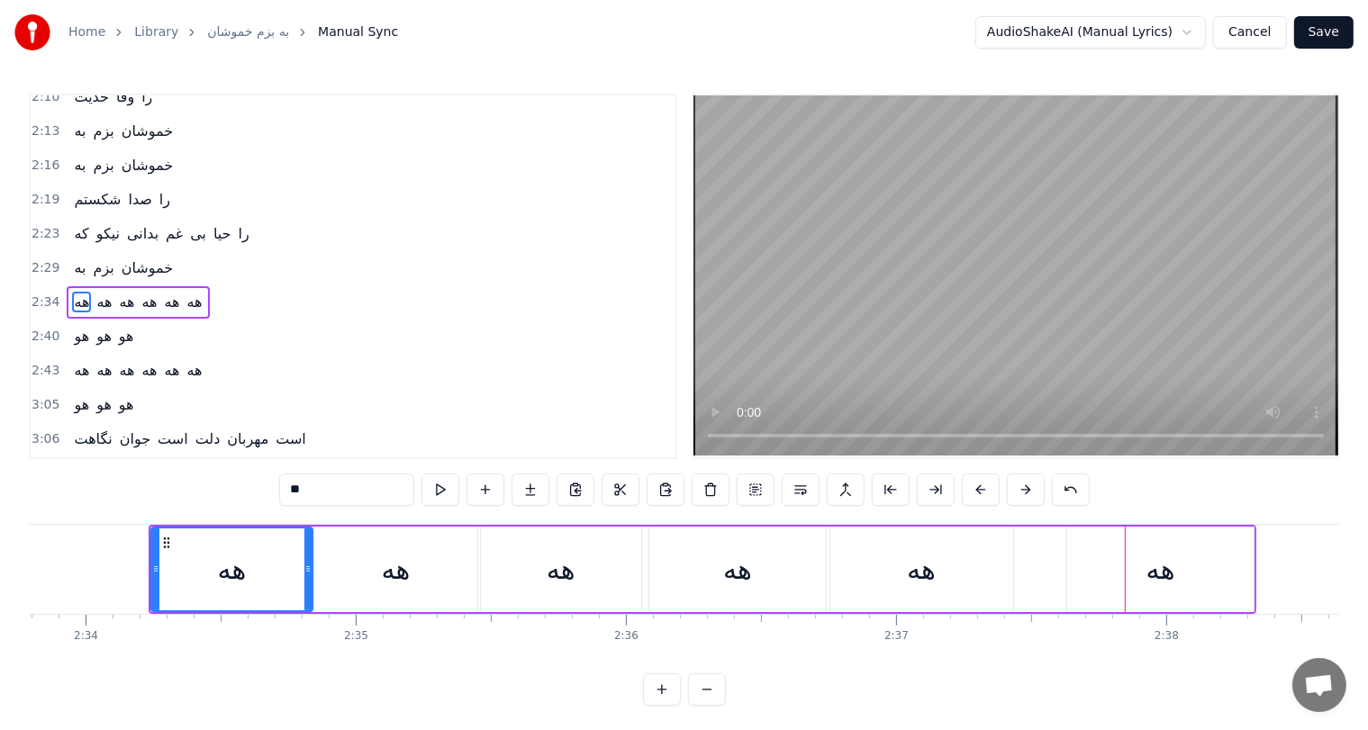
click at [754, 578] on div "هه" at bounding box center [737, 570] width 177 height 86
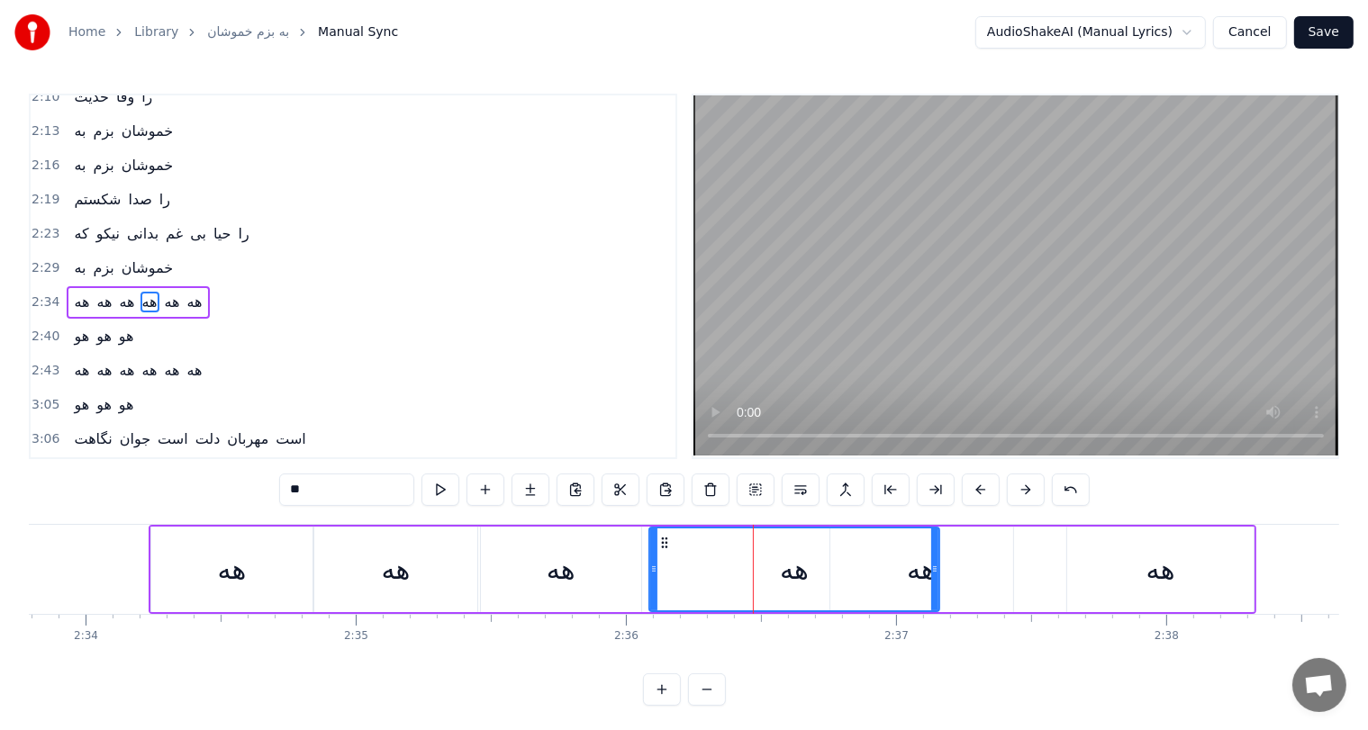
drag, startPoint x: 820, startPoint y: 567, endPoint x: 934, endPoint y: 566, distance: 113.5
click at [934, 566] on icon at bounding box center [934, 569] width 7 height 14
click at [958, 566] on div "هه" at bounding box center [921, 570] width 183 height 86
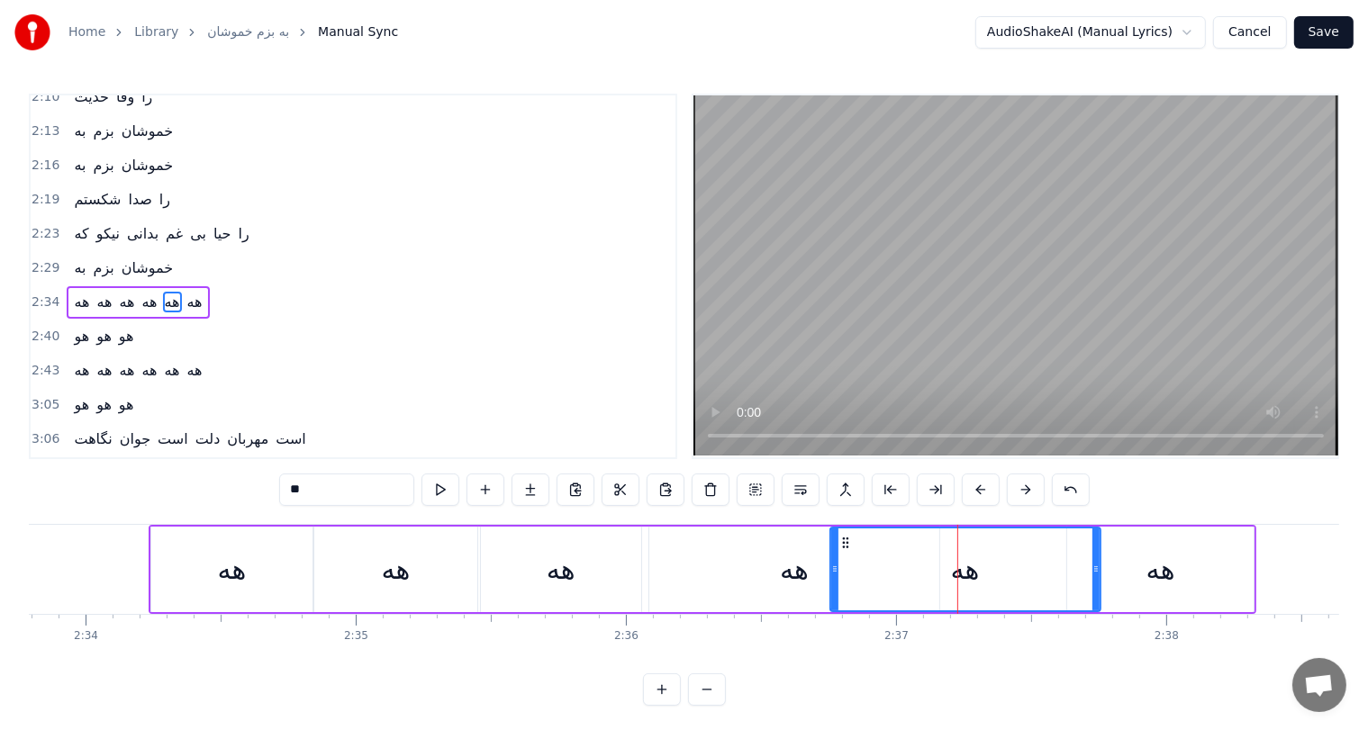
drag, startPoint x: 1010, startPoint y: 565, endPoint x: 1098, endPoint y: 566, distance: 87.4
click at [1098, 566] on icon at bounding box center [1095, 569] width 7 height 14
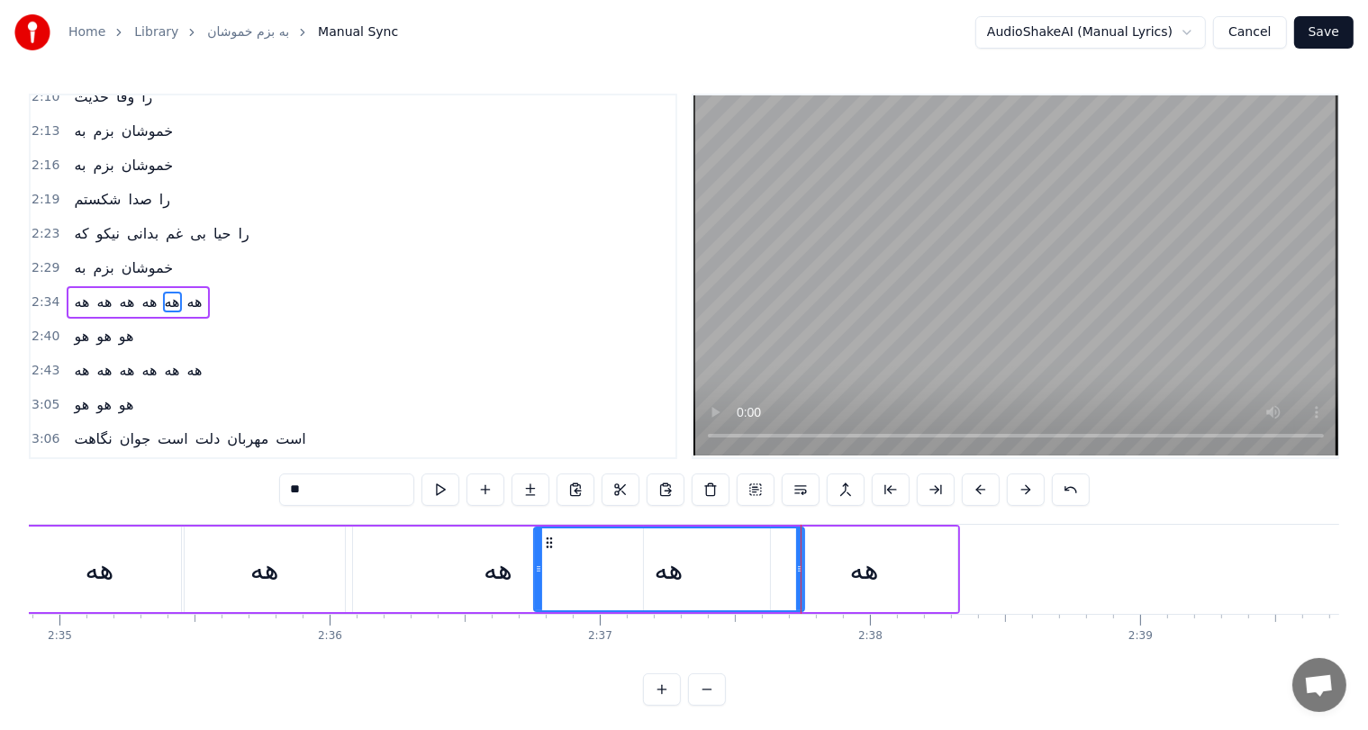
scroll to position [0, 41849]
click at [886, 576] on div "هه" at bounding box center [862, 570] width 186 height 86
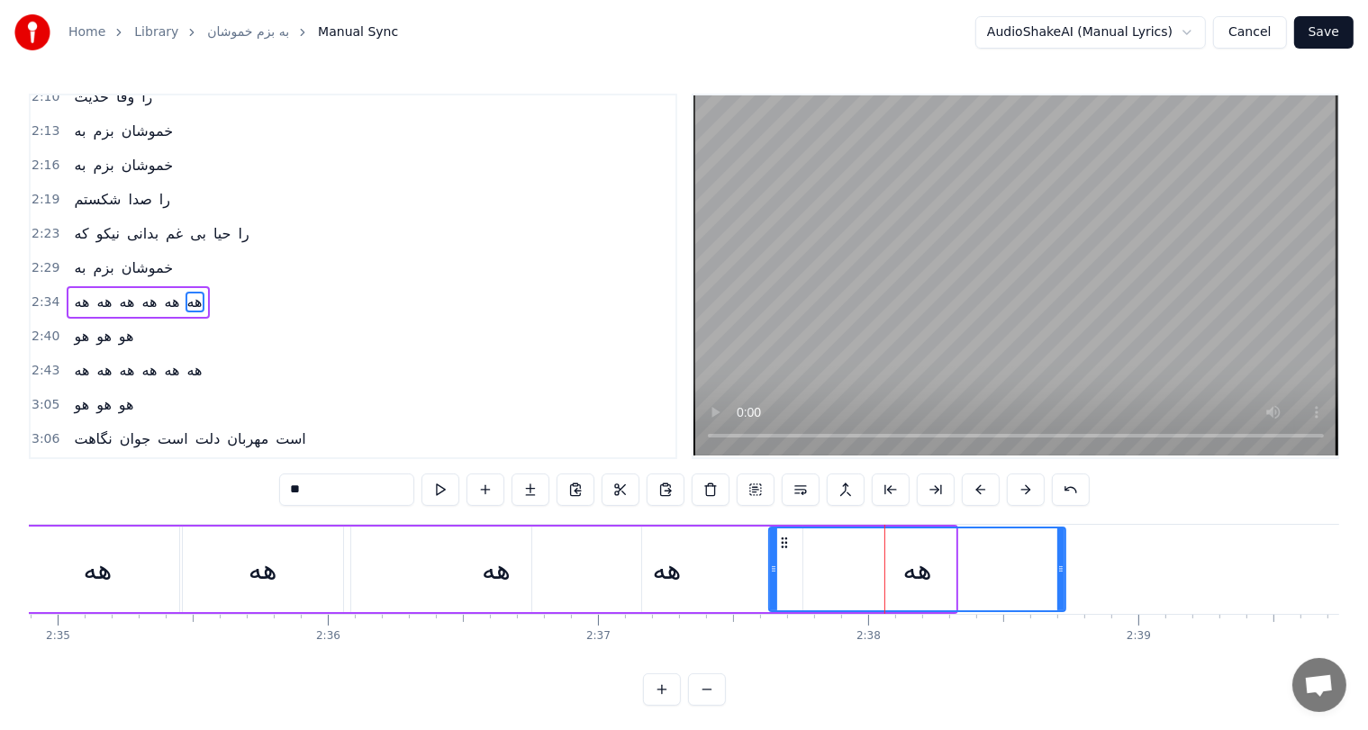
drag, startPoint x: 948, startPoint y: 566, endPoint x: 1074, endPoint y: 562, distance: 125.2
click at [1065, 562] on icon at bounding box center [1060, 569] width 7 height 14
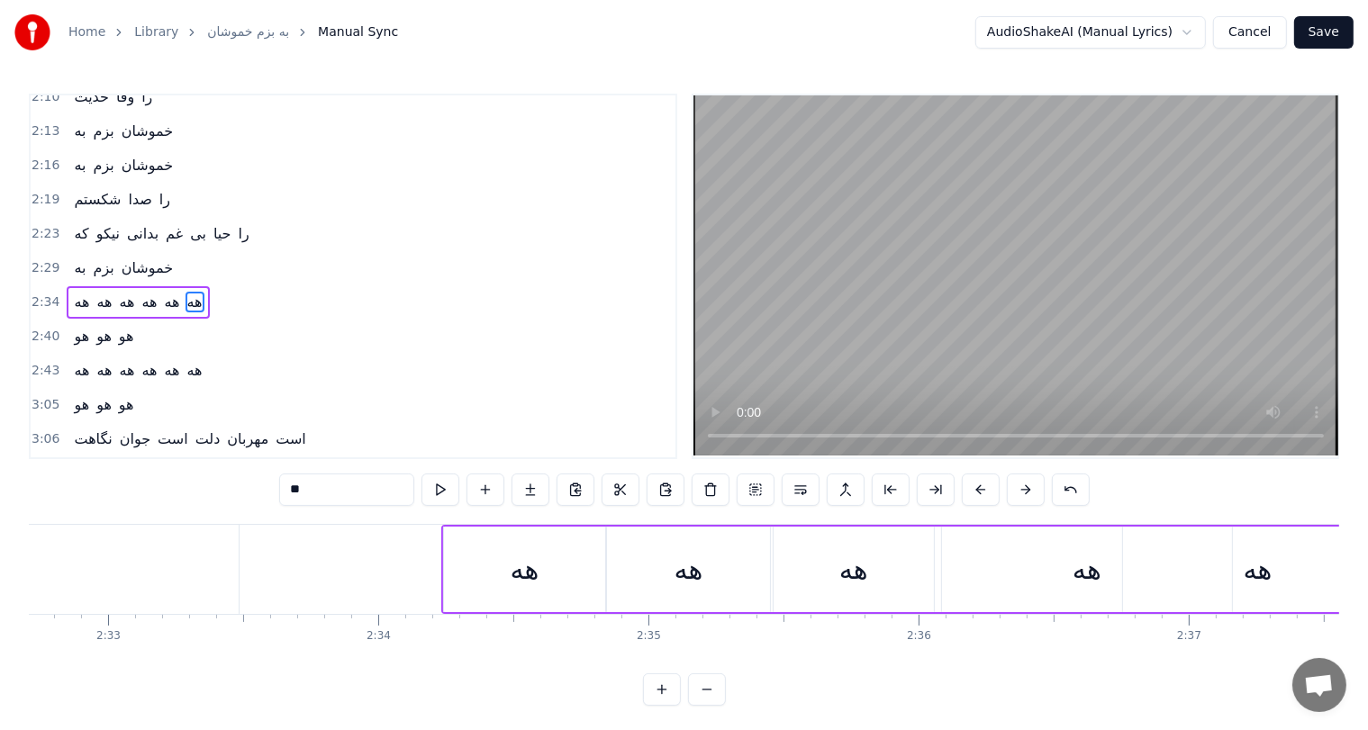
scroll to position [0, 41256]
click at [480, 557] on div "هه" at bounding box center [526, 570] width 161 height 86
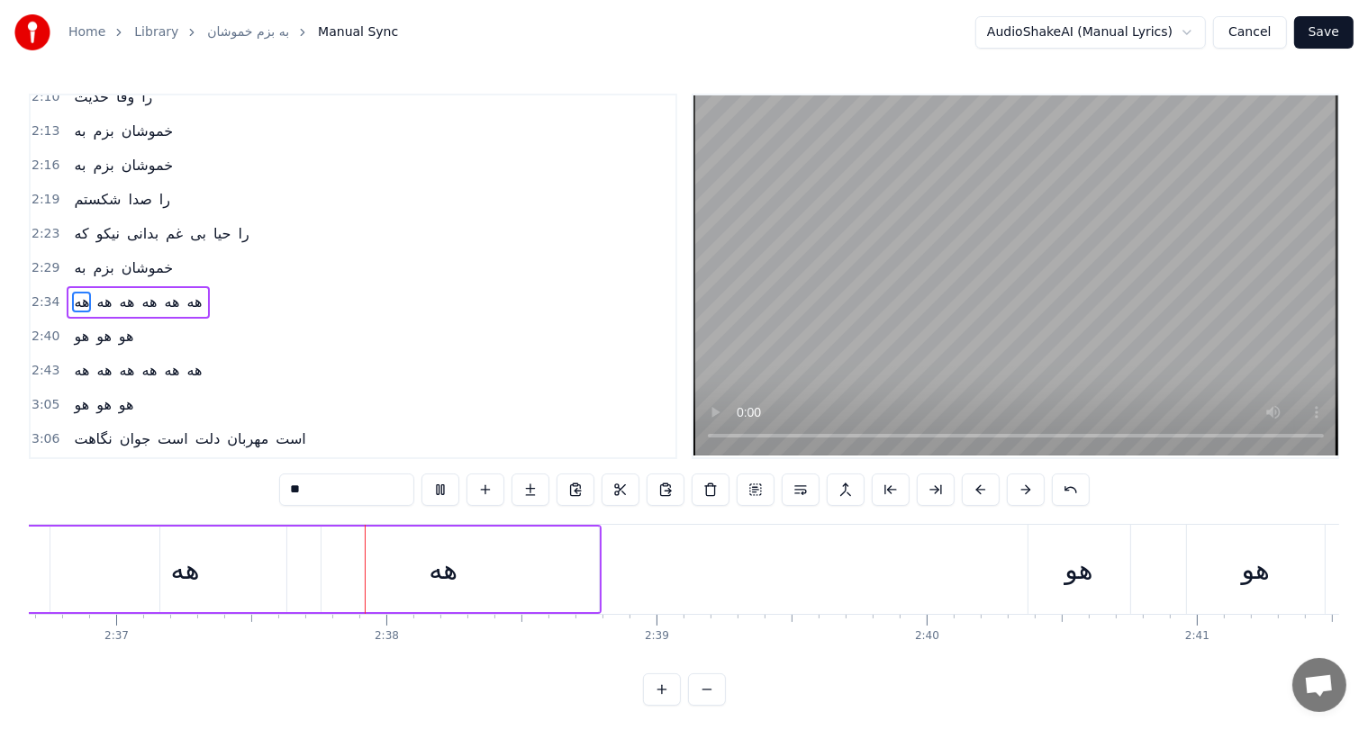
scroll to position [0, 42399]
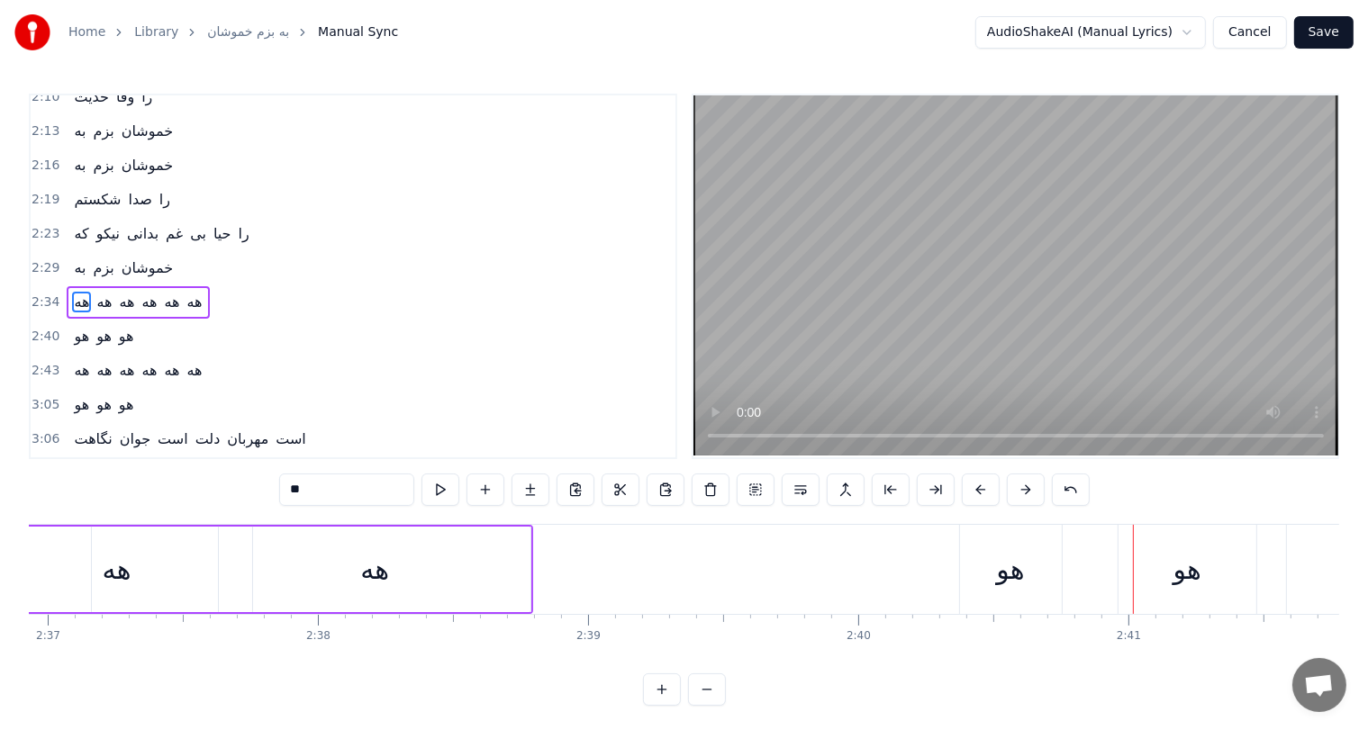
click at [530, 573] on div "هه" at bounding box center [374, 570] width 313 height 86
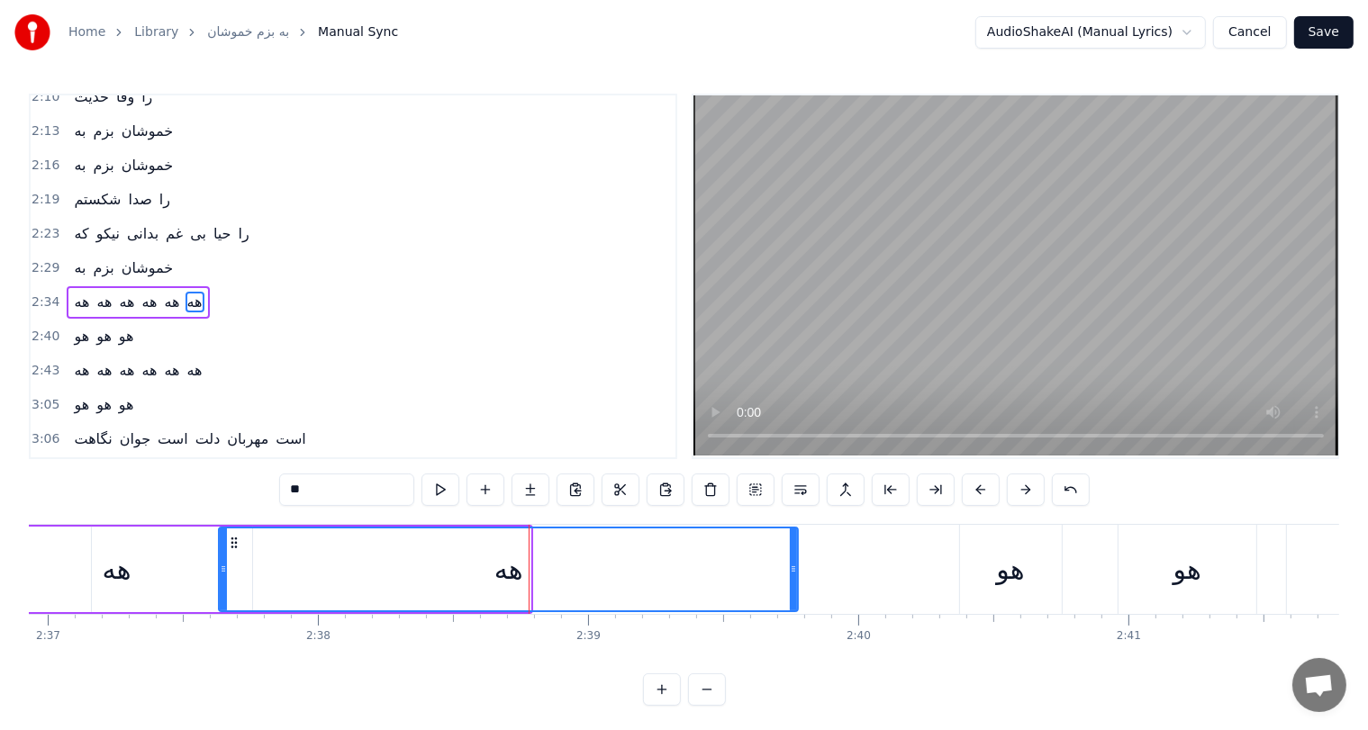
drag, startPoint x: 525, startPoint y: 573, endPoint x: 800, endPoint y: 554, distance: 275.3
click at [797, 554] on div at bounding box center [793, 570] width 7 height 82
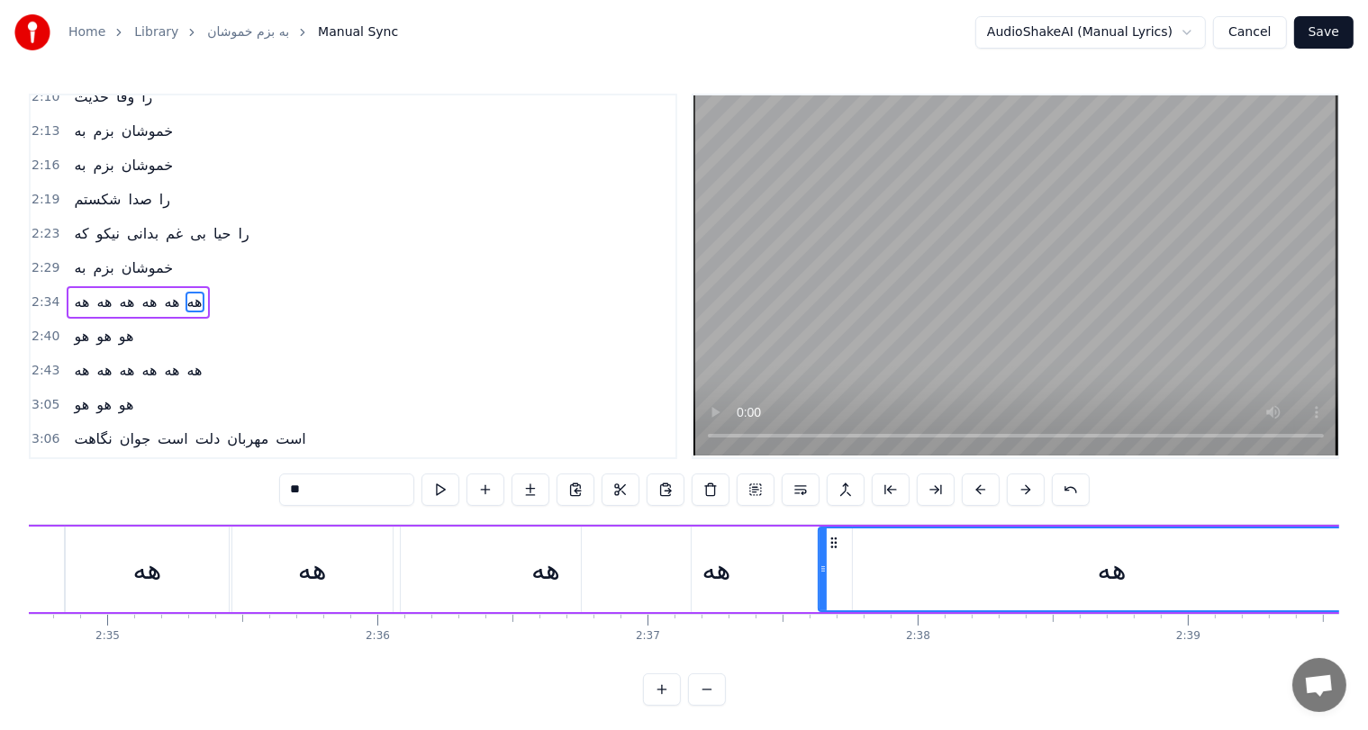
scroll to position [0, 41797]
click at [425, 555] on div "هه" at bounding box center [548, 570] width 290 height 86
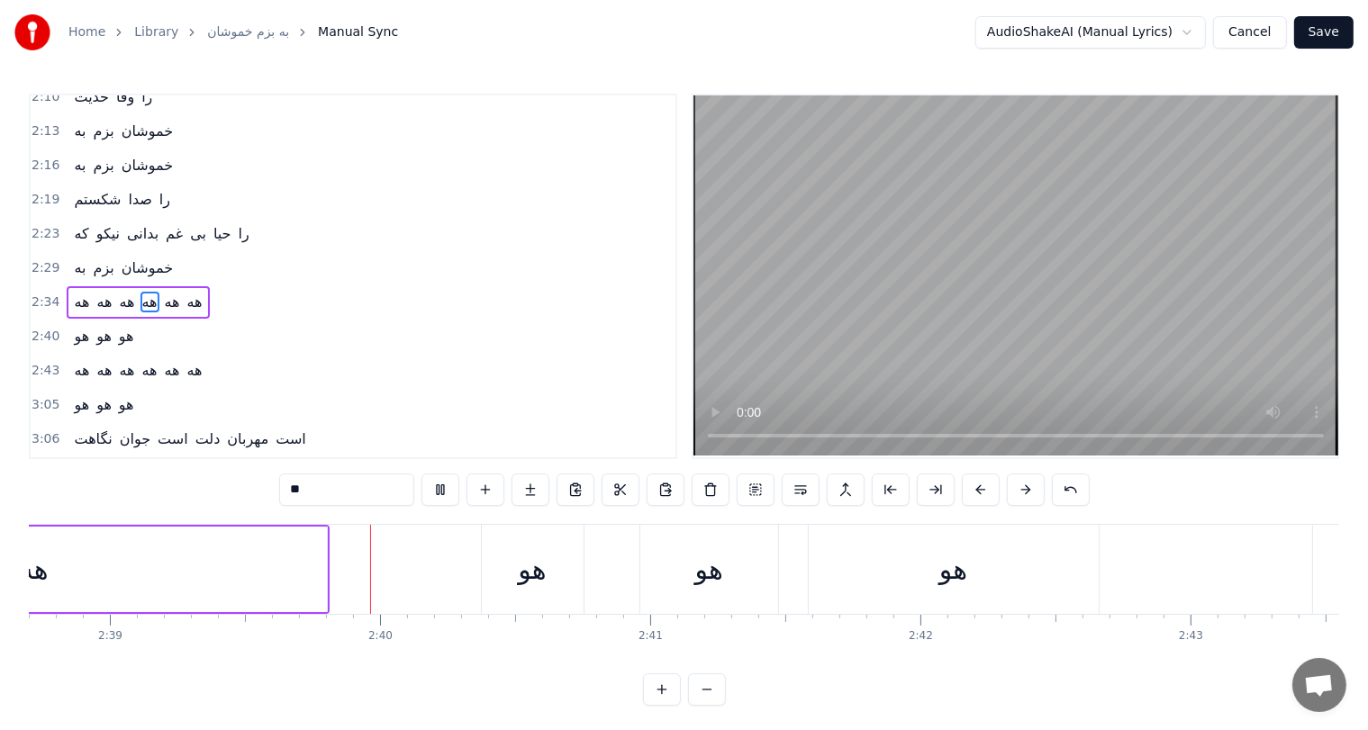
scroll to position [0, 42949]
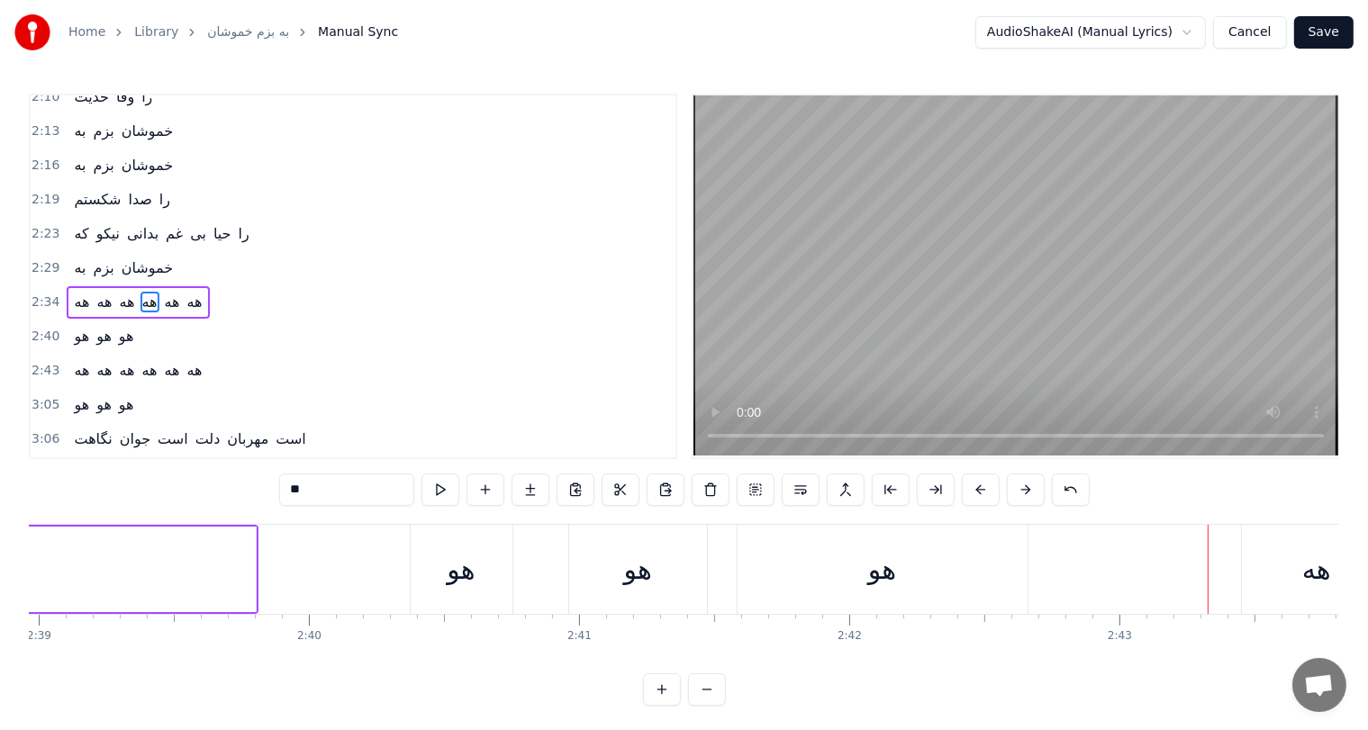
click at [1005, 565] on div "هو" at bounding box center [883, 569] width 290 height 89
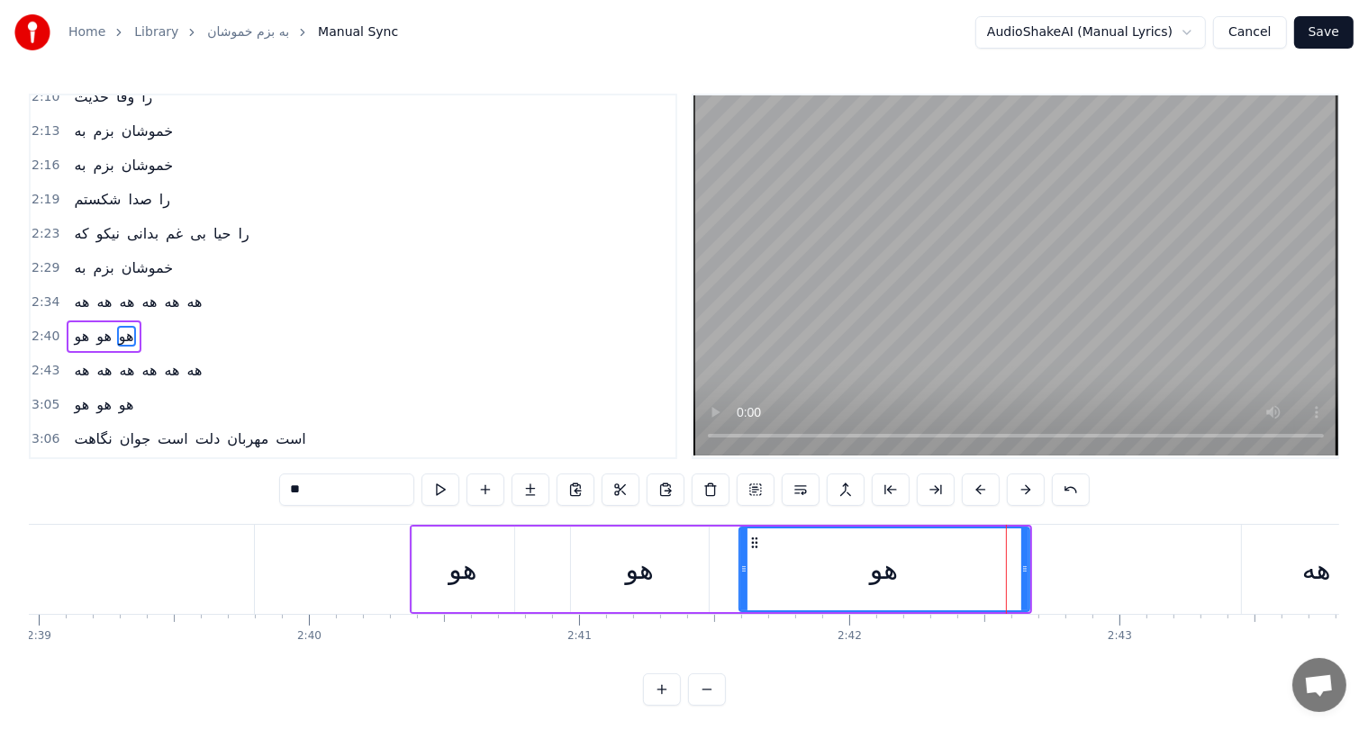
scroll to position [630, 0]
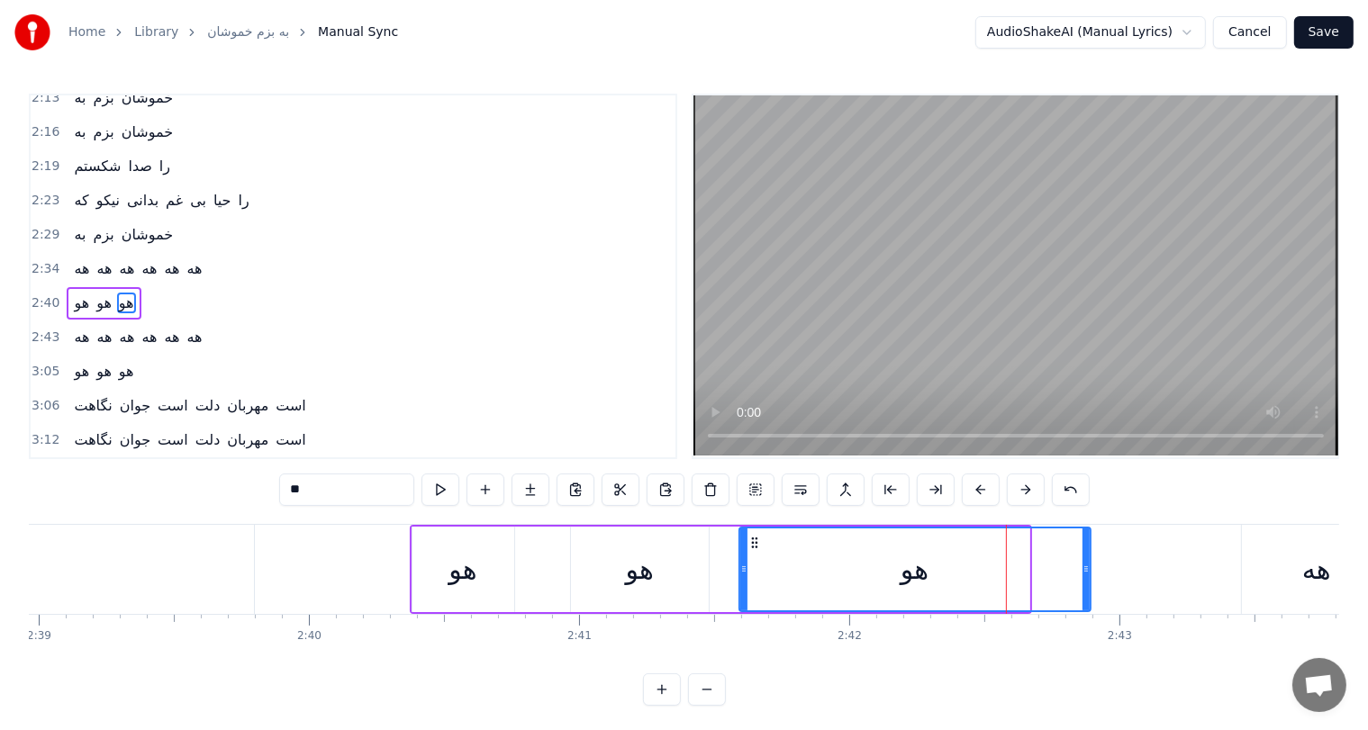
drag, startPoint x: 1023, startPoint y: 565, endPoint x: 1094, endPoint y: 561, distance: 71.2
click at [1090, 561] on div at bounding box center [1086, 570] width 7 height 82
drag, startPoint x: 1094, startPoint y: 561, endPoint x: 1081, endPoint y: 567, distance: 14.9
click at [1081, 567] on div at bounding box center [1082, 570] width 7 height 82
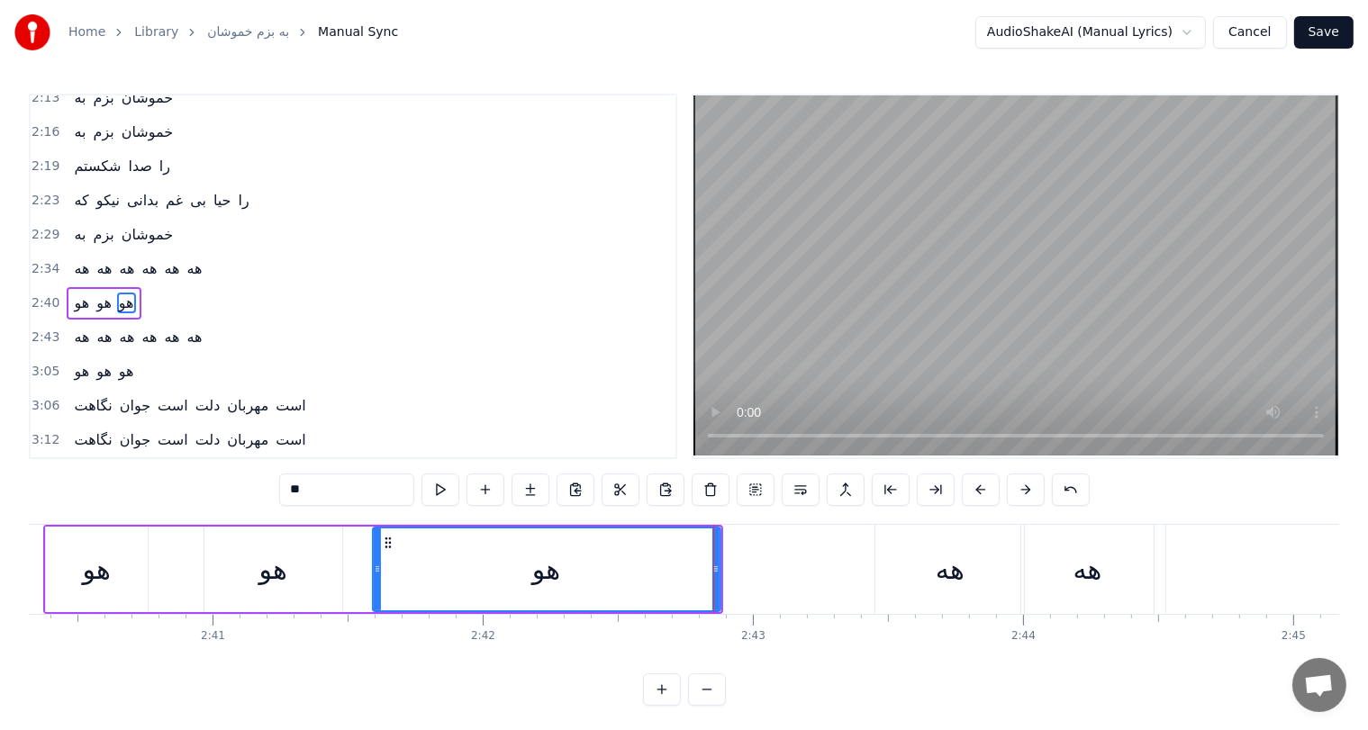
scroll to position [0, 43574]
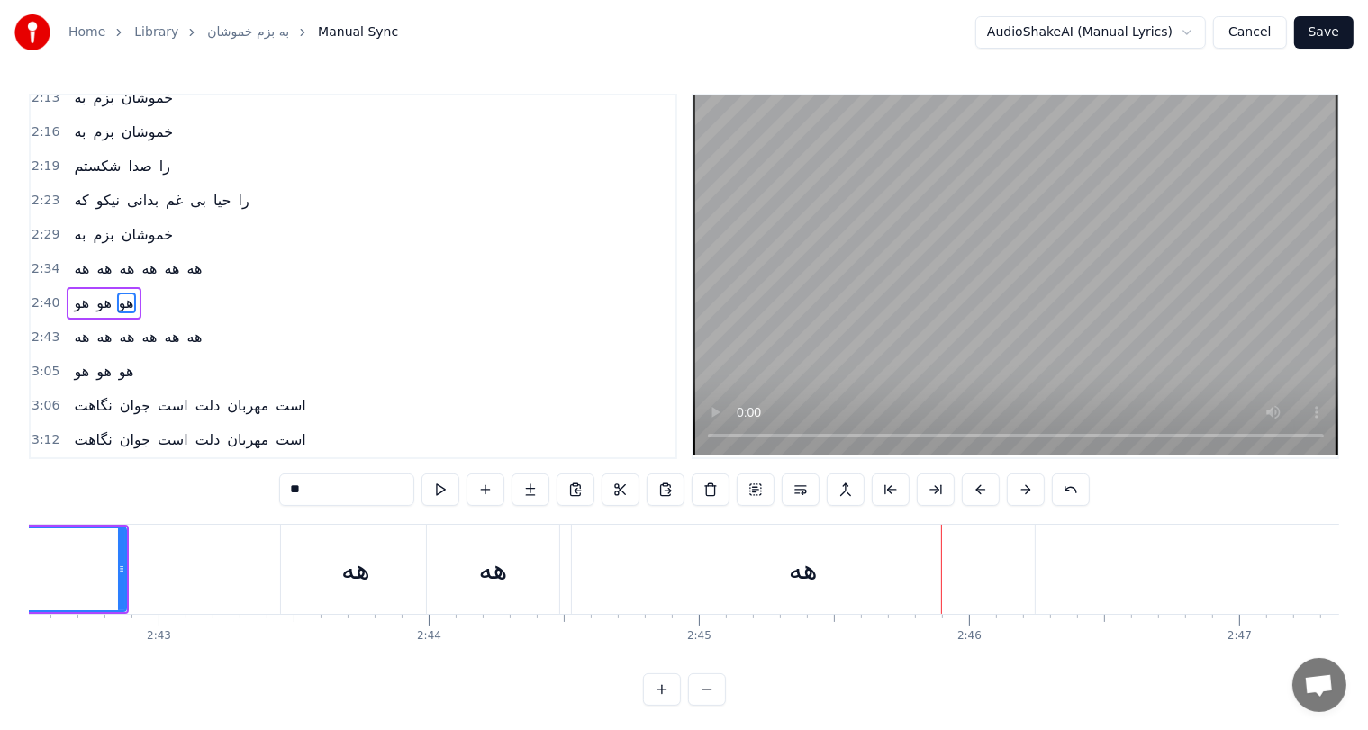
scroll to position [0, 43909]
click at [792, 557] on div "هه" at bounding box center [803, 569] width 29 height 41
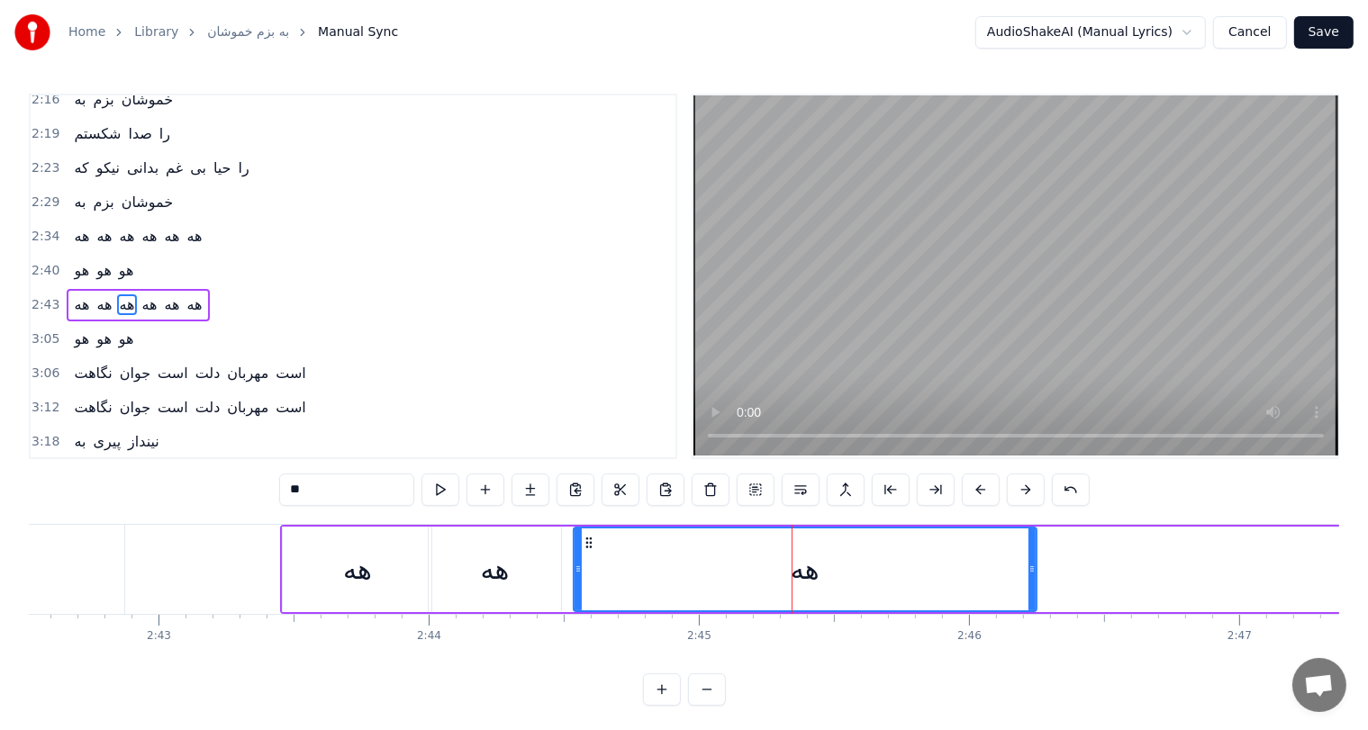
click at [510, 569] on div "هه" at bounding box center [495, 569] width 29 height 41
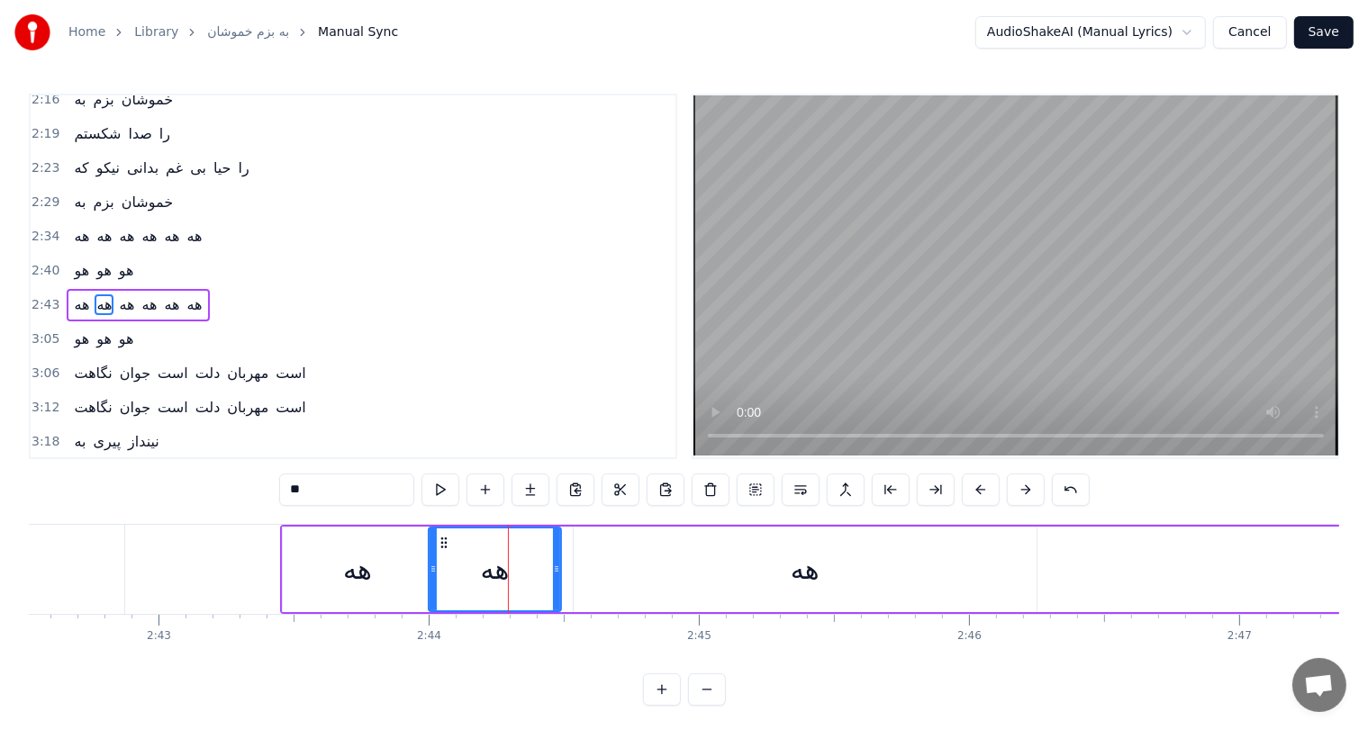
click at [623, 557] on div "هه" at bounding box center [805, 570] width 463 height 86
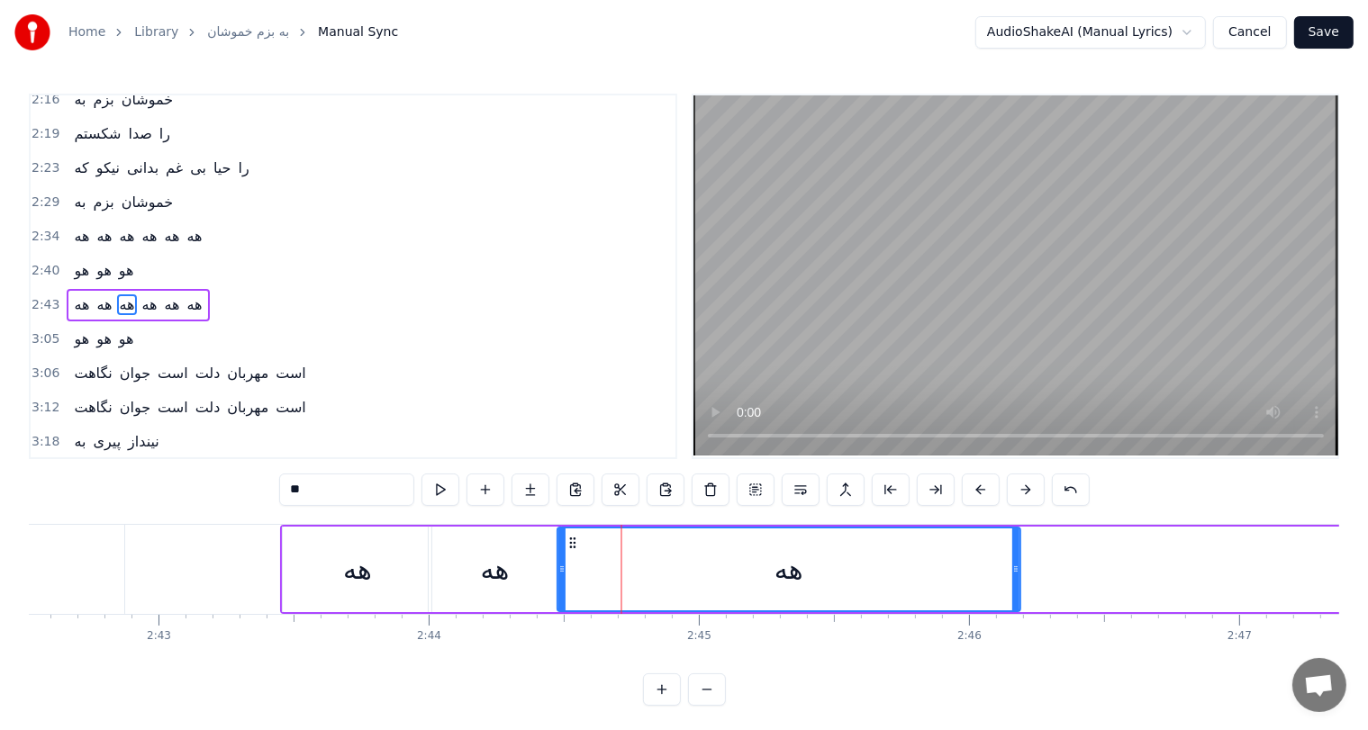
drag, startPoint x: 585, startPoint y: 538, endPoint x: 569, endPoint y: 538, distance: 16.2
click
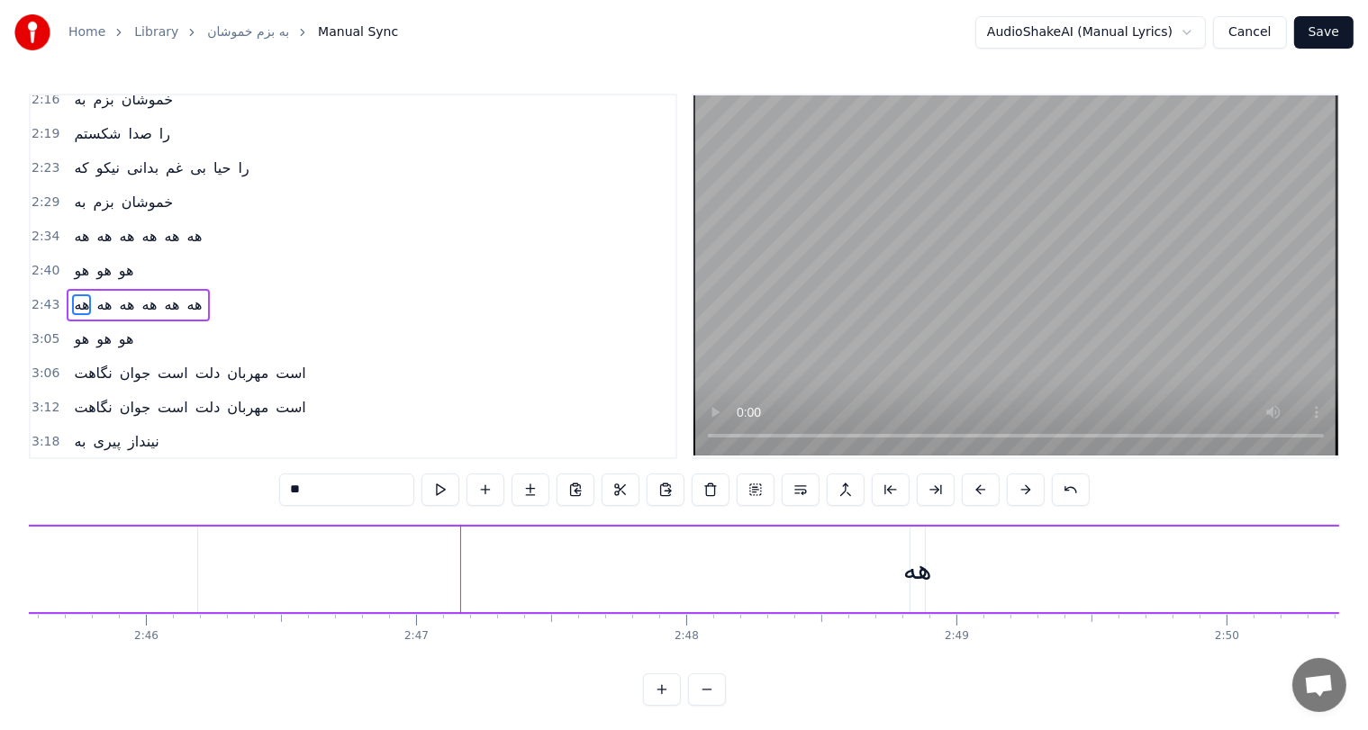
scroll to position [0, 44734]
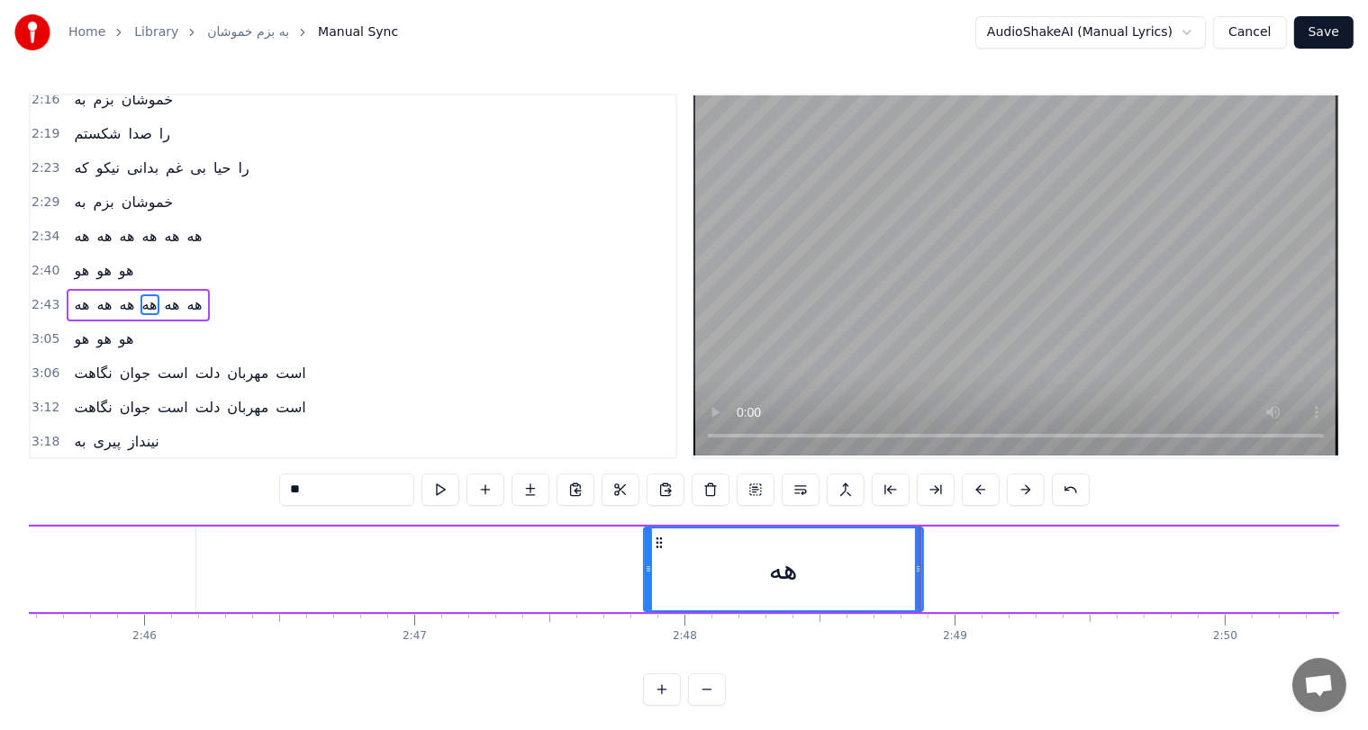
drag, startPoint x: 909, startPoint y: 569, endPoint x: 644, endPoint y: 589, distance: 265.5
click at [645, 589] on div at bounding box center [648, 570] width 7 height 82
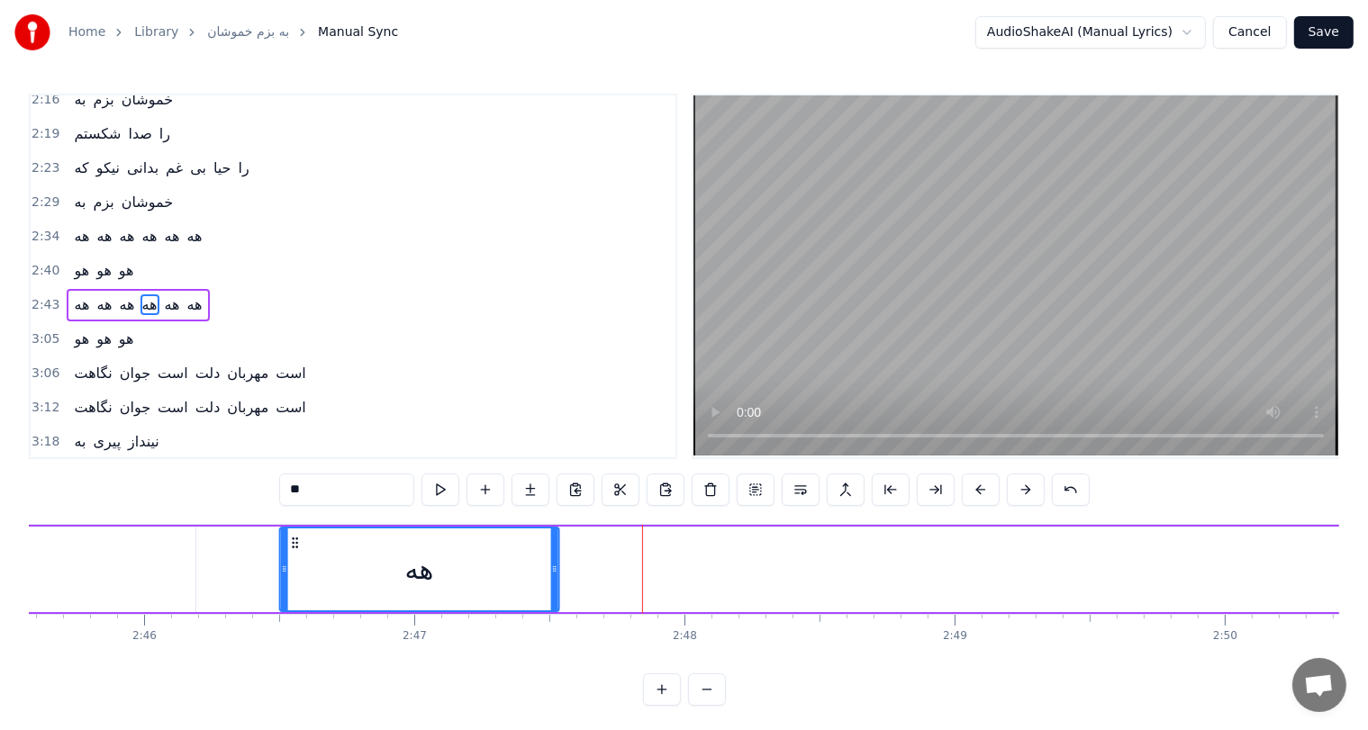
drag, startPoint x: 659, startPoint y: 540, endPoint x: 294, endPoint y: 551, distance: 364.9
click at [294, 551] on div "هه" at bounding box center [418, 570] width 277 height 82
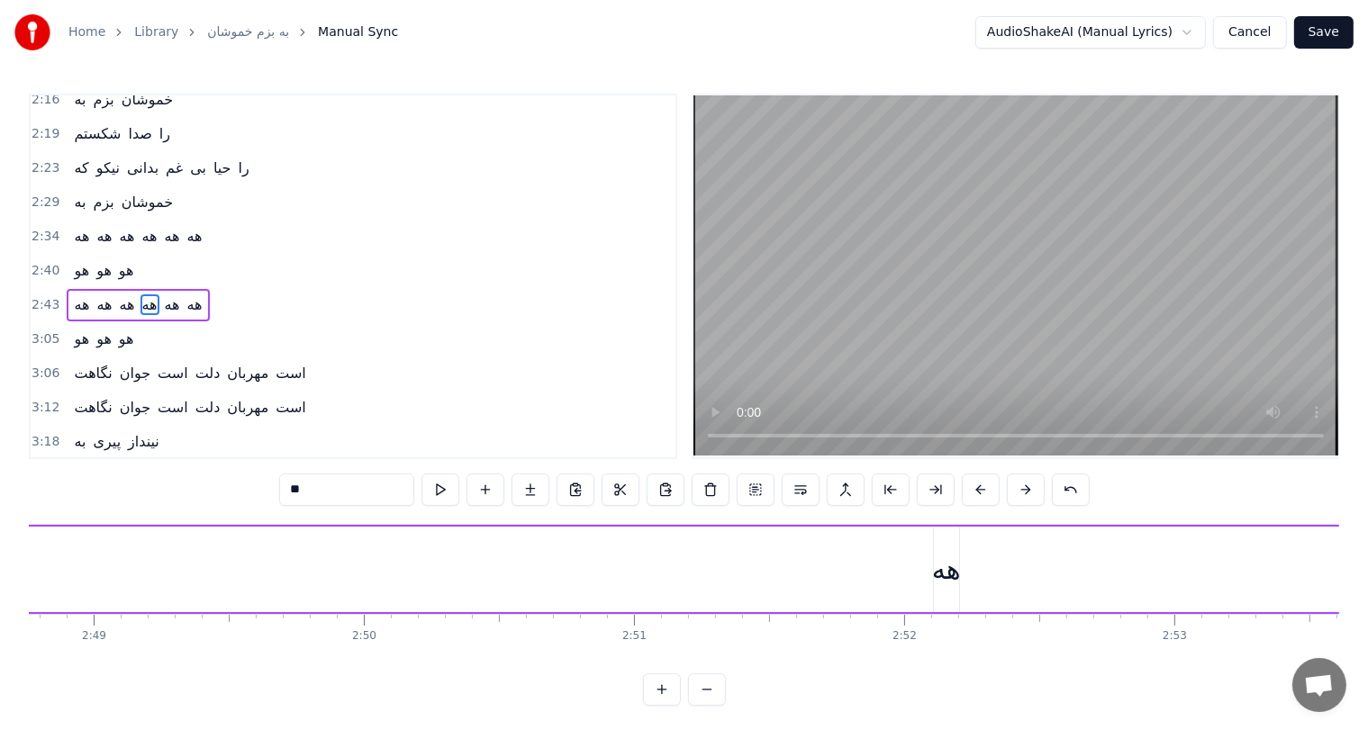
scroll to position [0, 45599]
click at [935, 571] on div "هه" at bounding box center [943, 569] width 29 height 41
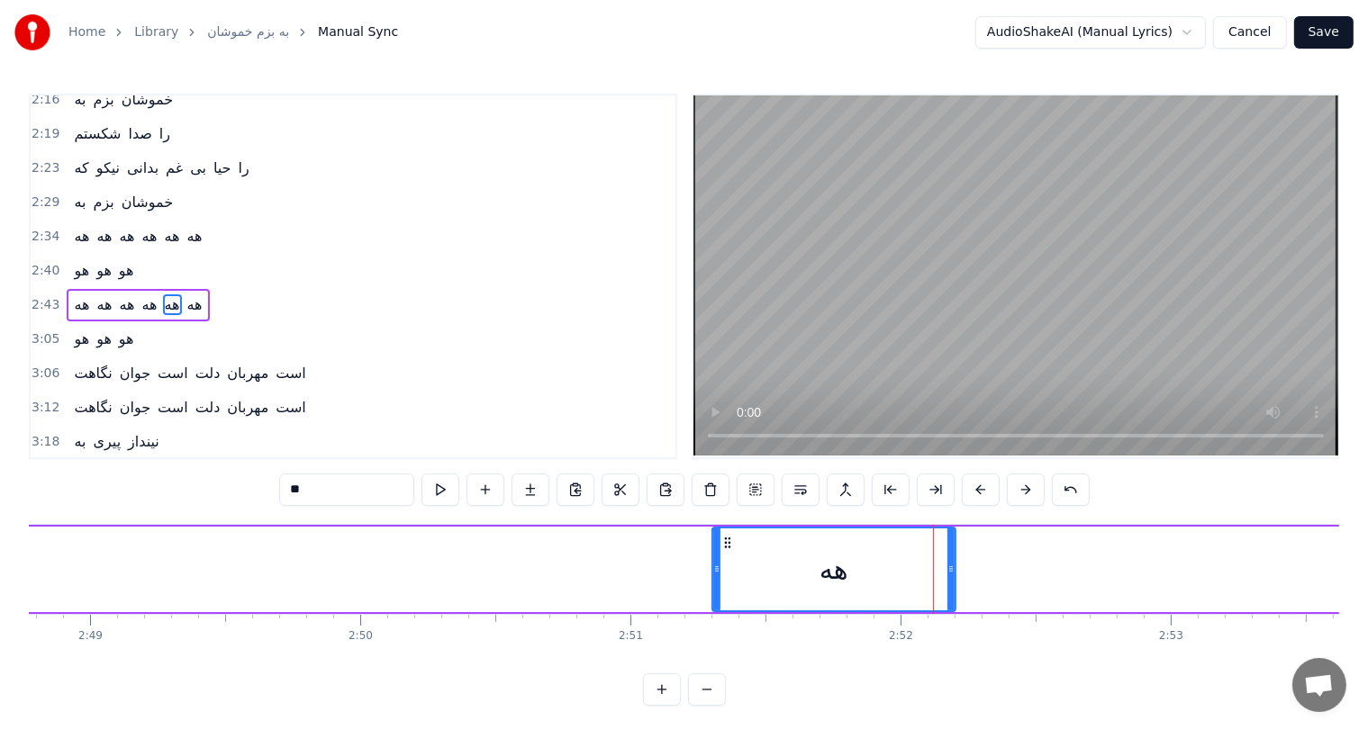
drag, startPoint x: 935, startPoint y: 565, endPoint x: 717, endPoint y: 571, distance: 218.0
click at [717, 571] on icon at bounding box center [716, 569] width 7 height 14
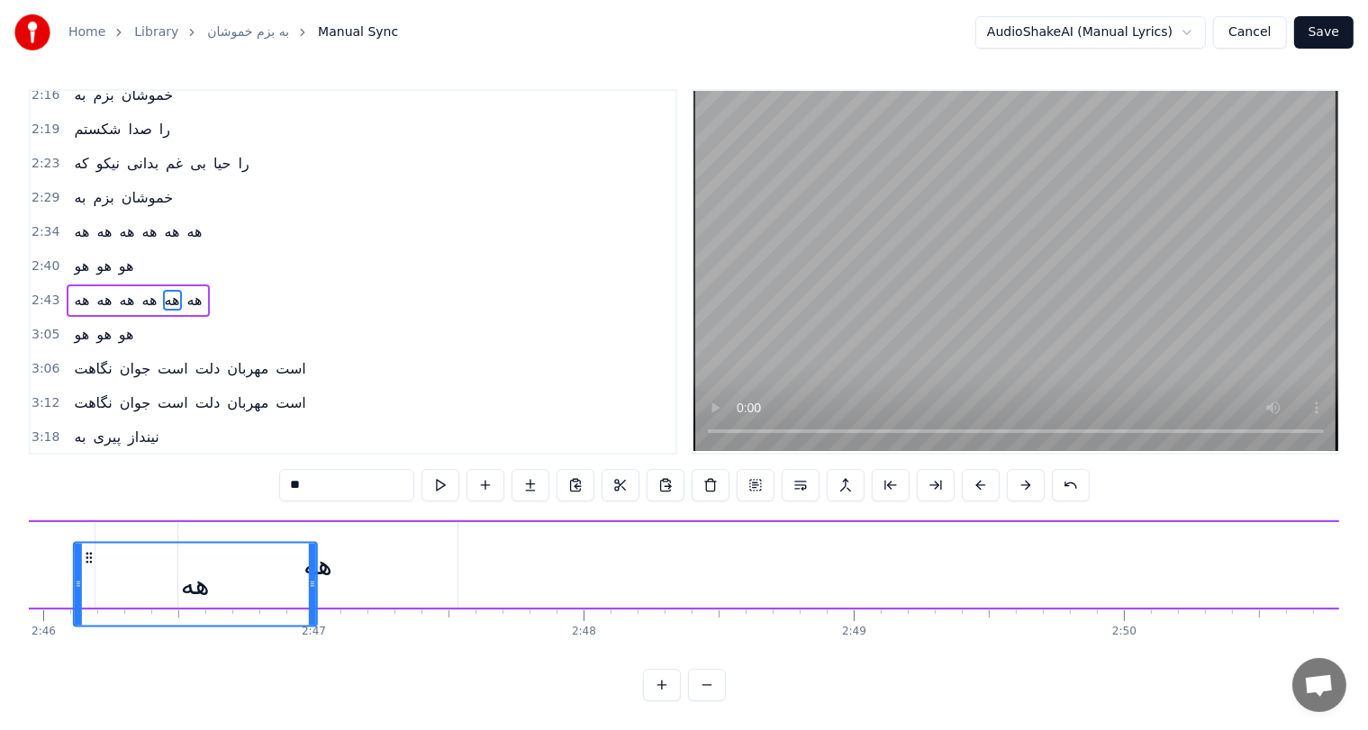
scroll to position [0, 44799]
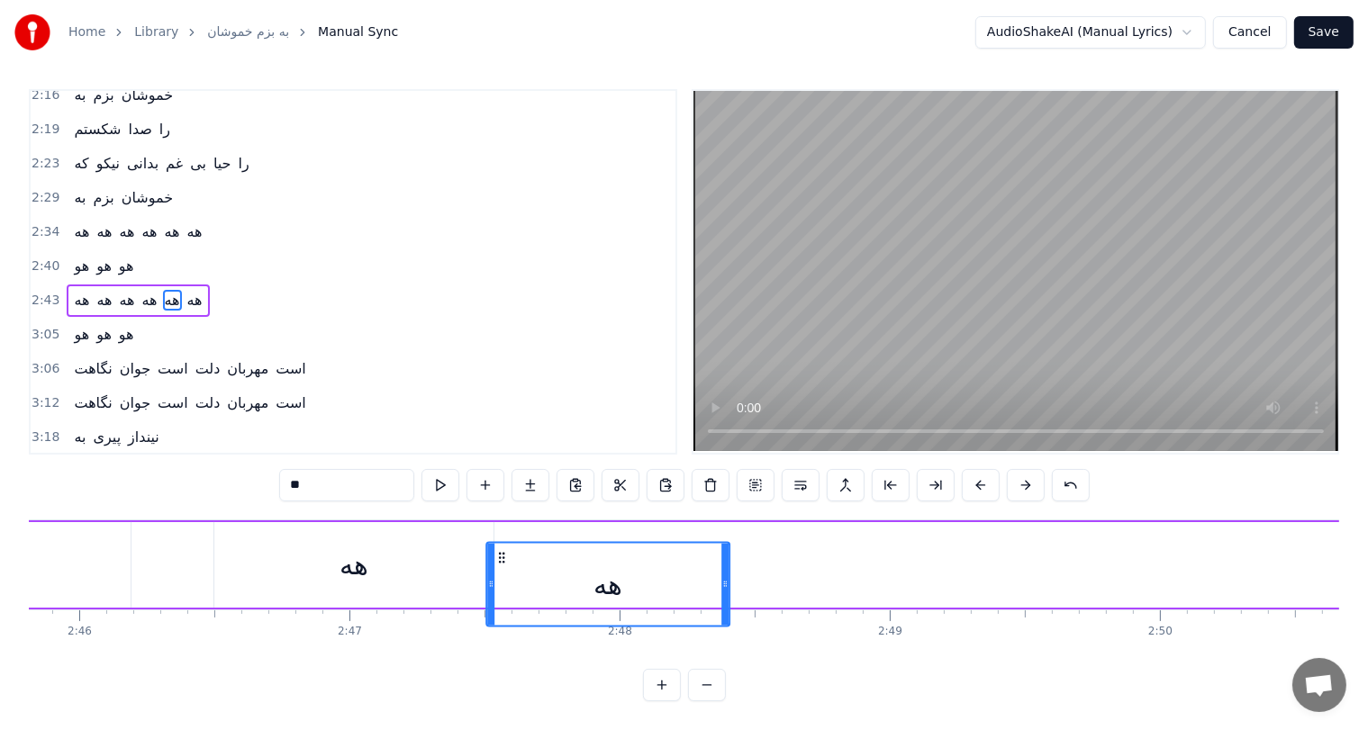
drag, startPoint x: 725, startPoint y: 540, endPoint x: 499, endPoint y: 388, distance: 272.5
click at [499, 388] on div "0:43 به بزم خموشان 0:46 به بزم خموشان 0:49 شكستم صدا را 0:52 که نیکو بدانی غم ب…" at bounding box center [684, 395] width 1310 height 612
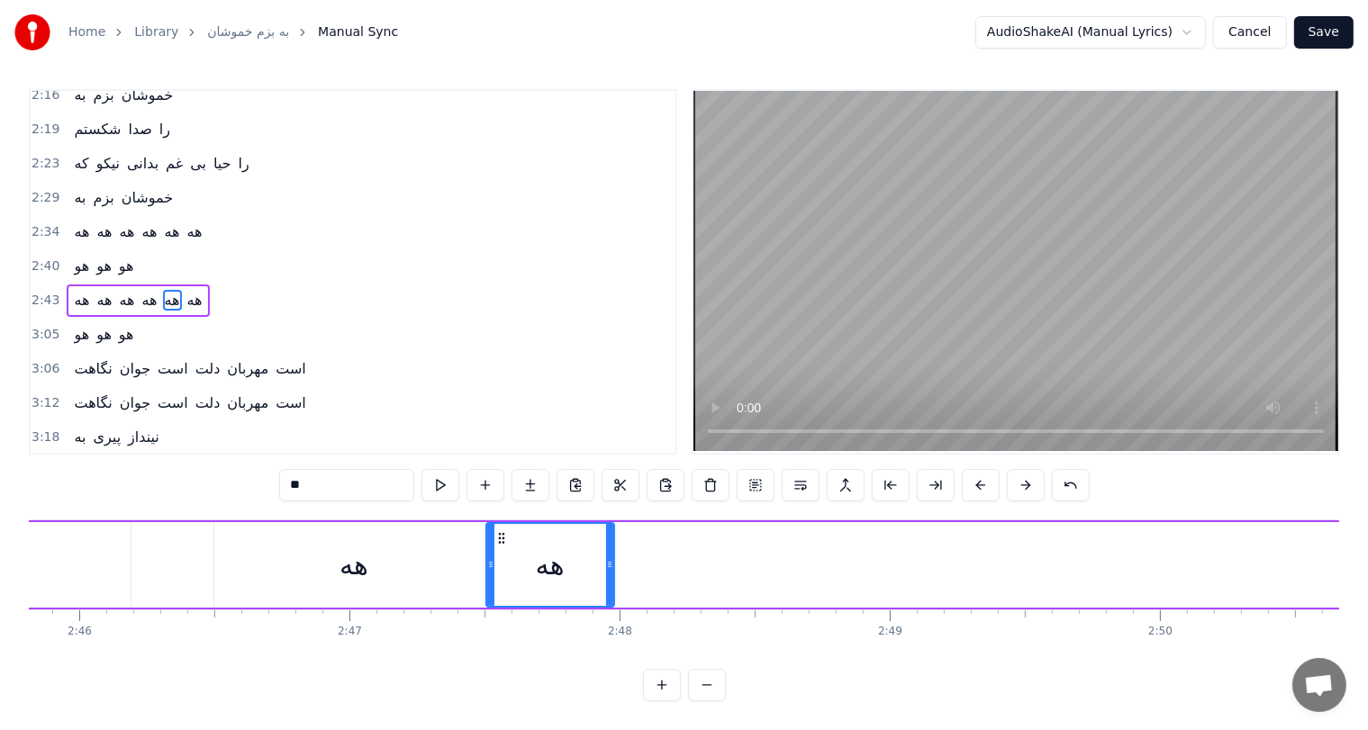
drag, startPoint x: 724, startPoint y: 530, endPoint x: 609, endPoint y: 529, distance: 115.3
click at [609, 529] on div at bounding box center [609, 565] width 7 height 82
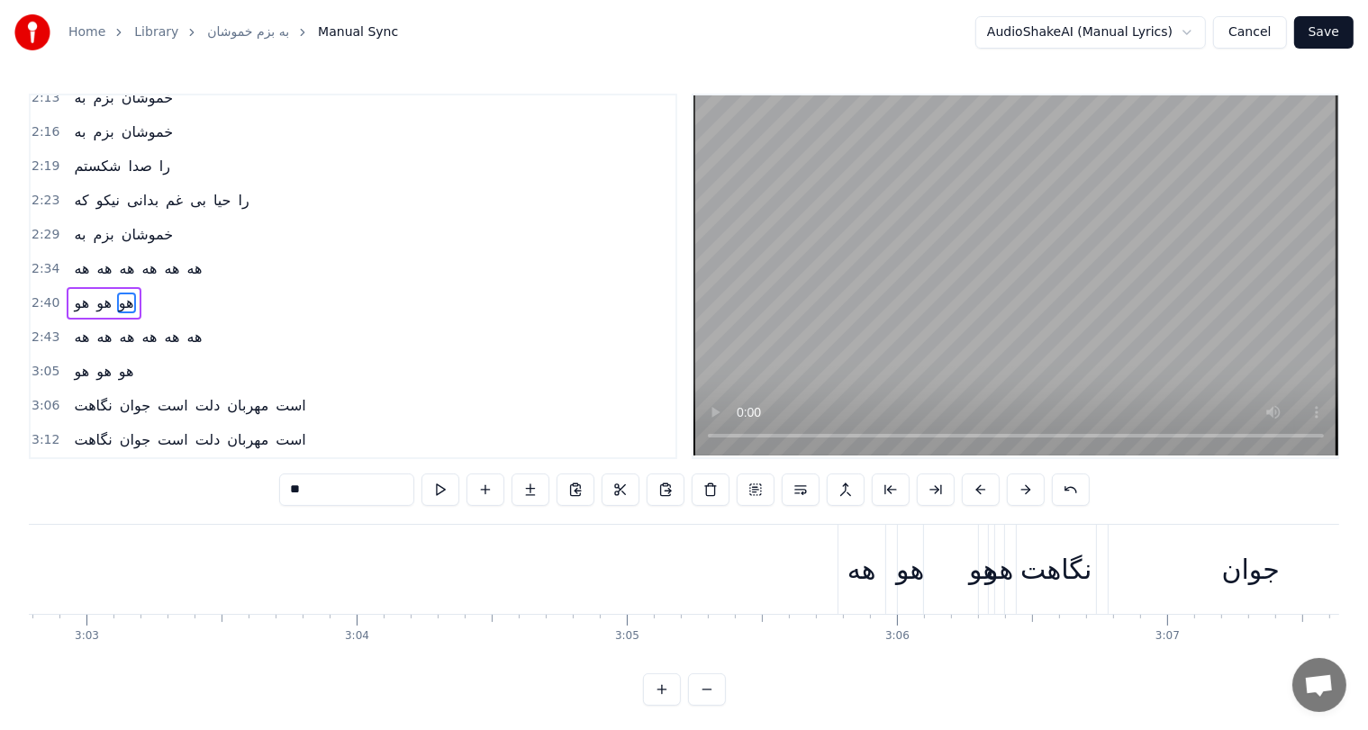
scroll to position [0, 49390]
type input "**"
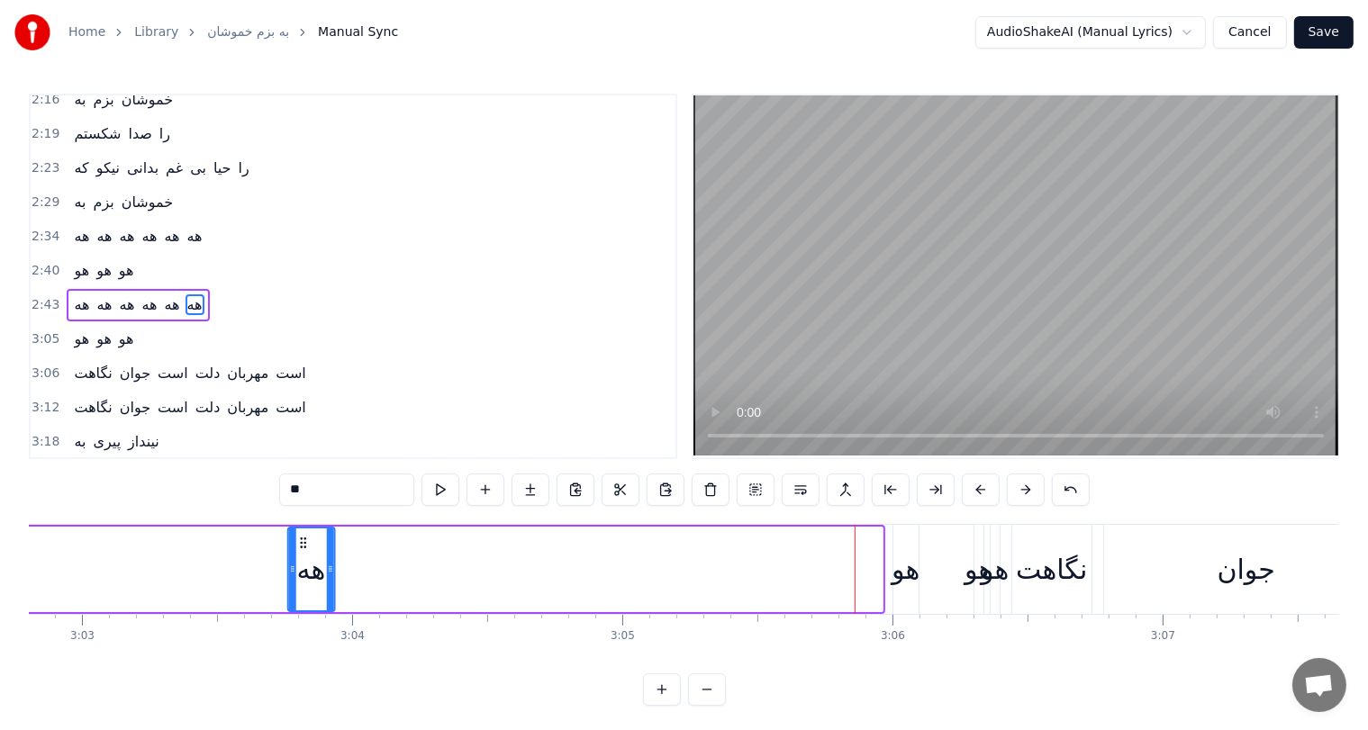
drag, startPoint x: 850, startPoint y: 540, endPoint x: 299, endPoint y: 555, distance: 551.4
click at [299, 555] on div "هه" at bounding box center [311, 570] width 45 height 82
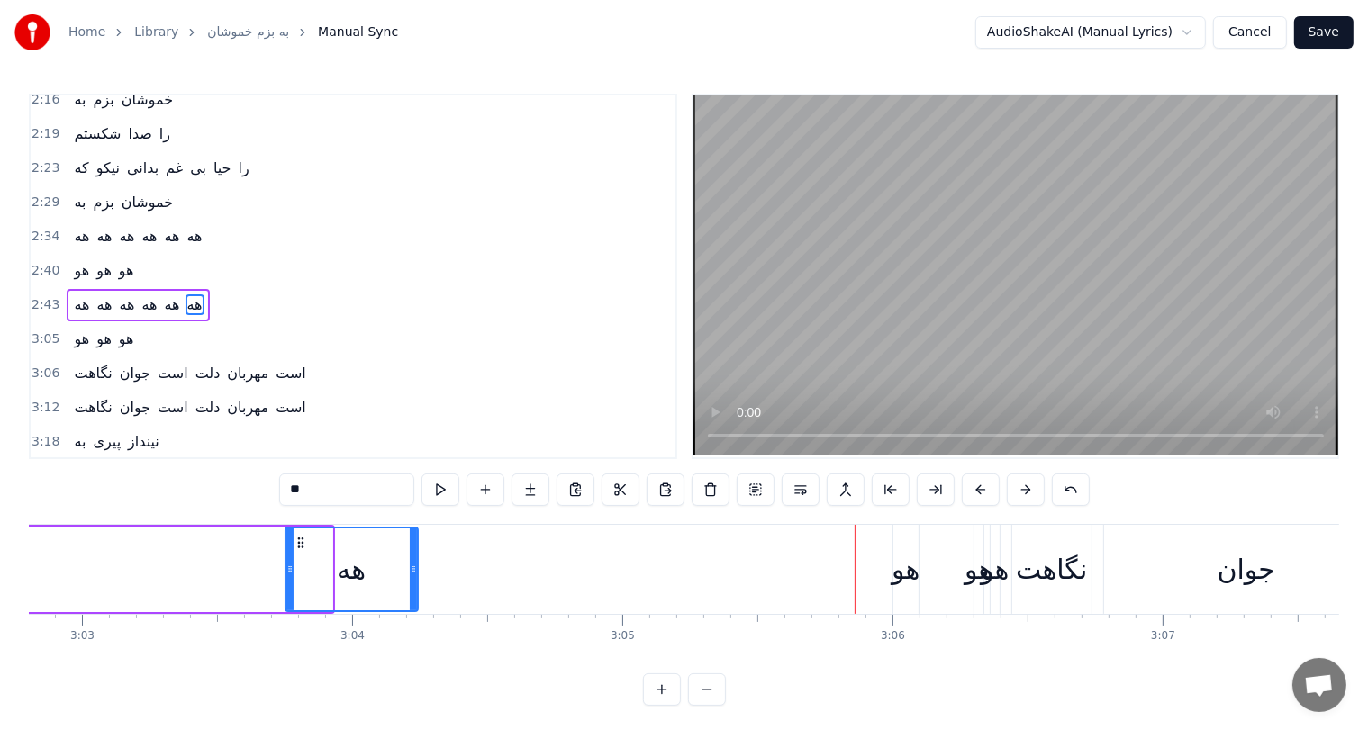
drag, startPoint x: 324, startPoint y: 556, endPoint x: 414, endPoint y: 560, distance: 90.2
click at [414, 560] on div at bounding box center [413, 570] width 7 height 82
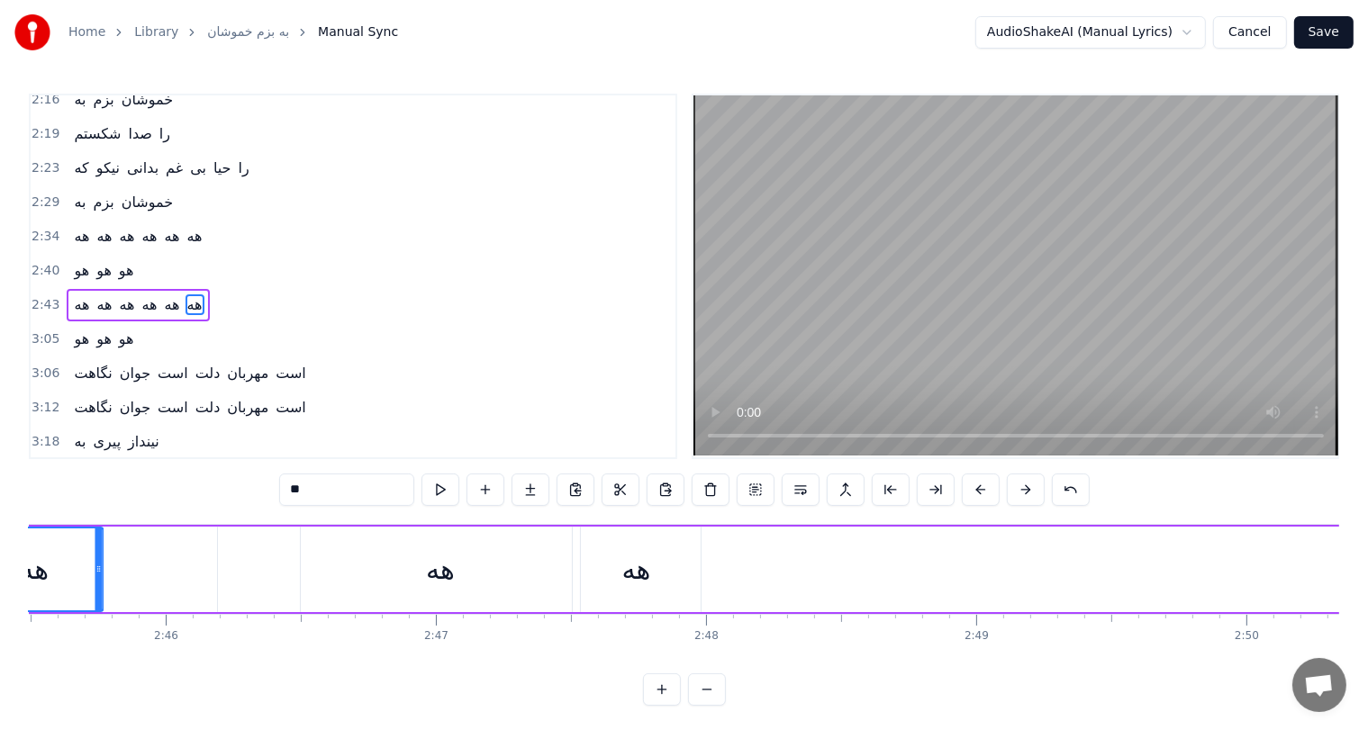
scroll to position [0, 44560]
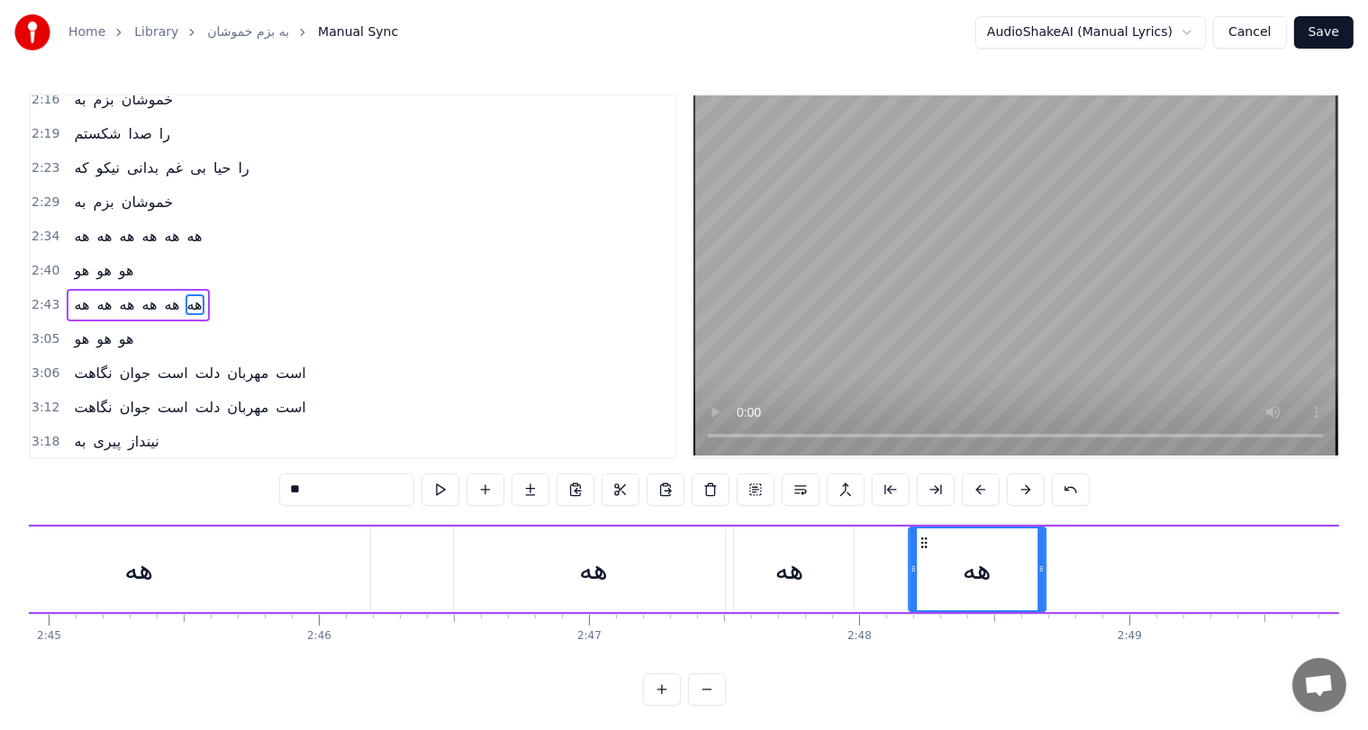
drag, startPoint x: 299, startPoint y: 539, endPoint x: 881, endPoint y: 512, distance: 582.5
click at [881, 512] on div "0:43 به بزم خموشان 0:46 به بزم خموشان 0:49 شكستم صدا را 0:52 که نیکو بدانی غم ب…" at bounding box center [684, 400] width 1310 height 612
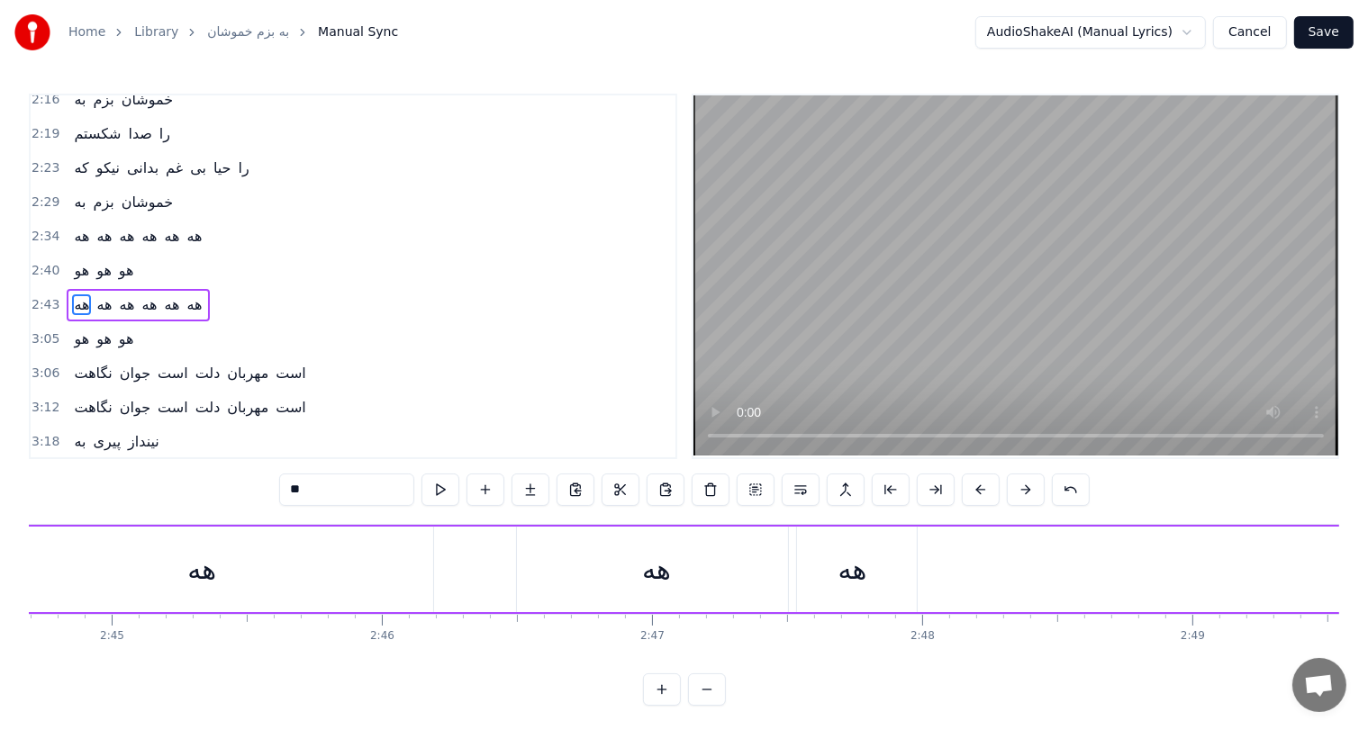
scroll to position [0, 44497]
click at [1063, 489] on button at bounding box center [1071, 490] width 38 height 32
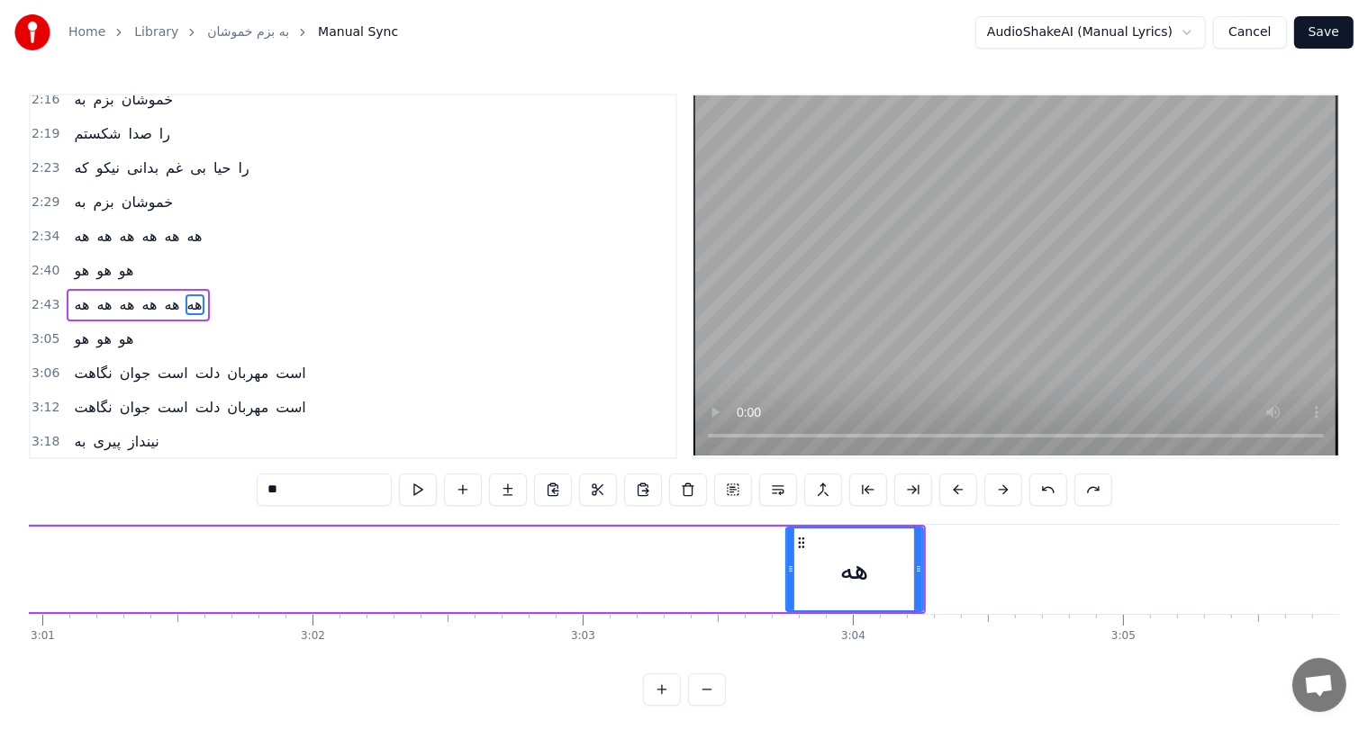
scroll to position [0, 48892]
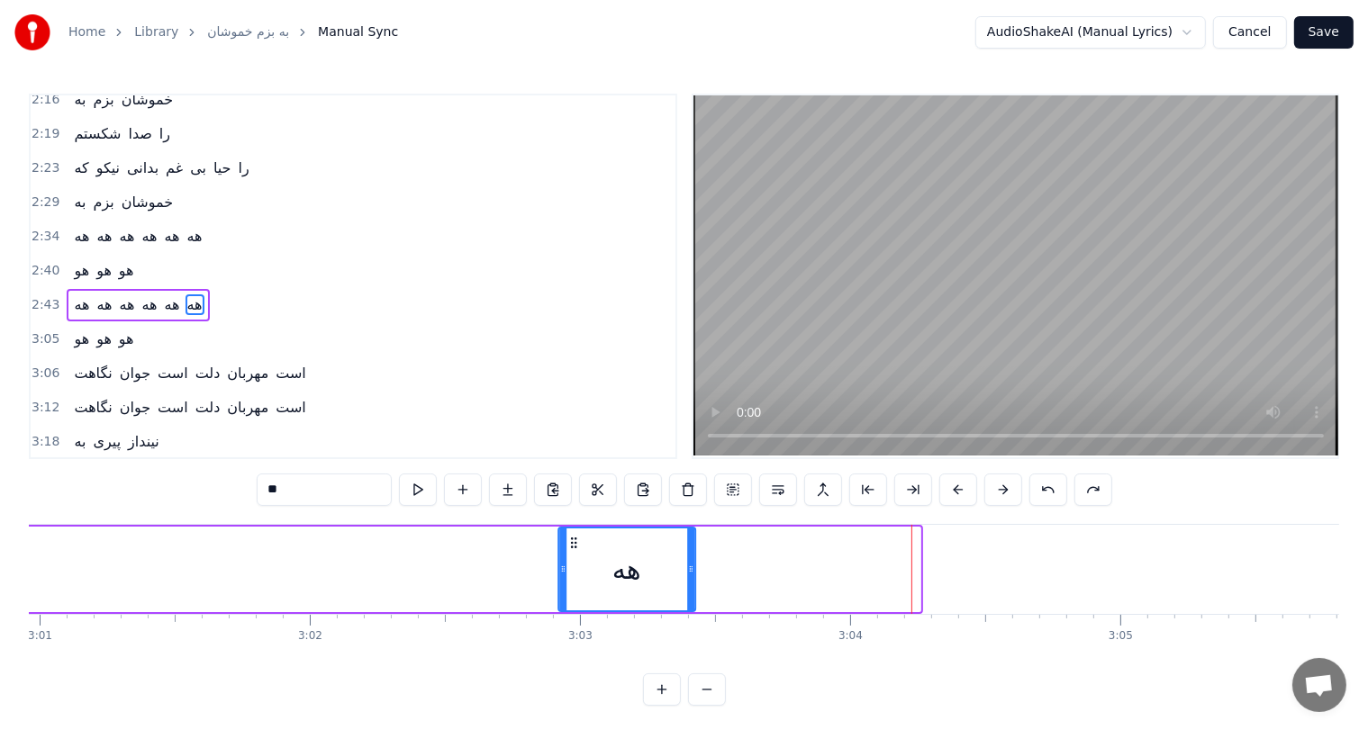
drag, startPoint x: 796, startPoint y: 539, endPoint x: 526, endPoint y: 546, distance: 270.3
click at [566, 546] on icon at bounding box center [573, 543] width 14 height 14
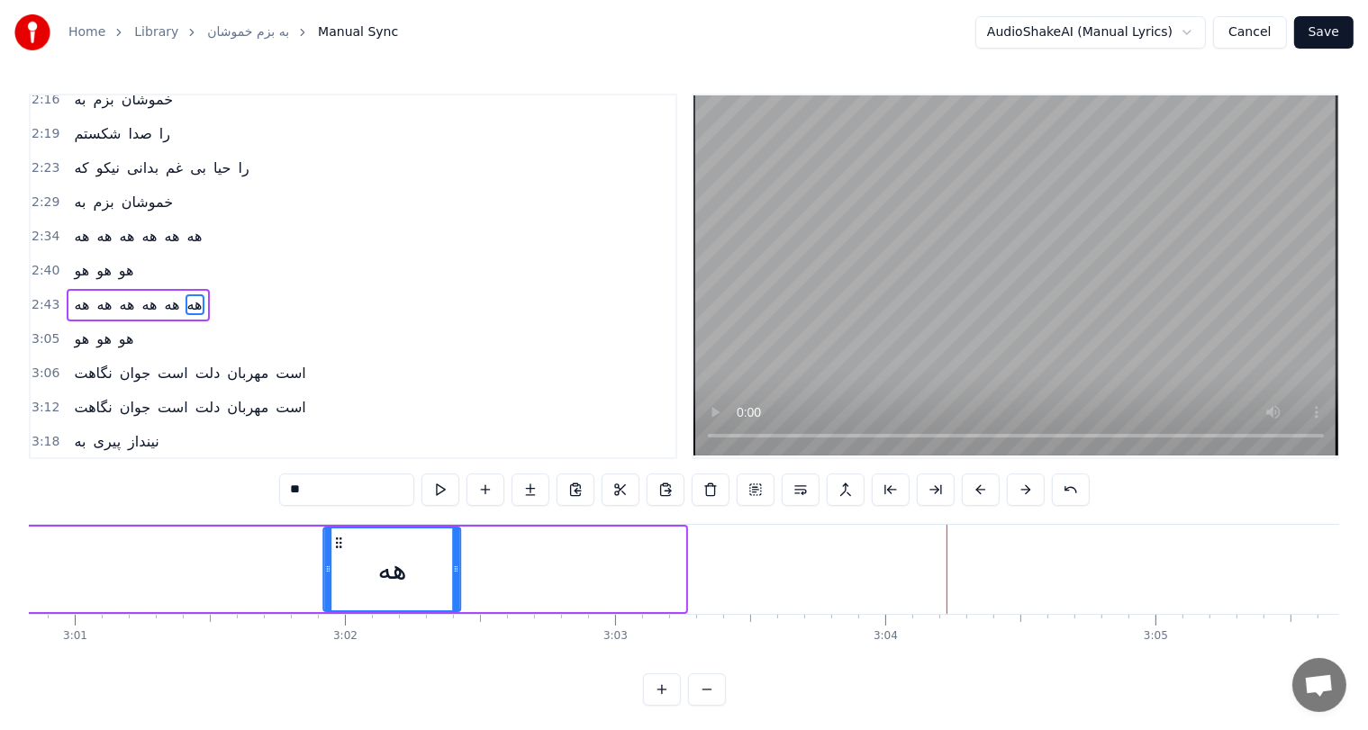
drag, startPoint x: 526, startPoint y: 546, endPoint x: 213, endPoint y: 557, distance: 313.6
click at [325, 557] on div "هه" at bounding box center [392, 570] width 135 height 82
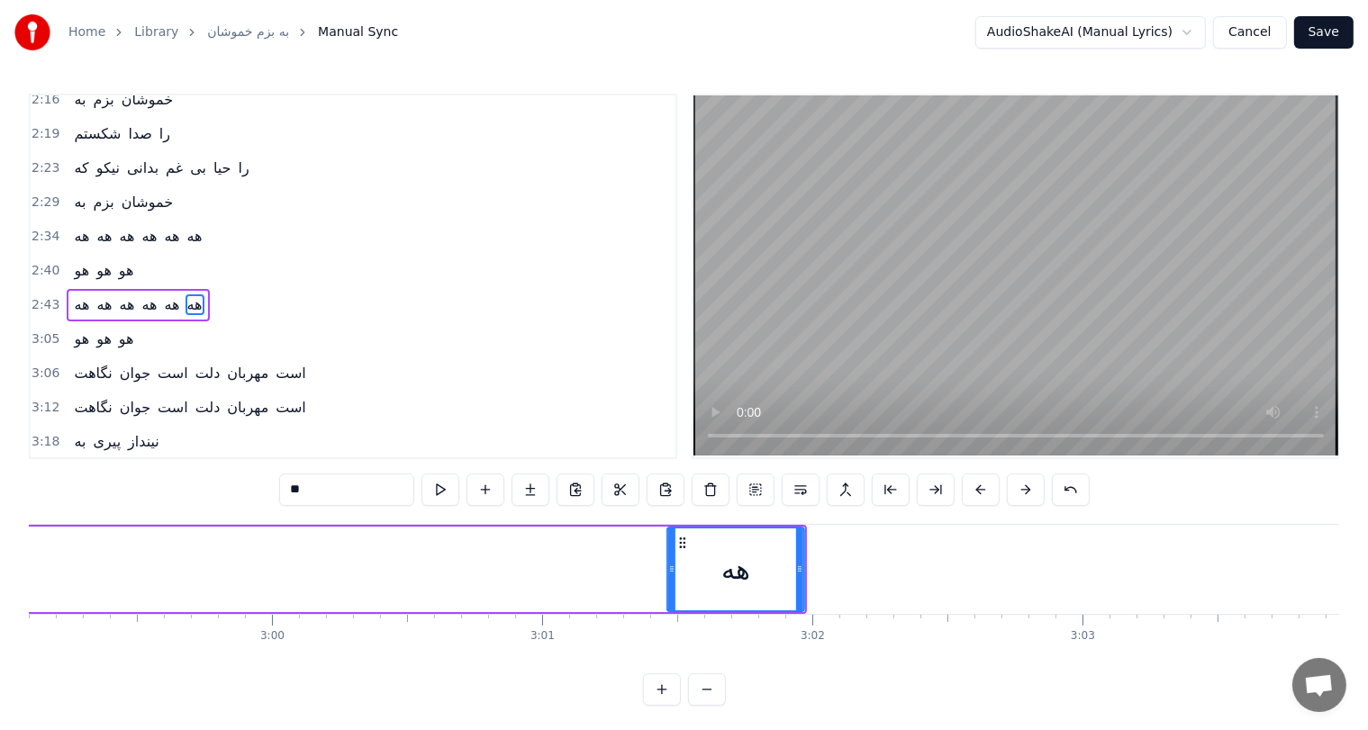
scroll to position [0, 48377]
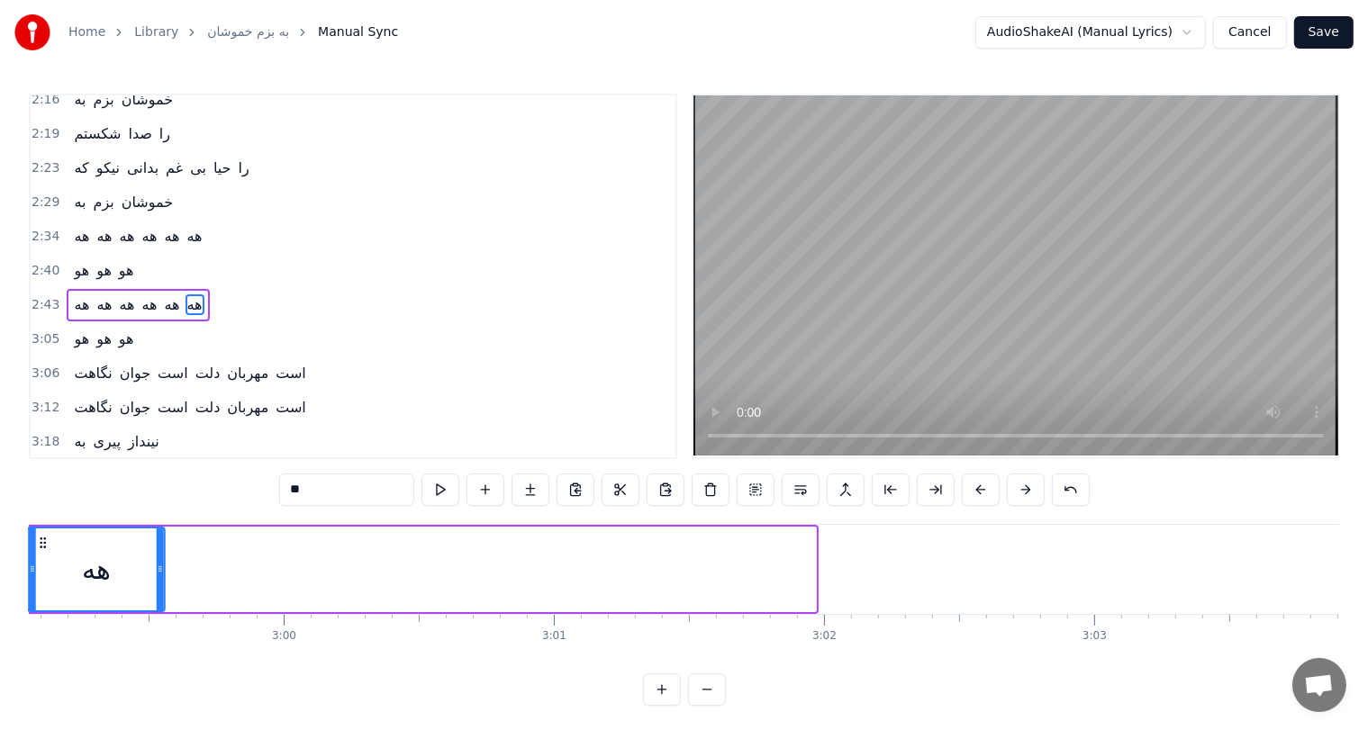
drag, startPoint x: 682, startPoint y: 541, endPoint x: 42, endPoint y: 587, distance: 641.1
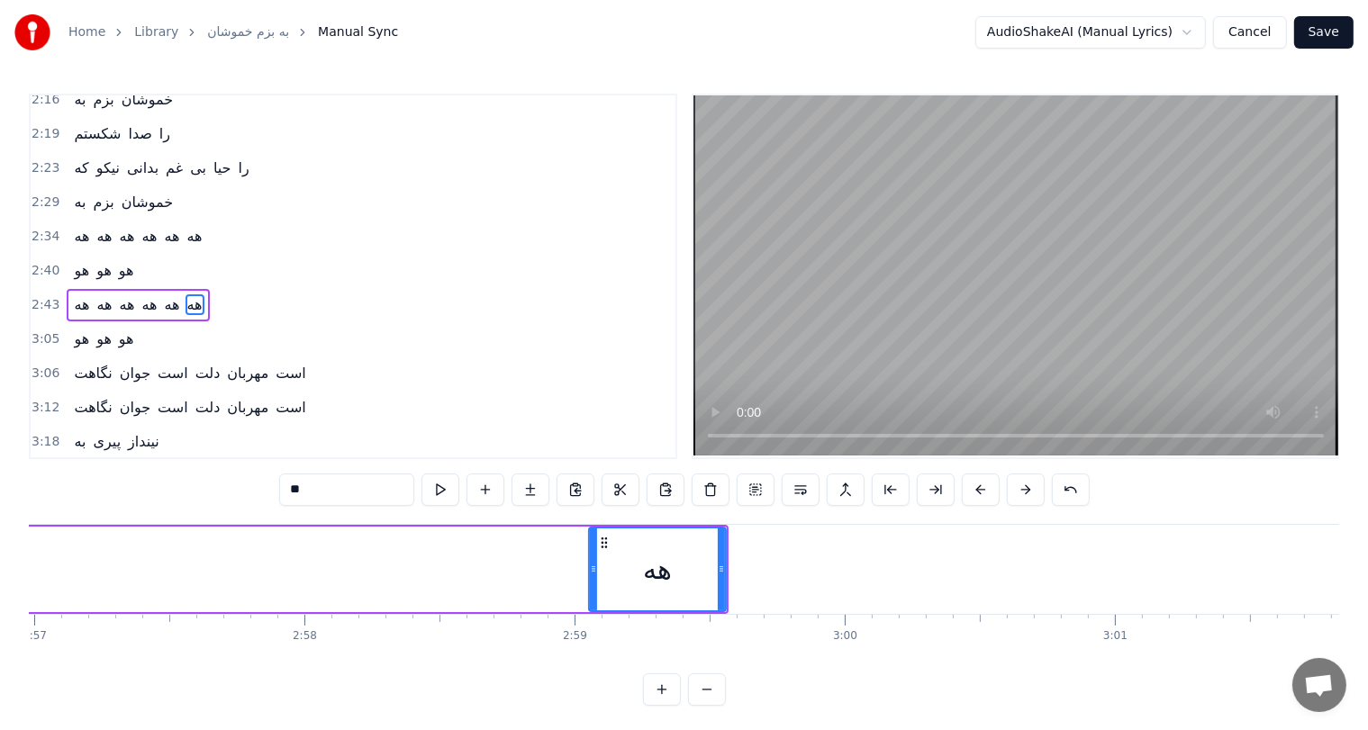
scroll to position [0, 47815]
drag, startPoint x: 603, startPoint y: 533, endPoint x: 63, endPoint y: 523, distance: 540.4
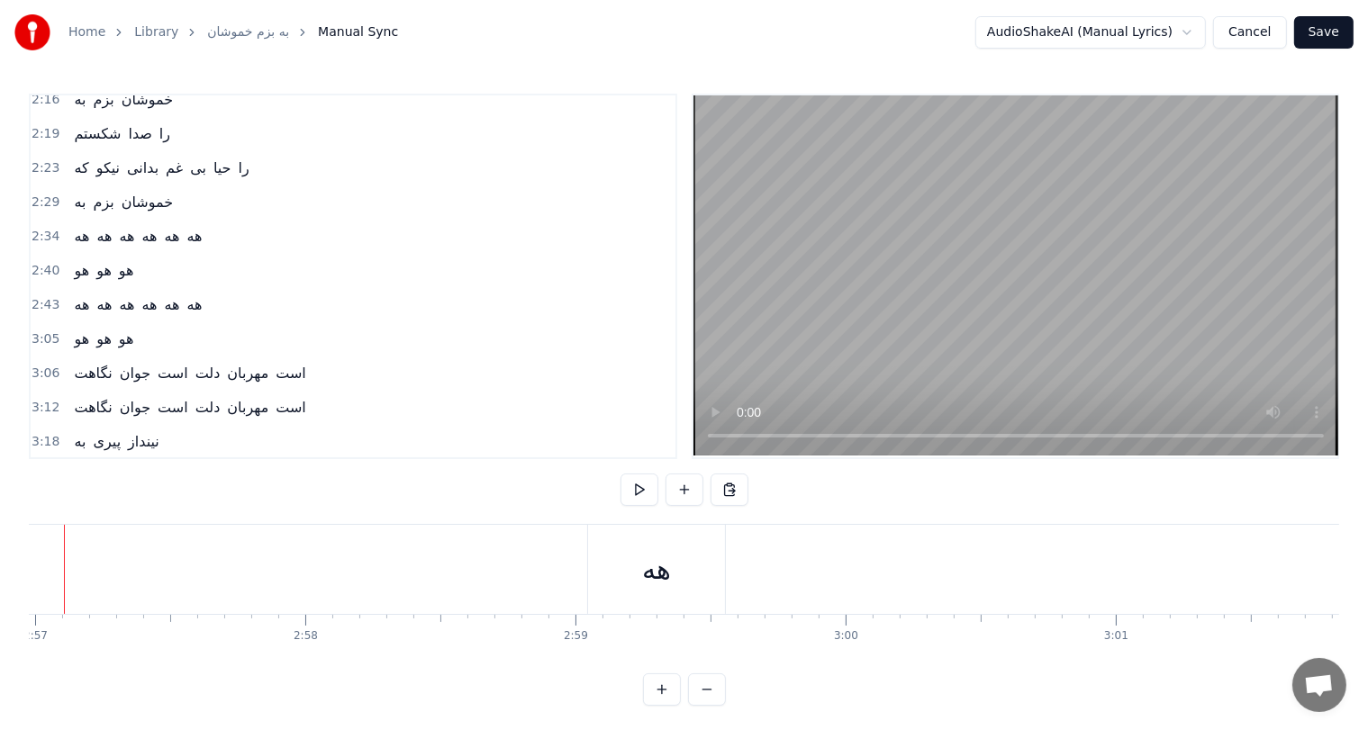
scroll to position [0, 47760]
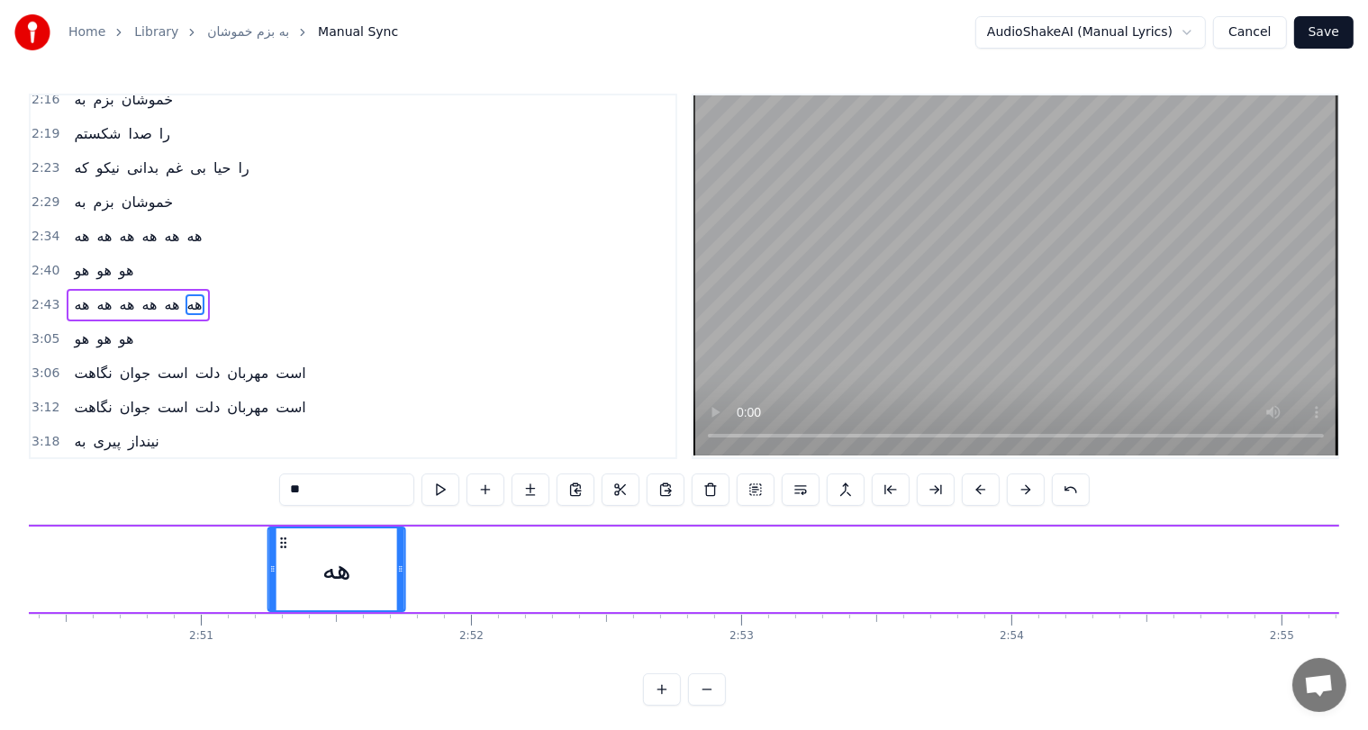
drag, startPoint x: 662, startPoint y: 539, endPoint x: 228, endPoint y: 544, distance: 434.1
click at [276, 544] on icon at bounding box center [283, 543] width 14 height 14
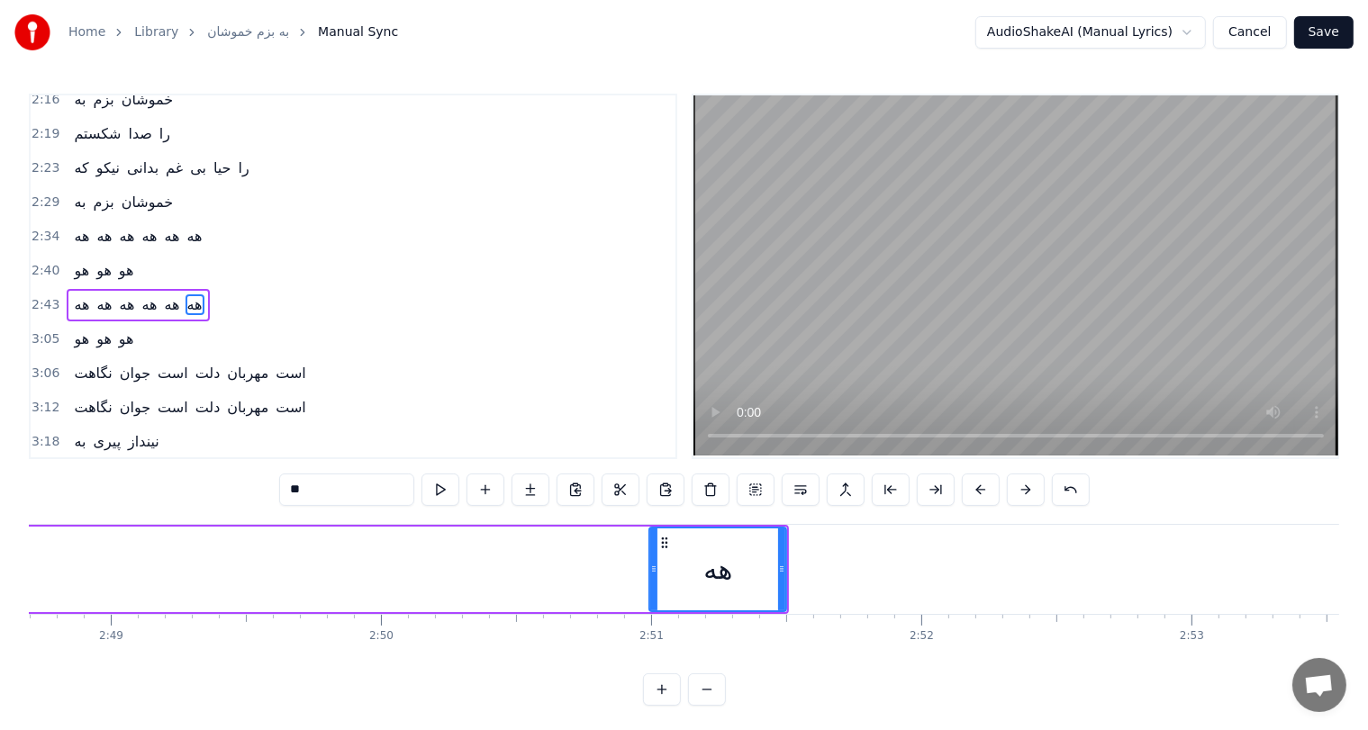
scroll to position [0, 45576]
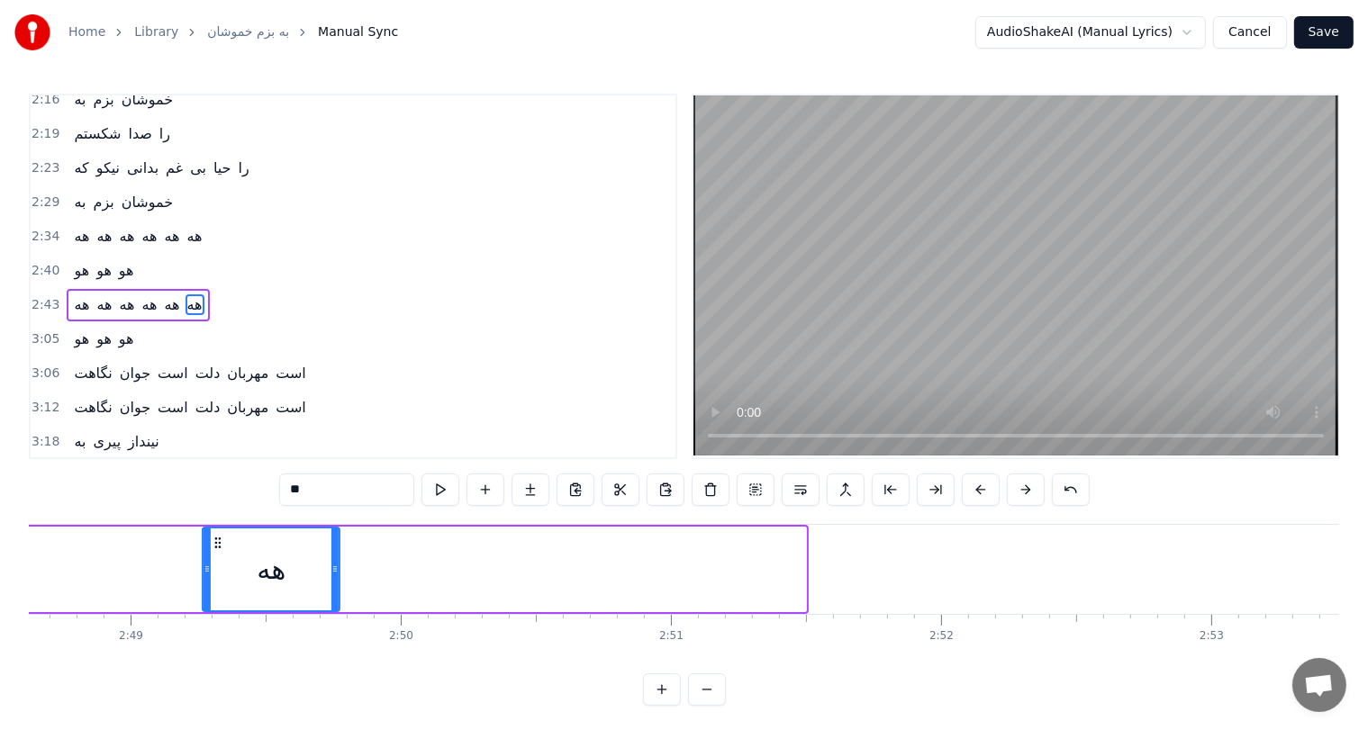
drag, startPoint x: 665, startPoint y: 540, endPoint x: 235, endPoint y: 539, distance: 429.6
click at [225, 539] on icon at bounding box center [218, 543] width 14 height 14
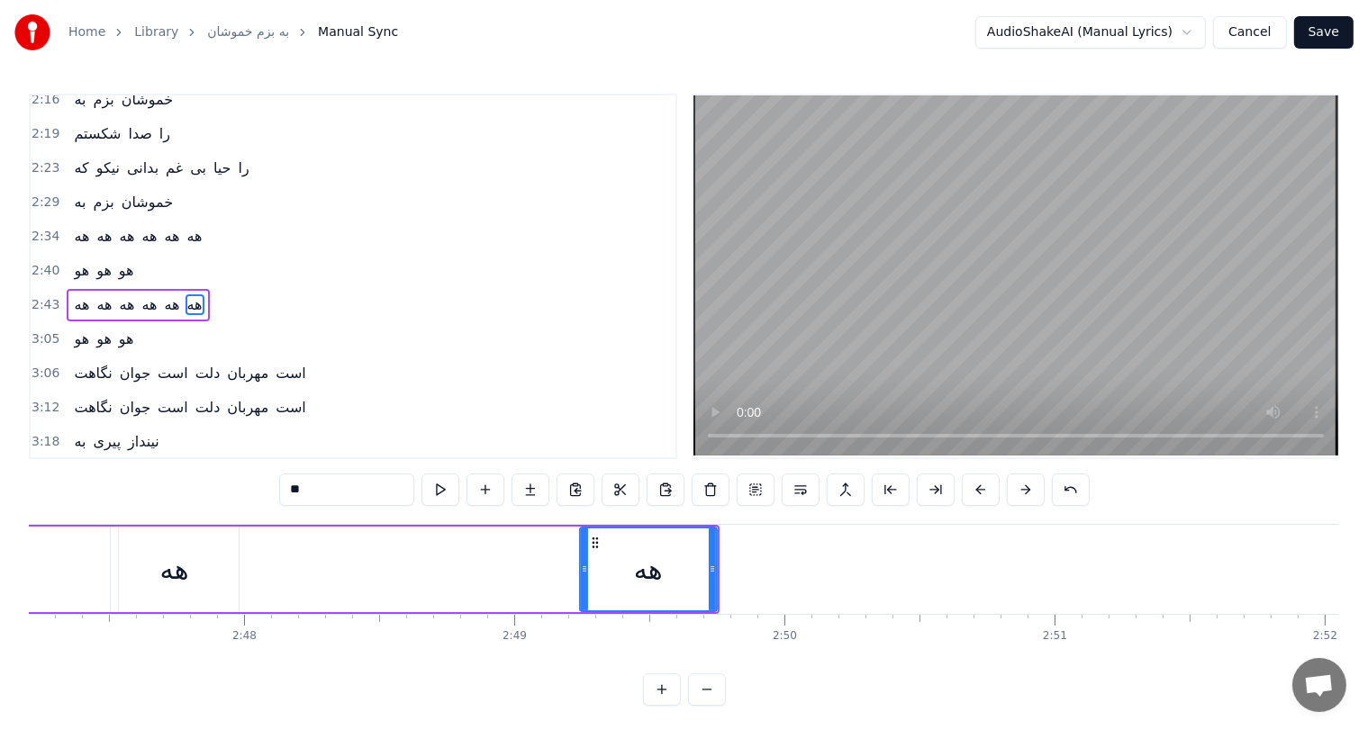
scroll to position [0, 45128]
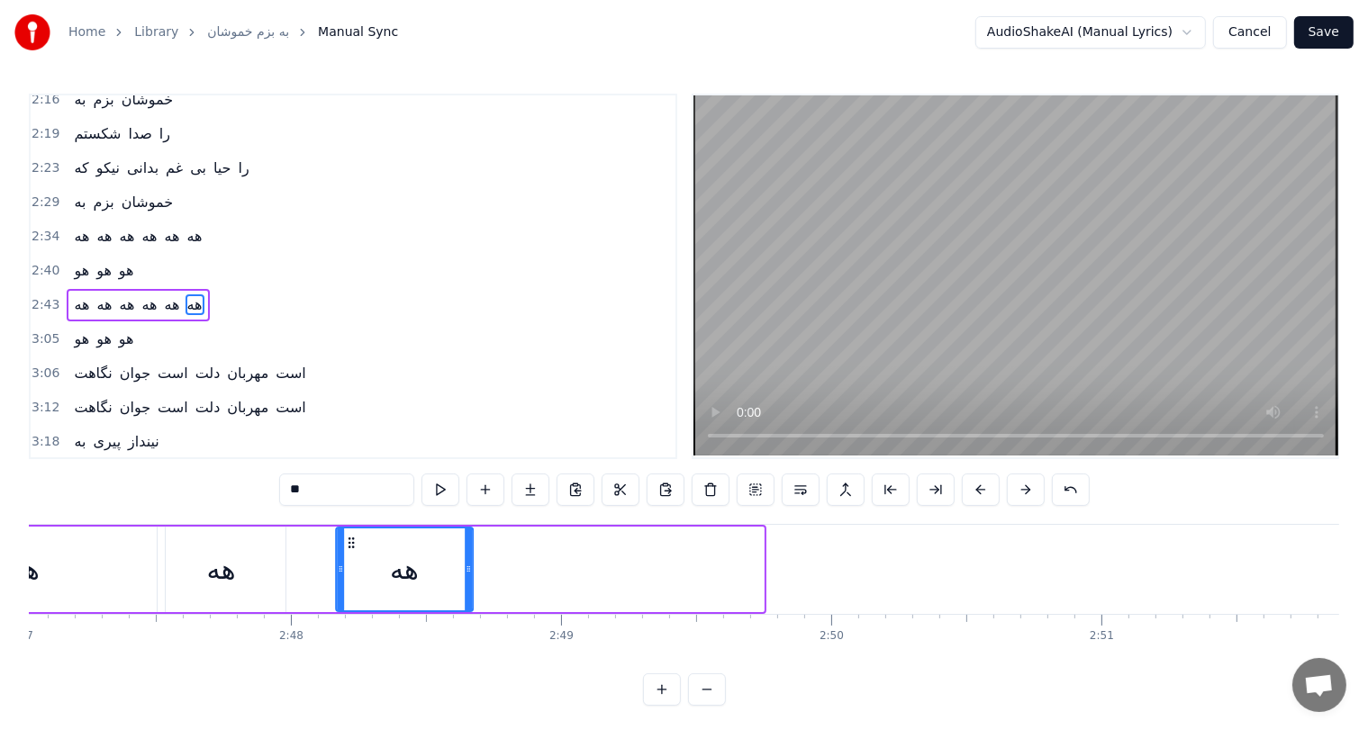
drag, startPoint x: 642, startPoint y: 540, endPoint x: 351, endPoint y: 537, distance: 290.9
click at [351, 537] on icon at bounding box center [351, 543] width 14 height 14
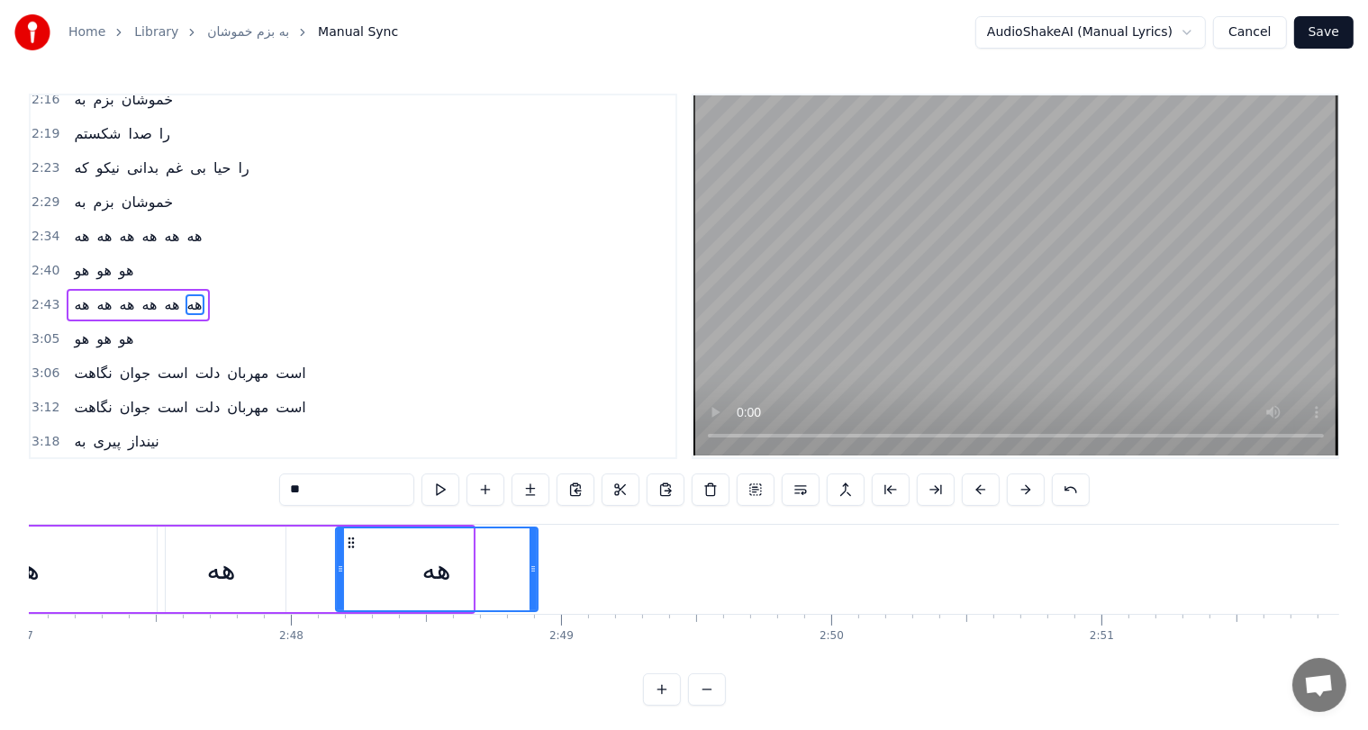
drag, startPoint x: 469, startPoint y: 566, endPoint x: 534, endPoint y: 569, distance: 64.9
click at [534, 569] on icon at bounding box center [533, 569] width 7 height 14
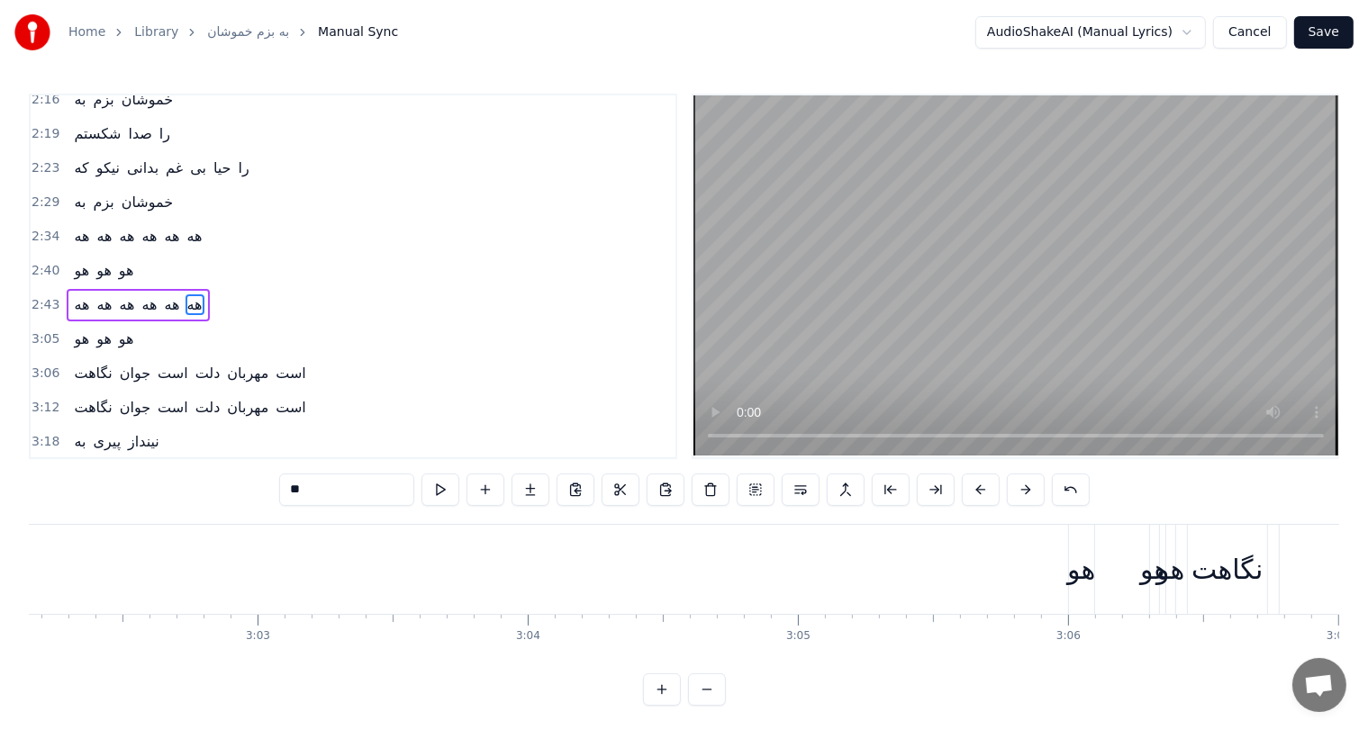
scroll to position [0, 49218]
click at [1084, 576] on div "هو" at bounding box center [1078, 569] width 28 height 41
type input "**"
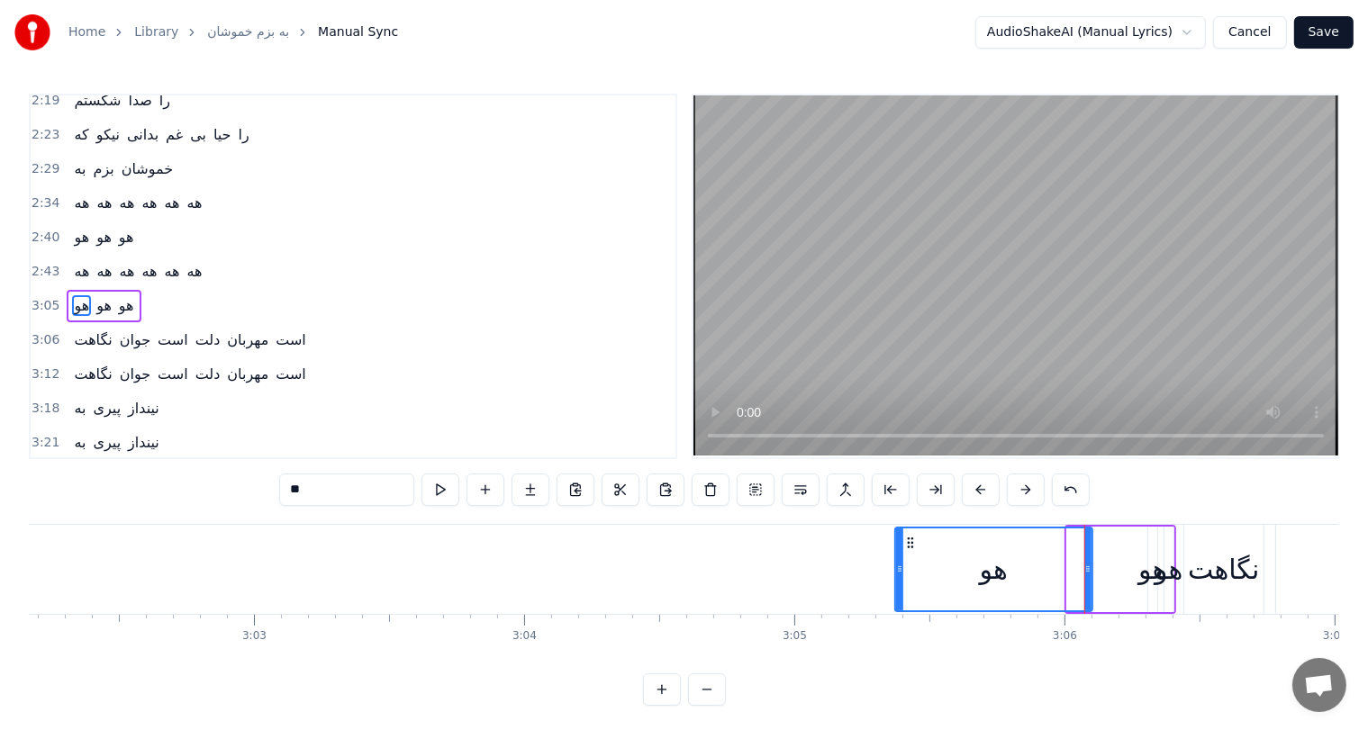
drag, startPoint x: 1071, startPoint y: 571, endPoint x: 899, endPoint y: 564, distance: 172.2
click at [899, 564] on icon at bounding box center [899, 569] width 7 height 14
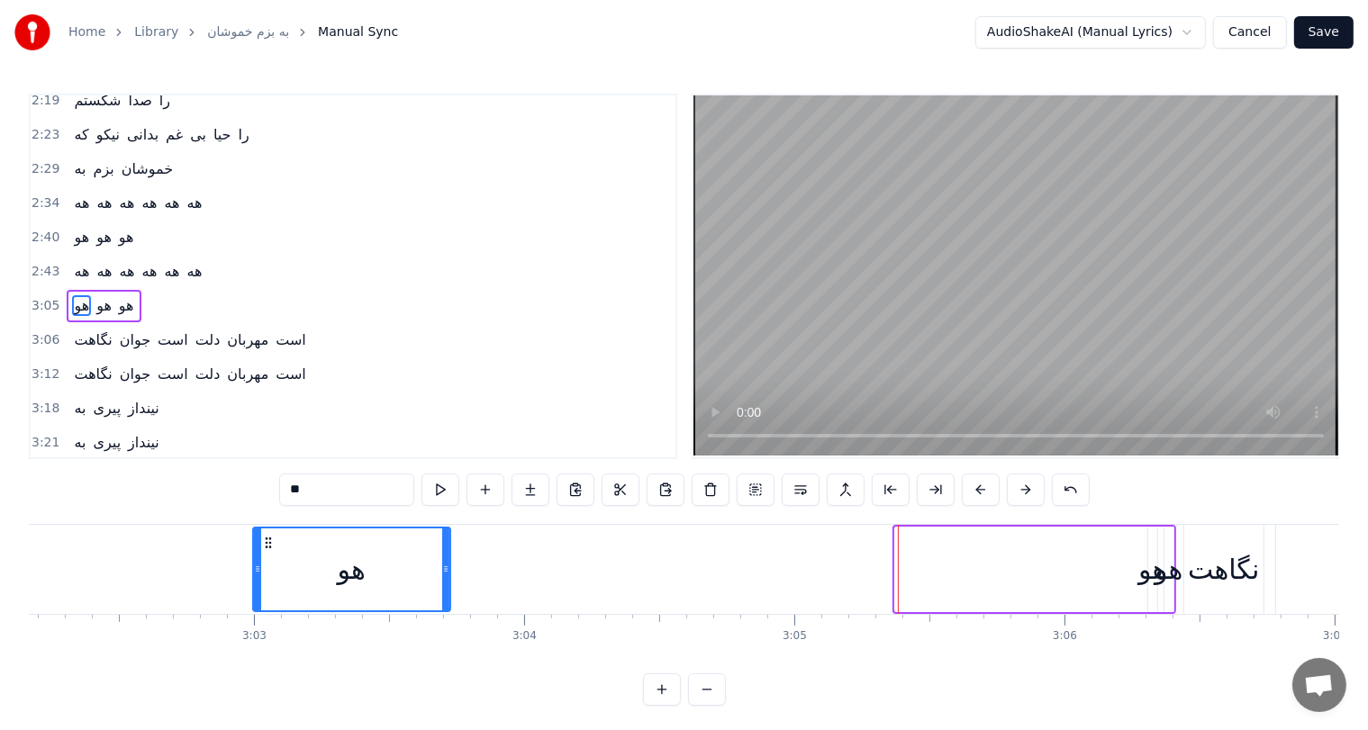
scroll to position [0, 49217]
drag, startPoint x: 904, startPoint y: 534, endPoint x: 221, endPoint y: 588, distance: 685.7
click at [221, 588] on div "هو" at bounding box center [310, 570] width 195 height 82
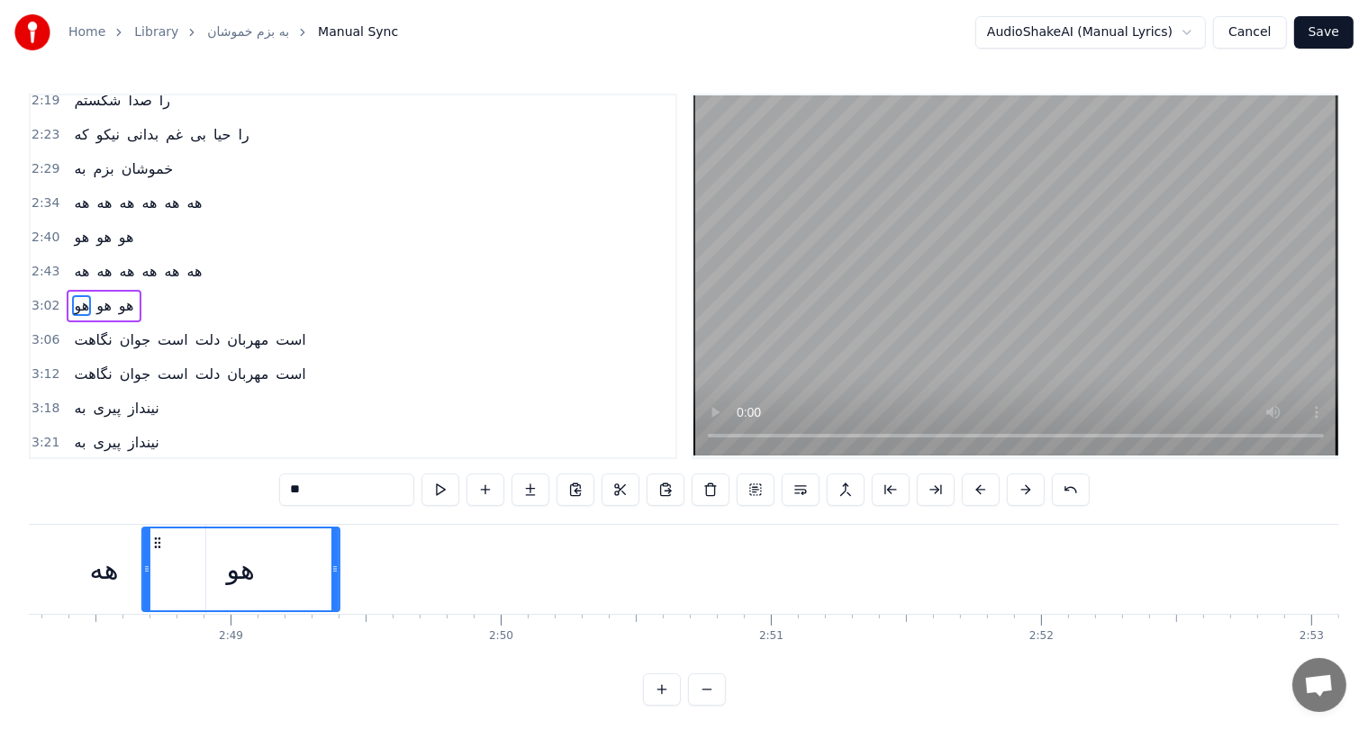
scroll to position [0, 45448]
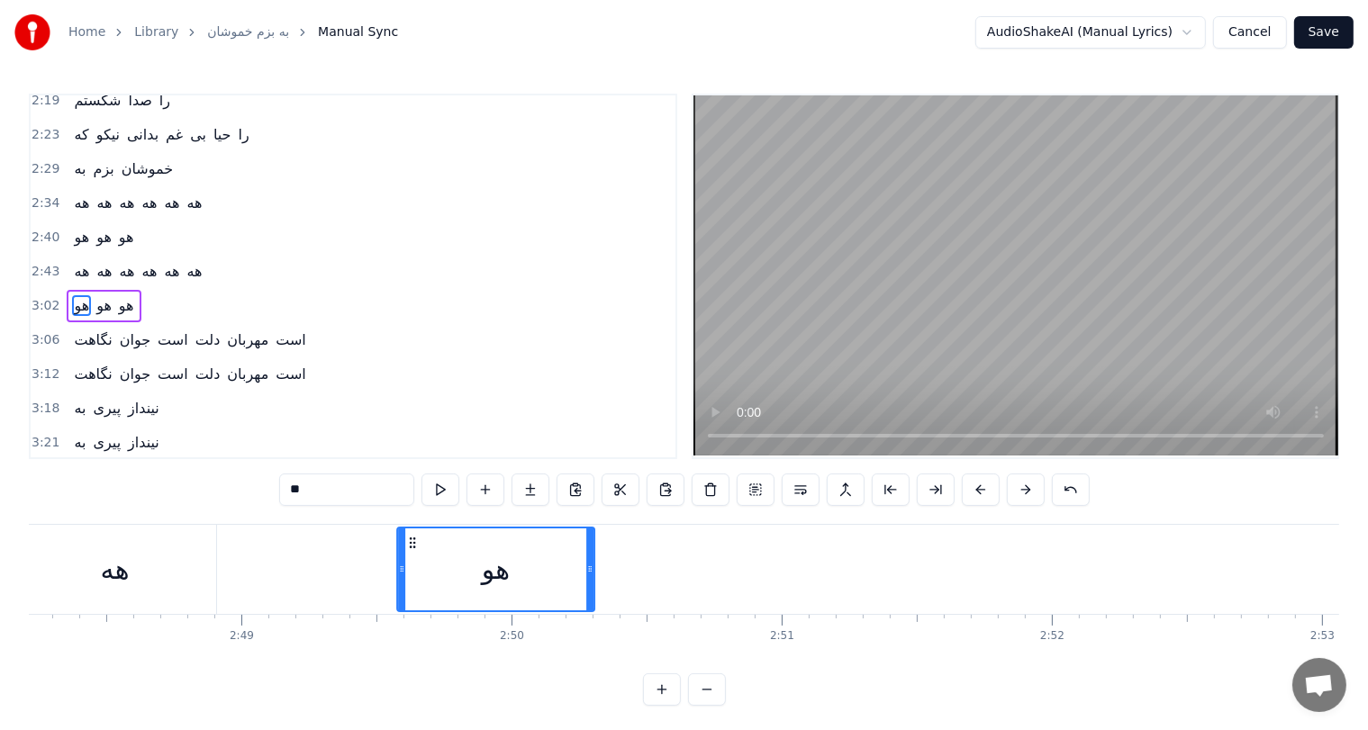
drag, startPoint x: 222, startPoint y: 539, endPoint x: 407, endPoint y: 520, distance: 186.5
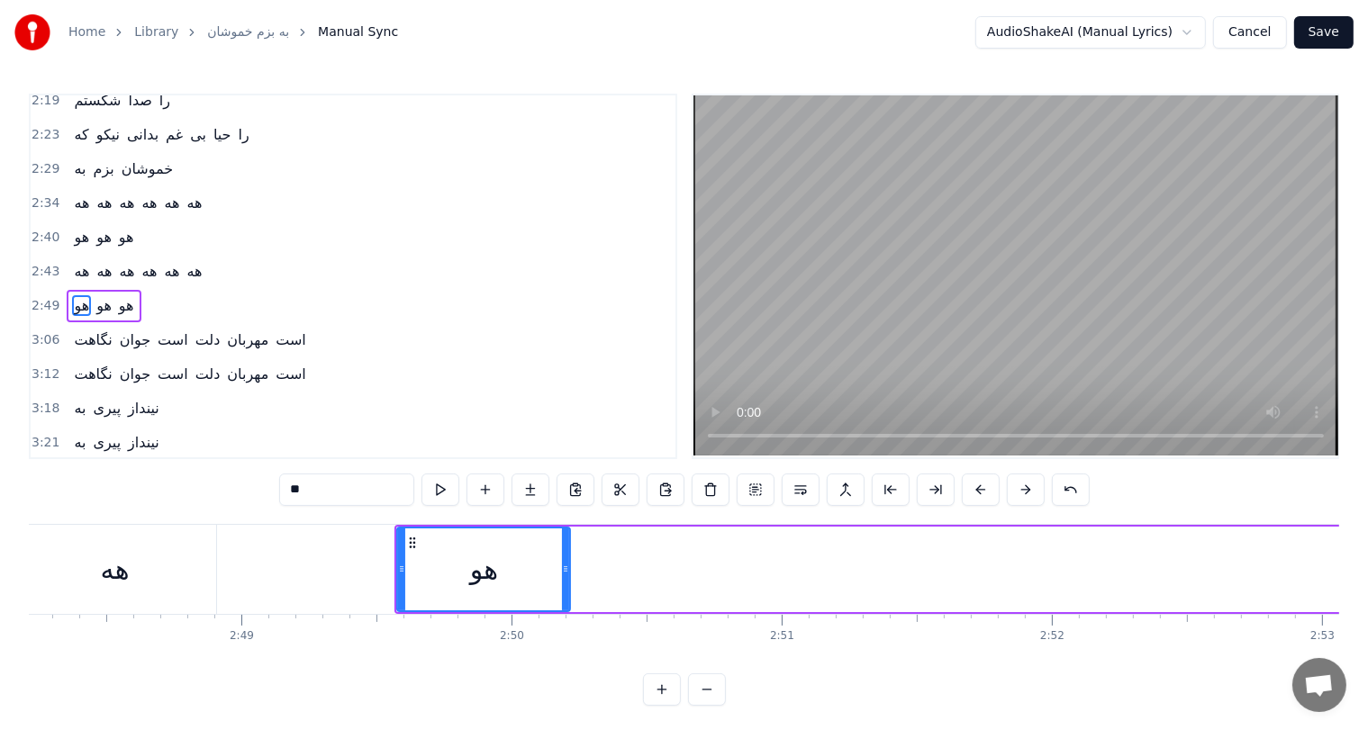
drag, startPoint x: 590, startPoint y: 562, endPoint x: 564, endPoint y: 562, distance: 26.1
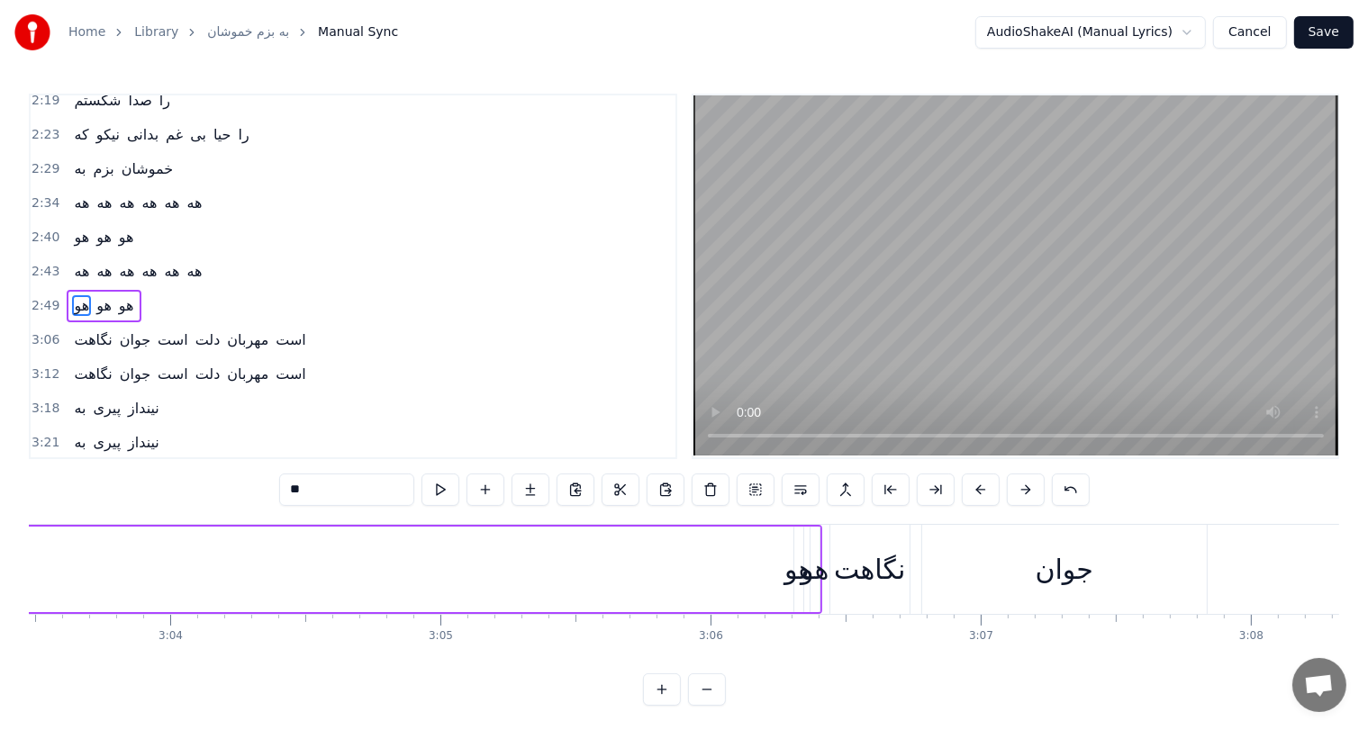
scroll to position [0, 49618]
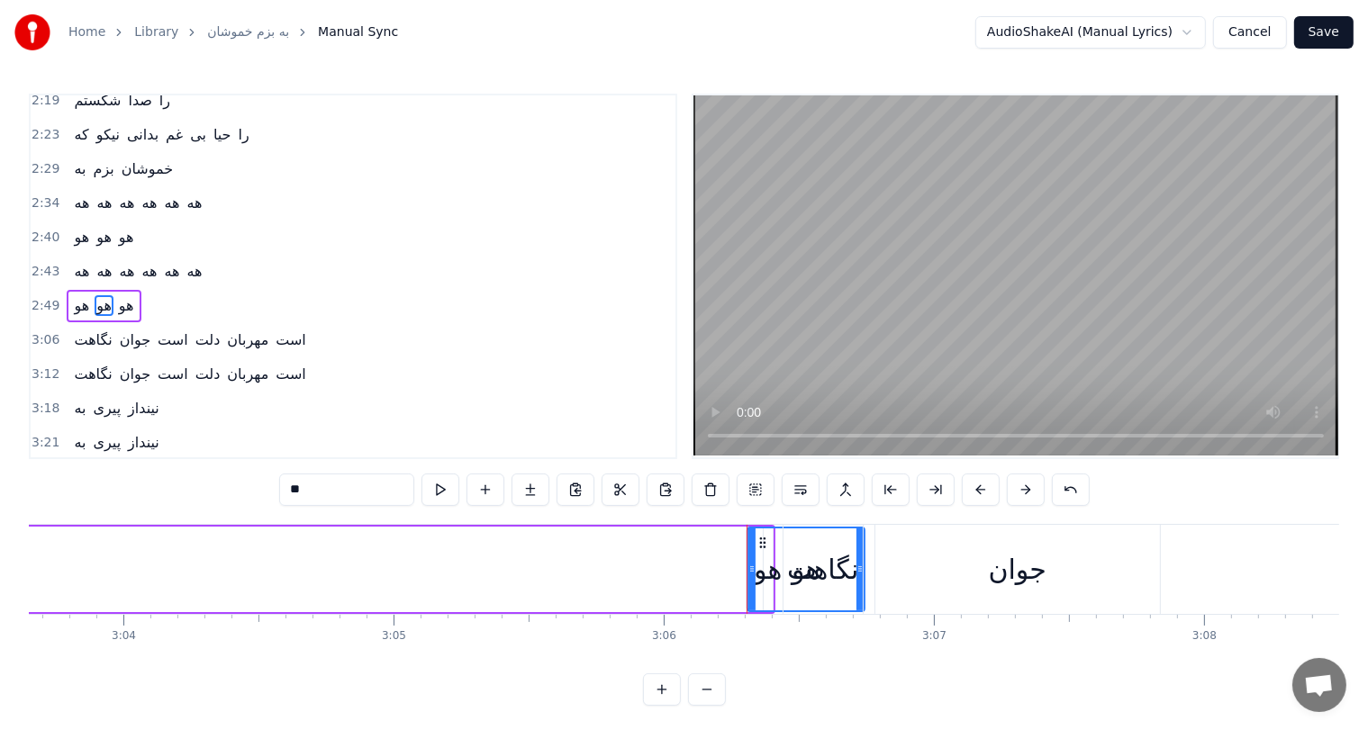
drag, startPoint x: 750, startPoint y: 569, endPoint x: 868, endPoint y: 580, distance: 118.5
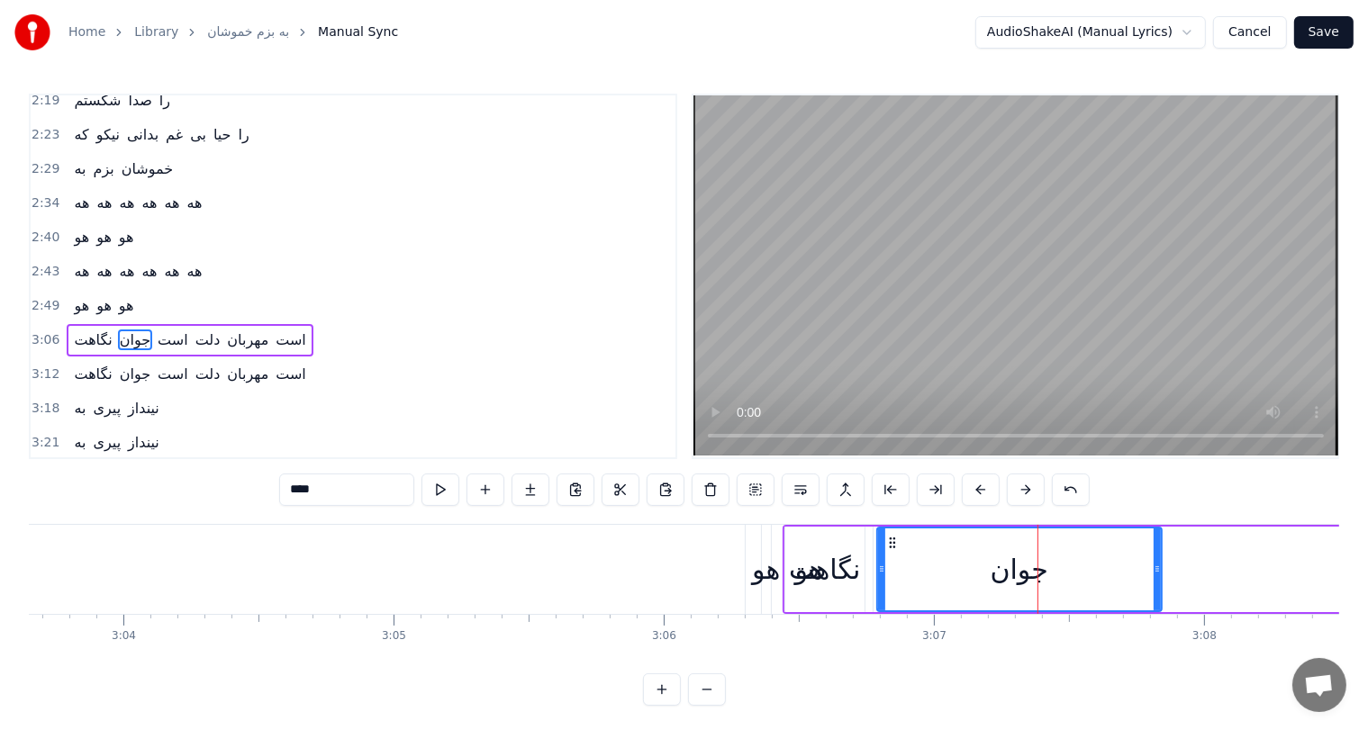
scroll to position [729, 0]
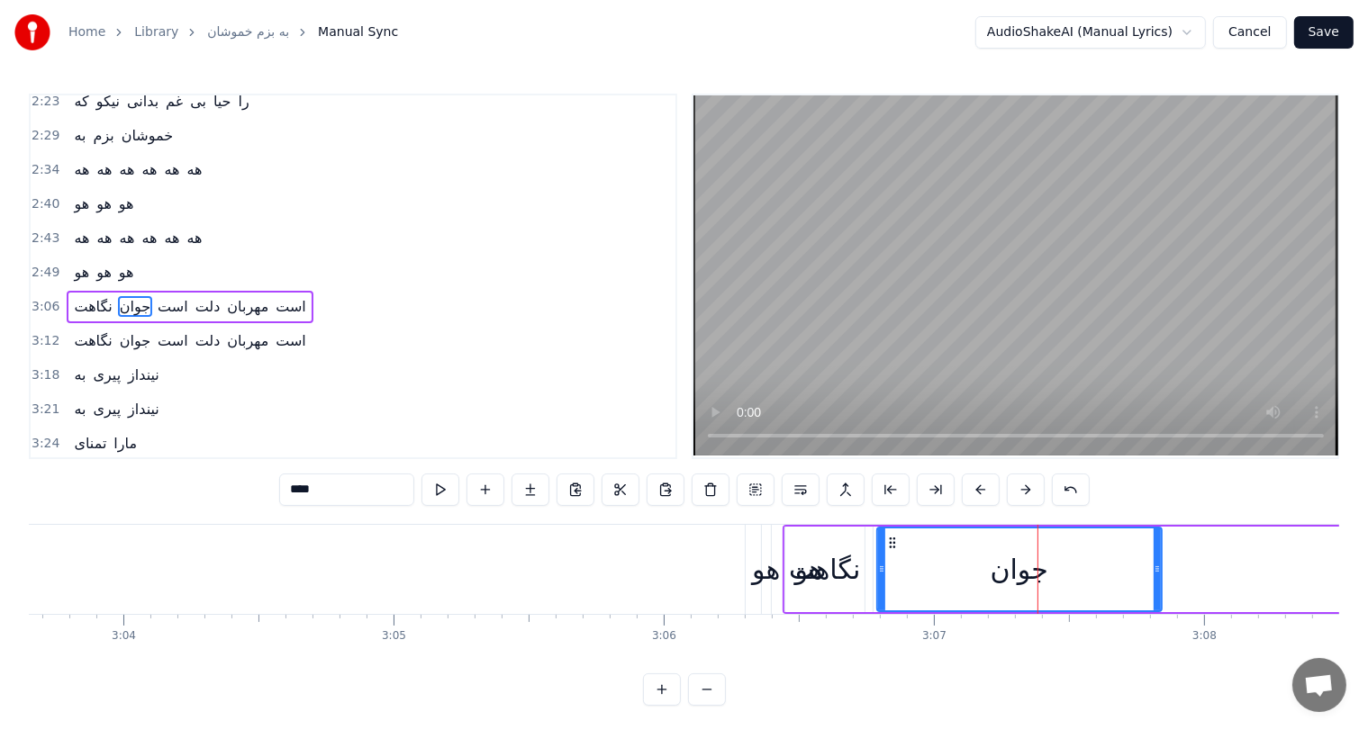
type input "**"
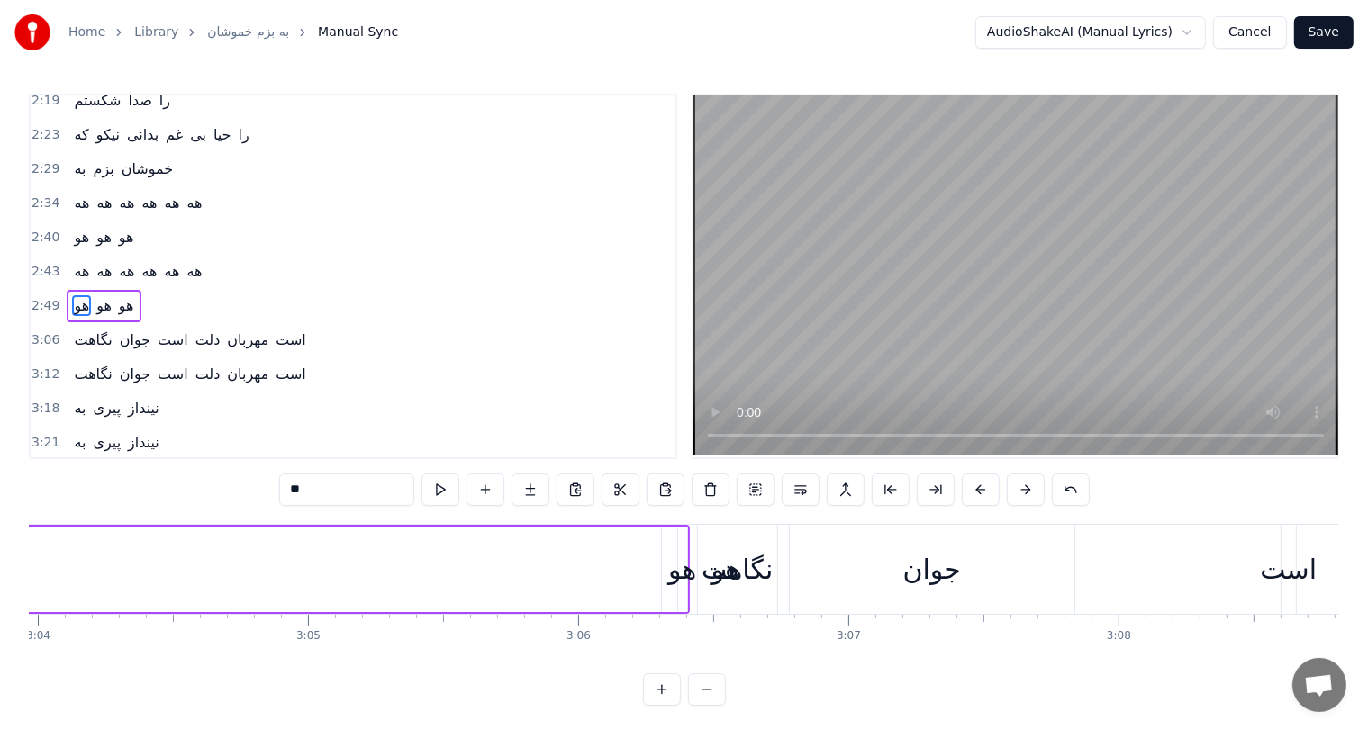
scroll to position [0, 49718]
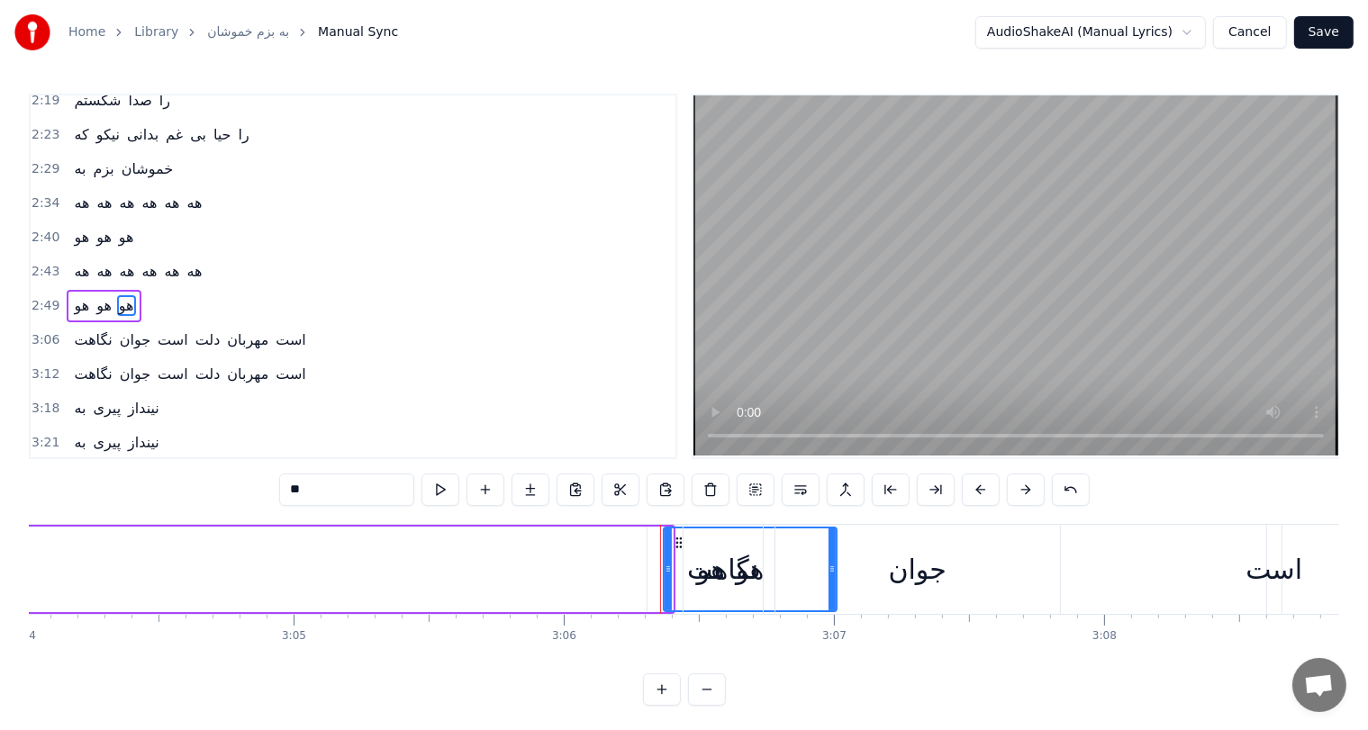
drag, startPoint x: 665, startPoint y: 572, endPoint x: 829, endPoint y: 579, distance: 164.1
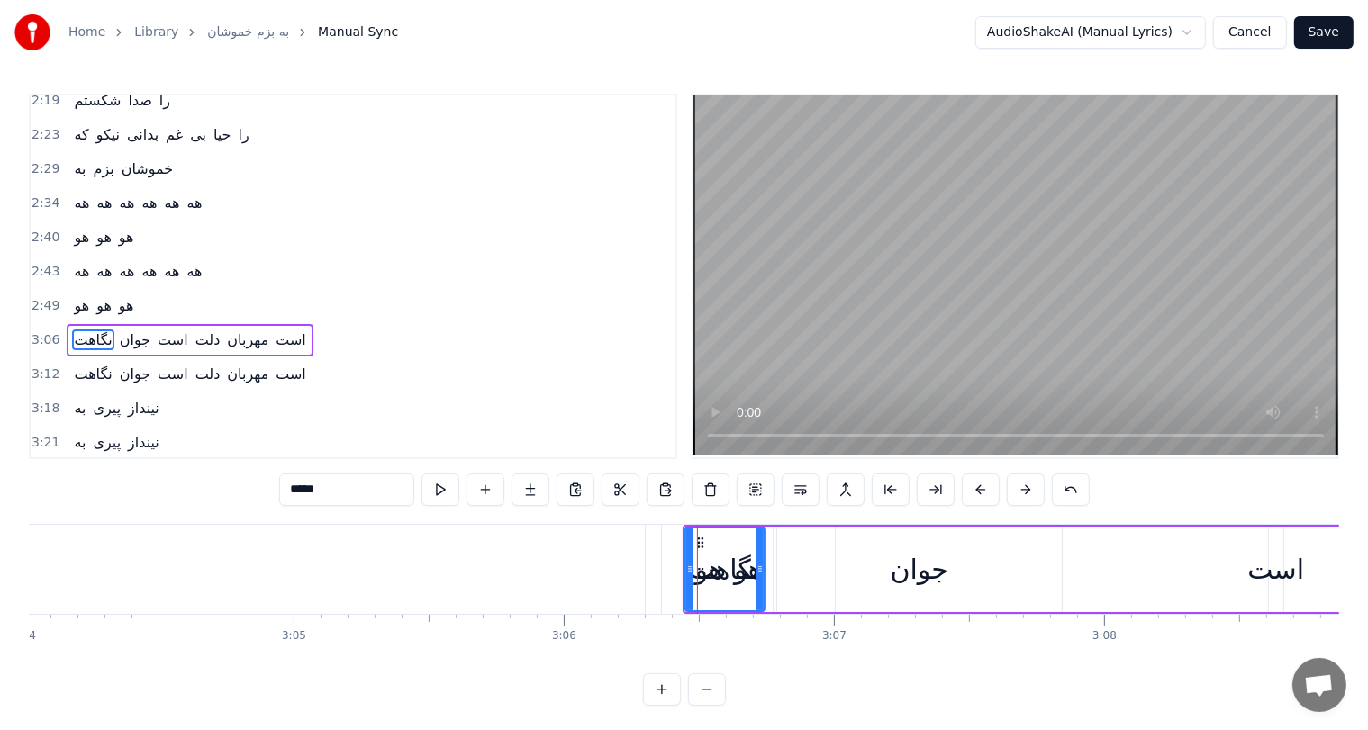
scroll to position [729, 0]
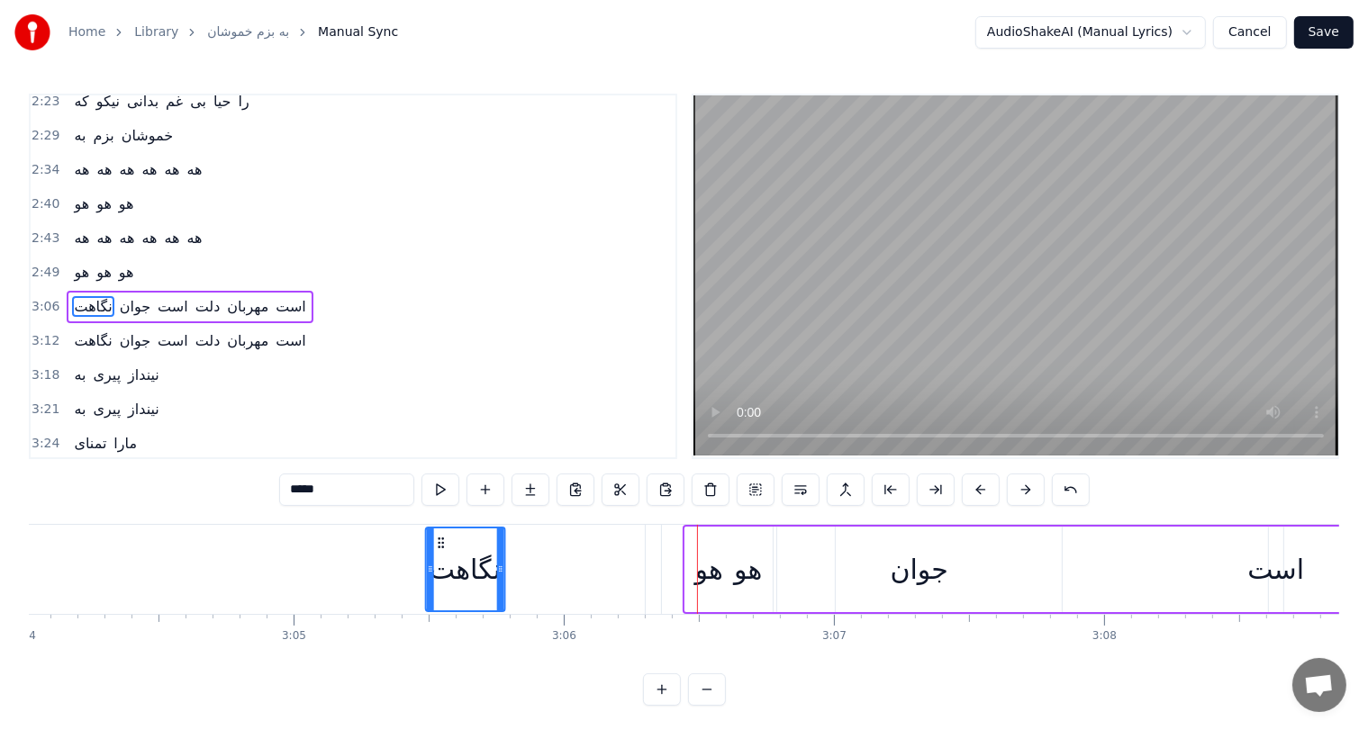
drag, startPoint x: 698, startPoint y: 540, endPoint x: 439, endPoint y: 548, distance: 259.5
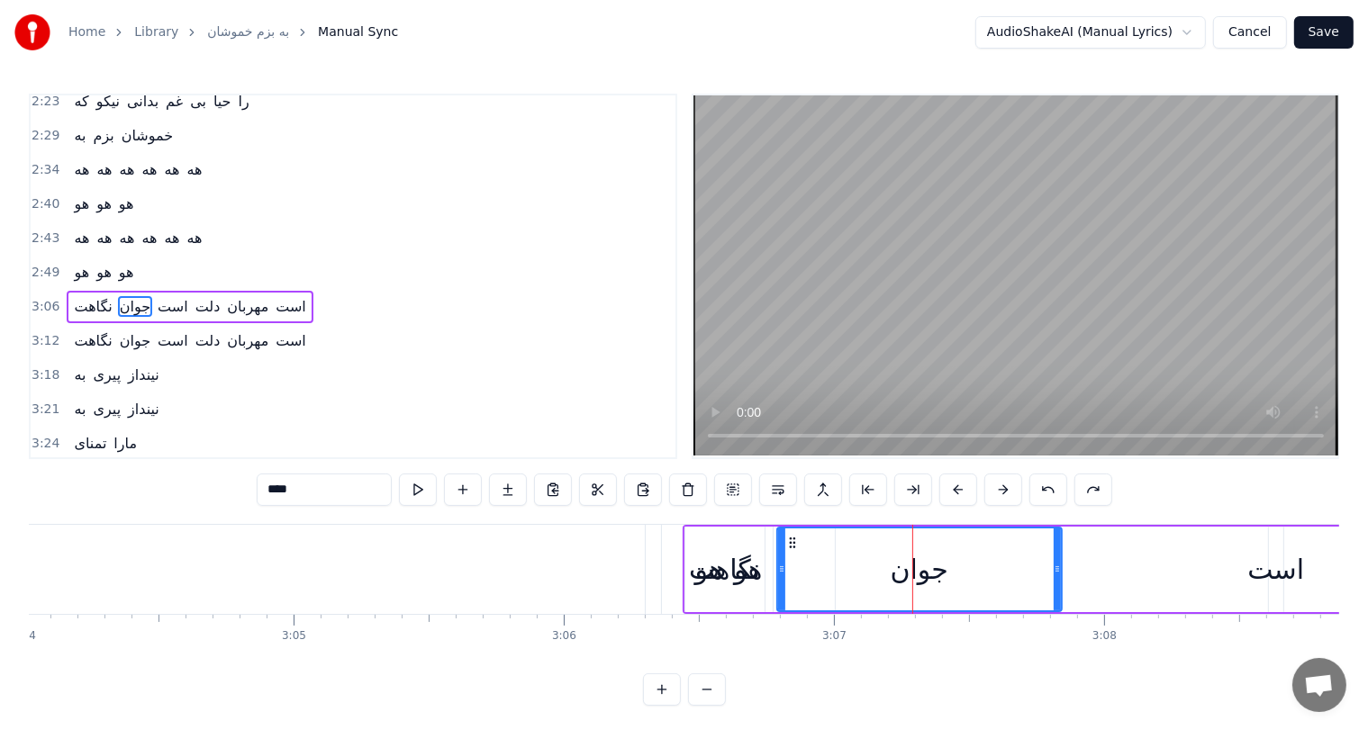
type input "*****"
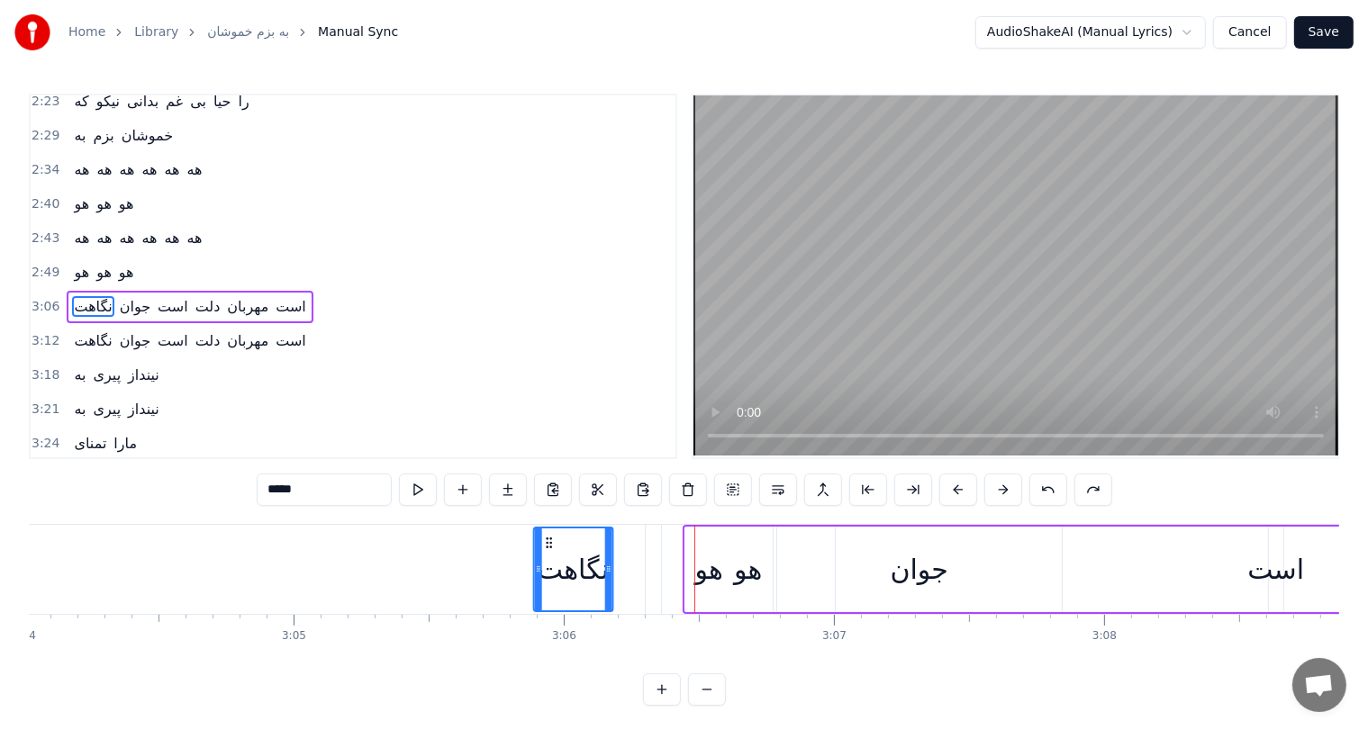
drag, startPoint x: 696, startPoint y: 539, endPoint x: 531, endPoint y: 544, distance: 164.9
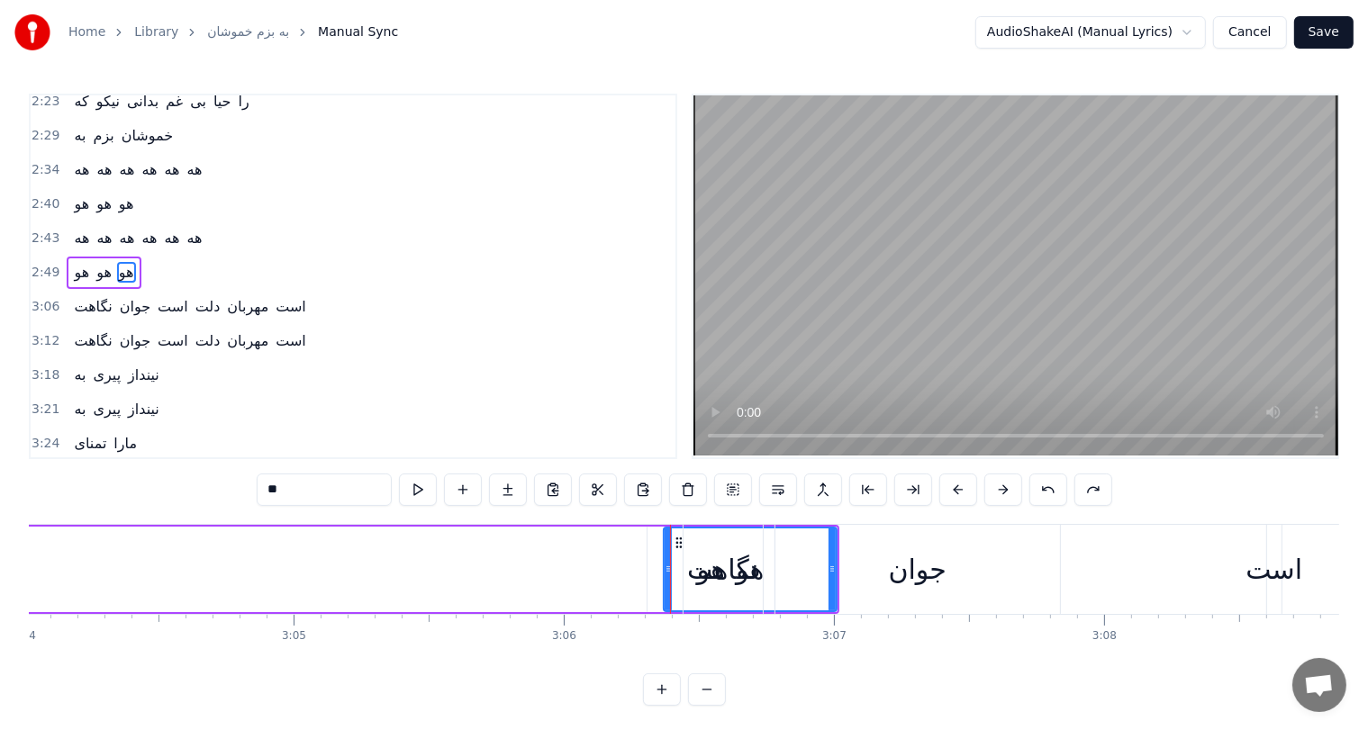
scroll to position [696, 0]
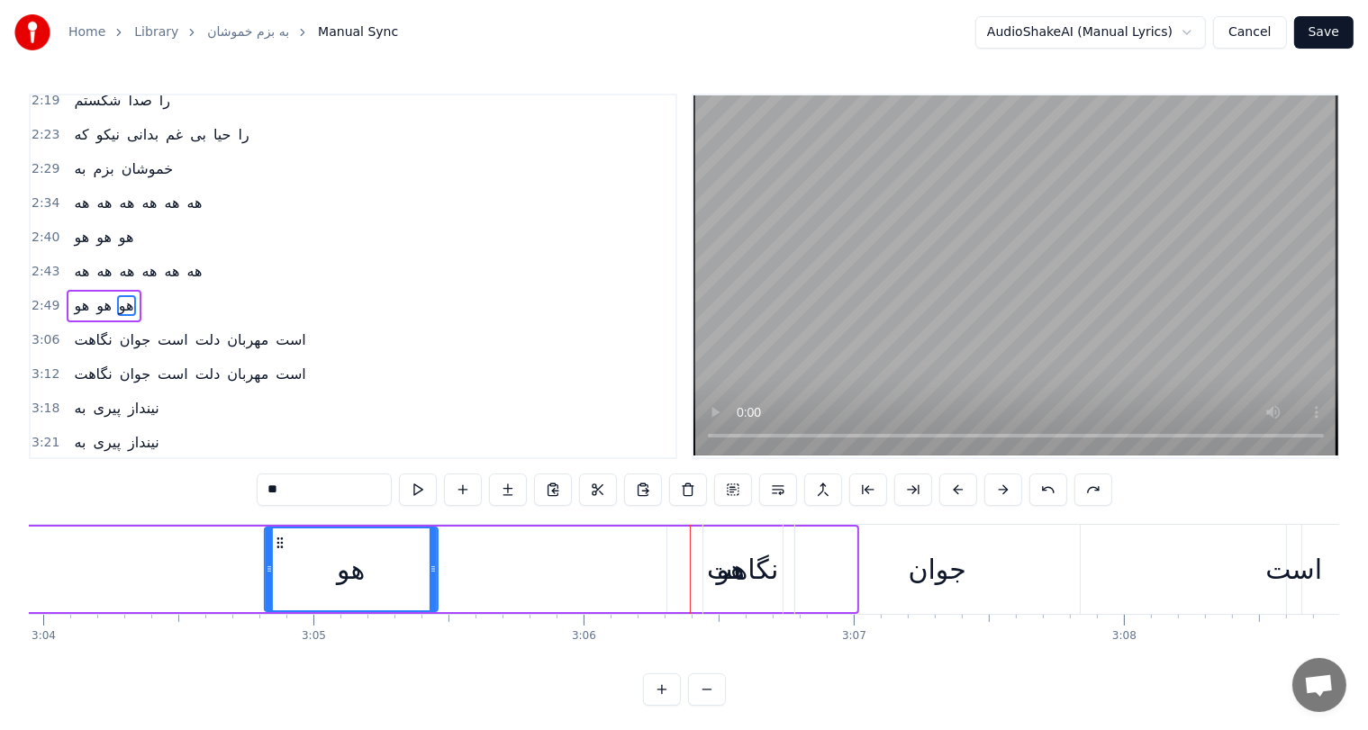
drag, startPoint x: 675, startPoint y: 538, endPoint x: 276, endPoint y: 548, distance: 398.2
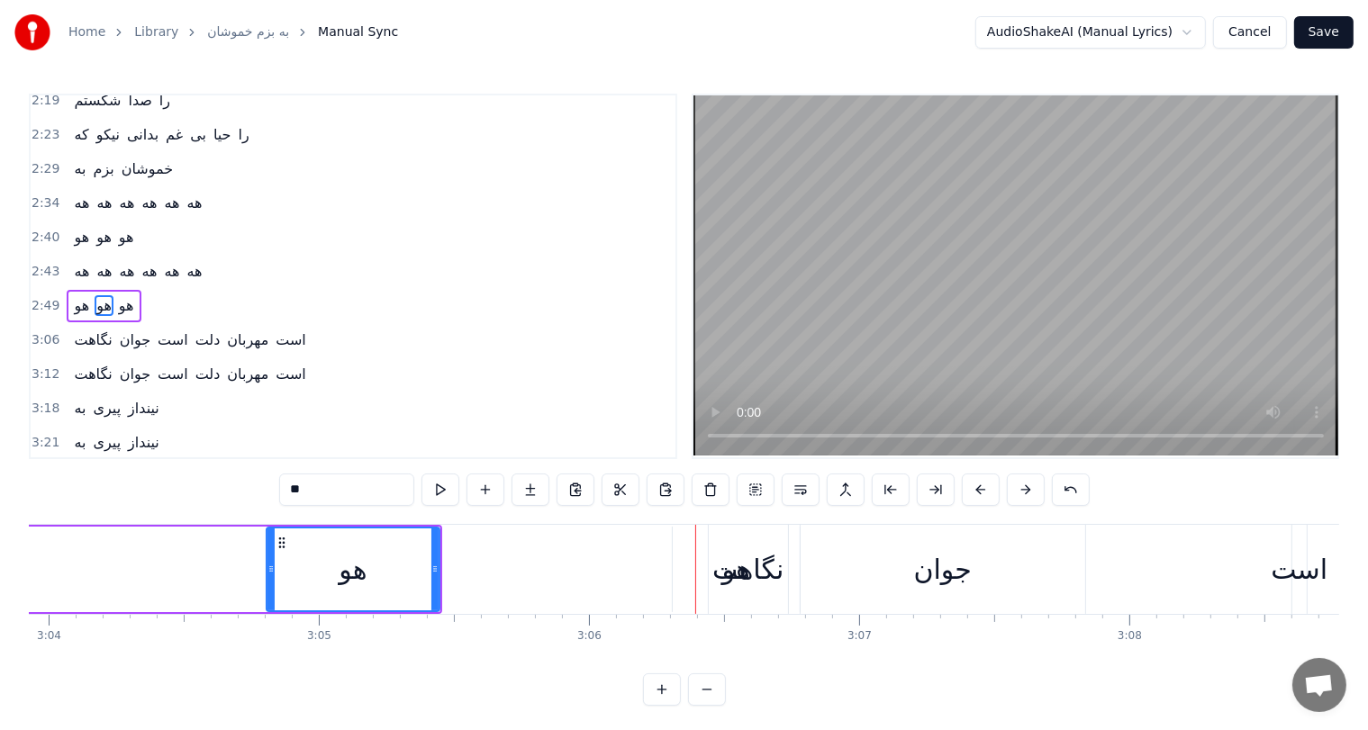
drag, startPoint x: 276, startPoint y: 548, endPoint x: 279, endPoint y: 533, distance: 15.5
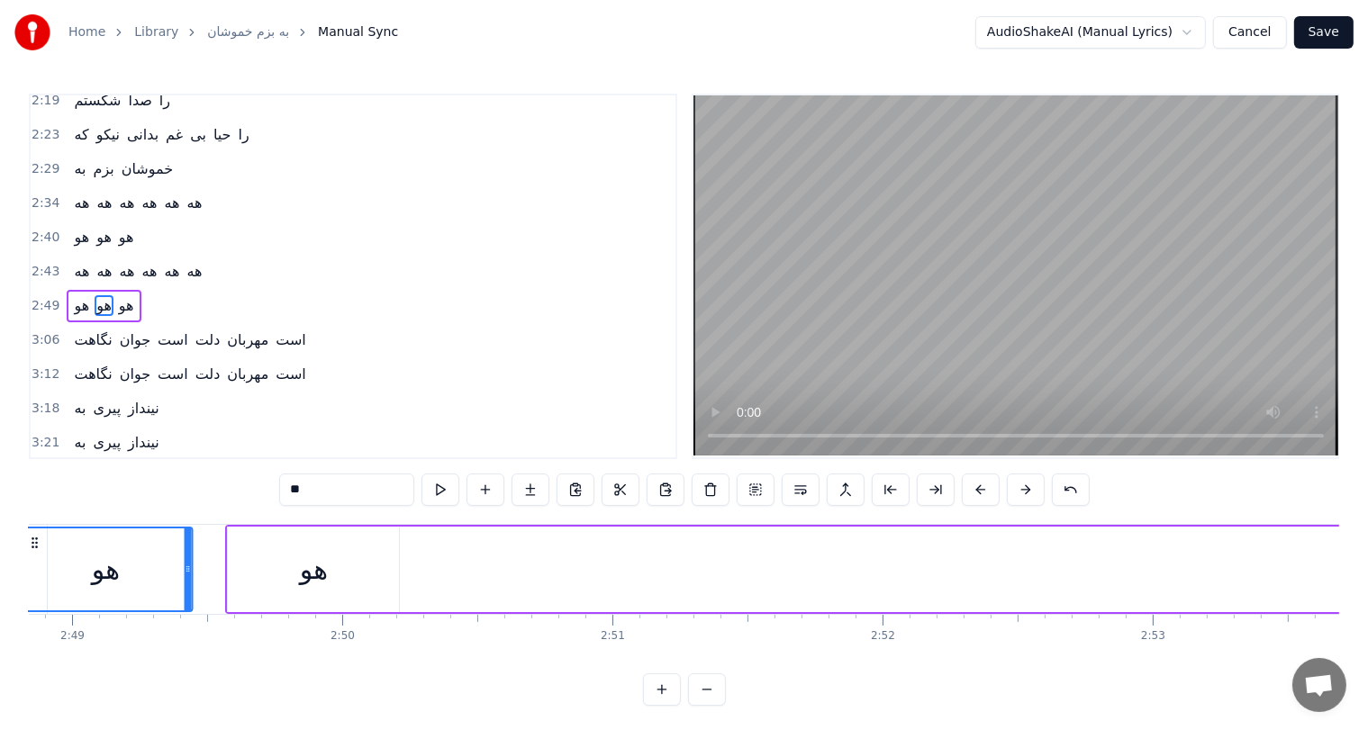
scroll to position [0, 45574]
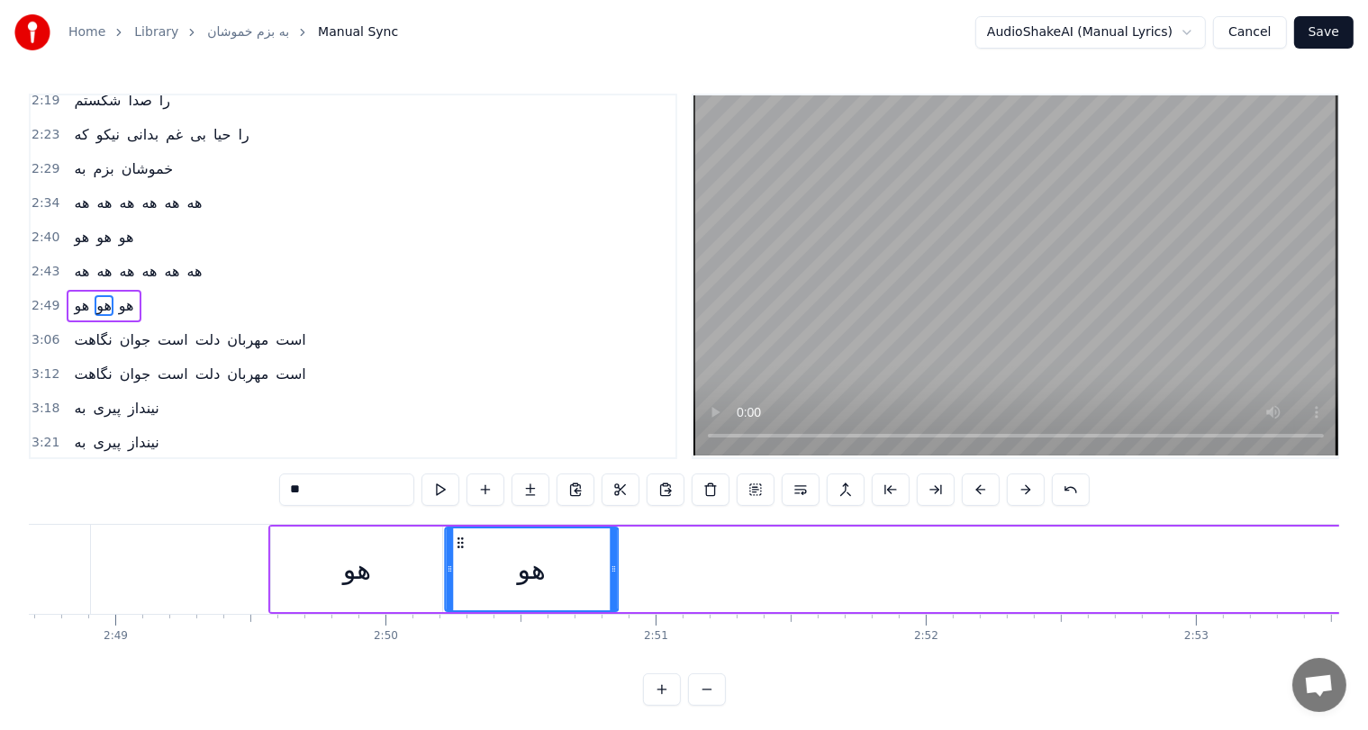
drag, startPoint x: 279, startPoint y: 541, endPoint x: 432, endPoint y: 555, distance: 153.7
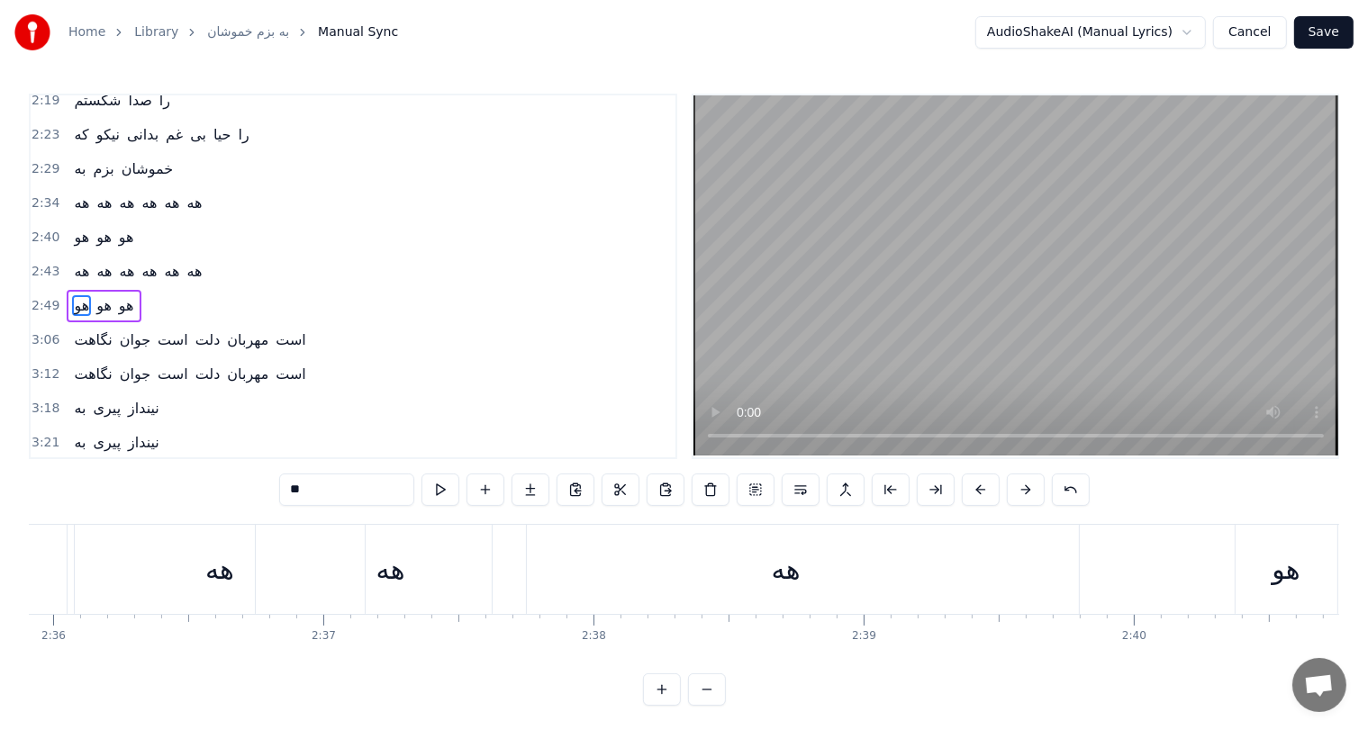
scroll to position [0, 41777]
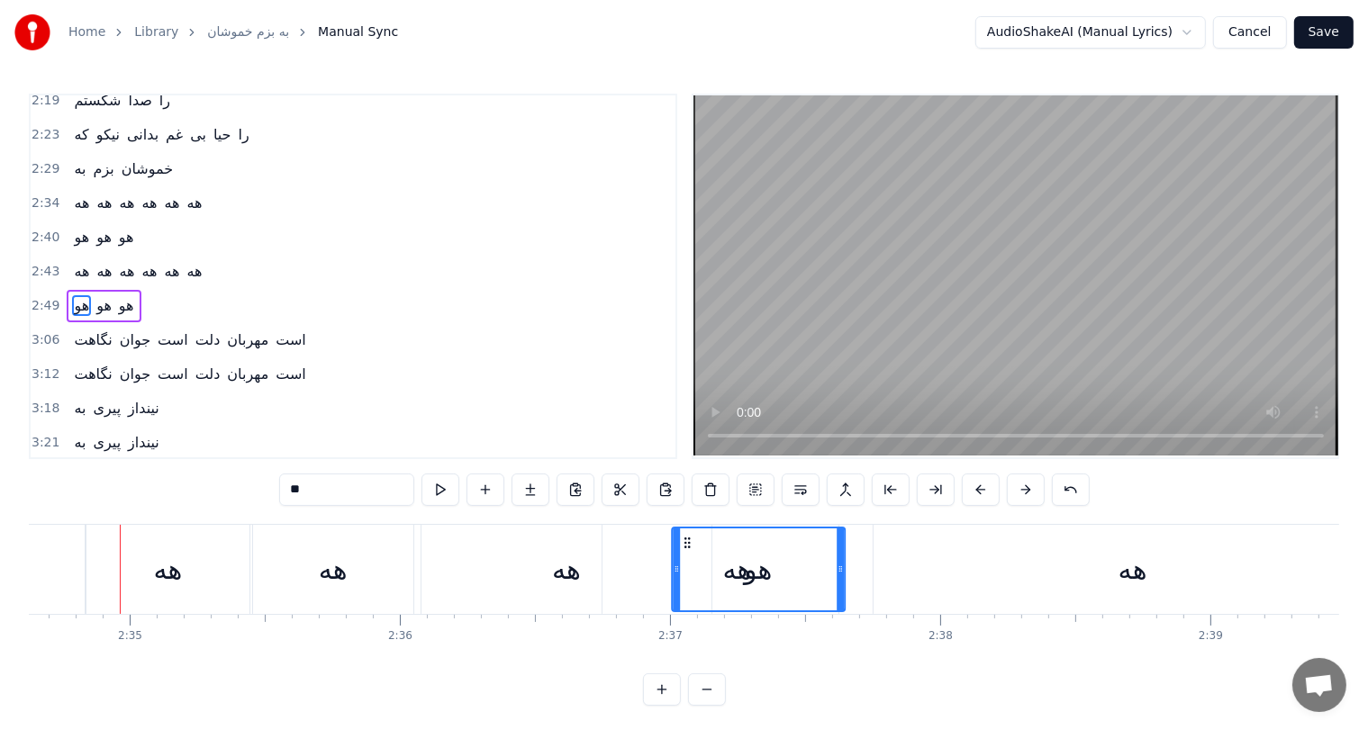
drag, startPoint x: 139, startPoint y: 539, endPoint x: 688, endPoint y: 553, distance: 549.6
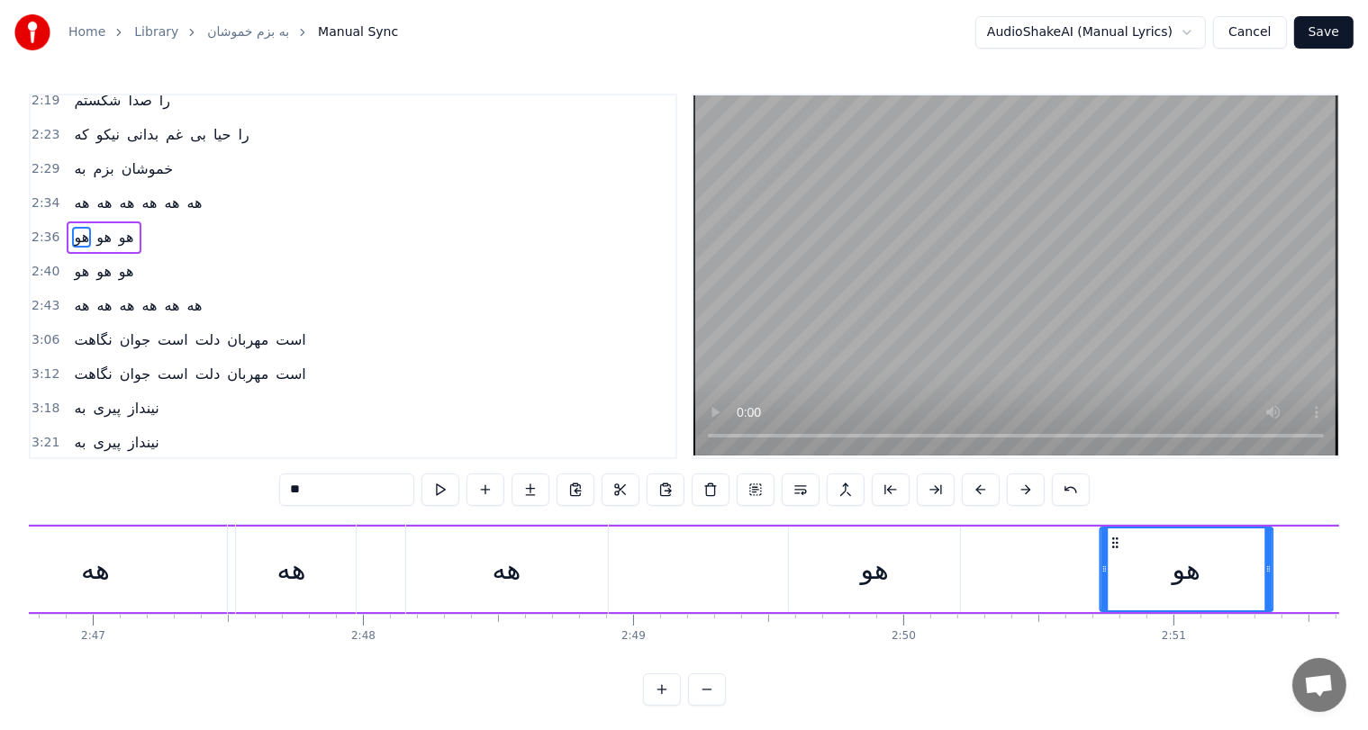
scroll to position [0, 45058]
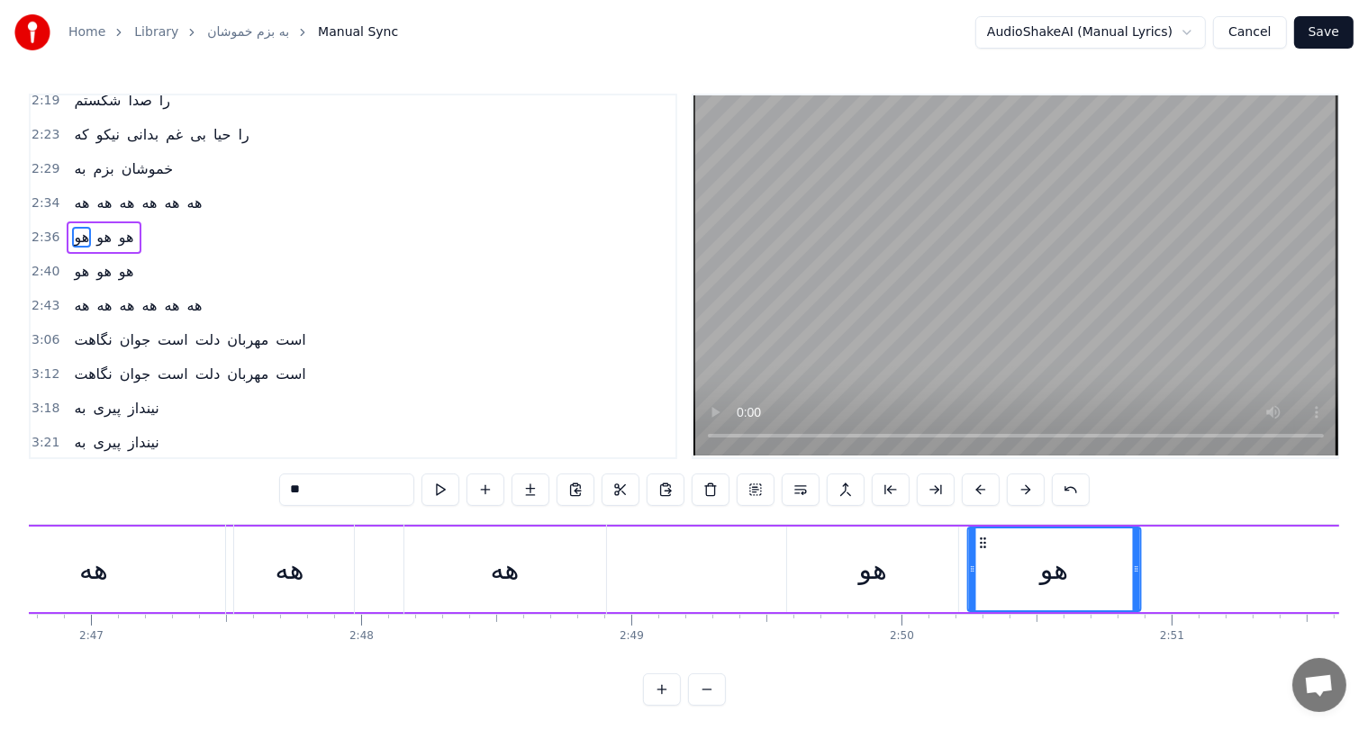
drag, startPoint x: 685, startPoint y: 540, endPoint x: 981, endPoint y: 555, distance: 295.7
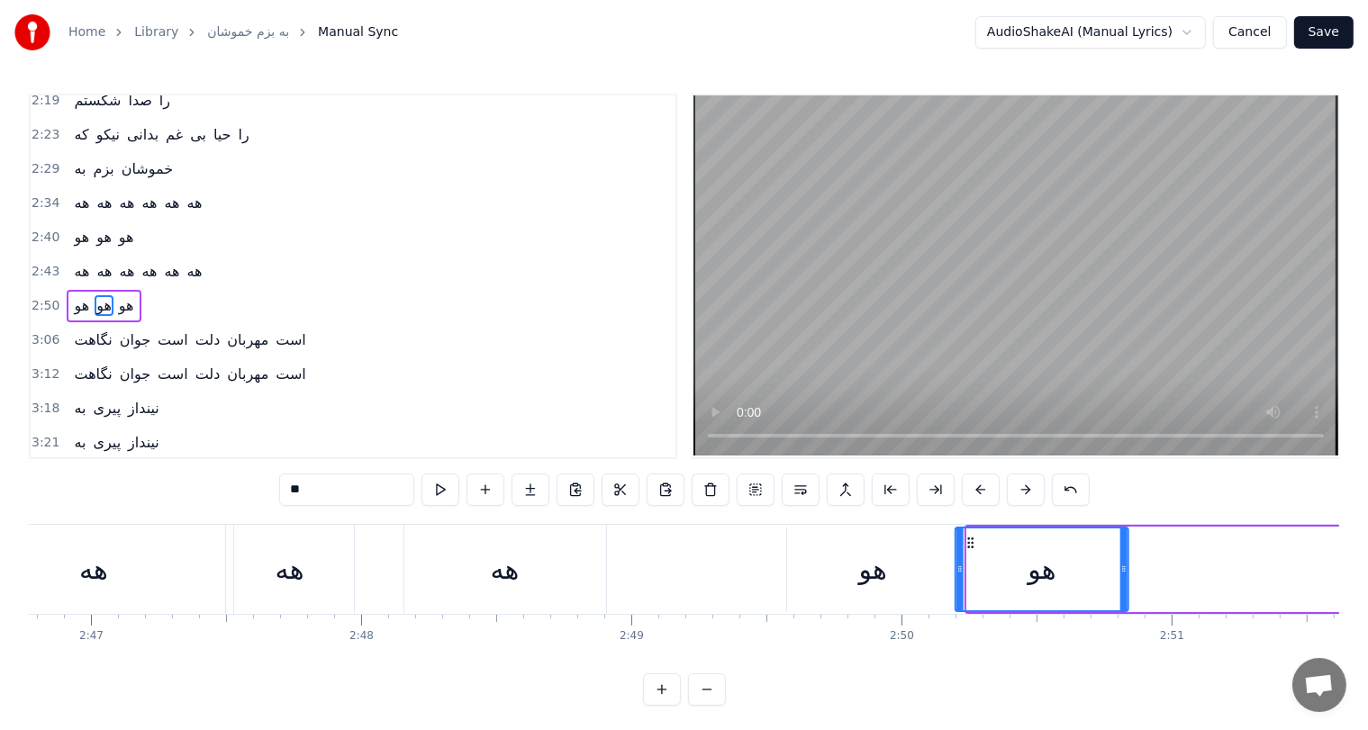
drag, startPoint x: 976, startPoint y: 535, endPoint x: 965, endPoint y: 539, distance: 12.5
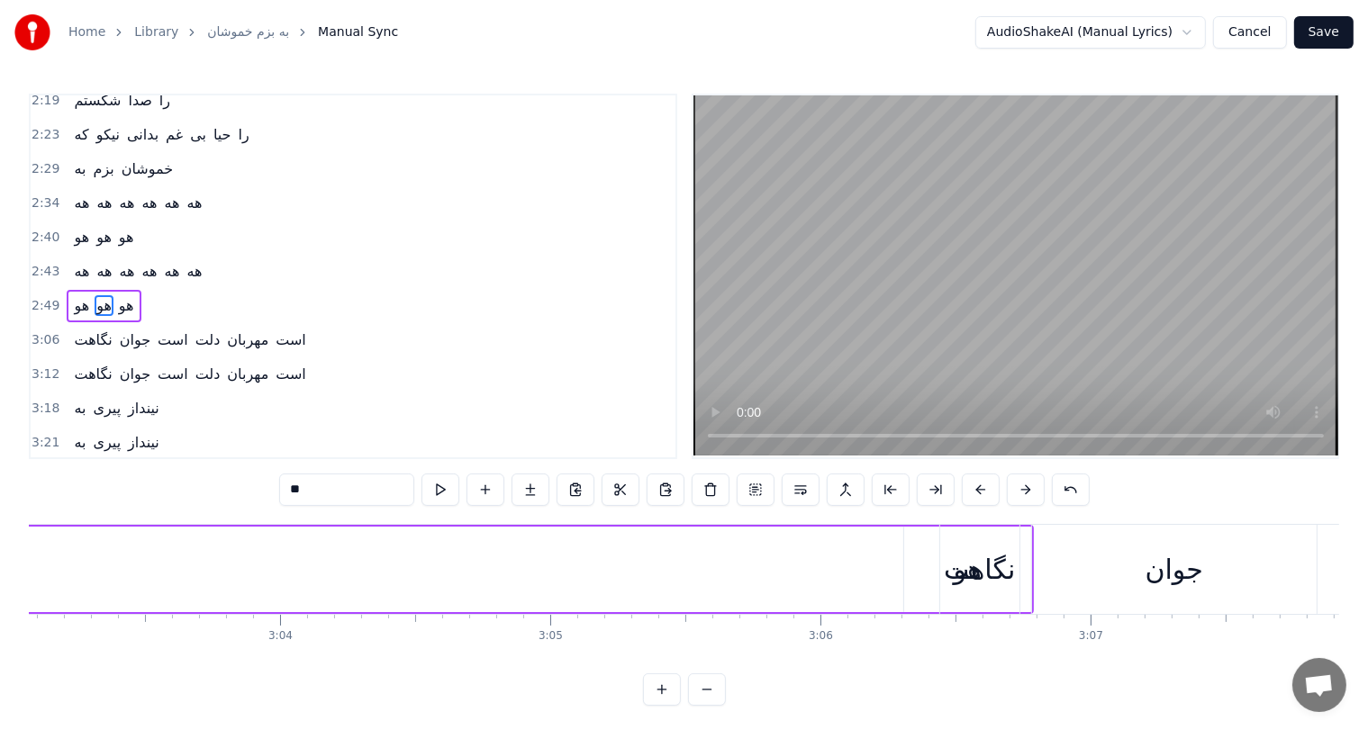
scroll to position [0, 49463]
drag, startPoint x: 915, startPoint y: 542, endPoint x: 418, endPoint y: 521, distance: 497.6
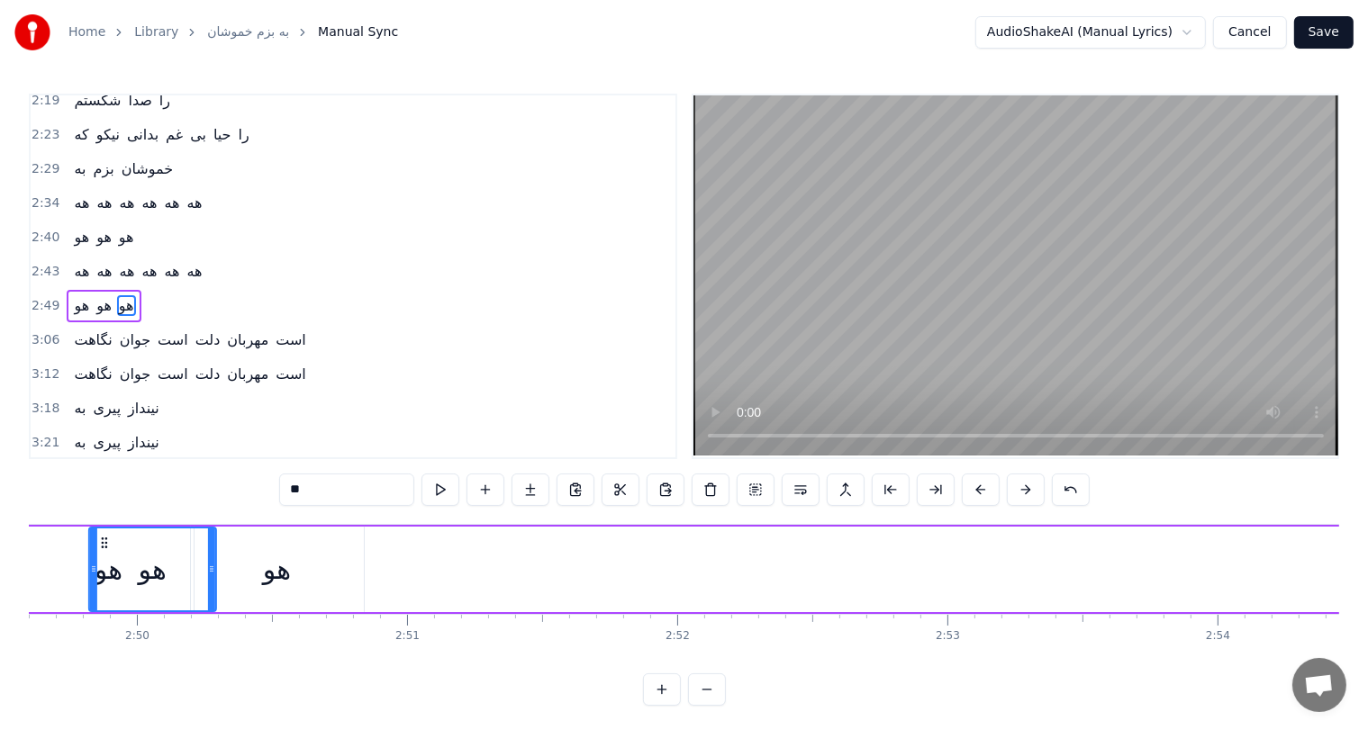
scroll to position [0, 45822]
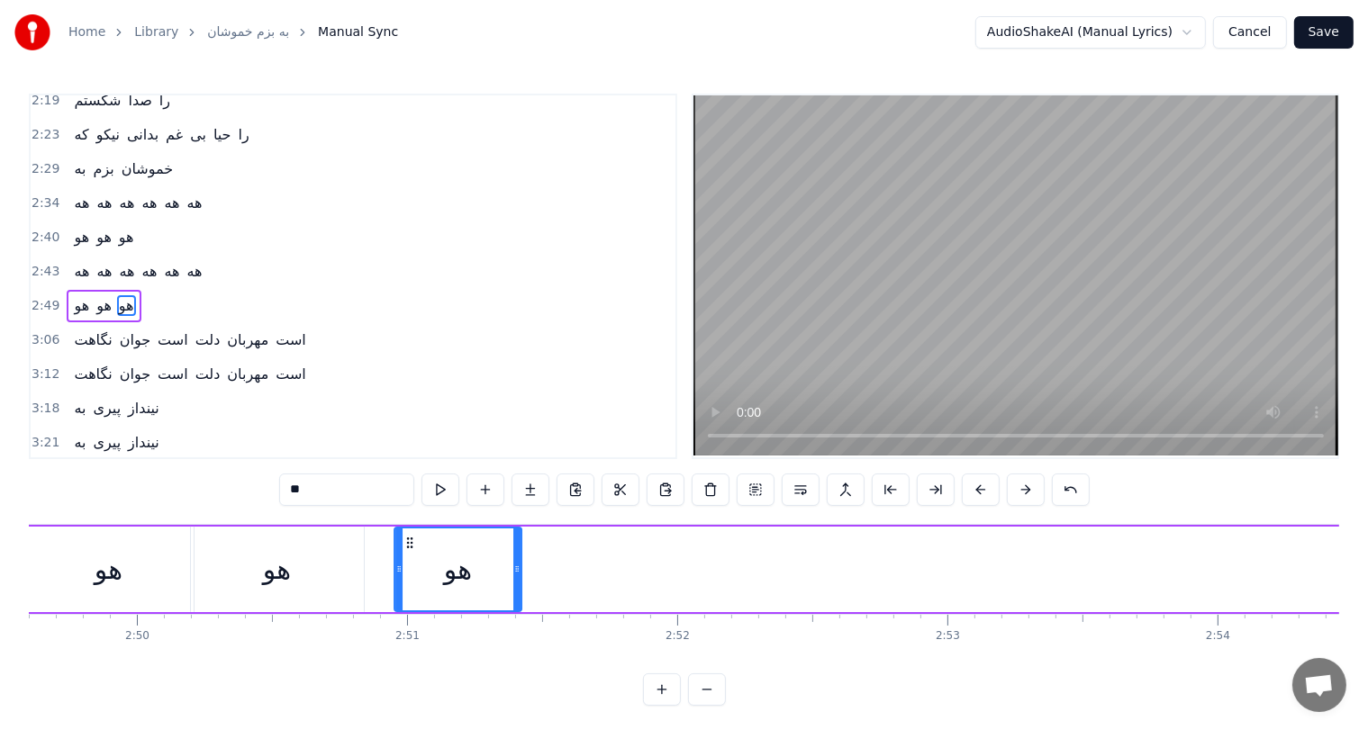
drag, startPoint x: 418, startPoint y: 542, endPoint x: 407, endPoint y: 549, distance: 13.0
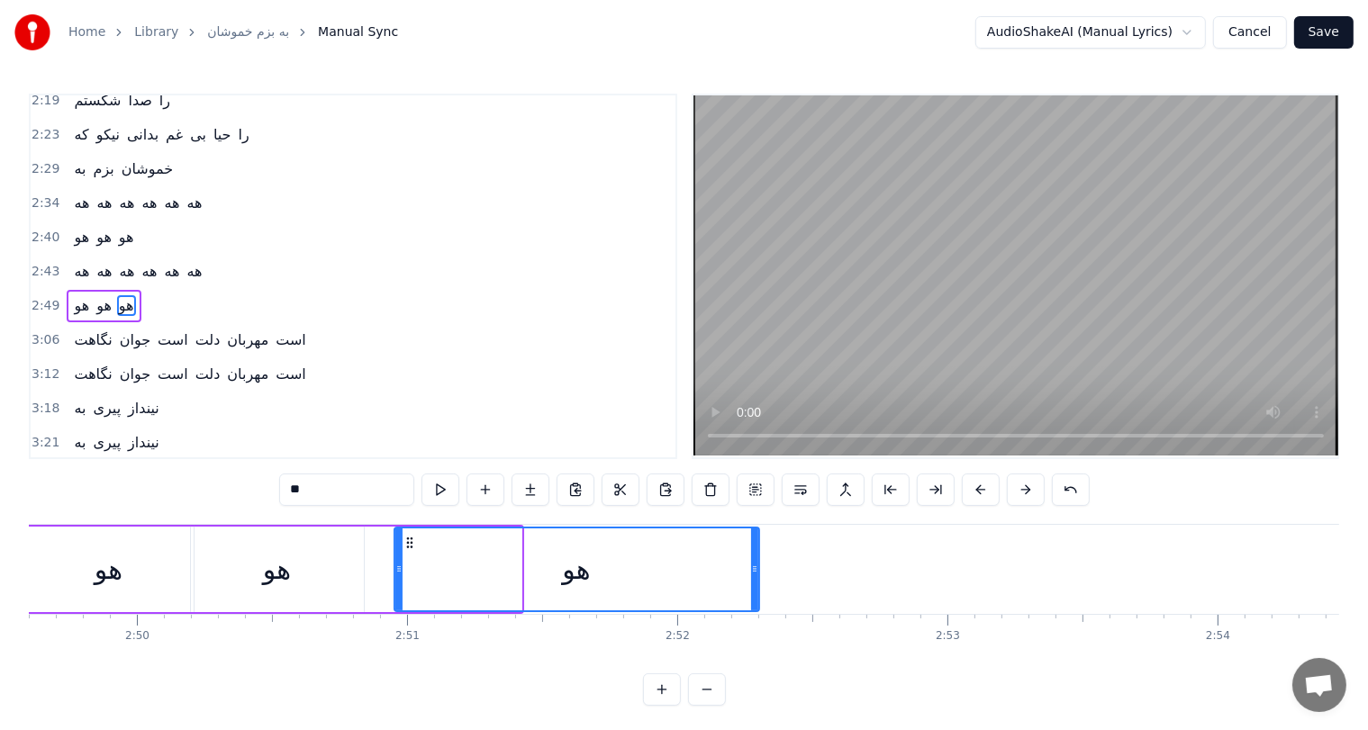
drag, startPoint x: 515, startPoint y: 569, endPoint x: 753, endPoint y: 565, distance: 237.8
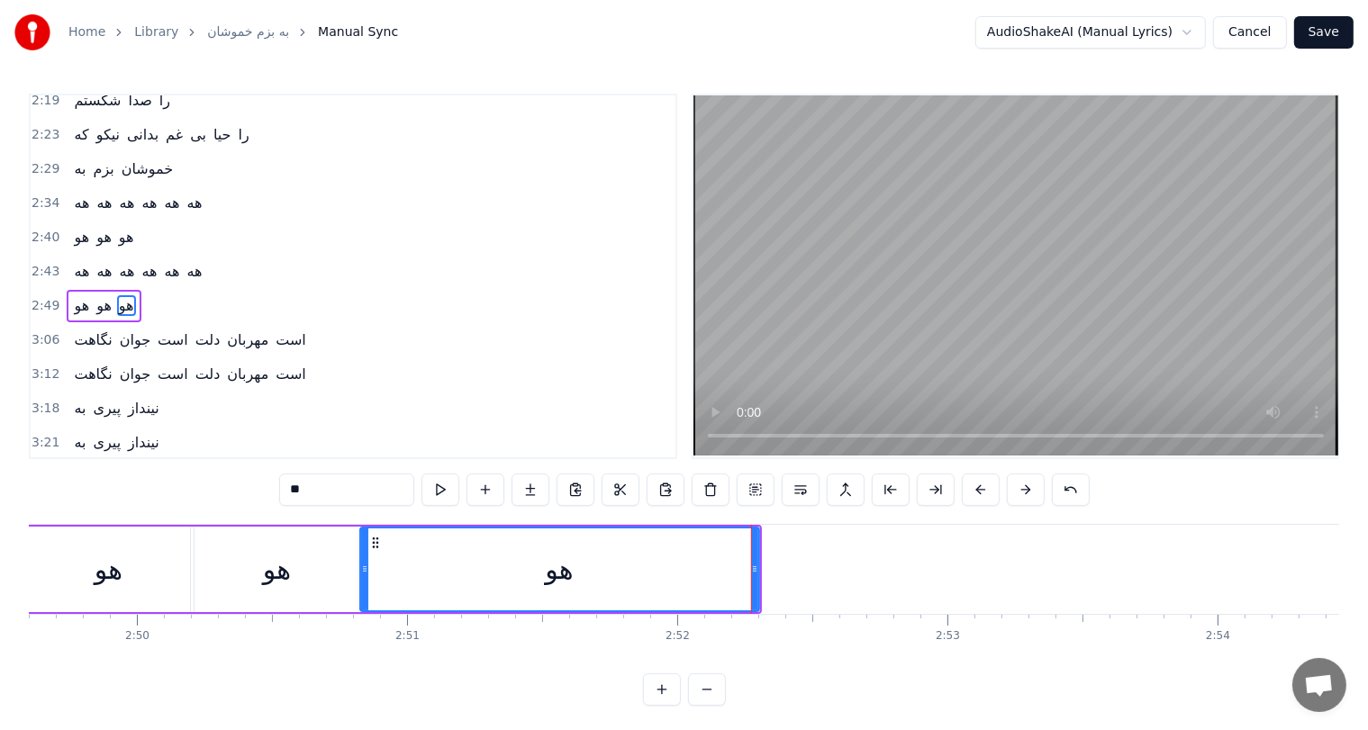
drag, startPoint x: 397, startPoint y: 560, endPoint x: 367, endPoint y: 562, distance: 30.7
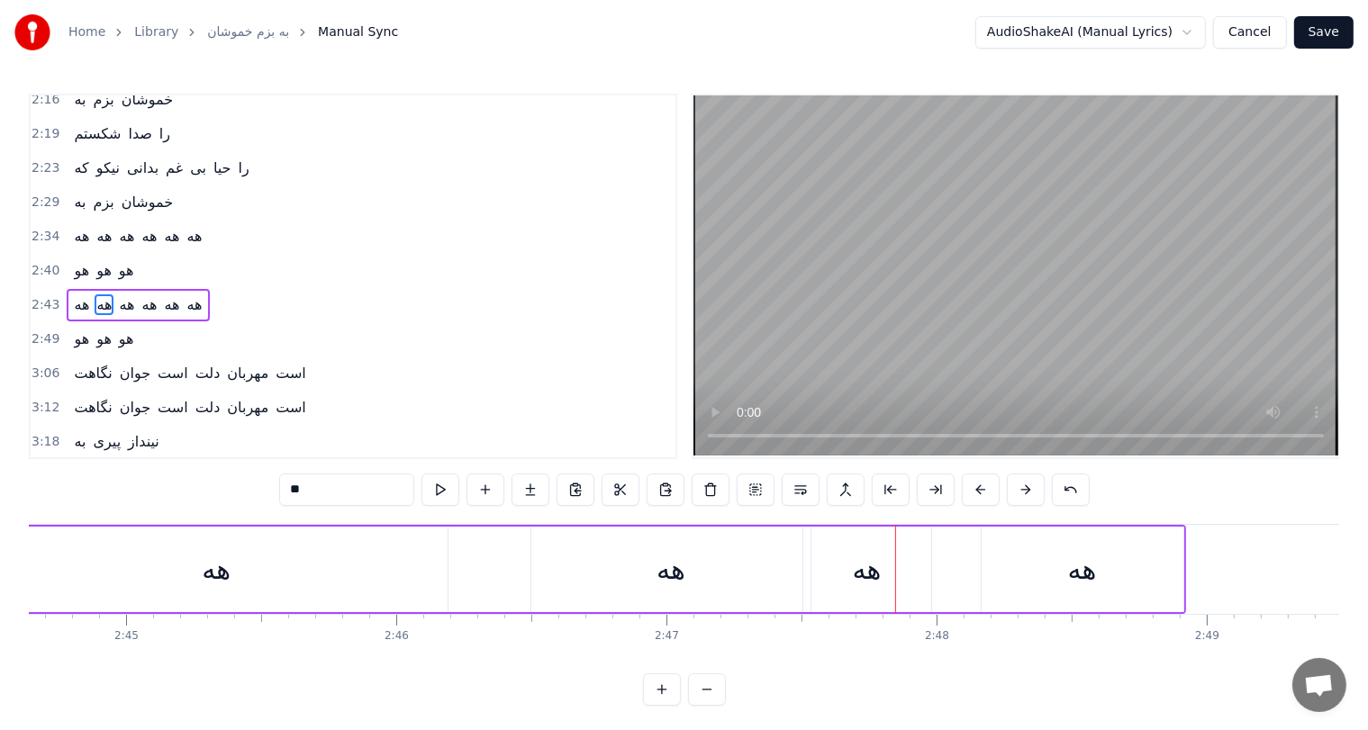
scroll to position [0, 44552]
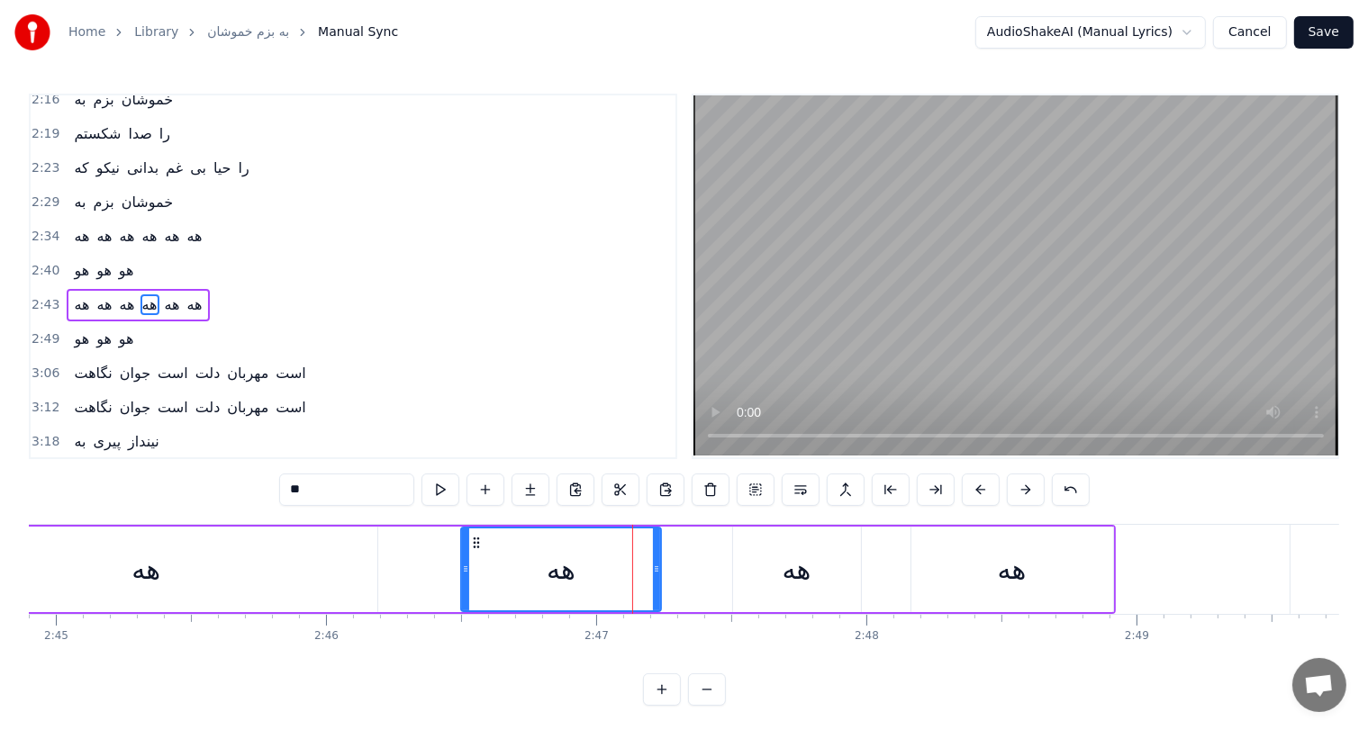
drag, startPoint x: 736, startPoint y: 561, endPoint x: 657, endPoint y: 561, distance: 79.3
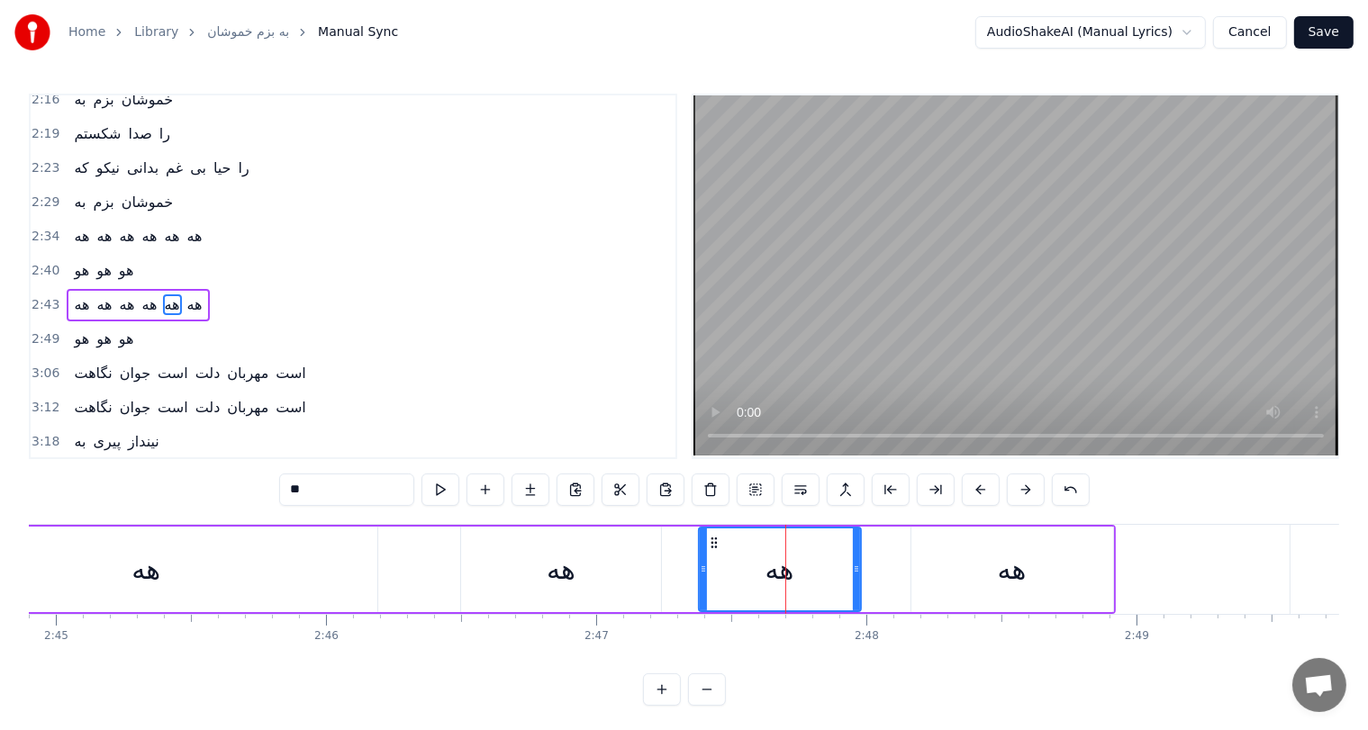
drag, startPoint x: 735, startPoint y: 564, endPoint x: 694, endPoint y: 564, distance: 40.5
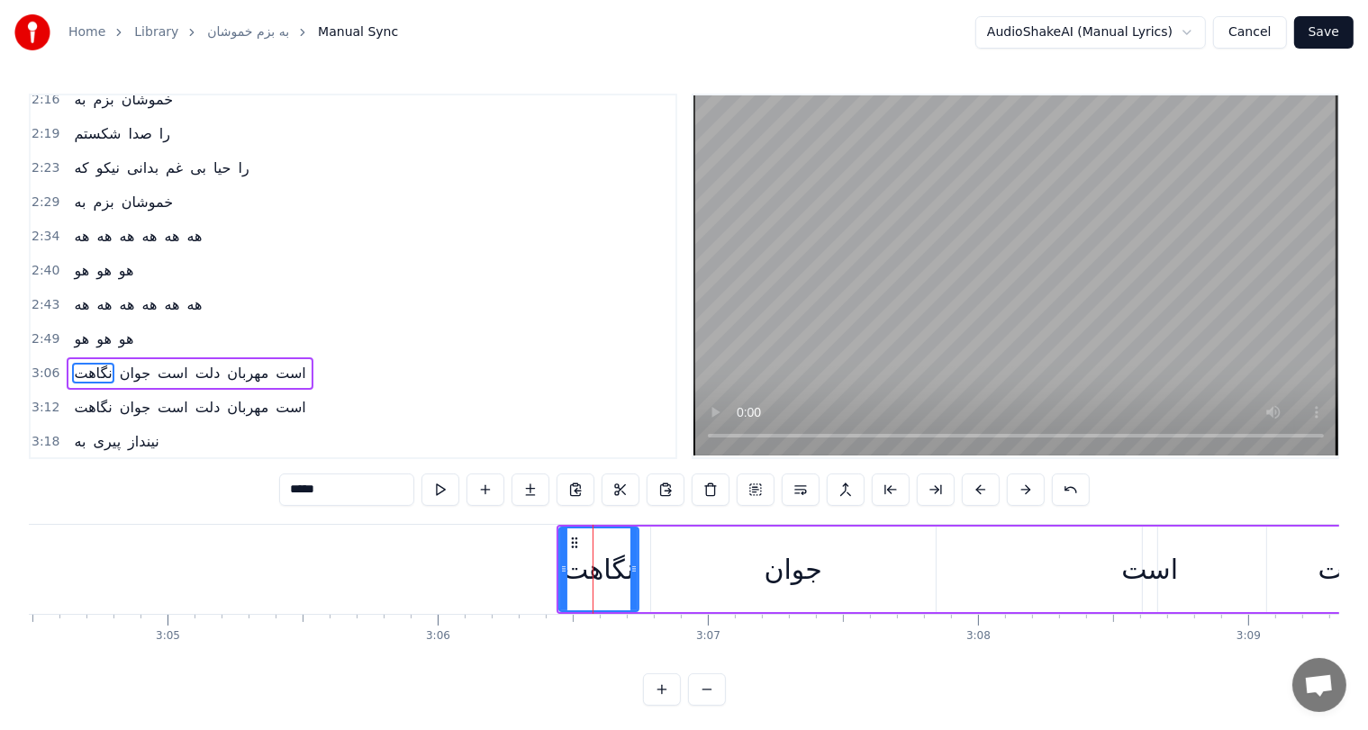
scroll to position [729, 0]
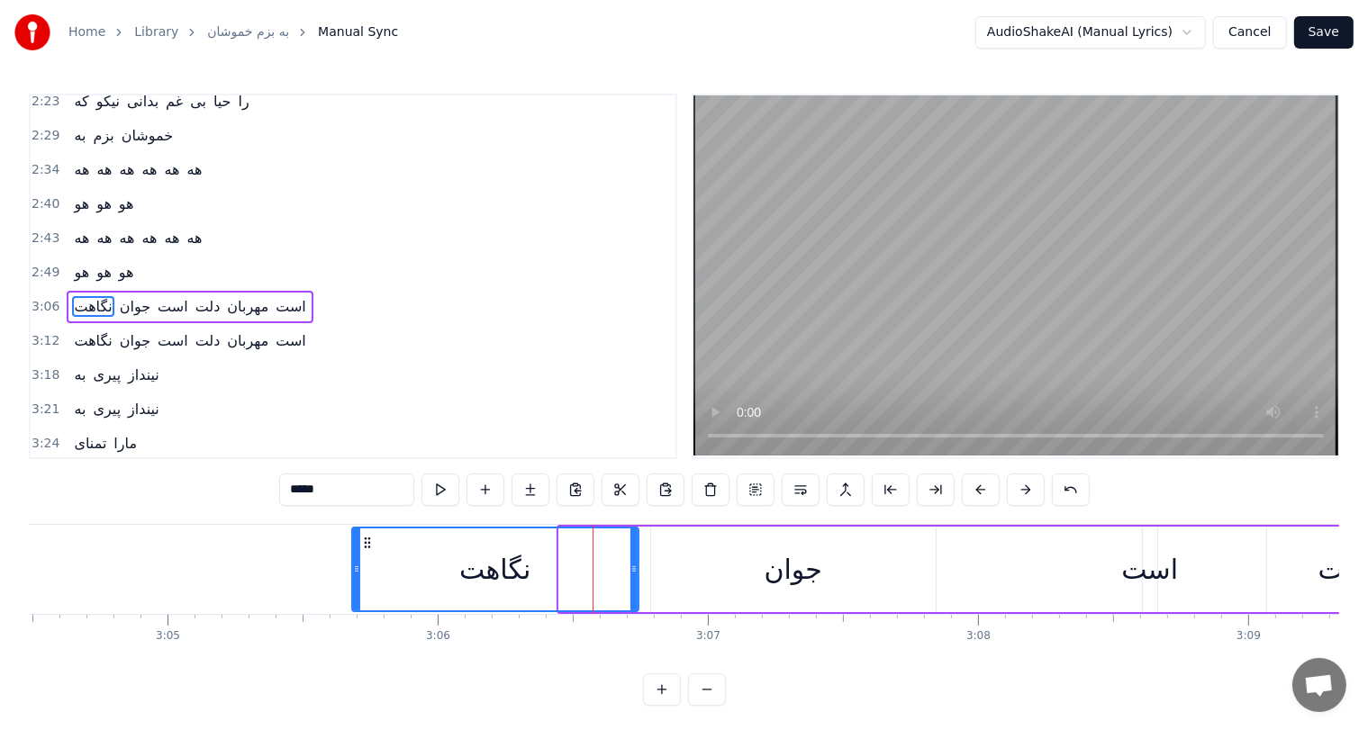
drag, startPoint x: 562, startPoint y: 568, endPoint x: 355, endPoint y: 572, distance: 207.2
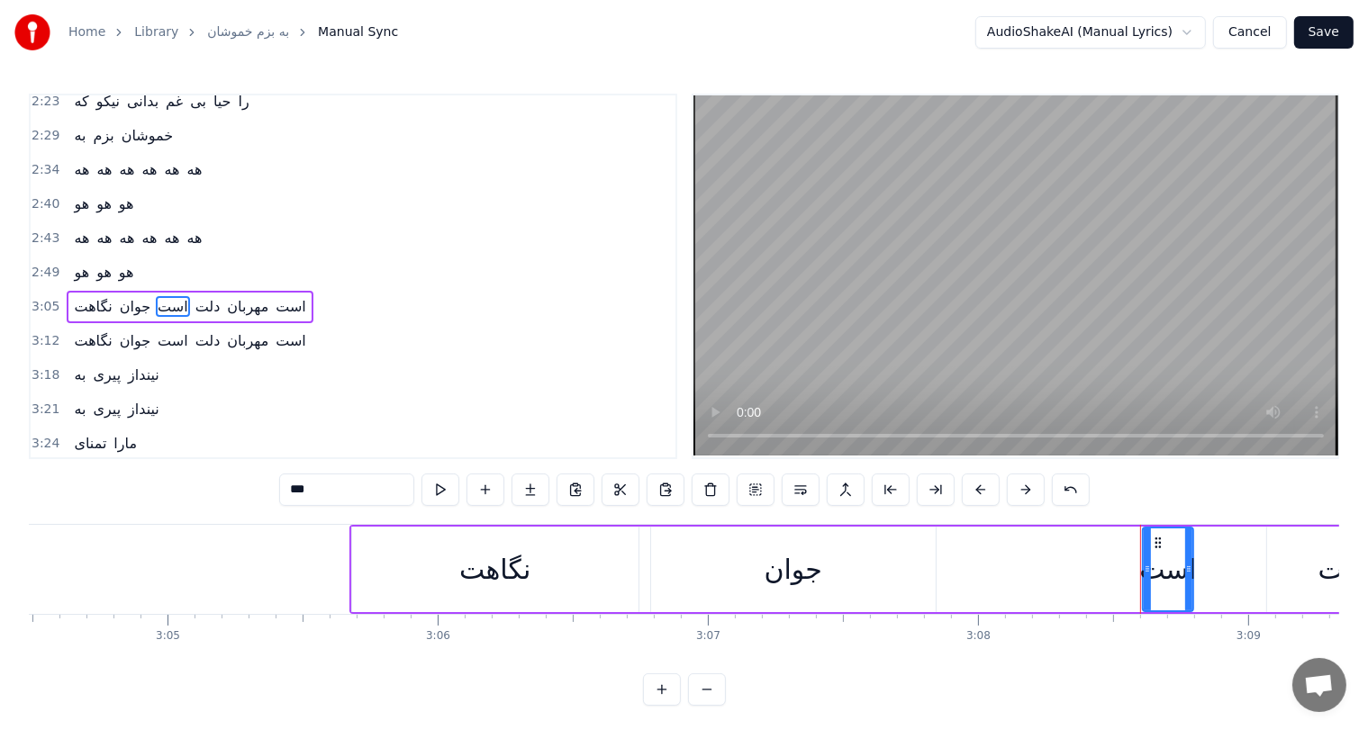
drag, startPoint x: 1153, startPoint y: 564, endPoint x: 1189, endPoint y: 566, distance: 36.1
drag, startPoint x: 1146, startPoint y: 568, endPoint x: 1034, endPoint y: 578, distance: 112.1
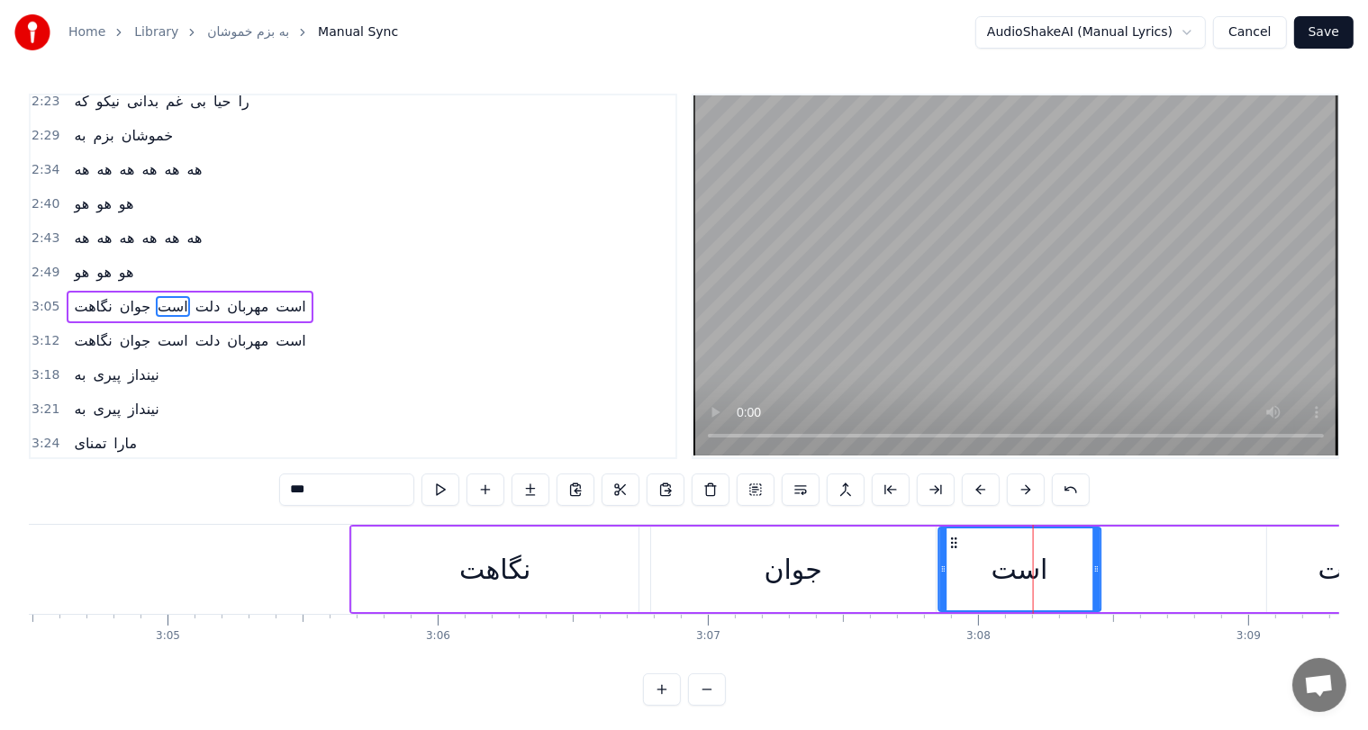
drag, startPoint x: 1046, startPoint y: 541, endPoint x: 954, endPoint y: 540, distance: 91.9
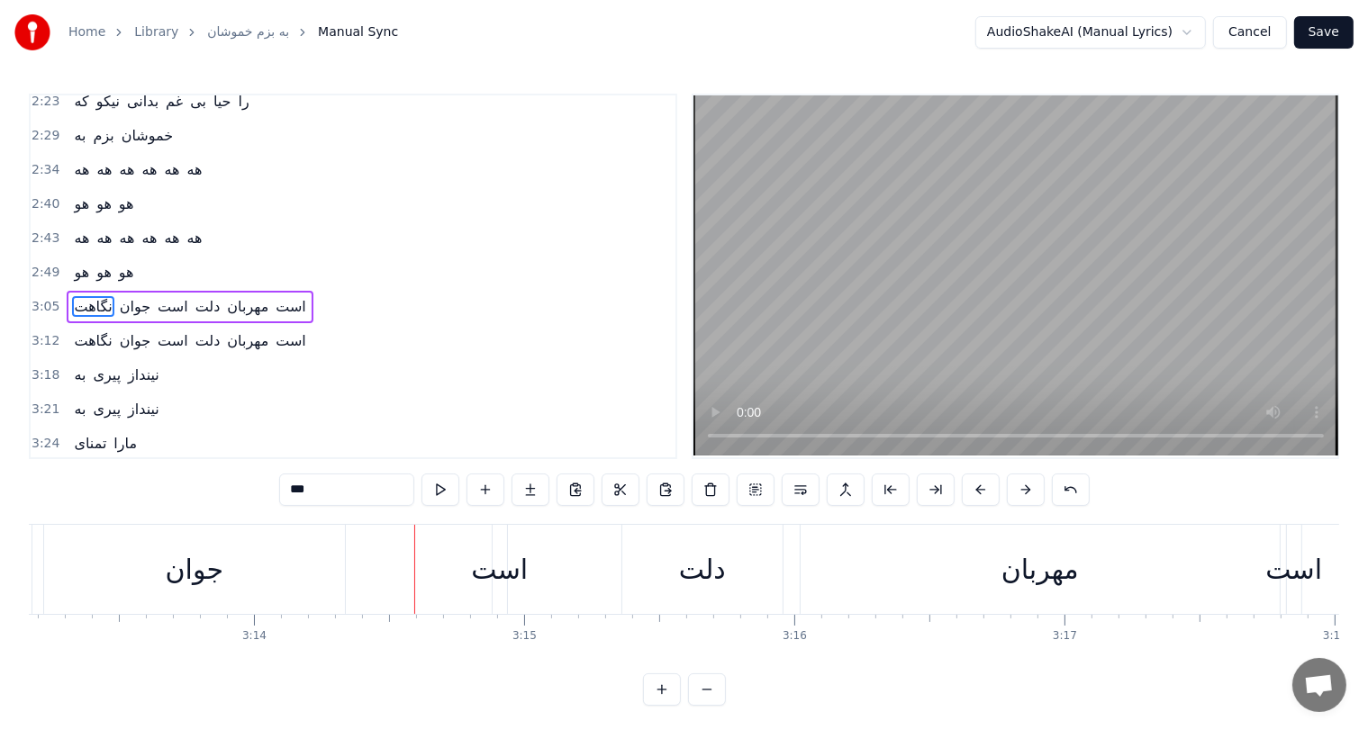
scroll to position [763, 0]
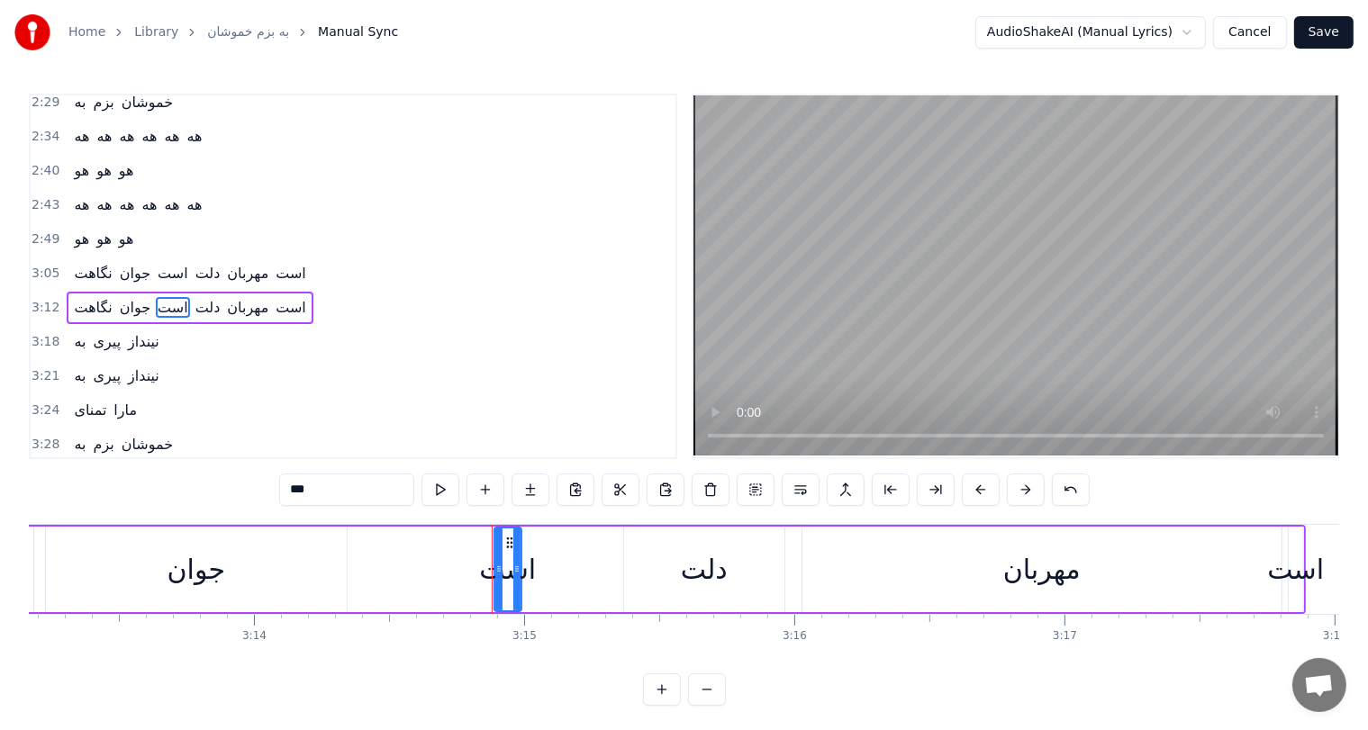
drag, startPoint x: 501, startPoint y: 567, endPoint x: 513, endPoint y: 570, distance: 12.9
drag, startPoint x: 497, startPoint y: 558, endPoint x: 392, endPoint y: 566, distance: 105.6
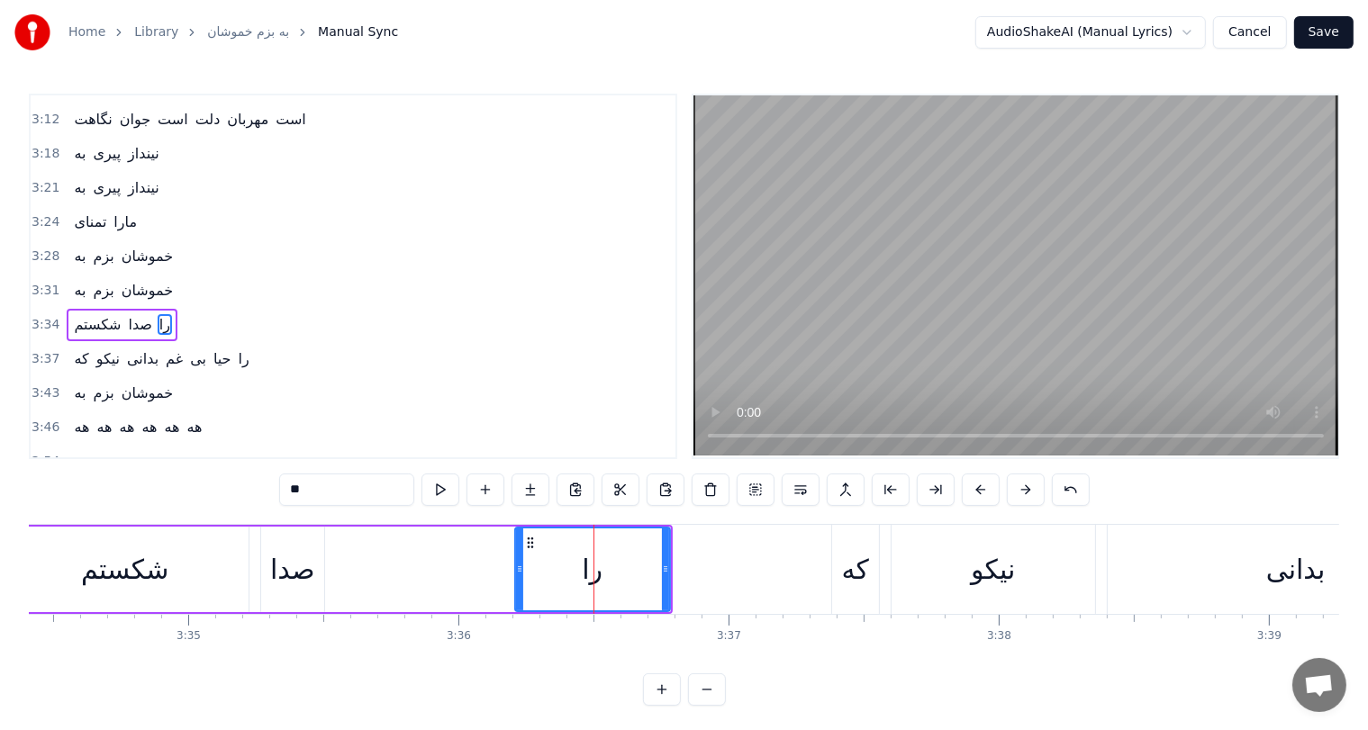
scroll to position [962, 0]
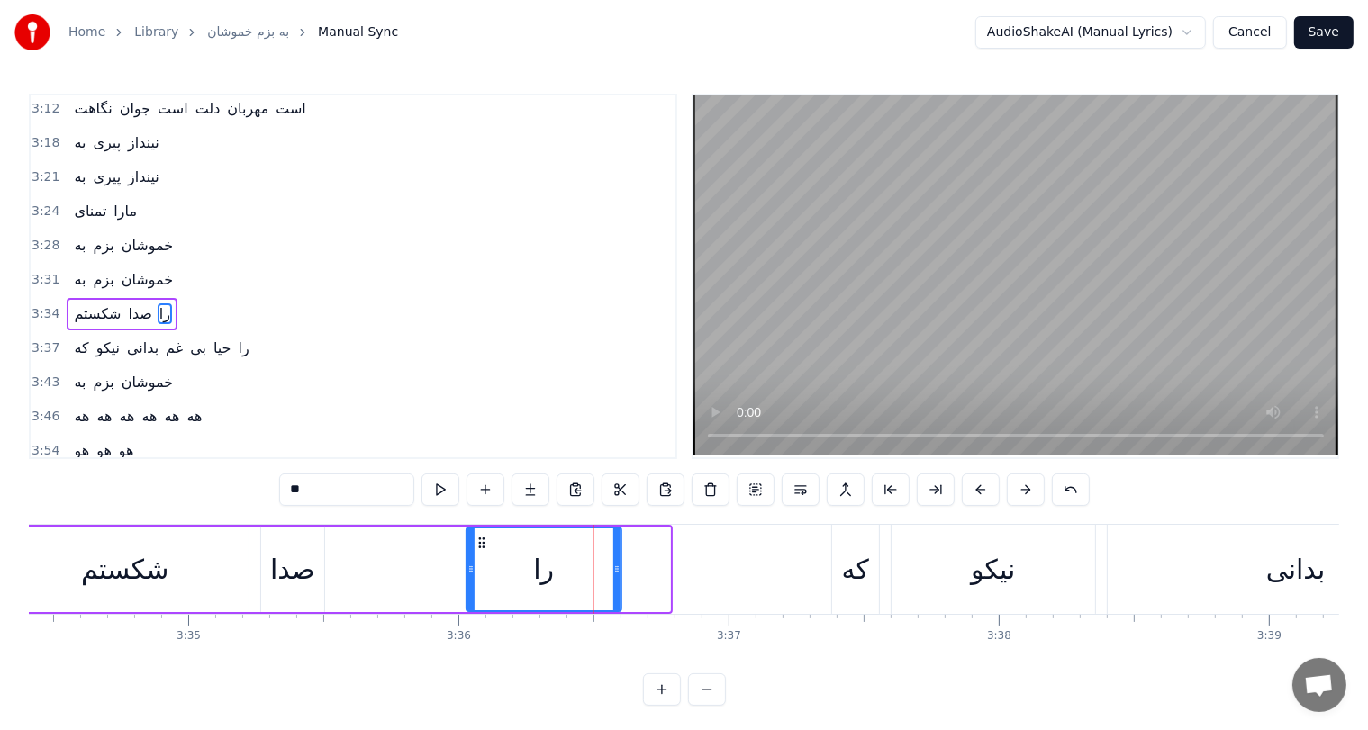
drag, startPoint x: 528, startPoint y: 538, endPoint x: 479, endPoint y: 541, distance: 48.8
drag, startPoint x: 479, startPoint y: 541, endPoint x: 468, endPoint y: 543, distance: 11.0
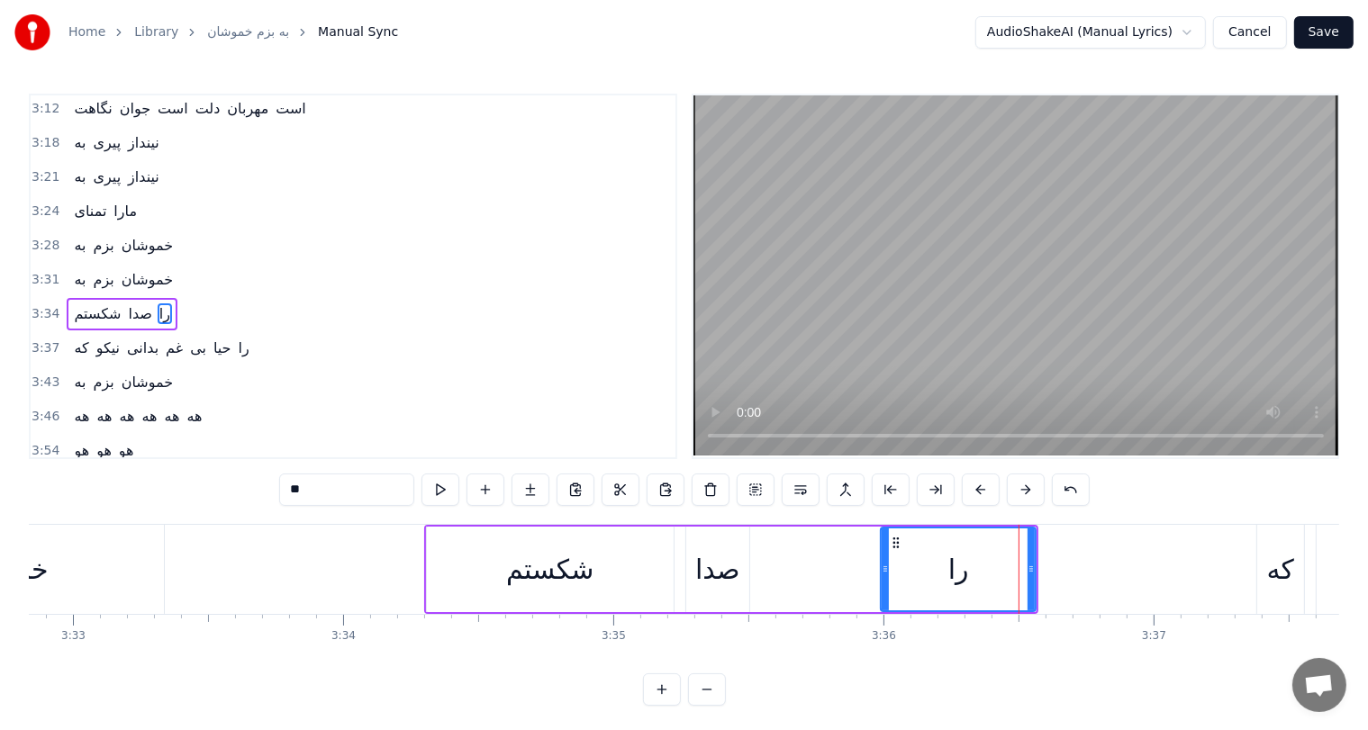
scroll to position [0, 57488]
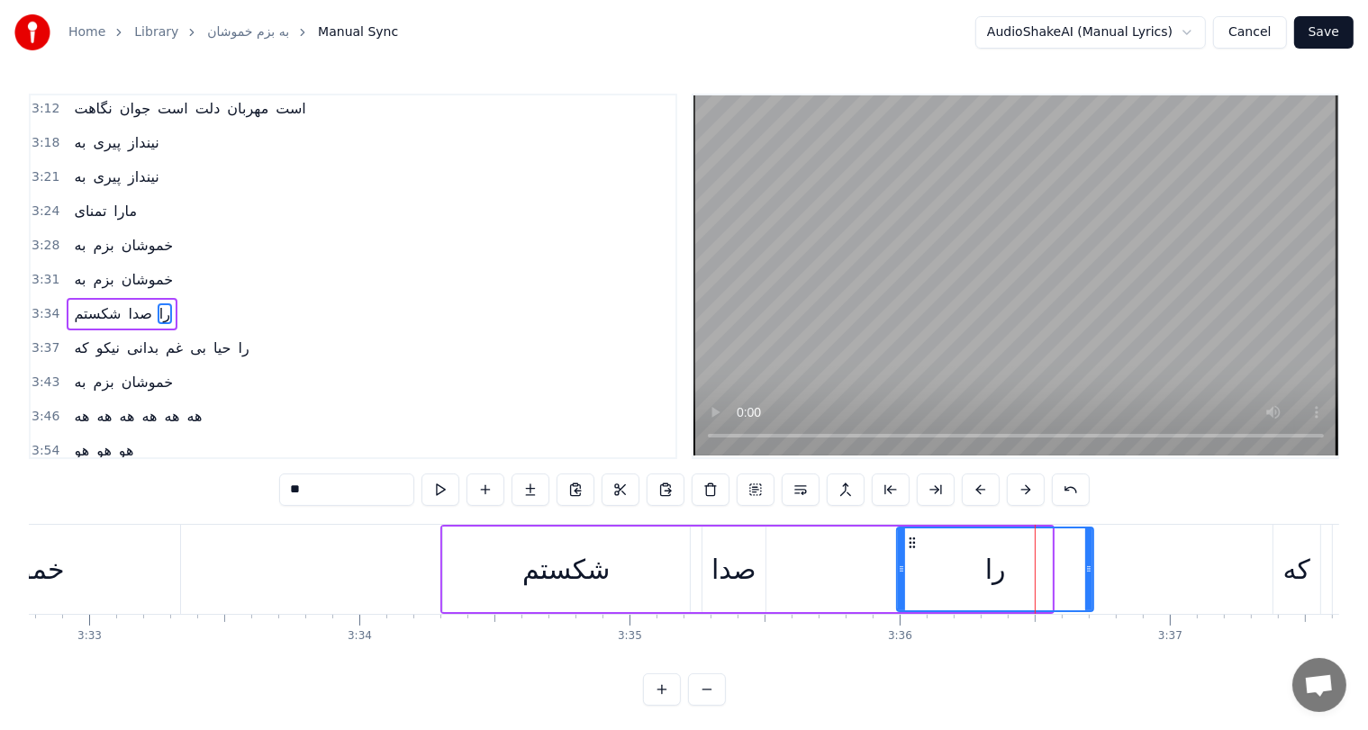
drag, startPoint x: 1046, startPoint y: 569, endPoint x: 1092, endPoint y: 567, distance: 46.0
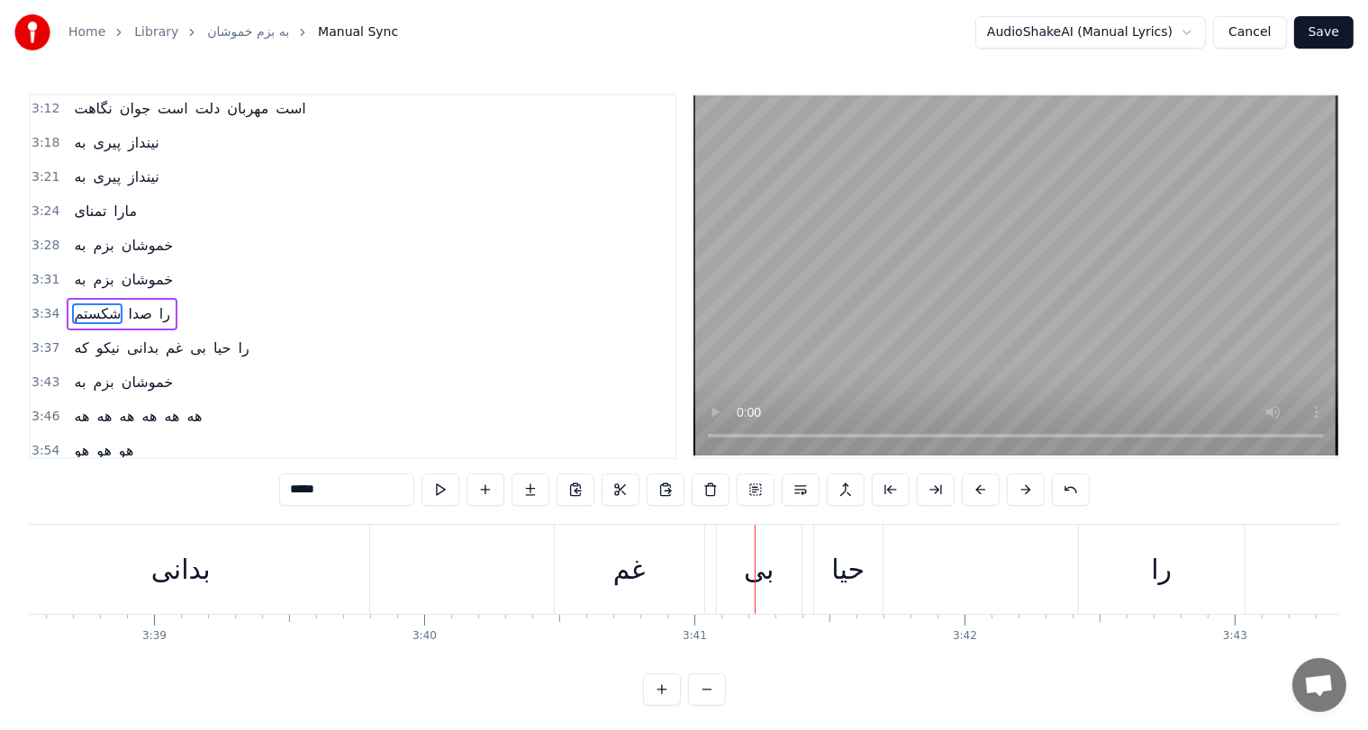
scroll to position [0, 59074]
click at [1123, 570] on div "را" at bounding box center [1131, 569] width 21 height 41
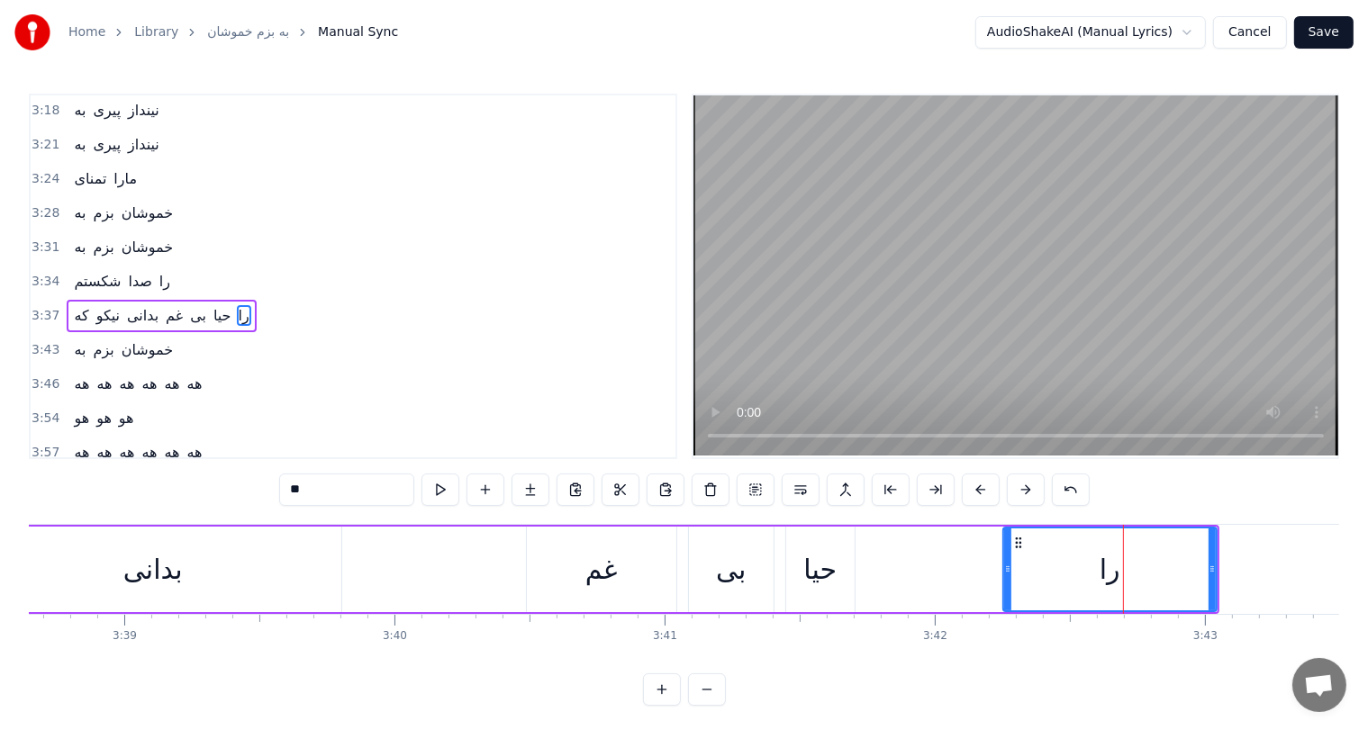
drag, startPoint x: 1055, startPoint y: 567, endPoint x: 1007, endPoint y: 567, distance: 47.7
click at [1007, 567] on icon at bounding box center [1007, 569] width 7 height 14
click at [612, 568] on div "غم" at bounding box center [601, 569] width 32 height 41
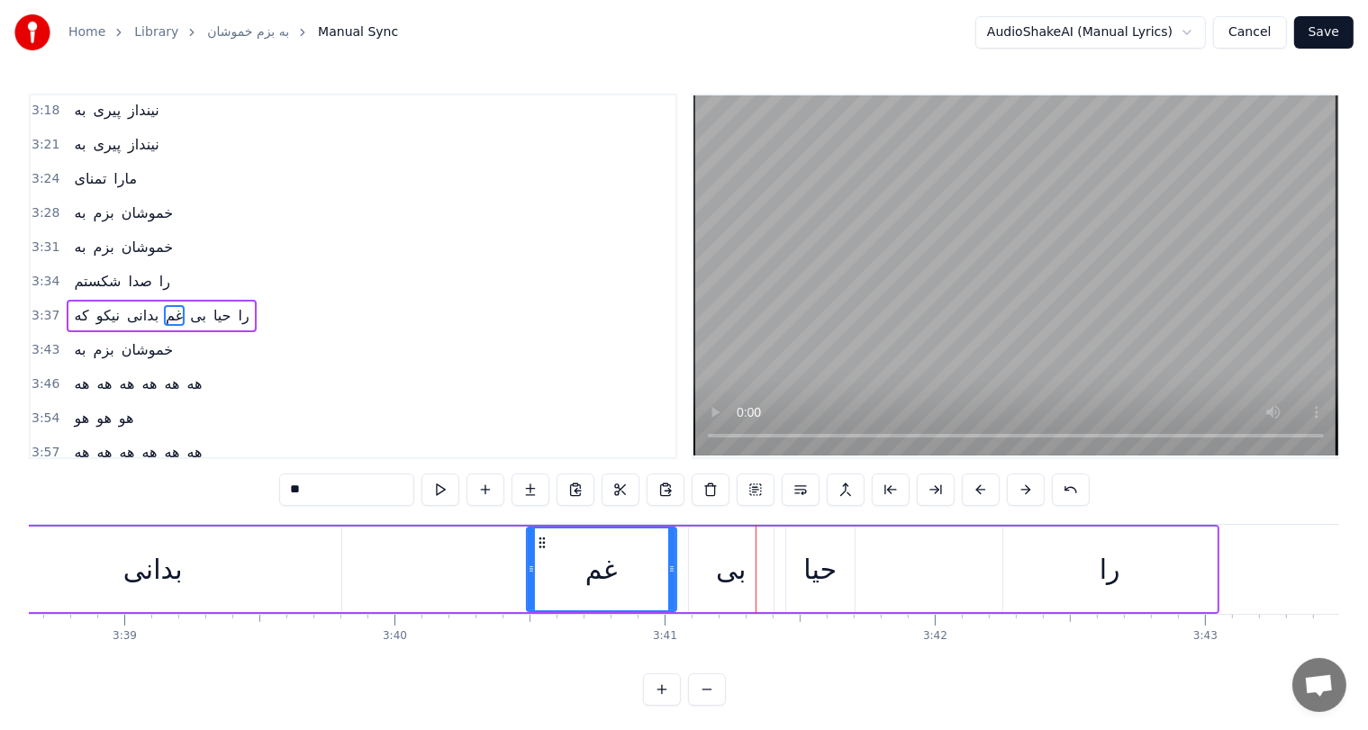
click at [1059, 553] on div "را" at bounding box center [1109, 570] width 213 height 86
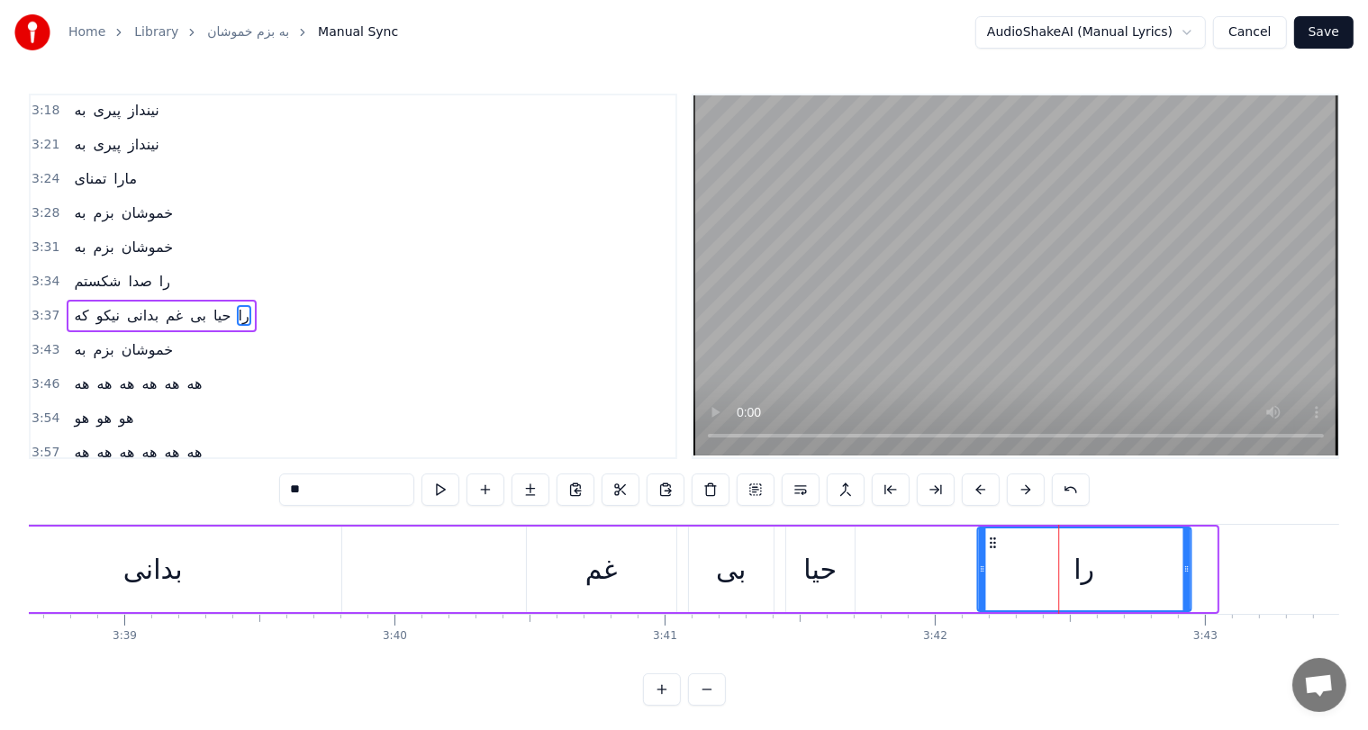
drag, startPoint x: 1018, startPoint y: 539, endPoint x: 992, endPoint y: 541, distance: 26.2
click at [992, 541] on icon at bounding box center [992, 543] width 14 height 14
click at [833, 566] on div "حيا" at bounding box center [819, 569] width 33 height 41
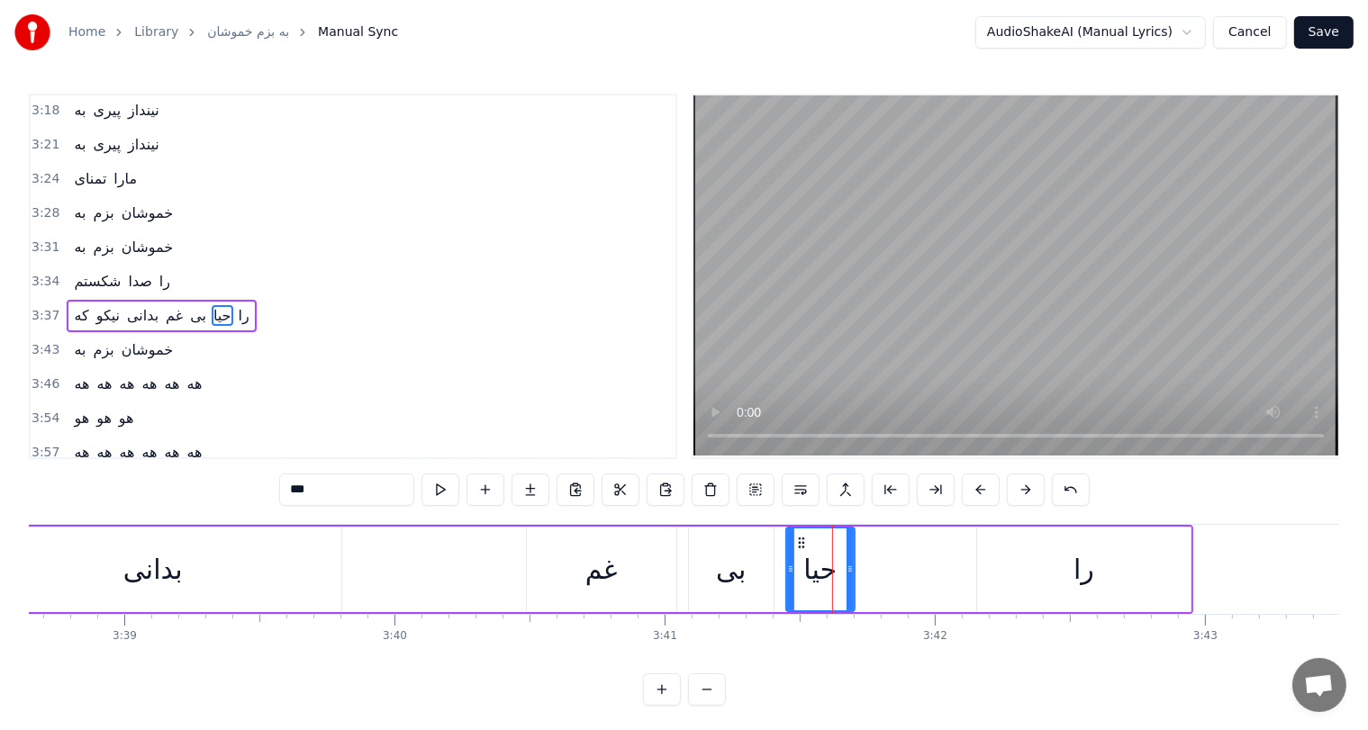
click at [623, 584] on div "غم" at bounding box center [601, 570] width 149 height 86
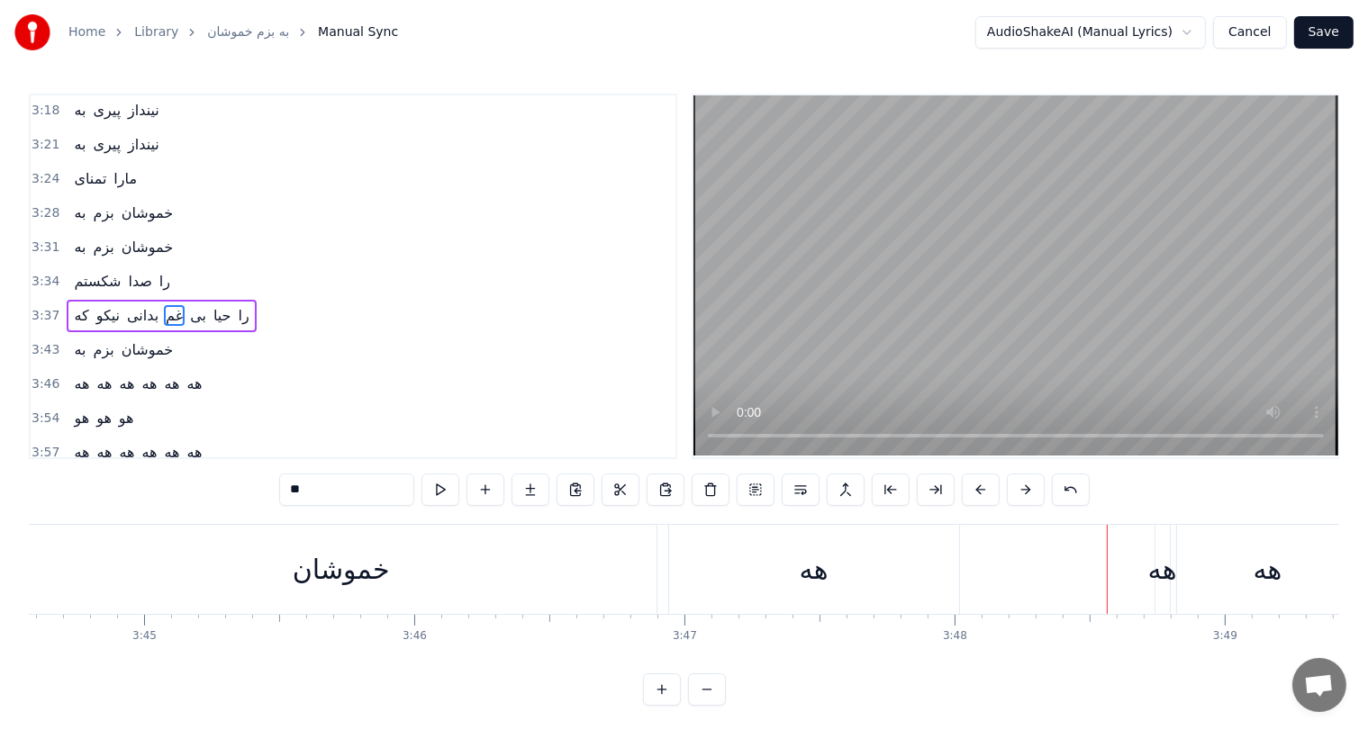
scroll to position [0, 60675]
click at [445, 574] on div "خموشان" at bounding box center [341, 569] width 630 height 89
type input "******"
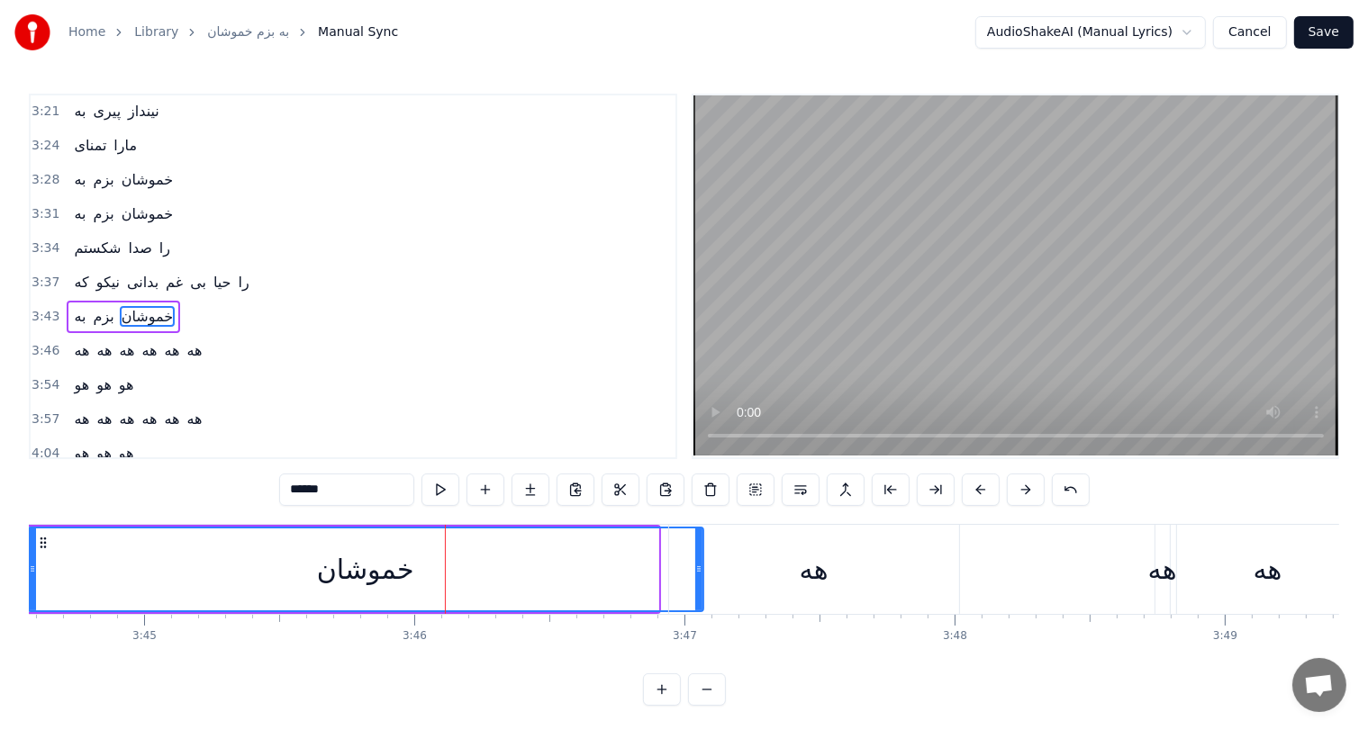
drag, startPoint x: 652, startPoint y: 562, endPoint x: 697, endPoint y: 566, distance: 45.3
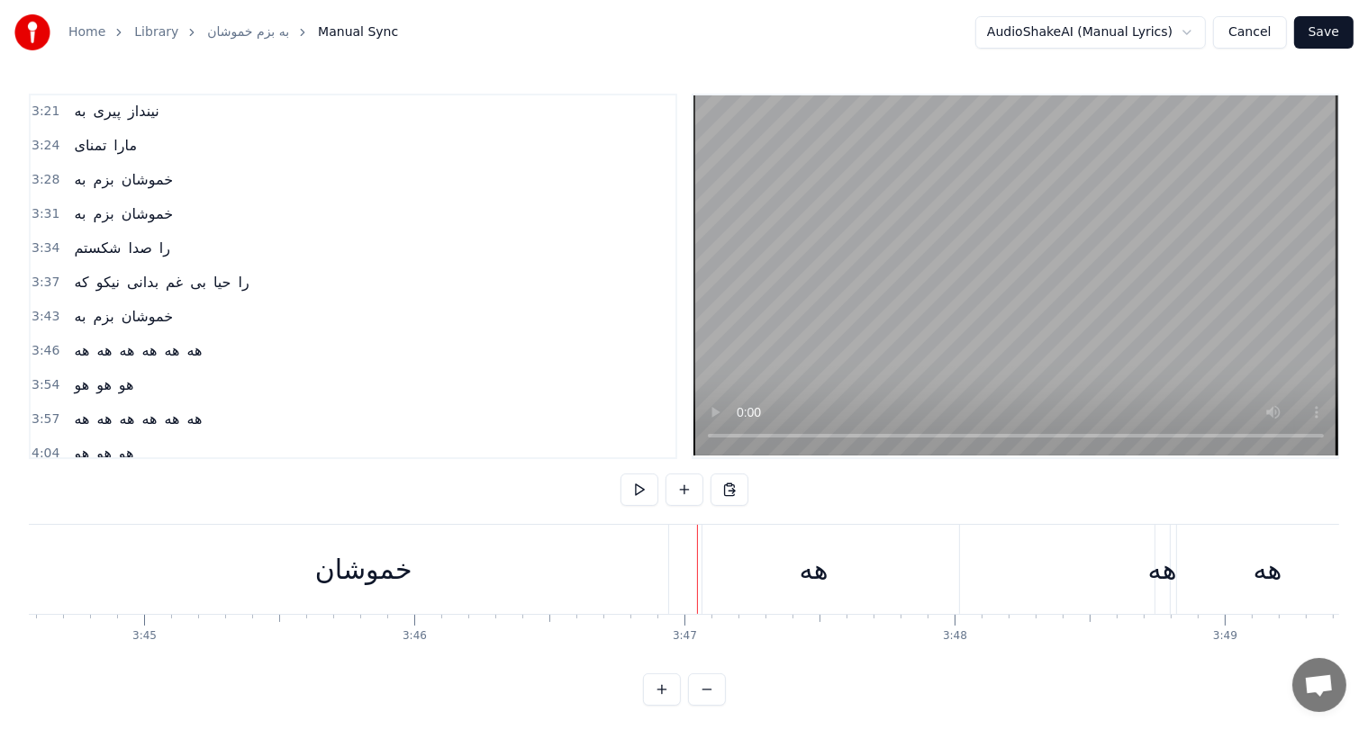
click at [803, 566] on div "هه" at bounding box center [814, 569] width 29 height 41
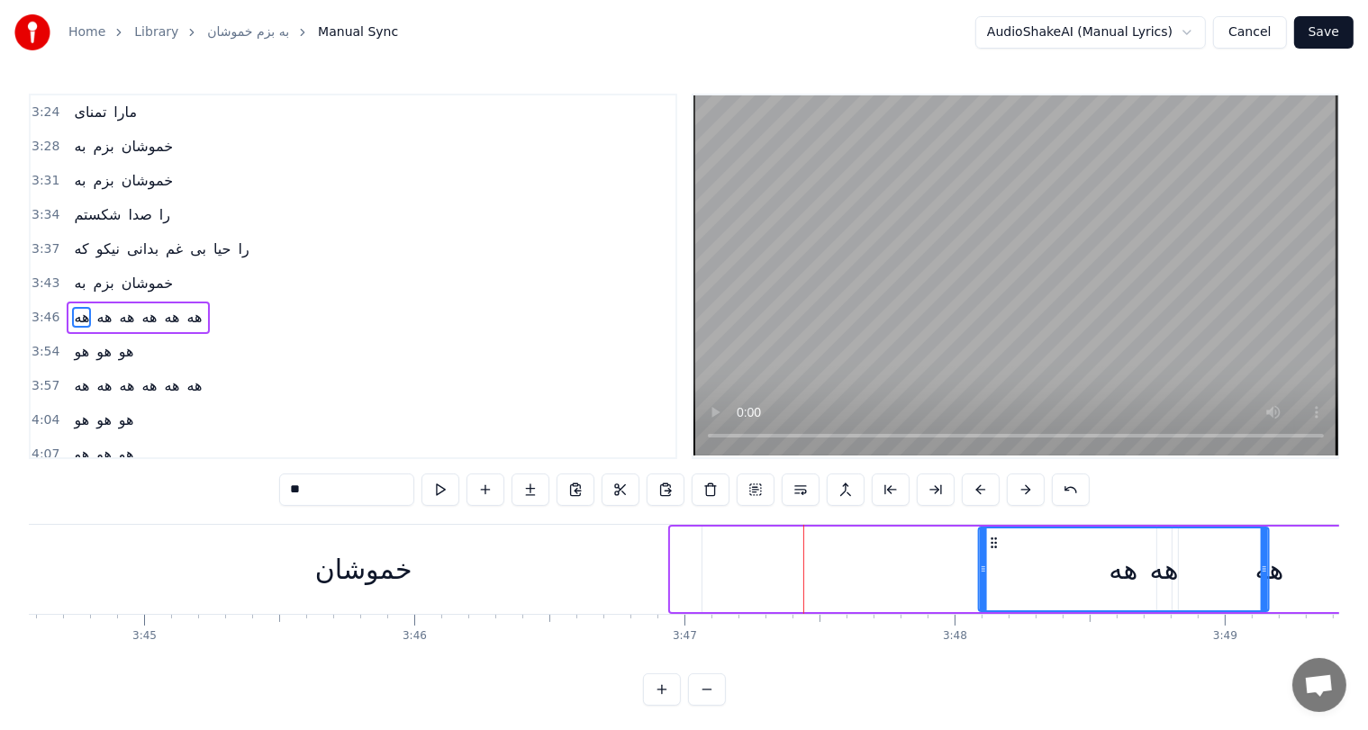
drag, startPoint x: 685, startPoint y: 539, endPoint x: 993, endPoint y: 566, distance: 309.2
click at [993, 566] on div "هه" at bounding box center [1123, 570] width 288 height 82
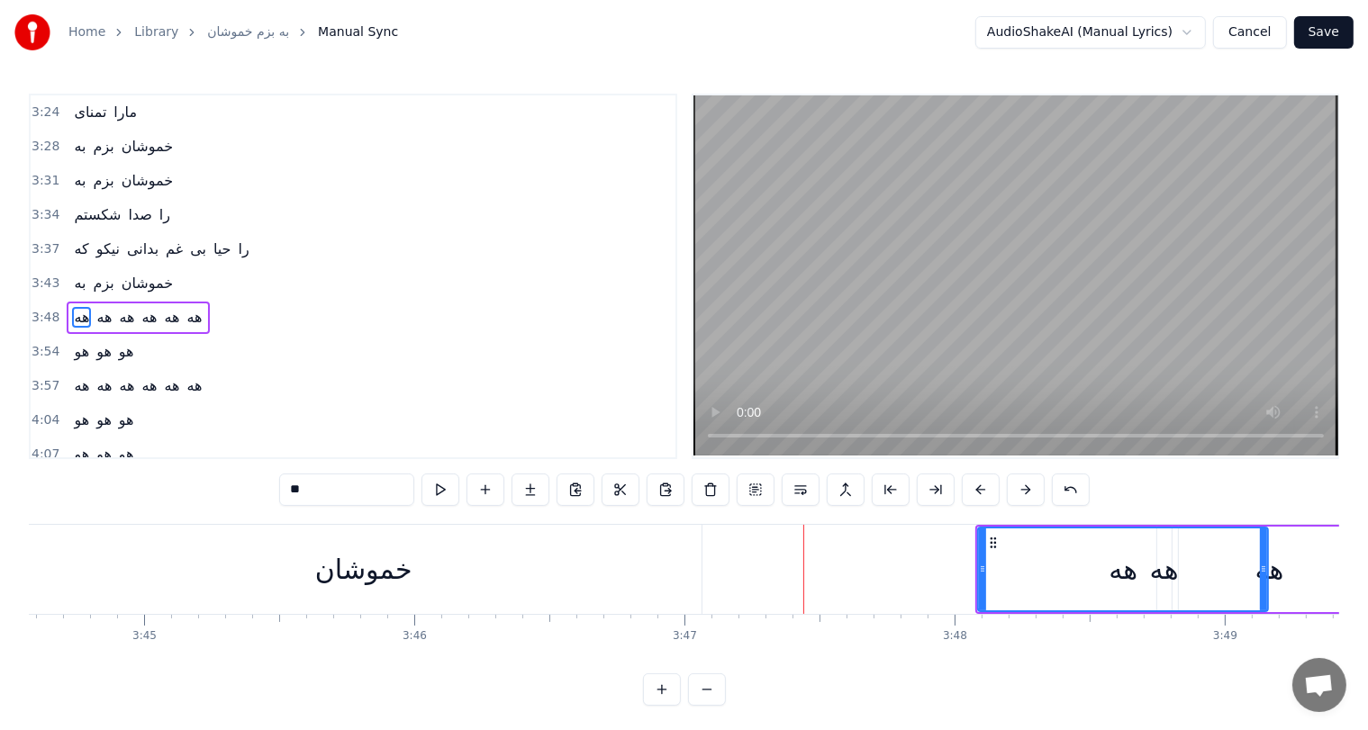
scroll to position [0, 60588]
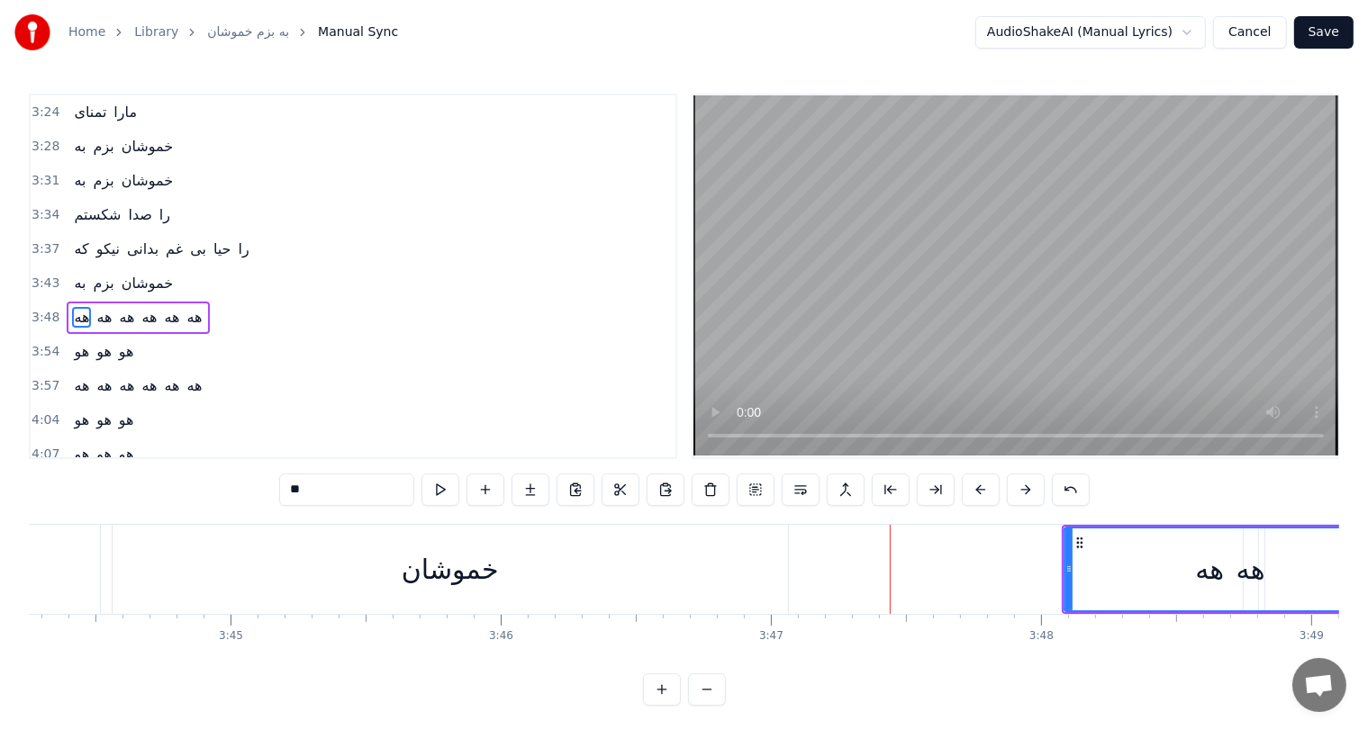
click at [559, 551] on div "خموشان" at bounding box center [450, 569] width 675 height 89
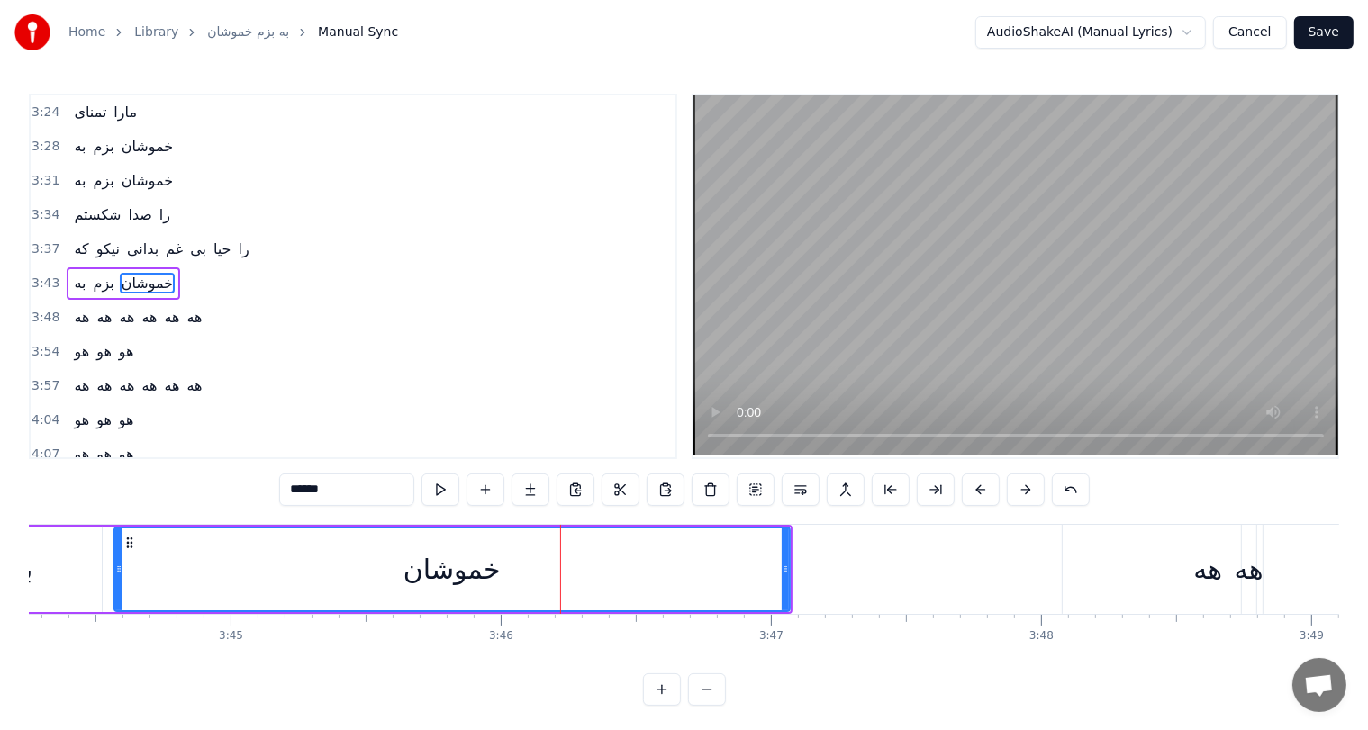
scroll to position [1028, 0]
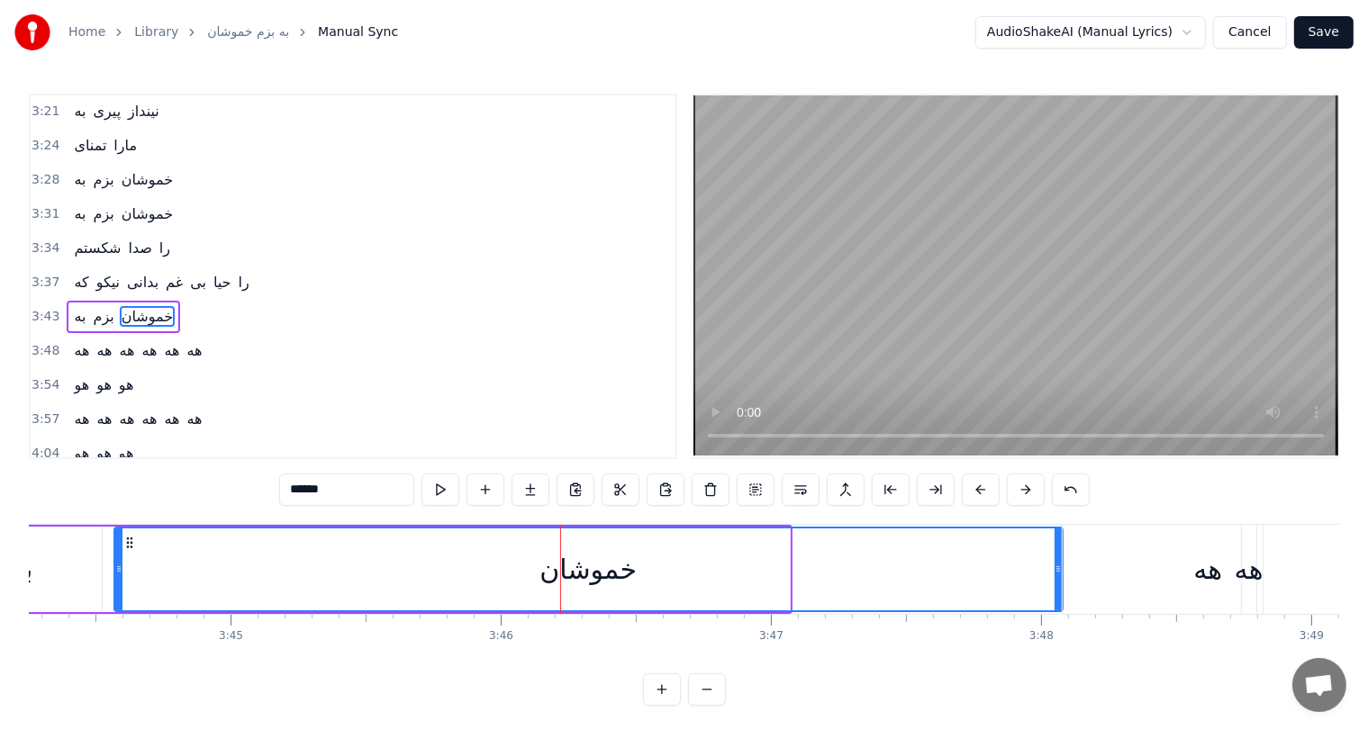
drag, startPoint x: 785, startPoint y: 564, endPoint x: 1058, endPoint y: 559, distance: 272.9
click at [1058, 559] on div at bounding box center [1058, 570] width 7 height 82
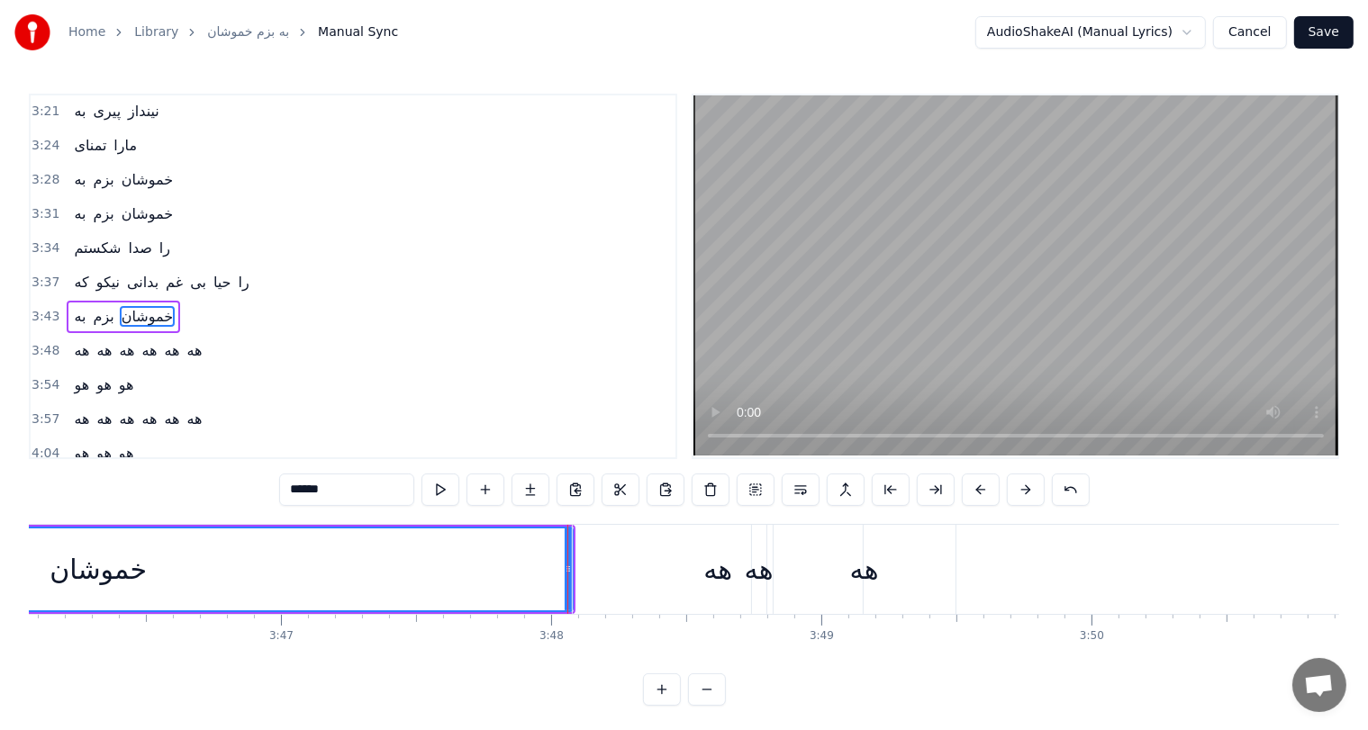
scroll to position [0, 61136]
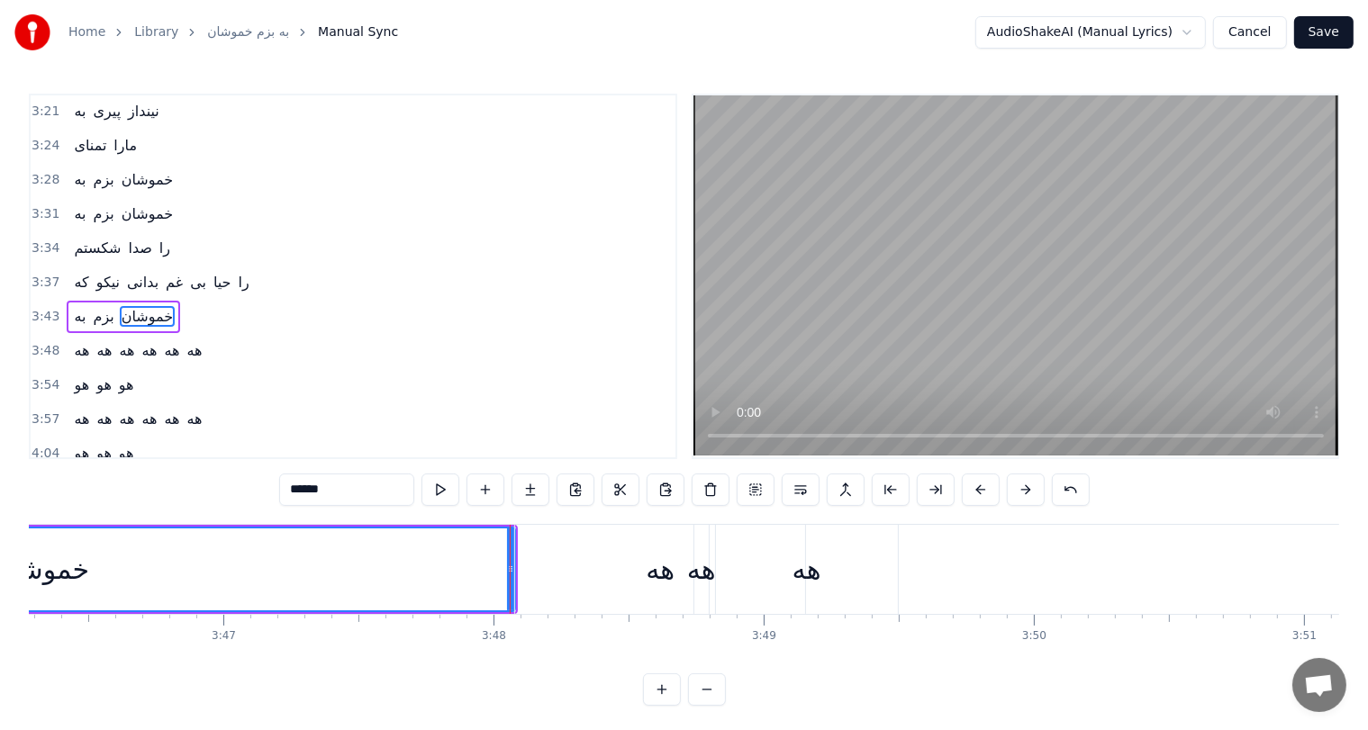
click at [825, 567] on div "هه" at bounding box center [807, 569] width 182 height 89
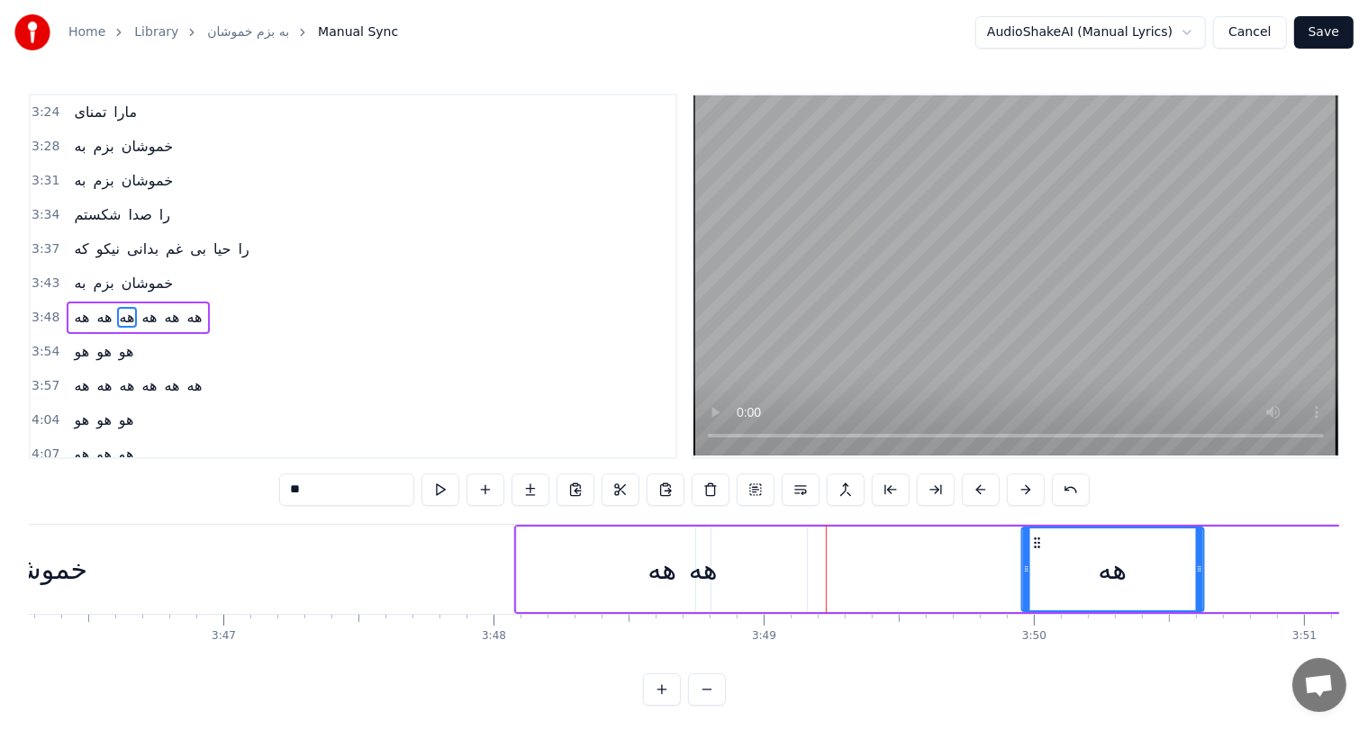
drag, startPoint x: 730, startPoint y: 539, endPoint x: 1036, endPoint y: 539, distance: 305.3
click at [1036, 539] on icon at bounding box center [1036, 543] width 14 height 14
click at [700, 573] on div "هه" at bounding box center [703, 569] width 29 height 41
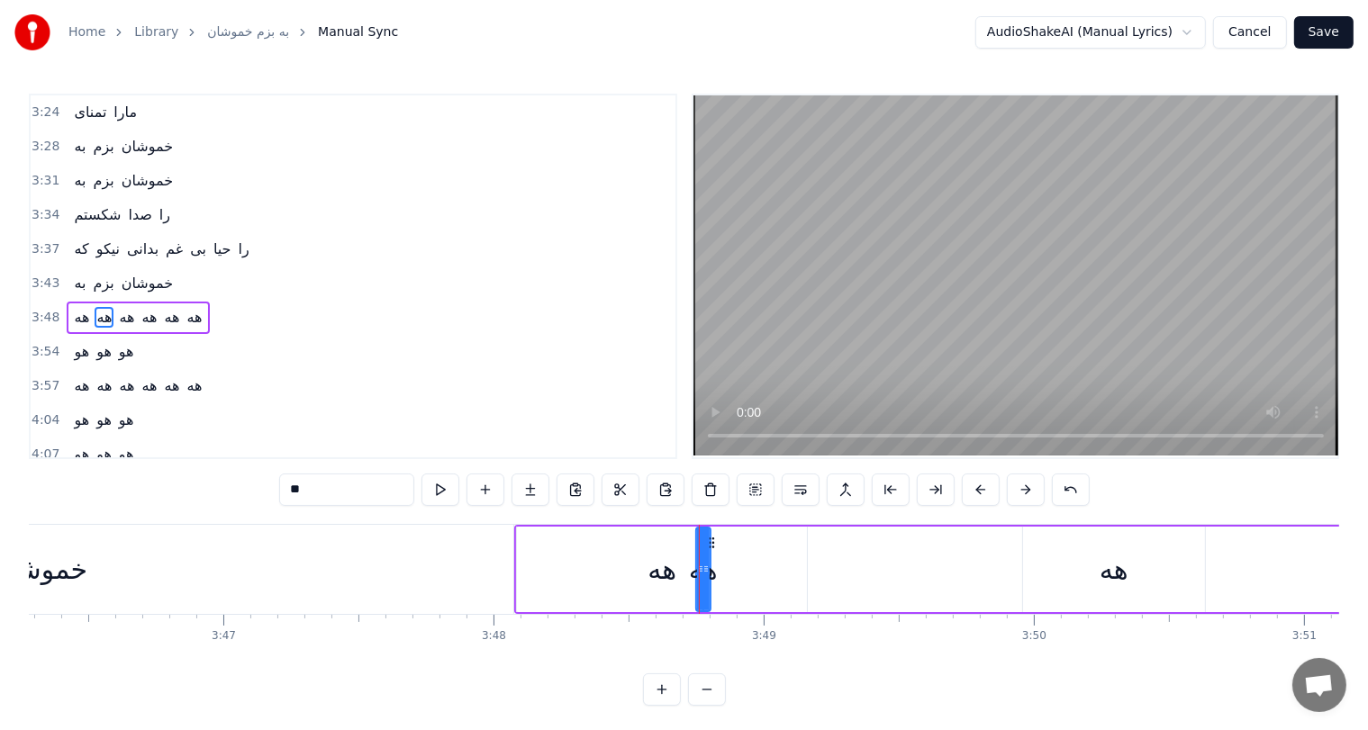
click at [667, 566] on div "هه" at bounding box center [662, 569] width 29 height 41
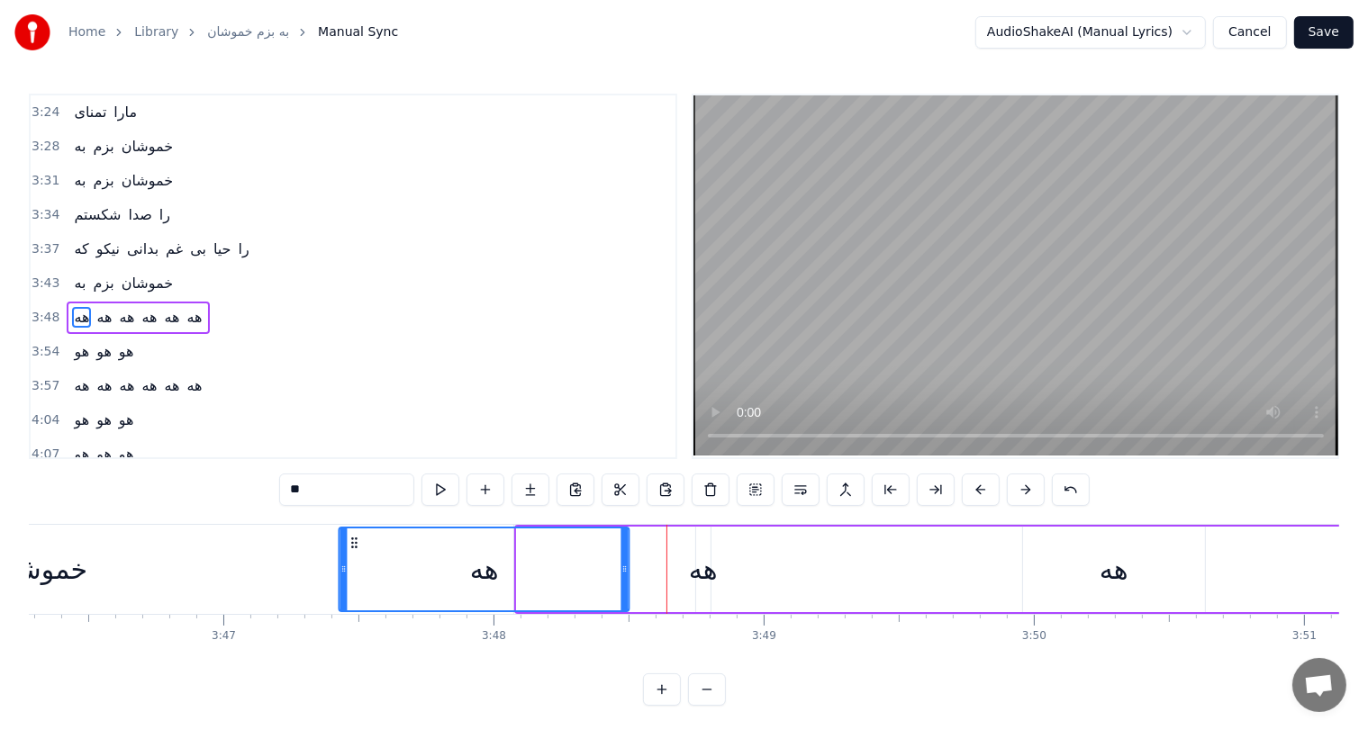
drag, startPoint x: 532, startPoint y: 540, endPoint x: 349, endPoint y: 530, distance: 184.0
click at [349, 530] on div "هه" at bounding box center [484, 570] width 288 height 82
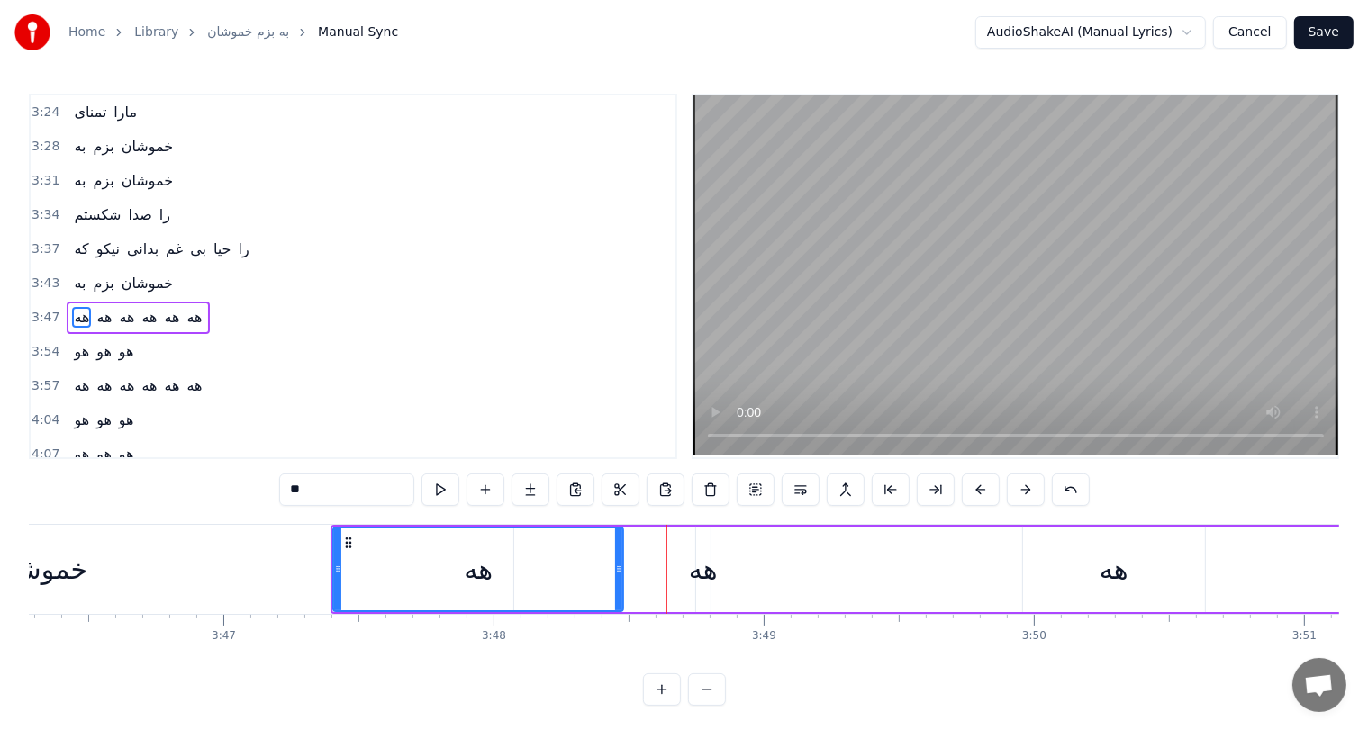
click at [697, 569] on div "هه" at bounding box center [703, 569] width 29 height 41
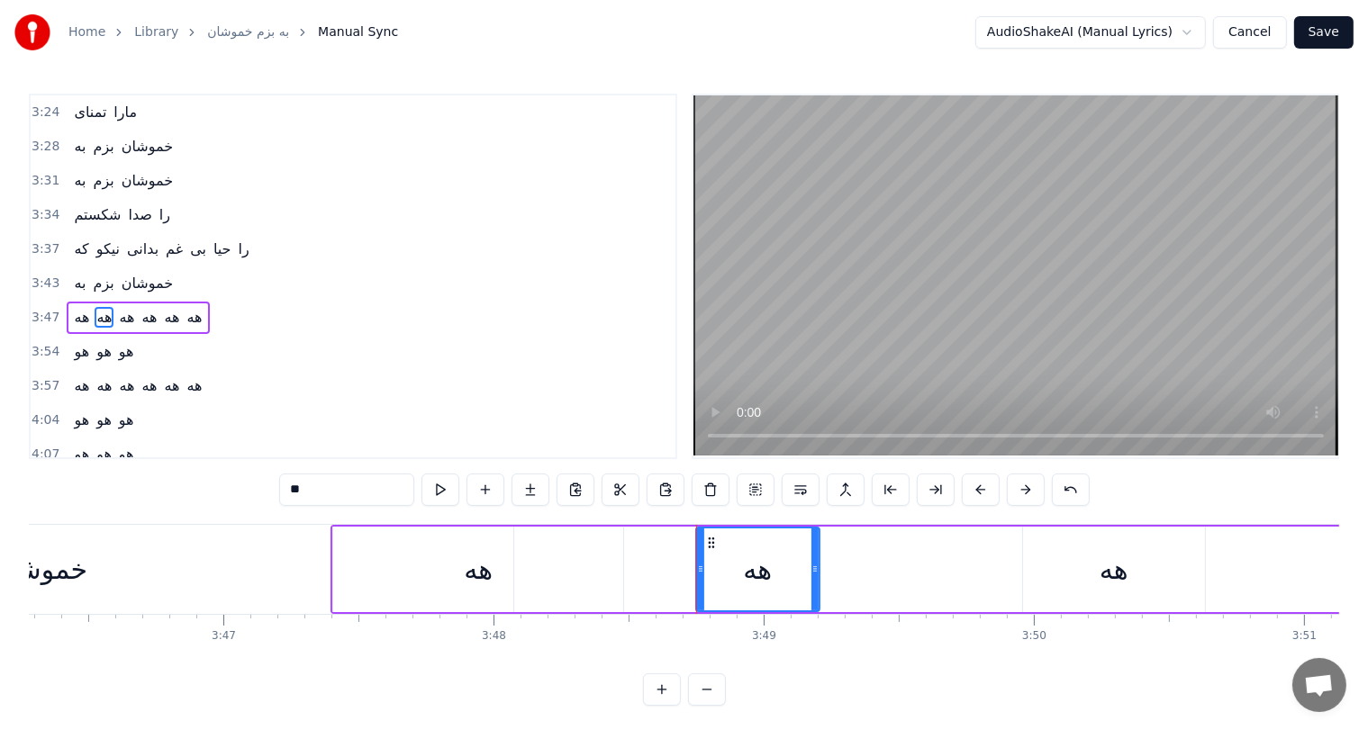
drag, startPoint x: 705, startPoint y: 565, endPoint x: 814, endPoint y: 568, distance: 109.0
click at [814, 568] on icon at bounding box center [814, 569] width 7 height 14
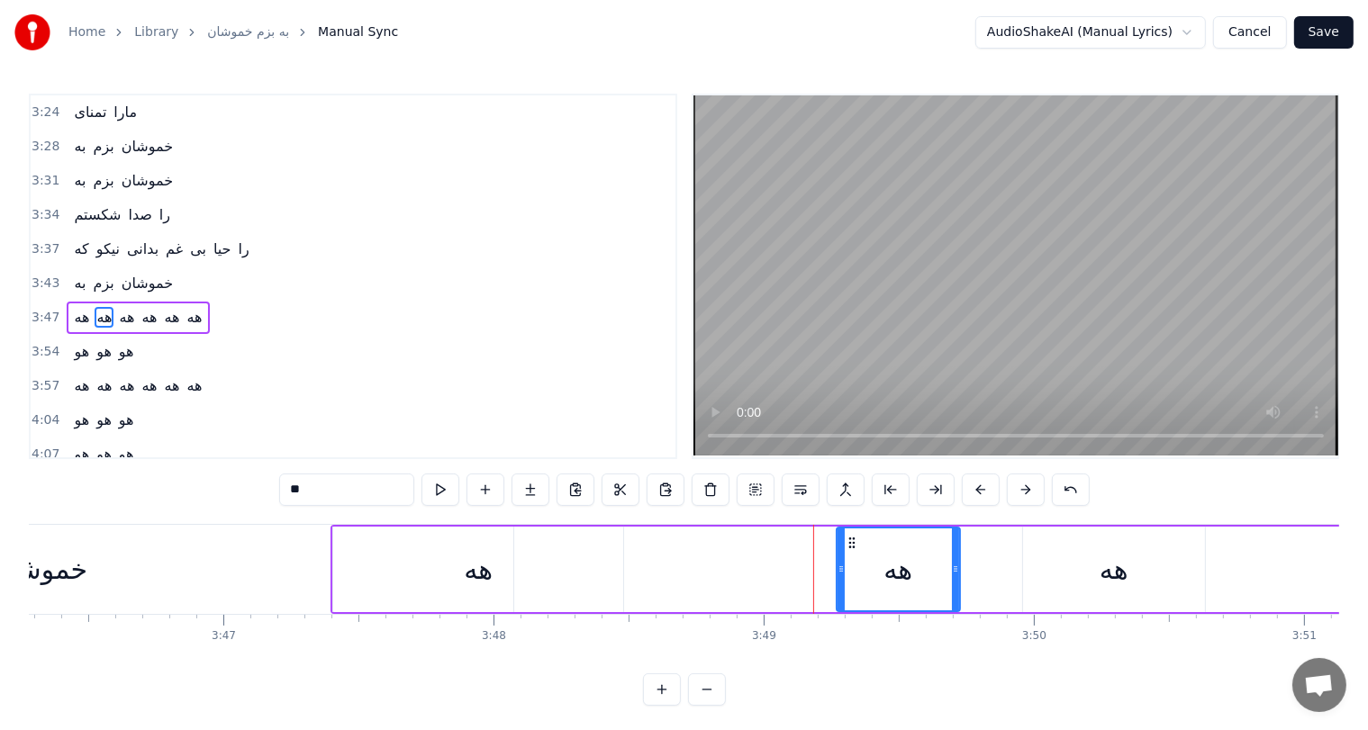
drag, startPoint x: 706, startPoint y: 539, endPoint x: 847, endPoint y: 552, distance: 141.1
click at [847, 552] on div "هه" at bounding box center [899, 570] width 122 height 82
click at [493, 573] on div "هه" at bounding box center [478, 569] width 29 height 41
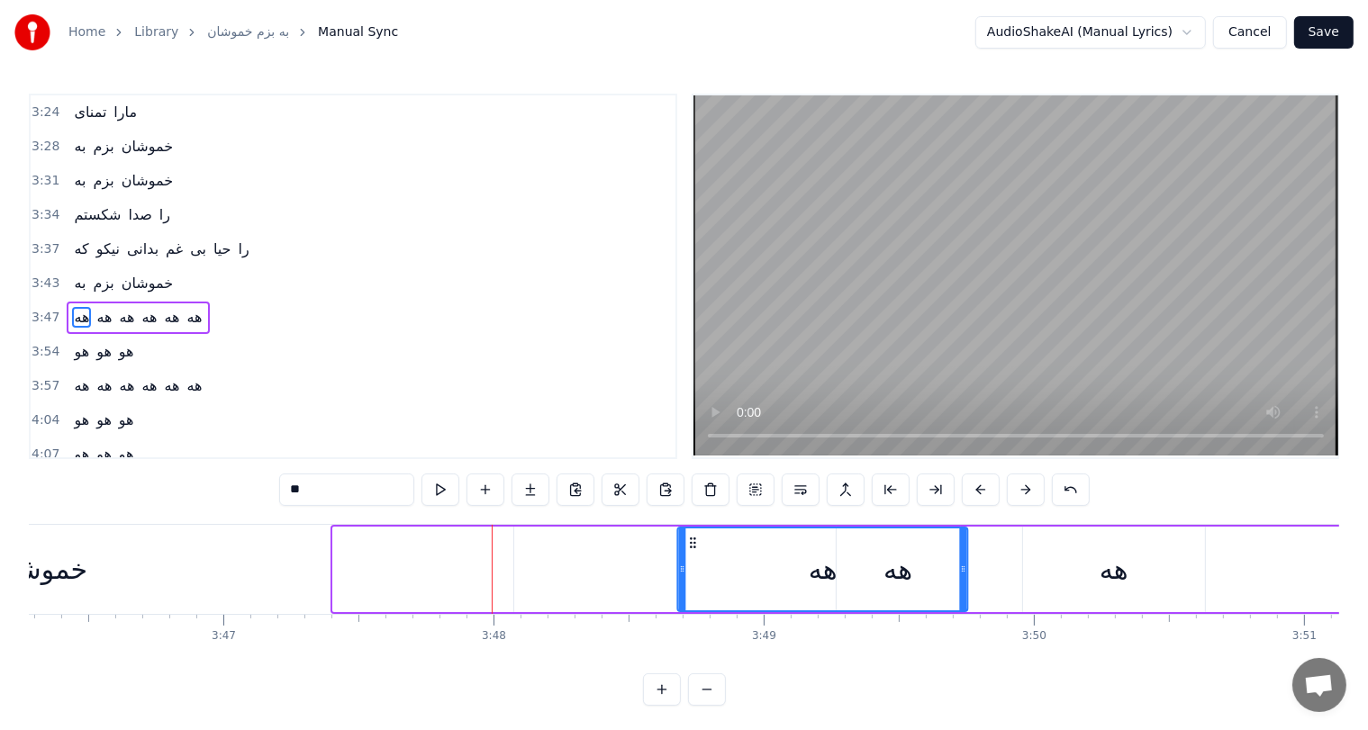
drag, startPoint x: 340, startPoint y: 540, endPoint x: 684, endPoint y: 555, distance: 344.3
click at [684, 555] on div "هه" at bounding box center [823, 570] width 288 height 82
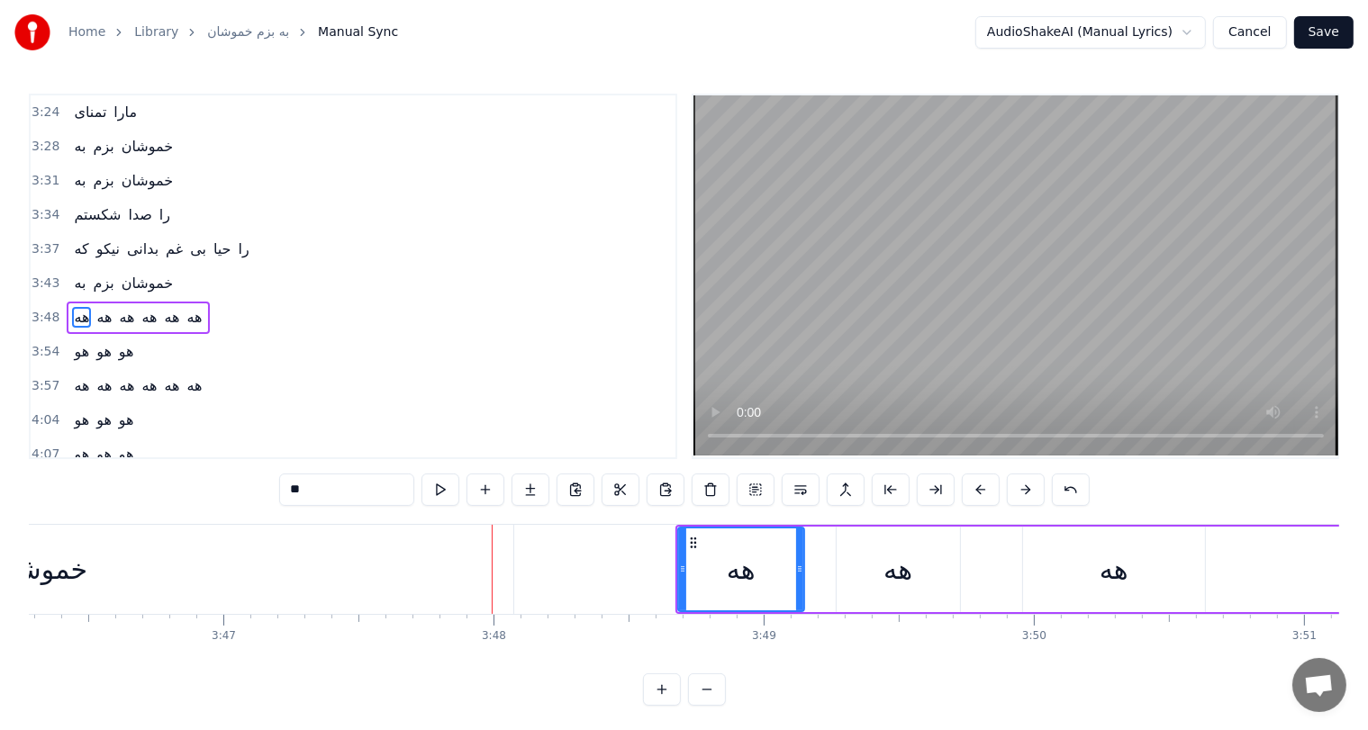
drag, startPoint x: 962, startPoint y: 574, endPoint x: 798, endPoint y: 578, distance: 164.0
click at [798, 578] on div at bounding box center [799, 570] width 7 height 82
click at [884, 561] on div "هه" at bounding box center [897, 569] width 29 height 41
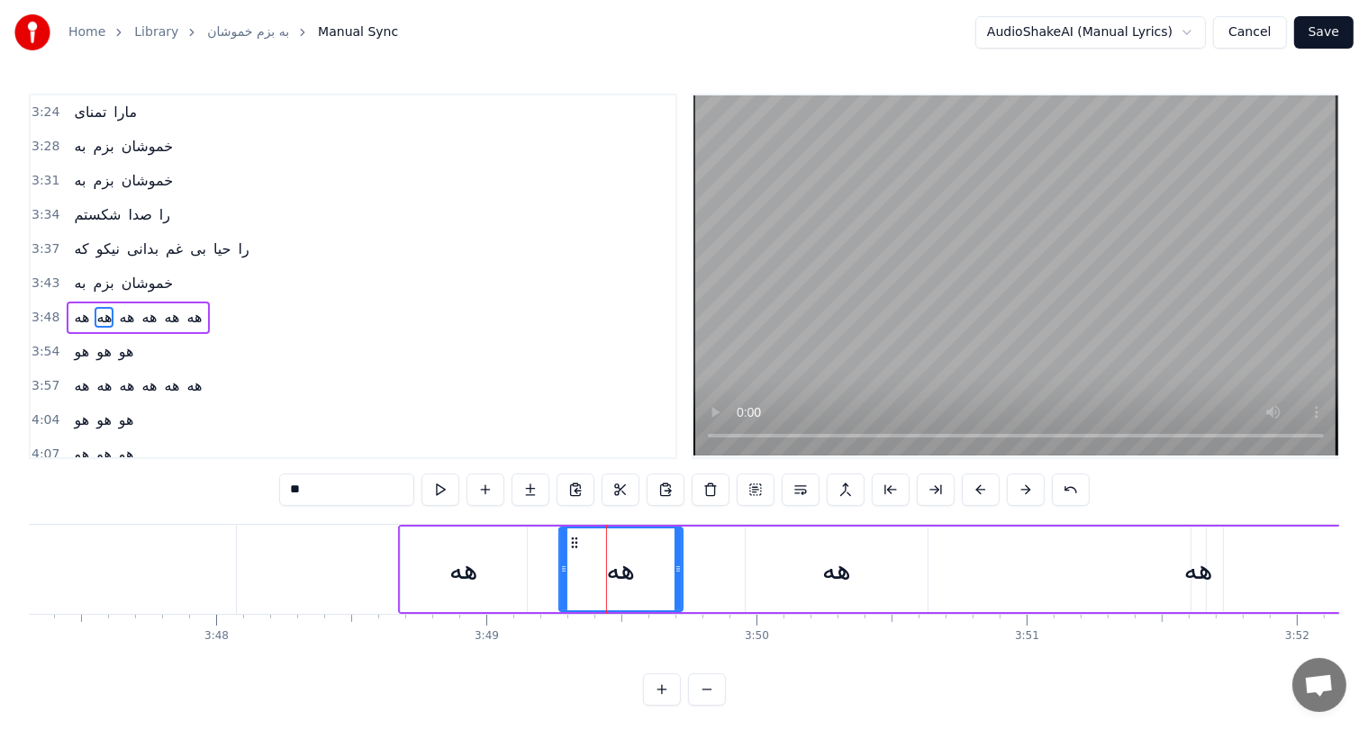
scroll to position [0, 61416]
click at [835, 568] on div "هه" at bounding box center [834, 569] width 29 height 41
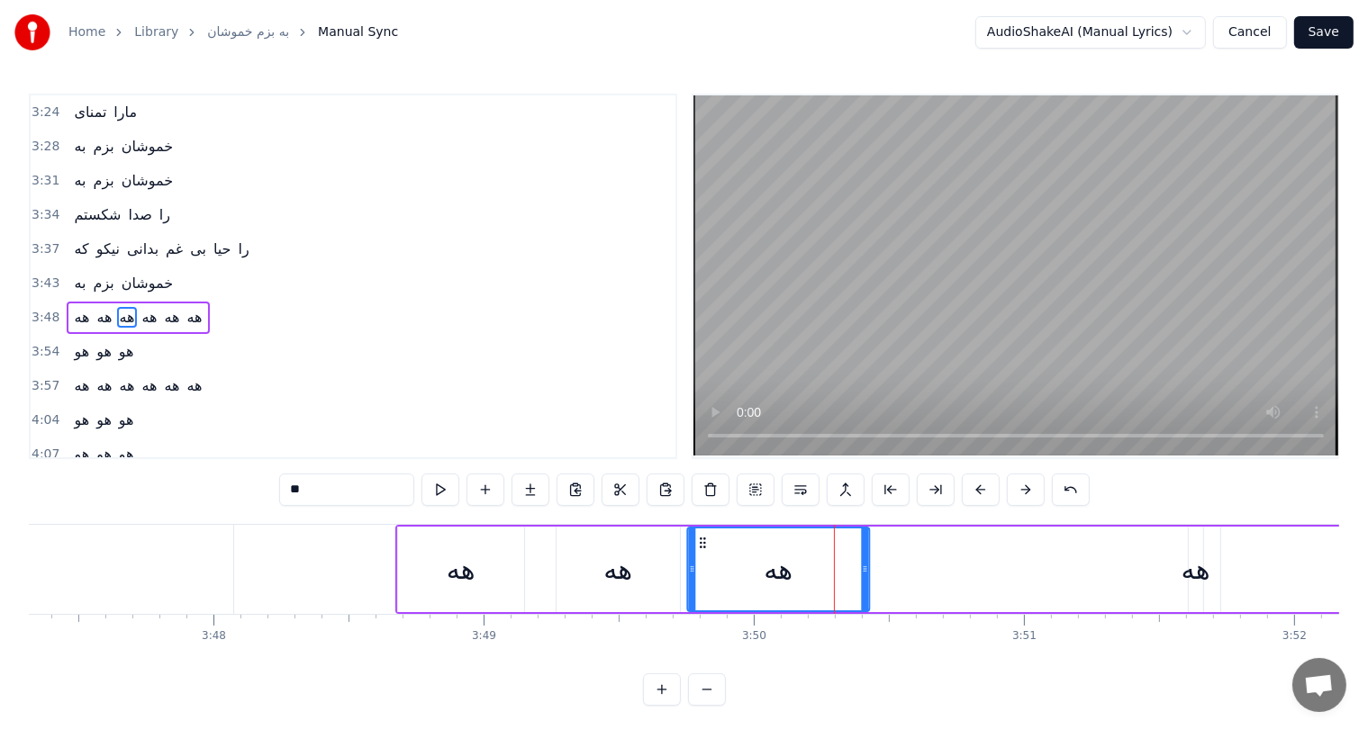
drag, startPoint x: 755, startPoint y: 539, endPoint x: 699, endPoint y: 539, distance: 55.8
click at [699, 539] on icon at bounding box center [702, 543] width 14 height 14
drag, startPoint x: 863, startPoint y: 566, endPoint x: 944, endPoint y: 566, distance: 81.1
click at [943, 566] on icon at bounding box center [939, 569] width 7 height 14
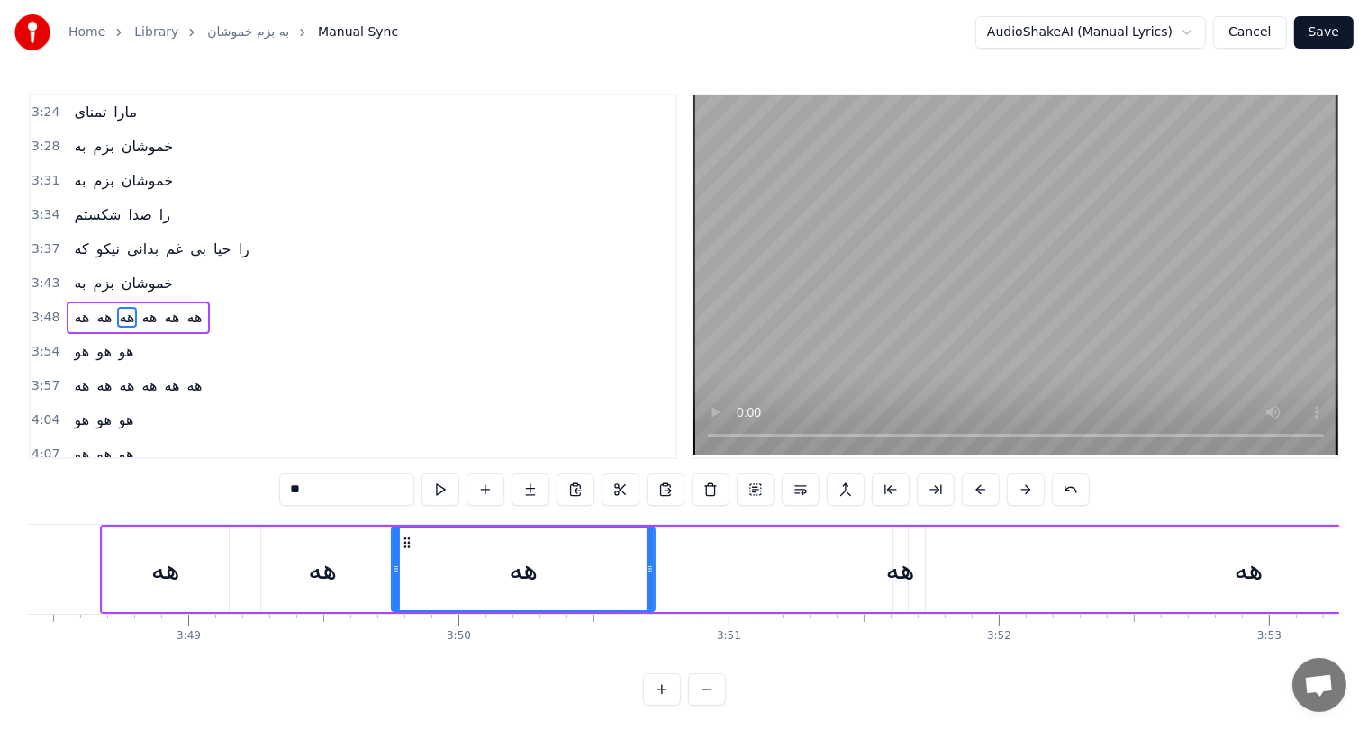
scroll to position [0, 61712]
click at [911, 576] on div "هه" at bounding box center [899, 569] width 29 height 41
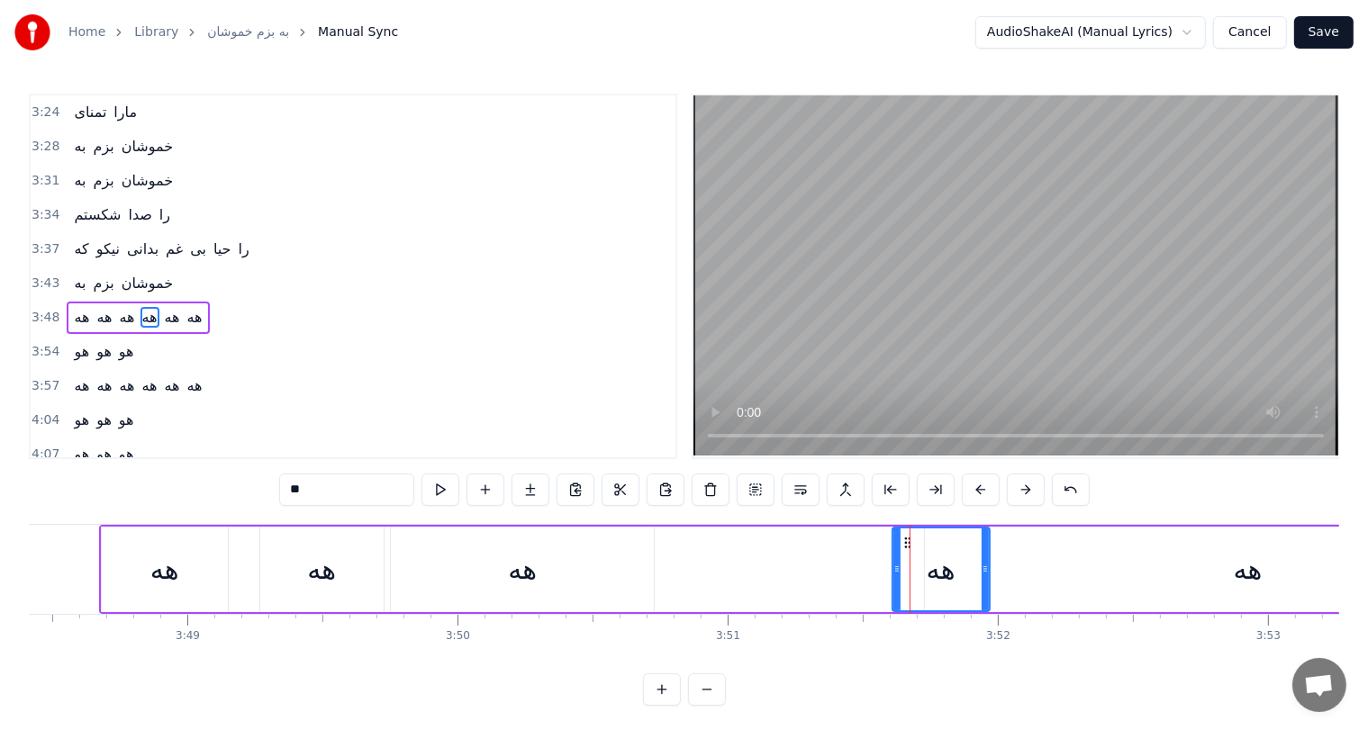
drag, startPoint x: 900, startPoint y: 571, endPoint x: 983, endPoint y: 571, distance: 82.9
click at [983, 571] on icon at bounding box center [985, 569] width 7 height 14
drag, startPoint x: 901, startPoint y: 537, endPoint x: 785, endPoint y: 537, distance: 115.3
click at [825, 537] on icon at bounding box center [832, 543] width 14 height 14
drag, startPoint x: 865, startPoint y: 566, endPoint x: 909, endPoint y: 566, distance: 43.2
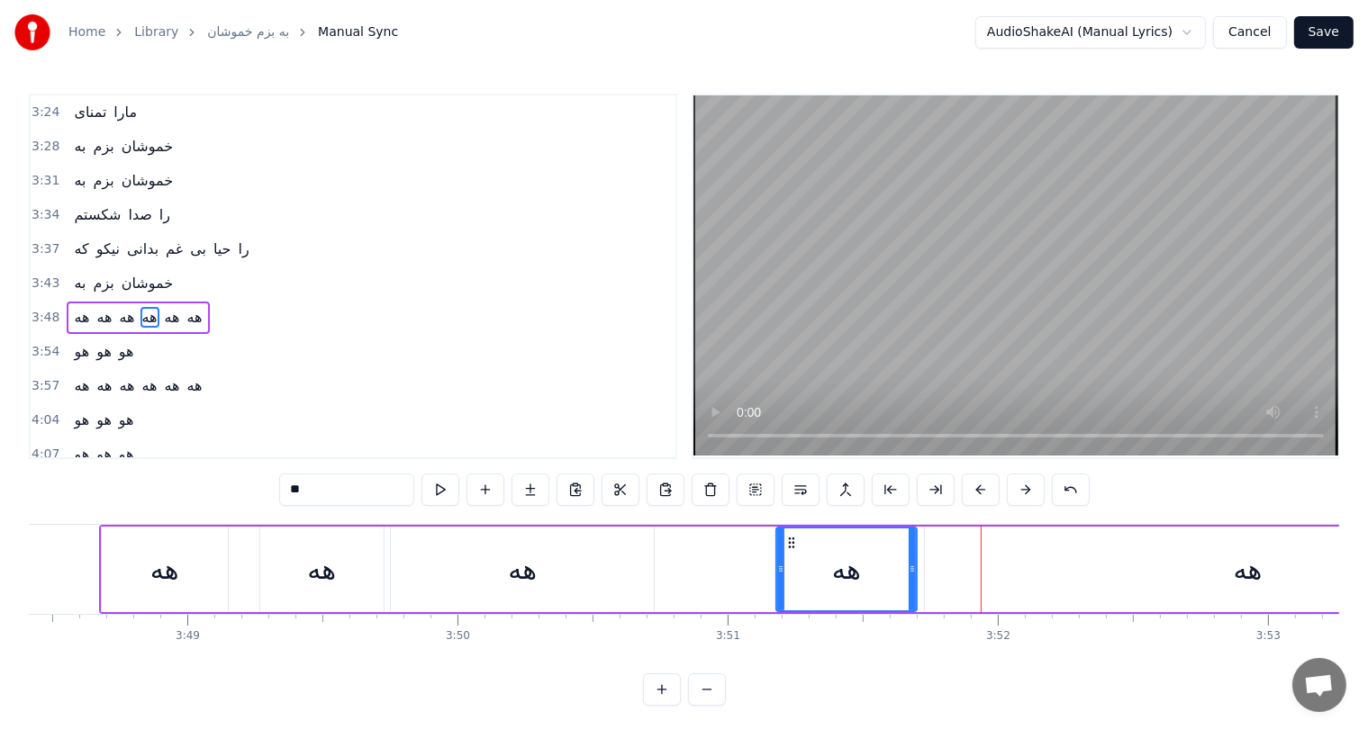
click at [909, 566] on icon at bounding box center [912, 569] width 7 height 14
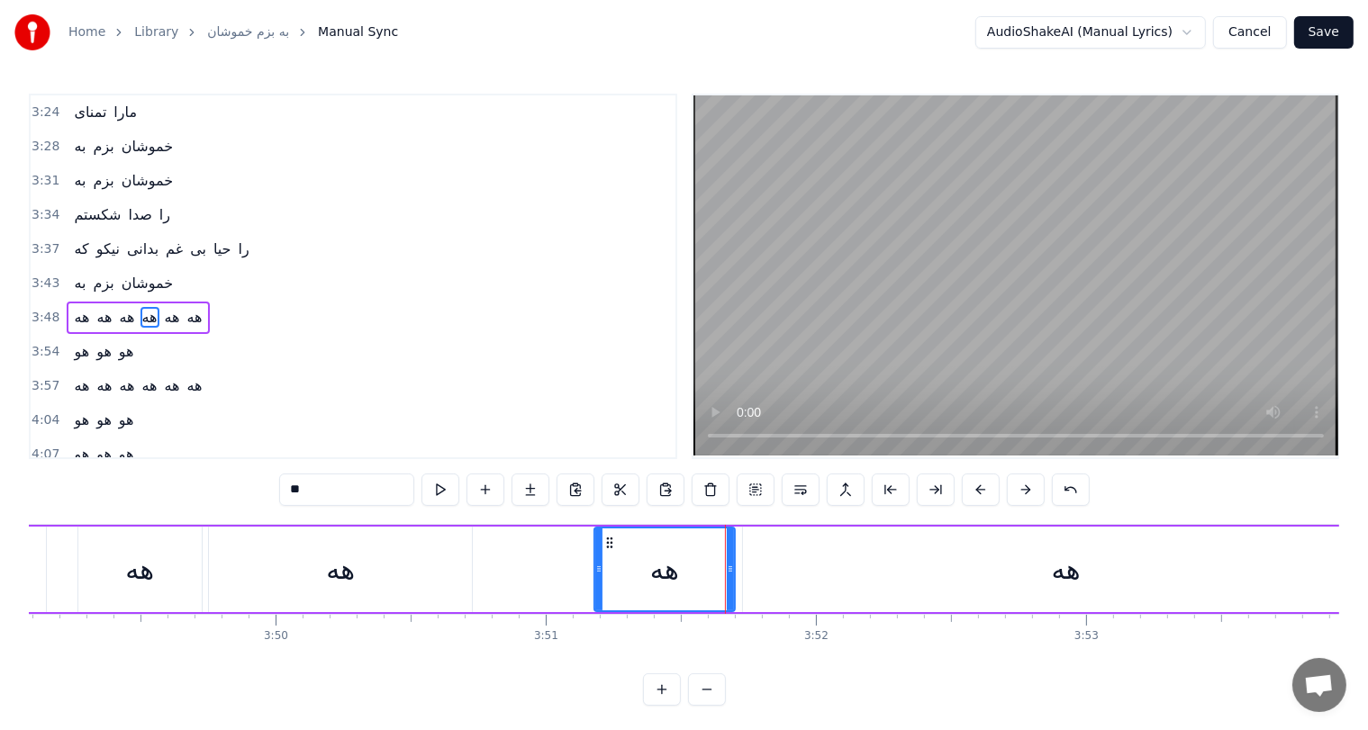
click at [1066, 563] on div "هه" at bounding box center [1066, 569] width 29 height 41
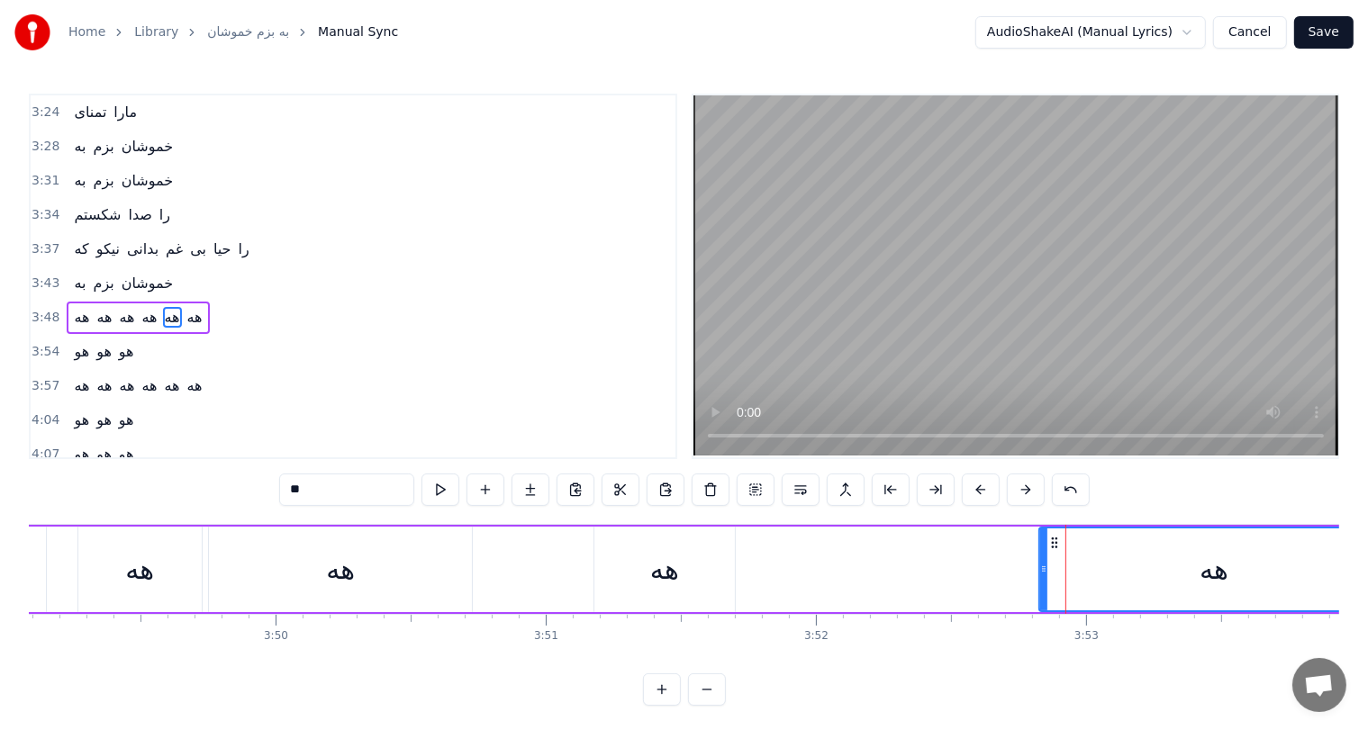
drag, startPoint x: 745, startPoint y: 548, endPoint x: 1041, endPoint y: 576, distance: 297.7
click at [1041, 576] on div at bounding box center [1043, 570] width 7 height 82
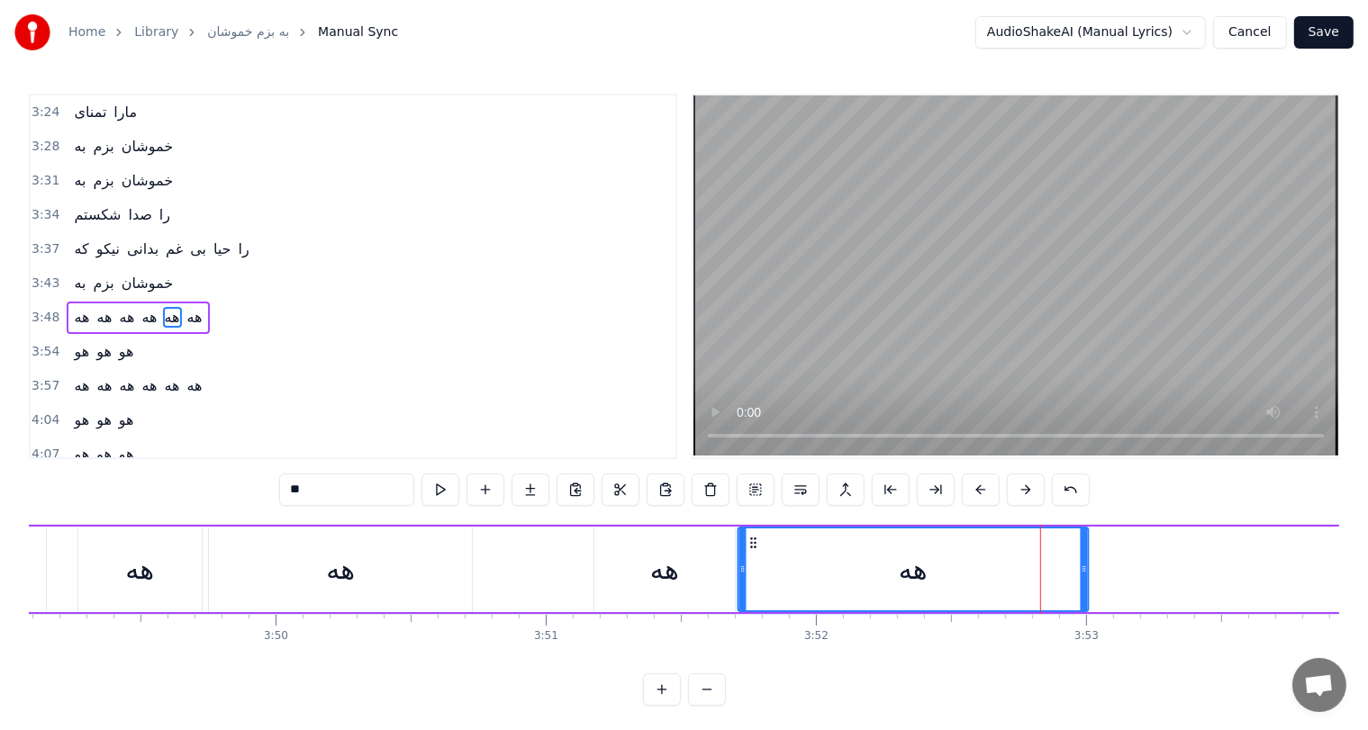
drag, startPoint x: 1054, startPoint y: 541, endPoint x: 753, endPoint y: 554, distance: 301.1
click at [753, 554] on div "هه" at bounding box center [912, 570] width 349 height 82
drag, startPoint x: 1083, startPoint y: 569, endPoint x: 897, endPoint y: 578, distance: 185.7
click at [897, 578] on div at bounding box center [899, 570] width 7 height 82
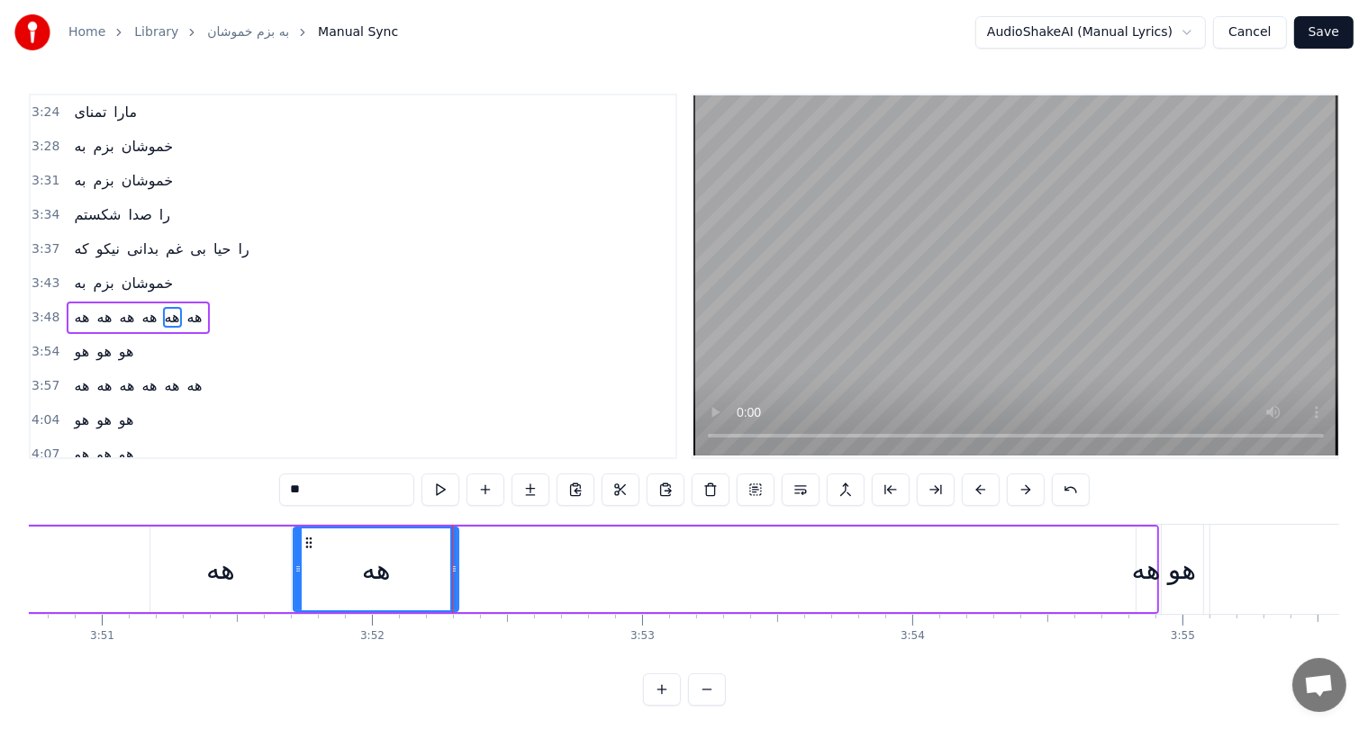
scroll to position [0, 62341]
click at [1150, 573] on div "هه" at bounding box center [1143, 569] width 29 height 41
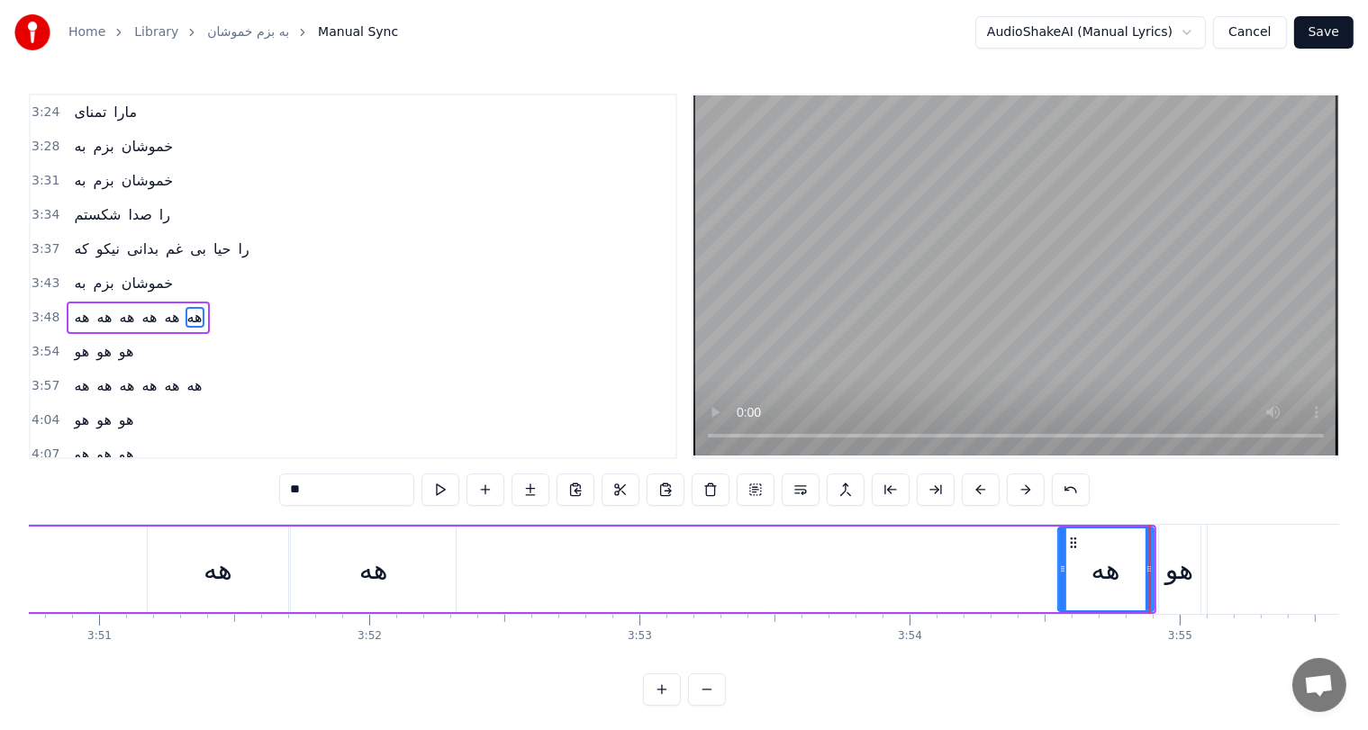
drag, startPoint x: 1138, startPoint y: 553, endPoint x: 1063, endPoint y: 558, distance: 75.8
click at [1063, 558] on div at bounding box center [1062, 570] width 7 height 82
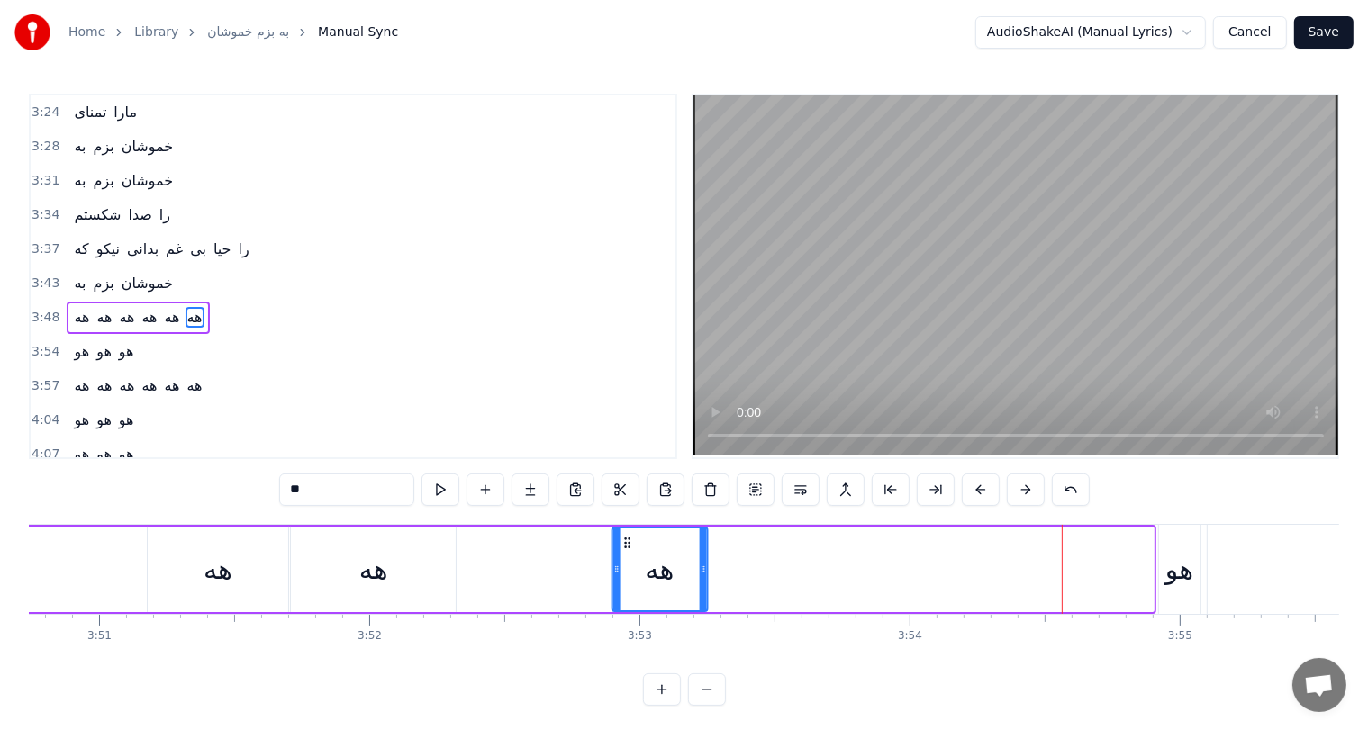
drag, startPoint x: 1068, startPoint y: 539, endPoint x: 616, endPoint y: 568, distance: 453.1
click at [616, 568] on div "هه" at bounding box center [659, 570] width 94 height 82
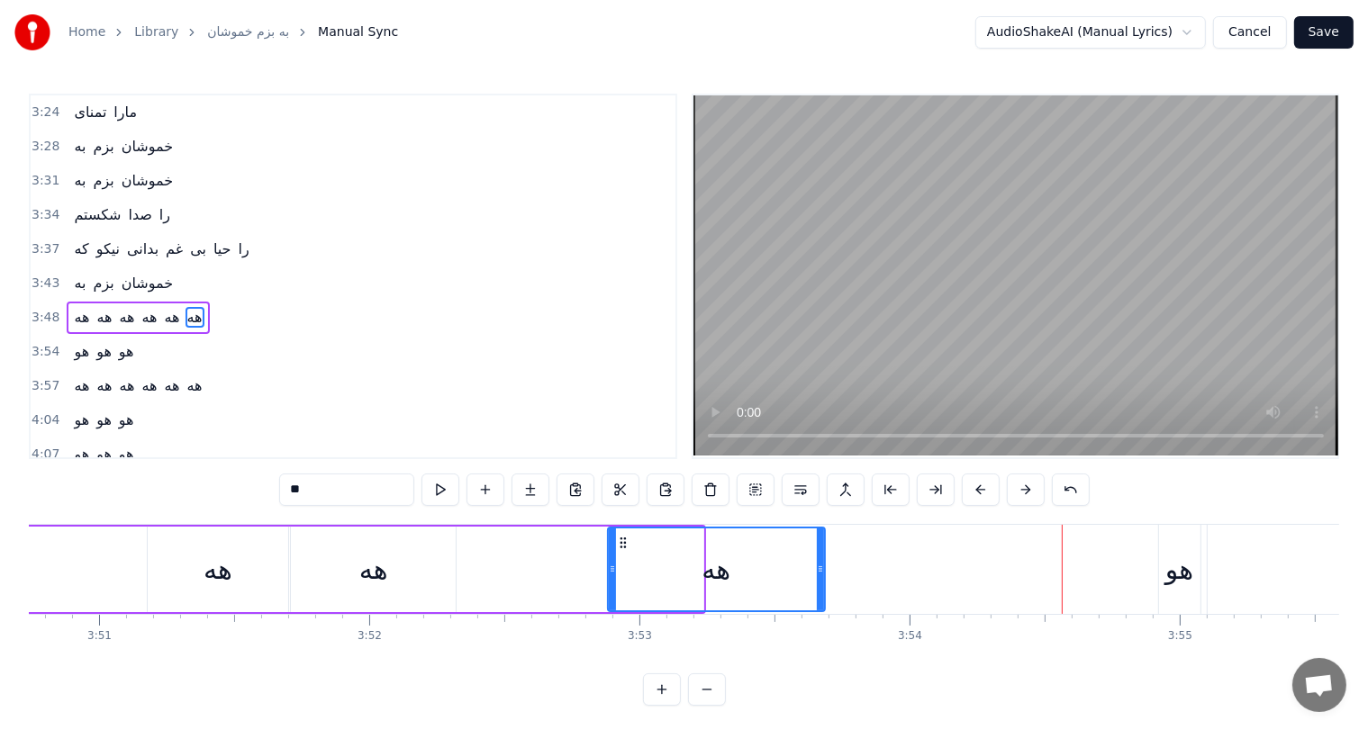
drag, startPoint x: 696, startPoint y: 573, endPoint x: 819, endPoint y: 574, distance: 122.5
click at [819, 574] on icon at bounding box center [820, 569] width 7 height 14
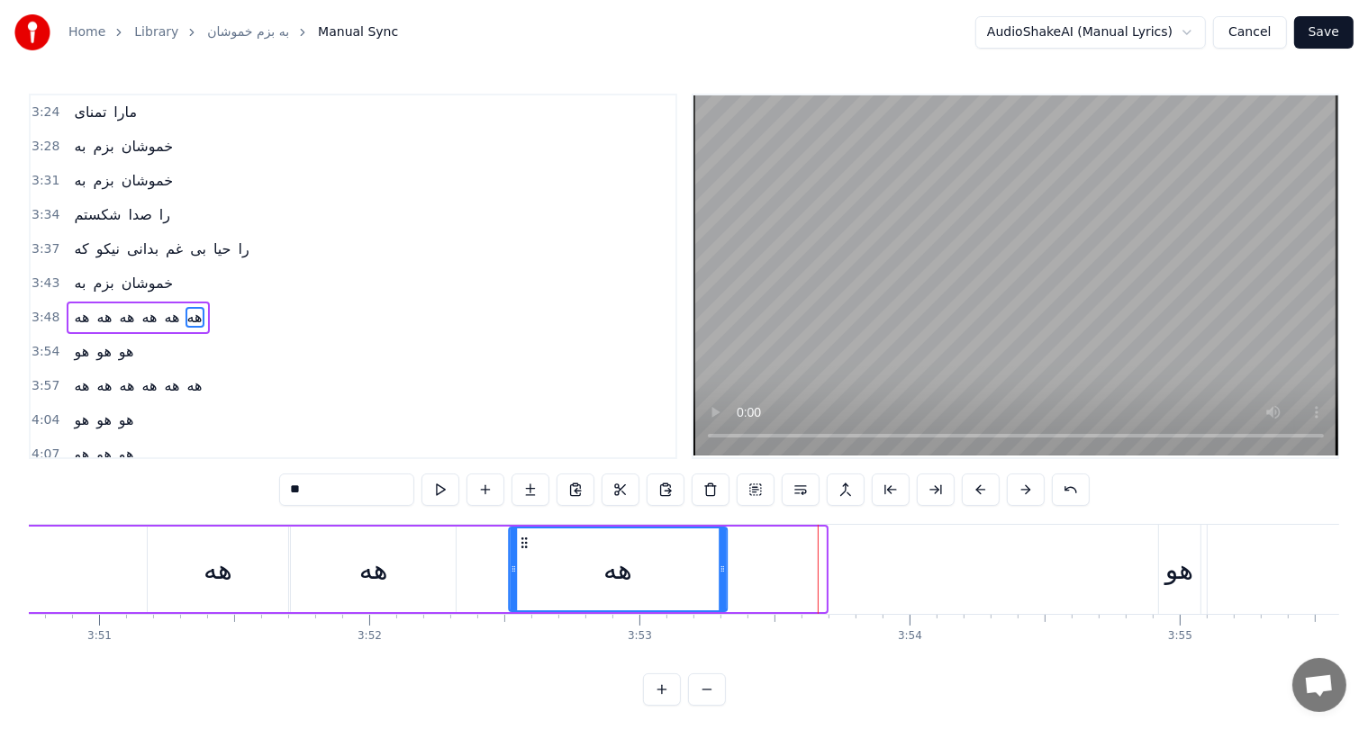
drag, startPoint x: 623, startPoint y: 540, endPoint x: 524, endPoint y: 549, distance: 99.5
click at [524, 549] on div "هه" at bounding box center [618, 570] width 216 height 82
drag, startPoint x: 720, startPoint y: 566, endPoint x: 852, endPoint y: 565, distance: 131.5
click at [852, 565] on icon at bounding box center [853, 569] width 7 height 14
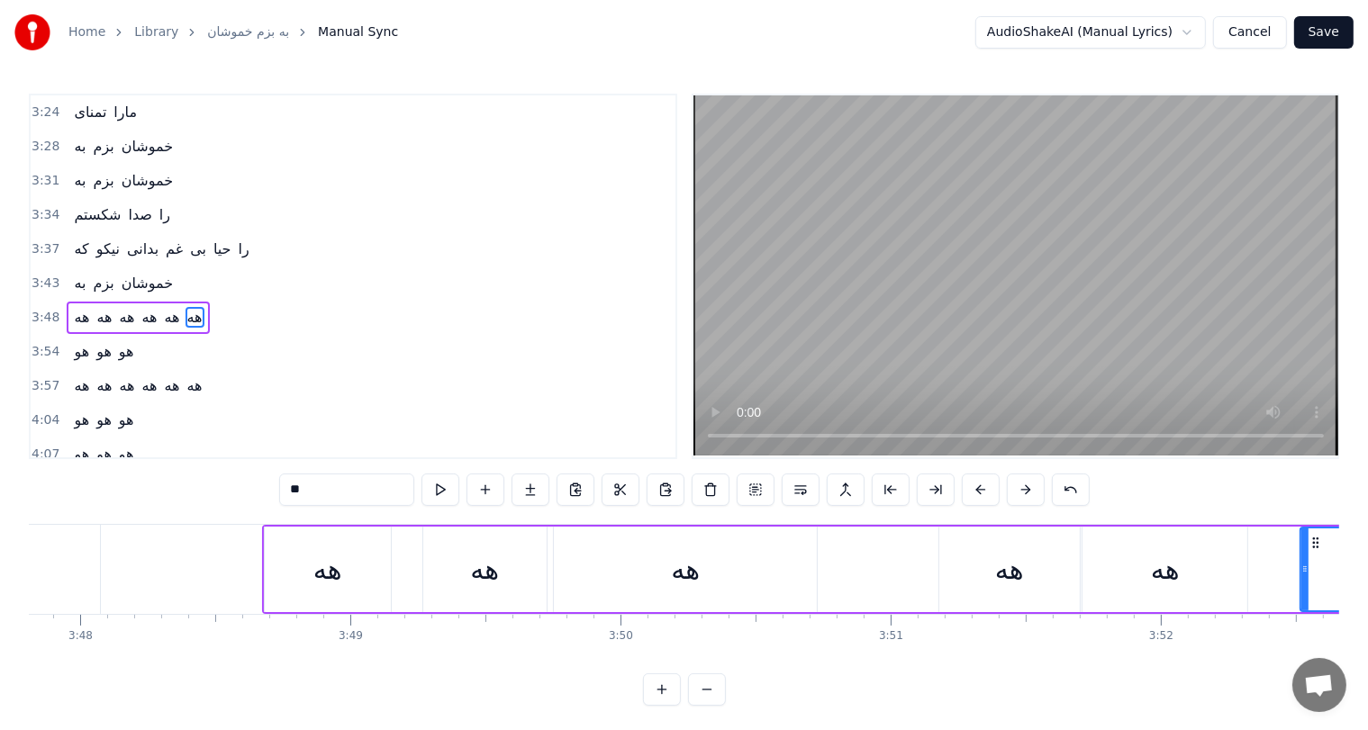
scroll to position [0, 61413]
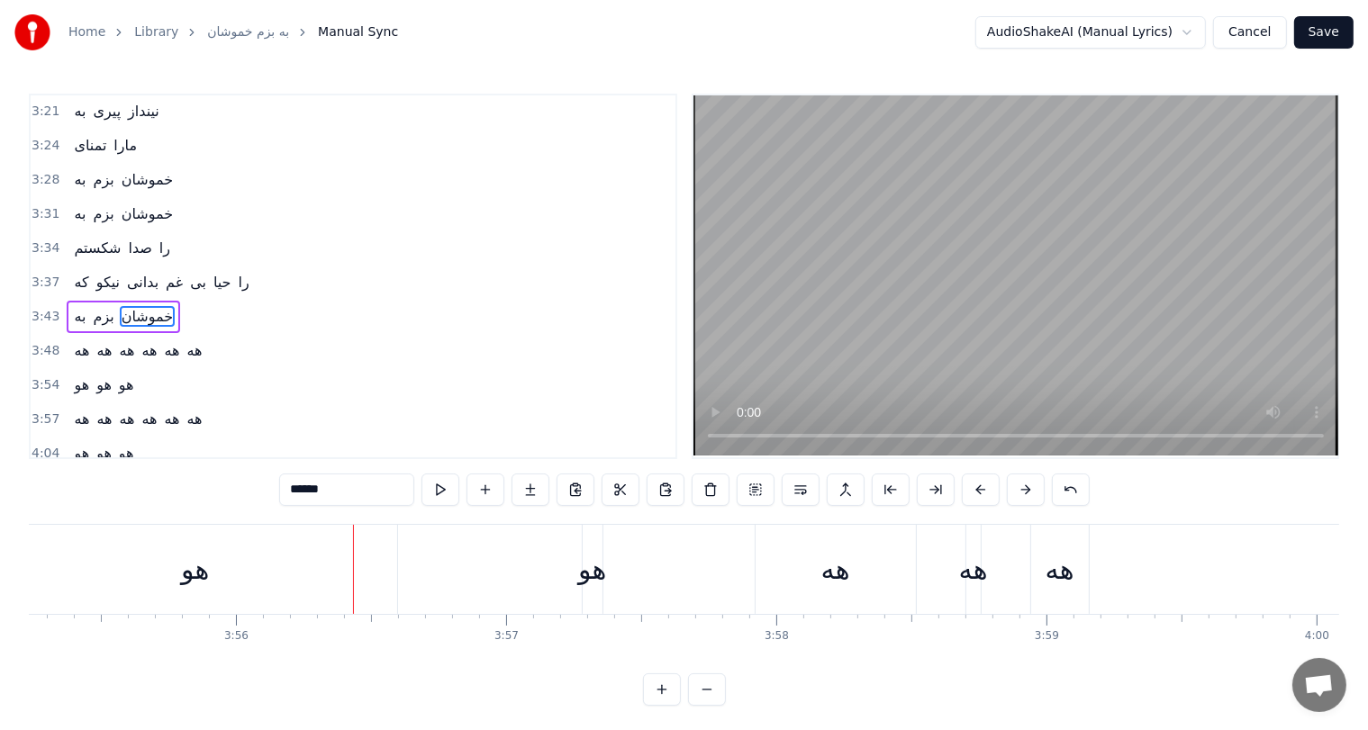
scroll to position [0, 63554]
click at [583, 573] on div "هو" at bounding box center [593, 569] width 28 height 41
type input "**"
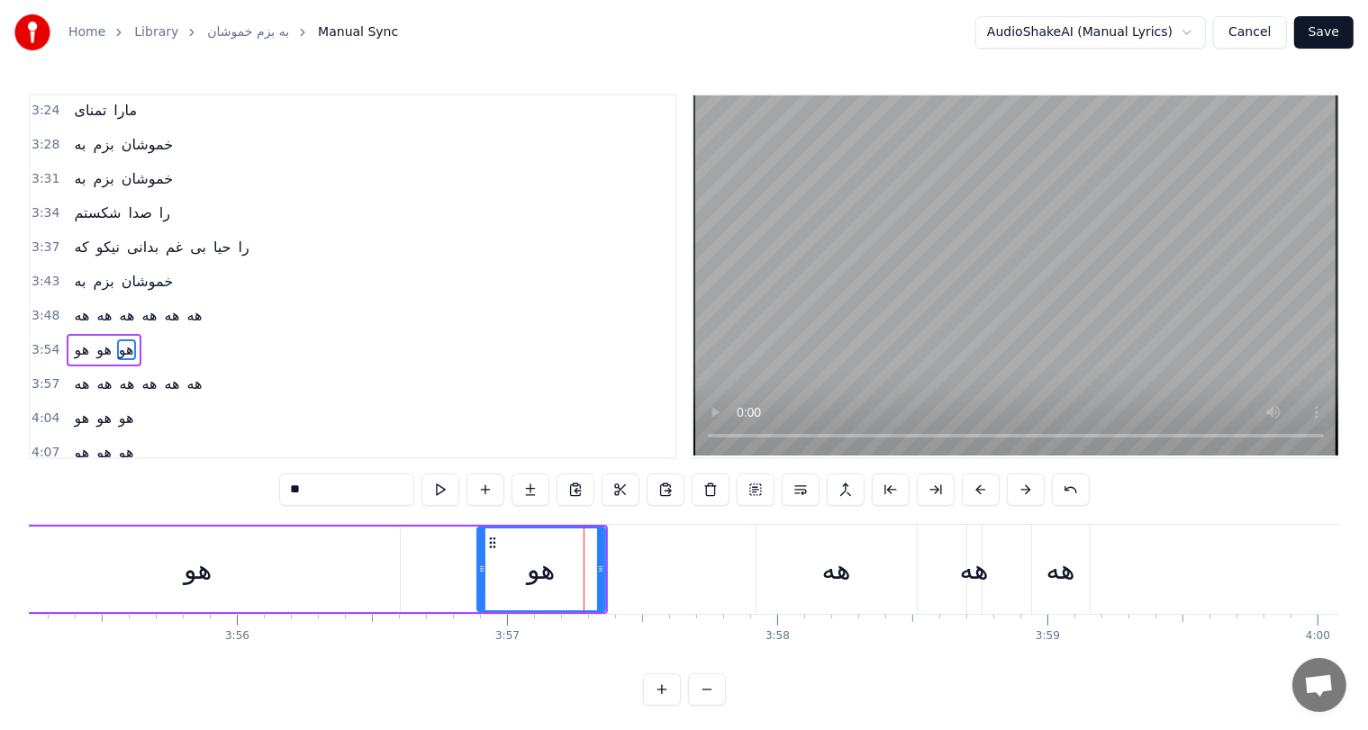
drag, startPoint x: 587, startPoint y: 552, endPoint x: 476, endPoint y: 553, distance: 110.8
click at [478, 553] on div at bounding box center [481, 570] width 7 height 82
drag, startPoint x: 489, startPoint y: 537, endPoint x: 439, endPoint y: 545, distance: 50.2
click at [439, 545] on icon at bounding box center [439, 543] width 14 height 14
drag, startPoint x: 549, startPoint y: 566, endPoint x: 607, endPoint y: 566, distance: 57.6
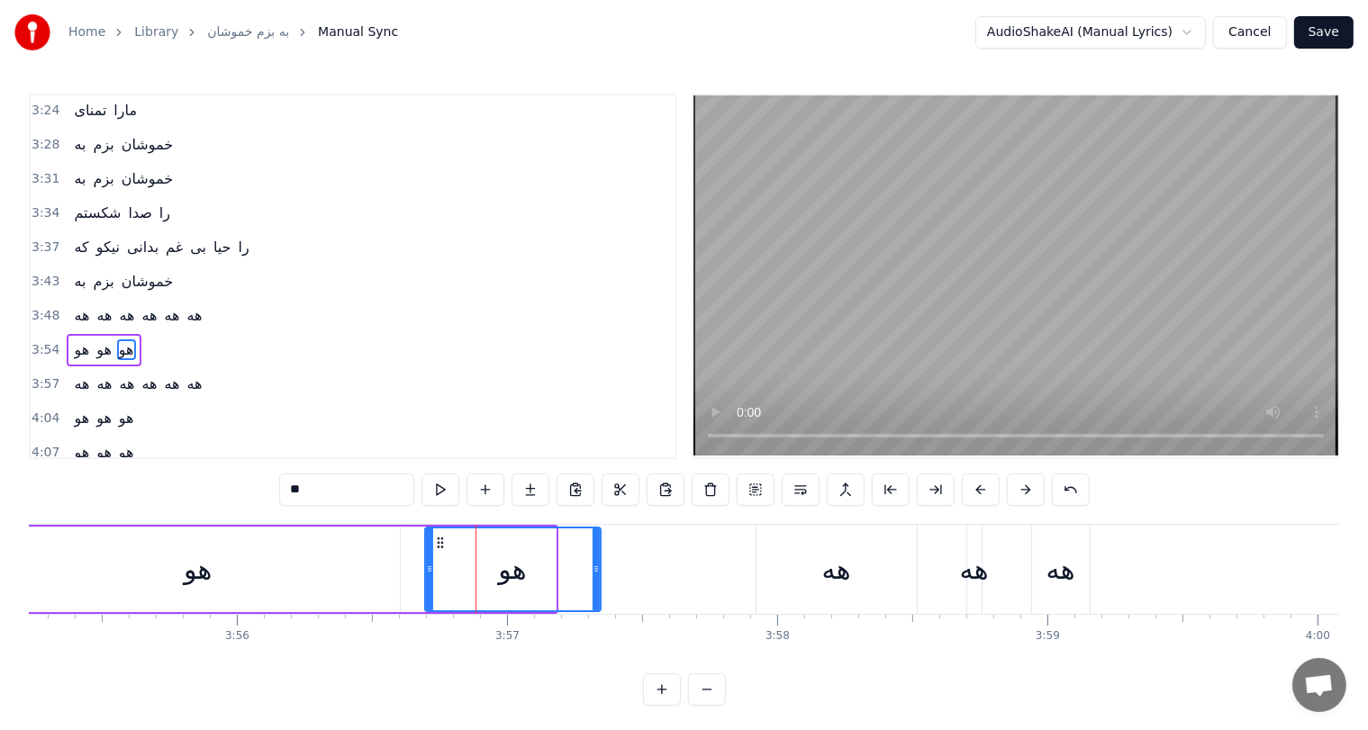
click at [600, 566] on icon at bounding box center [596, 569] width 7 height 14
click at [184, 555] on div "هو" at bounding box center [198, 569] width 28 height 41
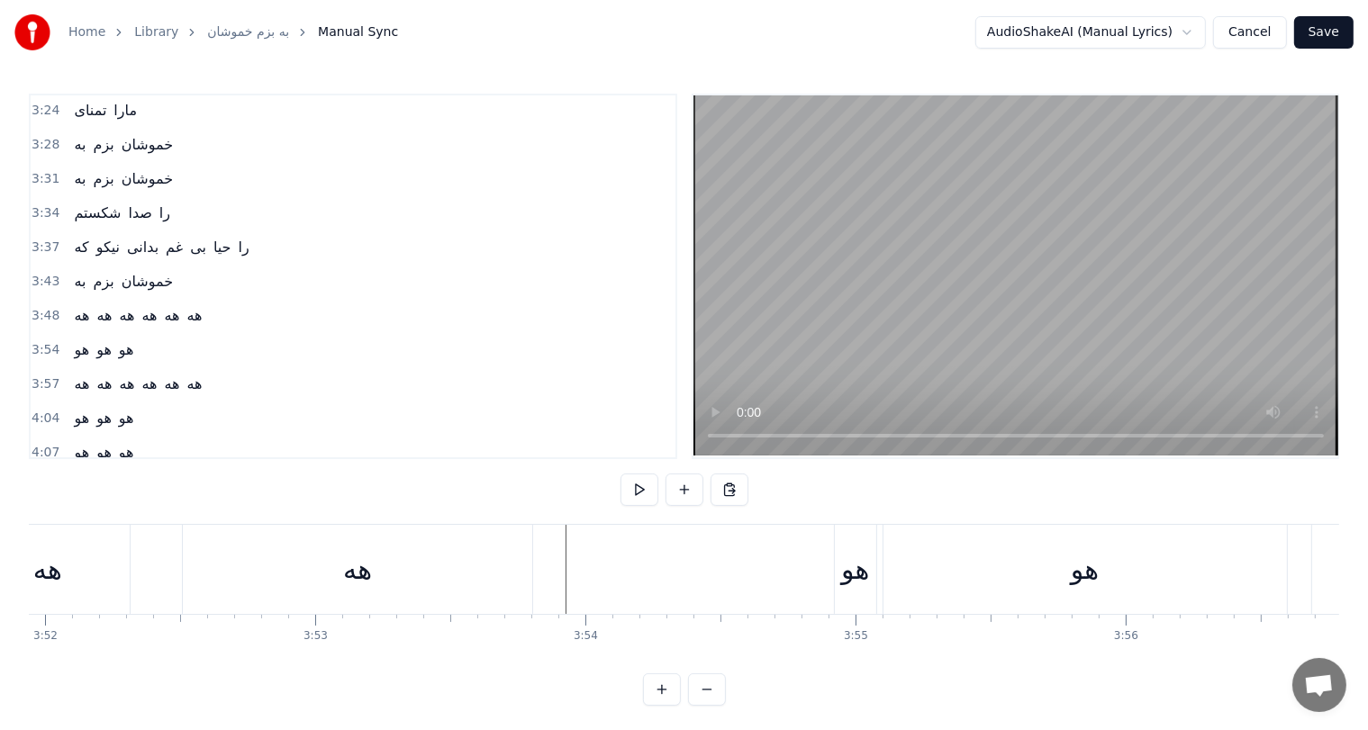
scroll to position [0, 62662]
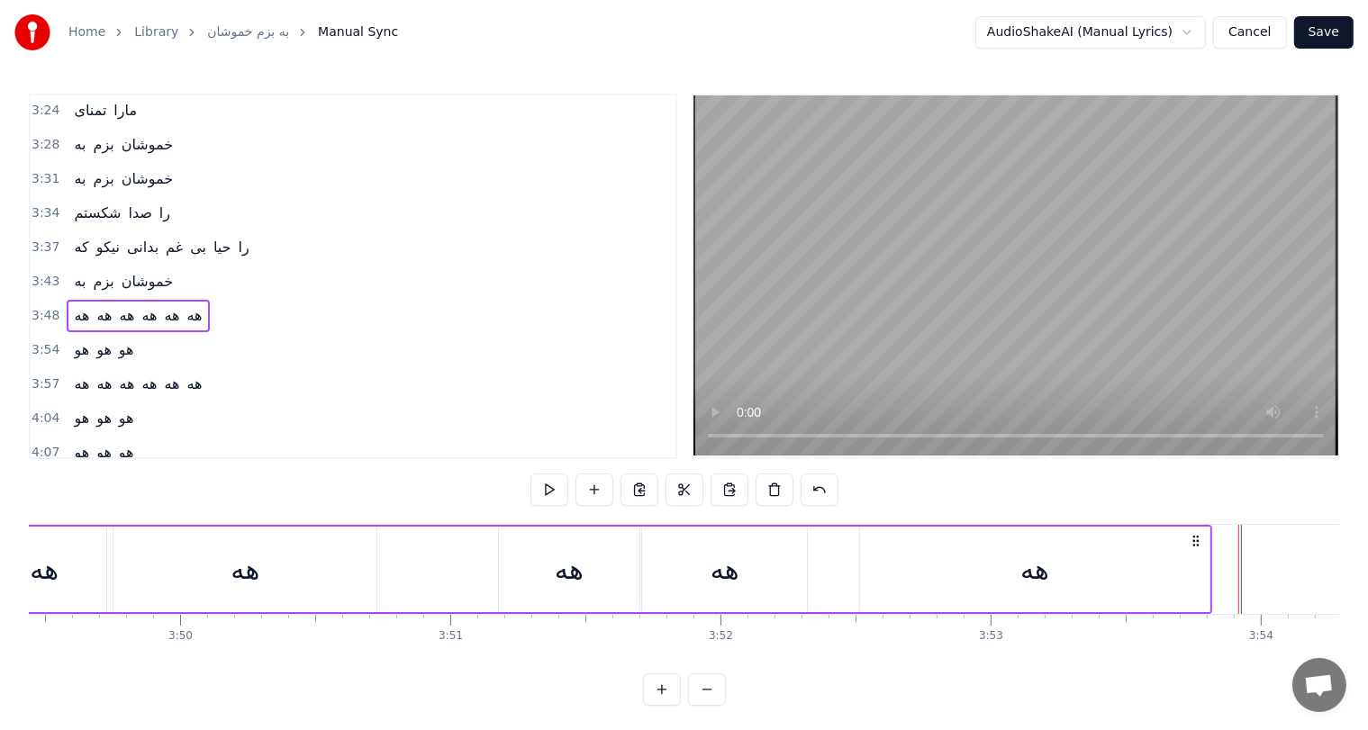
scroll to position [0, 61988]
click at [258, 569] on div "هه" at bounding box center [246, 569] width 29 height 41
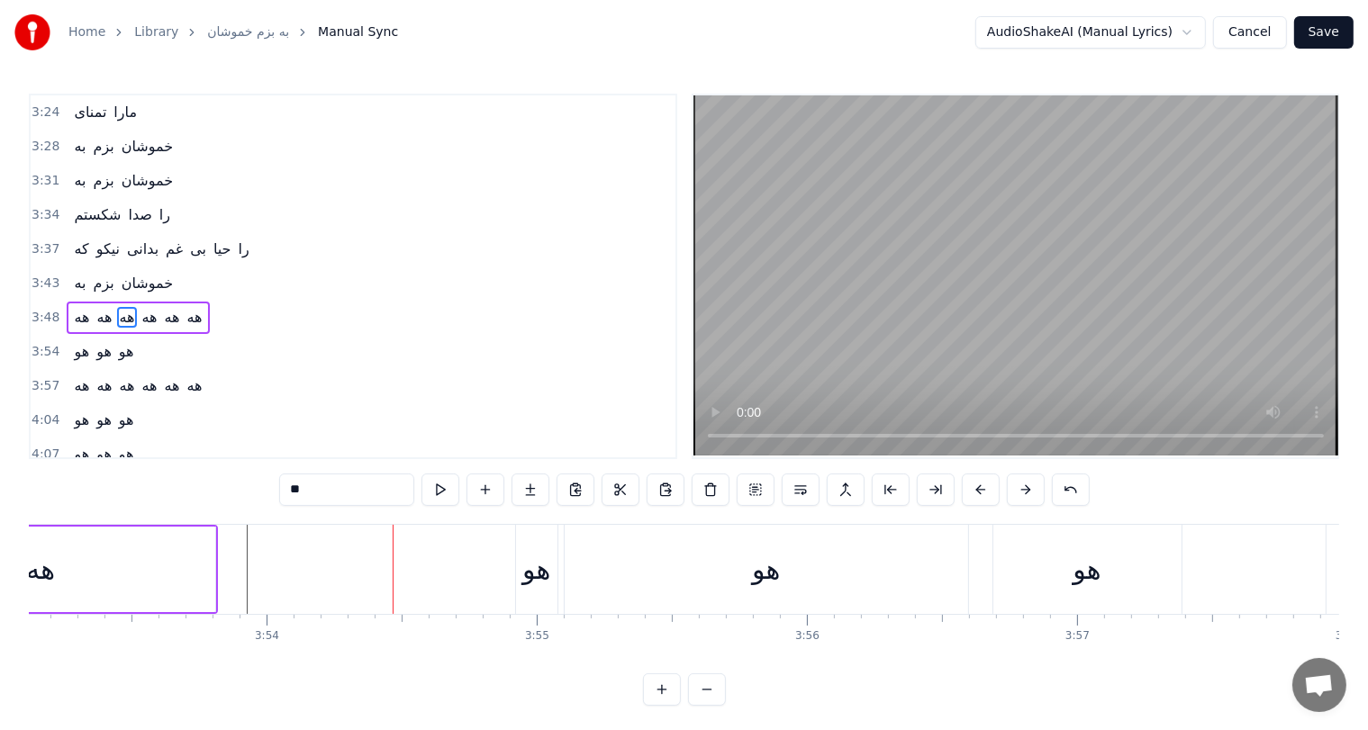
scroll to position [0, 62934]
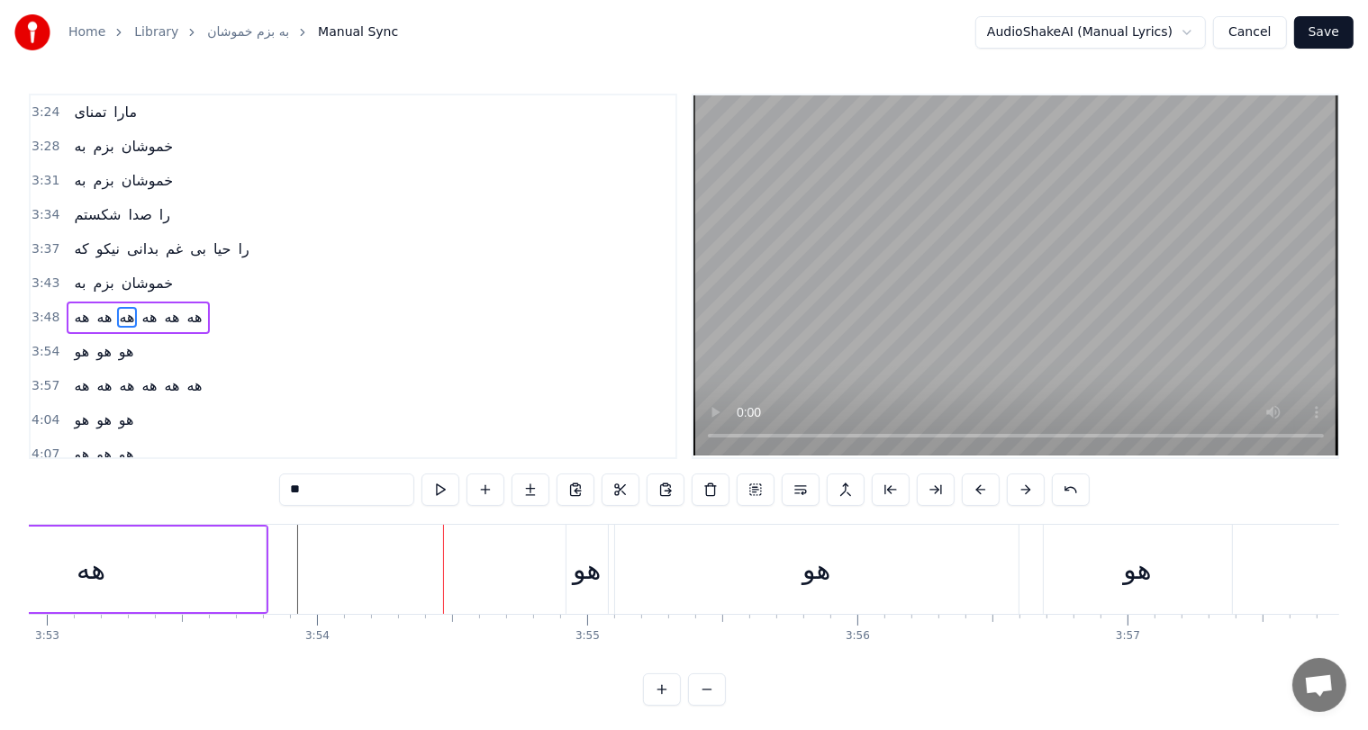
click at [191, 564] on div "هه" at bounding box center [90, 570] width 349 height 86
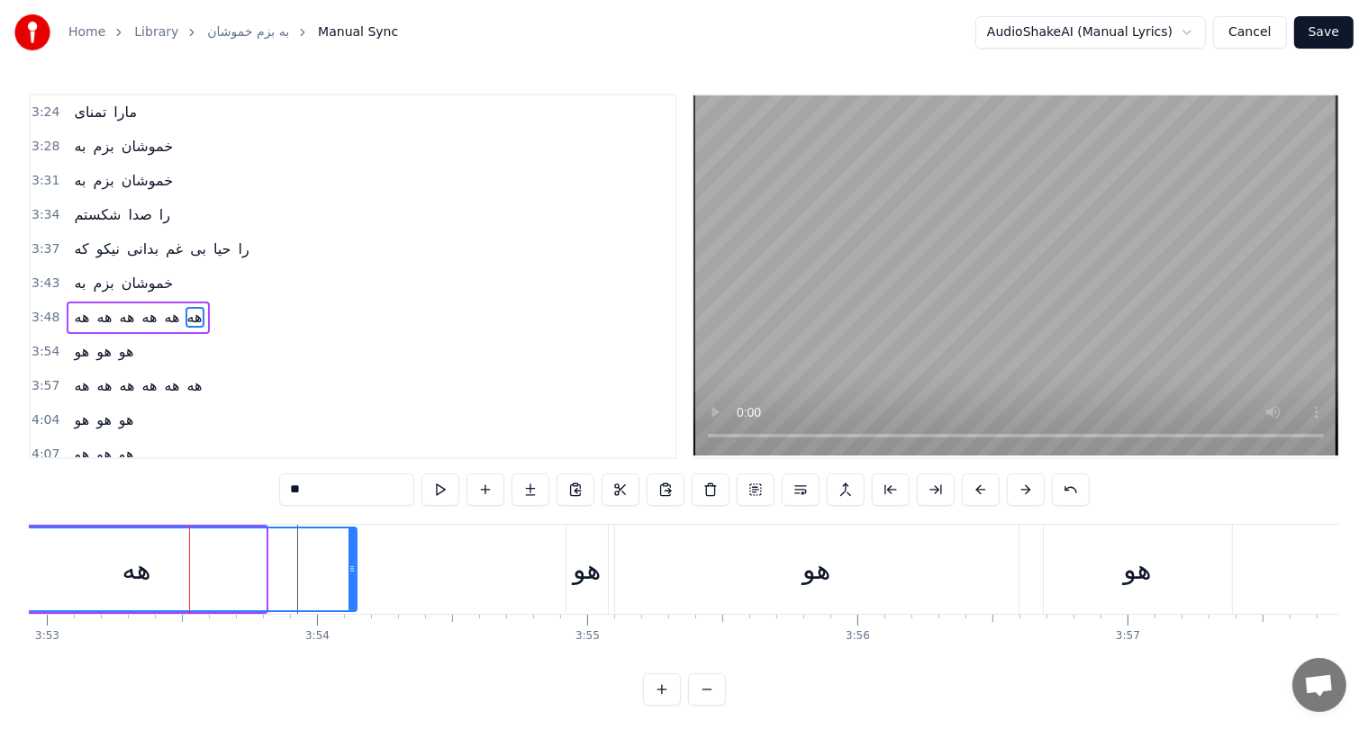
drag, startPoint x: 261, startPoint y: 567, endPoint x: 354, endPoint y: 566, distance: 92.8
click at [354, 566] on icon at bounding box center [352, 569] width 7 height 14
click at [579, 562] on div "هو" at bounding box center [587, 569] width 28 height 41
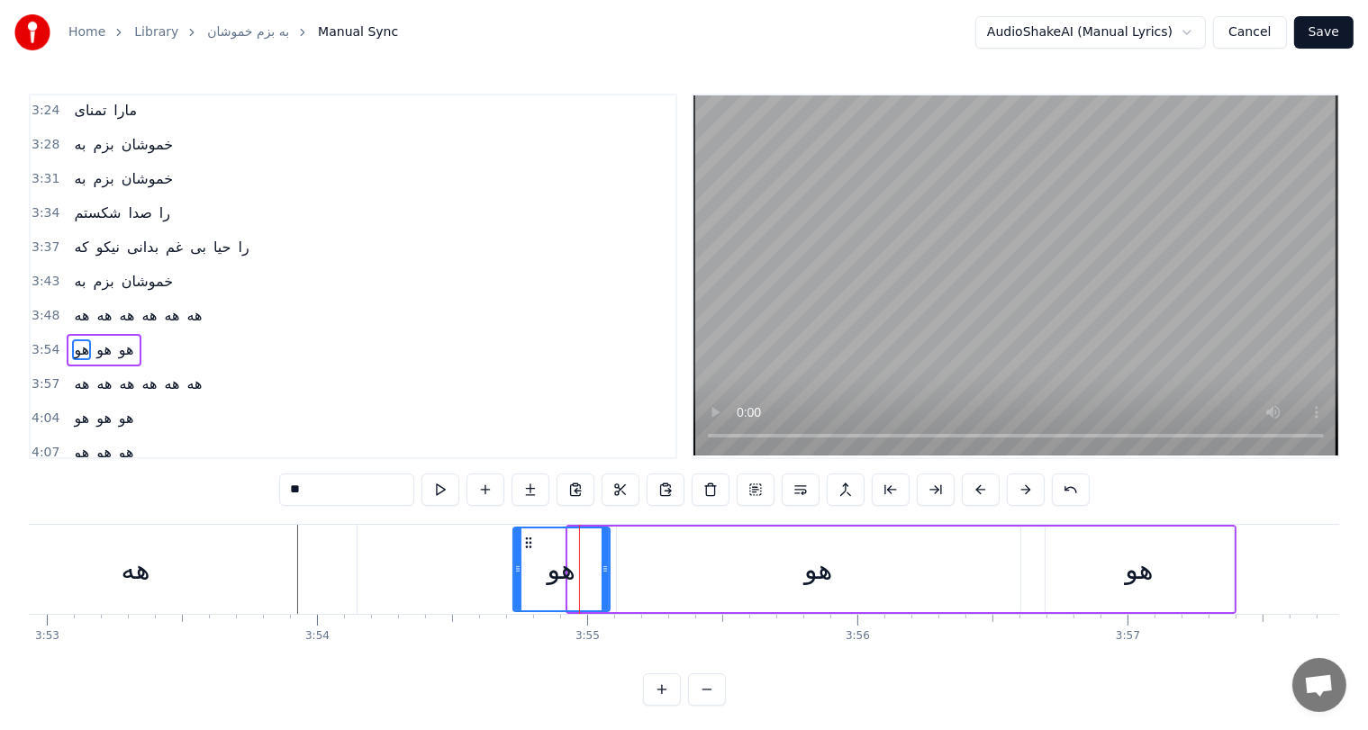
drag, startPoint x: 569, startPoint y: 560, endPoint x: 514, endPoint y: 566, distance: 55.2
click at [514, 566] on div at bounding box center [517, 570] width 7 height 82
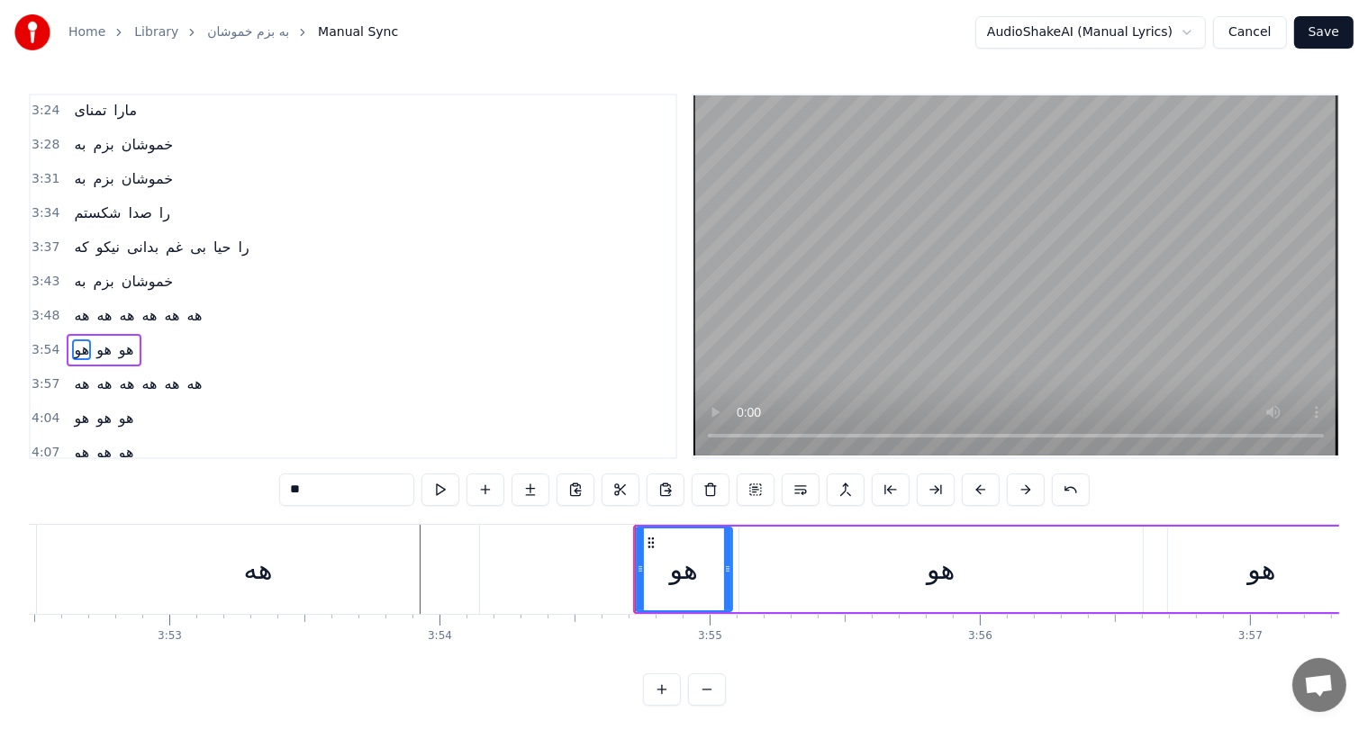
scroll to position [0, 62781]
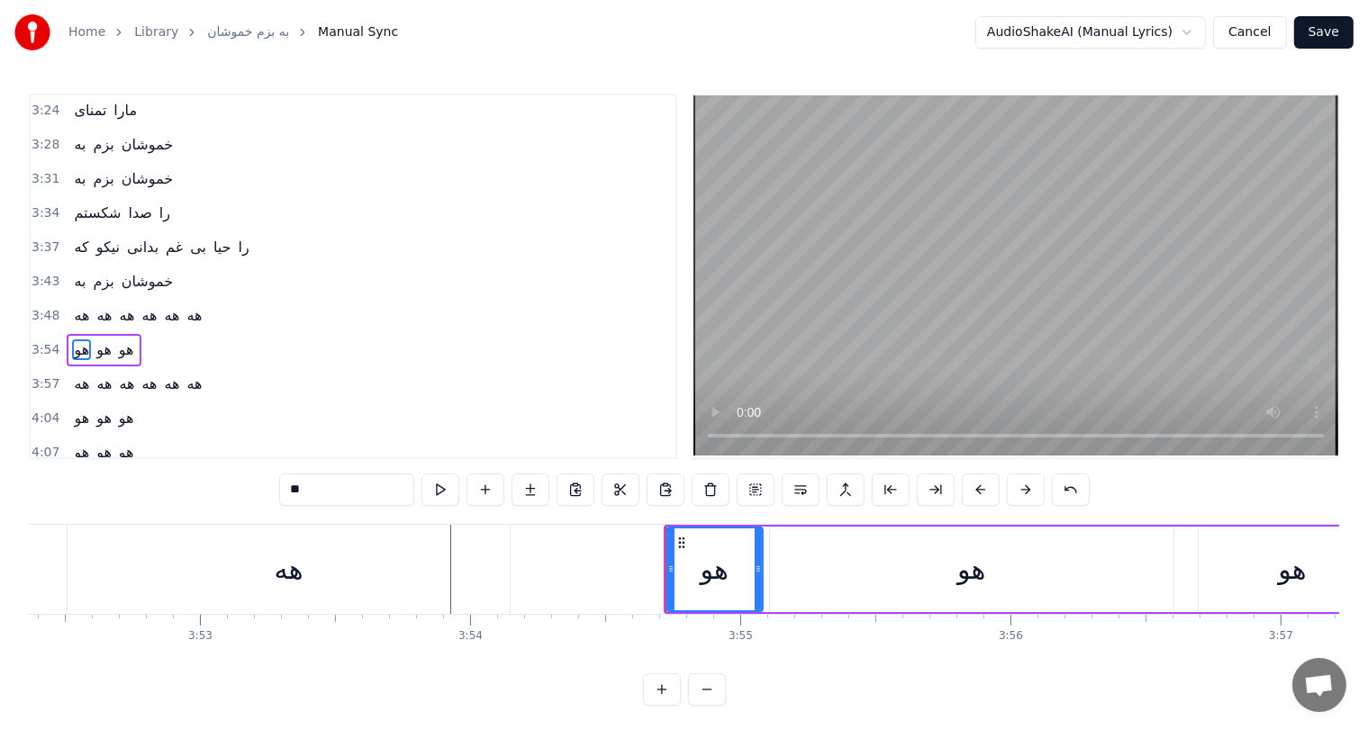
click at [289, 579] on div "هه" at bounding box center [289, 569] width 29 height 41
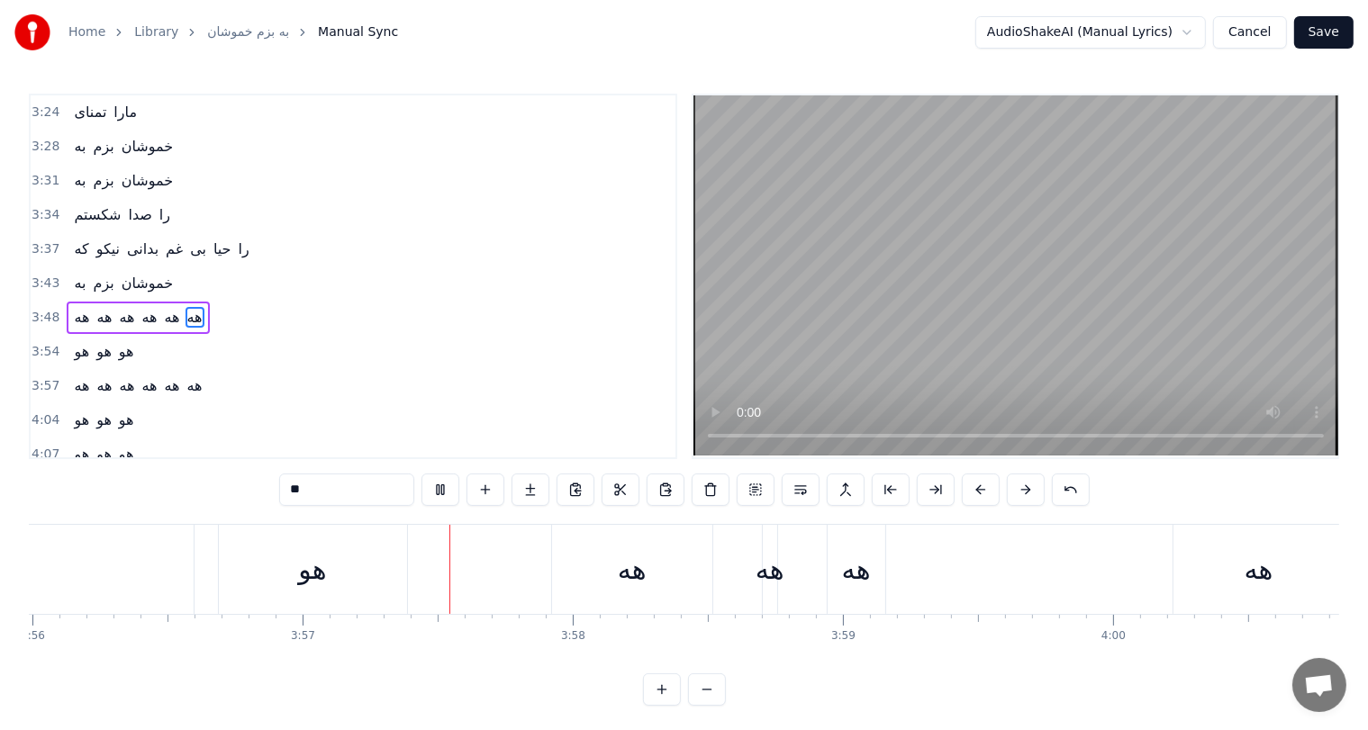
scroll to position [0, 63950]
click at [433, 572] on div "هه" at bounding box center [440, 569] width 29 height 41
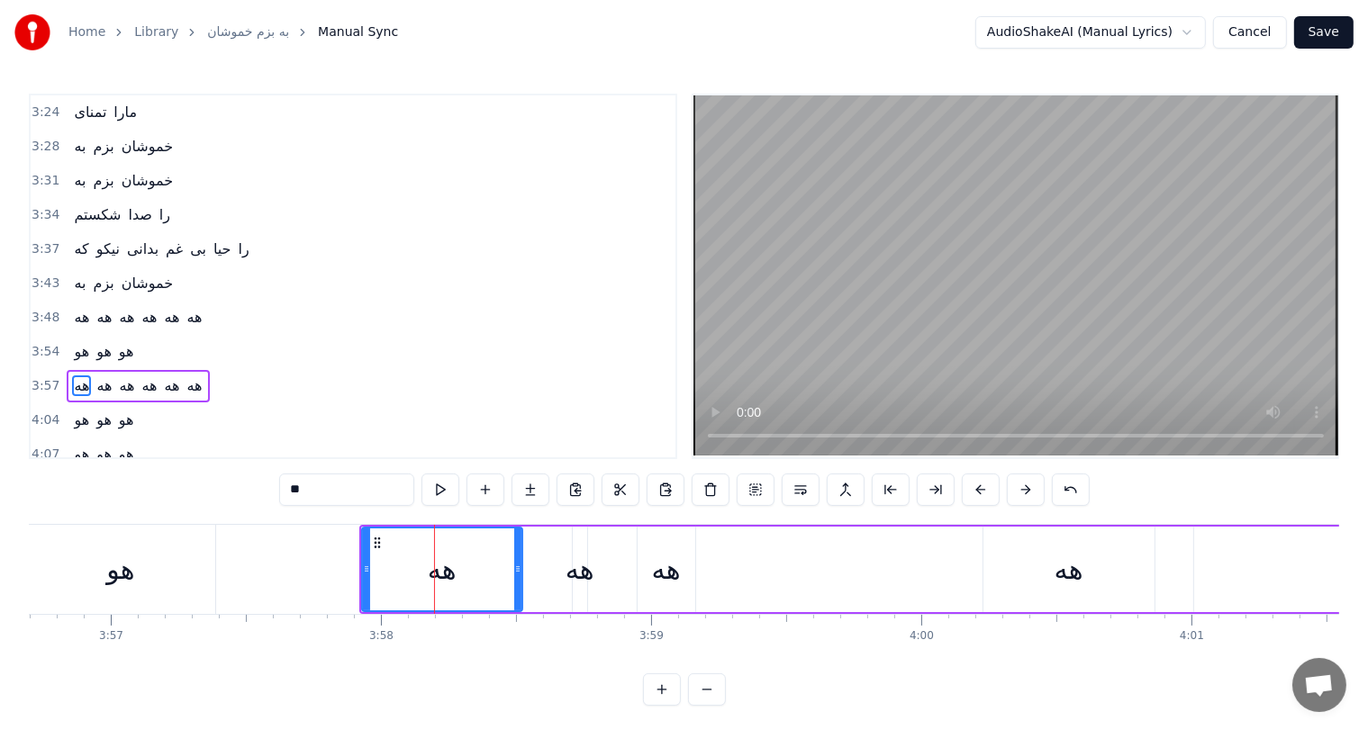
scroll to position [1063, 0]
drag, startPoint x: 366, startPoint y: 572, endPoint x: 337, endPoint y: 572, distance: 28.8
click at [337, 572] on icon at bounding box center [337, 569] width 7 height 14
click at [586, 568] on div "هه" at bounding box center [580, 569] width 29 height 41
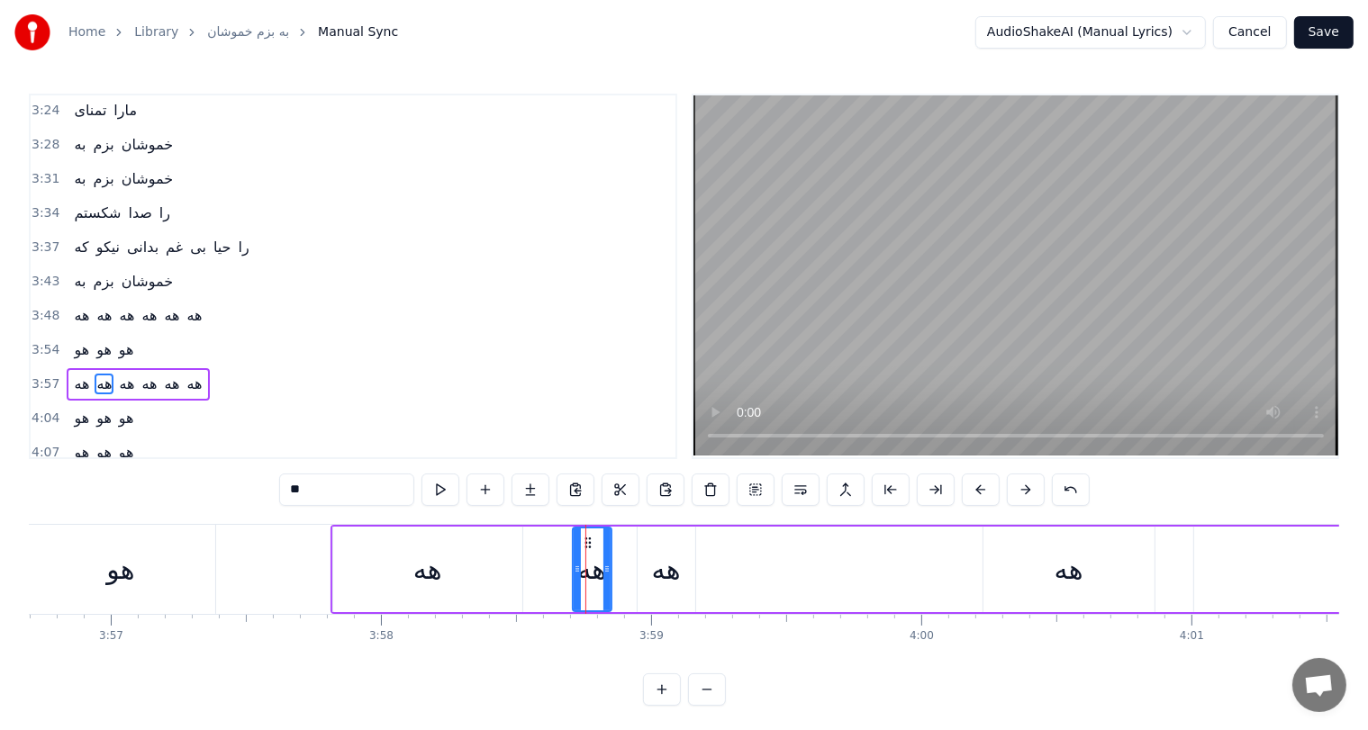
drag, startPoint x: 580, startPoint y: 566, endPoint x: 604, endPoint y: 569, distance: 24.6
click at [604, 569] on icon at bounding box center [606, 569] width 7 height 14
click at [668, 573] on div "هه" at bounding box center [666, 569] width 29 height 41
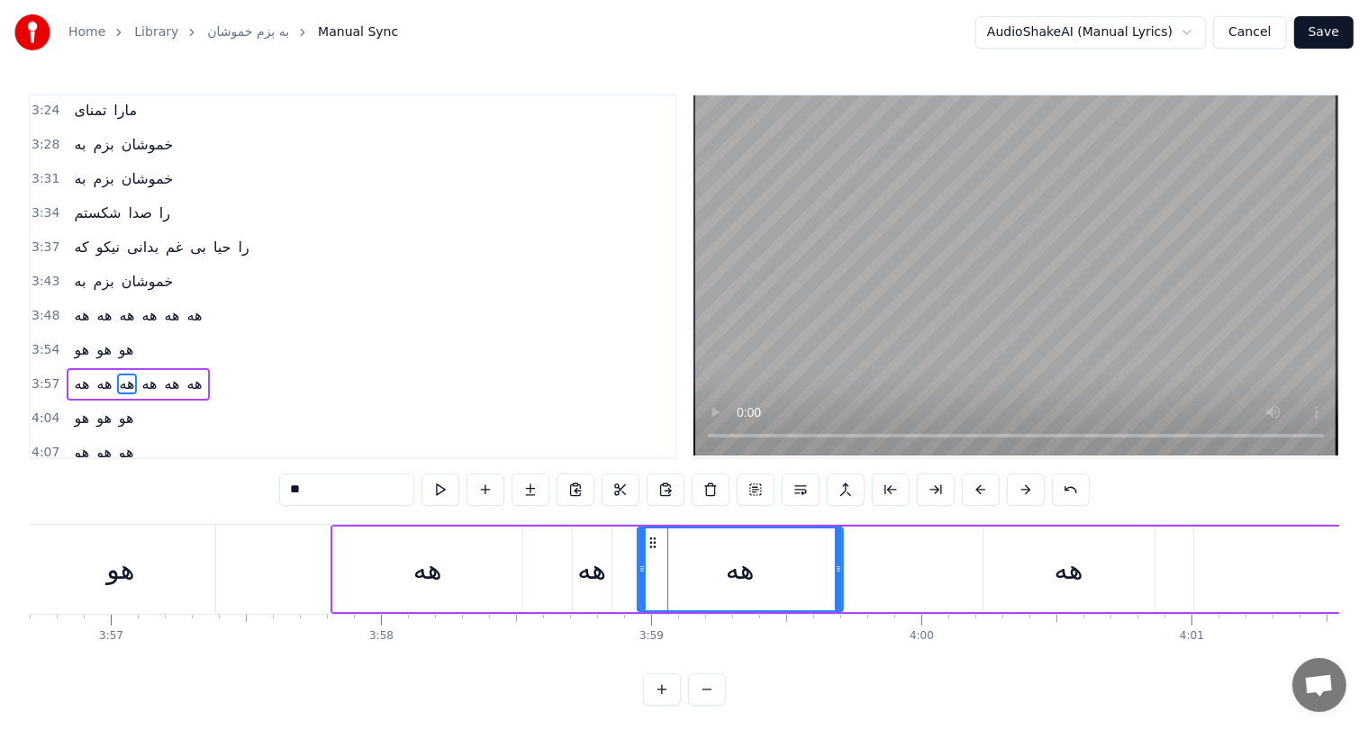
drag, startPoint x: 690, startPoint y: 561, endPoint x: 838, endPoint y: 544, distance: 148.7
click at [838, 544] on div at bounding box center [838, 570] width 7 height 82
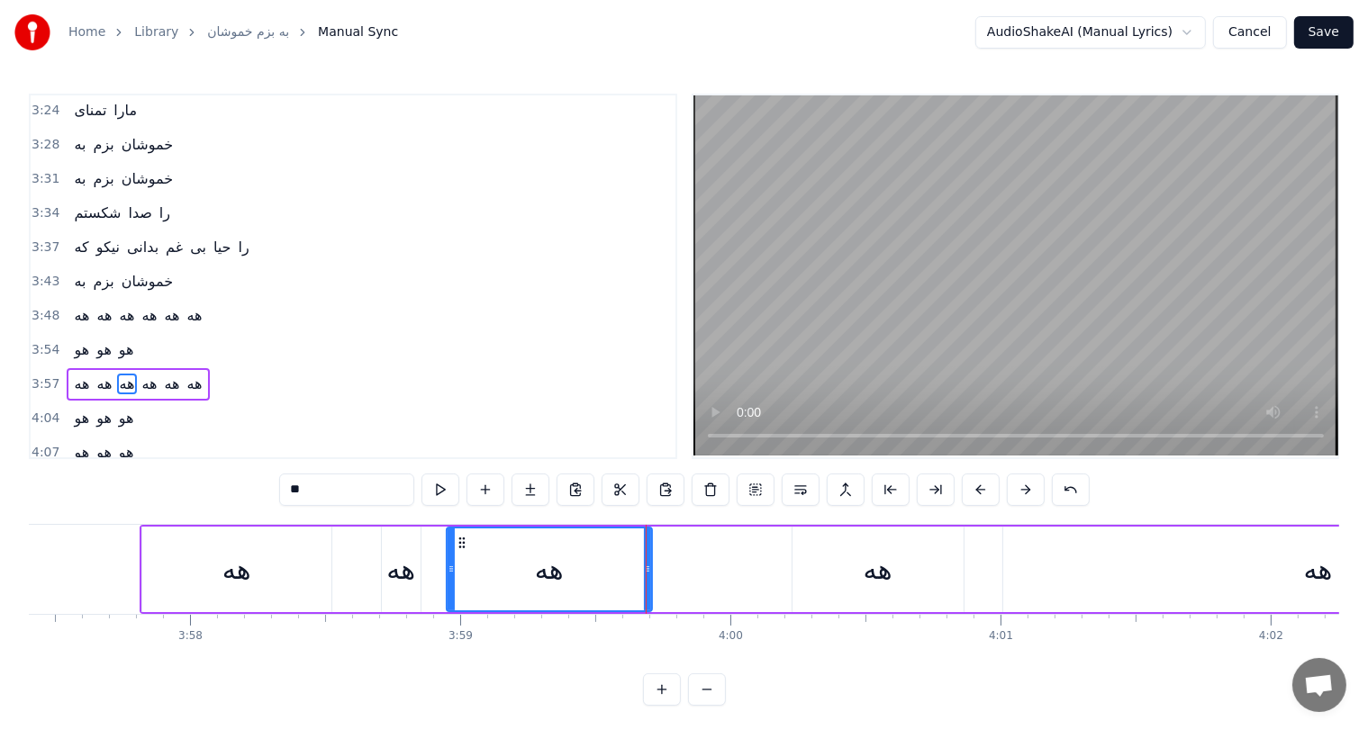
scroll to position [0, 64149]
click at [892, 581] on div "هه" at bounding box center [869, 570] width 171 height 86
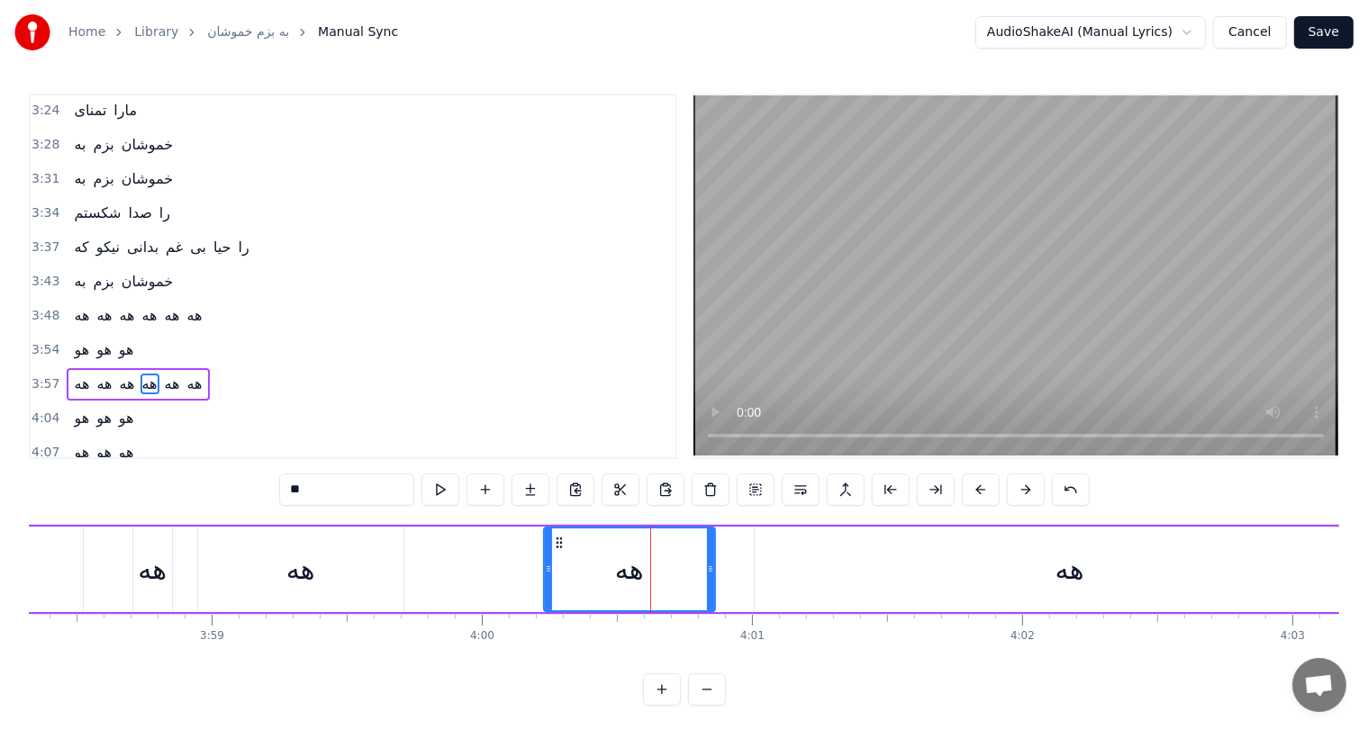
scroll to position [0, 64455]
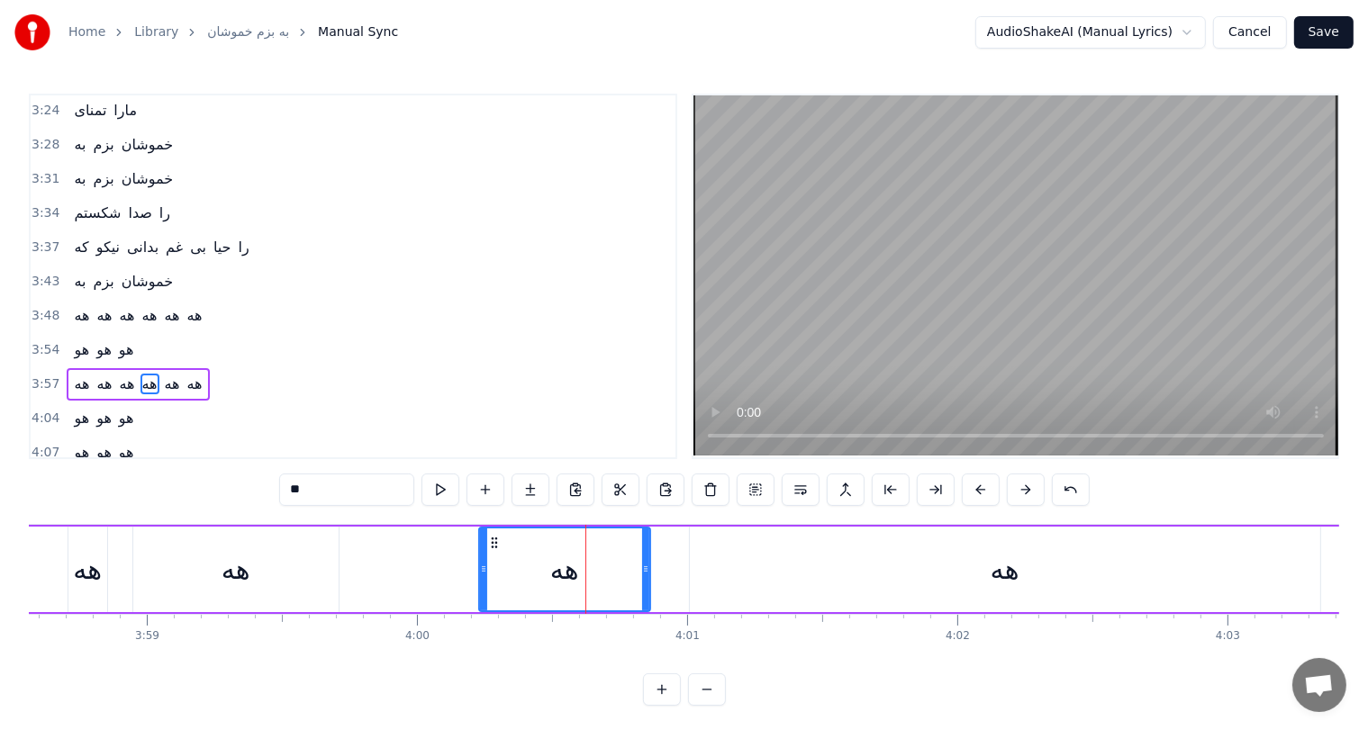
click at [742, 563] on div "هه" at bounding box center [1005, 570] width 630 height 86
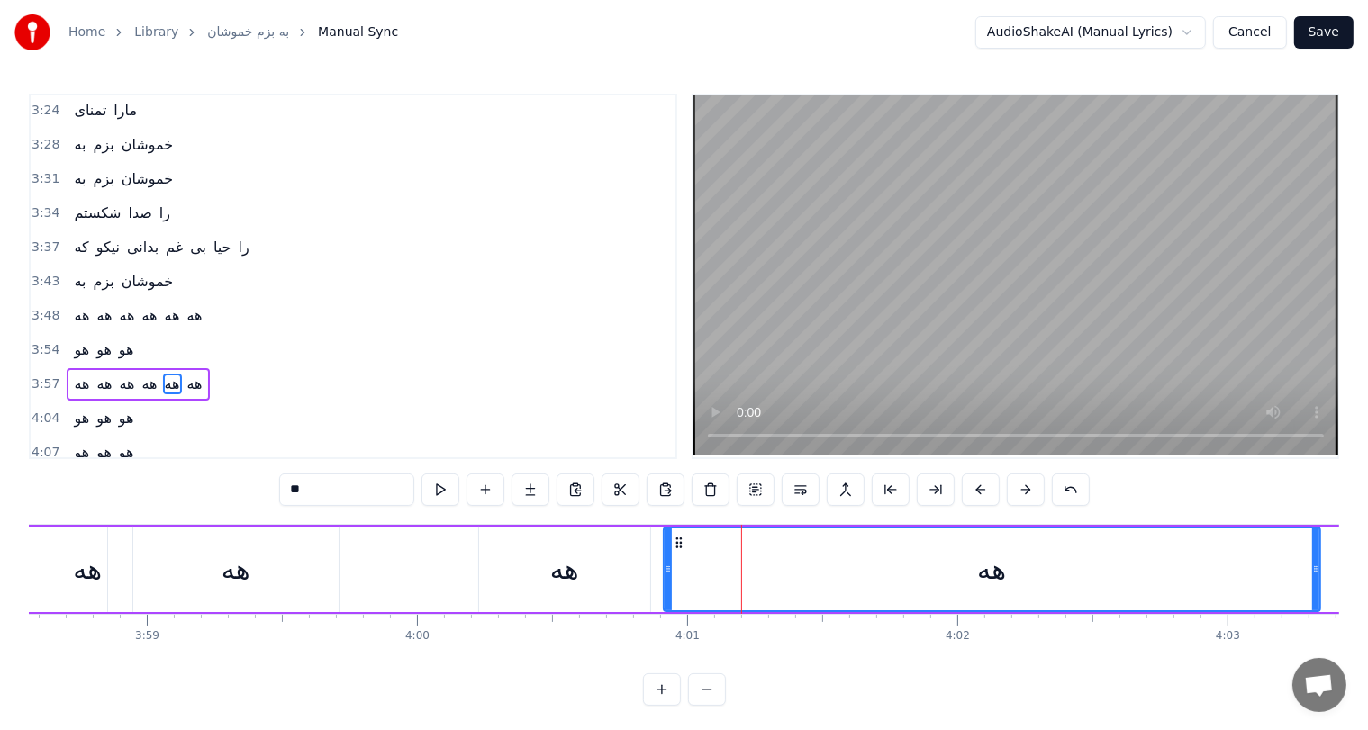
drag, startPoint x: 693, startPoint y: 562, endPoint x: 667, endPoint y: 561, distance: 26.1
click at [667, 561] on div at bounding box center [668, 570] width 7 height 82
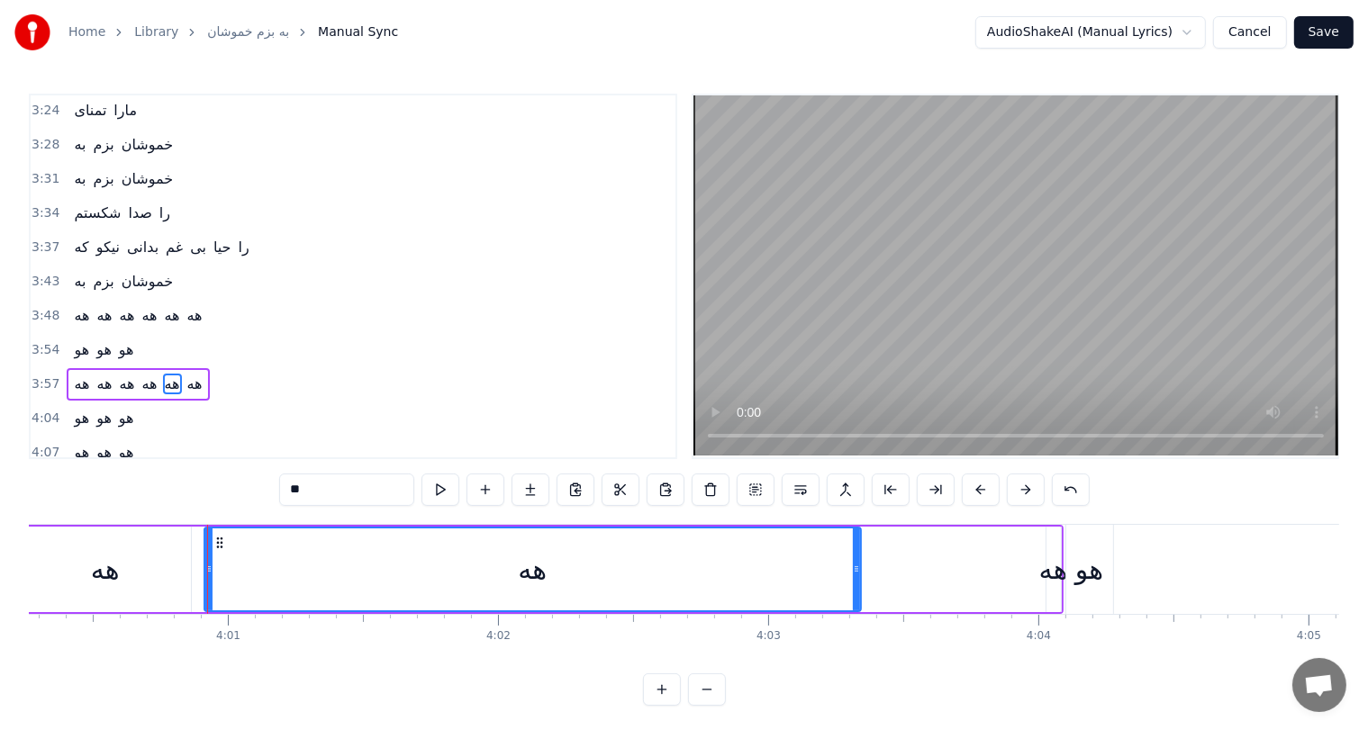
scroll to position [0, 64925]
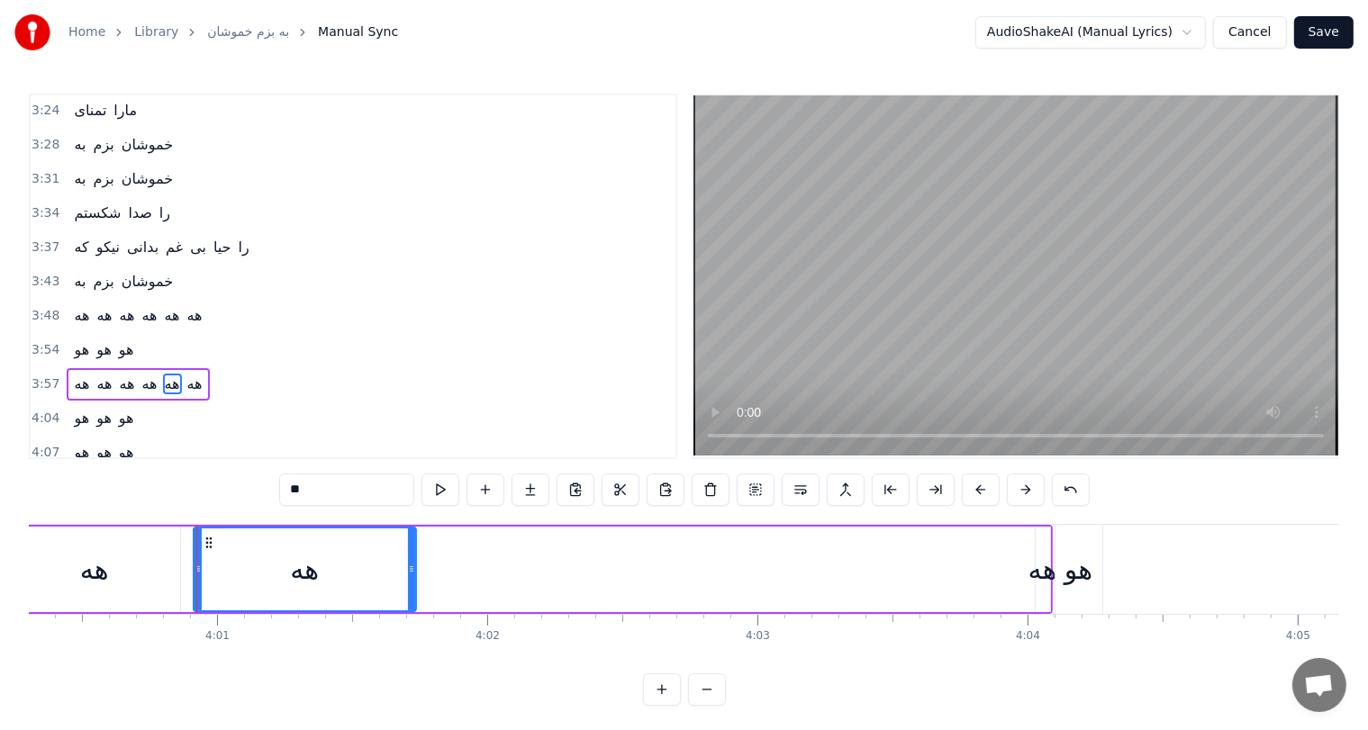
drag, startPoint x: 847, startPoint y: 571, endPoint x: 413, endPoint y: 578, distance: 434.1
click at [413, 578] on div at bounding box center [411, 570] width 7 height 82
click at [1043, 569] on div "هه" at bounding box center [1042, 569] width 29 height 41
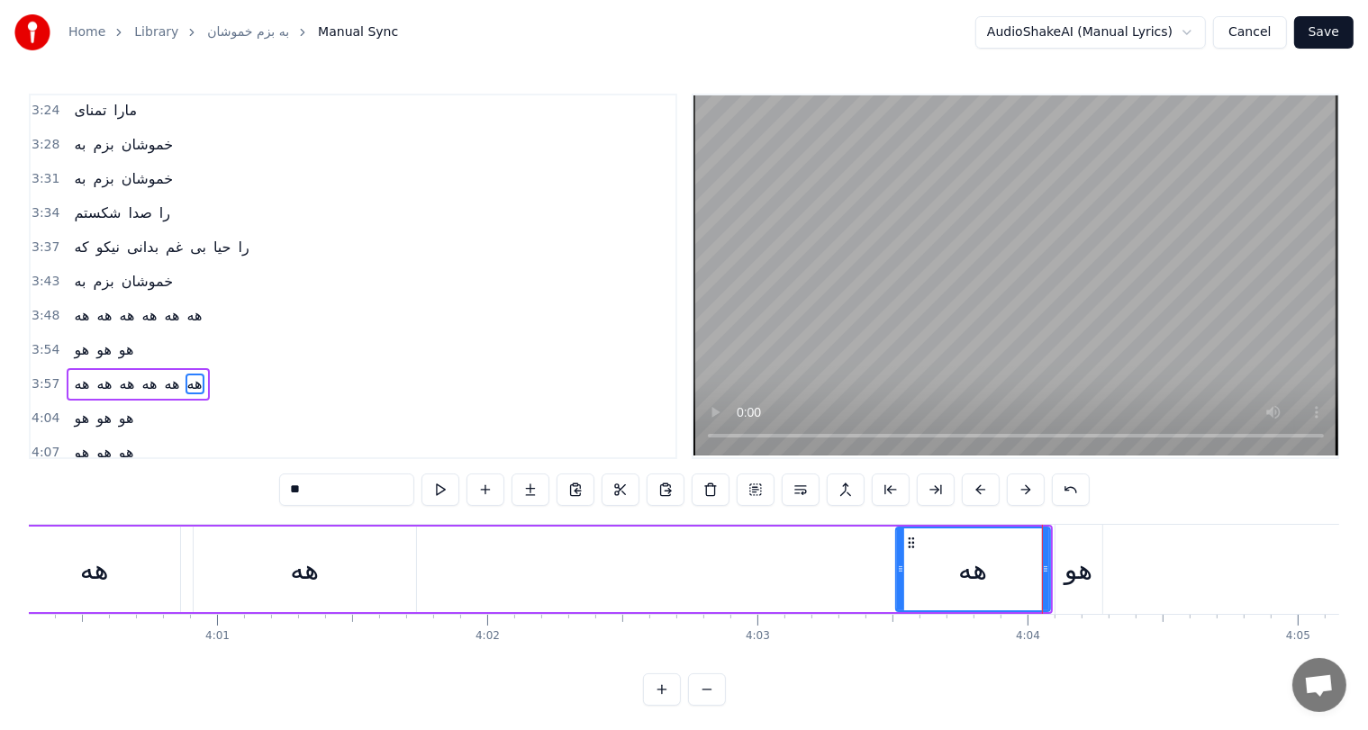
drag, startPoint x: 1040, startPoint y: 569, endPoint x: 901, endPoint y: 578, distance: 139.9
click at [901, 578] on div at bounding box center [900, 570] width 7 height 82
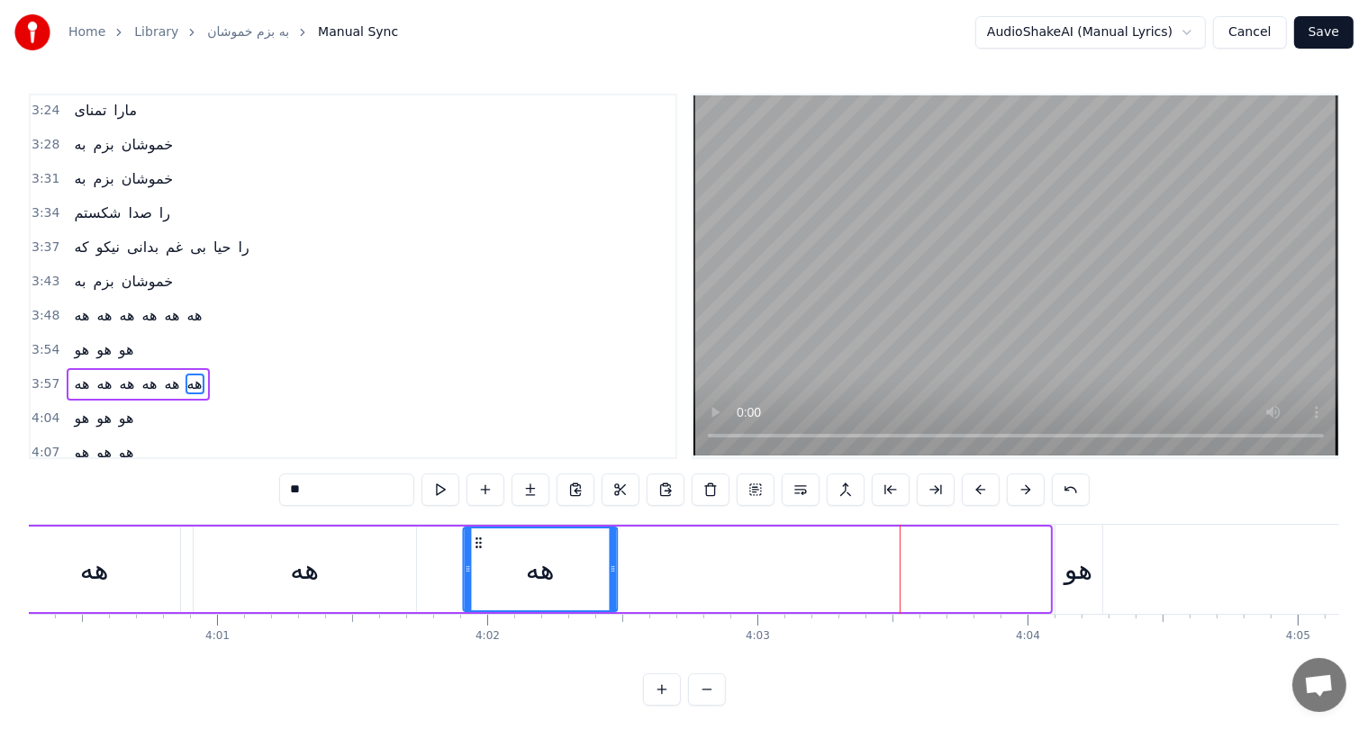
drag, startPoint x: 905, startPoint y: 542, endPoint x: 436, endPoint y: 562, distance: 469.6
click at [465, 562] on div "هه" at bounding box center [541, 570] width 152 height 82
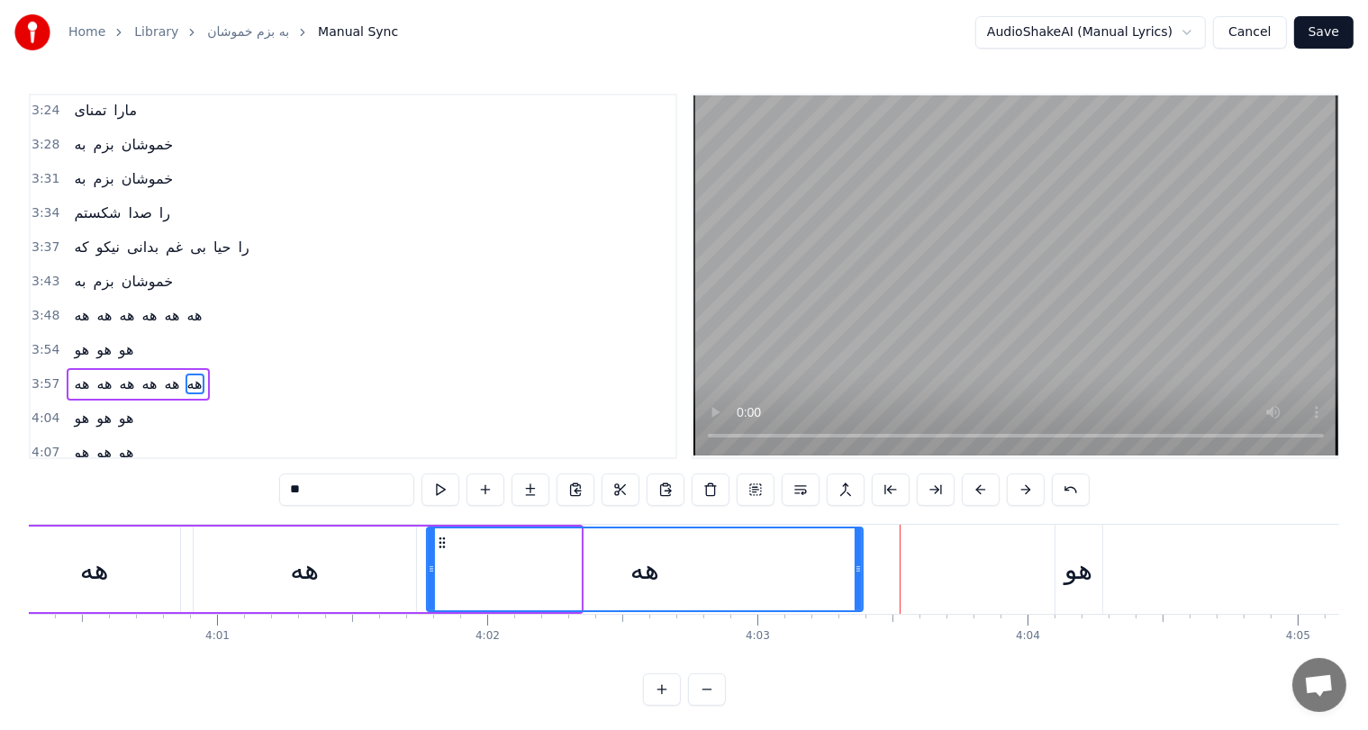
drag, startPoint x: 575, startPoint y: 575, endPoint x: 857, endPoint y: 544, distance: 284.5
click at [857, 544] on div at bounding box center [858, 570] width 7 height 82
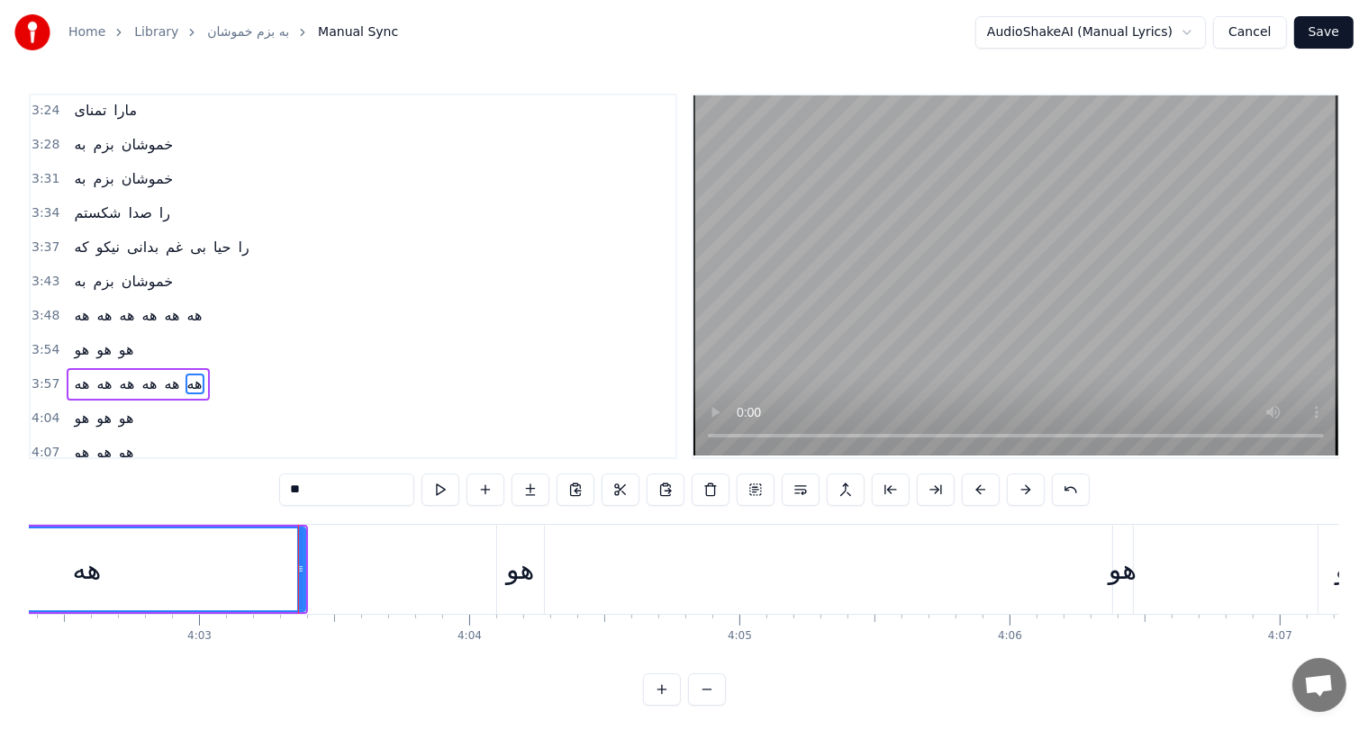
scroll to position [0, 65488]
click at [522, 576] on div "هو" at bounding box center [516, 569] width 28 height 41
type input "**"
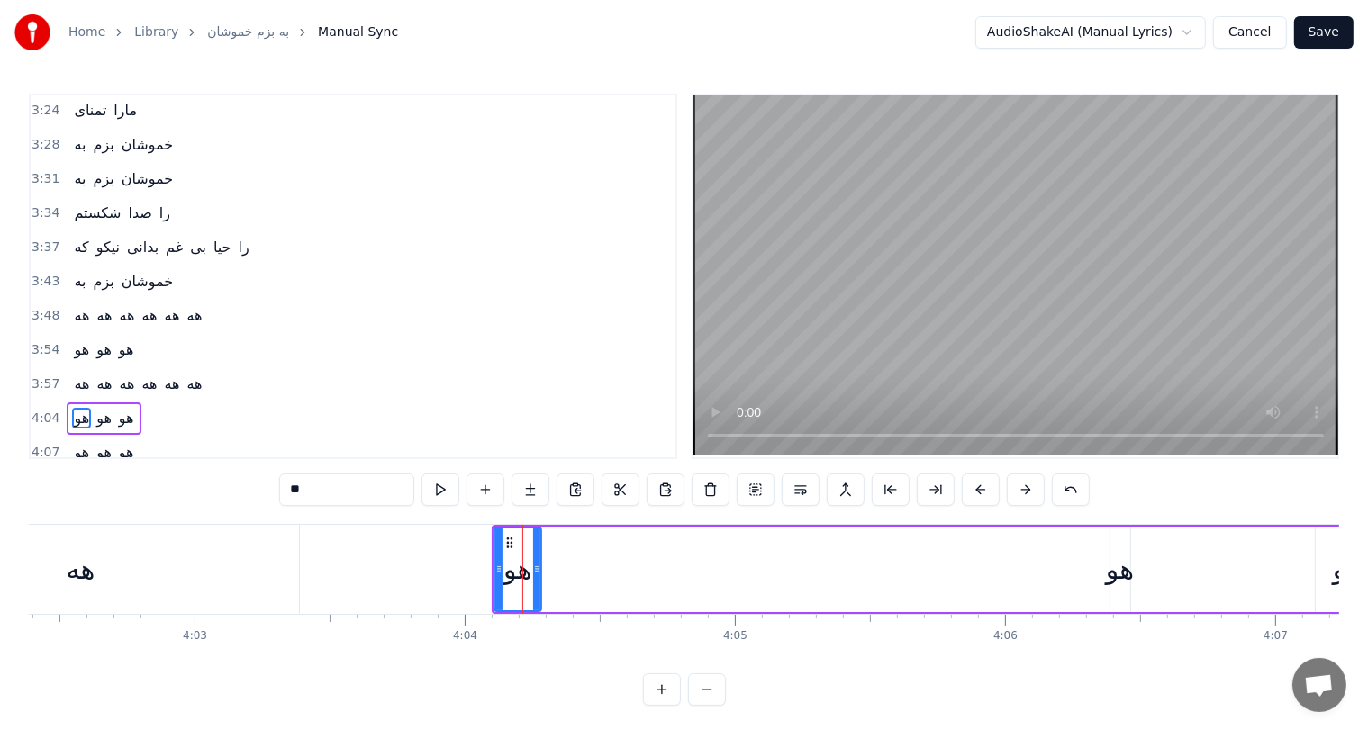
scroll to position [8, 0]
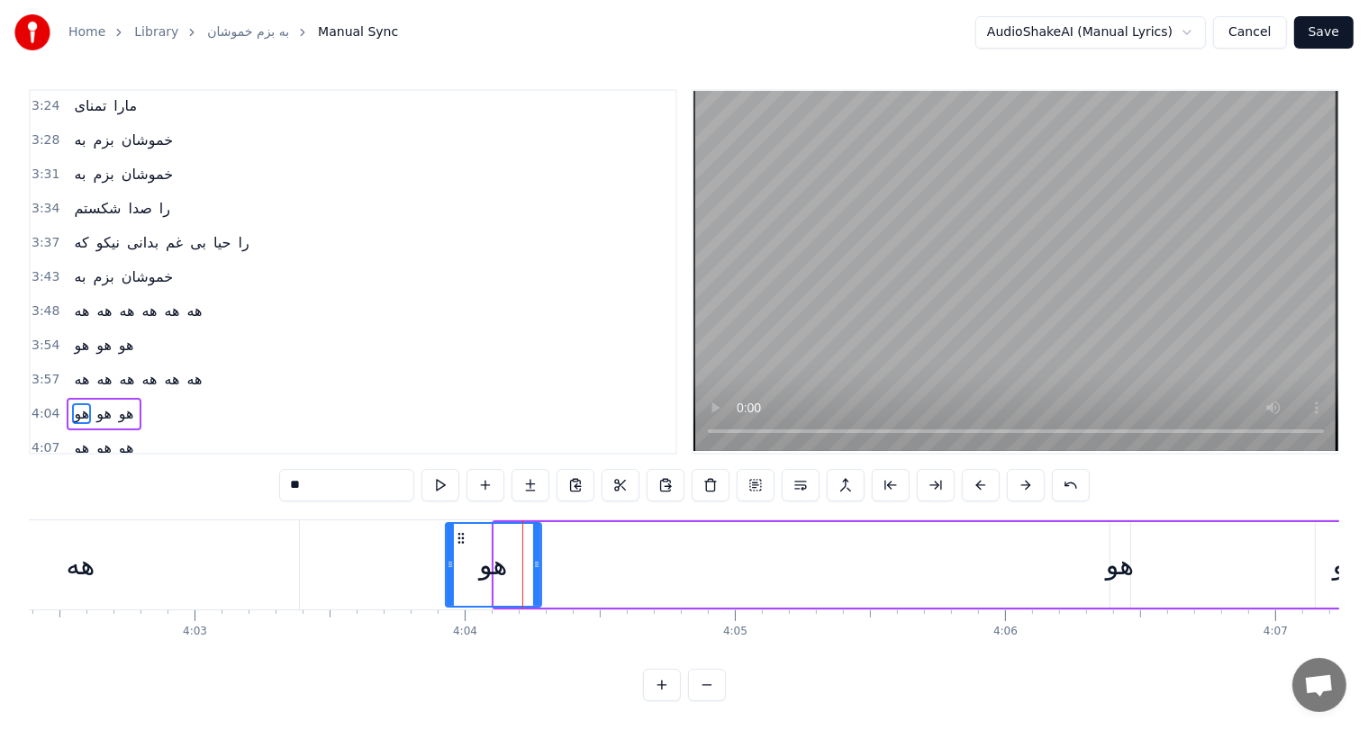
drag, startPoint x: 496, startPoint y: 543, endPoint x: 448, endPoint y: 543, distance: 47.7
click at [448, 543] on div at bounding box center [450, 565] width 7 height 82
drag, startPoint x: 535, startPoint y: 558, endPoint x: 639, endPoint y: 555, distance: 103.6
click at [640, 557] on icon at bounding box center [643, 564] width 7 height 14
click at [1120, 560] on div "هو" at bounding box center [1120, 565] width 28 height 41
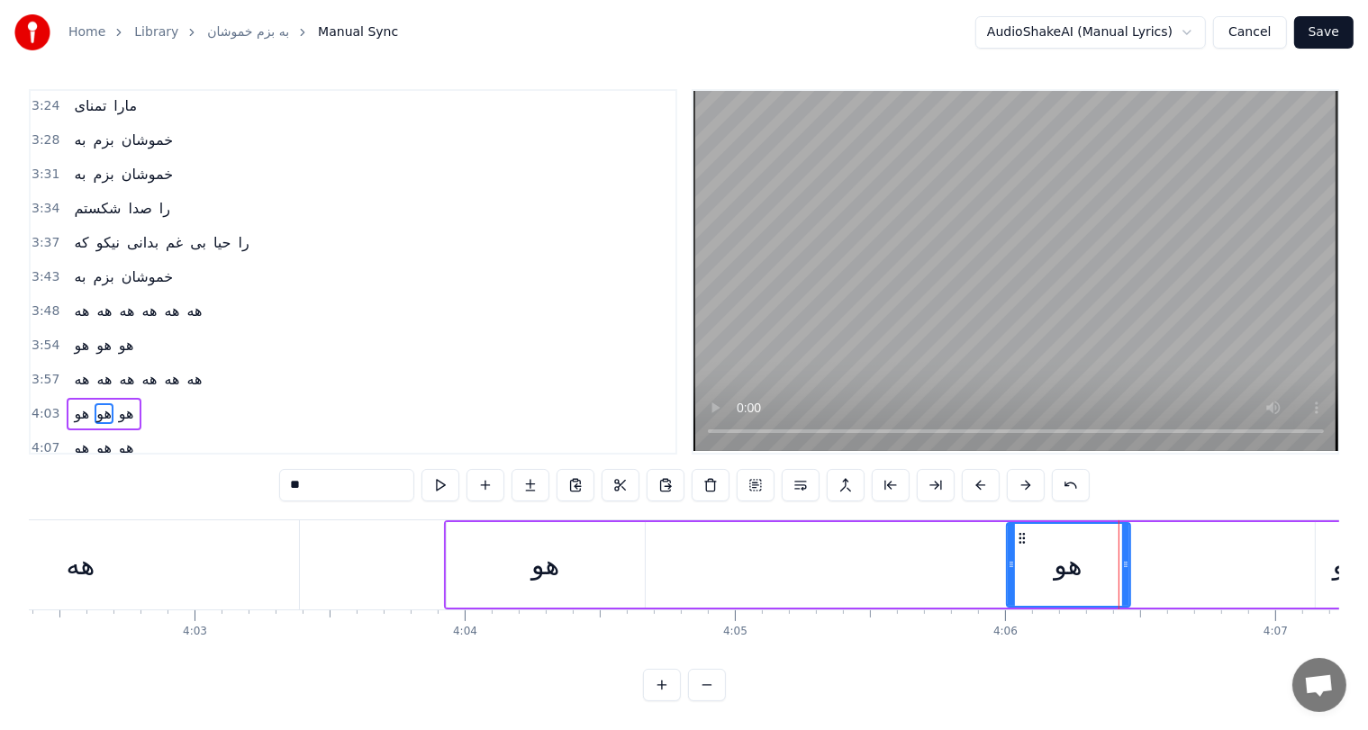
drag, startPoint x: 1113, startPoint y: 530, endPoint x: 993, endPoint y: 541, distance: 120.4
click at [1008, 541] on div at bounding box center [1011, 565] width 7 height 82
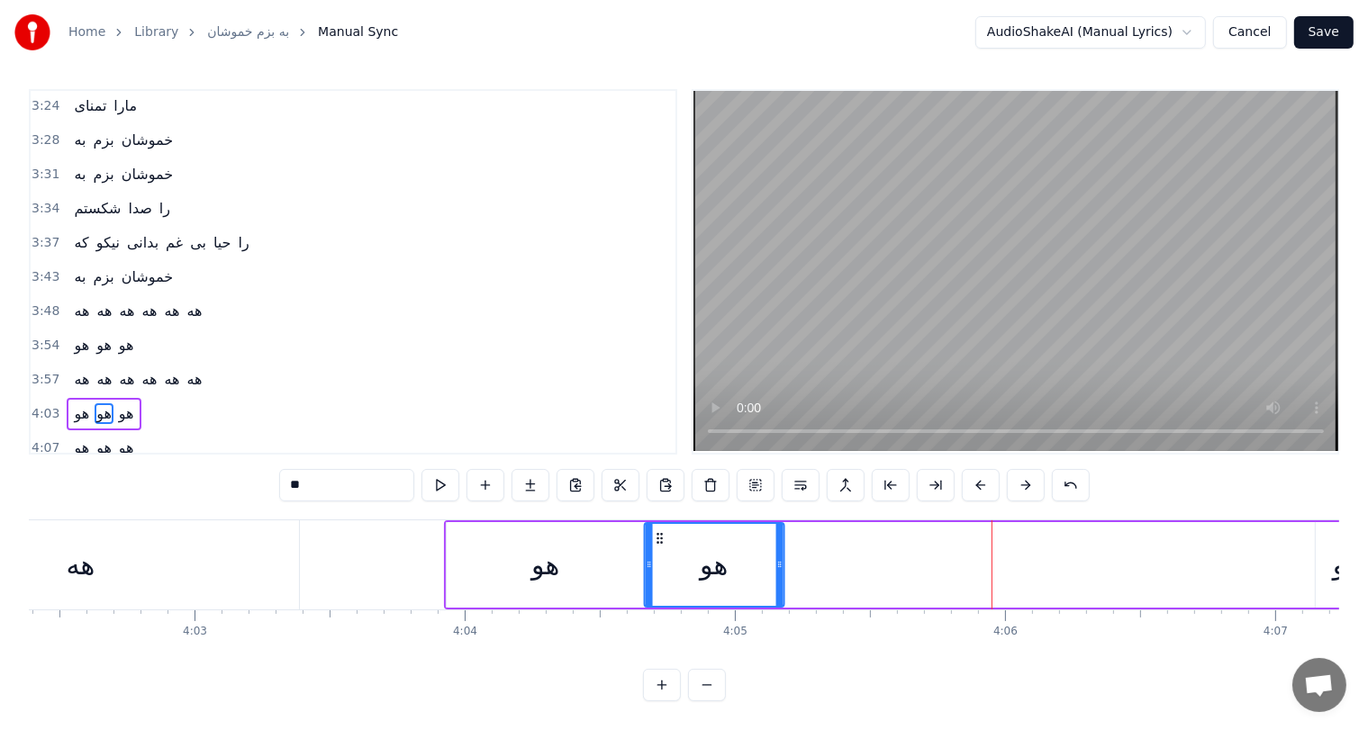
drag, startPoint x: 1006, startPoint y: 530, endPoint x: 659, endPoint y: 540, distance: 346.9
click at [659, 540] on div "هو" at bounding box center [714, 565] width 138 height 82
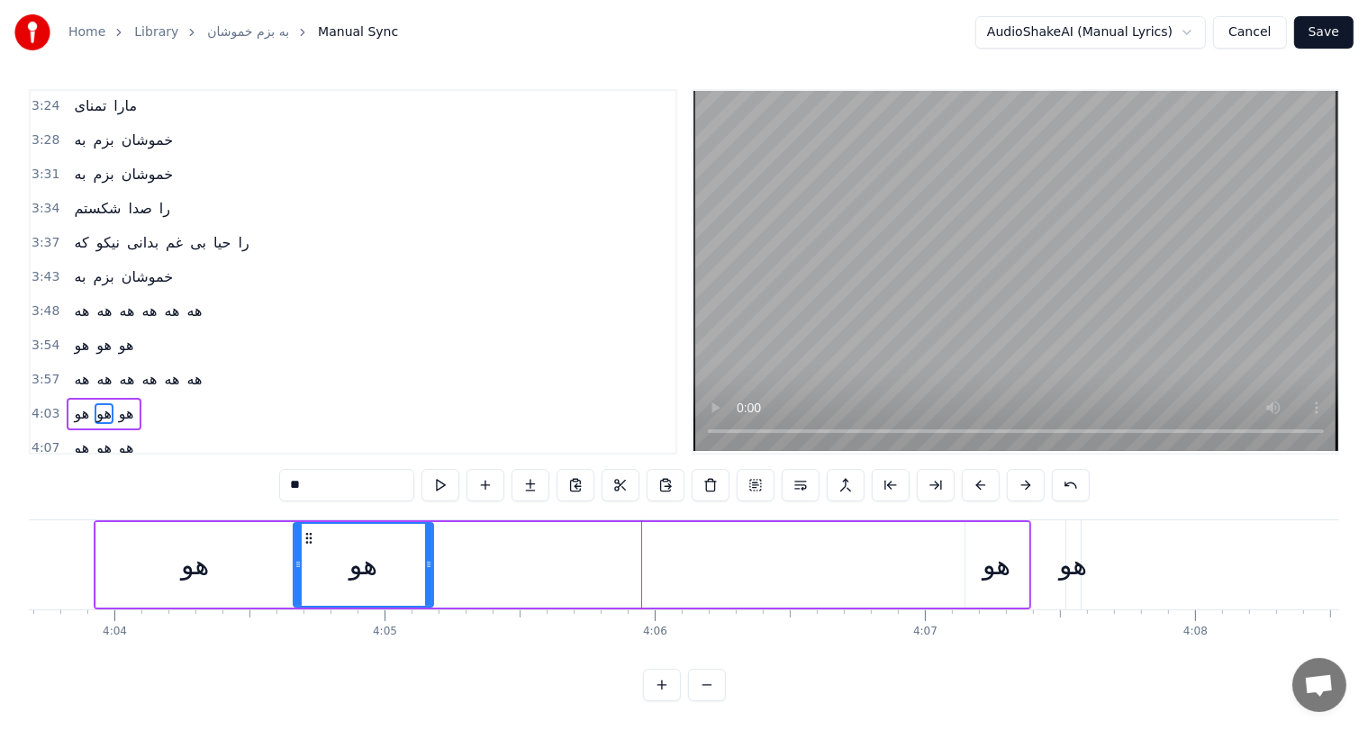
scroll to position [0, 65839]
click at [992, 555] on div "هو" at bounding box center [996, 565] width 28 height 41
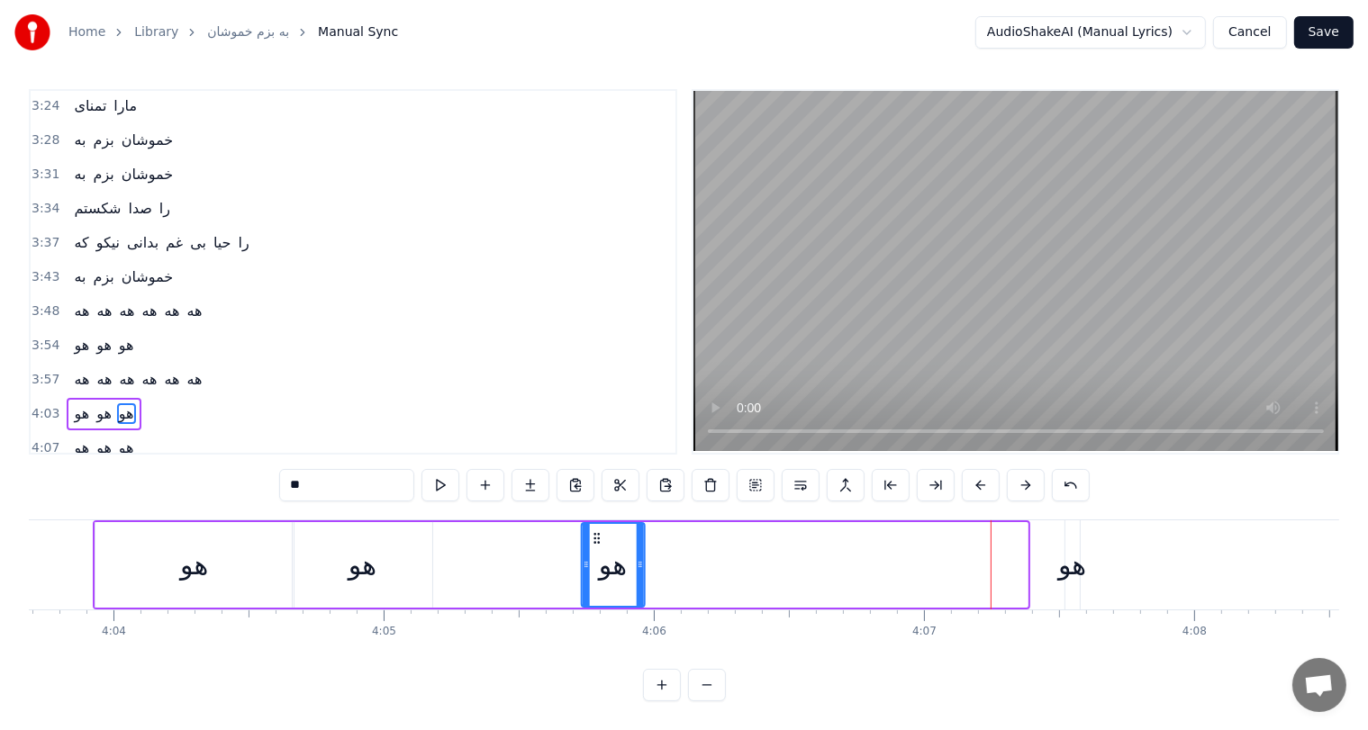
drag, startPoint x: 974, startPoint y: 530, endPoint x: 576, endPoint y: 537, distance: 397.2
click at [589, 537] on icon at bounding box center [596, 538] width 14 height 14
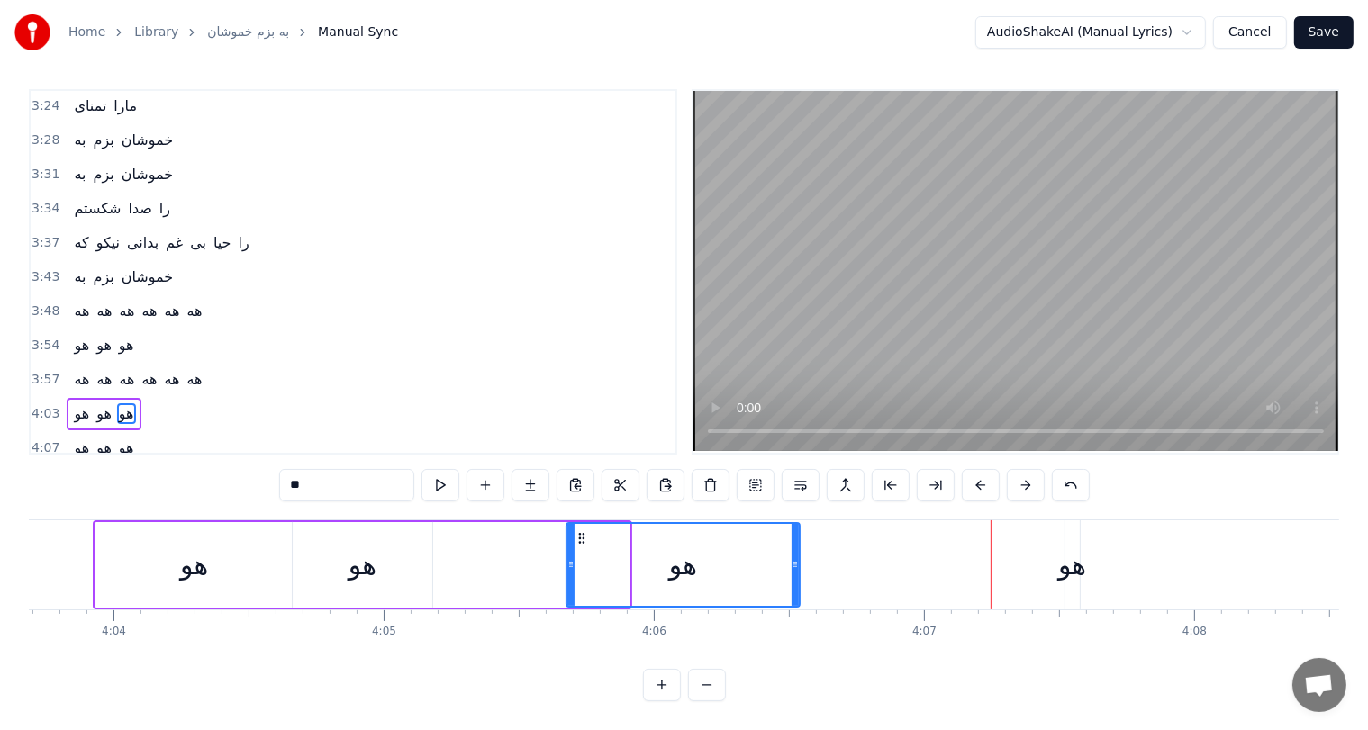
drag, startPoint x: 626, startPoint y: 561, endPoint x: 802, endPoint y: 560, distance: 176.5
click at [799, 560] on icon at bounding box center [795, 564] width 7 height 14
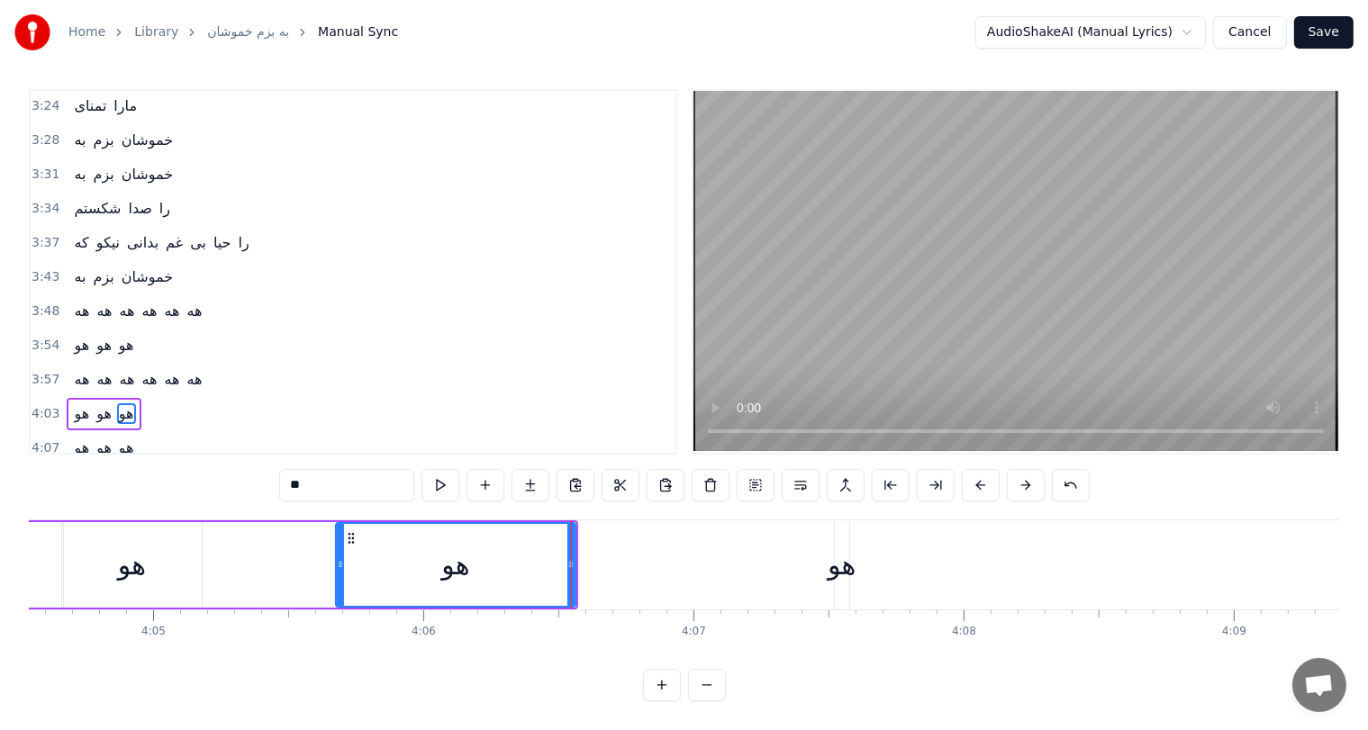
scroll to position [0, 66070]
click at [836, 567] on div "هو" at bounding box center [841, 565] width 28 height 41
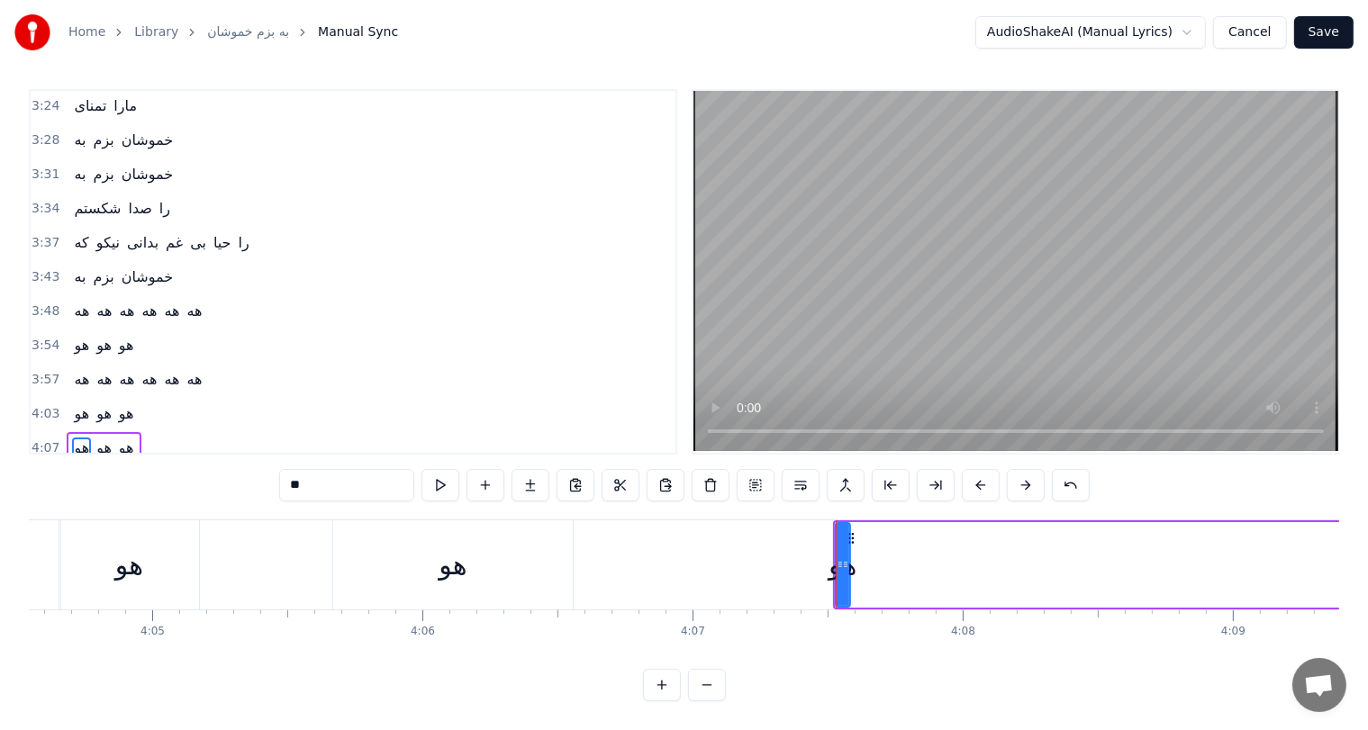
scroll to position [19, 0]
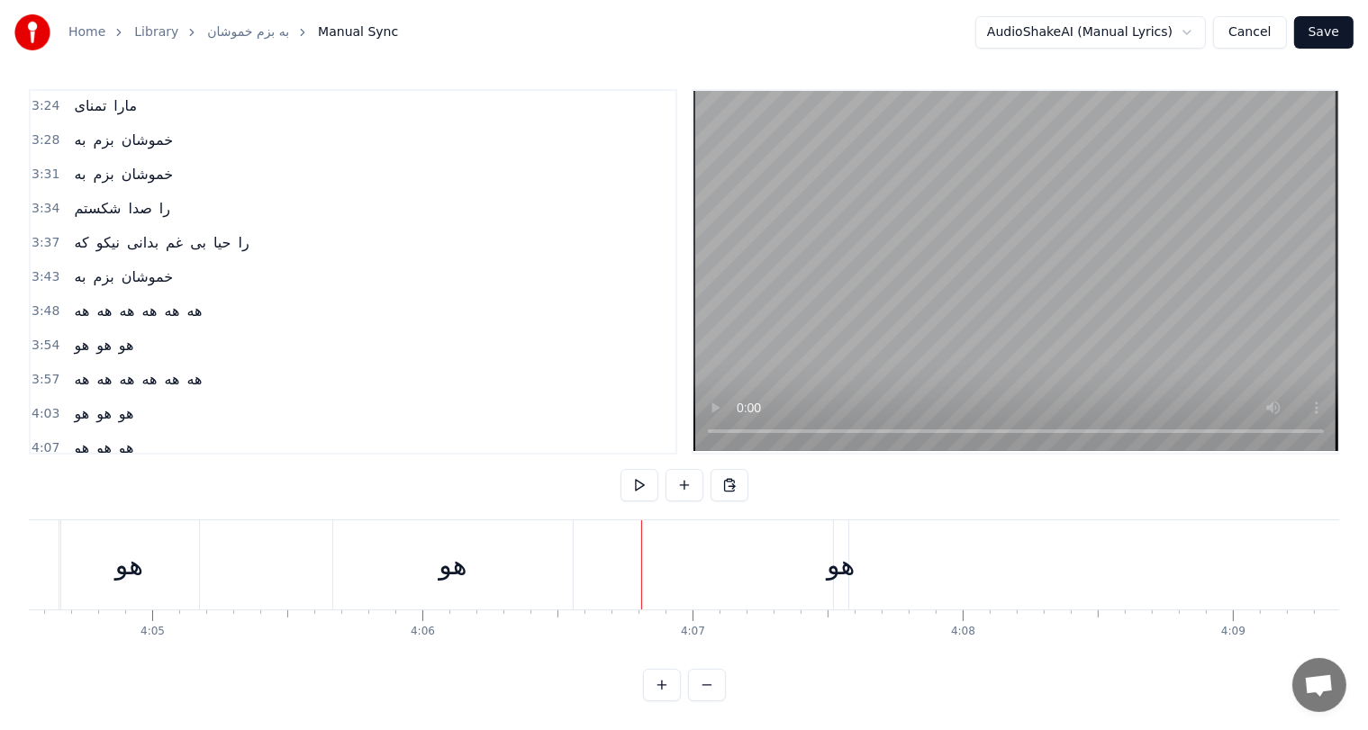
click at [844, 551] on div "هو" at bounding box center [841, 565] width 28 height 41
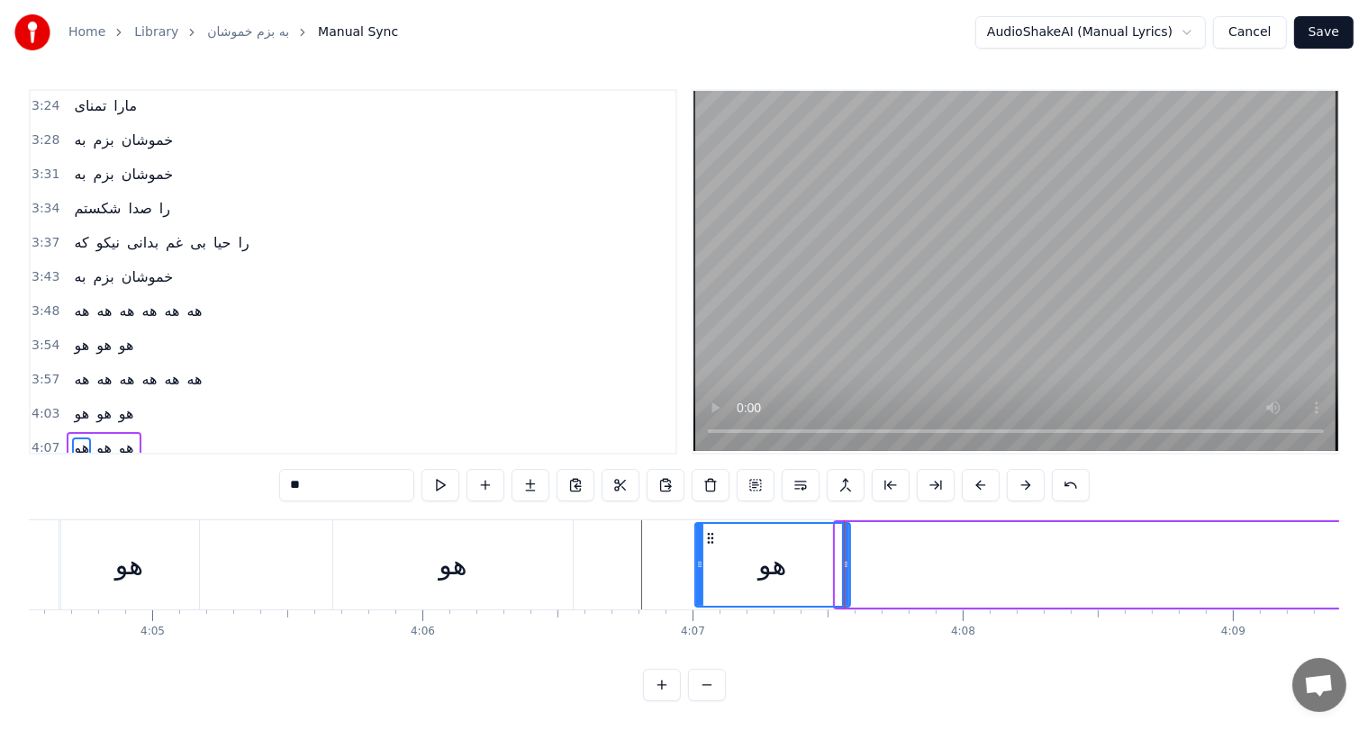
drag, startPoint x: 837, startPoint y: 548, endPoint x: 697, endPoint y: 542, distance: 139.7
click at [697, 557] on icon at bounding box center [699, 564] width 7 height 14
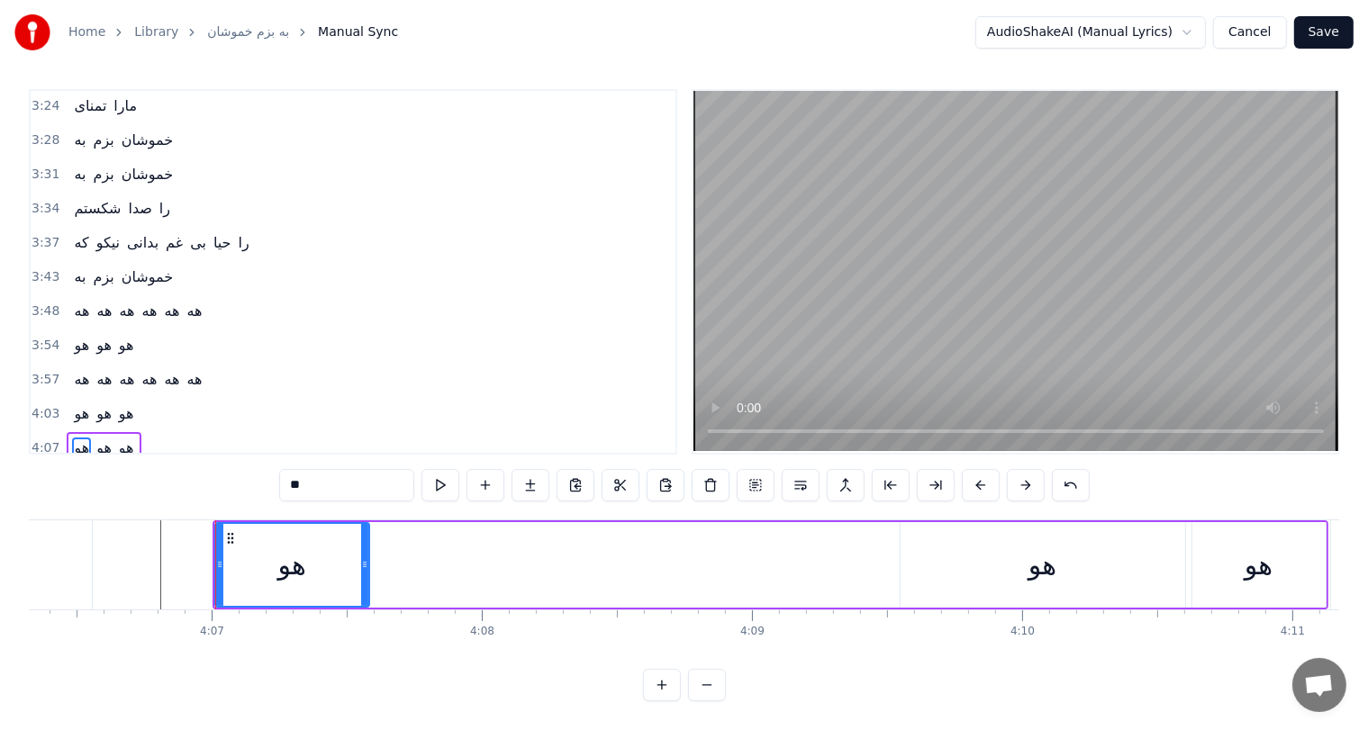
scroll to position [0, 66553]
click at [1034, 555] on div "هو" at bounding box center [1041, 565] width 28 height 41
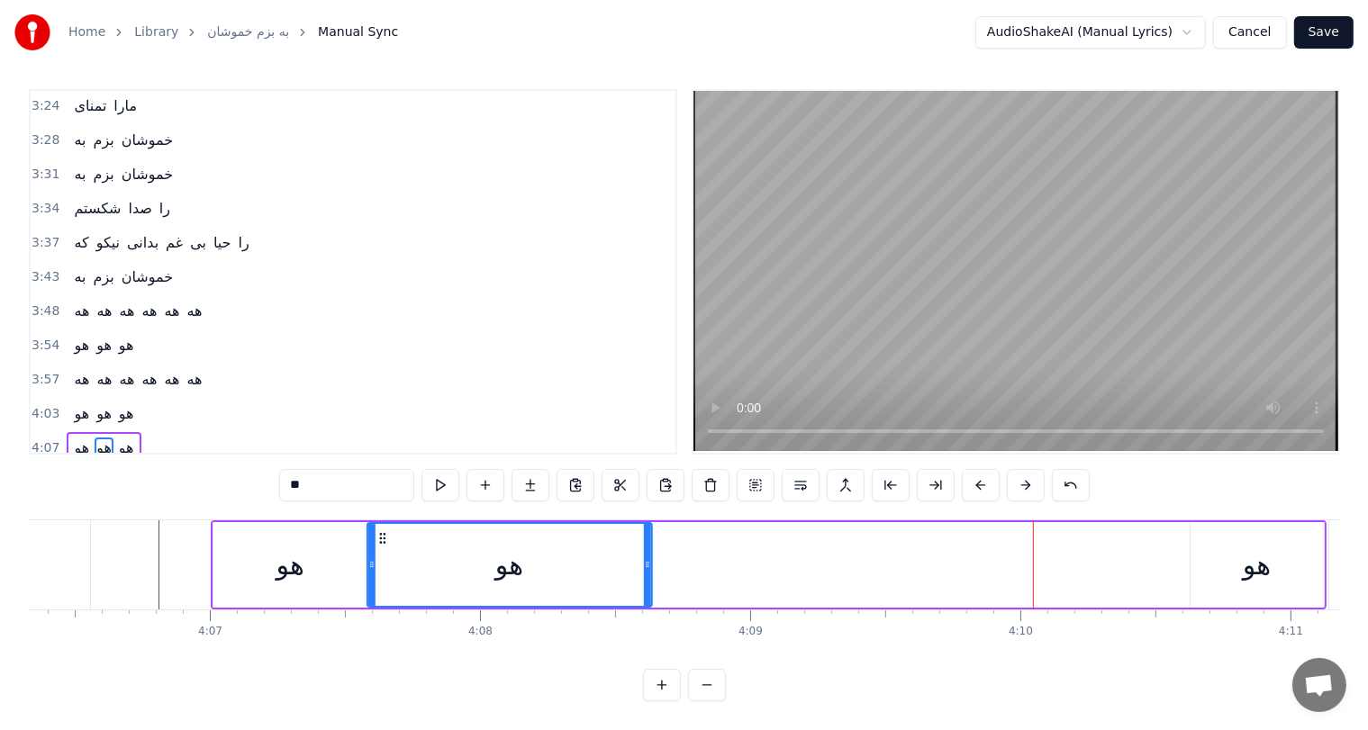
drag, startPoint x: 912, startPoint y: 519, endPoint x: 381, endPoint y: 506, distance: 531.5
click at [381, 522] on div "هو" at bounding box center [509, 565] width 286 height 86
drag, startPoint x: 648, startPoint y: 538, endPoint x: 516, endPoint y: 548, distance: 132.8
click at [516, 548] on div at bounding box center [514, 565] width 7 height 82
click at [1248, 548] on div "هو" at bounding box center [1257, 565] width 28 height 41
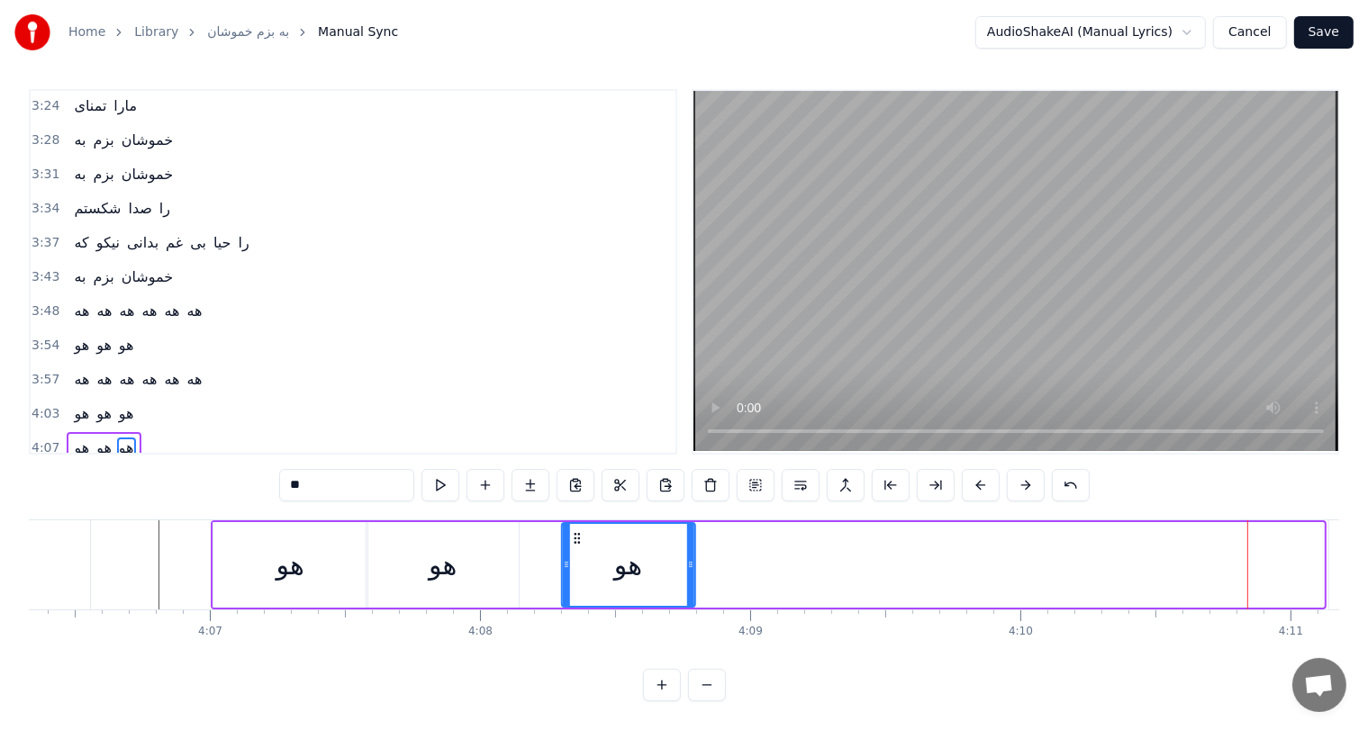
drag, startPoint x: 1201, startPoint y: 520, endPoint x: 555, endPoint y: 533, distance: 646.8
click at [562, 533] on div "هو" at bounding box center [627, 565] width 131 height 82
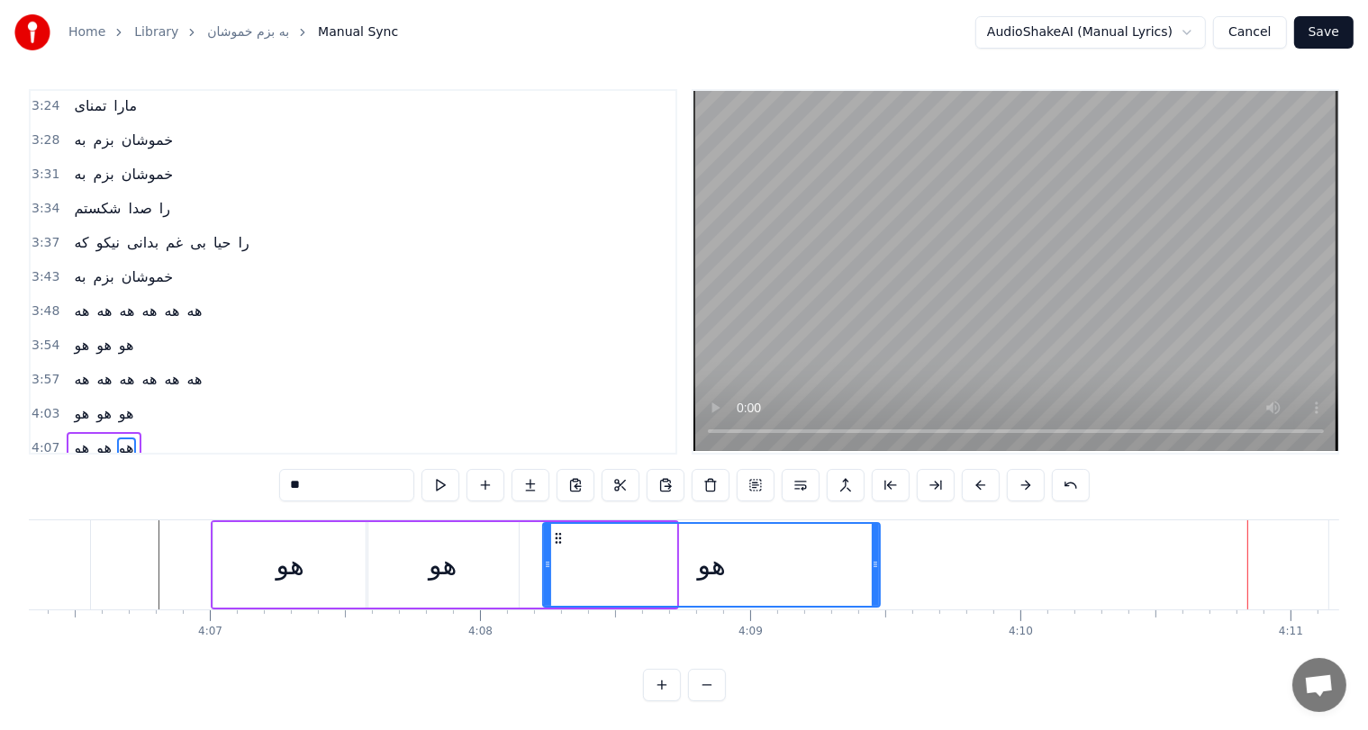
drag, startPoint x: 674, startPoint y: 541, endPoint x: 883, endPoint y: 544, distance: 209.9
click at [879, 544] on div at bounding box center [875, 565] width 7 height 82
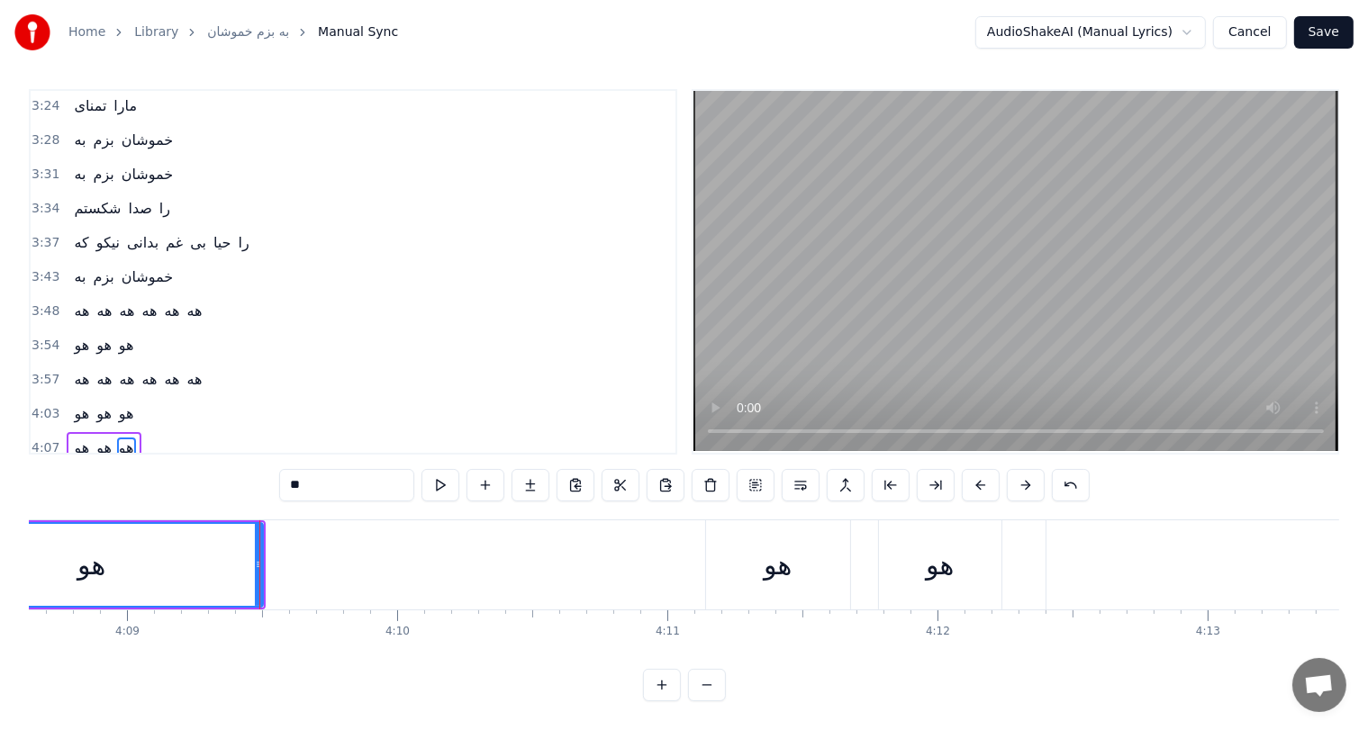
scroll to position [0, 67176]
click at [773, 561] on div "هو" at bounding box center [778, 565] width 28 height 41
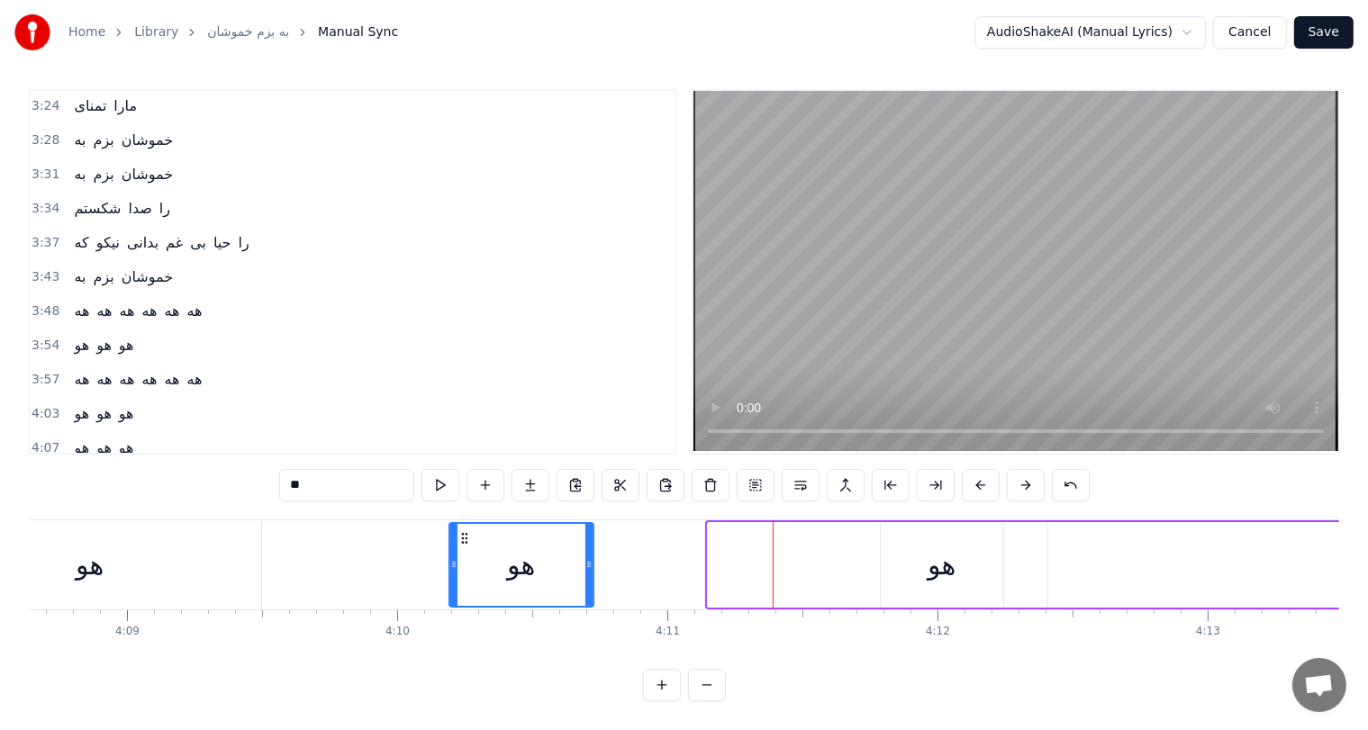
drag, startPoint x: 722, startPoint y: 518, endPoint x: 463, endPoint y: 519, distance: 259.4
click at [463, 531] on icon at bounding box center [465, 538] width 14 height 14
drag, startPoint x: 587, startPoint y: 552, endPoint x: 653, endPoint y: 550, distance: 65.8
click at [602, 557] on icon at bounding box center [598, 564] width 7 height 14
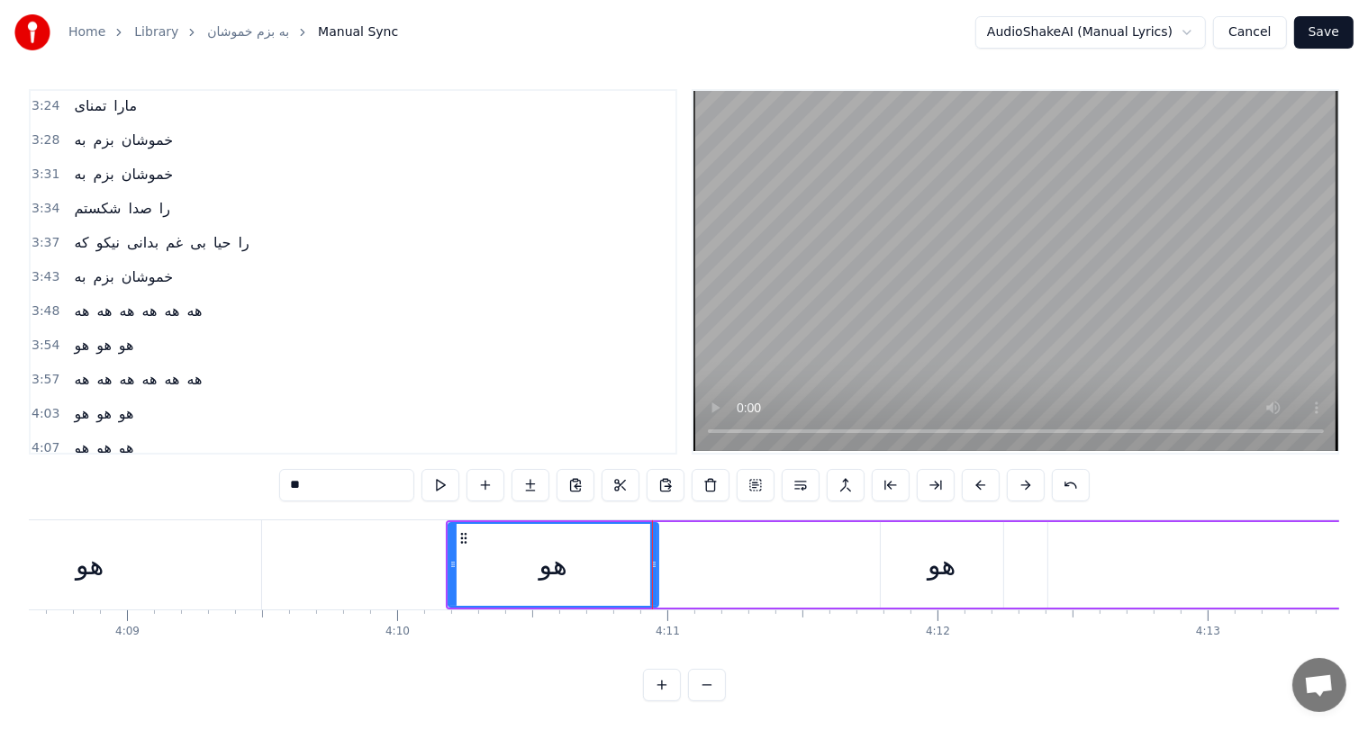
click at [944, 552] on div "هو" at bounding box center [942, 565] width 28 height 41
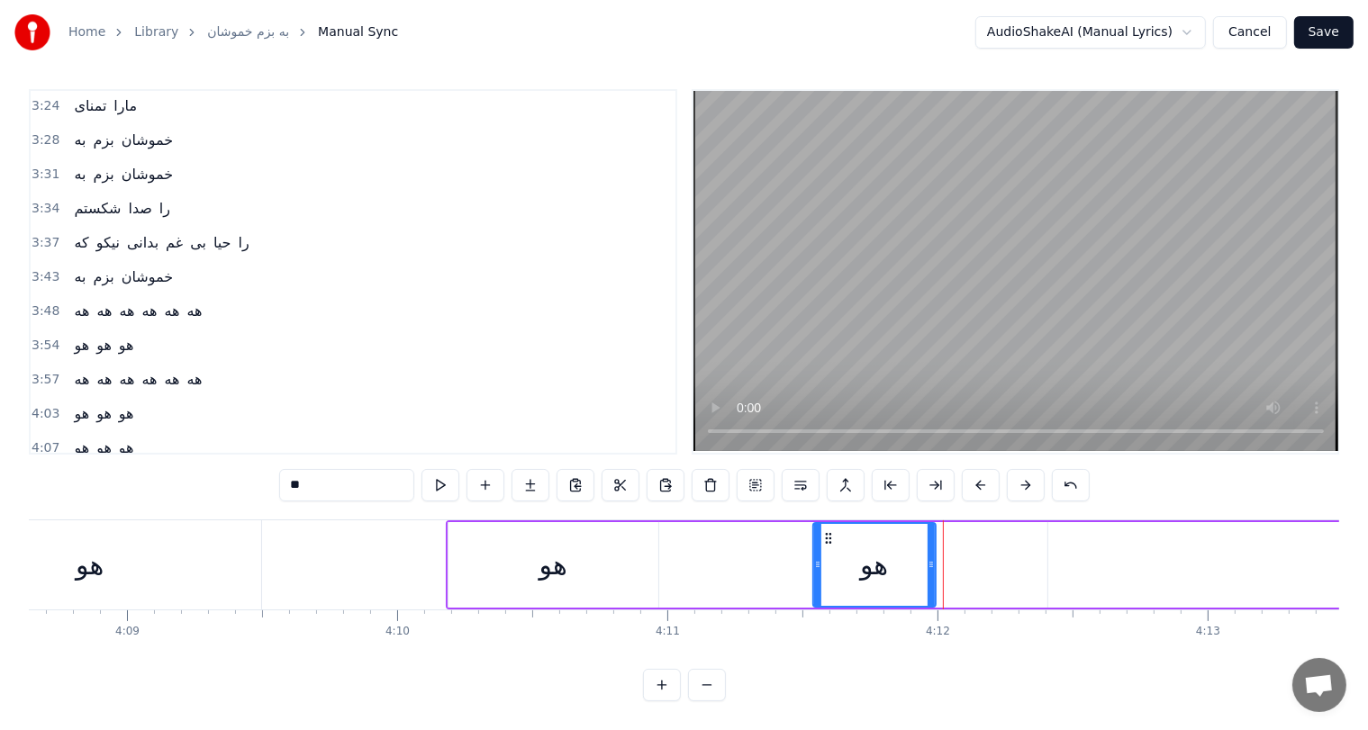
drag, startPoint x: 896, startPoint y: 521, endPoint x: 811, endPoint y: 519, distance: 85.6
click at [820, 531] on icon at bounding box center [827, 538] width 14 height 14
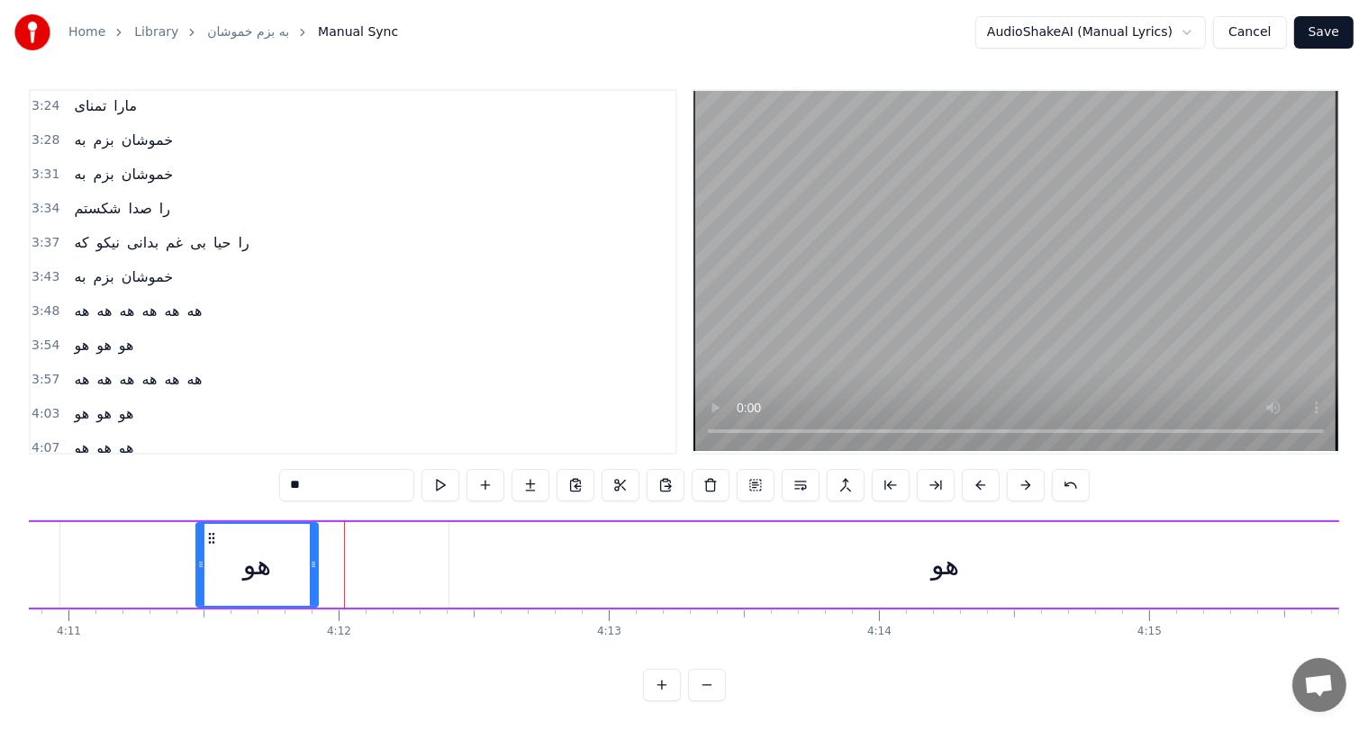
scroll to position [0, 67789]
click at [934, 552] on div "هو" at bounding box center [932, 565] width 28 height 41
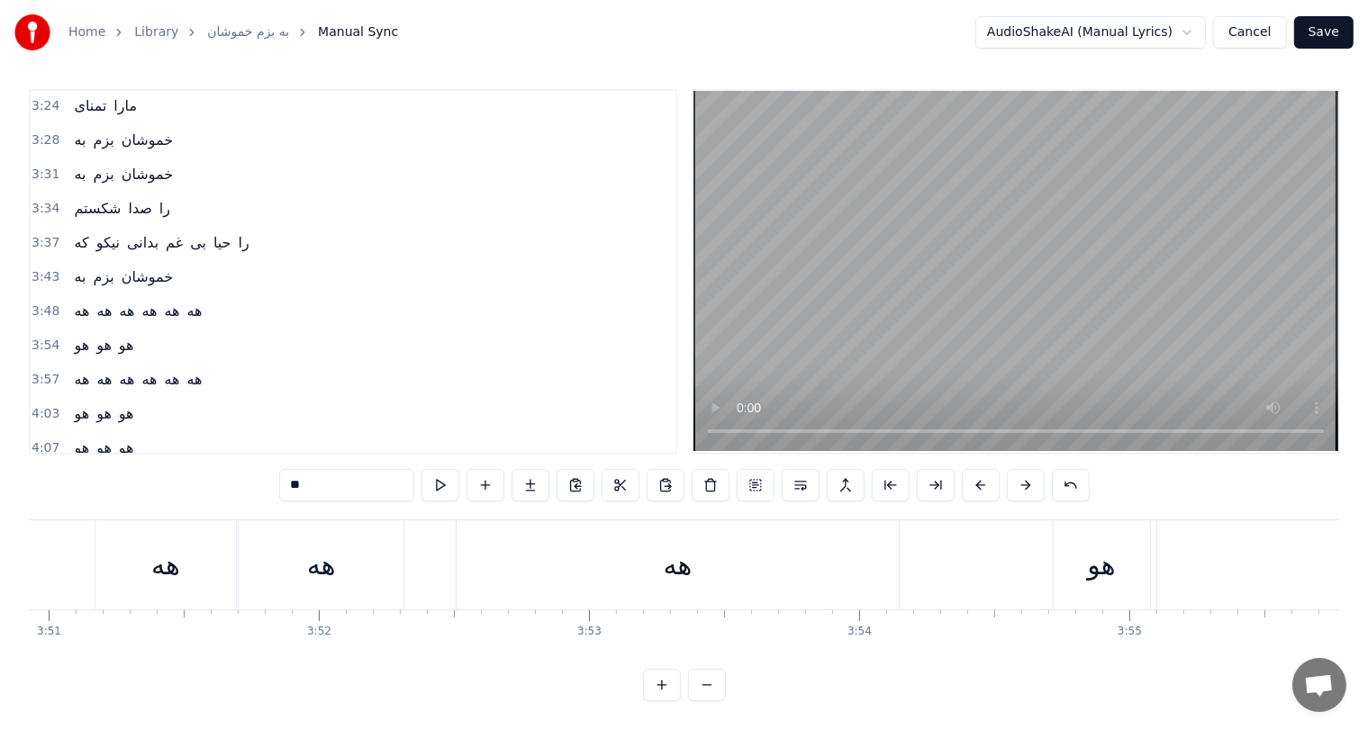
scroll to position [0, 62290]
click at [398, 557] on div "هه" at bounding box center [422, 565] width 165 height 89
type input "**"
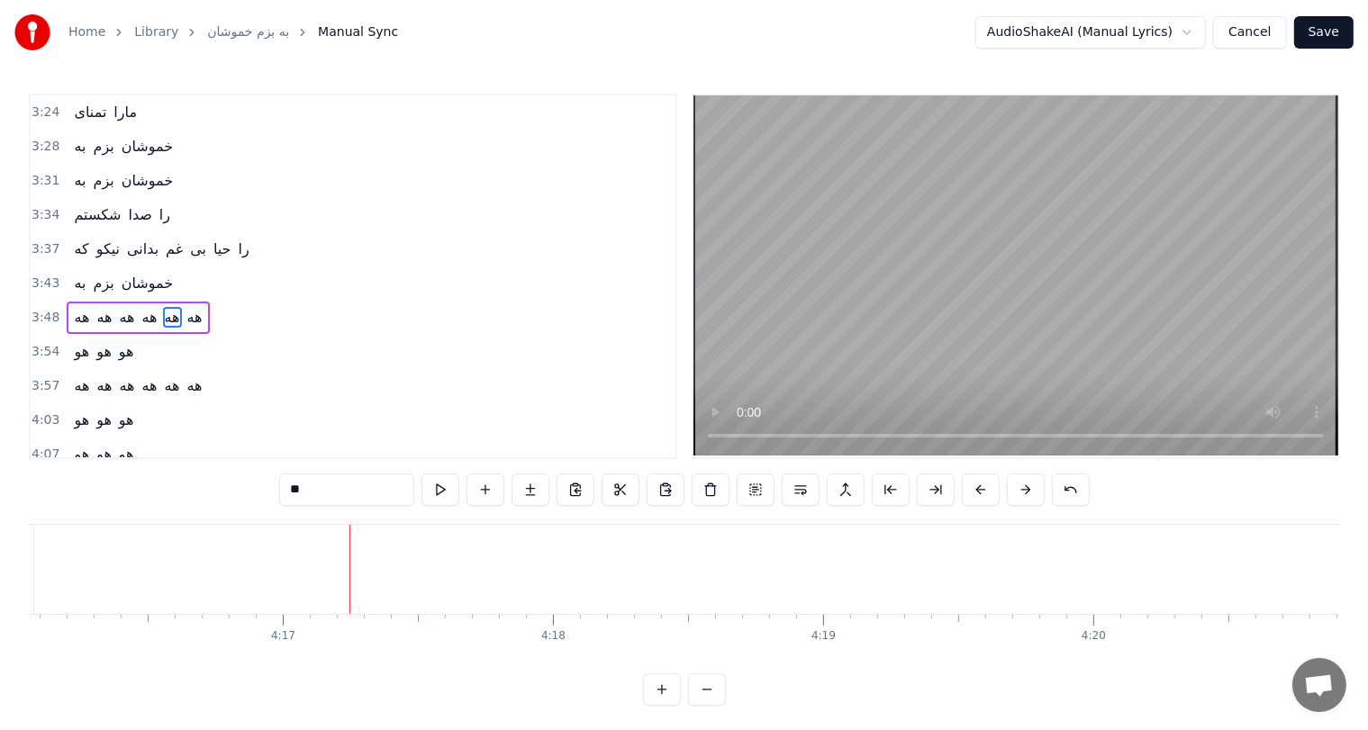
scroll to position [0, 69232]
click at [1329, 29] on button "Save" at bounding box center [1323, 32] width 59 height 32
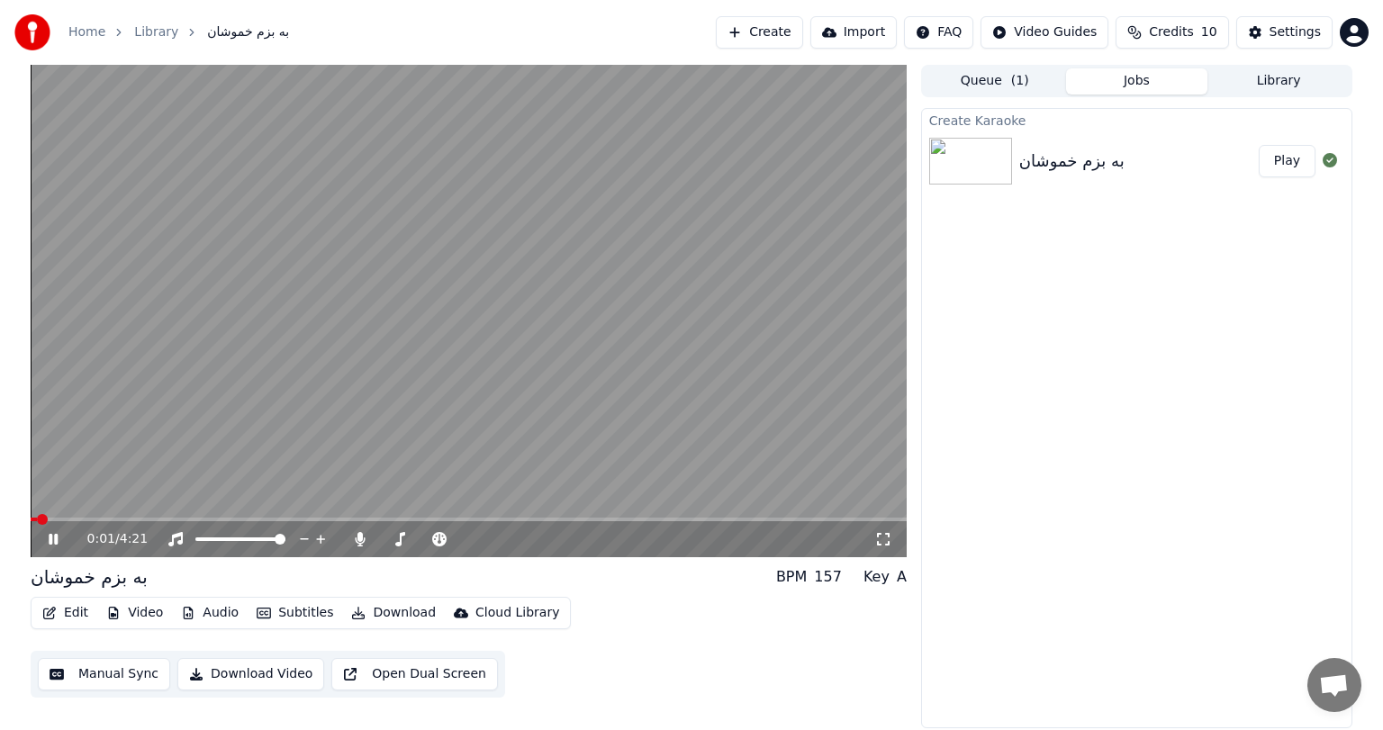
click at [54, 540] on icon at bounding box center [53, 539] width 9 height 11
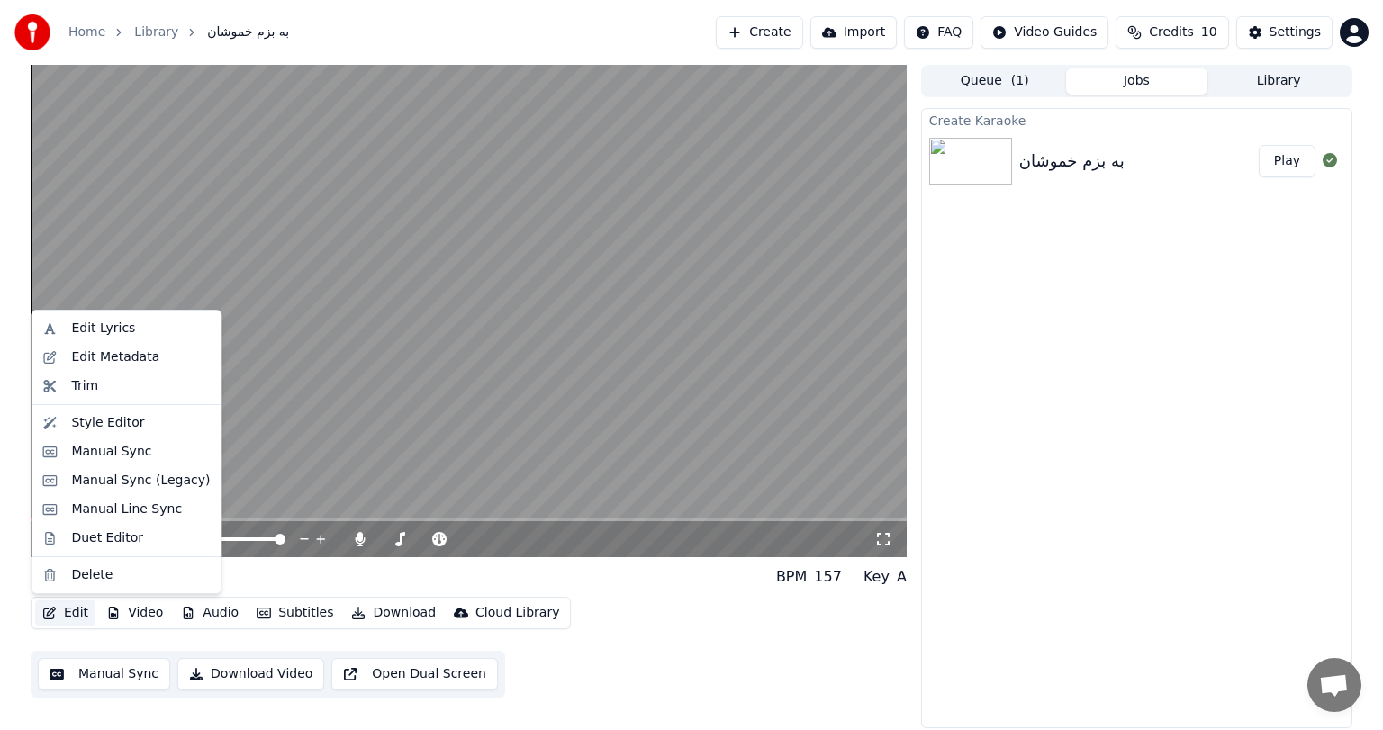
click at [65, 614] on button "Edit" at bounding box center [65, 613] width 60 height 25
click at [125, 509] on div "Manual Line Sync" at bounding box center [126, 510] width 111 height 18
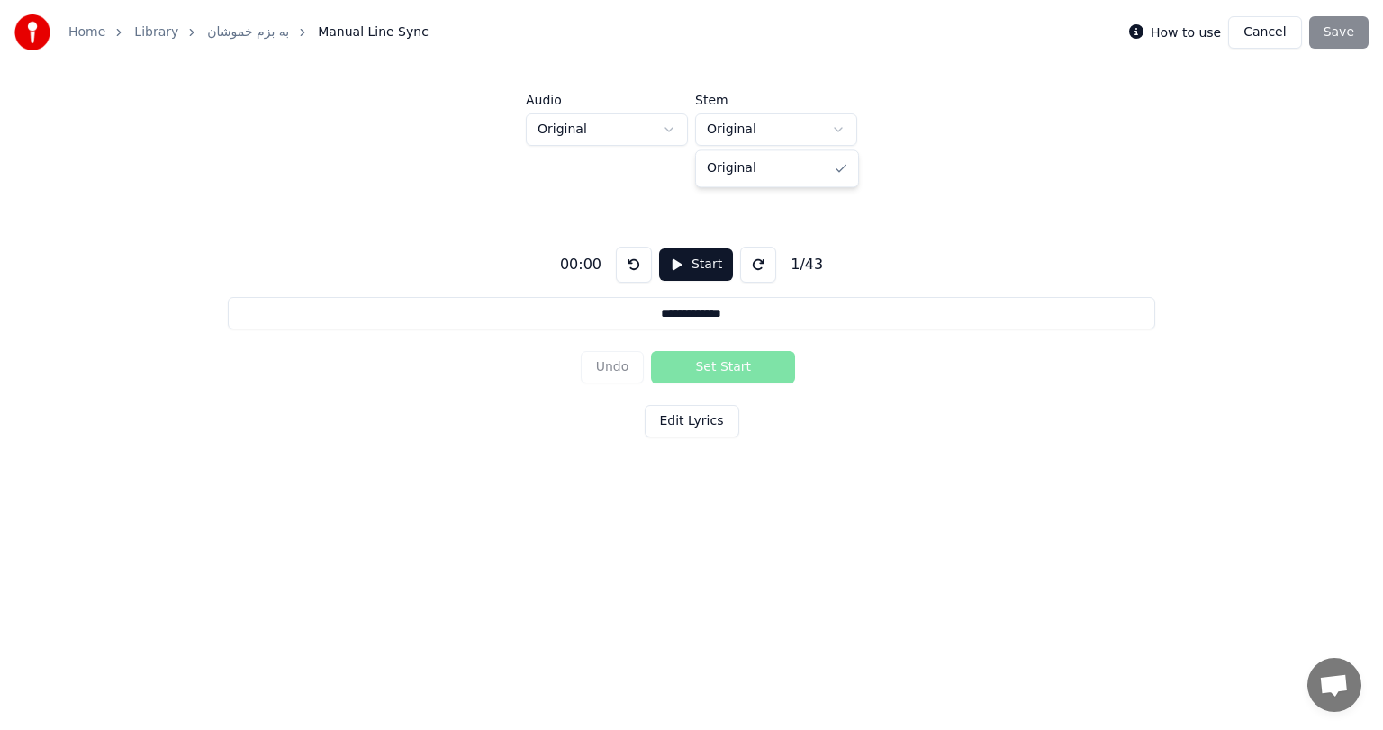
click at [811, 130] on html "**********" at bounding box center [691, 280] width 1383 height 561
click at [657, 133] on html "**********" at bounding box center [691, 280] width 1383 height 561
click at [686, 270] on button "Start" at bounding box center [696, 265] width 74 height 32
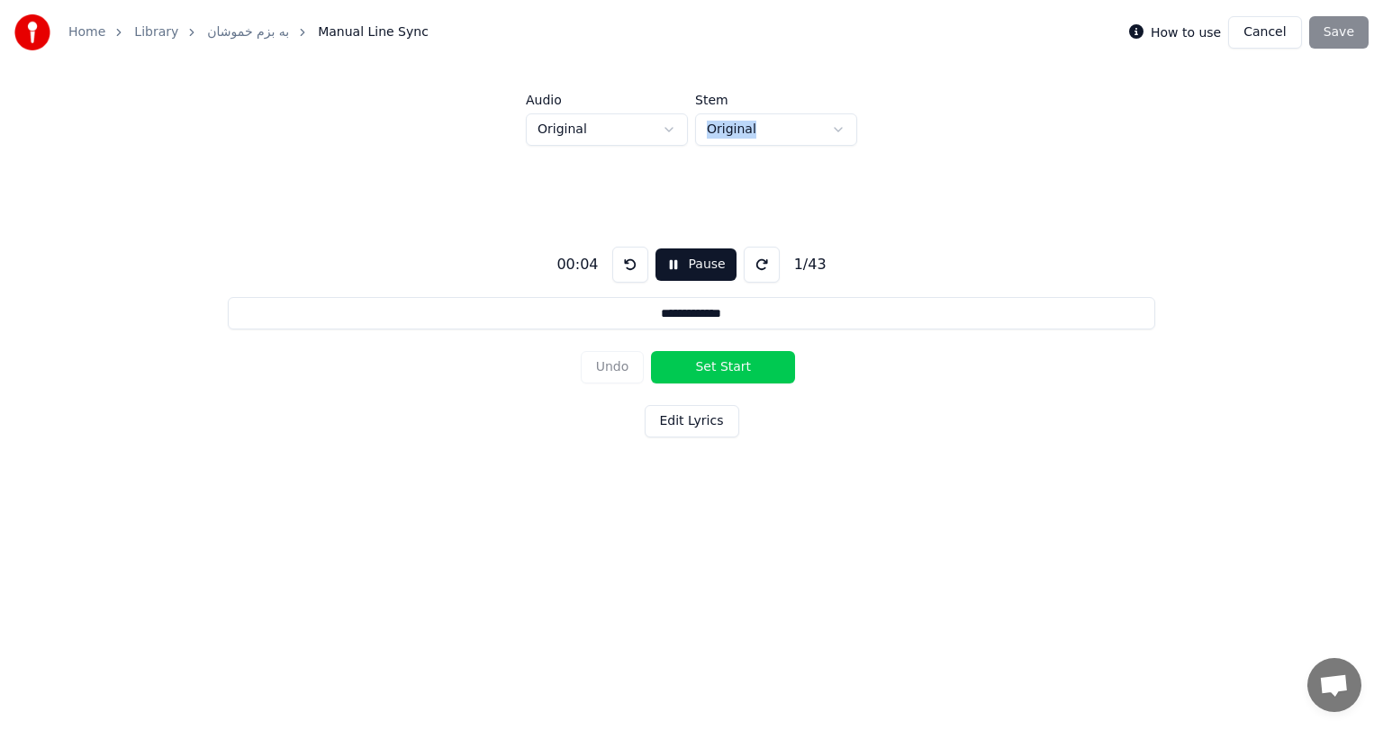
click at [686, 270] on button "Pause" at bounding box center [696, 265] width 80 height 32
click at [1264, 31] on button "Cancel" at bounding box center [1264, 32] width 73 height 32
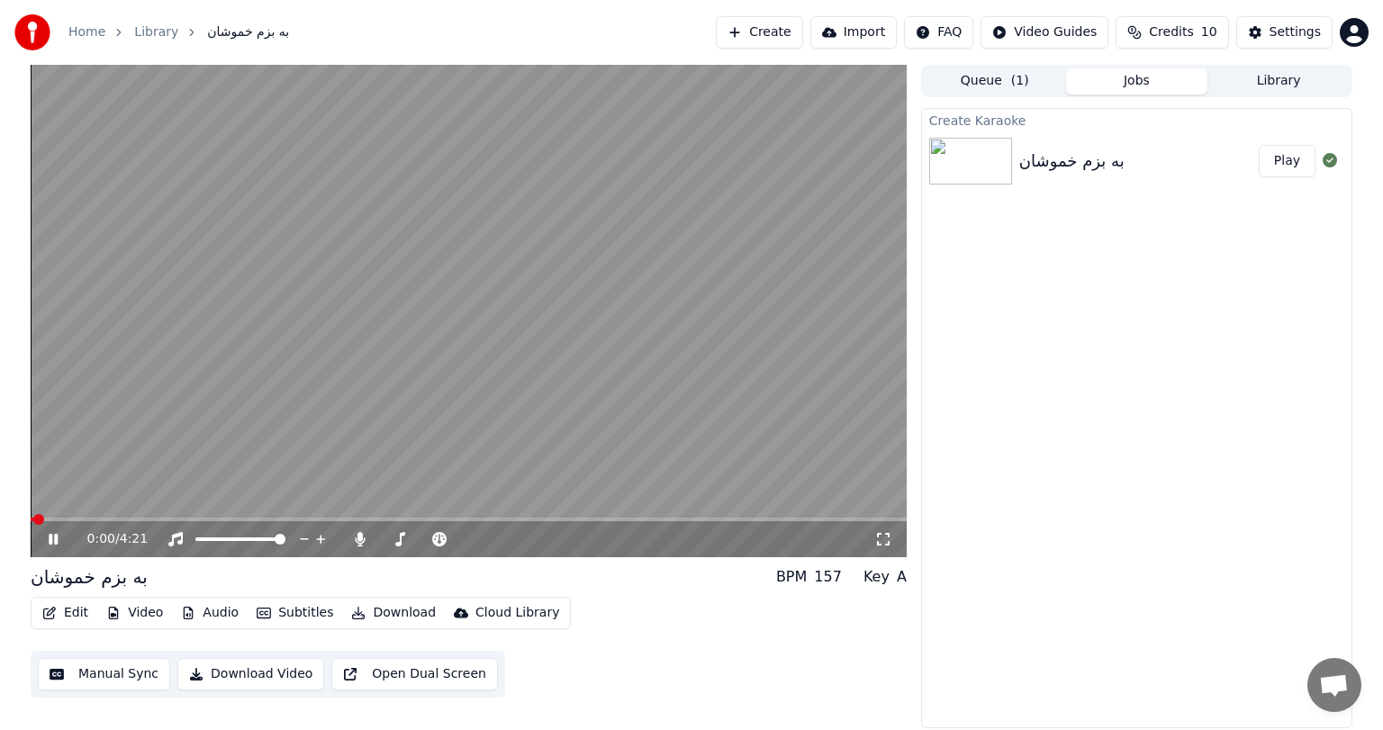
click at [54, 541] on icon at bounding box center [66, 539] width 42 height 14
click at [55, 541] on icon at bounding box center [53, 539] width 11 height 13
click at [426, 306] on video at bounding box center [469, 311] width 876 height 493
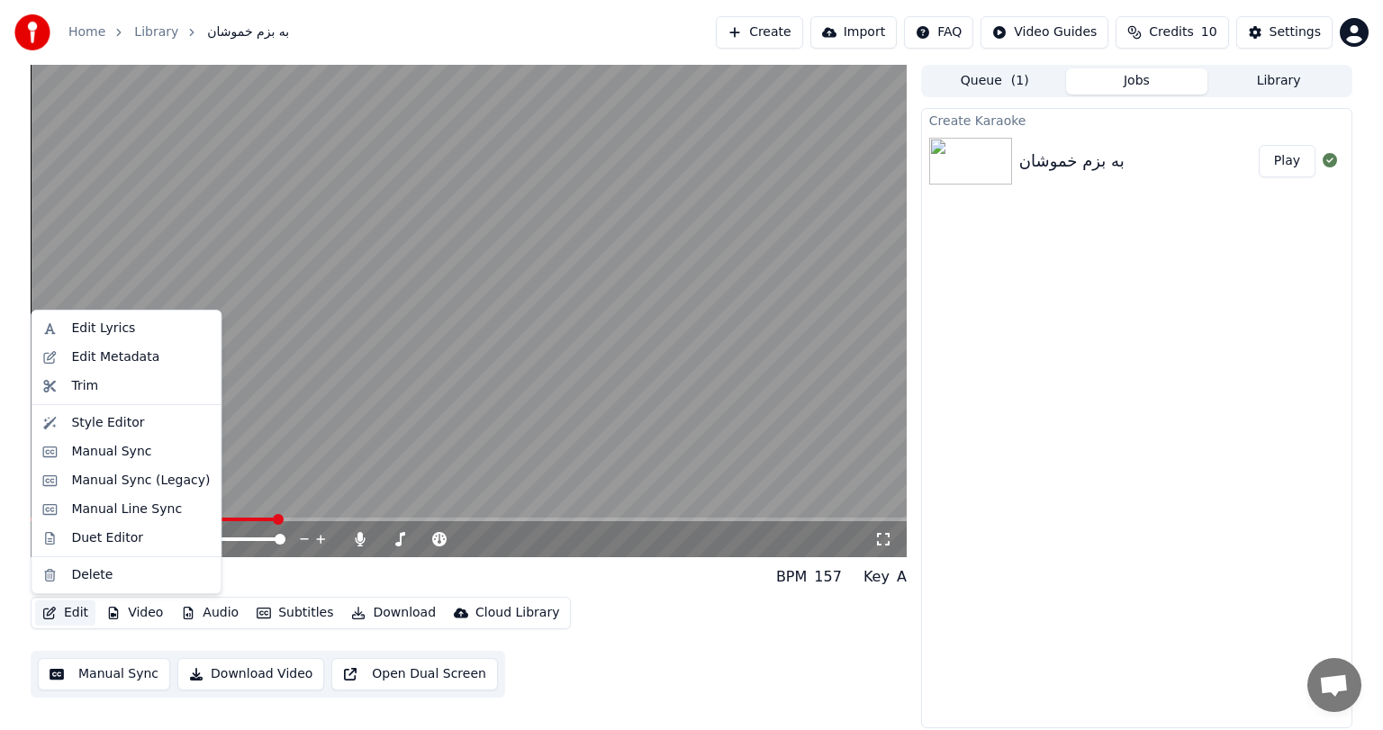
click at [66, 607] on button "Edit" at bounding box center [65, 613] width 60 height 25
click at [130, 452] on div "Manual Sync" at bounding box center [111, 452] width 80 height 18
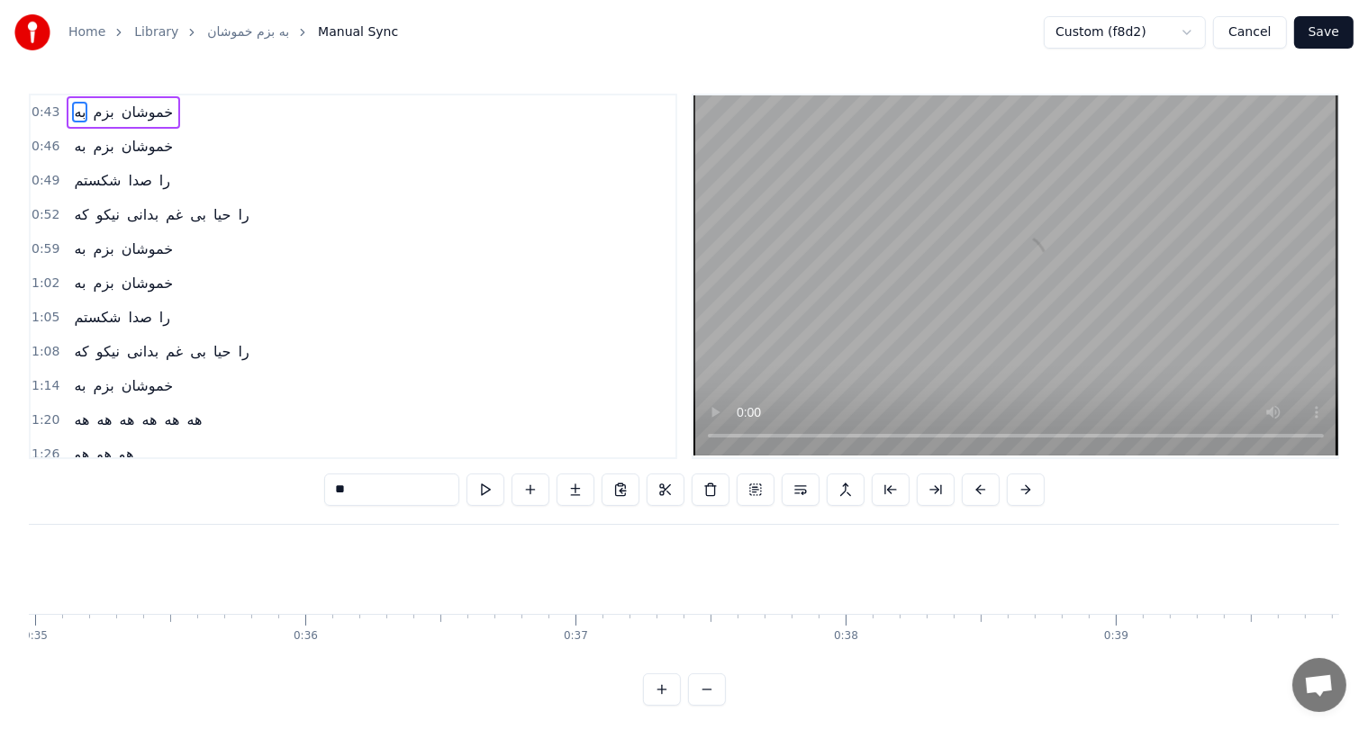
scroll to position [0, 9449]
click at [137, 341] on span "بدانی" at bounding box center [142, 351] width 35 height 21
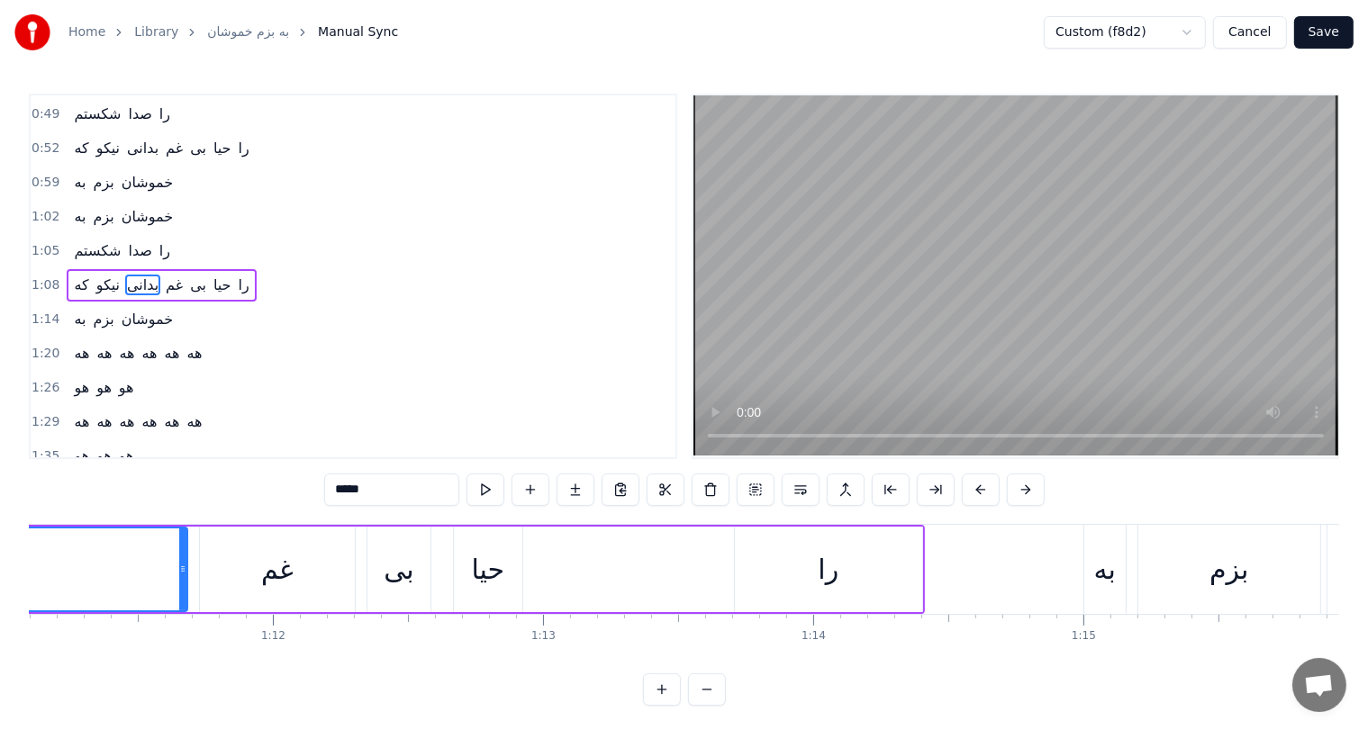
scroll to position [0, 19210]
click at [817, 565] on div "را" at bounding box center [827, 570] width 187 height 86
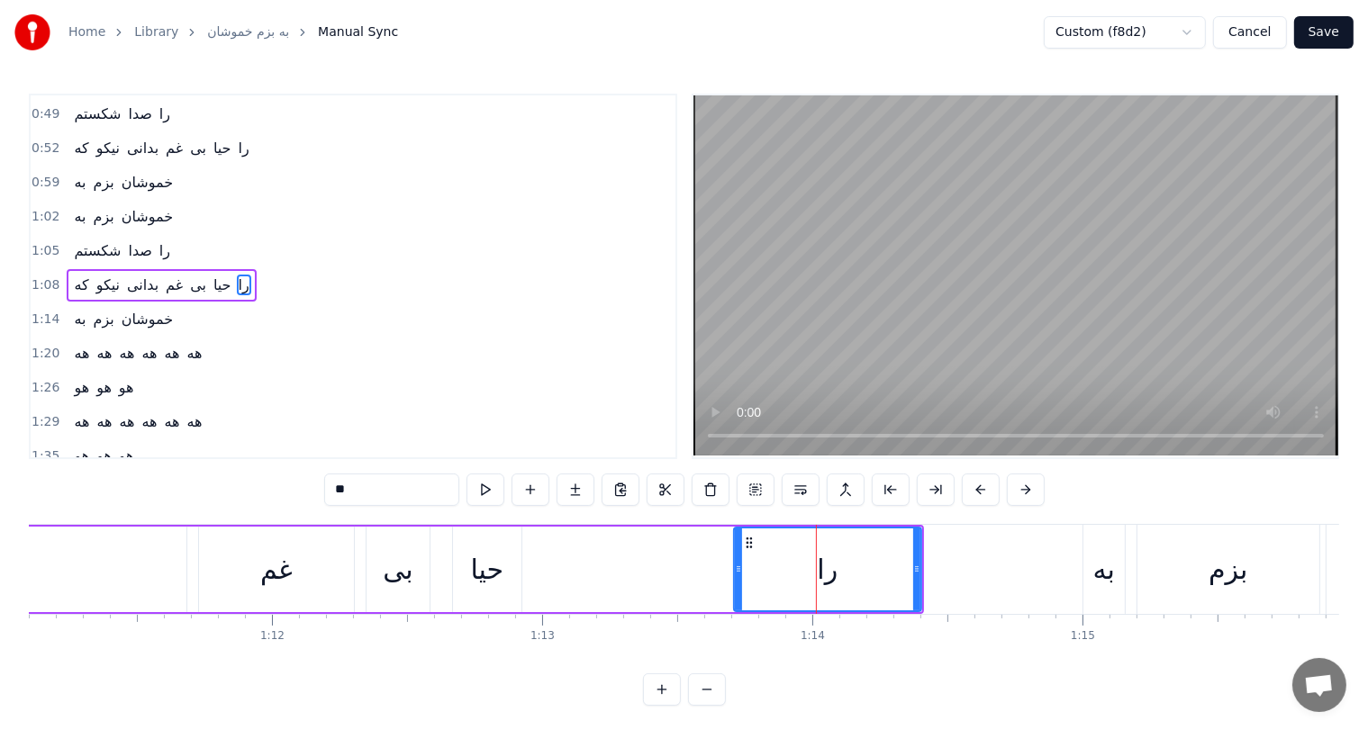
click at [736, 569] on icon at bounding box center [738, 569] width 7 height 14
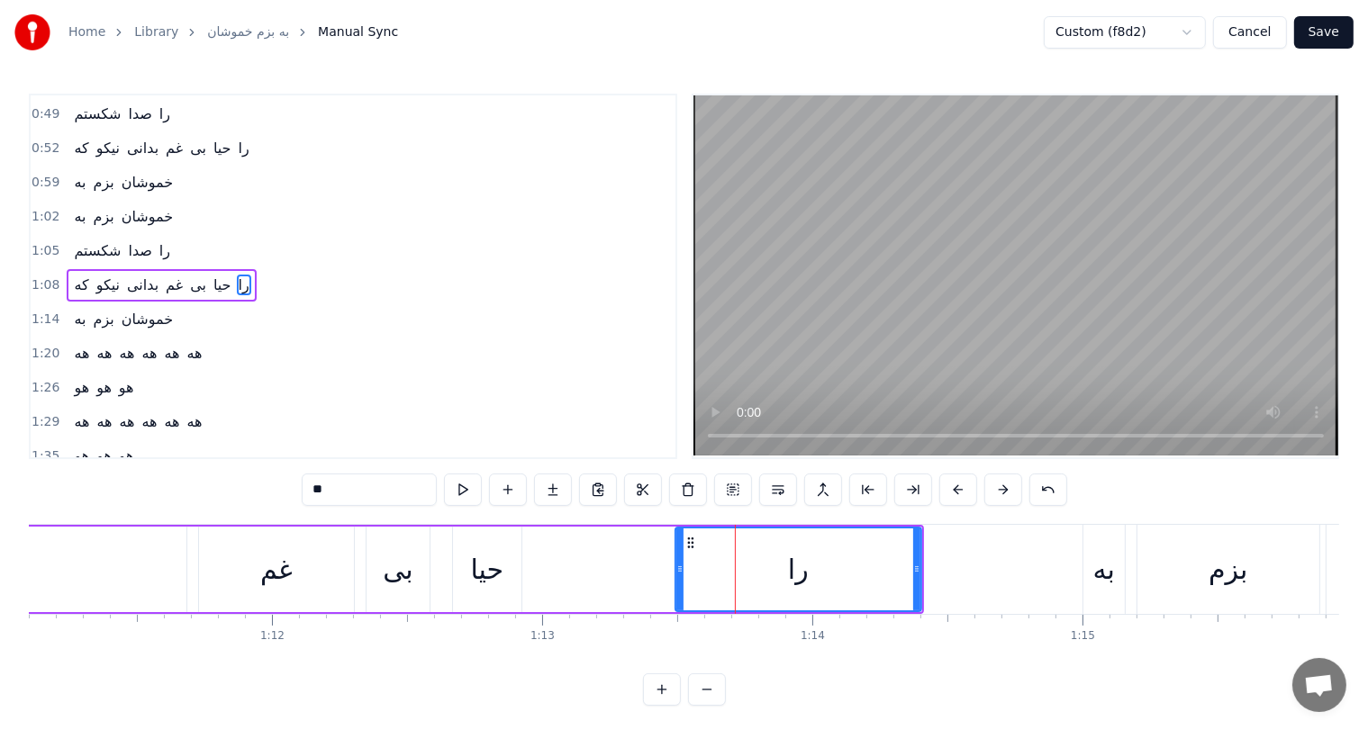
drag, startPoint x: 736, startPoint y: 567, endPoint x: 677, endPoint y: 569, distance: 58.6
click at [677, 569] on icon at bounding box center [679, 569] width 7 height 14
drag, startPoint x: 677, startPoint y: 569, endPoint x: 660, endPoint y: 573, distance: 17.5
click at [660, 573] on icon at bounding box center [662, 569] width 7 height 14
drag, startPoint x: 660, startPoint y: 573, endPoint x: 634, endPoint y: 575, distance: 26.2
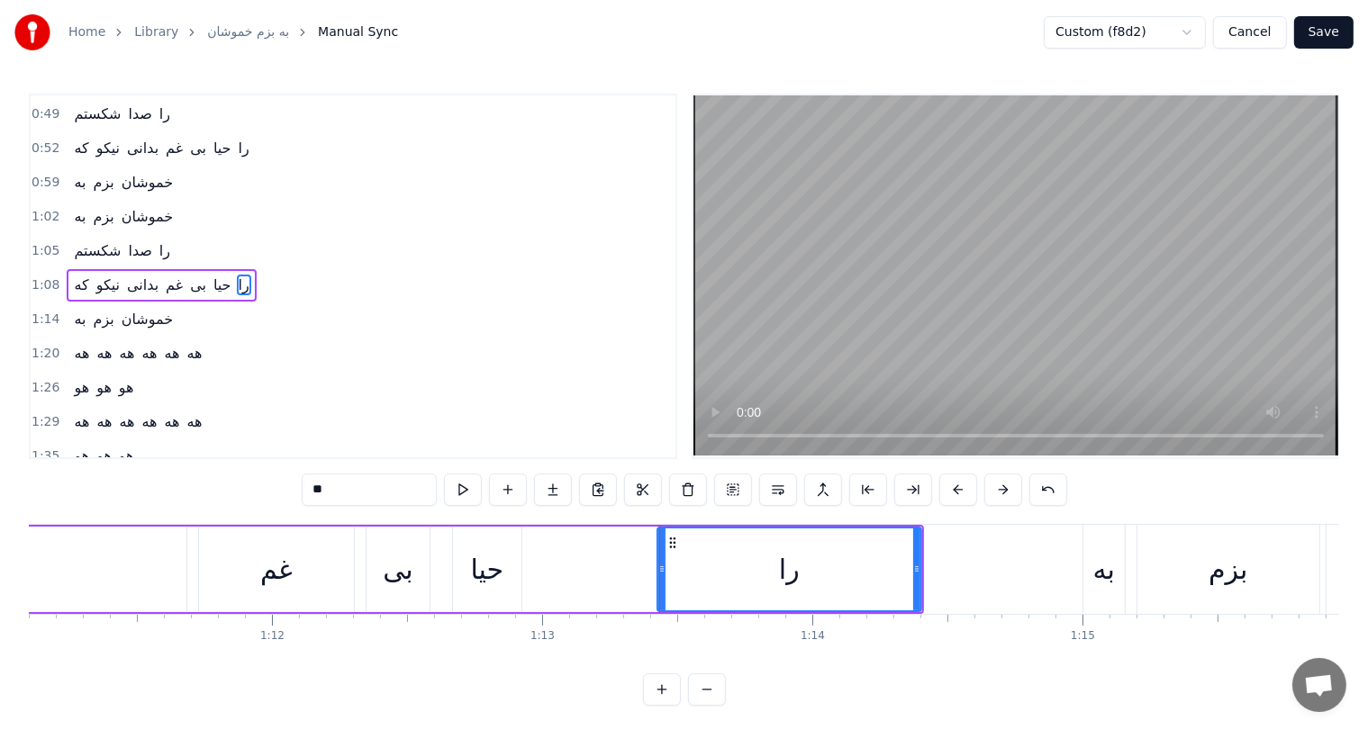
click at [658, 575] on icon at bounding box center [661, 569] width 7 height 14
click at [126, 249] on span "صدا" at bounding box center [139, 250] width 27 height 21
type input "***"
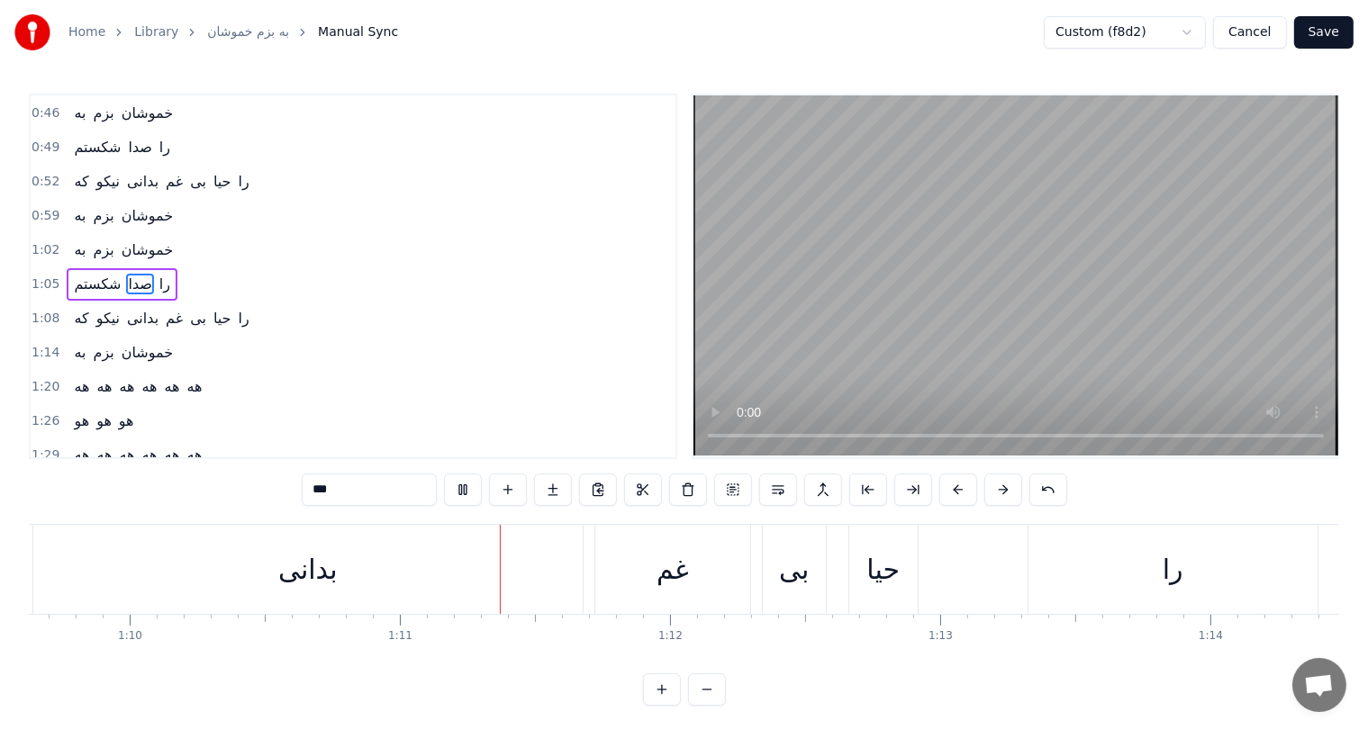
scroll to position [0, 19058]
click at [1326, 35] on button "Save" at bounding box center [1323, 32] width 59 height 32
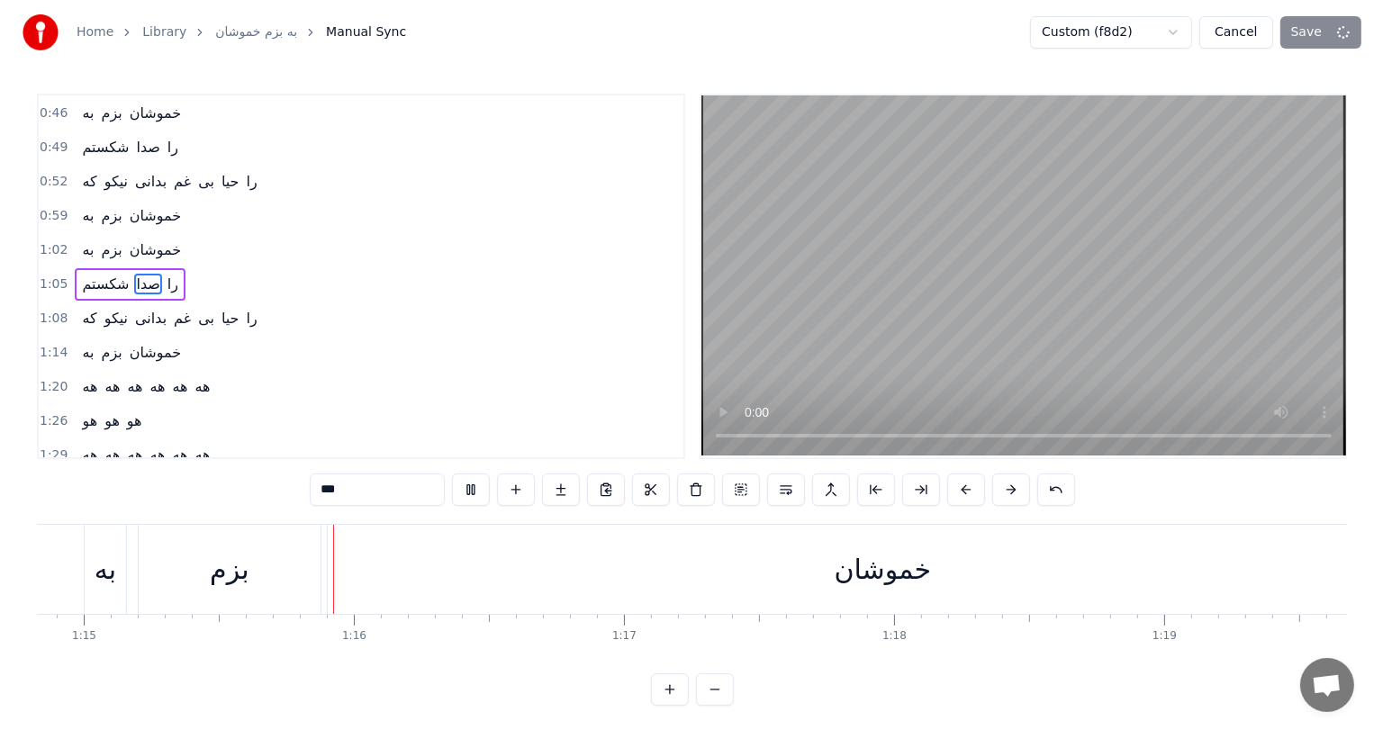
scroll to position [0, 20224]
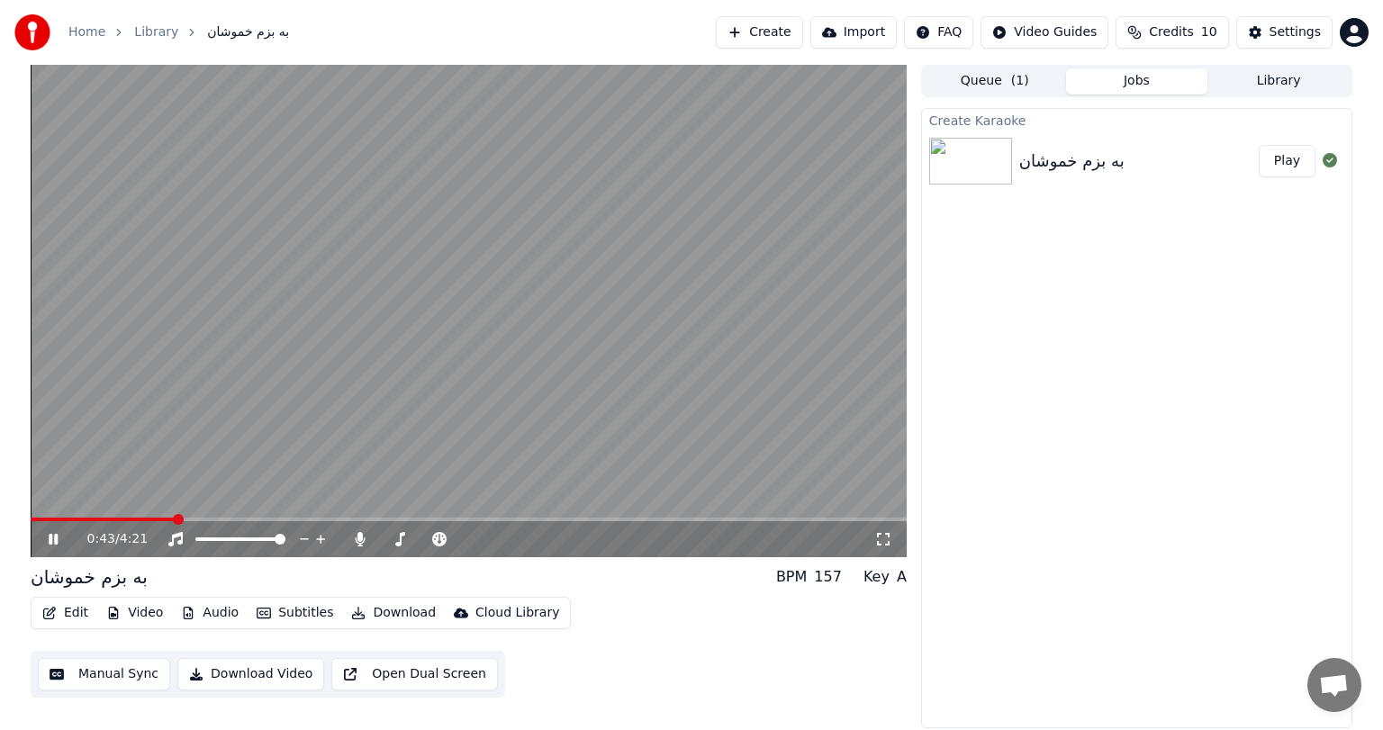
click at [175, 519] on span at bounding box center [469, 520] width 876 height 4
click at [250, 517] on video at bounding box center [469, 311] width 876 height 493
click at [281, 518] on span at bounding box center [283, 519] width 11 height 11
click at [50, 542] on icon at bounding box center [53, 539] width 11 height 13
click at [213, 522] on span at bounding box center [218, 519] width 11 height 11
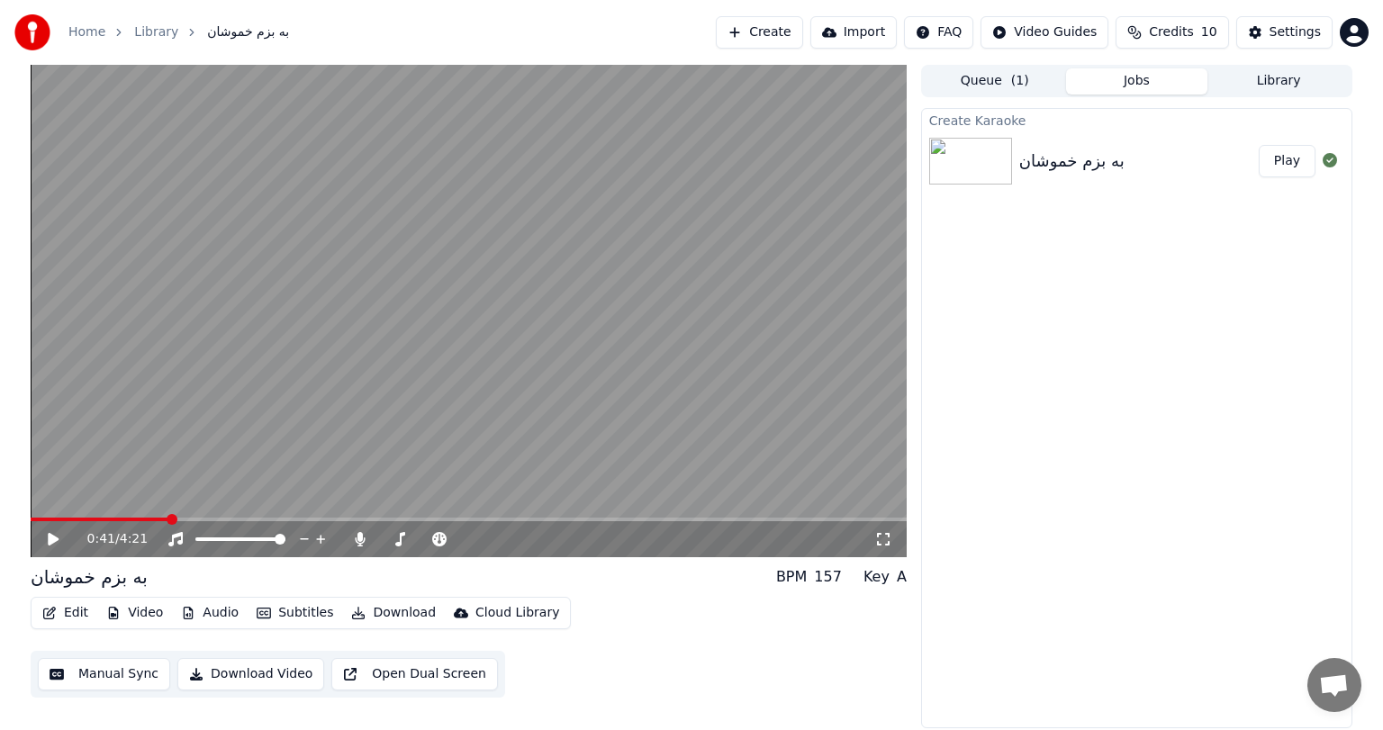
click at [168, 519] on span at bounding box center [99, 520] width 137 height 4
click at [50, 535] on icon at bounding box center [53, 539] width 11 height 13
click at [360, 534] on icon at bounding box center [360, 539] width 10 height 14
click at [360, 534] on icon at bounding box center [360, 539] width 18 height 14
click at [360, 534] on icon at bounding box center [360, 539] width 10 height 14
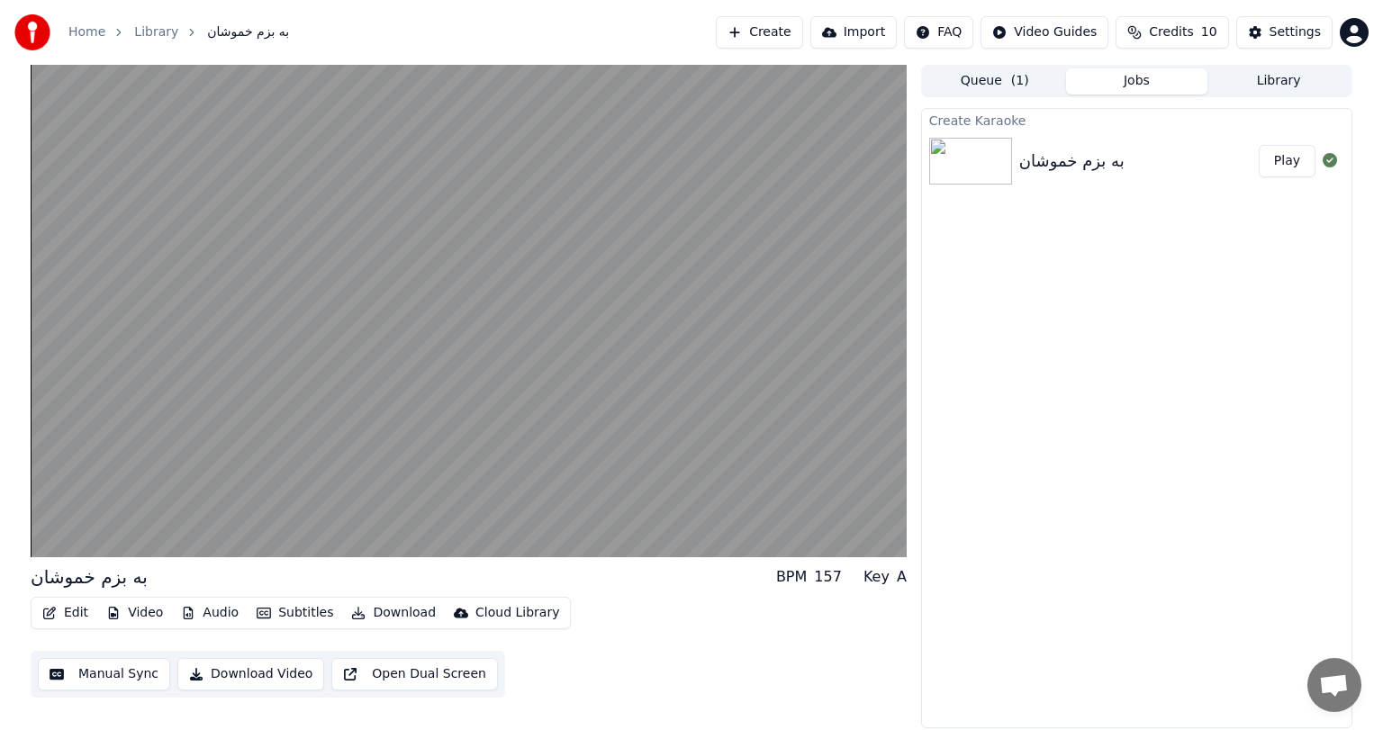
click at [234, 674] on button "Download Video" at bounding box center [250, 674] width 147 height 32
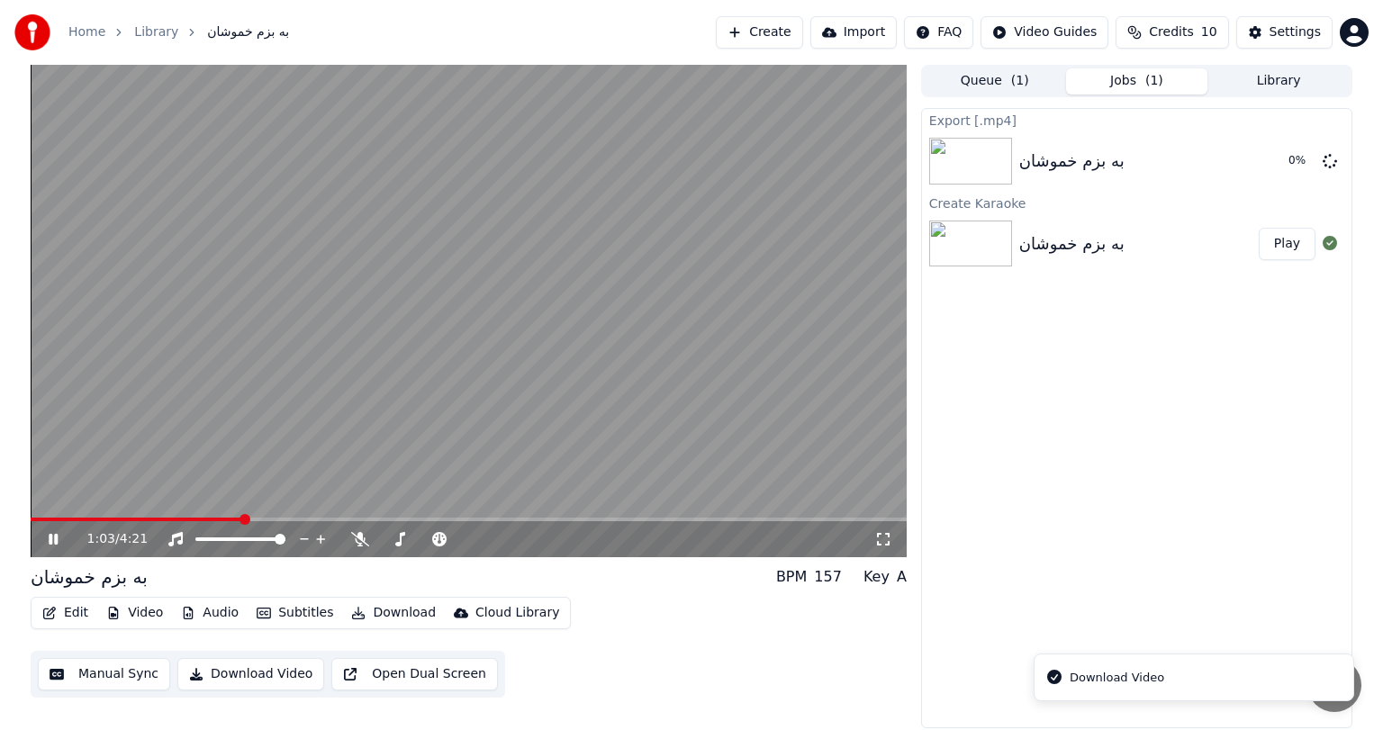
click at [54, 538] on icon at bounding box center [66, 539] width 42 height 14
click at [34, 514] on span at bounding box center [39, 519] width 11 height 11
click at [1282, 159] on button "Show" at bounding box center [1283, 161] width 65 height 32
click at [1275, 0] on div "Home Library به بزم خموشان Create Import FAQ Video Guides Credits 10 Settings" at bounding box center [691, 32] width 1383 height 65
